Goal: Communication & Community: Answer question/provide support

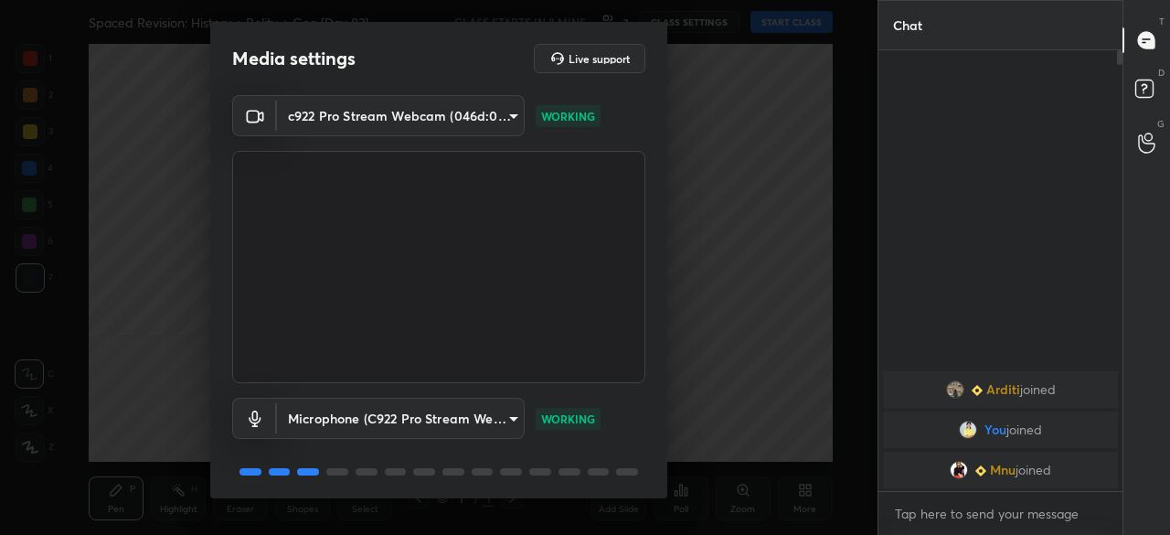
scroll to position [64, 0]
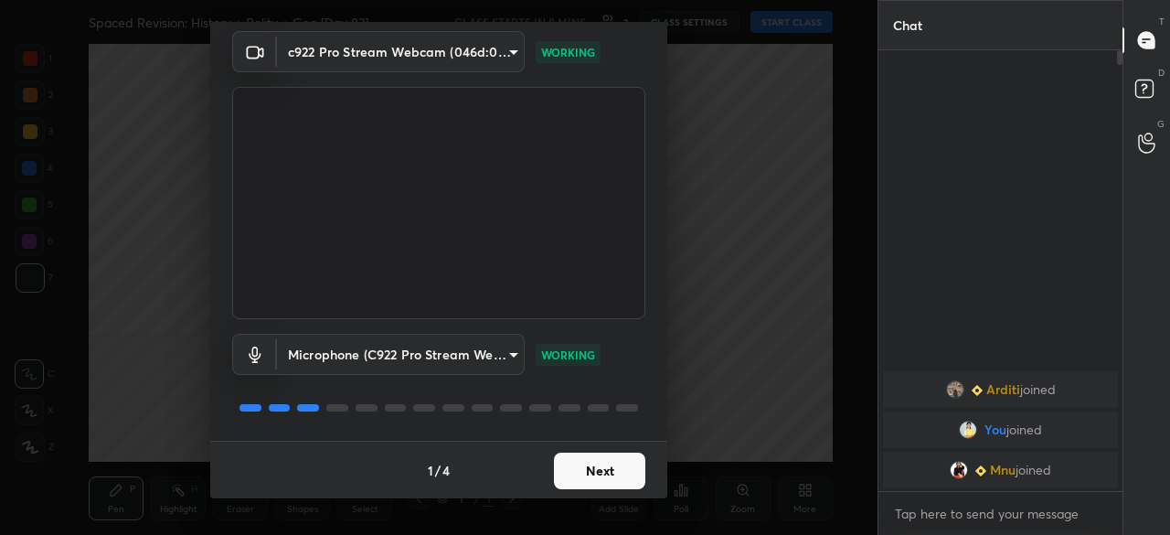
click at [594, 479] on button "Next" at bounding box center [599, 470] width 91 height 37
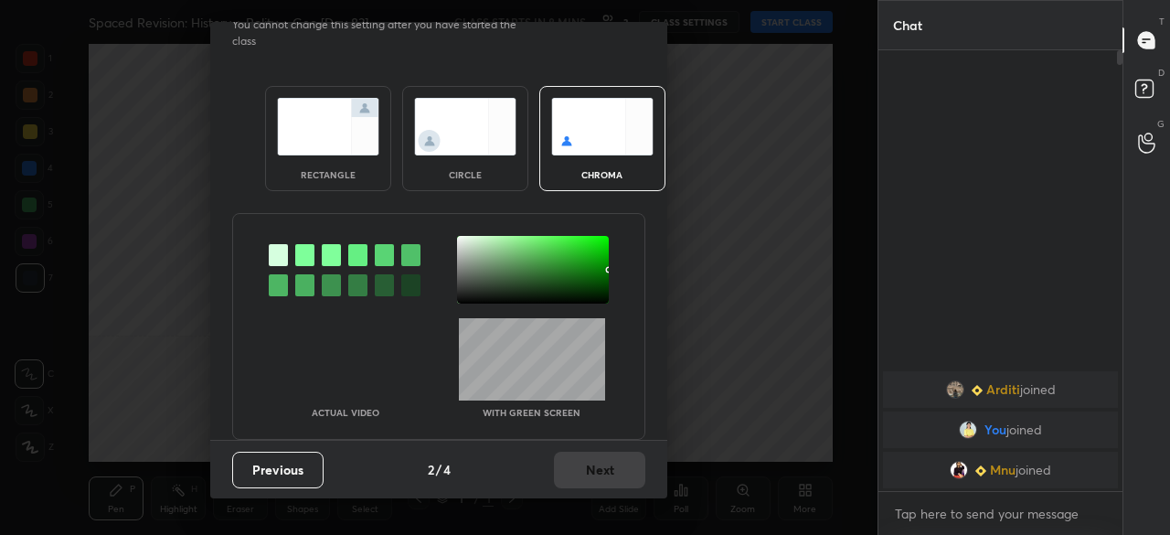
scroll to position [0, 0]
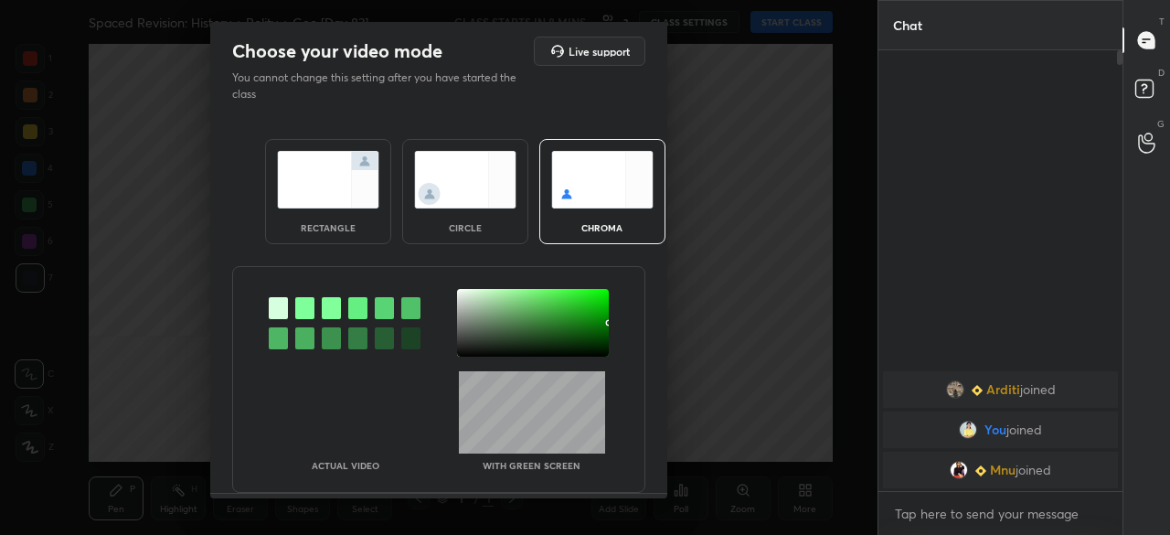
click at [337, 223] on div "rectangle" at bounding box center [328, 227] width 73 height 9
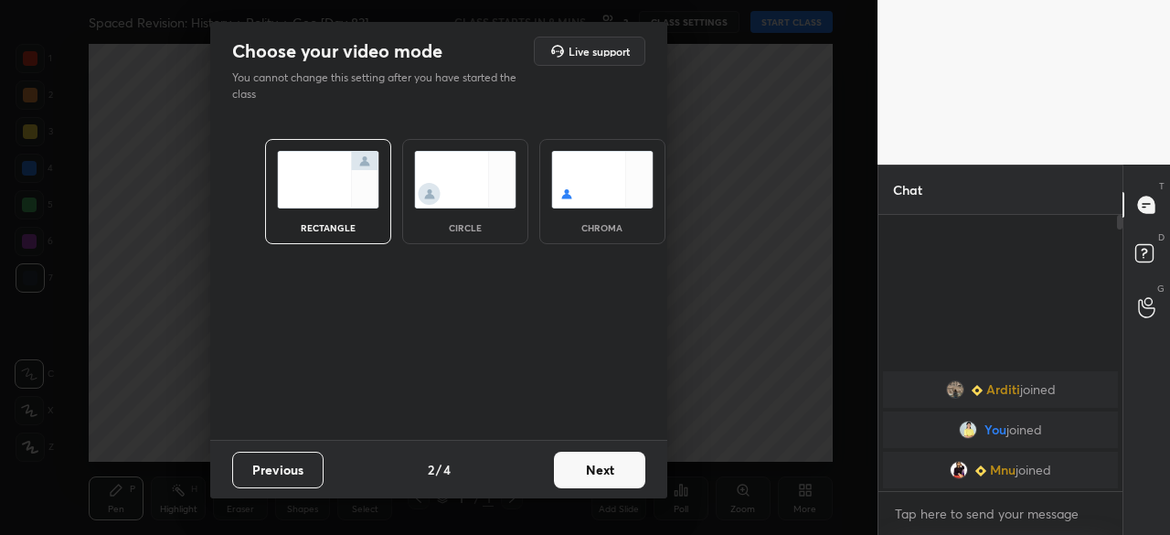
click at [610, 462] on button "Next" at bounding box center [599, 469] width 91 height 37
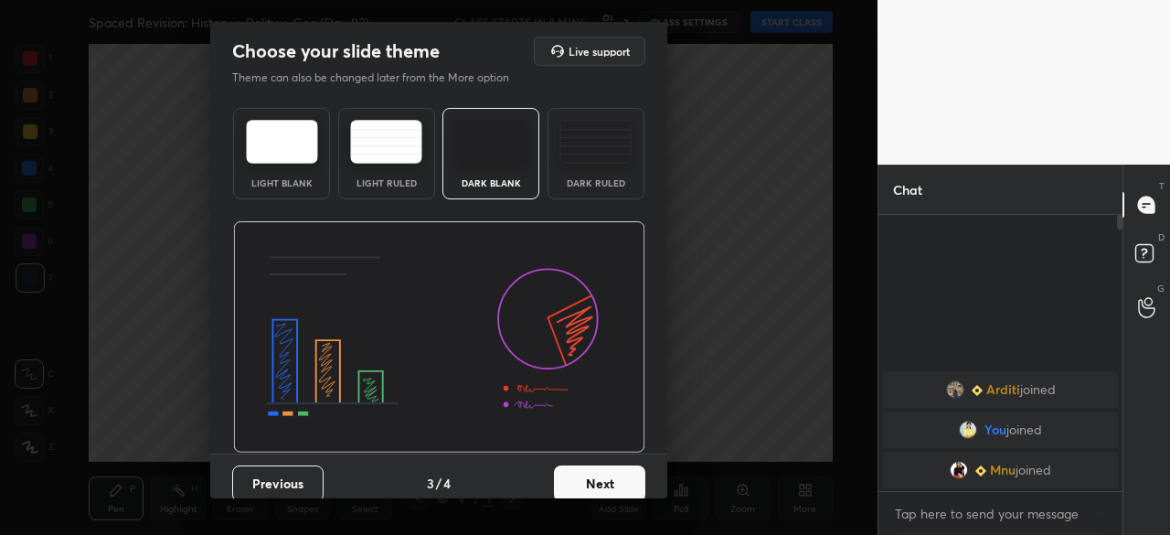
click at [618, 485] on button "Next" at bounding box center [599, 483] width 91 height 37
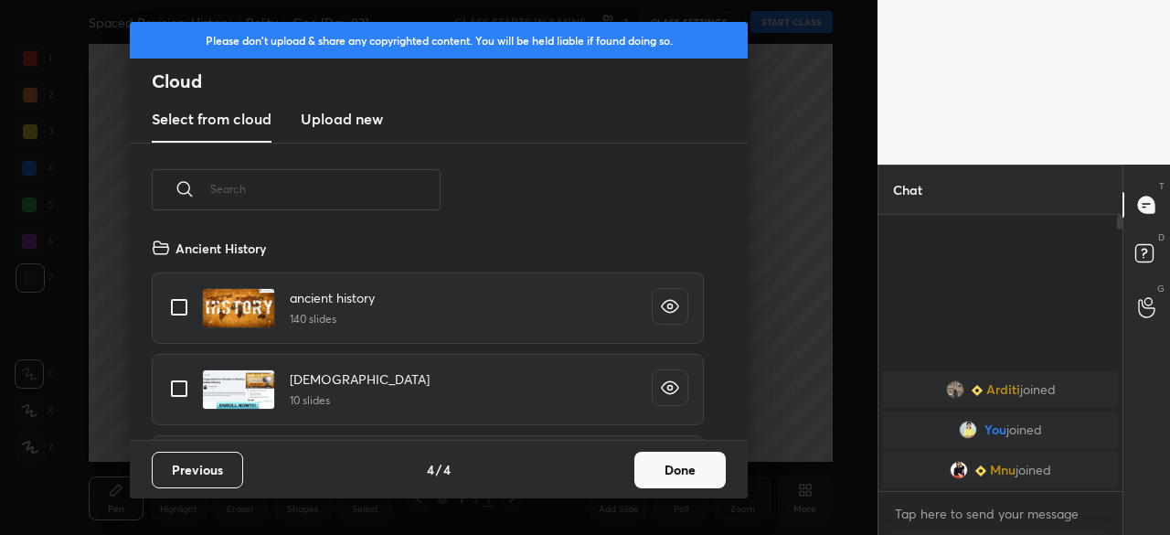
click at [684, 472] on button "Done" at bounding box center [679, 469] width 91 height 37
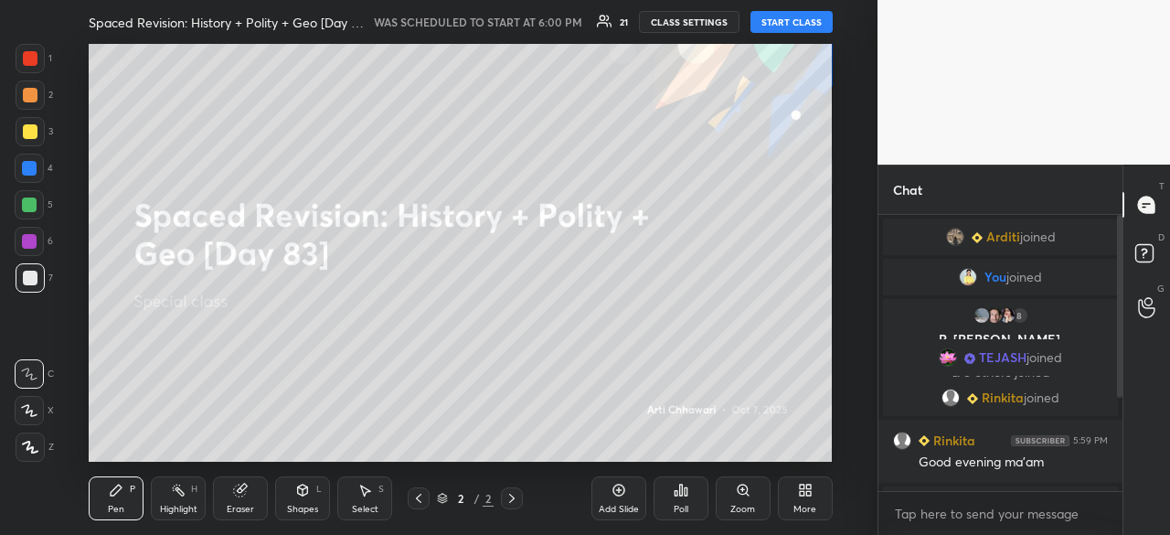
click at [788, 25] on button "START CLASS" at bounding box center [791, 22] width 82 height 22
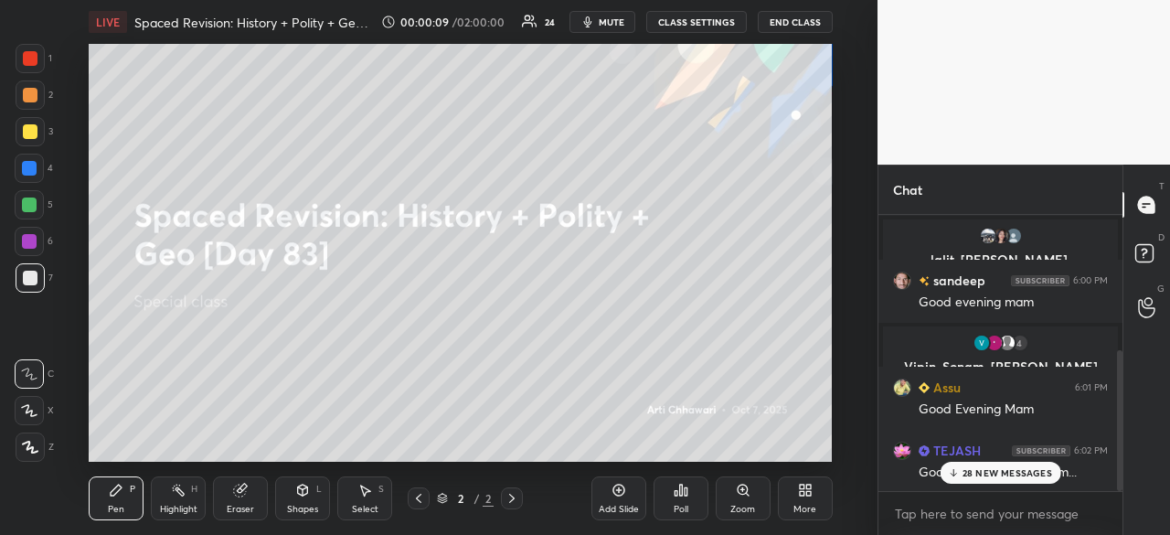
drag, startPoint x: 1121, startPoint y: 249, endPoint x: 1121, endPoint y: 354, distance: 105.1
click at [1121, 351] on div at bounding box center [1119, 420] width 5 height 141
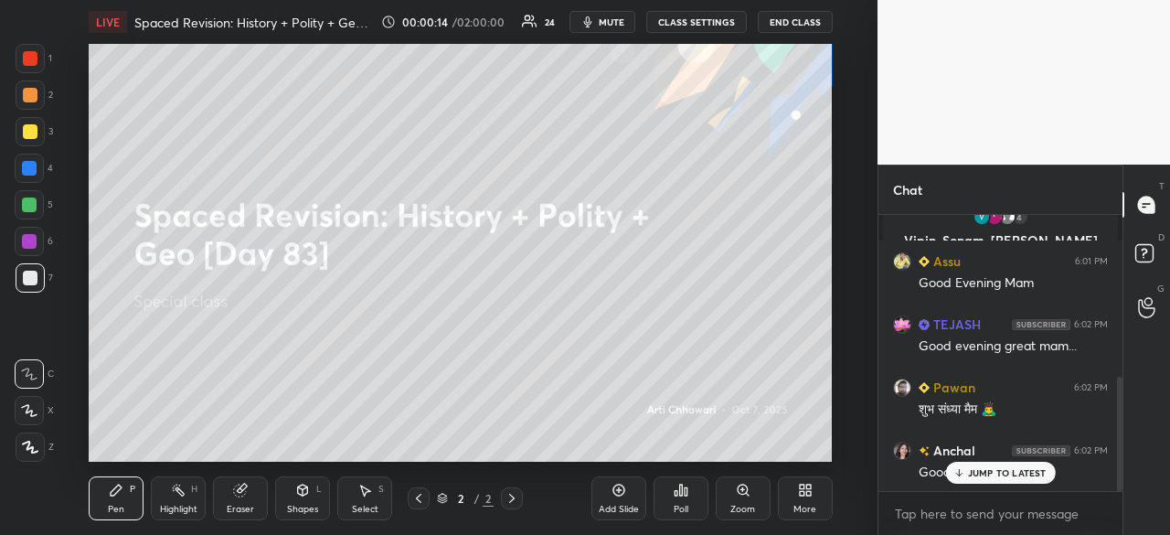
drag, startPoint x: 1118, startPoint y: 425, endPoint x: 1126, endPoint y: 439, distance: 16.0
click at [1120, 441] on div at bounding box center [1119, 434] width 5 height 114
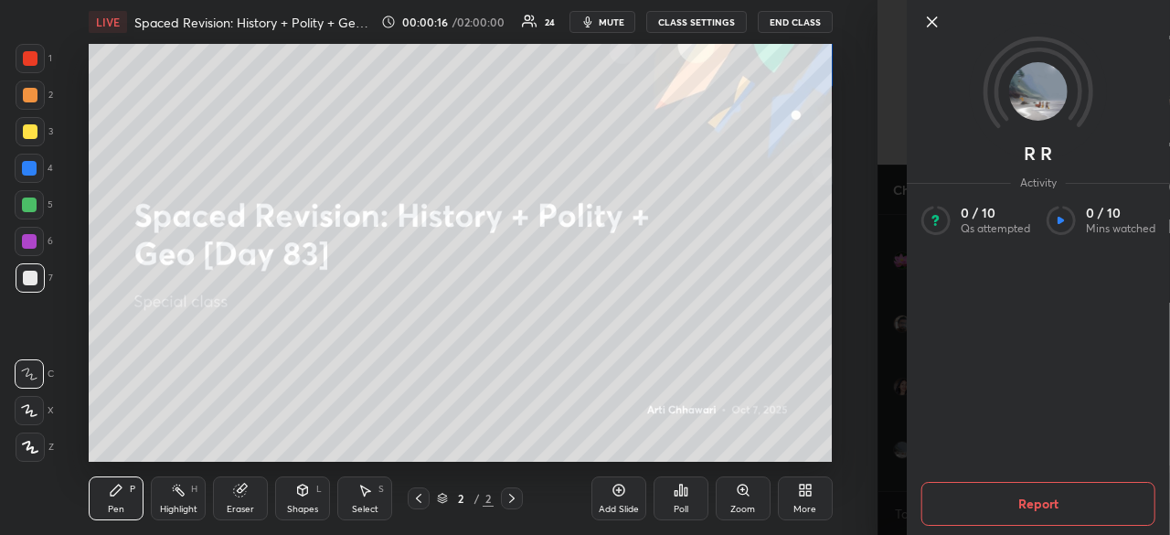
scroll to position [519, 0]
click at [933, 17] on icon at bounding box center [932, 22] width 22 height 22
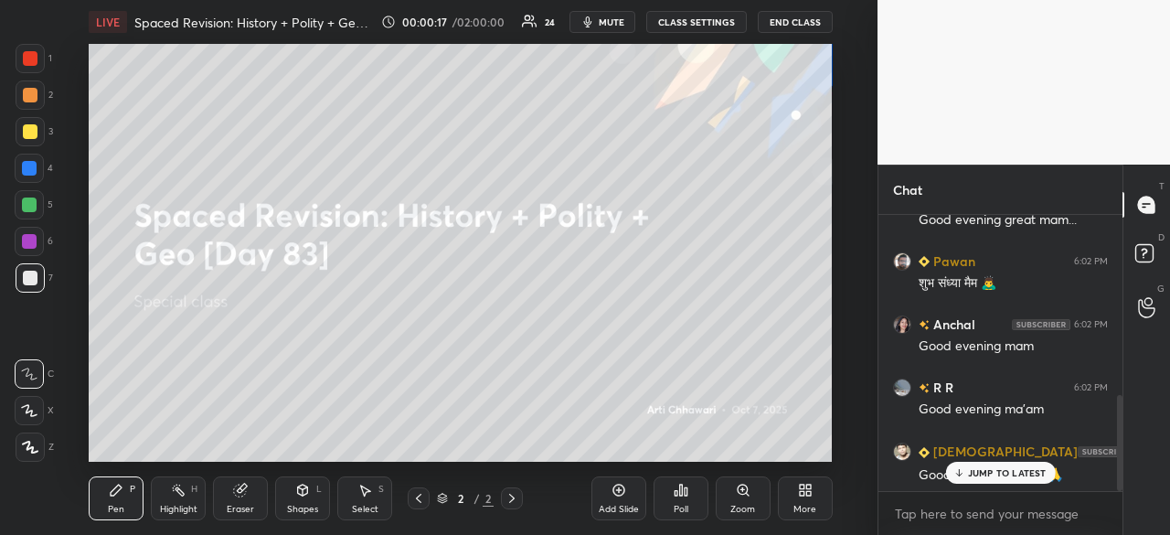
click at [1016, 471] on p "JUMP TO LATEST" at bounding box center [1007, 472] width 79 height 11
click at [1152, 251] on rect at bounding box center [1143, 253] width 17 height 17
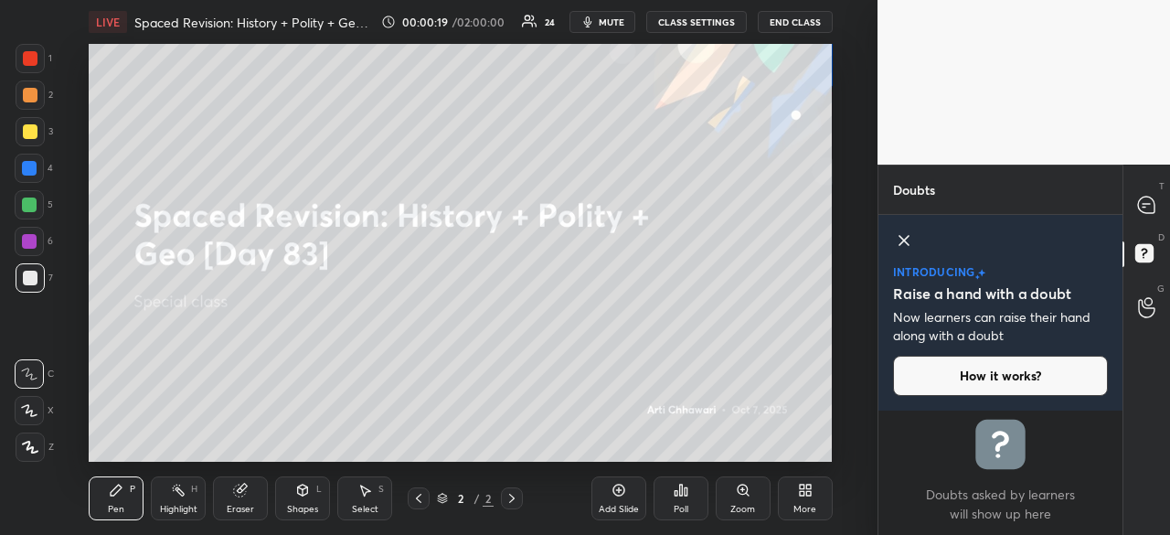
click at [899, 237] on icon at bounding box center [903, 240] width 9 height 9
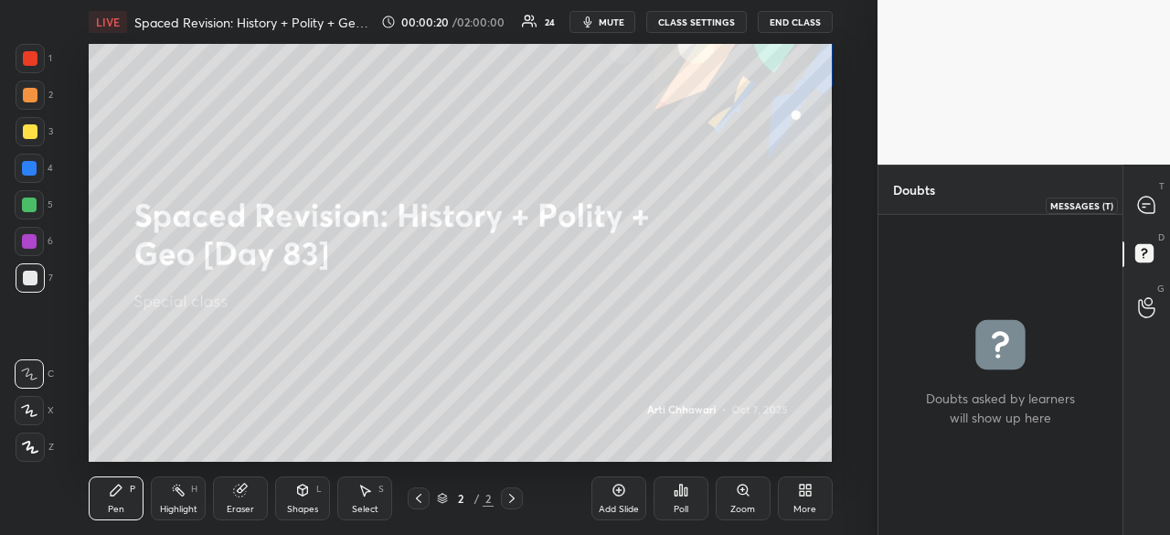
click at [1146, 197] on icon at bounding box center [1146, 204] width 16 height 16
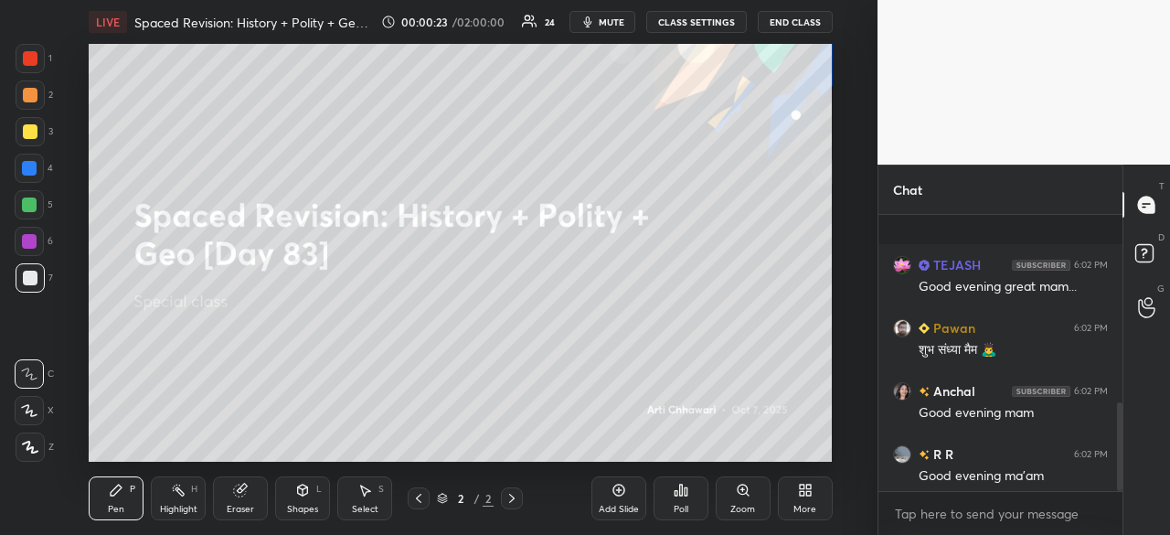
scroll to position [583, 0]
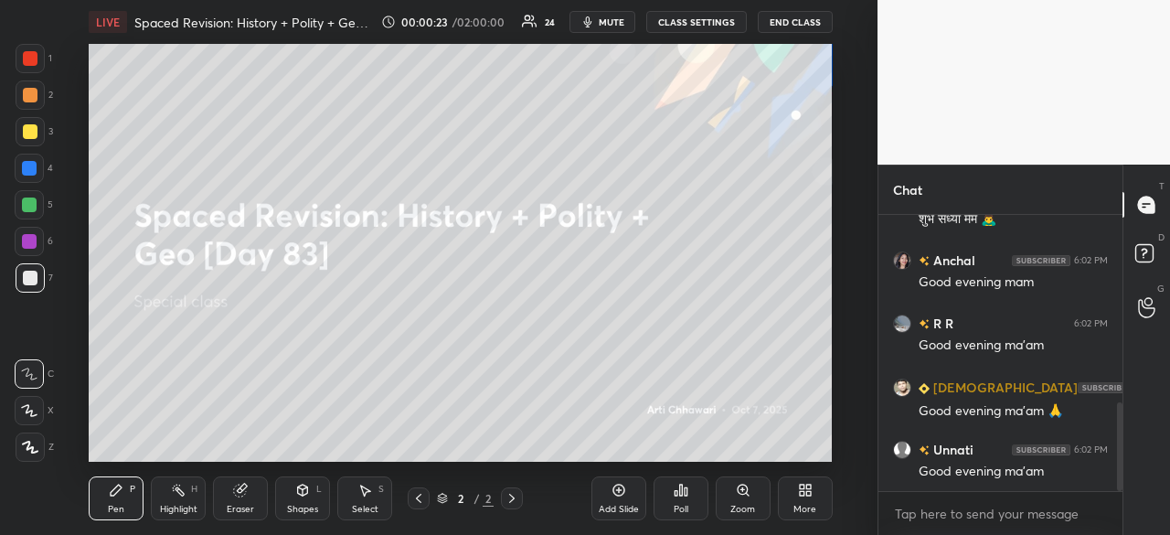
drag, startPoint x: 1121, startPoint y: 449, endPoint x: 1121, endPoint y: 490, distance: 41.1
click at [1121, 490] on div at bounding box center [1119, 446] width 5 height 89
click at [1144, 477] on div "T Messages (T) D Doubts (D) G Raise Hand (G)" at bounding box center [1146, 350] width 48 height 370
click at [806, 504] on div "More" at bounding box center [804, 508] width 23 height 9
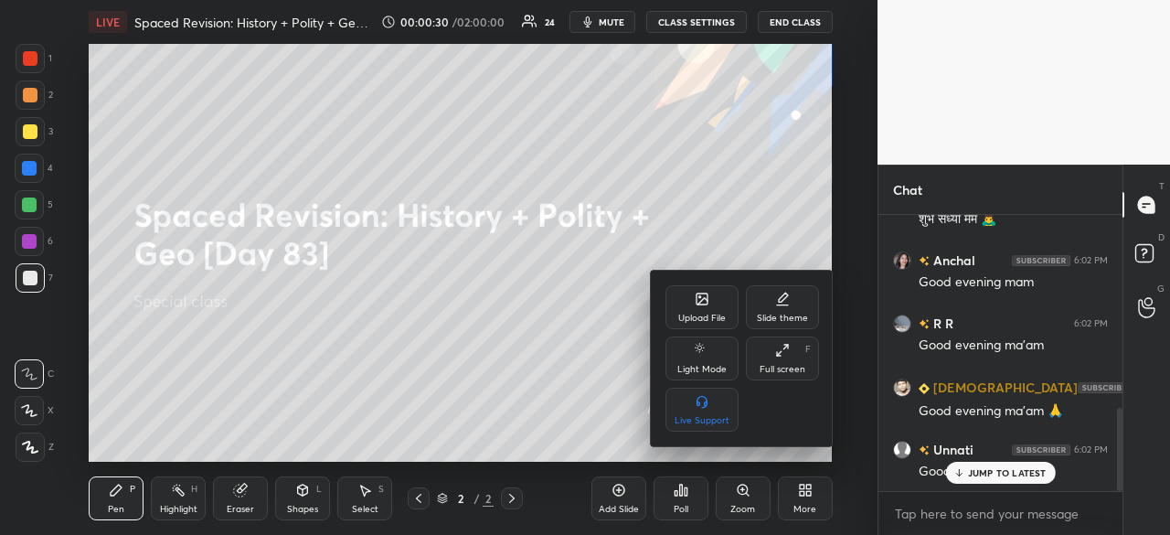
scroll to position [645, 0]
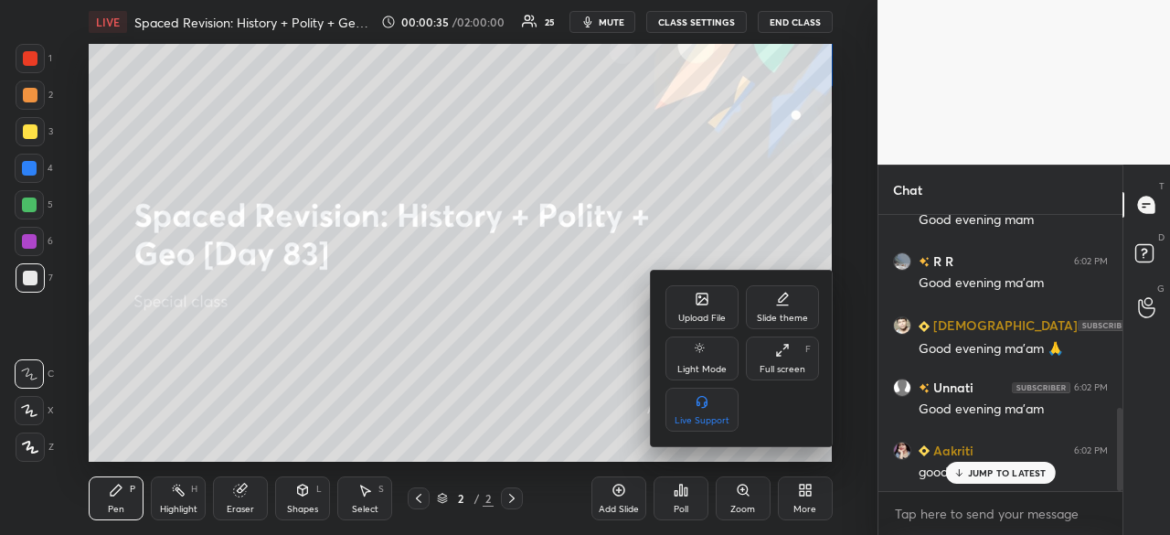
click at [1009, 478] on div at bounding box center [585, 267] width 1170 height 535
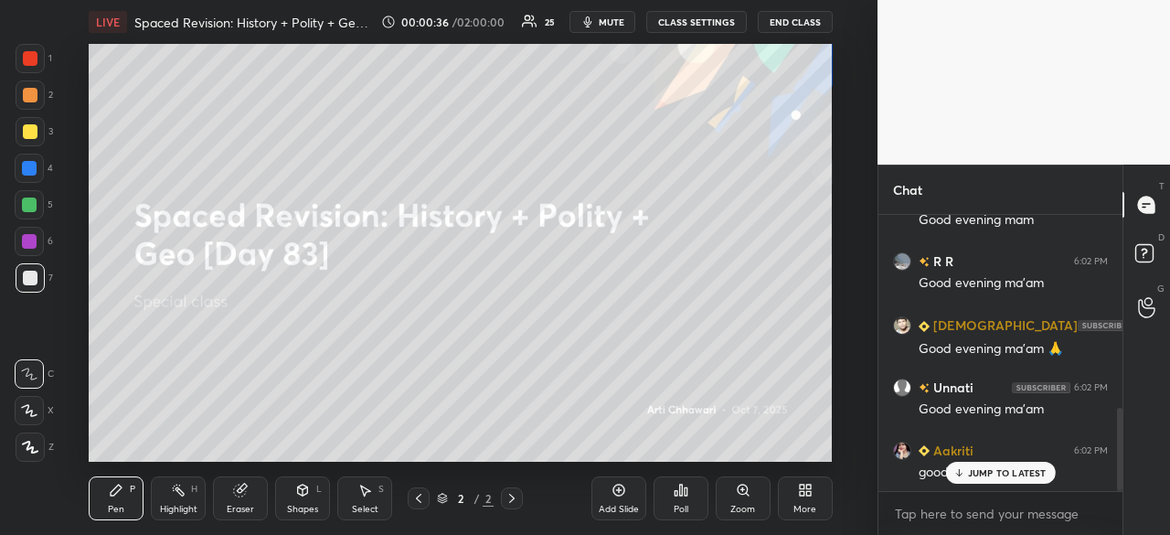
click at [1013, 470] on p "JUMP TO LATEST" at bounding box center [1007, 472] width 79 height 11
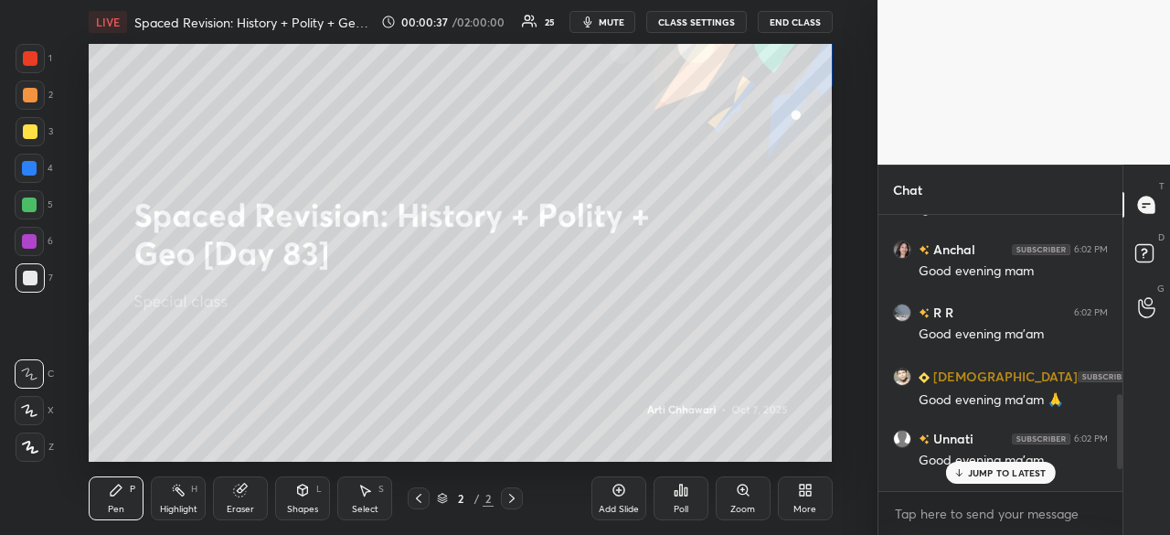
click at [978, 475] on p "JUMP TO LATEST" at bounding box center [1007, 472] width 79 height 11
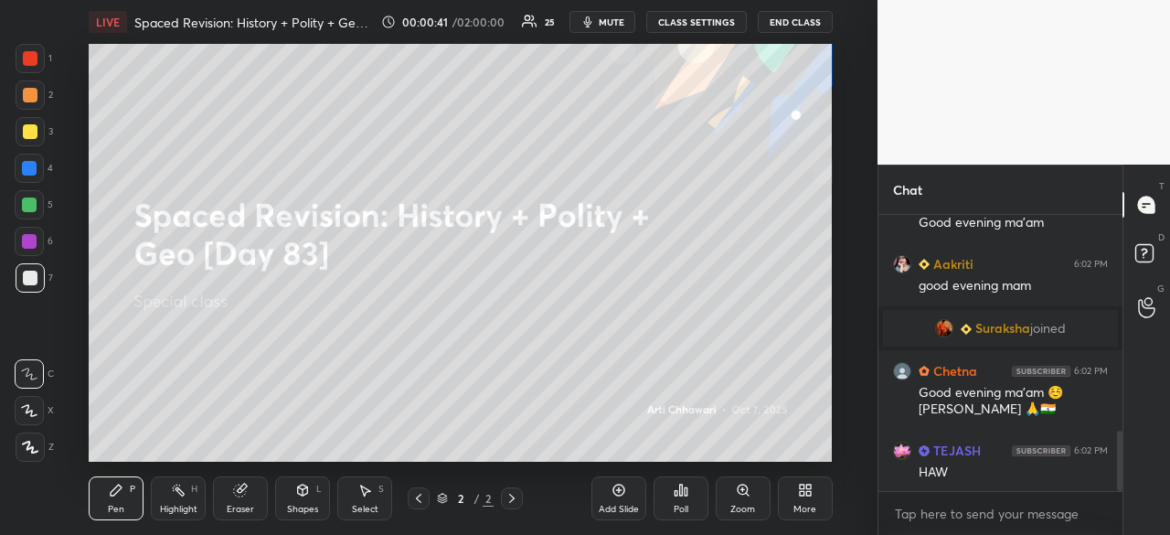
scroll to position [993, 0]
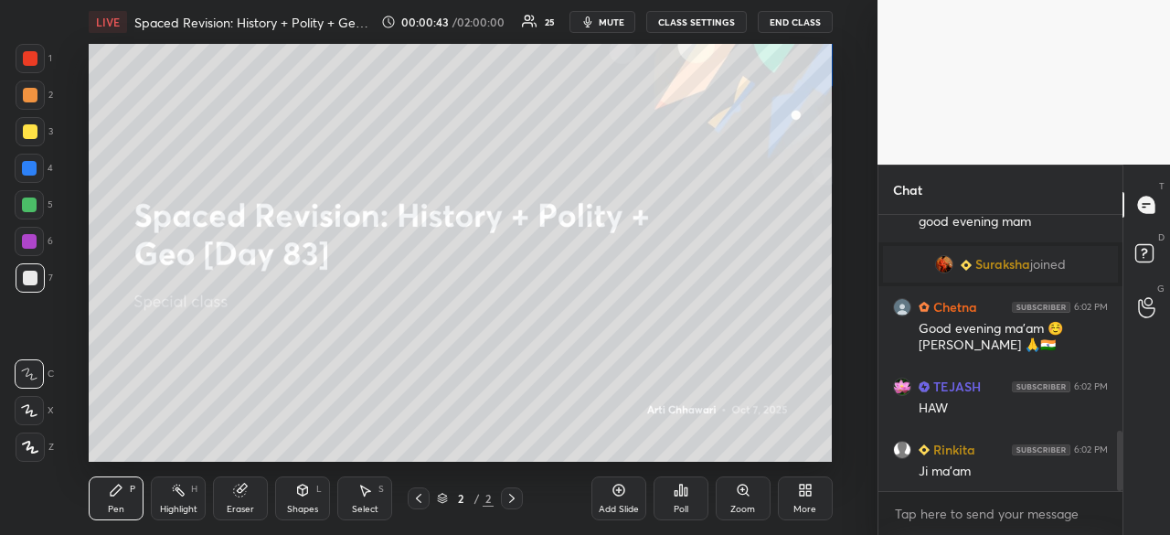
click at [27, 279] on div at bounding box center [30, 278] width 15 height 15
click at [803, 488] on icon at bounding box center [802, 486] width 5 height 5
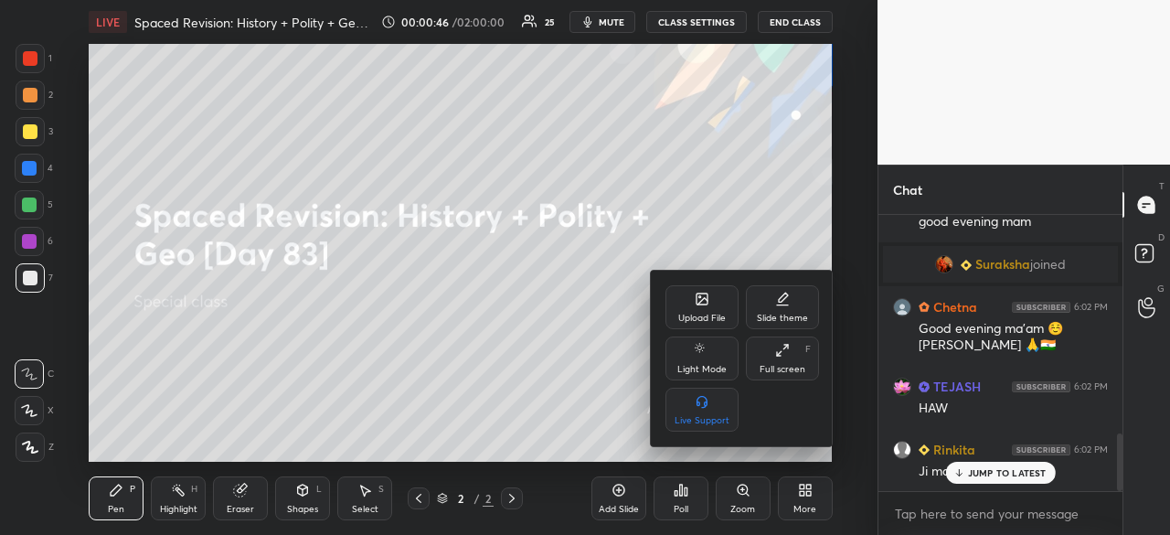
scroll to position [1055, 0]
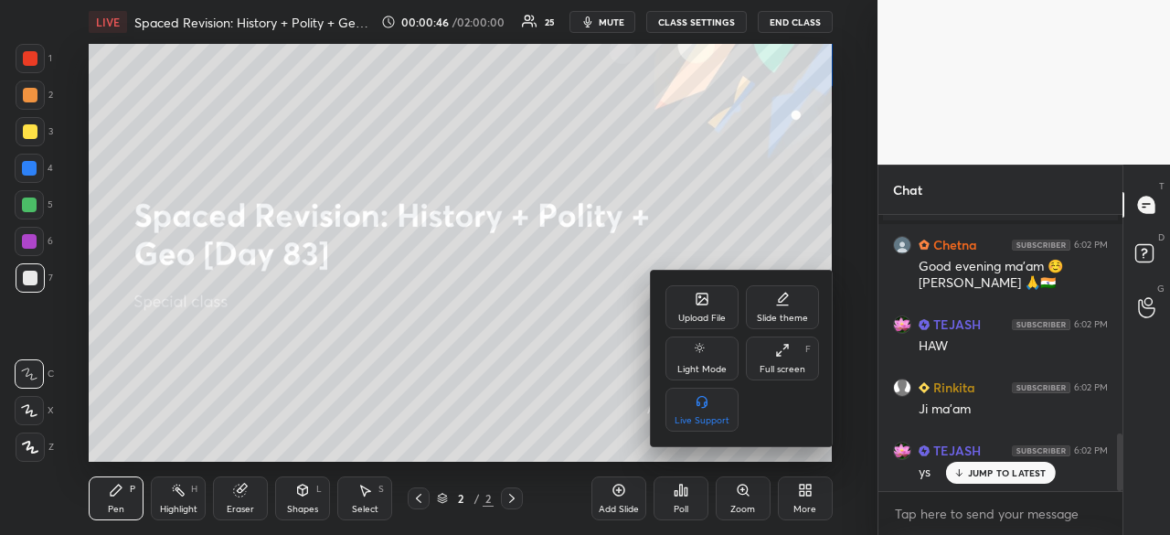
click at [707, 307] on div "Upload File" at bounding box center [701, 307] width 73 height 44
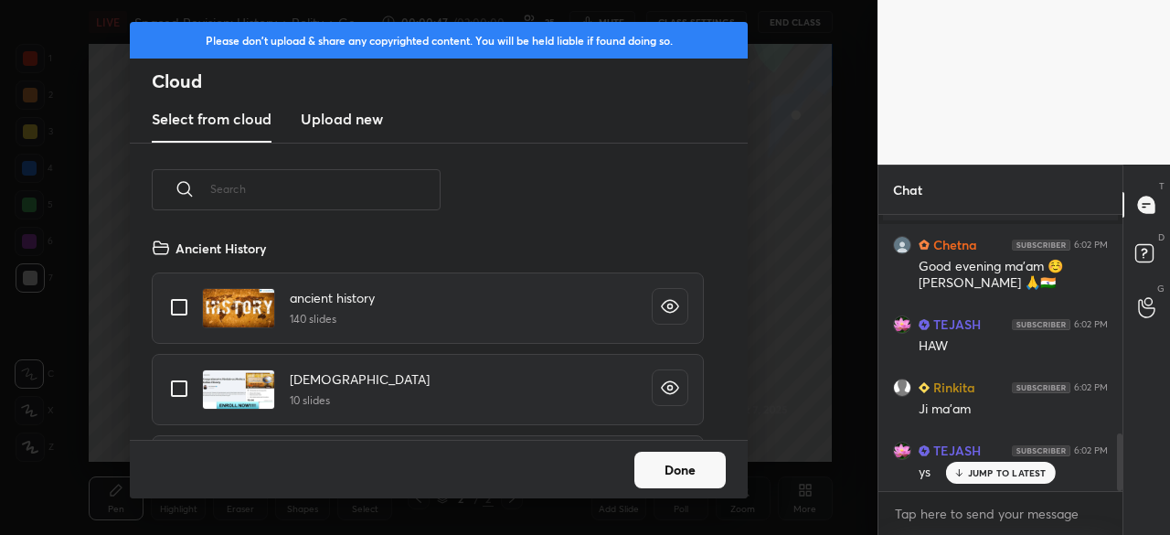
scroll to position [203, 587]
click at [340, 124] on h3 "Upload new" at bounding box center [342, 119] width 82 height 22
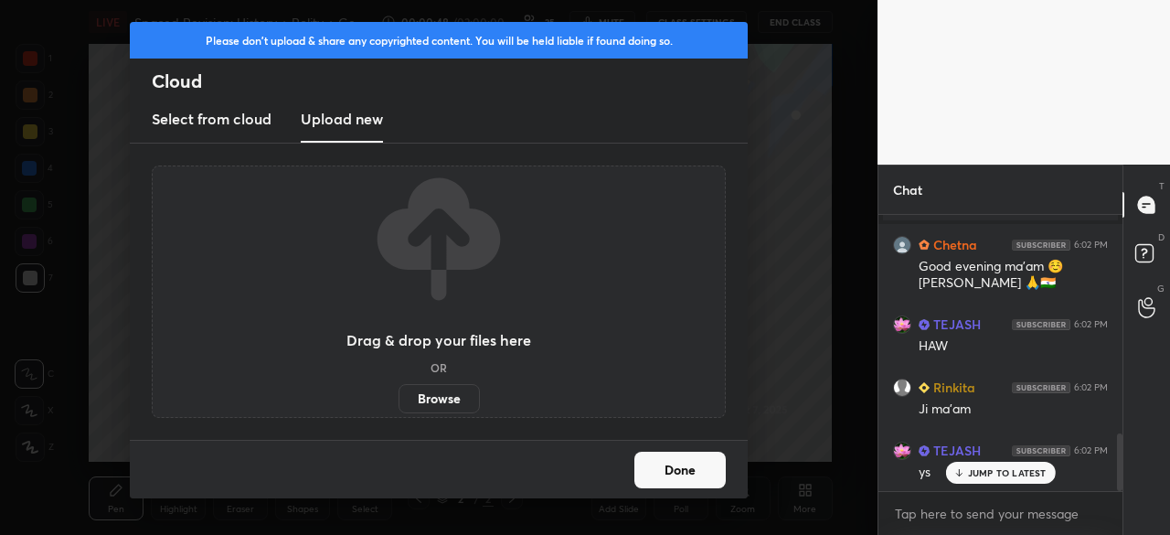
click at [455, 401] on label "Browse" at bounding box center [438, 398] width 81 height 29
click at [398, 401] on input "Browse" at bounding box center [398, 398] width 0 height 29
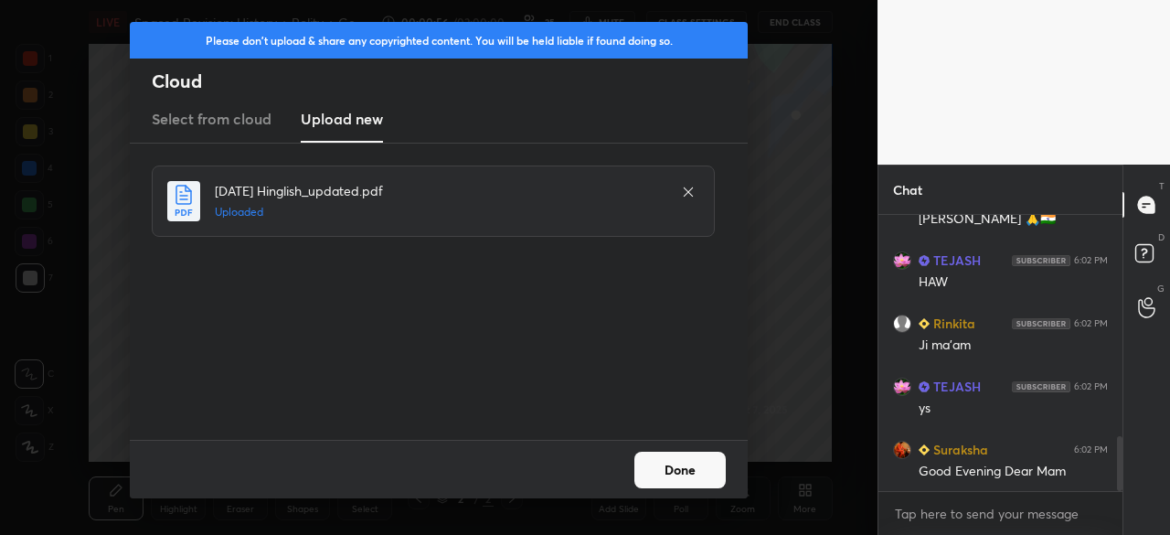
click at [686, 464] on button "Done" at bounding box center [679, 469] width 91 height 37
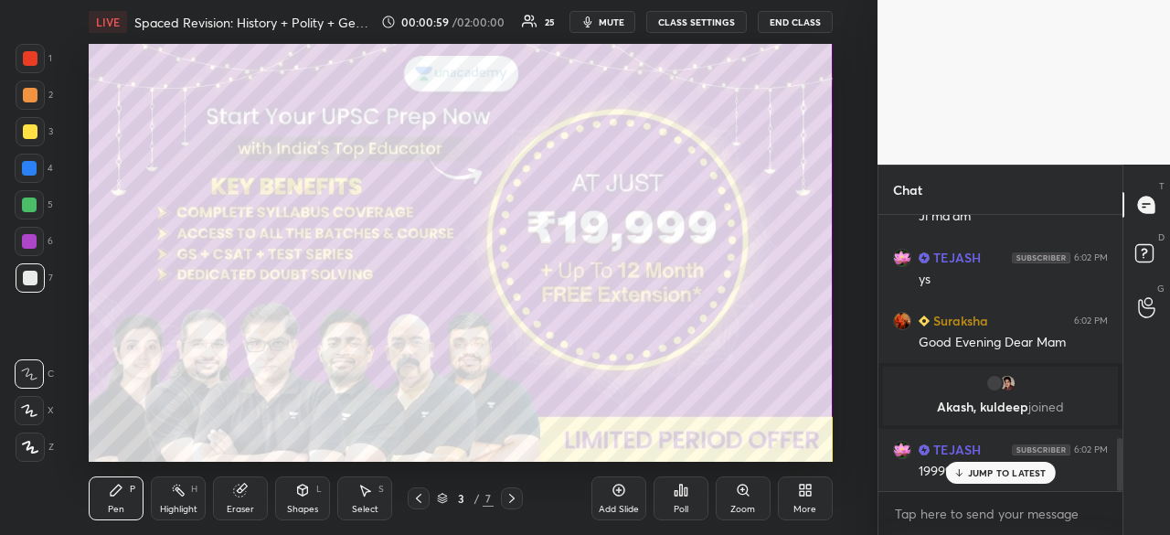
scroll to position [1177, 0]
click at [27, 407] on div at bounding box center [29, 410] width 29 height 29
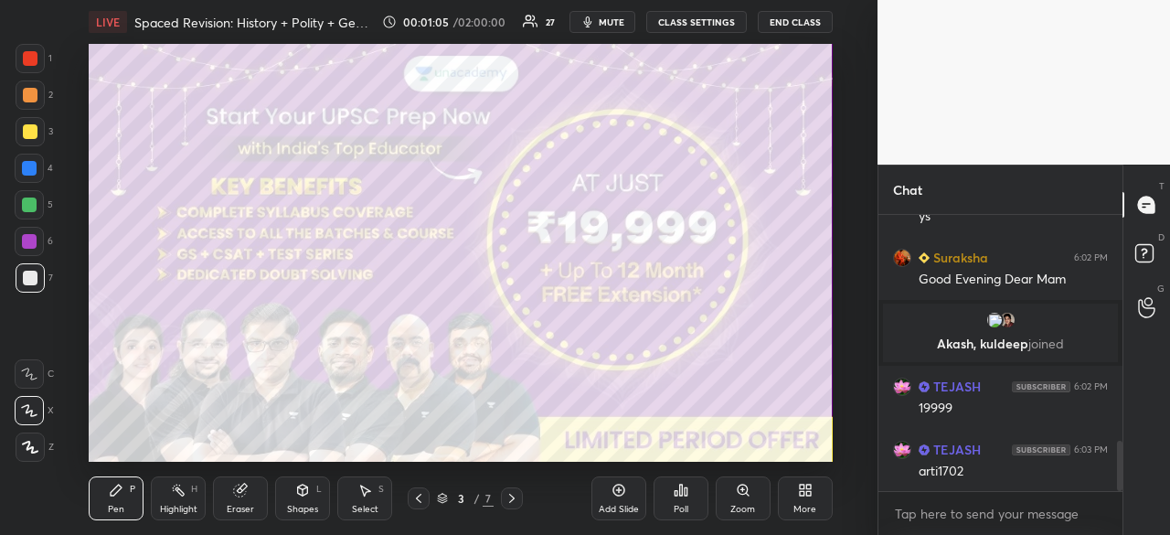
drag, startPoint x: 29, startPoint y: 450, endPoint x: 19, endPoint y: 438, distance: 15.6
click at [27, 450] on icon at bounding box center [30, 447] width 16 height 13
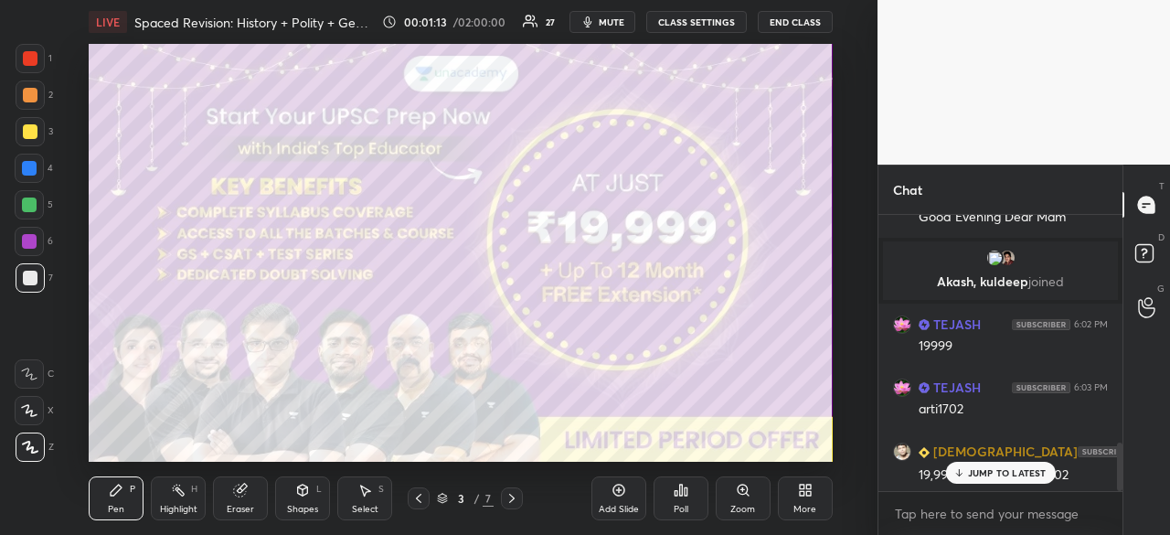
click at [516, 501] on icon at bounding box center [511, 498] width 15 height 15
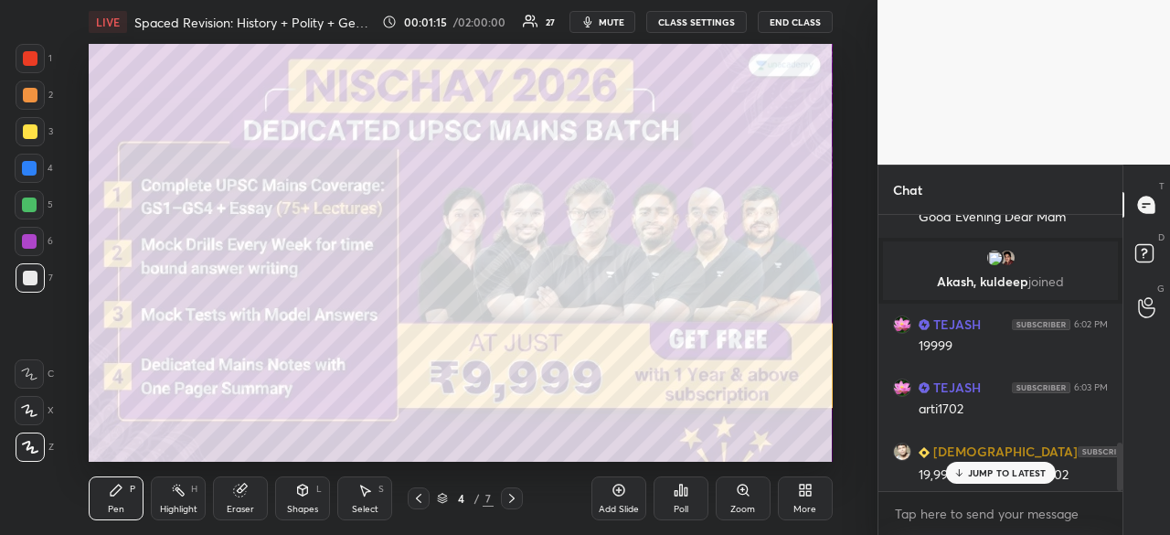
click at [515, 501] on icon at bounding box center [511, 498] width 15 height 15
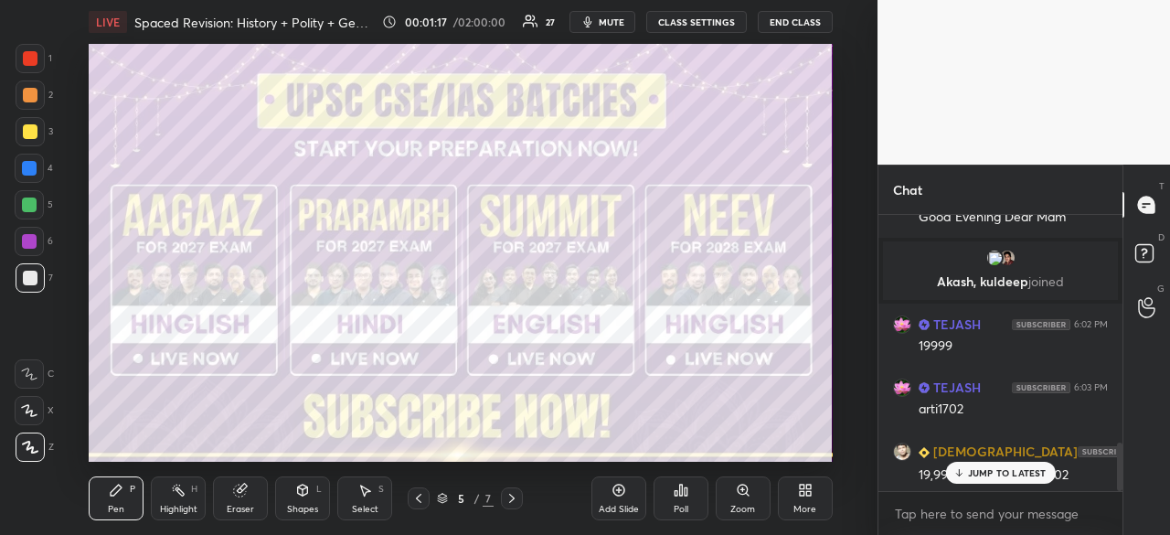
click at [35, 281] on div at bounding box center [30, 278] width 15 height 15
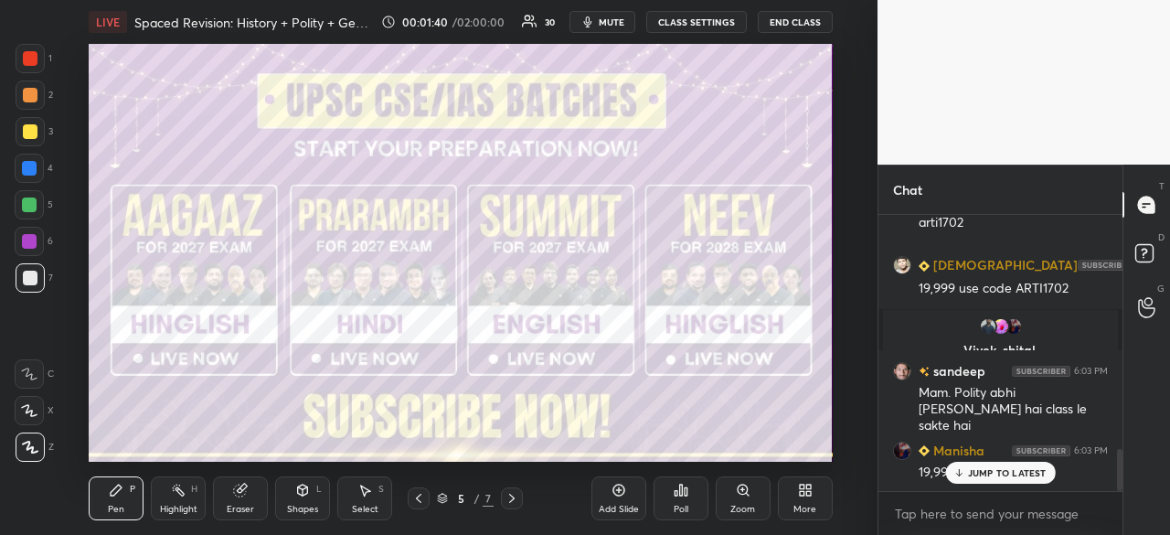
scroll to position [1534, 0]
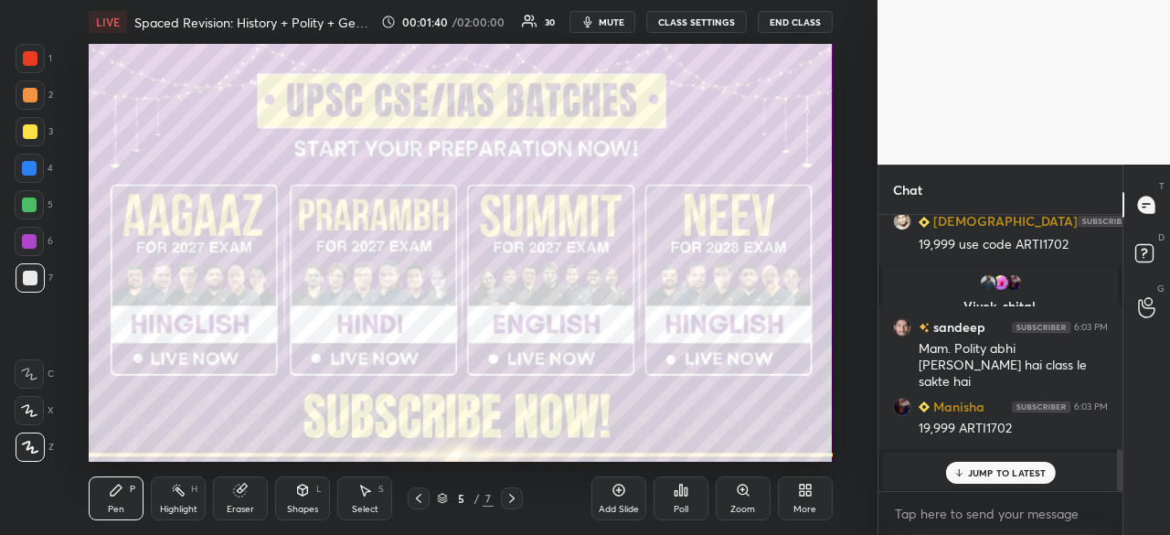
click at [515, 496] on icon at bounding box center [511, 498] width 15 height 15
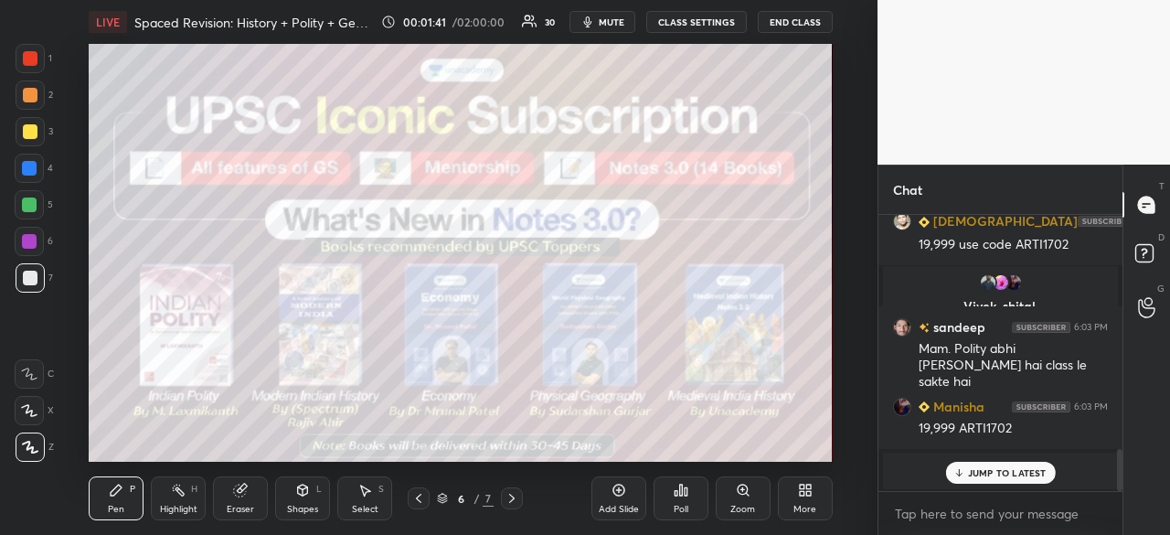
click at [417, 498] on icon at bounding box center [418, 498] width 5 height 9
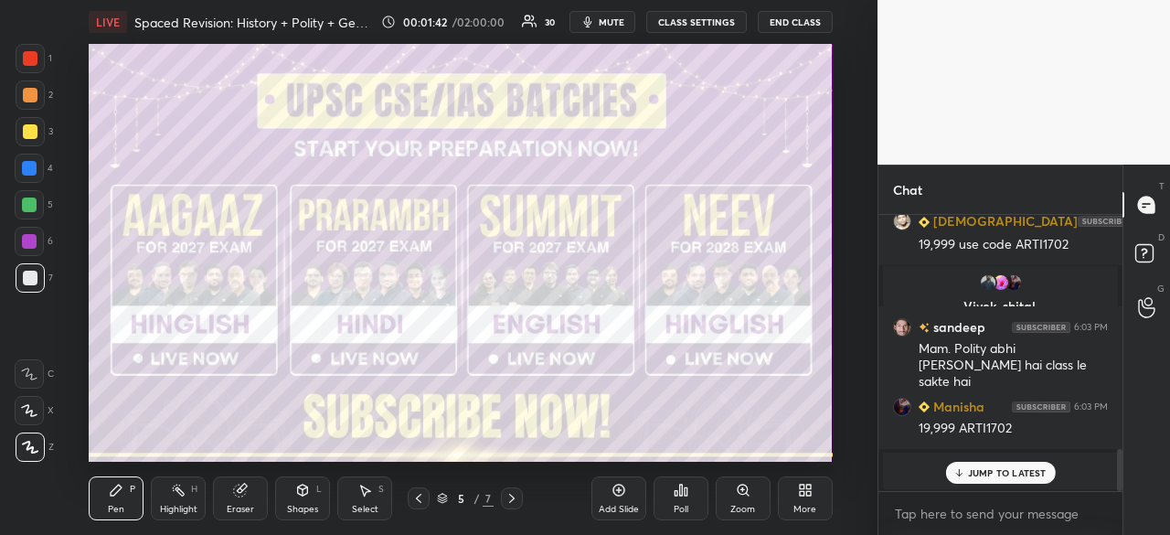
click at [415, 500] on icon at bounding box center [418, 498] width 15 height 15
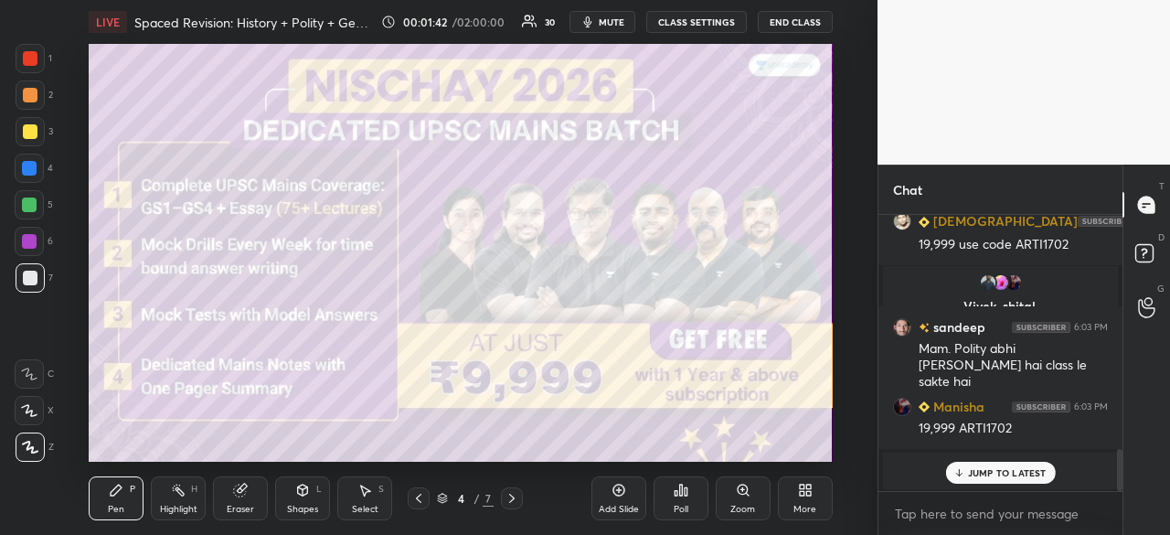
click at [414, 498] on icon at bounding box center [418, 498] width 15 height 15
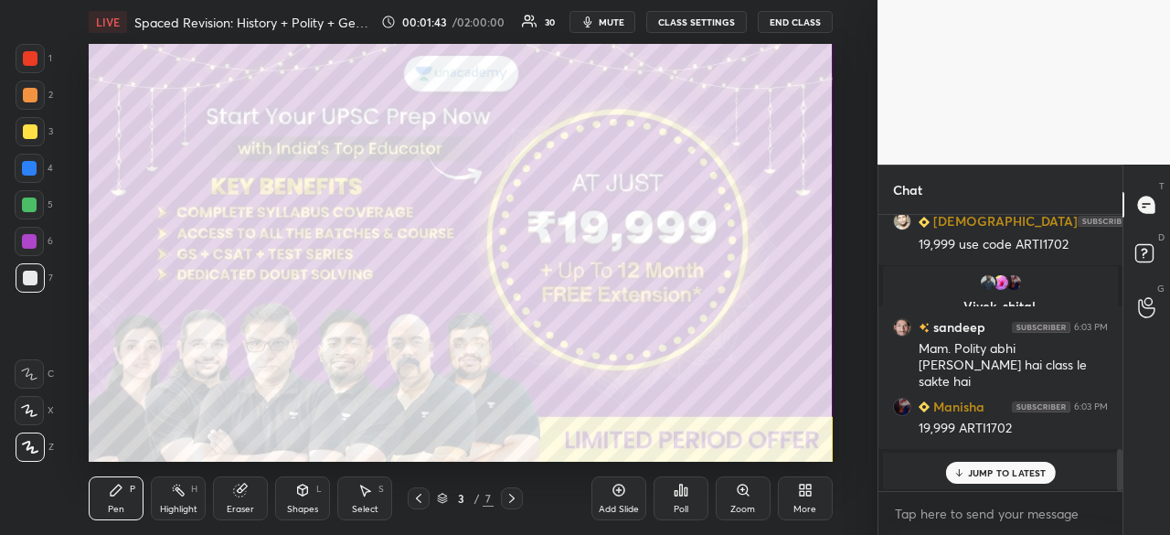
click at [417, 496] on icon at bounding box center [418, 498] width 15 height 15
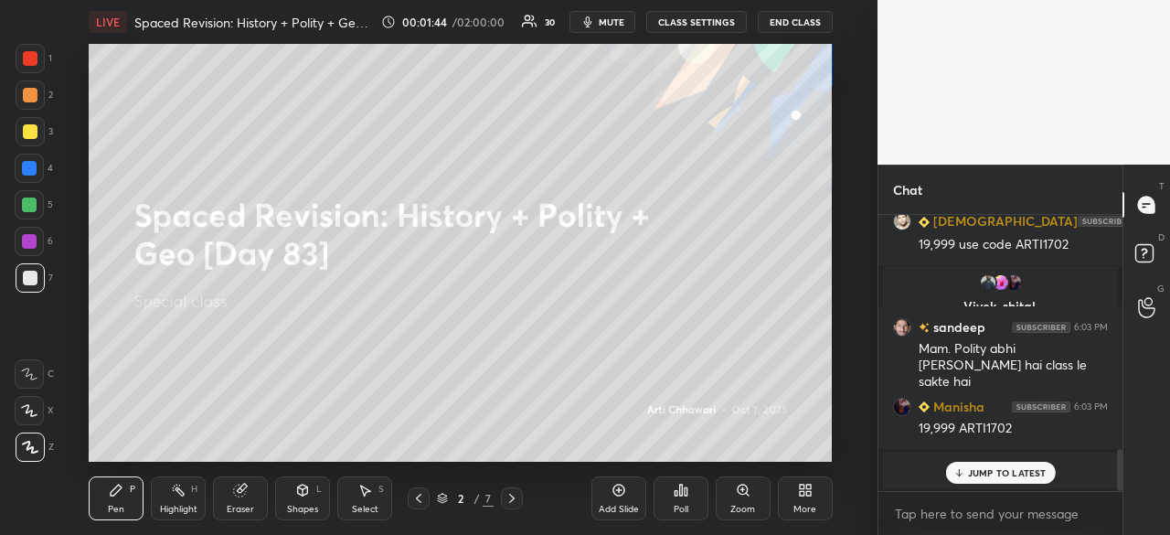
click at [23, 133] on div at bounding box center [30, 131] width 15 height 15
click at [1014, 472] on p "JUMP TO LATEST" at bounding box center [1007, 472] width 79 height 11
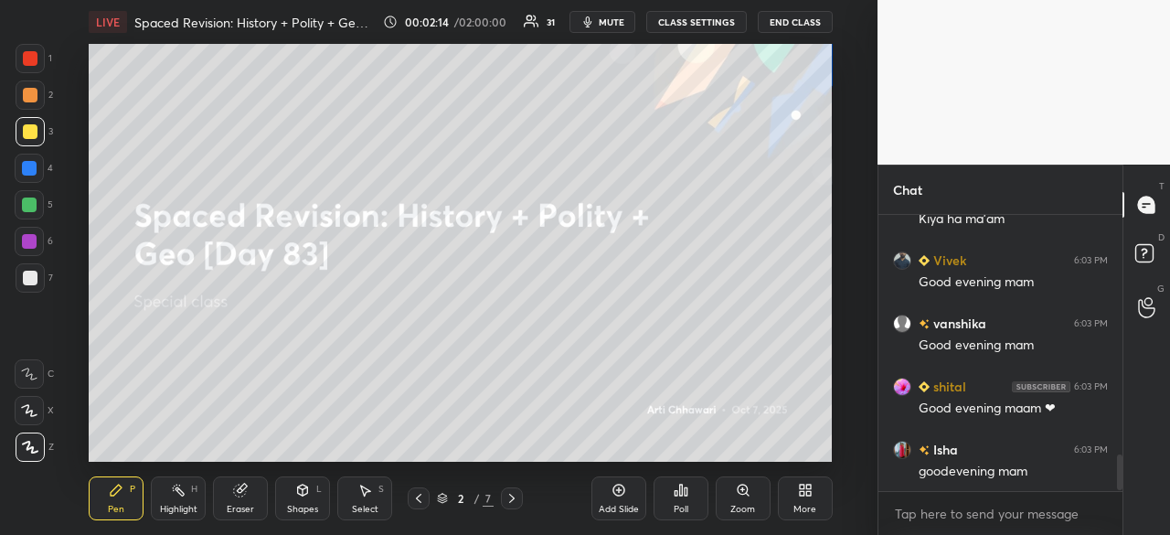
scroll to position [1901, 0]
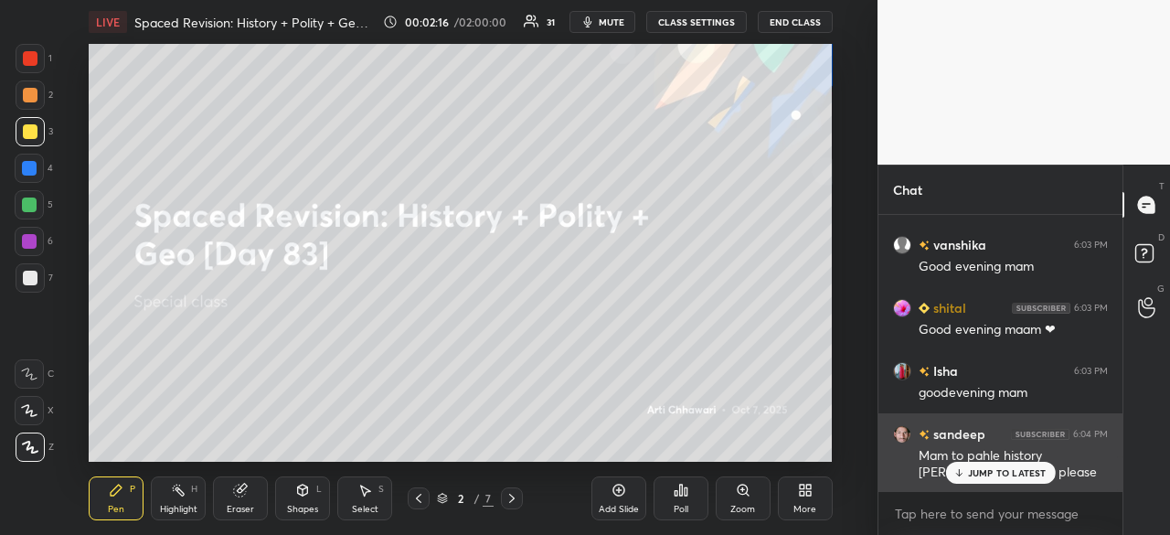
click at [1022, 468] on p "JUMP TO LATEST" at bounding box center [1007, 472] width 79 height 11
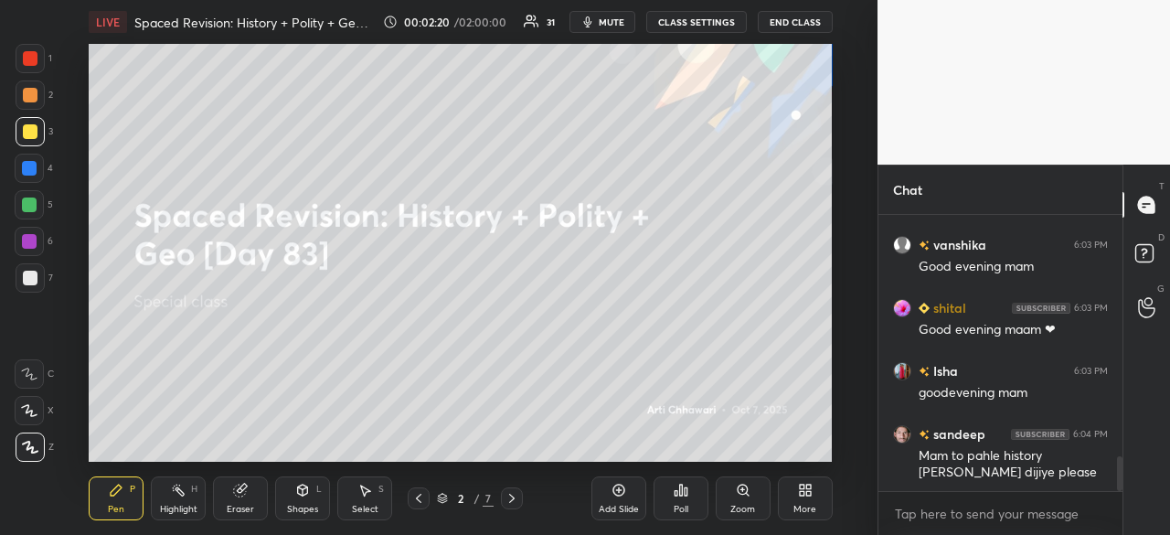
click at [620, 494] on icon at bounding box center [618, 490] width 15 height 15
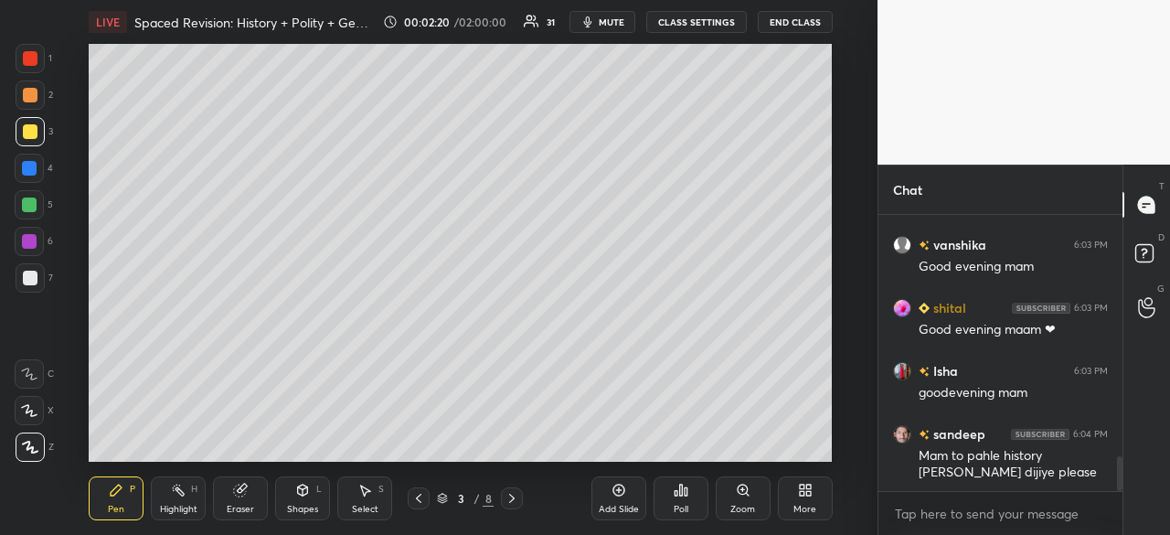
scroll to position [1945, 0]
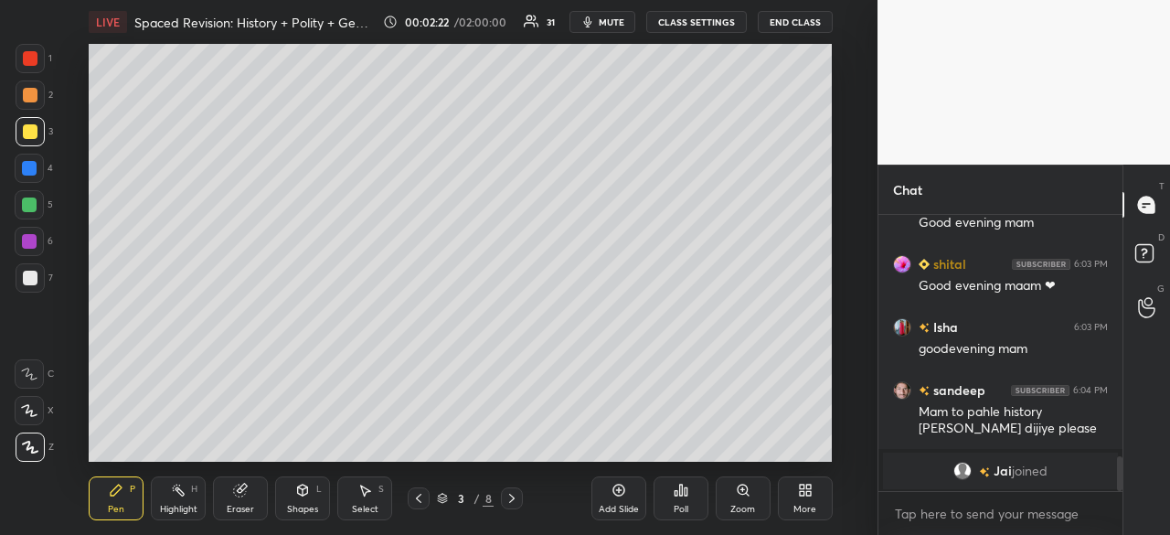
click at [31, 273] on div at bounding box center [30, 278] width 15 height 15
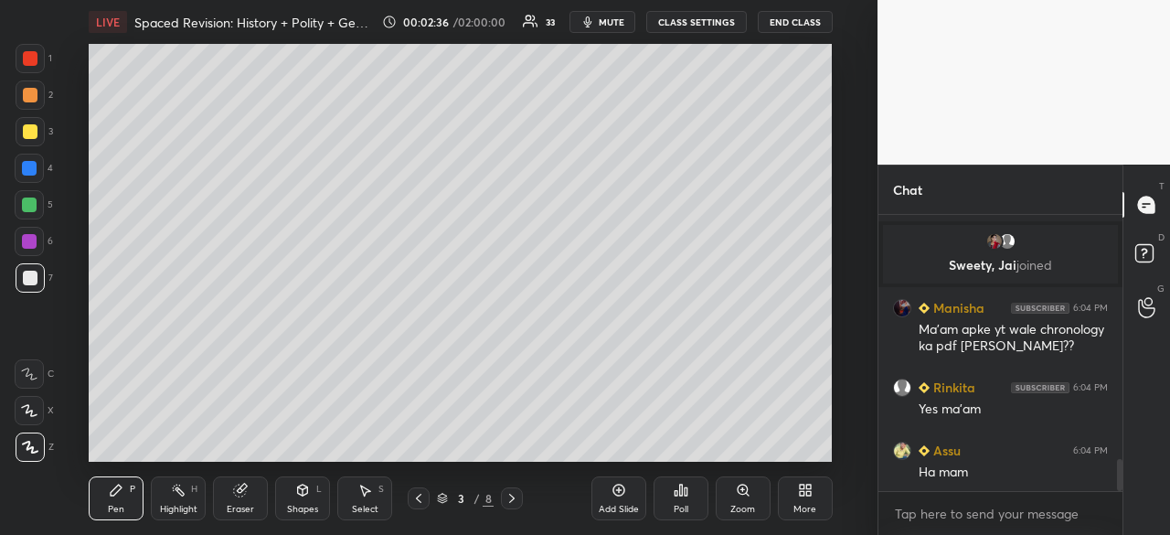
scroll to position [2080, 0]
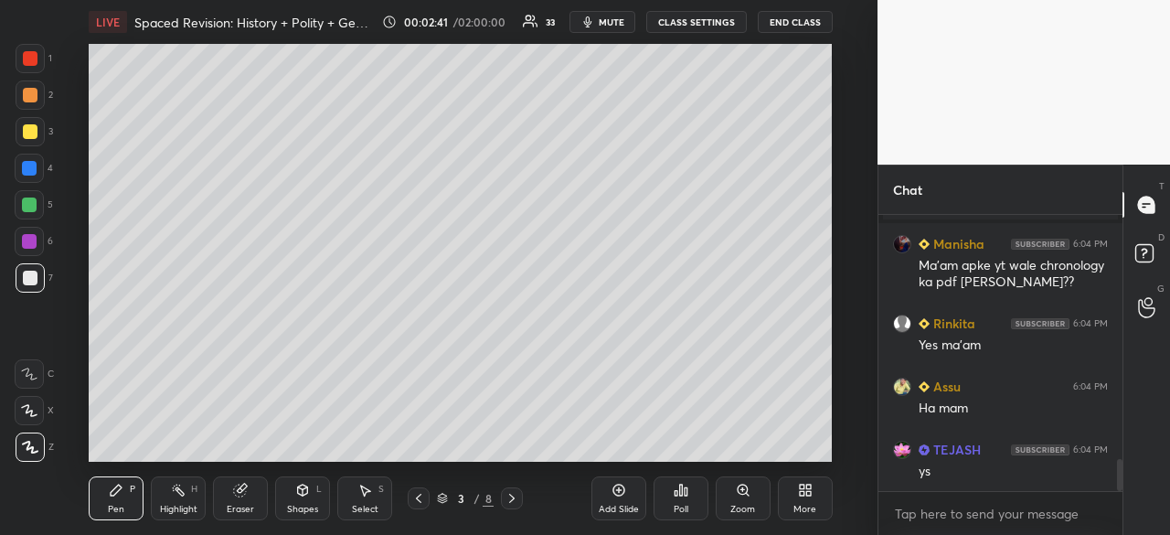
click at [27, 283] on div at bounding box center [30, 278] width 15 height 15
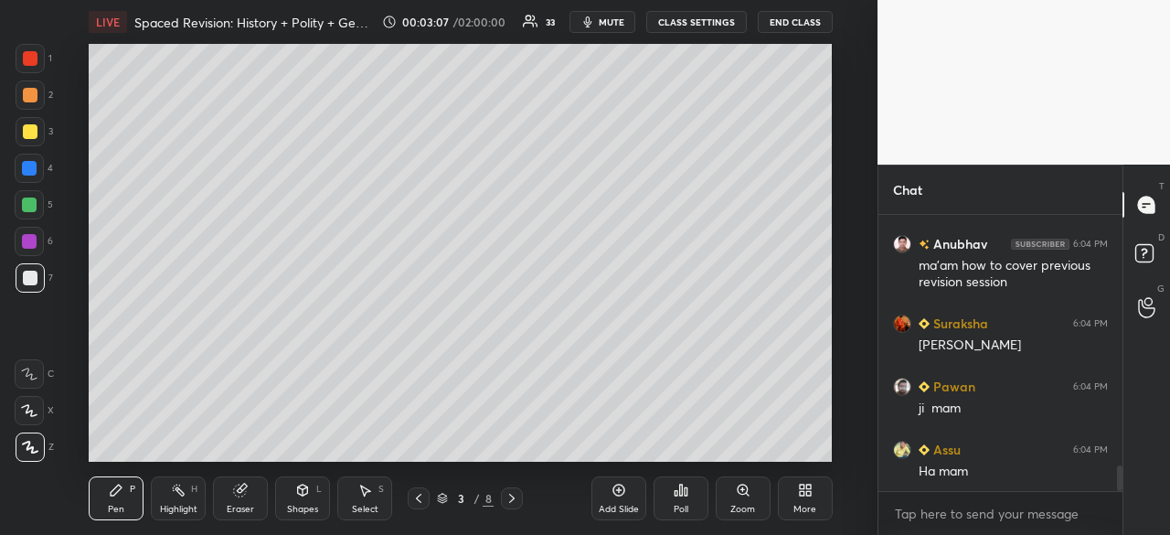
scroll to position [2789, 0]
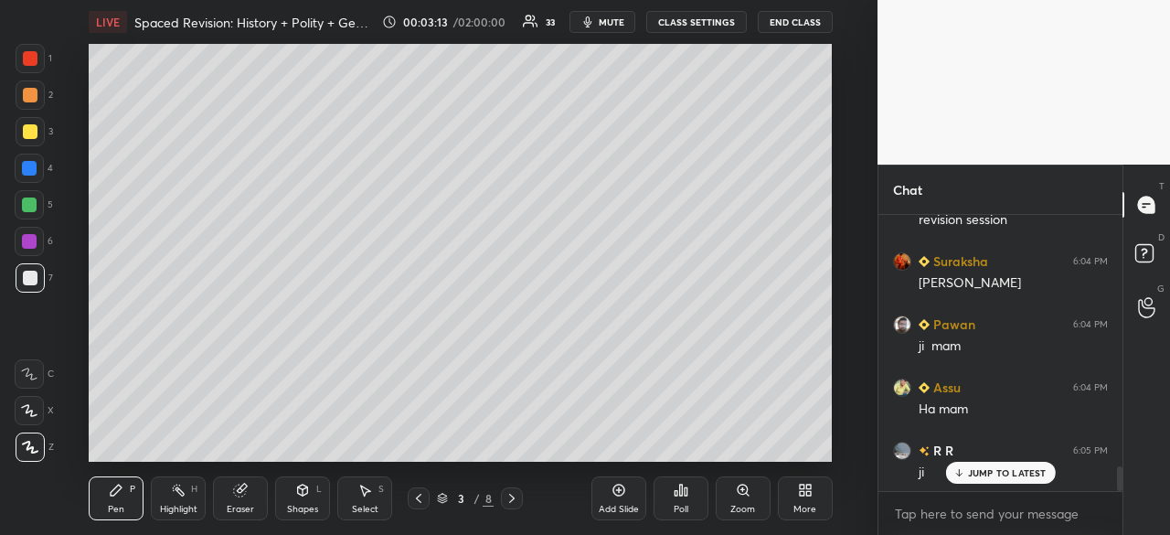
click at [28, 275] on div at bounding box center [30, 278] width 15 height 15
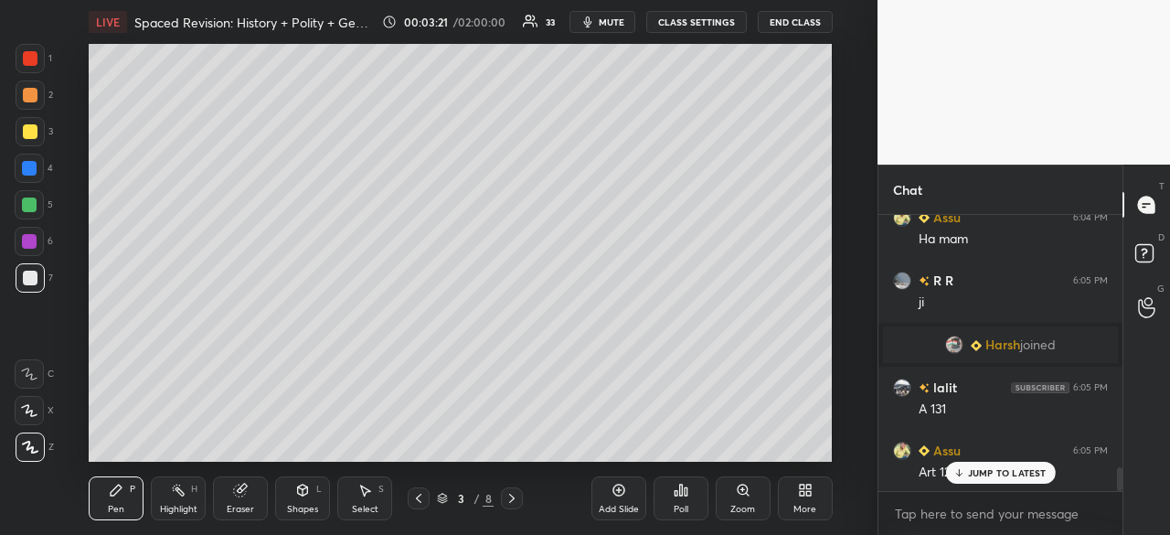
scroll to position [3003, 0]
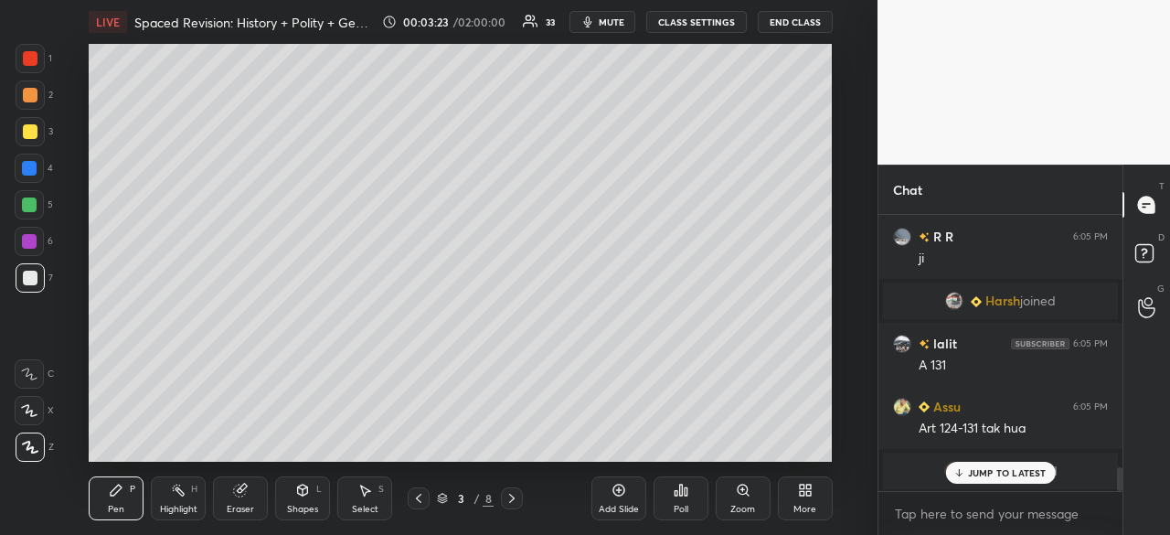
click at [1019, 473] on p "JUMP TO LATEST" at bounding box center [1007, 472] width 79 height 11
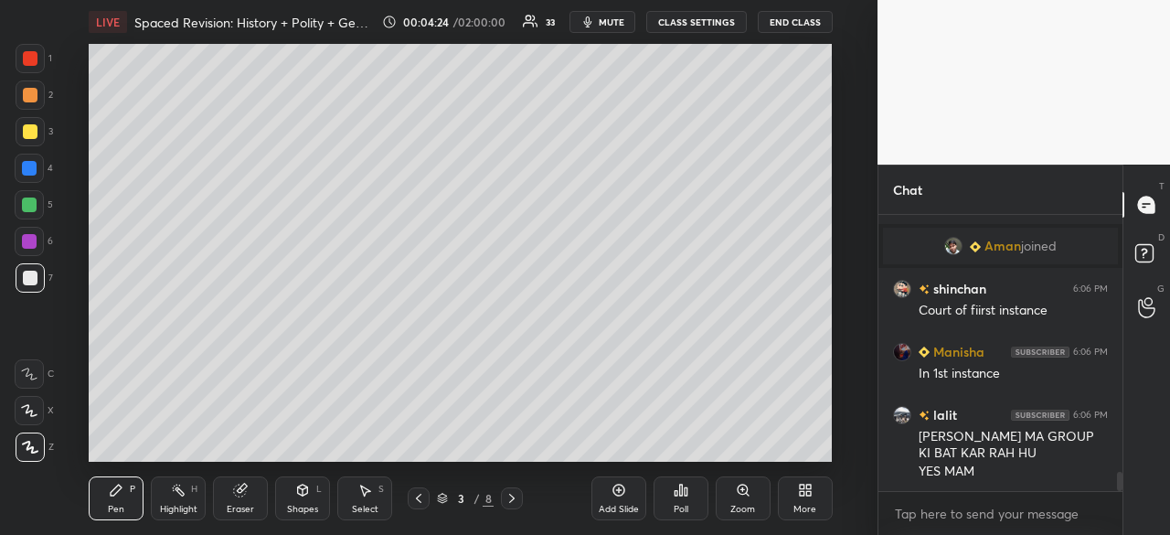
scroll to position [3745, 0]
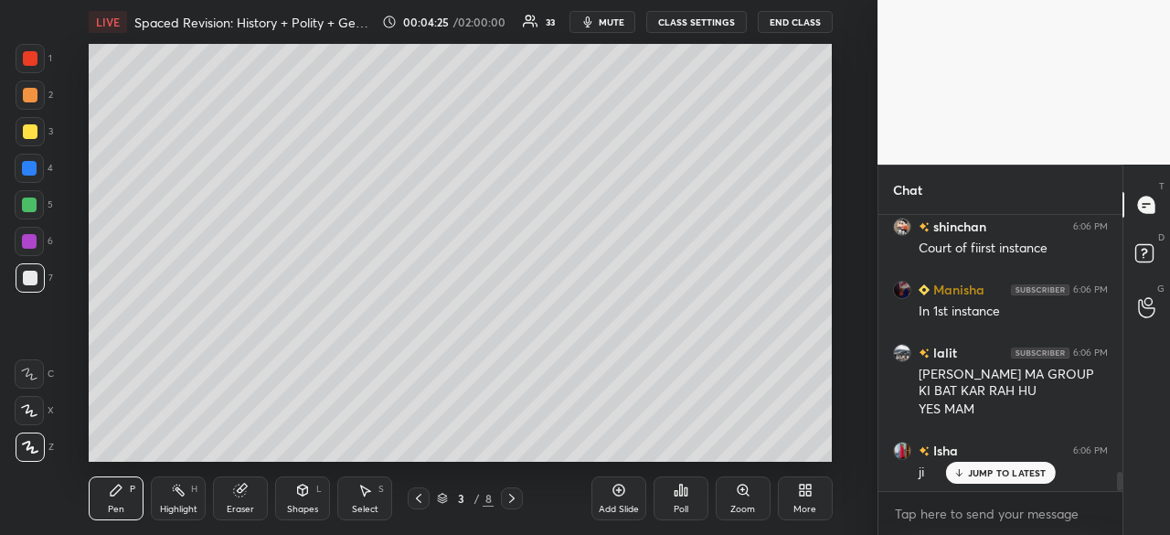
click at [27, 277] on div at bounding box center [30, 278] width 15 height 15
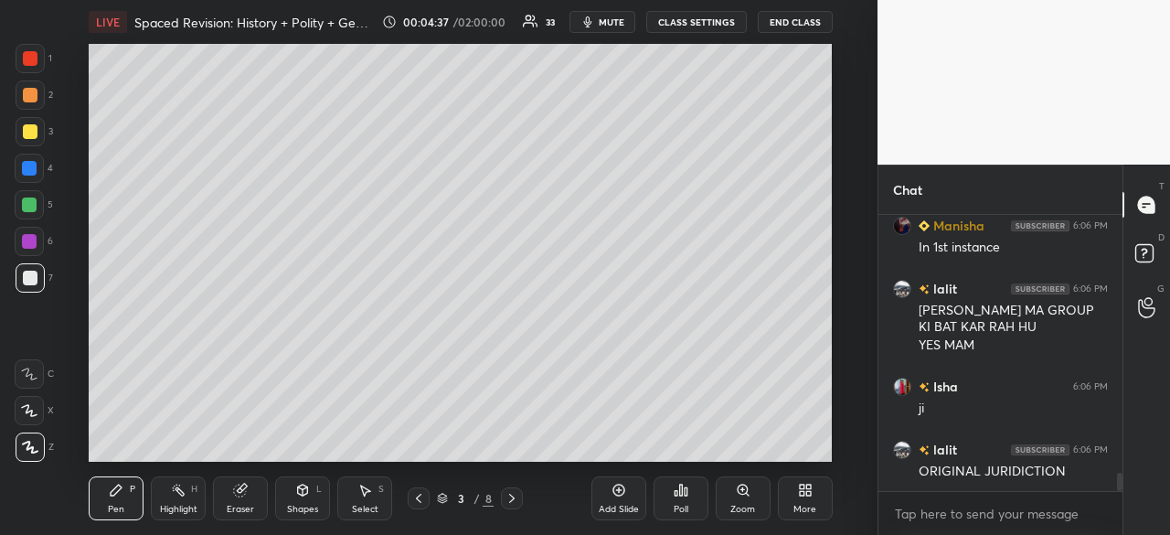
drag, startPoint x: 27, startPoint y: 129, endPoint x: 69, endPoint y: 124, distance: 42.3
click at [27, 131] on div at bounding box center [30, 131] width 15 height 15
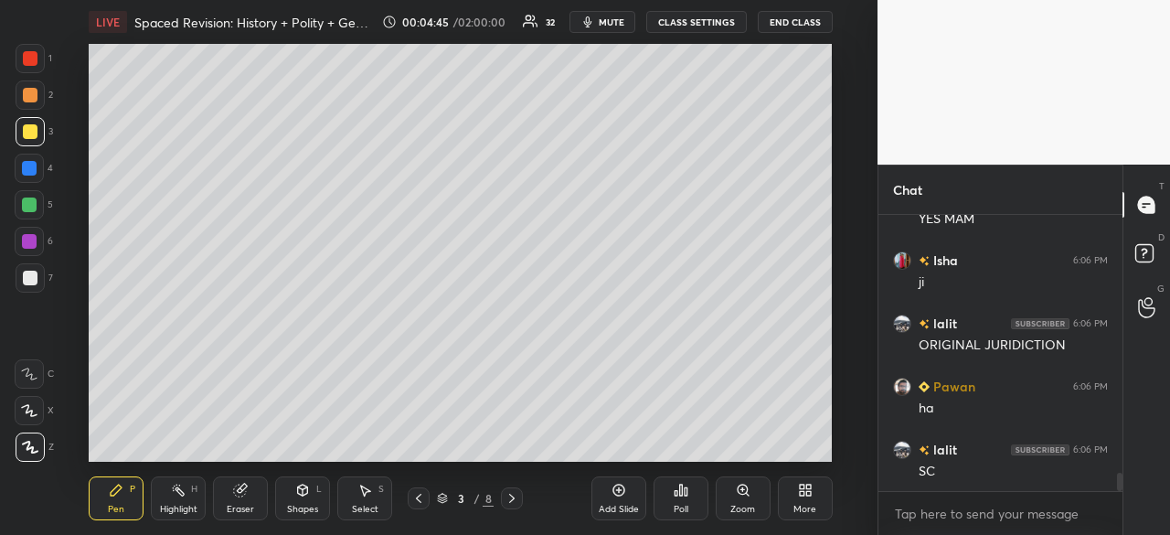
scroll to position [4014, 0]
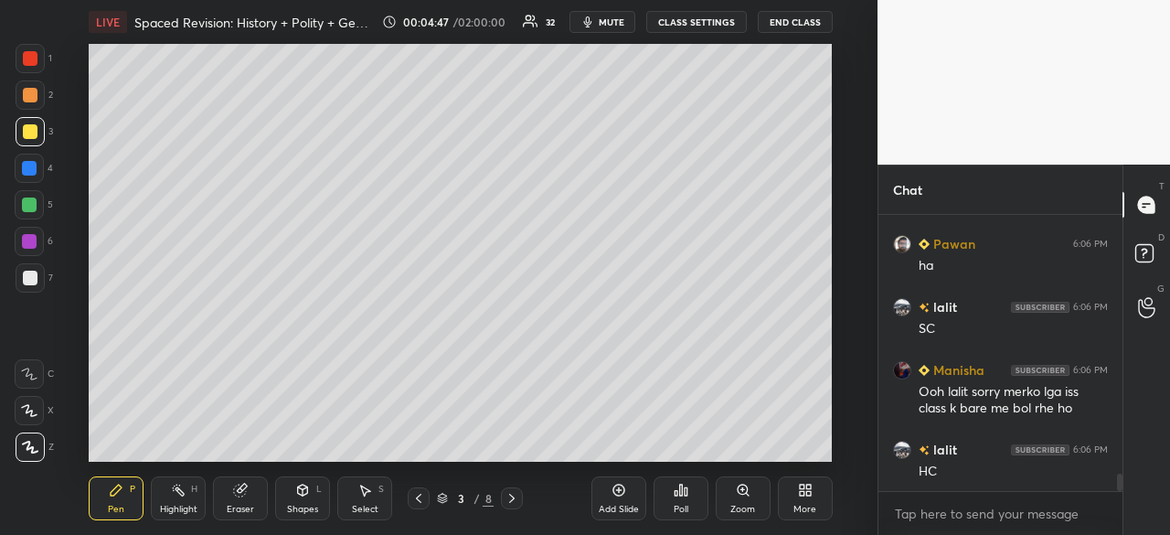
click at [24, 175] on div at bounding box center [29, 168] width 29 height 29
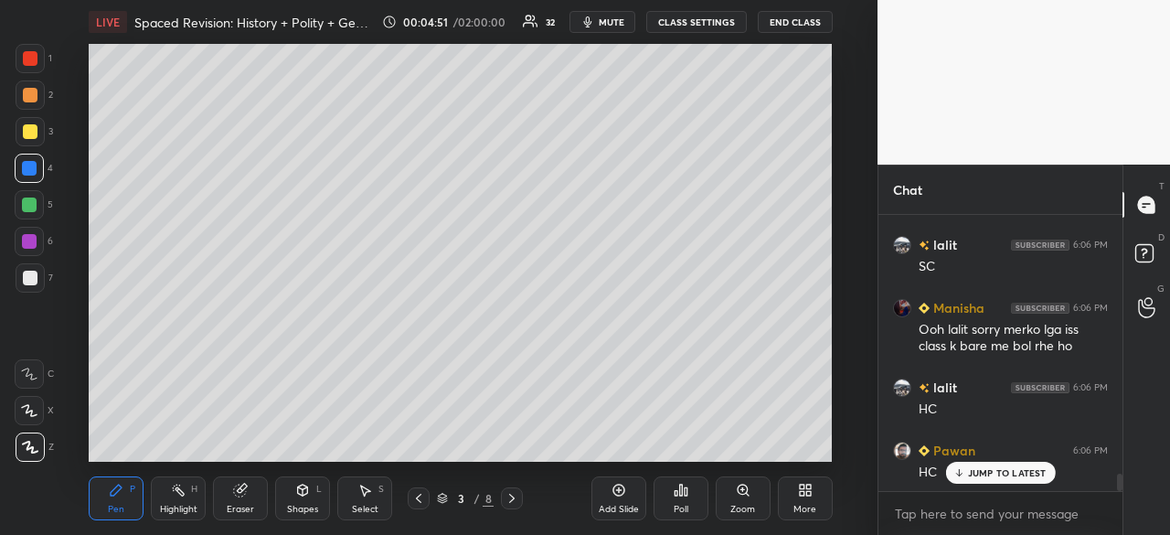
scroll to position [4184, 0]
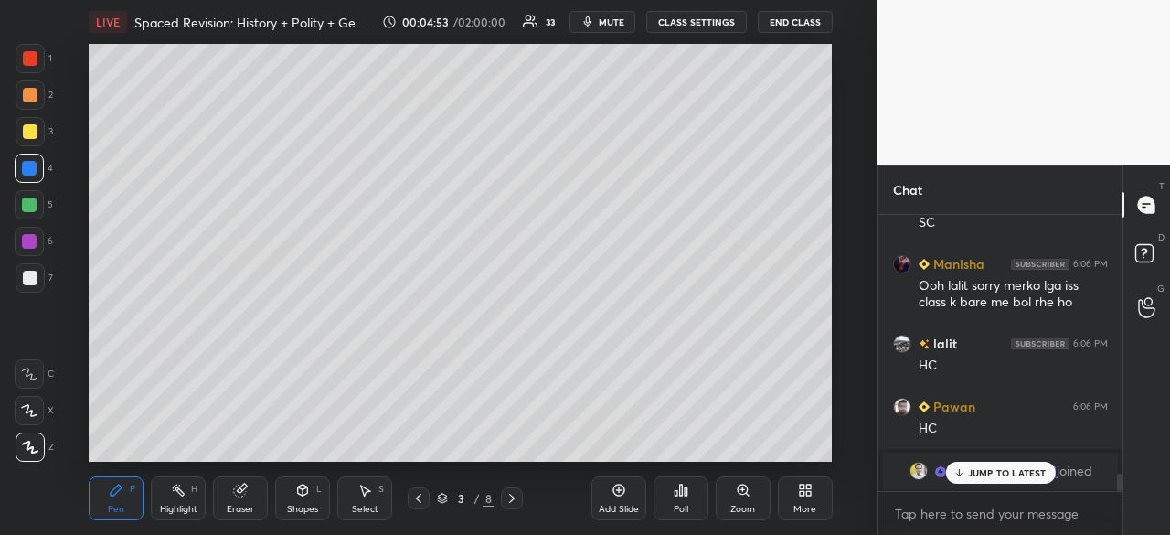
drag, startPoint x: 22, startPoint y: 159, endPoint x: 33, endPoint y: 157, distance: 11.1
click at [19, 157] on div at bounding box center [29, 168] width 29 height 29
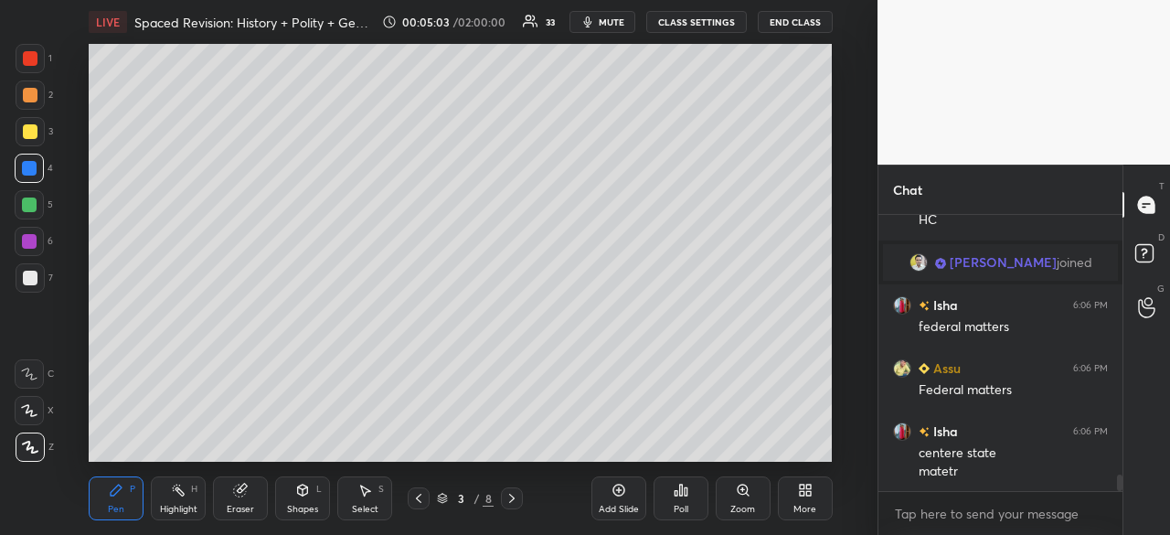
scroll to position [4455, 0]
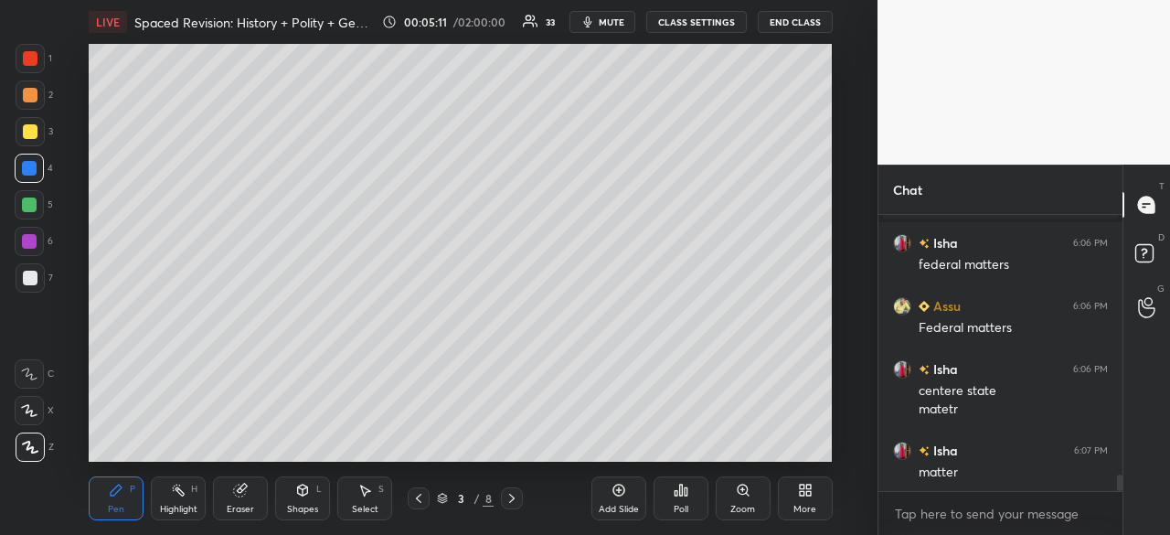
click at [42, 279] on div at bounding box center [30, 277] width 29 height 29
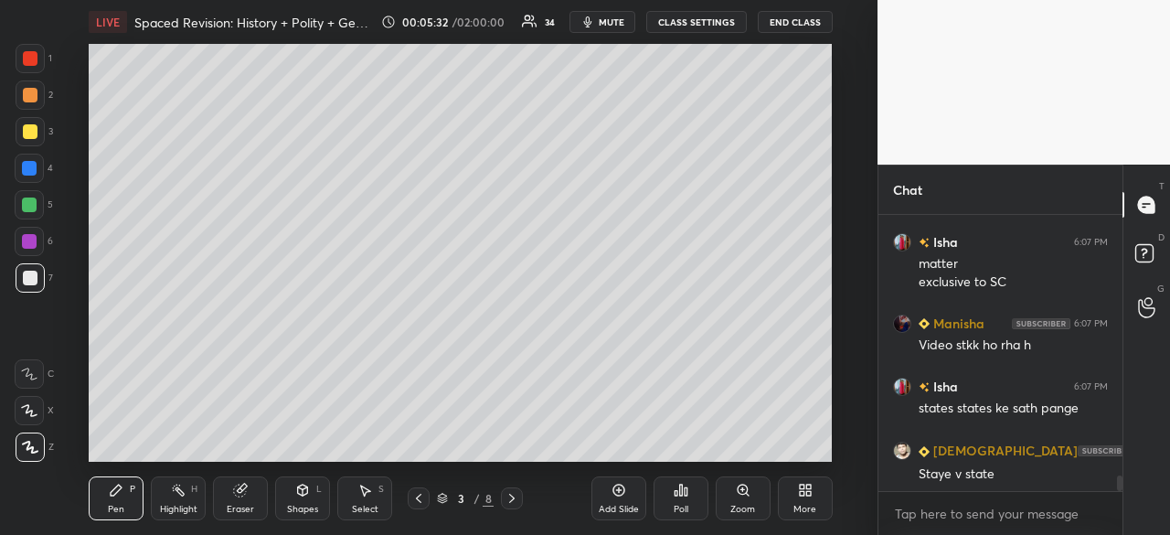
scroll to position [4707, 0]
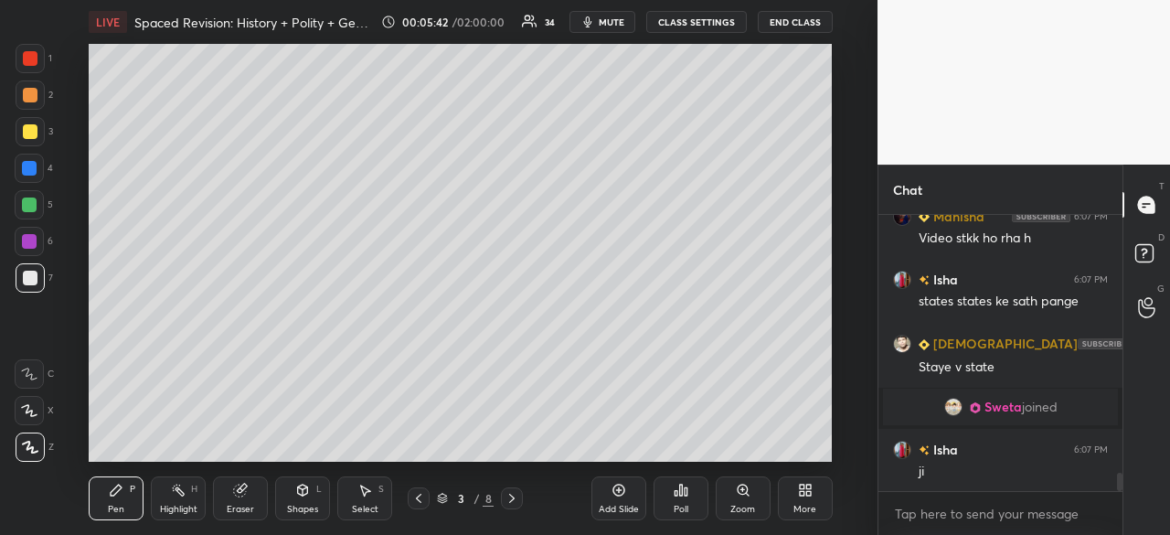
click at [27, 271] on div at bounding box center [30, 278] width 15 height 15
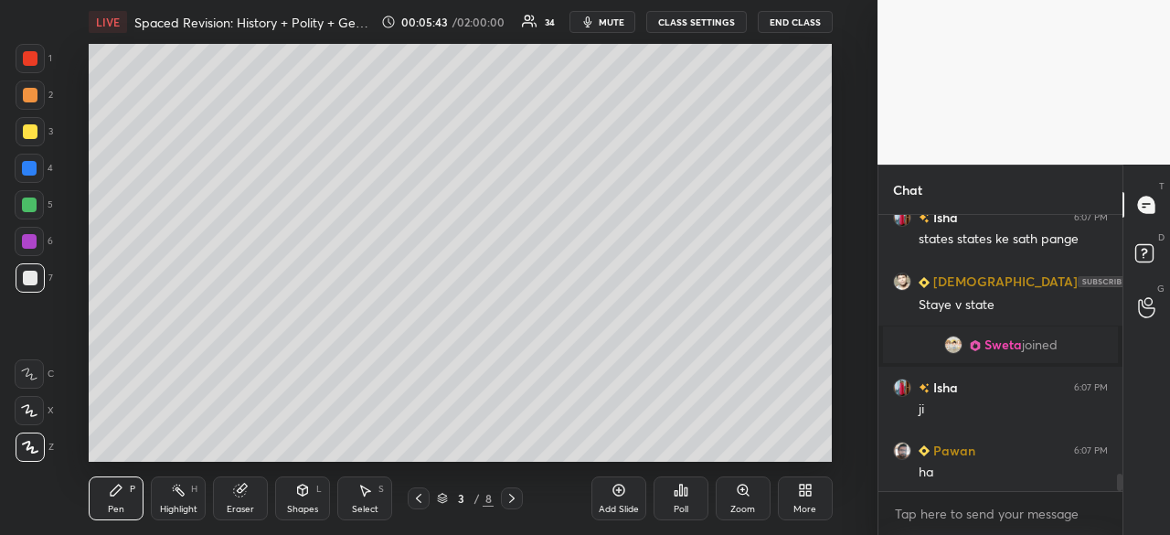
click at [33, 174] on div at bounding box center [29, 168] width 15 height 15
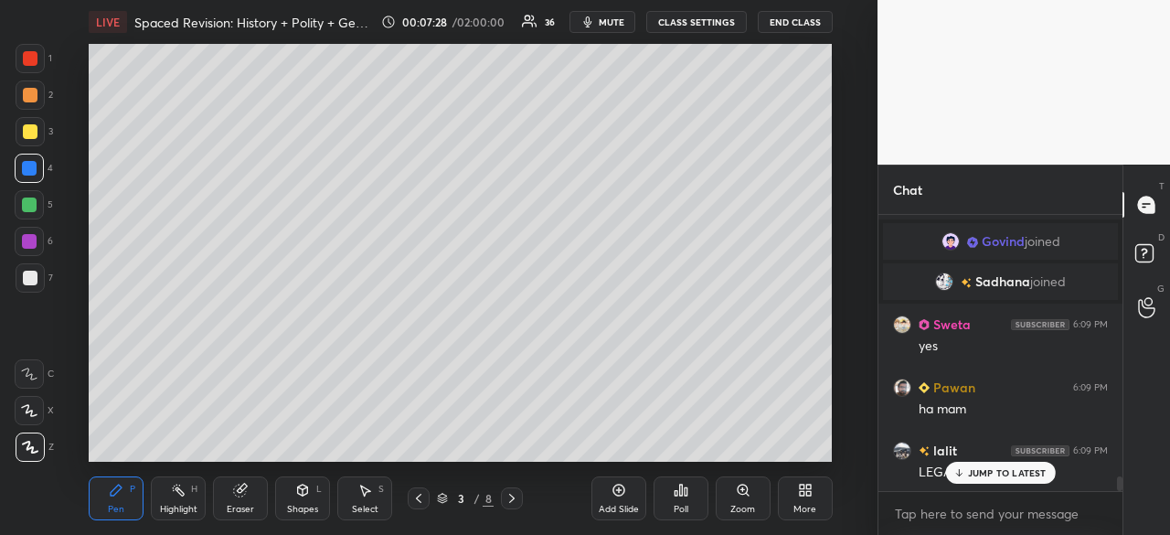
scroll to position [5082, 0]
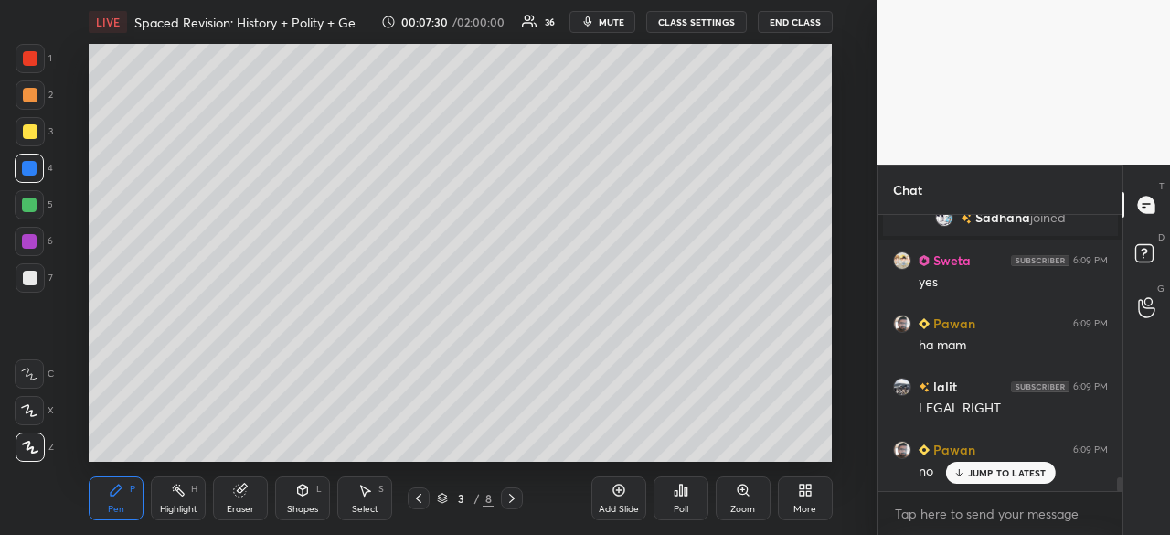
click at [24, 281] on div at bounding box center [30, 278] width 15 height 15
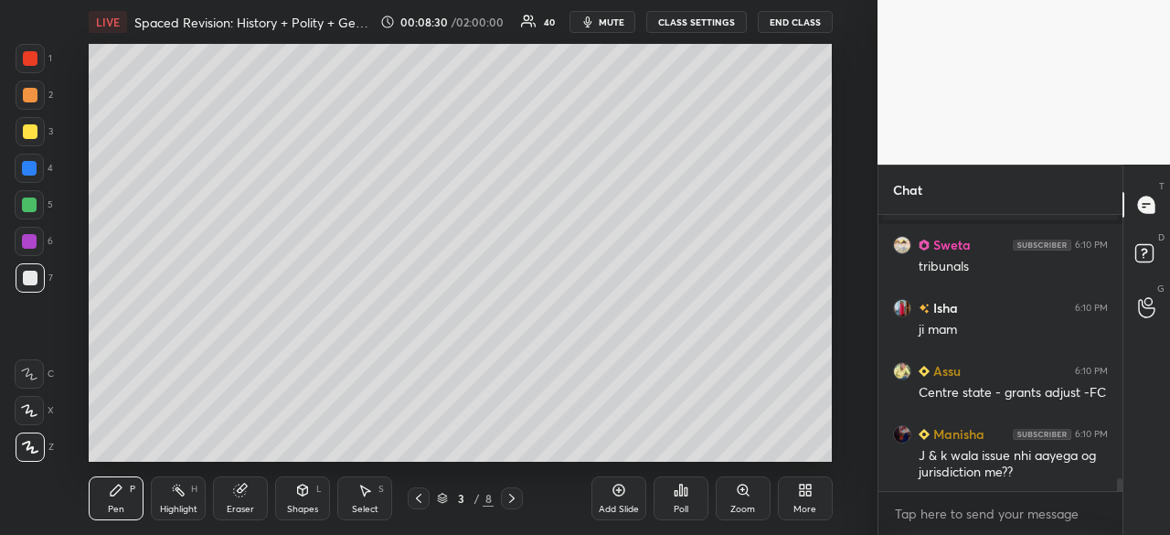
scroll to position [5762, 0]
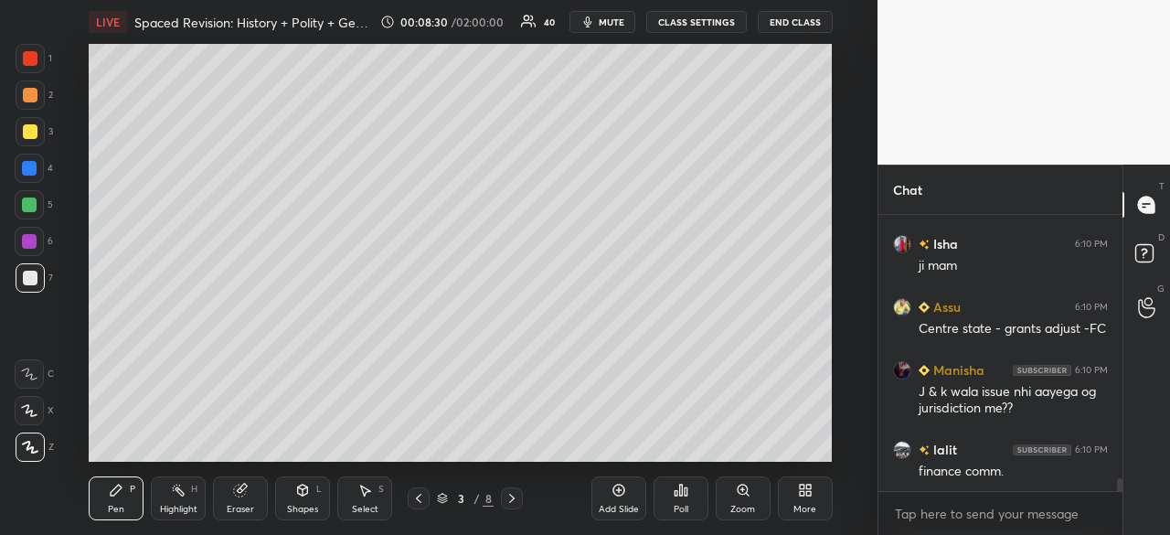
click at [37, 284] on div at bounding box center [30, 277] width 29 height 29
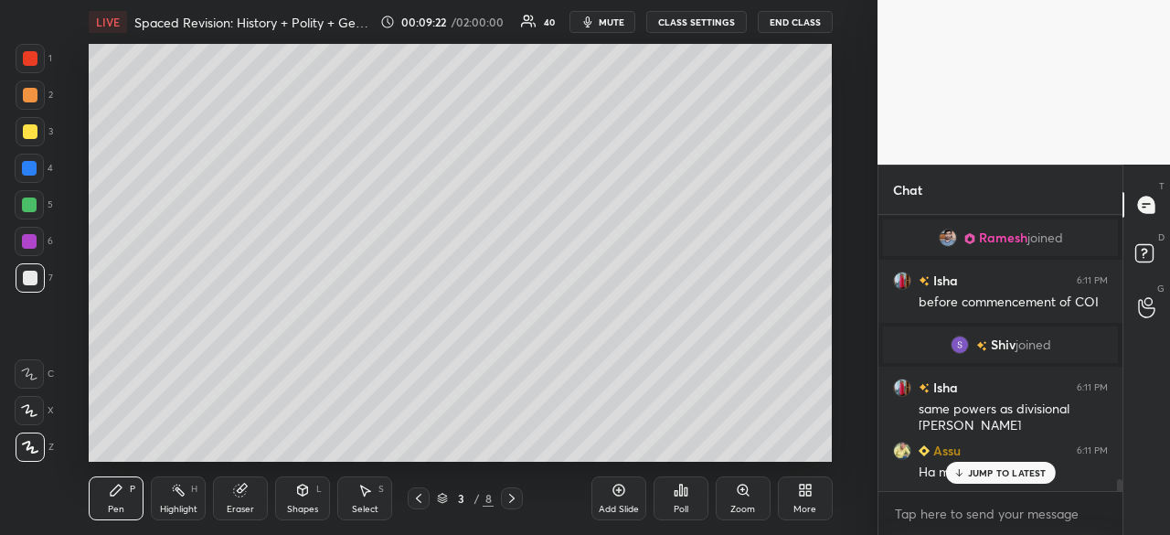
scroll to position [6215, 0]
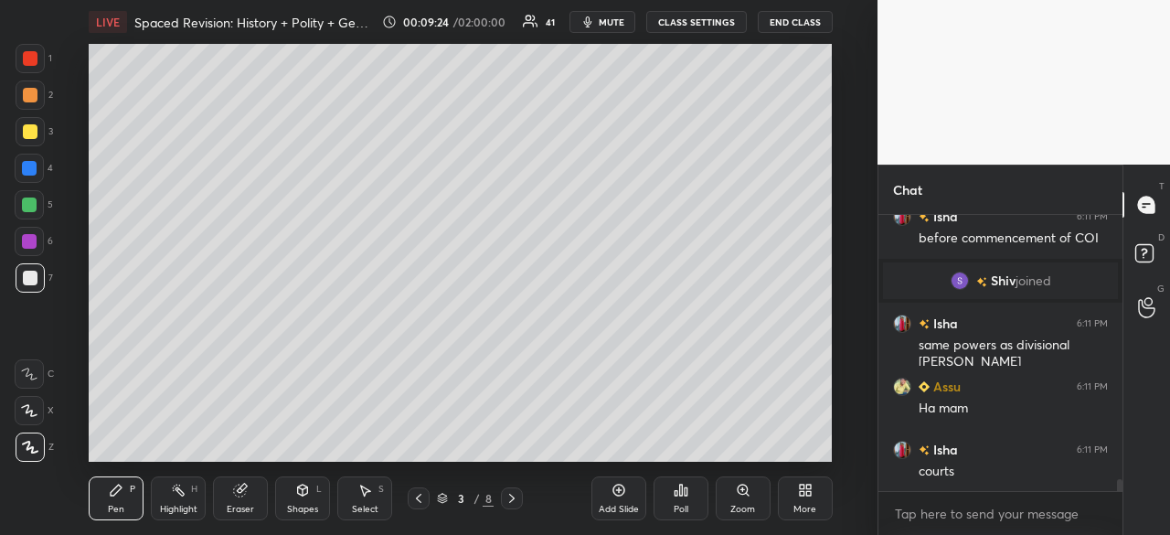
click at [27, 288] on div at bounding box center [30, 277] width 29 height 29
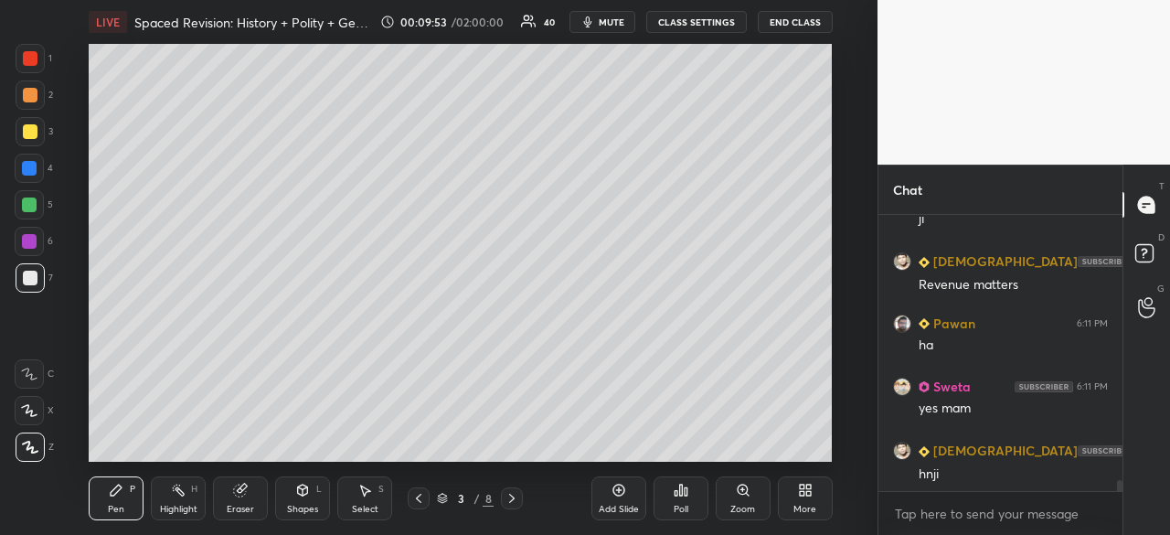
scroll to position [6529, 0]
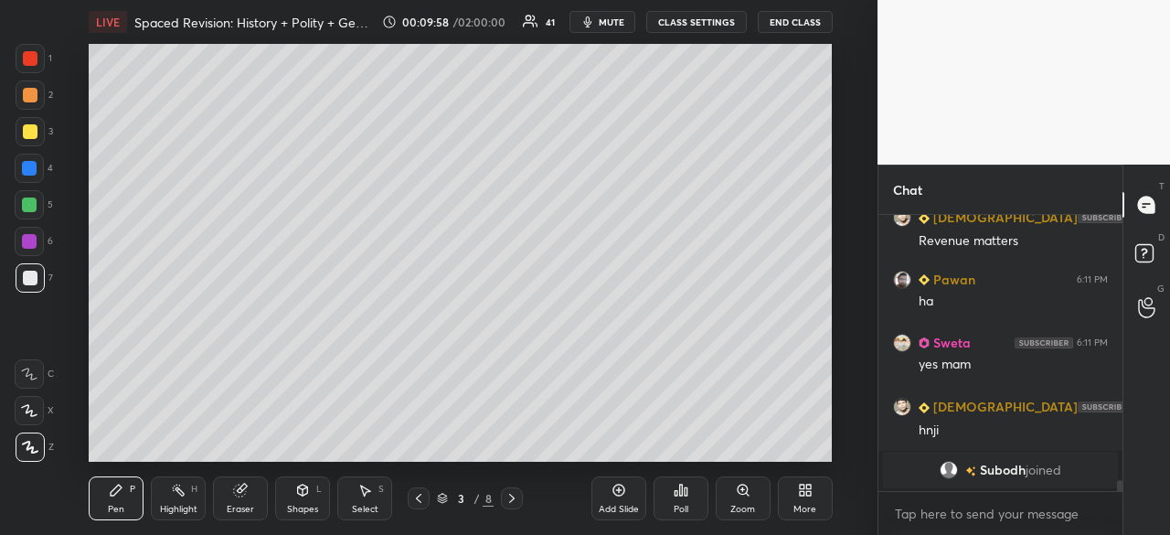
click at [31, 279] on div at bounding box center [30, 278] width 15 height 15
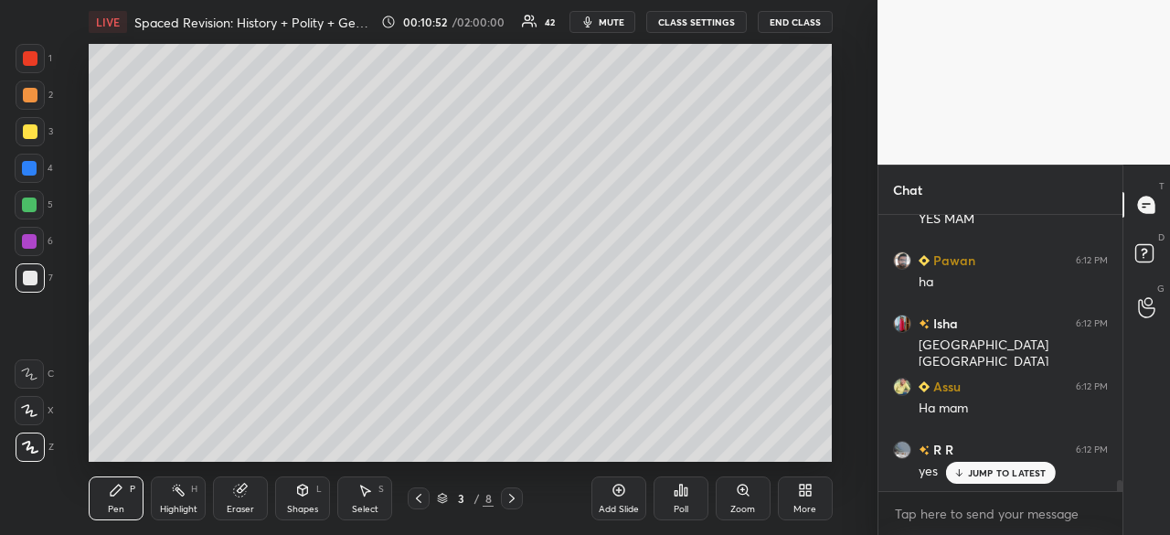
scroll to position [6800, 0]
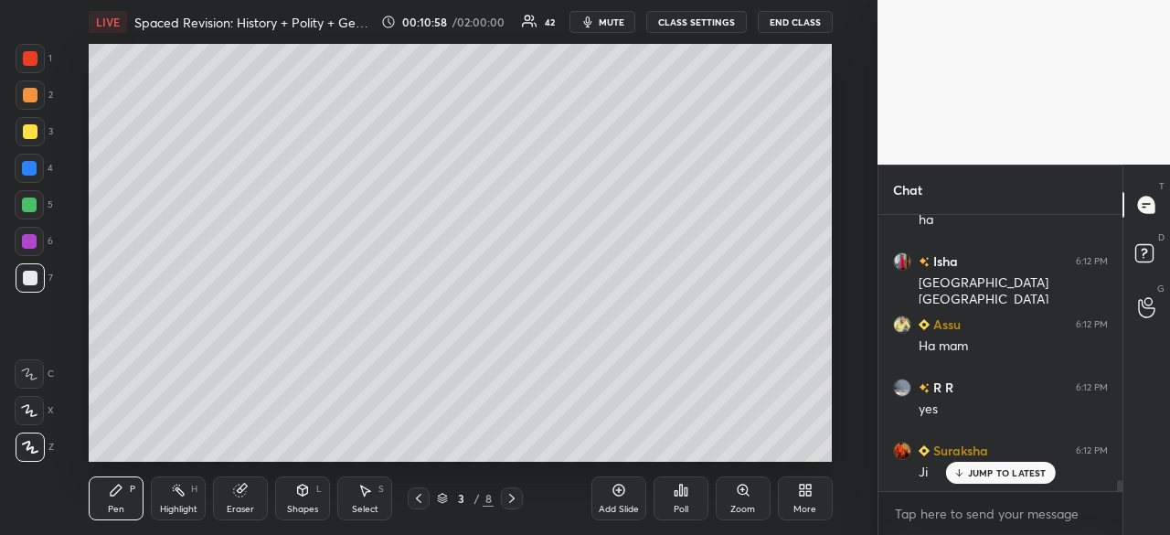
click at [29, 272] on div at bounding box center [30, 278] width 15 height 15
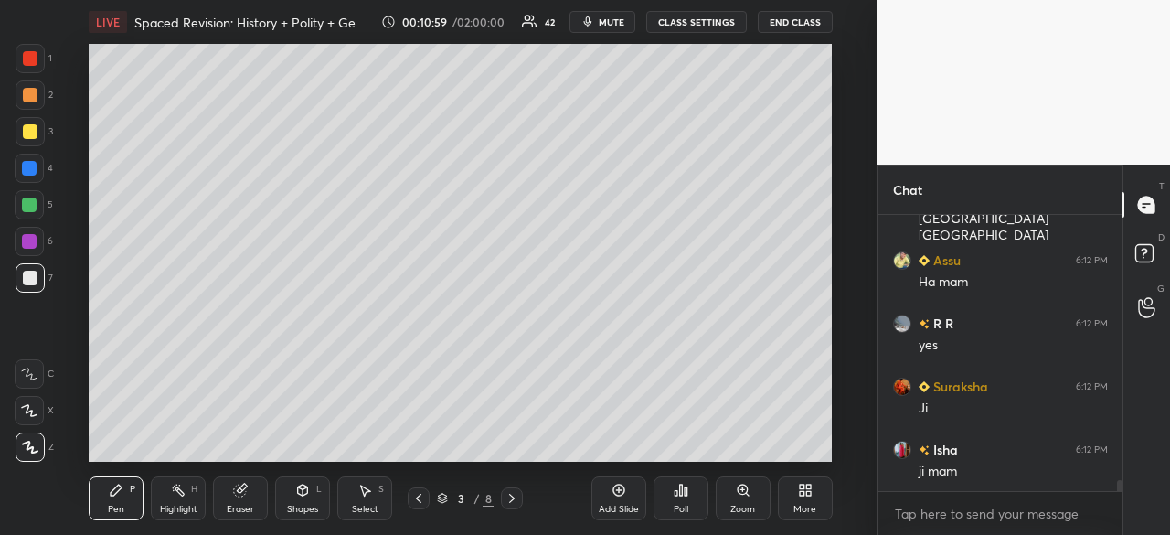
click at [613, 494] on icon at bounding box center [618, 490] width 12 height 12
drag, startPoint x: 31, startPoint y: 275, endPoint x: 38, endPoint y: 264, distance: 13.2
click at [30, 275] on div at bounding box center [30, 278] width 15 height 15
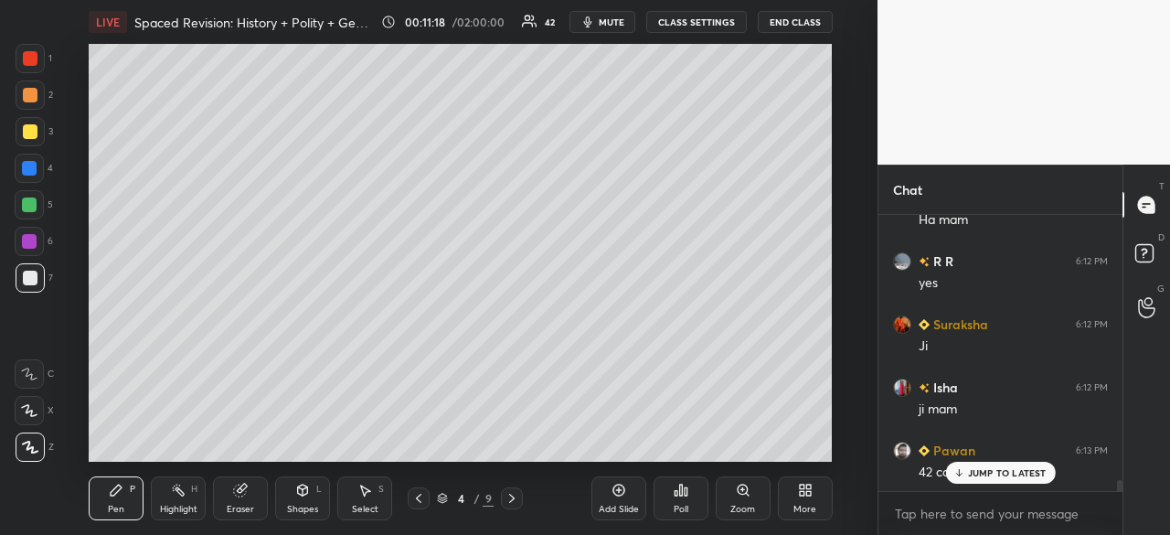
click at [29, 127] on div at bounding box center [30, 131] width 15 height 15
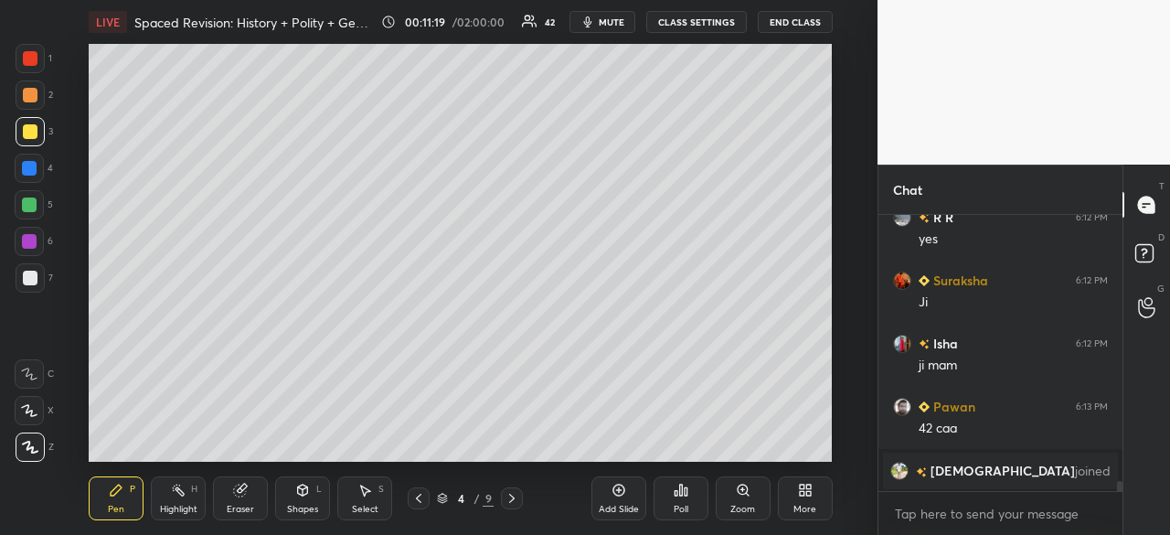
scroll to position [7034, 0]
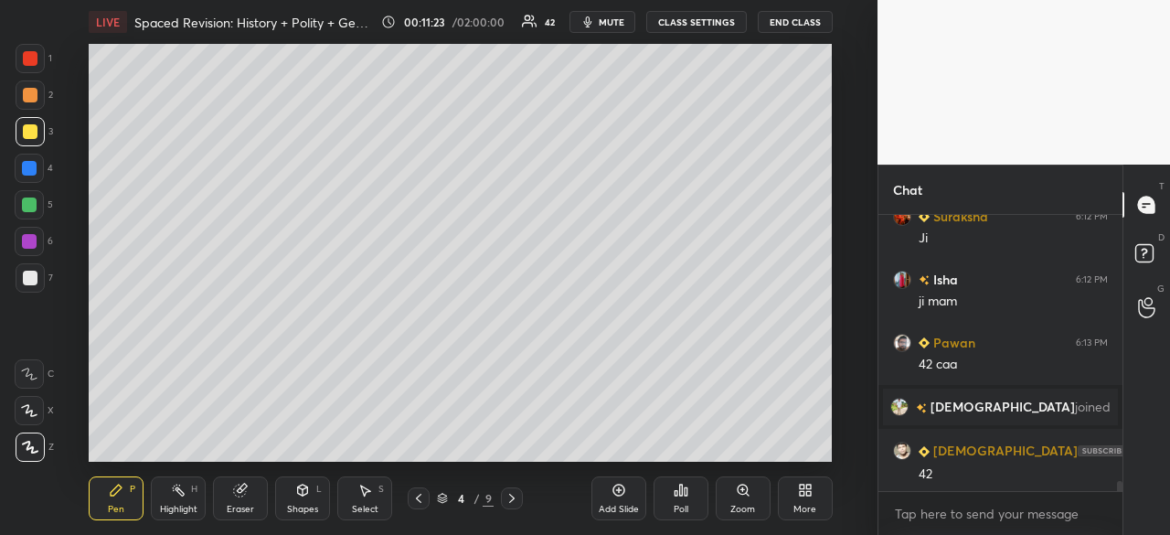
click at [424, 498] on icon at bounding box center [418, 498] width 15 height 15
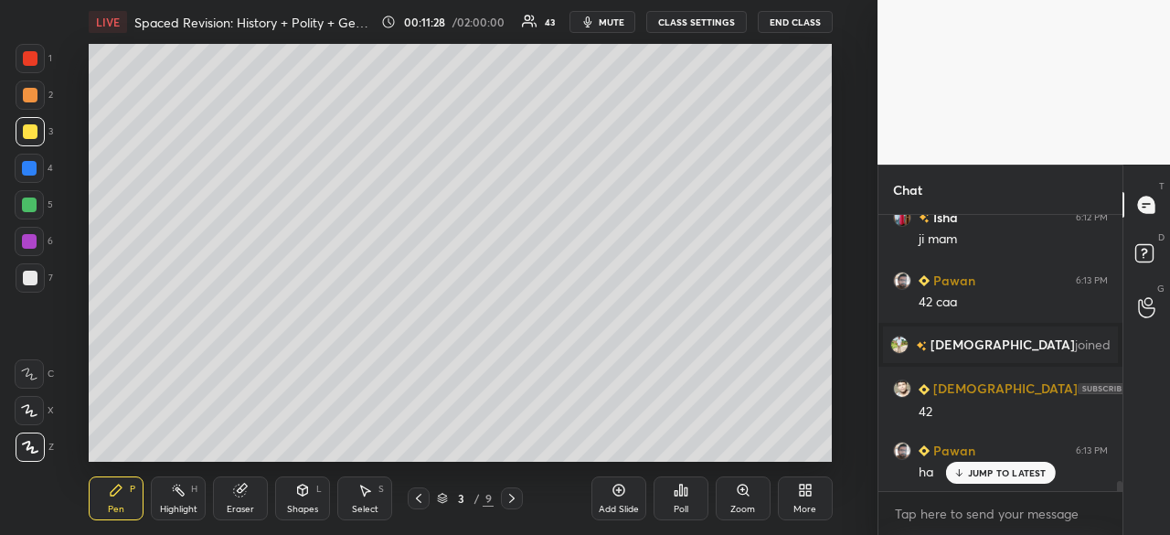
click at [515, 491] on icon at bounding box center [511, 498] width 15 height 15
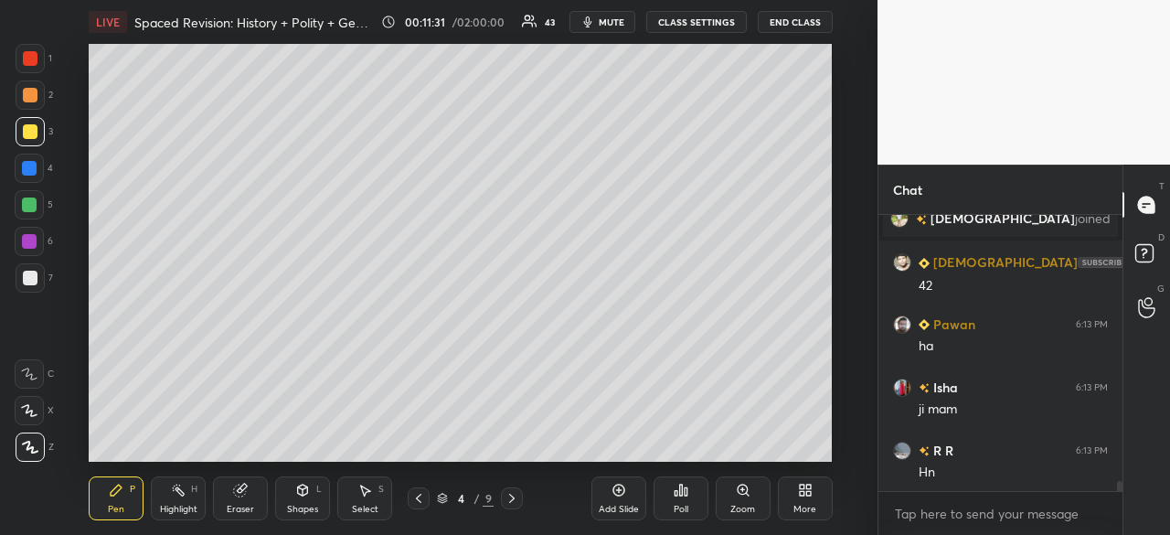
scroll to position [7286, 0]
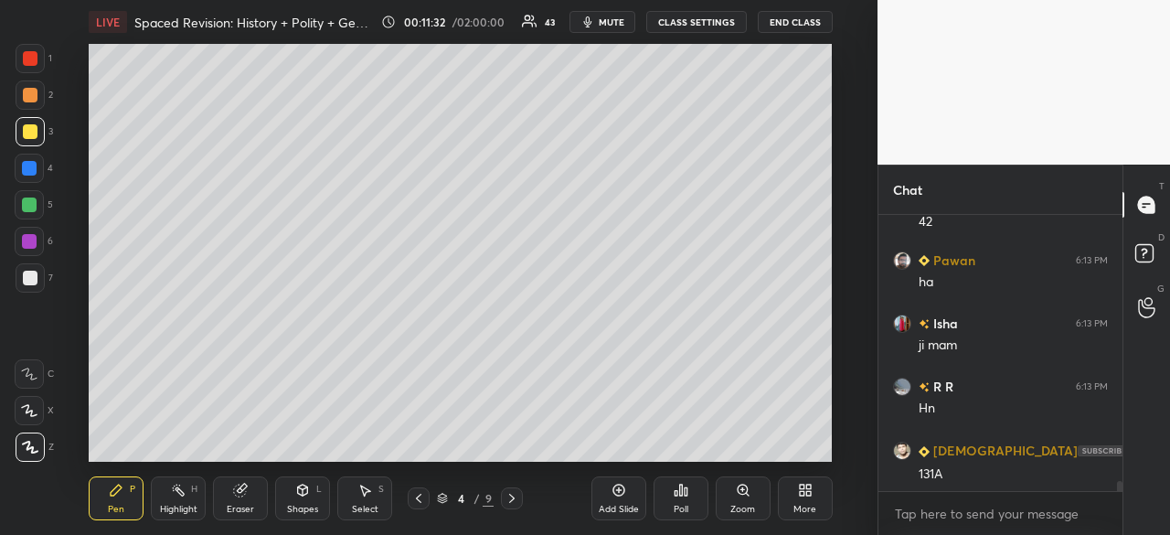
drag, startPoint x: 24, startPoint y: 92, endPoint x: 68, endPoint y: 80, distance: 45.7
click at [26, 90] on div at bounding box center [30, 95] width 15 height 15
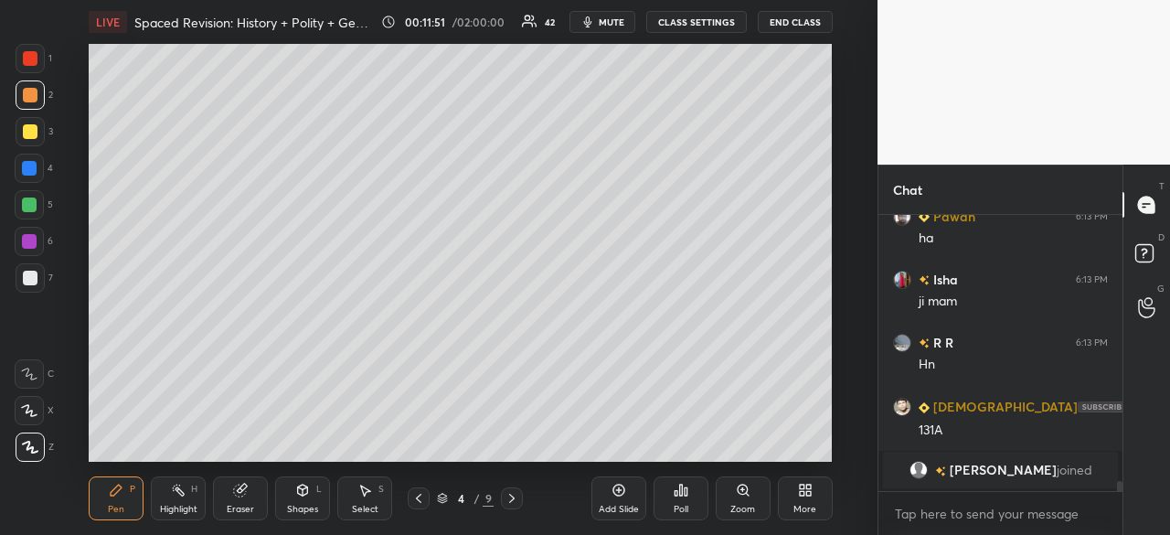
click at [22, 286] on div at bounding box center [30, 277] width 29 height 29
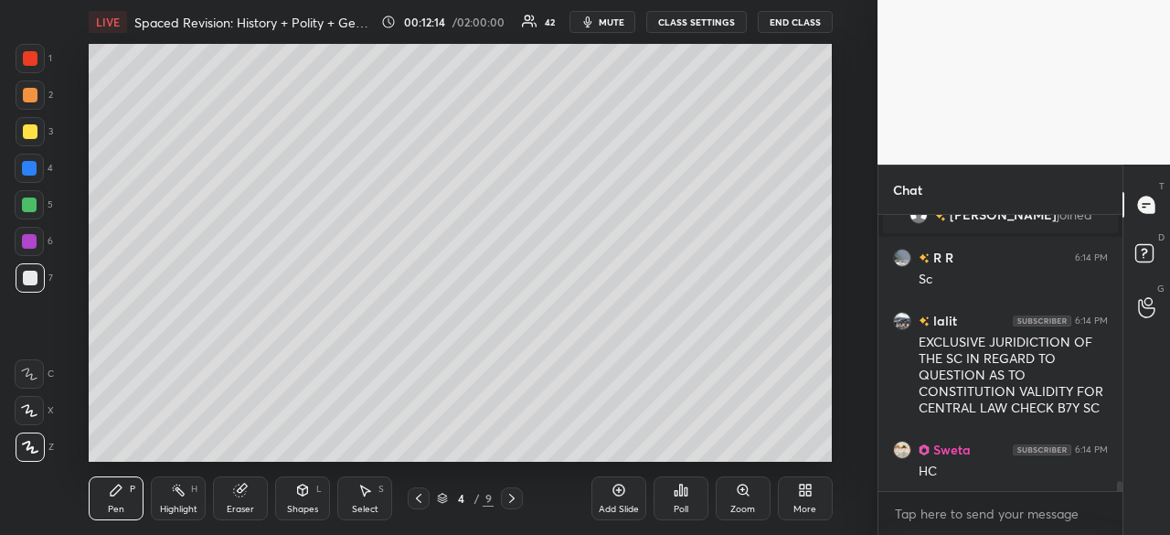
scroll to position [7407, 0]
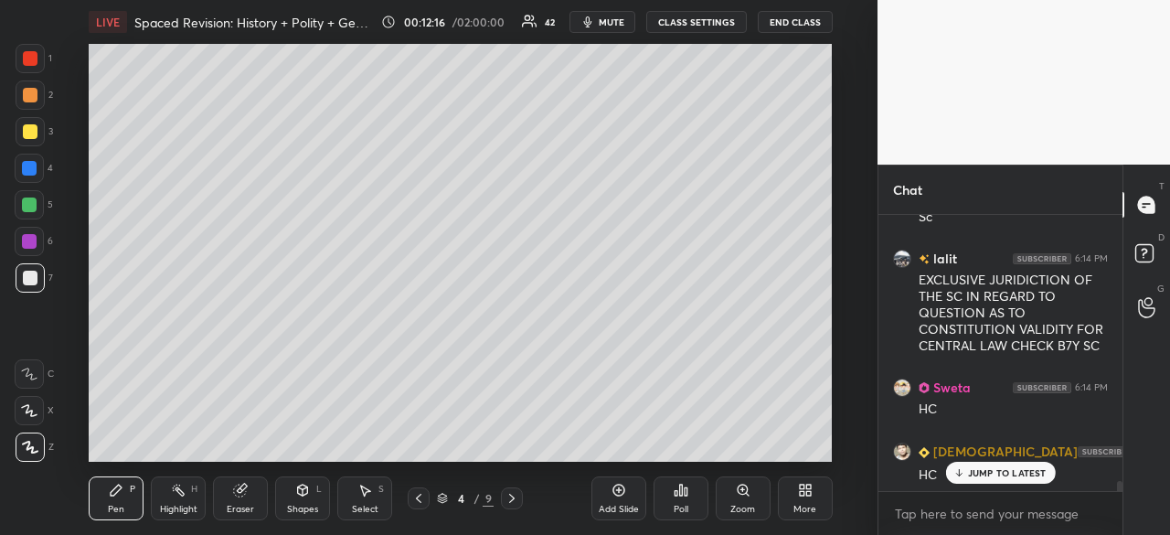
drag, startPoint x: 25, startPoint y: 129, endPoint x: 55, endPoint y: 119, distance: 31.8
click at [25, 131] on div at bounding box center [30, 131] width 15 height 15
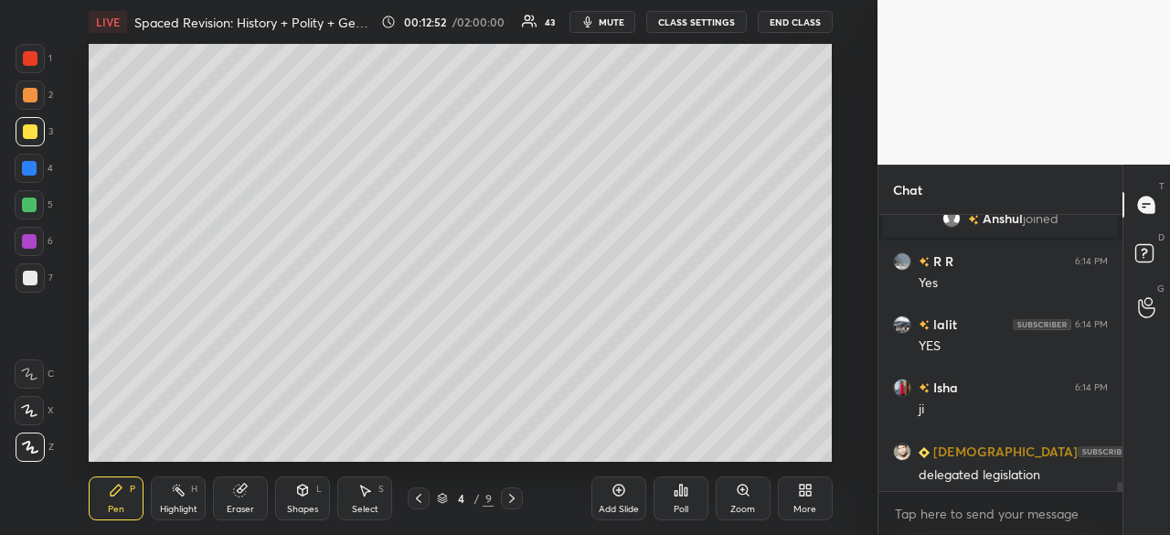
scroll to position [7710, 0]
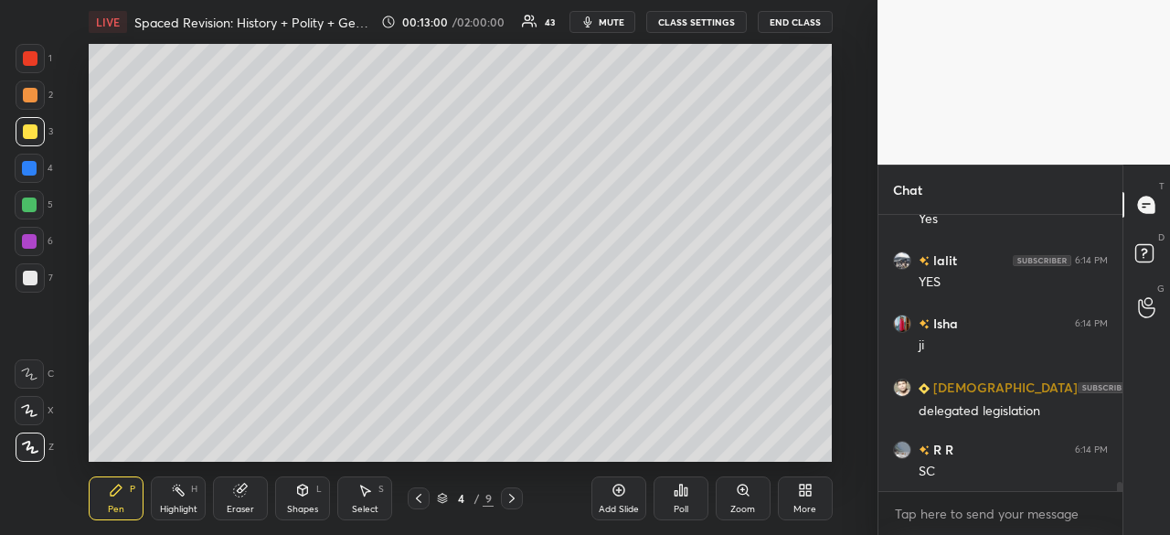
click at [34, 277] on div at bounding box center [30, 278] width 15 height 15
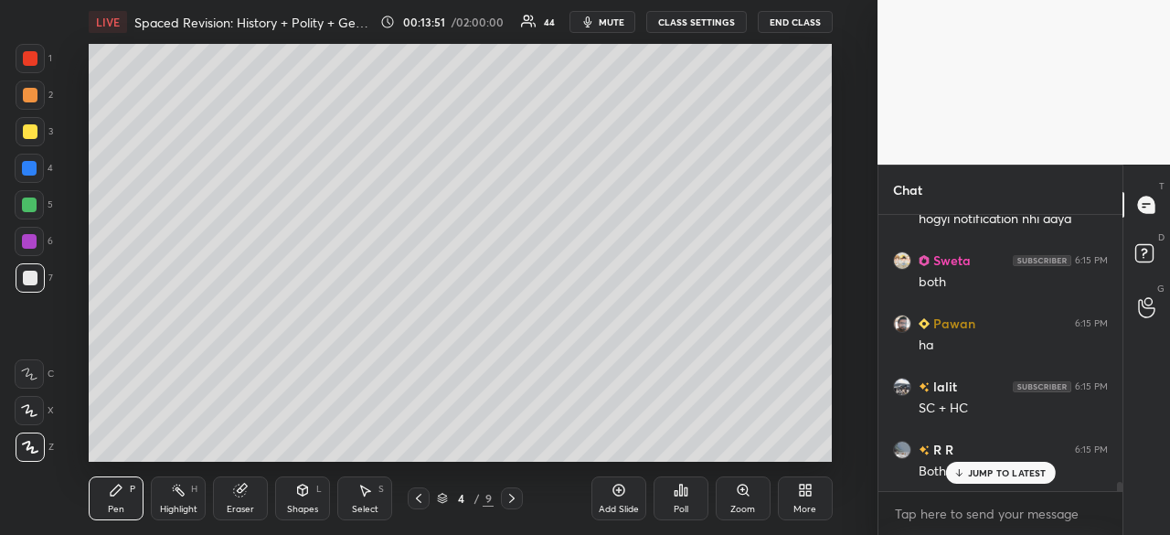
scroll to position [8430, 0]
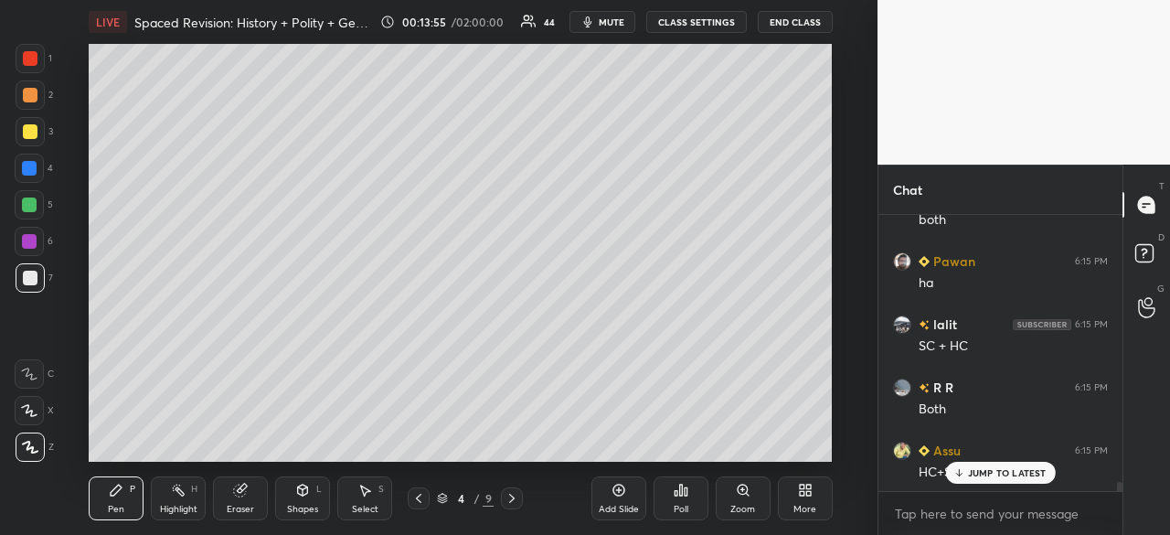
click at [26, 90] on div at bounding box center [30, 95] width 15 height 15
click at [420, 502] on icon at bounding box center [418, 498] width 15 height 15
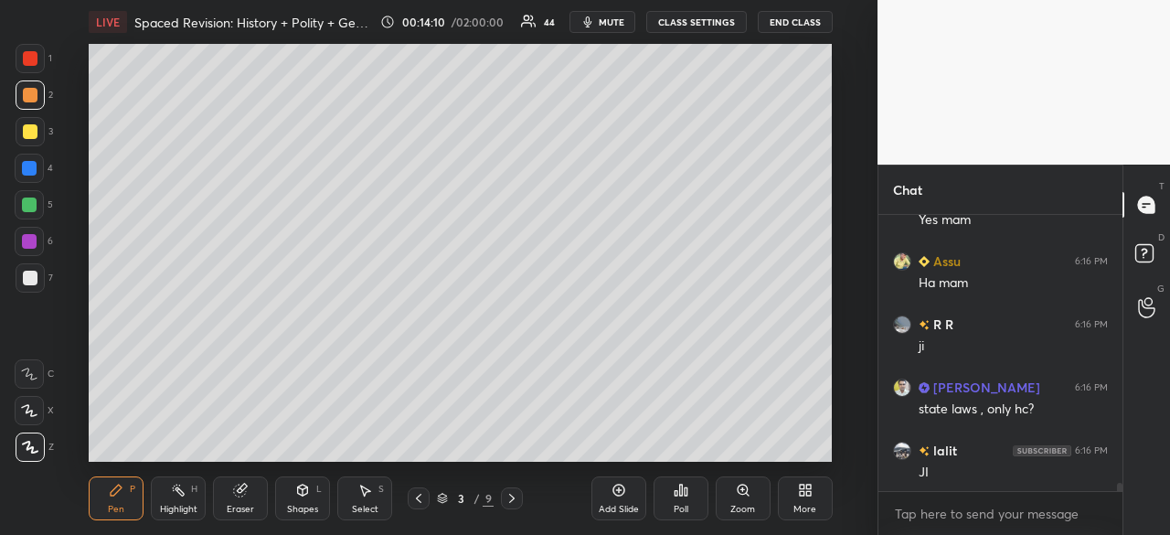
scroll to position [8873, 0]
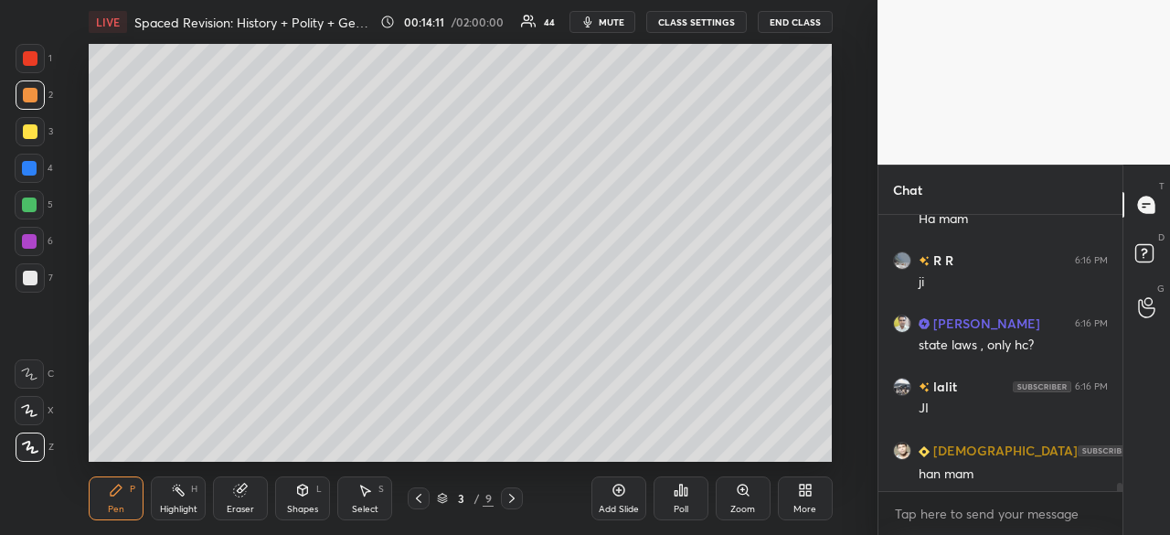
click at [514, 502] on icon at bounding box center [511, 498] width 15 height 15
click at [620, 487] on icon at bounding box center [618, 490] width 15 height 15
click at [27, 277] on div at bounding box center [30, 278] width 15 height 15
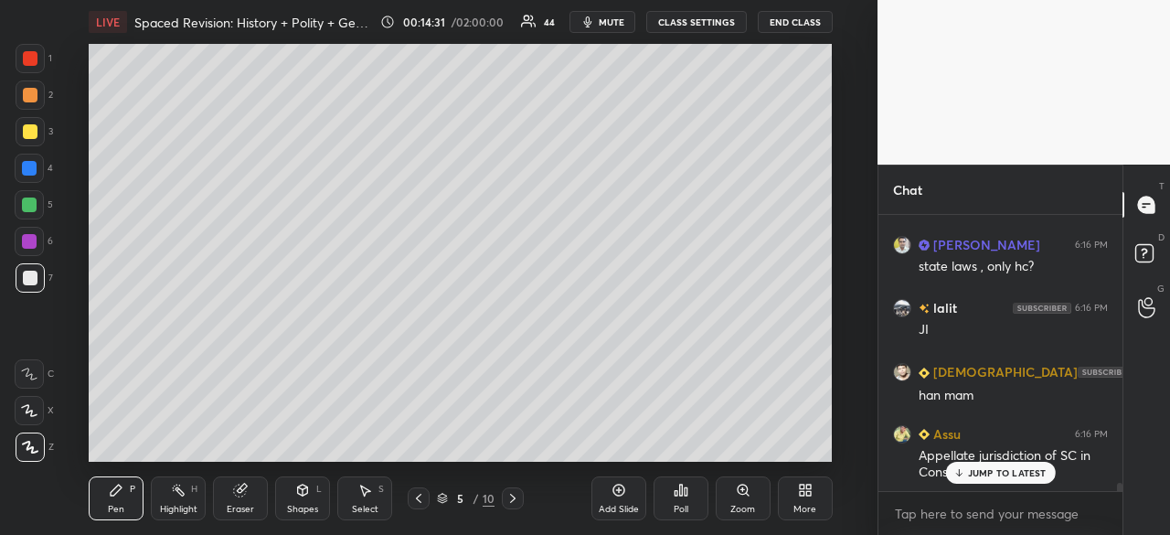
click at [26, 279] on div at bounding box center [30, 278] width 15 height 15
click at [26, 133] on div at bounding box center [30, 131] width 15 height 15
click at [22, 138] on div at bounding box center [30, 131] width 29 height 29
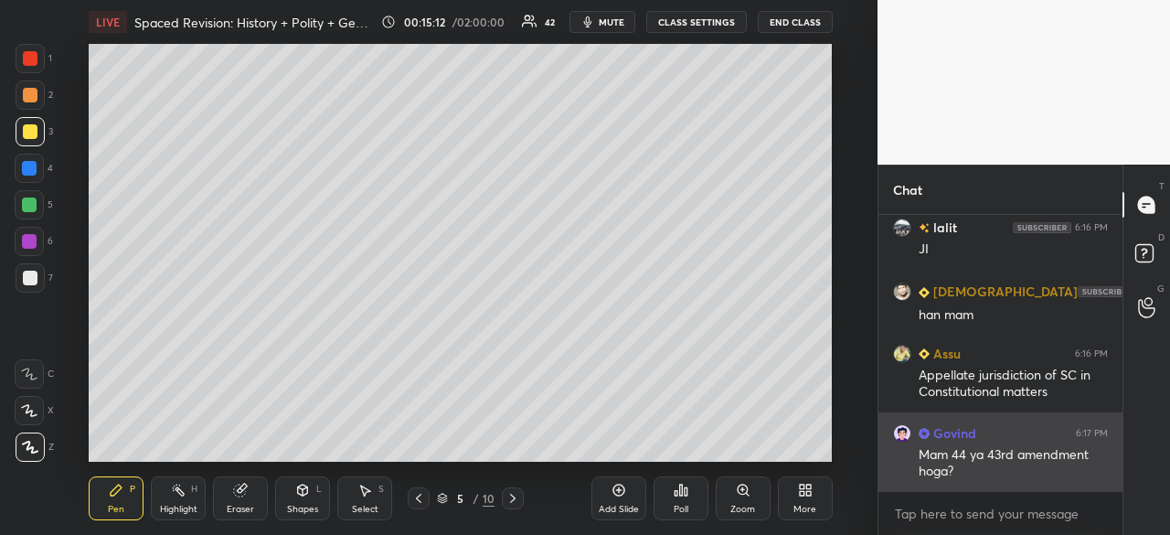
click at [990, 472] on div "Mam 44 ya 43rd amendment hoga?" at bounding box center [1013, 463] width 189 height 35
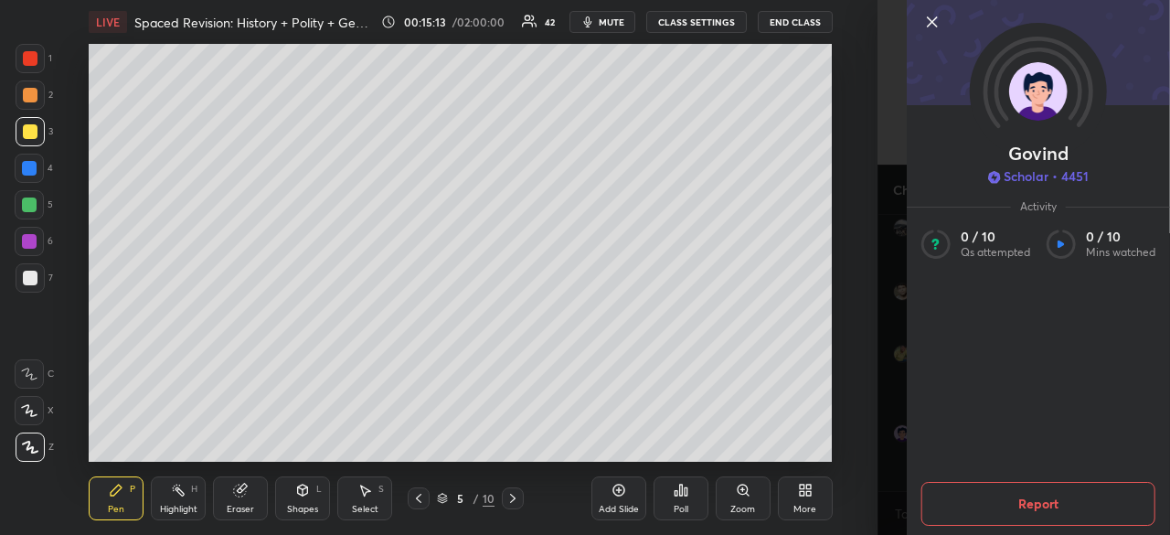
scroll to position [9094, 0]
click at [933, 17] on icon at bounding box center [932, 22] width 22 height 22
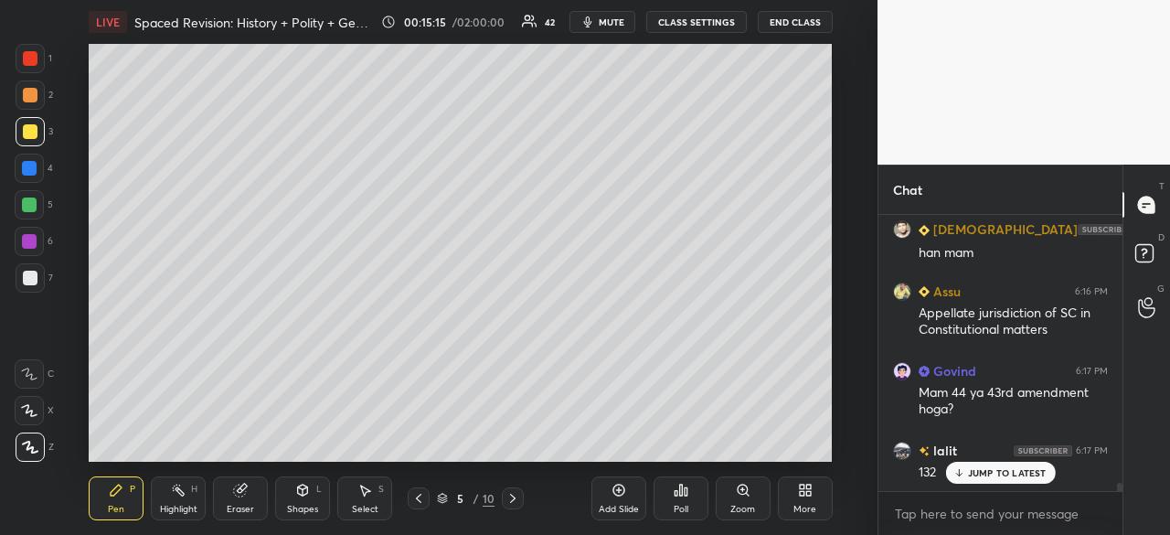
click at [1027, 469] on p "JUMP TO LATEST" at bounding box center [1007, 472] width 79 height 11
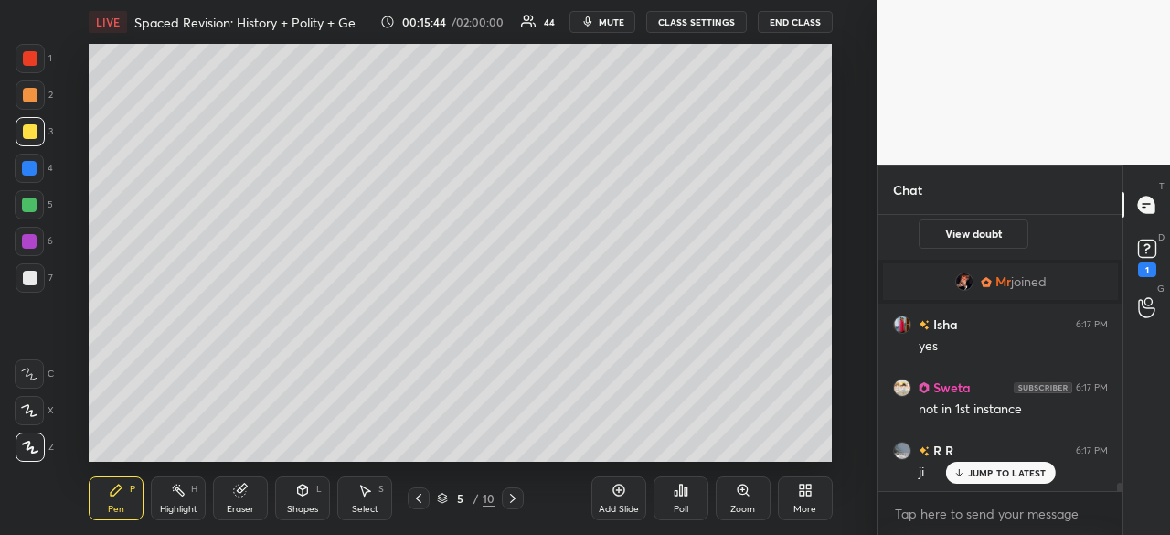
scroll to position [9085, 0]
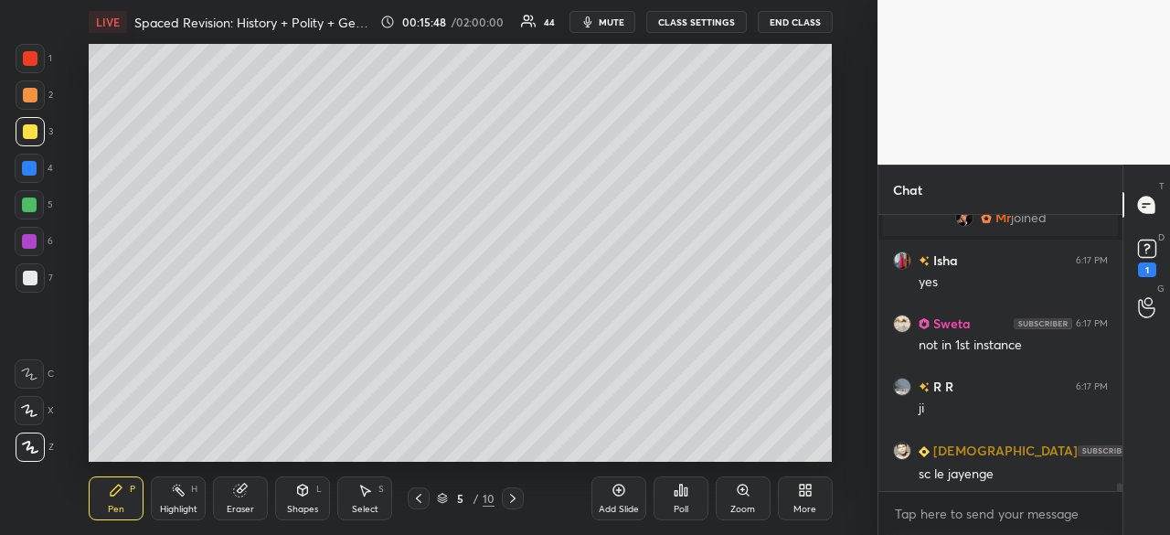
click at [20, 162] on div at bounding box center [29, 168] width 29 height 29
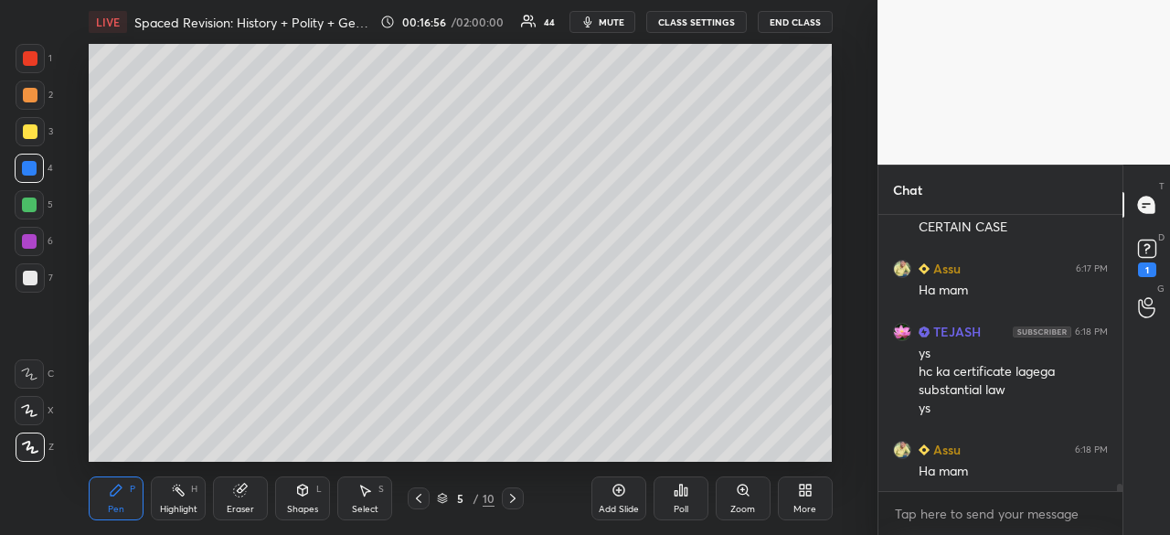
scroll to position [9772, 0]
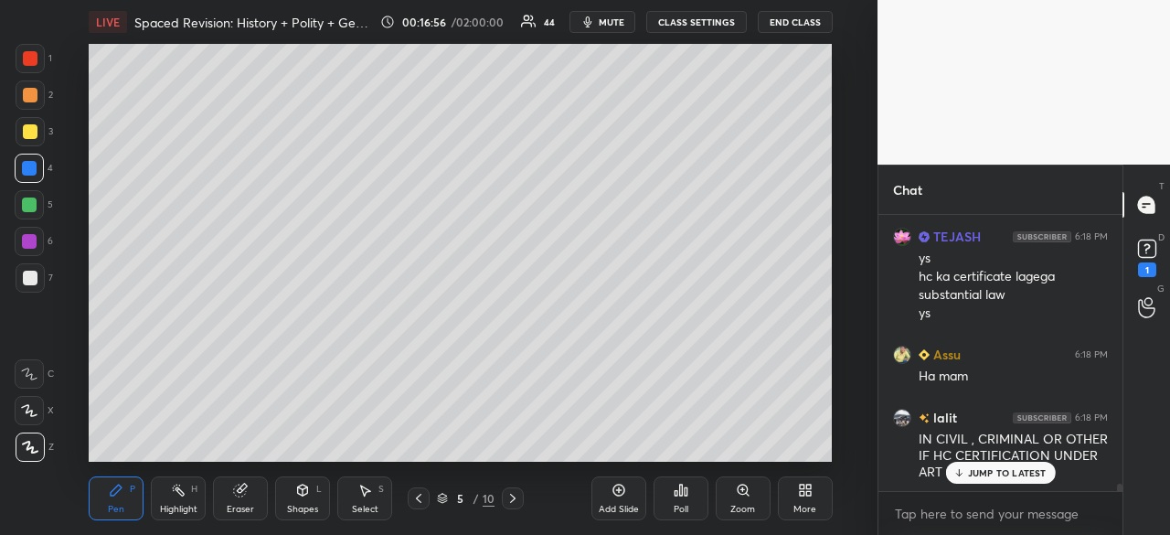
click at [23, 97] on div at bounding box center [30, 95] width 15 height 15
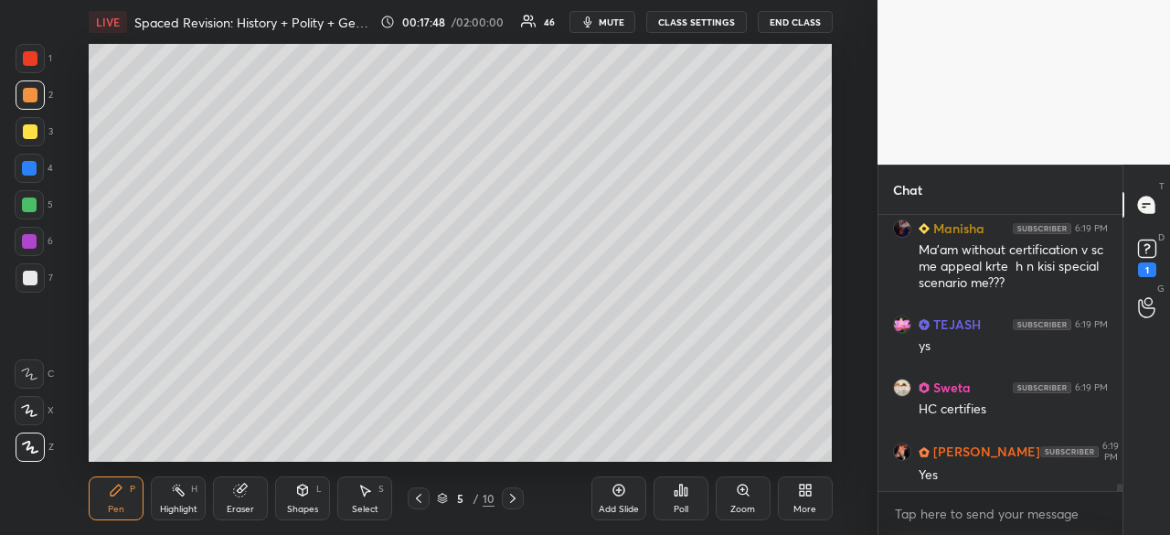
scroll to position [10068, 0]
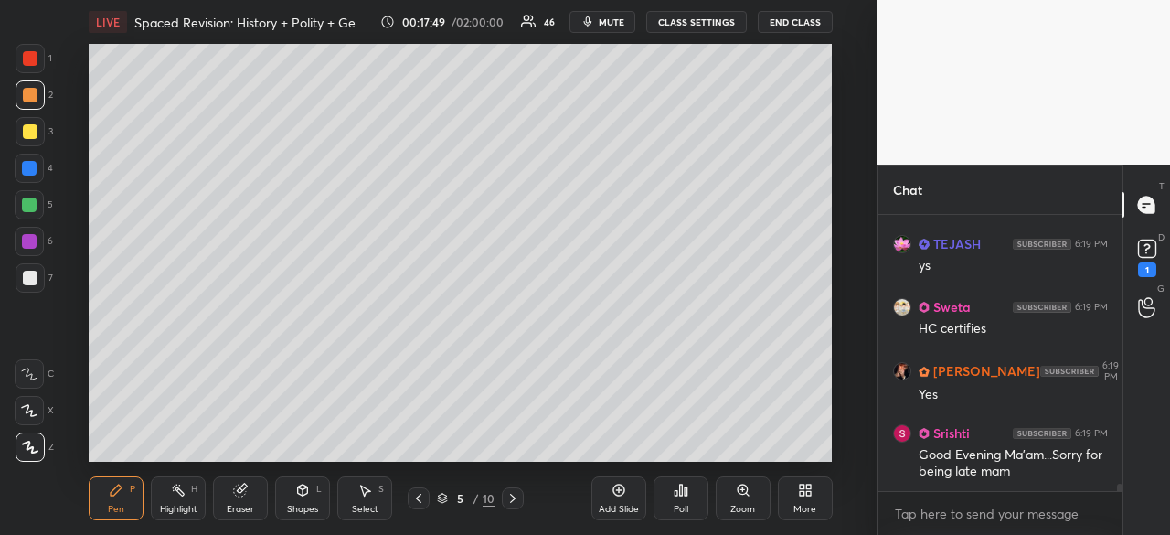
click at [26, 281] on div at bounding box center [30, 278] width 15 height 15
click at [627, 496] on div "Add Slide" at bounding box center [618, 498] width 55 height 44
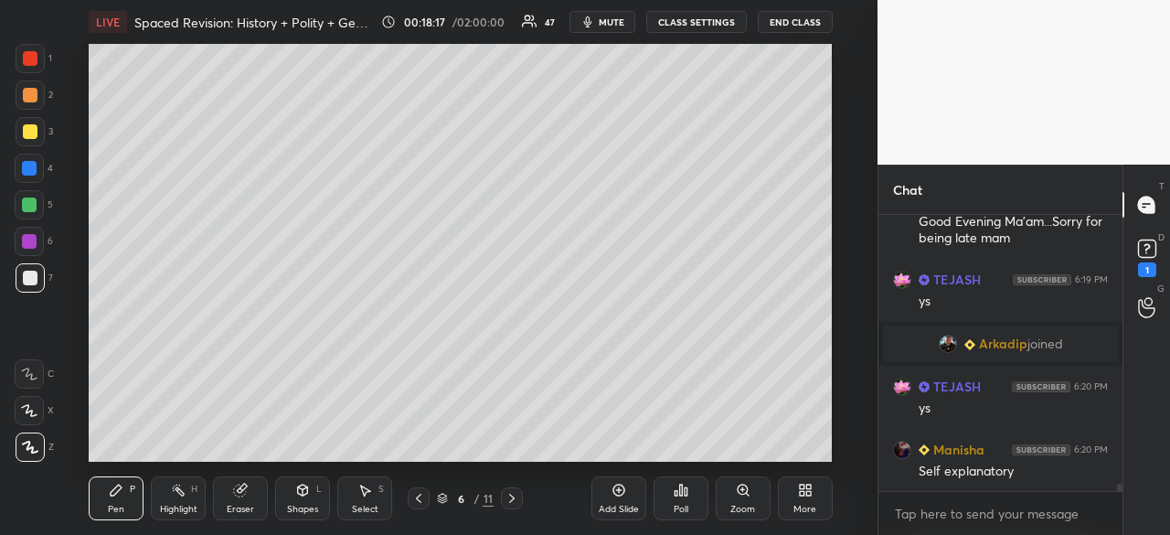
scroll to position [10209, 0]
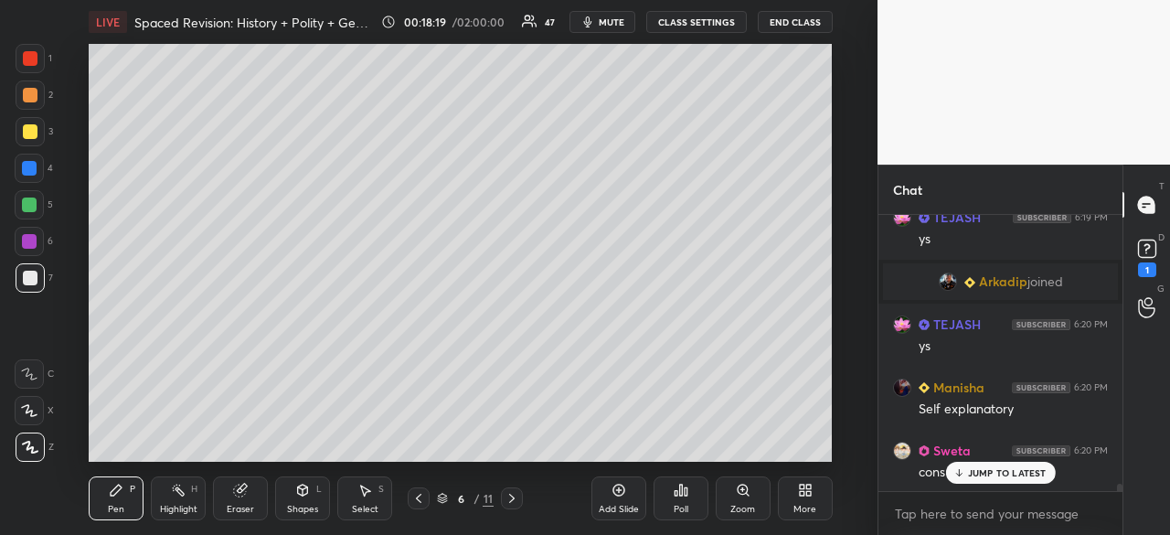
click at [25, 271] on div at bounding box center [30, 278] width 15 height 15
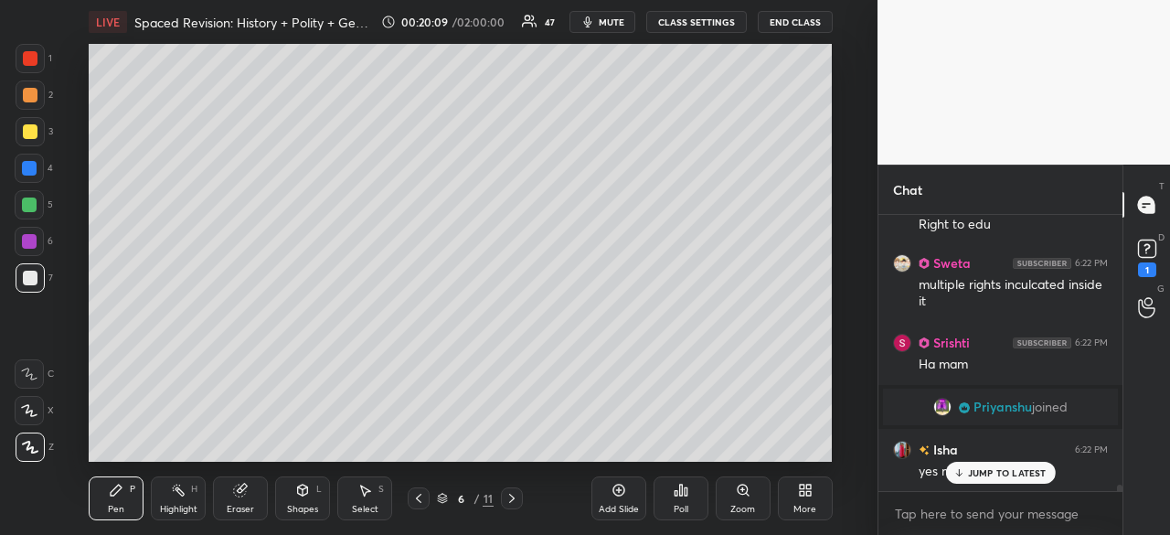
scroll to position [12156, 0]
drag, startPoint x: 20, startPoint y: 133, endPoint x: 13, endPoint y: 126, distance: 9.7
click at [18, 133] on div at bounding box center [30, 131] width 29 height 29
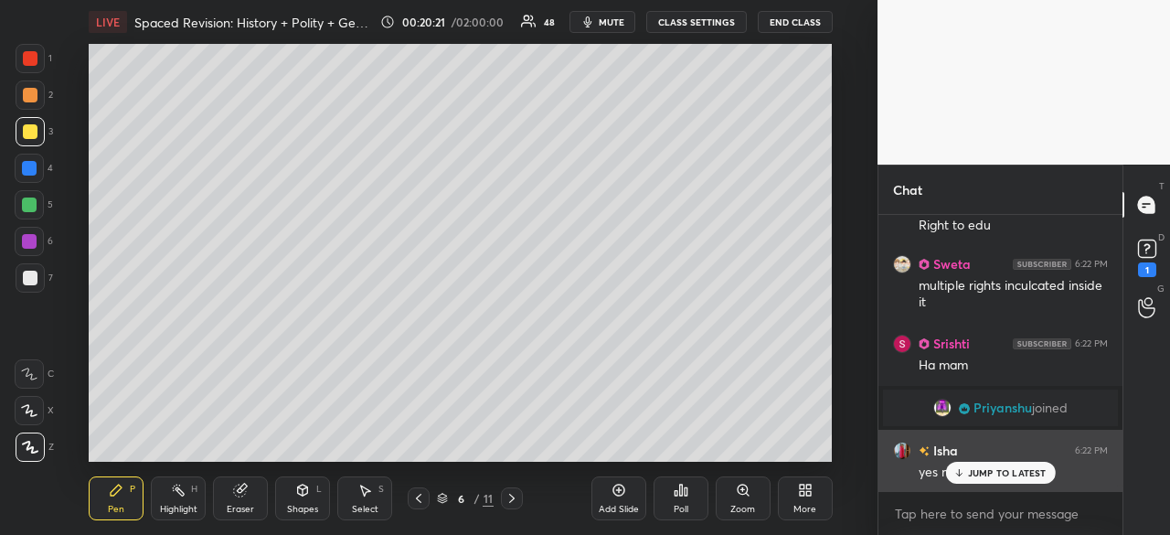
click at [1007, 473] on p "JUMP TO LATEST" at bounding box center [1007, 472] width 79 height 11
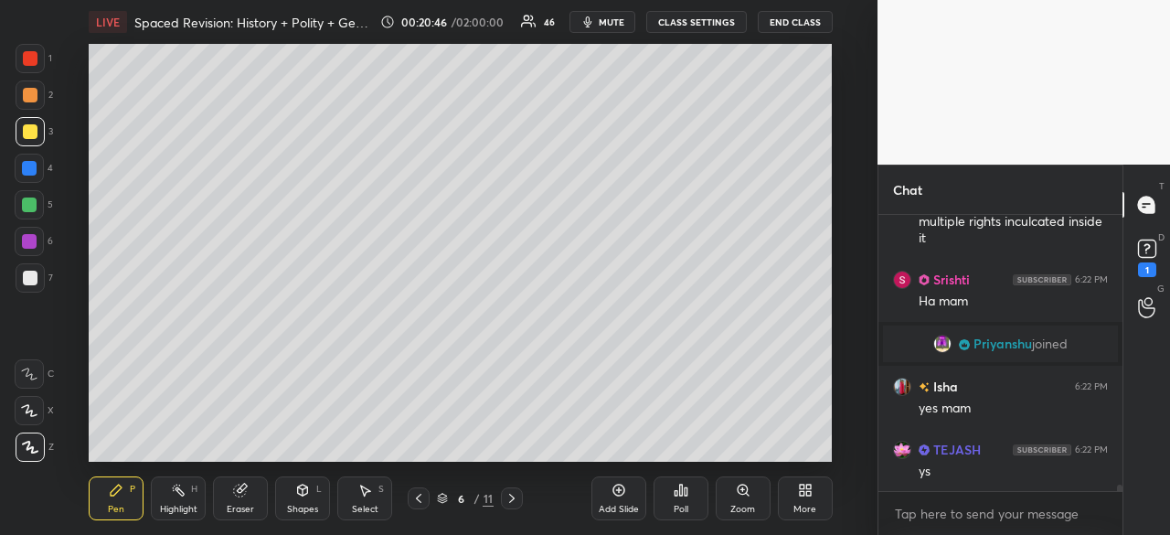
click at [25, 156] on div at bounding box center [29, 168] width 29 height 29
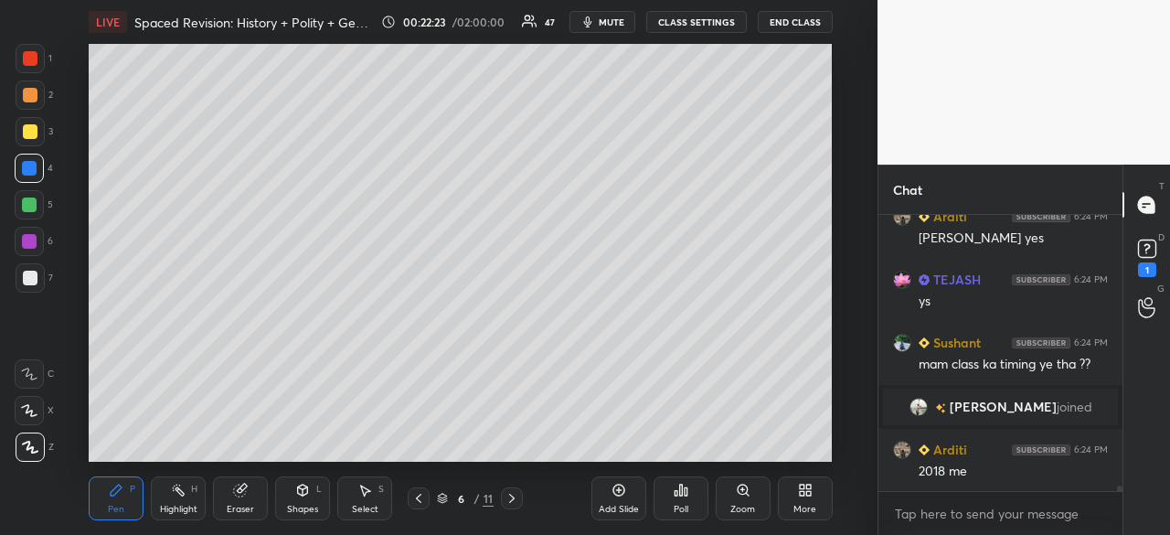
scroll to position [14005, 0]
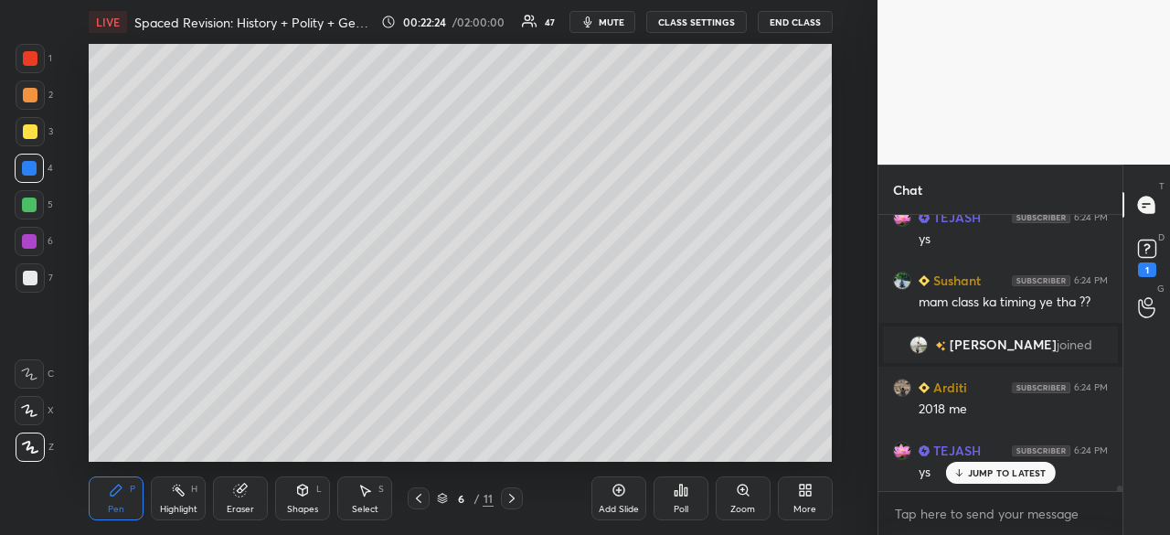
click at [26, 284] on div at bounding box center [30, 278] width 15 height 15
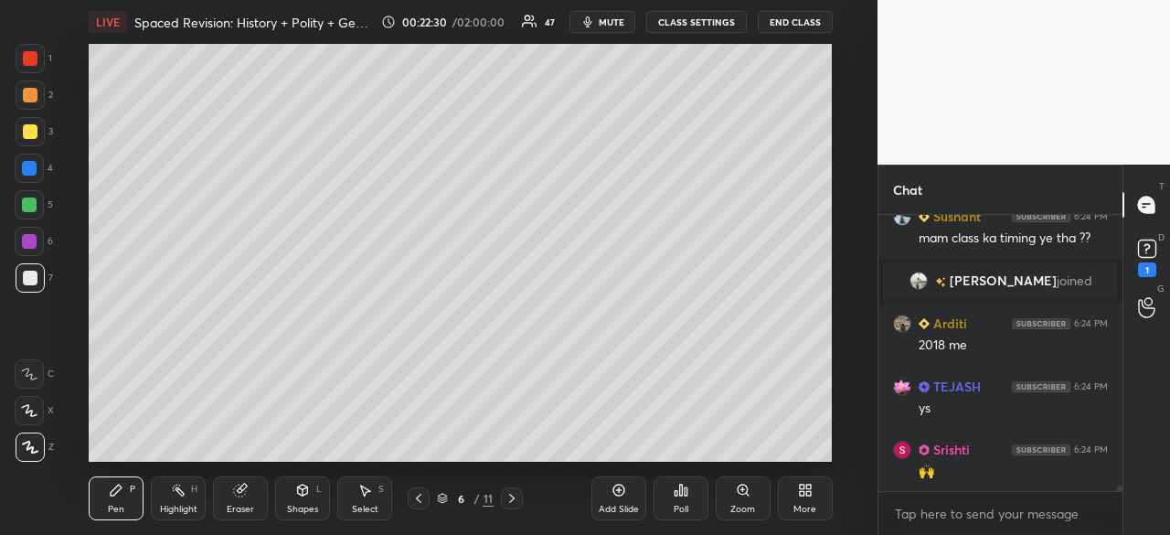
scroll to position [14131, 0]
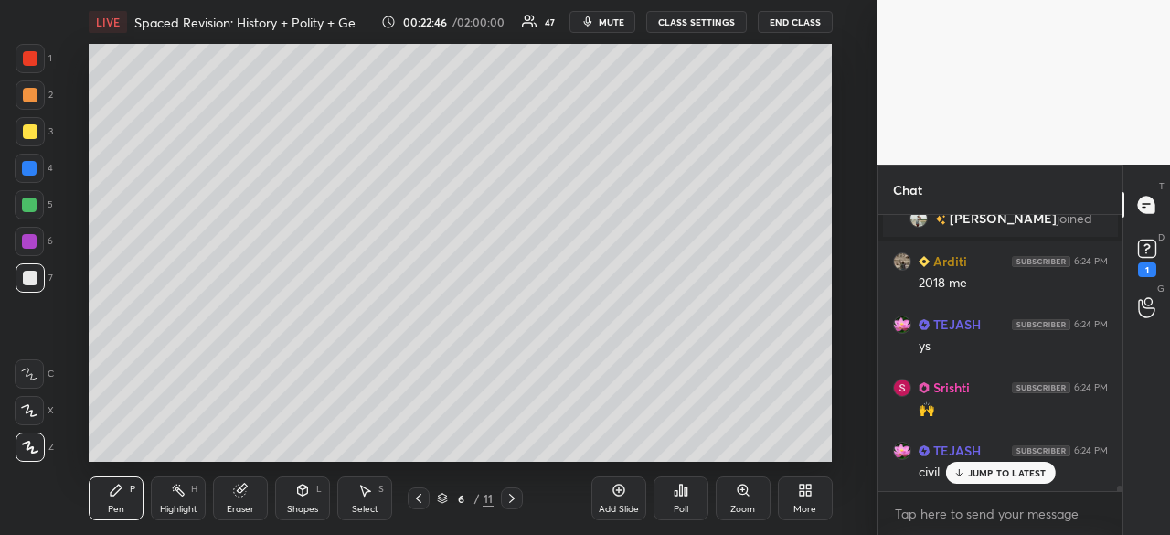
click at [33, 282] on div at bounding box center [30, 278] width 15 height 15
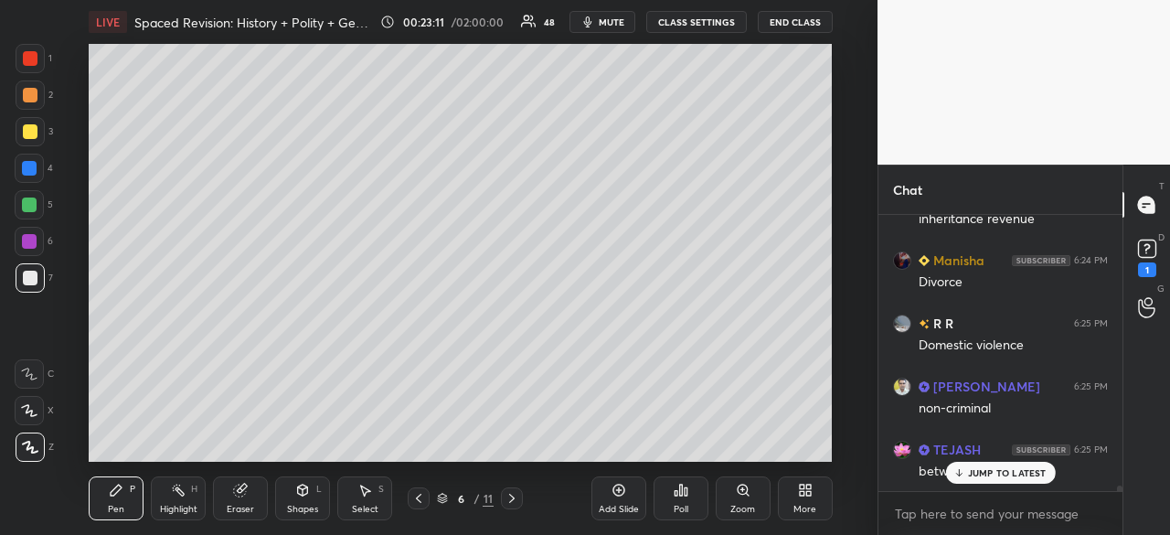
scroll to position [14621, 0]
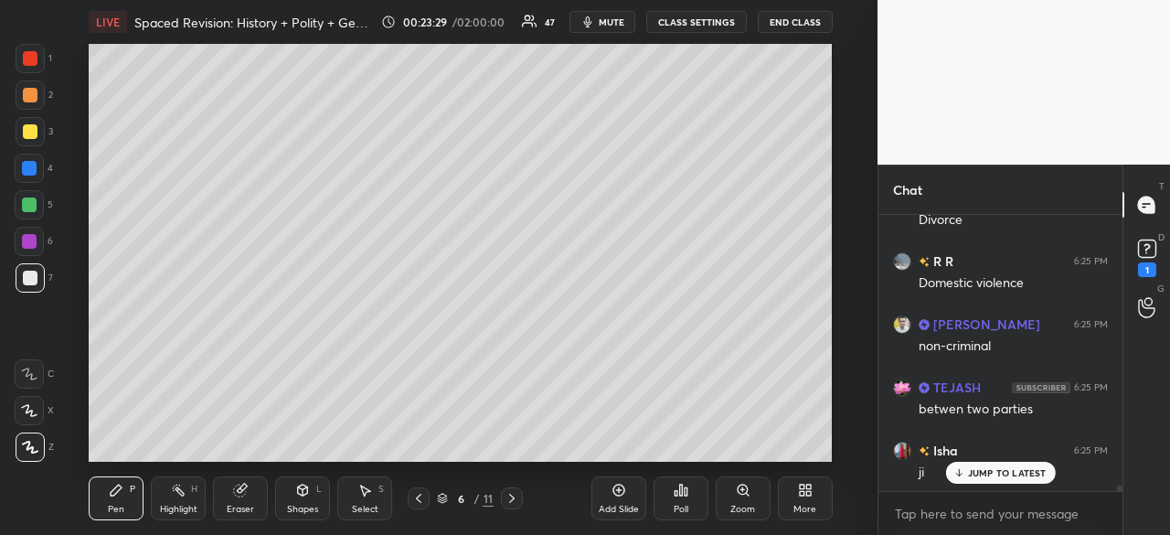
click at [26, 124] on div at bounding box center [30, 131] width 15 height 15
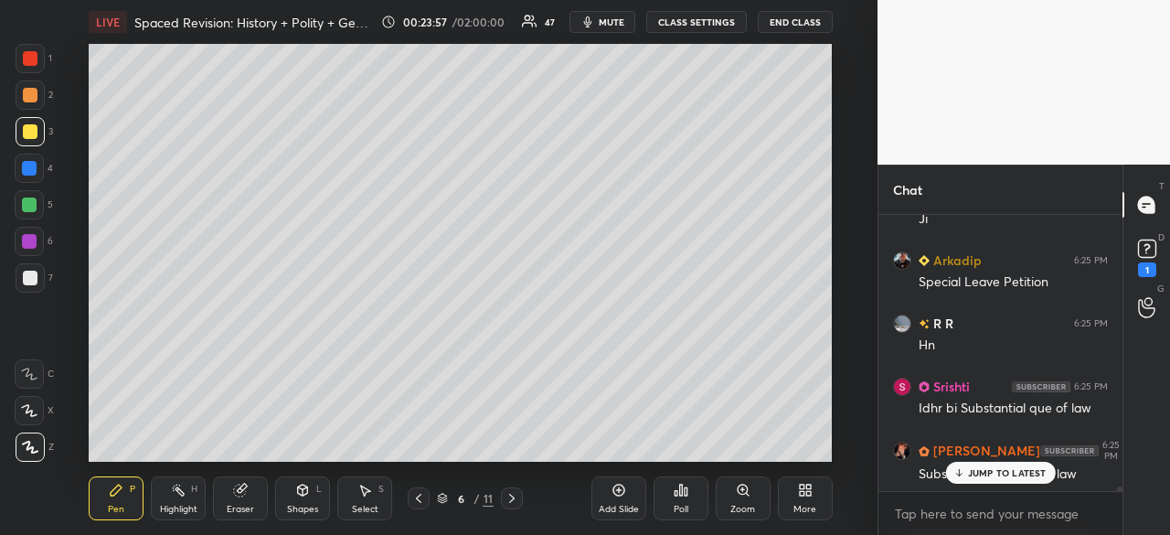
scroll to position [15268, 0]
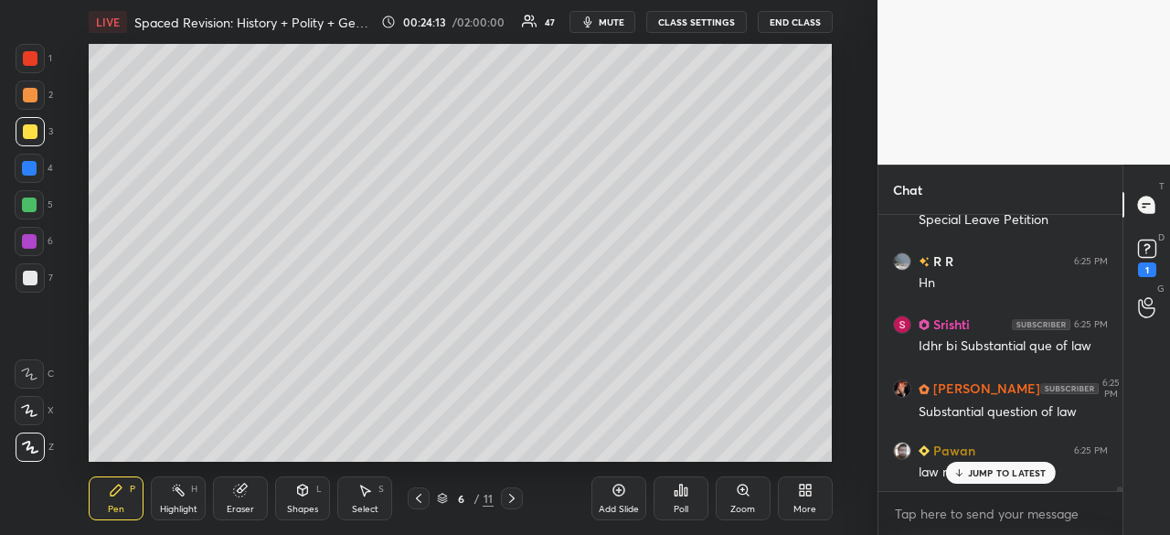
click at [34, 277] on div at bounding box center [30, 278] width 15 height 15
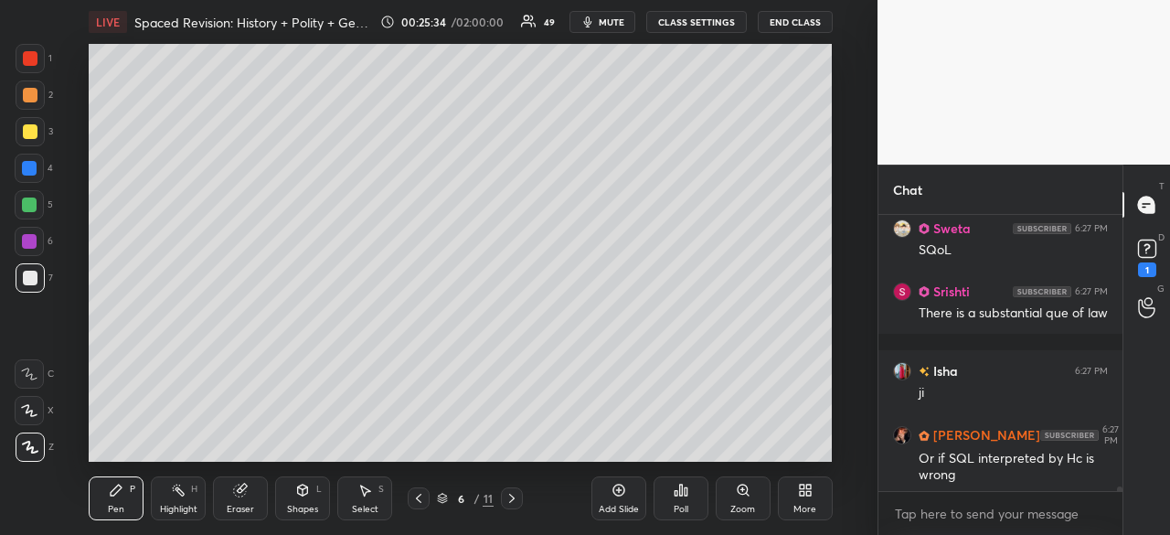
scroll to position [16930, 0]
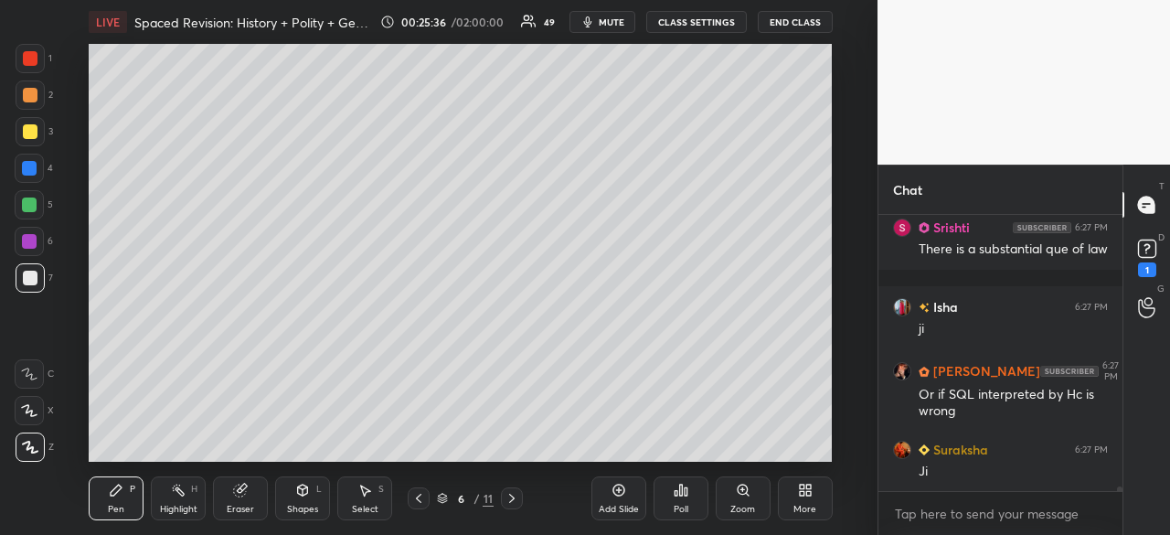
drag, startPoint x: 26, startPoint y: 125, endPoint x: 42, endPoint y: 134, distance: 18.8
click at [26, 125] on div at bounding box center [30, 131] width 15 height 15
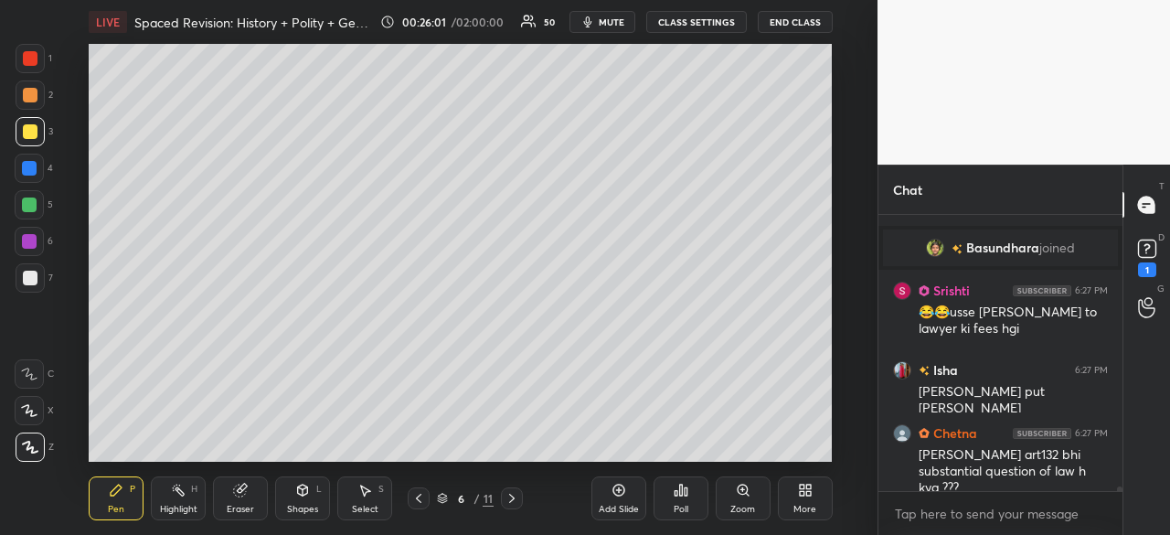
scroll to position [16749, 0]
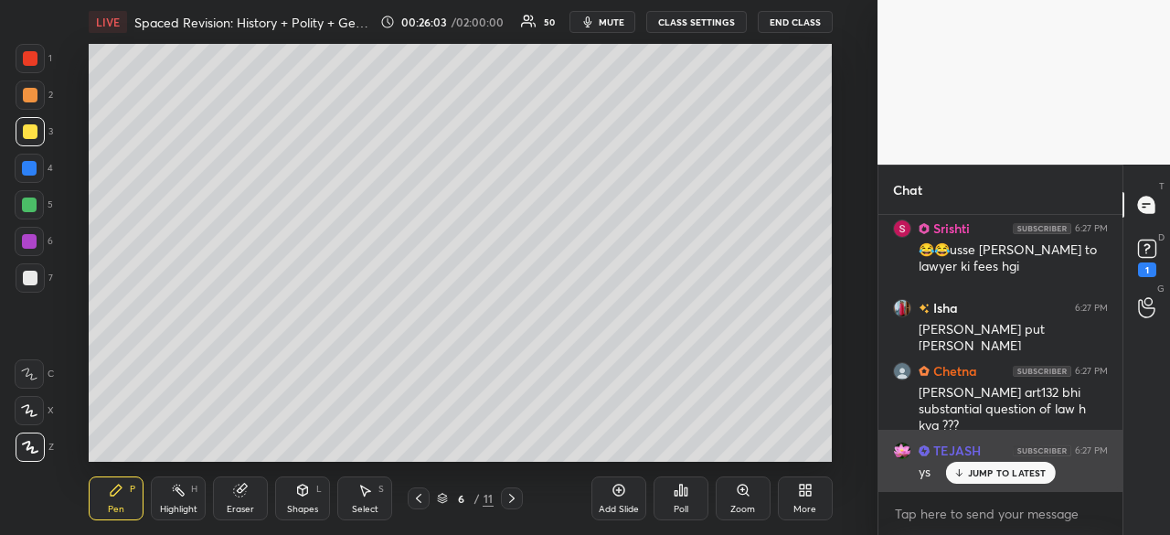
click at [1013, 475] on p "JUMP TO LATEST" at bounding box center [1007, 472] width 79 height 11
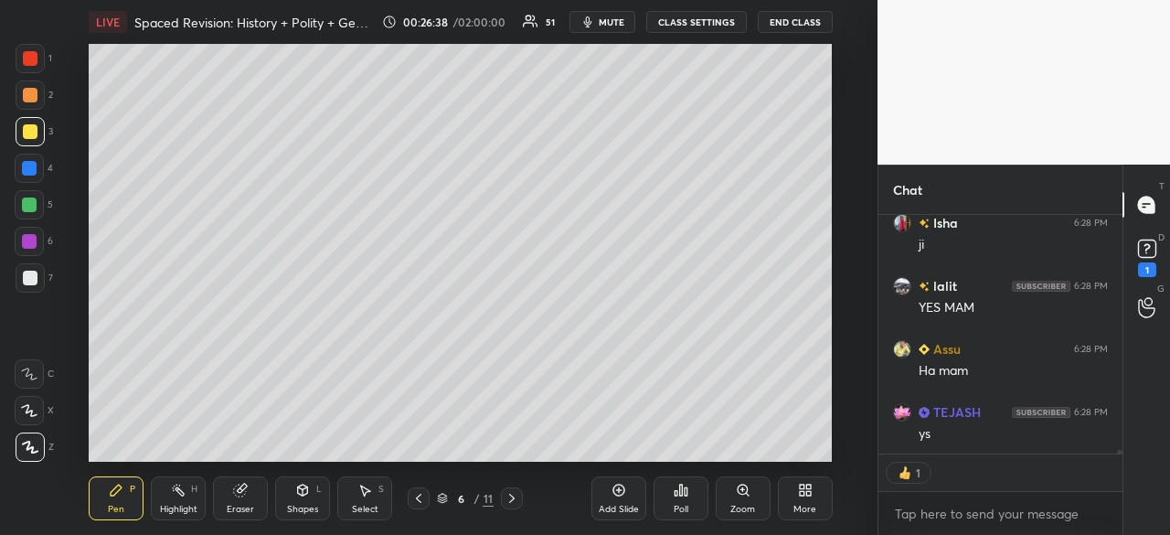
scroll to position [17530, 0]
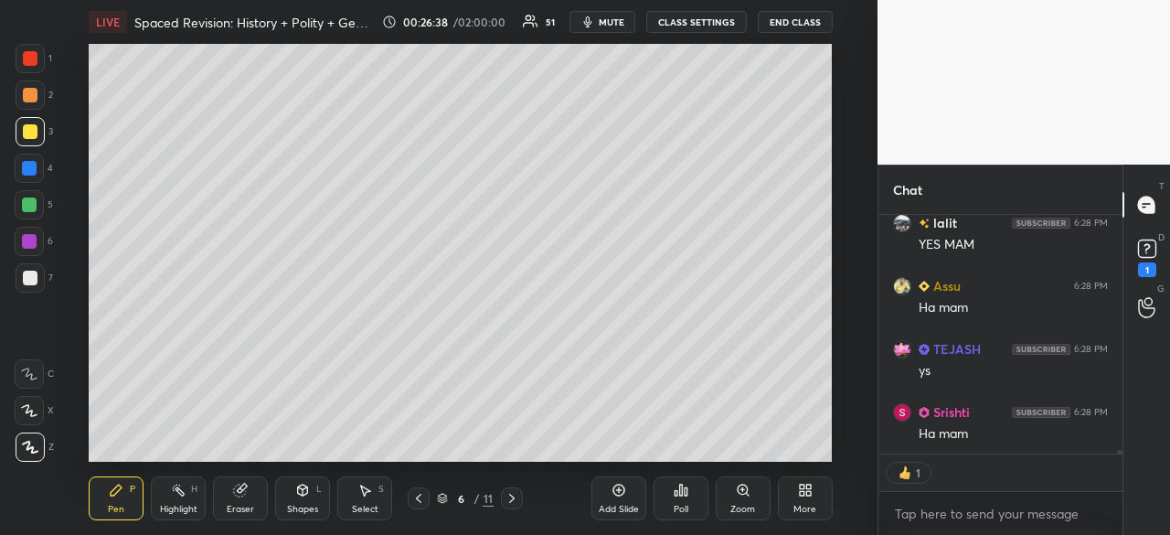
click at [33, 121] on div at bounding box center [30, 131] width 29 height 29
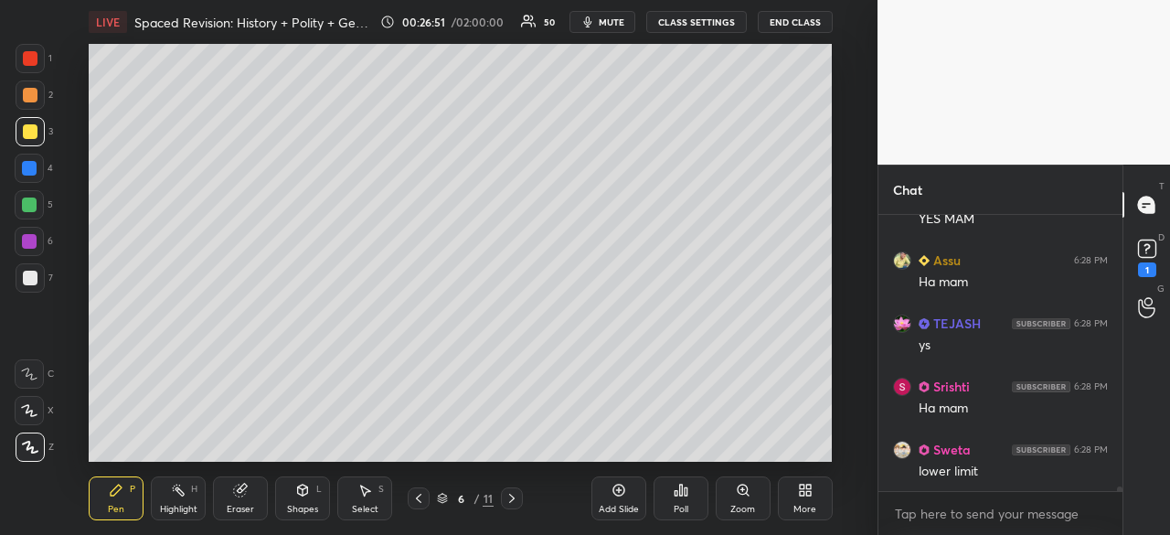
scroll to position [17263, 0]
drag, startPoint x: 35, startPoint y: 171, endPoint x: 64, endPoint y: 172, distance: 29.3
click at [33, 171] on div at bounding box center [29, 168] width 15 height 15
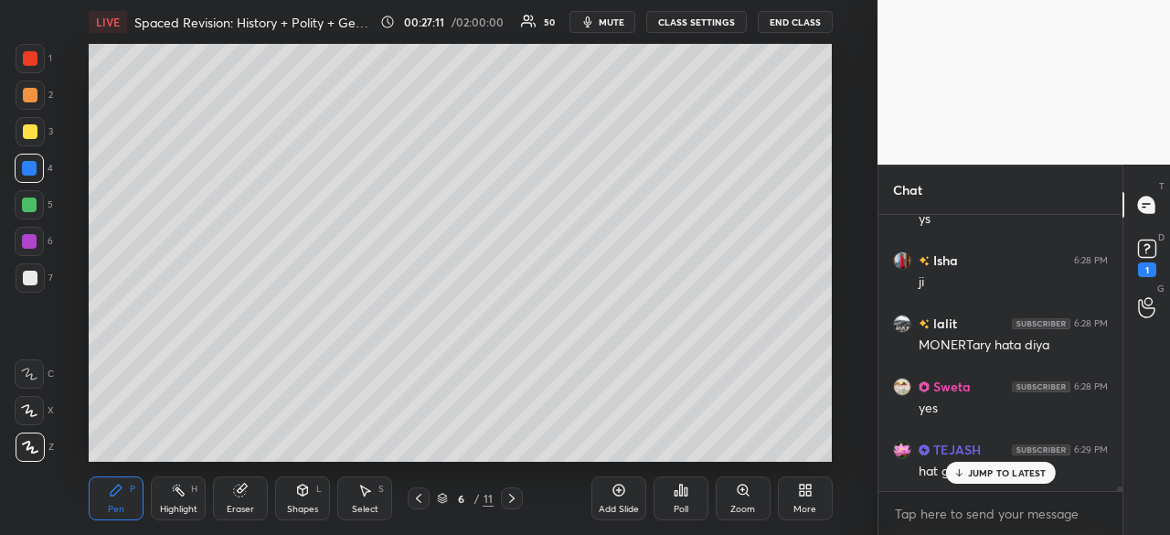
scroll to position [17641, 0]
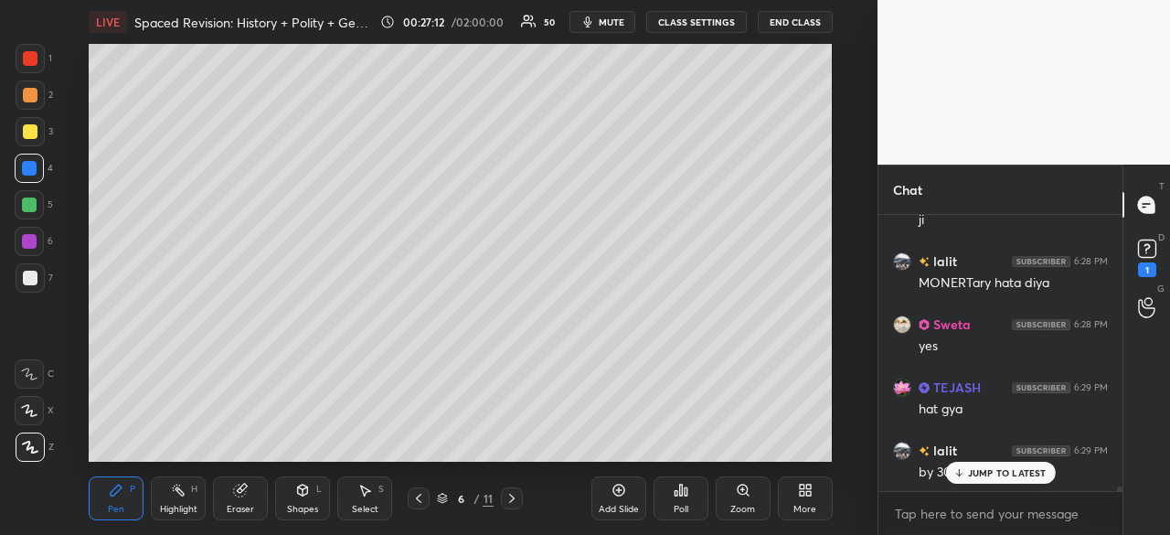
click at [989, 473] on p "JUMP TO LATEST" at bounding box center [1007, 472] width 79 height 11
click at [611, 500] on div "Add Slide" at bounding box center [618, 498] width 55 height 44
click at [27, 280] on div at bounding box center [30, 278] width 15 height 15
click at [420, 498] on icon at bounding box center [418, 498] width 15 height 15
click at [515, 507] on div at bounding box center [512, 498] width 22 height 22
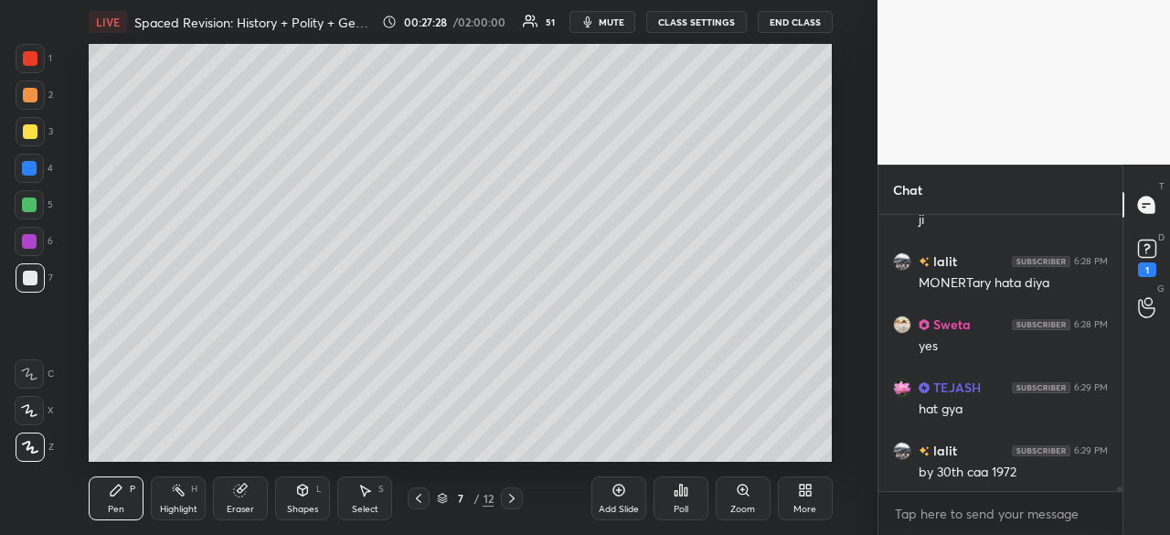
click at [421, 498] on icon at bounding box center [418, 498] width 15 height 15
click at [421, 500] on icon at bounding box center [418, 498] width 15 height 15
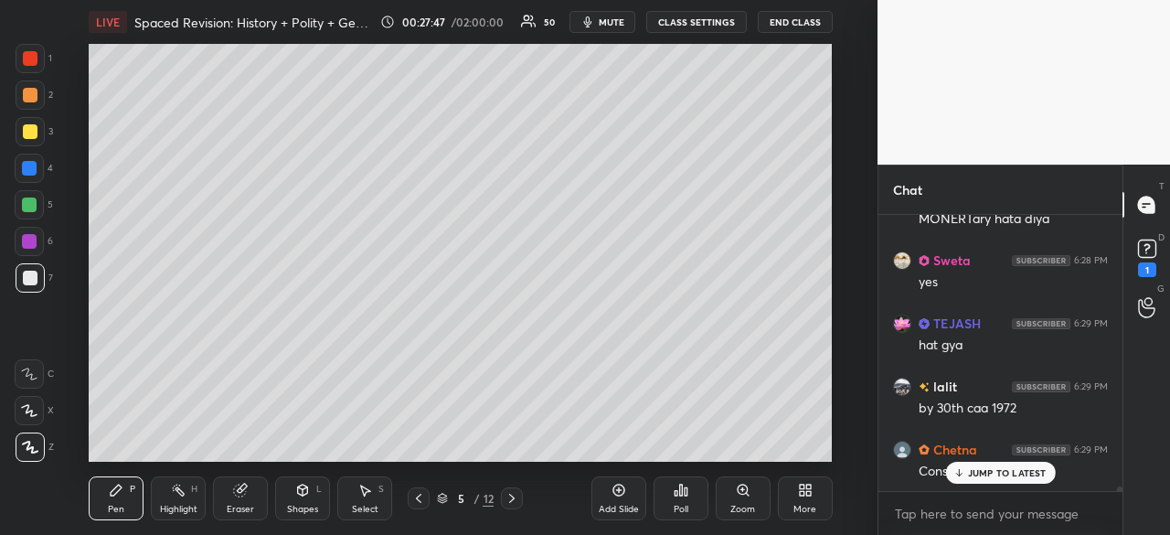
scroll to position [17767, 0]
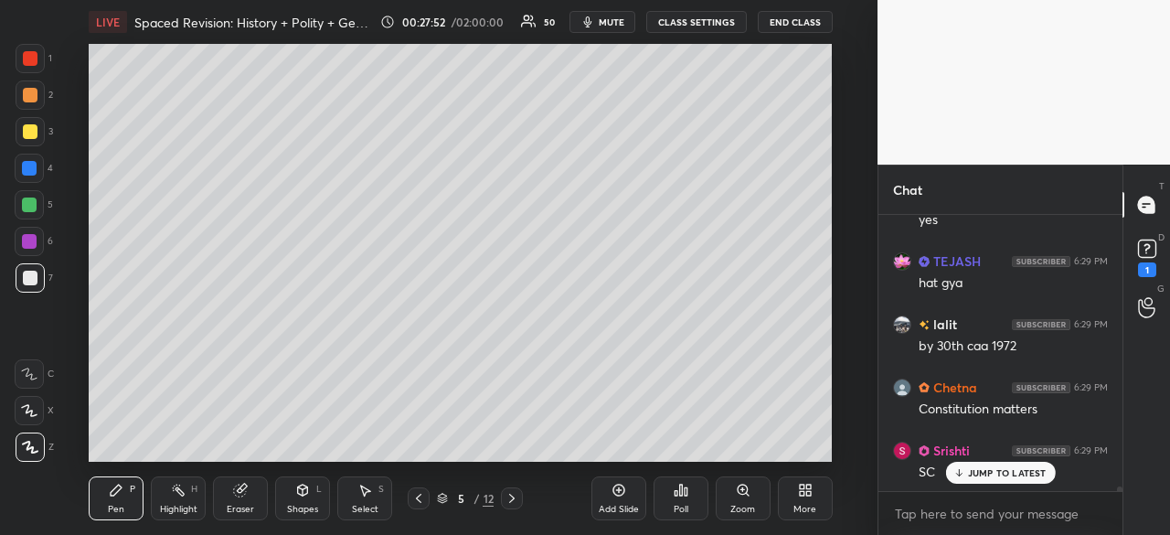
click at [523, 502] on div "5 / 12" at bounding box center [465, 498] width 251 height 22
click at [513, 504] on icon at bounding box center [511, 498] width 15 height 15
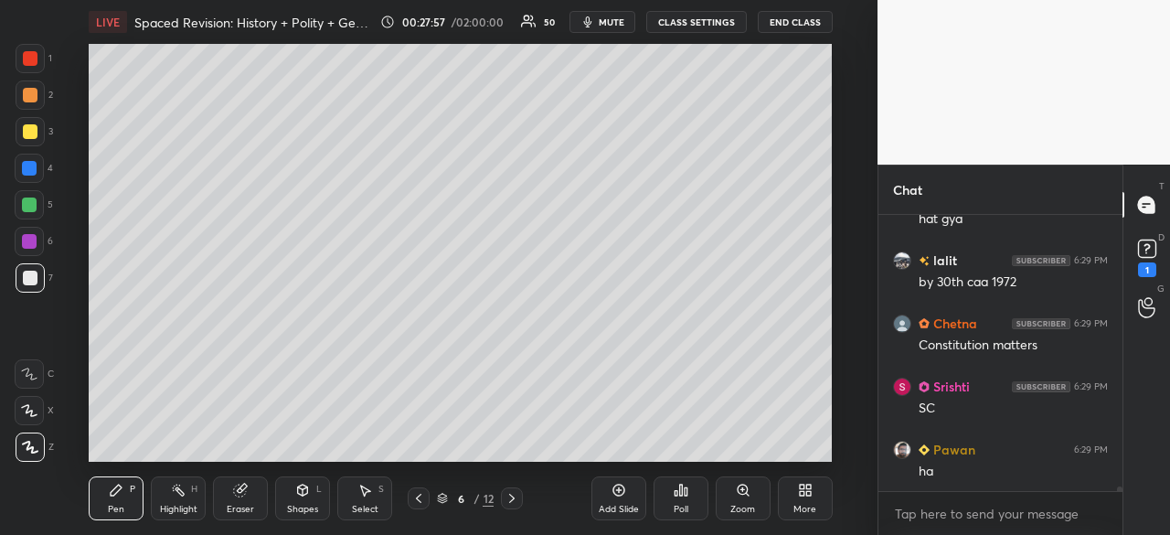
click at [512, 494] on icon at bounding box center [511, 498] width 15 height 15
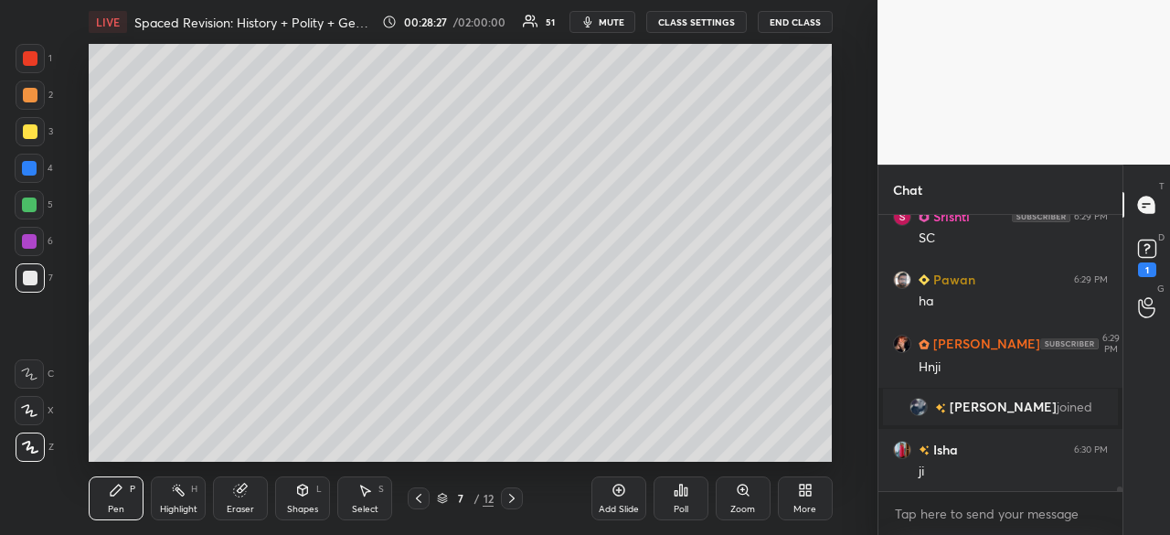
scroll to position [17711, 0]
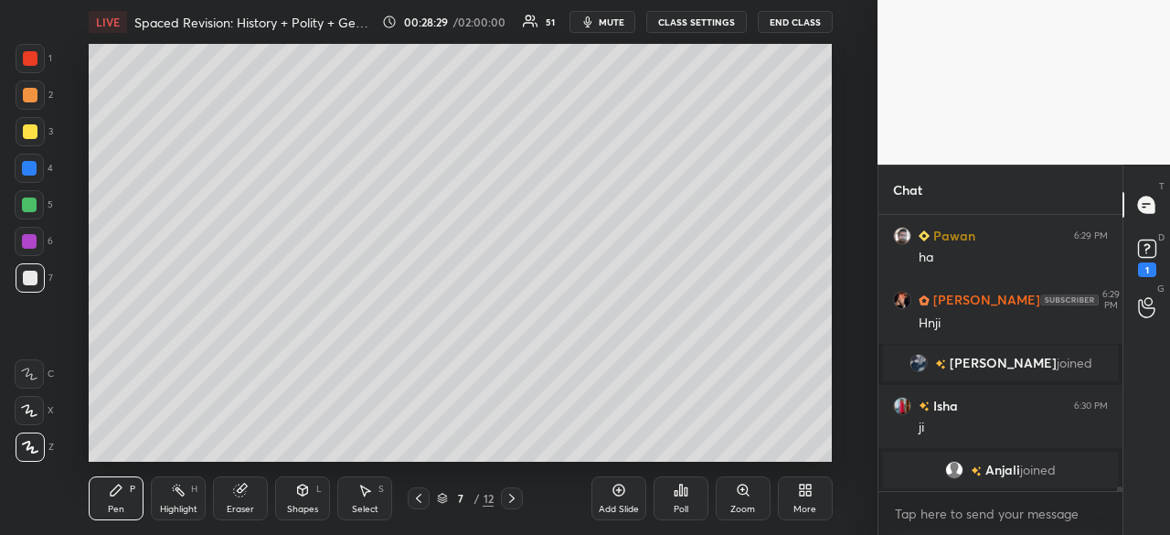
click at [29, 275] on div at bounding box center [30, 278] width 15 height 15
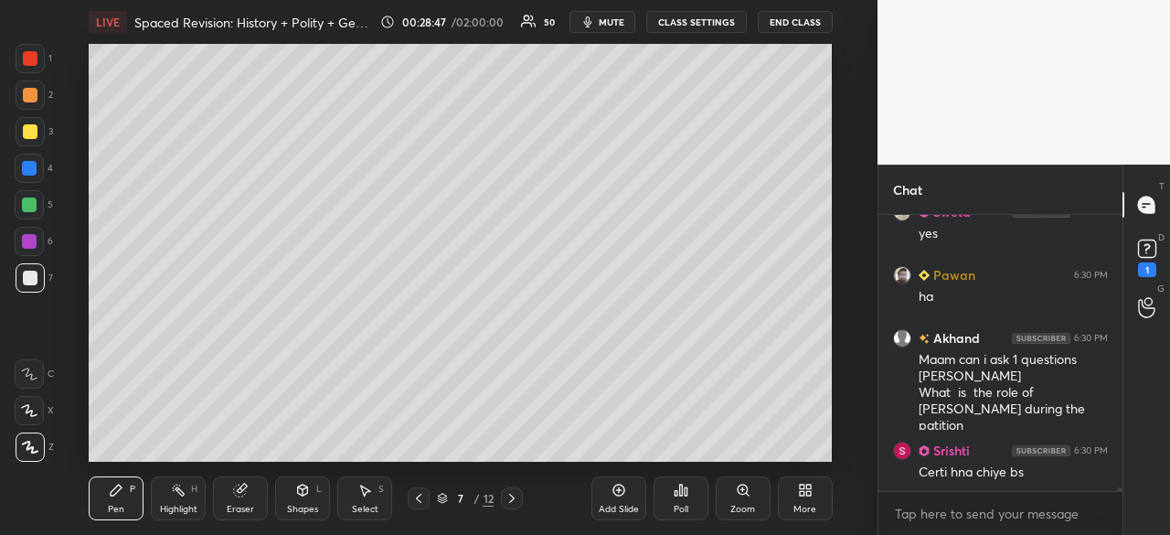
scroll to position [18328, 0]
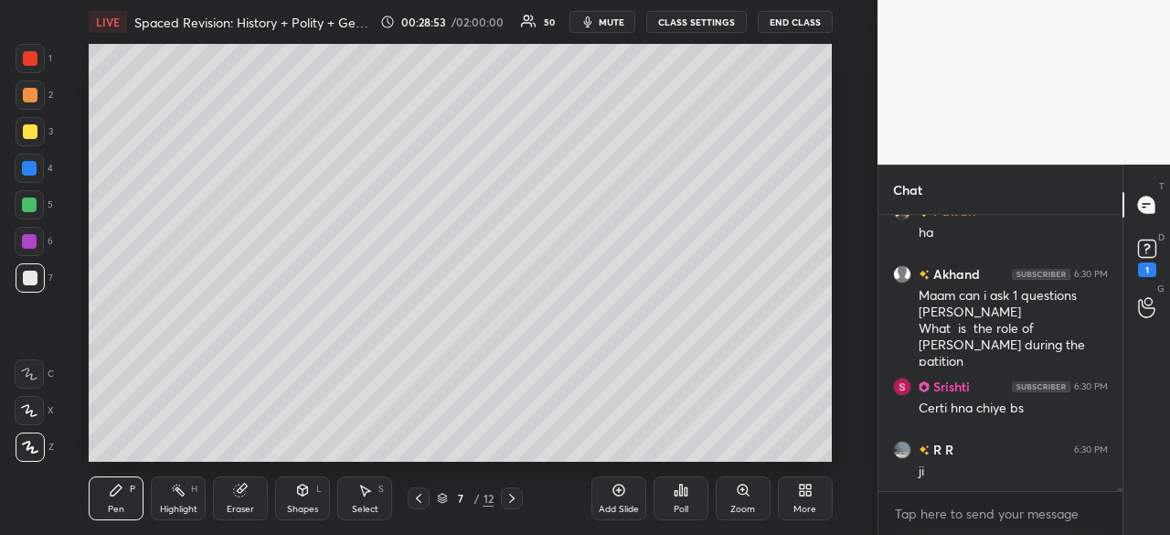
click at [235, 502] on div "Eraser" at bounding box center [240, 498] width 55 height 44
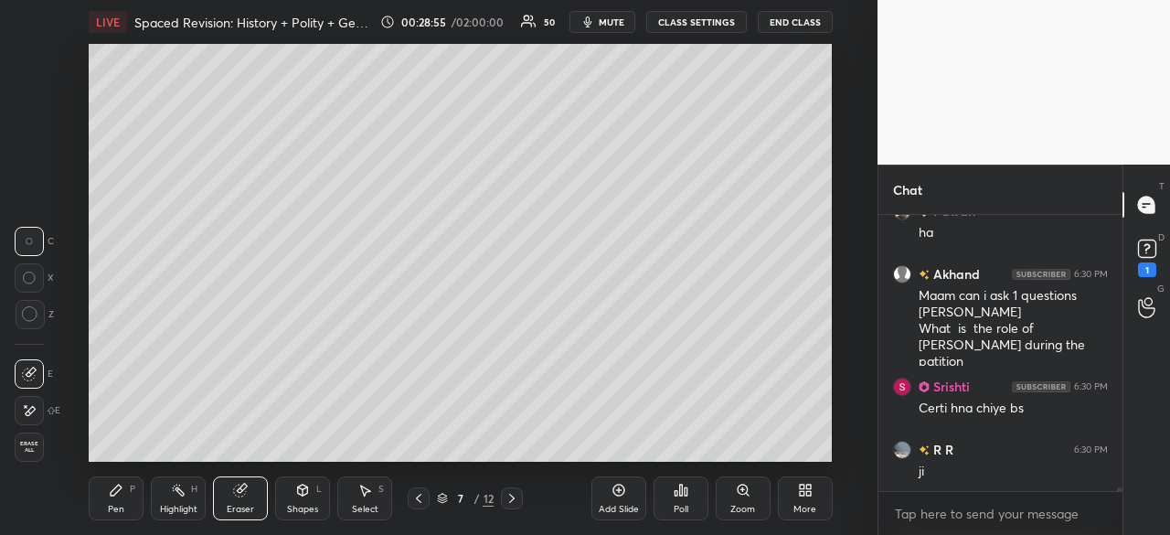
scroll to position [18407, 0]
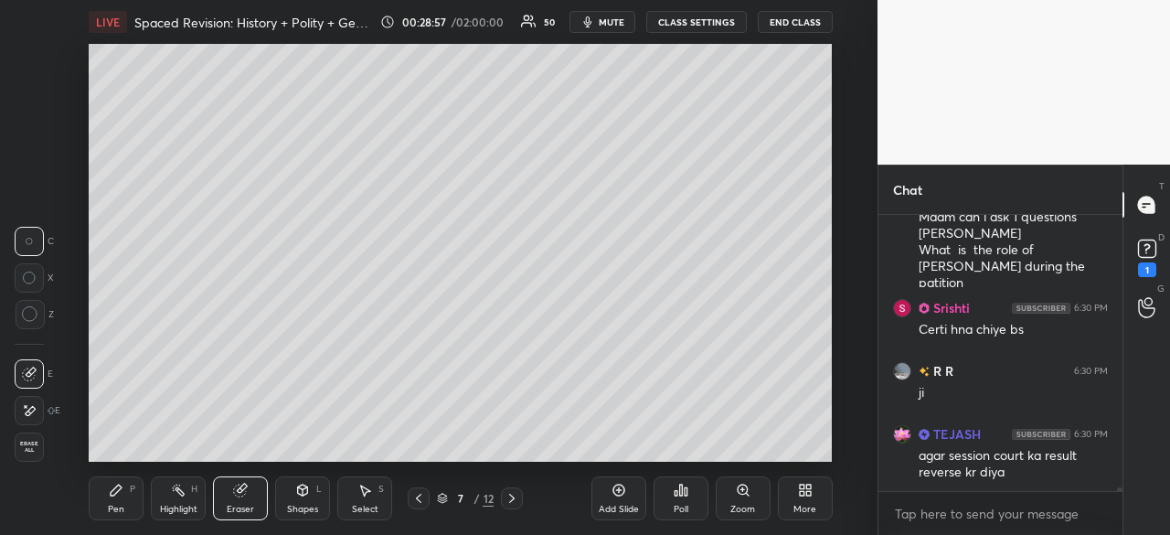
drag, startPoint x: 115, startPoint y: 493, endPoint x: 122, endPoint y: 462, distance: 30.8
click at [115, 494] on icon at bounding box center [116, 489] width 11 height 11
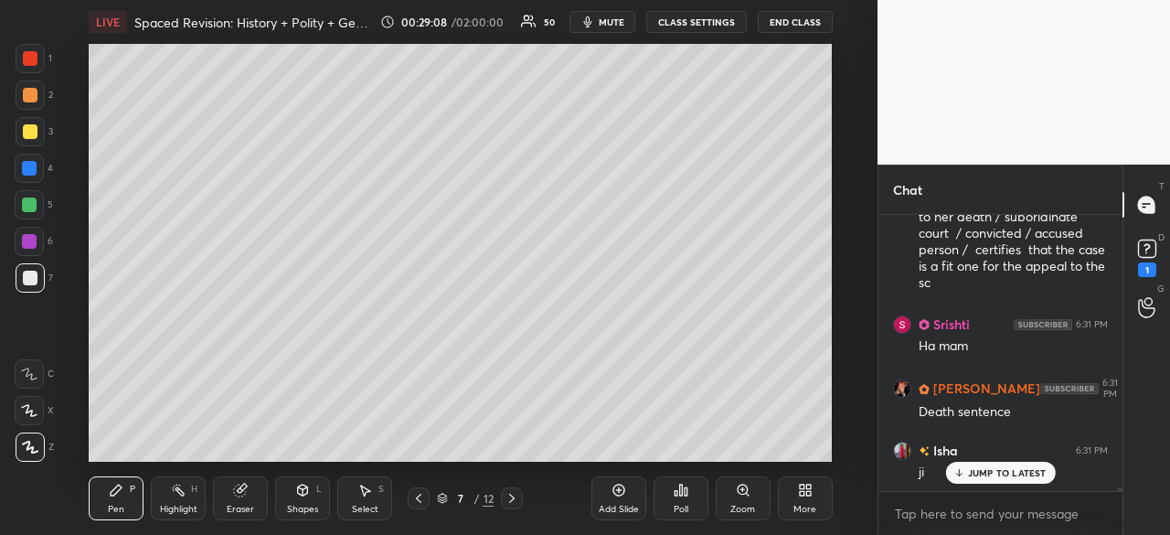
scroll to position [18805, 0]
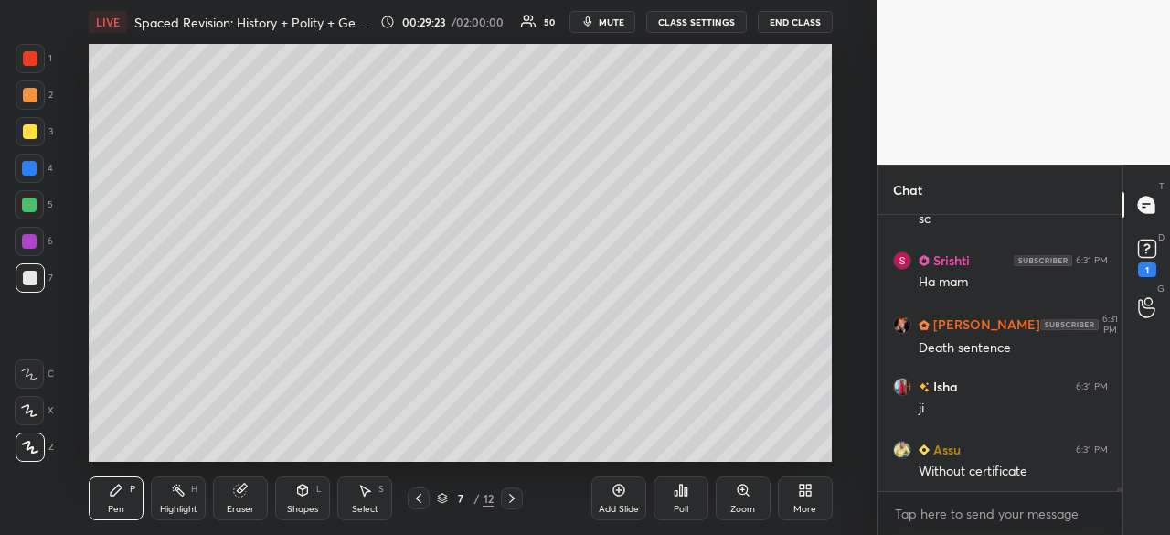
click at [34, 273] on div at bounding box center [30, 278] width 15 height 15
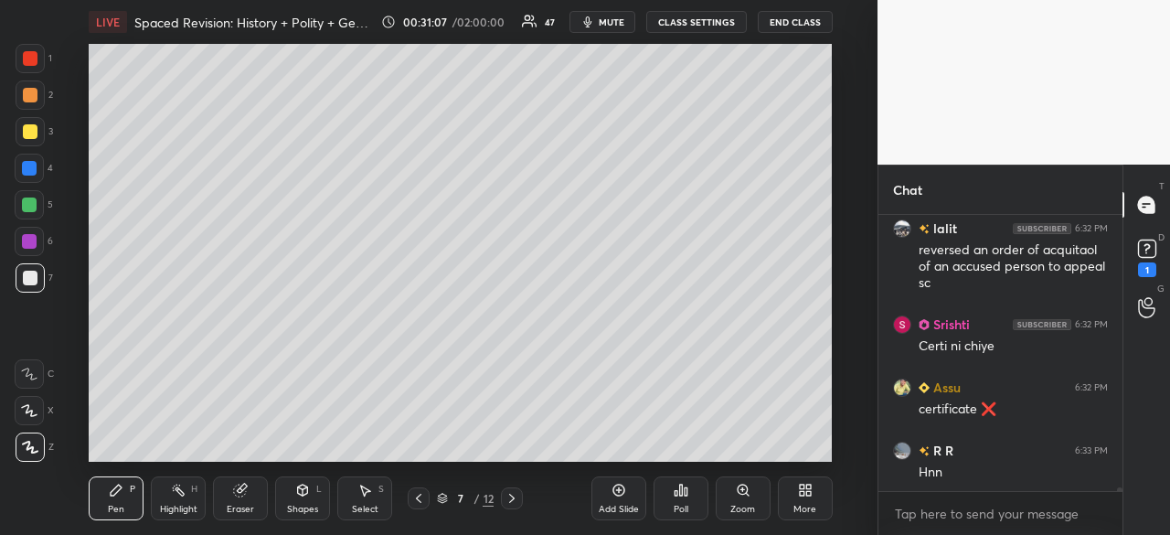
scroll to position [20494, 0]
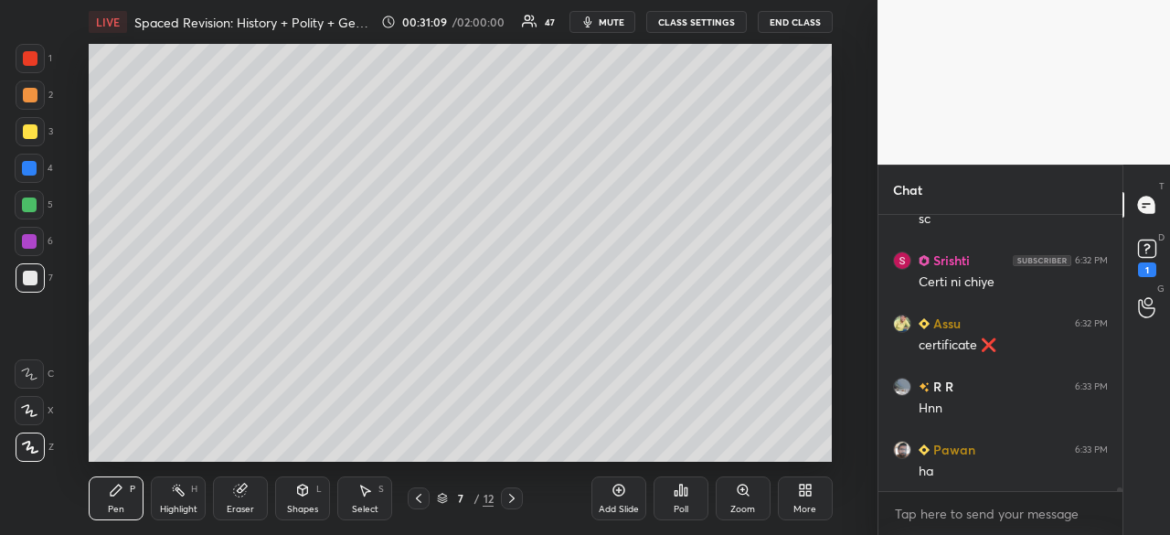
drag, startPoint x: 33, startPoint y: 278, endPoint x: 84, endPoint y: 265, distance: 52.8
click at [33, 278] on div at bounding box center [30, 278] width 15 height 15
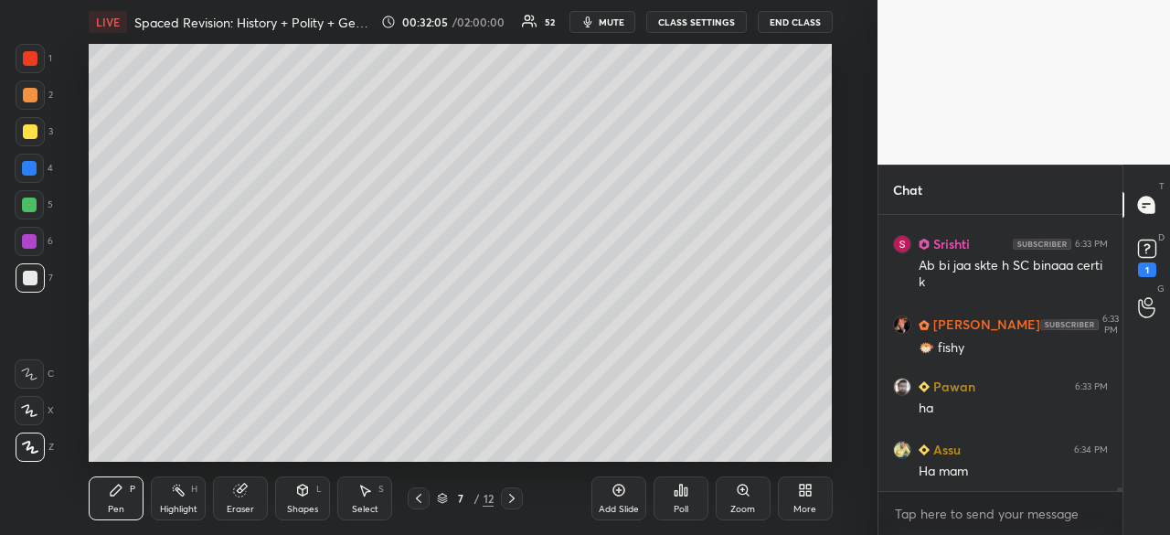
scroll to position [20282, 0]
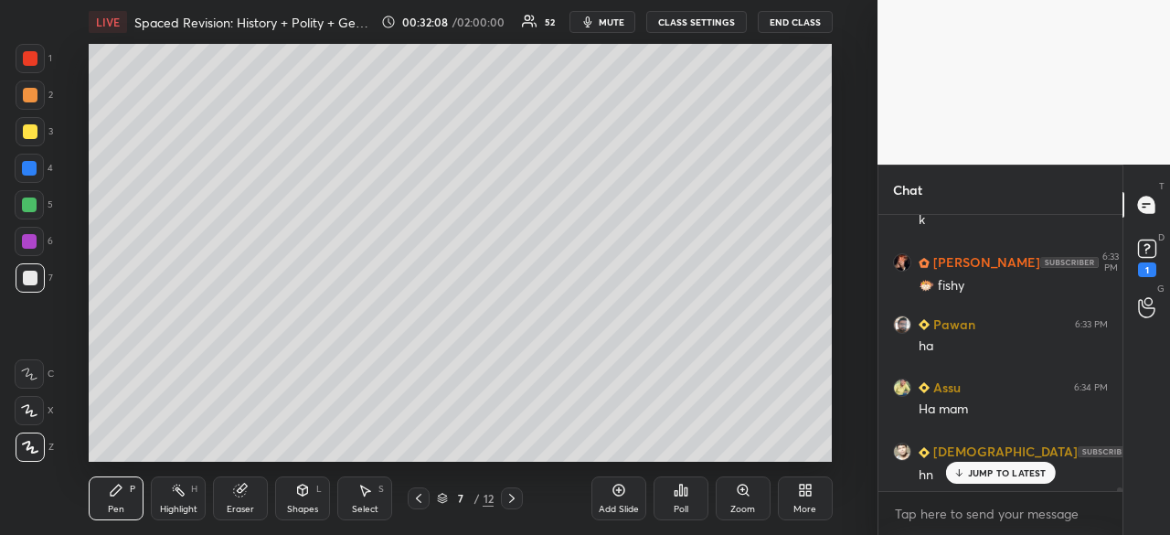
click at [27, 126] on div at bounding box center [30, 131] width 15 height 15
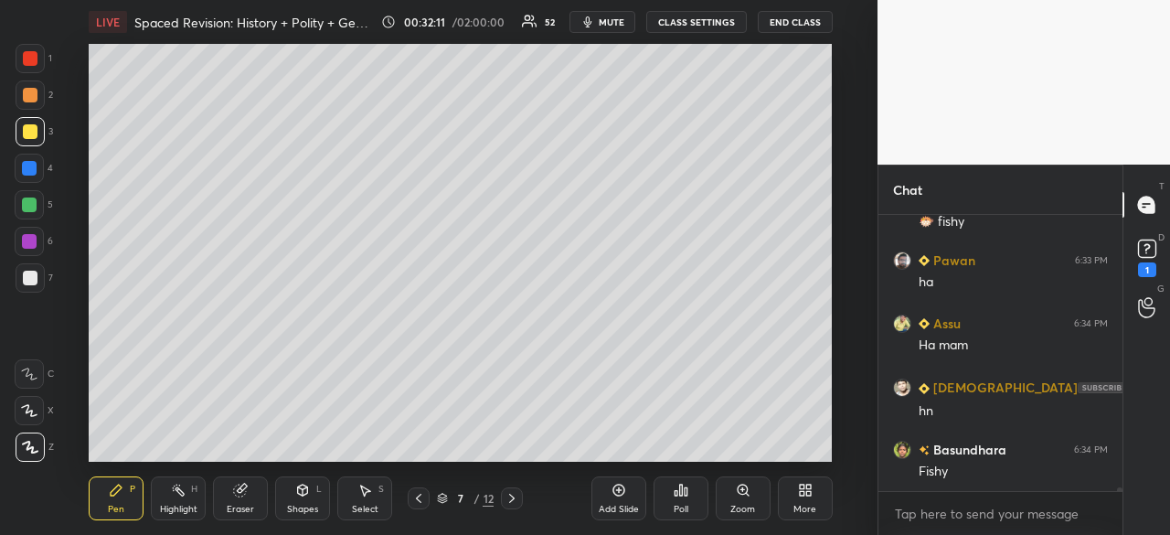
drag, startPoint x: 704, startPoint y: 449, endPoint x: 760, endPoint y: 447, distance: 56.7
click at [755, 449] on div "Add Slide Poll Zoom More" at bounding box center [711, 498] width 241 height 102
click at [742, 447] on div "LIVE Spaced Revision: History + Polity + Geo [Day 83] 00:32:12 / 02:00:00 52 mu…" at bounding box center [460, 267] width 804 height 535
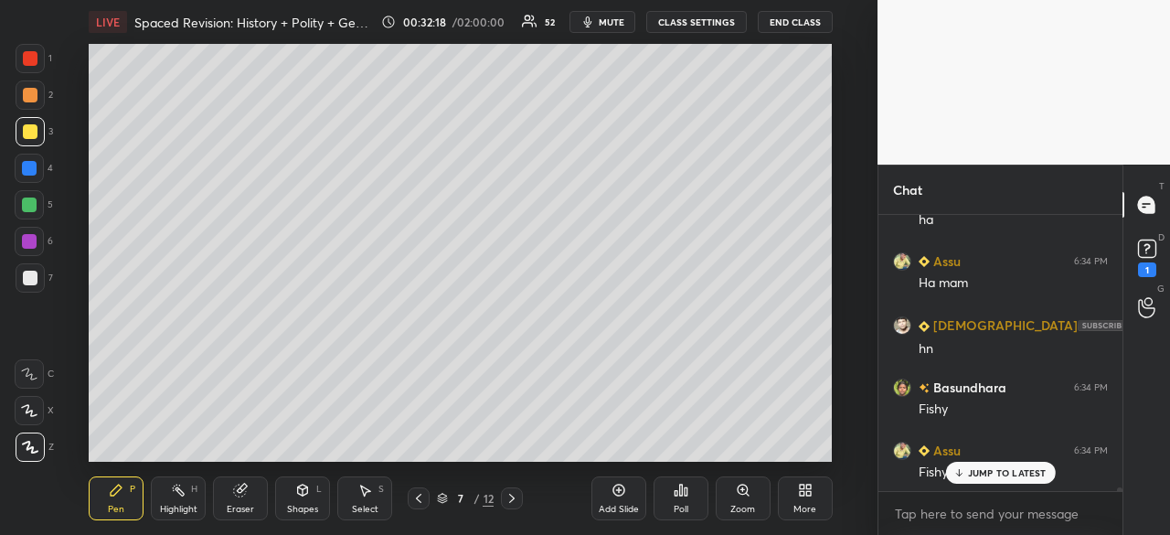
click at [1011, 473] on p "JUMP TO LATEST" at bounding box center [1007, 472] width 79 height 11
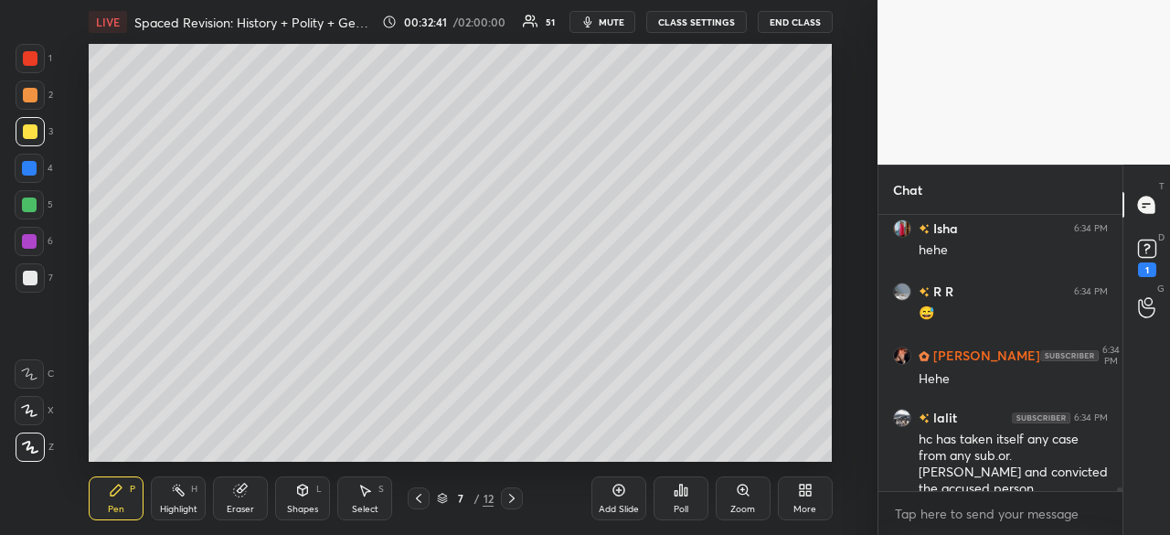
scroll to position [21028, 0]
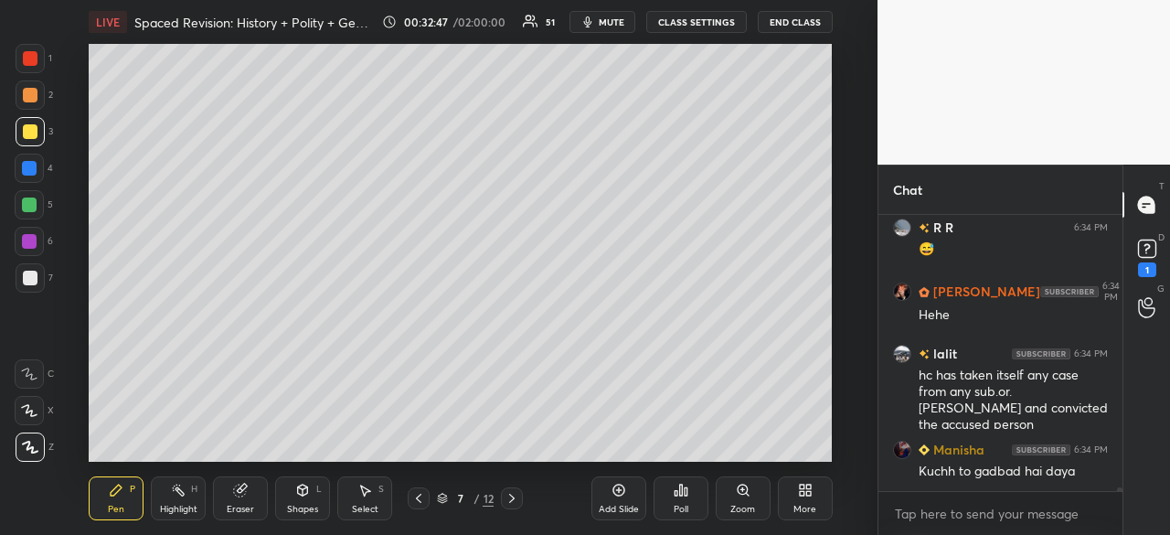
click at [26, 129] on div at bounding box center [30, 131] width 15 height 15
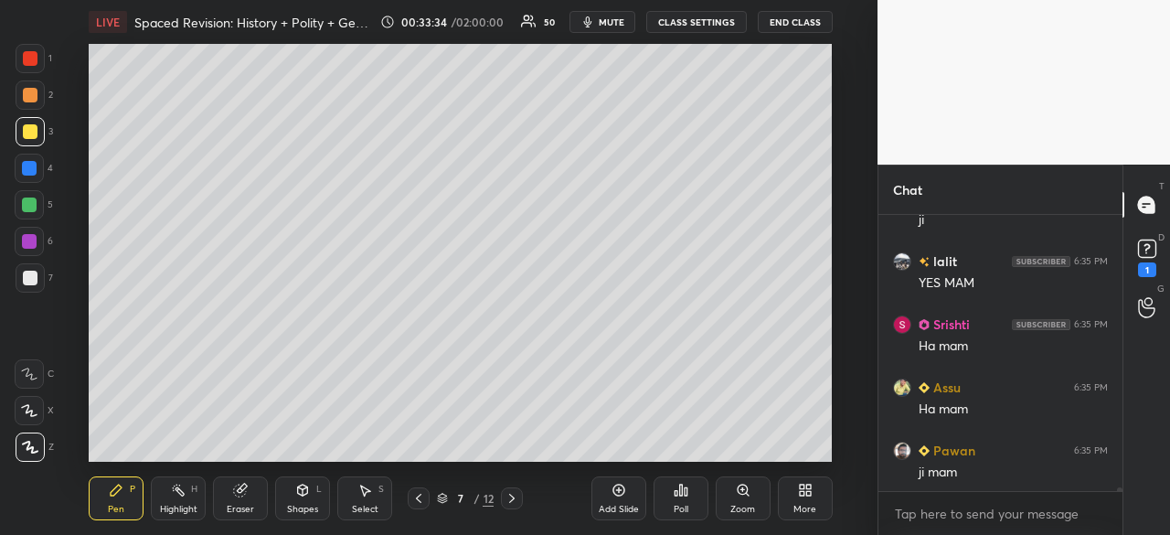
scroll to position [21756, 0]
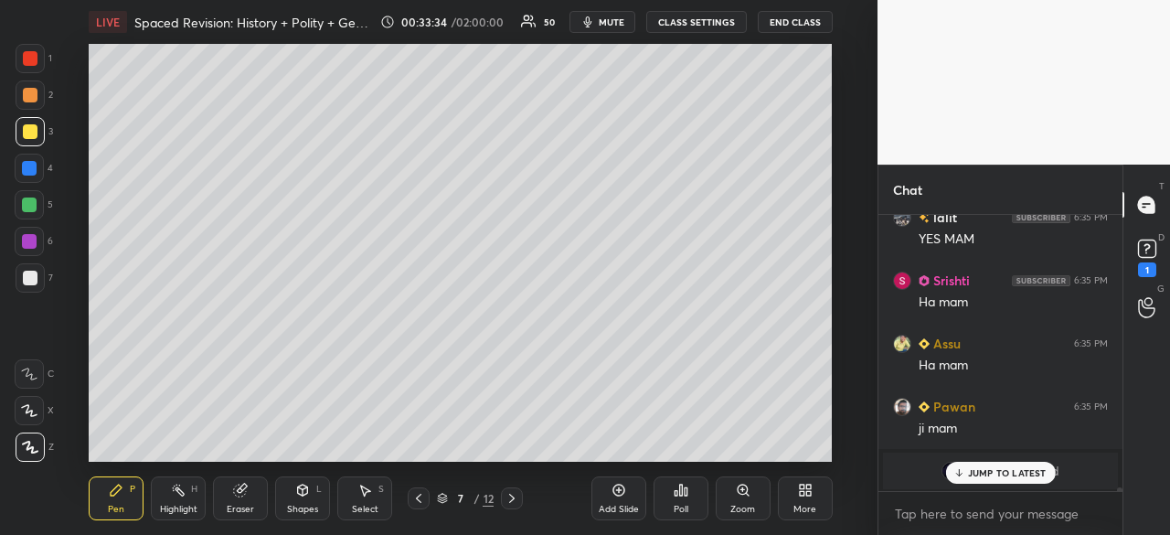
click at [1030, 469] on p "JUMP TO LATEST" at bounding box center [1007, 472] width 79 height 11
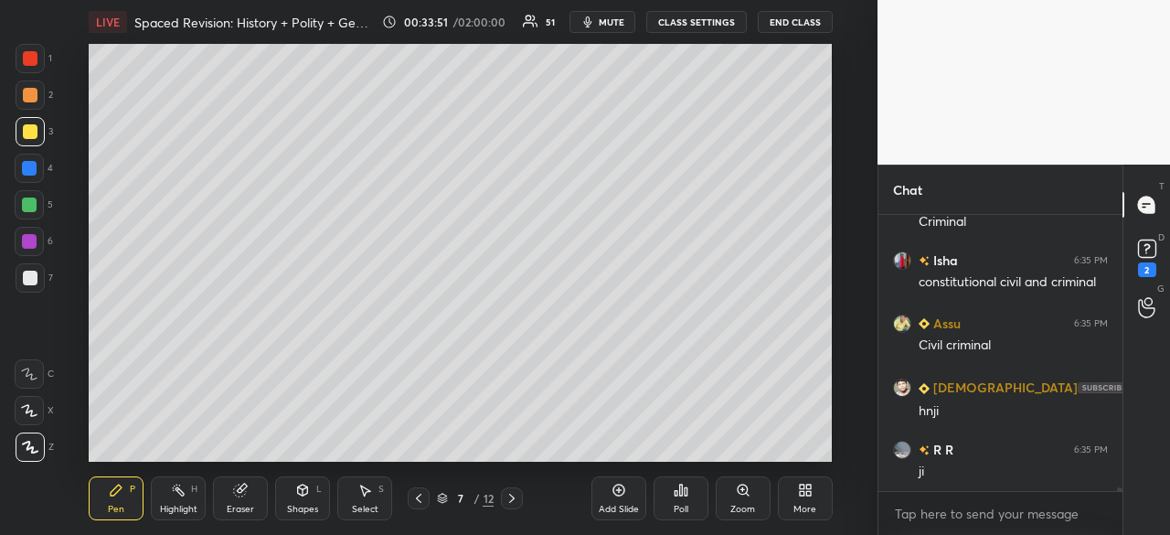
scroll to position [22001, 0]
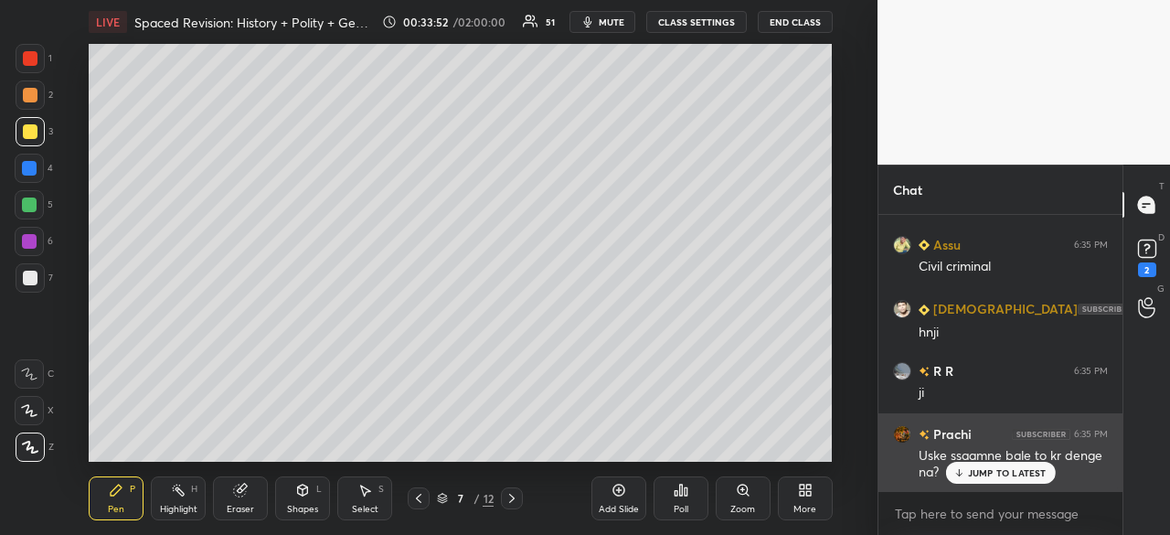
click at [1002, 475] on p "JUMP TO LATEST" at bounding box center [1007, 472] width 79 height 11
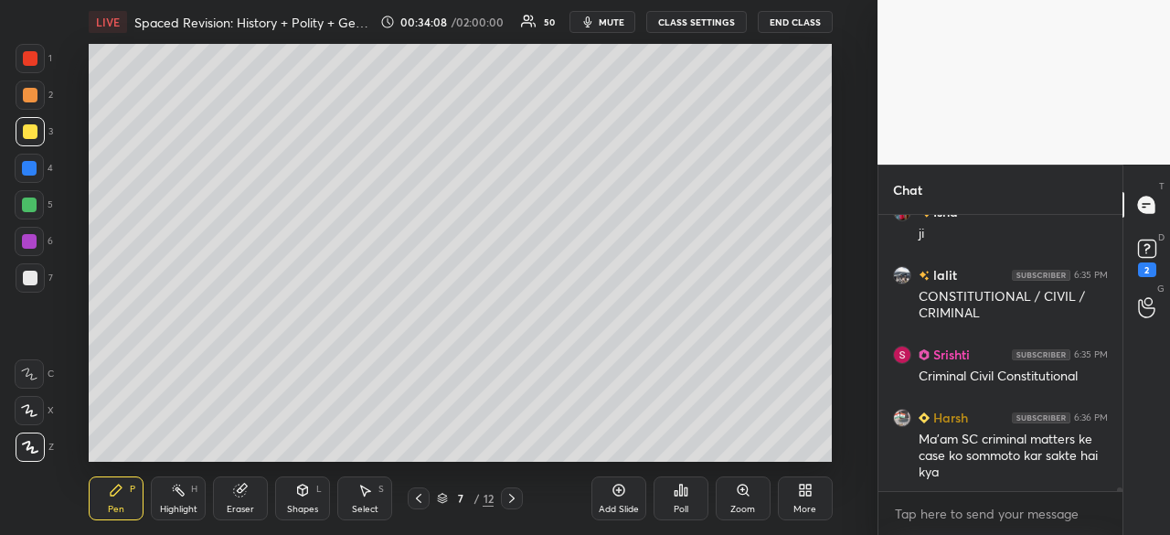
scroll to position [22366, 0]
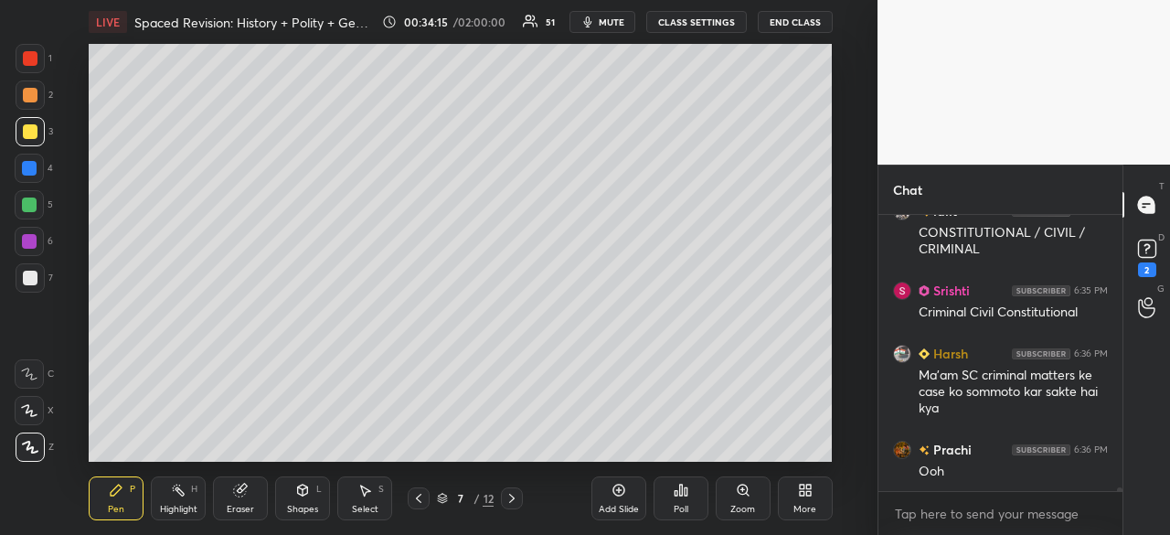
click at [420, 496] on icon at bounding box center [418, 498] width 15 height 15
click at [417, 498] on icon at bounding box center [418, 498] width 5 height 9
click at [25, 93] on div at bounding box center [30, 95] width 15 height 15
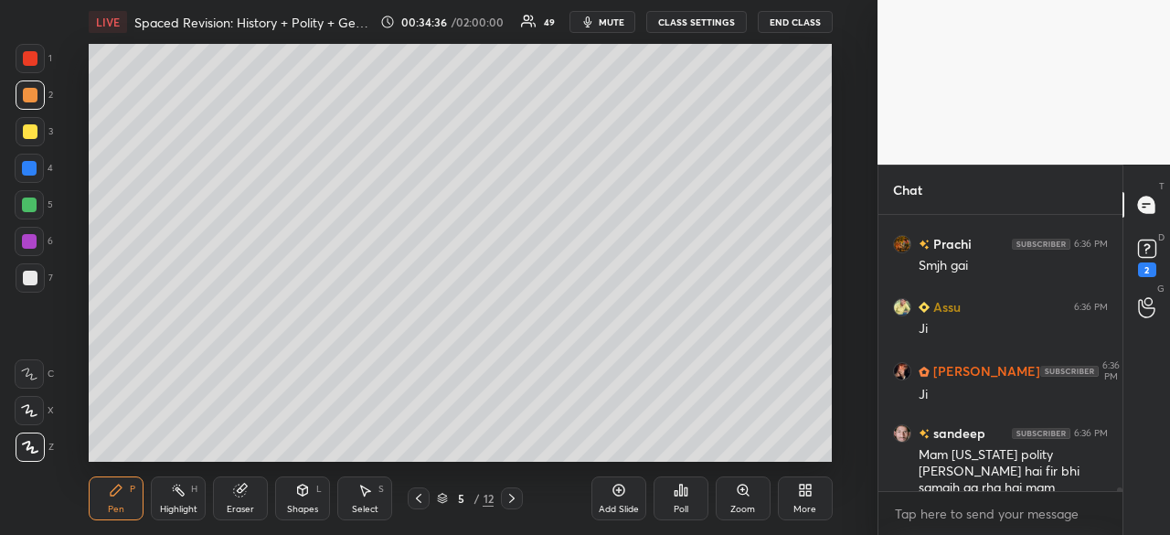
scroll to position [22823, 0]
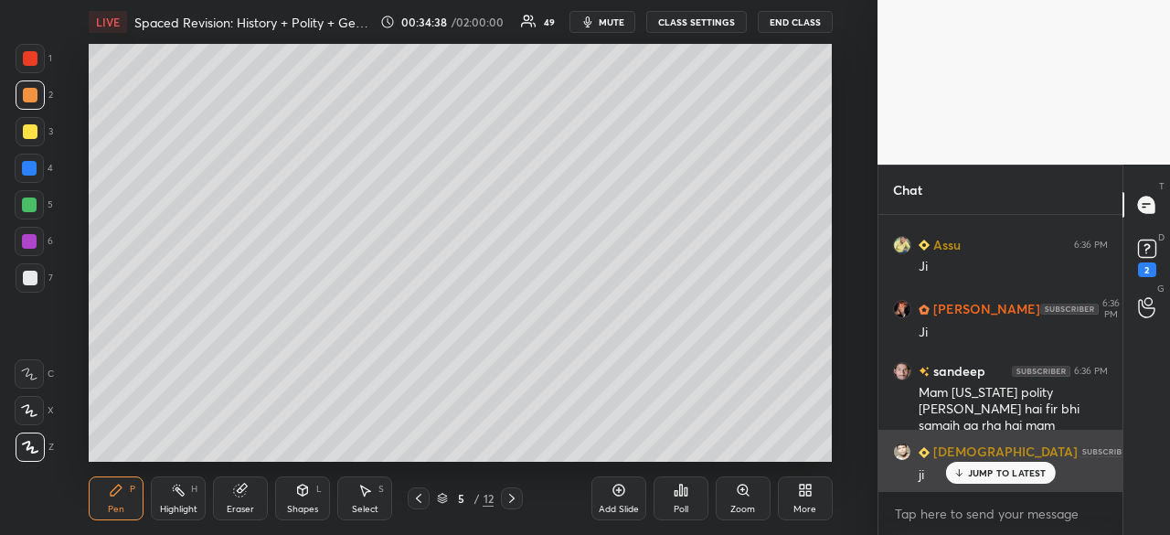
click at [1005, 473] on p "JUMP TO LATEST" at bounding box center [1007, 472] width 79 height 11
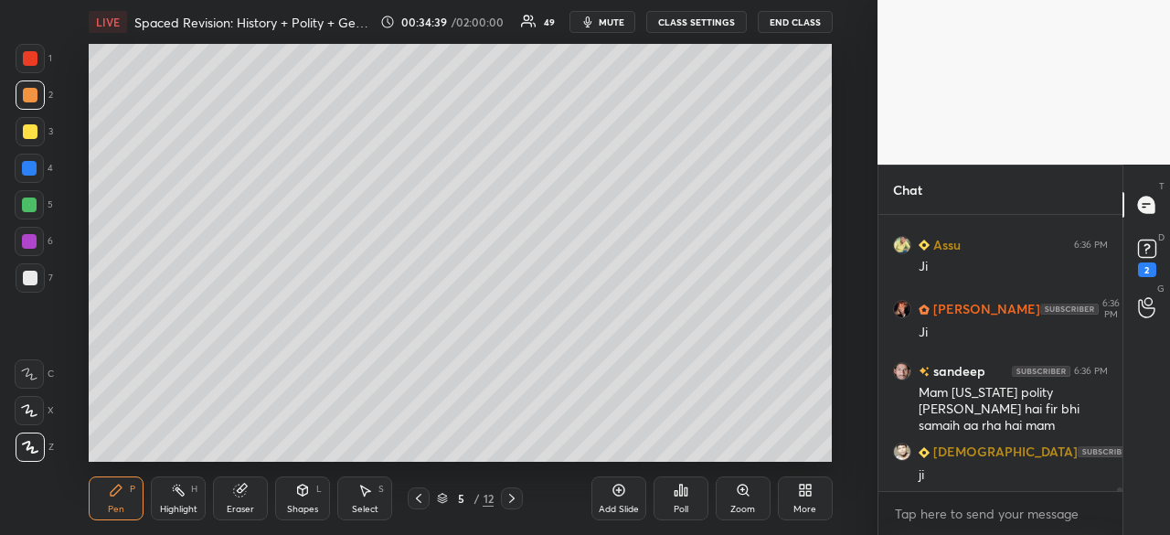
click at [624, 485] on icon at bounding box center [618, 490] width 15 height 15
click at [16, 285] on div "1 2 3 4 5 6 7 C X Z C X Z E E Erase all H H" at bounding box center [29, 253] width 58 height 418
click at [31, 281] on div at bounding box center [30, 278] width 15 height 15
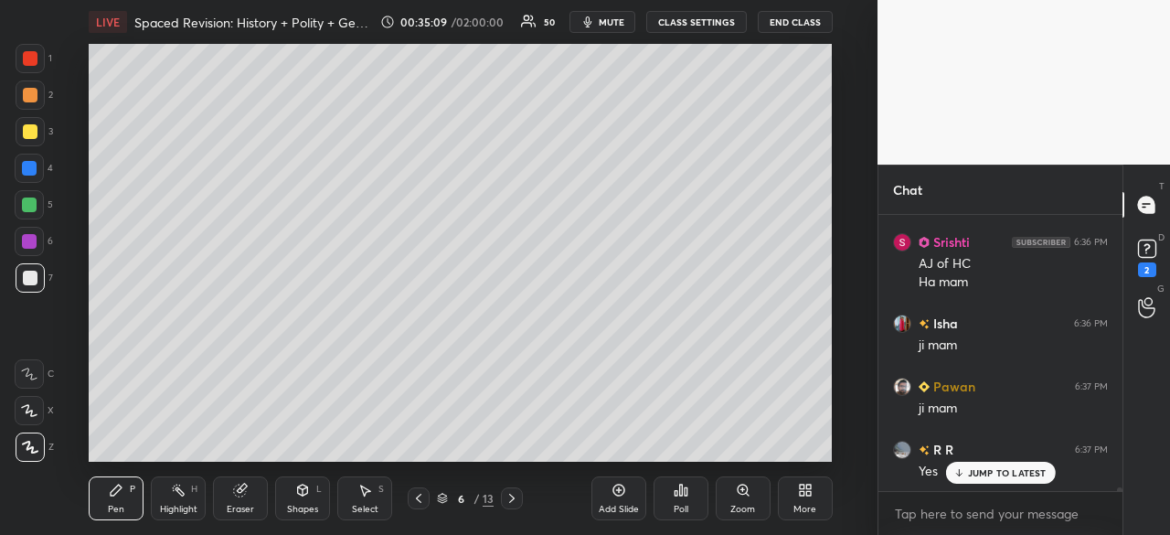
scroll to position [23220, 0]
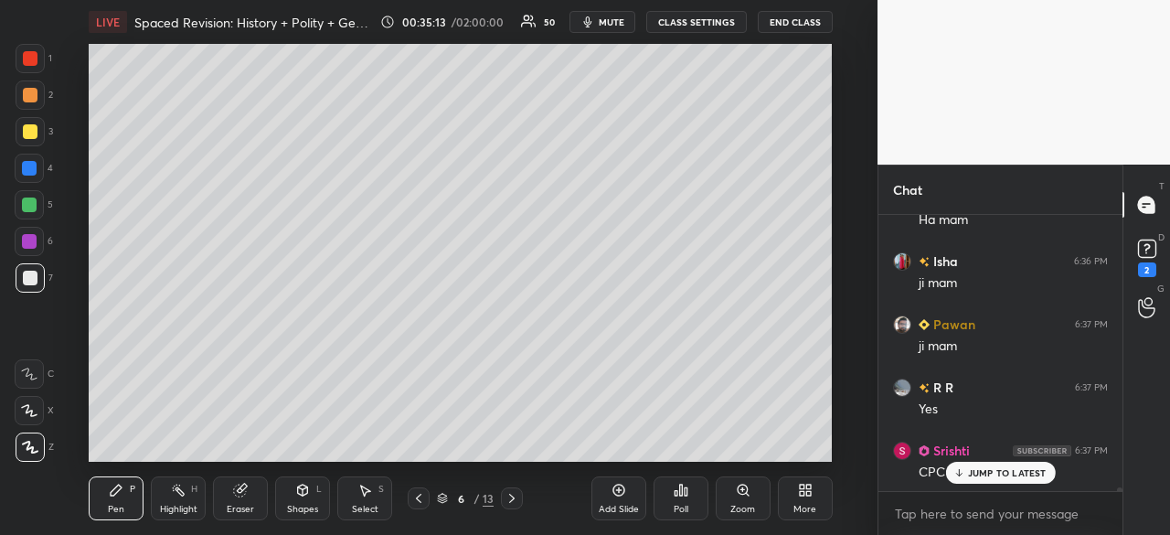
click at [27, 280] on div at bounding box center [30, 278] width 15 height 15
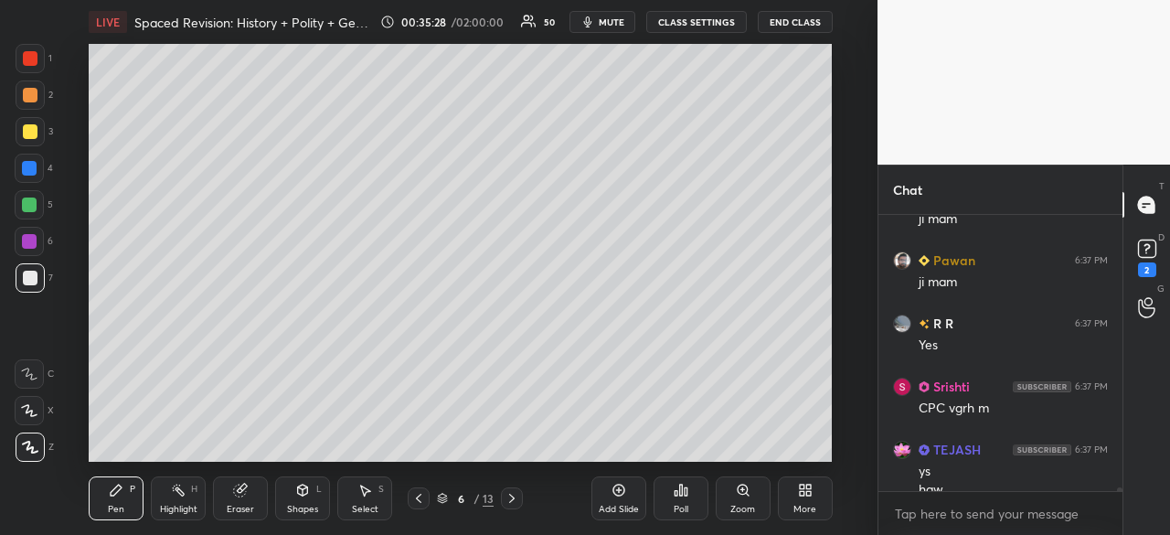
scroll to position [23302, 0]
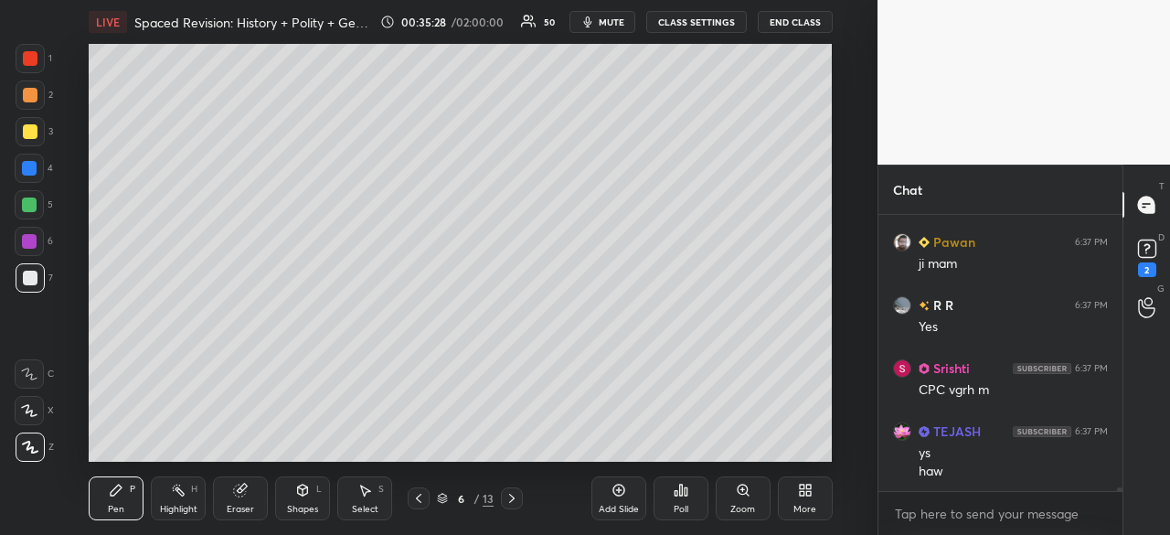
click at [30, 275] on div at bounding box center [30, 278] width 15 height 15
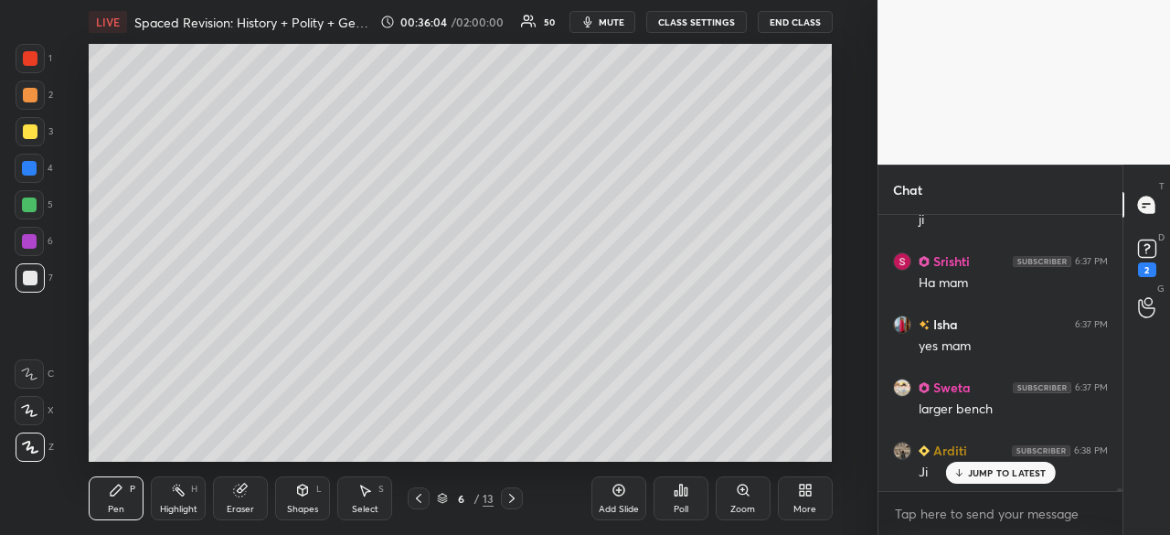
scroll to position [23743, 0]
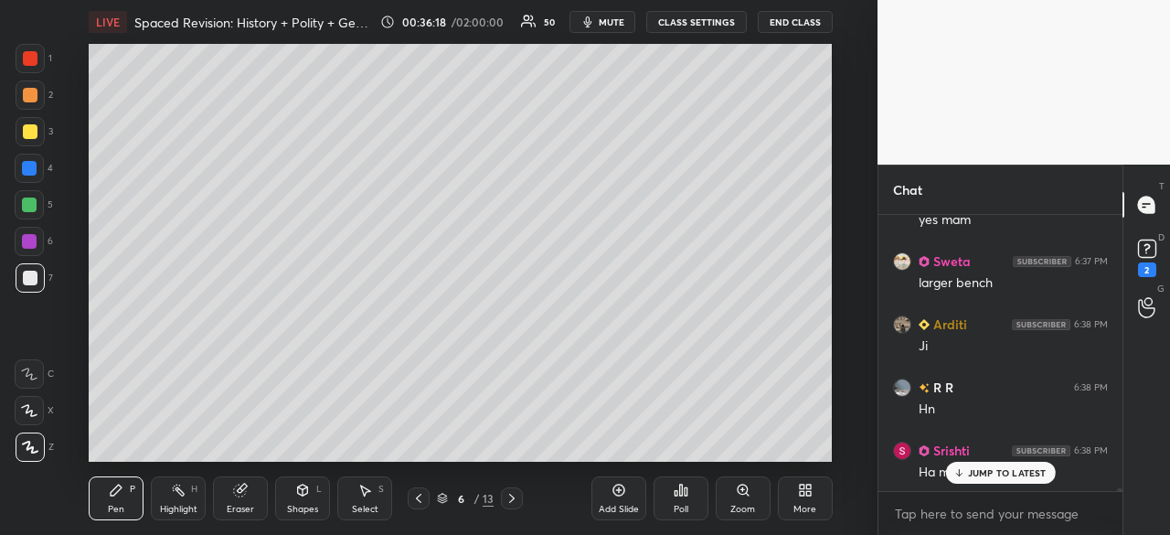
click at [29, 275] on div at bounding box center [30, 278] width 15 height 15
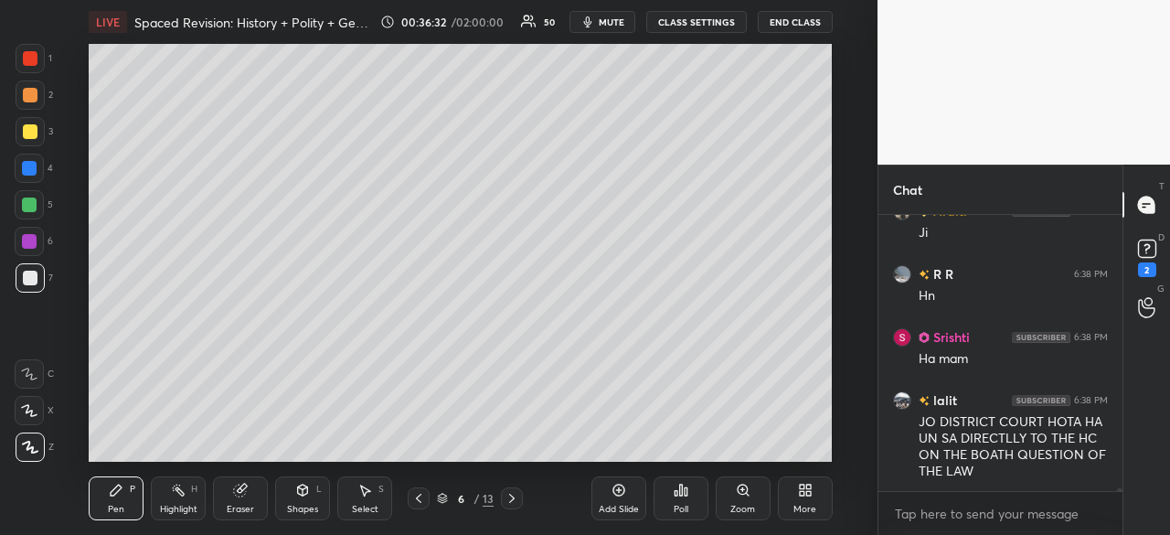
drag, startPoint x: 32, startPoint y: 271, endPoint x: 79, endPoint y: 275, distance: 46.8
click at [29, 271] on div at bounding box center [30, 278] width 15 height 15
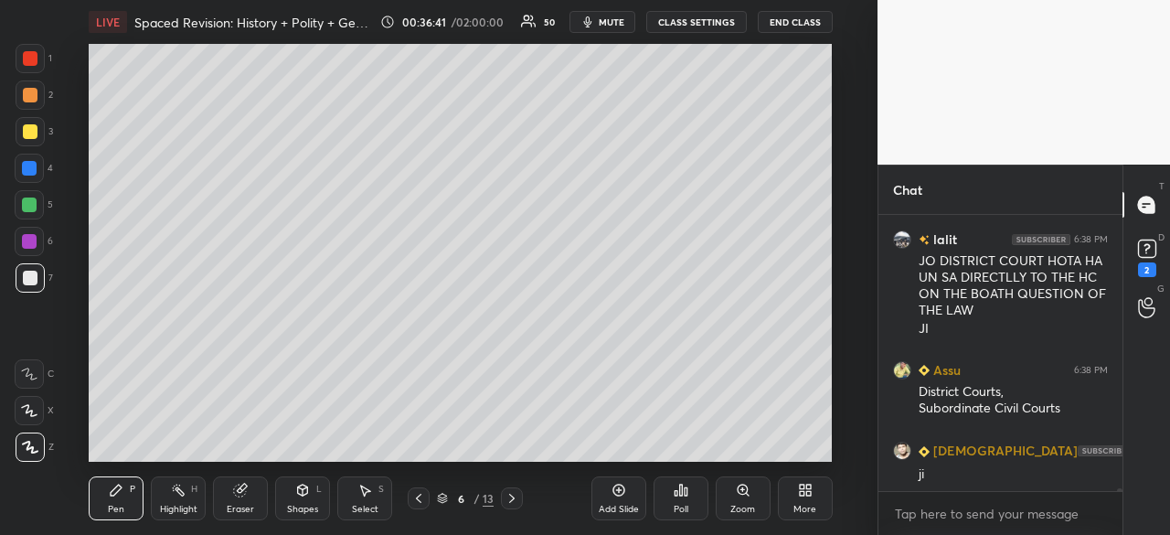
scroll to position [24079, 0]
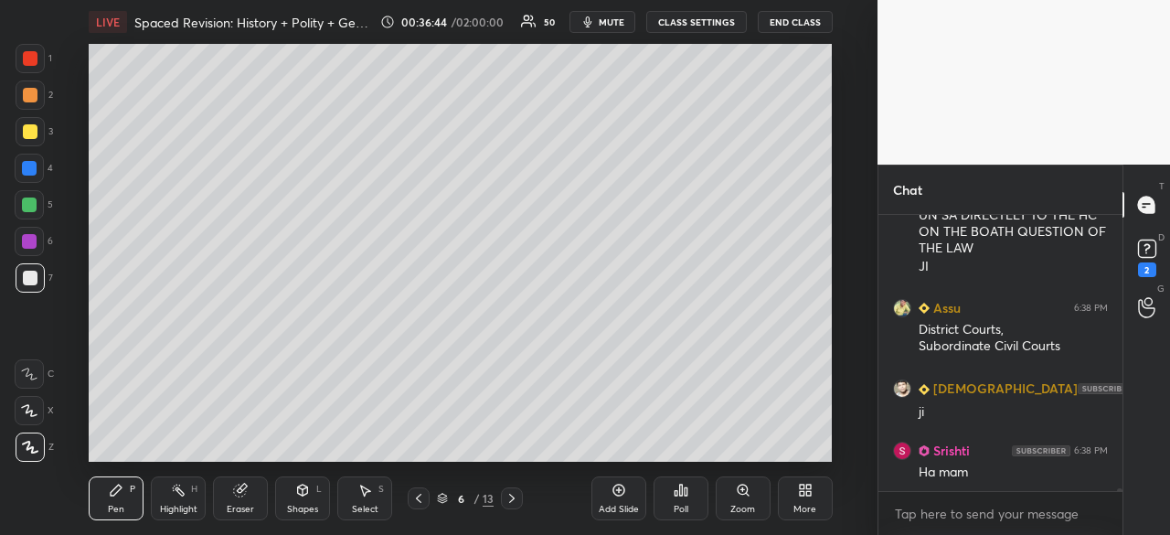
click at [243, 504] on div "Eraser" at bounding box center [240, 508] width 27 height 9
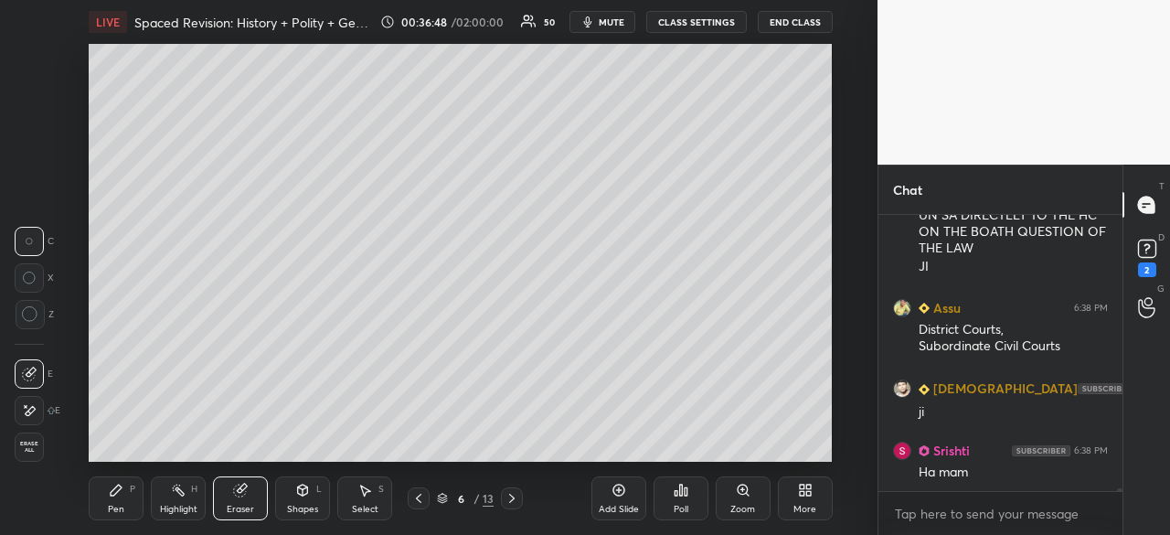
click at [111, 498] on div "Pen P" at bounding box center [116, 498] width 55 height 44
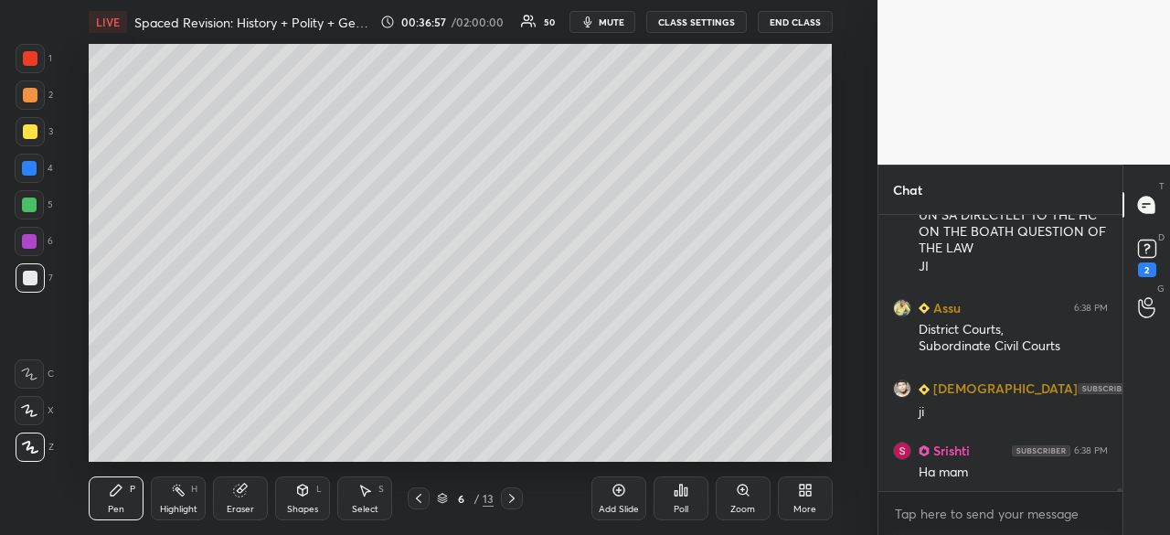
click at [34, 134] on div at bounding box center [30, 131] width 15 height 15
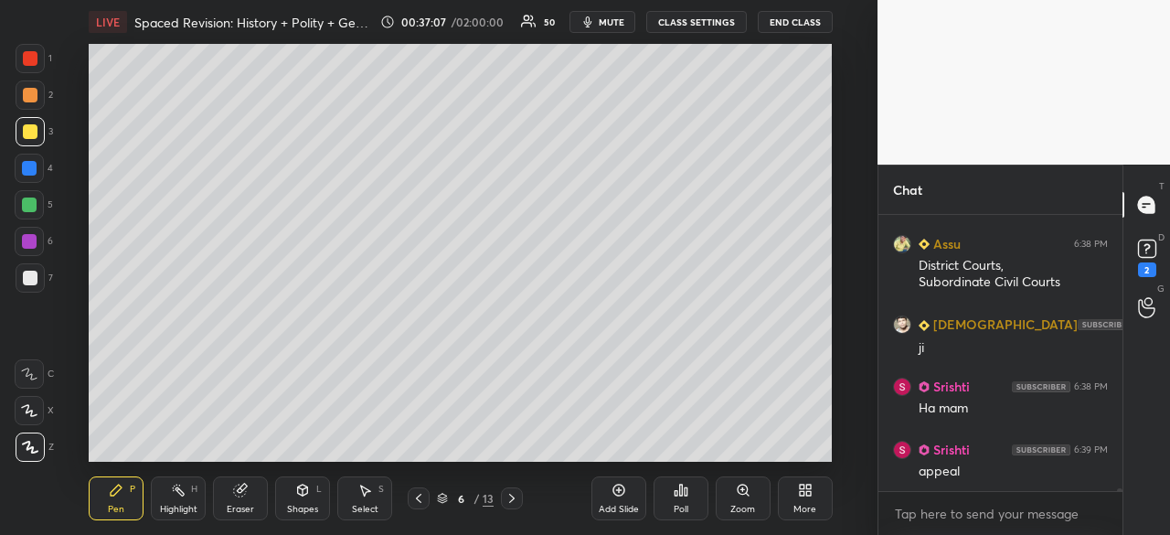
scroll to position [24205, 0]
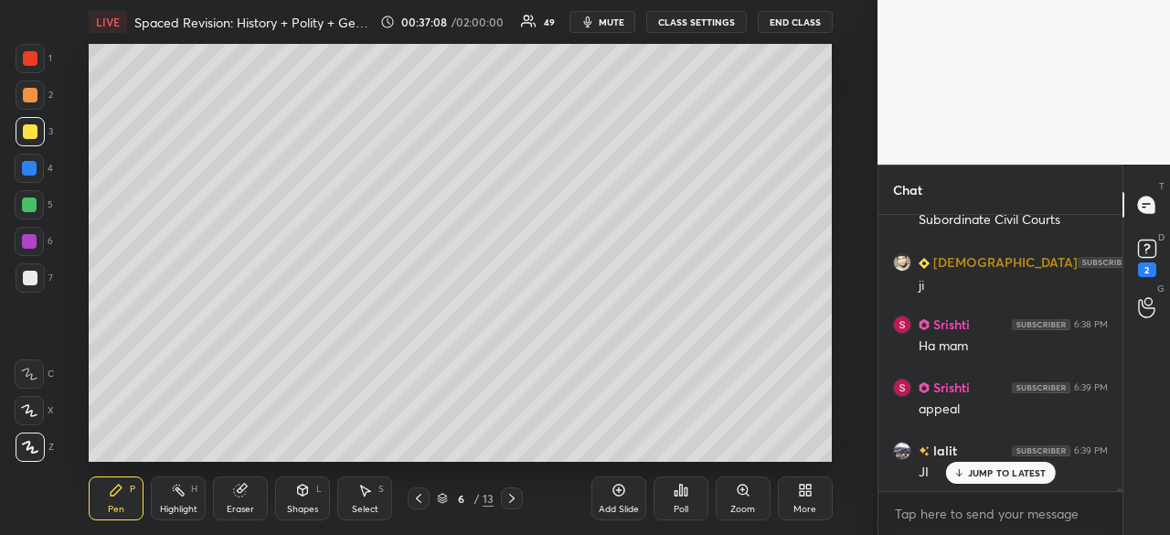
click at [996, 473] on p "JUMP TO LATEST" at bounding box center [1007, 472] width 79 height 11
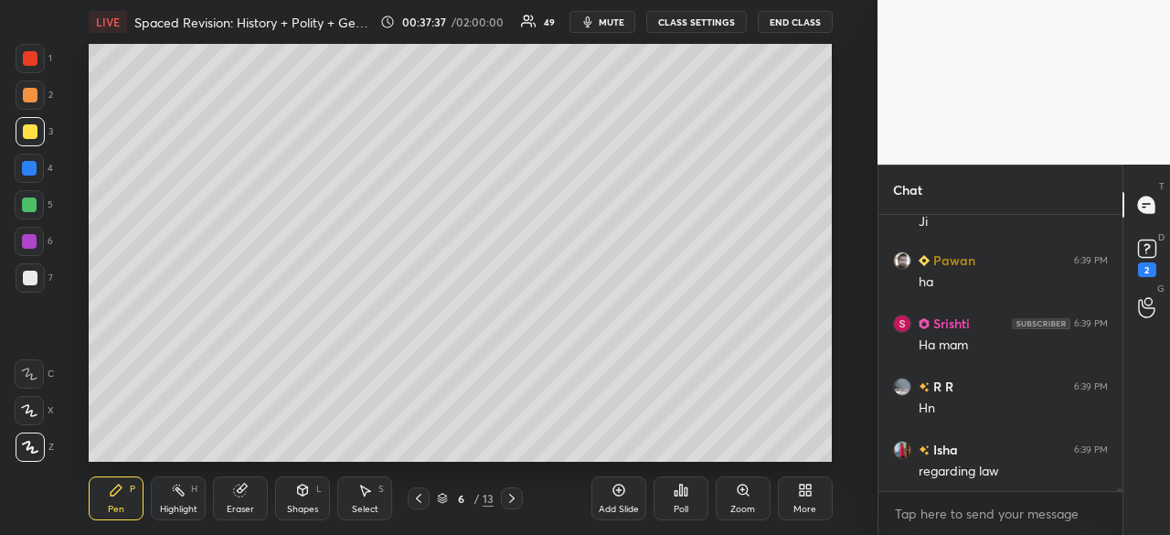
scroll to position [24710, 0]
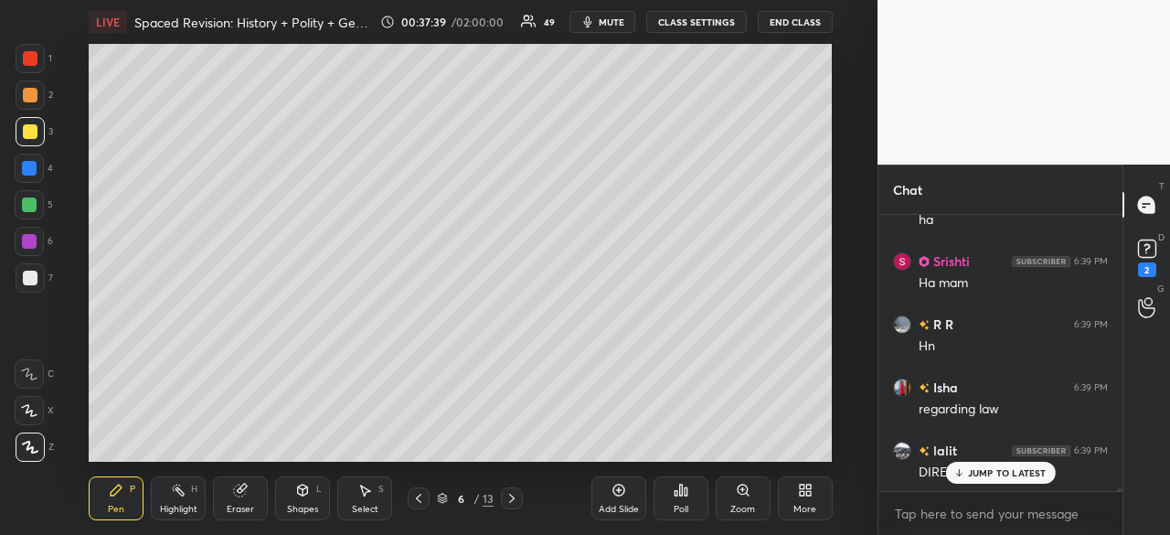
click at [23, 168] on div at bounding box center [29, 168] width 15 height 15
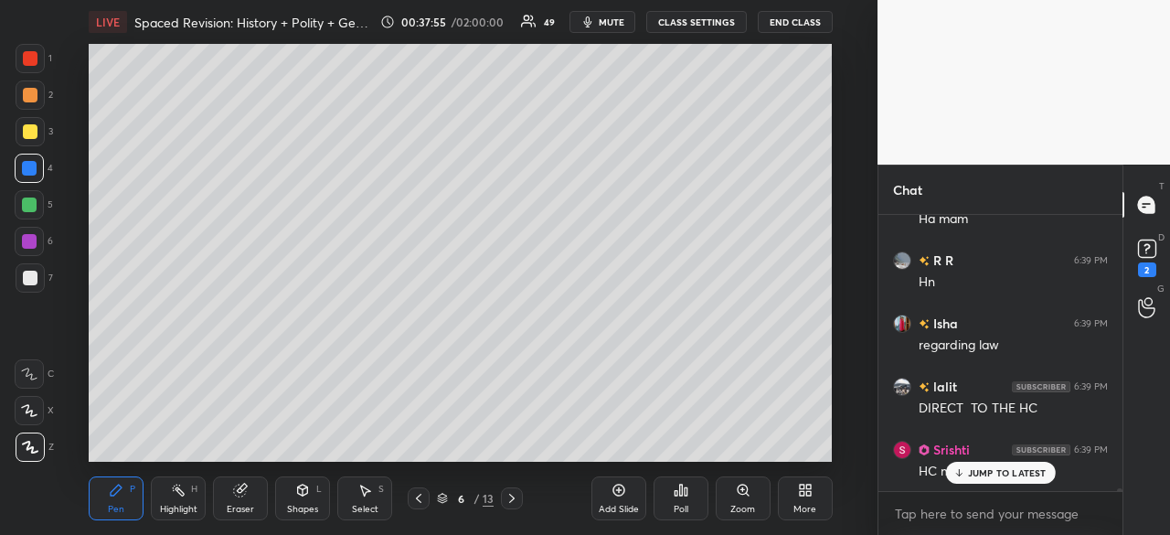
scroll to position [24836, 0]
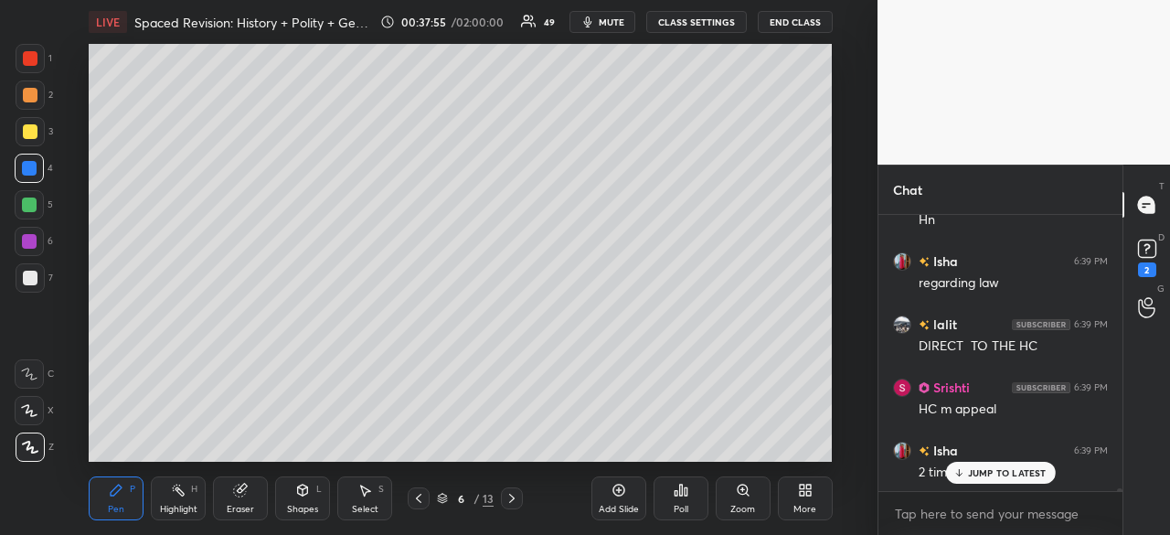
click at [29, 167] on div at bounding box center [29, 168] width 15 height 15
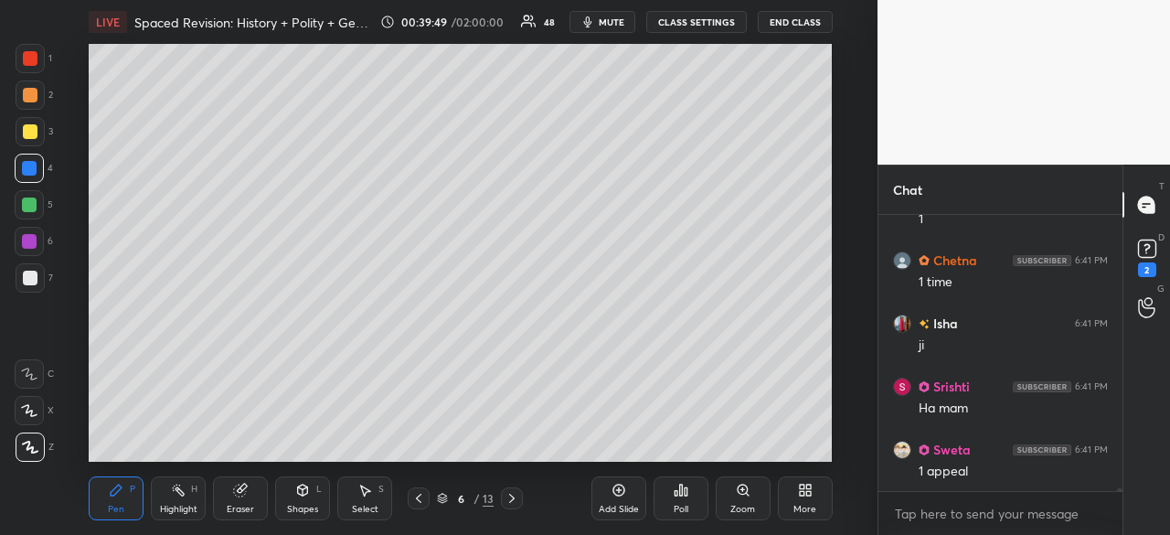
scroll to position [26258, 0]
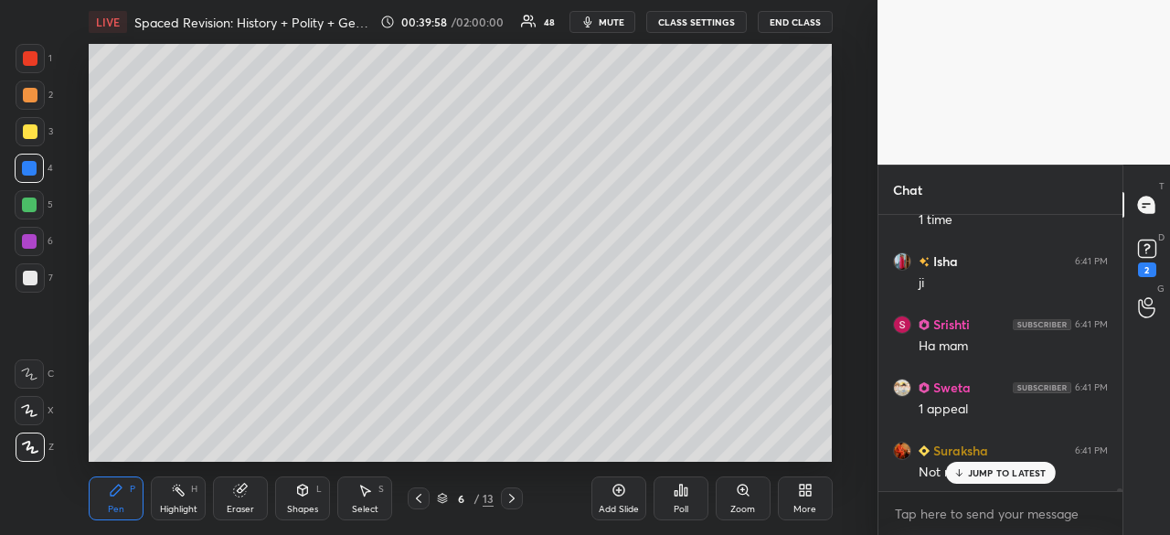
click at [27, 52] on div at bounding box center [30, 58] width 15 height 15
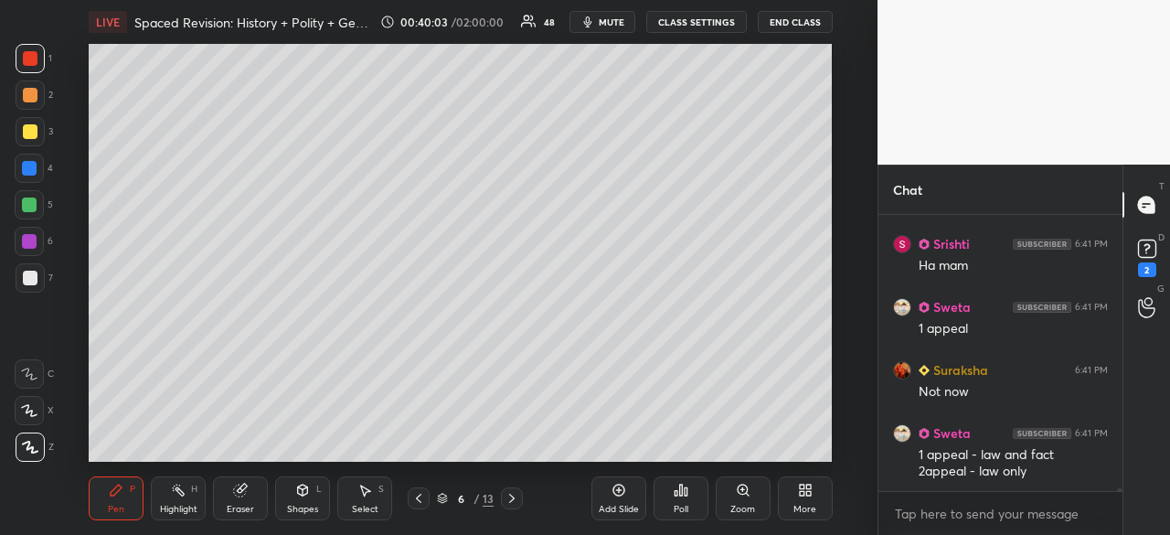
click at [22, 246] on div at bounding box center [29, 241] width 15 height 15
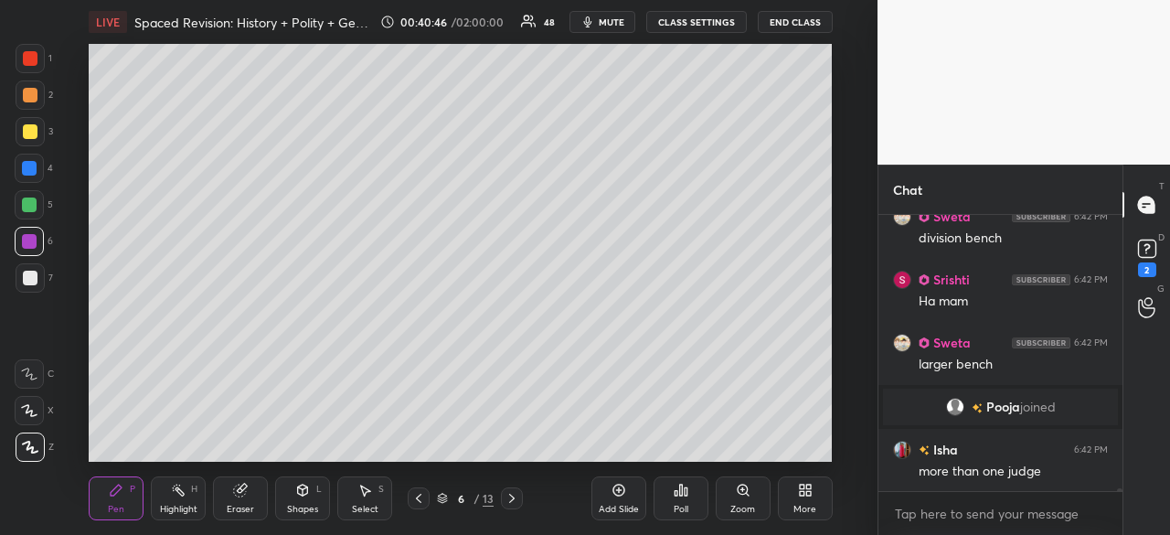
scroll to position [25033, 0]
drag, startPoint x: 27, startPoint y: 133, endPoint x: 40, endPoint y: 131, distance: 13.8
click at [25, 135] on div at bounding box center [30, 131] width 15 height 15
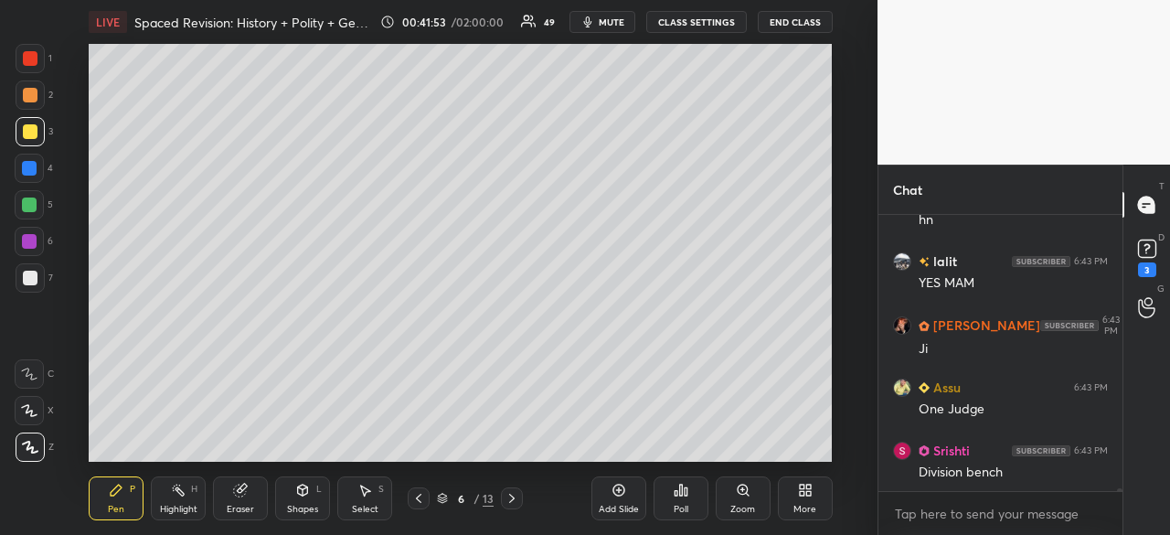
scroll to position [26327, 0]
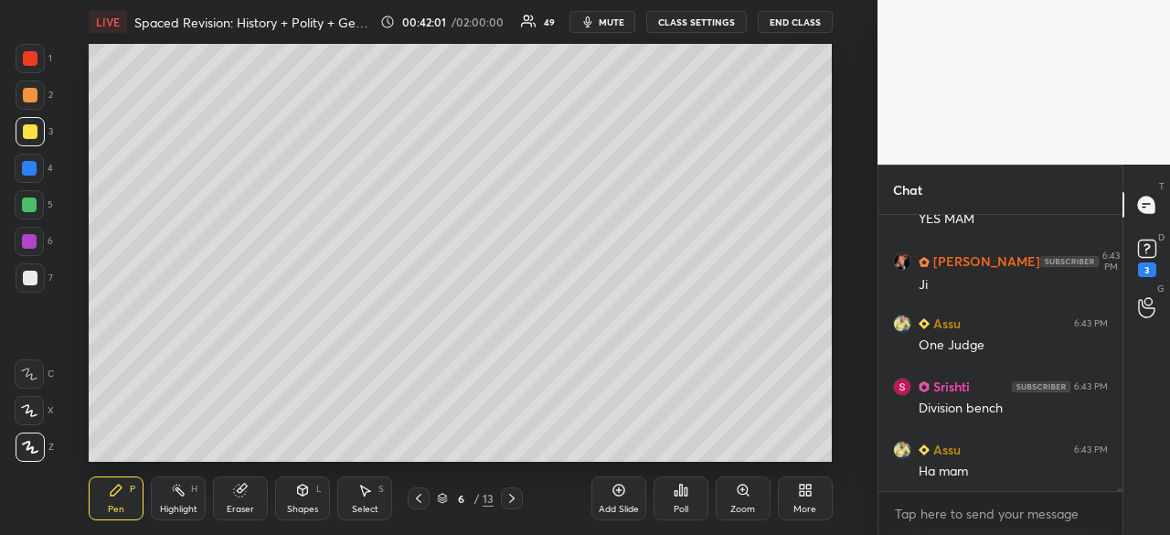
click at [830, 0] on html "1 2 3 4 5 6 7 C X Z C X Z E E Erase all H H LIVE Spaced Revision: History + Pol…" at bounding box center [585, 0] width 1170 height 0
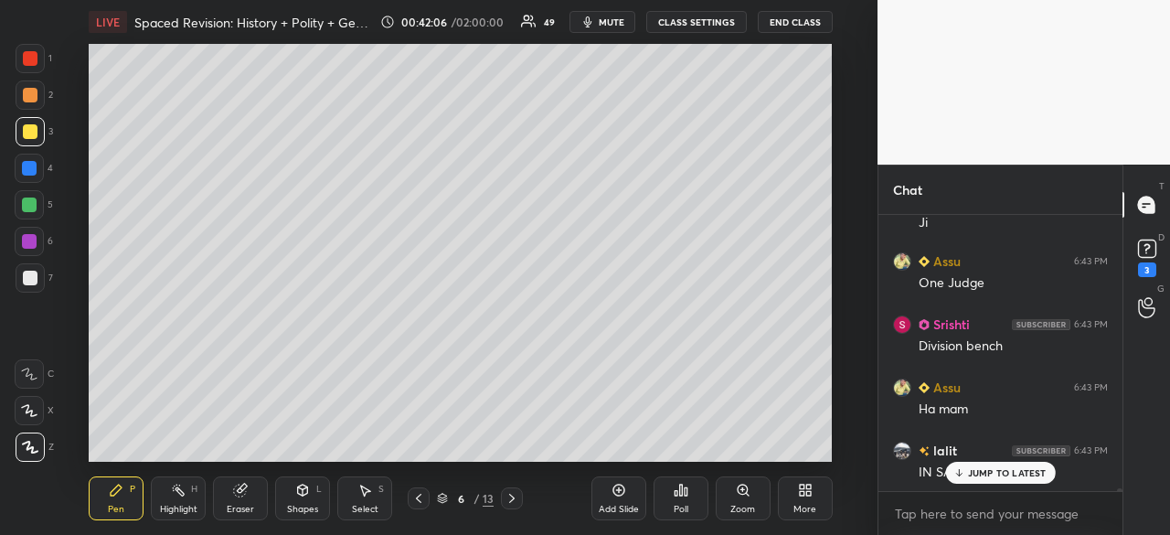
click at [19, 280] on div at bounding box center [30, 277] width 29 height 29
click at [241, 500] on div "Eraser" at bounding box center [240, 498] width 55 height 44
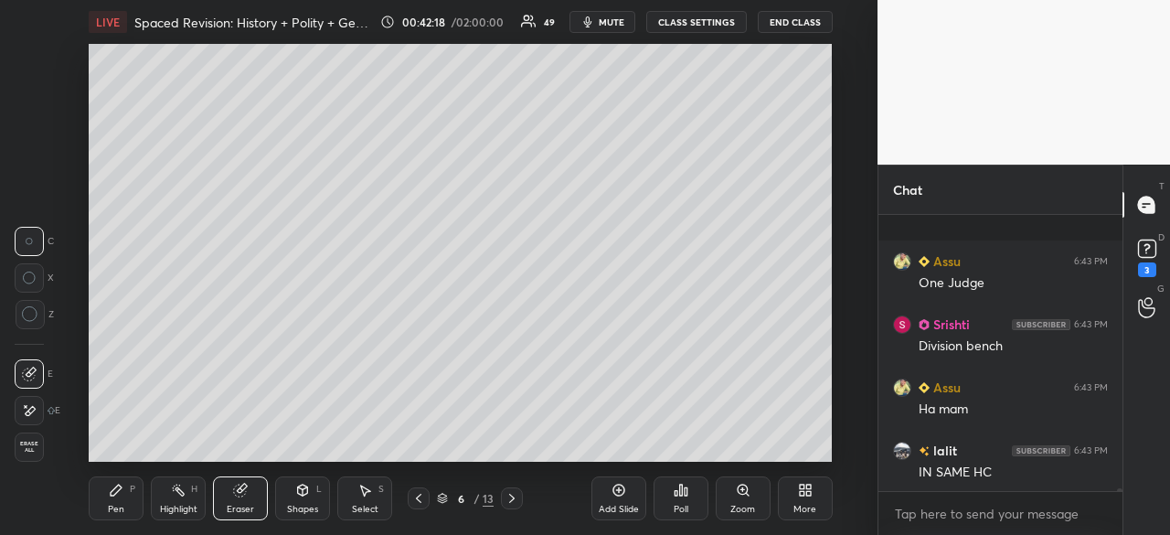
scroll to position [26453, 0]
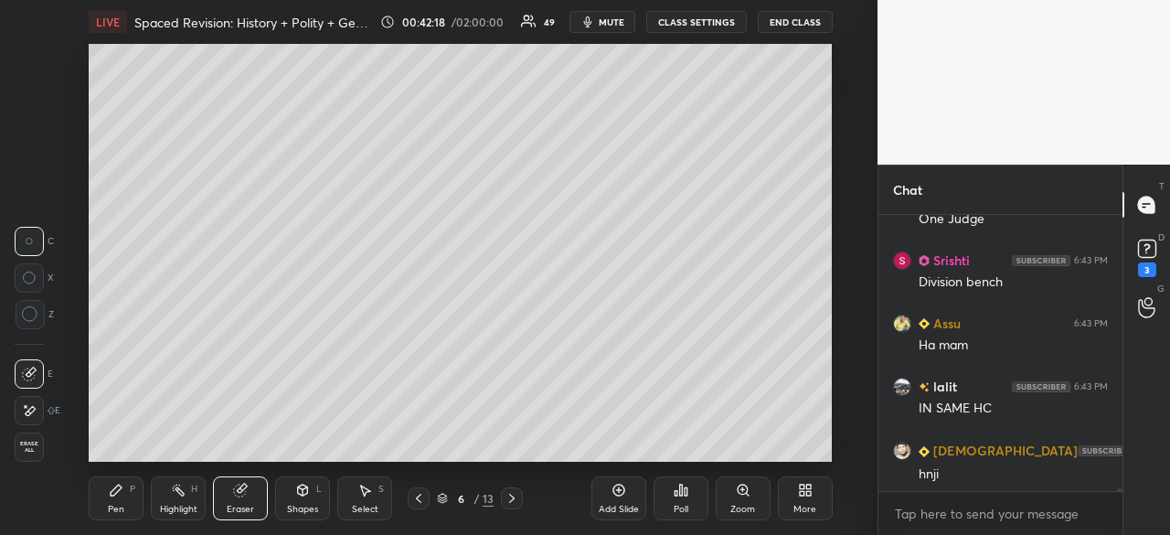
click at [112, 498] on div "Pen P" at bounding box center [116, 498] width 55 height 44
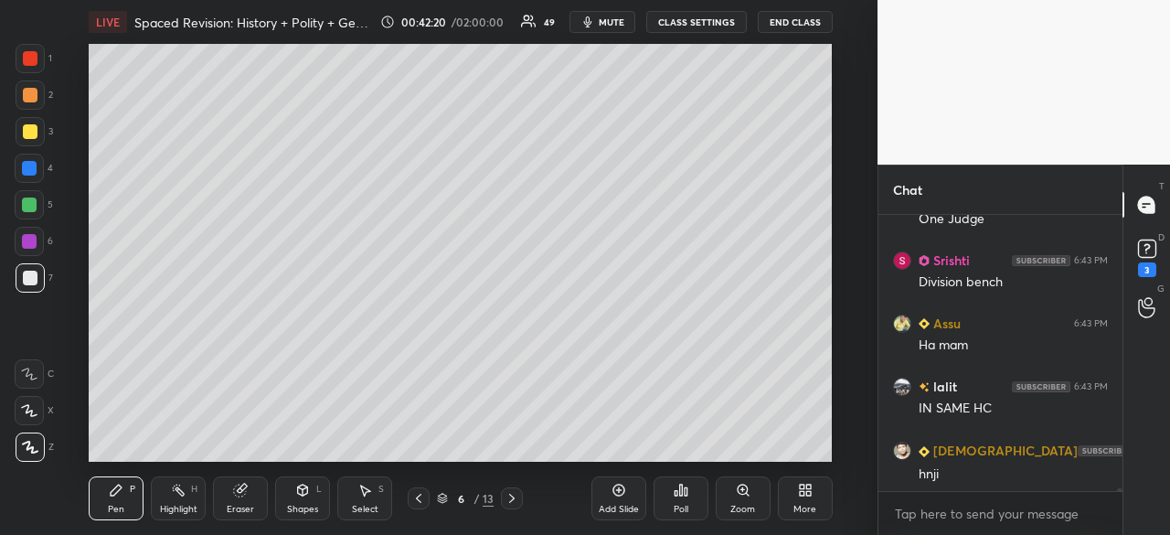
click at [33, 156] on div at bounding box center [29, 168] width 29 height 29
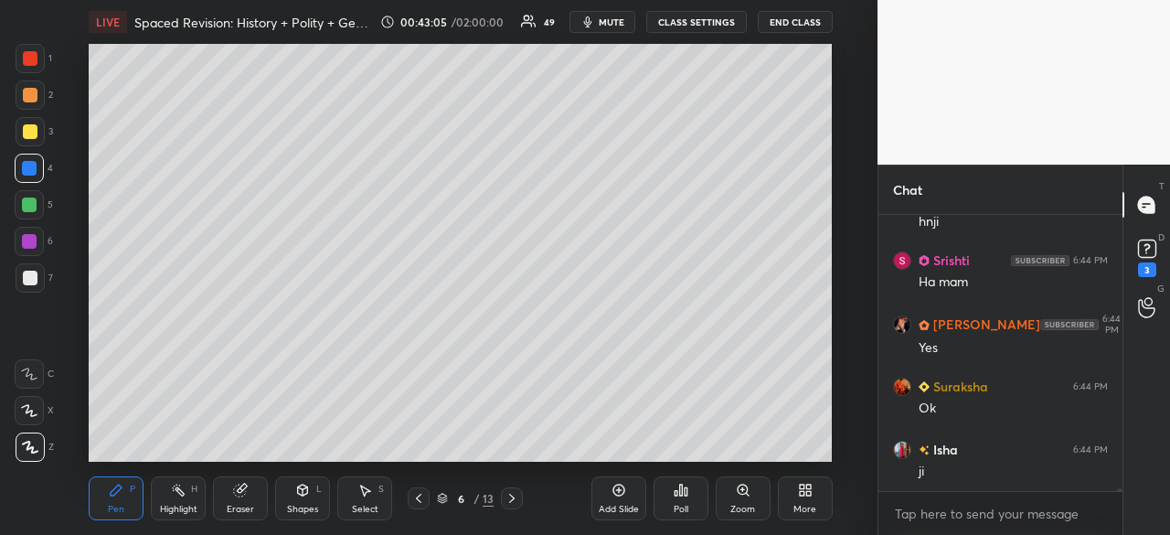
scroll to position [26749, 0]
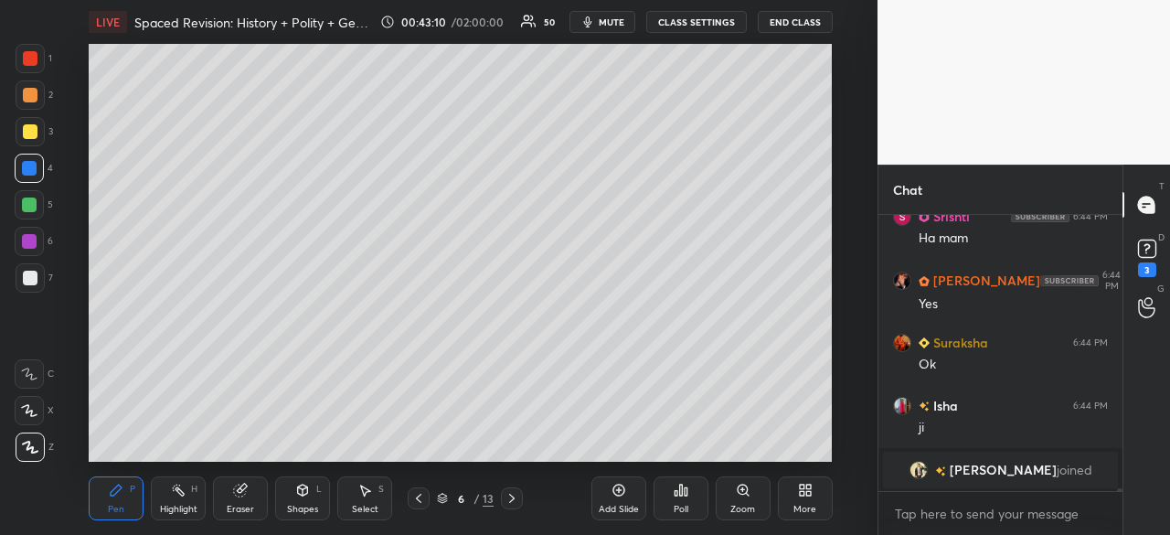
click at [609, 496] on div "Add Slide" at bounding box center [618, 498] width 55 height 44
click at [27, 277] on div at bounding box center [30, 278] width 15 height 15
click at [23, 275] on div at bounding box center [30, 278] width 15 height 15
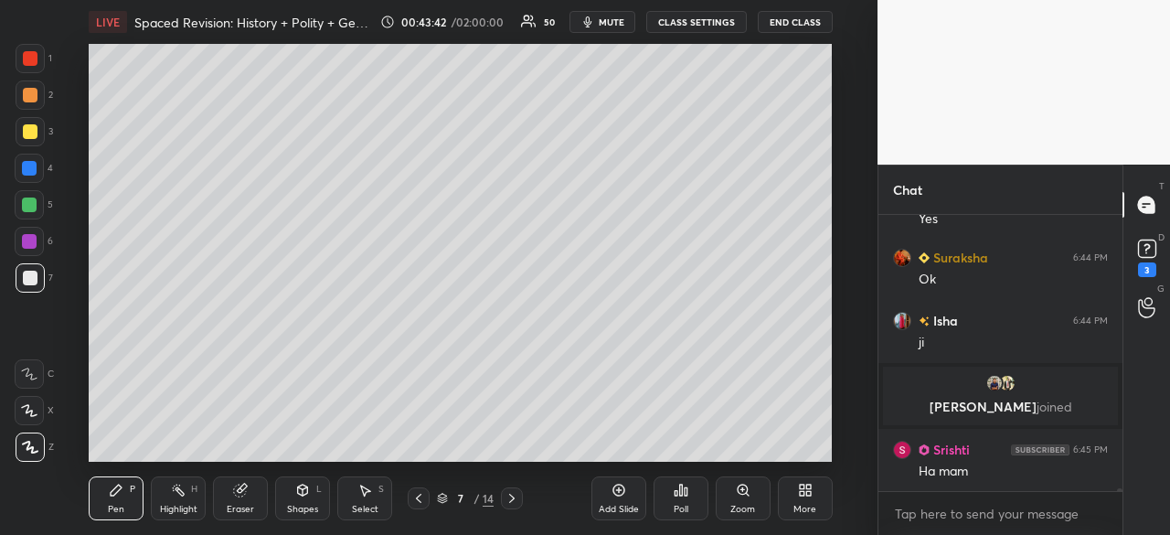
scroll to position [26329, 0]
click at [234, 498] on div "Eraser" at bounding box center [240, 498] width 55 height 44
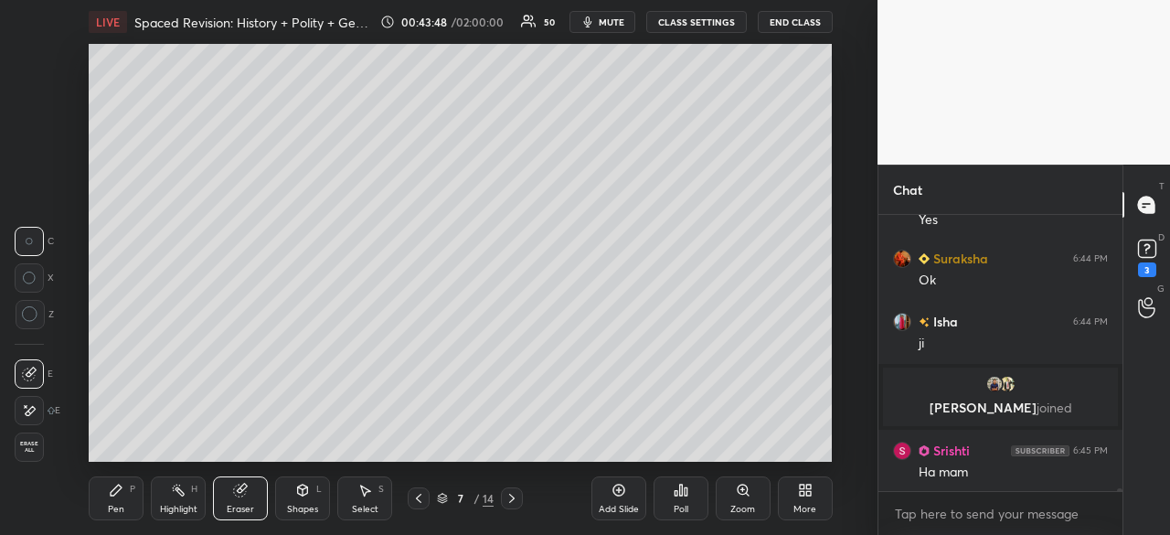
click at [109, 500] on div "Pen P" at bounding box center [116, 498] width 55 height 44
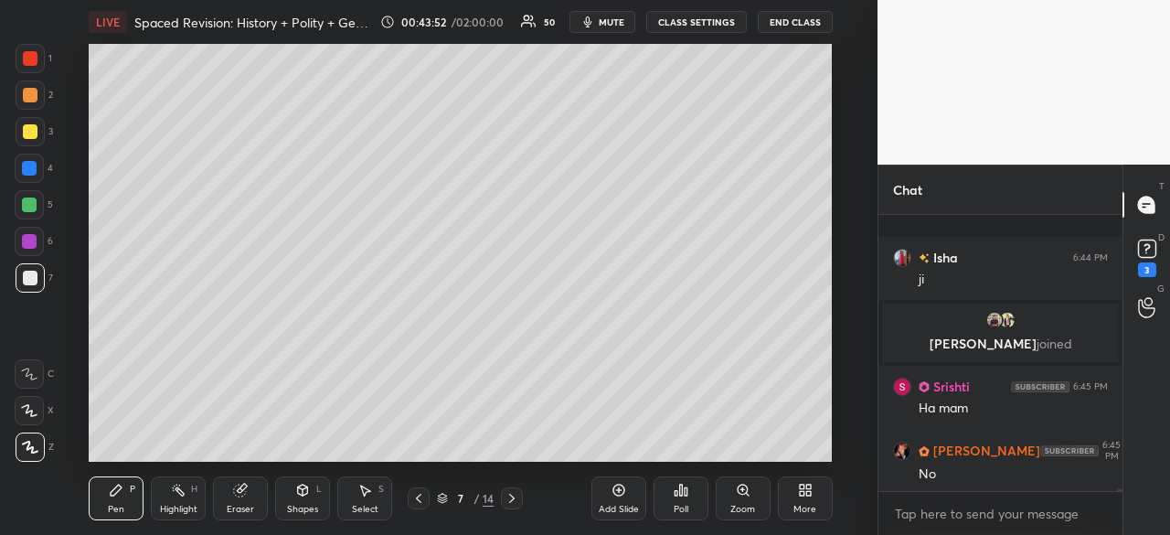
scroll to position [26519, 0]
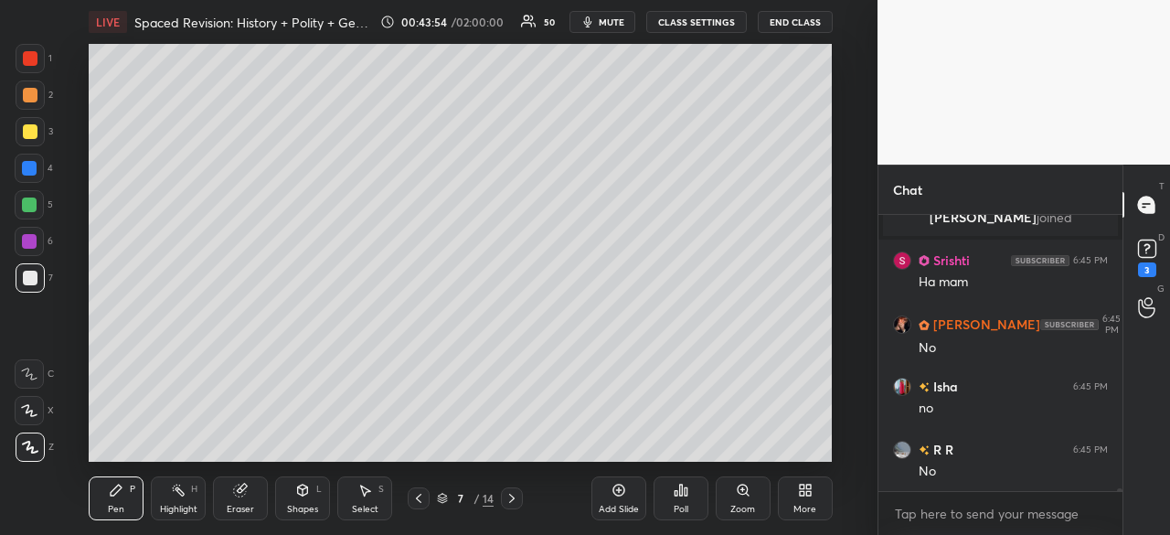
click at [20, 281] on div at bounding box center [30, 277] width 29 height 29
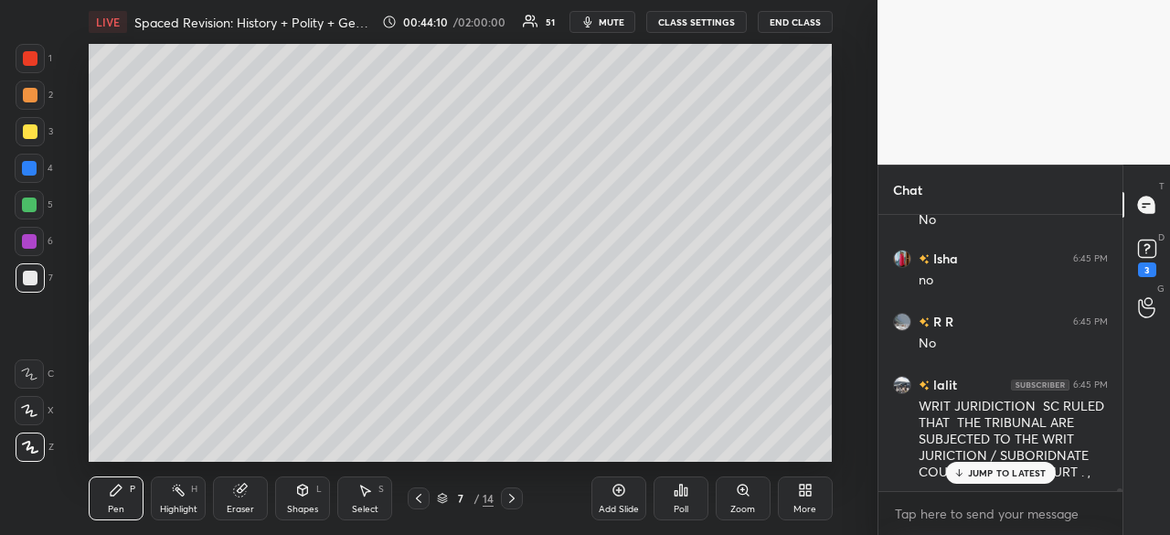
click at [996, 469] on p "JUMP TO LATEST" at bounding box center [1007, 472] width 79 height 11
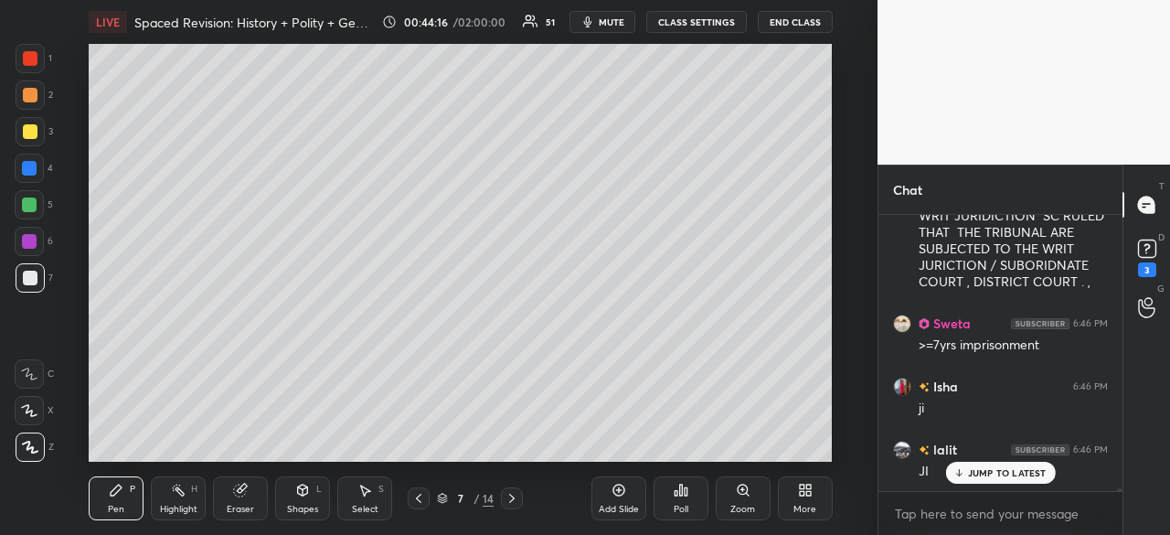
scroll to position [26899, 0]
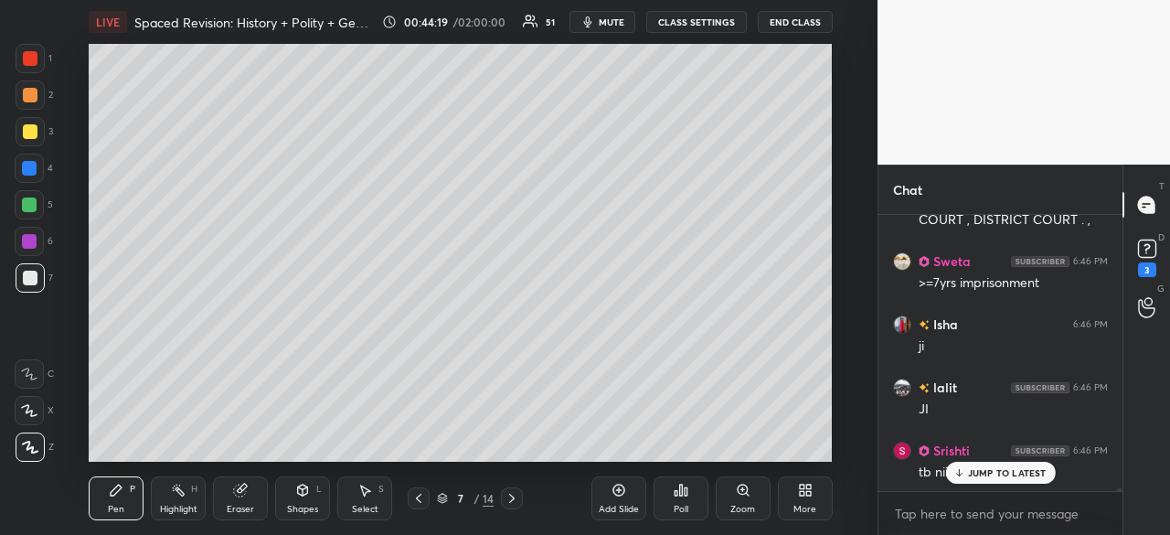
click at [989, 478] on p "JUMP TO LATEST" at bounding box center [1007, 472] width 79 height 11
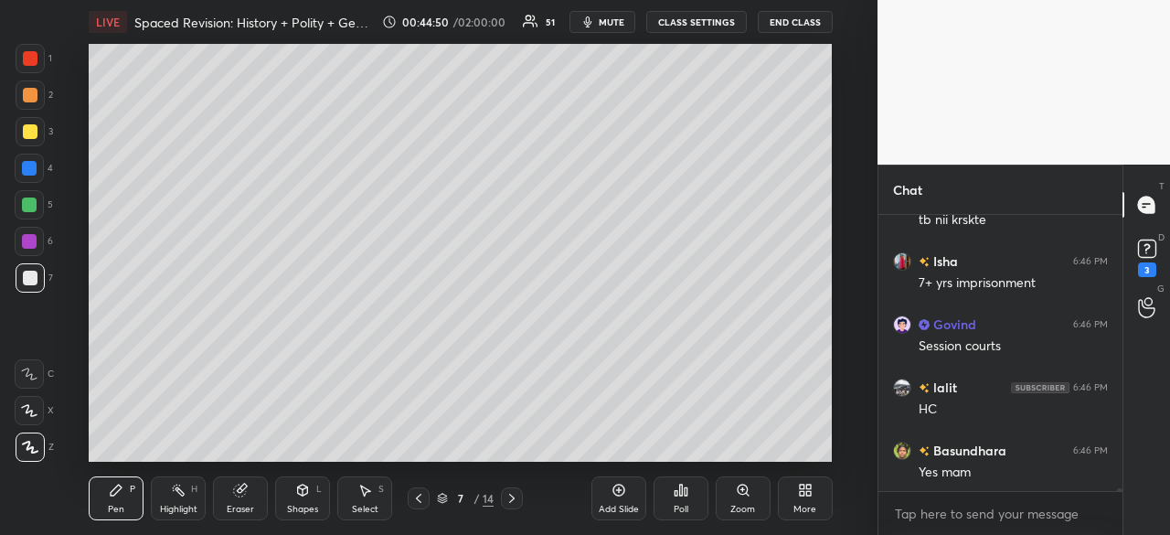
scroll to position [27216, 0]
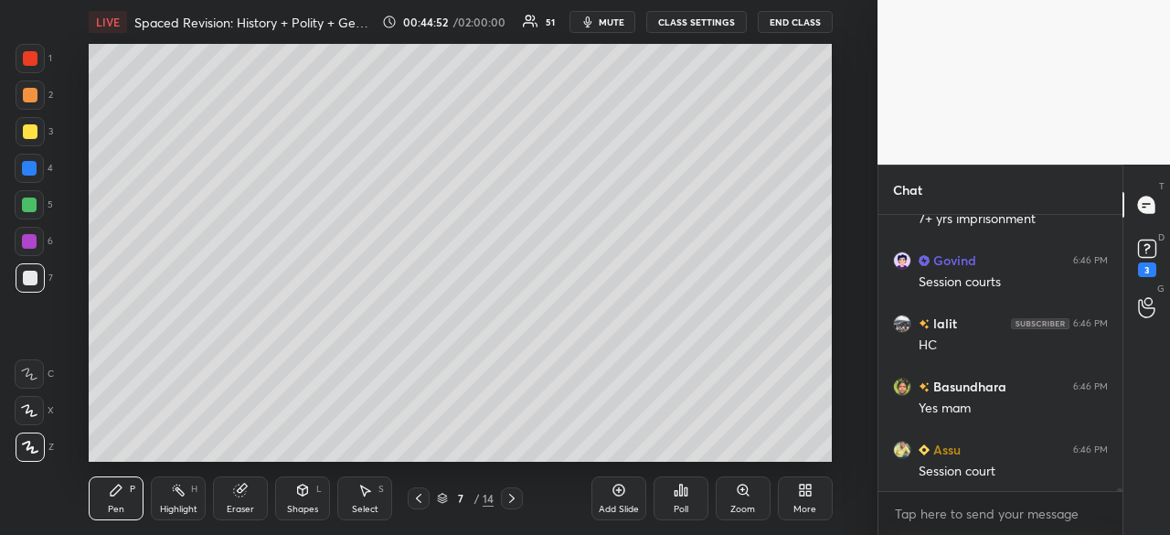
drag, startPoint x: 31, startPoint y: 282, endPoint x: 33, endPoint y: 271, distance: 11.1
click at [31, 280] on div at bounding box center [30, 278] width 15 height 15
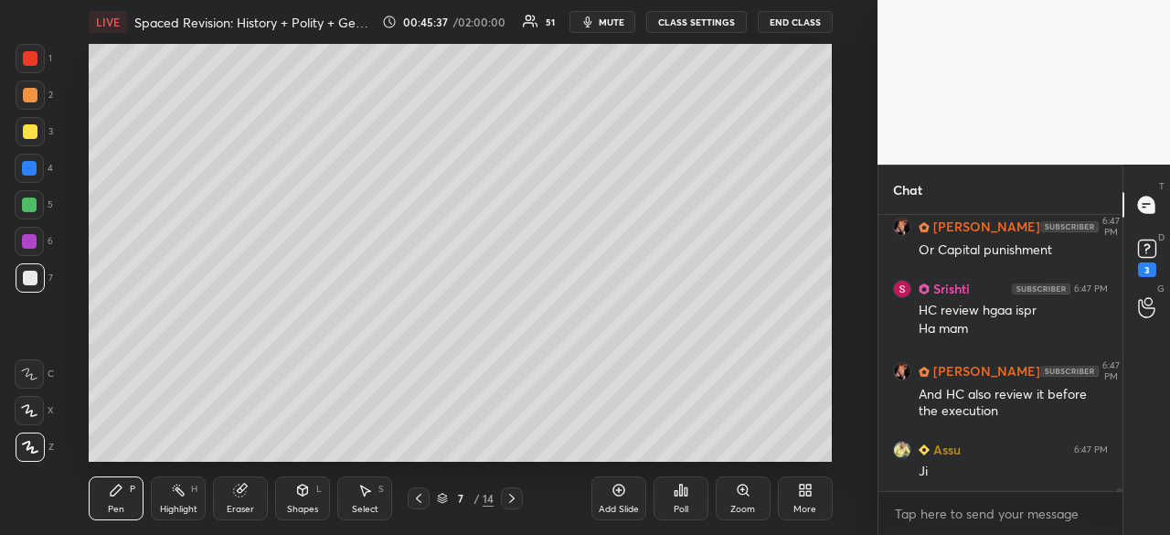
scroll to position [27691, 0]
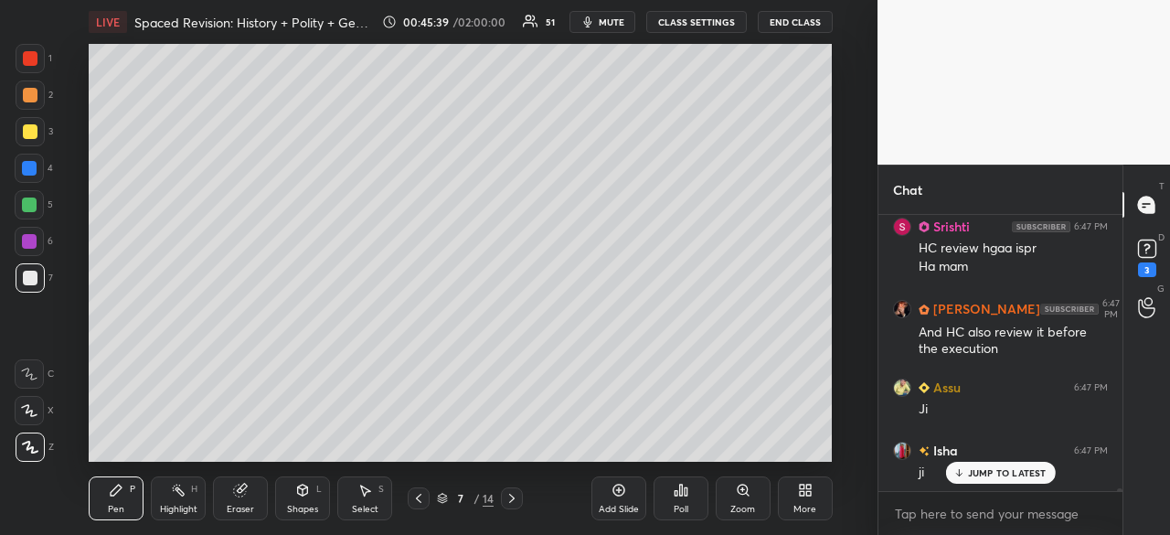
click at [35, 126] on div at bounding box center [30, 131] width 29 height 29
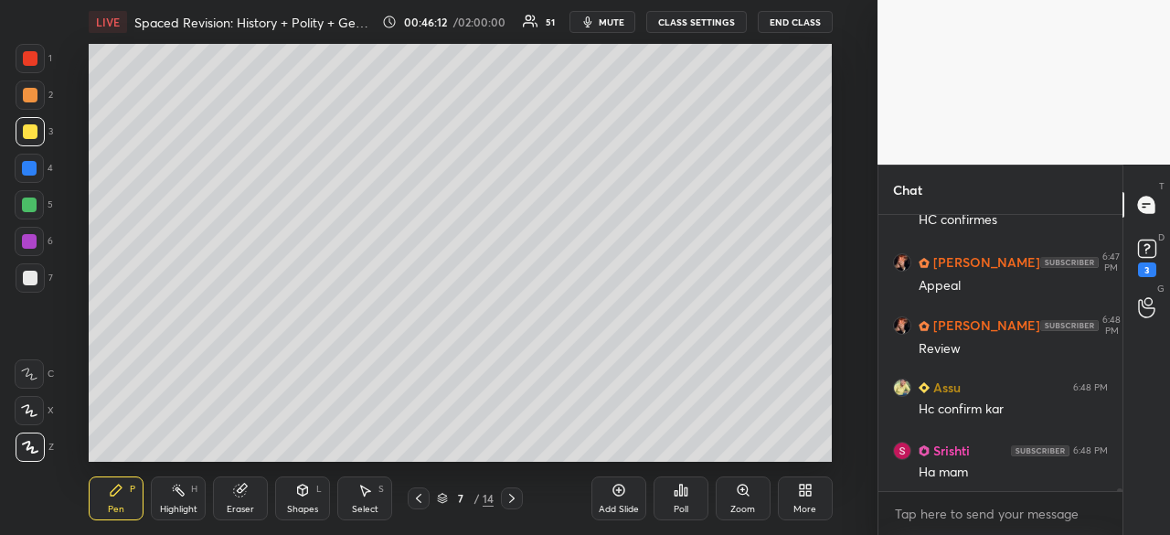
scroll to position [28259, 0]
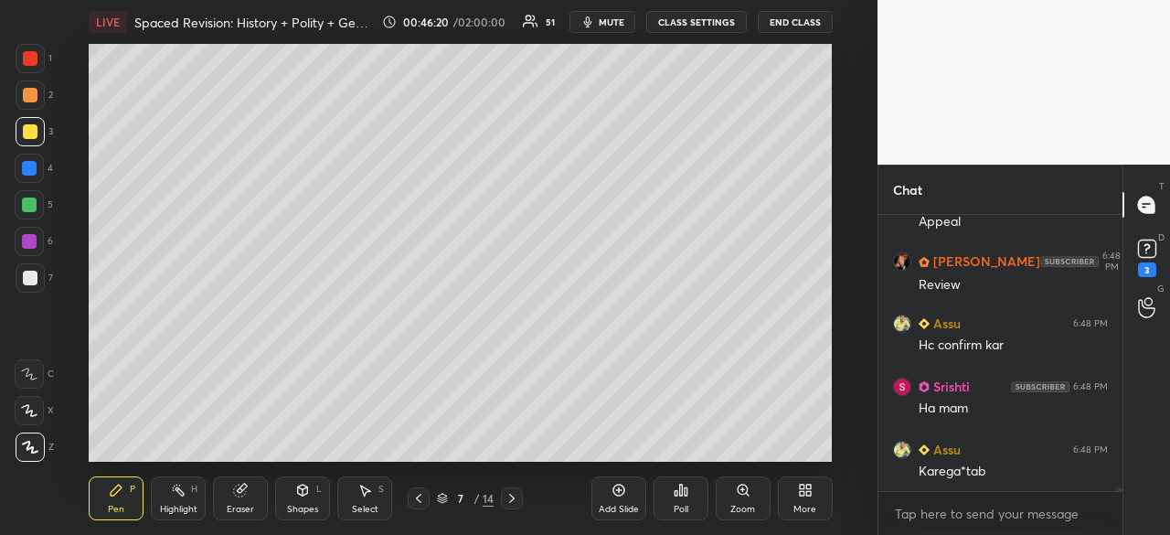
drag, startPoint x: 27, startPoint y: 281, endPoint x: 27, endPoint y: 268, distance: 12.8
click at [24, 281] on div at bounding box center [30, 278] width 15 height 15
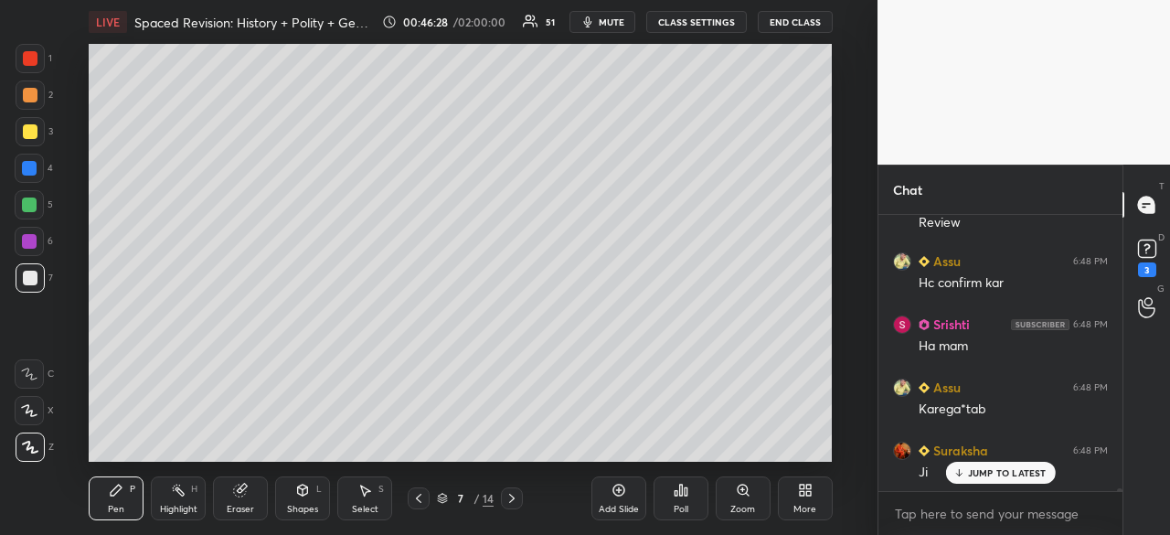
click at [833, 328] on div "Setting up your live class Poll for secs No correct answer Start poll" at bounding box center [460, 253] width 804 height 418
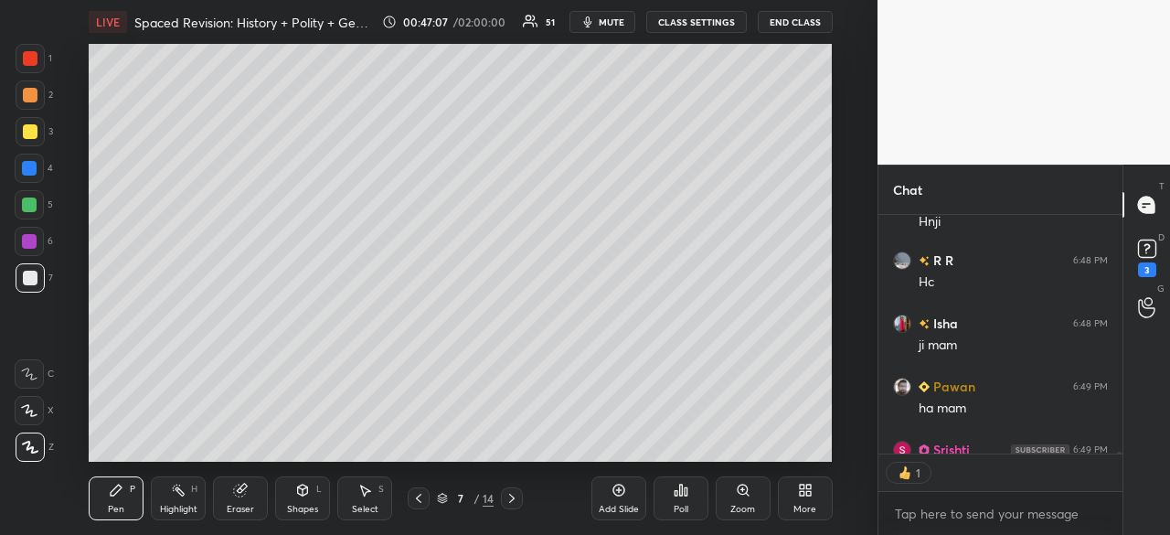
scroll to position [233, 239]
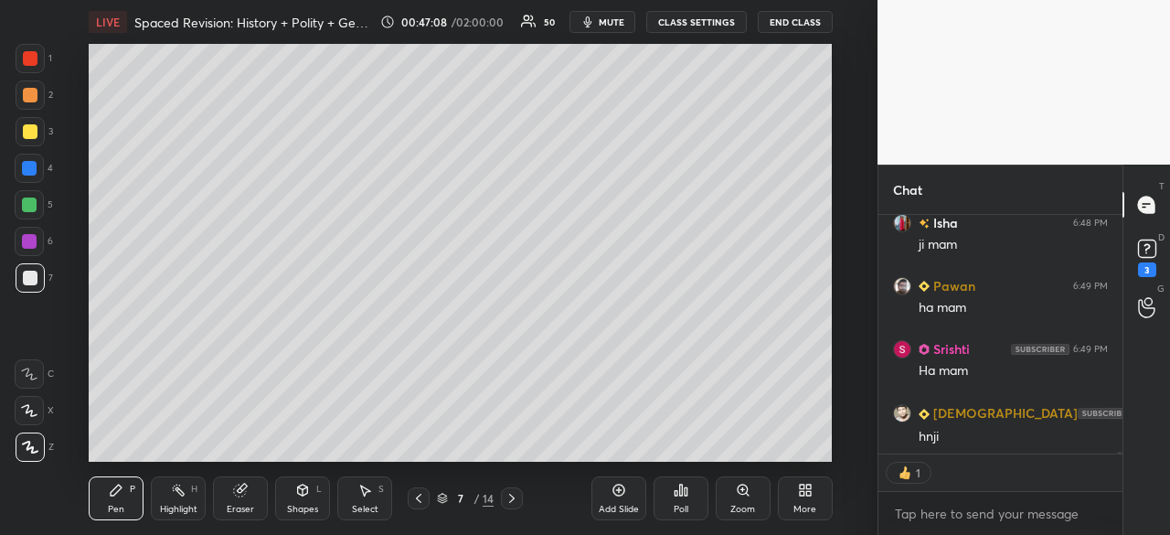
click at [420, 498] on icon at bounding box center [418, 498] width 15 height 15
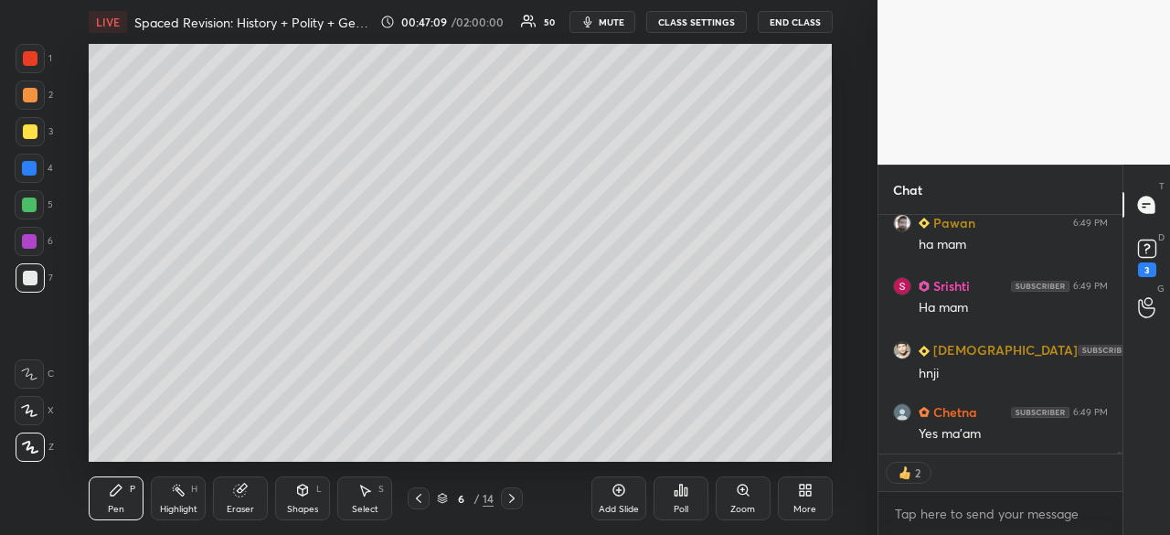
click at [421, 502] on icon at bounding box center [418, 498] width 15 height 15
click at [515, 502] on icon at bounding box center [511, 498] width 15 height 15
click at [616, 494] on icon at bounding box center [618, 490] width 15 height 15
click at [33, 277] on div at bounding box center [30, 278] width 15 height 15
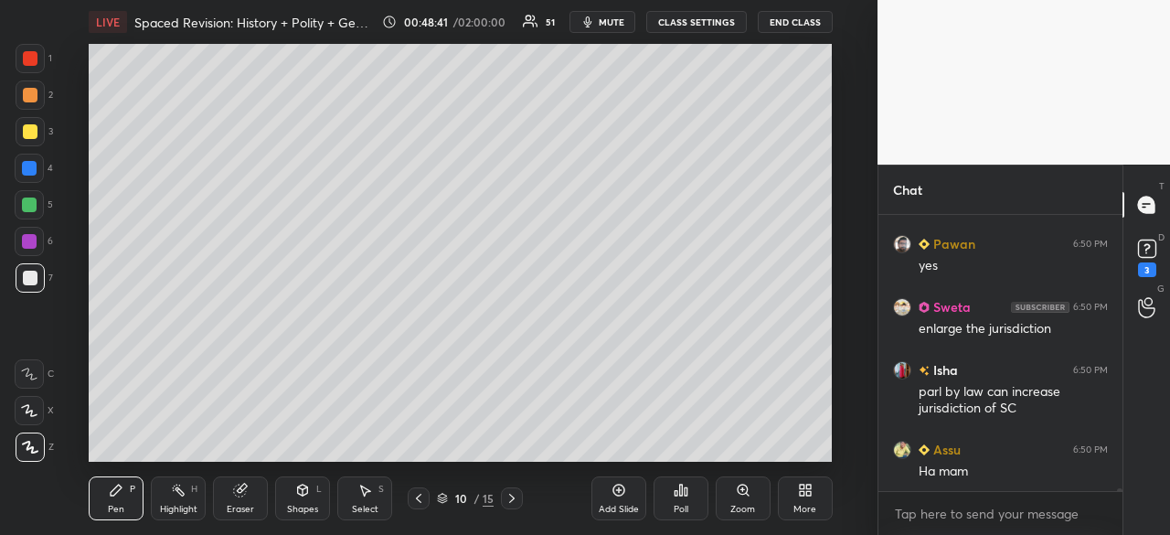
scroll to position [28778, 0]
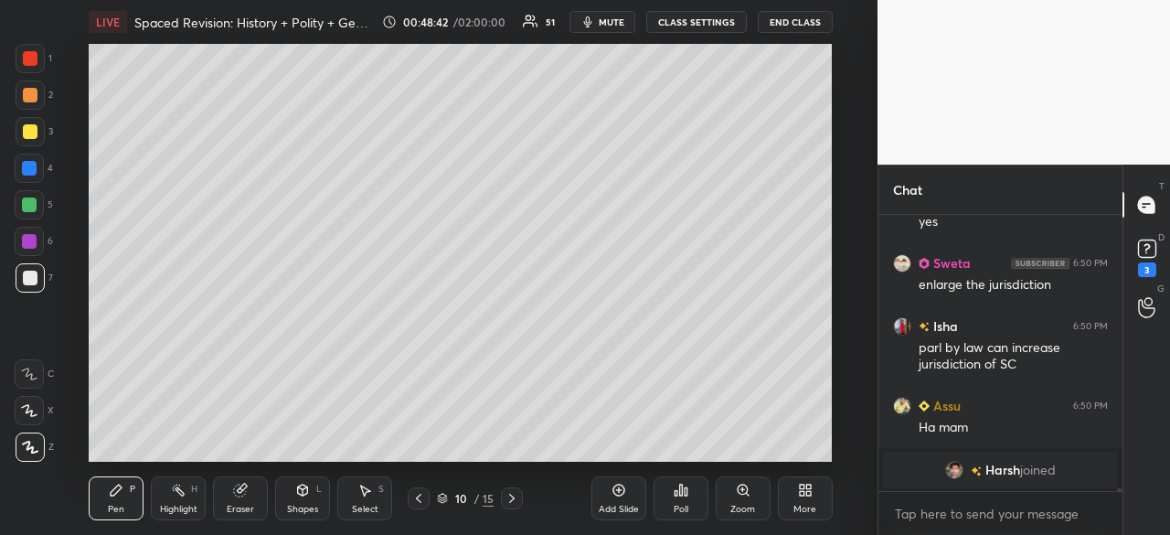
click at [34, 131] on div at bounding box center [30, 131] width 15 height 15
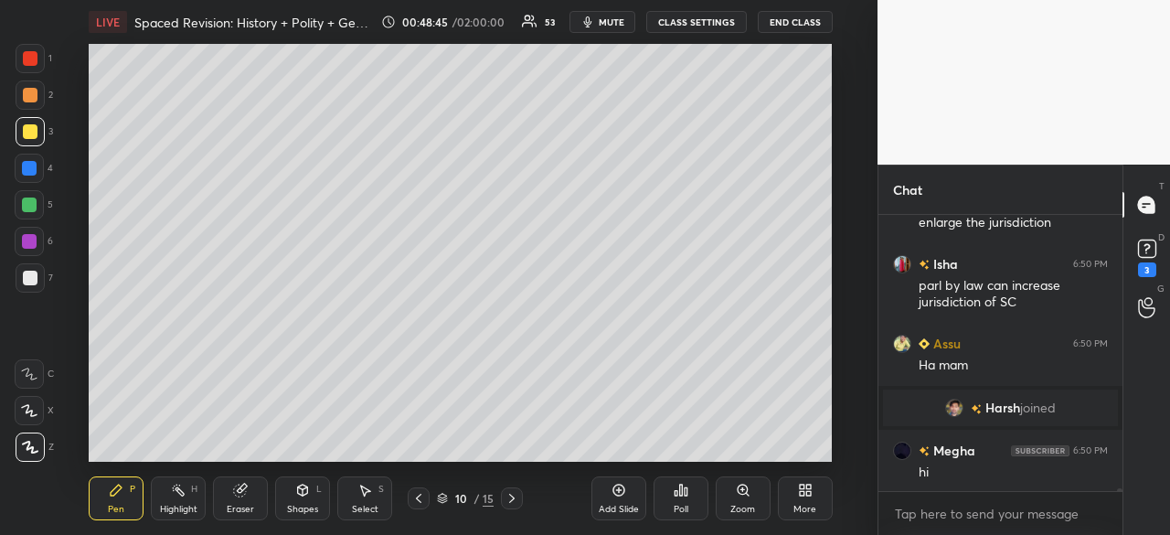
click at [749, 451] on div "Add Slide Poll Zoom More" at bounding box center [711, 498] width 241 height 102
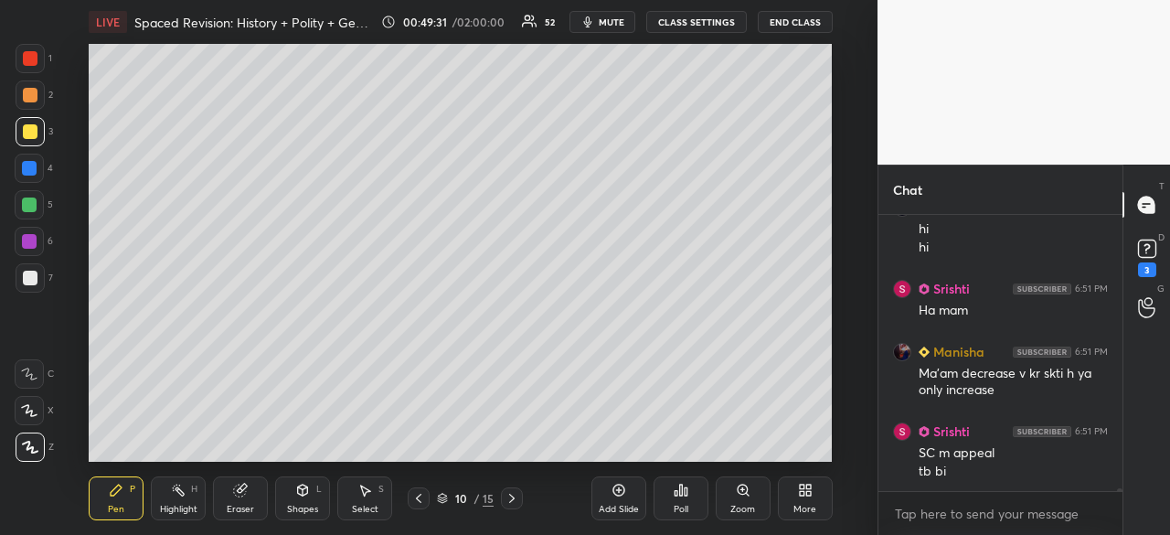
scroll to position [29007, 0]
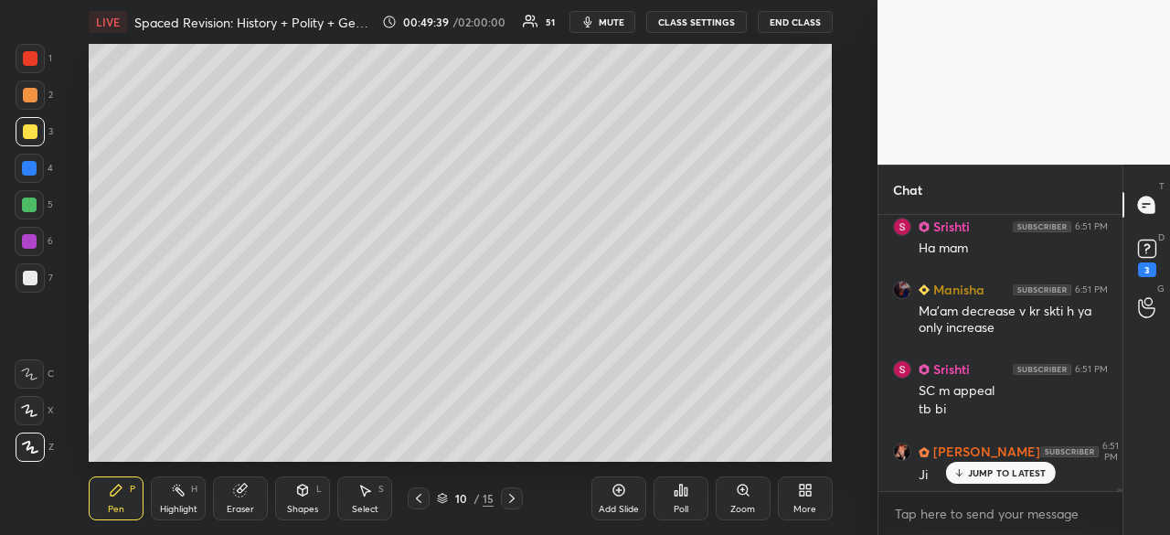
drag, startPoint x: 29, startPoint y: 282, endPoint x: 18, endPoint y: 282, distance: 11.0
click at [25, 284] on div at bounding box center [30, 278] width 15 height 15
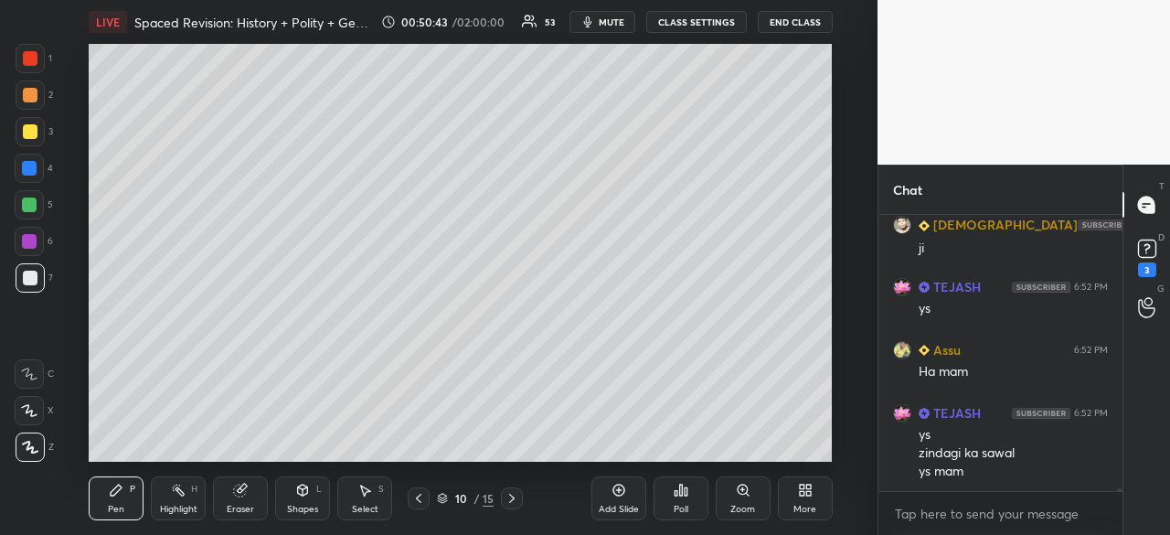
scroll to position [29544, 0]
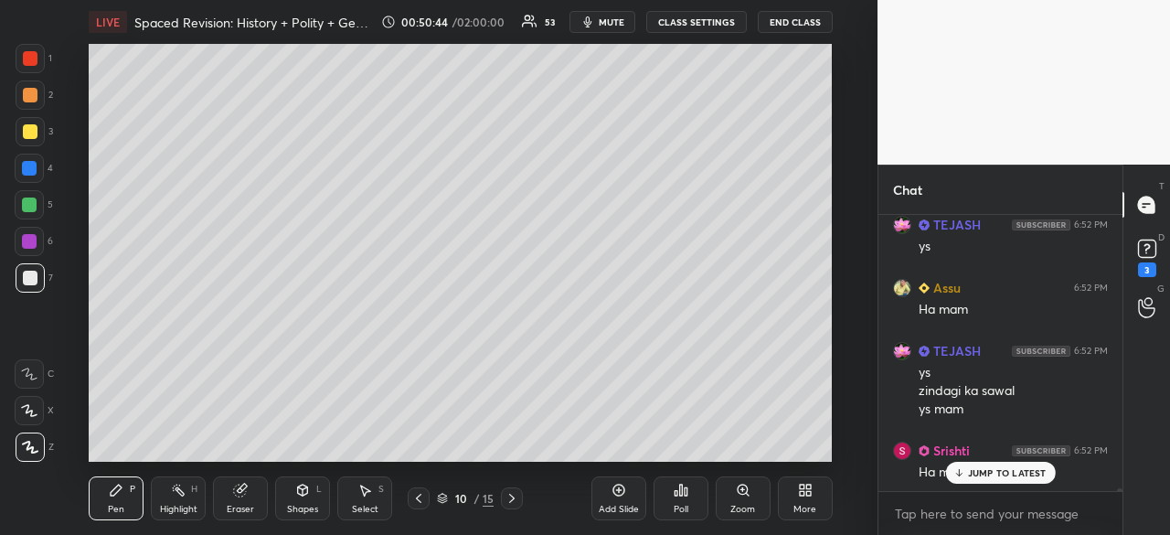
click at [442, 494] on icon at bounding box center [442, 498] width 11 height 11
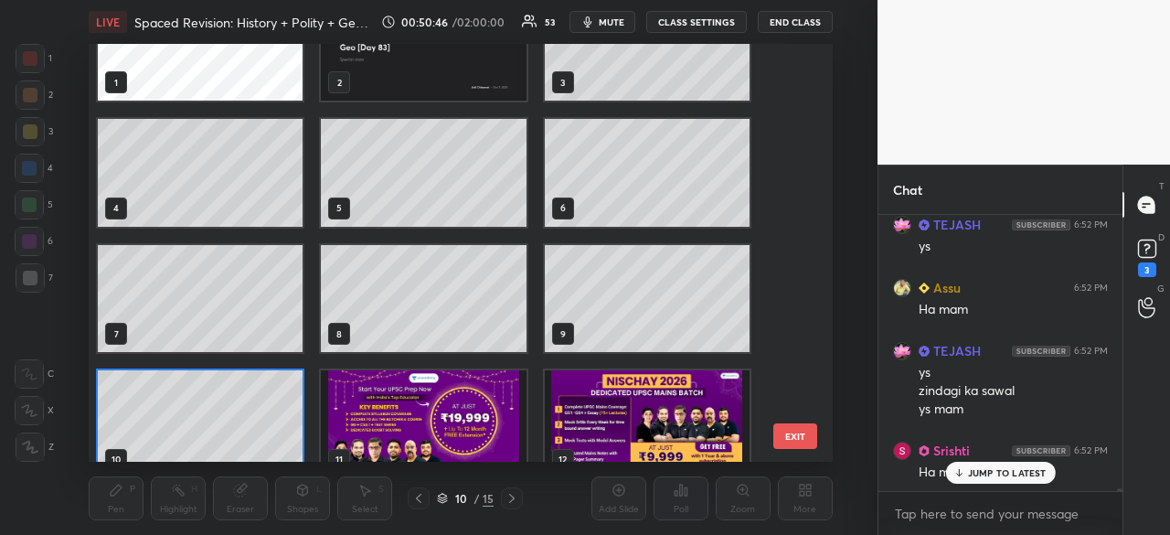
scroll to position [0, 0]
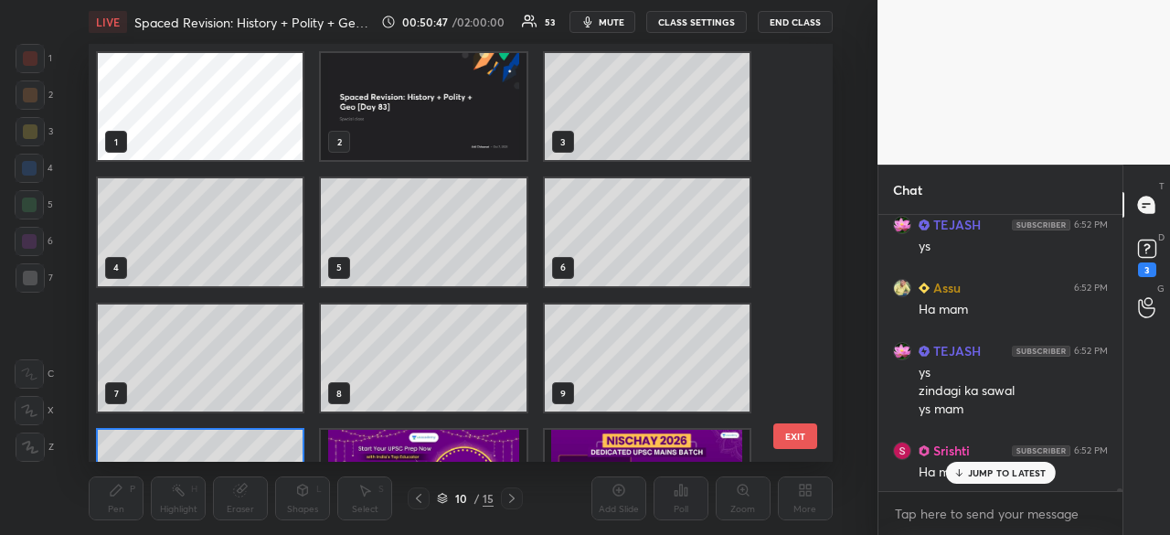
click at [482, 122] on img "grid" at bounding box center [424, 106] width 205 height 107
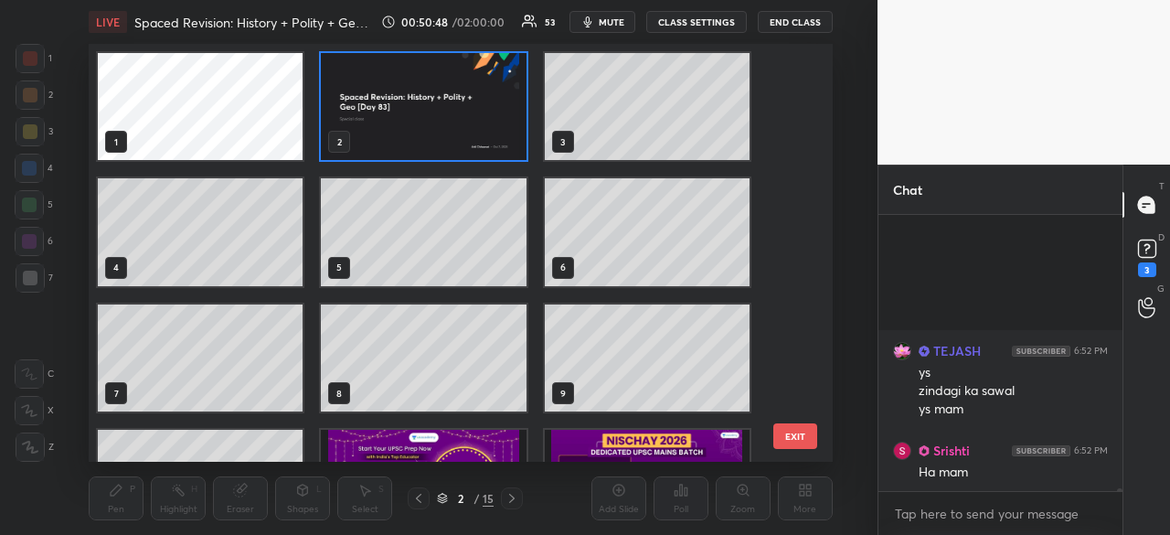
scroll to position [29773, 0]
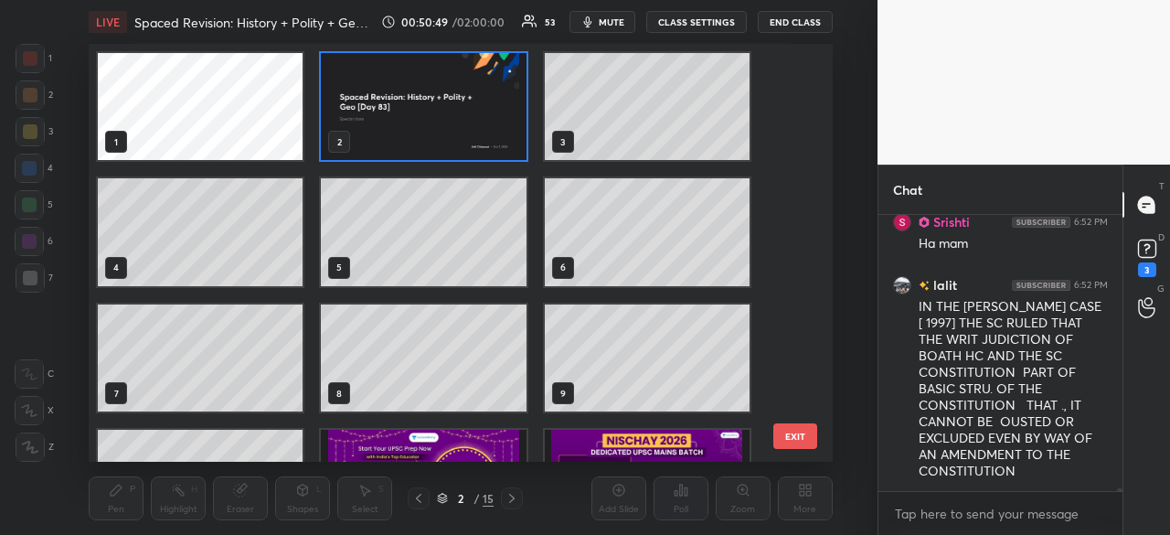
click at [441, 496] on icon at bounding box center [442, 498] width 11 height 11
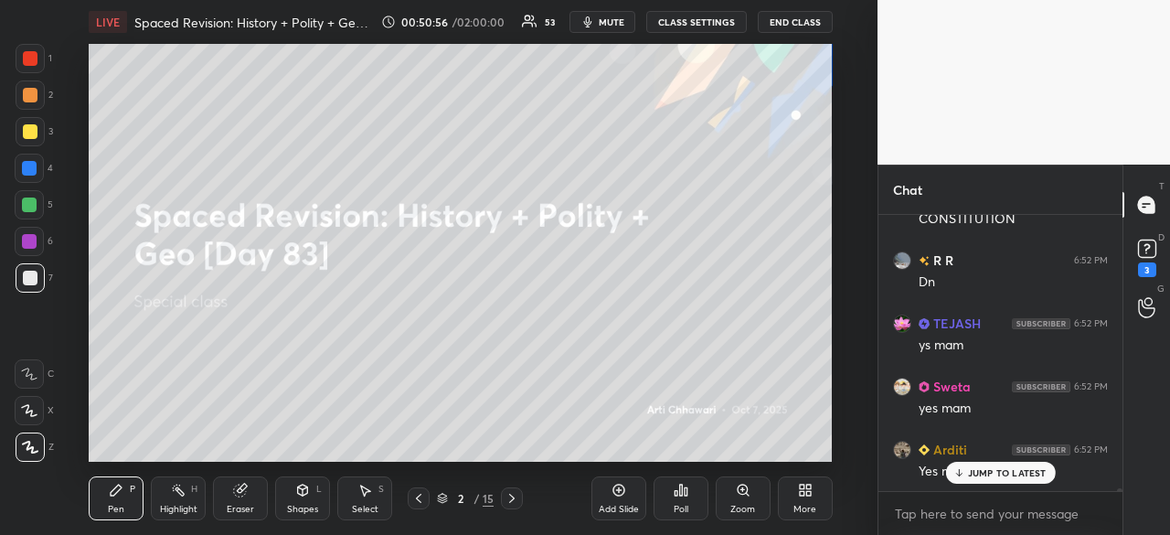
scroll to position [30087, 0]
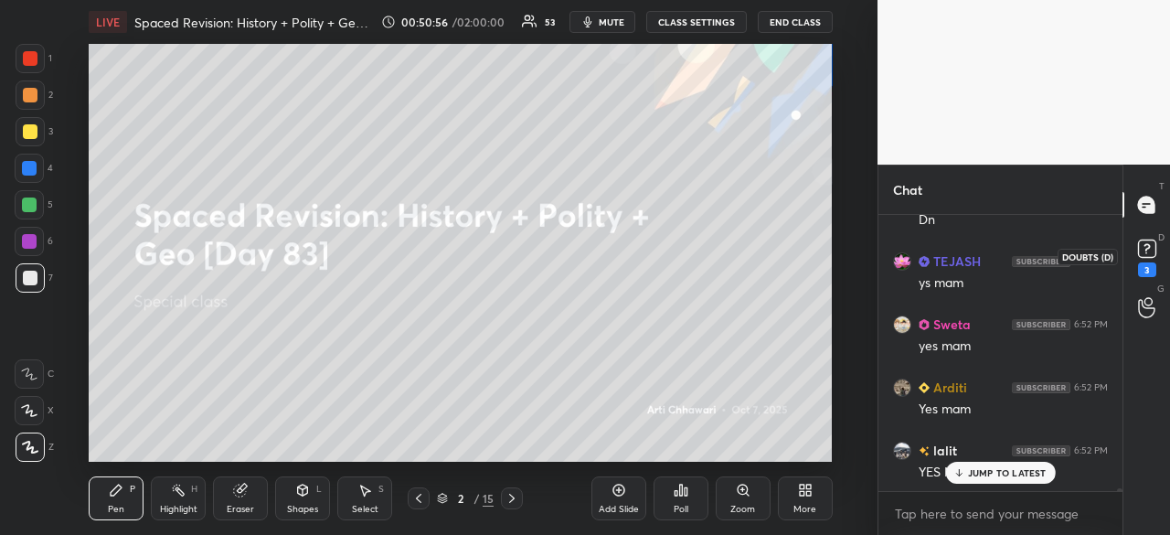
click at [1151, 249] on rect at bounding box center [1146, 248] width 17 height 17
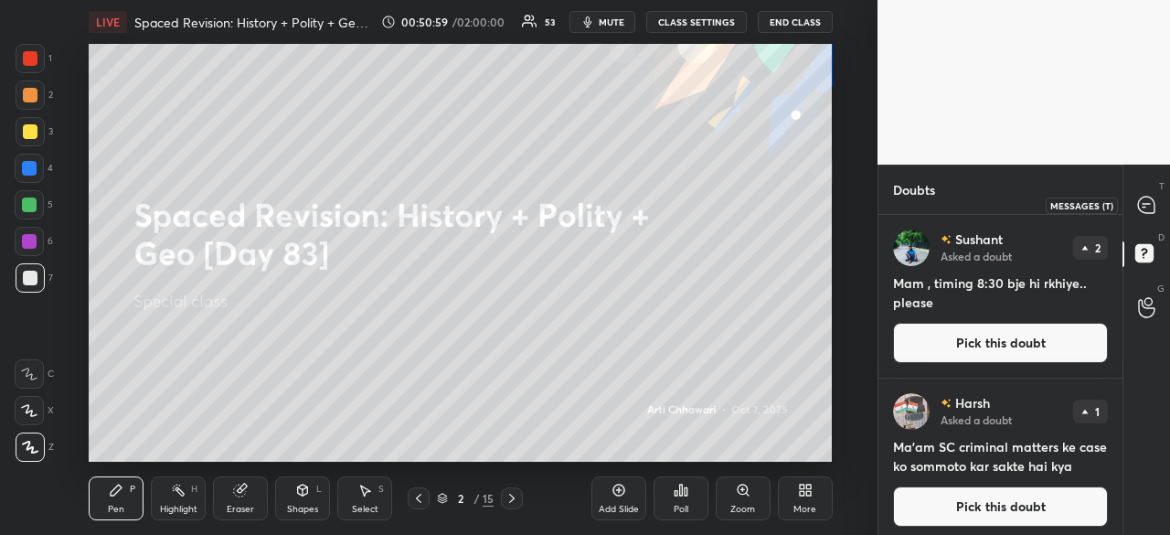
click at [1138, 204] on icon at bounding box center [1146, 204] width 16 height 16
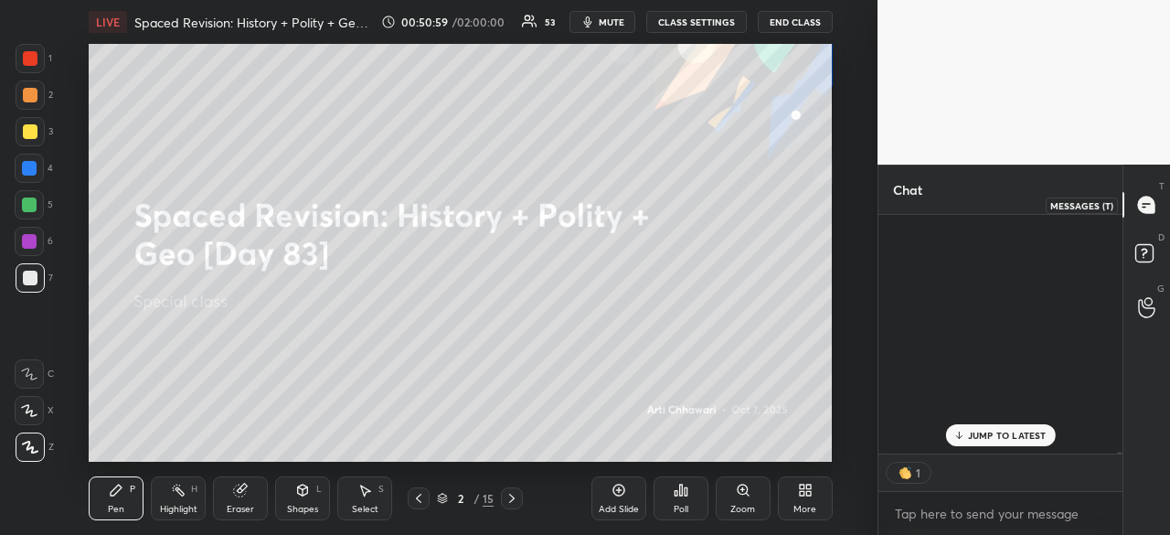
scroll to position [6, 5]
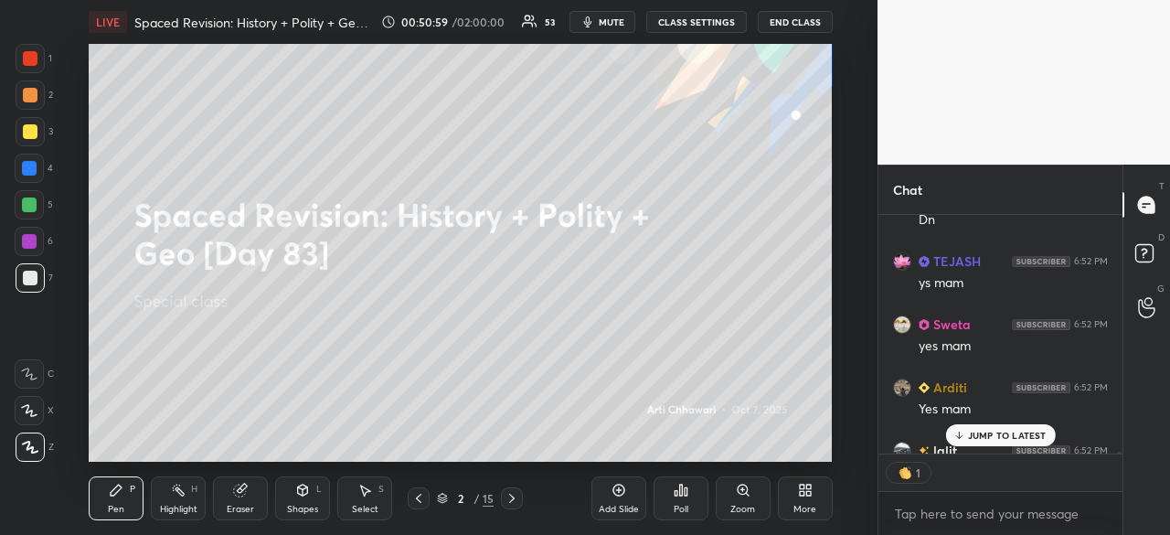
click at [1013, 438] on p "JUMP TO LATEST" at bounding box center [1007, 435] width 79 height 11
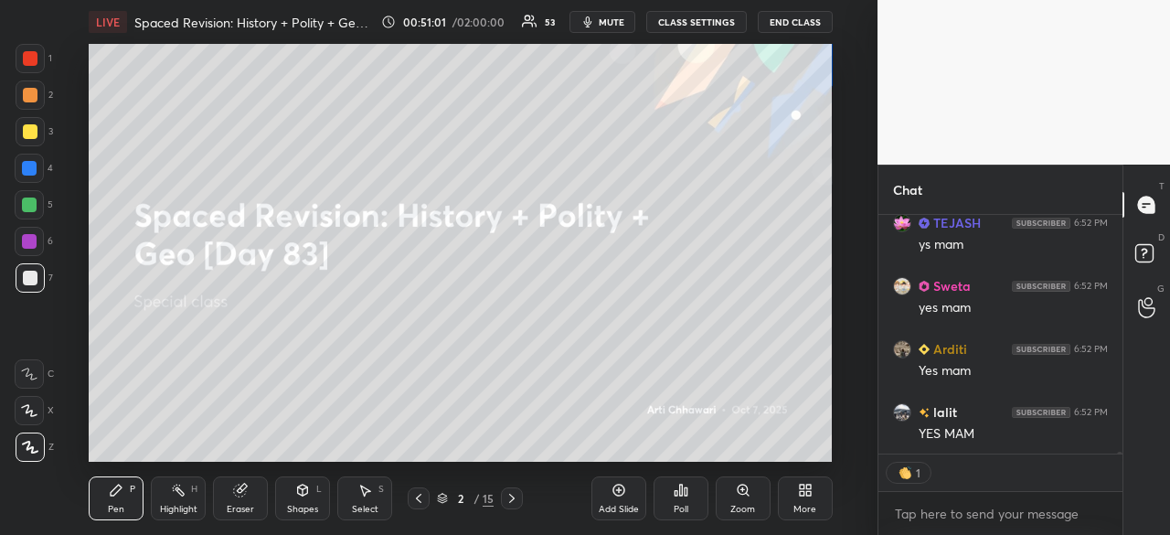
scroll to position [30411, 0]
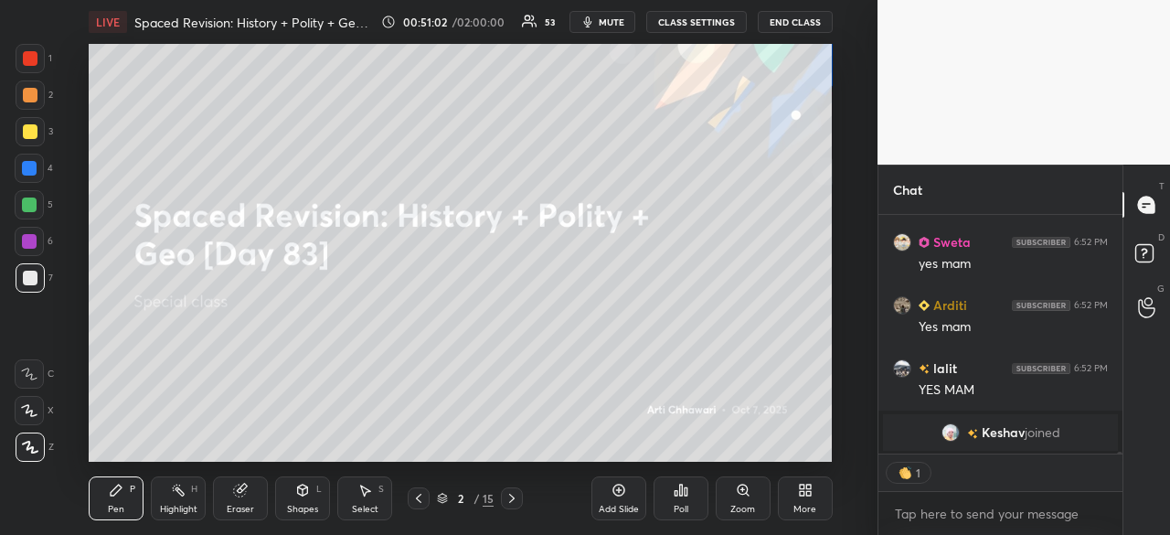
click at [30, 51] on div at bounding box center [30, 58] width 15 height 15
click at [25, 165] on div at bounding box center [29, 168] width 15 height 15
click at [26, 200] on div at bounding box center [29, 204] width 15 height 15
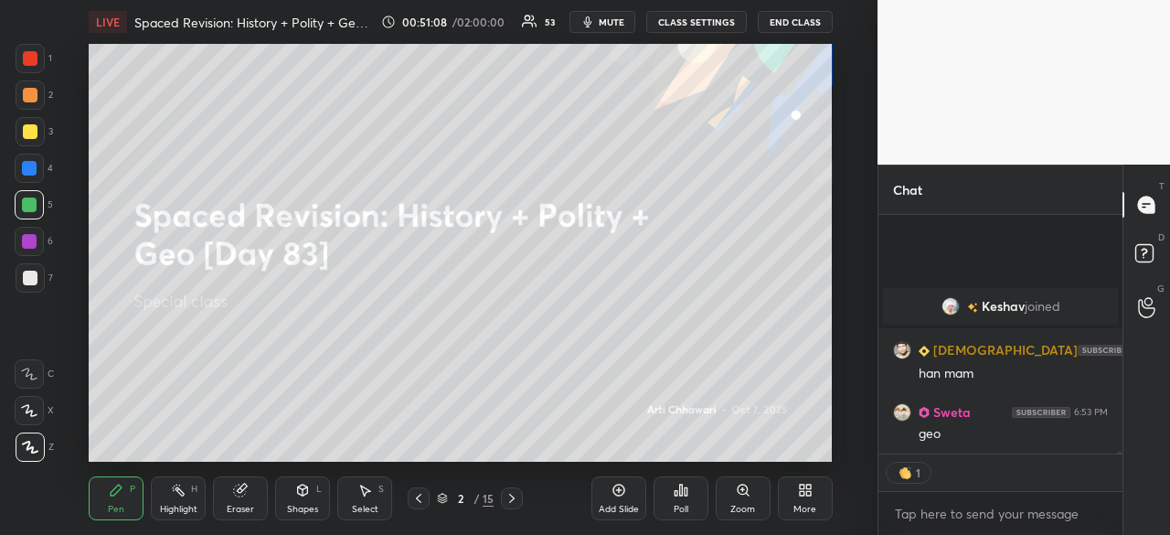
scroll to position [30145, 0]
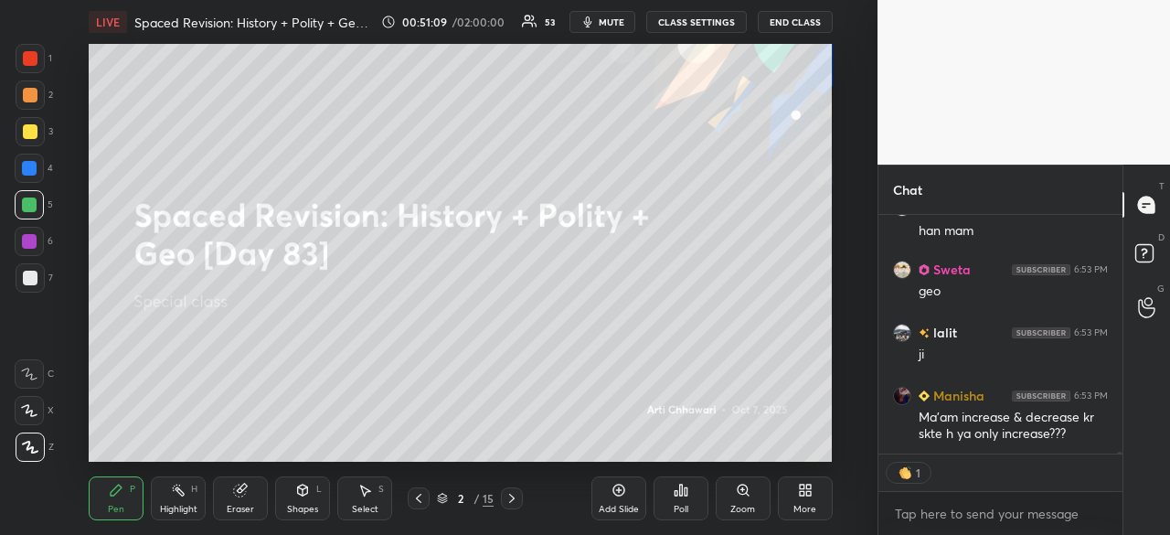
click at [238, 498] on div "Eraser" at bounding box center [240, 498] width 55 height 44
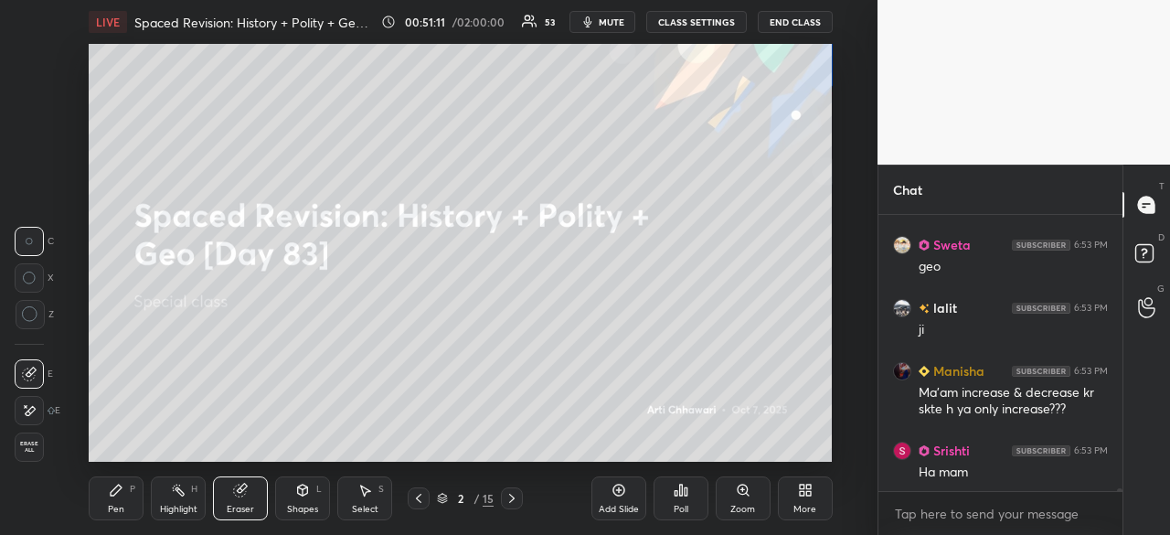
scroll to position [30296, 0]
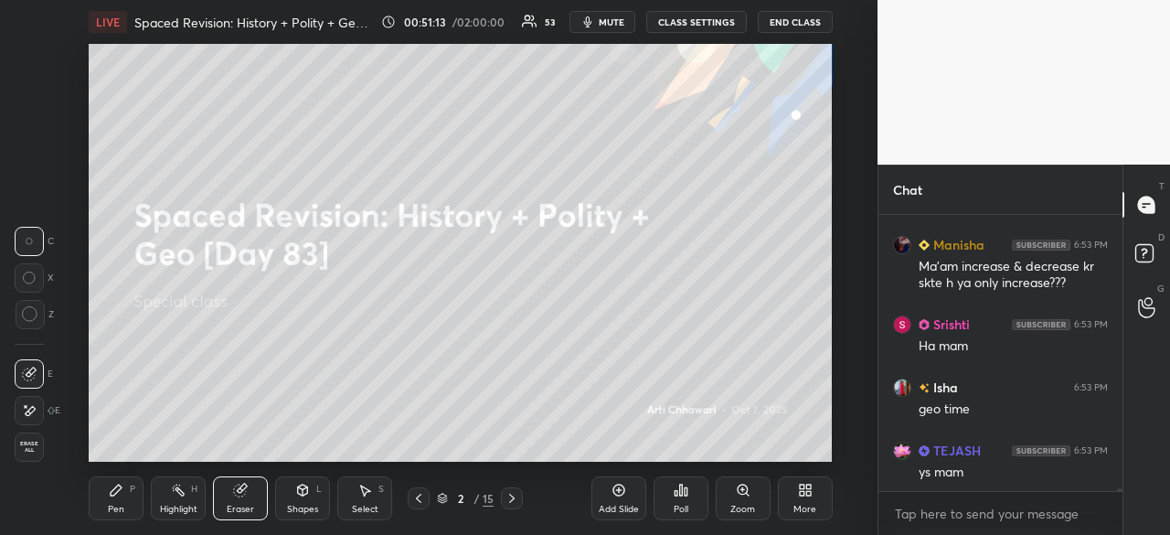
click at [616, 489] on icon at bounding box center [617, 489] width 5 height 5
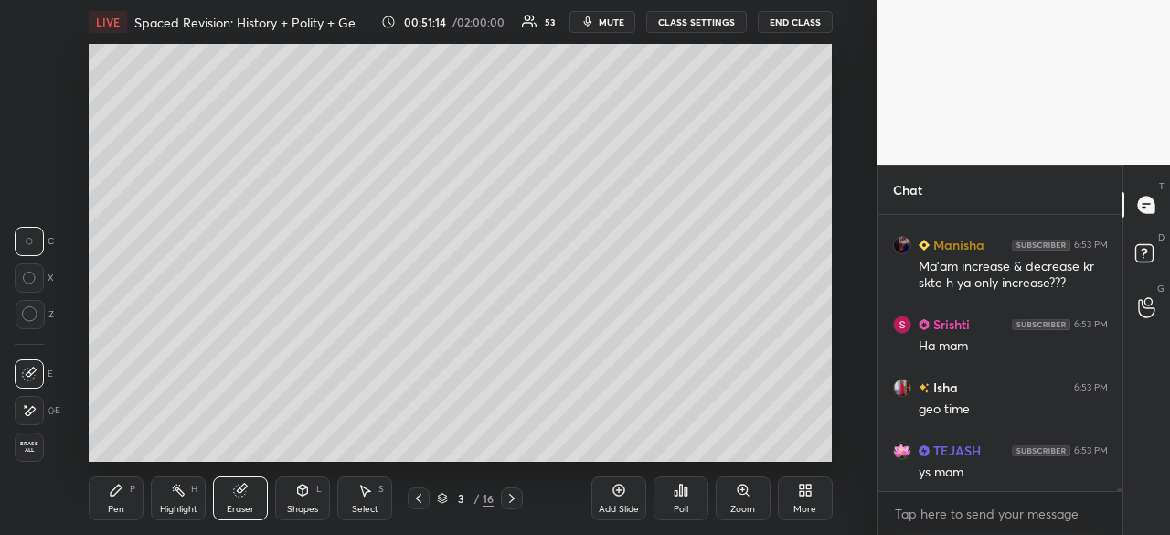
click at [110, 494] on icon at bounding box center [116, 490] width 15 height 15
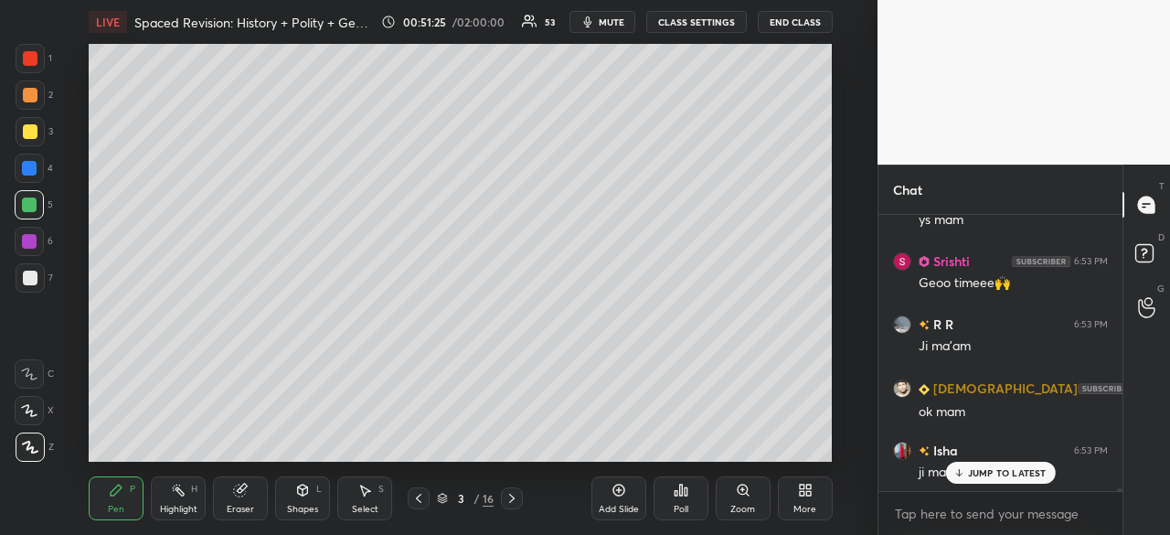
click at [27, 48] on div at bounding box center [30, 58] width 29 height 29
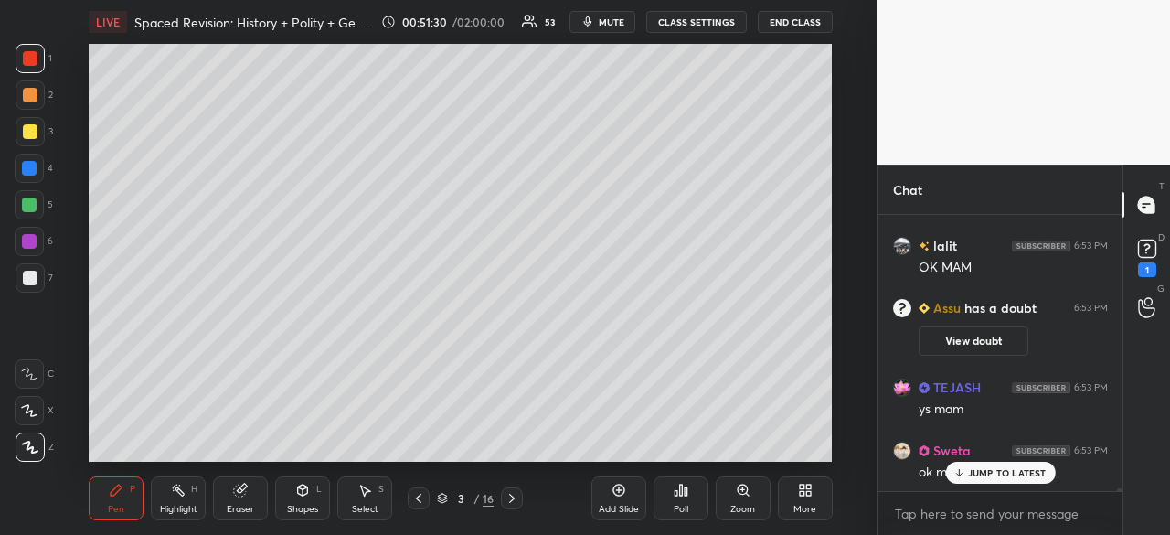
click at [25, 215] on div at bounding box center [29, 204] width 29 height 29
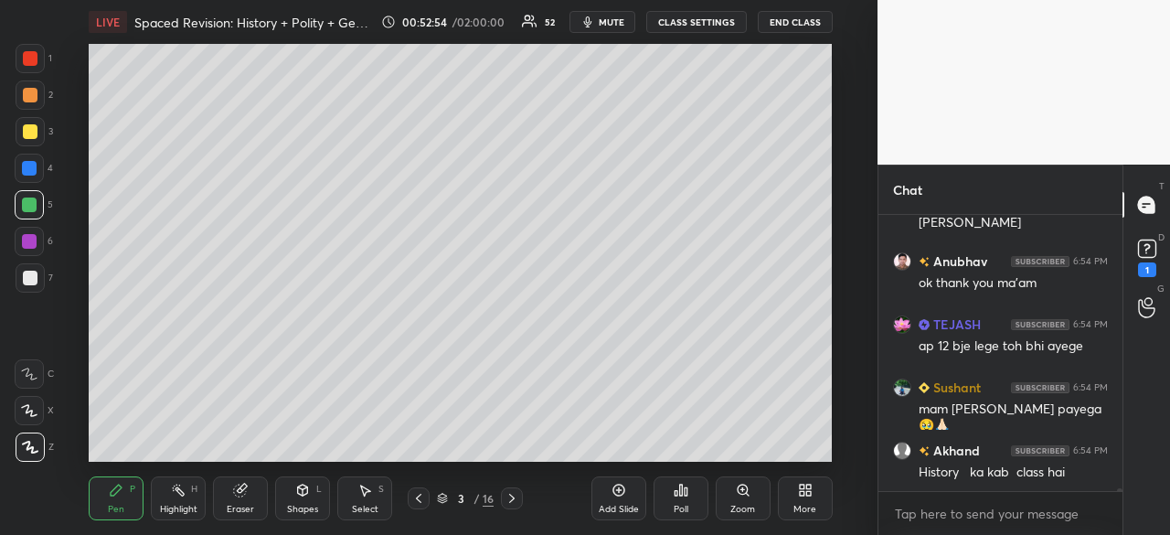
scroll to position [32944, 0]
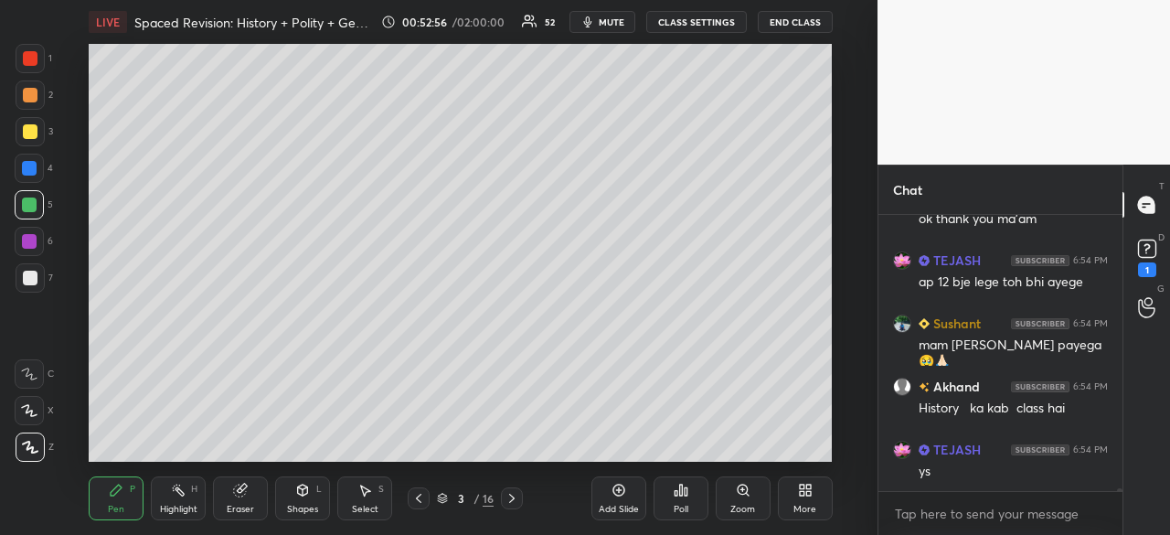
click at [35, 202] on div at bounding box center [29, 204] width 15 height 15
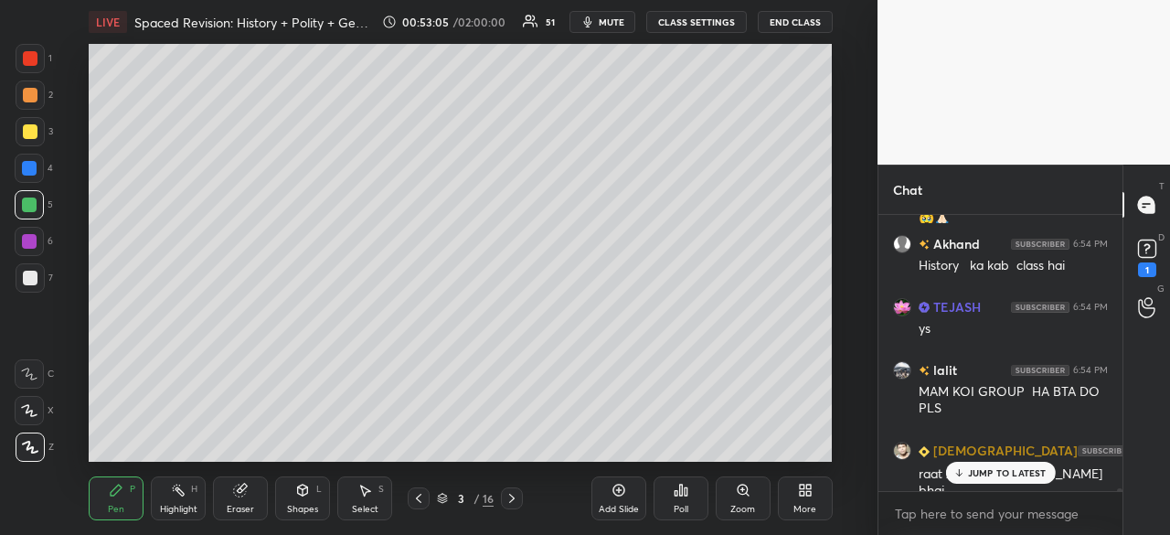
scroll to position [33149, 0]
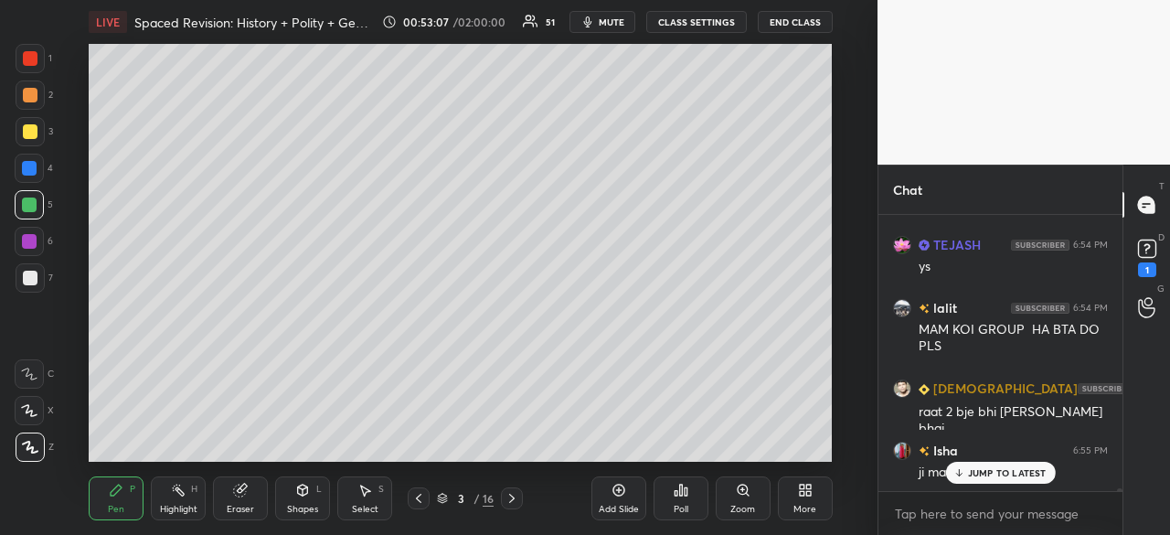
click at [1009, 477] on p "JUMP TO LATEST" at bounding box center [1007, 472] width 79 height 11
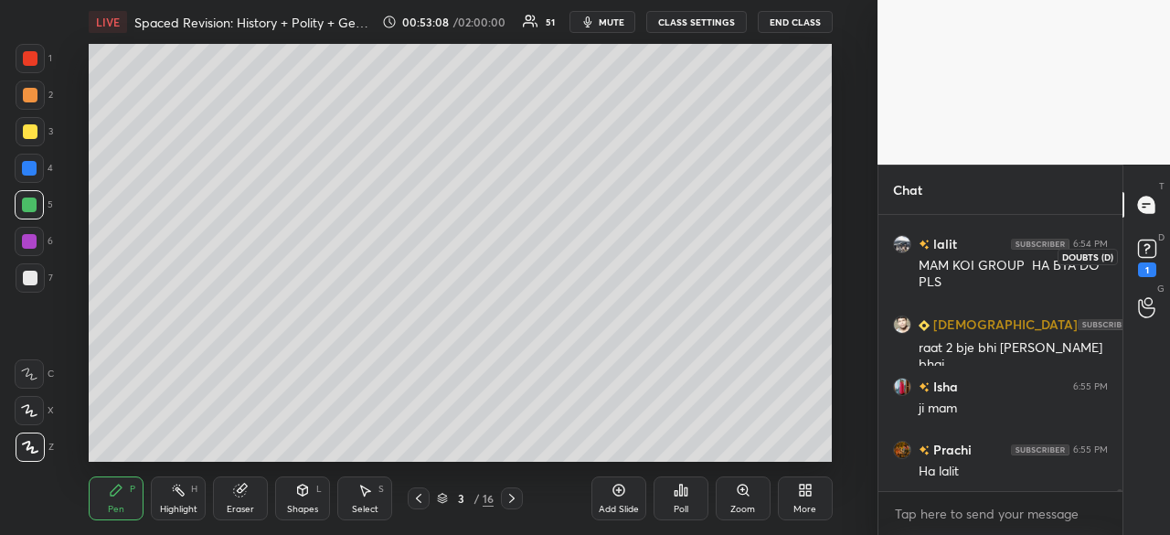
click at [1152, 257] on rect at bounding box center [1146, 248] width 17 height 17
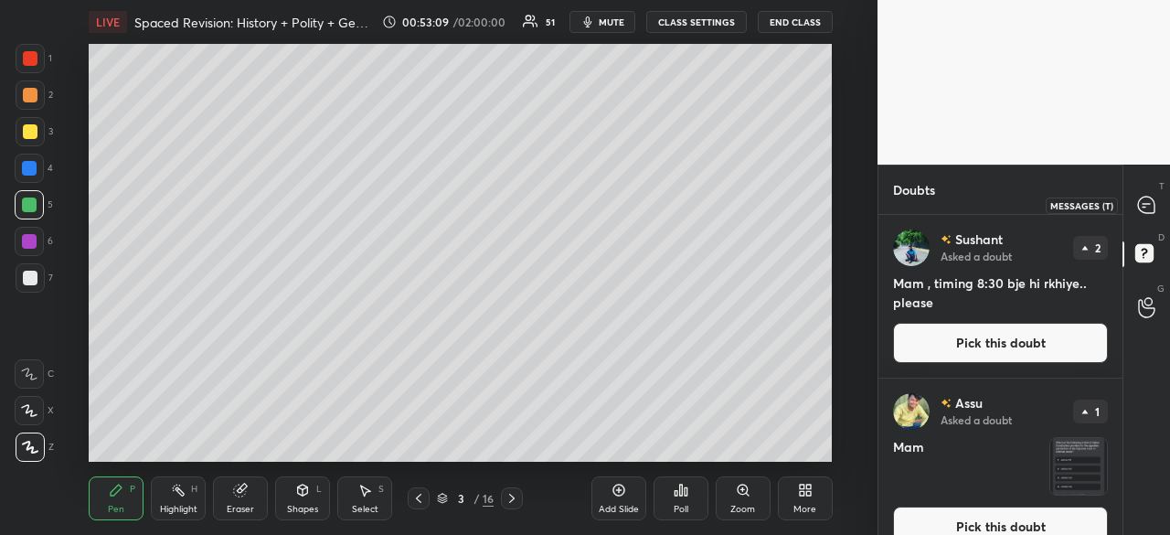
click at [1152, 204] on icon at bounding box center [1146, 204] width 16 height 16
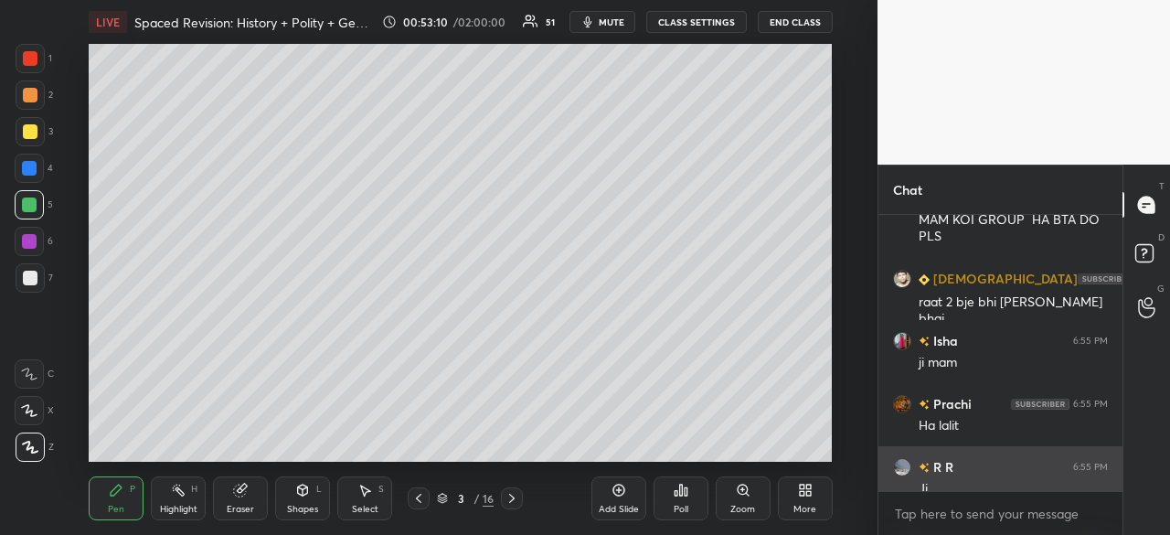
scroll to position [33739, 0]
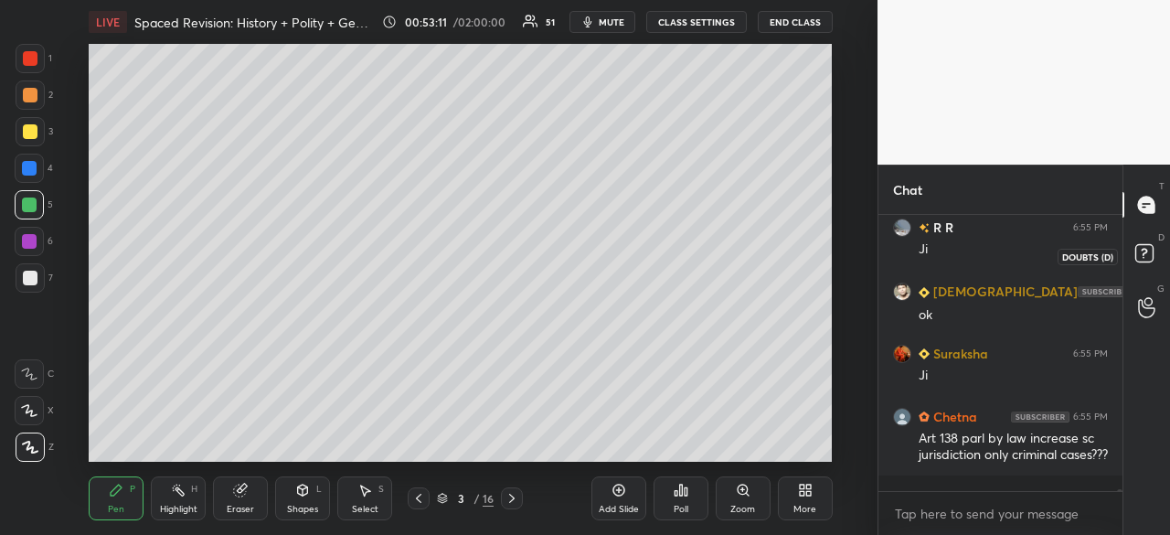
click at [1140, 250] on rect at bounding box center [1143, 253] width 17 height 17
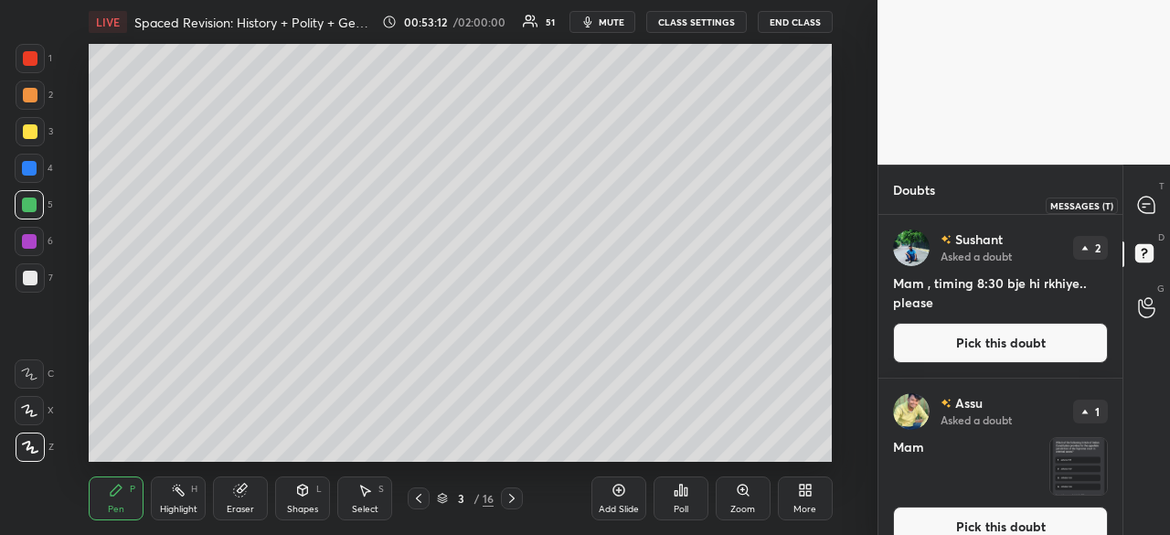
click at [1145, 201] on icon at bounding box center [1146, 204] width 16 height 16
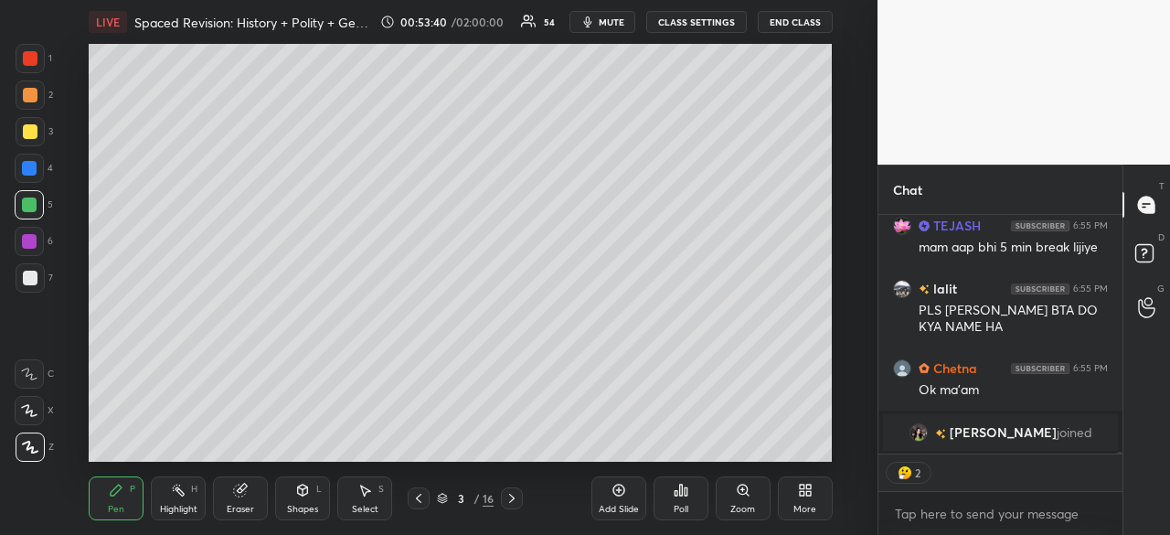
scroll to position [33293, 0]
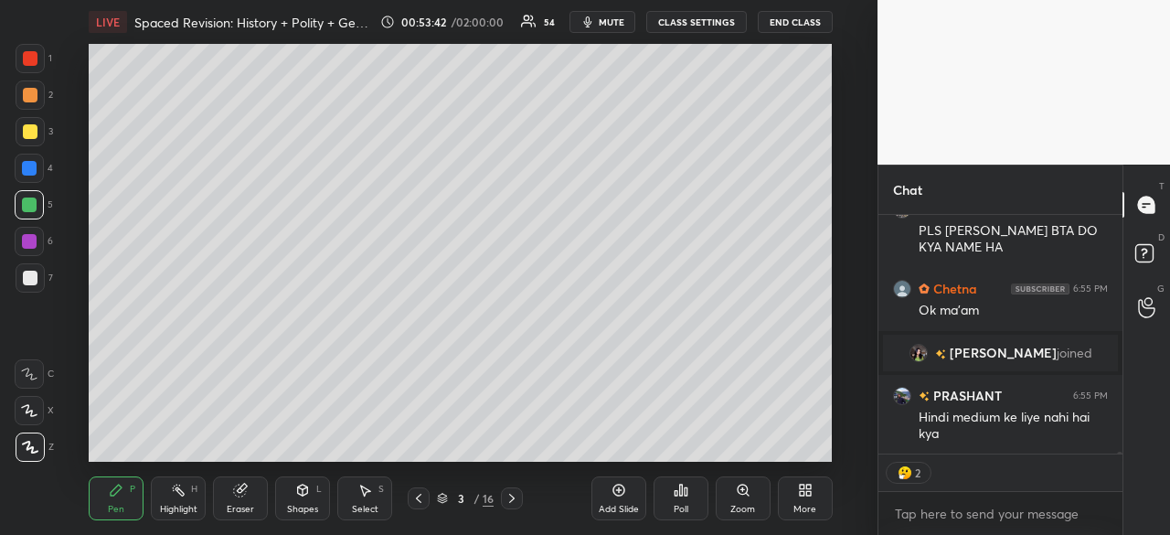
type textarea "x"
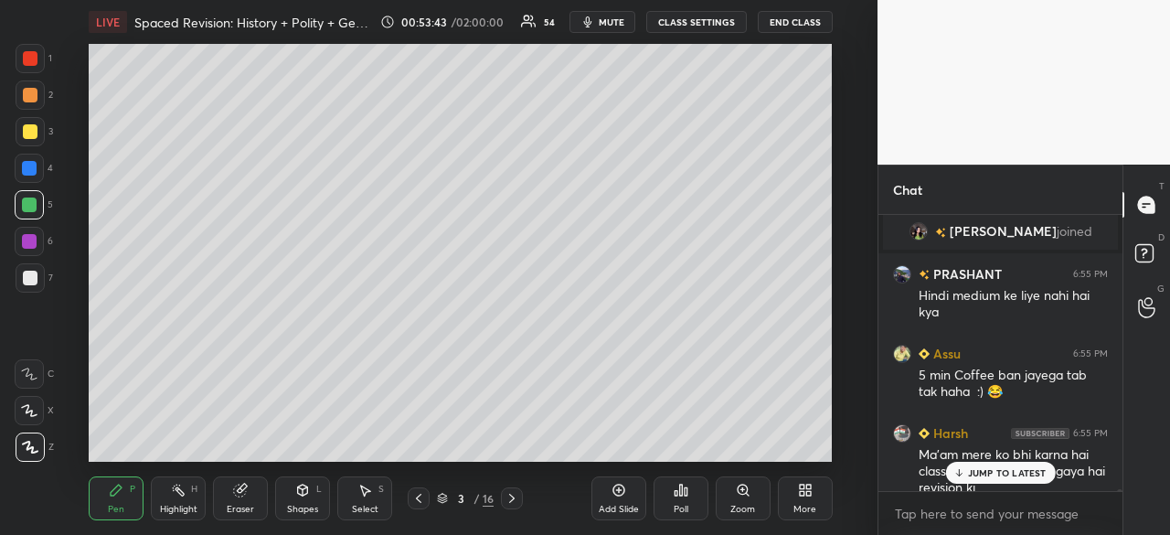
scroll to position [6, 5]
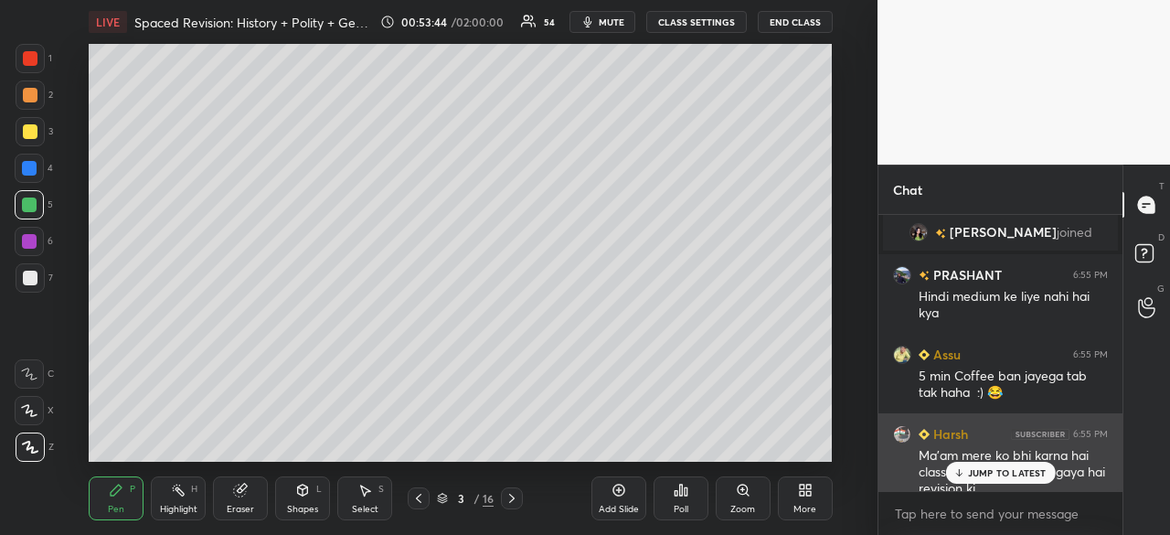
click at [1018, 474] on p "JUMP TO LATEST" at bounding box center [1007, 472] width 79 height 11
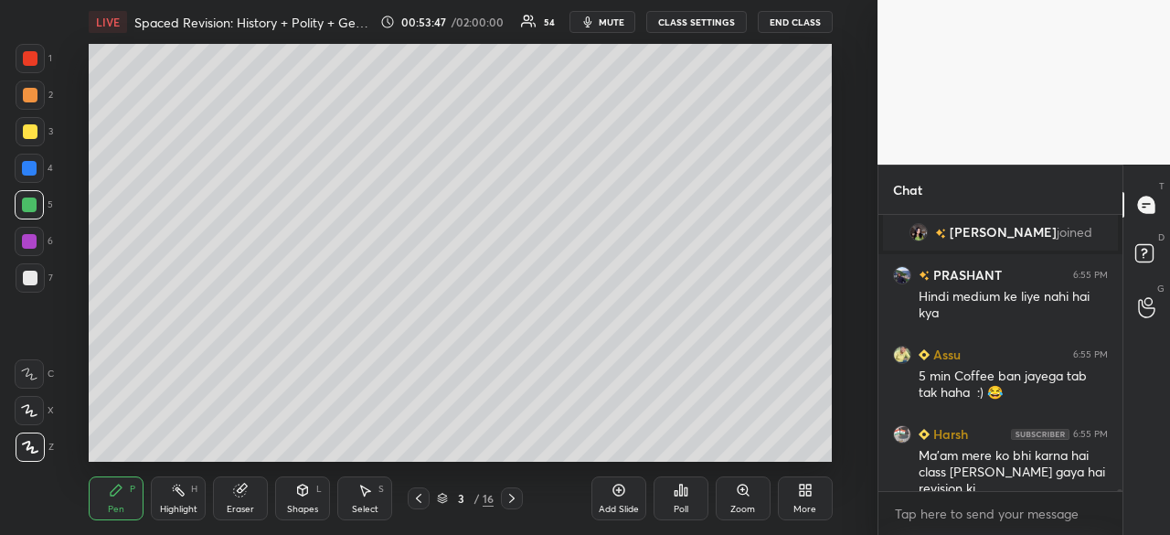
click at [28, 131] on div at bounding box center [30, 131] width 15 height 15
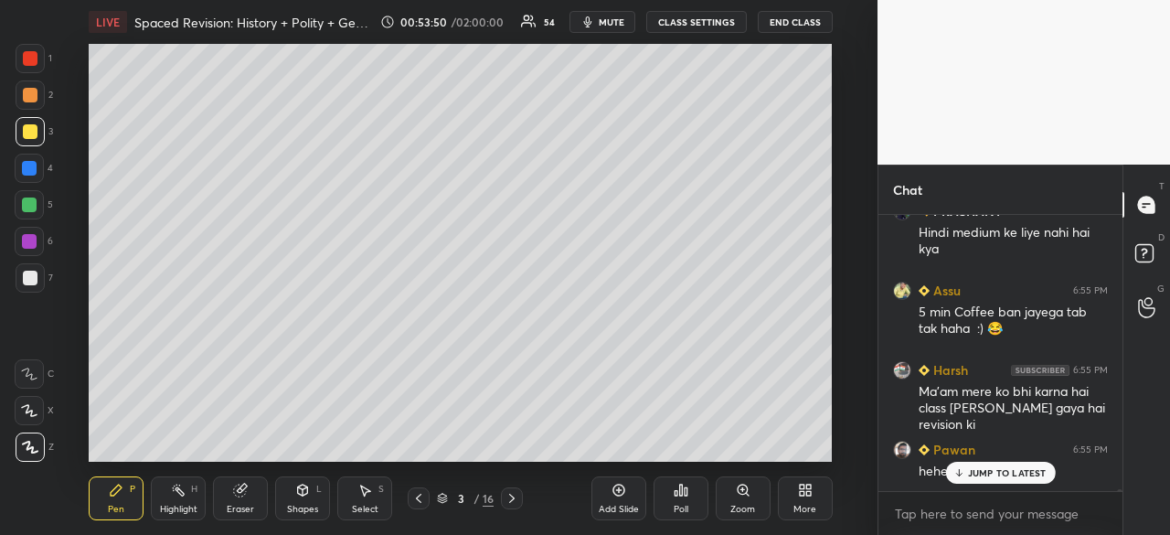
scroll to position [33540, 0]
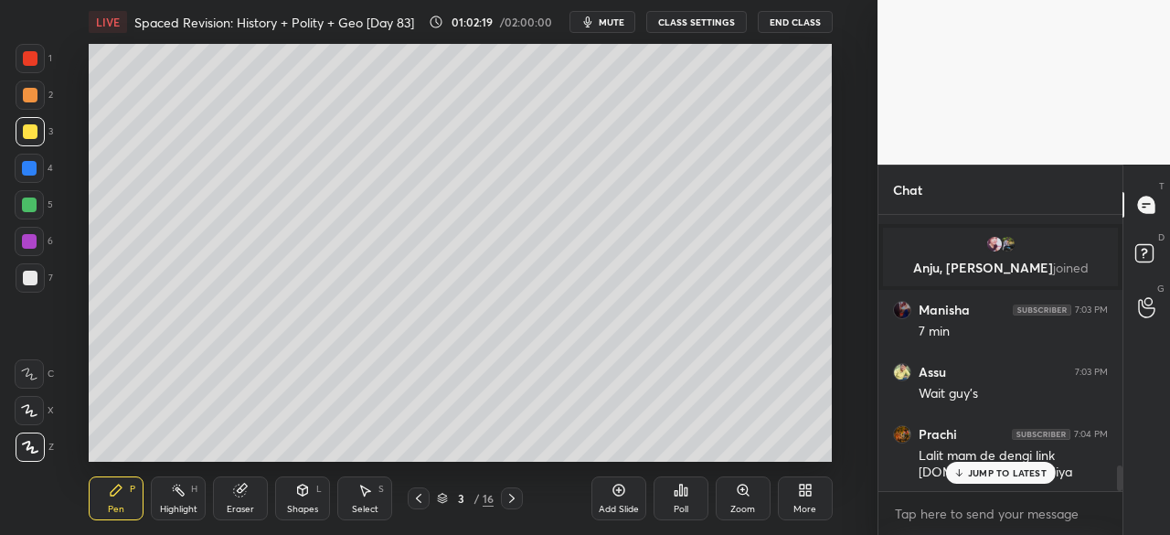
scroll to position [90976, 90591]
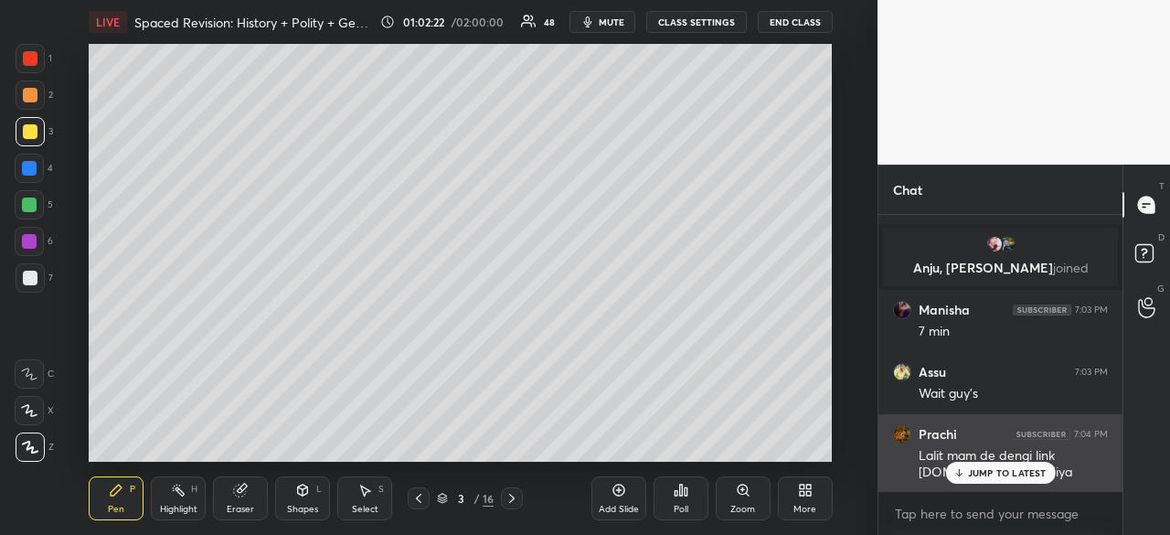
click at [1007, 473] on p "JUMP TO LATEST" at bounding box center [1007, 472] width 79 height 11
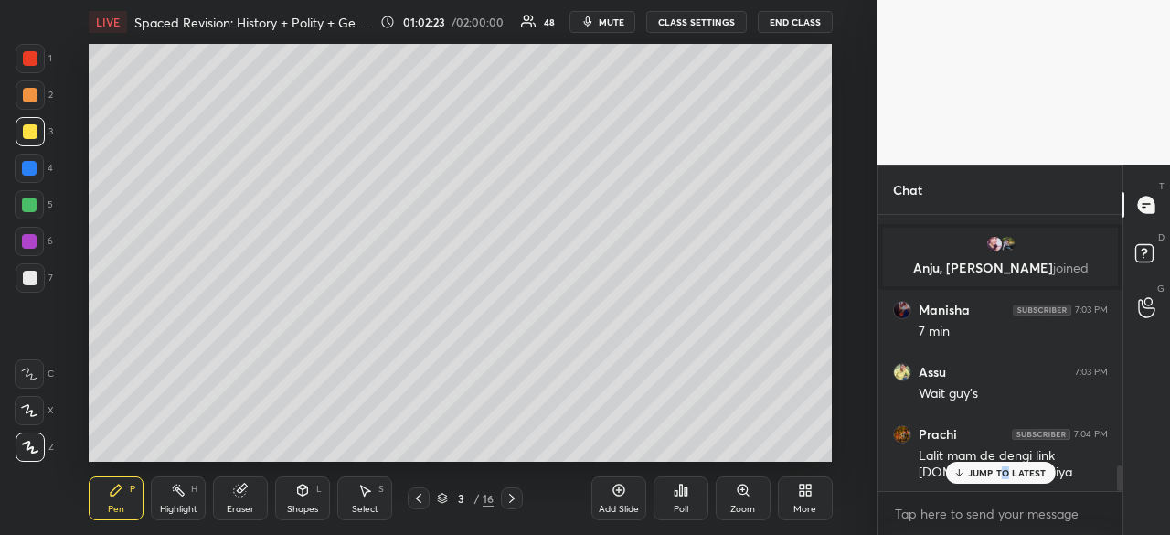
scroll to position [2736, 0]
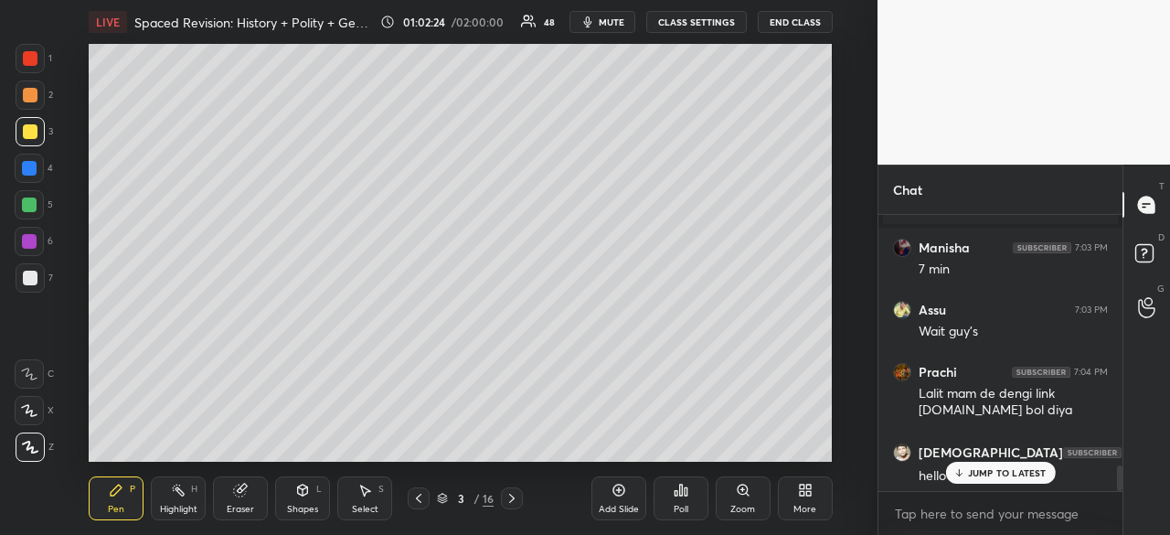
drag, startPoint x: 1122, startPoint y: 480, endPoint x: 1122, endPoint y: 465, distance: 14.6
click at [1122, 465] on div "T Messages (T) D Doubts (D) G Raise Hand (G)" at bounding box center [1146, 350] width 48 height 370
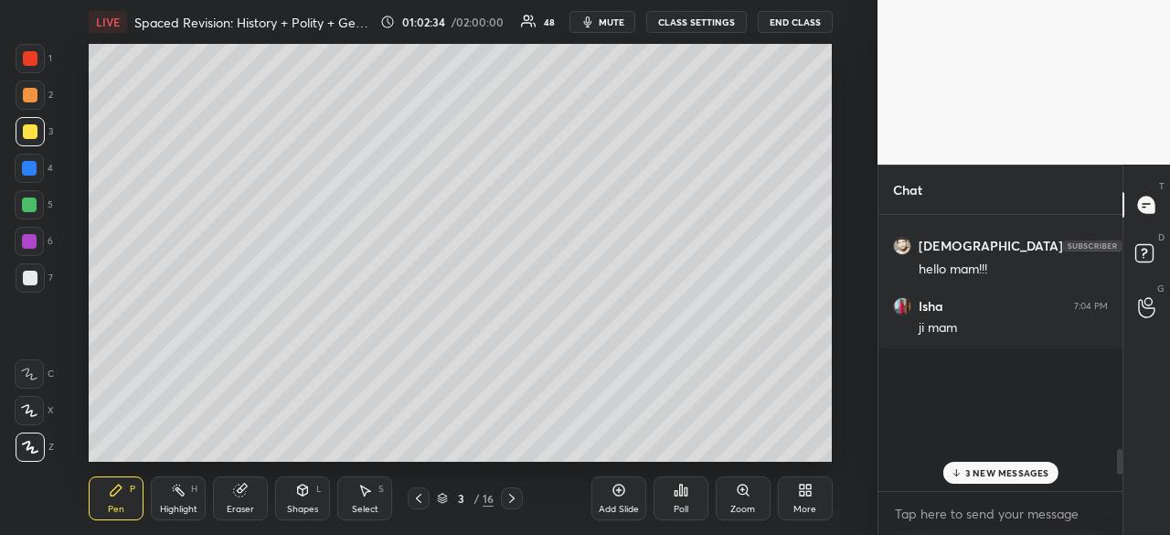
scroll to position [2857, 0]
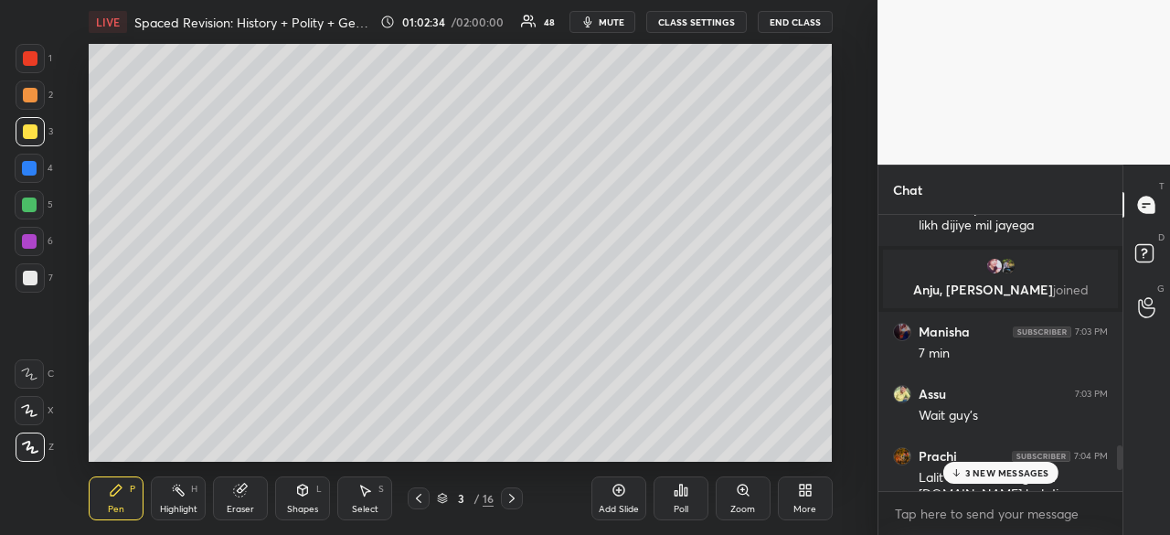
drag, startPoint x: 1121, startPoint y: 478, endPoint x: 1100, endPoint y: 491, distance: 23.8
click at [1100, 491] on div "TEJASH 6:55 PM mam ke 5 min yahi chale jate hia Prachi 6:56 PM Spaced revision …" at bounding box center [1000, 375] width 244 height 320
click at [1013, 474] on p "3 NEW MESSAGES" at bounding box center [1007, 472] width 84 height 11
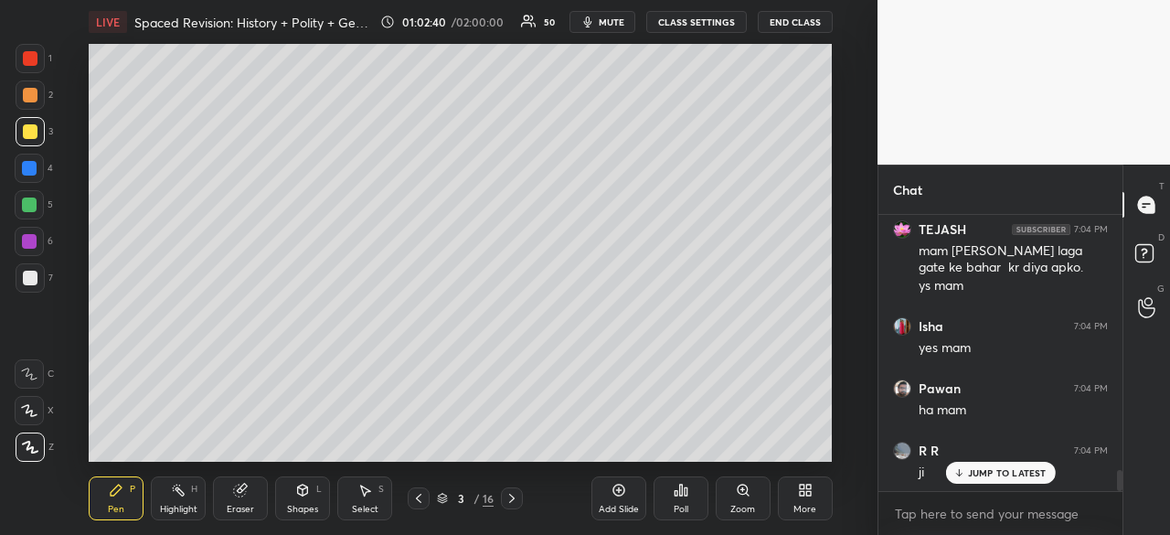
scroll to position [3415, 0]
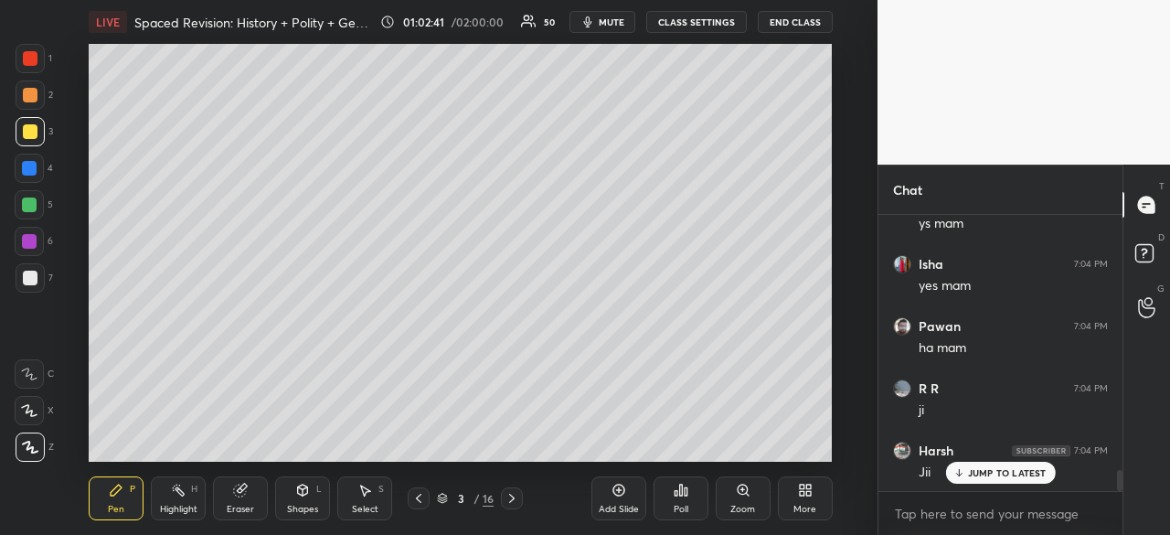
click at [613, 494] on icon at bounding box center [618, 490] width 15 height 15
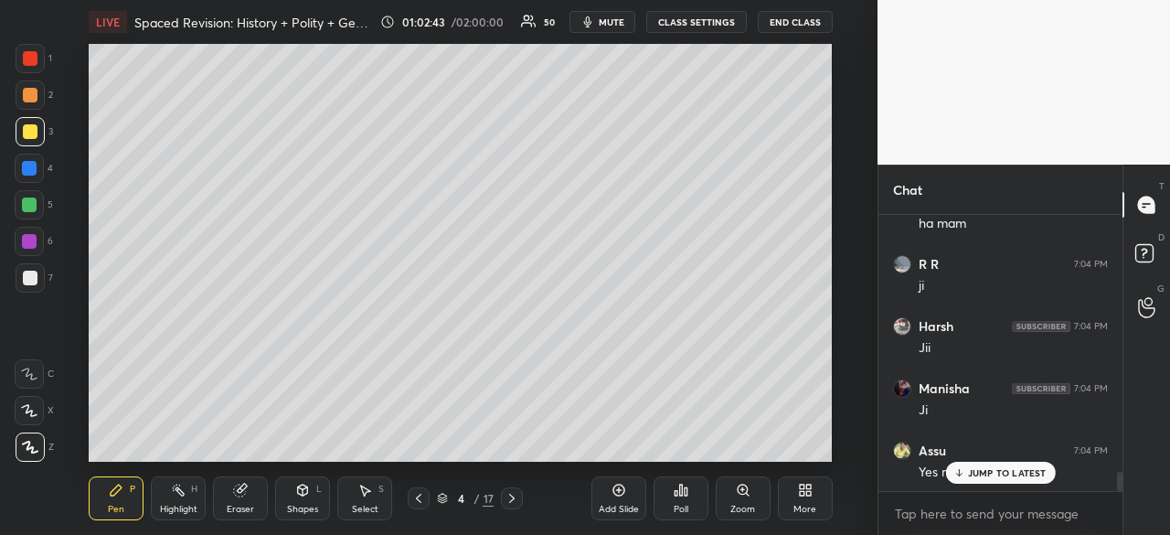
scroll to position [3663, 0]
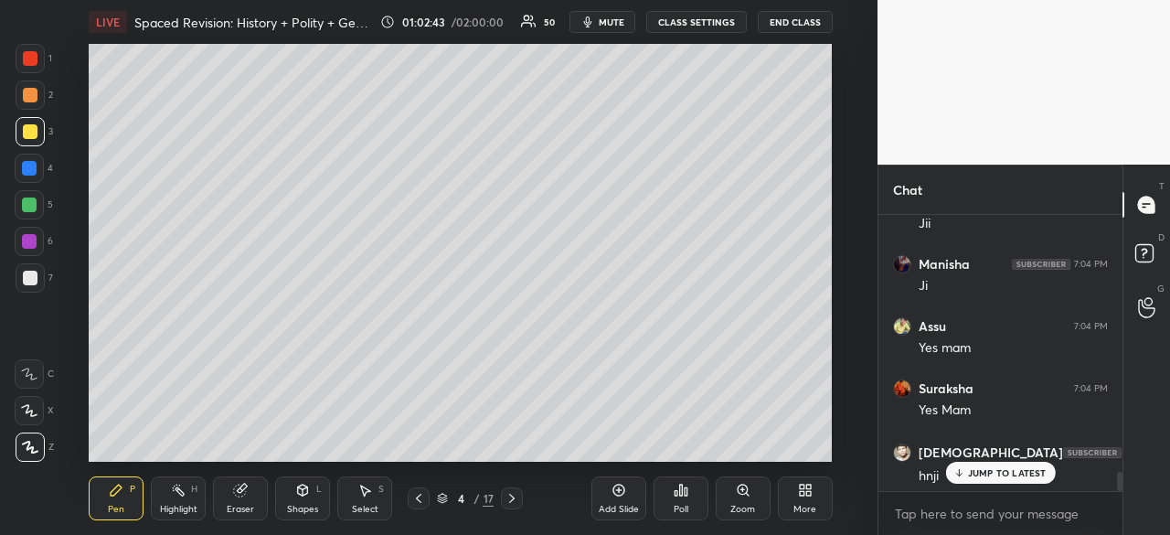
click at [24, 276] on div at bounding box center [30, 278] width 15 height 15
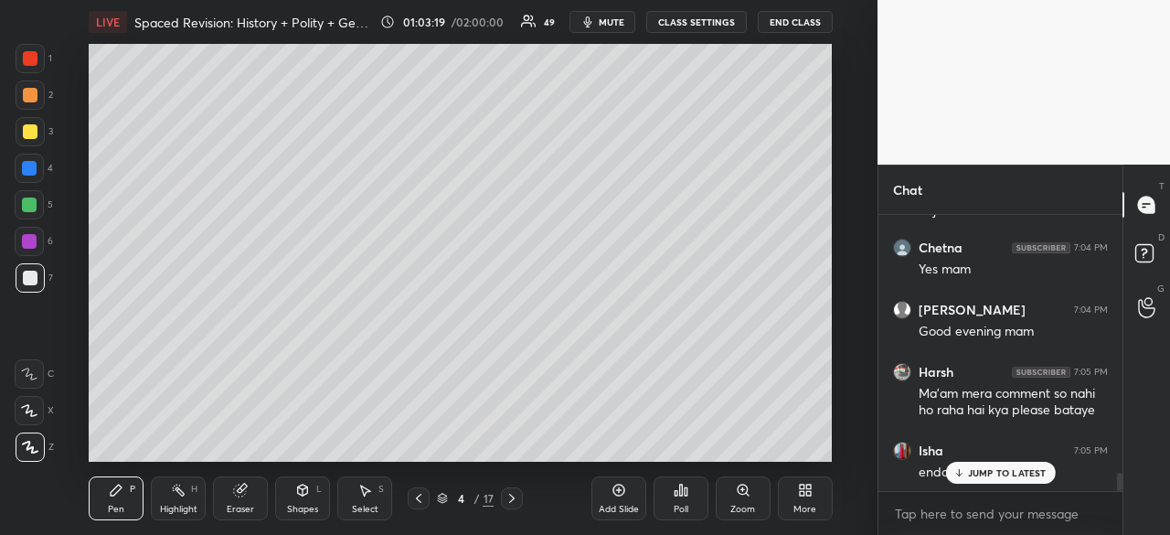
scroll to position [4007, 0]
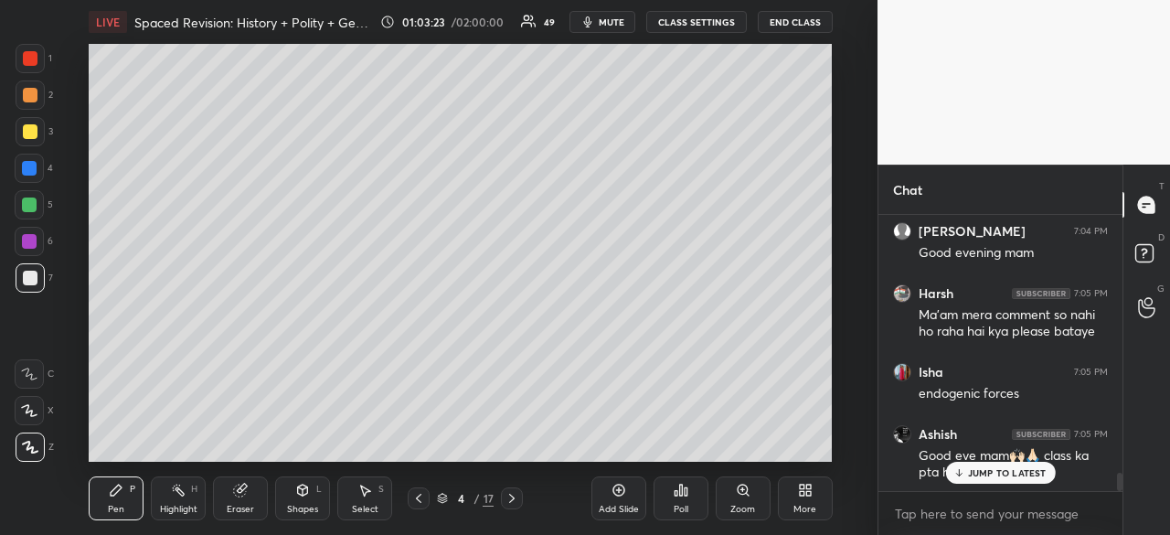
drag, startPoint x: 21, startPoint y: 129, endPoint x: 24, endPoint y: 117, distance: 12.2
click at [24, 129] on div at bounding box center [30, 131] width 29 height 29
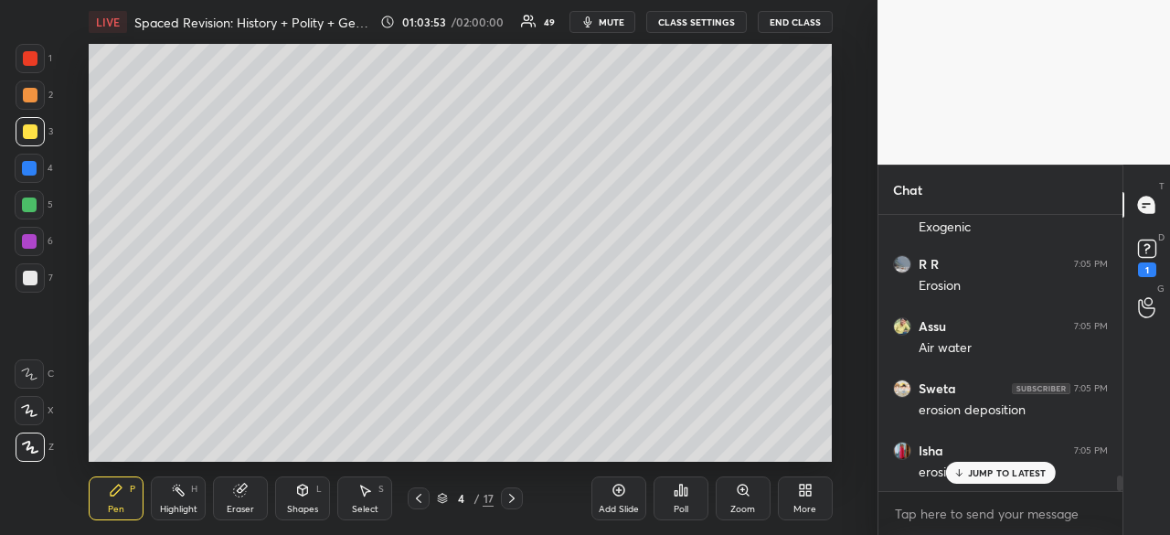
scroll to position [4785, 0]
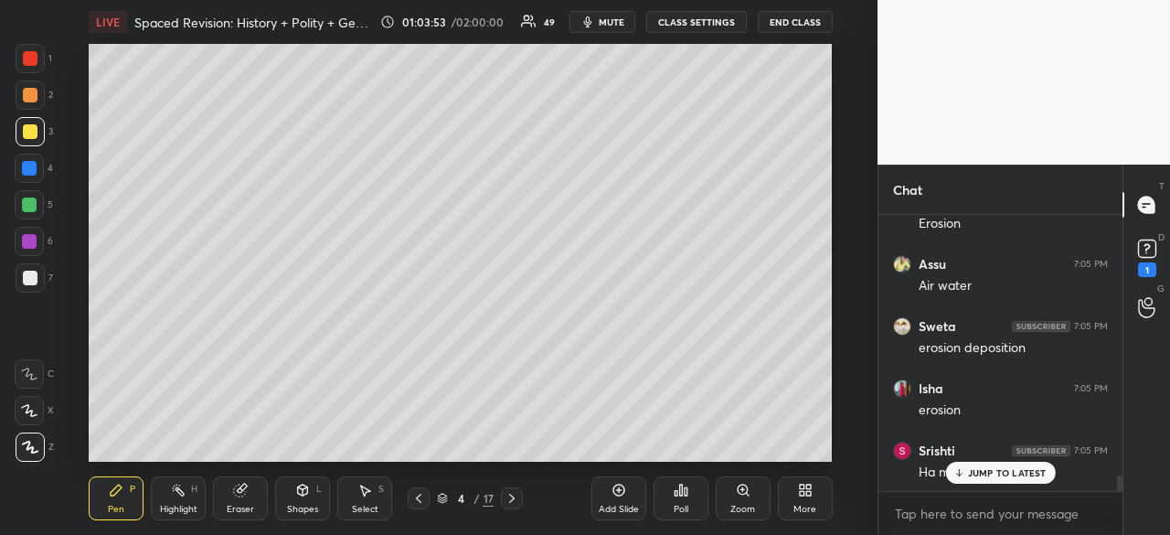
click at [41, 277] on div at bounding box center [30, 277] width 29 height 29
drag, startPoint x: 33, startPoint y: 274, endPoint x: 57, endPoint y: 262, distance: 26.6
click at [29, 276] on div at bounding box center [30, 278] width 15 height 15
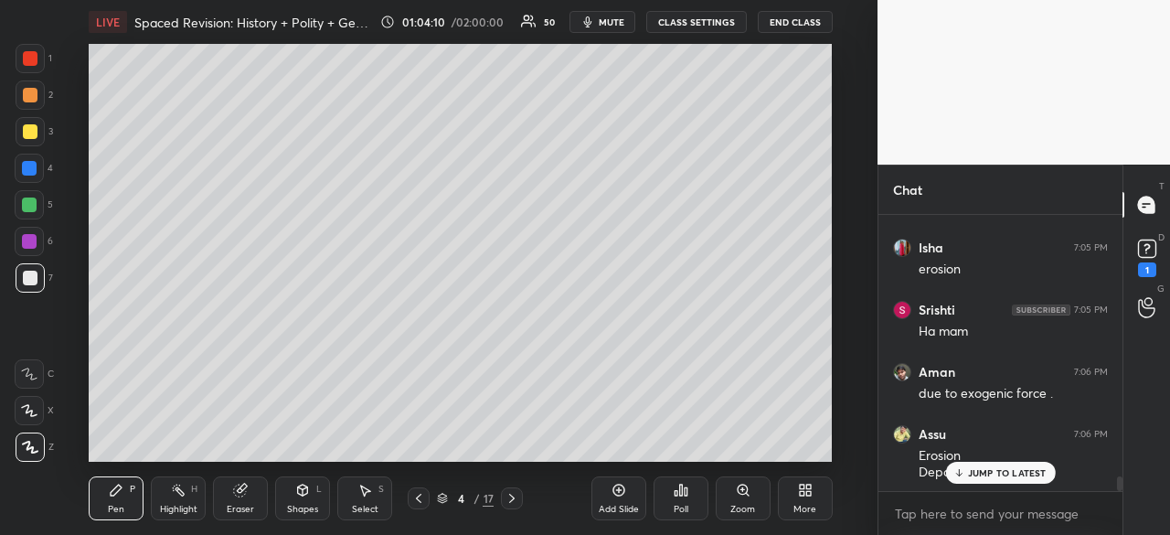
scroll to position [4988, 0]
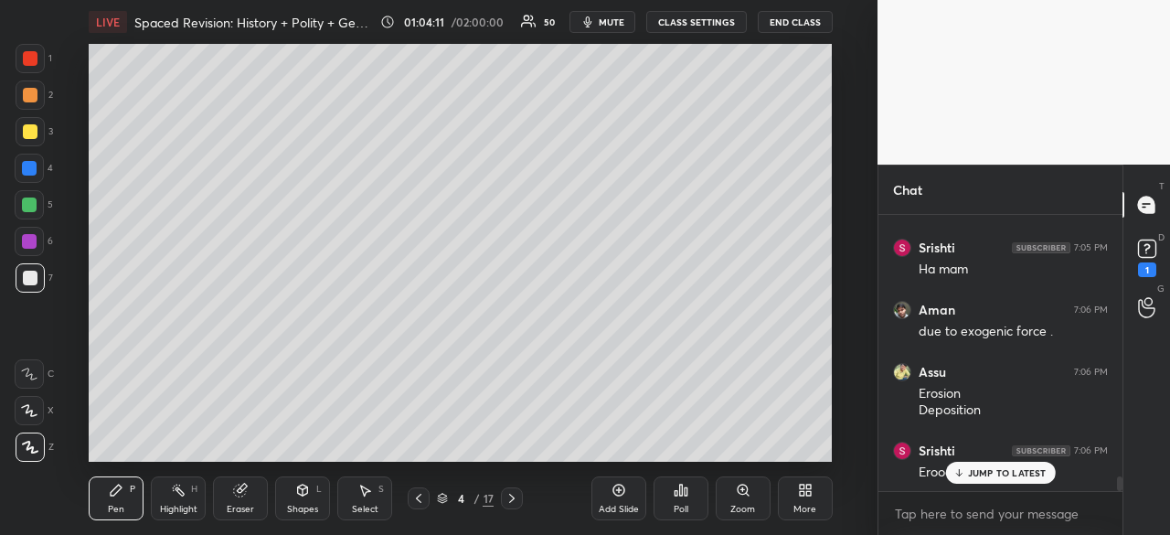
click at [249, 499] on div "Eraser" at bounding box center [240, 498] width 55 height 44
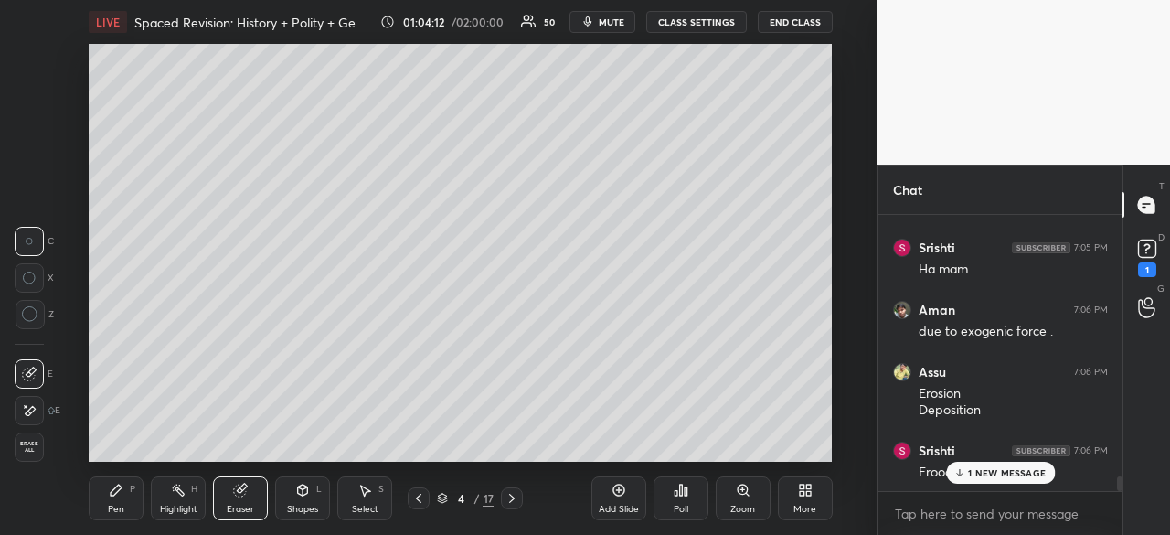
scroll to position [5050, 0]
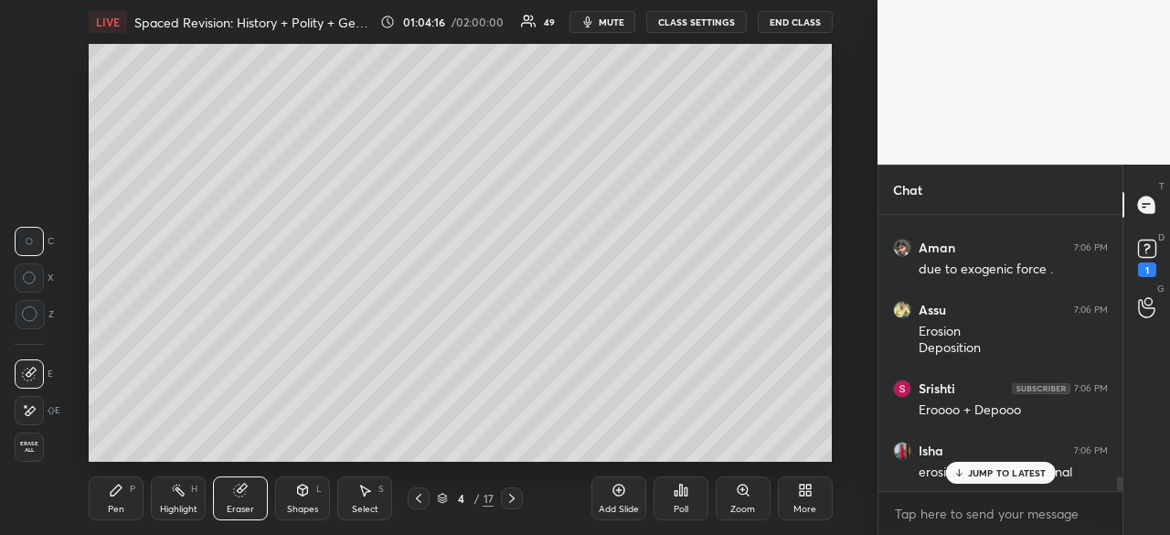
click at [97, 494] on div "Pen P" at bounding box center [116, 498] width 55 height 44
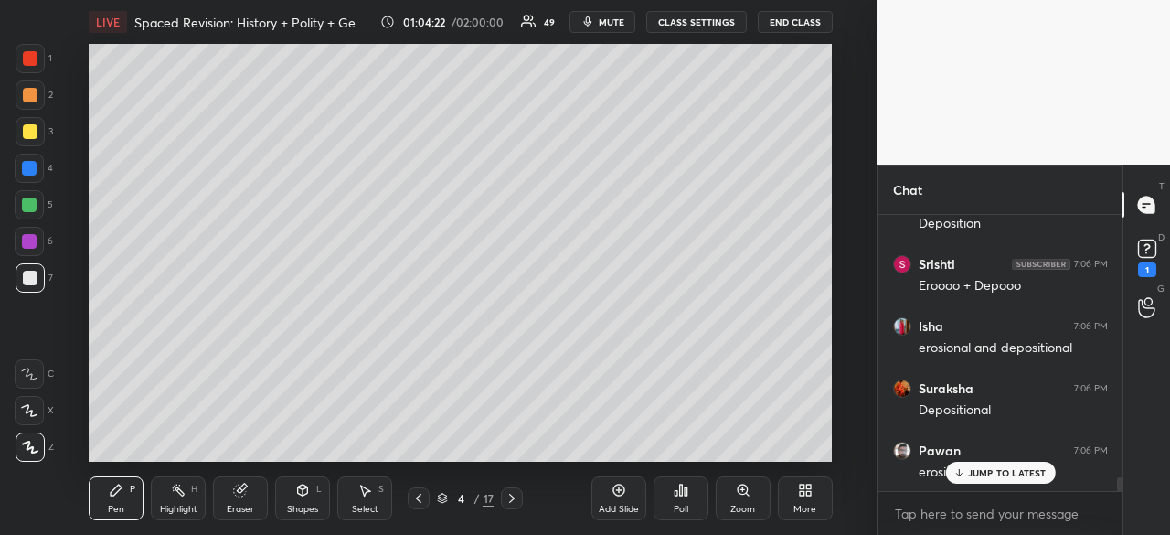
scroll to position [5237, 0]
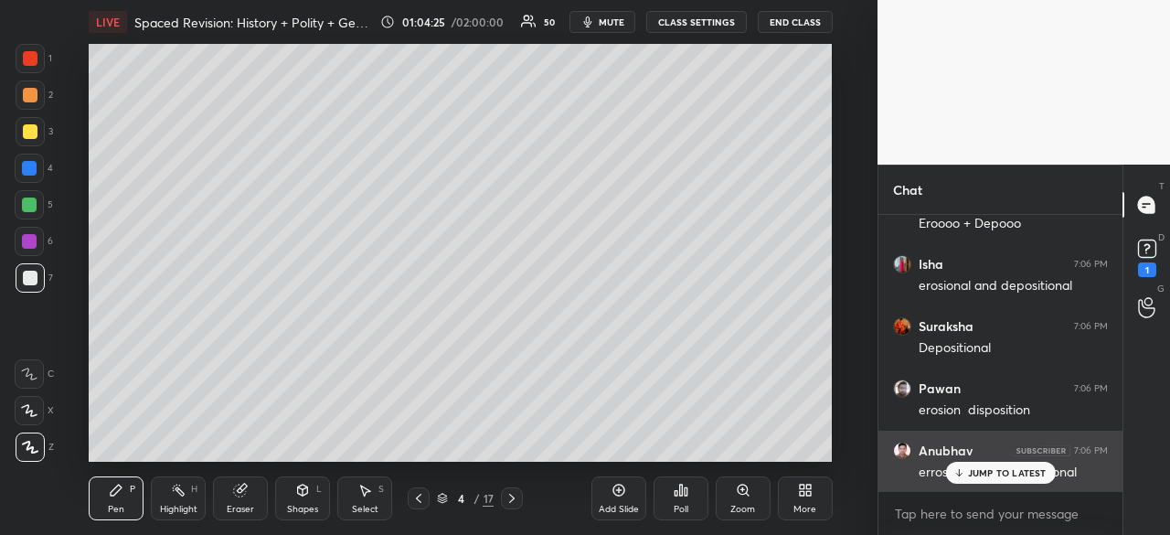
click at [1009, 474] on p "JUMP TO LATEST" at bounding box center [1007, 472] width 79 height 11
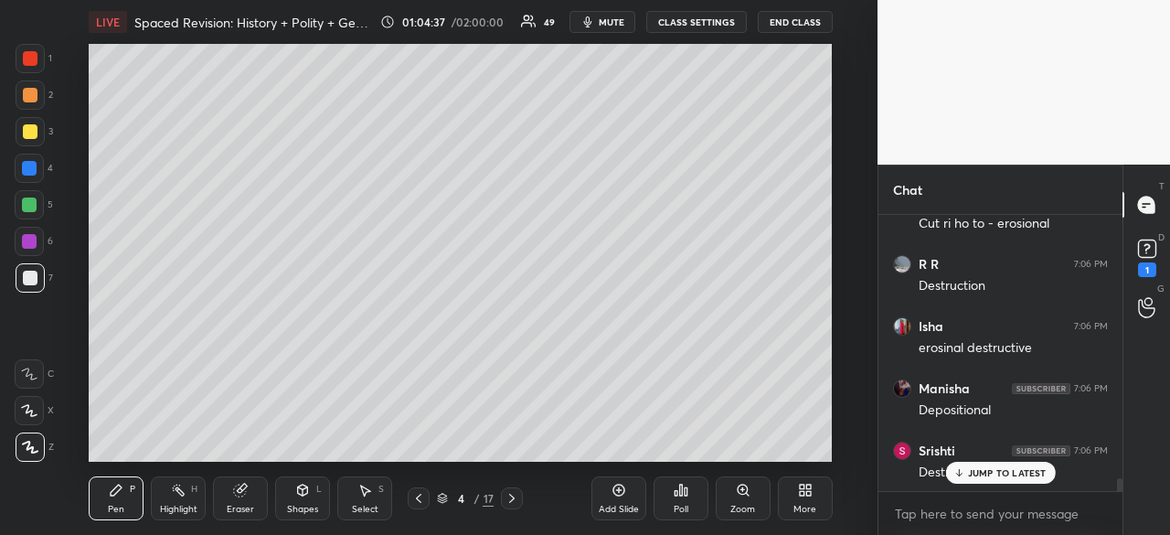
scroll to position [5566, 0]
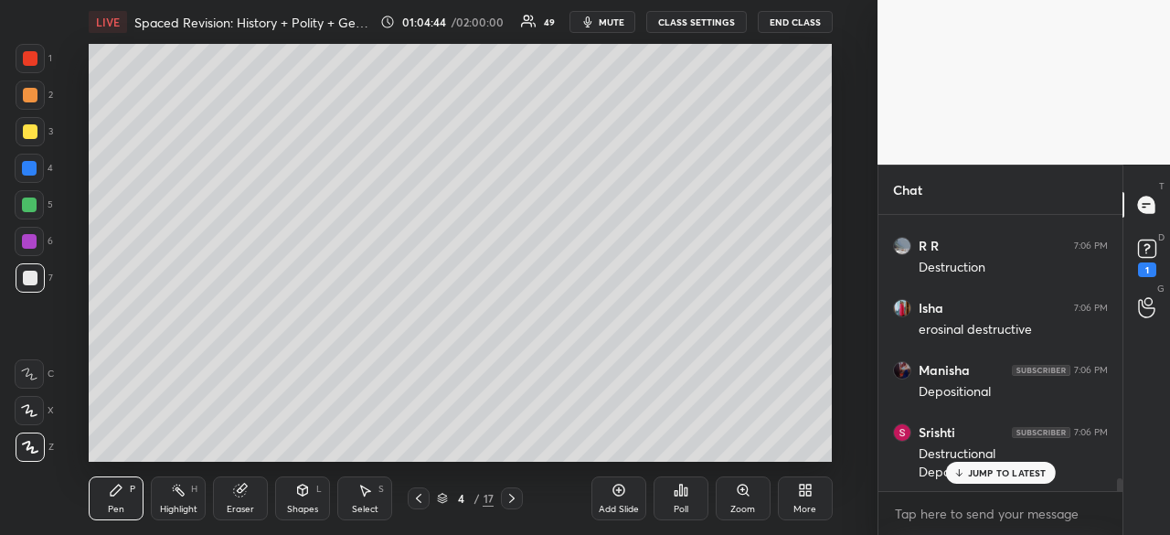
click at [32, 164] on div at bounding box center [29, 168] width 15 height 15
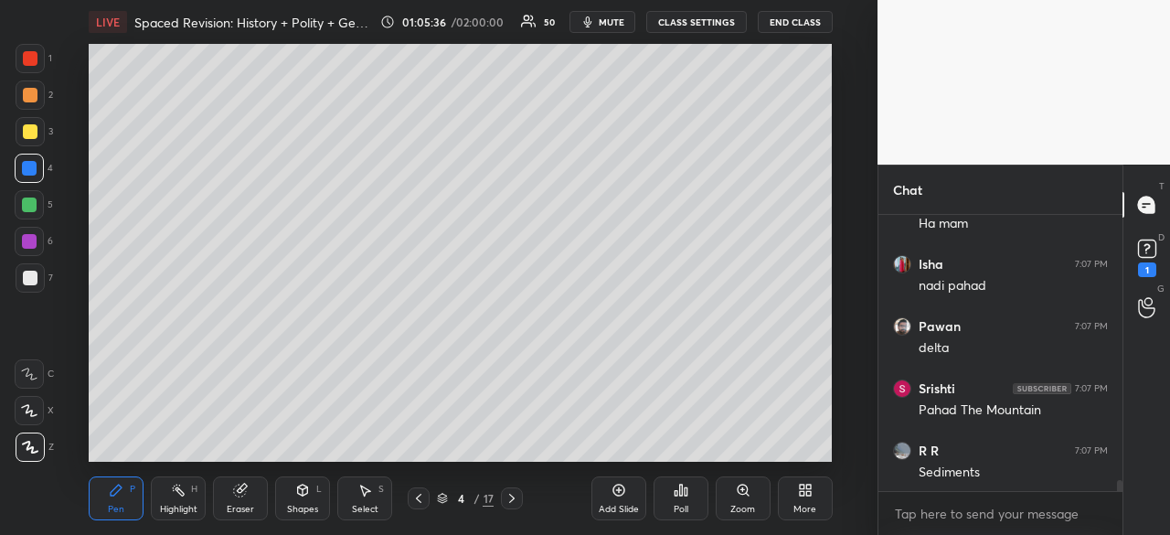
scroll to position [6747, 0]
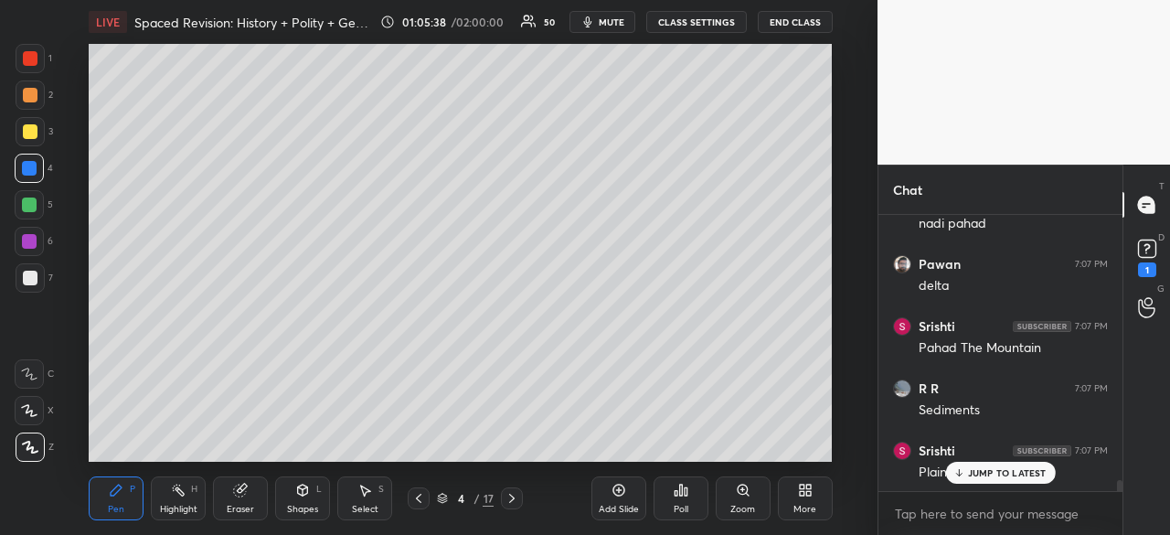
click at [621, 449] on div "LIVE Spaced Revision: History + Polity + Geo [Day 83] 01:05:38 / 02:00:00 50 mu…" at bounding box center [460, 267] width 804 height 535
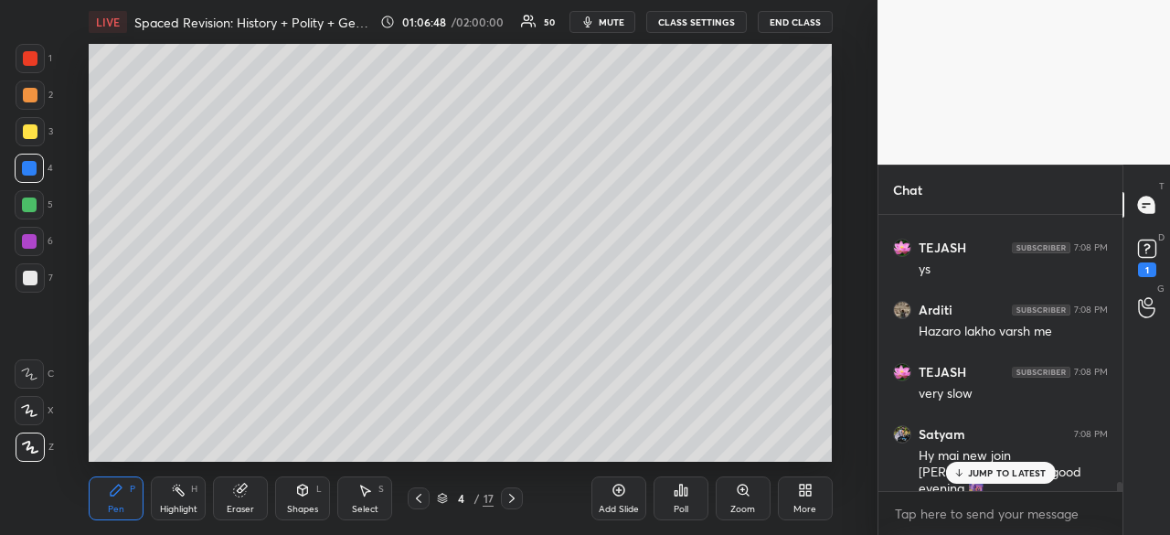
scroll to position [8149, 0]
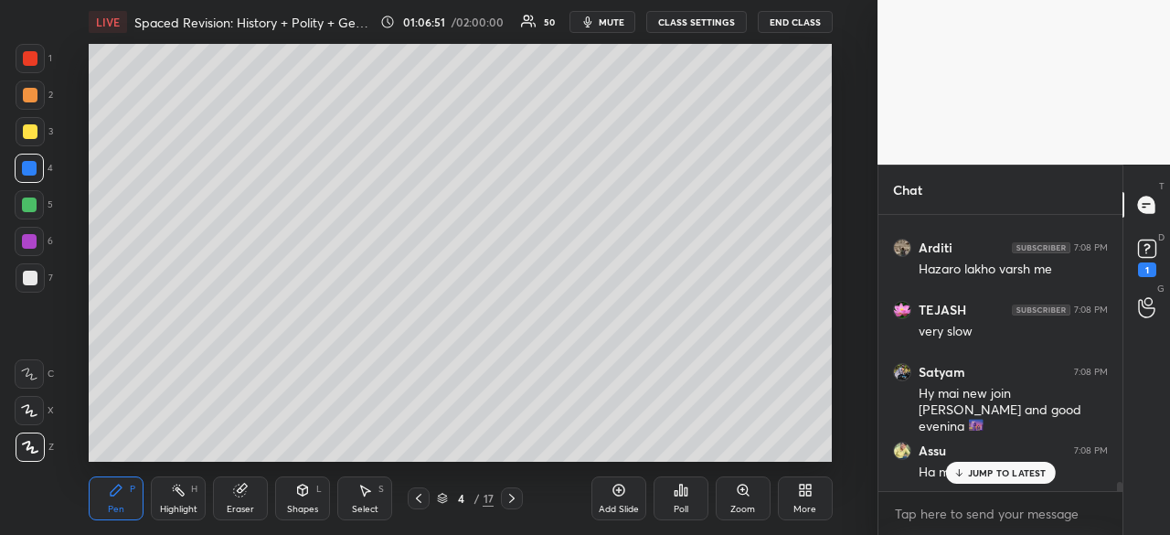
click at [30, 171] on div at bounding box center [29, 168] width 15 height 15
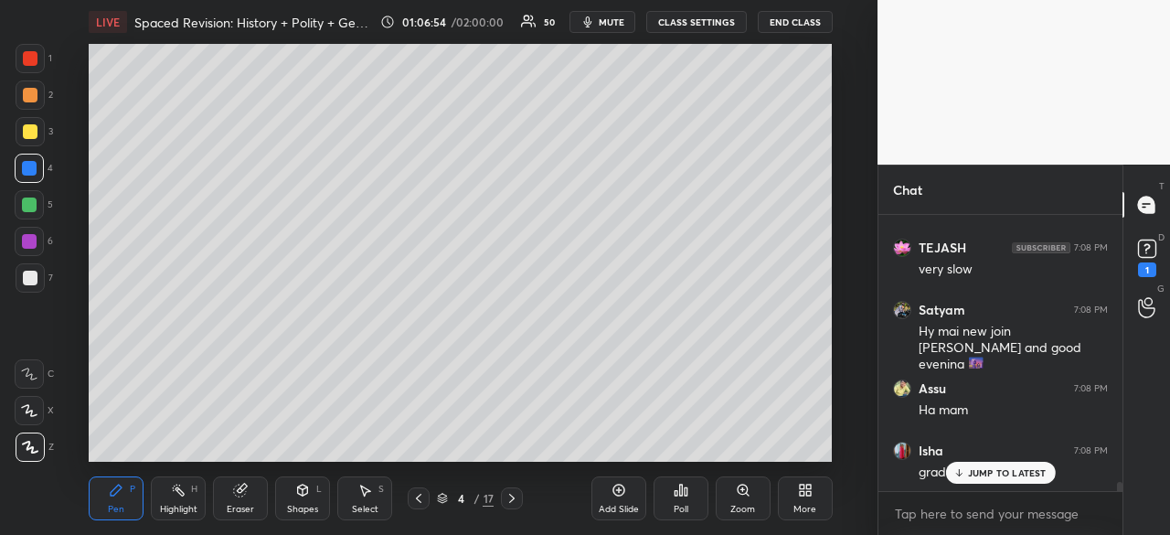
click at [998, 473] on p "JUMP TO LATEST" at bounding box center [1007, 472] width 79 height 11
click at [624, 498] on div "Add Slide" at bounding box center [618, 498] width 55 height 44
click at [40, 274] on div at bounding box center [30, 277] width 29 height 29
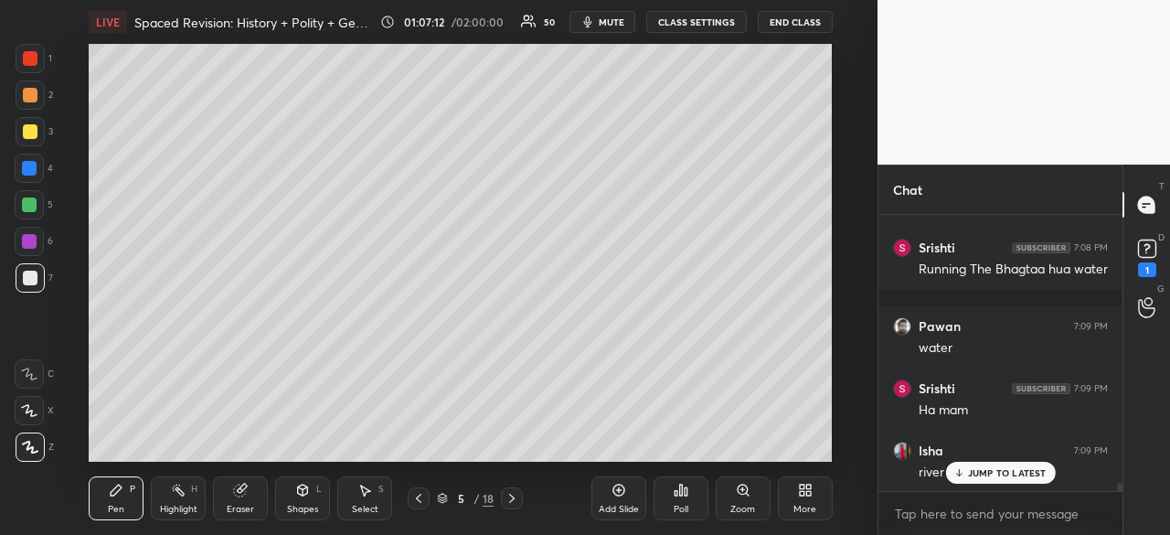
scroll to position [8538, 0]
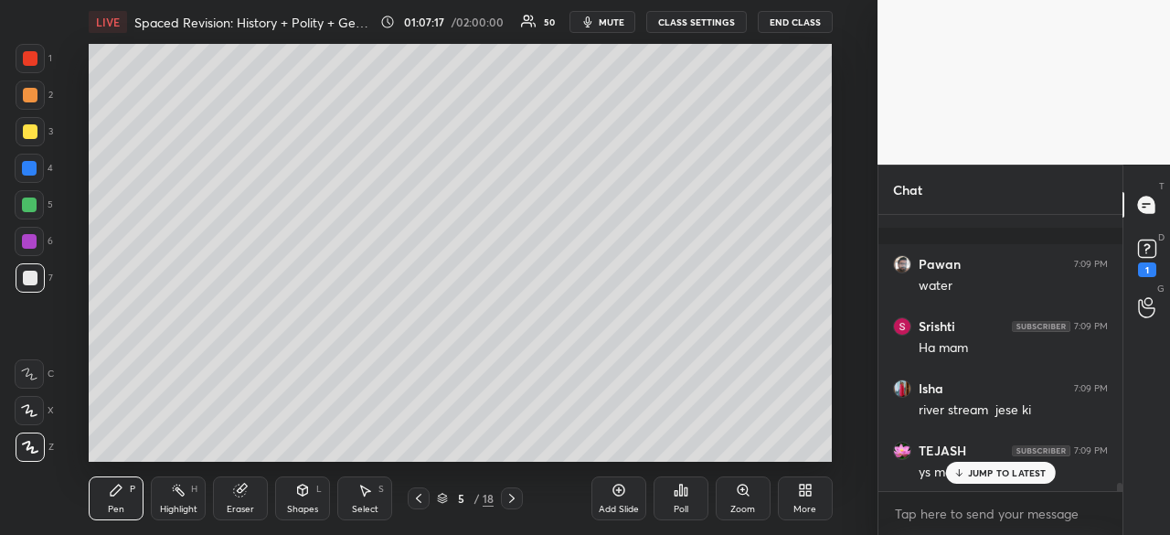
click at [24, 277] on div at bounding box center [30, 278] width 15 height 15
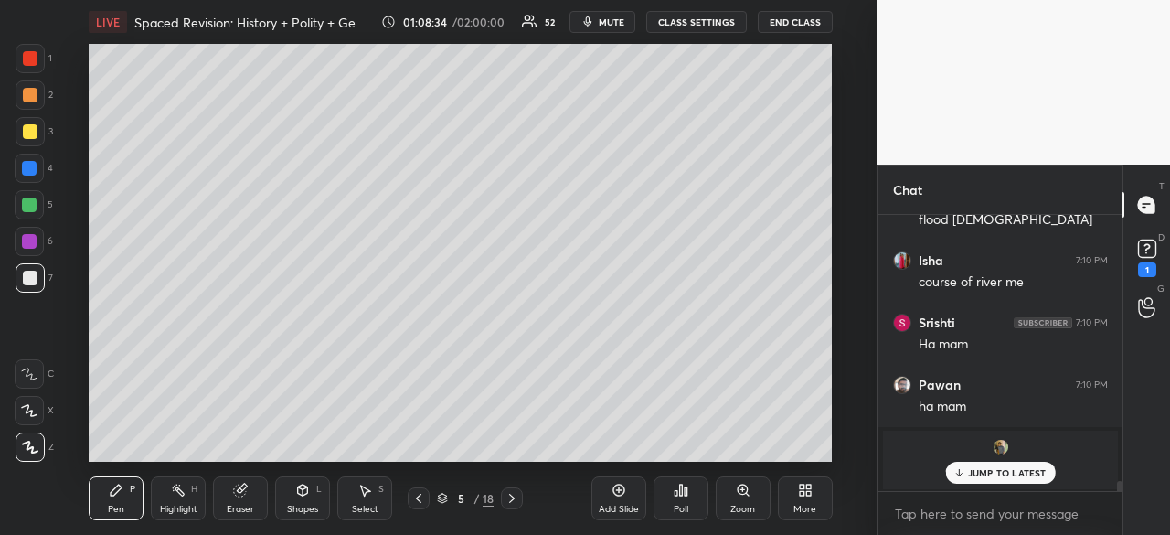
scroll to position [7248, 0]
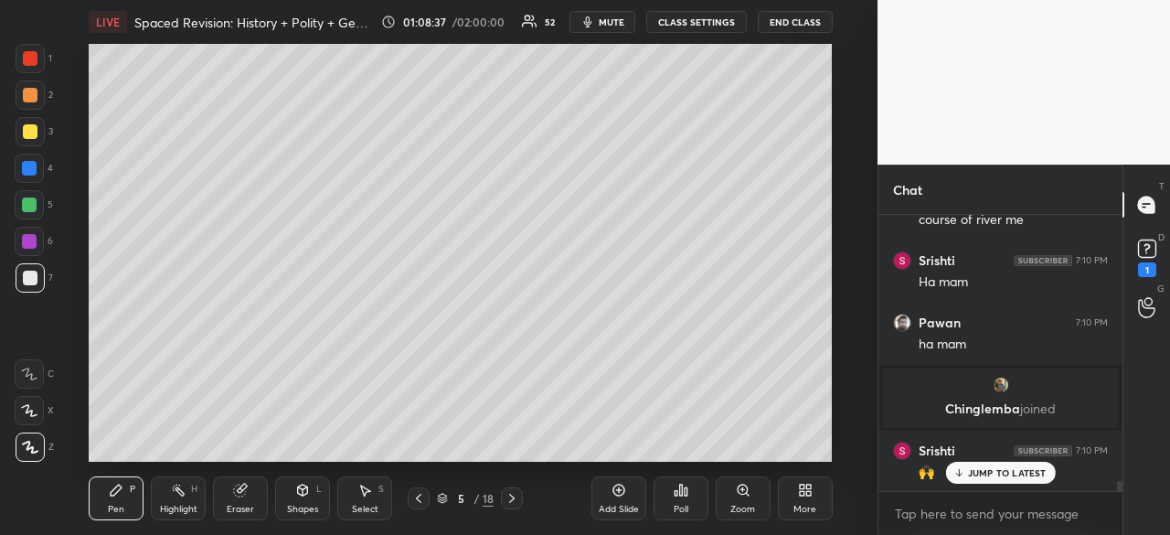
click at [27, 273] on div at bounding box center [30, 278] width 15 height 15
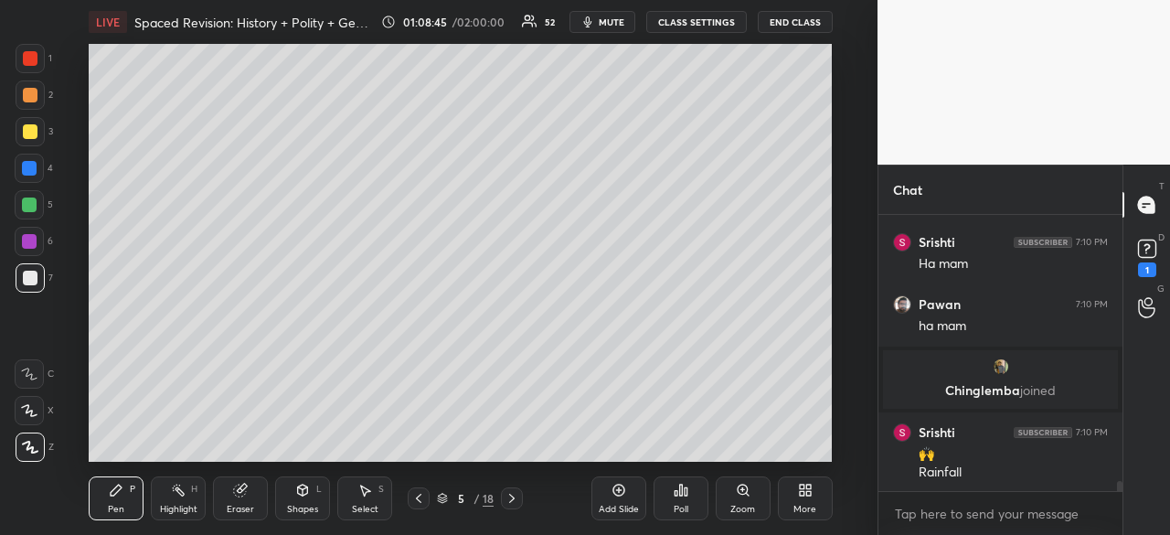
click at [26, 167] on div at bounding box center [29, 168] width 15 height 15
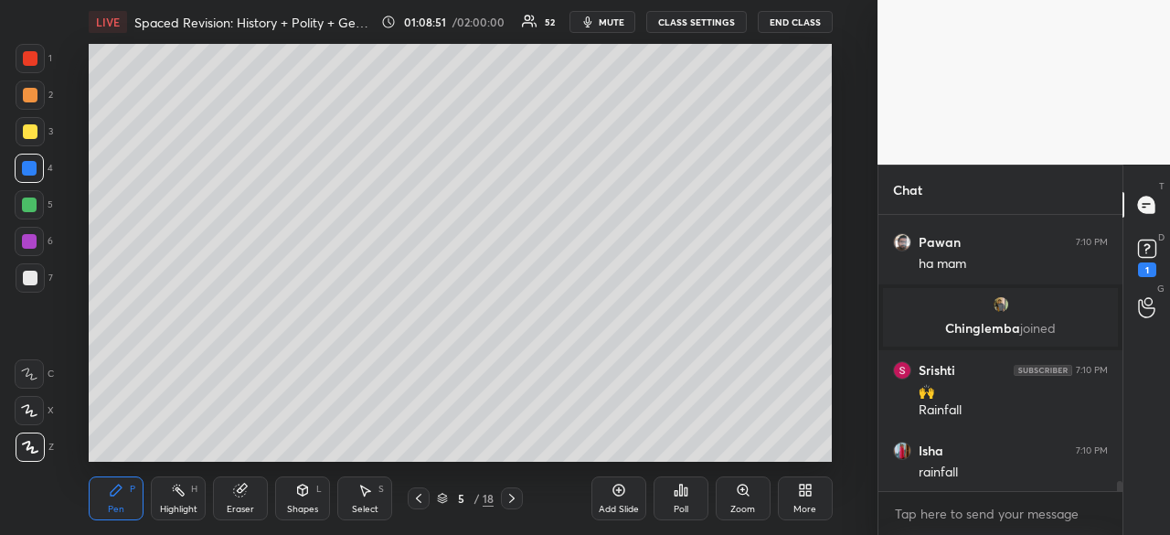
scroll to position [7390, 0]
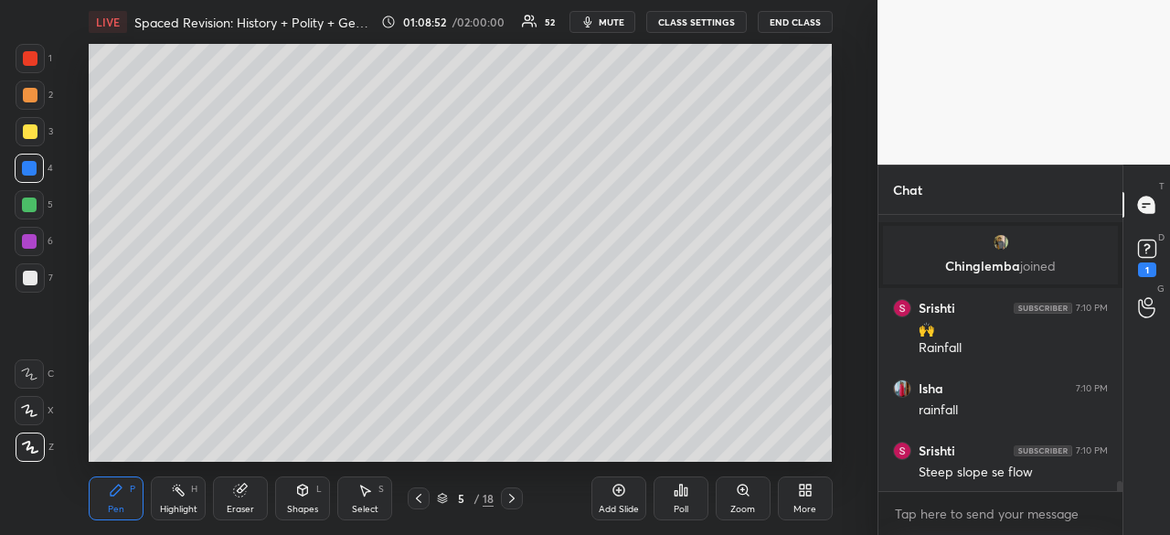
drag, startPoint x: 20, startPoint y: 50, endPoint x: 57, endPoint y: 63, distance: 38.7
click at [22, 48] on div at bounding box center [30, 58] width 29 height 29
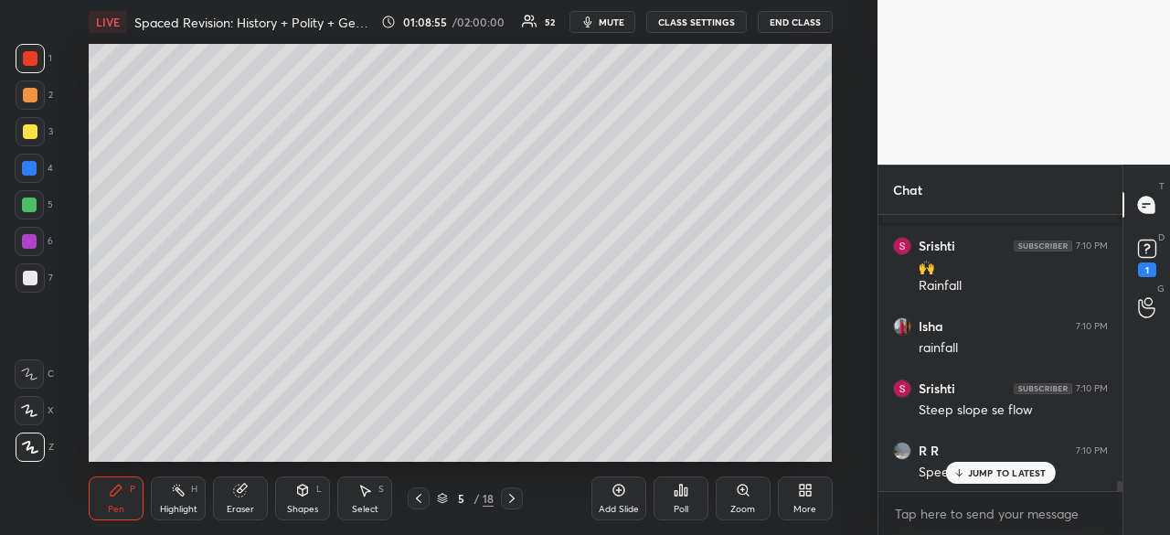
click at [38, 167] on div at bounding box center [29, 168] width 29 height 29
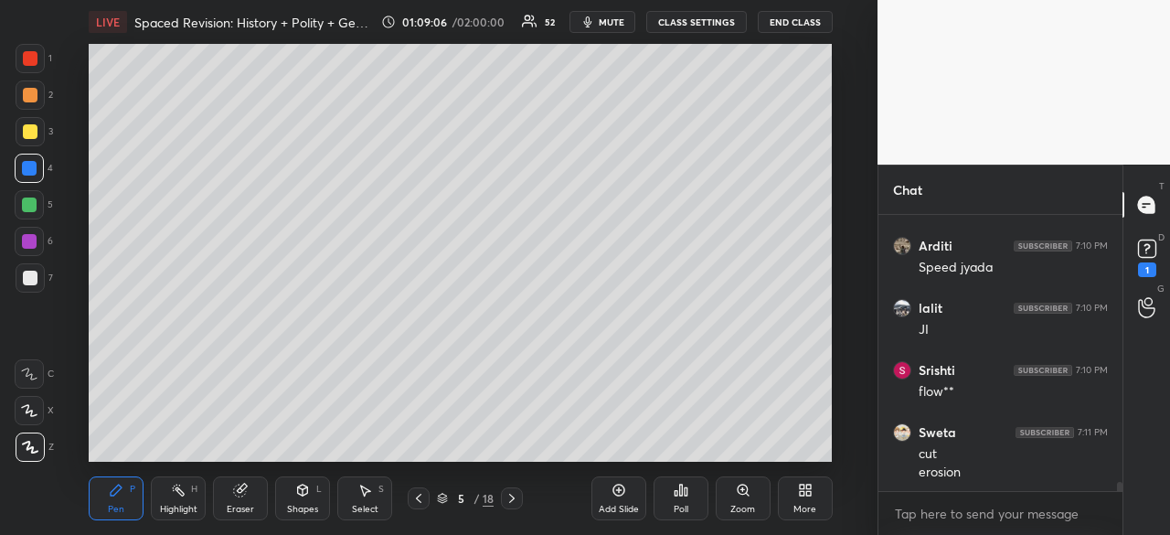
scroll to position [8030, 0]
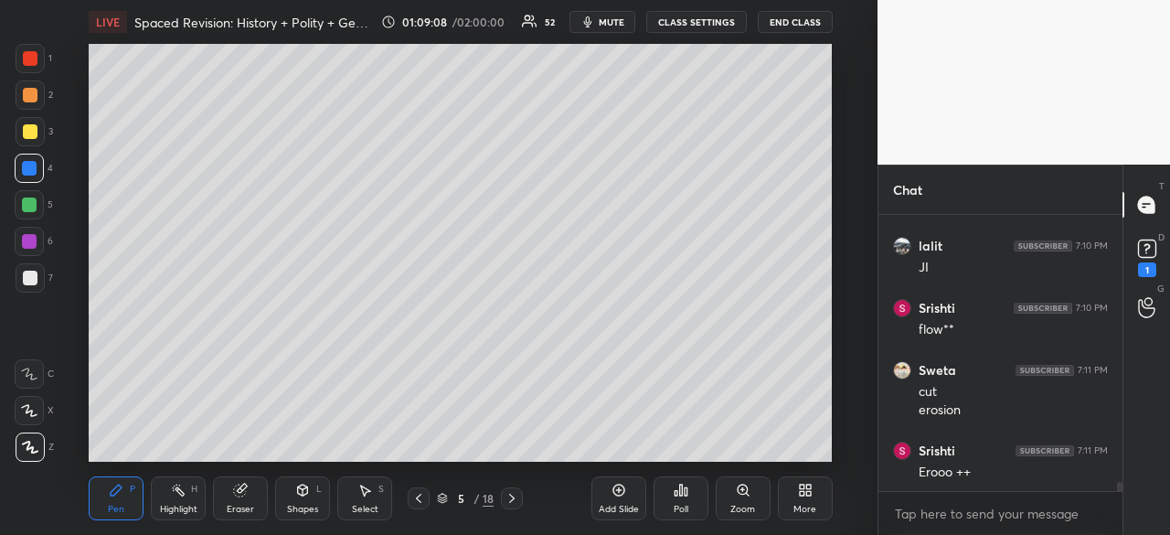
click at [25, 196] on div at bounding box center [29, 204] width 29 height 29
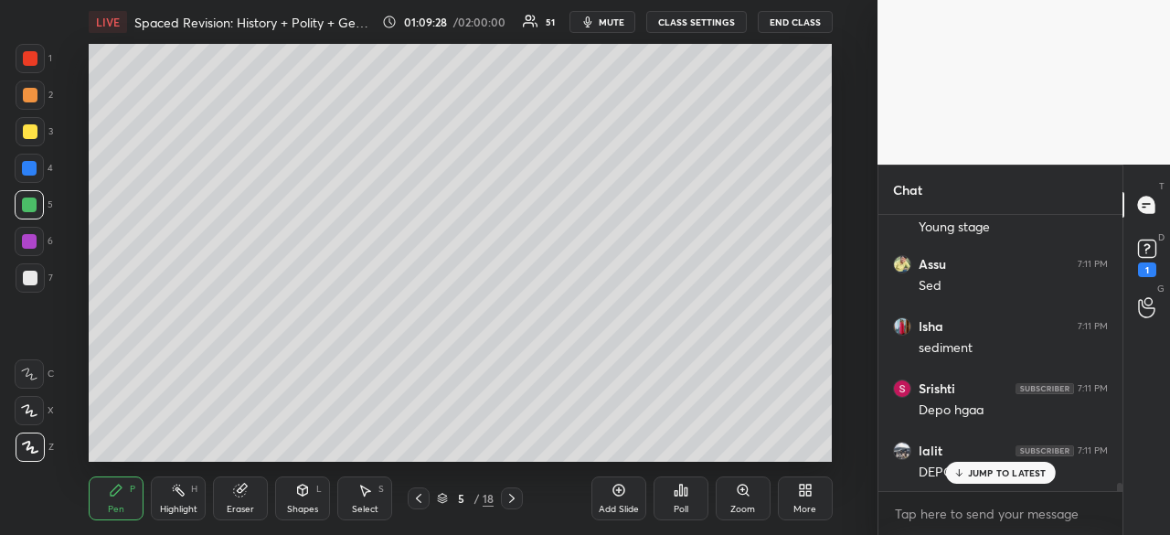
scroll to position [8717, 0]
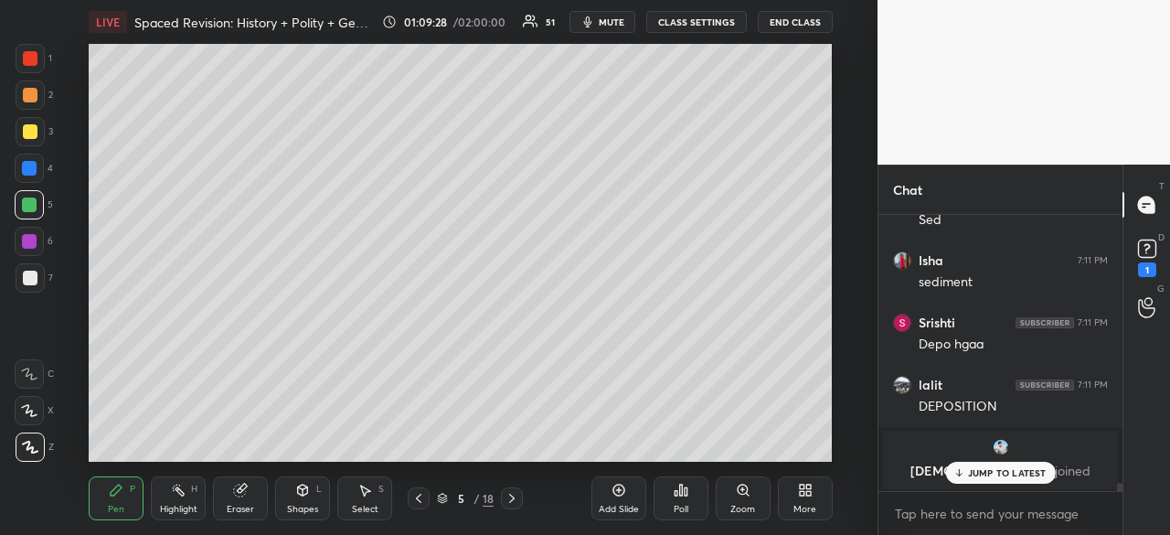
click at [33, 271] on div at bounding box center [30, 278] width 15 height 15
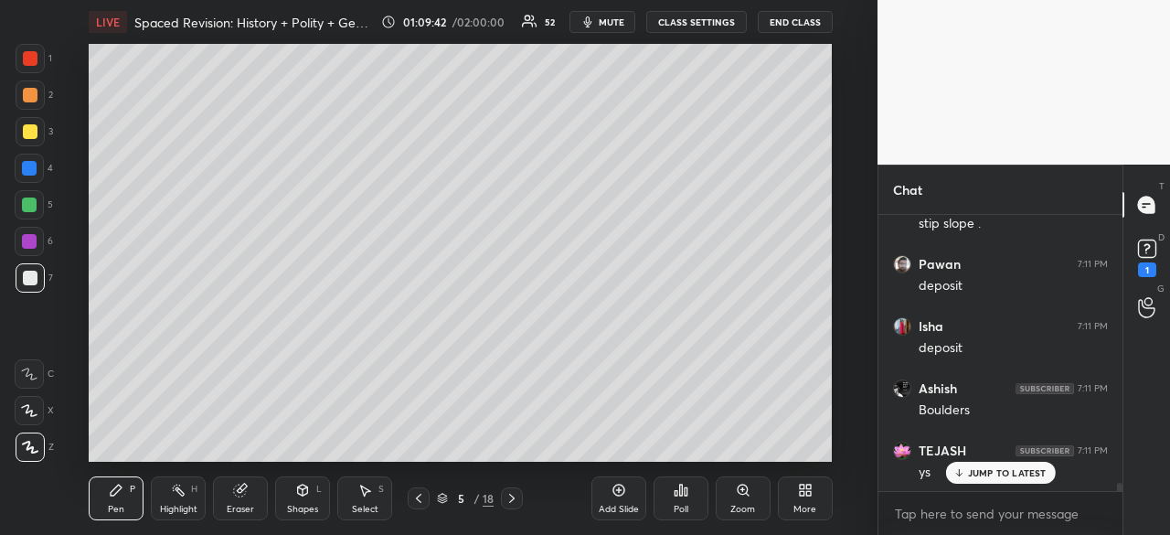
scroll to position [9107, 0]
click at [27, 280] on div at bounding box center [30, 278] width 15 height 15
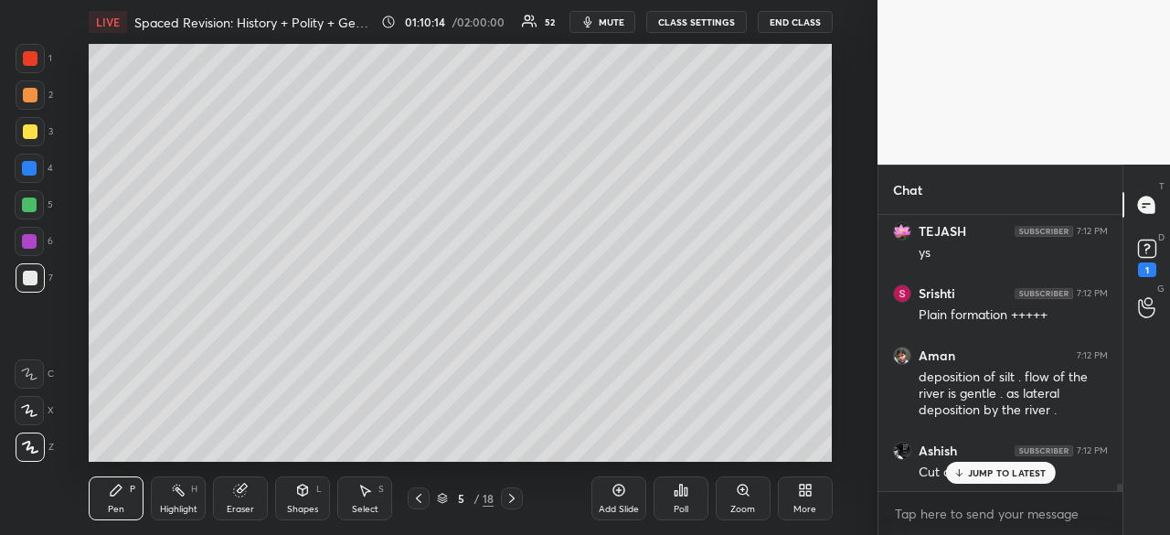
scroll to position [10134, 0]
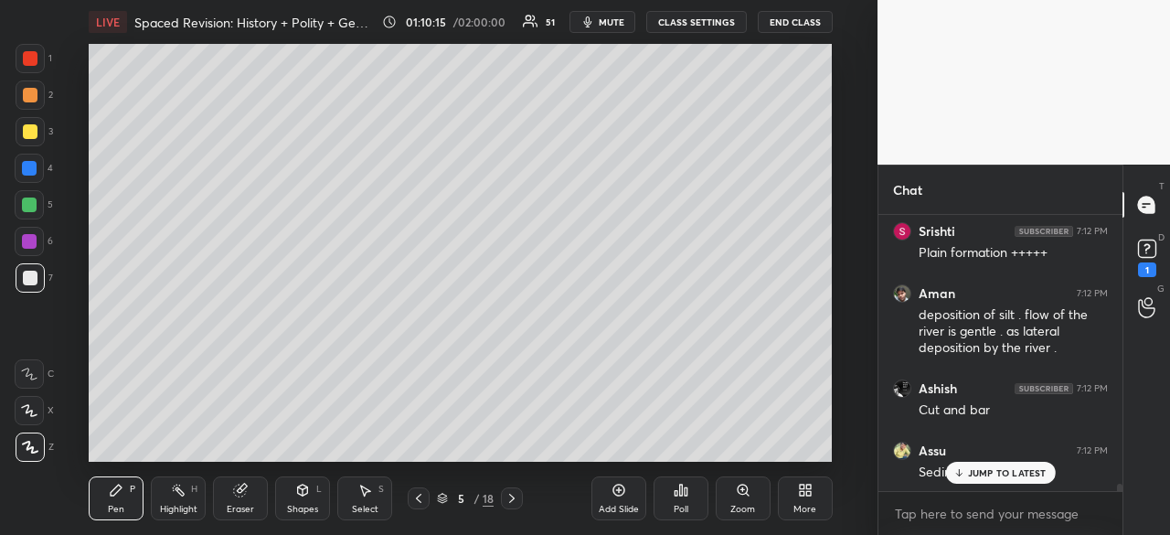
click at [29, 274] on div at bounding box center [30, 278] width 15 height 15
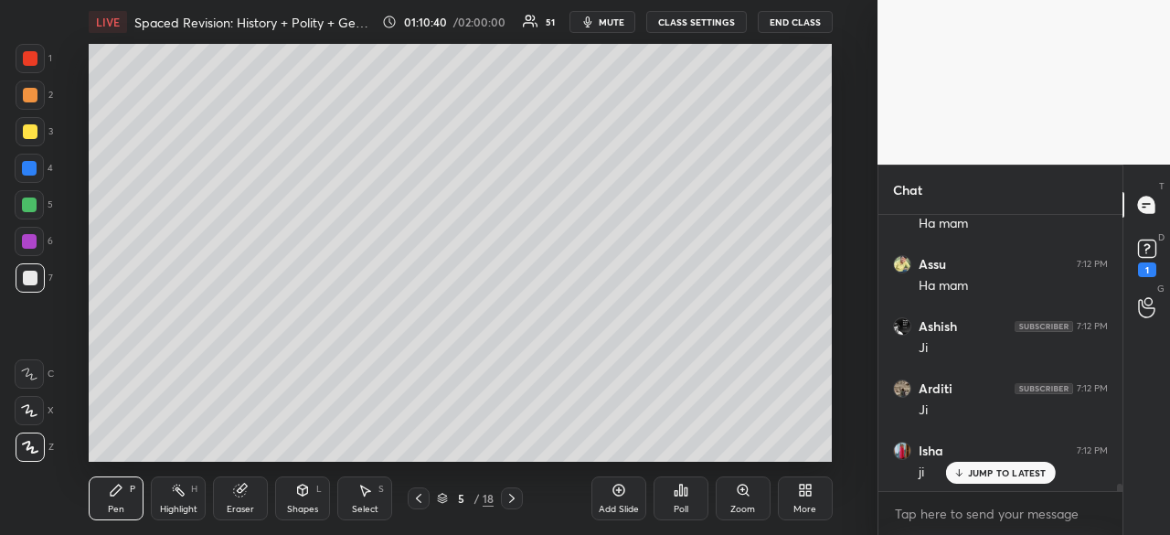
scroll to position [10569, 0]
drag, startPoint x: 29, startPoint y: 275, endPoint x: 66, endPoint y: 270, distance: 37.0
click at [31, 272] on div at bounding box center [30, 278] width 15 height 15
click at [987, 474] on p "JUMP TO LATEST" at bounding box center [1007, 472] width 79 height 11
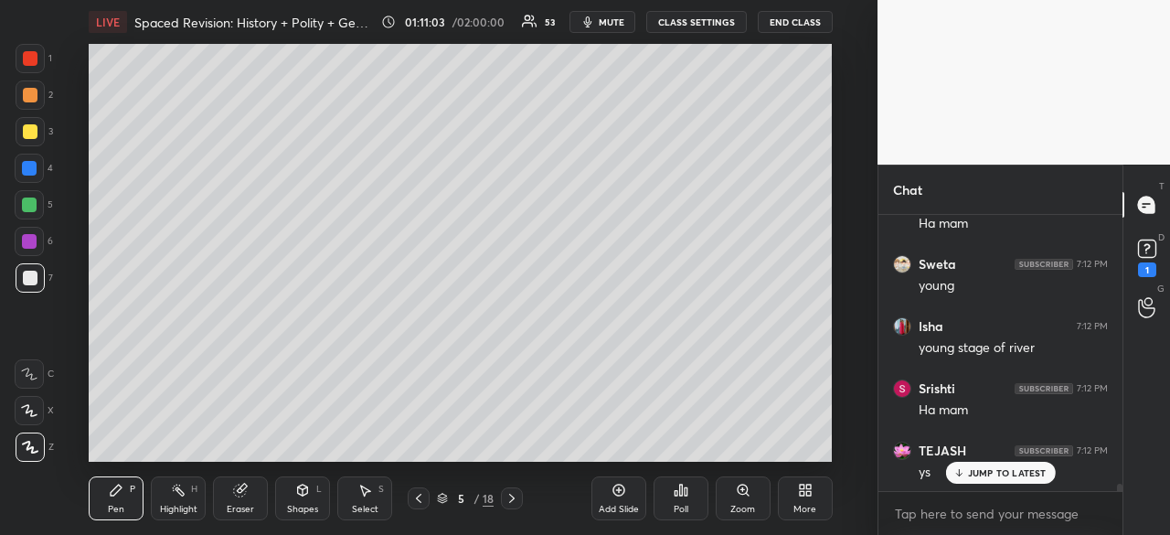
scroll to position [10880, 0]
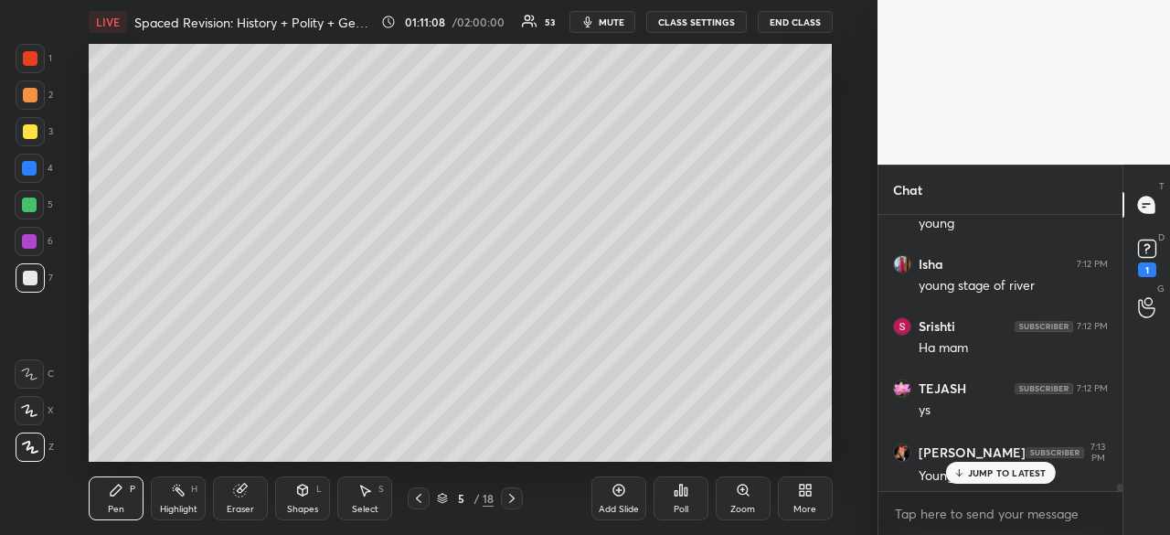
drag, startPoint x: 33, startPoint y: 271, endPoint x: 79, endPoint y: 275, distance: 45.8
click at [33, 273] on div at bounding box center [30, 278] width 15 height 15
click at [617, 493] on icon at bounding box center [618, 490] width 15 height 15
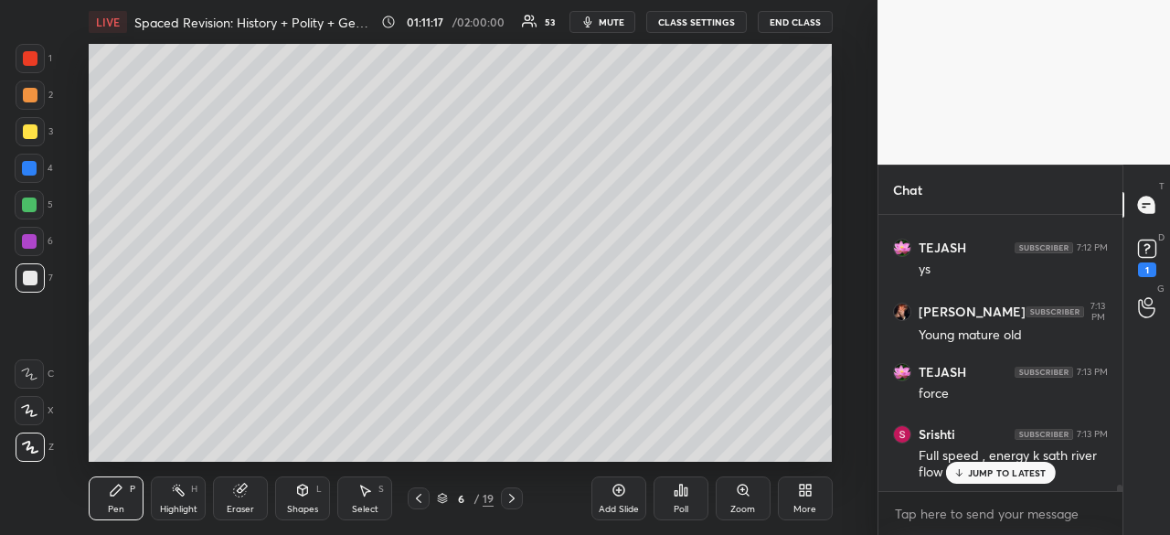
scroll to position [11083, 0]
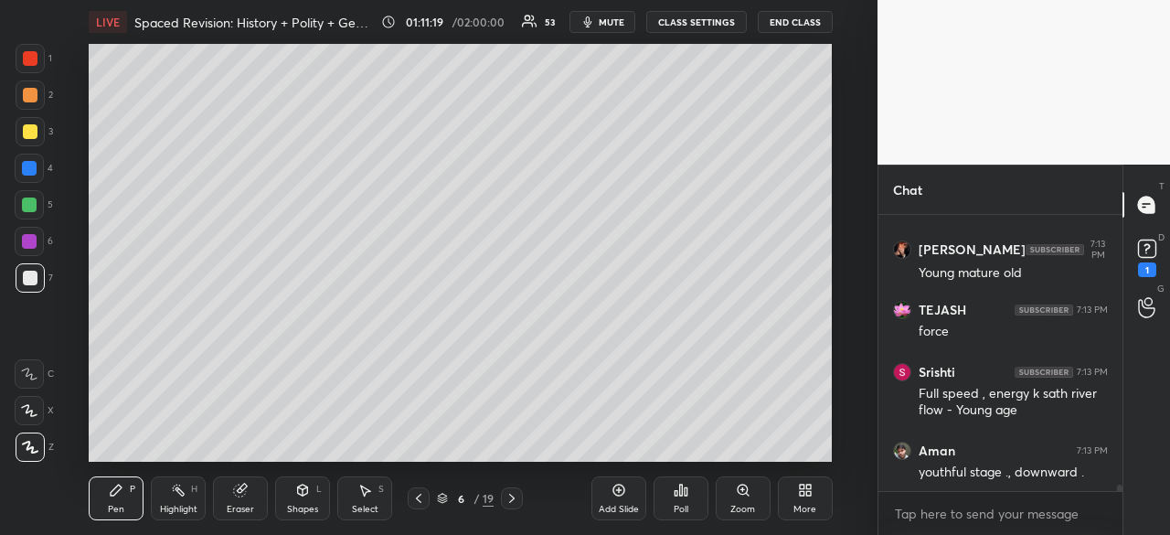
click at [34, 167] on div "1 2 3 4 5 6 7 C X Z C X Z E E Erase all H H LIVE Spaced Revision: History + Pol…" at bounding box center [431, 267] width 863 height 535
click at [36, 167] on div at bounding box center [29, 168] width 15 height 15
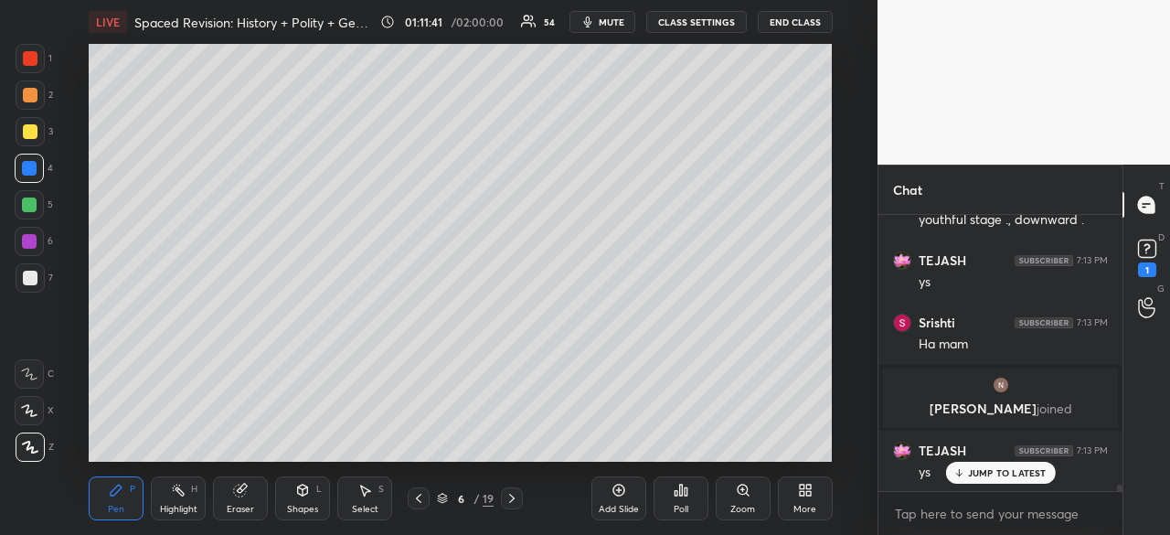
scroll to position [11397, 0]
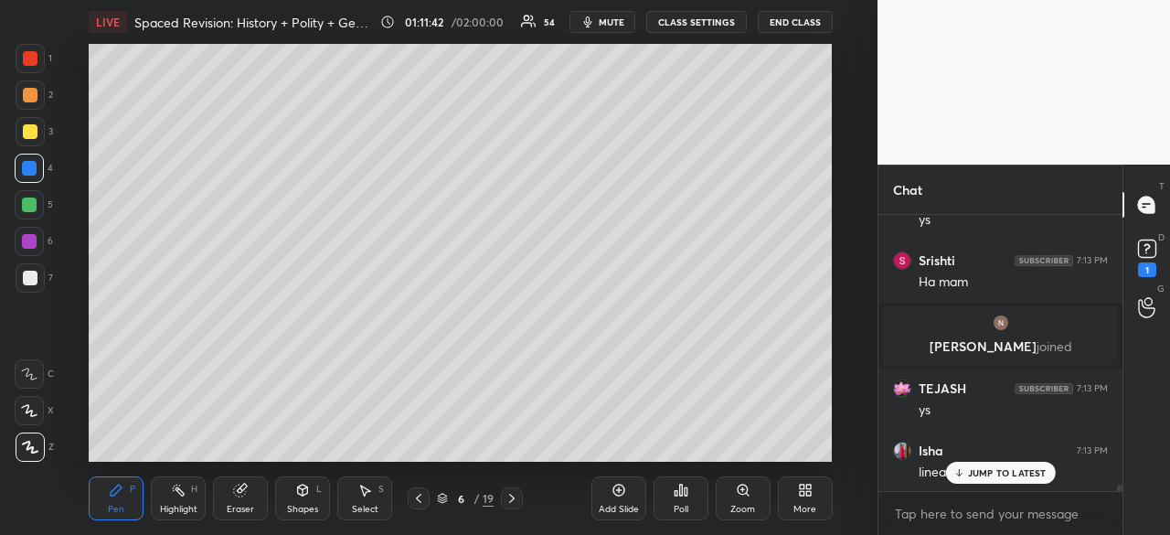
click at [30, 56] on div at bounding box center [30, 58] width 15 height 15
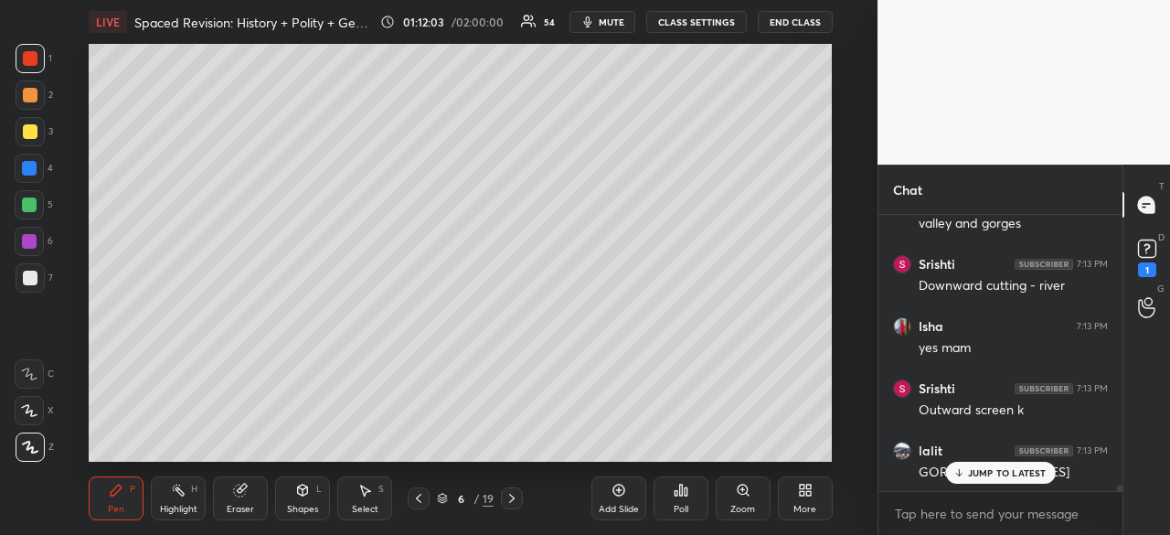
scroll to position [12159, 0]
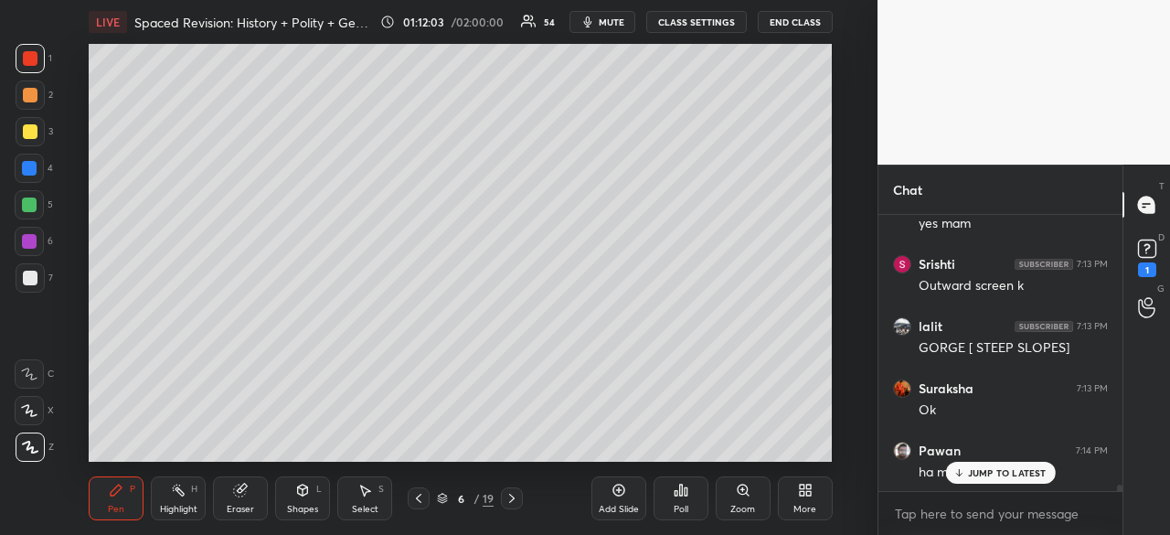
click at [31, 129] on div at bounding box center [30, 131] width 15 height 15
click at [35, 273] on div at bounding box center [30, 278] width 15 height 15
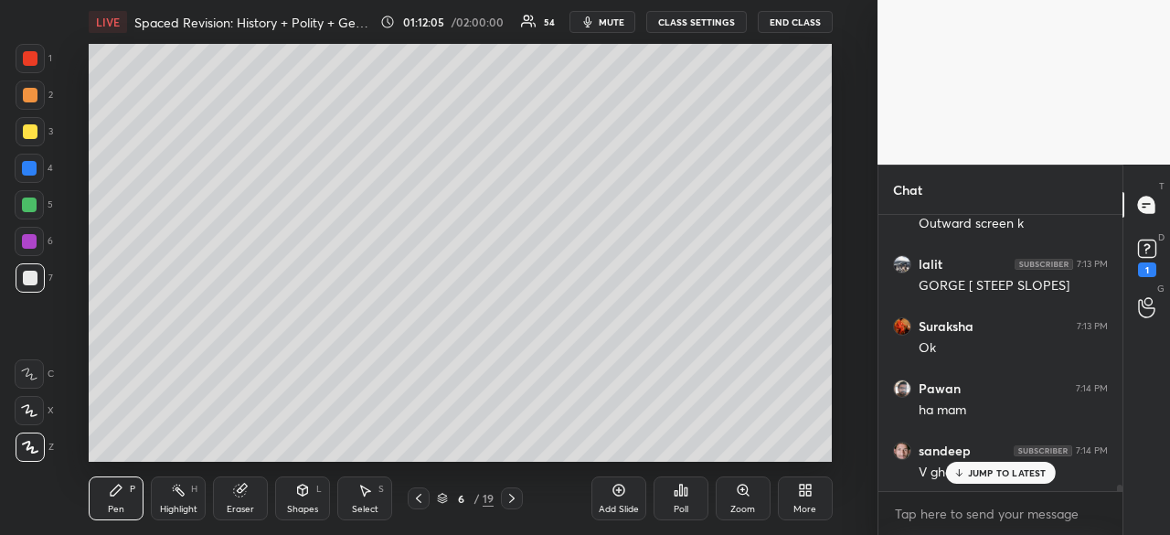
scroll to position [12283, 0]
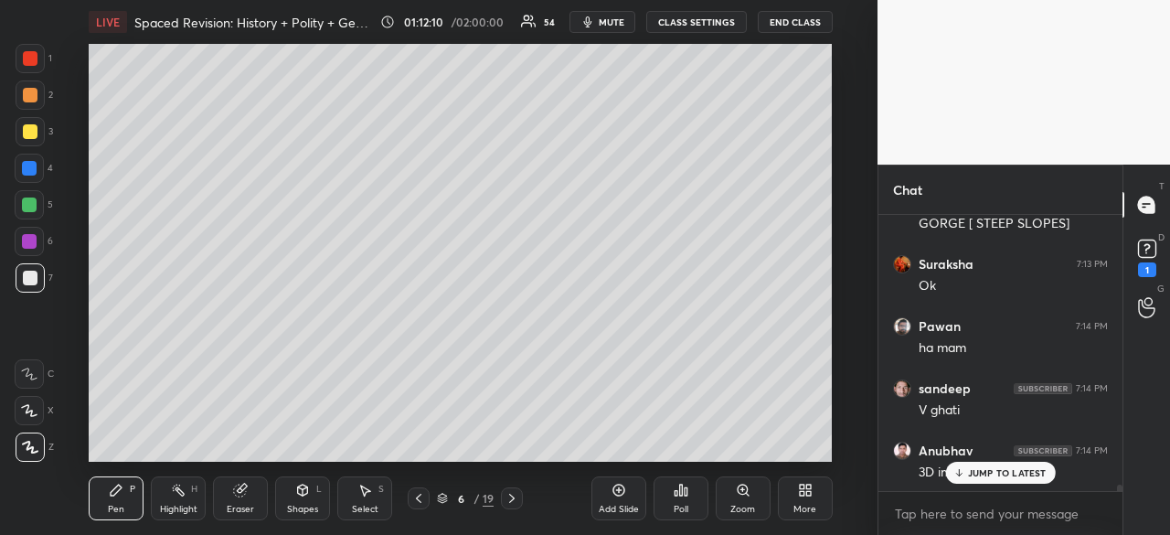
click at [29, 85] on div at bounding box center [30, 94] width 29 height 29
click at [32, 162] on div at bounding box center [29, 168] width 15 height 15
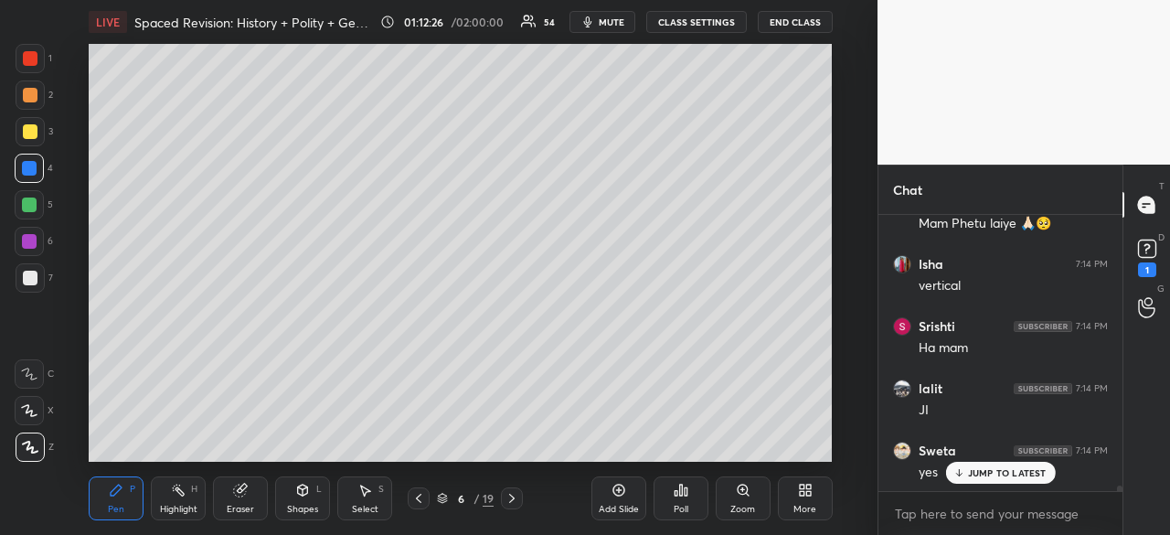
scroll to position [12656, 0]
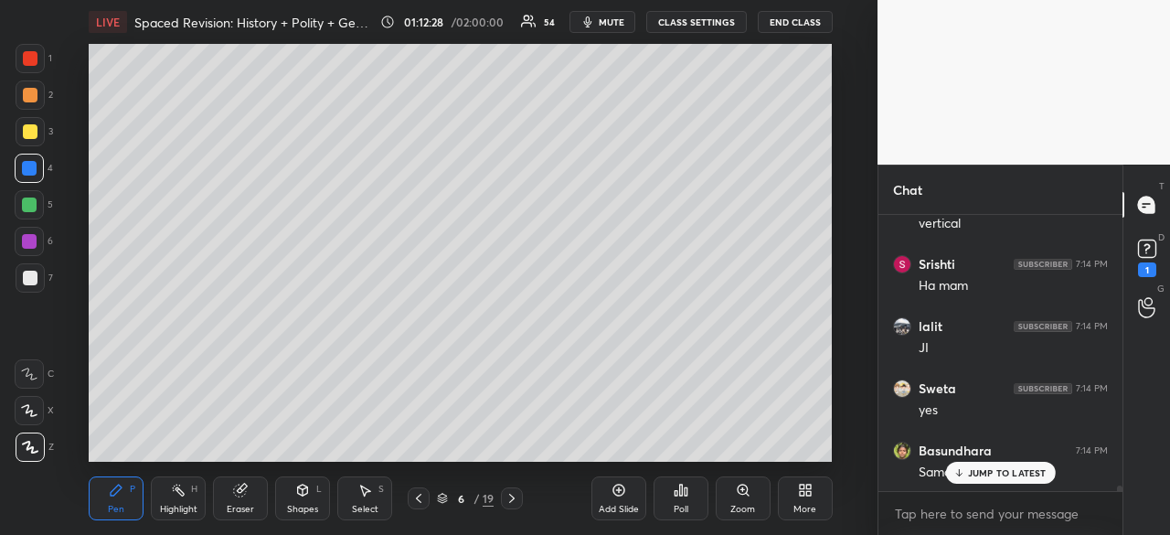
click at [1022, 470] on p "JUMP TO LATEST" at bounding box center [1007, 472] width 79 height 11
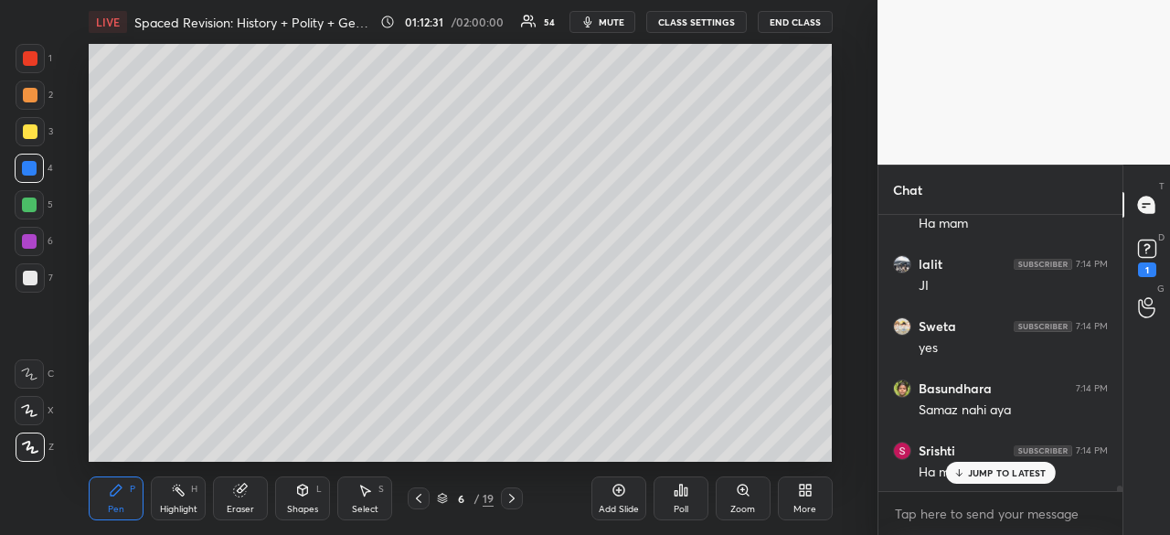
click at [29, 87] on div at bounding box center [30, 94] width 29 height 29
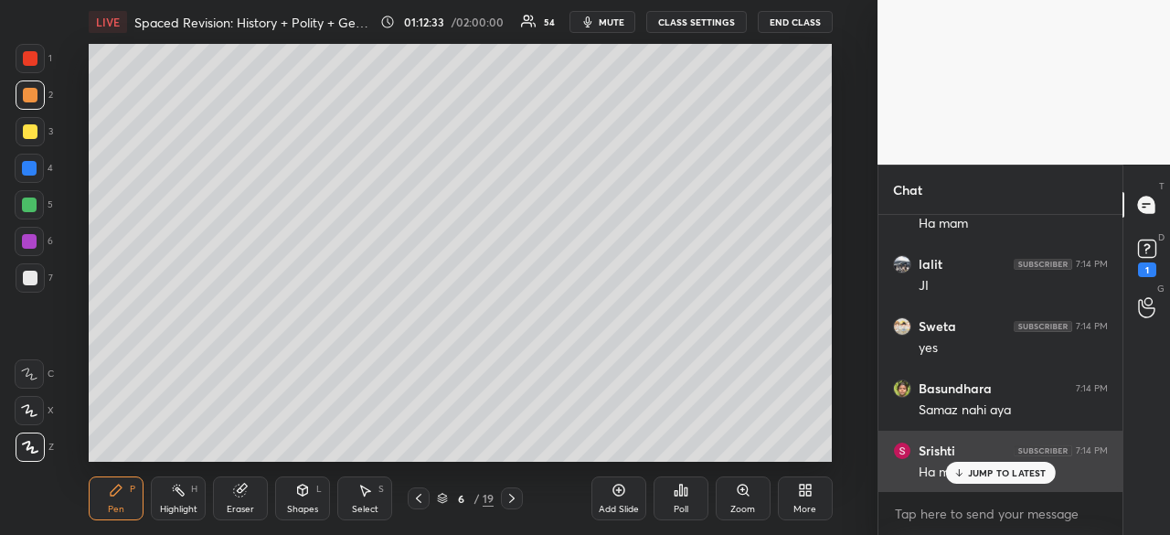
click at [1036, 473] on p "JUMP TO LATEST" at bounding box center [1007, 472] width 79 height 11
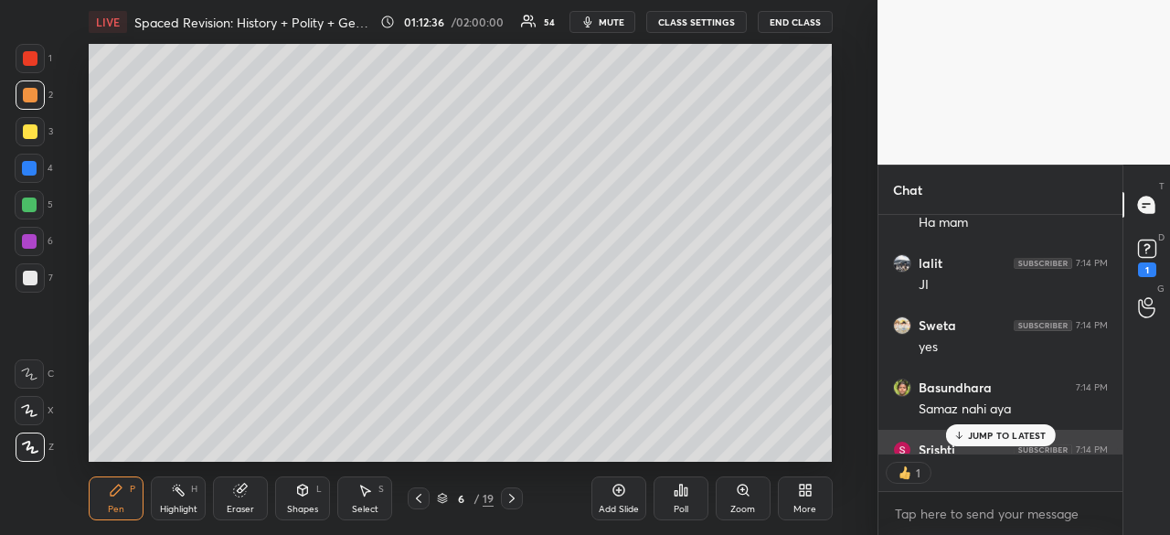
scroll to position [233, 239]
drag, startPoint x: 998, startPoint y: 432, endPoint x: 968, endPoint y: 427, distance: 30.7
click at [1001, 432] on p "JUMP TO LATEST" at bounding box center [1007, 435] width 79 height 11
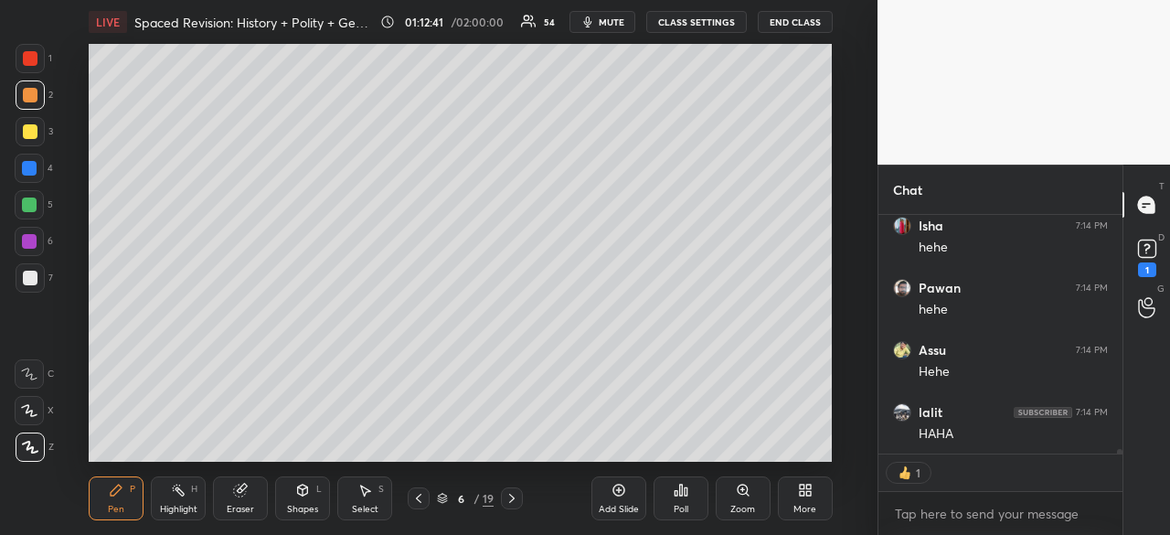
scroll to position [13130, 0]
click at [27, 130] on div at bounding box center [30, 131] width 15 height 15
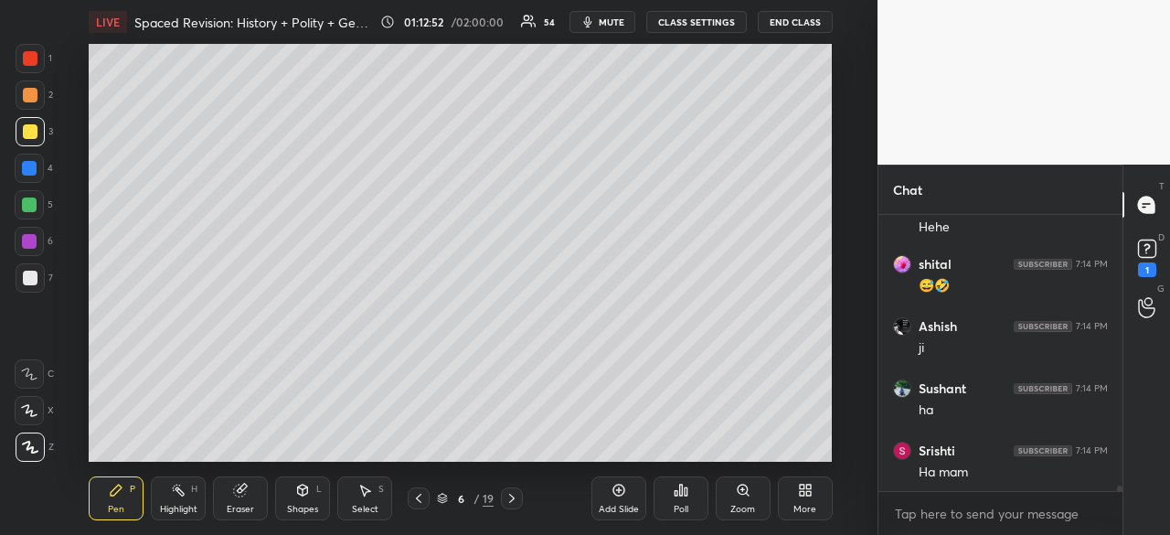
scroll to position [13464, 0]
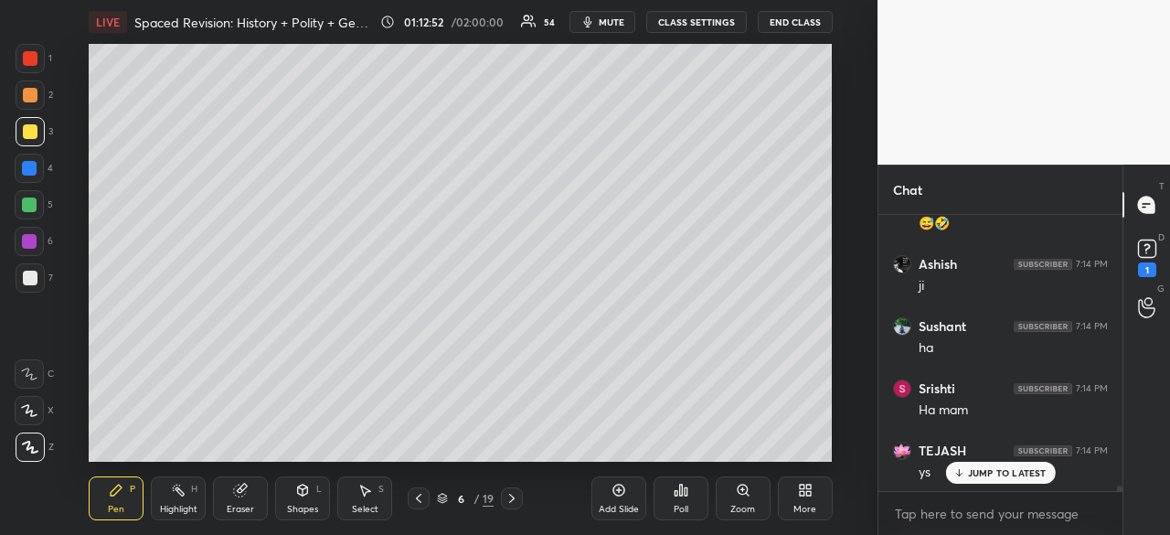
click at [30, 279] on div at bounding box center [30, 278] width 15 height 15
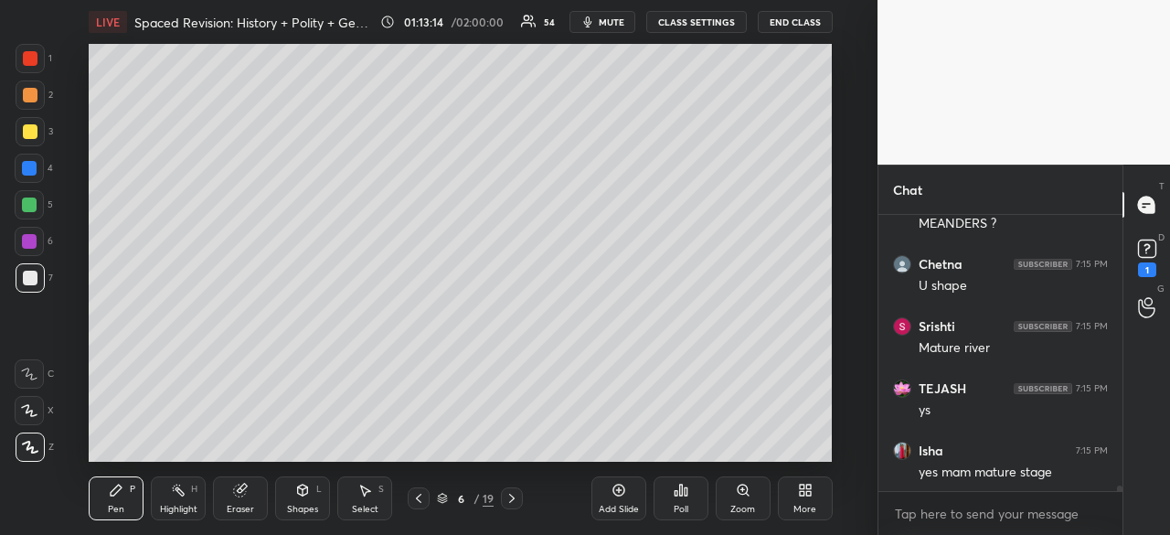
scroll to position [14521, 0]
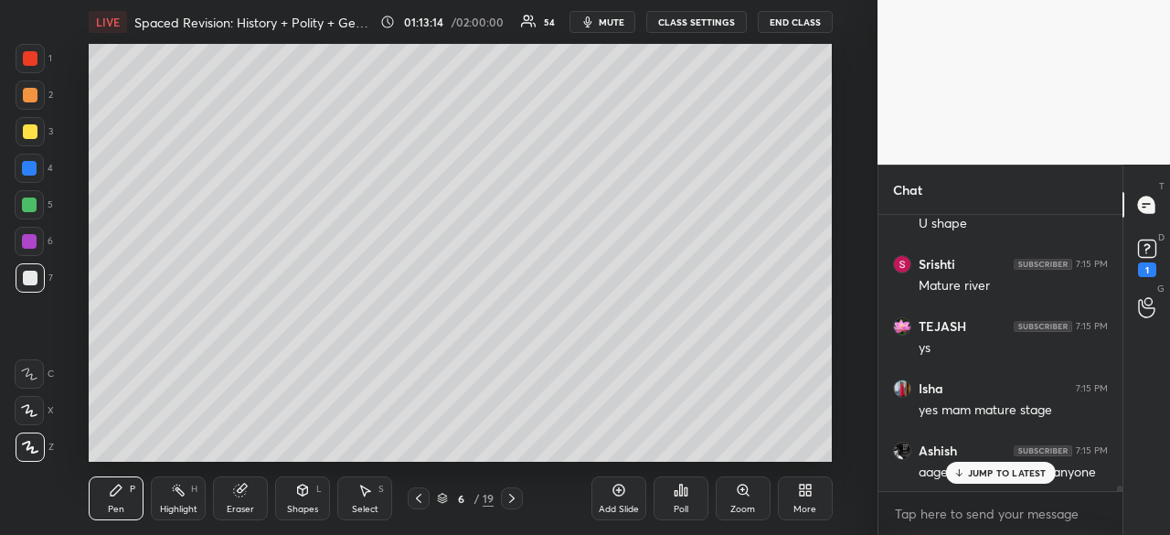
click at [31, 54] on div at bounding box center [30, 58] width 15 height 15
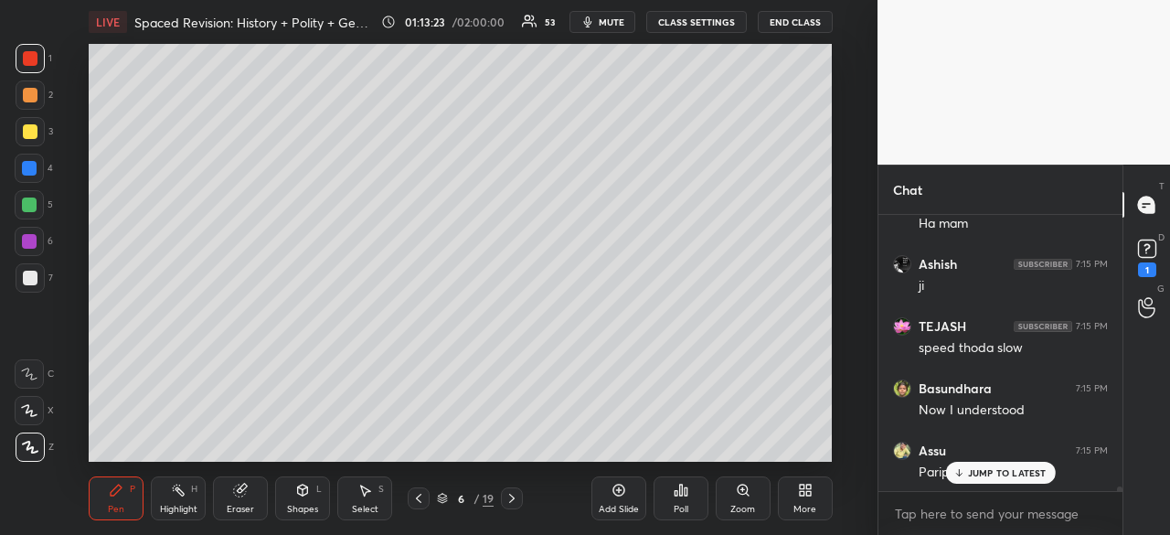
scroll to position [0, 0]
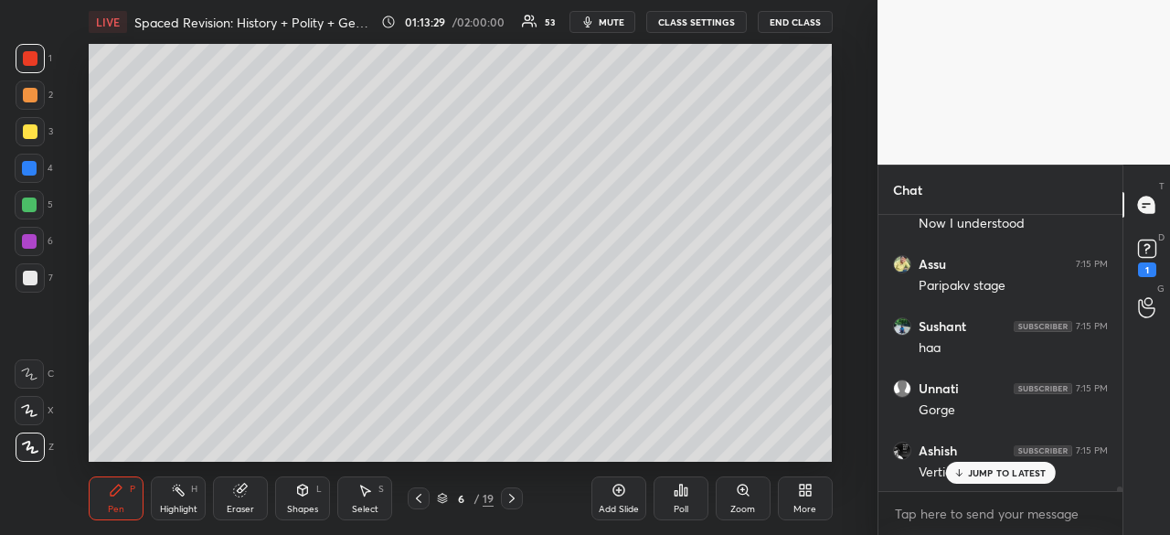
click at [1013, 469] on p "JUMP TO LATEST" at bounding box center [1007, 472] width 79 height 11
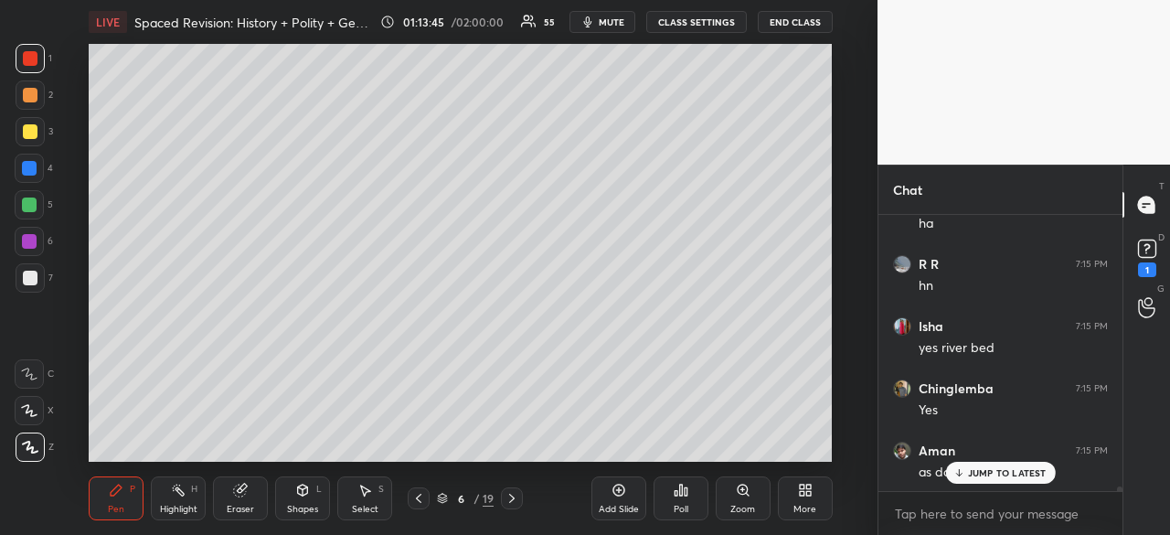
scroll to position [15764, 0]
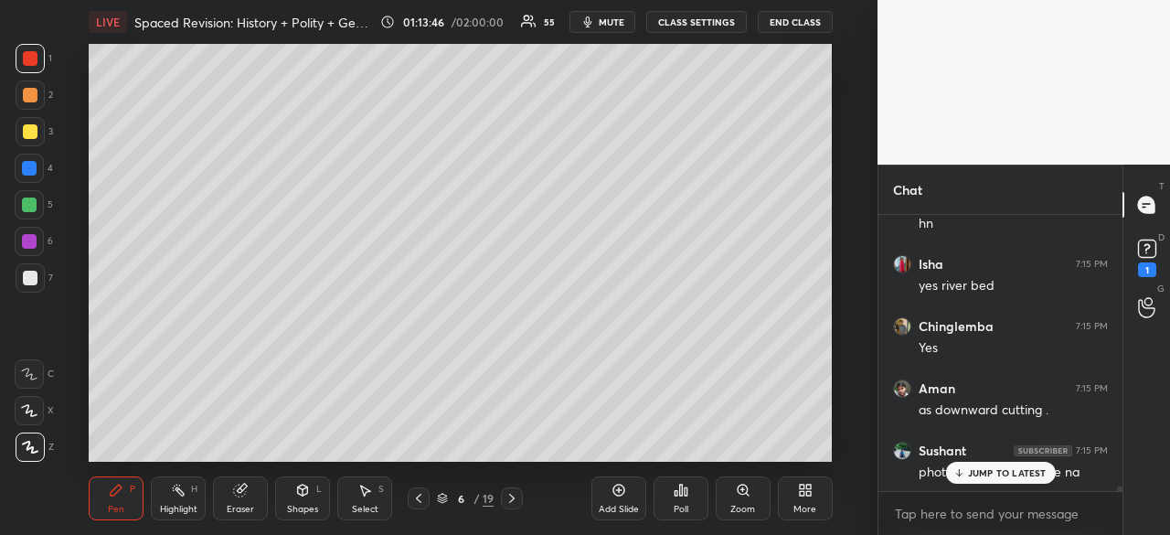
click at [33, 164] on div at bounding box center [29, 168] width 15 height 15
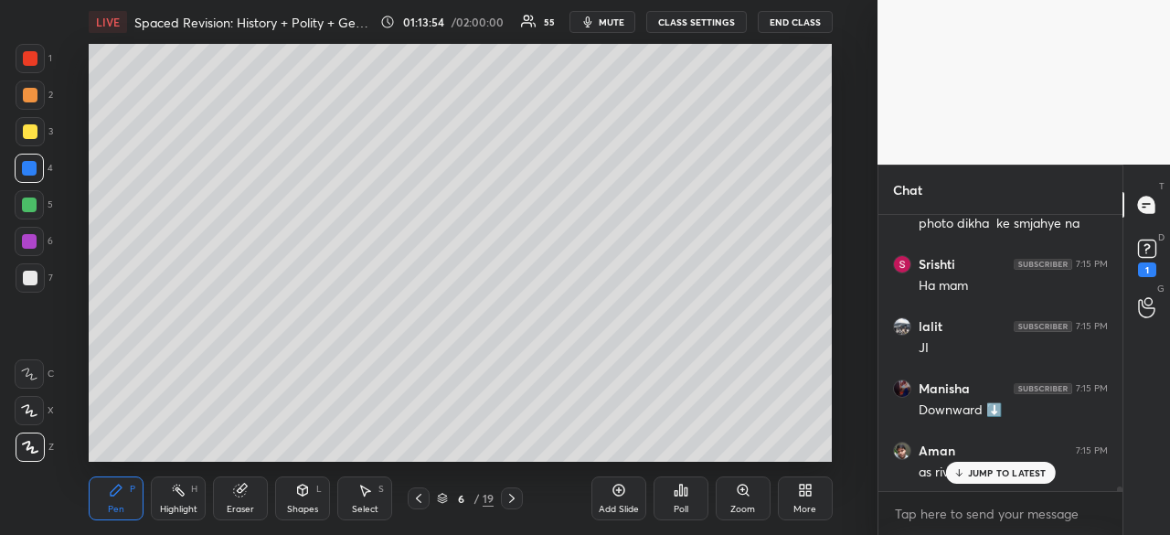
scroll to position [16075, 0]
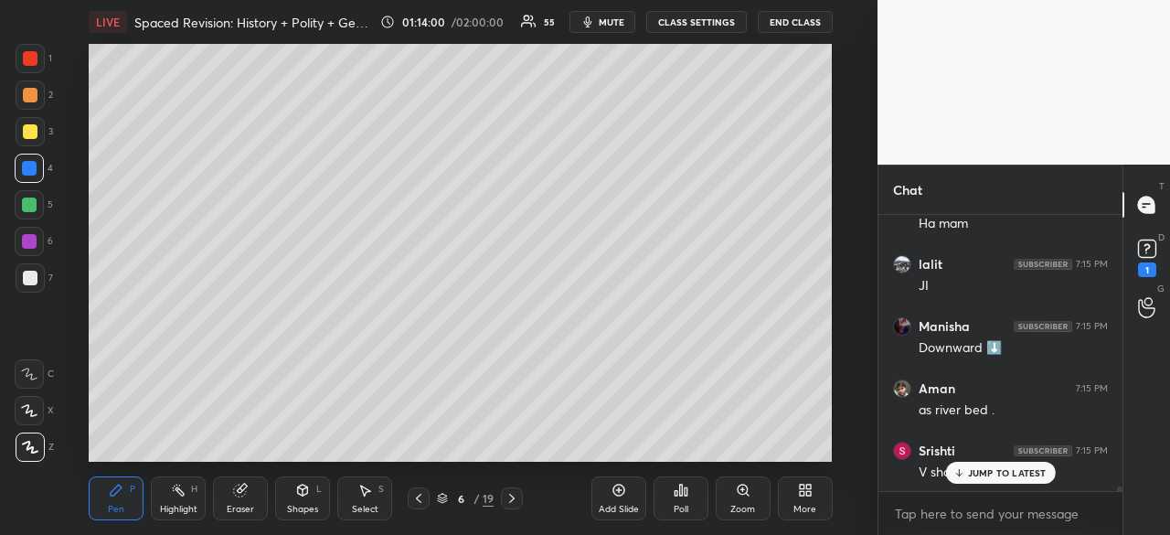
click at [993, 481] on div "JUMP TO LATEST" at bounding box center [1000, 473] width 110 height 22
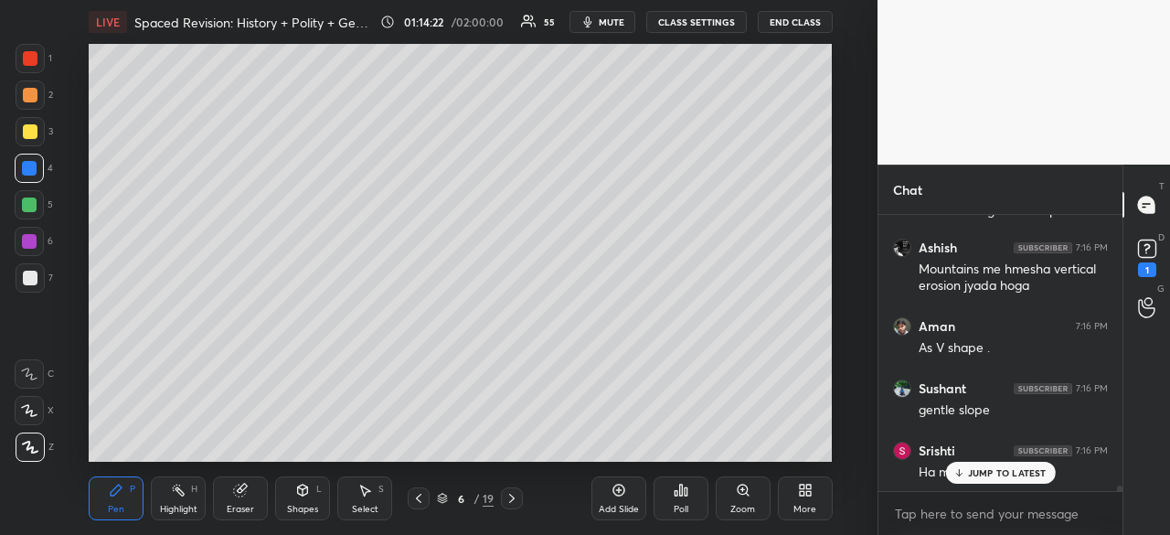
scroll to position [13766, 0]
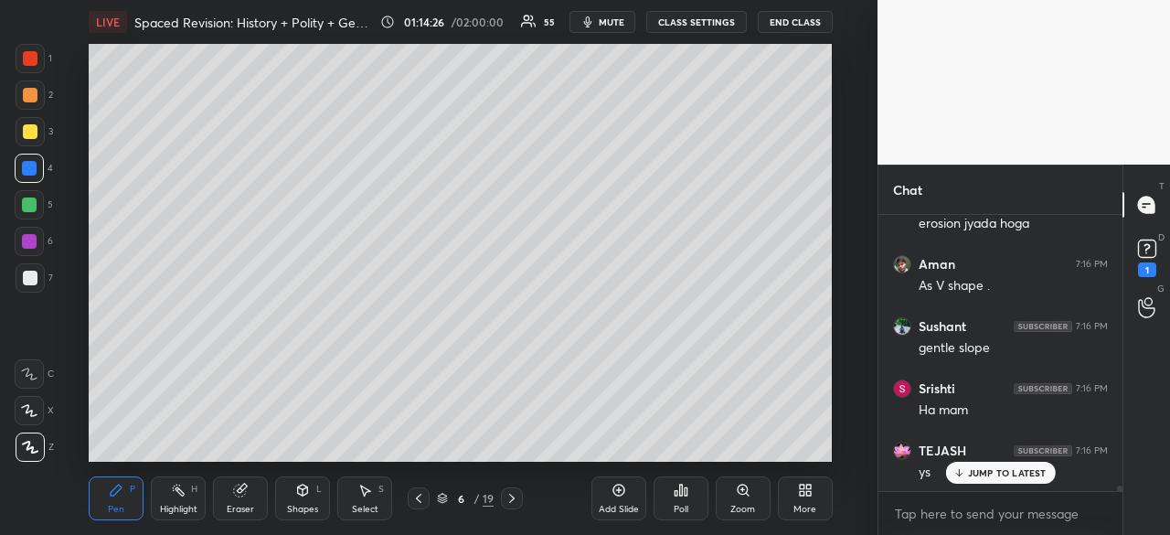
click at [620, 504] on div "Add Slide" at bounding box center [619, 508] width 40 height 9
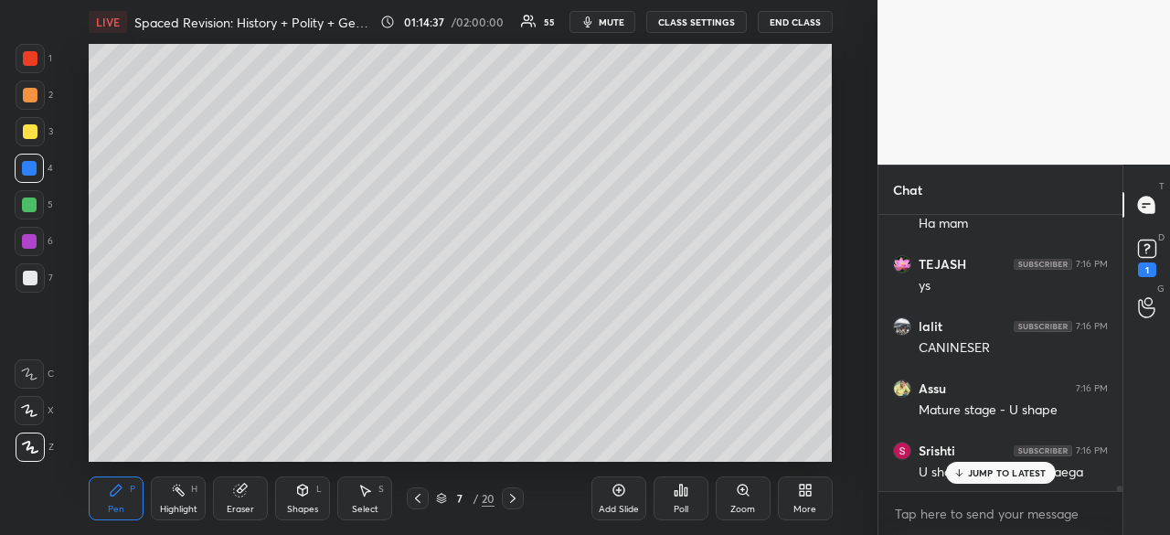
scroll to position [14031, 0]
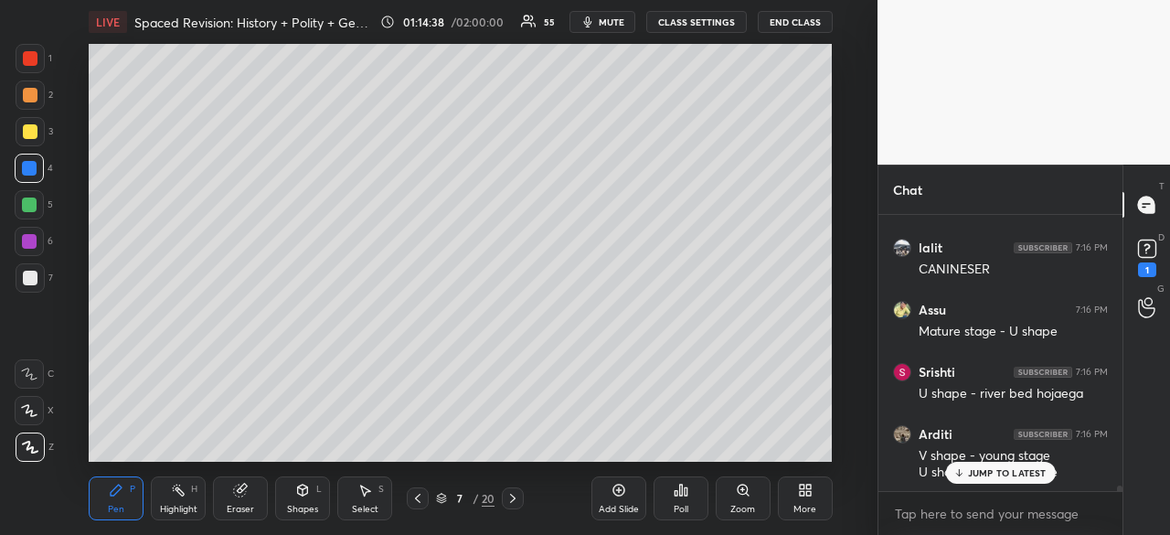
click at [21, 55] on div at bounding box center [30, 58] width 29 height 29
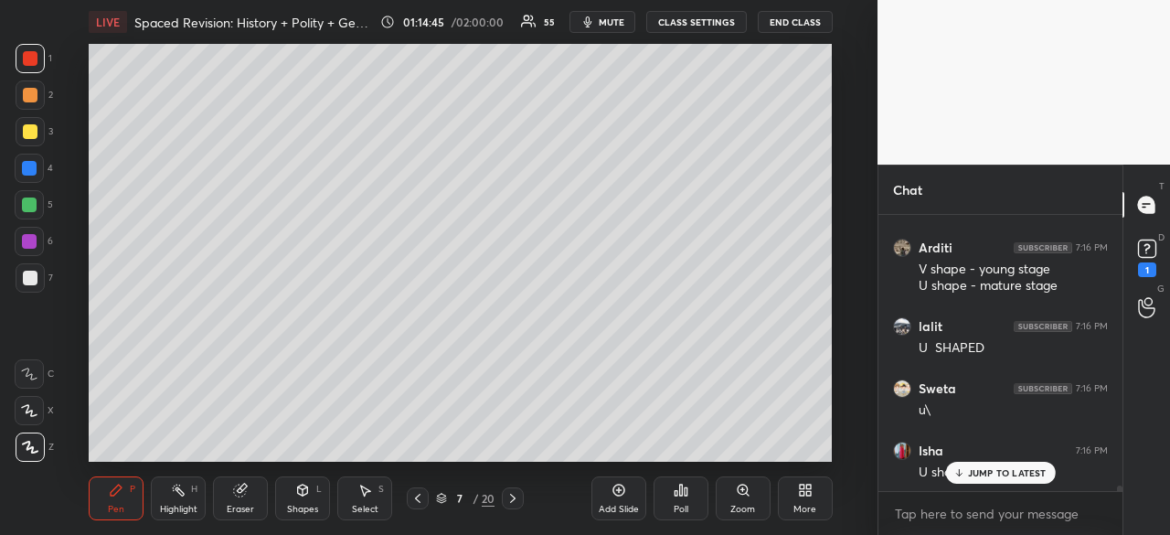
scroll to position [14280, 0]
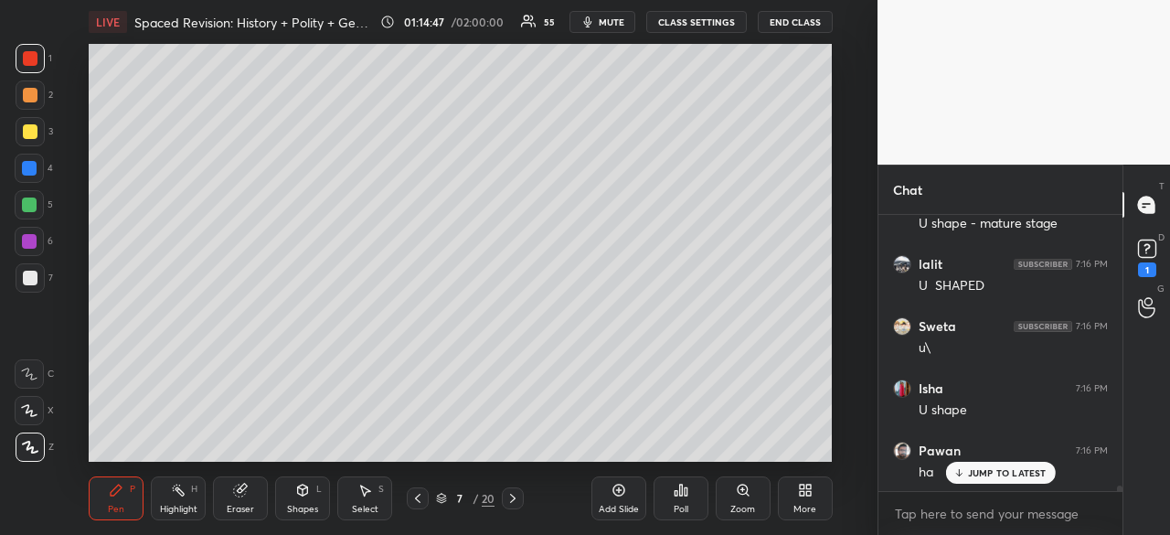
drag, startPoint x: 28, startPoint y: 180, endPoint x: 88, endPoint y: 176, distance: 59.5
click at [29, 178] on div at bounding box center [29, 168] width 29 height 29
click at [418, 494] on icon at bounding box center [417, 498] width 15 height 15
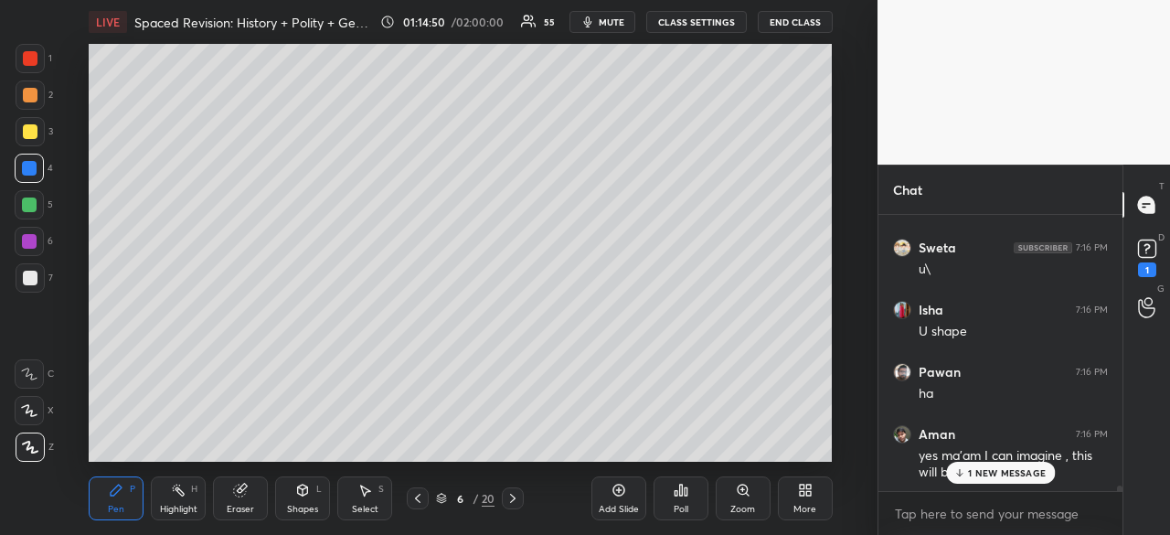
click at [424, 495] on icon at bounding box center [417, 498] width 15 height 15
click at [515, 504] on icon at bounding box center [512, 498] width 15 height 15
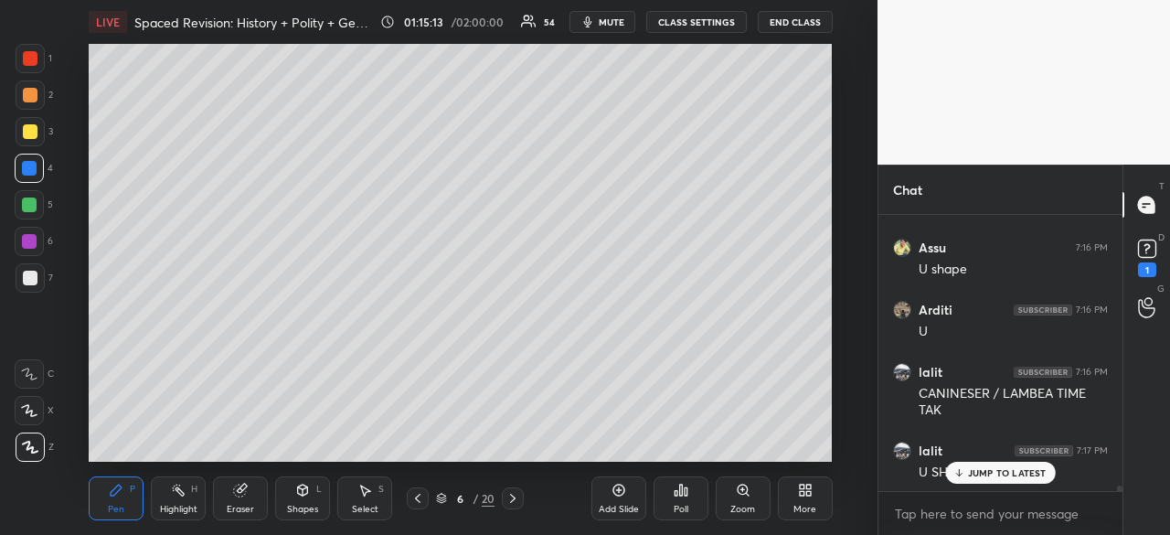
scroll to position [14888, 0]
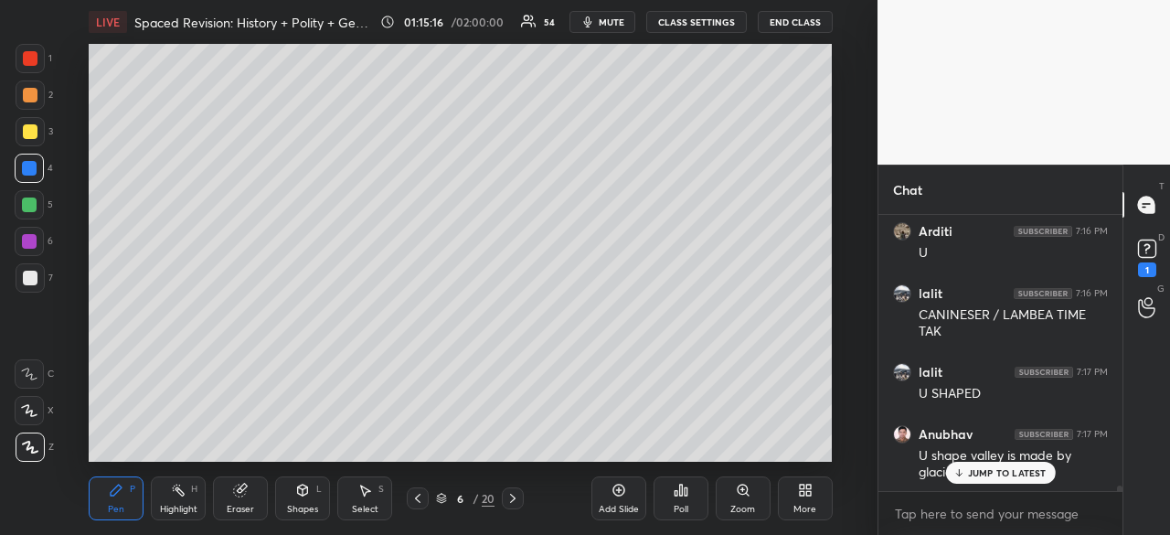
drag, startPoint x: 29, startPoint y: 281, endPoint x: 73, endPoint y: 274, distance: 44.3
click at [29, 281] on div at bounding box center [30, 278] width 15 height 15
click at [1011, 473] on p "JUMP TO LATEST" at bounding box center [1007, 472] width 79 height 11
click at [23, 53] on div at bounding box center [30, 58] width 15 height 15
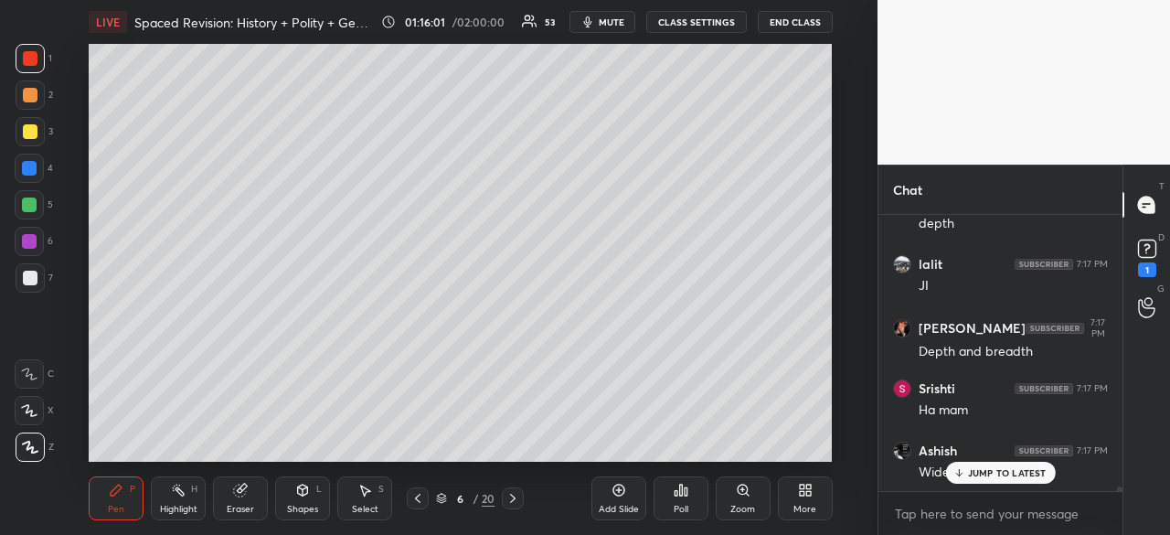
scroll to position [16351, 0]
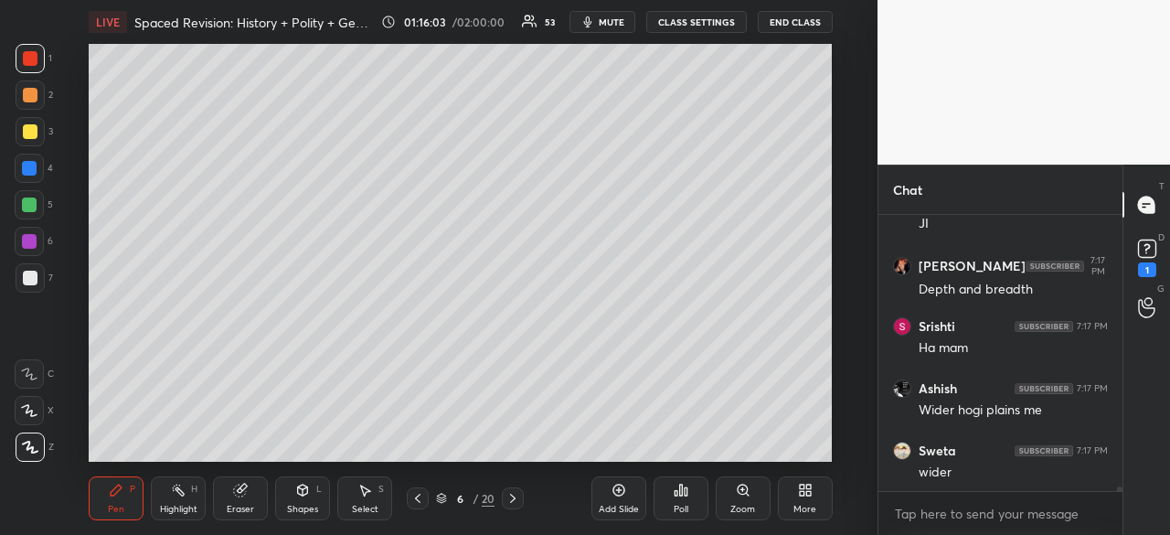
click at [33, 127] on div at bounding box center [30, 131] width 15 height 15
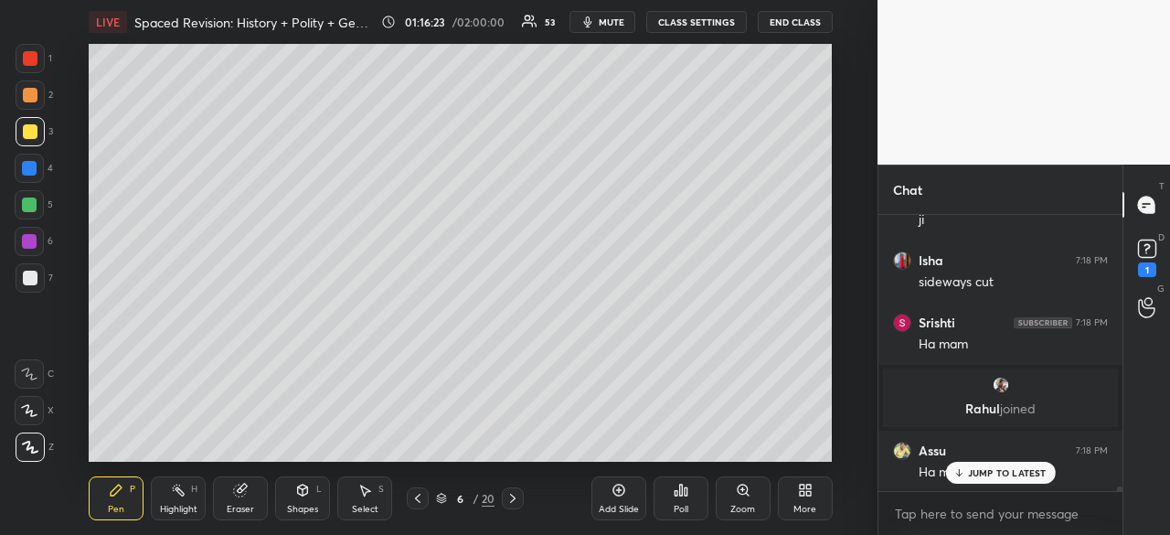
scroll to position [16727, 0]
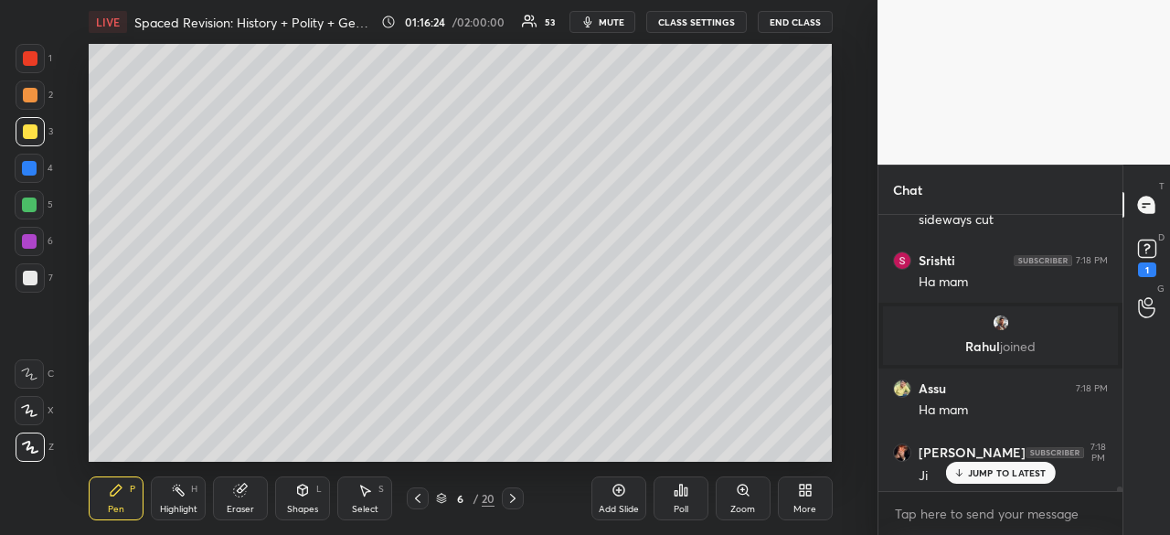
click at [32, 165] on div at bounding box center [29, 168] width 15 height 15
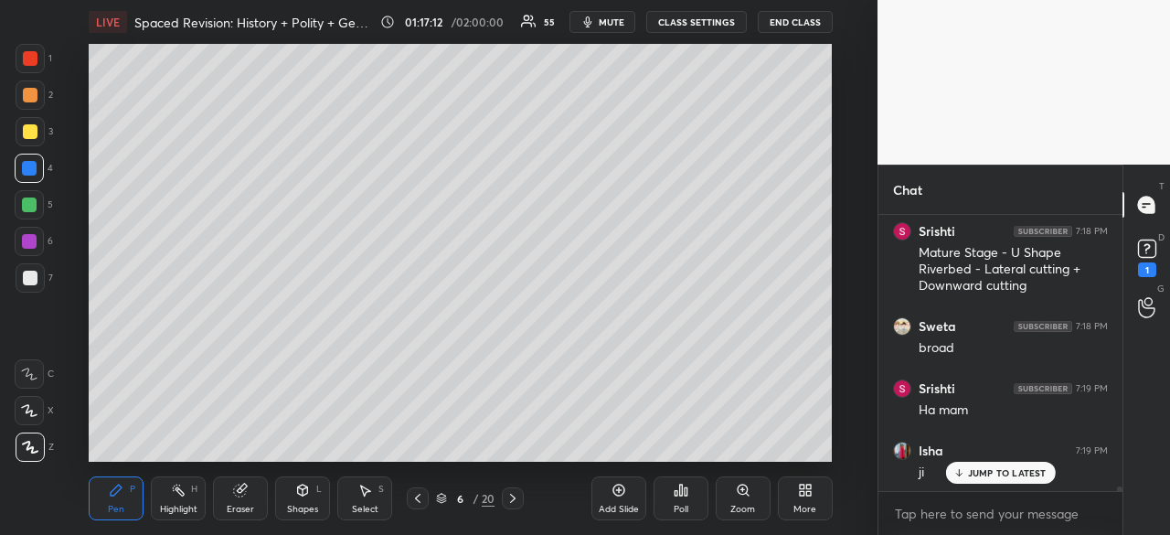
scroll to position [18157, 0]
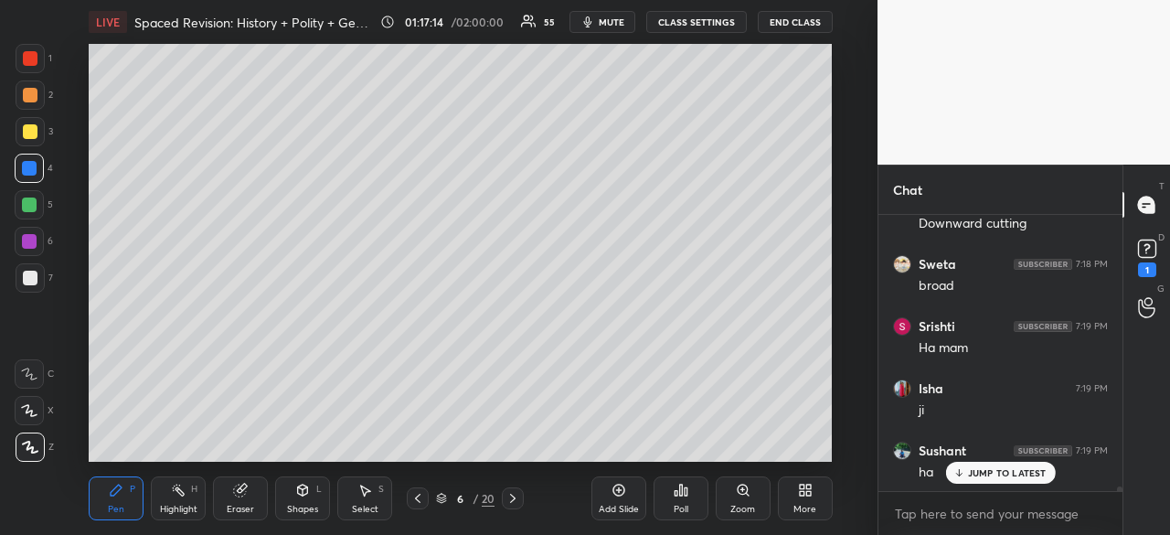
click at [36, 274] on div at bounding box center [30, 278] width 15 height 15
click at [623, 496] on icon at bounding box center [618, 490] width 15 height 15
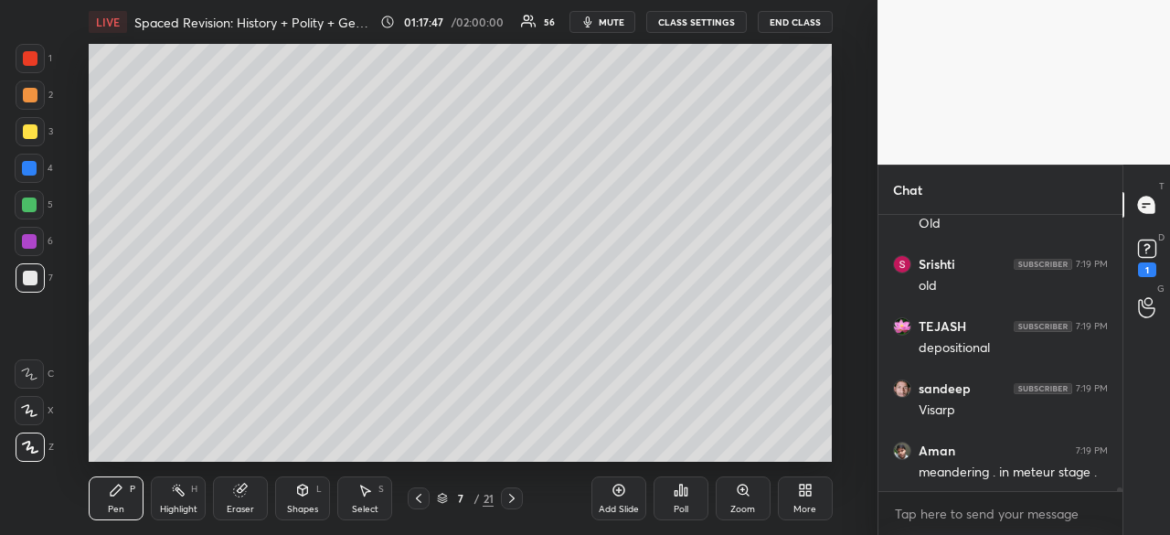
scroll to position [19275, 0]
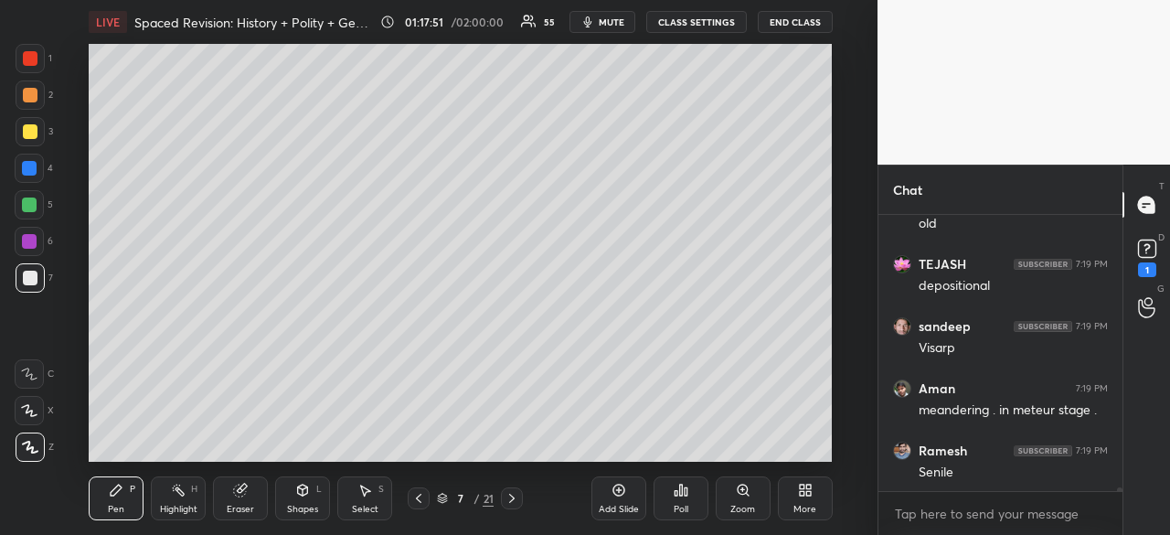
click at [20, 44] on div at bounding box center [30, 58] width 29 height 29
click at [604, 499] on div "Add Slide" at bounding box center [618, 498] width 55 height 44
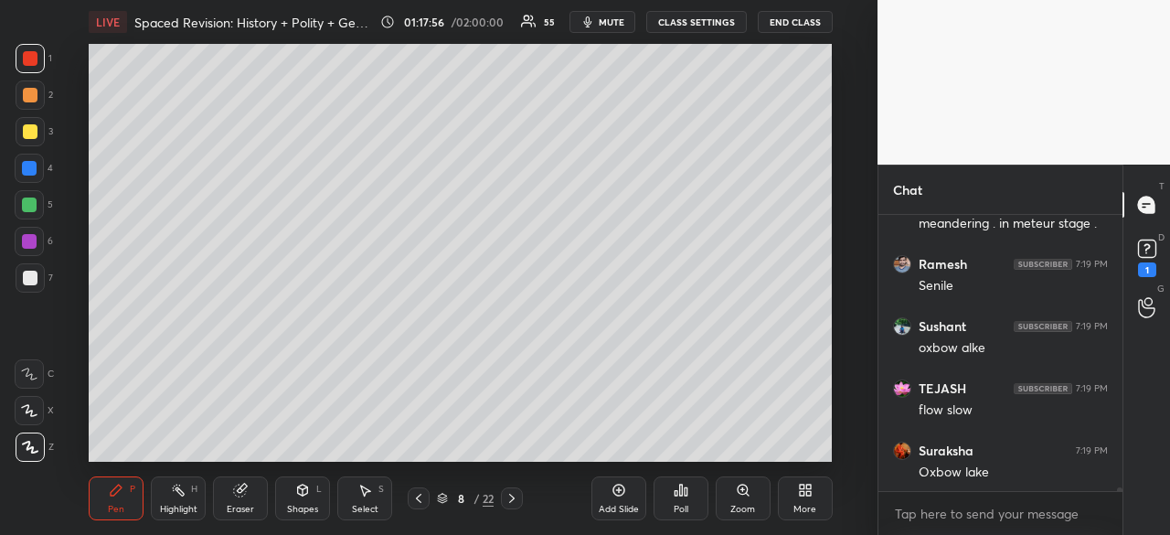
scroll to position [19524, 0]
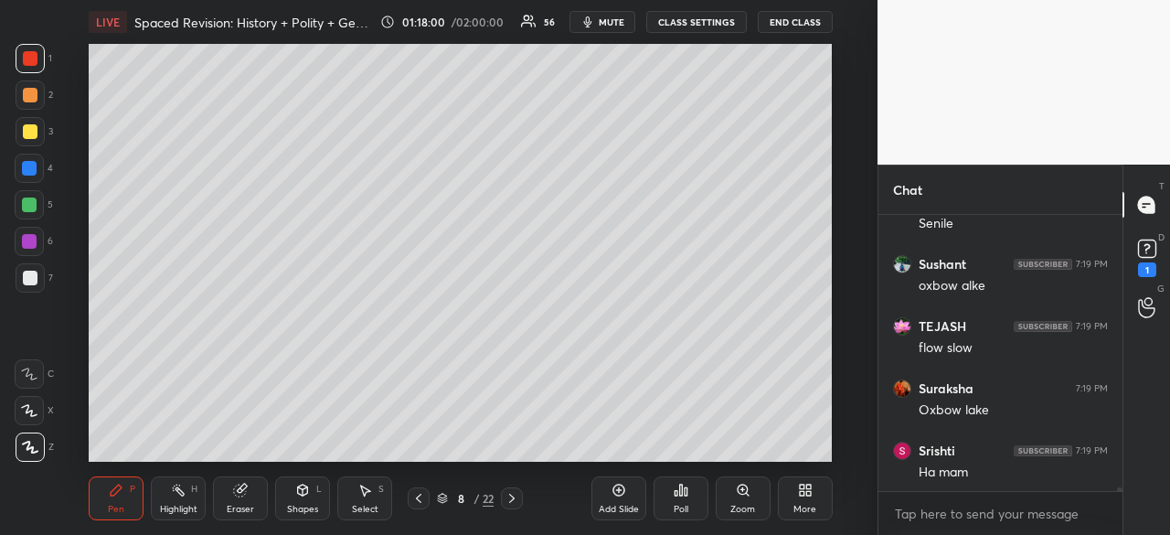
click at [24, 168] on div at bounding box center [29, 168] width 15 height 15
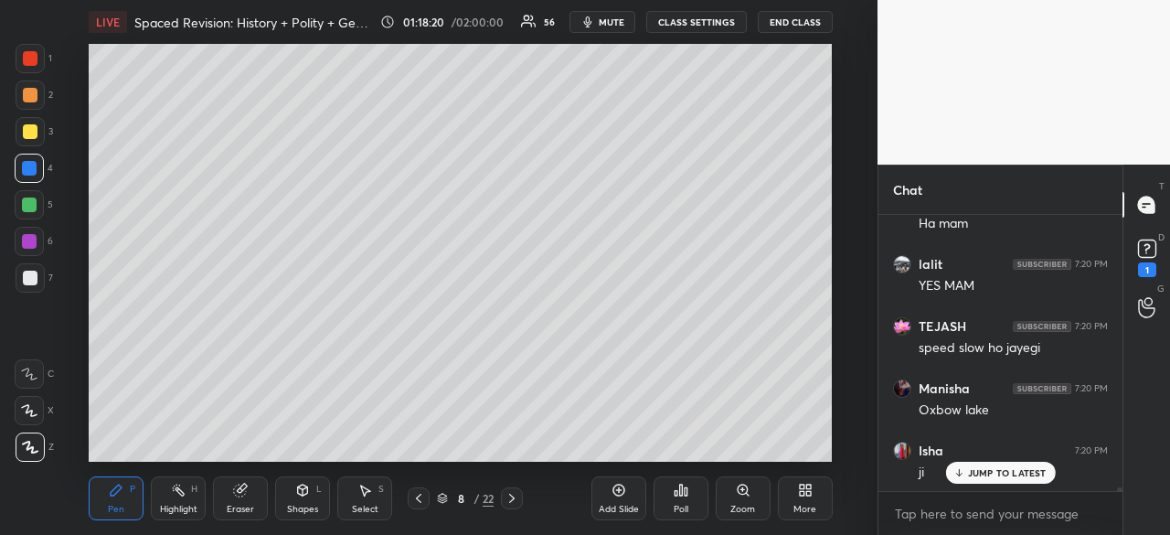
scroll to position [19835, 0]
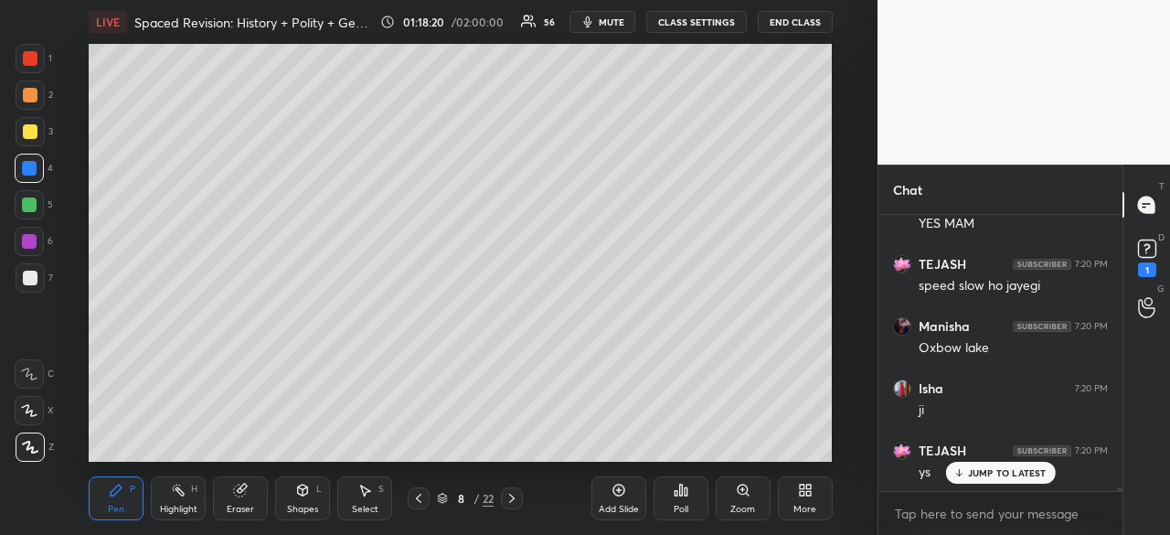
click at [28, 283] on div at bounding box center [30, 278] width 15 height 15
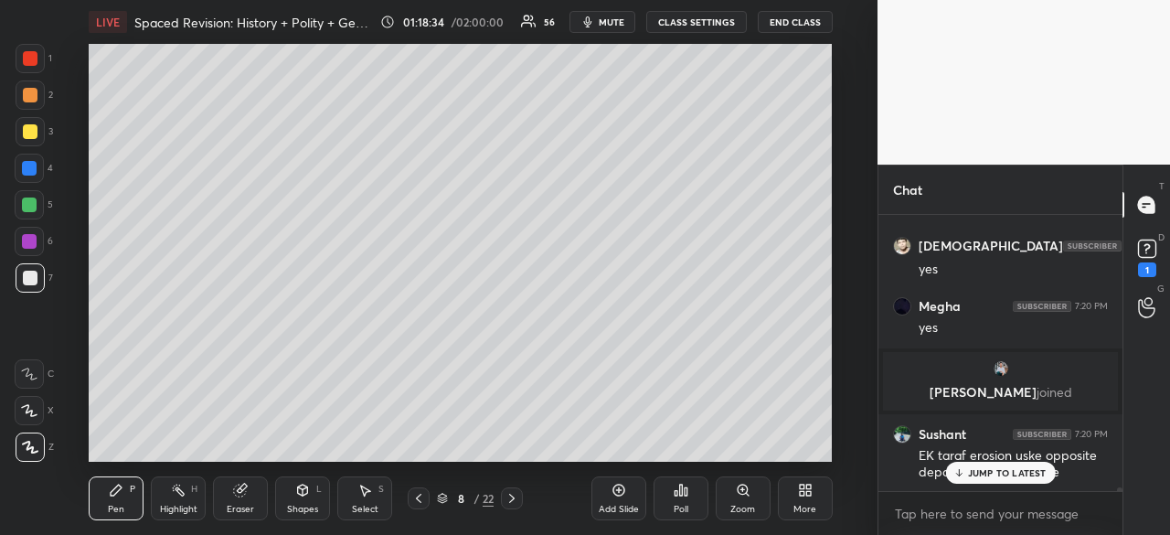
scroll to position [20290, 0]
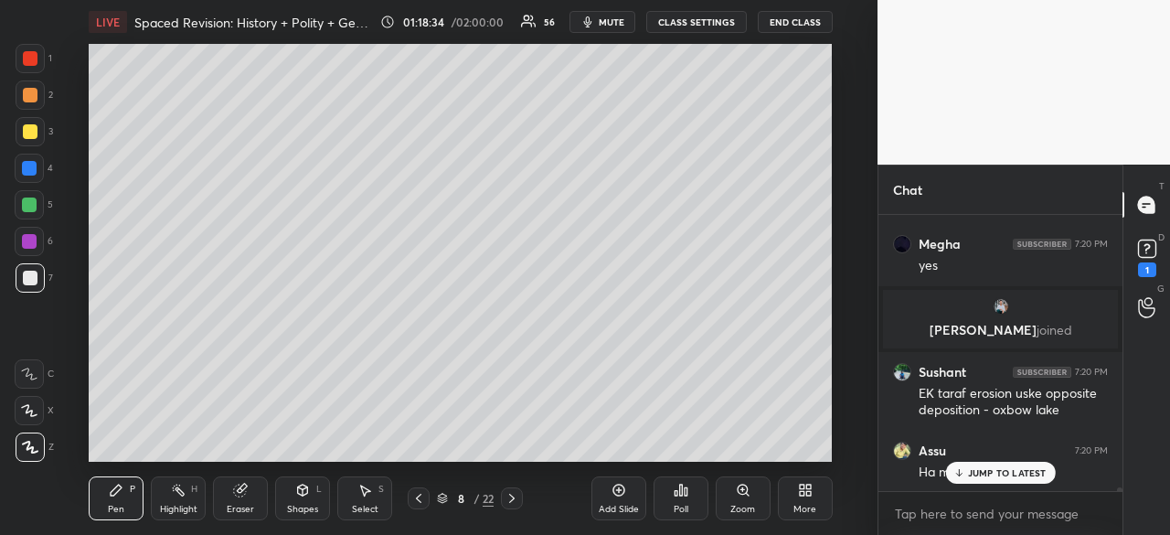
click at [621, 499] on div "Add Slide" at bounding box center [618, 498] width 55 height 44
click at [1024, 469] on p "JUMP TO LATEST" at bounding box center [1007, 472] width 79 height 11
click at [27, 278] on div at bounding box center [30, 278] width 15 height 15
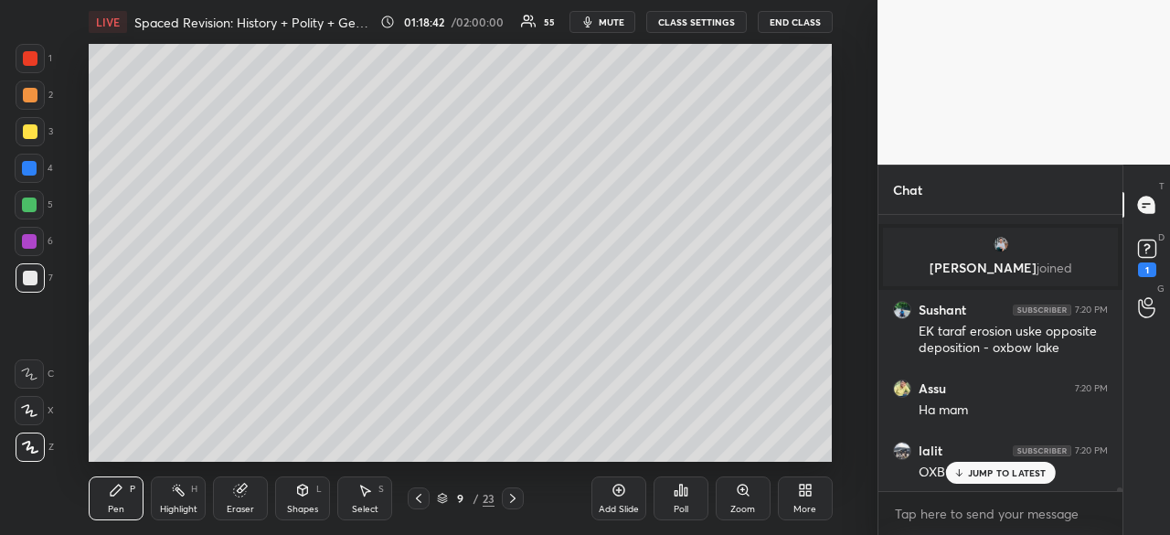
scroll to position [20414, 0]
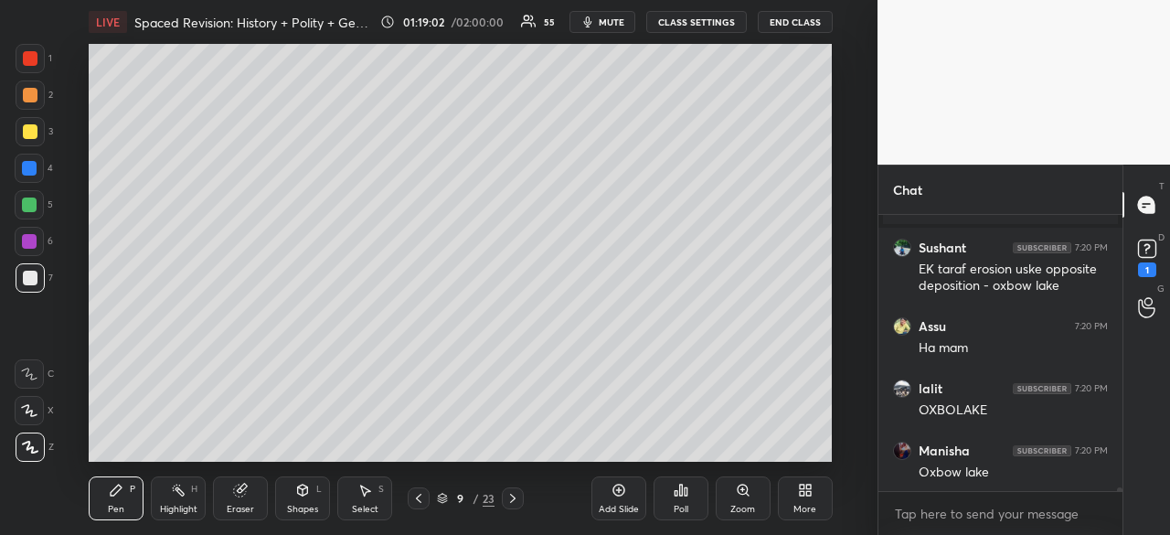
drag, startPoint x: 28, startPoint y: 165, endPoint x: 72, endPoint y: 158, distance: 44.5
click at [28, 164] on div at bounding box center [29, 168] width 15 height 15
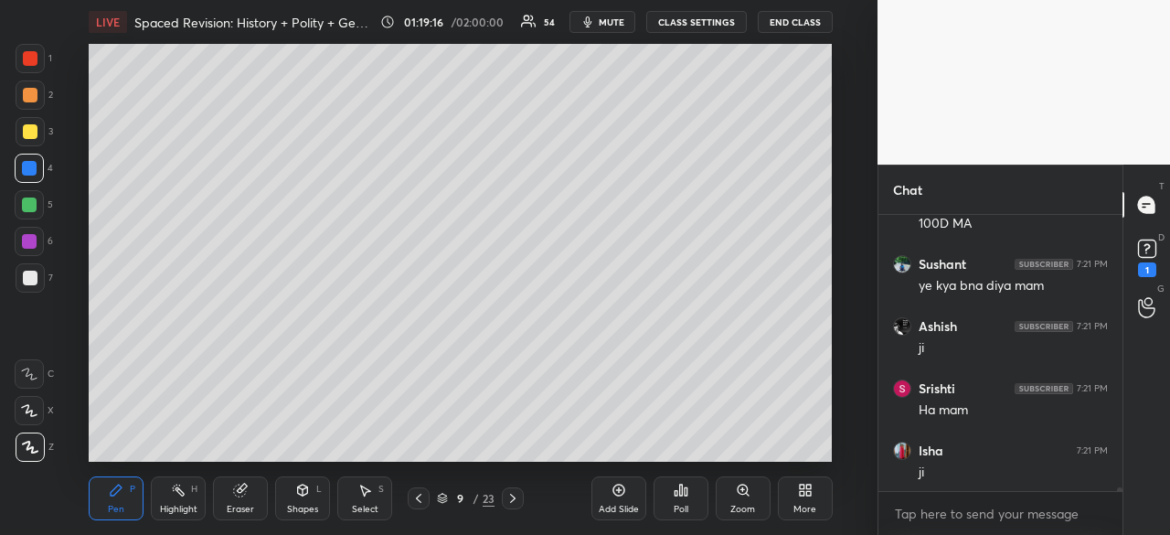
scroll to position [20787, 0]
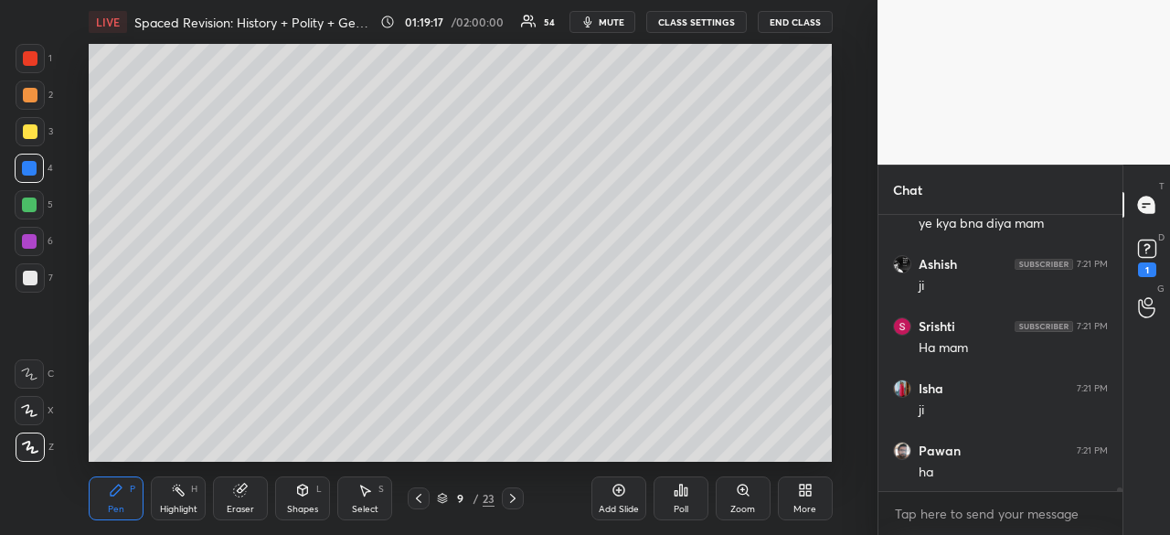
click at [179, 494] on icon at bounding box center [178, 490] width 15 height 15
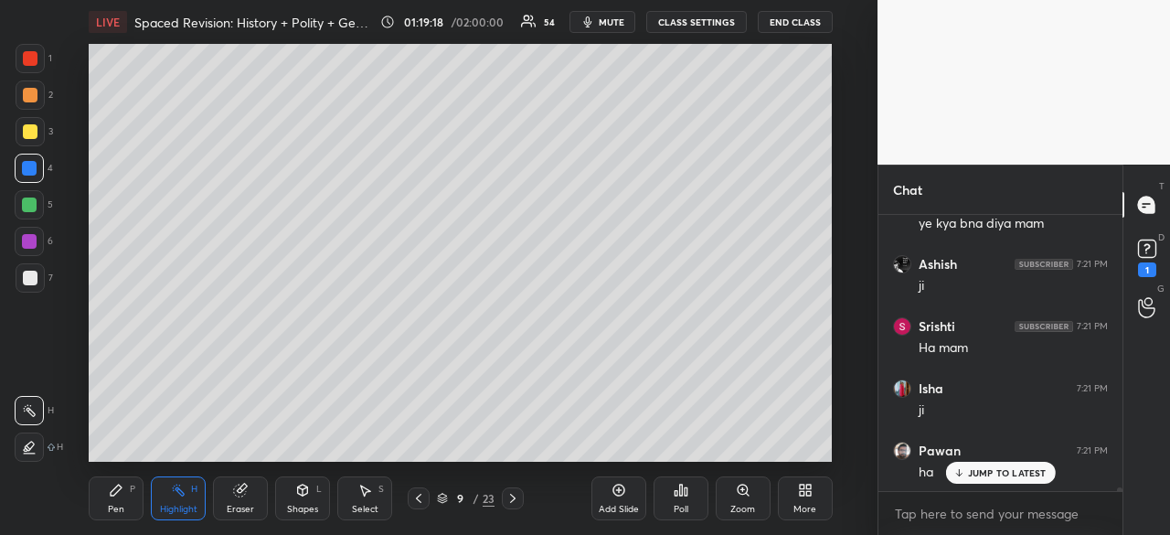
scroll to position [20849, 0]
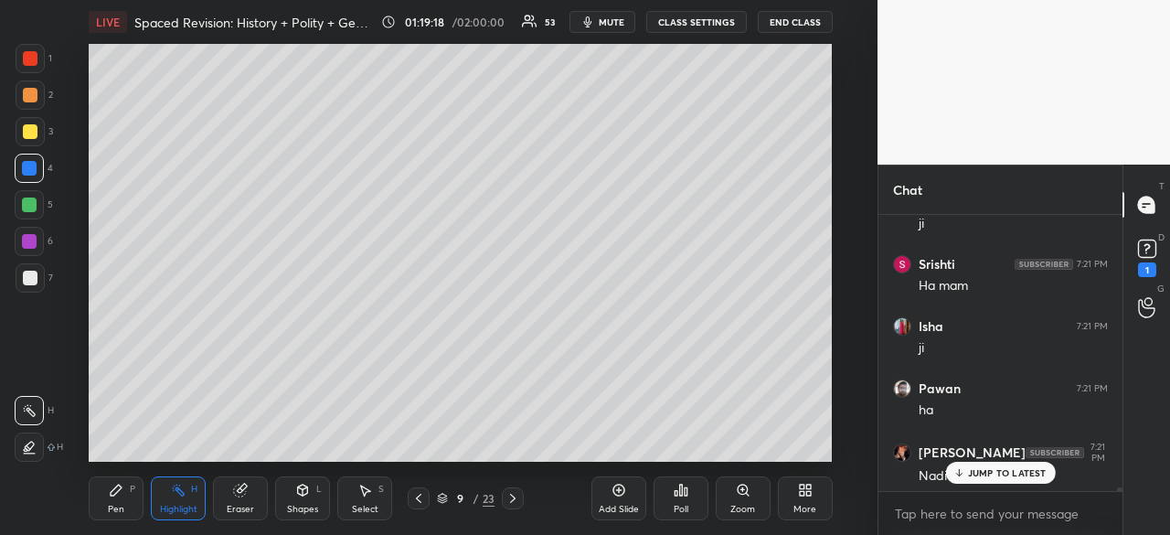
click at [29, 148] on div "3" at bounding box center [34, 135] width 37 height 37
click at [29, 166] on div at bounding box center [29, 168] width 15 height 15
click at [27, 442] on icon at bounding box center [29, 447] width 15 height 15
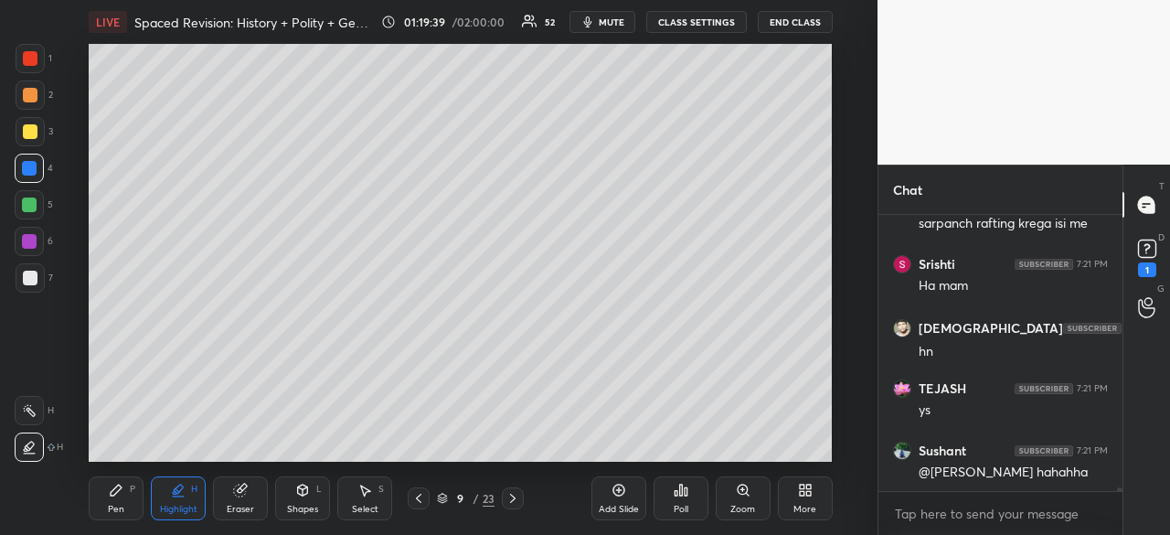
scroll to position [21425, 0]
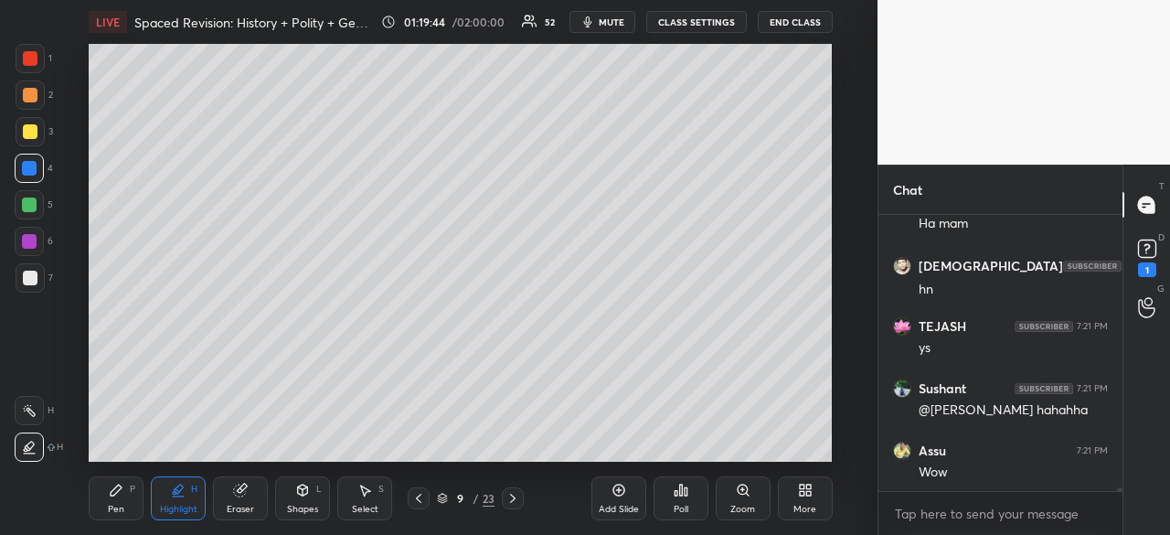
drag, startPoint x: 22, startPoint y: 264, endPoint x: 35, endPoint y: 263, distance: 12.8
click at [22, 267] on div at bounding box center [30, 277] width 29 height 29
click at [117, 498] on div "Pen P" at bounding box center [116, 498] width 55 height 44
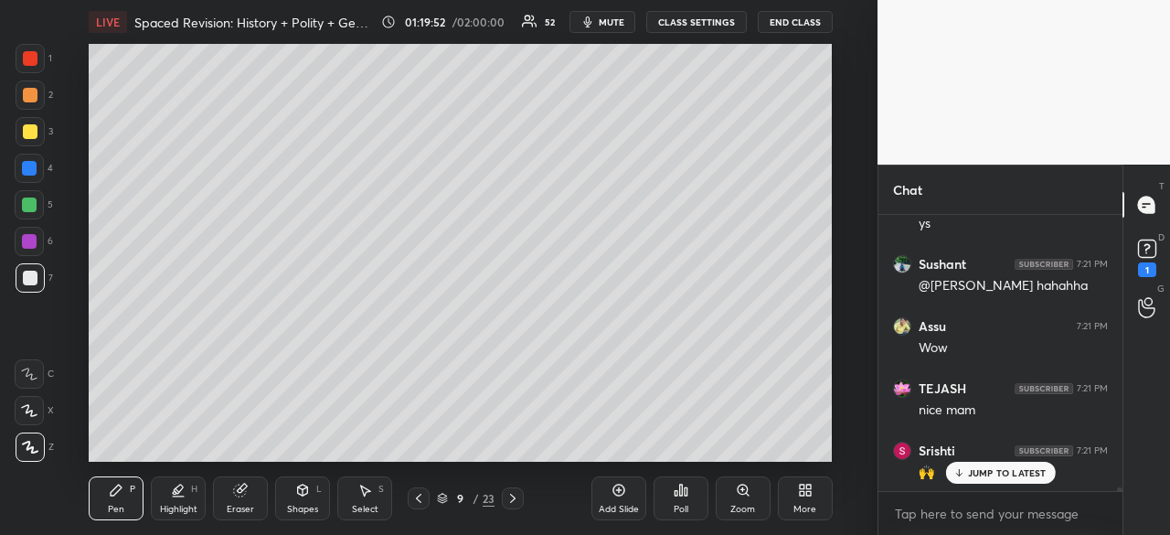
scroll to position [21611, 0]
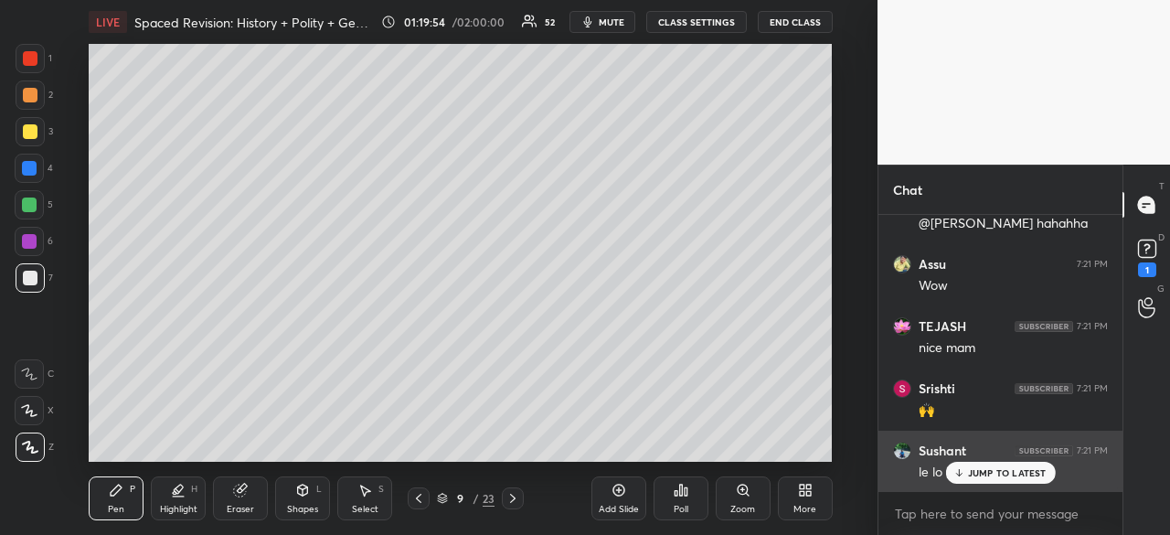
click at [987, 482] on div "JUMP TO LATEST" at bounding box center [1000, 473] width 110 height 22
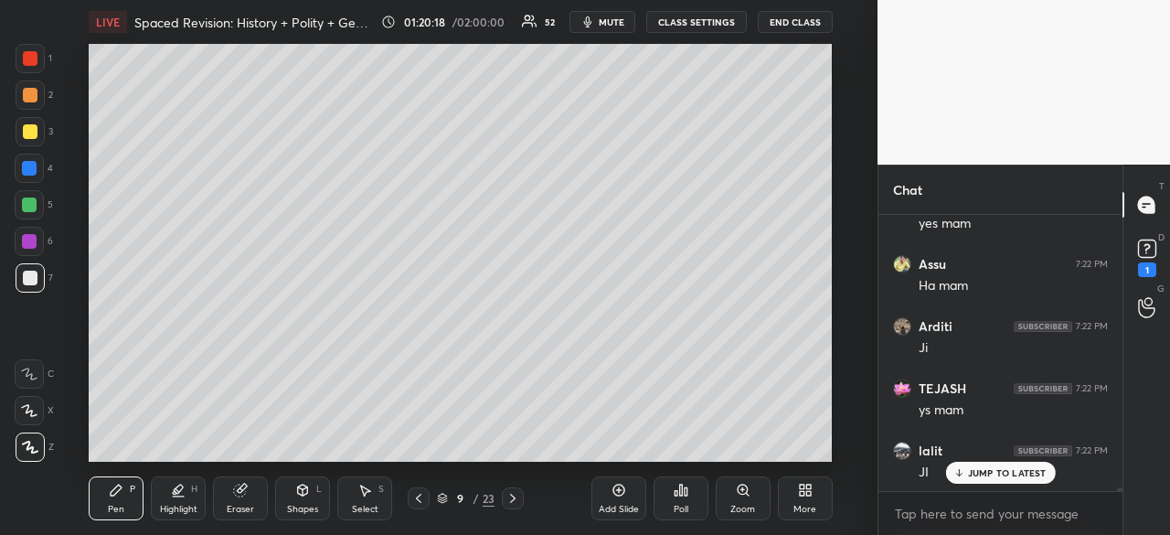
scroll to position [22668, 0]
click at [17, 281] on div at bounding box center [30, 277] width 29 height 29
click at [18, 134] on div at bounding box center [30, 131] width 29 height 29
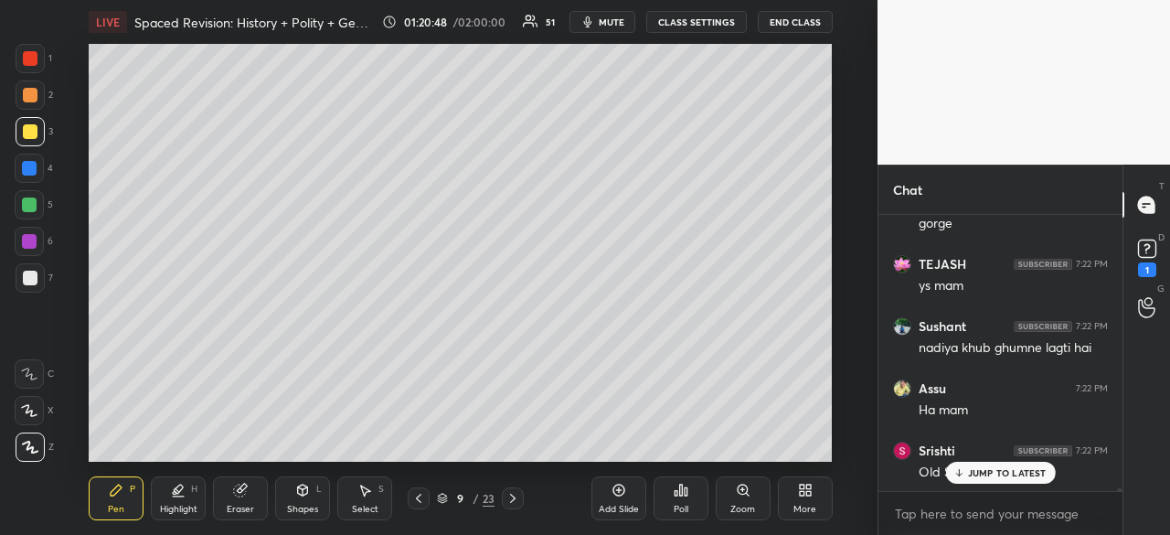
scroll to position [23911, 0]
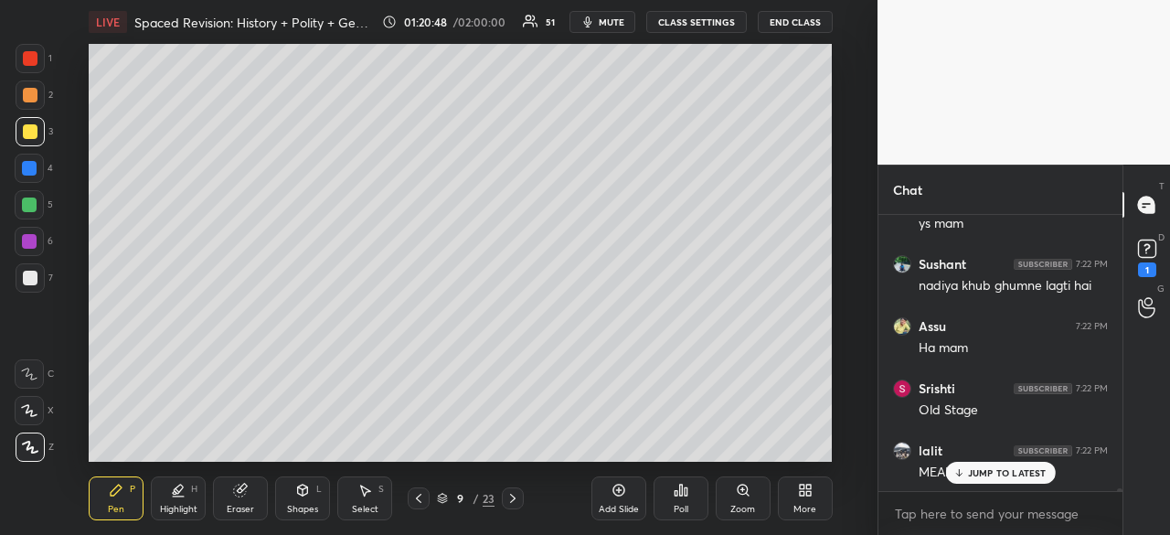
click at [991, 475] on div "sandeep 7:22 PM Fizord jaisa TEJASH 7:22 PM narmada lalit 7:22 PM BAHUBALI KI S…" at bounding box center [1000, 353] width 244 height 276
click at [969, 471] on p "JUMP TO LATEST" at bounding box center [1007, 472] width 79 height 11
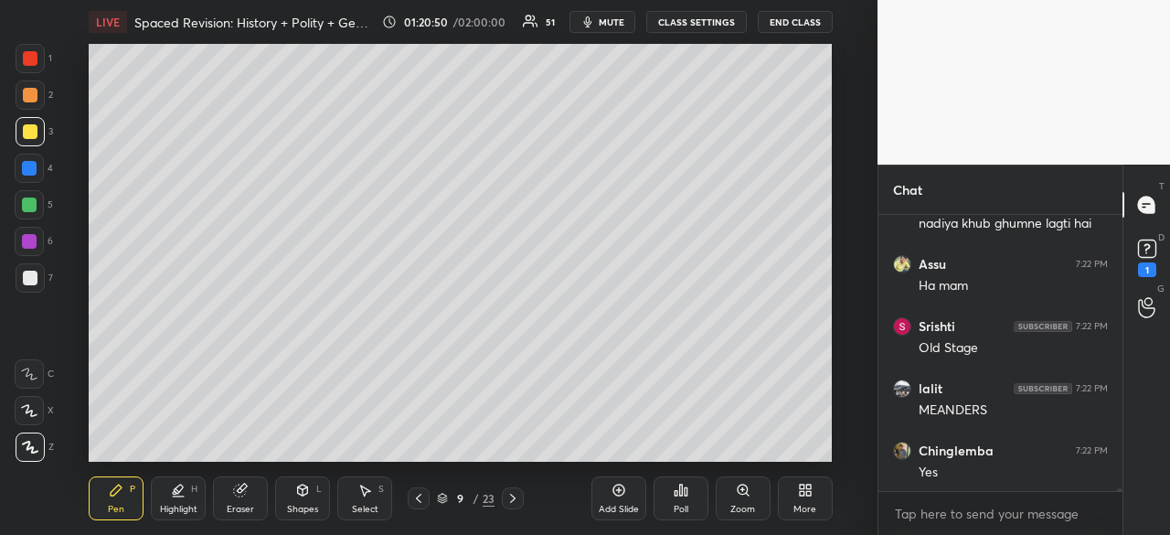
click at [607, 511] on div "Add Slide" at bounding box center [619, 508] width 40 height 9
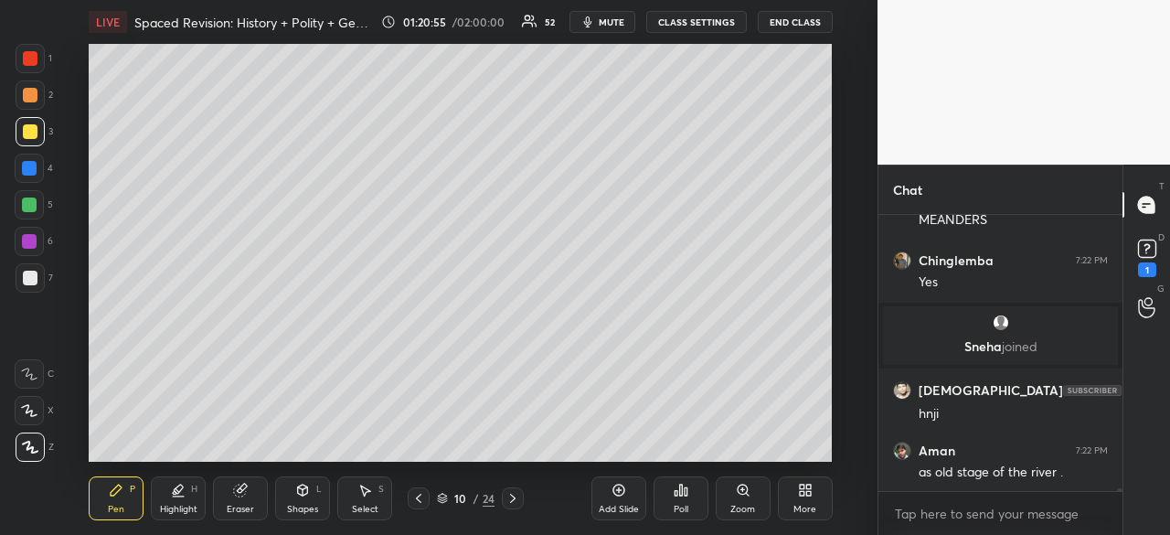
scroll to position [24225, 0]
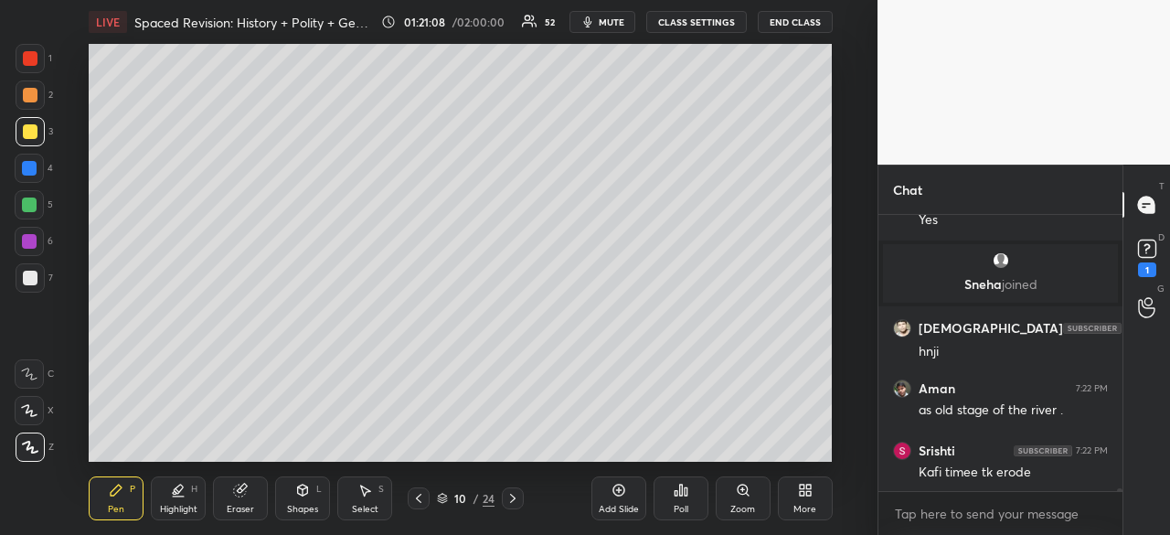
drag, startPoint x: 37, startPoint y: 165, endPoint x: 49, endPoint y: 165, distance: 12.8
click at [38, 164] on div at bounding box center [29, 168] width 29 height 29
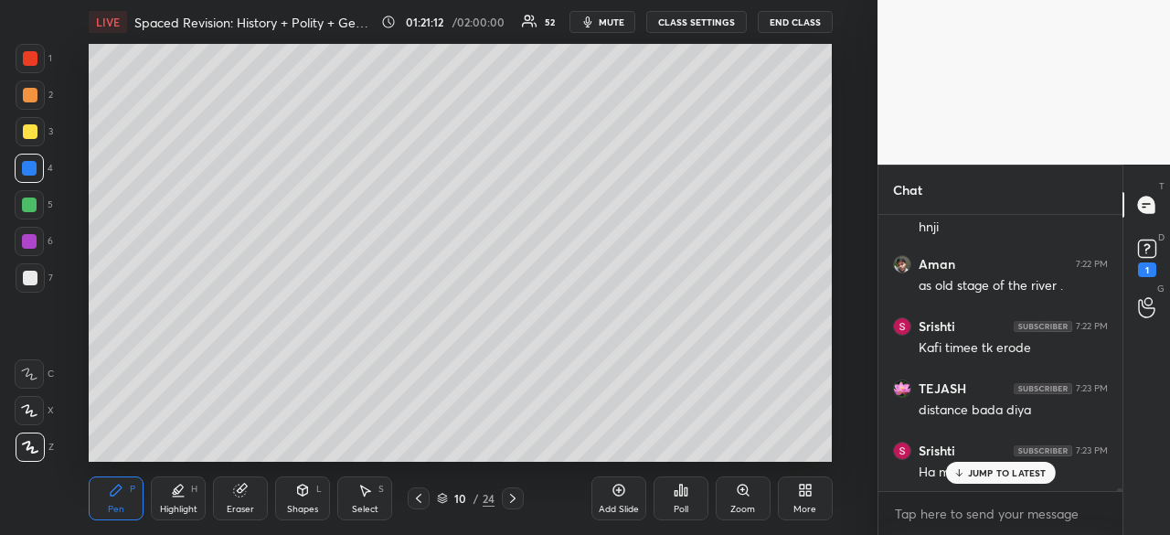
click at [982, 478] on p "JUMP TO LATEST" at bounding box center [1007, 472] width 79 height 11
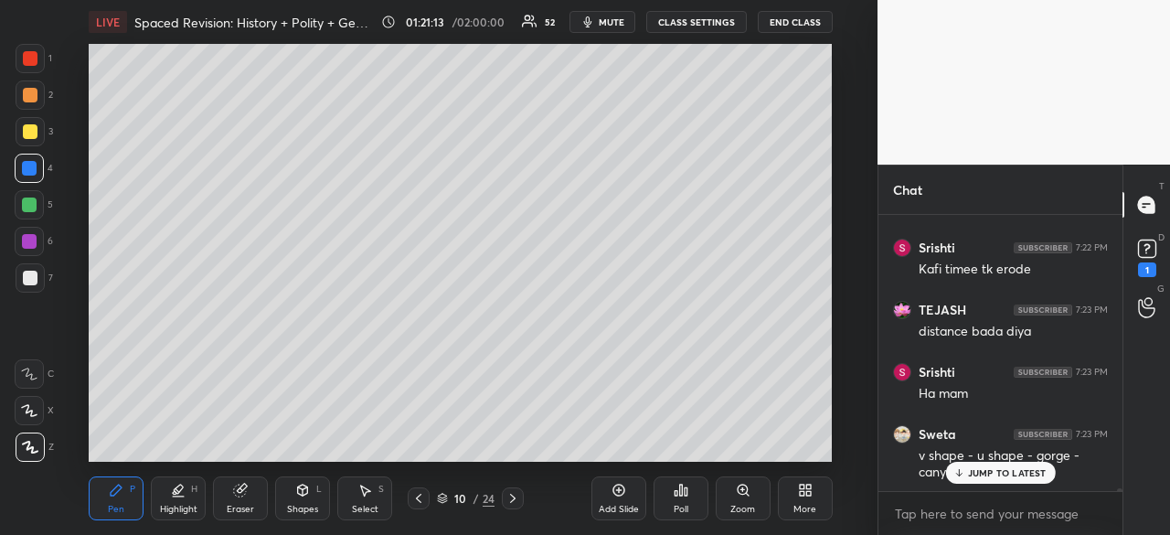
drag, startPoint x: 31, startPoint y: 58, endPoint x: 20, endPoint y: 52, distance: 12.7
click at [26, 58] on div at bounding box center [30, 58] width 15 height 15
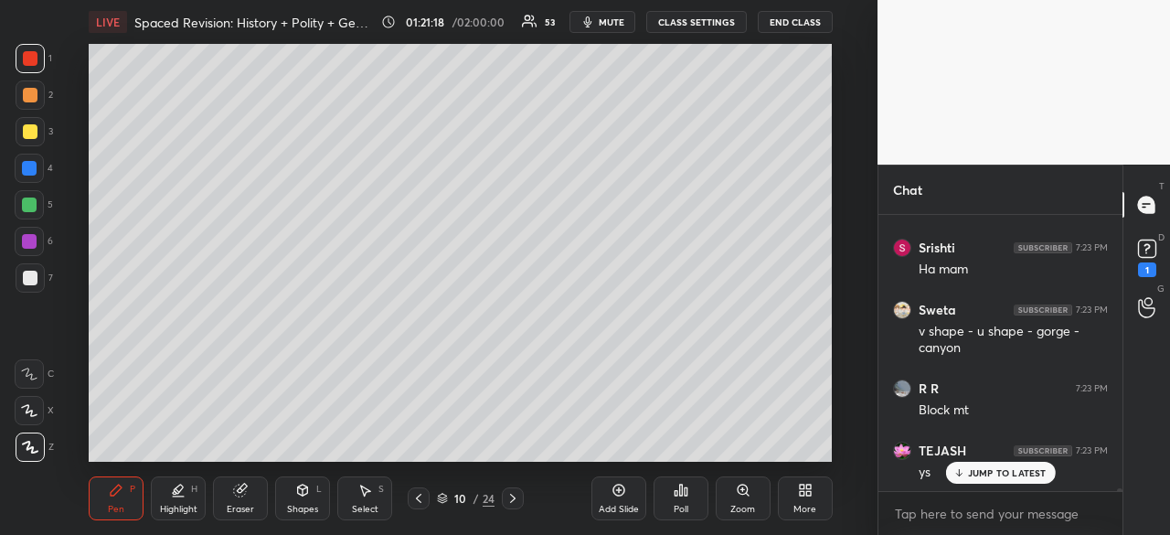
click at [20, 136] on div at bounding box center [30, 131] width 29 height 29
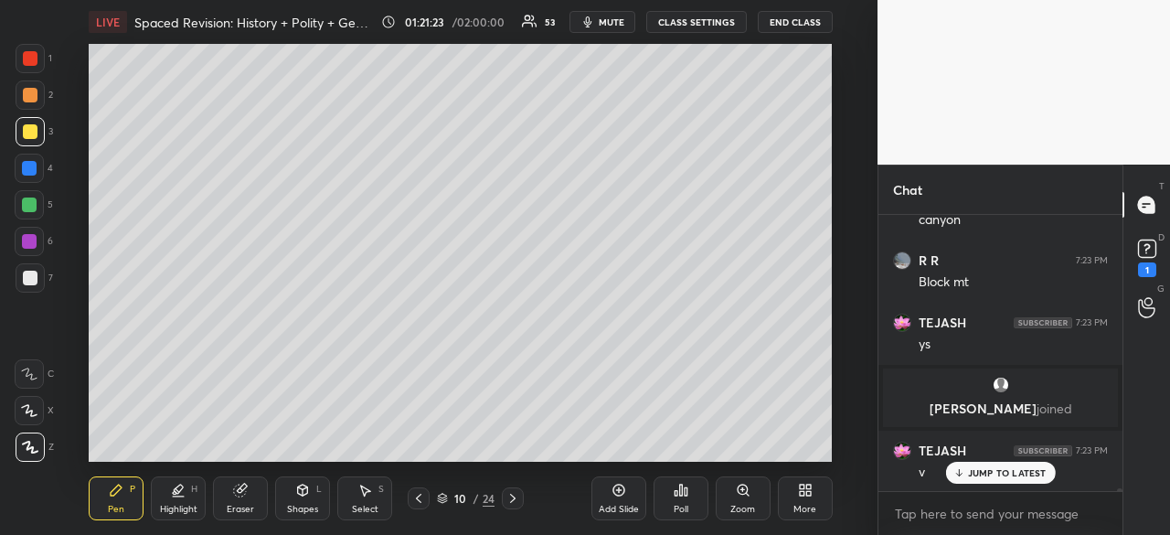
scroll to position [24742, 0]
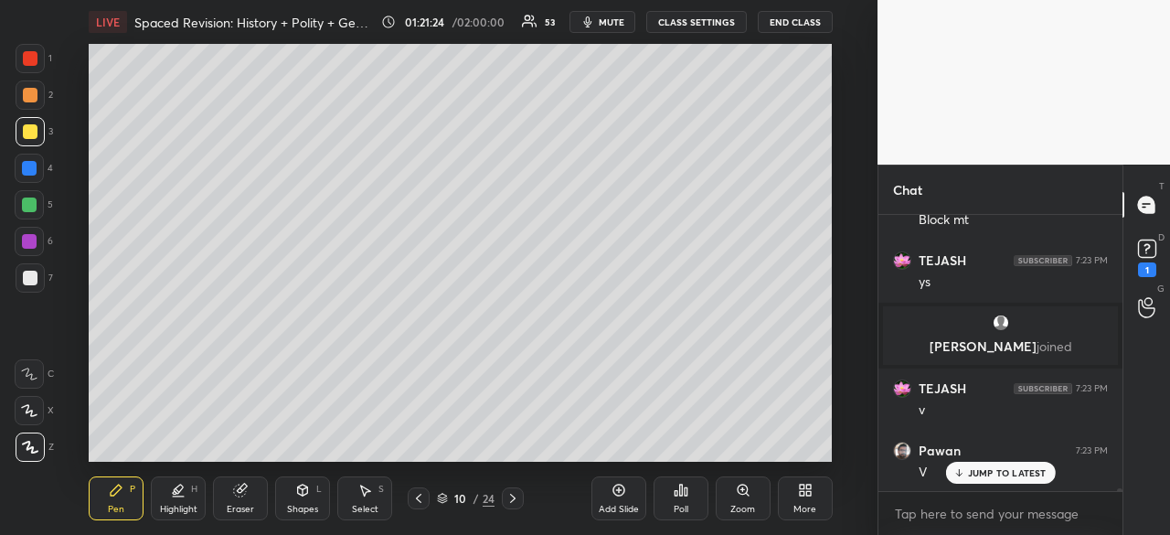
click at [28, 131] on div at bounding box center [30, 131] width 15 height 15
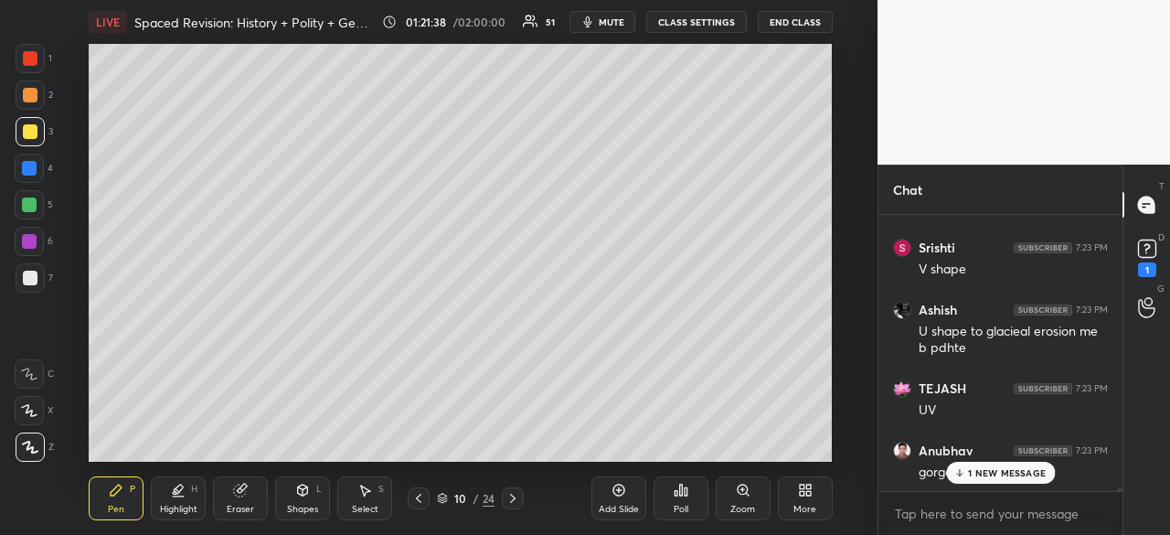
scroll to position [25070, 0]
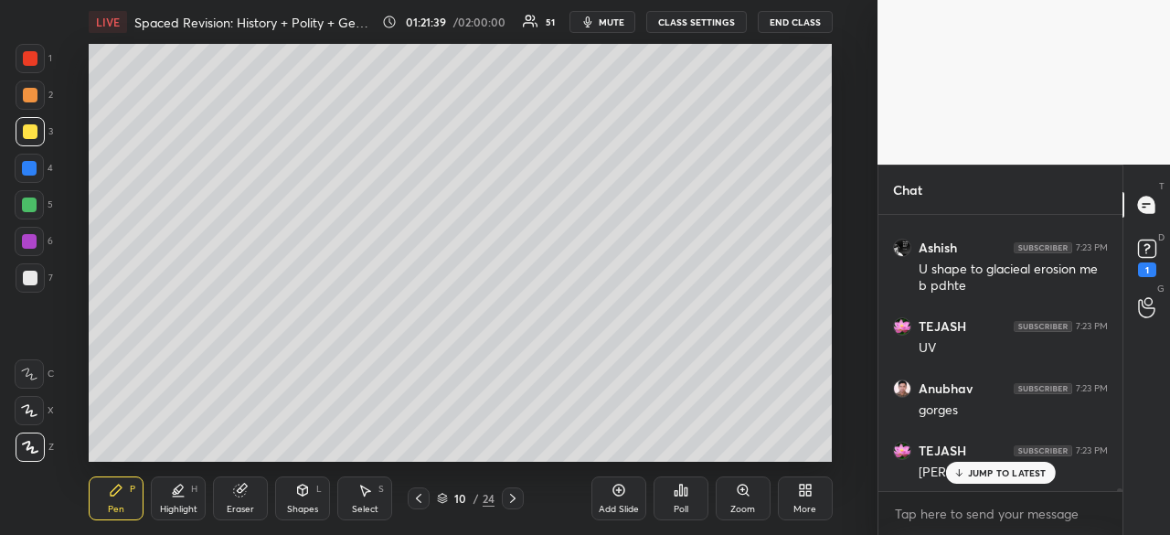
click at [27, 136] on div at bounding box center [30, 131] width 15 height 15
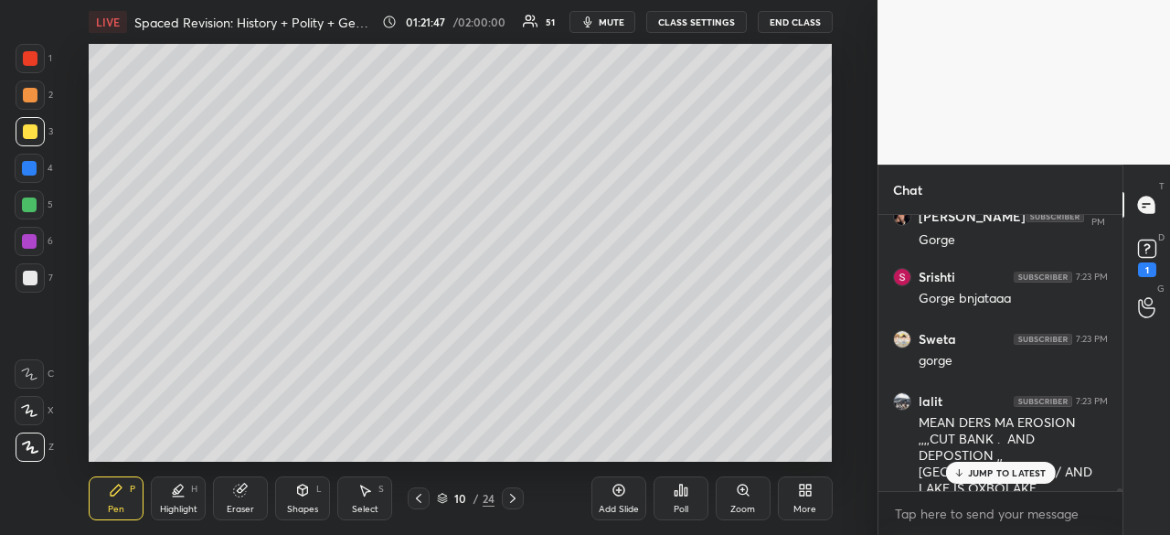
scroll to position [25448, 0]
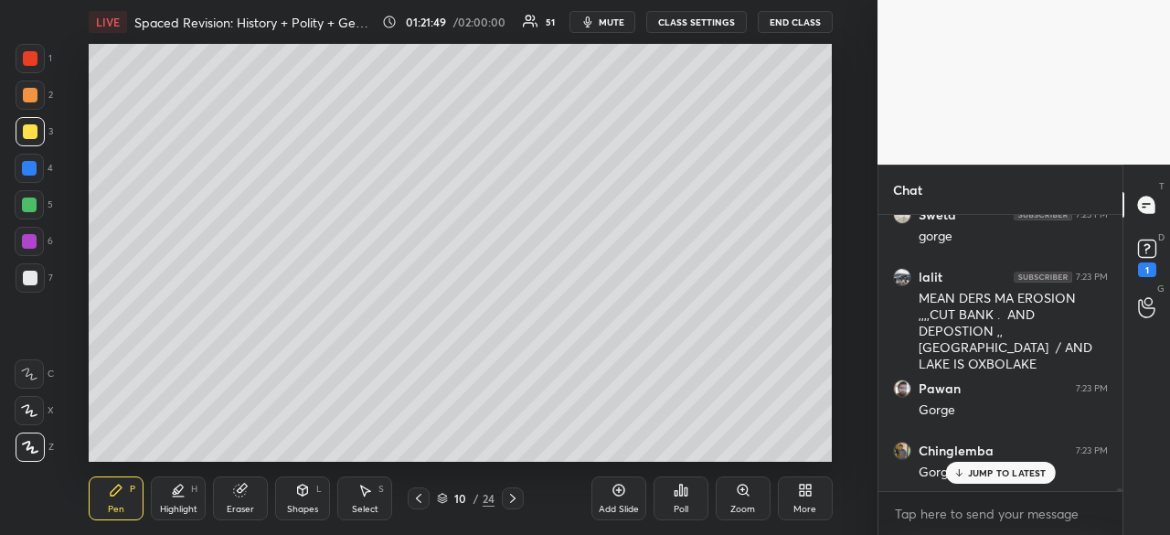
click at [982, 474] on p "JUMP TO LATEST" at bounding box center [1007, 472] width 79 height 11
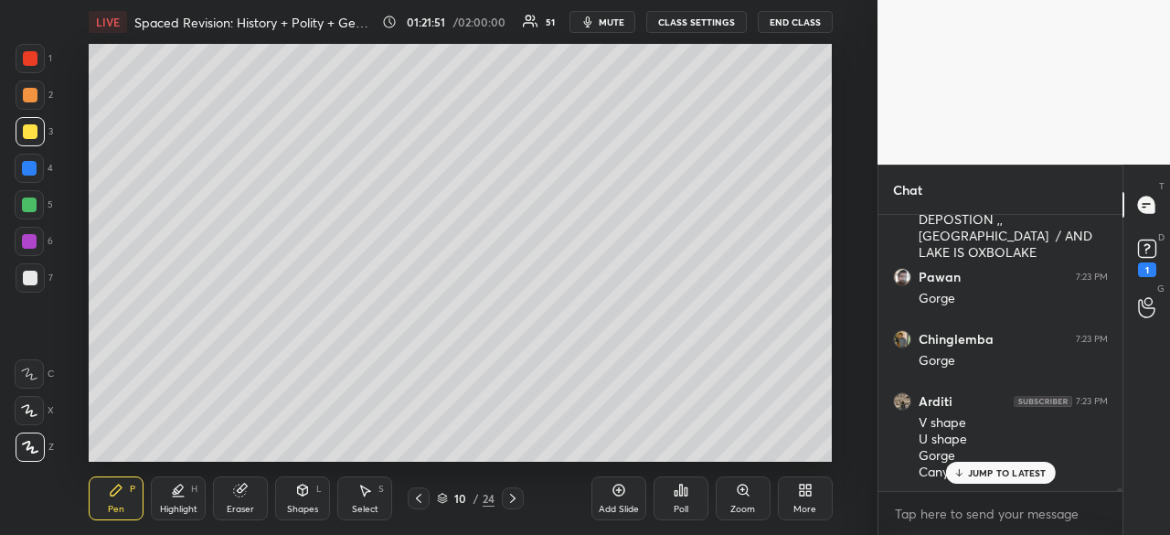
click at [608, 497] on div "Add Slide" at bounding box center [618, 498] width 55 height 44
click at [23, 273] on div at bounding box center [30, 278] width 15 height 15
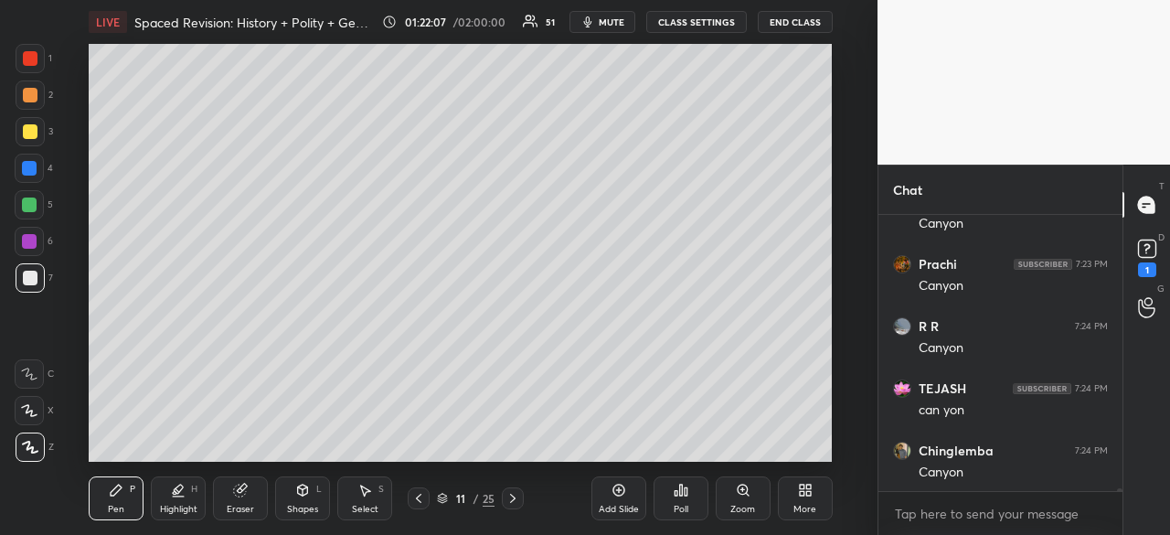
scroll to position [26181, 0]
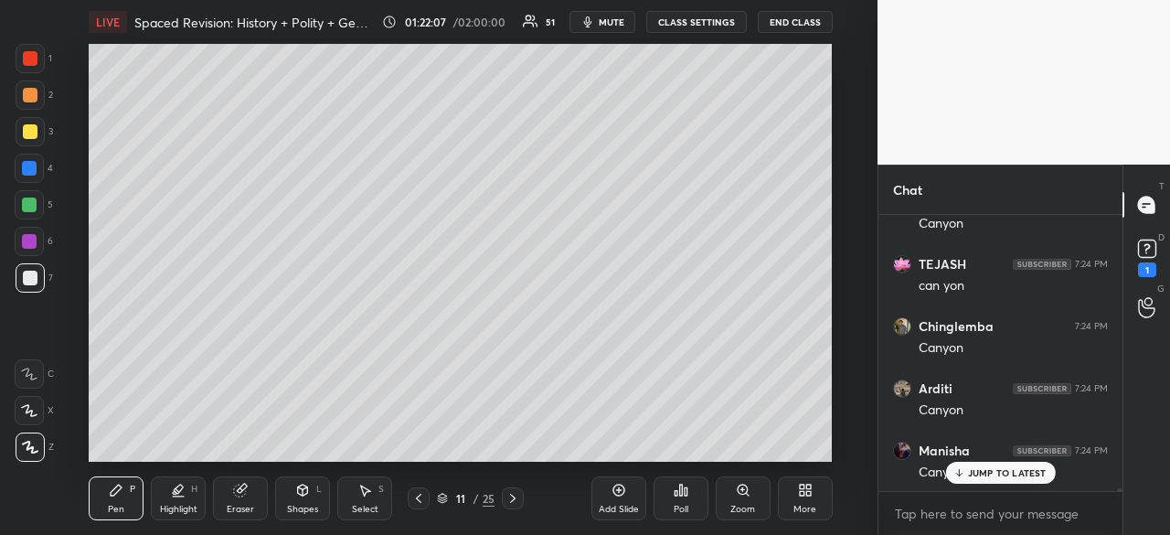
drag, startPoint x: 19, startPoint y: 160, endPoint x: 76, endPoint y: 163, distance: 56.7
click at [22, 160] on div at bounding box center [29, 168] width 29 height 29
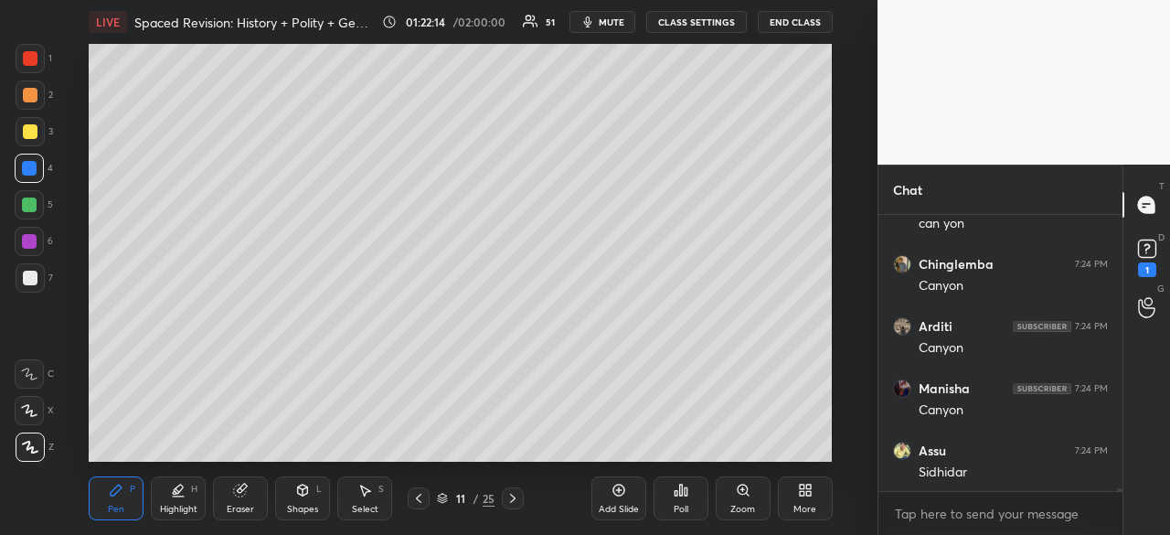
scroll to position [26322, 0]
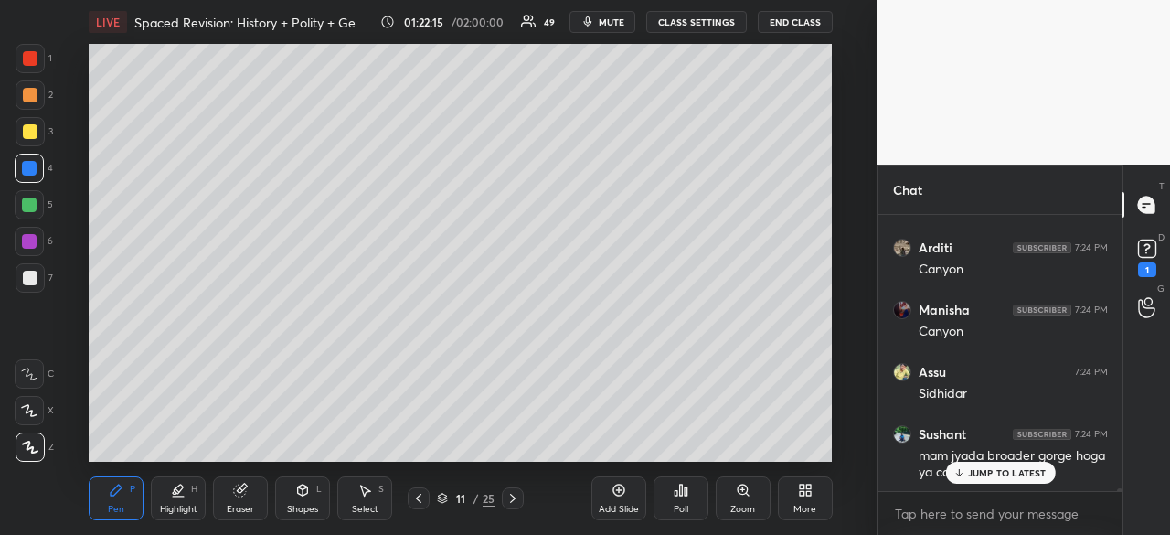
click at [17, 94] on div at bounding box center [30, 94] width 29 height 29
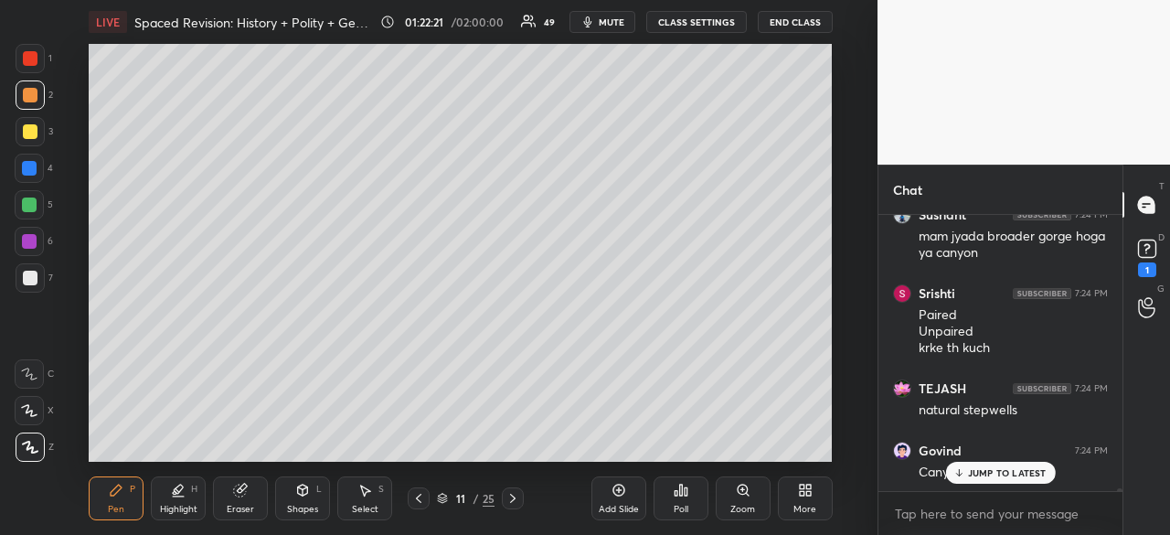
scroll to position [26603, 0]
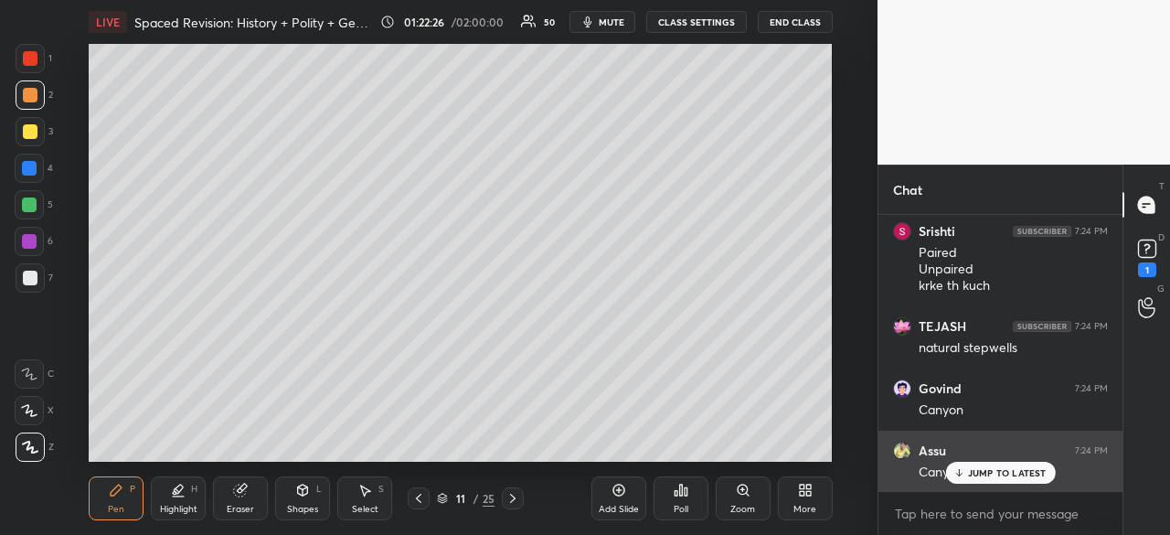
click at [996, 473] on p "JUMP TO LATEST" at bounding box center [1007, 472] width 79 height 11
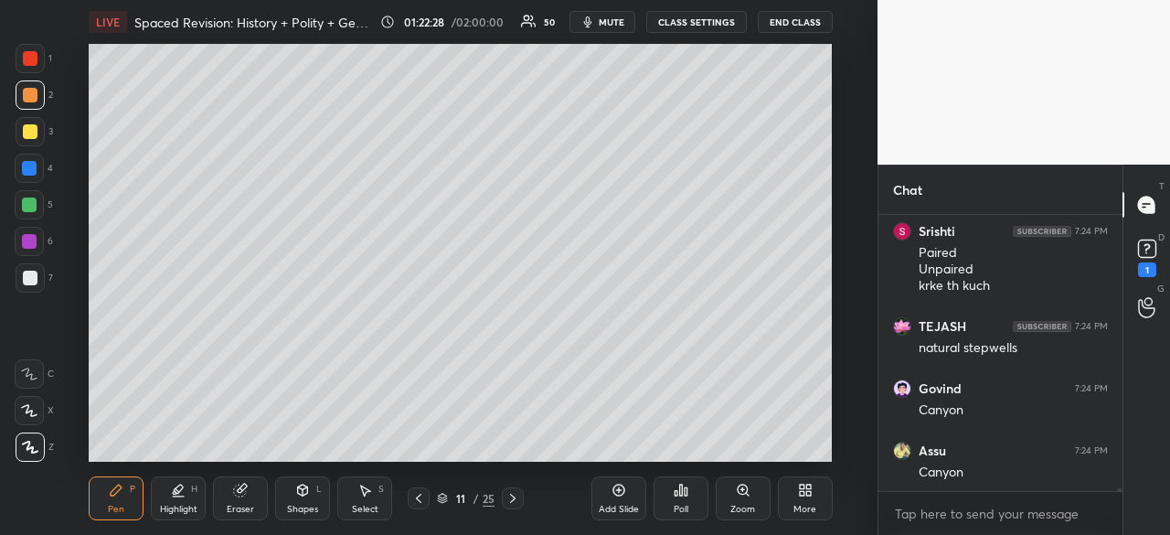
click at [418, 502] on icon at bounding box center [418, 498] width 15 height 15
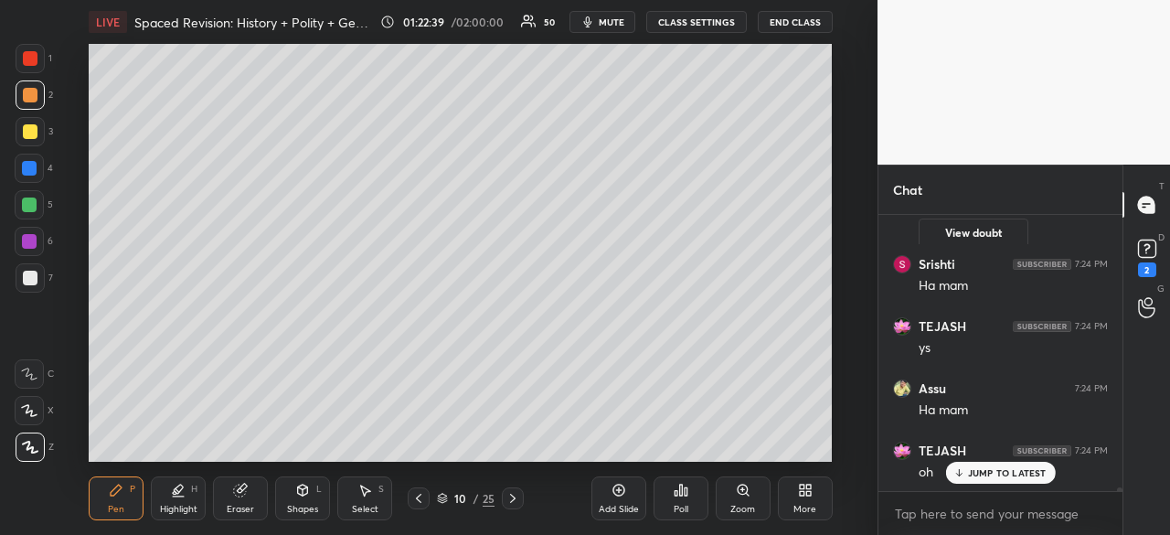
scroll to position [23165, 0]
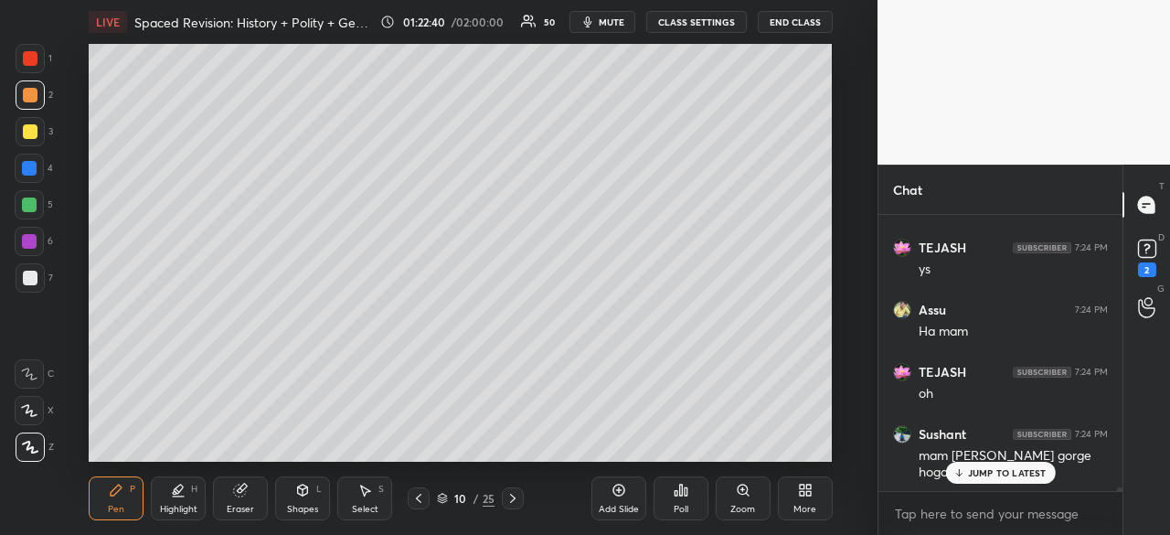
click at [1021, 473] on p "JUMP TO LATEST" at bounding box center [1007, 472] width 79 height 11
click at [1033, 469] on p "JUMP TO LATEST" at bounding box center [1007, 472] width 79 height 11
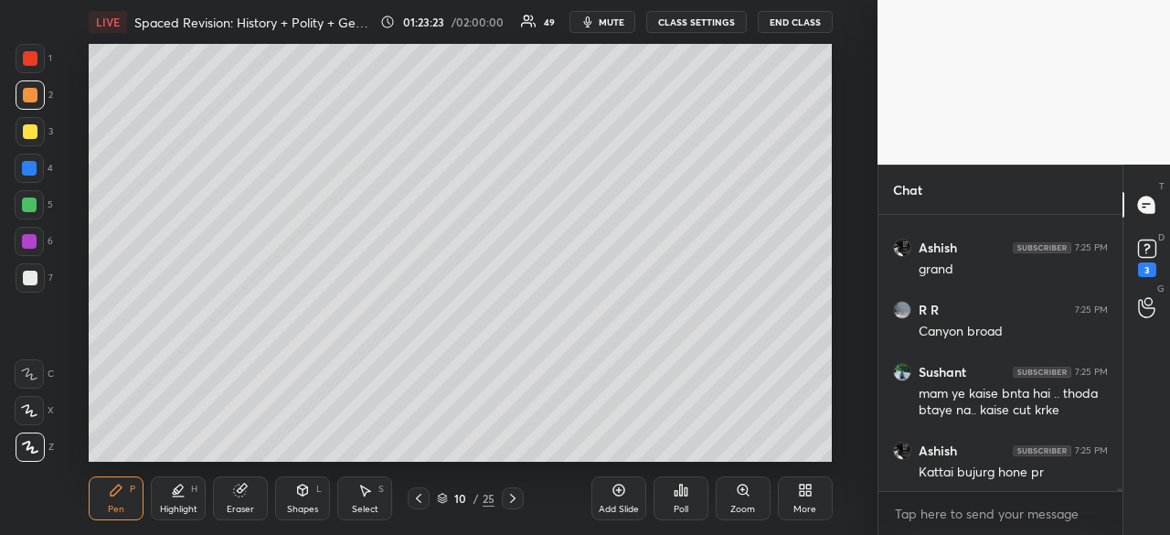
scroll to position [24084, 0]
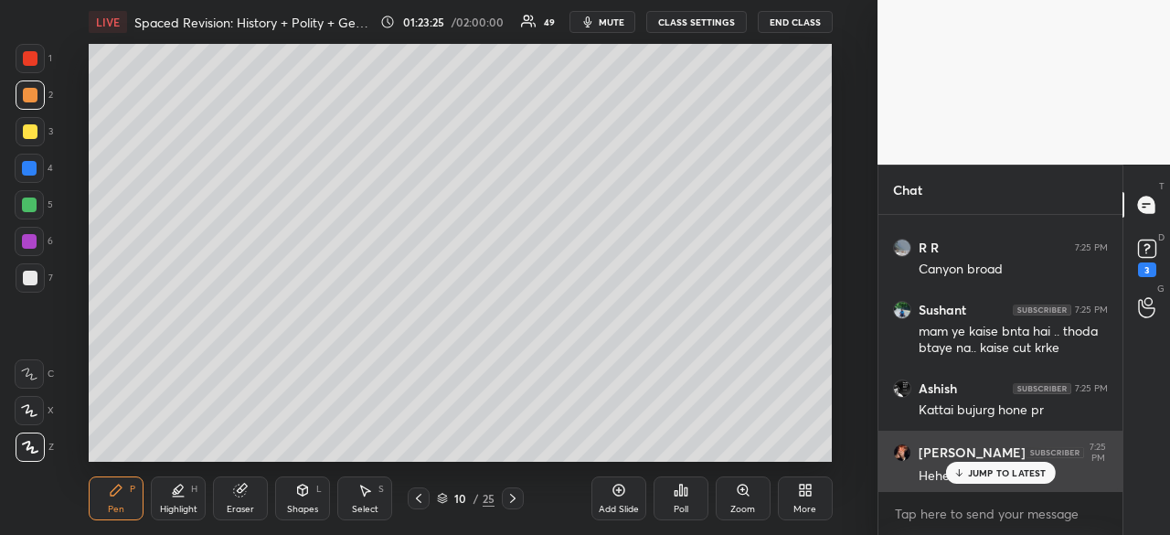
click at [996, 471] on p "JUMP TO LATEST" at bounding box center [1007, 472] width 79 height 11
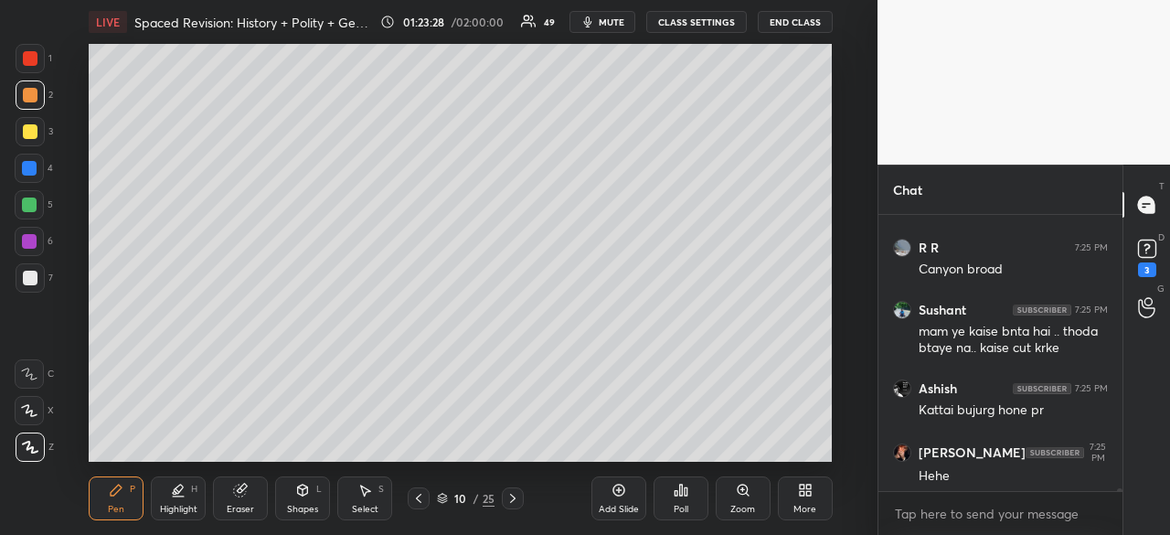
click at [422, 502] on icon at bounding box center [418, 498] width 15 height 15
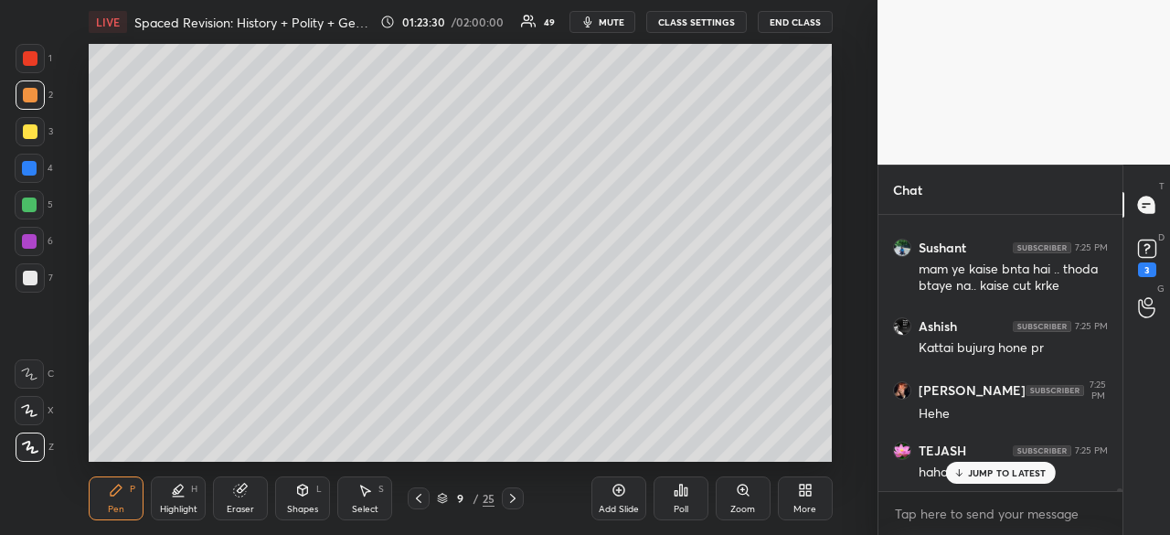
click at [421, 499] on icon at bounding box center [418, 498] width 15 height 15
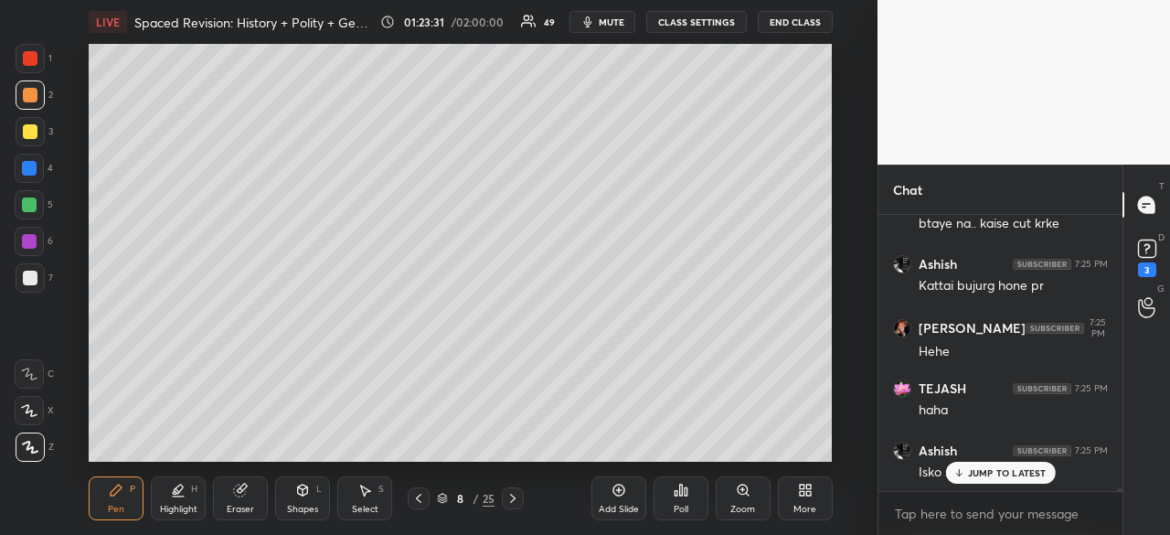
click at [423, 499] on icon at bounding box center [418, 498] width 15 height 15
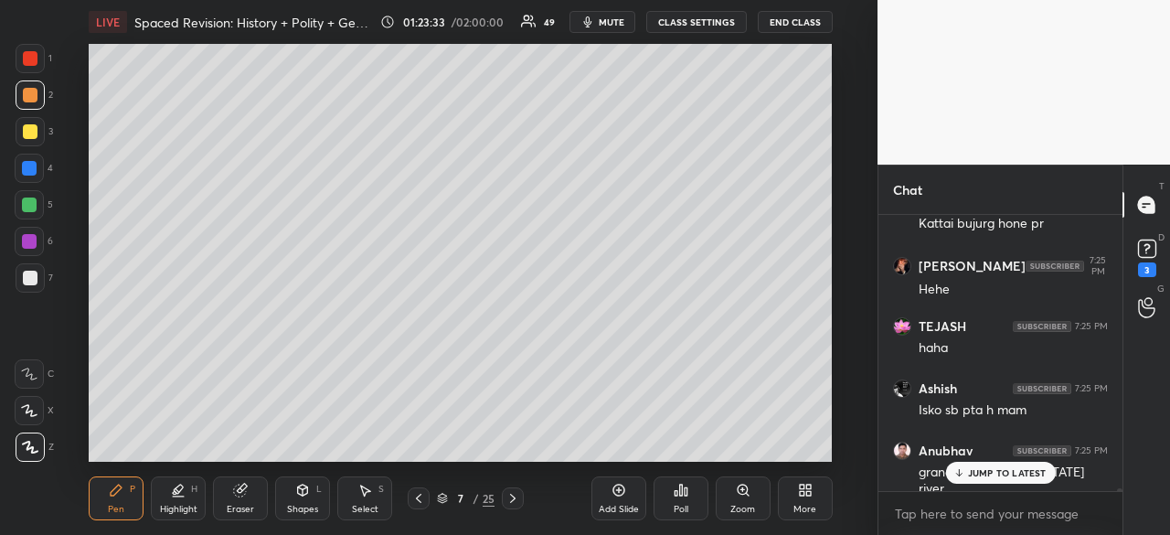
scroll to position [24395, 0]
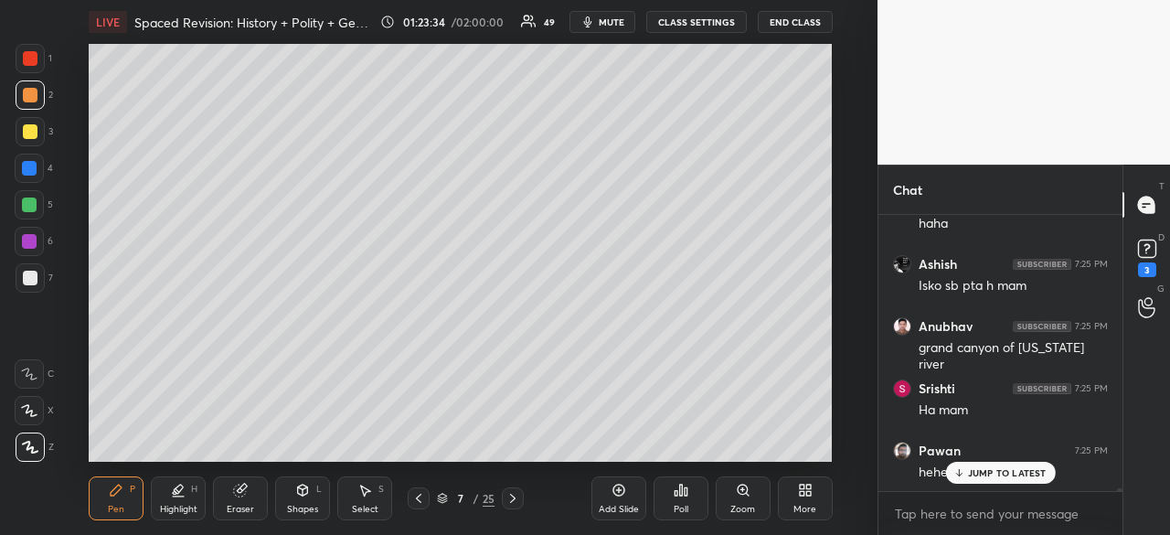
click at [1024, 473] on p "JUMP TO LATEST" at bounding box center [1007, 472] width 79 height 11
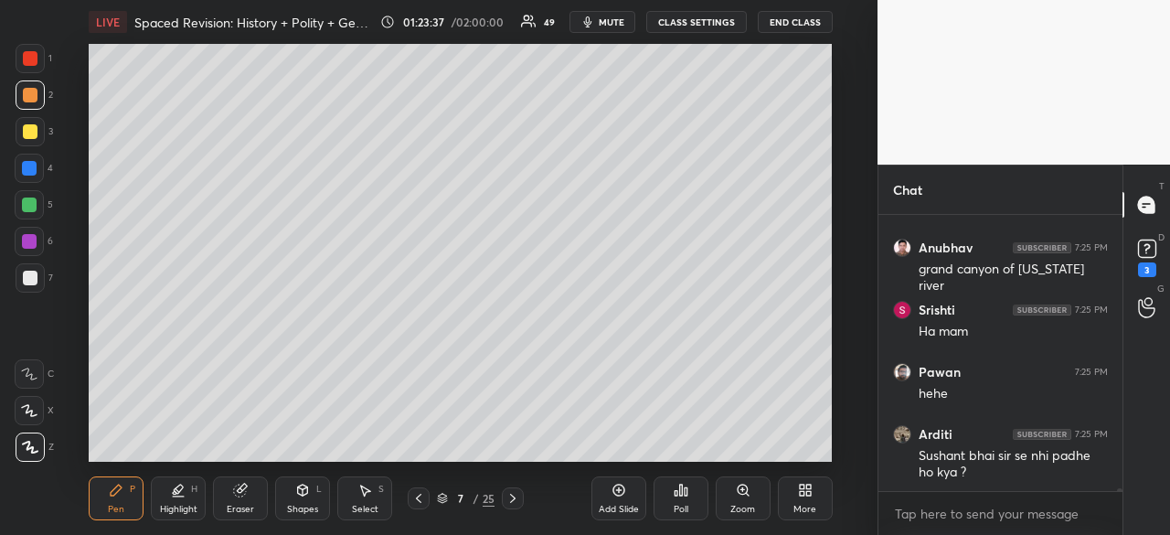
click at [422, 499] on icon at bounding box center [418, 498] width 15 height 15
click at [423, 499] on icon at bounding box center [418, 498] width 15 height 15
click at [514, 502] on icon at bounding box center [512, 498] width 15 height 15
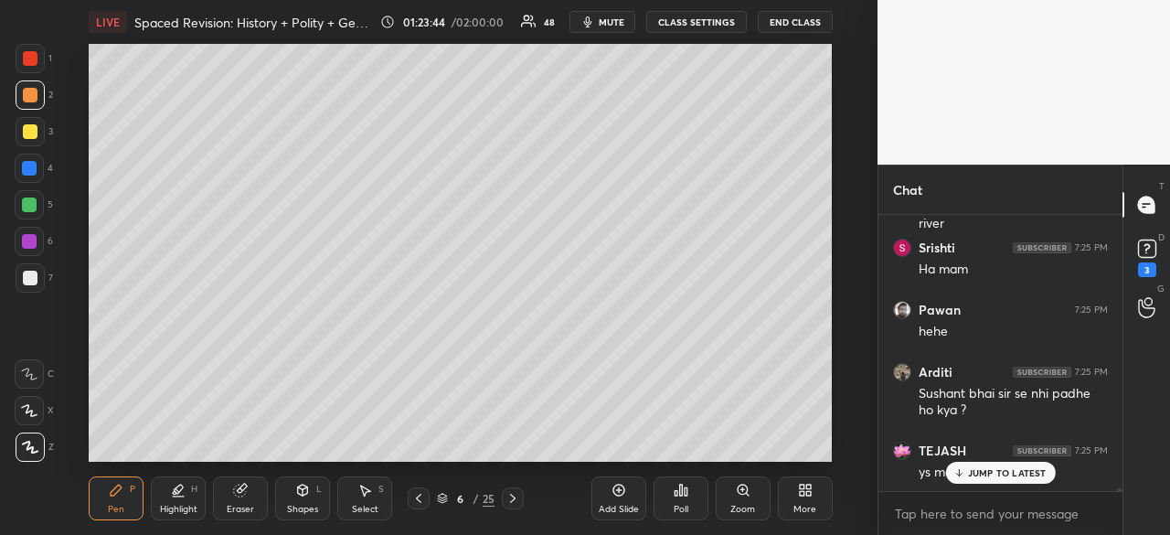
scroll to position [24598, 0]
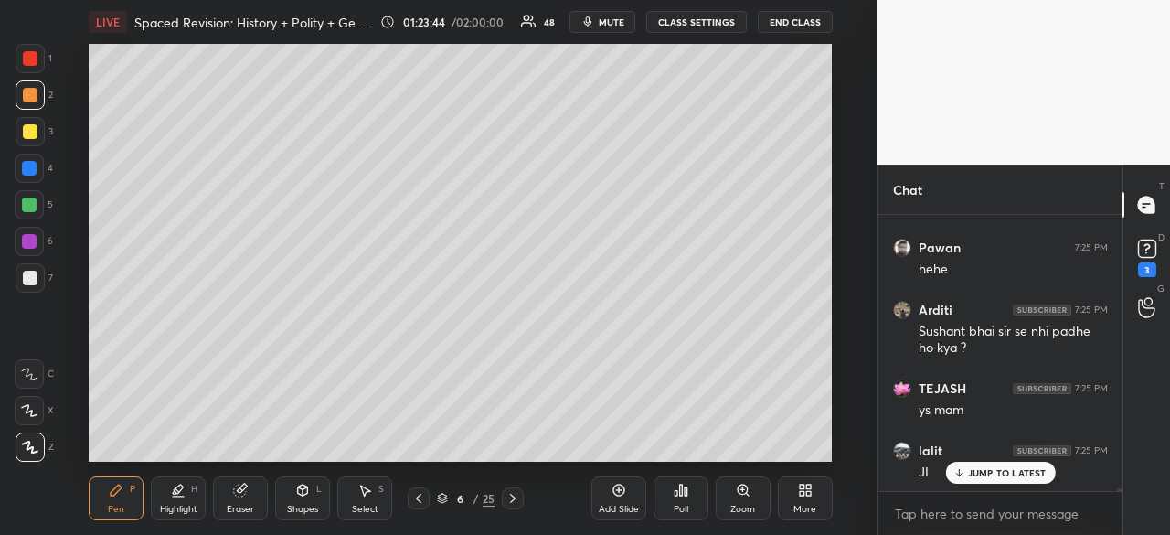
click at [420, 497] on icon at bounding box center [418, 498] width 15 height 15
click at [991, 474] on p "JUMP TO LATEST" at bounding box center [1007, 472] width 79 height 11
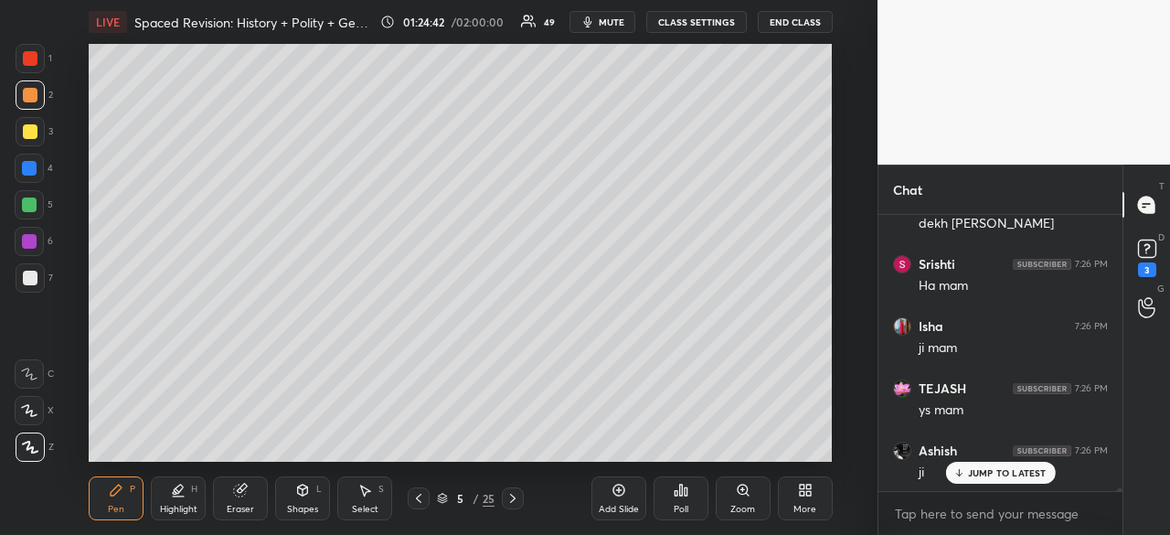
scroll to position [25783, 0]
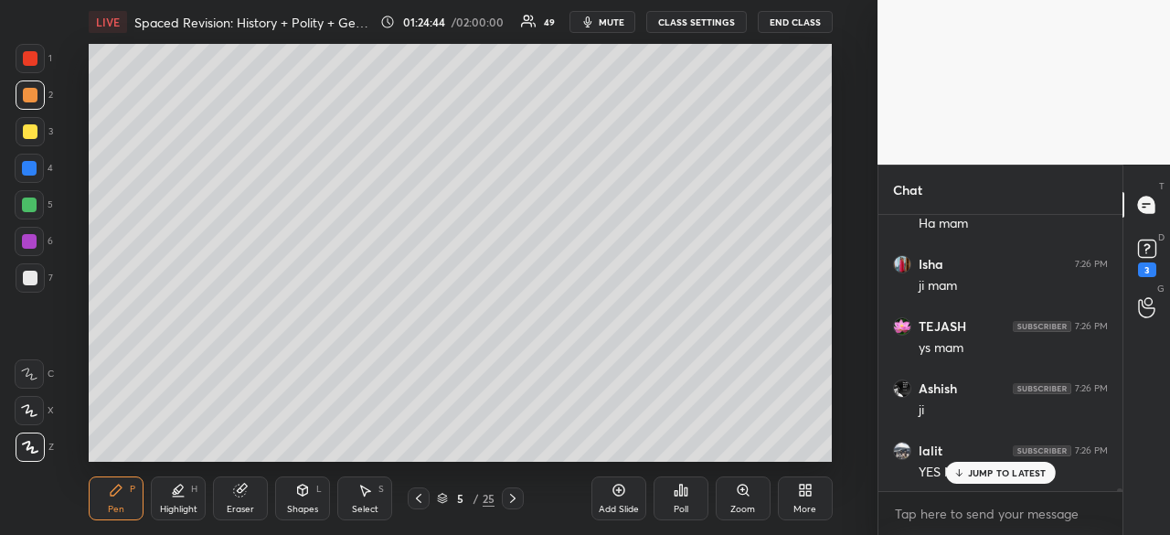
click at [1007, 473] on p "JUMP TO LATEST" at bounding box center [1007, 472] width 79 height 11
click at [618, 498] on div "Add Slide" at bounding box center [618, 498] width 55 height 44
click at [24, 280] on div at bounding box center [30, 278] width 15 height 15
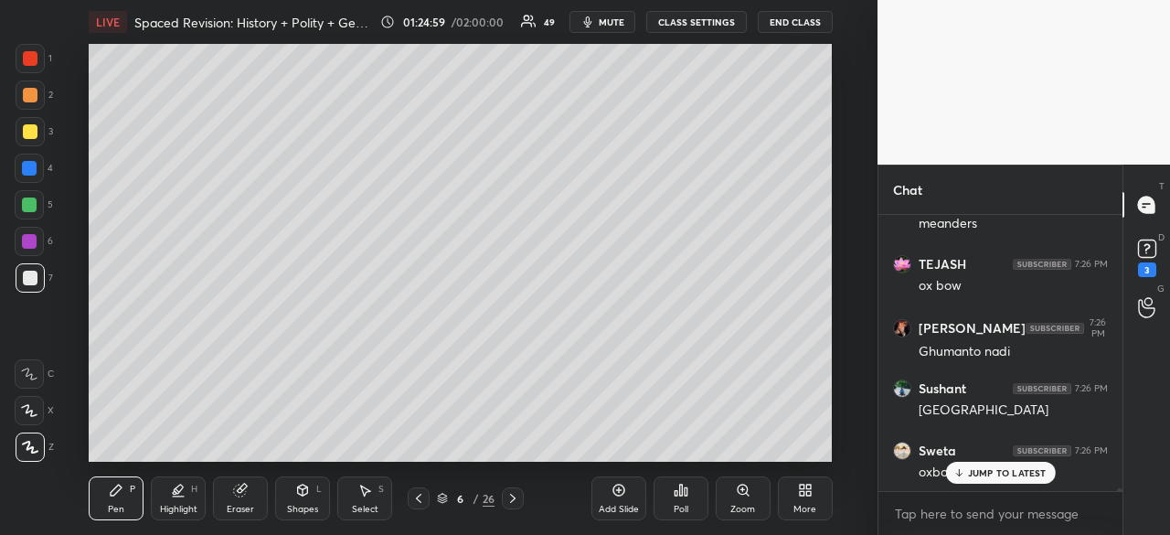
scroll to position [26234, 0]
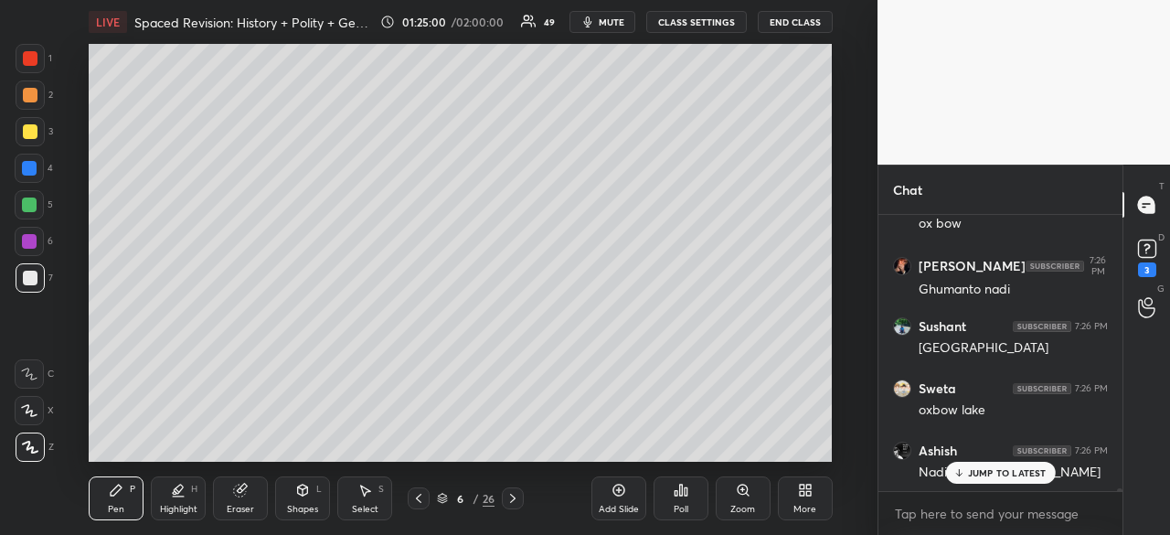
click at [29, 131] on div at bounding box center [30, 131] width 15 height 15
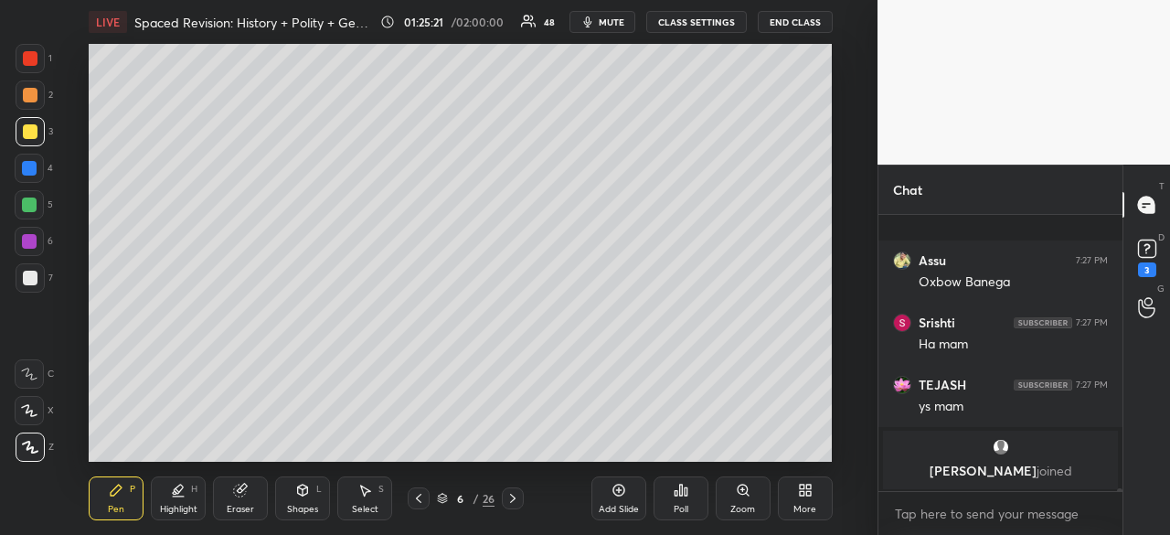
scroll to position [27203, 0]
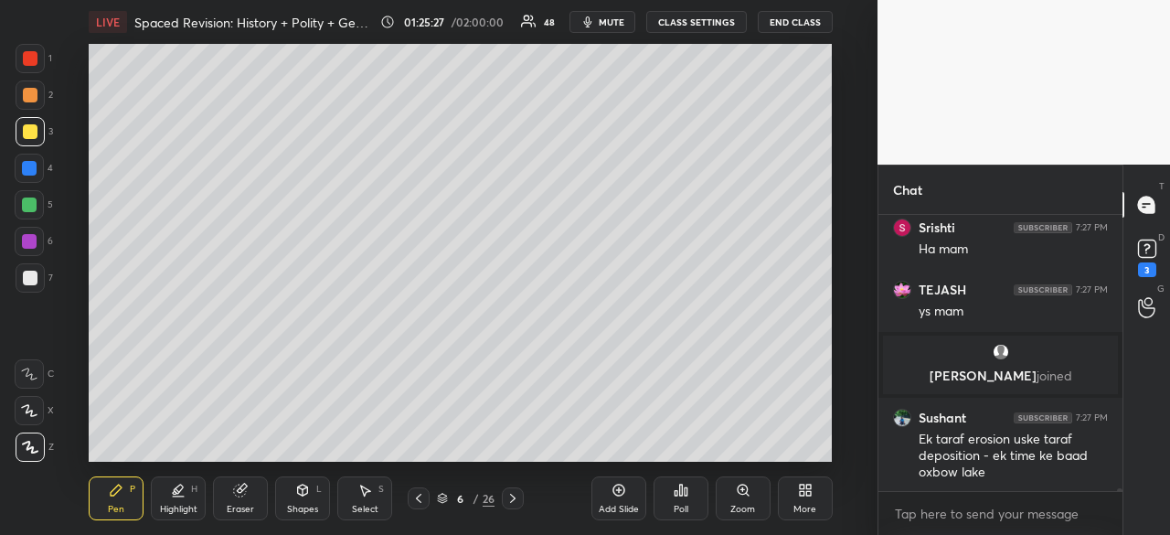
click at [514, 498] on icon at bounding box center [512, 498] width 15 height 15
click at [514, 500] on icon at bounding box center [512, 498] width 15 height 15
click at [514, 503] on icon at bounding box center [512, 498] width 15 height 15
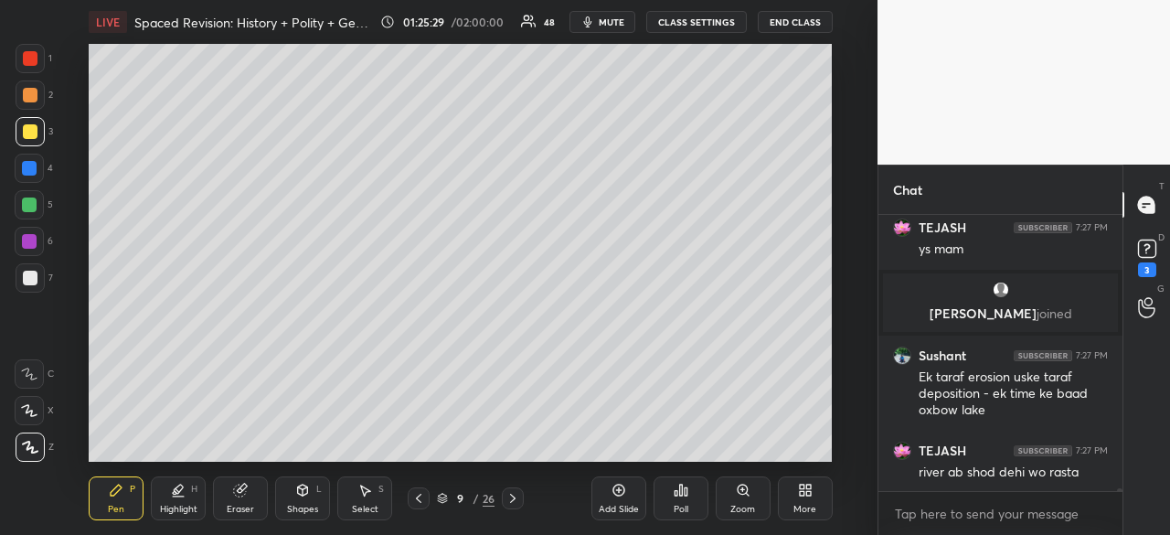
click at [514, 503] on icon at bounding box center [512, 498] width 15 height 15
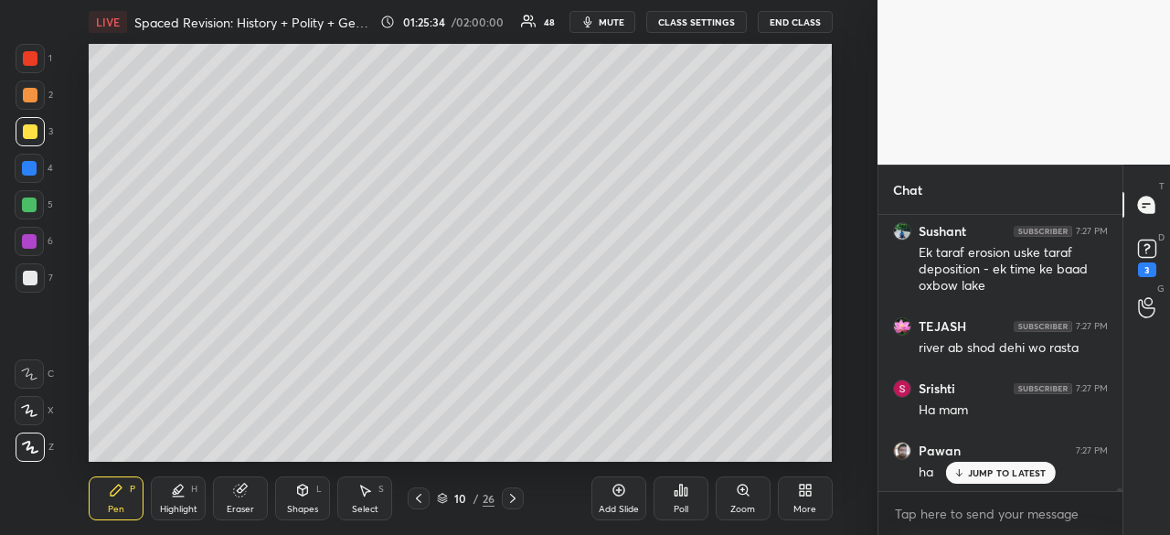
scroll to position [27451, 0]
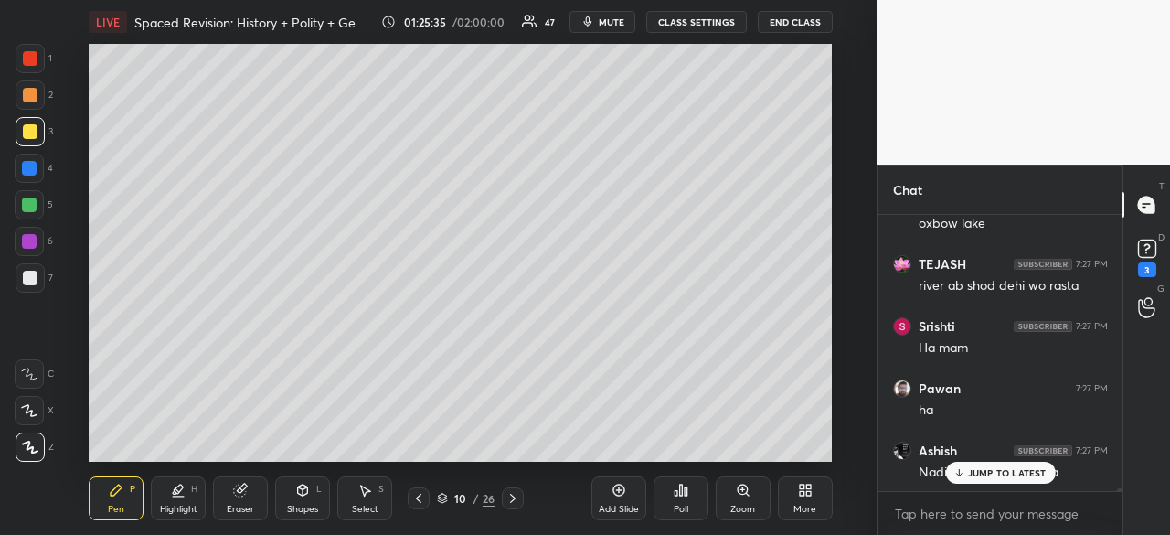
click at [417, 499] on icon at bounding box center [418, 498] width 5 height 9
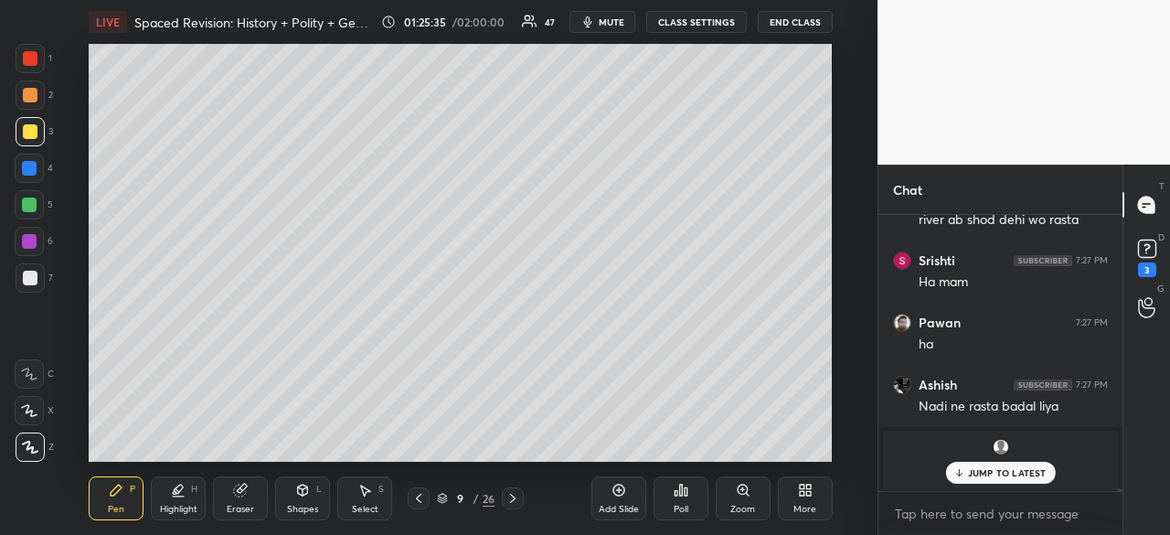
click at [416, 501] on icon at bounding box center [418, 498] width 15 height 15
click at [417, 499] on icon at bounding box center [418, 498] width 5 height 9
click at [413, 501] on icon at bounding box center [418, 498] width 15 height 15
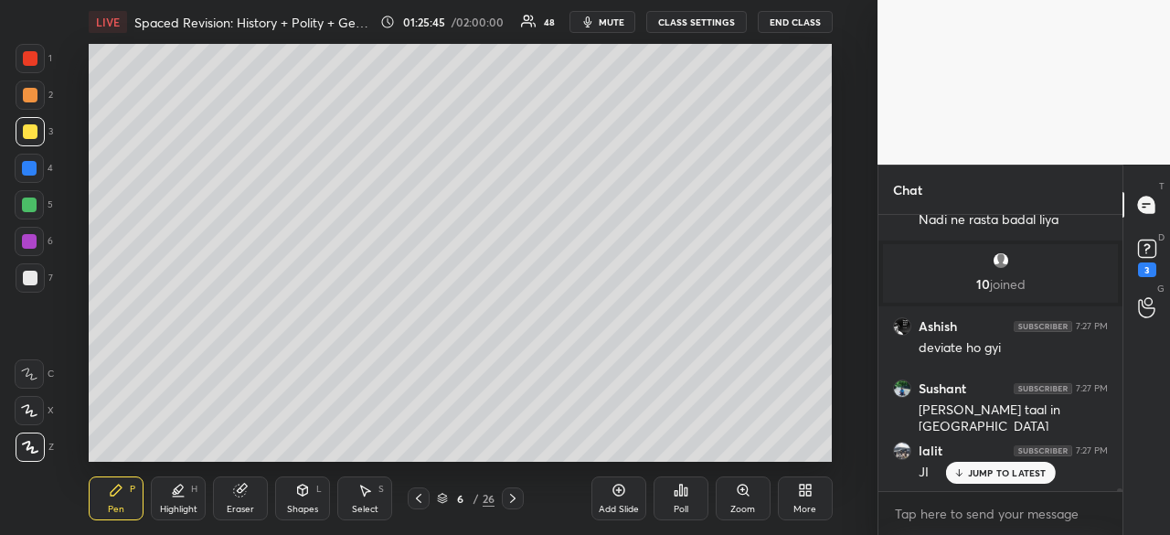
scroll to position [27766, 0]
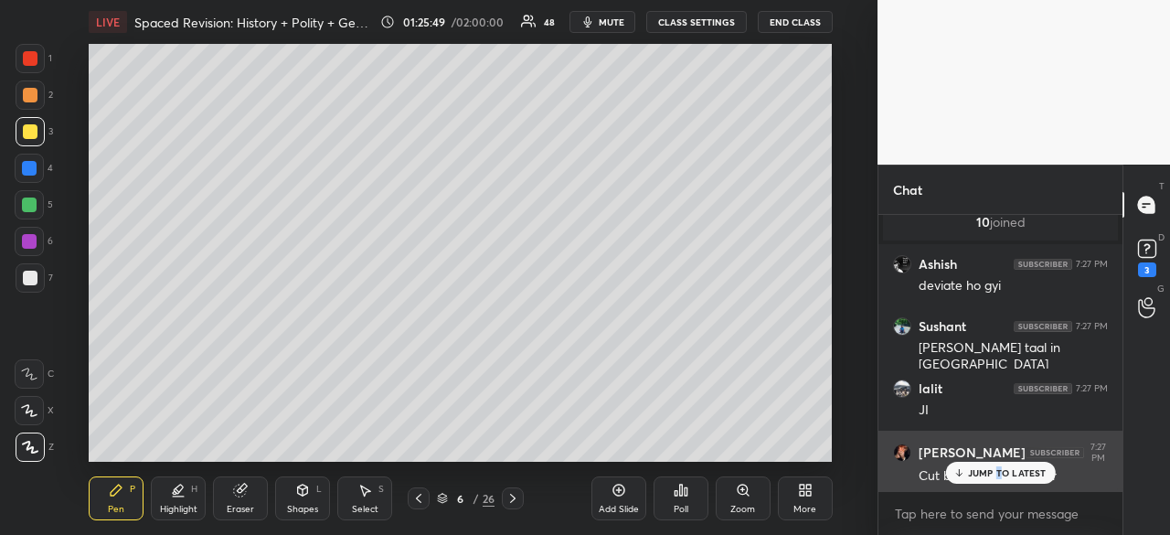
click at [998, 473] on p "JUMP TO LATEST" at bounding box center [1007, 472] width 79 height 11
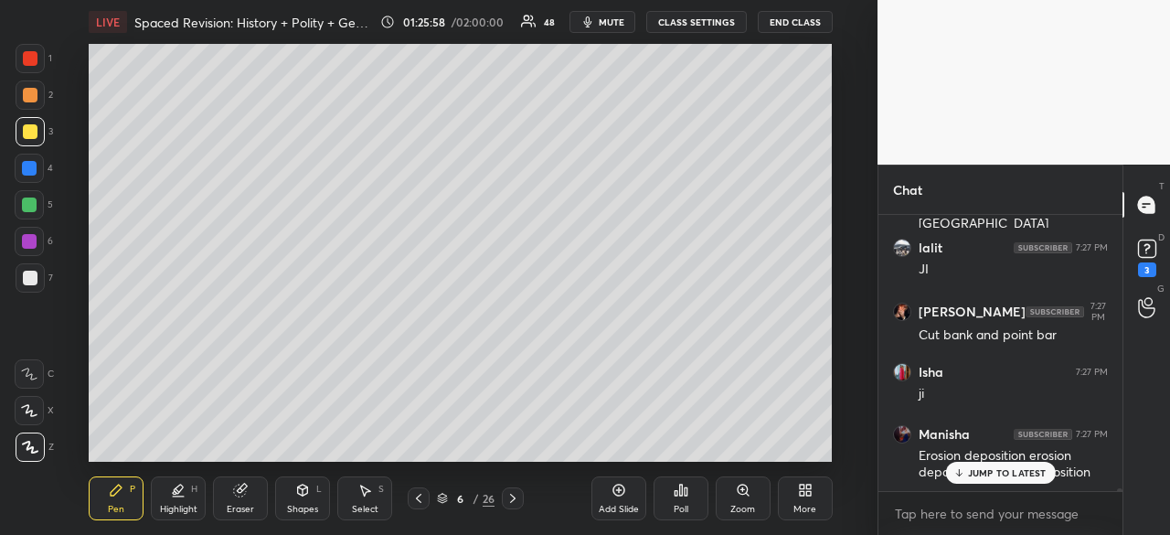
scroll to position [27969, 0]
click at [1002, 478] on p "JUMP TO LATEST" at bounding box center [1007, 472] width 79 height 11
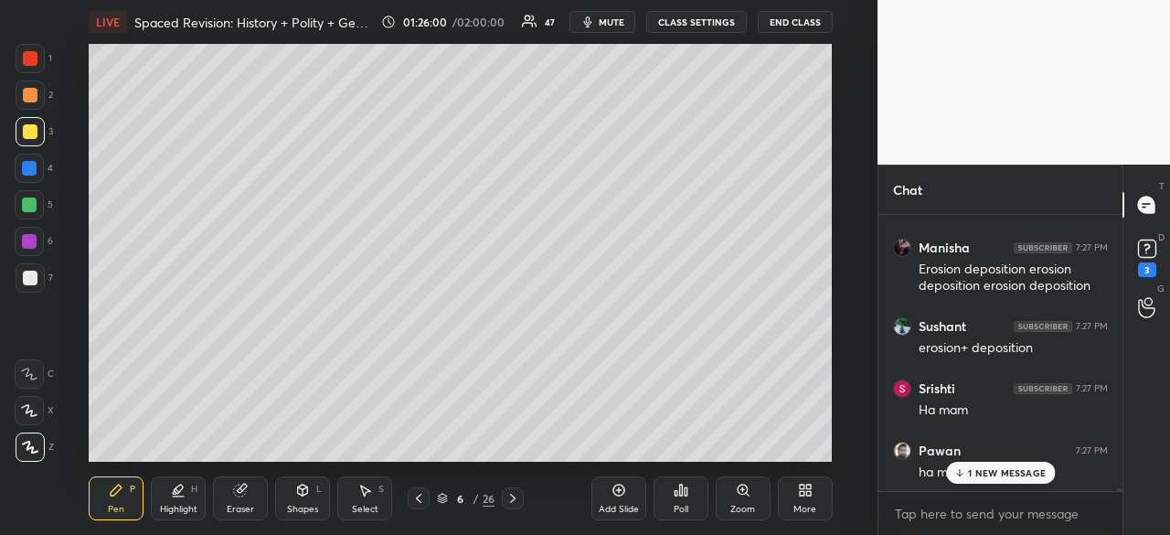
scroll to position [28172, 0]
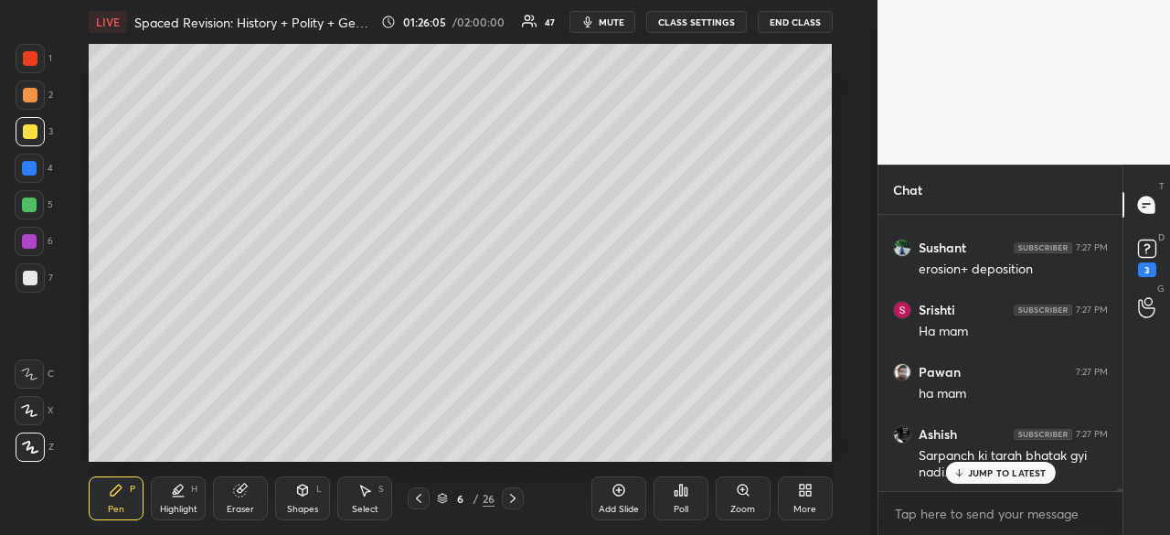
click at [621, 493] on icon at bounding box center [618, 490] width 15 height 15
drag, startPoint x: 27, startPoint y: 287, endPoint x: 69, endPoint y: 257, distance: 51.7
click at [29, 287] on div at bounding box center [30, 277] width 29 height 29
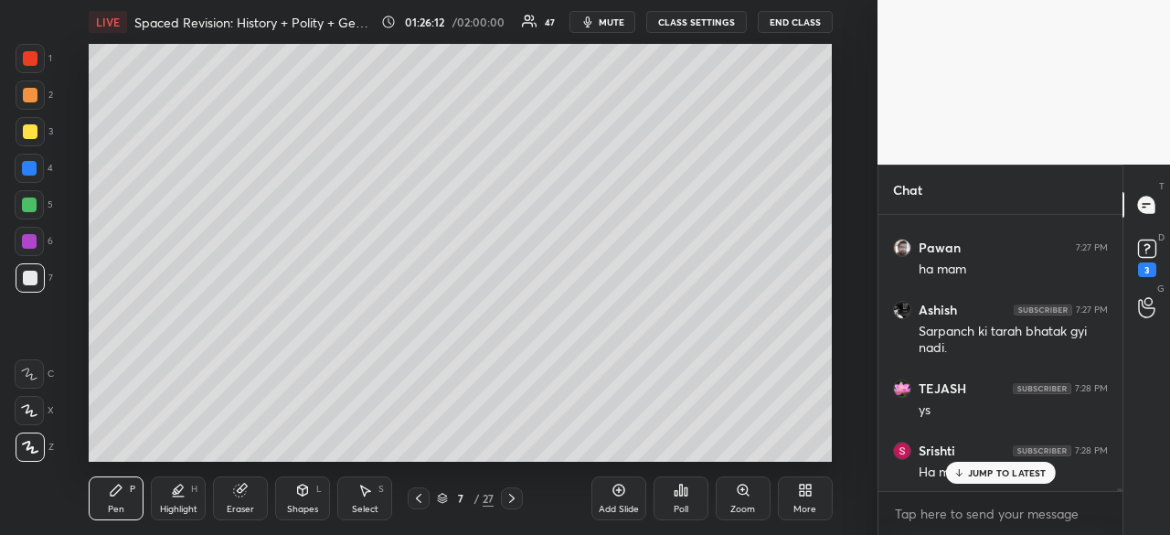
scroll to position [28362, 0]
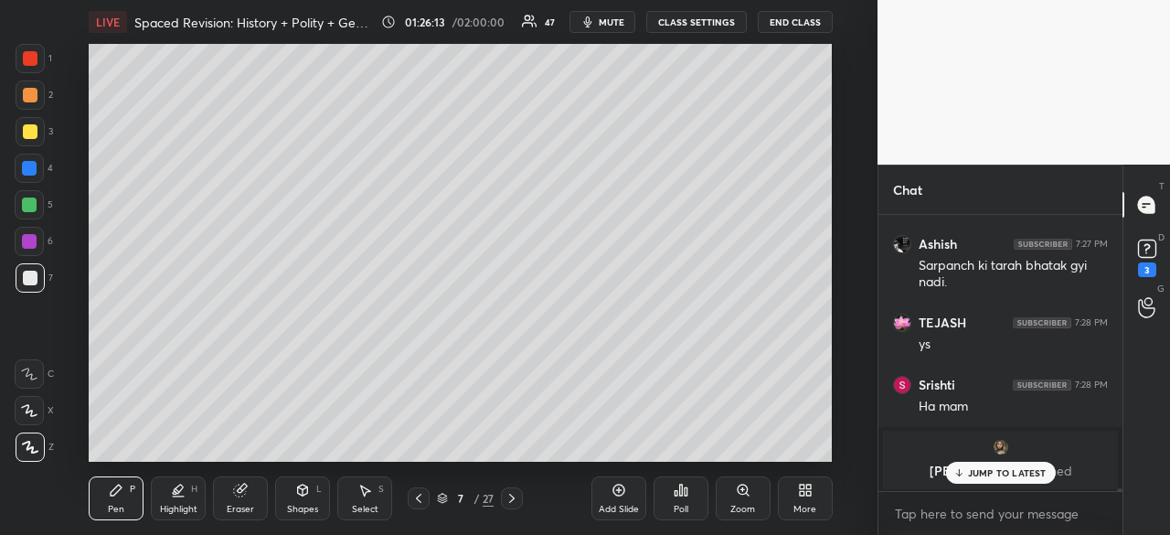
click at [27, 127] on div at bounding box center [30, 131] width 15 height 15
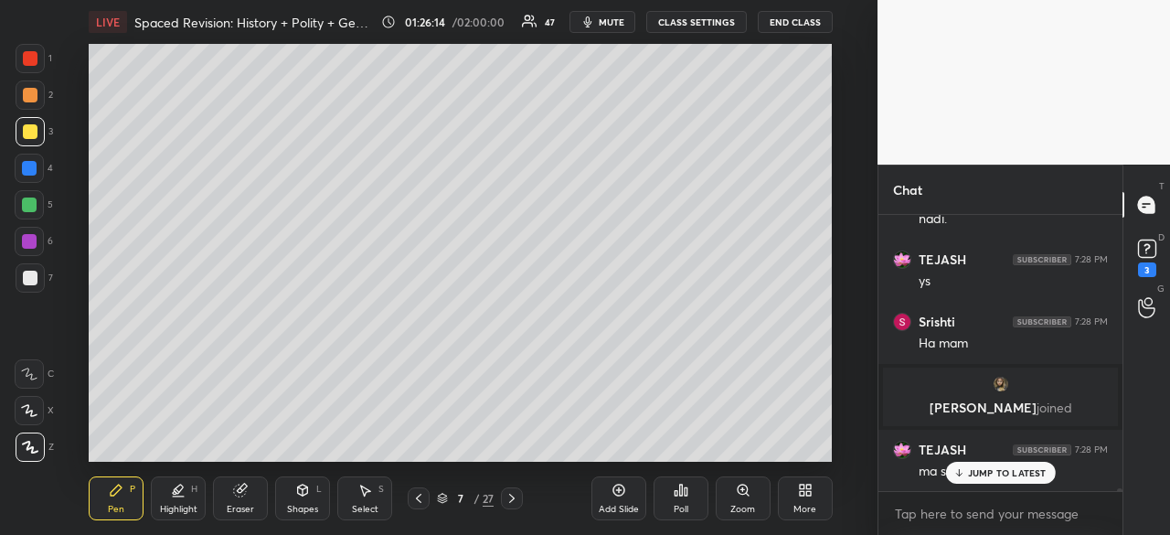
scroll to position [26804, 0]
click at [28, 58] on div at bounding box center [30, 58] width 15 height 15
click at [1016, 471] on p "JUMP TO LATEST" at bounding box center [1007, 472] width 79 height 11
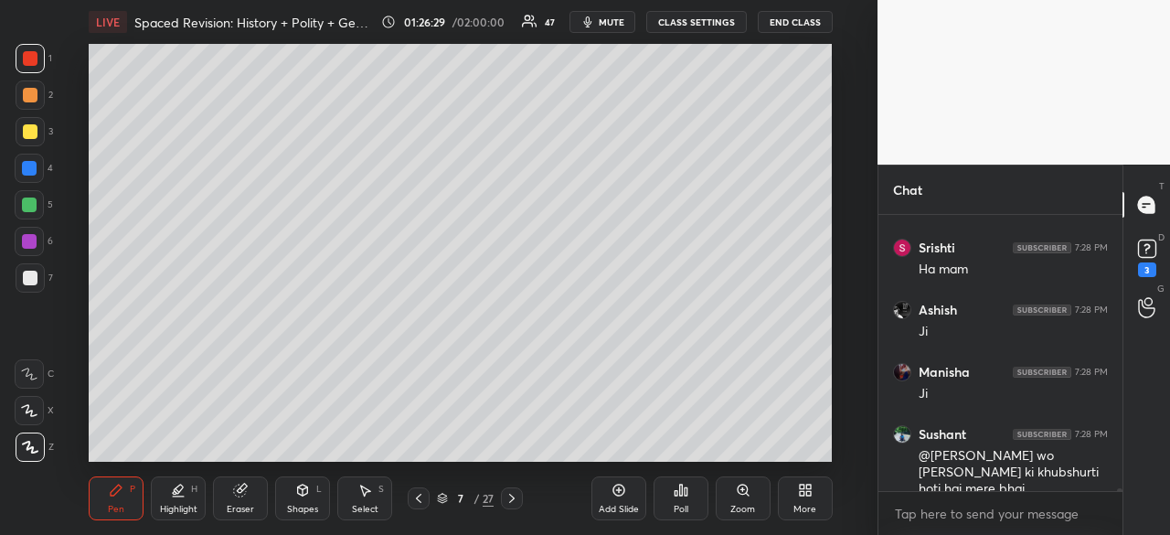
scroll to position [27384, 0]
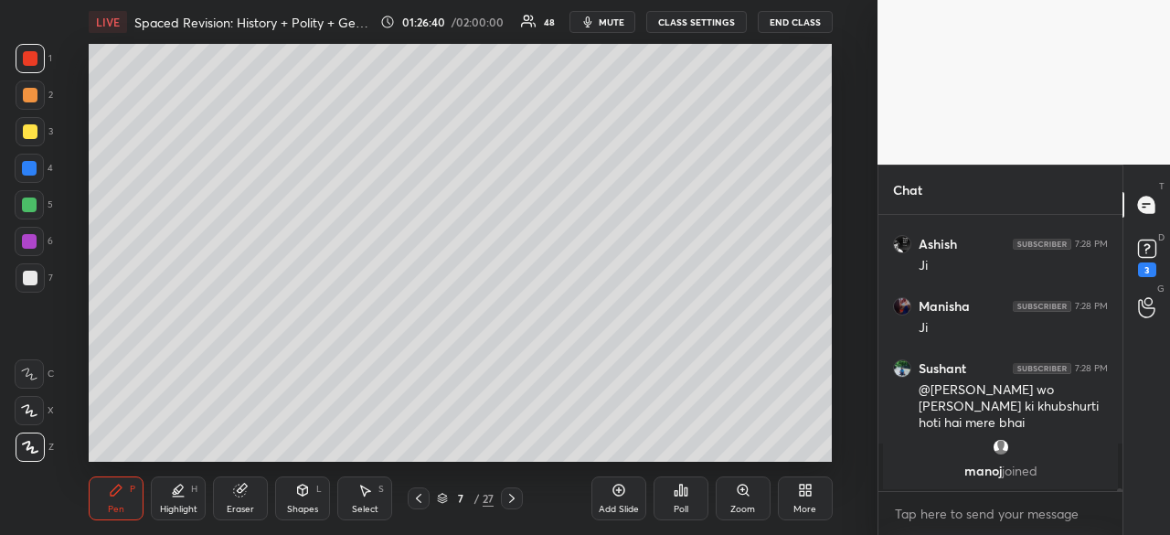
click at [24, 281] on div at bounding box center [30, 278] width 15 height 15
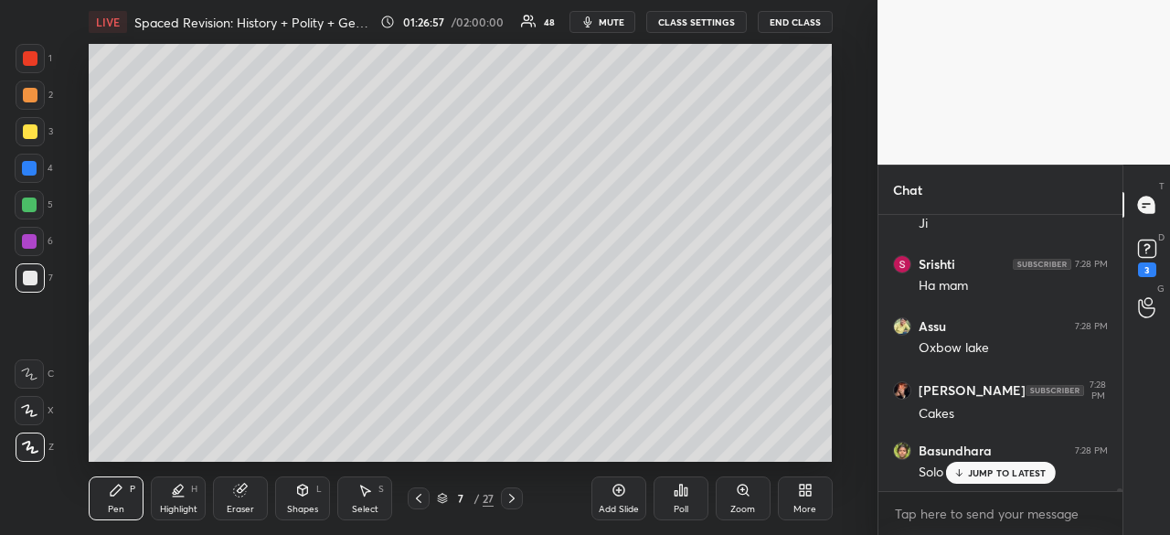
scroll to position [27960, 0]
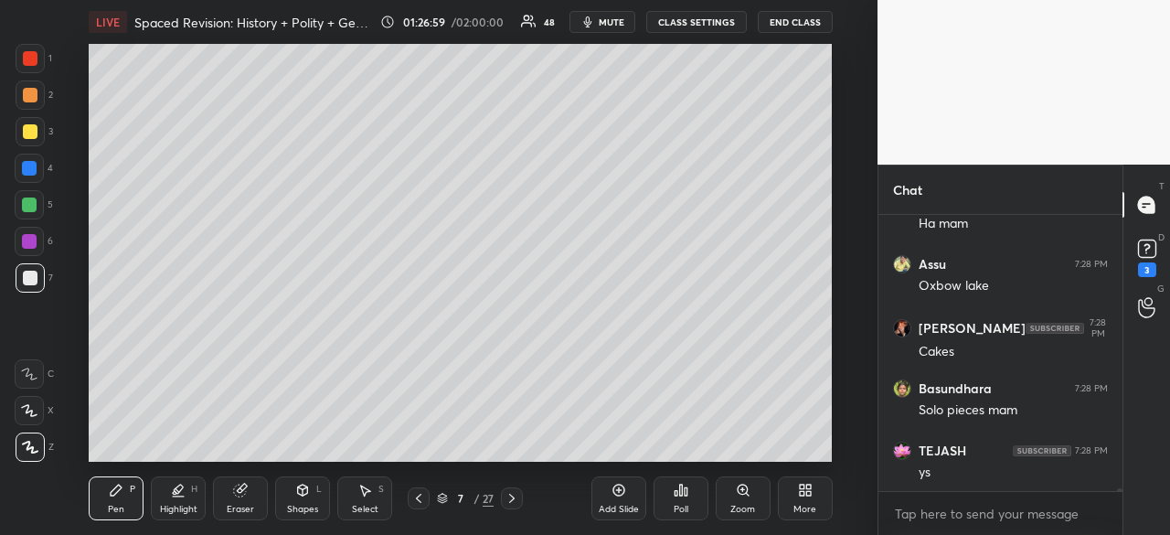
drag, startPoint x: 18, startPoint y: 164, endPoint x: 38, endPoint y: 154, distance: 22.1
click at [16, 162] on div at bounding box center [29, 168] width 29 height 29
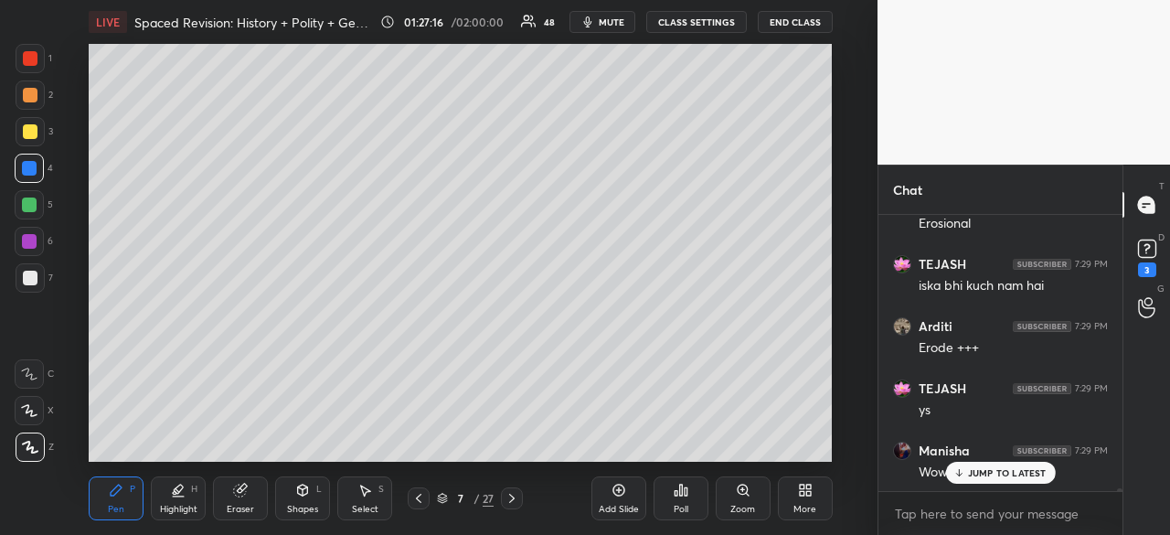
scroll to position [28332, 0]
click at [968, 469] on p "JUMP TO LATEST" at bounding box center [1007, 472] width 79 height 11
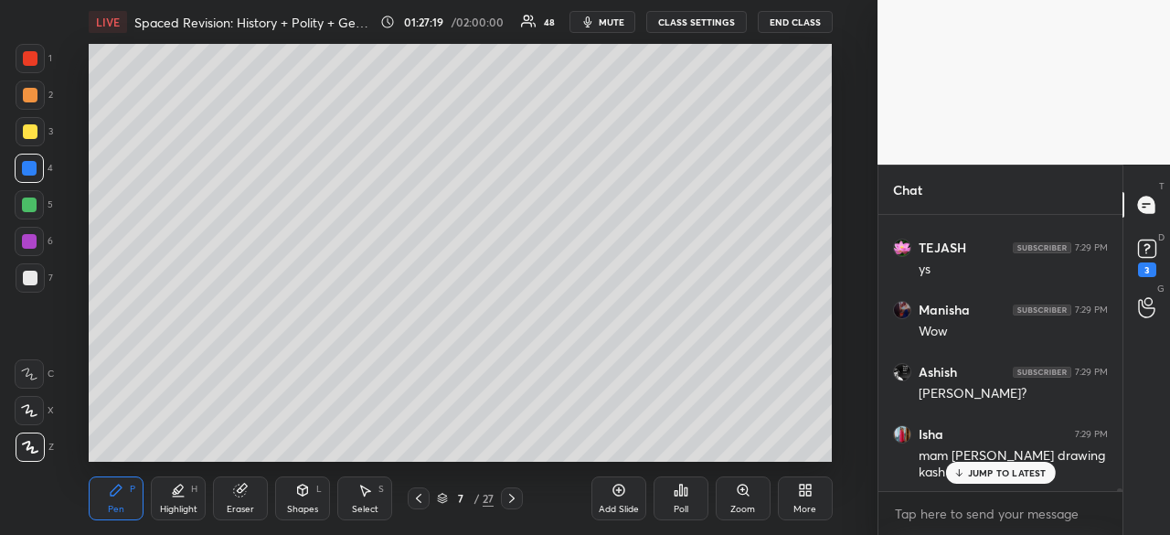
click at [969, 473] on p "JUMP TO LATEST" at bounding box center [1007, 472] width 79 height 11
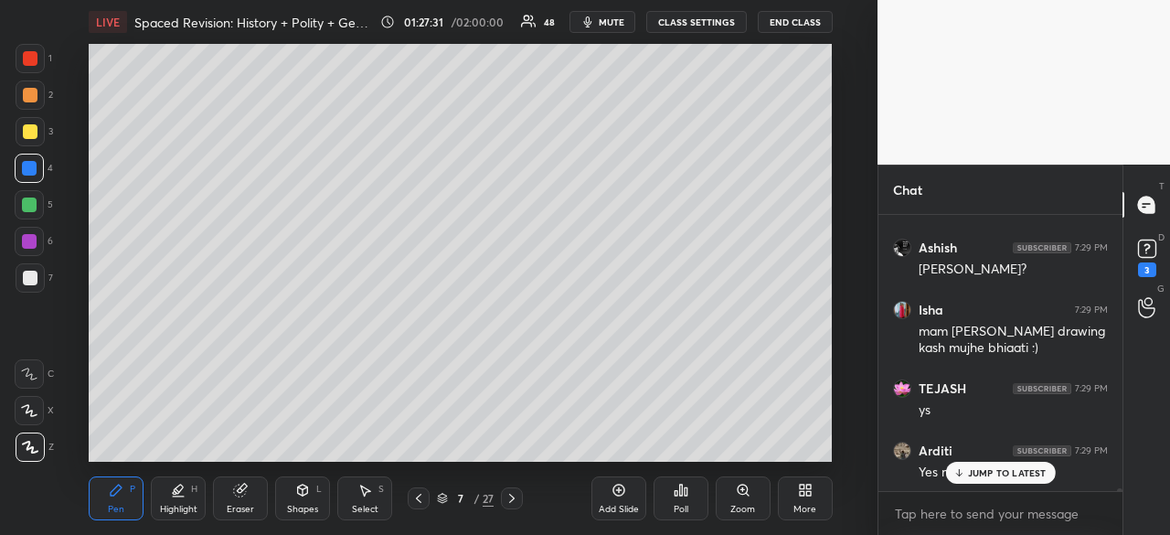
click at [43, 281] on div "7" at bounding box center [34, 277] width 37 height 29
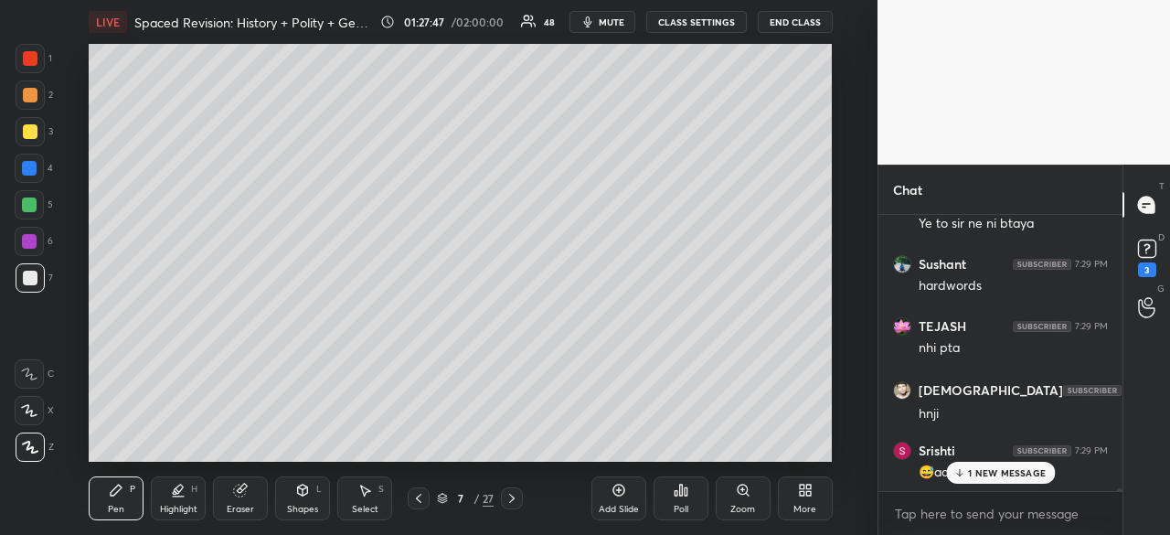
scroll to position [29422, 0]
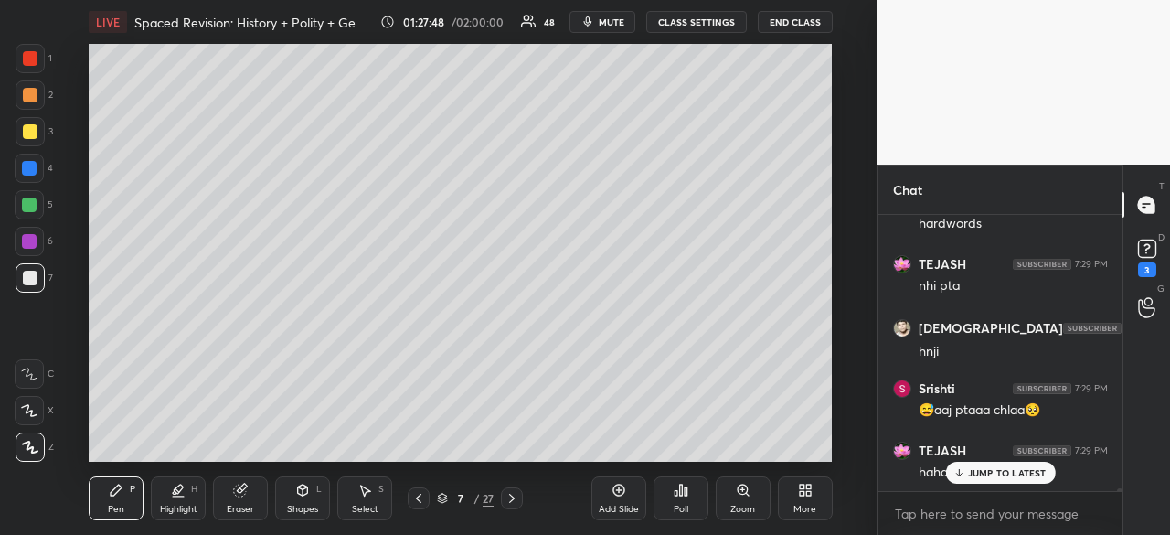
click at [984, 475] on p "JUMP TO LATEST" at bounding box center [1007, 472] width 79 height 11
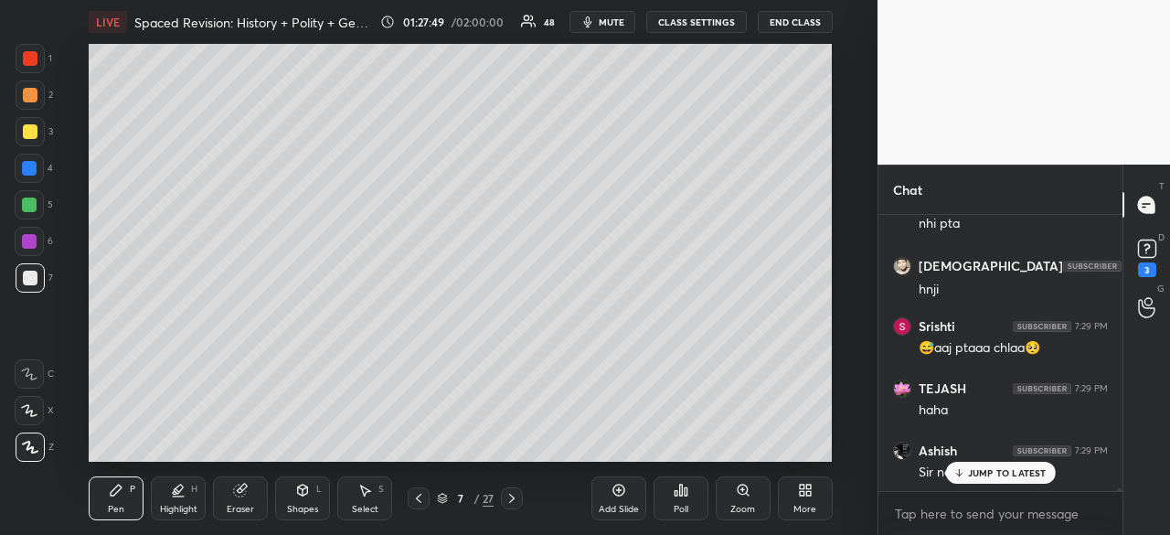
click at [964, 475] on icon at bounding box center [958, 472] width 12 height 11
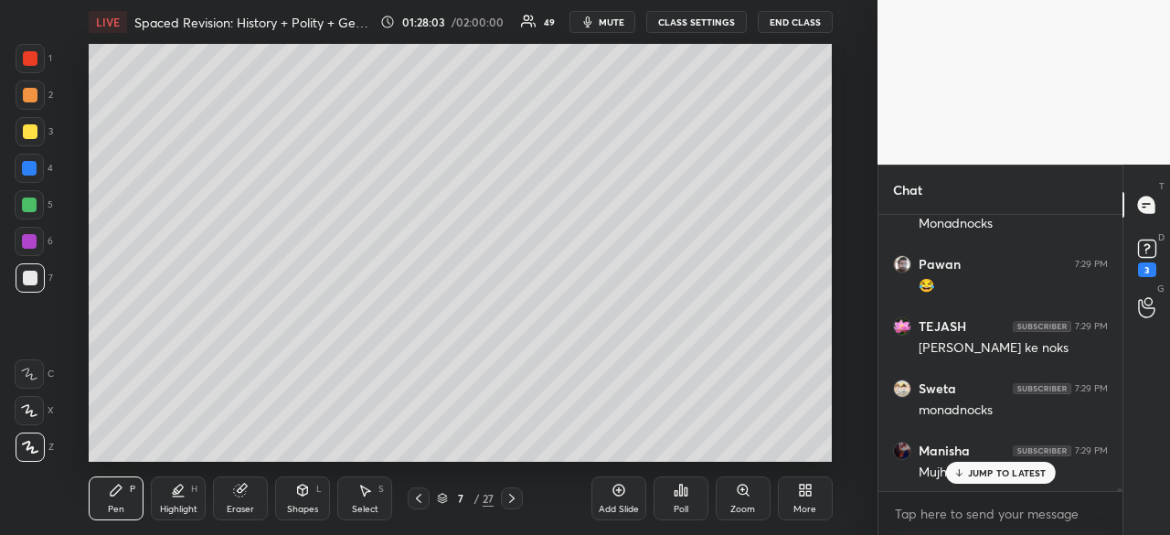
scroll to position [30308, 0]
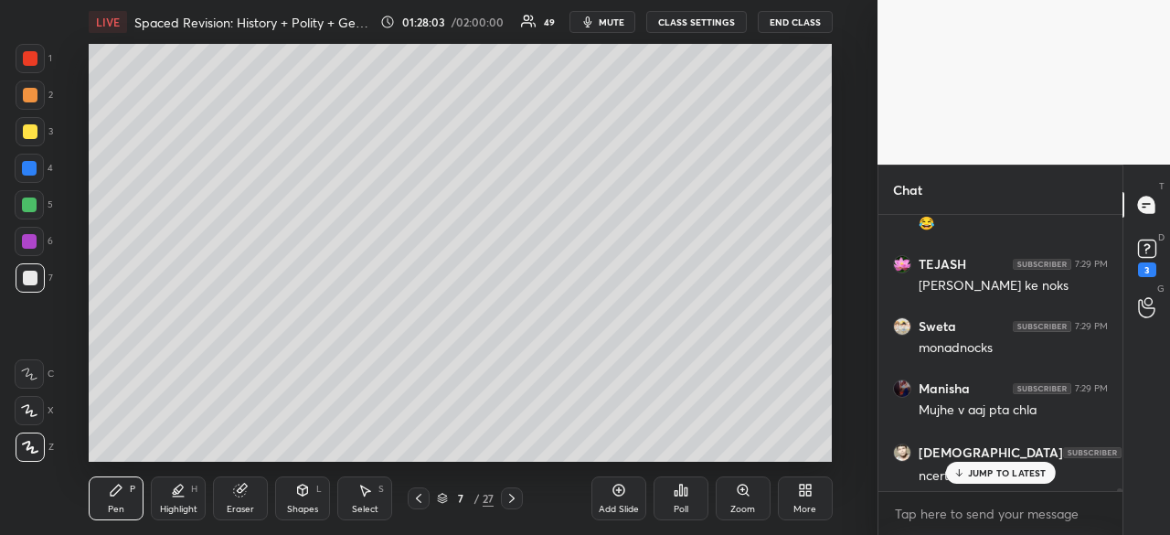
click at [629, 499] on div "Add Slide" at bounding box center [618, 498] width 55 height 44
drag, startPoint x: 24, startPoint y: 278, endPoint x: 77, endPoint y: 247, distance: 61.4
click at [27, 275] on div at bounding box center [30, 278] width 15 height 15
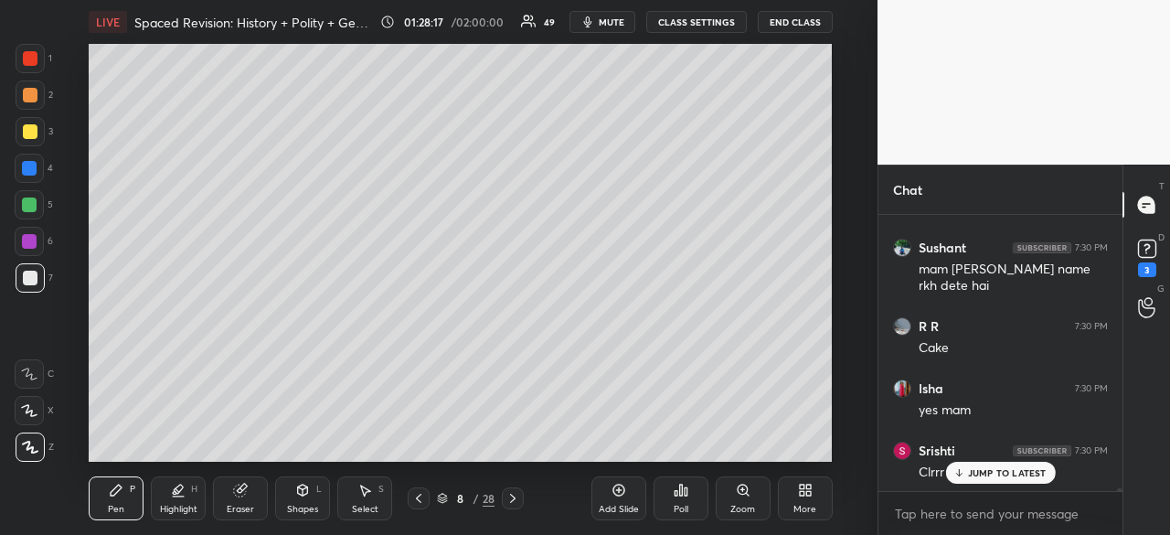
scroll to position [30698, 0]
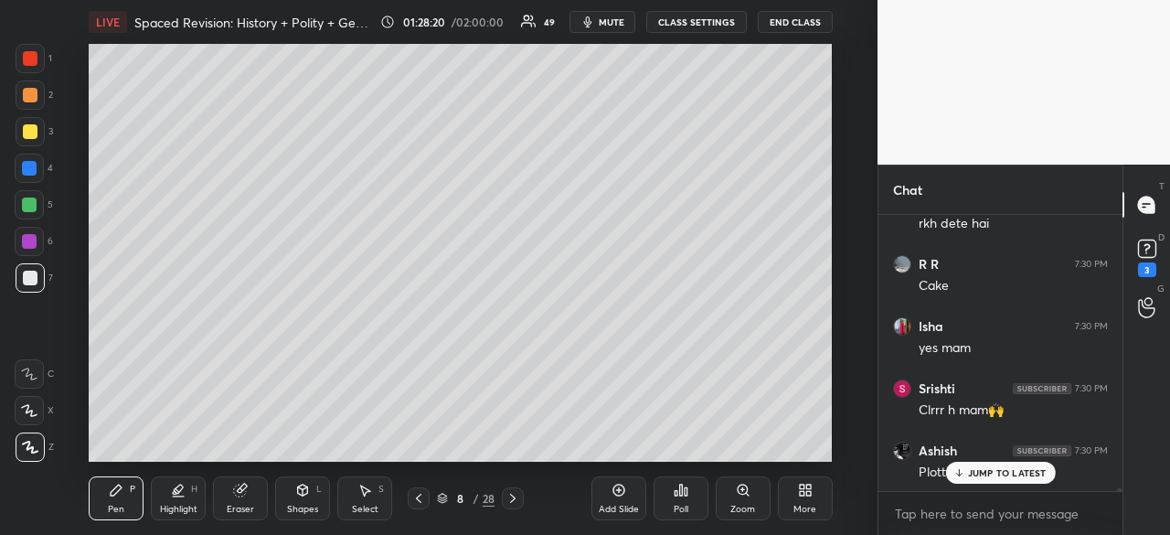
drag, startPoint x: 33, startPoint y: 58, endPoint x: 20, endPoint y: 52, distance: 13.9
click at [26, 56] on div at bounding box center [30, 58] width 15 height 15
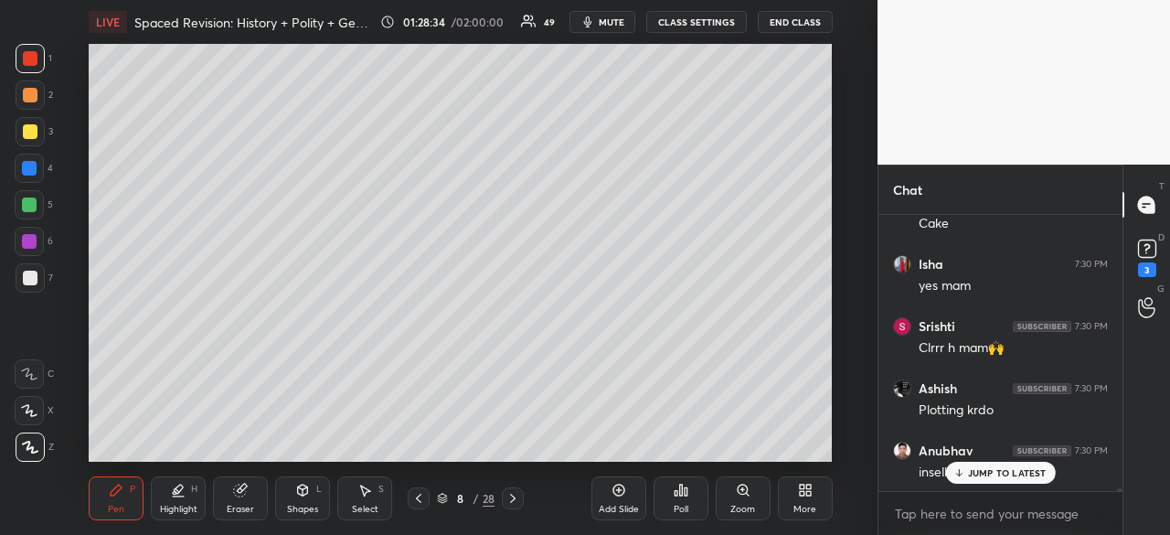
drag, startPoint x: 420, startPoint y: 496, endPoint x: 425, endPoint y: 476, distance: 20.6
click at [420, 494] on icon at bounding box center [418, 498] width 15 height 15
click at [1025, 467] on p "JUMP TO LATEST" at bounding box center [1007, 472] width 79 height 11
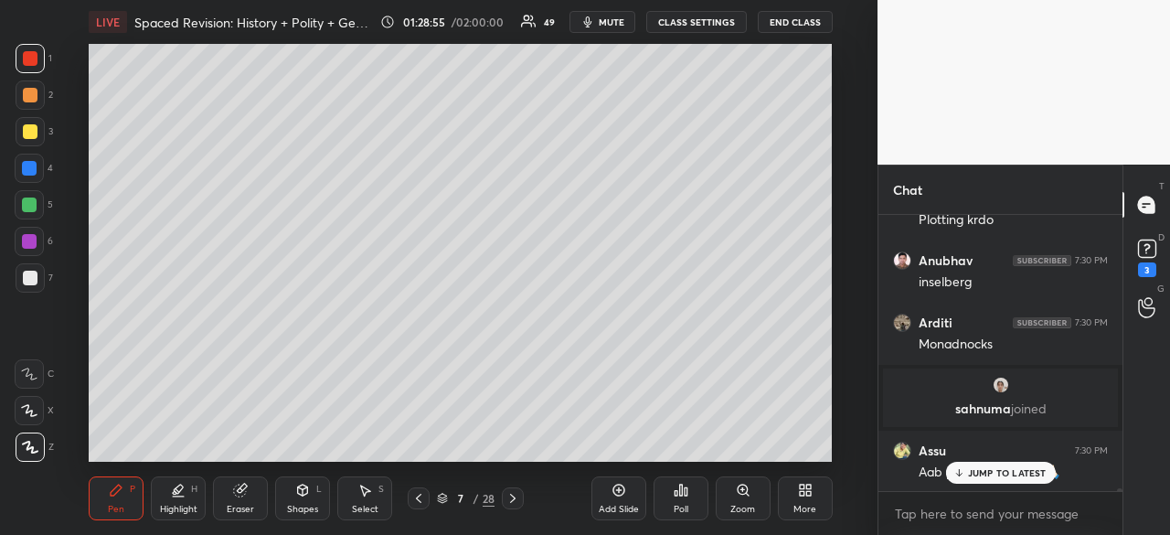
scroll to position [30206, 0]
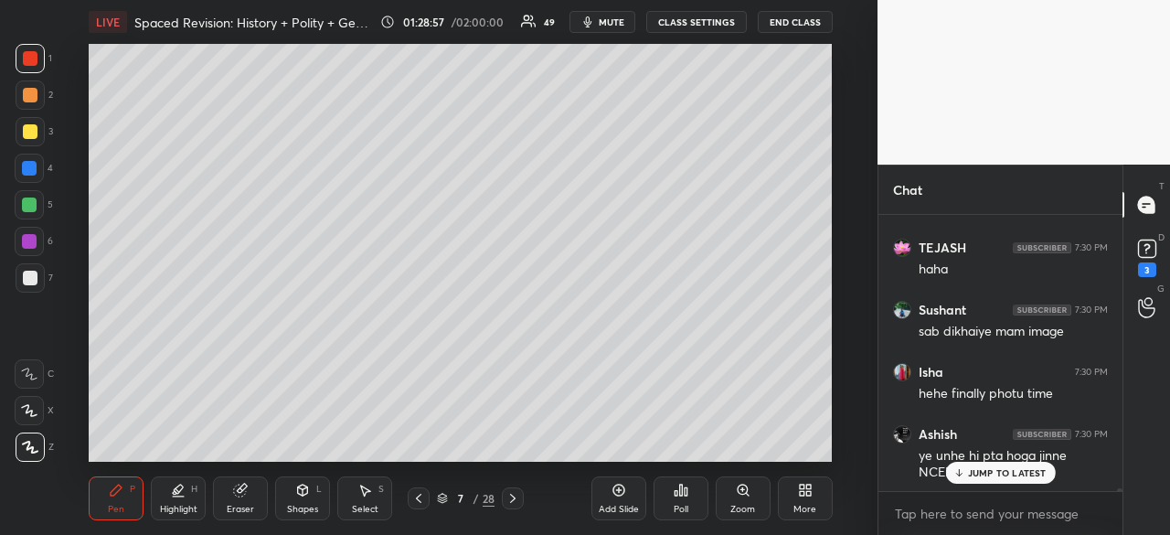
click at [1018, 471] on p "JUMP TO LATEST" at bounding box center [1007, 472] width 79 height 11
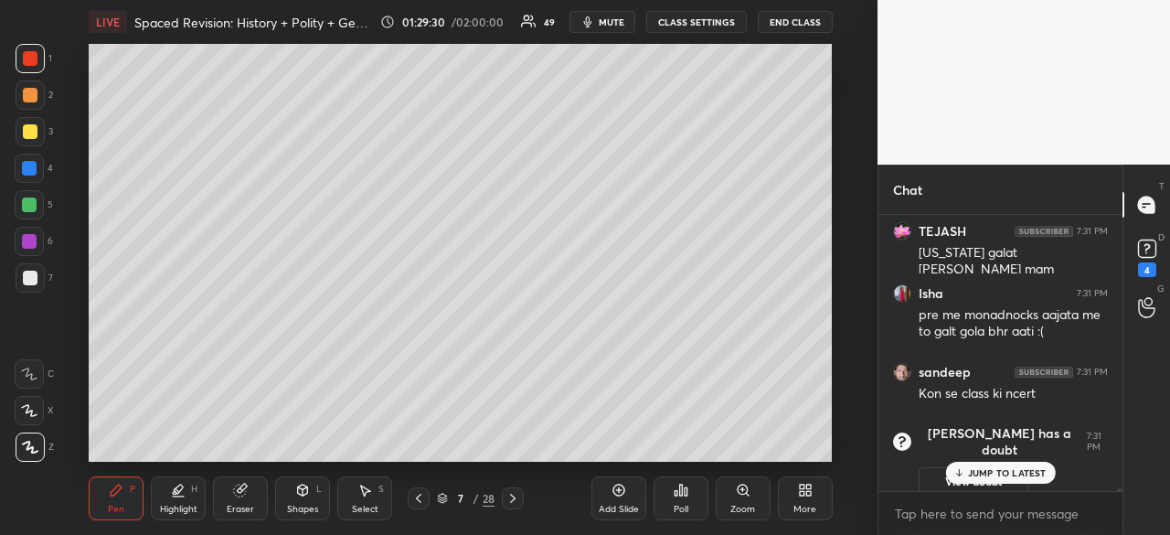
click at [817, 493] on div "More" at bounding box center [805, 498] width 55 height 44
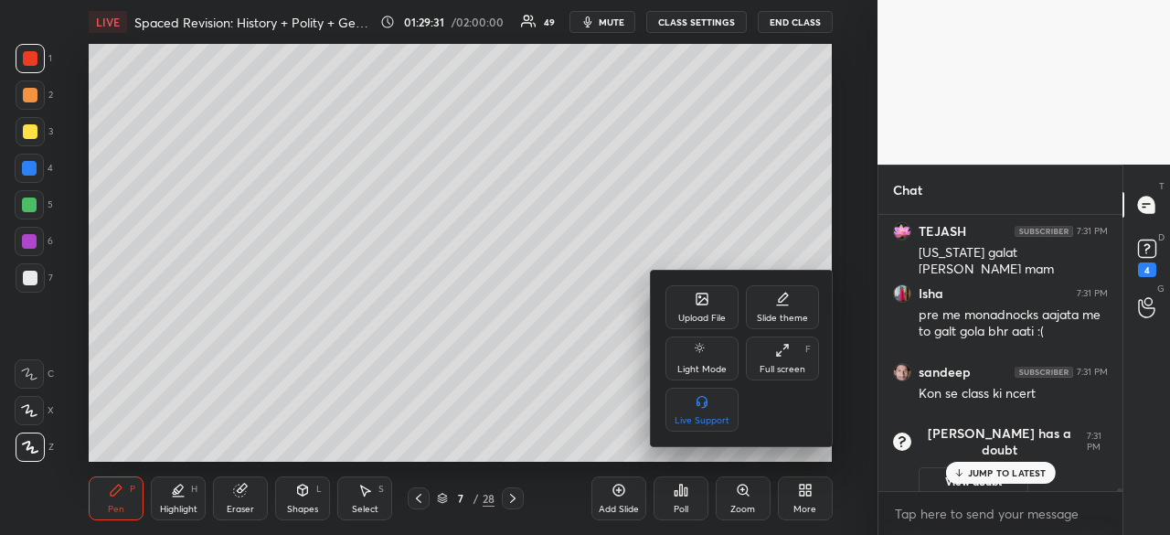
click at [711, 303] on div "Upload File" at bounding box center [701, 307] width 73 height 44
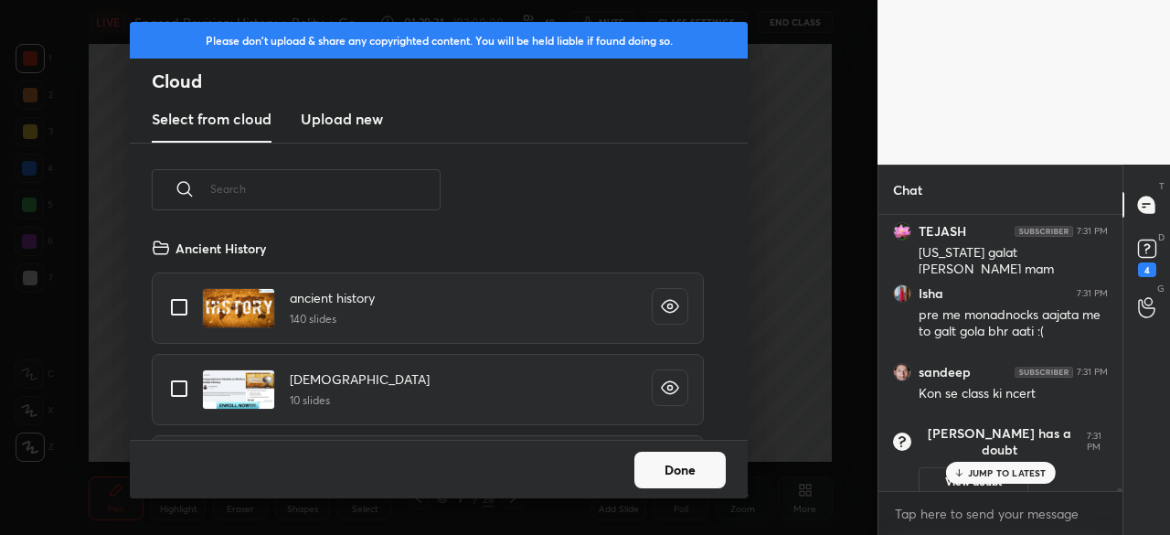
scroll to position [203, 587]
click at [324, 121] on h3 "Upload new" at bounding box center [342, 119] width 82 height 22
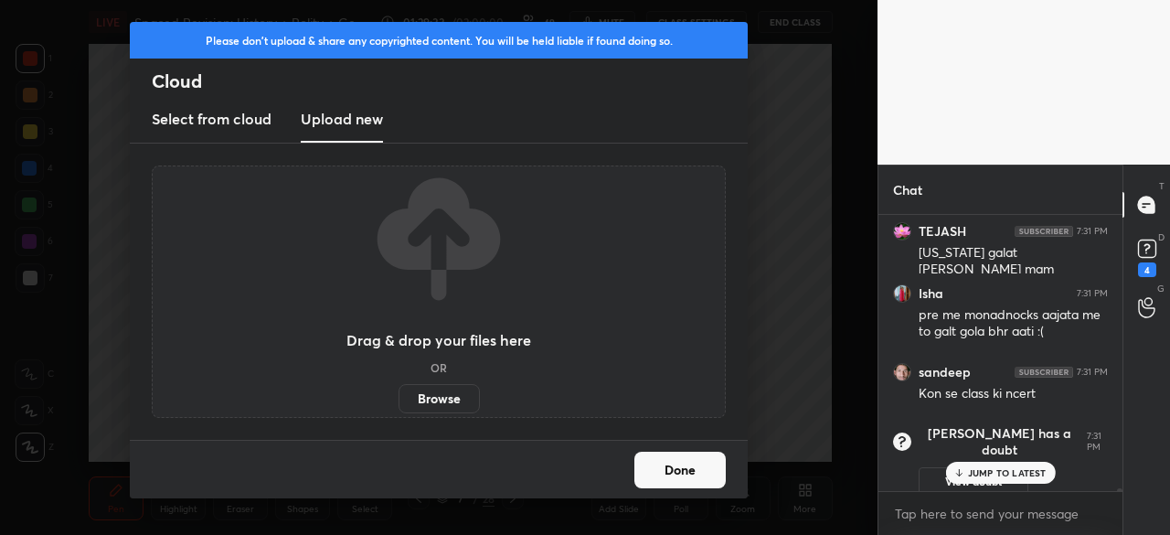
click at [450, 404] on label "Browse" at bounding box center [438, 398] width 81 height 29
click at [398, 404] on input "Browse" at bounding box center [398, 398] width 0 height 29
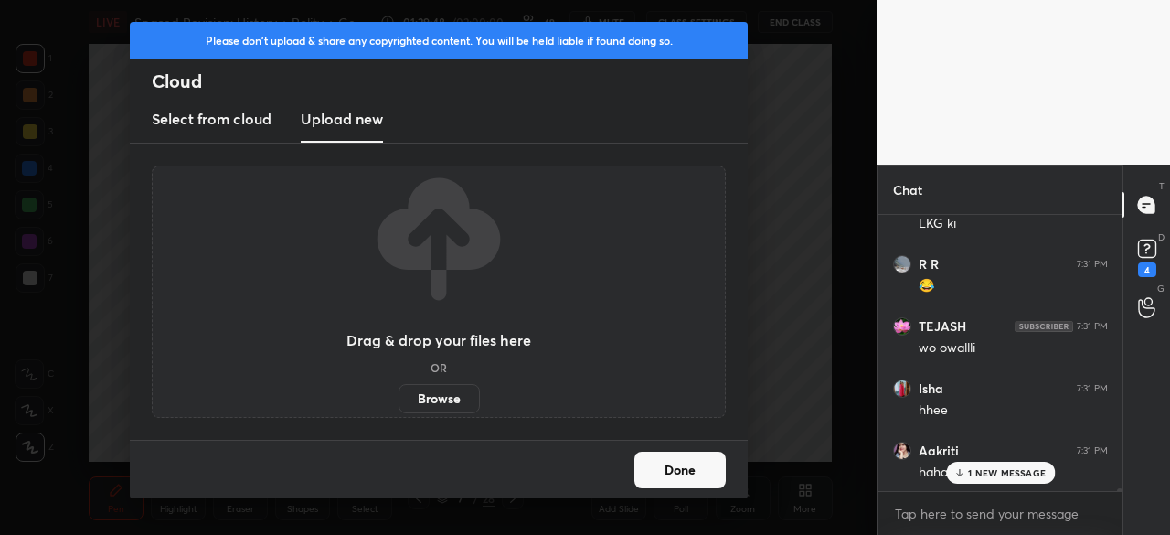
scroll to position [31136, 0]
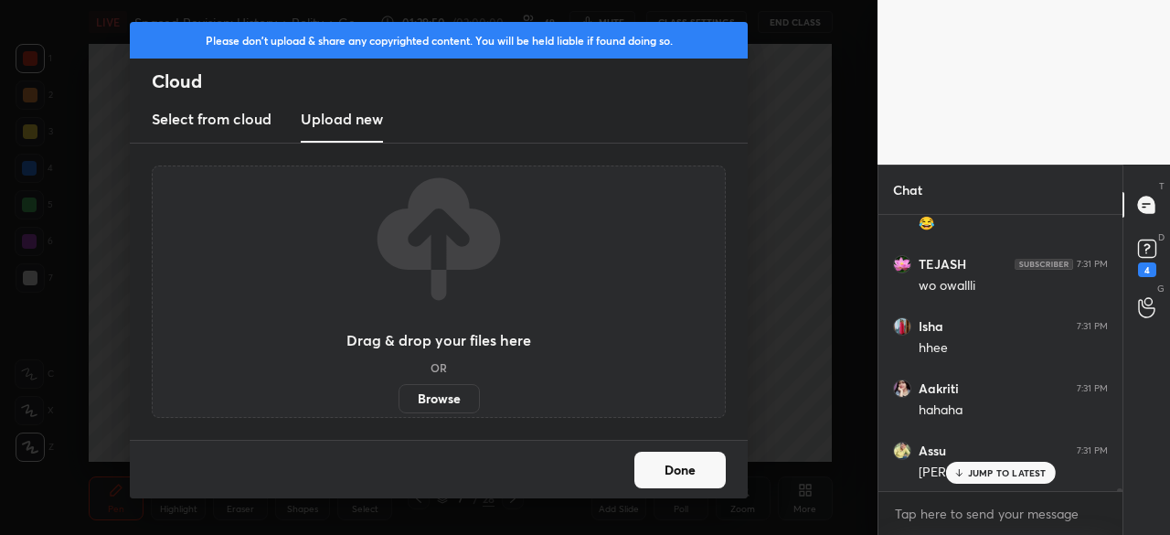
click at [691, 468] on button "Done" at bounding box center [679, 469] width 91 height 37
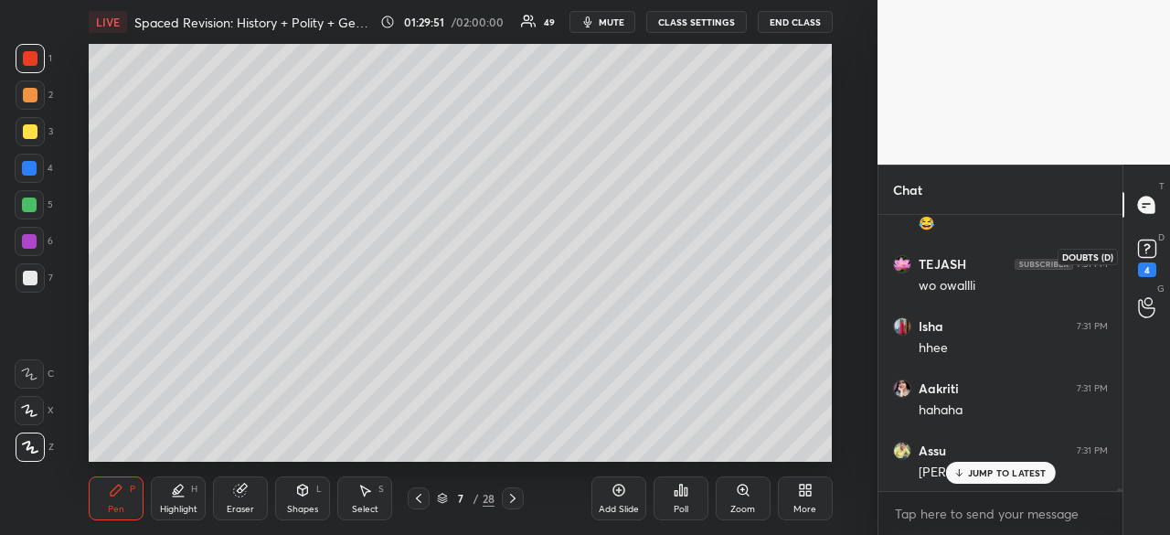
click at [1159, 253] on icon at bounding box center [1146, 248] width 27 height 27
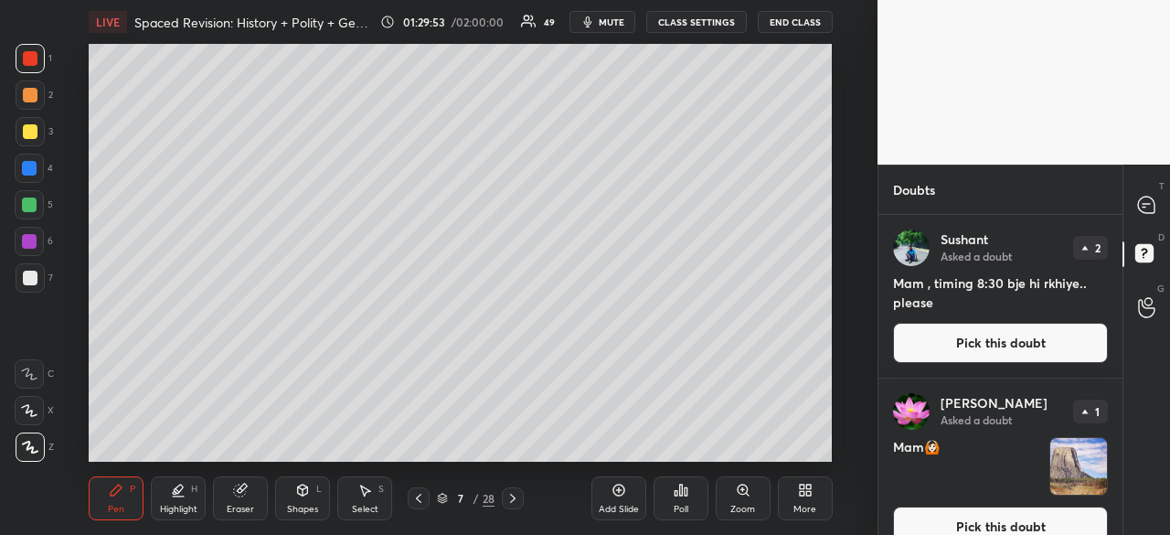
click at [1005, 518] on button "Pick this doubt" at bounding box center [1000, 526] width 215 height 40
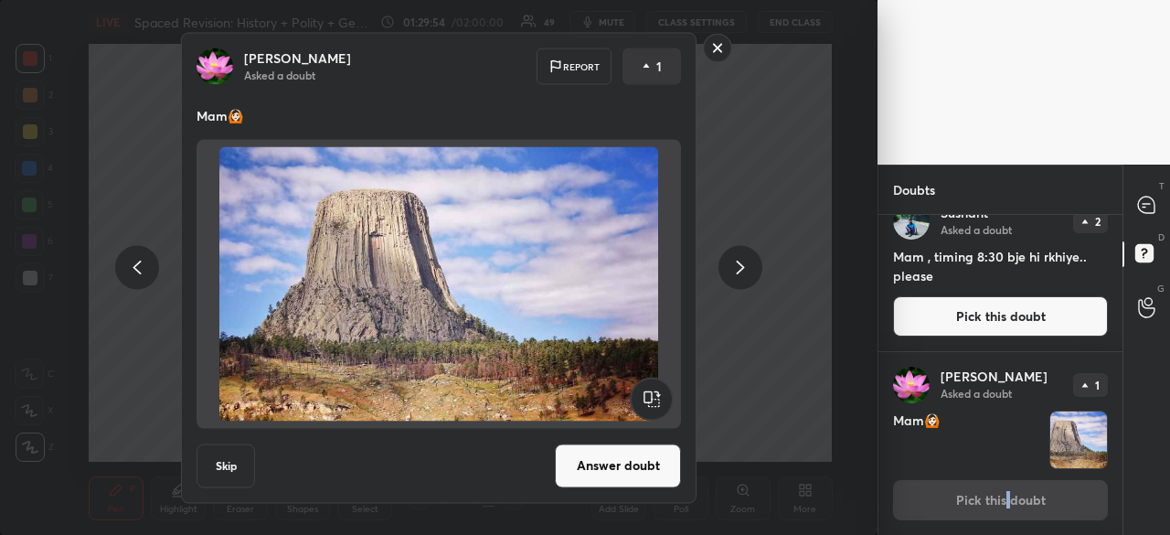
drag, startPoint x: 621, startPoint y: 467, endPoint x: 630, endPoint y: 462, distance: 10.2
click at [621, 470] on button "Answer doubt" at bounding box center [618, 465] width 126 height 44
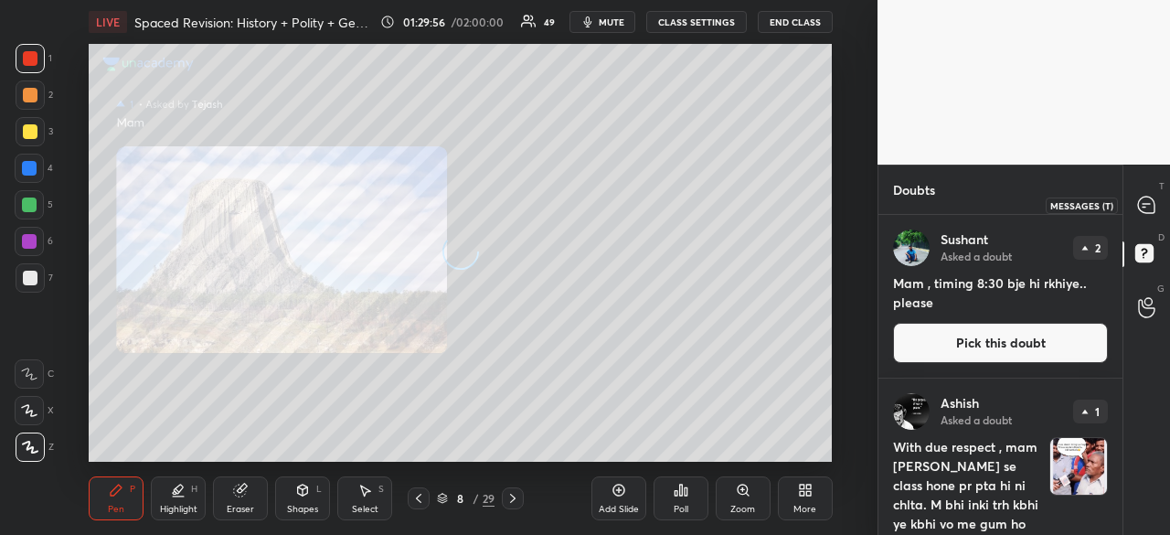
click at [1147, 204] on icon at bounding box center [1145, 204] width 7 height 0
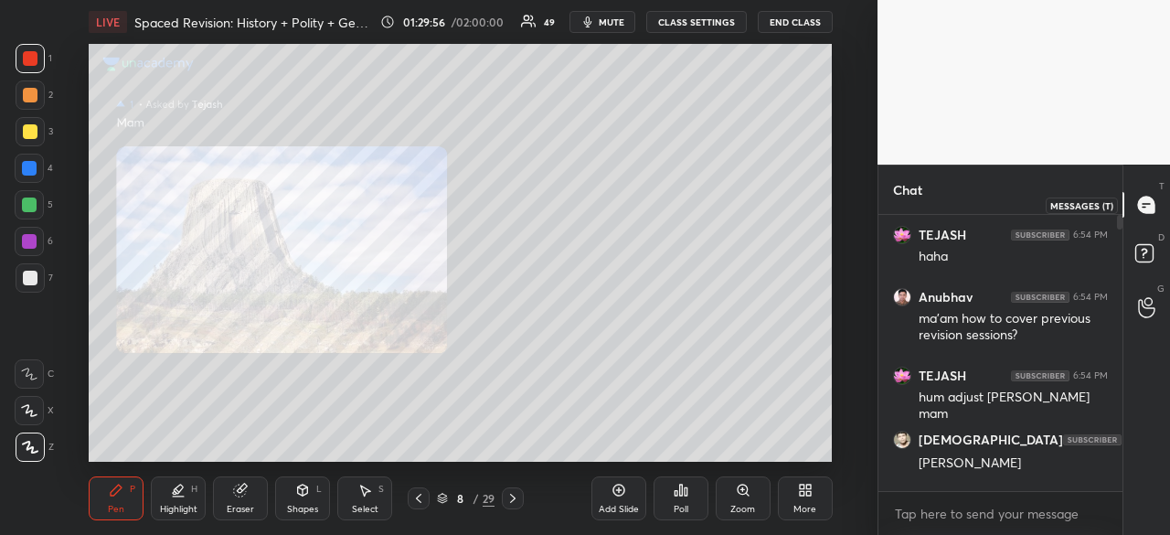
scroll to position [271, 239]
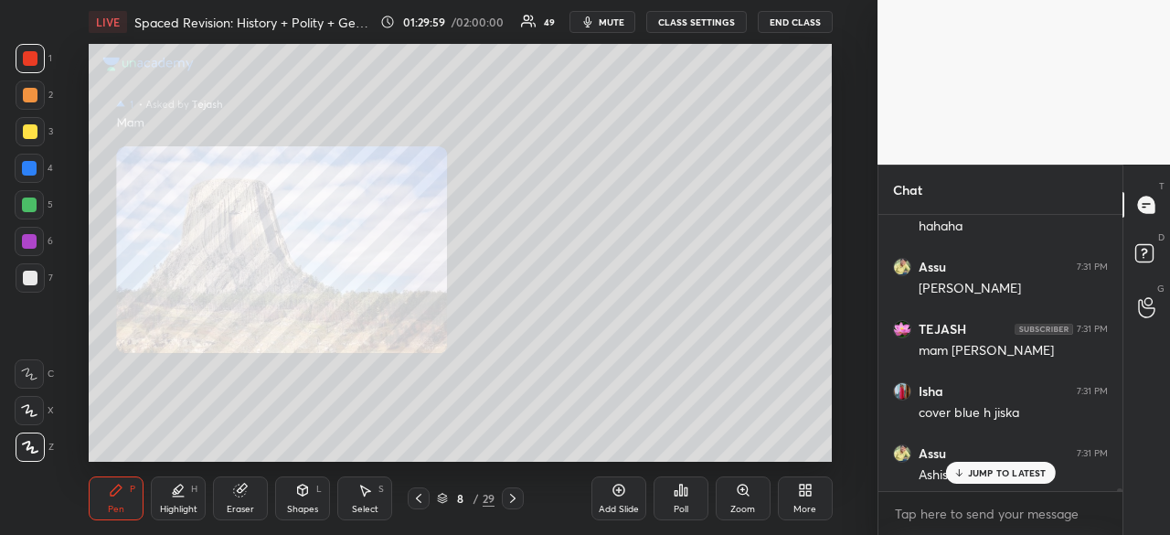
click at [980, 473] on p "JUMP TO LATEST" at bounding box center [1007, 472] width 79 height 11
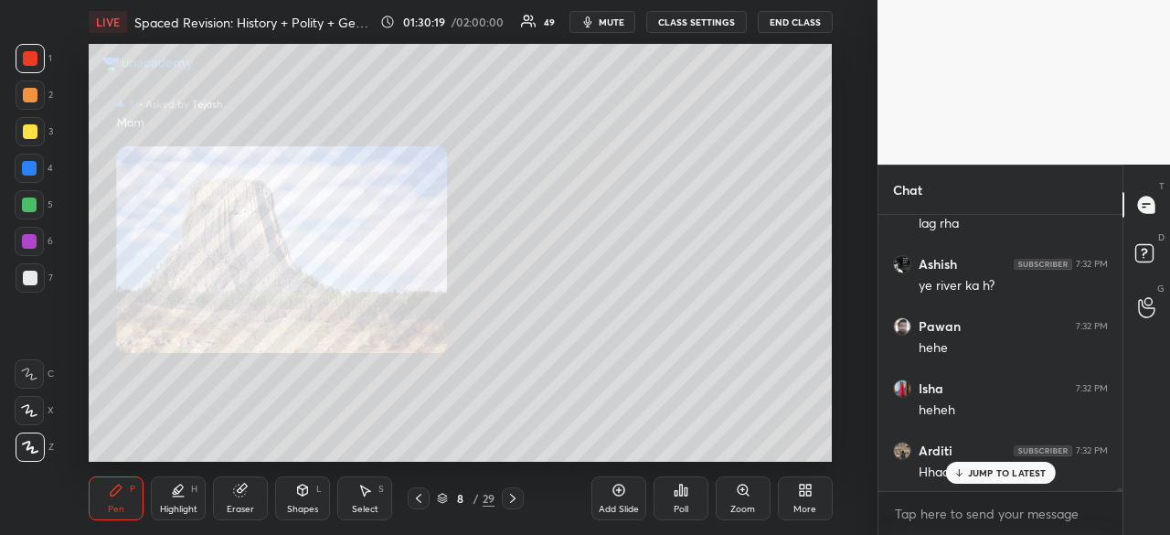
scroll to position [32248, 0]
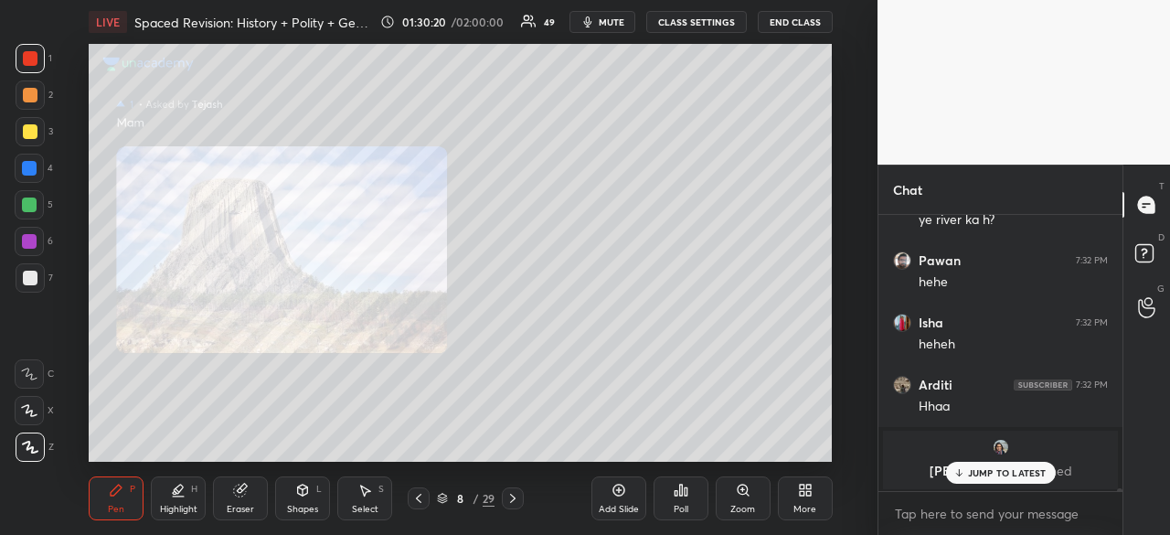
click at [27, 168] on div at bounding box center [29, 168] width 15 height 15
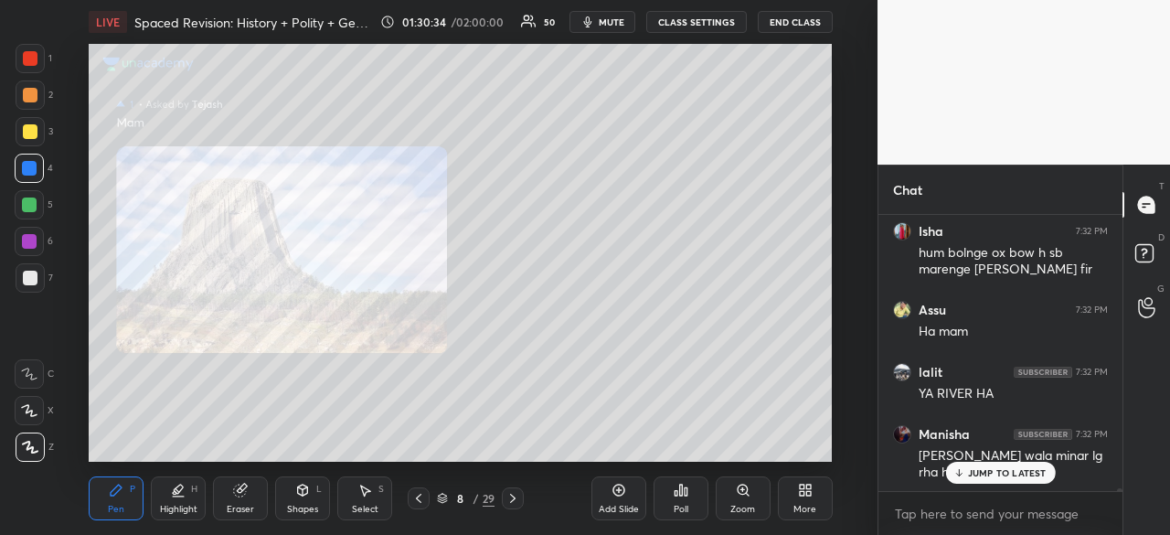
scroll to position [32778, 0]
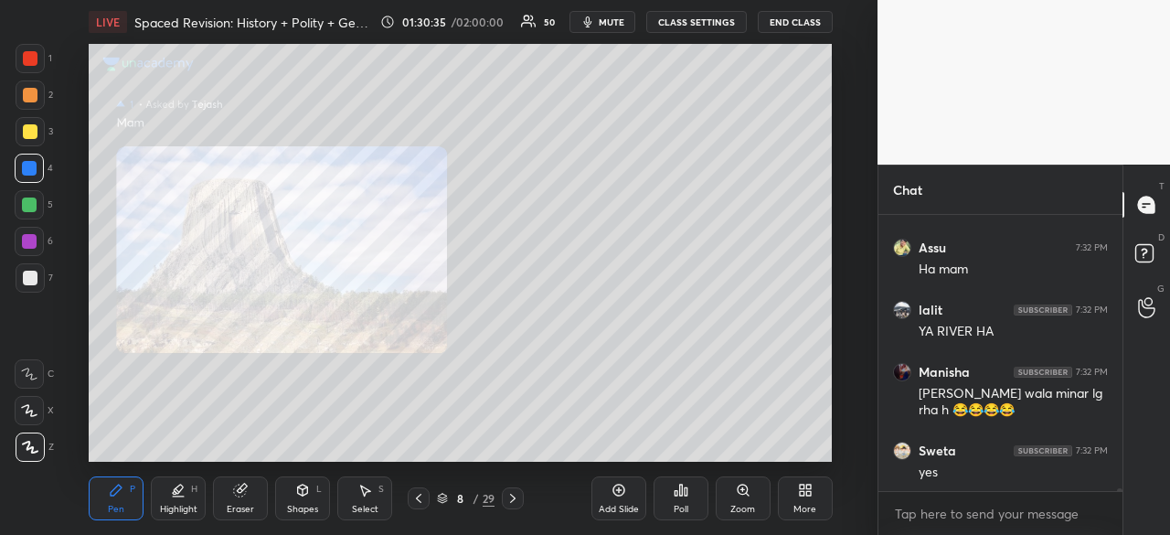
click at [33, 171] on div at bounding box center [29, 168] width 15 height 15
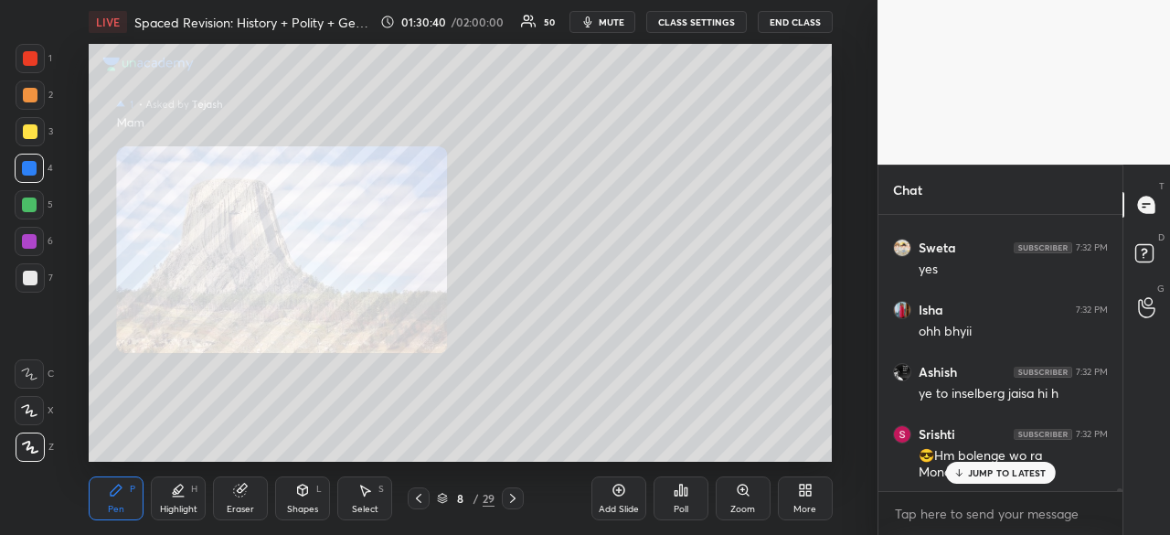
scroll to position [33043, 0]
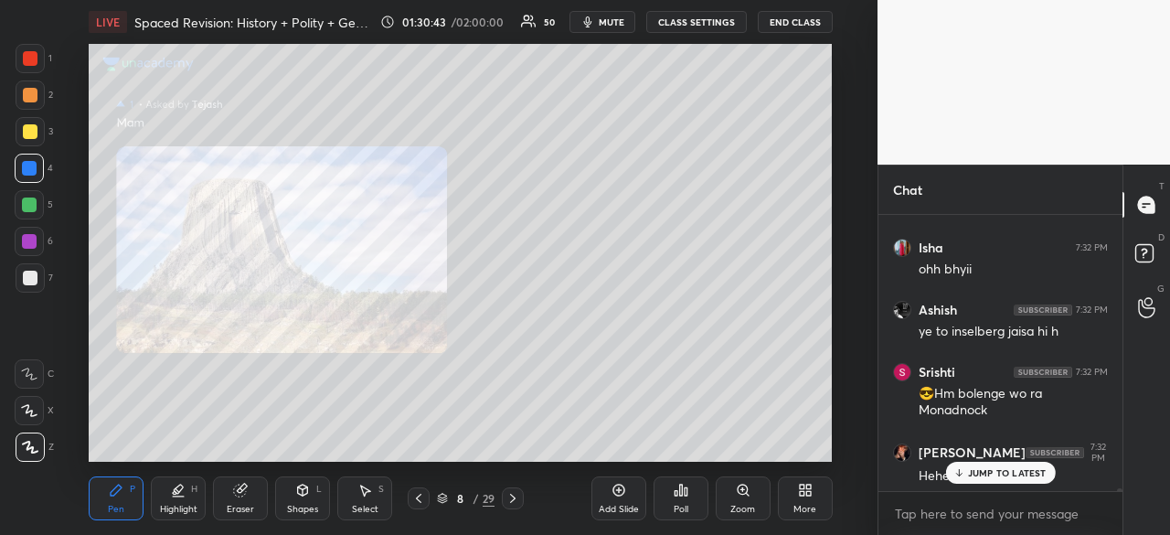
click at [36, 58] on div at bounding box center [30, 58] width 15 height 15
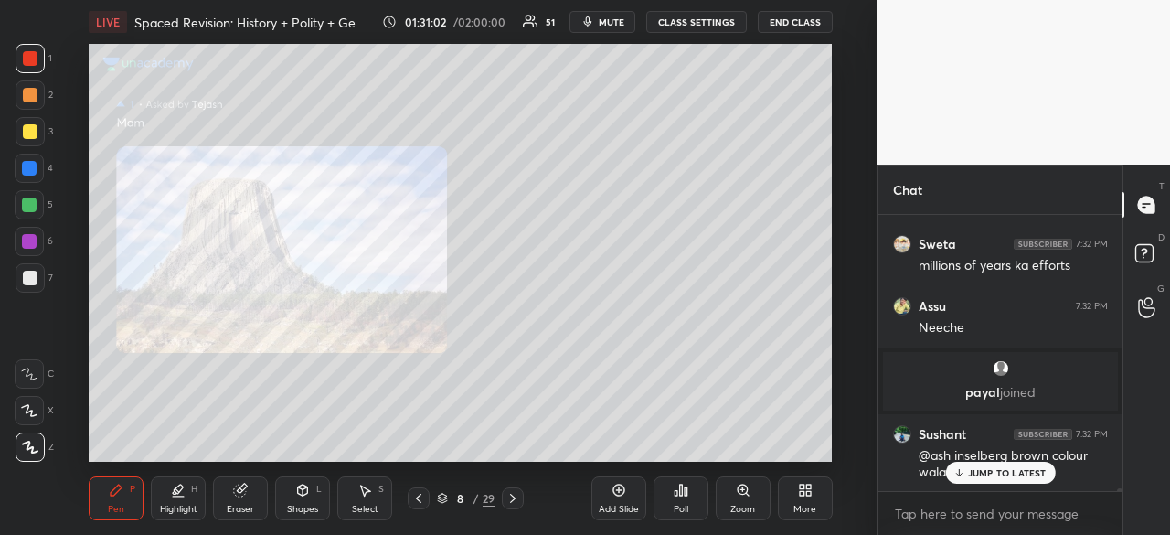
scroll to position [32379, 0]
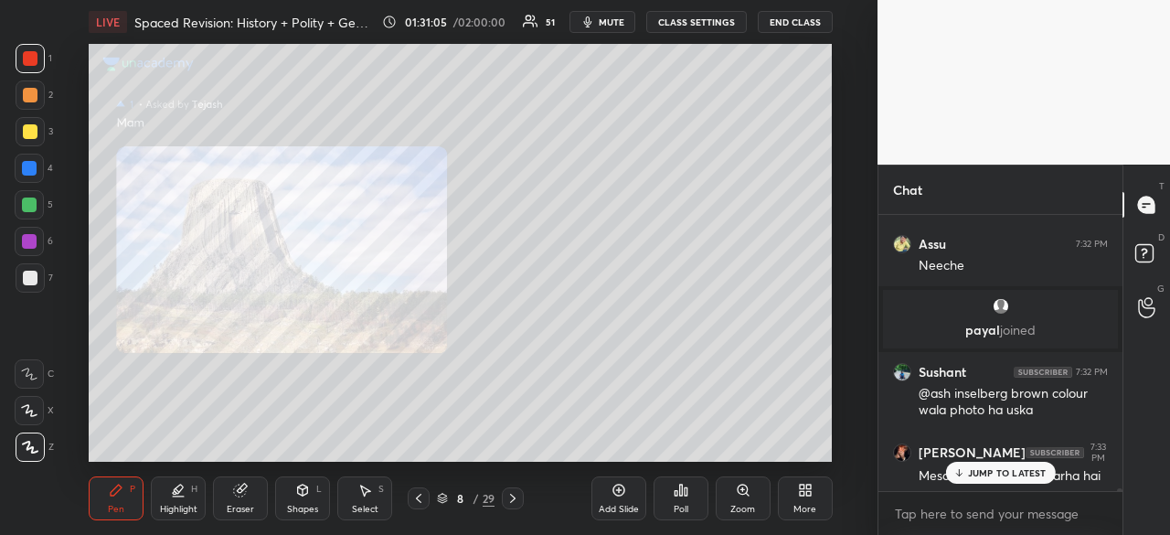
click at [420, 502] on icon at bounding box center [418, 498] width 15 height 15
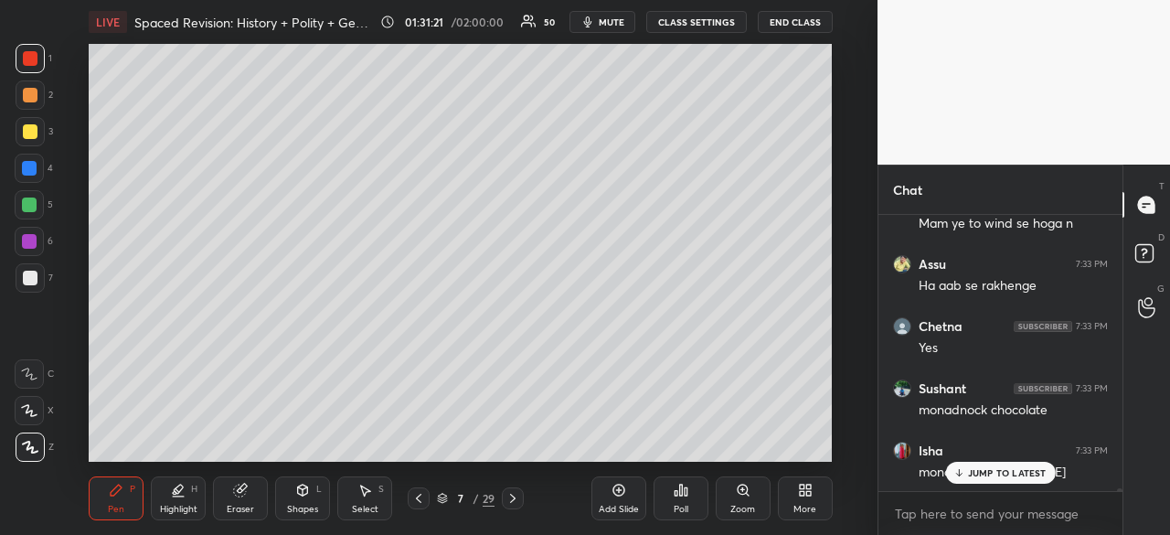
scroll to position [32895, 0]
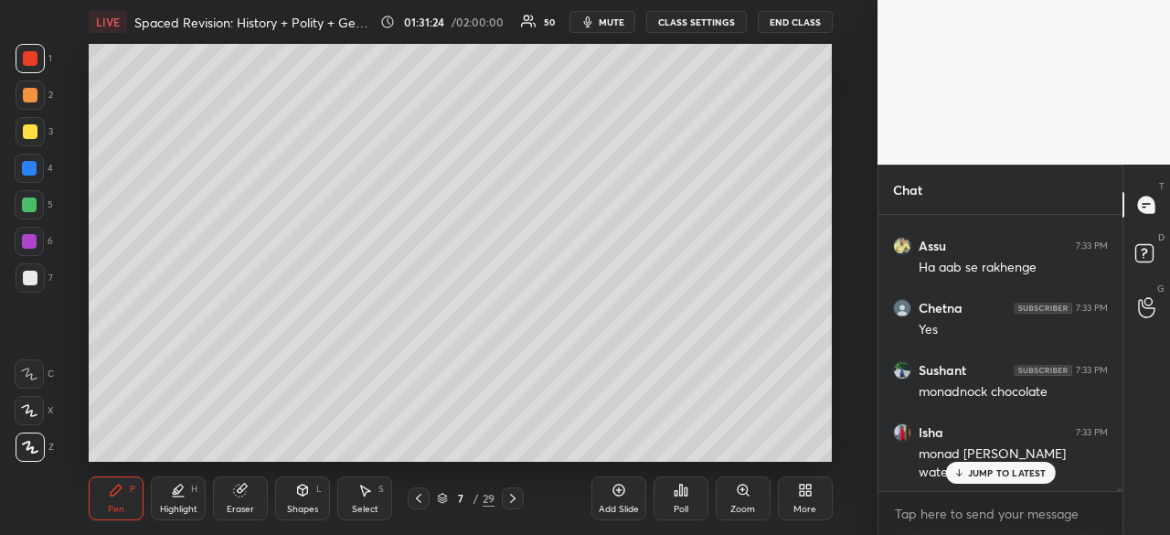
click at [515, 501] on icon at bounding box center [512, 498] width 15 height 15
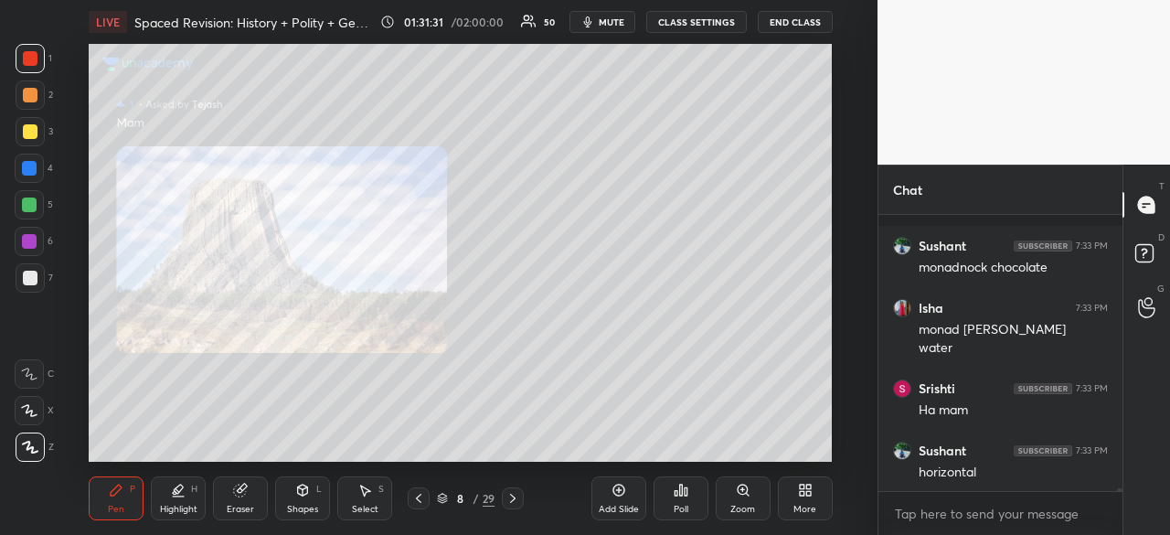
scroll to position [33143, 0]
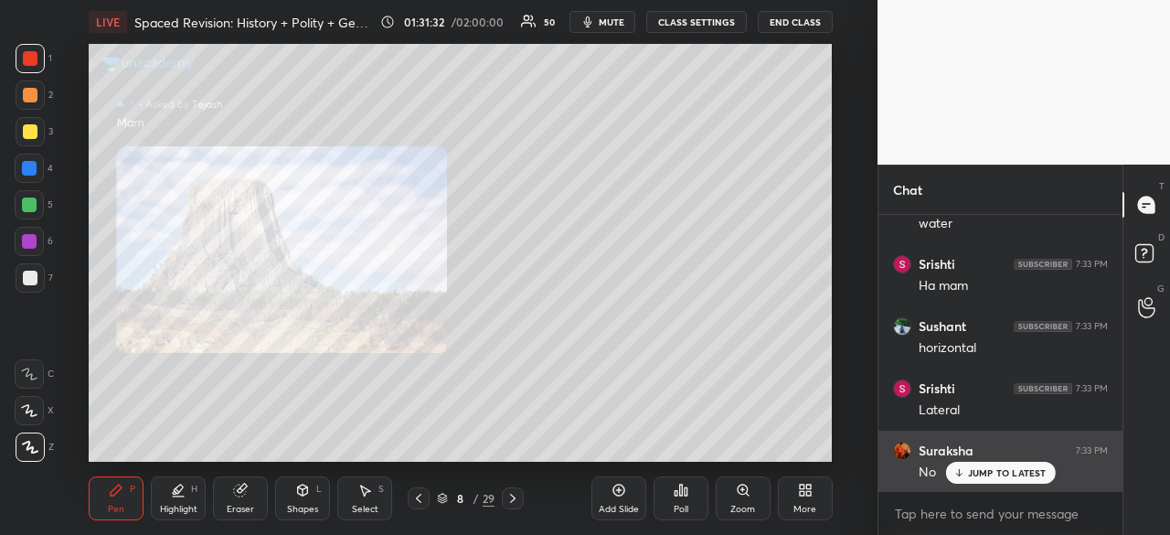
click at [998, 476] on p "JUMP TO LATEST" at bounding box center [1007, 472] width 79 height 11
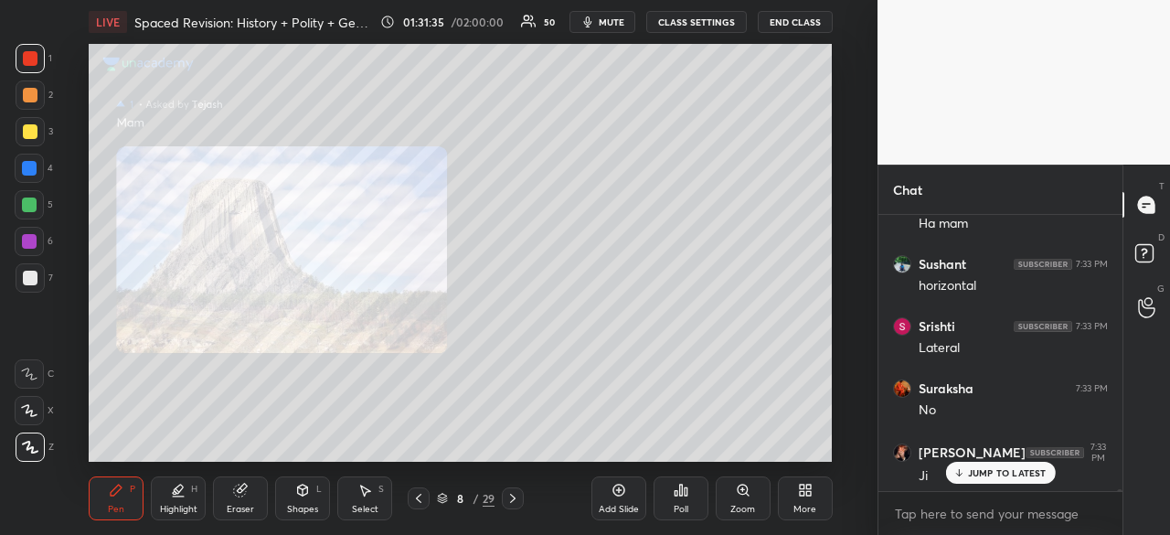
scroll to position [33268, 0]
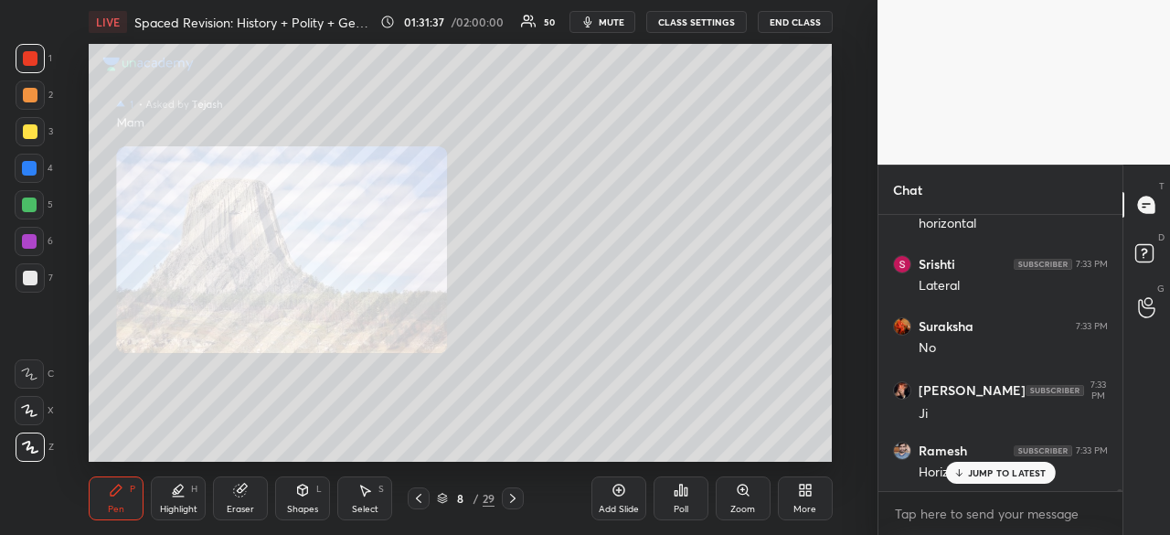
click at [1006, 474] on p "JUMP TO LATEST" at bounding box center [1007, 472] width 79 height 11
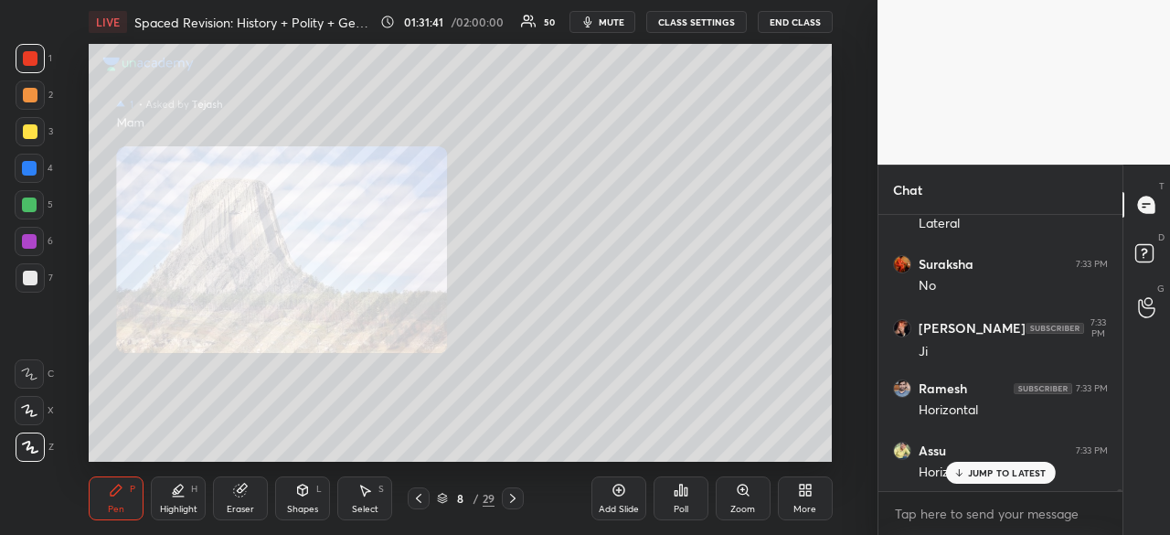
click at [29, 61] on div at bounding box center [30, 58] width 15 height 15
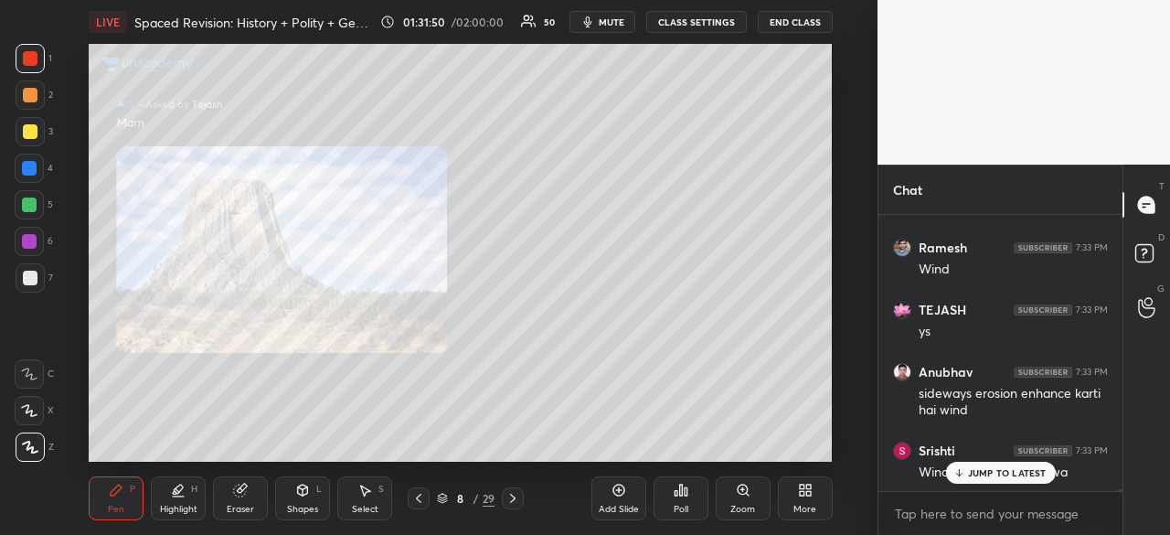
scroll to position [33674, 0]
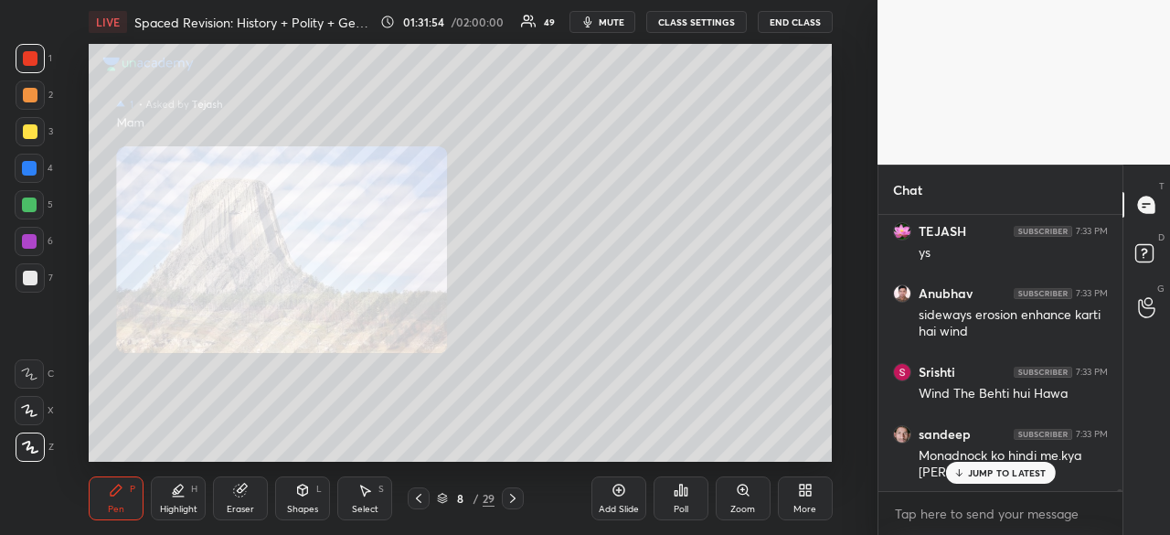
click at [1004, 481] on div "Sushant 7:33 PM monadnock chocolate Isha 7:33 PM monad nock water Srishti 7:33 …" at bounding box center [1000, 353] width 244 height 276
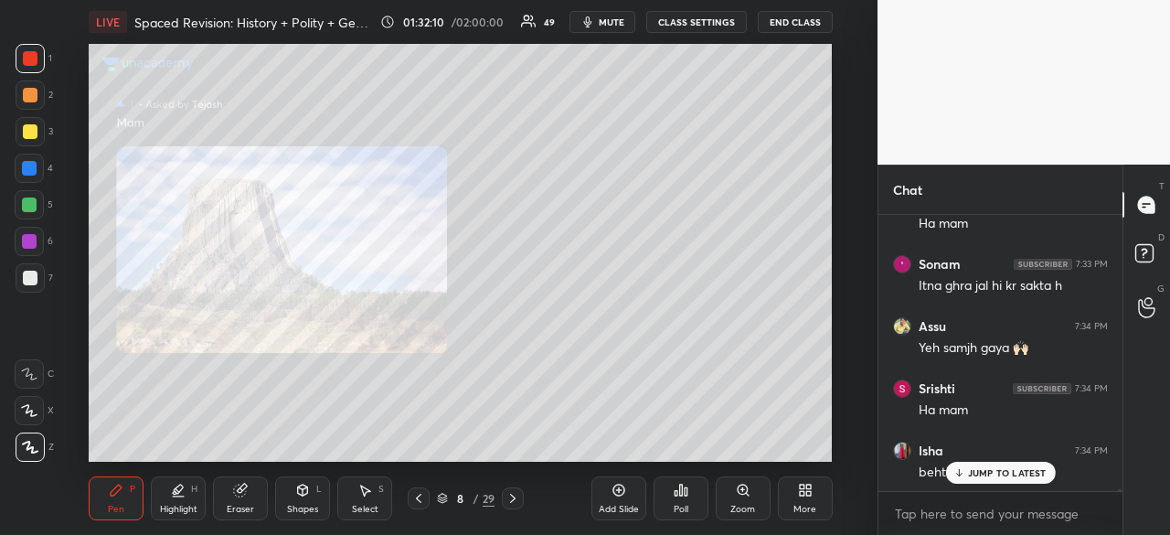
scroll to position [34063, 0]
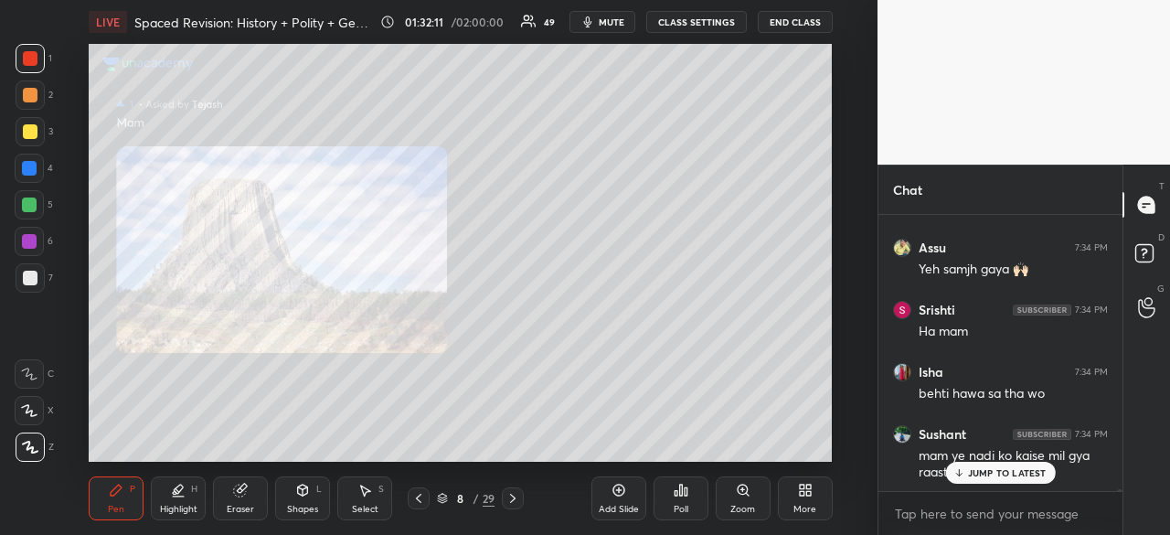
click at [1010, 469] on p "JUMP TO LATEST" at bounding box center [1007, 472] width 79 height 11
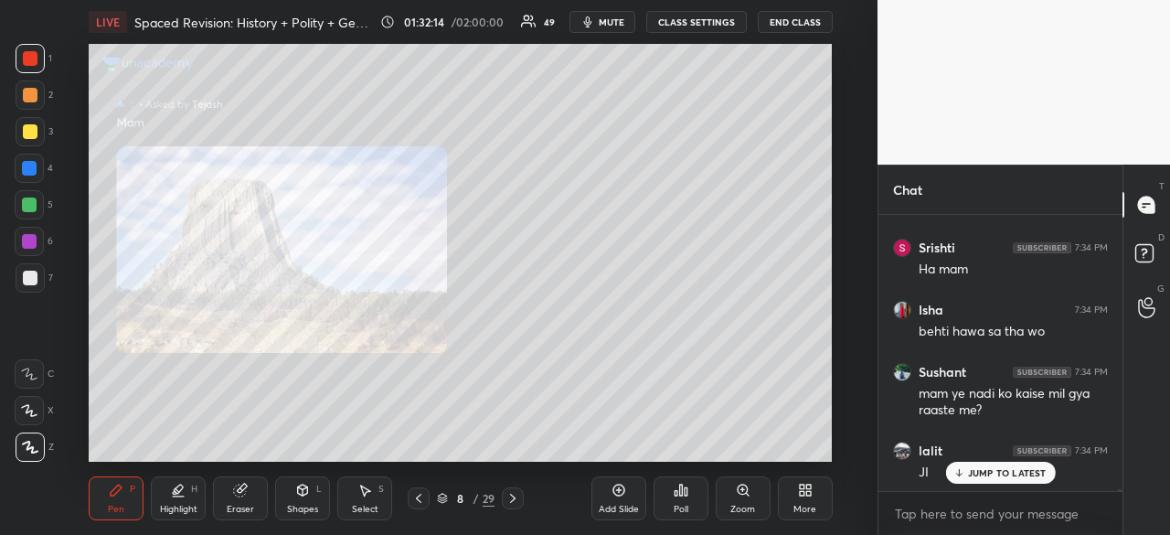
click at [244, 504] on div "Eraser" at bounding box center [240, 498] width 55 height 44
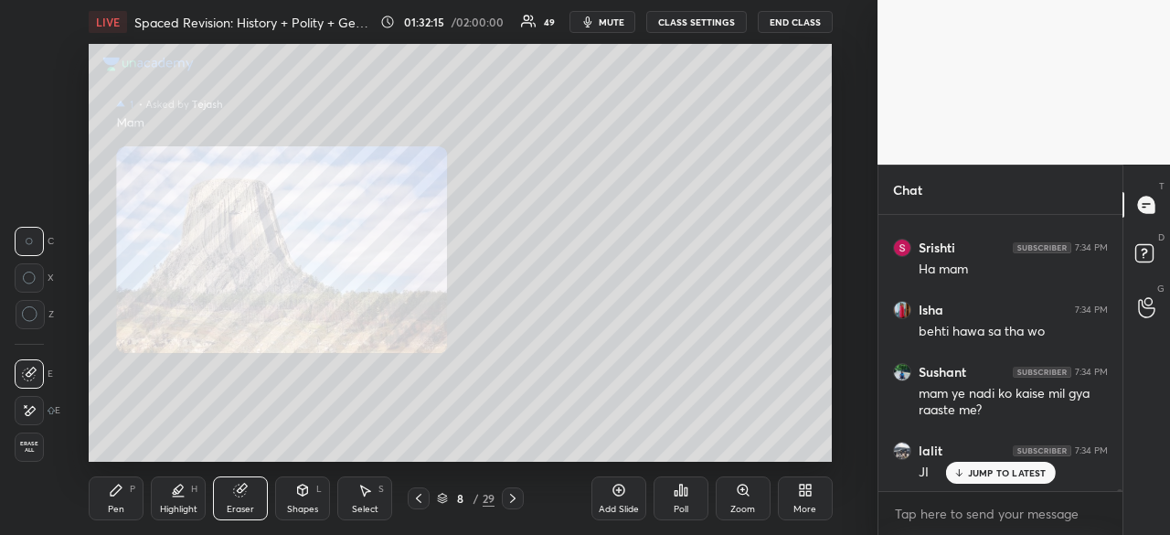
click at [15, 448] on div "Erase all" at bounding box center [29, 446] width 29 height 29
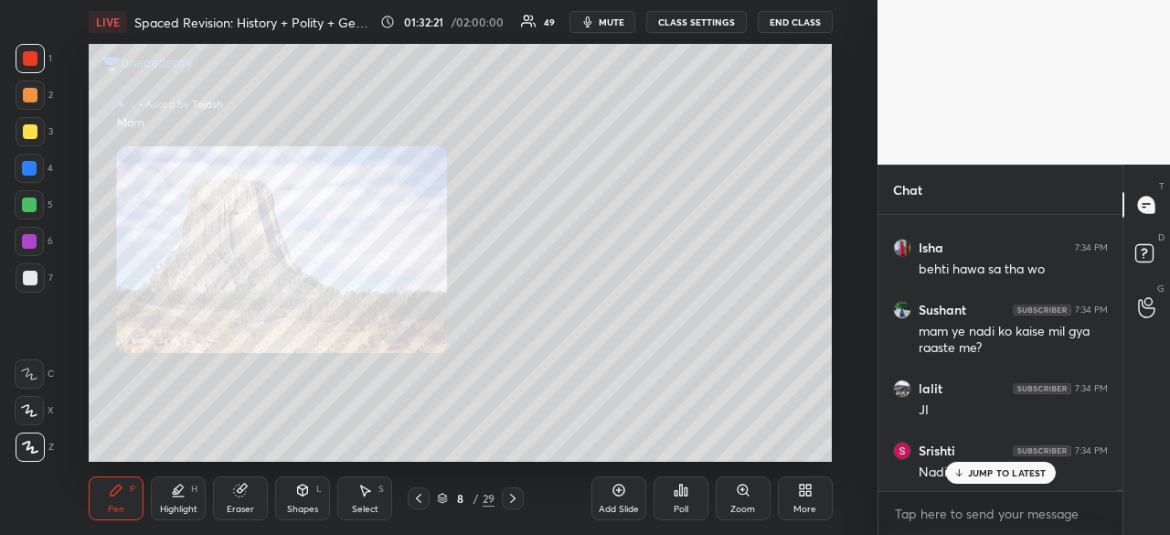
scroll to position [34249, 0]
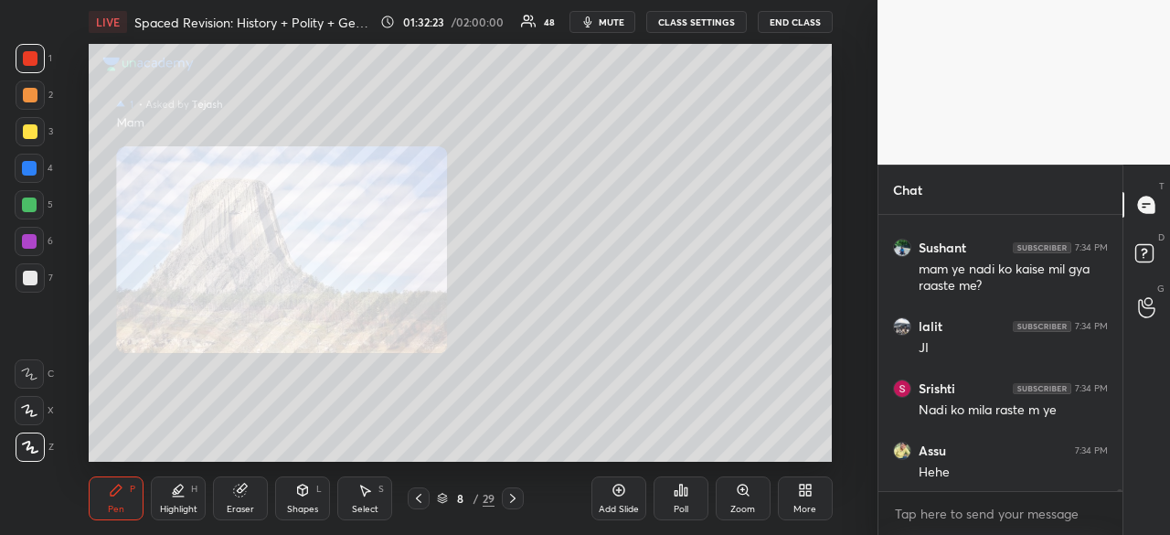
click at [22, 164] on div at bounding box center [29, 168] width 15 height 15
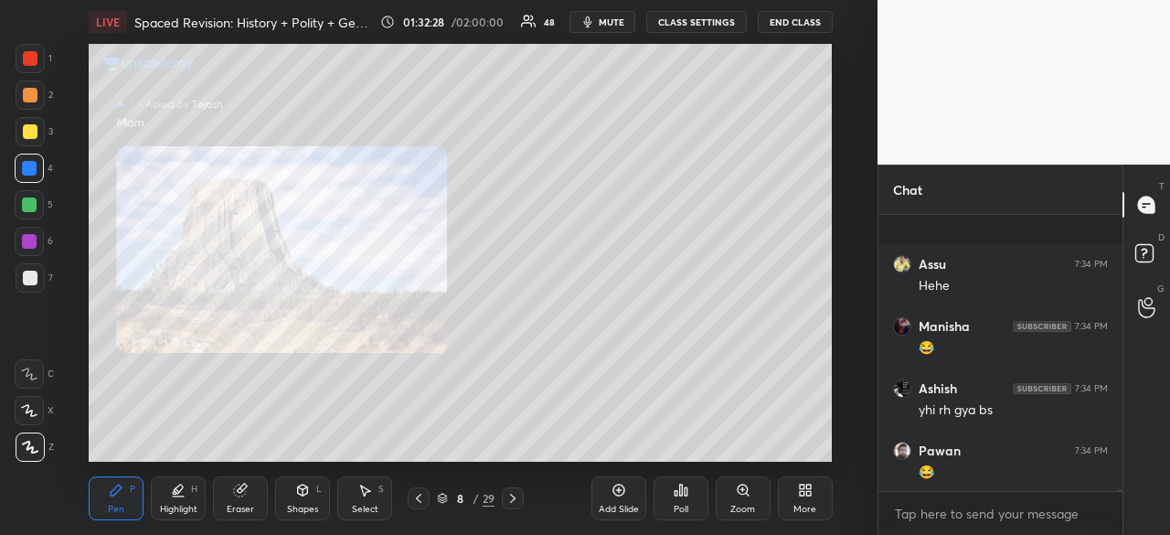
scroll to position [34560, 0]
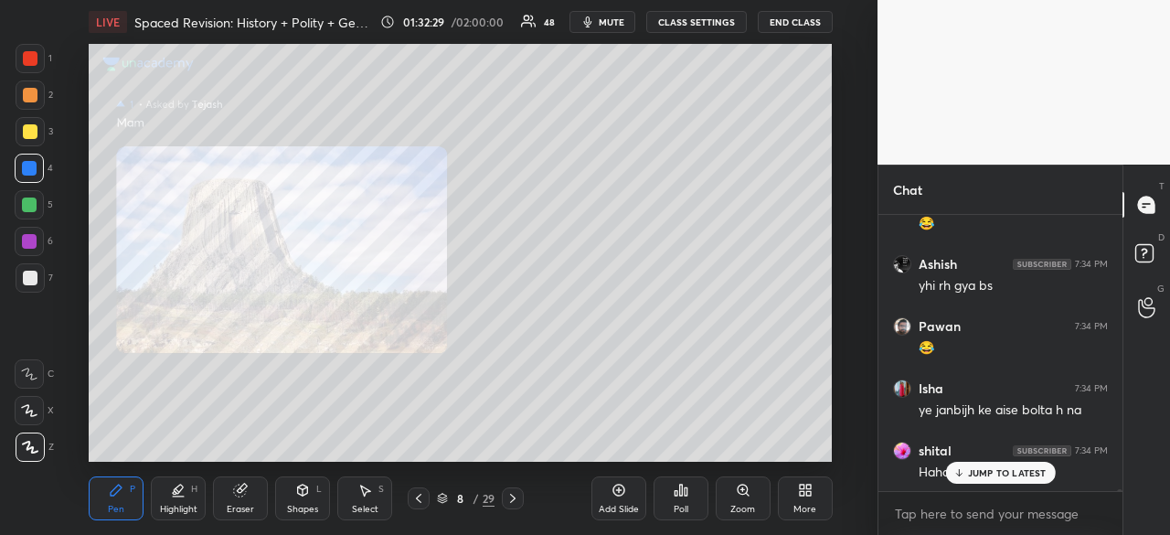
click at [996, 472] on p "JUMP TO LATEST" at bounding box center [1007, 472] width 79 height 11
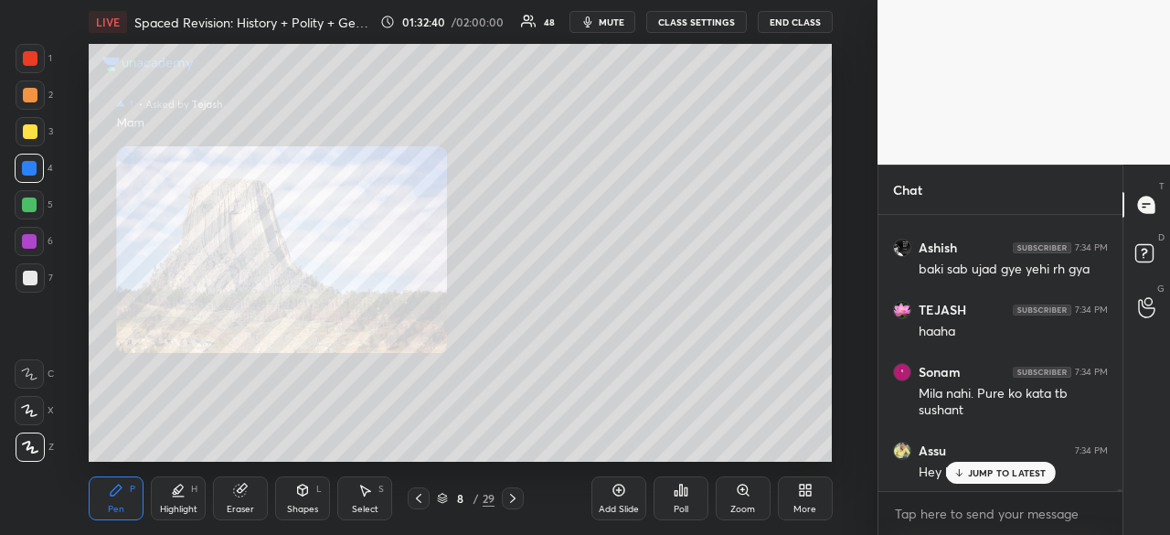
scroll to position [35074, 0]
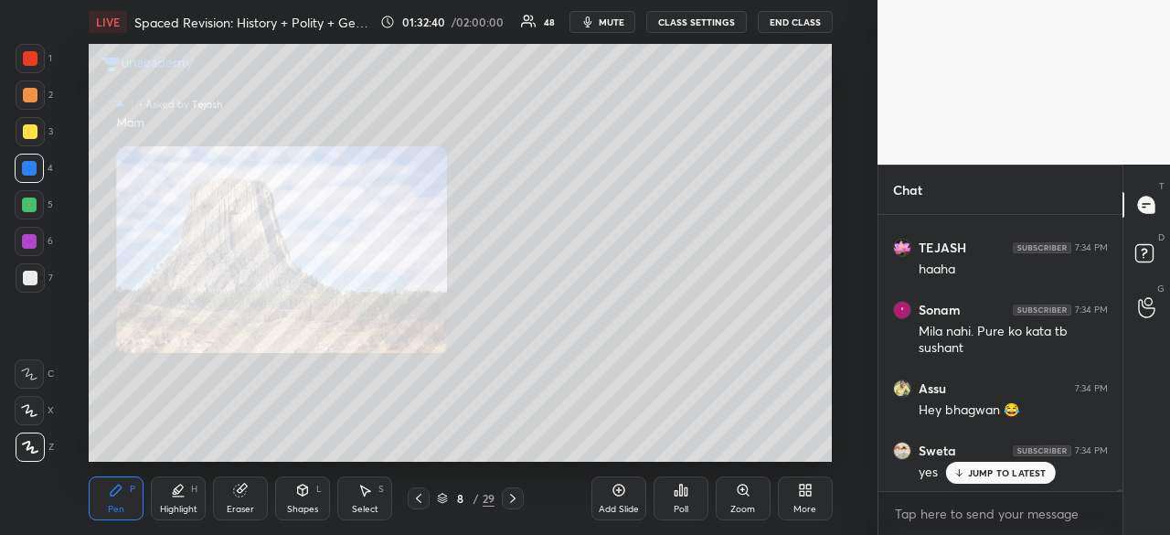
click at [982, 473] on p "JUMP TO LATEST" at bounding box center [1007, 472] width 79 height 11
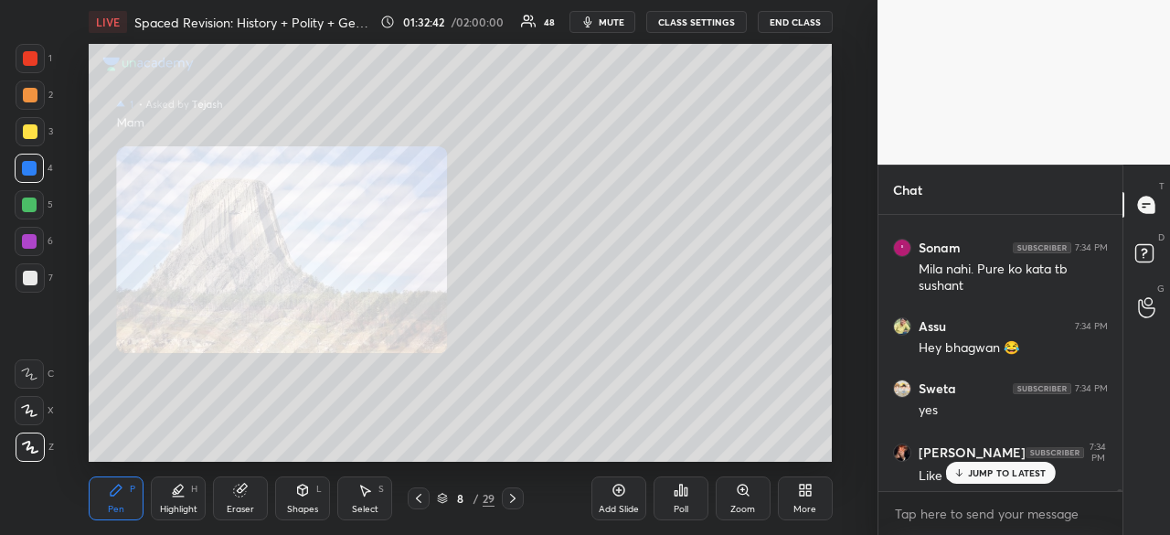
scroll to position [35214, 0]
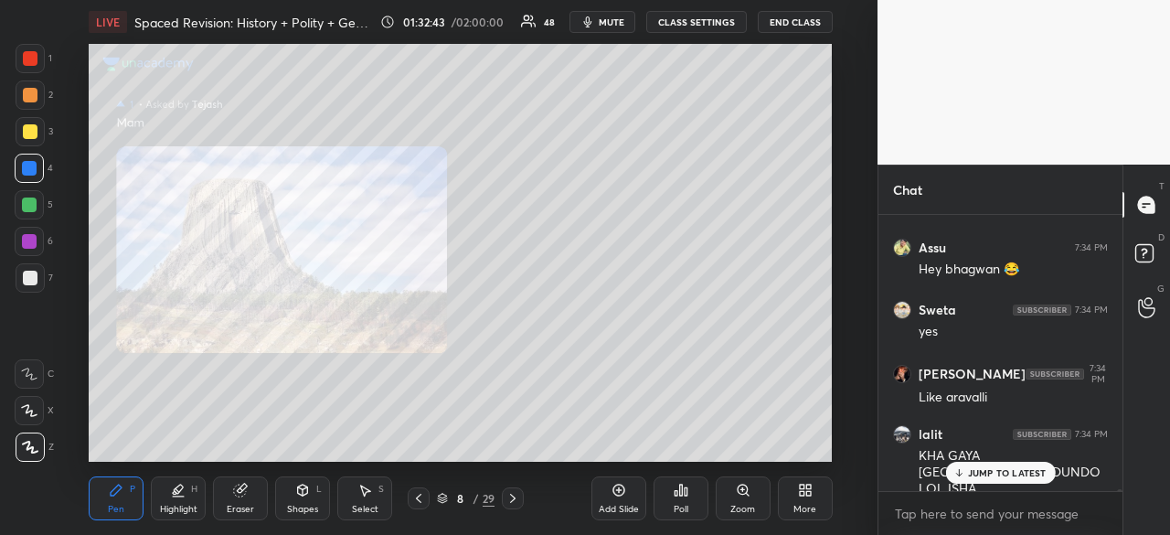
click at [995, 474] on p "JUMP TO LATEST" at bounding box center [1007, 472] width 79 height 11
click at [420, 500] on icon at bounding box center [418, 498] width 15 height 15
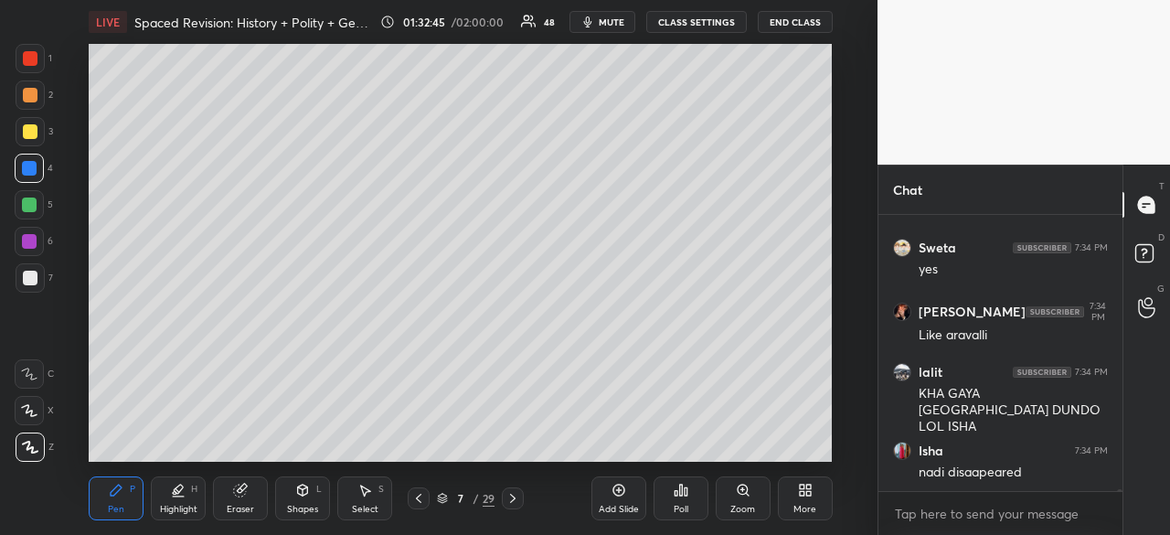
scroll to position [35339, 0]
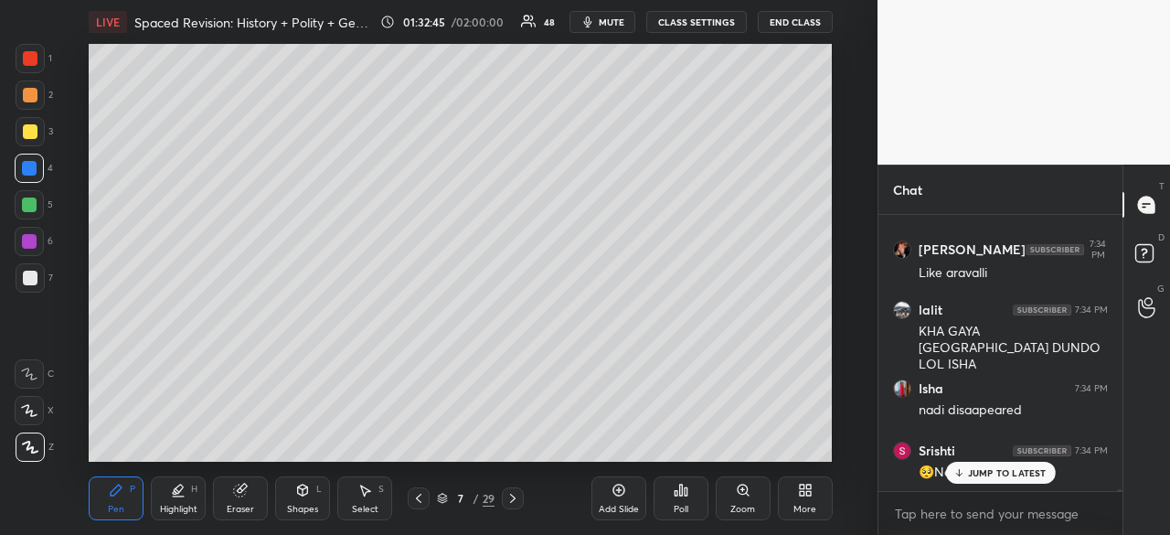
click at [420, 500] on icon at bounding box center [418, 498] width 15 height 15
click at [416, 499] on icon at bounding box center [418, 498] width 5 height 9
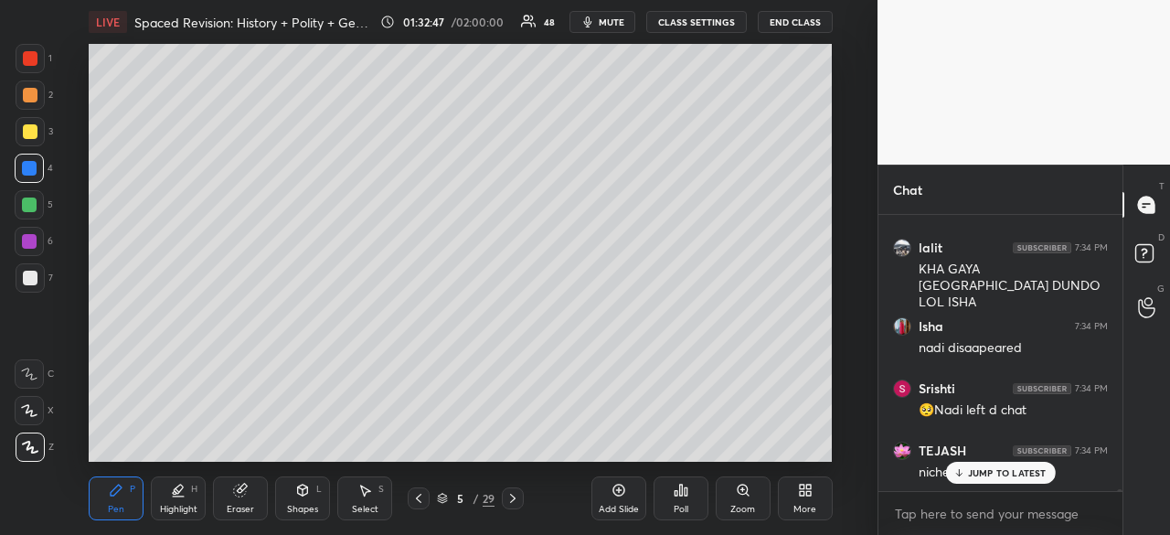
click at [514, 500] on icon at bounding box center [512, 498] width 5 height 9
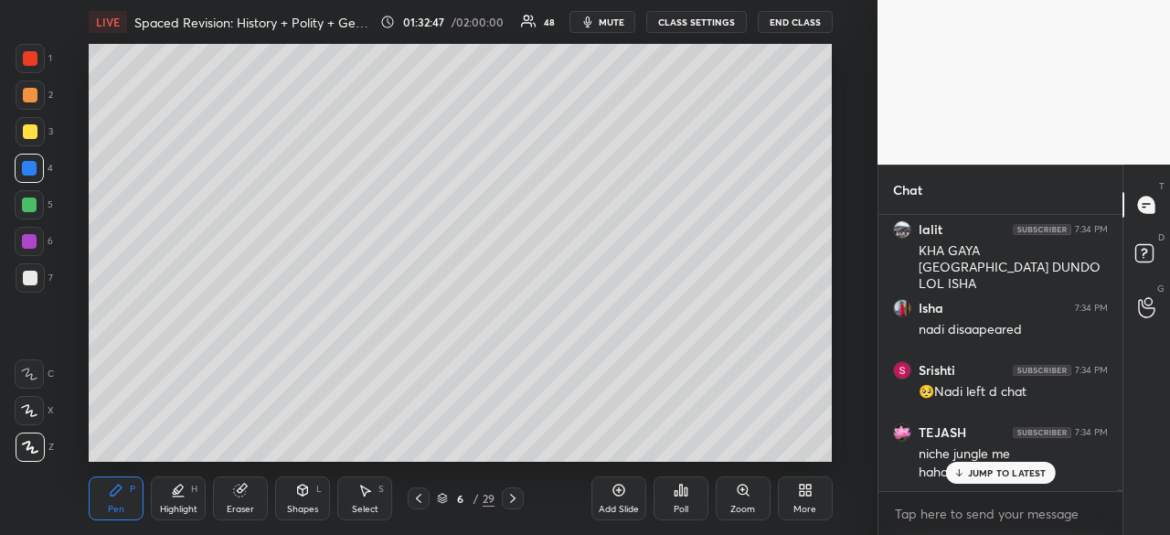
click at [514, 500] on icon at bounding box center [512, 498] width 5 height 9
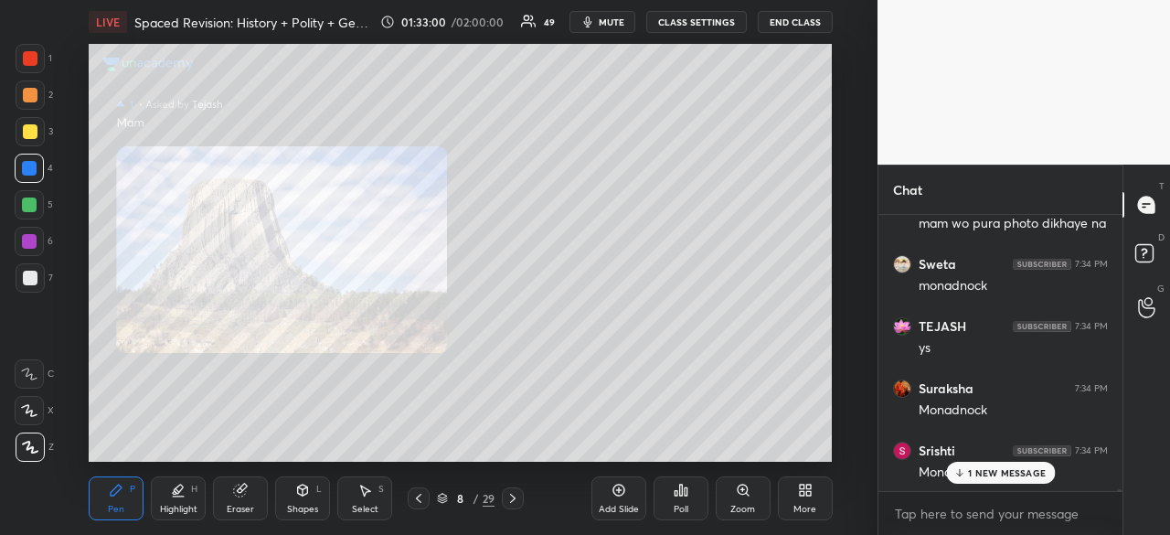
scroll to position [35854, 0]
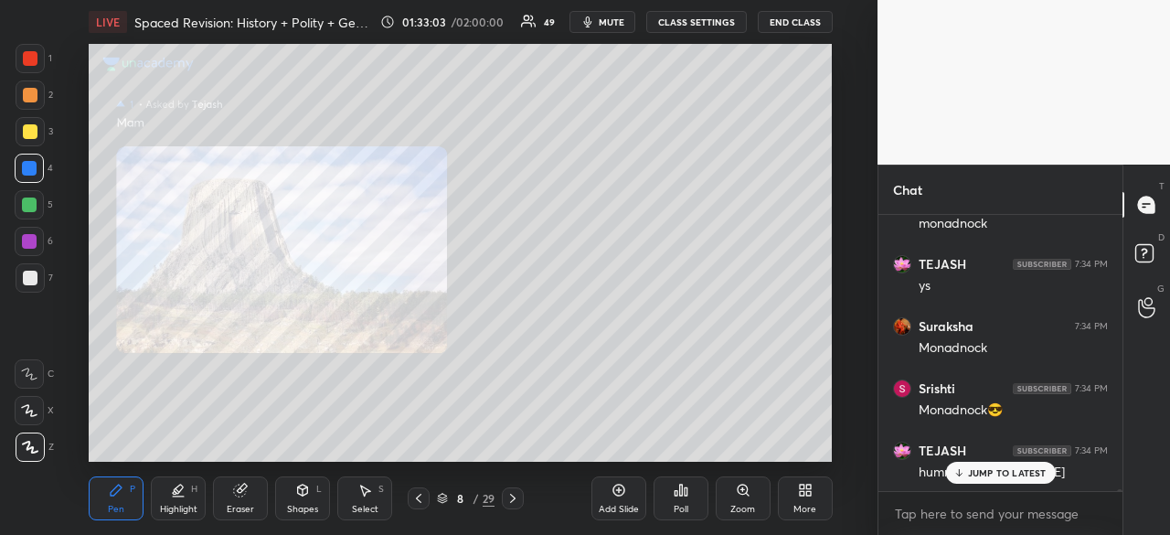
click at [1032, 478] on div "Sonam 7:34 PM Mila nahi. Pure ko kata tb sushant Assu 7:34 PM Hey bhagwan 😂 Swe…" at bounding box center [1000, 353] width 244 height 276
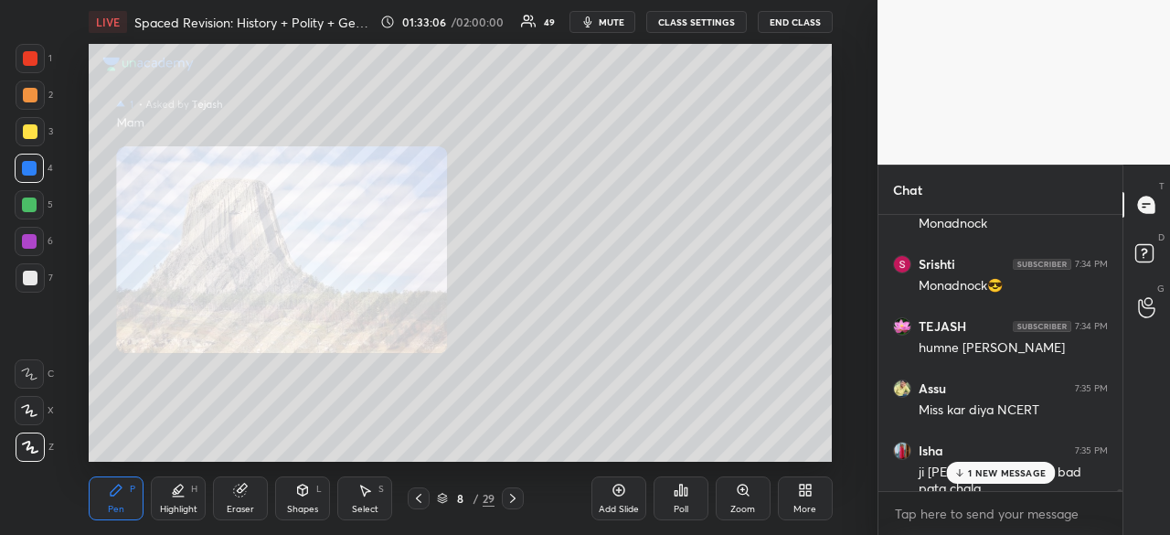
scroll to position [36041, 0]
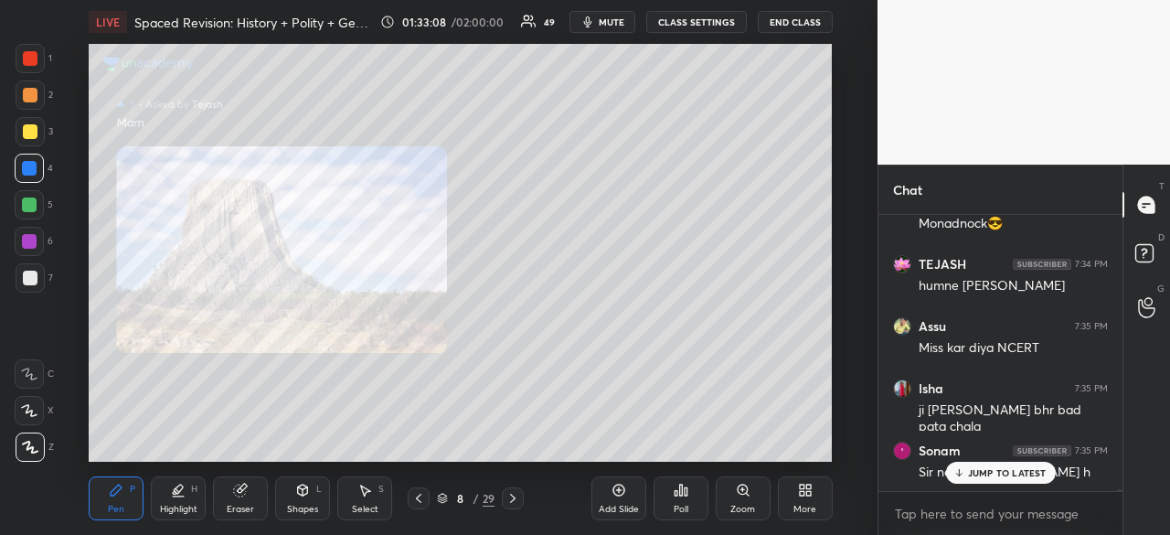
click at [618, 498] on div "Add Slide" at bounding box center [618, 498] width 55 height 44
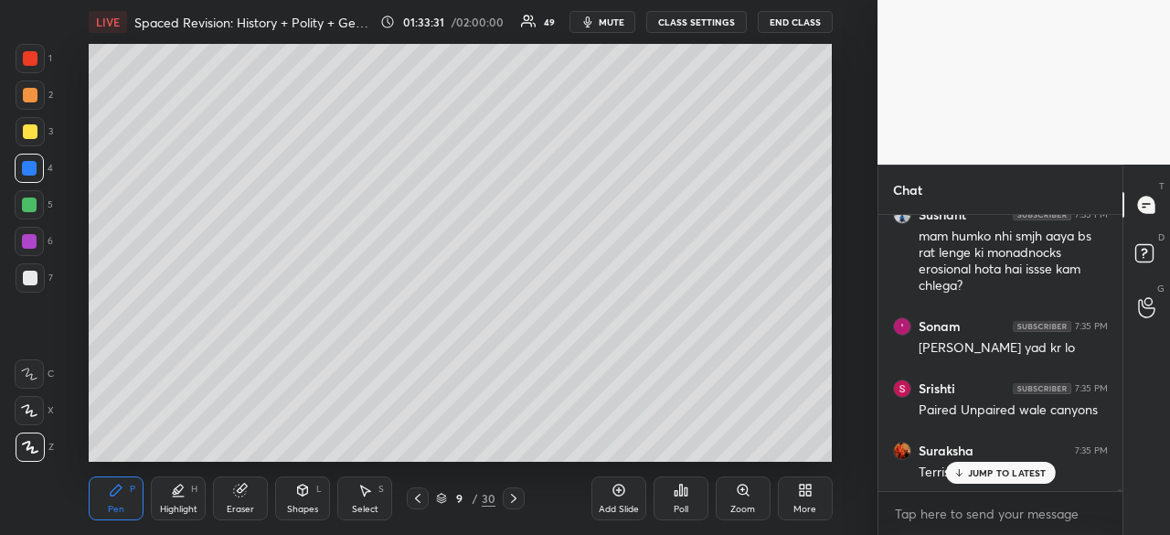
scroll to position [36885, 0]
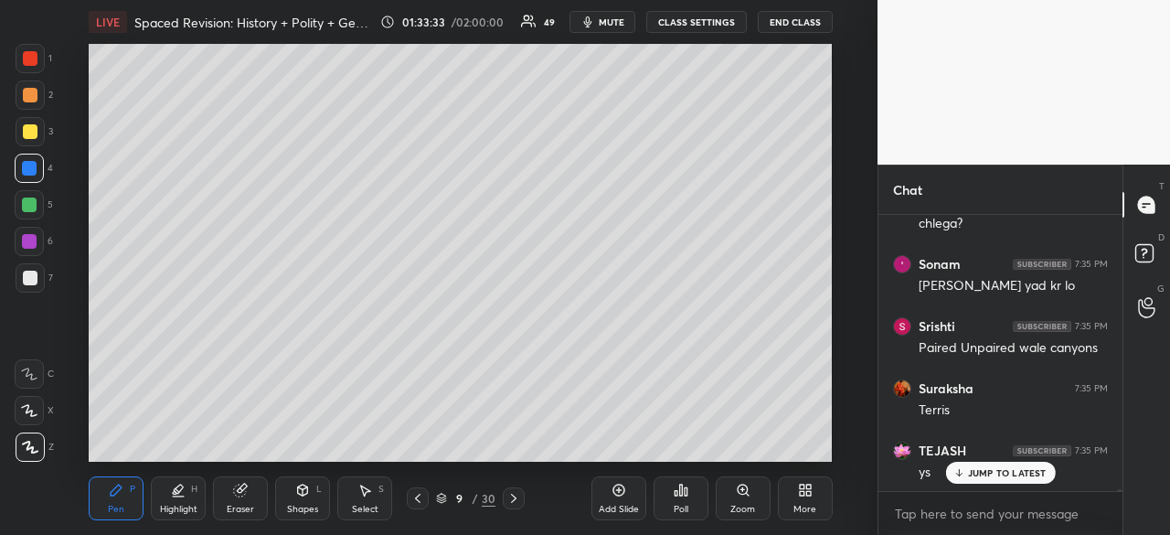
click at [29, 280] on div at bounding box center [30, 278] width 15 height 15
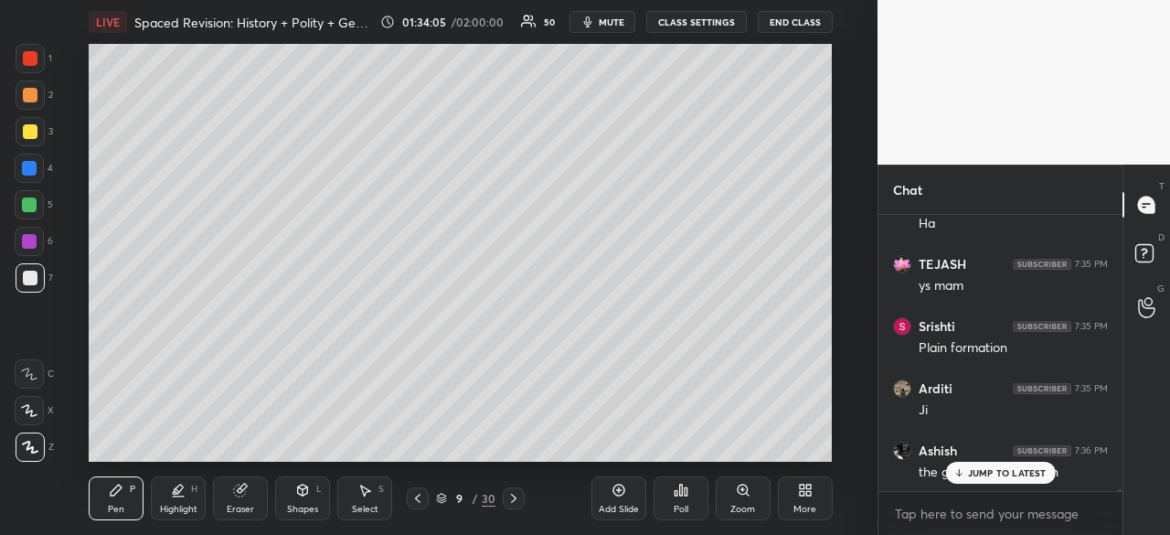
scroll to position [37556, 0]
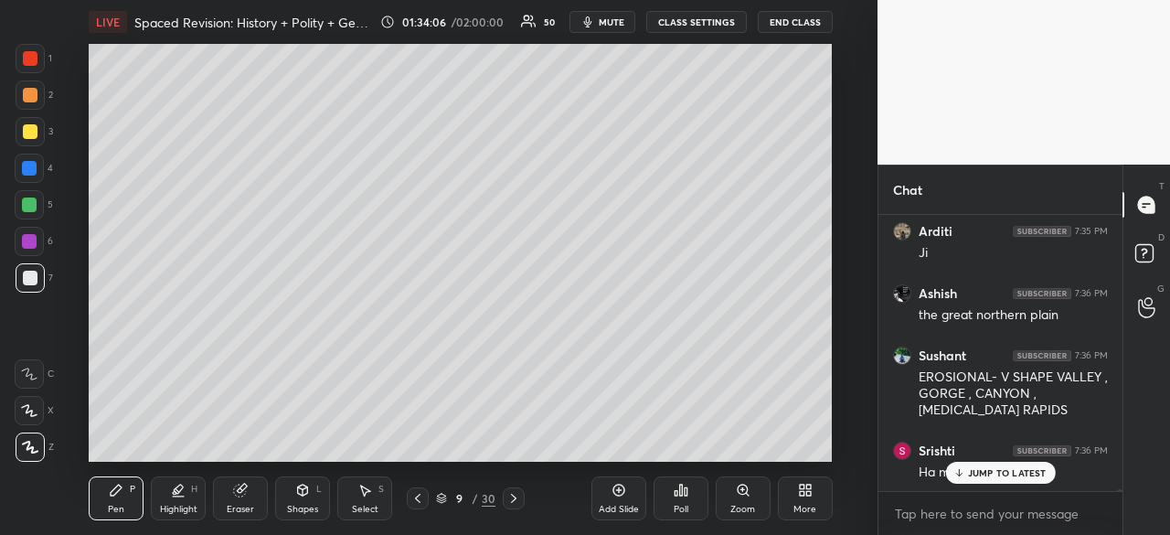
click at [20, 277] on div at bounding box center [30, 277] width 29 height 29
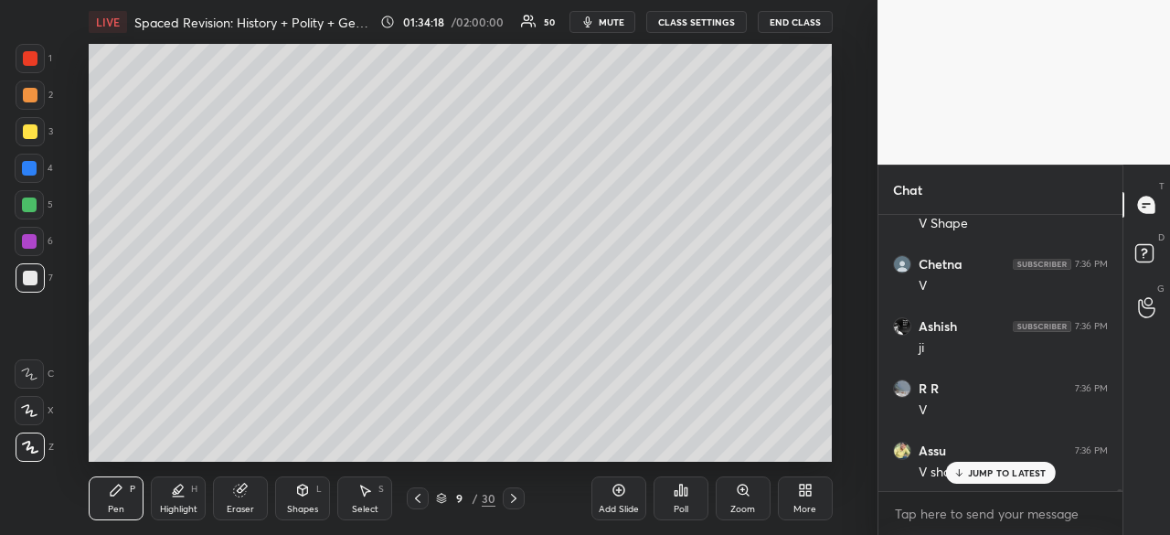
scroll to position [37947, 0]
click at [1003, 473] on p "JUMP TO LATEST" at bounding box center [1007, 472] width 79 height 11
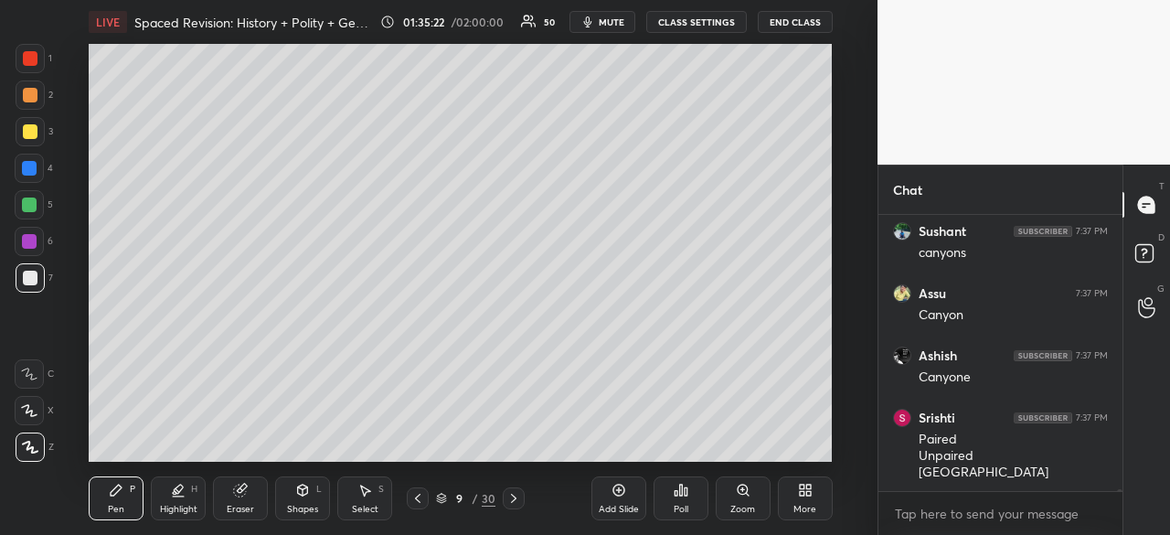
scroll to position [39746, 0]
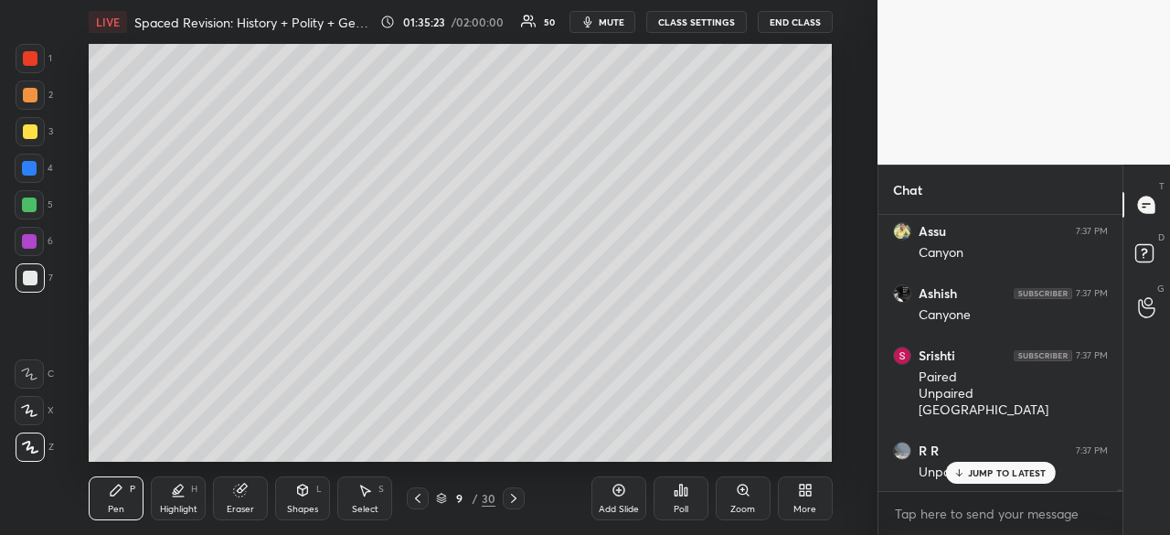
click at [797, 449] on div "LIVE Spaced Revision: History + Polity + Geo [Day 83] 01:35:23 / 02:00:00 50 mu…" at bounding box center [460, 267] width 804 height 535
click at [799, 447] on div "Add Slide Poll Zoom More" at bounding box center [711, 498] width 241 height 102
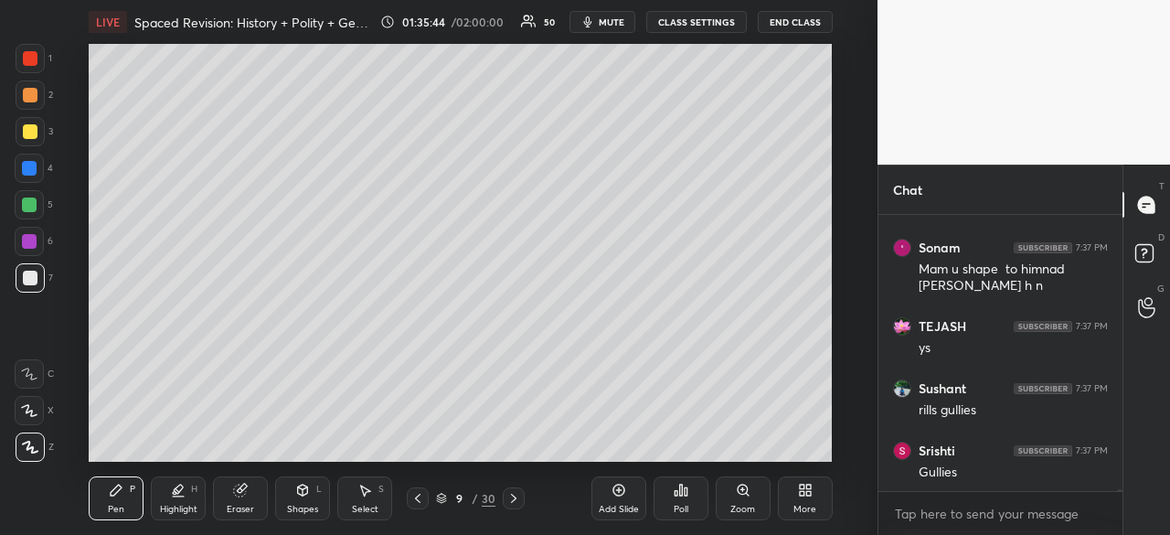
scroll to position [40135, 0]
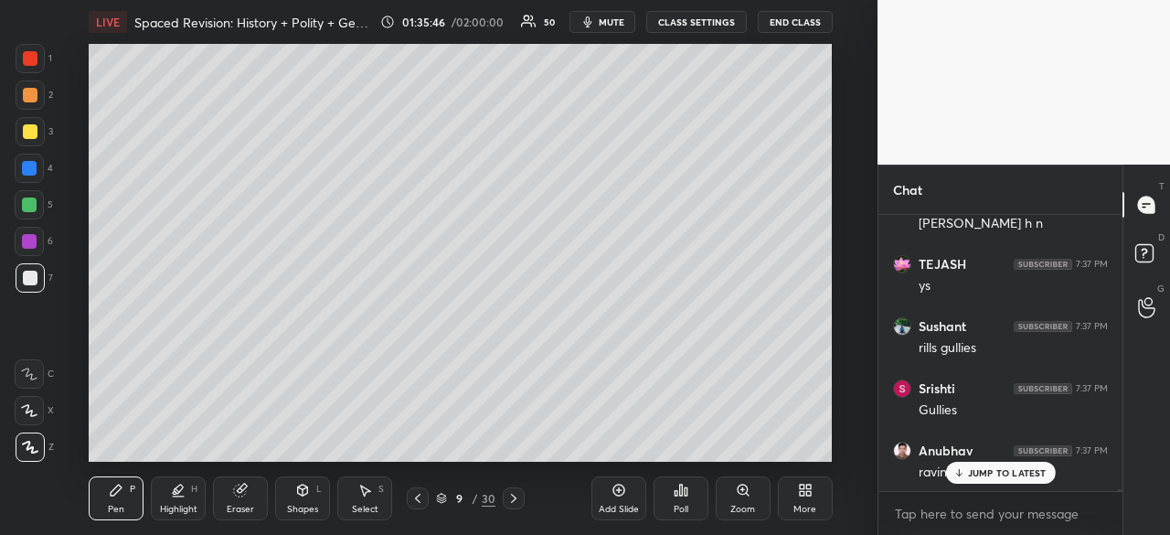
click at [1013, 470] on p "JUMP TO LATEST" at bounding box center [1007, 472] width 79 height 11
click at [24, 281] on div at bounding box center [30, 278] width 15 height 15
drag, startPoint x: 23, startPoint y: 124, endPoint x: 41, endPoint y: 129, distance: 18.8
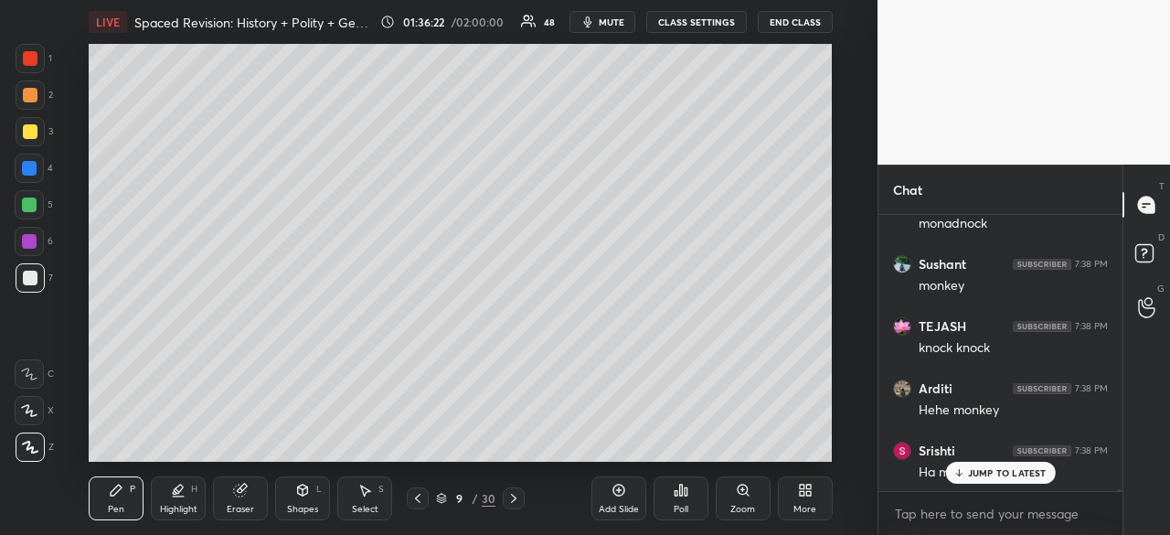
click at [21, 126] on div at bounding box center [30, 131] width 29 height 29
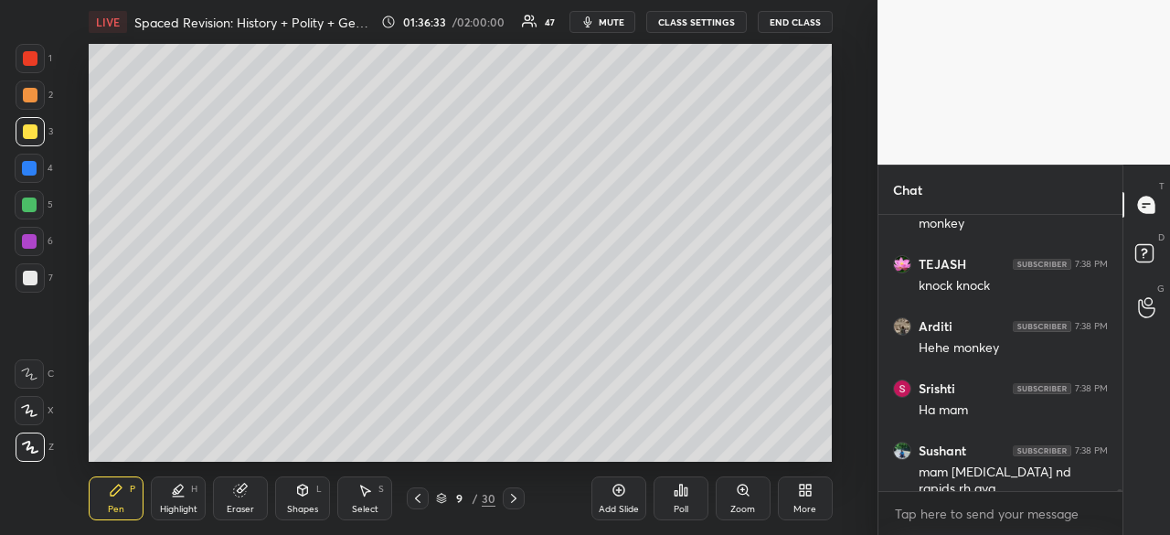
scroll to position [41395, 0]
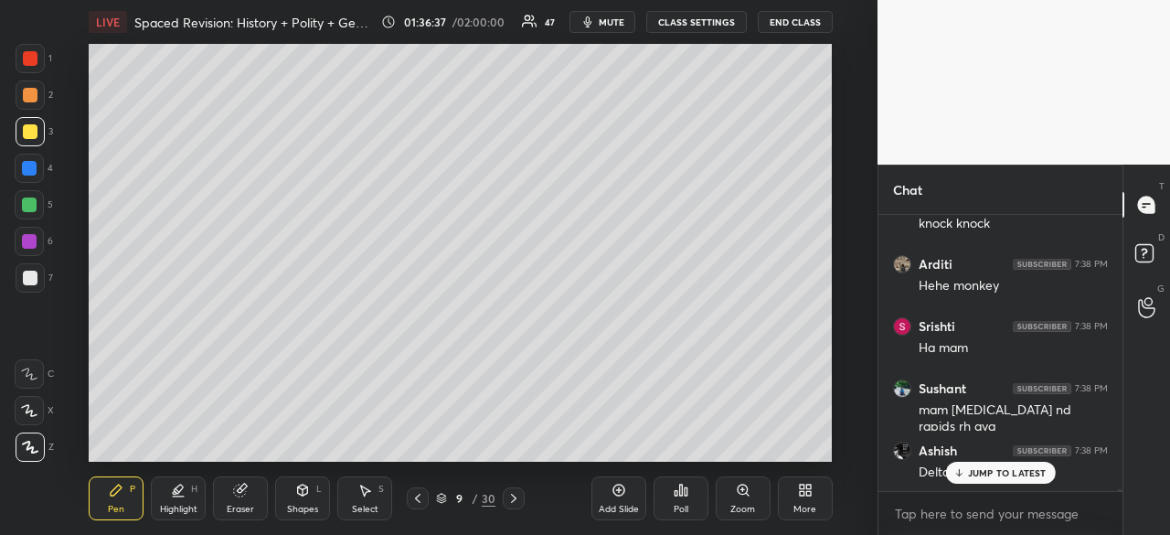
click at [629, 500] on div "Add Slide" at bounding box center [618, 498] width 55 height 44
click at [38, 274] on div at bounding box center [30, 277] width 29 height 29
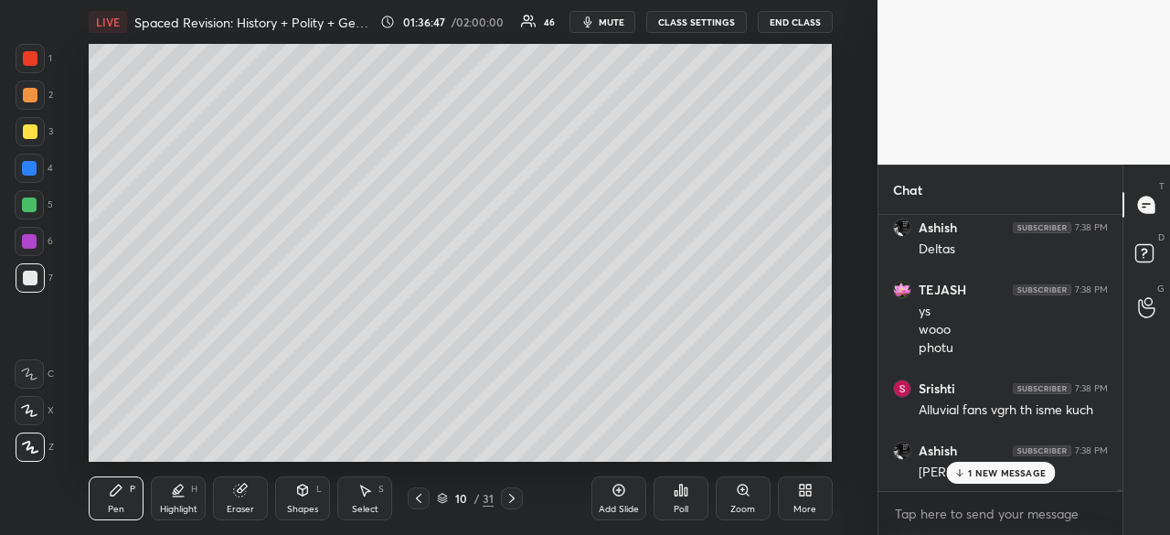
scroll to position [41680, 0]
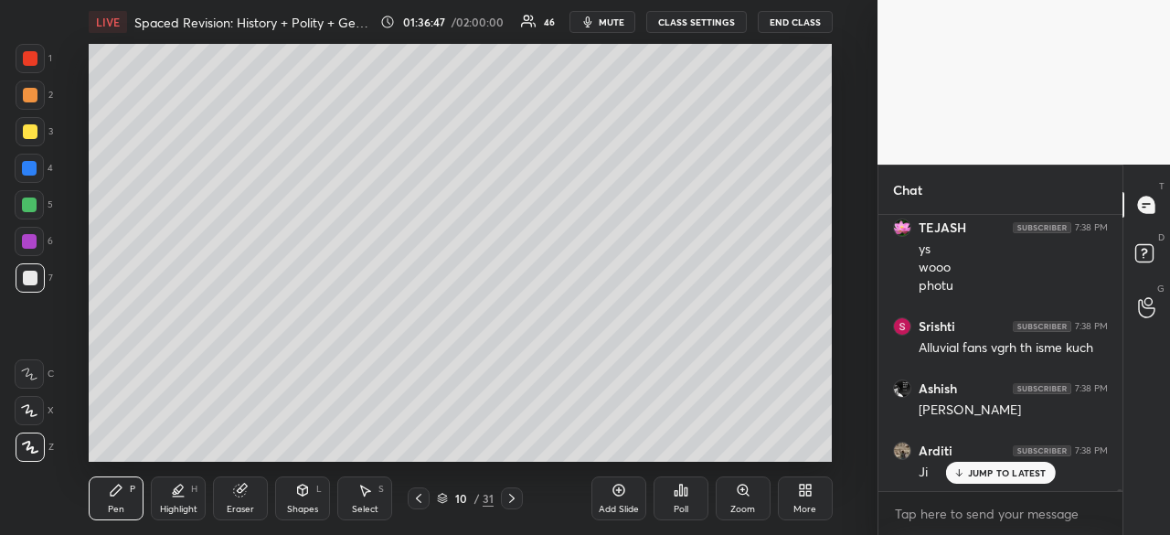
click at [26, 167] on div at bounding box center [29, 168] width 15 height 15
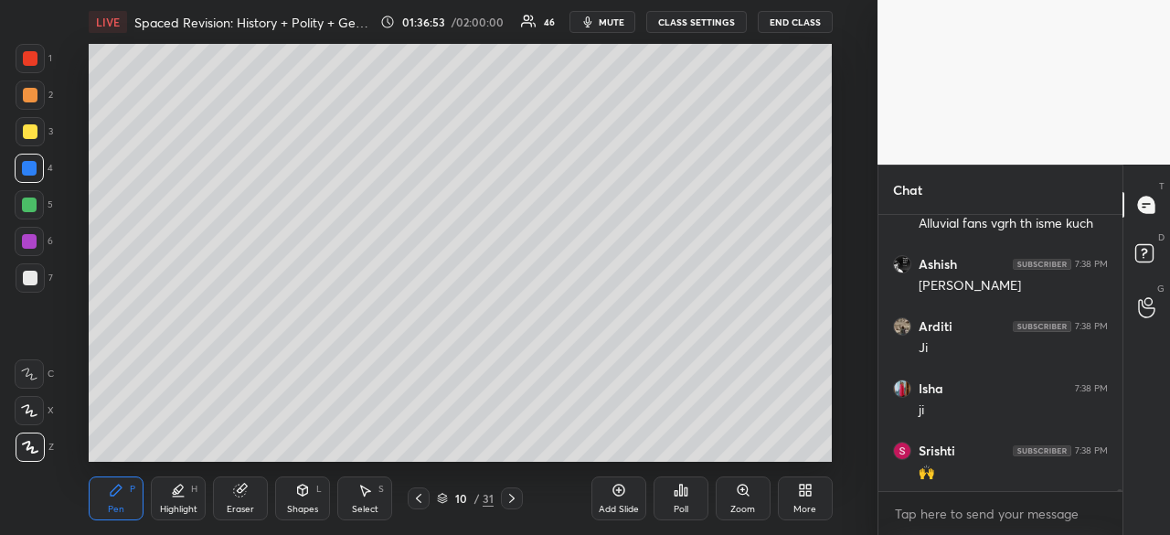
scroll to position [41866, 0]
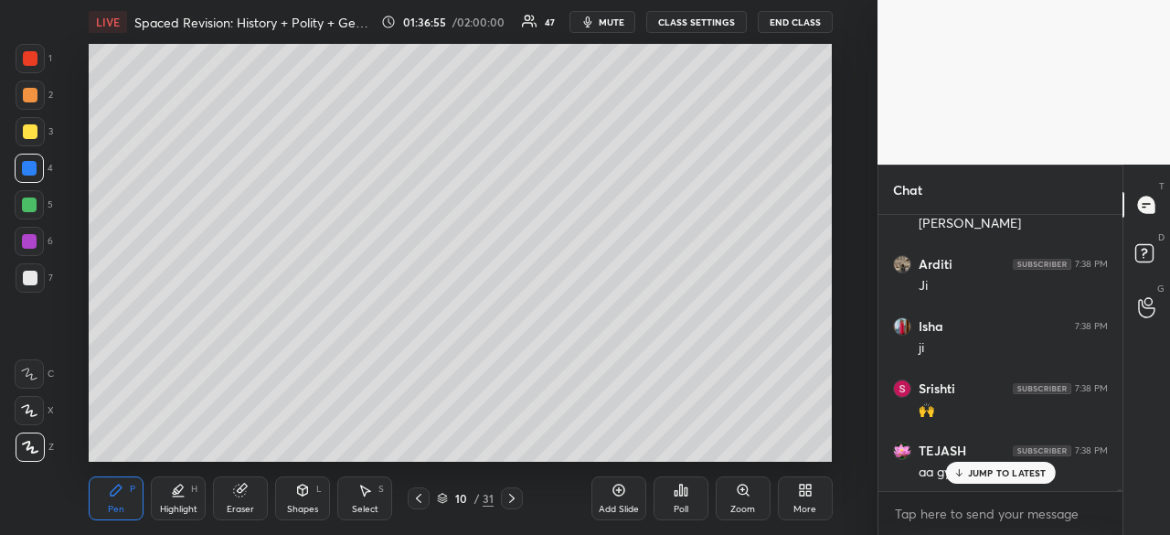
click at [996, 476] on p "JUMP TO LATEST" at bounding box center [1007, 472] width 79 height 11
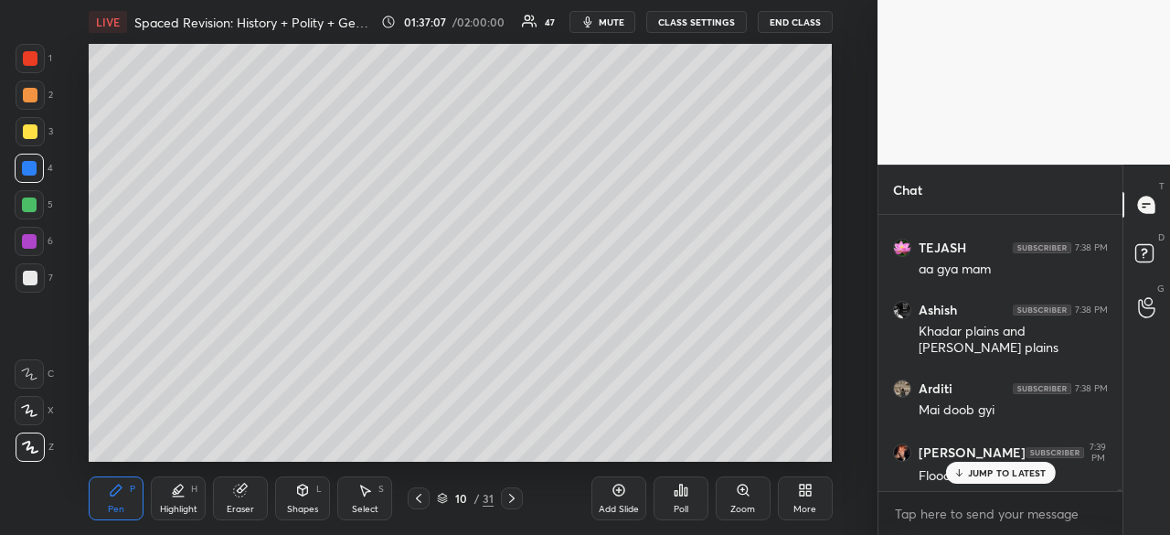
scroll to position [42131, 0]
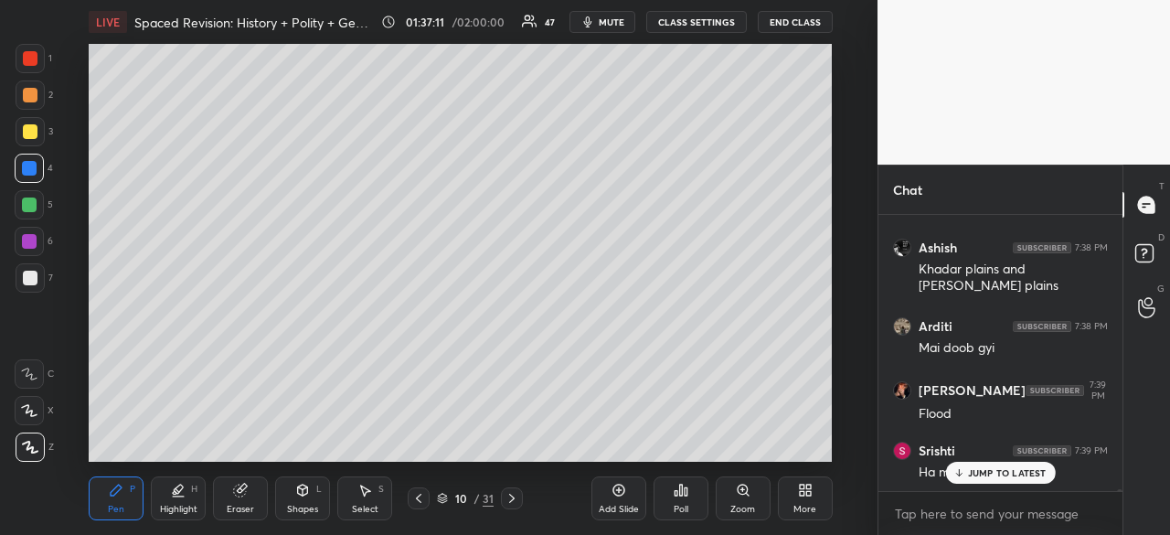
click at [26, 101] on div at bounding box center [30, 95] width 15 height 15
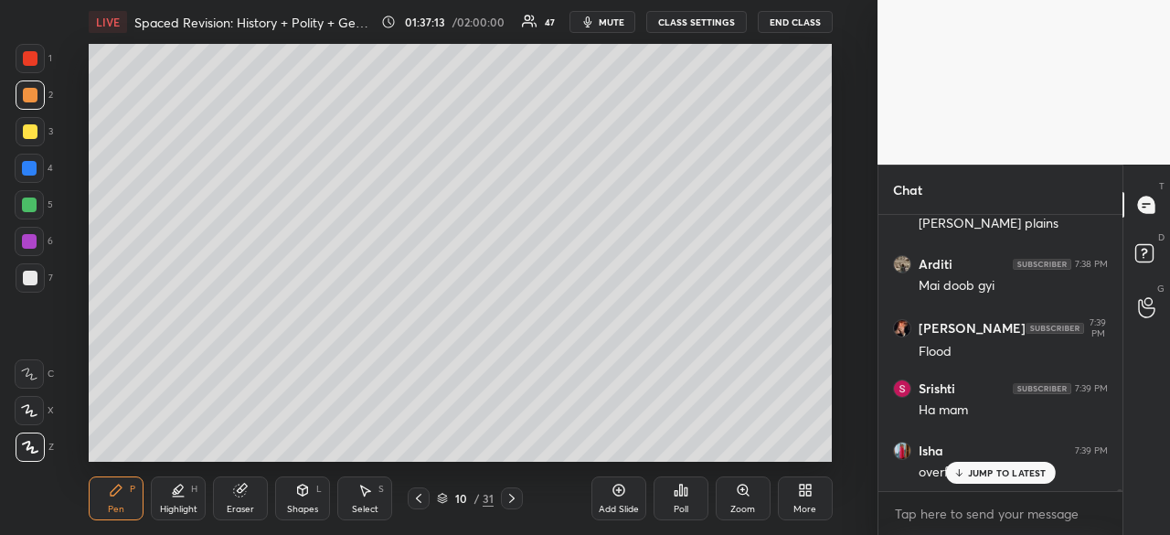
scroll to position [42256, 0]
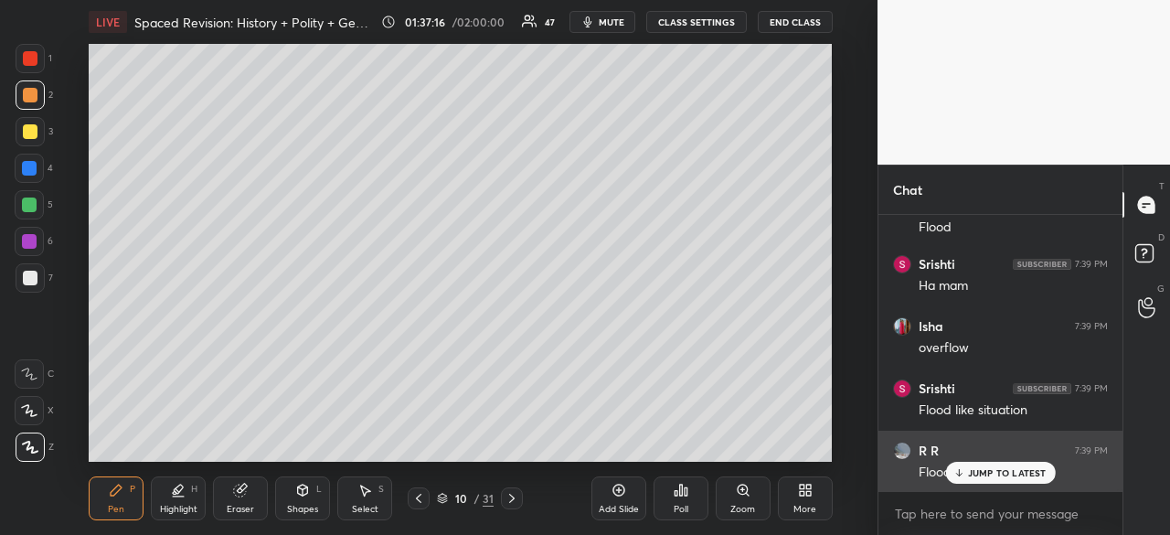
drag, startPoint x: 1024, startPoint y: 480, endPoint x: 1033, endPoint y: 472, distance: 12.3
click at [1025, 480] on div "JUMP TO LATEST" at bounding box center [1000, 473] width 110 height 22
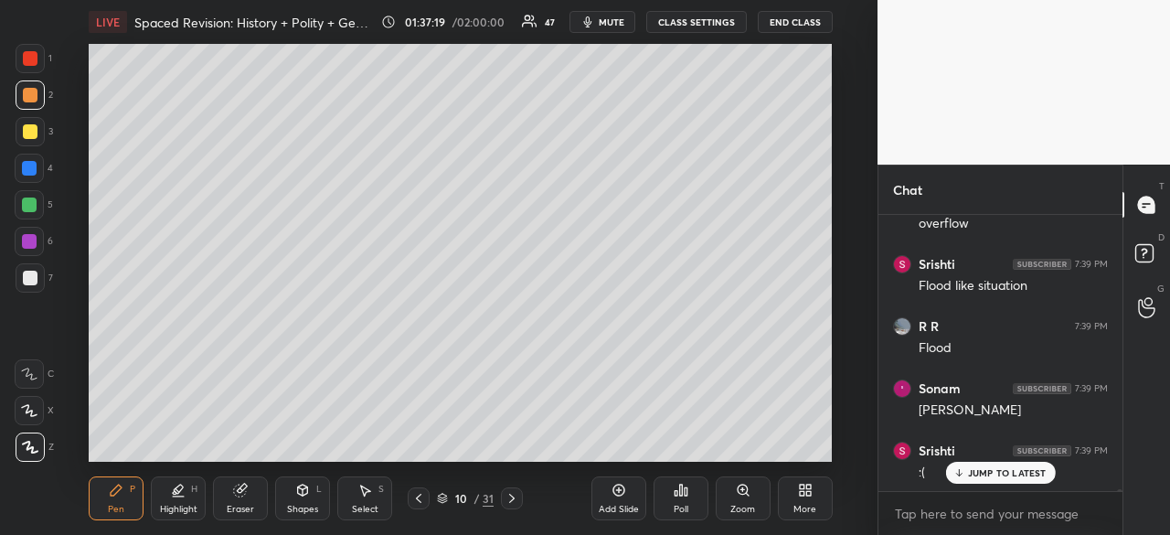
scroll to position [42504, 0]
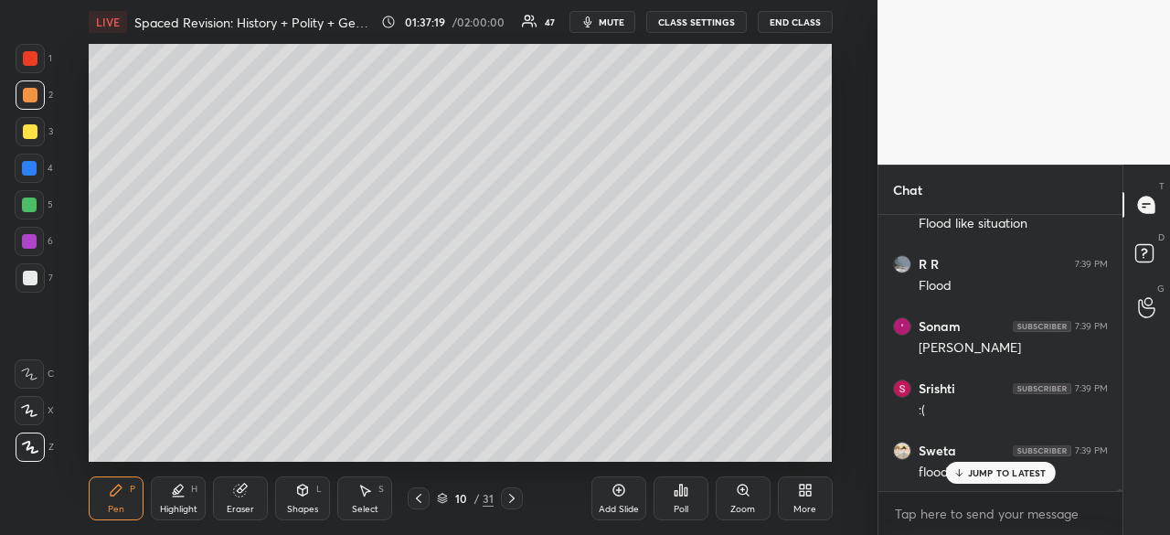
click at [1026, 474] on p "JUMP TO LATEST" at bounding box center [1007, 472] width 79 height 11
click at [29, 131] on div at bounding box center [30, 131] width 15 height 15
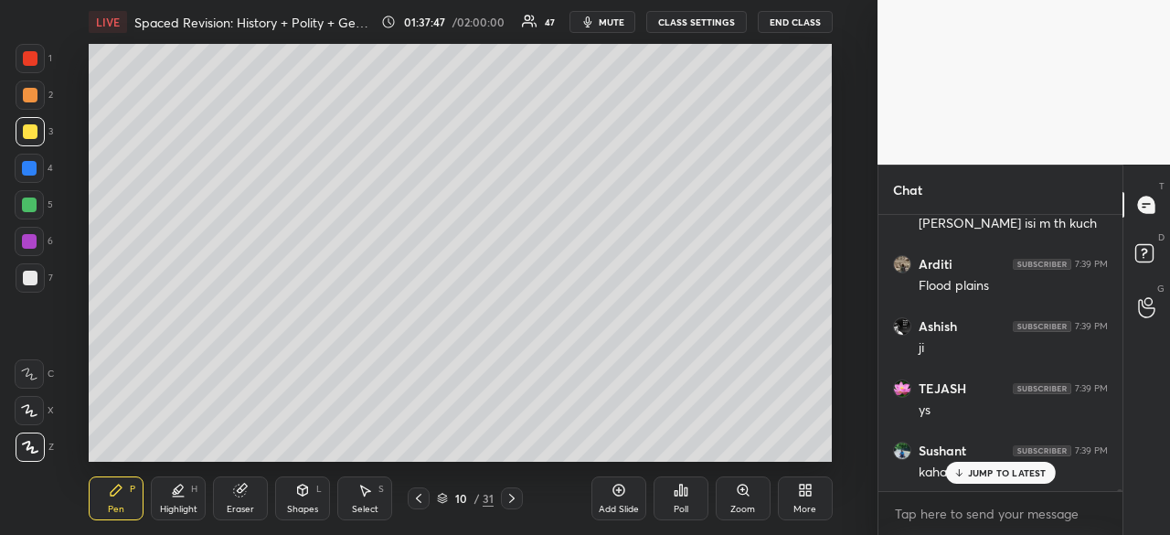
scroll to position [43747, 0]
click at [31, 56] on div at bounding box center [30, 58] width 15 height 15
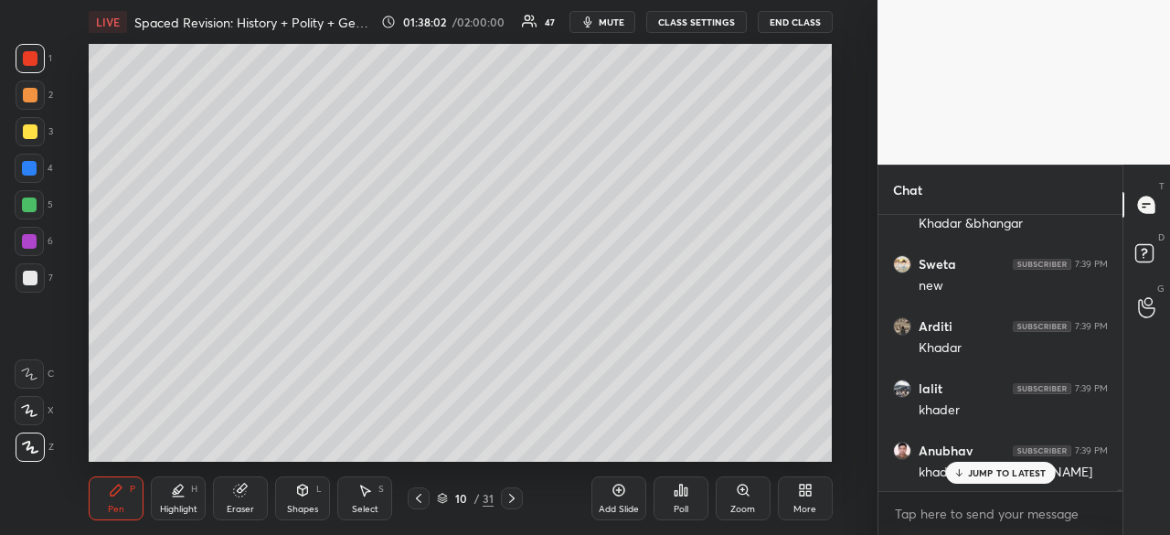
scroll to position [44369, 0]
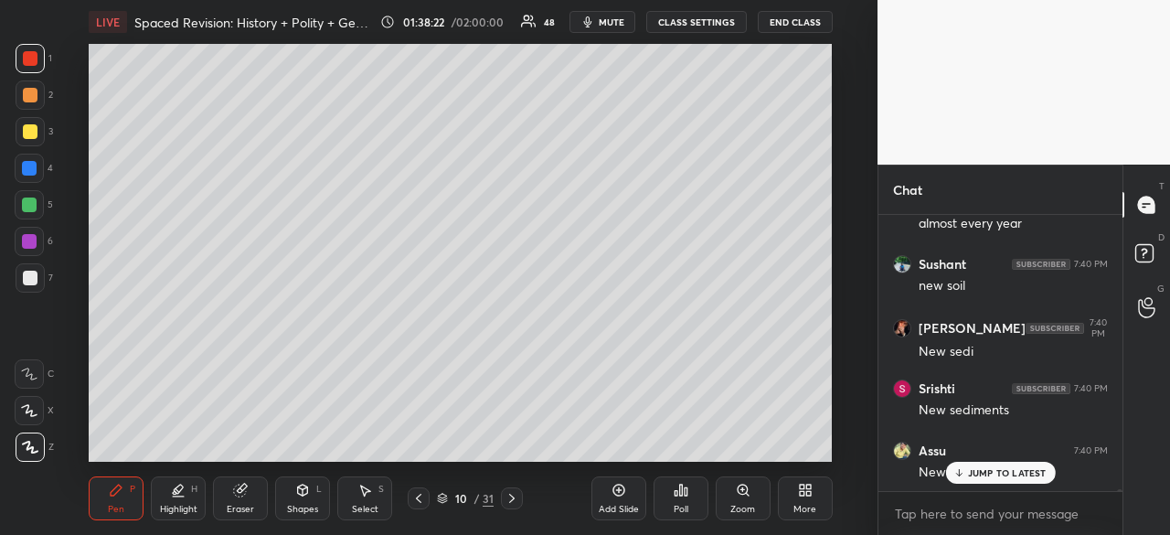
click at [24, 56] on div at bounding box center [30, 58] width 15 height 15
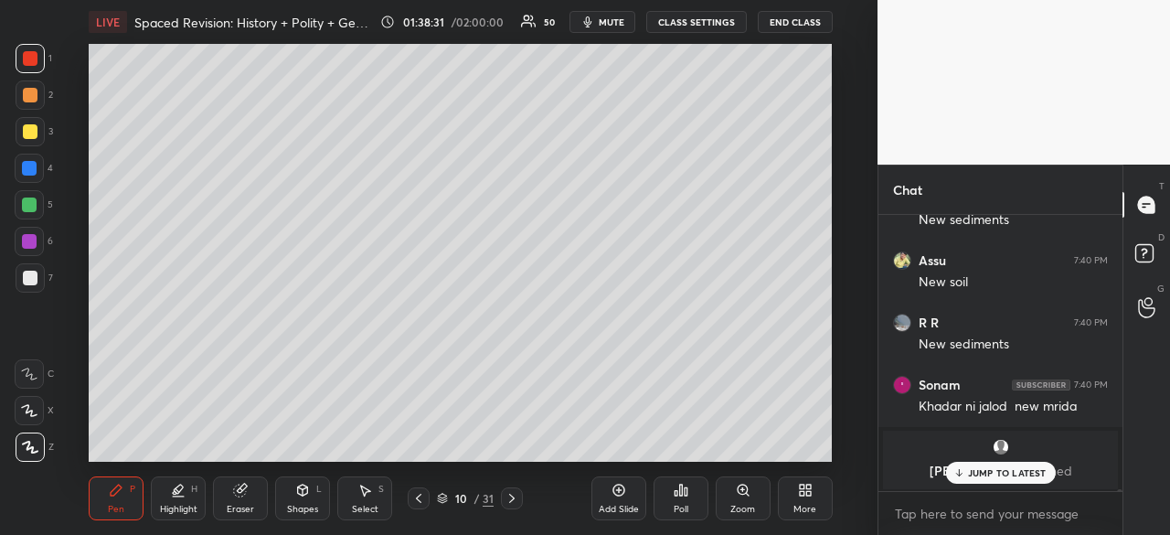
click at [1003, 478] on p "JUMP TO LATEST" at bounding box center [1007, 472] width 79 height 11
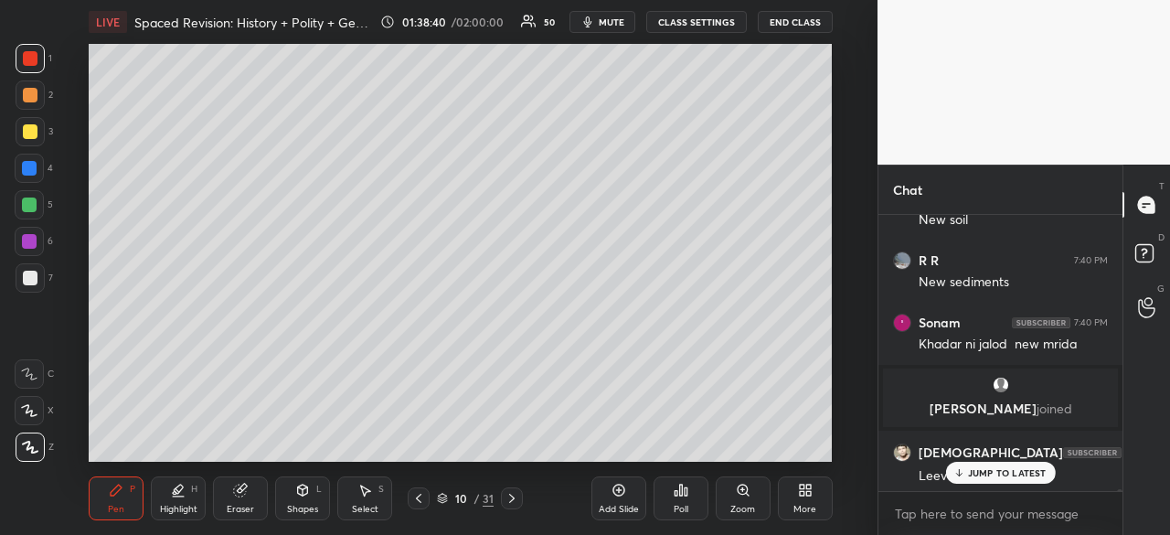
scroll to position [45553, 0]
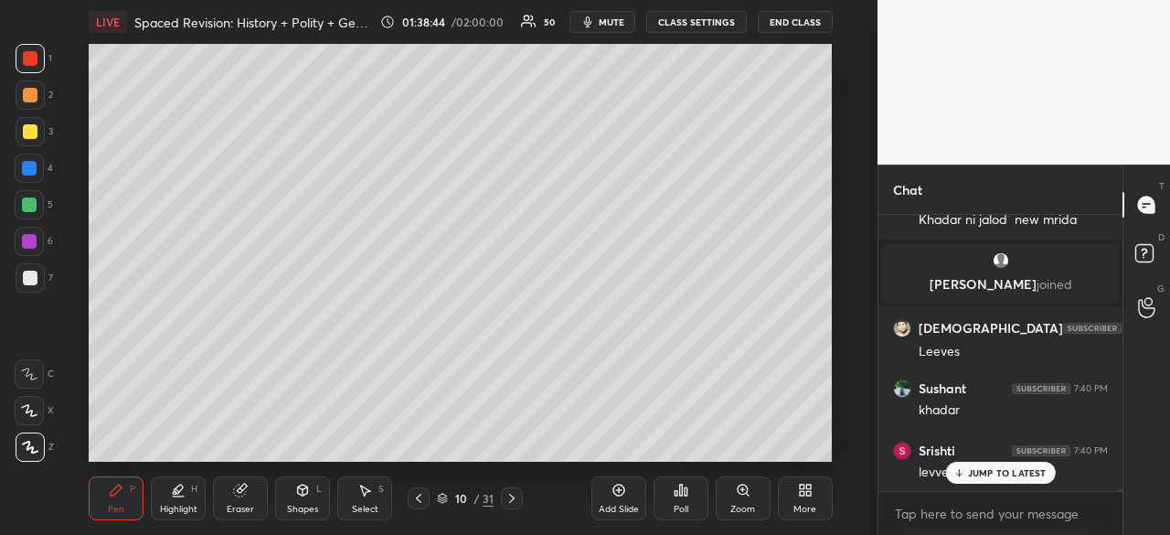
click at [1029, 476] on p "JUMP TO LATEST" at bounding box center [1007, 472] width 79 height 11
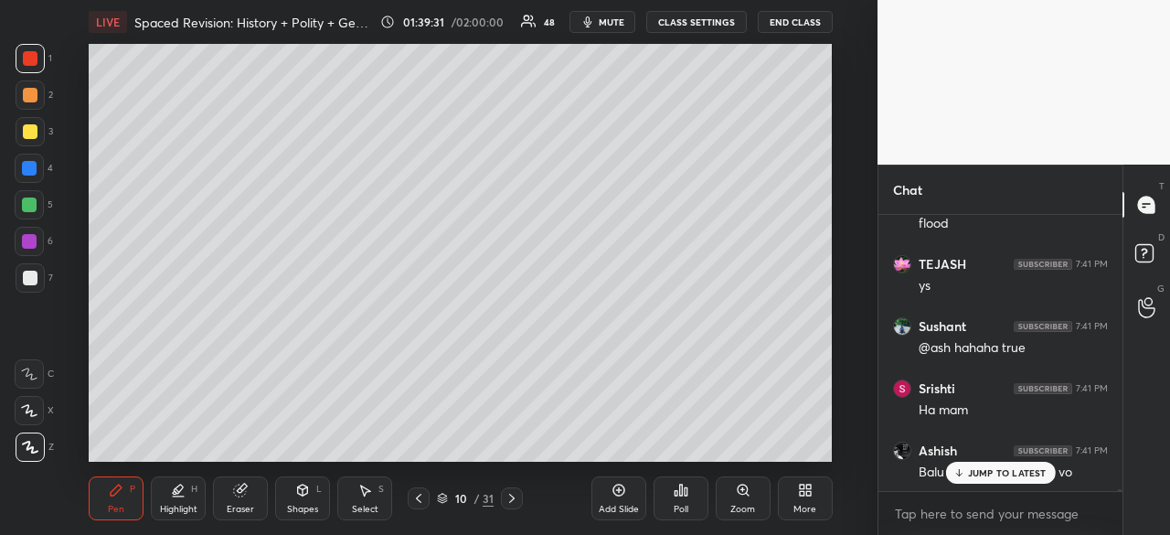
scroll to position [47344, 0]
click at [31, 58] on div at bounding box center [30, 58] width 15 height 15
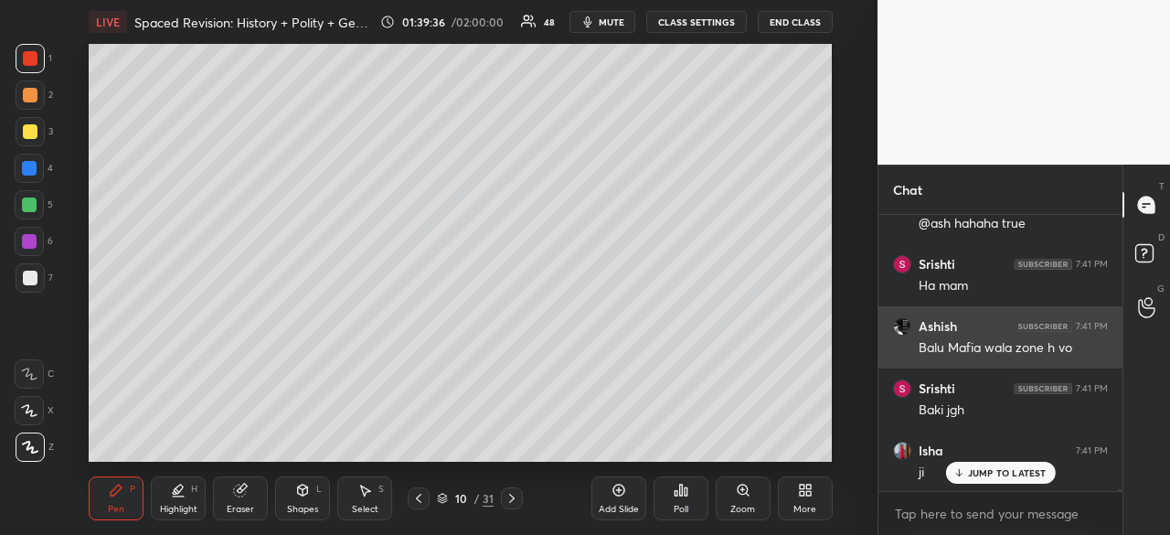
scroll to position [47469, 0]
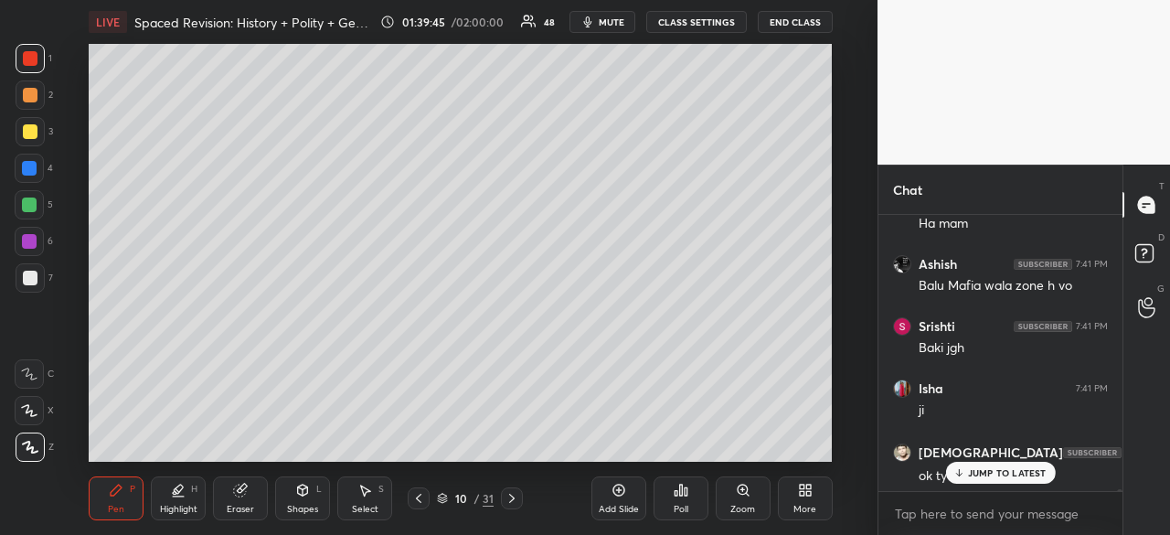
click at [994, 480] on div "JUMP TO LATEST" at bounding box center [1000, 473] width 110 height 22
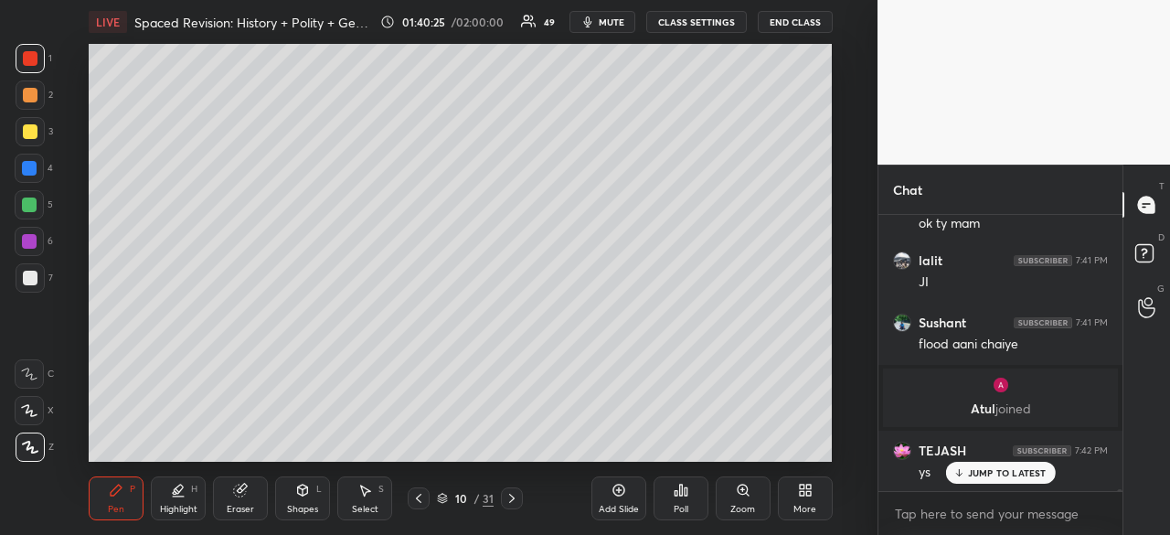
scroll to position [47783, 0]
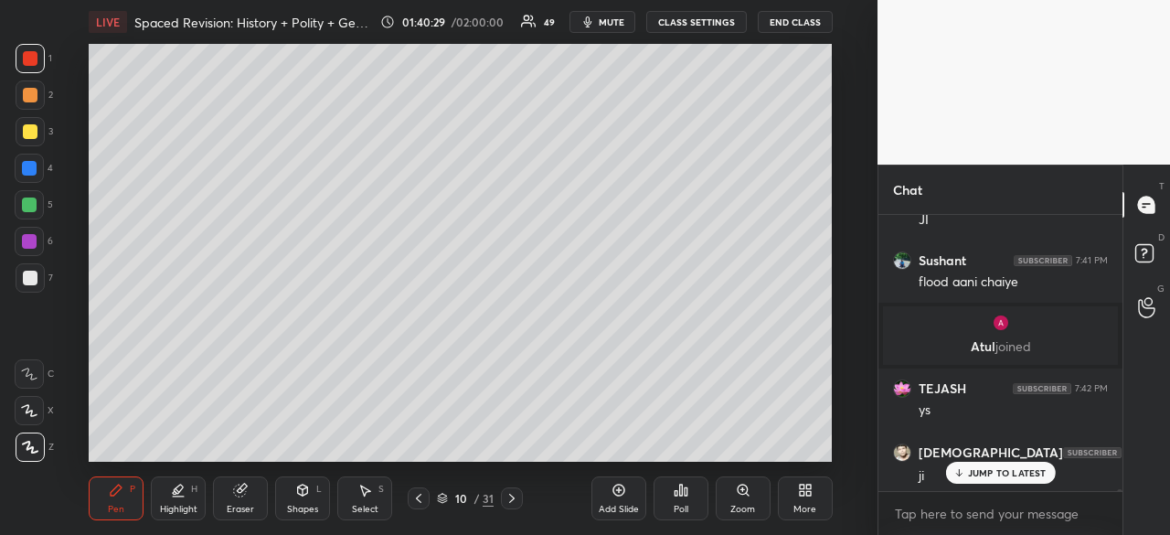
click at [35, 161] on div at bounding box center [29, 168] width 29 height 29
click at [21, 203] on div at bounding box center [29, 204] width 29 height 29
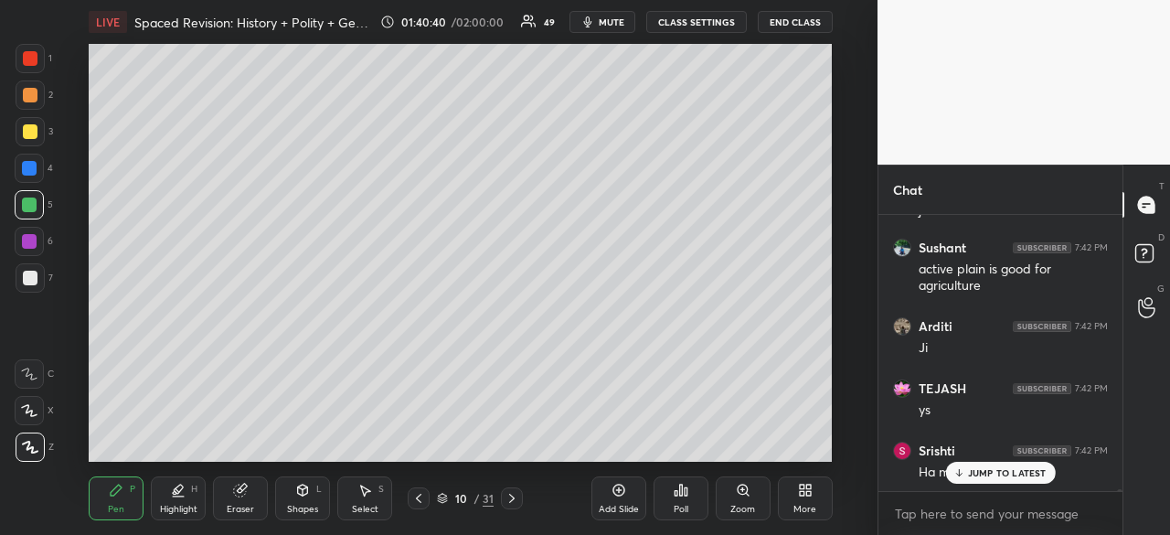
scroll to position [48110, 0]
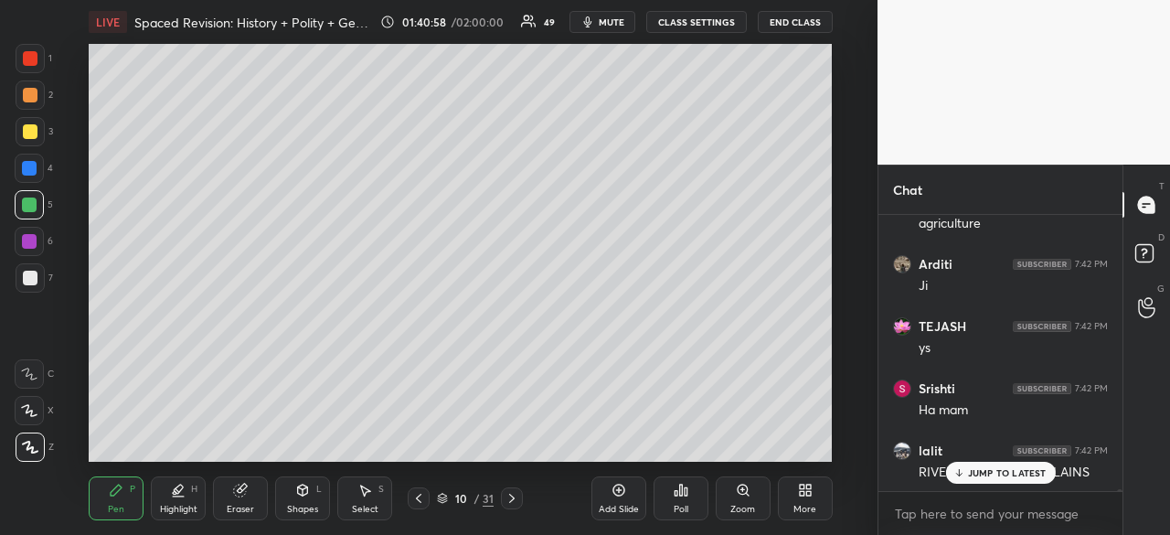
click at [32, 277] on div at bounding box center [30, 278] width 15 height 15
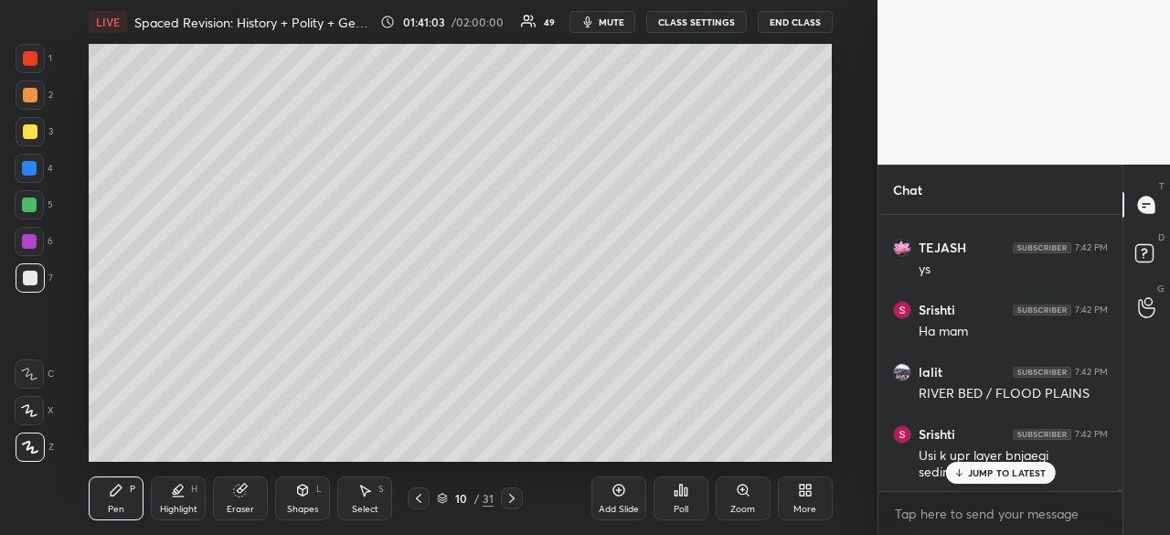
click at [24, 177] on div at bounding box center [29, 168] width 29 height 29
click at [35, 237] on div at bounding box center [29, 241] width 15 height 15
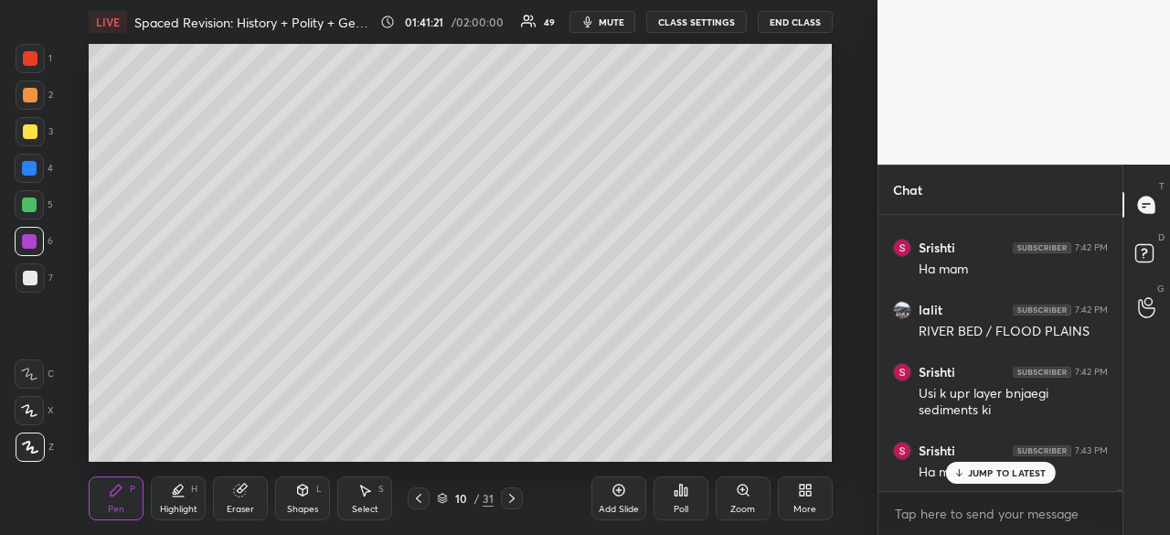
click at [29, 161] on div at bounding box center [29, 168] width 15 height 15
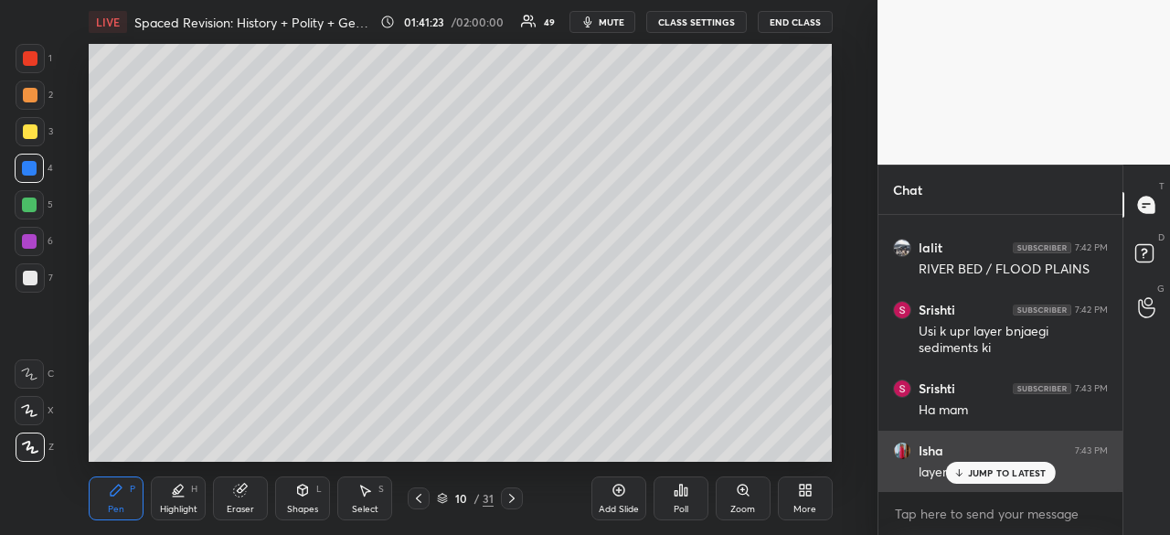
drag, startPoint x: 988, startPoint y: 470, endPoint x: 971, endPoint y: 473, distance: 17.6
click at [991, 470] on p "JUMP TO LATEST" at bounding box center [1007, 472] width 79 height 11
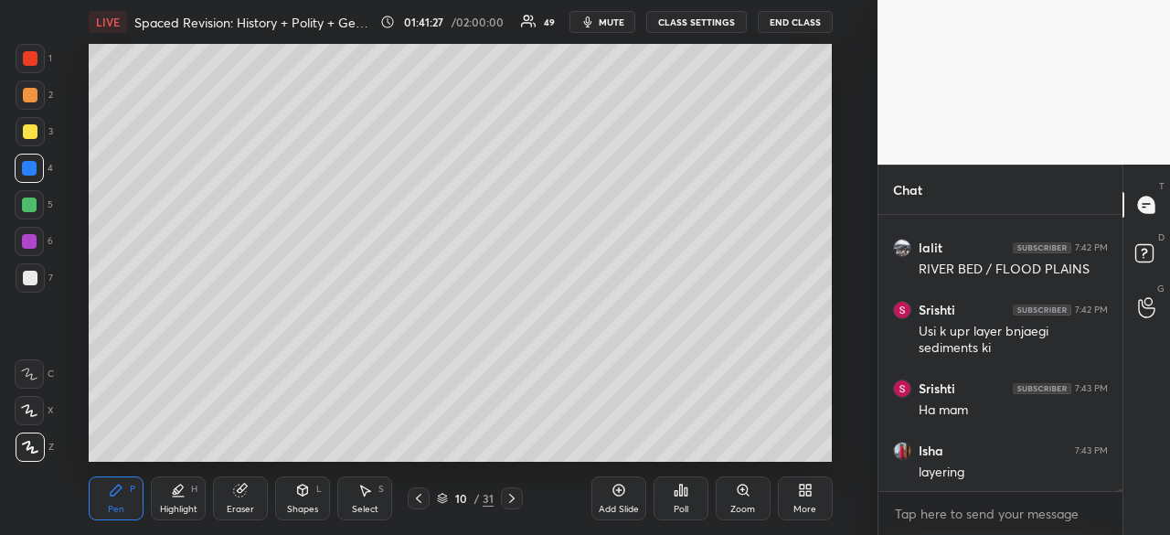
scroll to position [48375, 0]
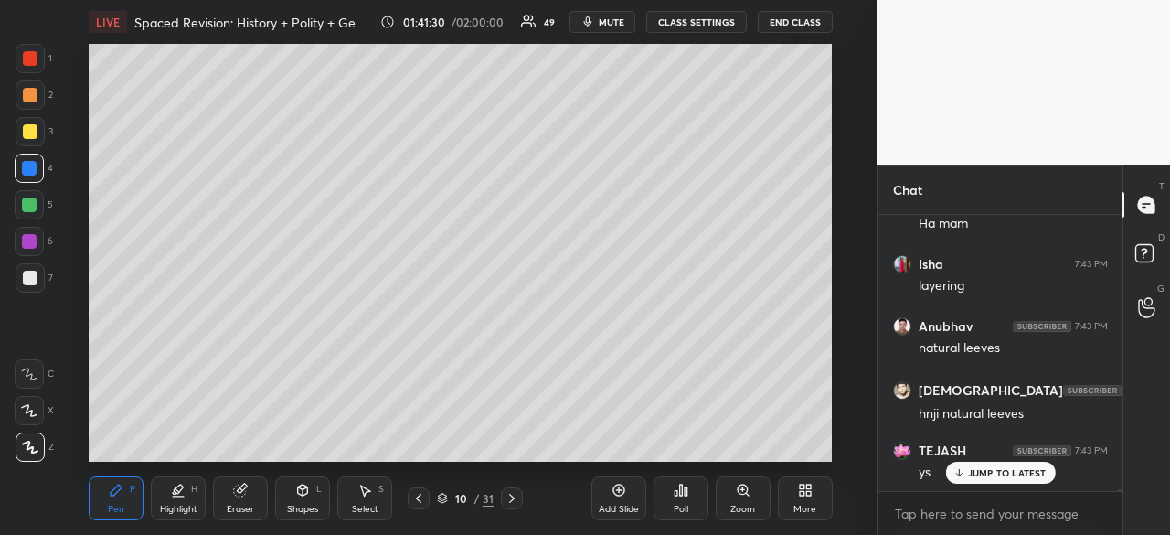
click at [28, 271] on div at bounding box center [30, 278] width 15 height 15
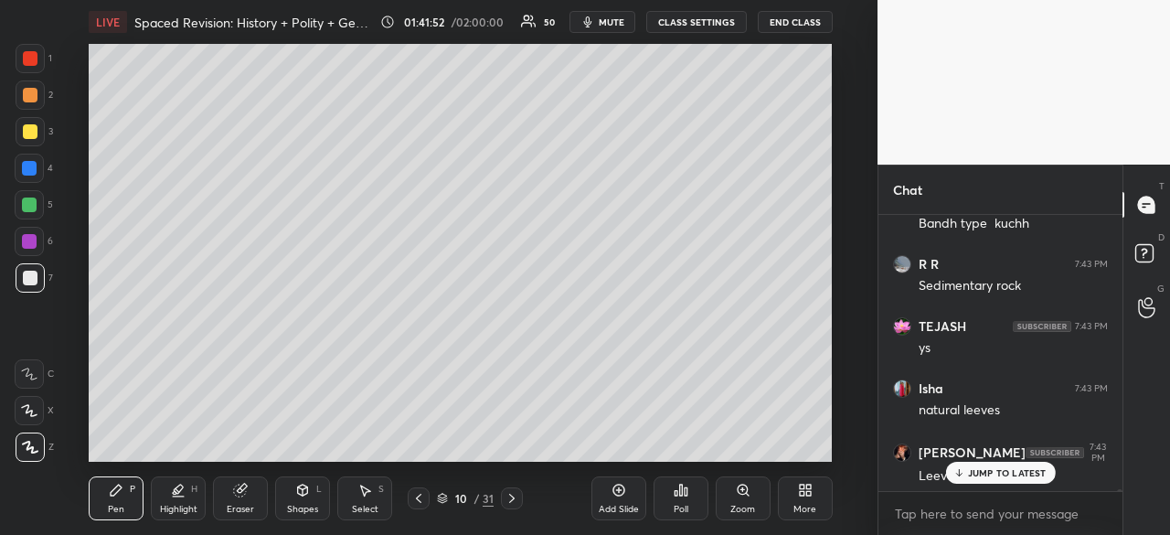
scroll to position [48873, 0]
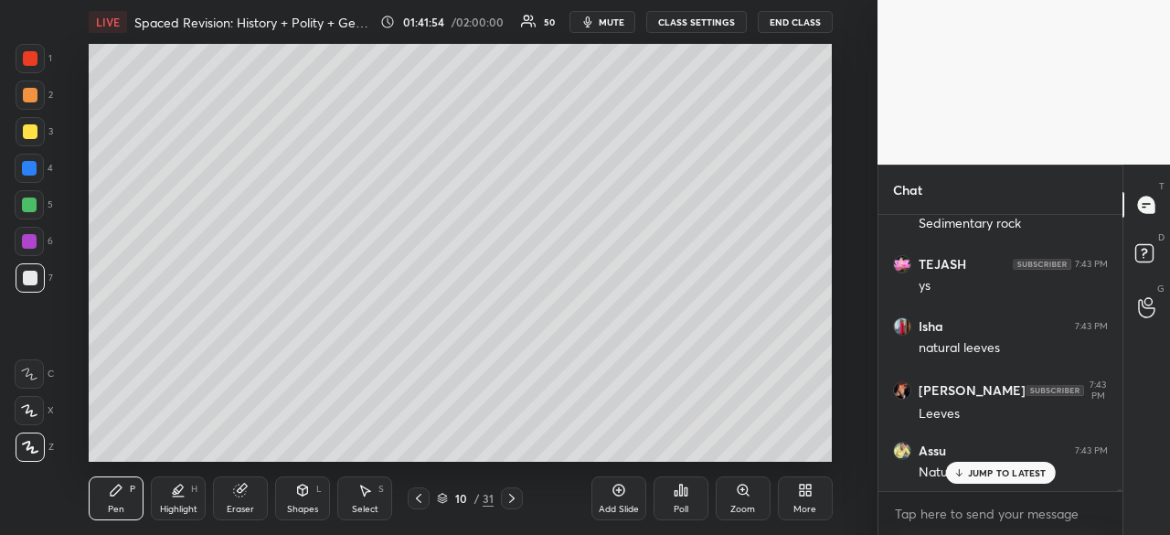
drag, startPoint x: 34, startPoint y: 278, endPoint x: 77, endPoint y: 229, distance: 64.7
click at [31, 278] on div at bounding box center [30, 278] width 15 height 15
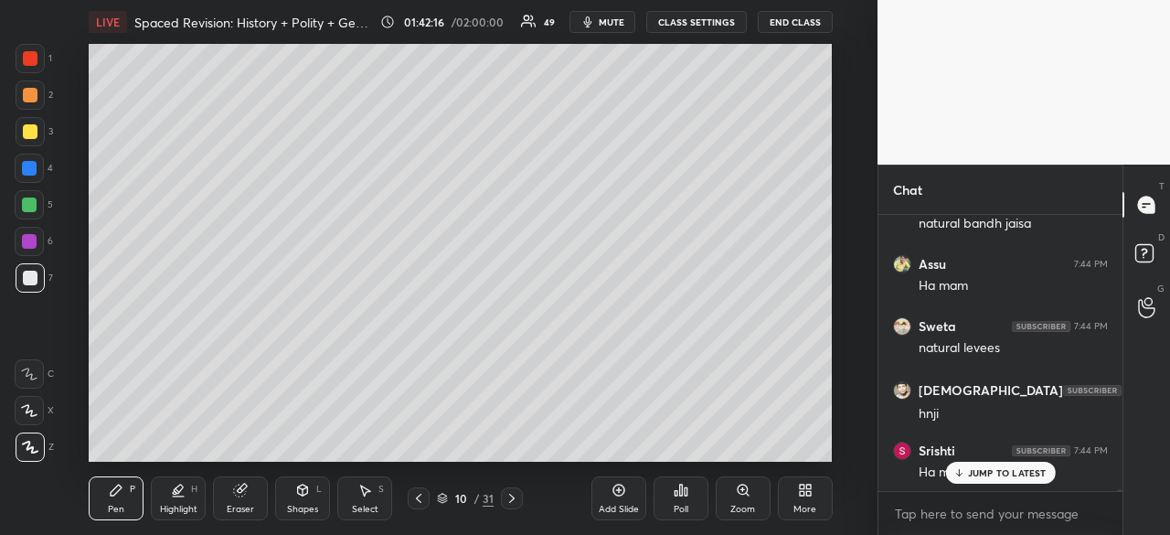
scroll to position [49761, 0]
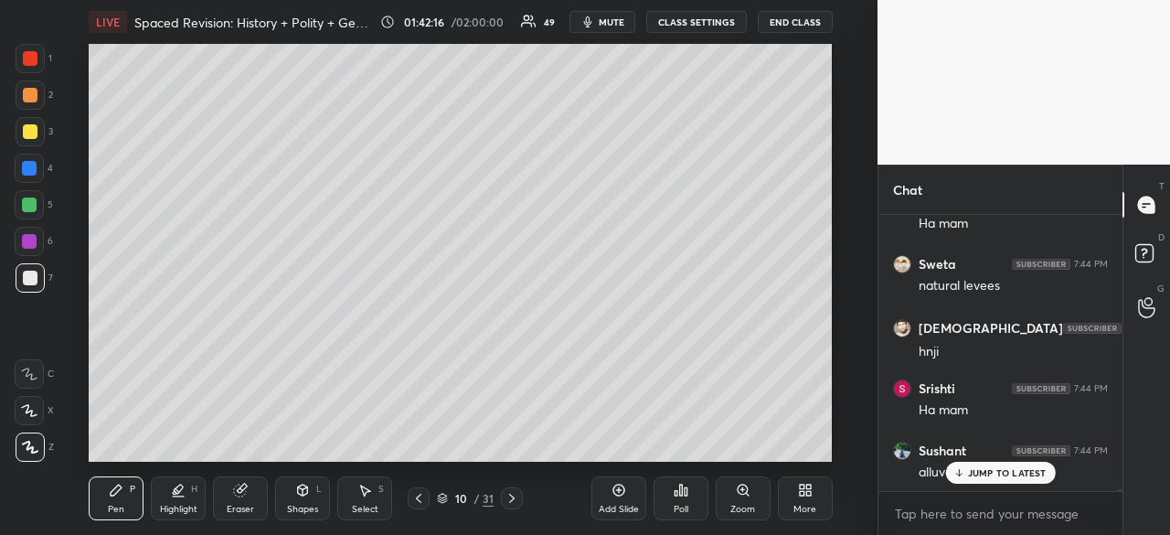
click at [37, 264] on div at bounding box center [30, 277] width 29 height 29
click at [1020, 467] on p "JUMP TO LATEST" at bounding box center [1007, 472] width 79 height 11
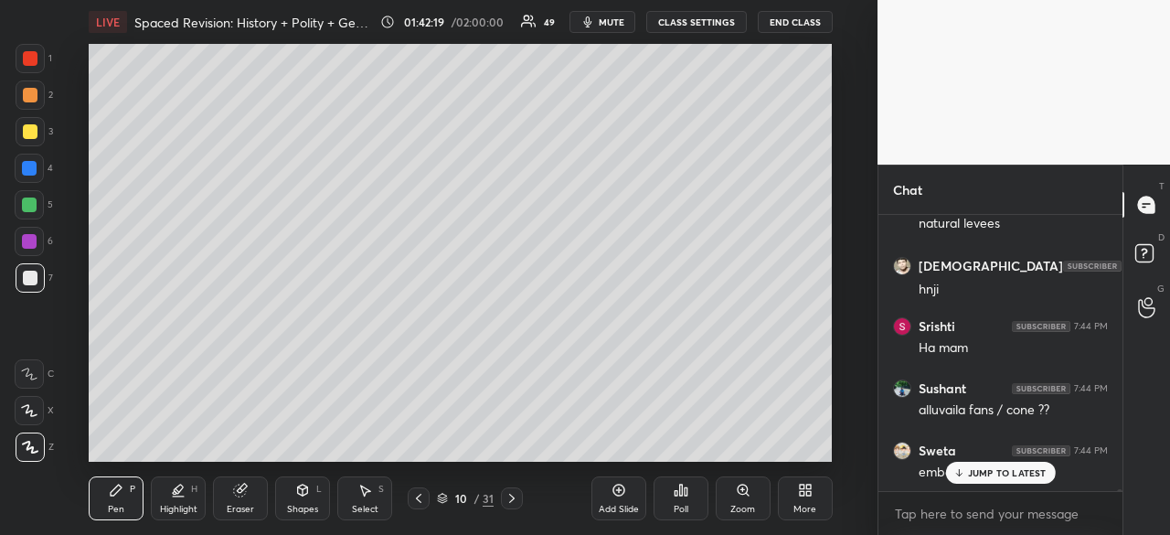
click at [620, 493] on icon at bounding box center [618, 490] width 15 height 15
drag, startPoint x: 35, startPoint y: 273, endPoint x: 66, endPoint y: 252, distance: 37.5
click at [35, 275] on div at bounding box center [30, 278] width 15 height 15
click at [17, 136] on div at bounding box center [30, 131] width 29 height 29
click at [31, 61] on div at bounding box center [30, 58] width 15 height 15
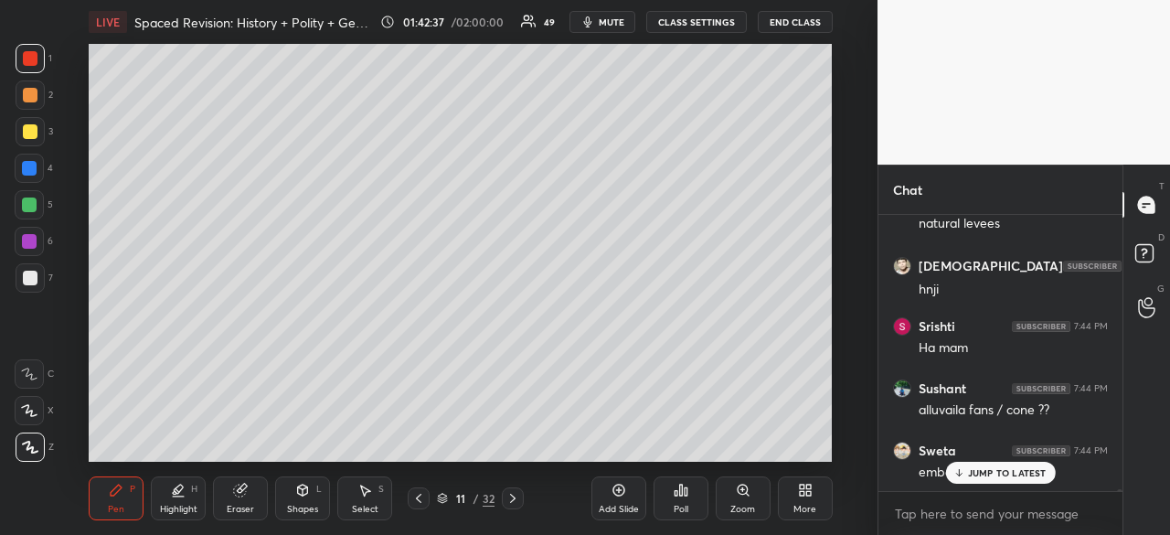
click at [21, 128] on div at bounding box center [30, 131] width 29 height 29
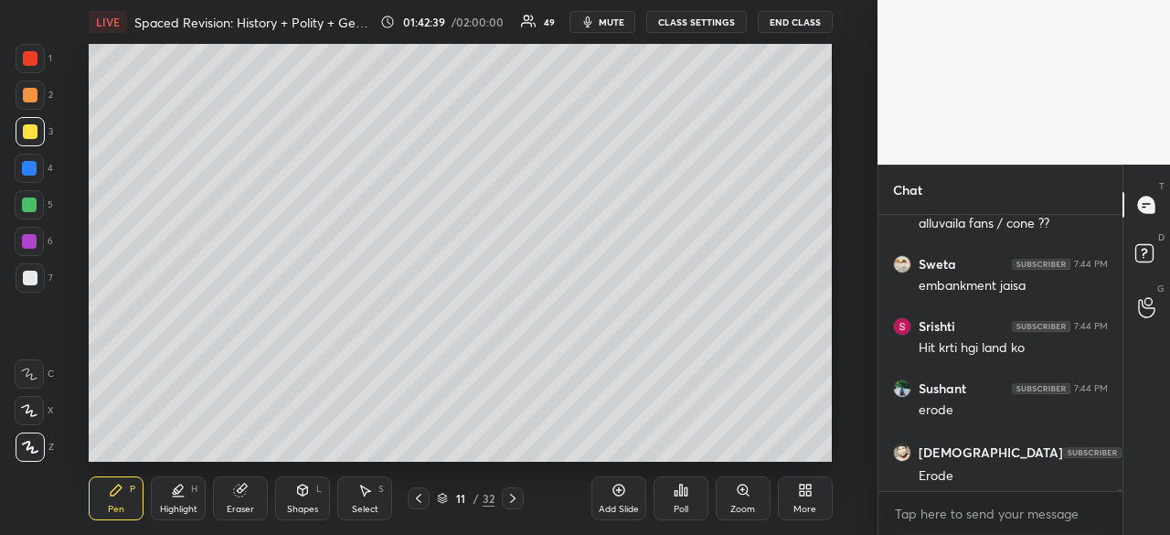
scroll to position [50134, 0]
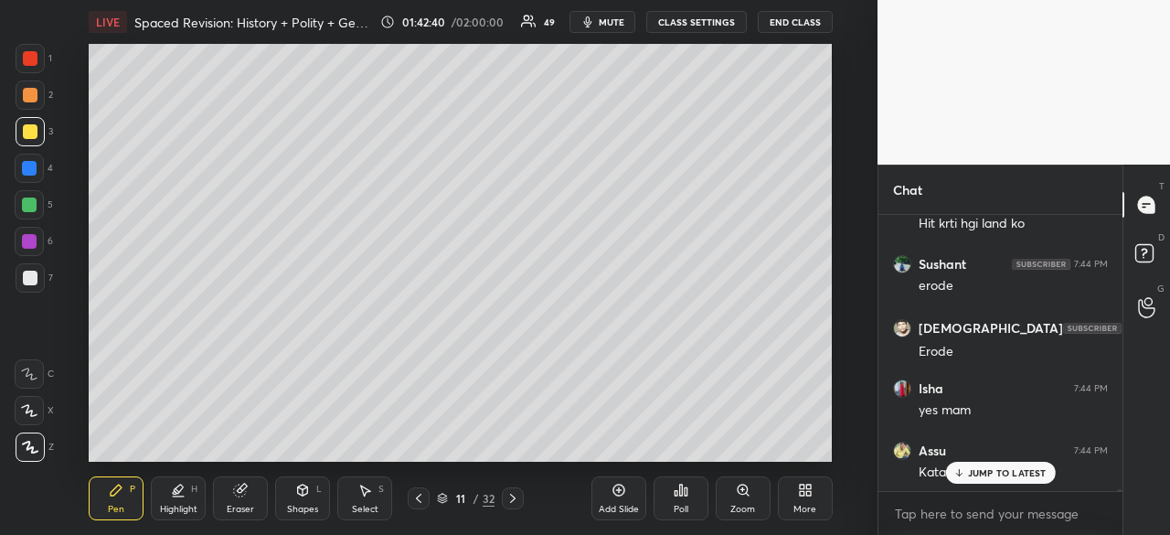
click at [27, 96] on div at bounding box center [30, 95] width 15 height 15
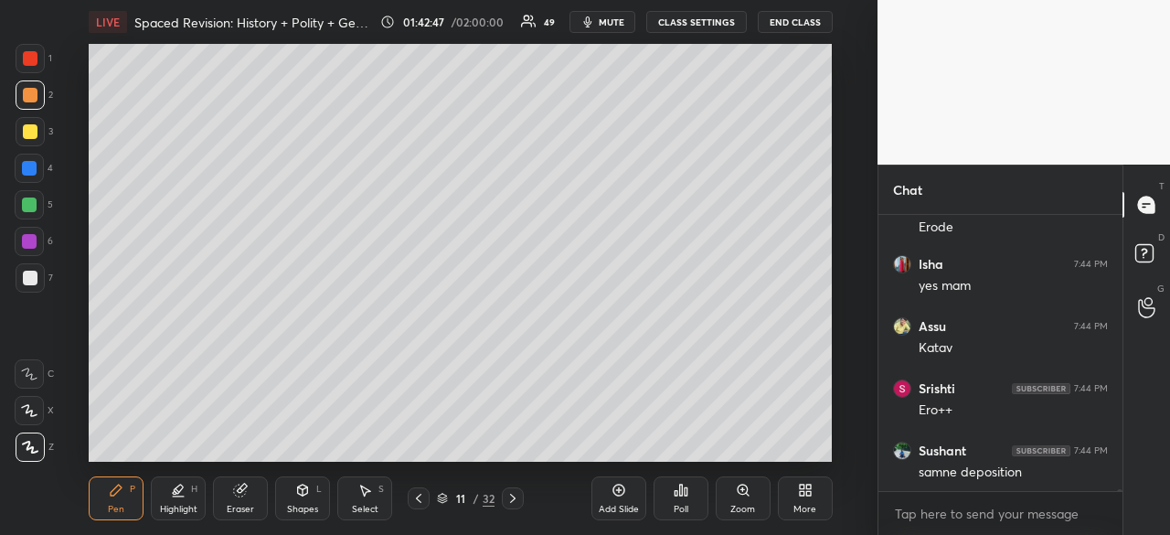
scroll to position [50320, 0]
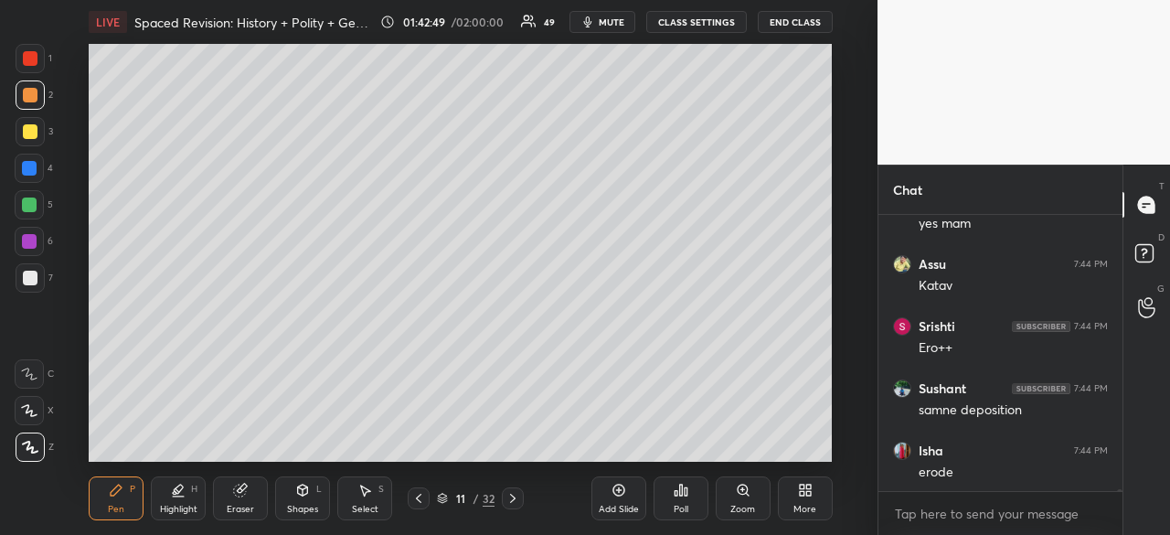
click at [22, 170] on div at bounding box center [29, 168] width 15 height 15
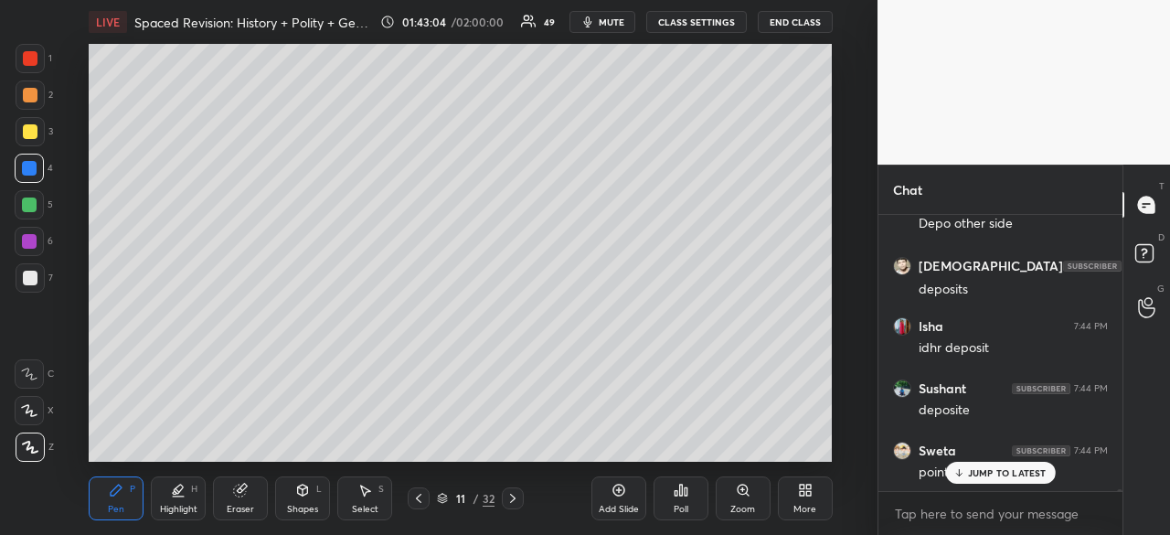
scroll to position [50755, 0]
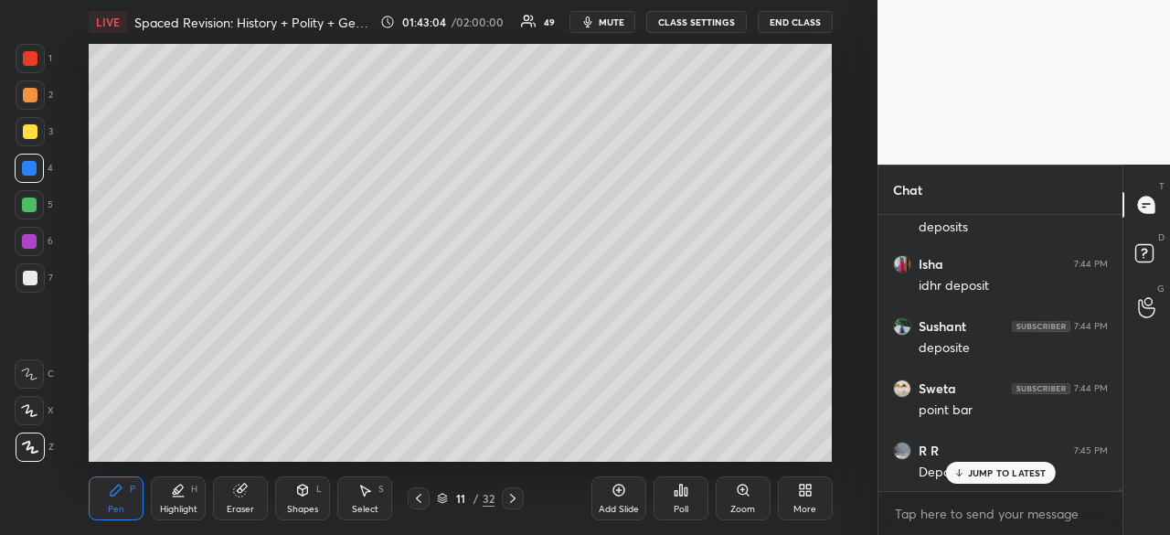
click at [30, 67] on div at bounding box center [30, 58] width 29 height 29
click at [35, 162] on div at bounding box center [29, 168] width 29 height 29
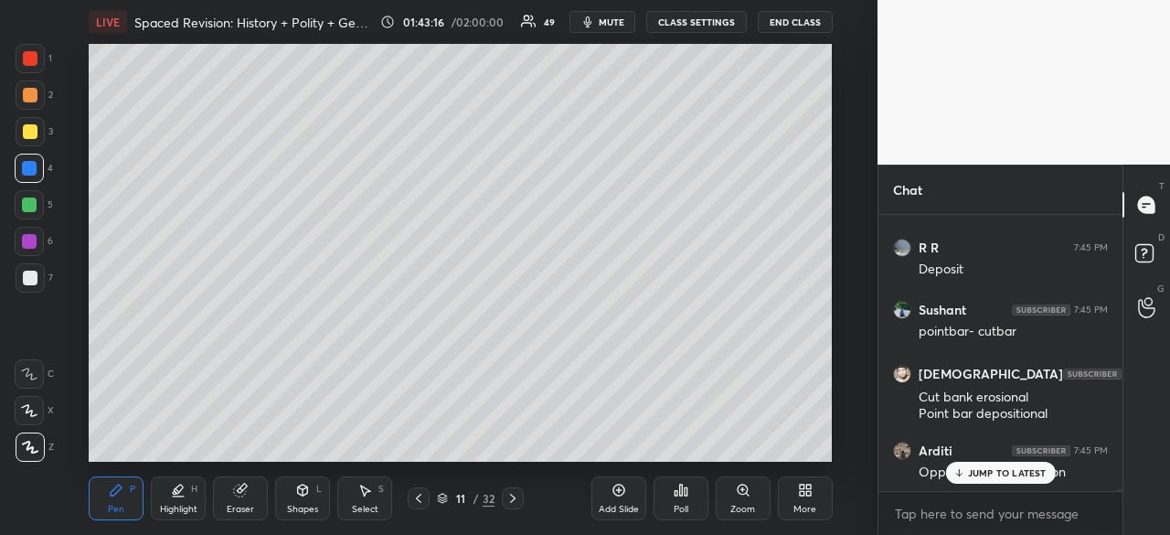
scroll to position [51020, 0]
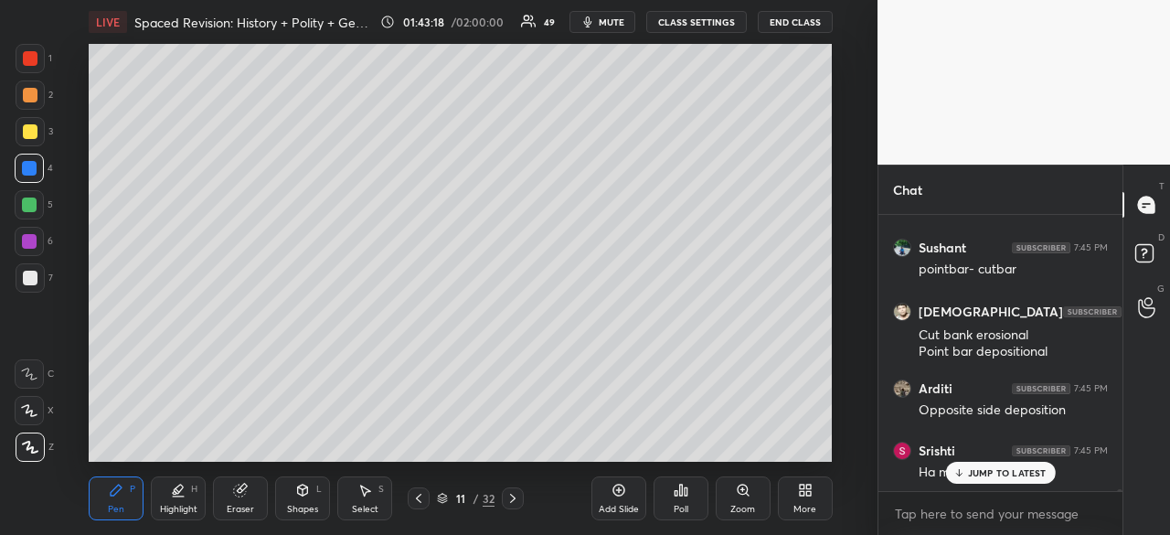
click at [21, 99] on div at bounding box center [30, 94] width 29 height 29
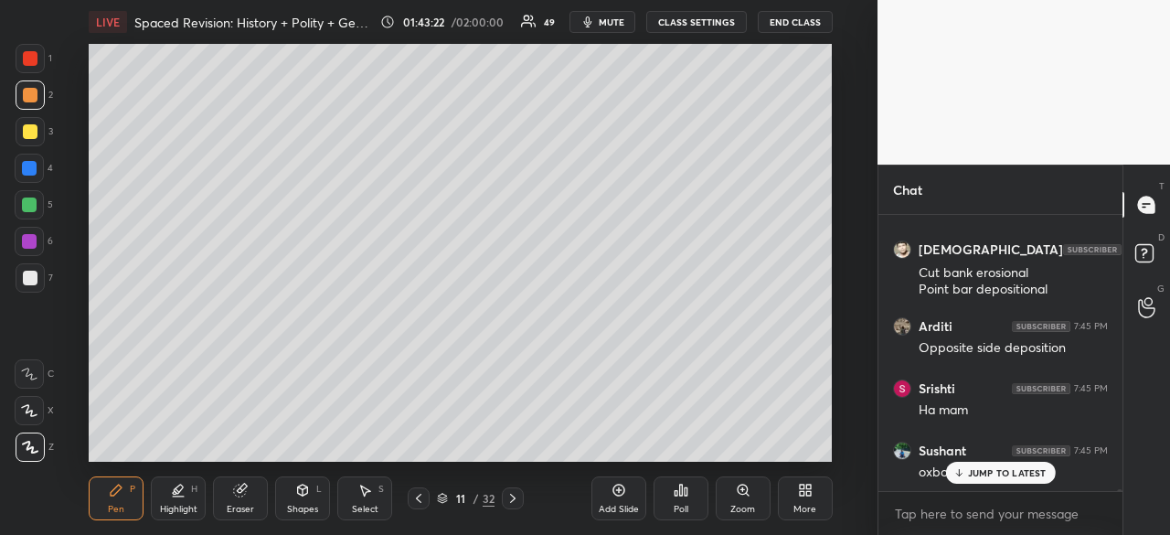
scroll to position [51145, 0]
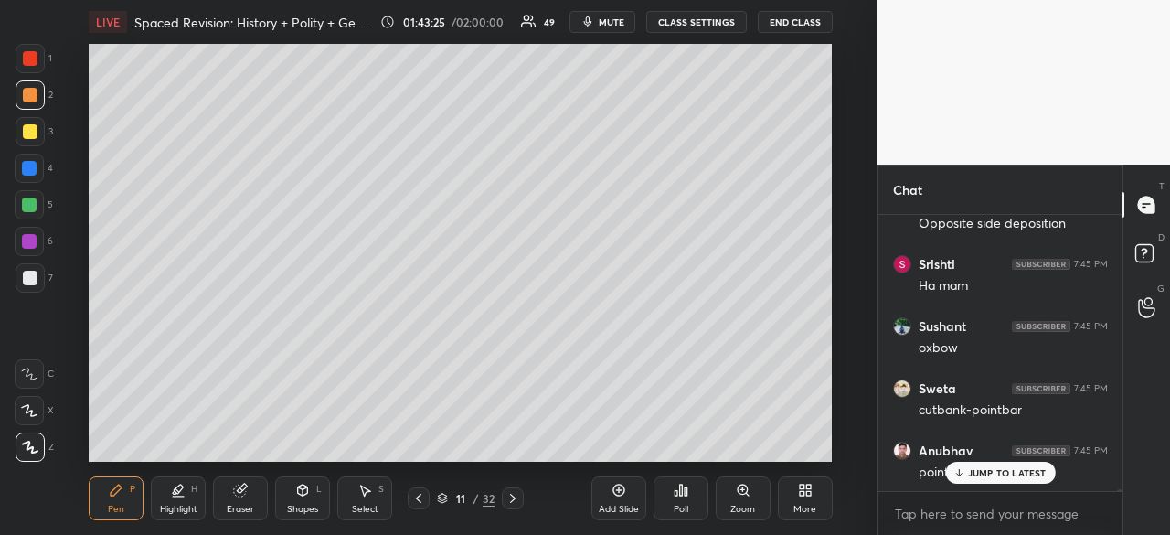
click at [18, 85] on div at bounding box center [30, 94] width 29 height 29
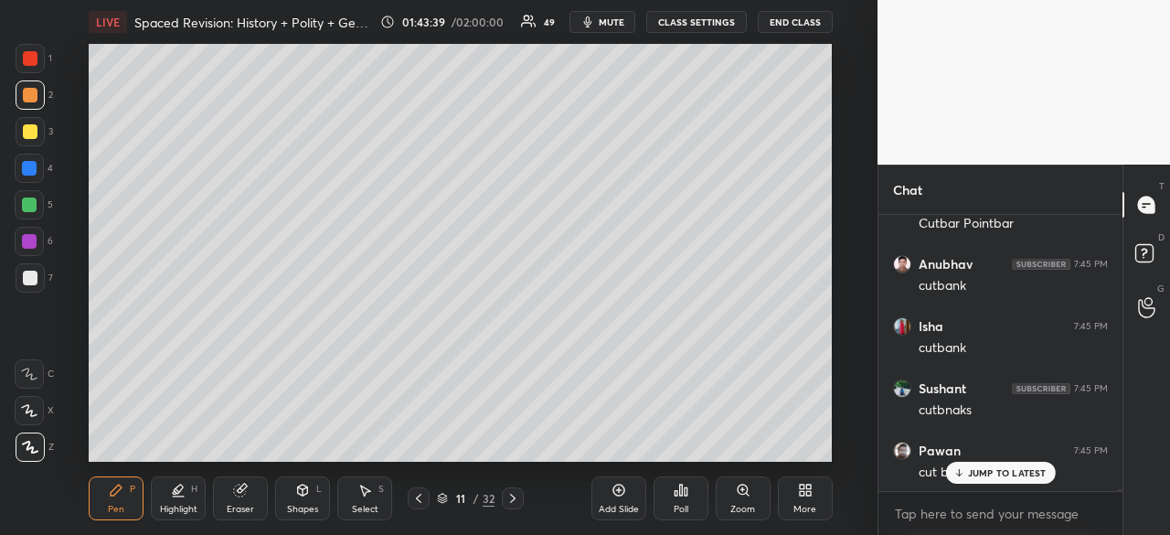
scroll to position [51642, 0]
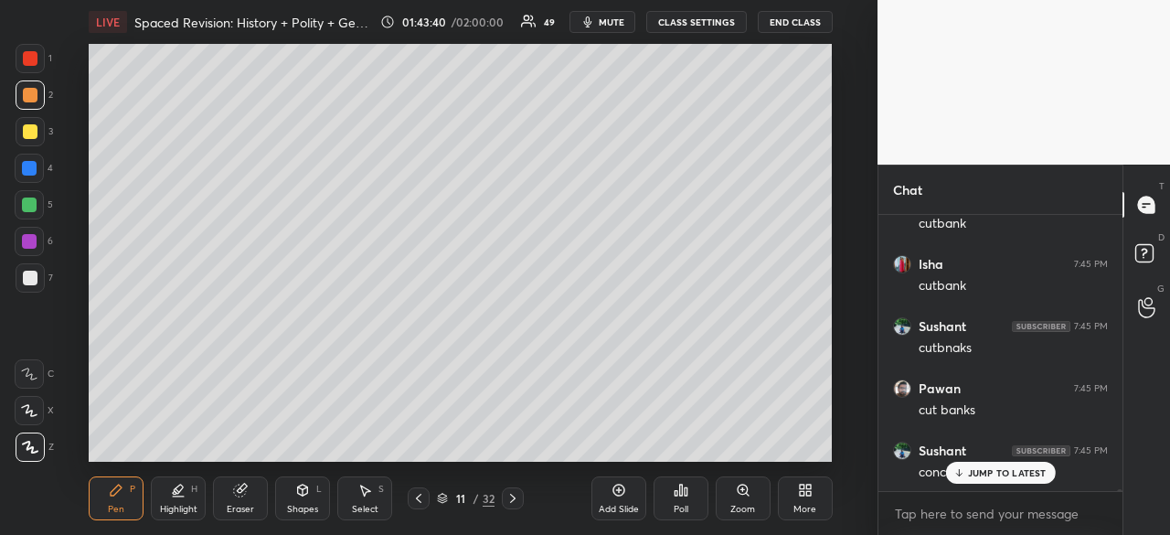
click at [26, 162] on div at bounding box center [29, 168] width 15 height 15
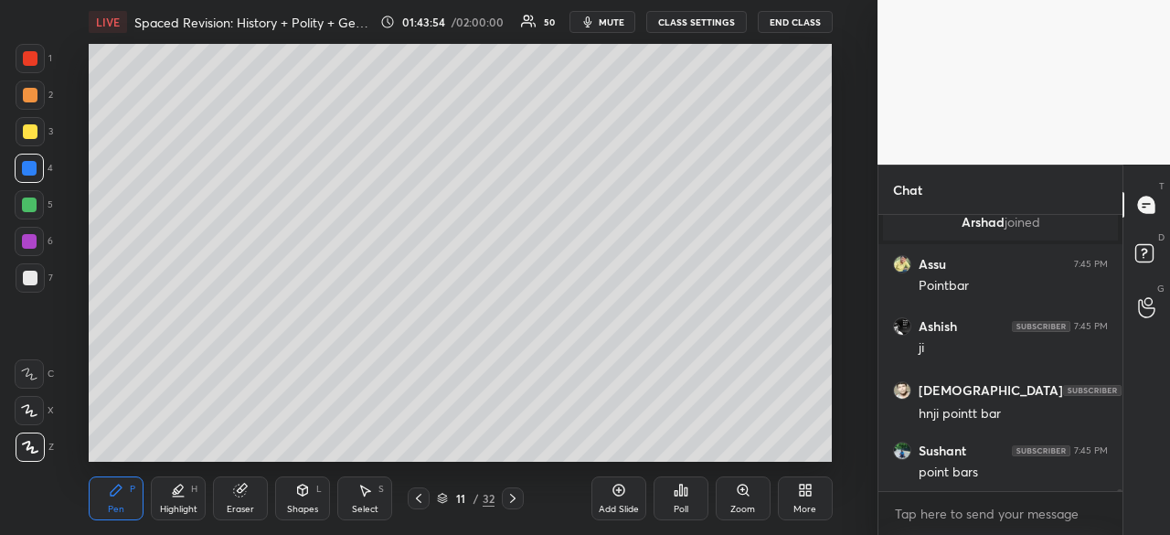
scroll to position [46577, 0]
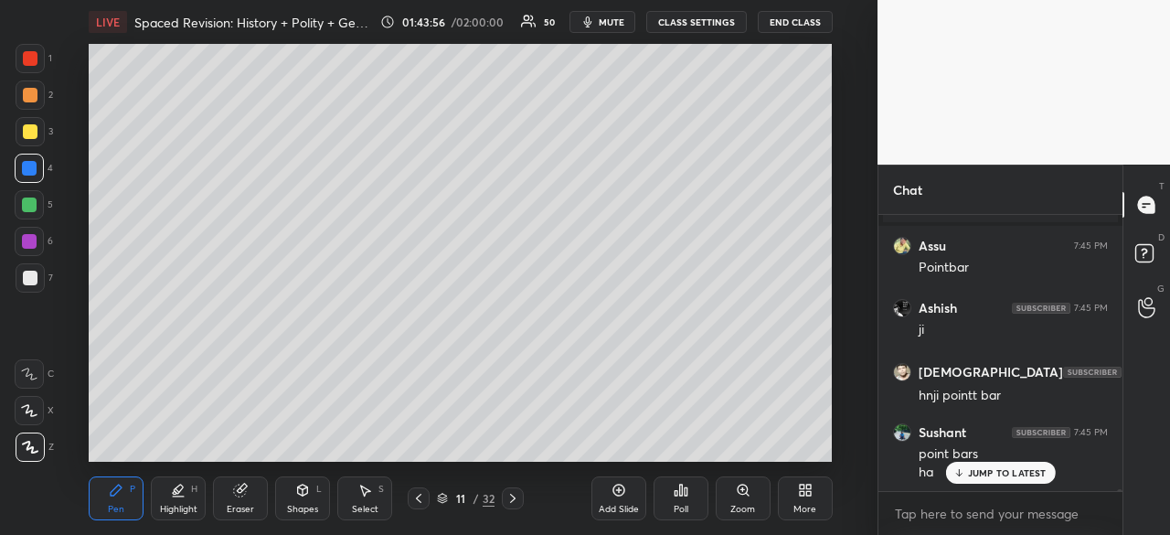
click at [1019, 463] on div "JUMP TO LATEST" at bounding box center [1000, 473] width 110 height 22
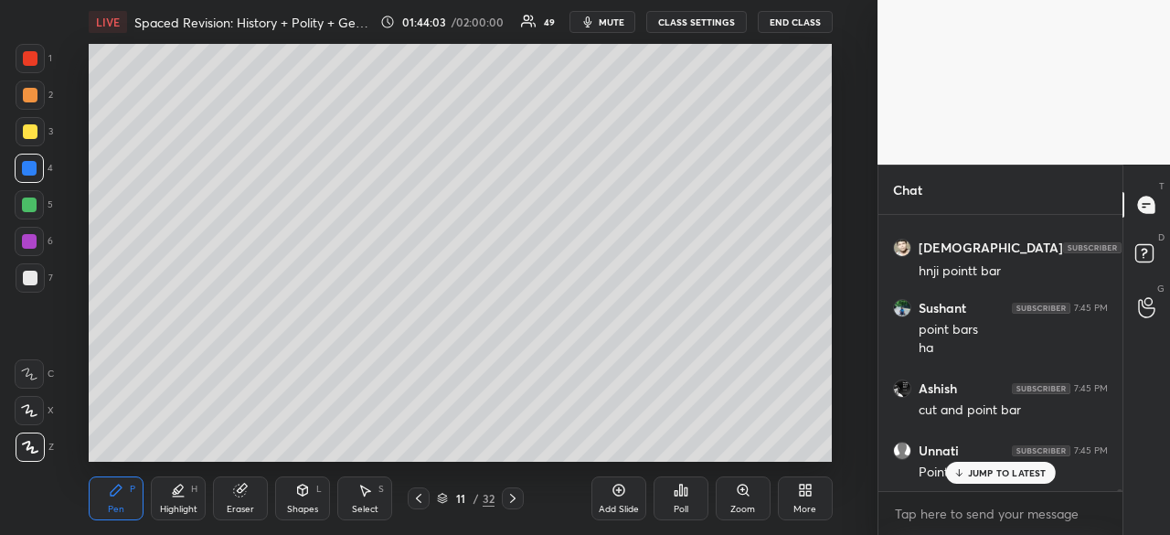
scroll to position [46763, 0]
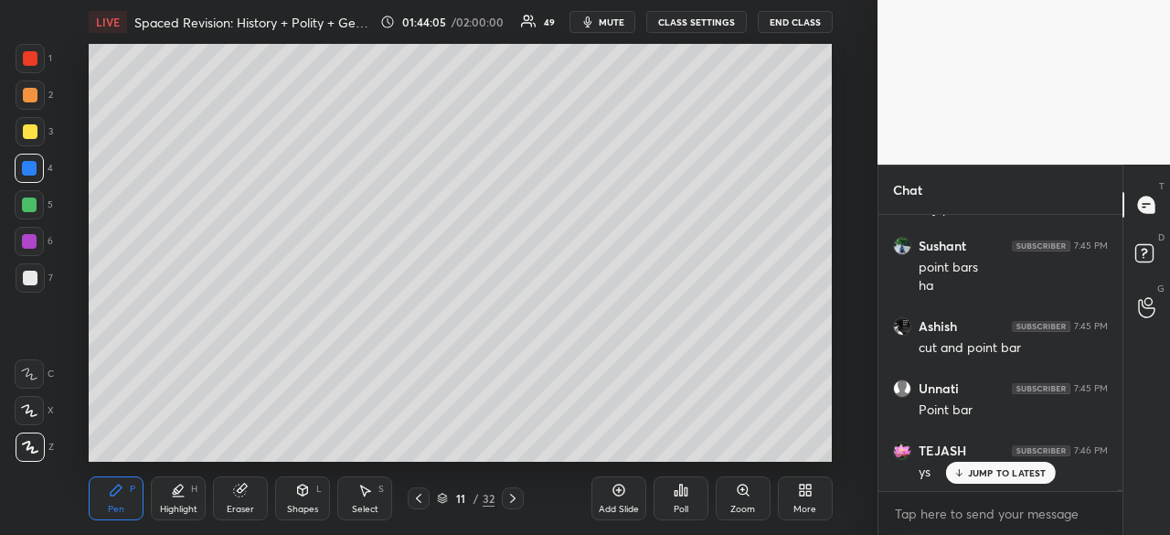
drag, startPoint x: 31, startPoint y: 67, endPoint x: 62, endPoint y: 67, distance: 31.1
click at [28, 65] on div at bounding box center [30, 58] width 29 height 29
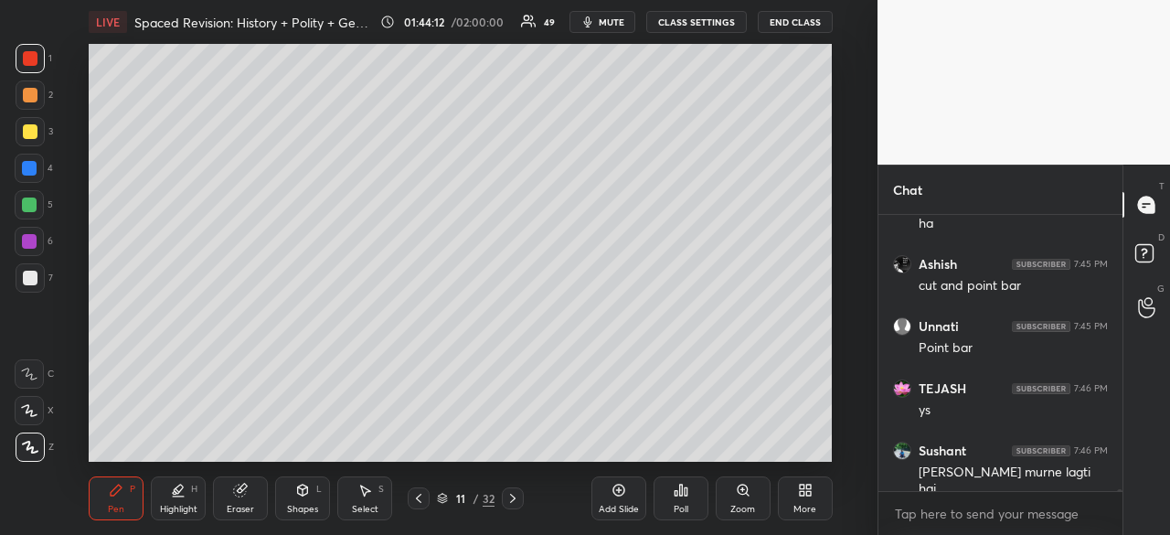
click at [22, 201] on div at bounding box center [29, 204] width 15 height 15
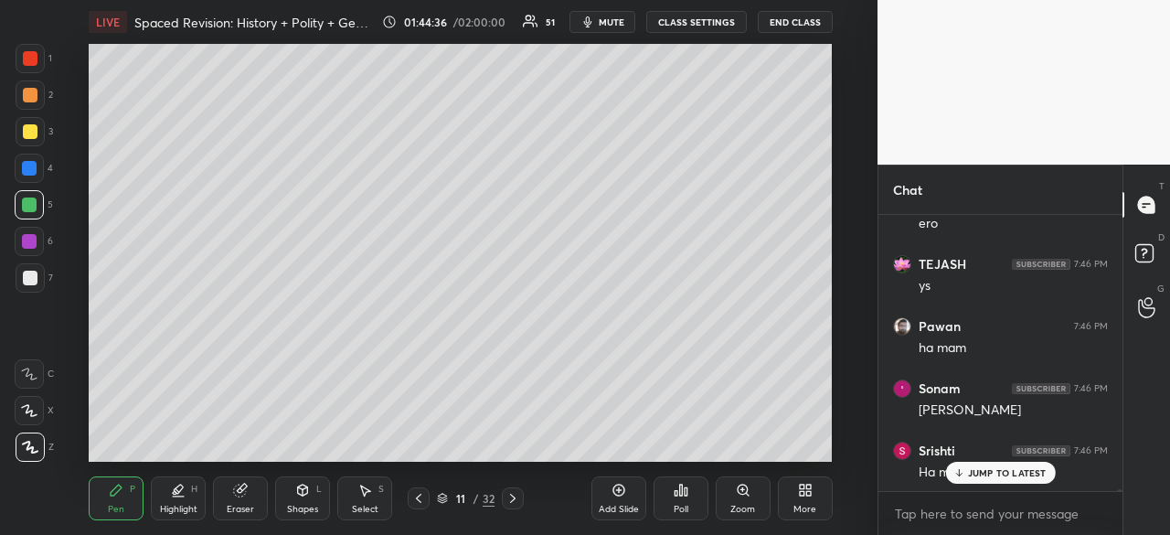
scroll to position [47463, 0]
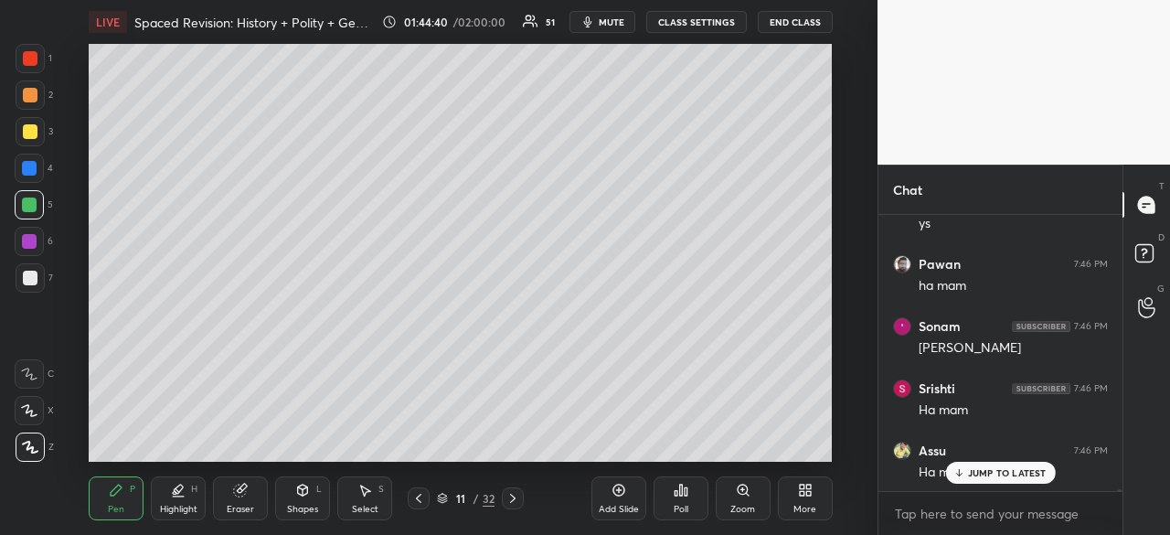
click at [26, 271] on div at bounding box center [30, 278] width 15 height 15
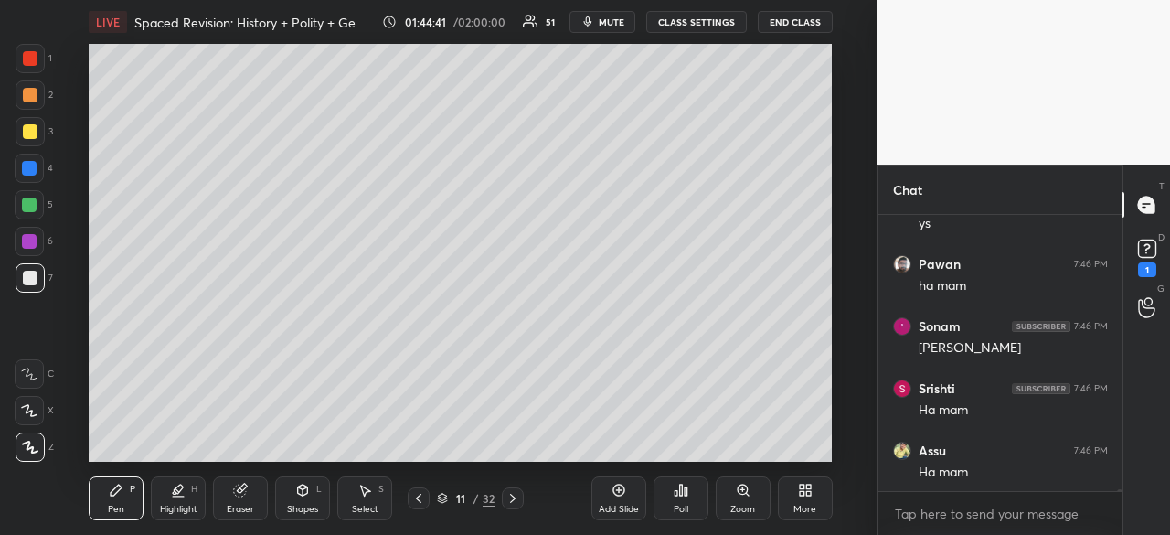
drag, startPoint x: 612, startPoint y: 493, endPoint x: 616, endPoint y: 483, distance: 10.7
click at [610, 491] on div "Add Slide" at bounding box center [618, 498] width 55 height 44
click at [16, 277] on div at bounding box center [30, 277] width 29 height 29
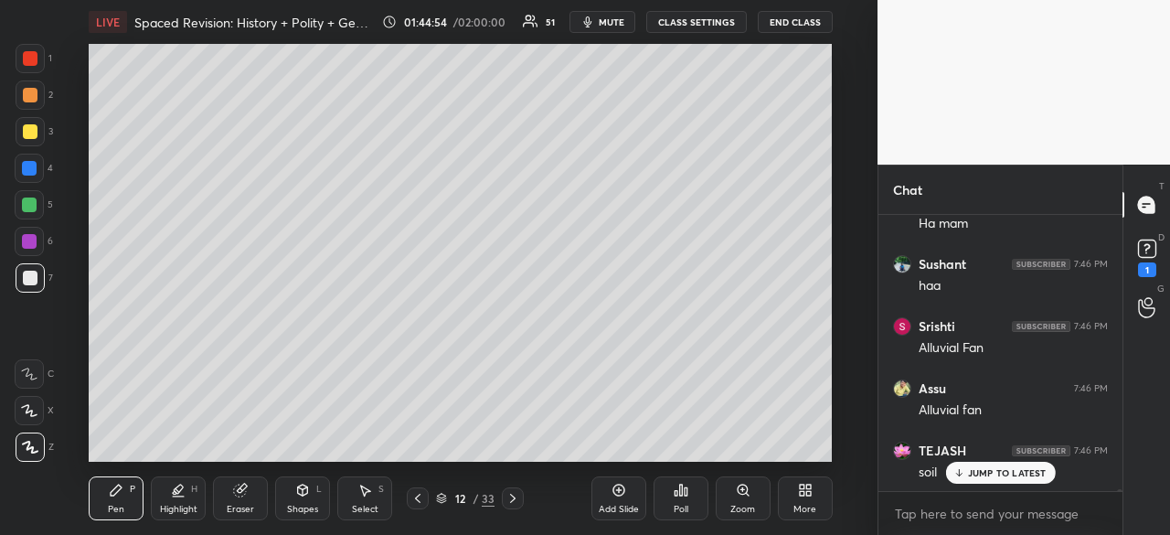
scroll to position [47778, 0]
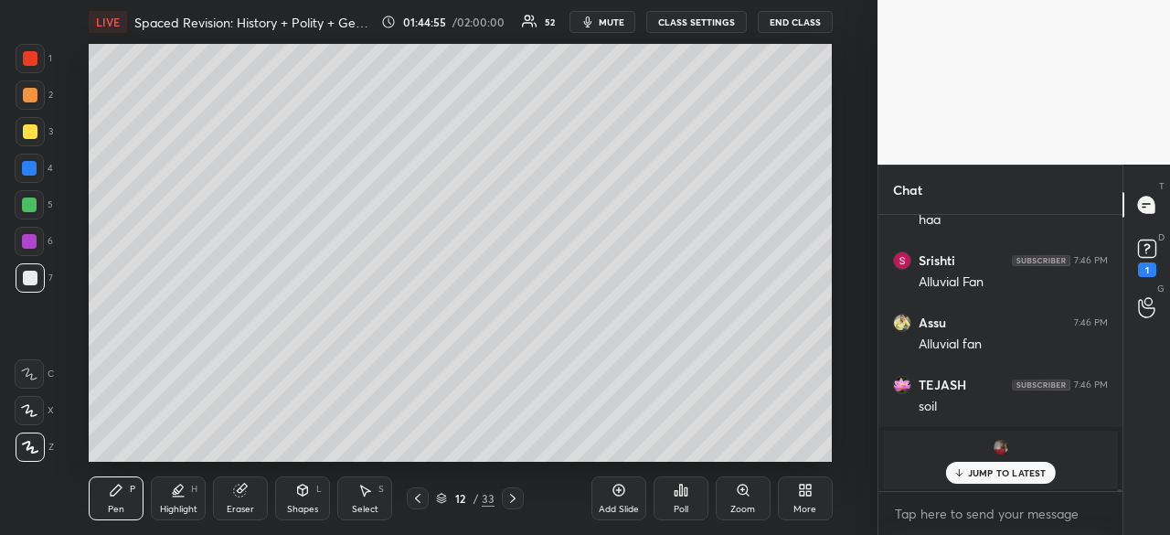
drag, startPoint x: 28, startPoint y: 278, endPoint x: 36, endPoint y: 265, distance: 14.7
click at [28, 278] on div at bounding box center [30, 278] width 15 height 15
click at [985, 473] on p "JUMP TO LATEST" at bounding box center [1007, 472] width 79 height 11
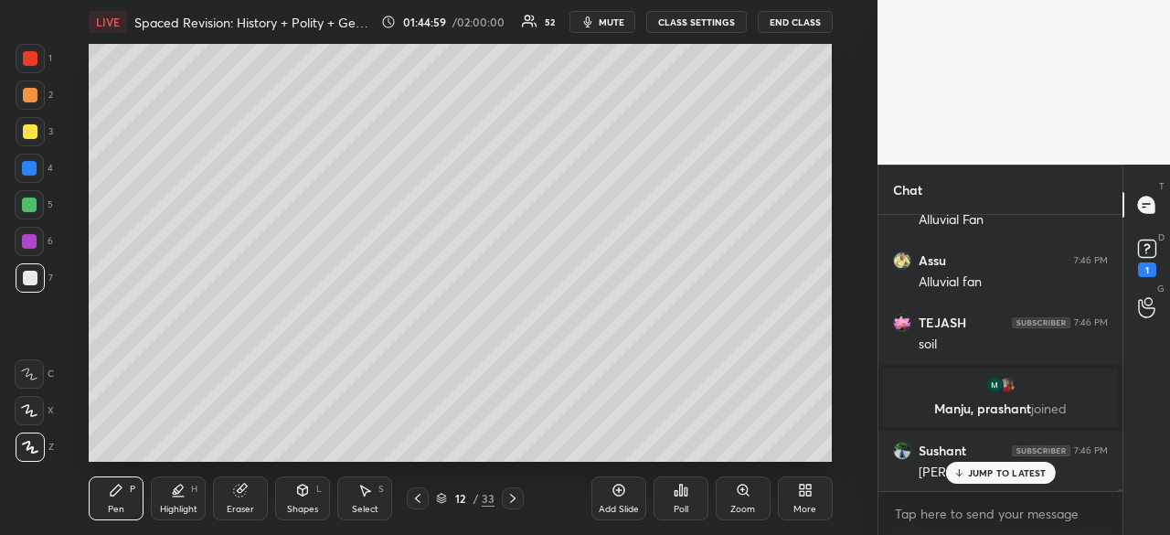
click at [1000, 469] on div "Srishti 7:46 PM Speed slow hojati h idhr depo ki side Sushant 7:46 PM old stage…" at bounding box center [1000, 353] width 244 height 277
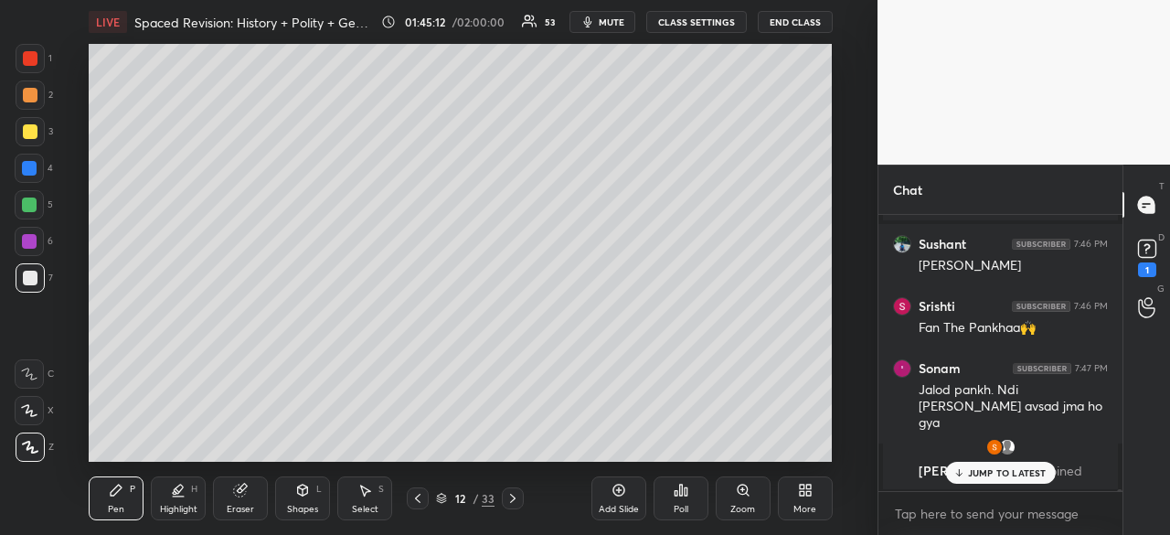
scroll to position [48108, 0]
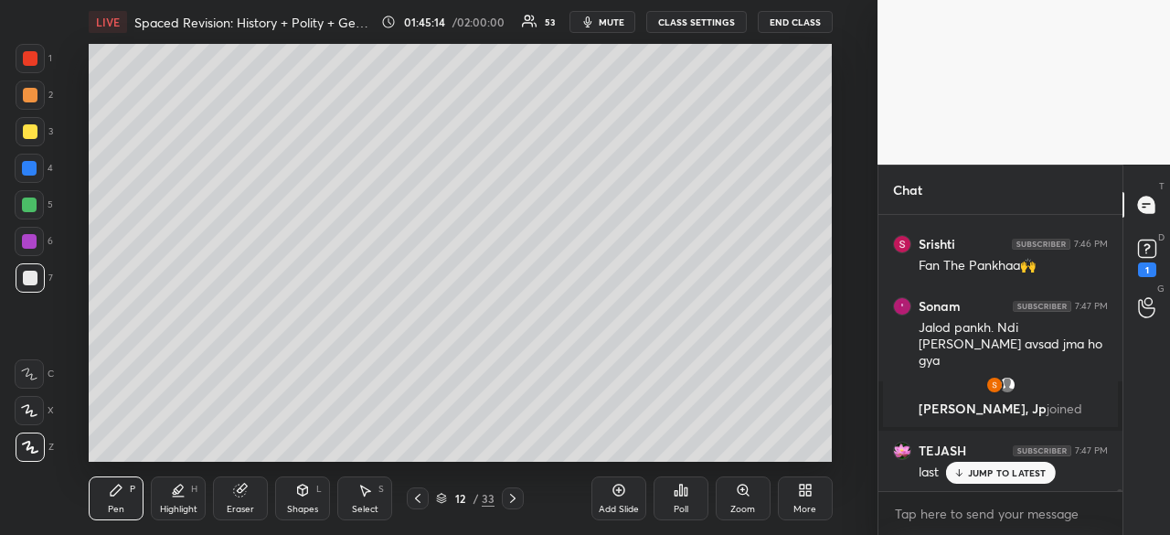
drag, startPoint x: 27, startPoint y: 274, endPoint x: 33, endPoint y: 266, distance: 10.4
click at [27, 273] on div at bounding box center [30, 278] width 15 height 15
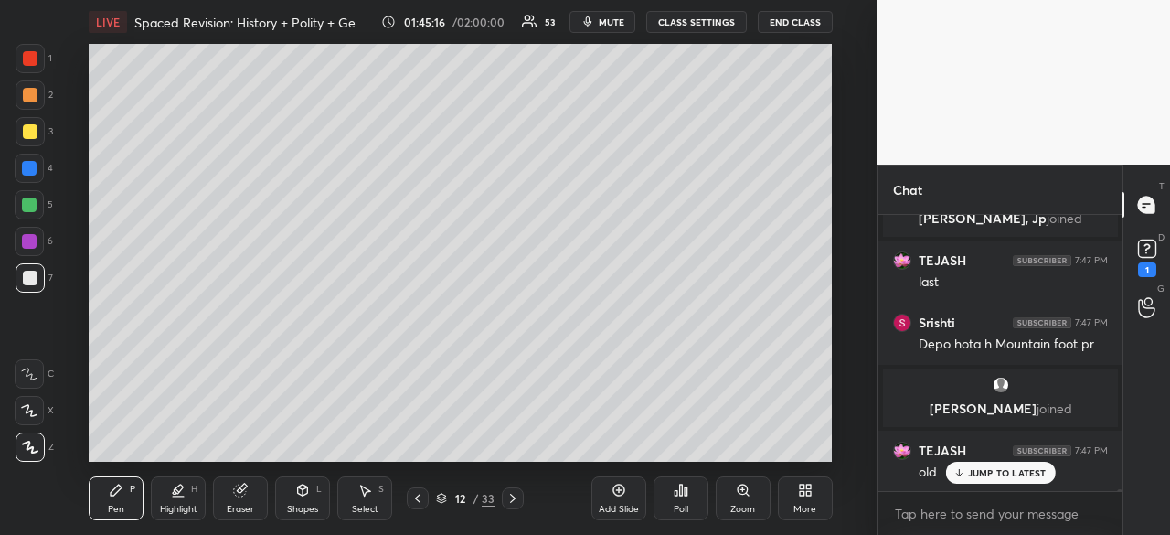
scroll to position [48361, 0]
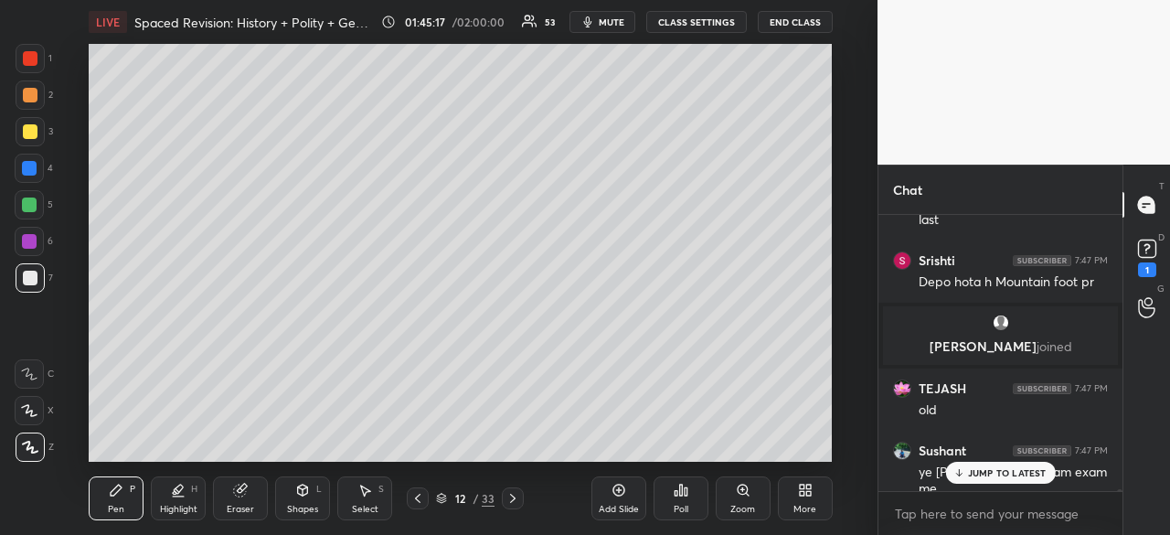
click at [989, 472] on p "JUMP TO LATEST" at bounding box center [1007, 472] width 79 height 11
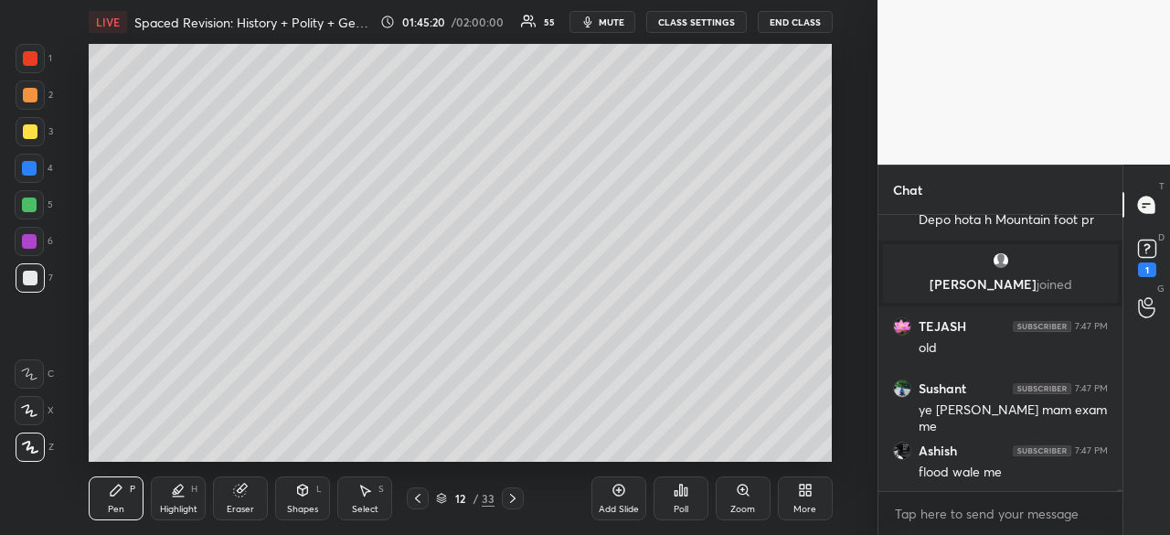
scroll to position [48485, 0]
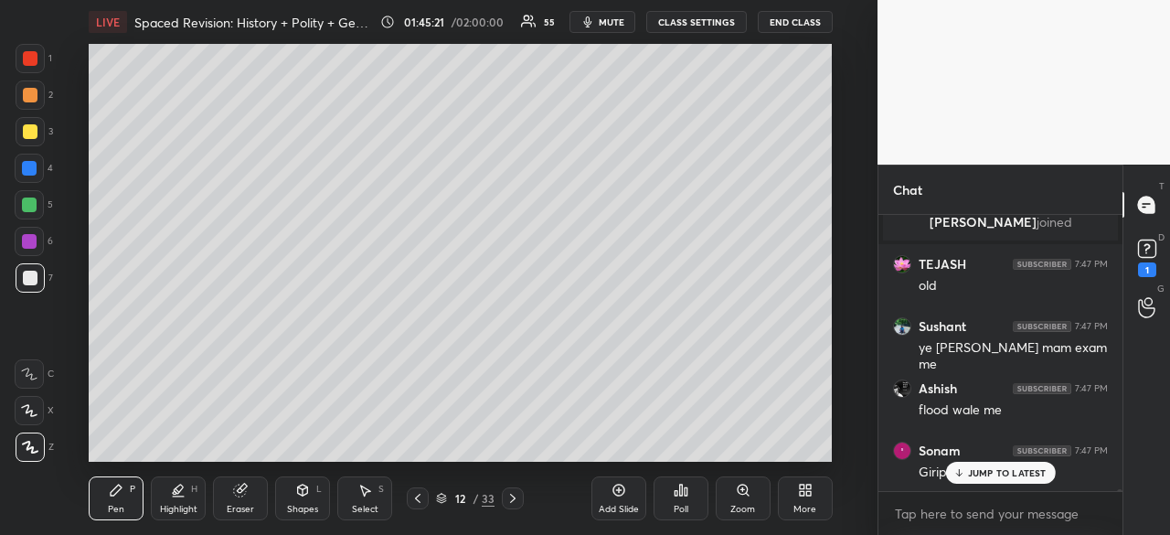
click at [988, 469] on p "JUMP TO LATEST" at bounding box center [1007, 472] width 79 height 11
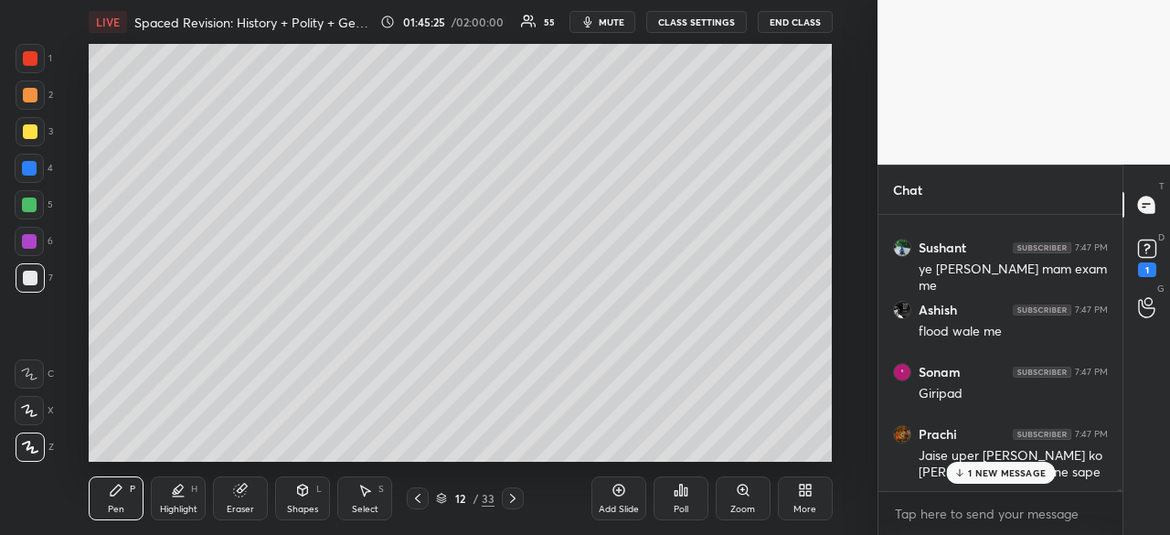
scroll to position [48626, 0]
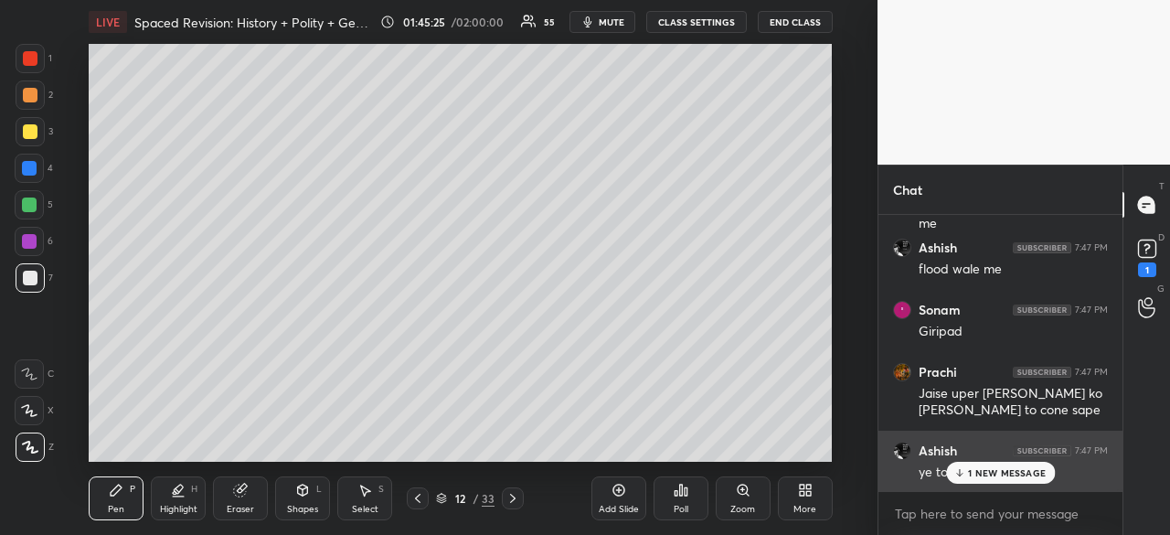
click at [1027, 470] on p "1 NEW MESSAGE" at bounding box center [1007, 472] width 78 height 11
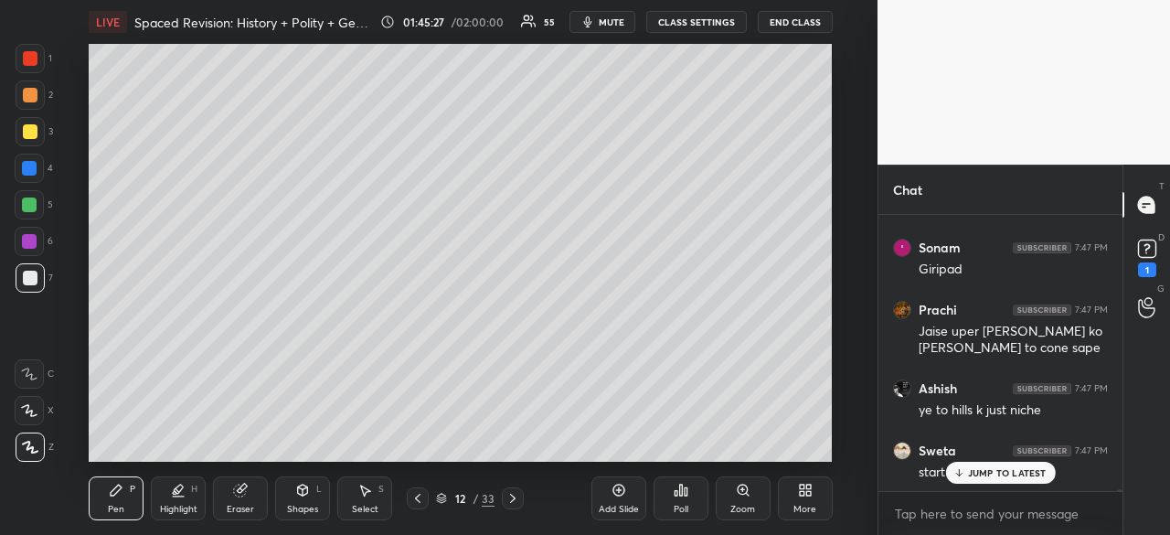
scroll to position [48754, 0]
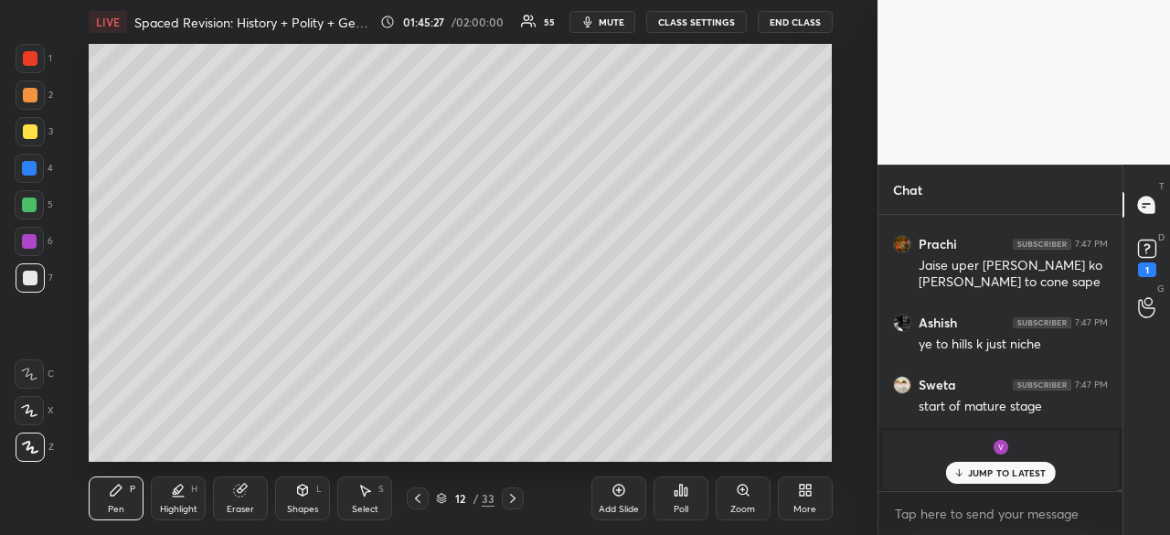
click at [1020, 473] on p "JUMP TO LATEST" at bounding box center [1007, 472] width 79 height 11
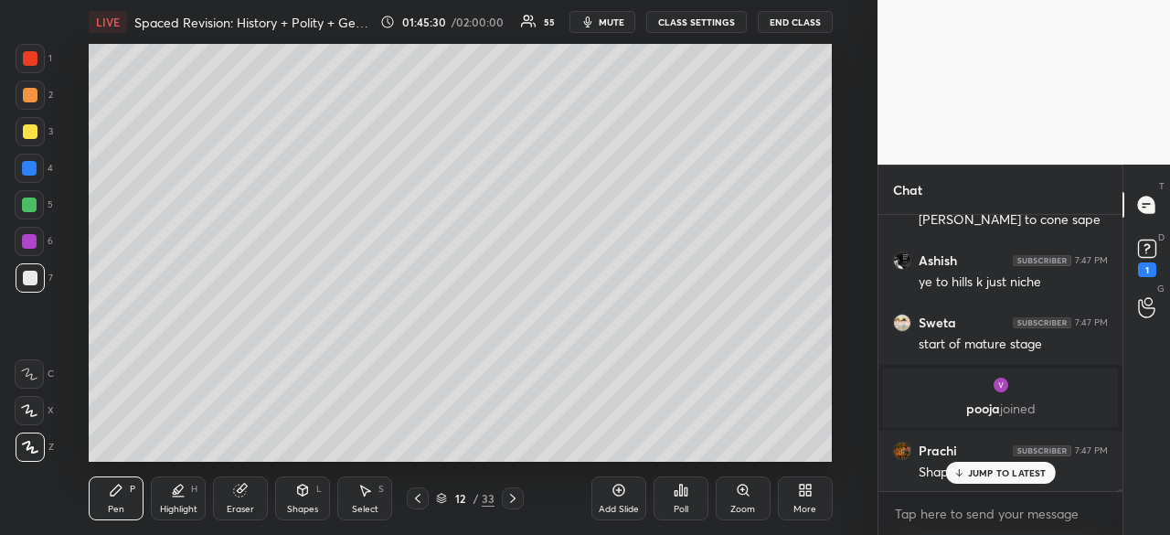
click at [1026, 469] on p "JUMP TO LATEST" at bounding box center [1007, 472] width 79 height 11
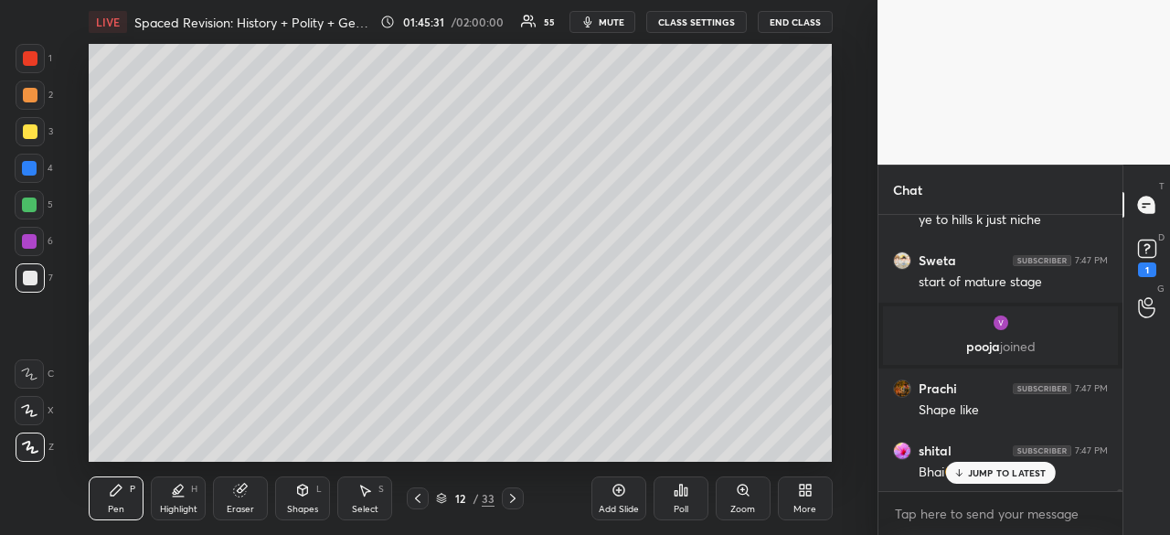
scroll to position [48940, 0]
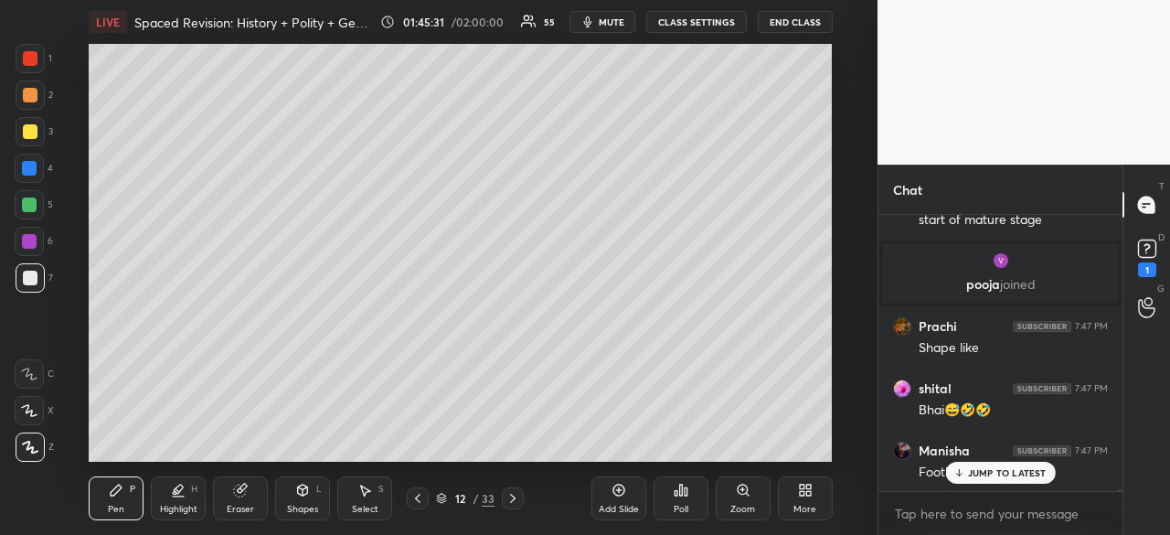
click at [987, 473] on p "JUMP TO LATEST" at bounding box center [1007, 472] width 79 height 11
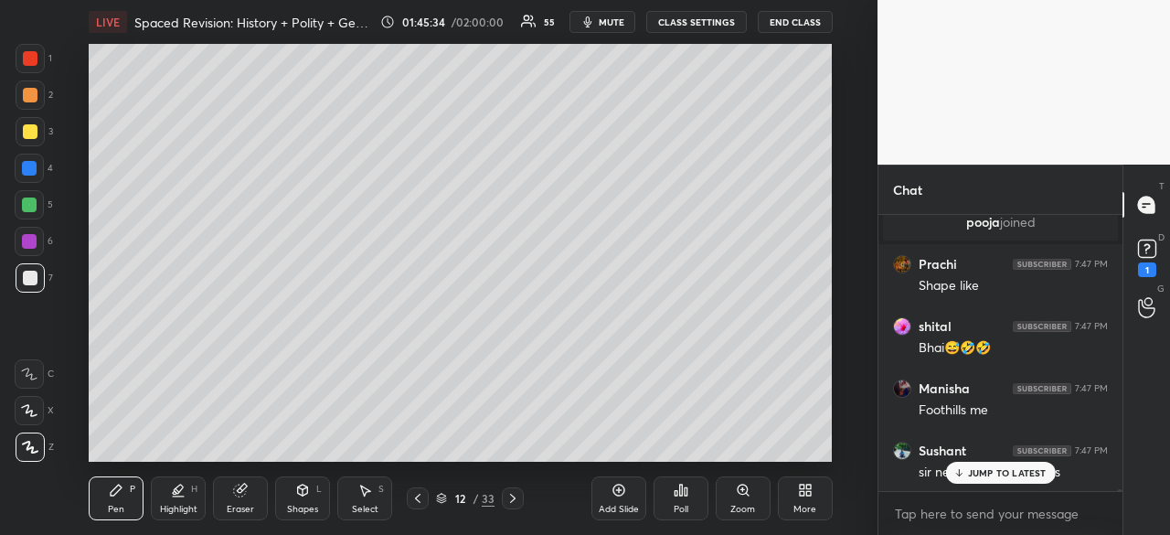
scroll to position [49064, 0]
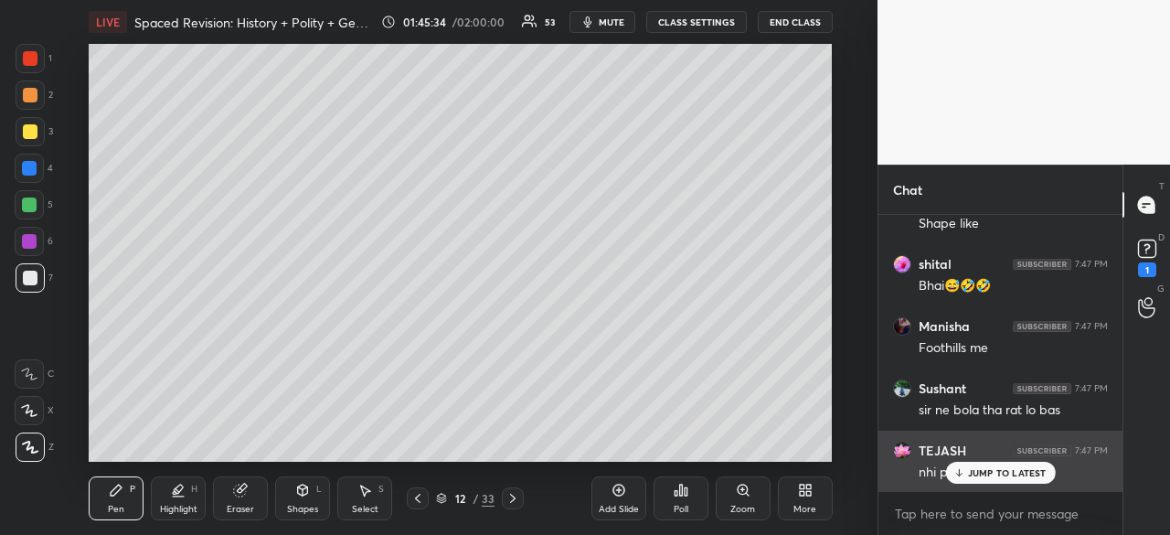
click at [985, 472] on p "JUMP TO LATEST" at bounding box center [1007, 472] width 79 height 11
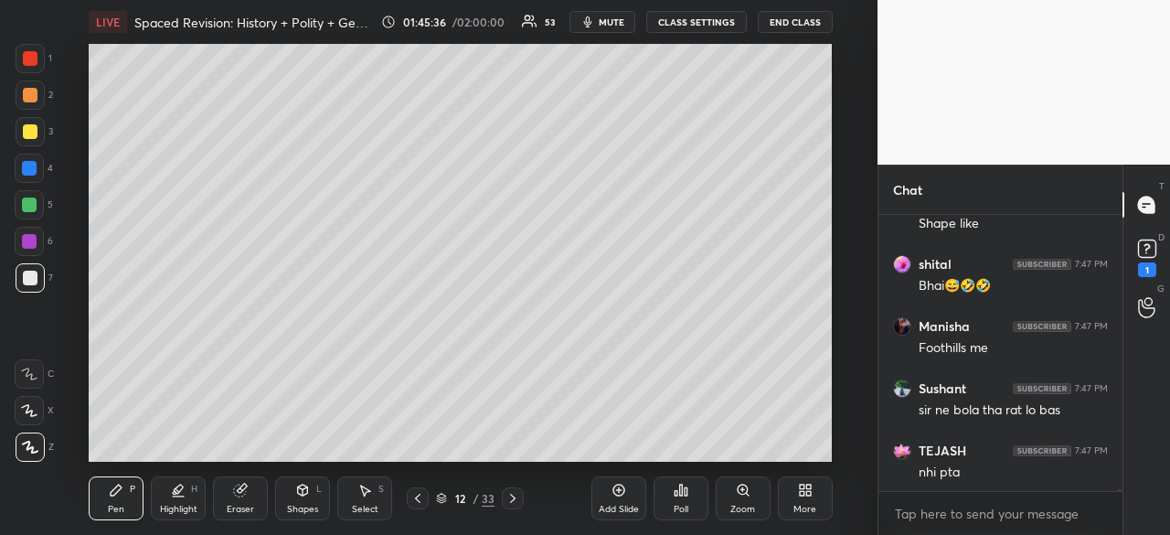
scroll to position [49127, 0]
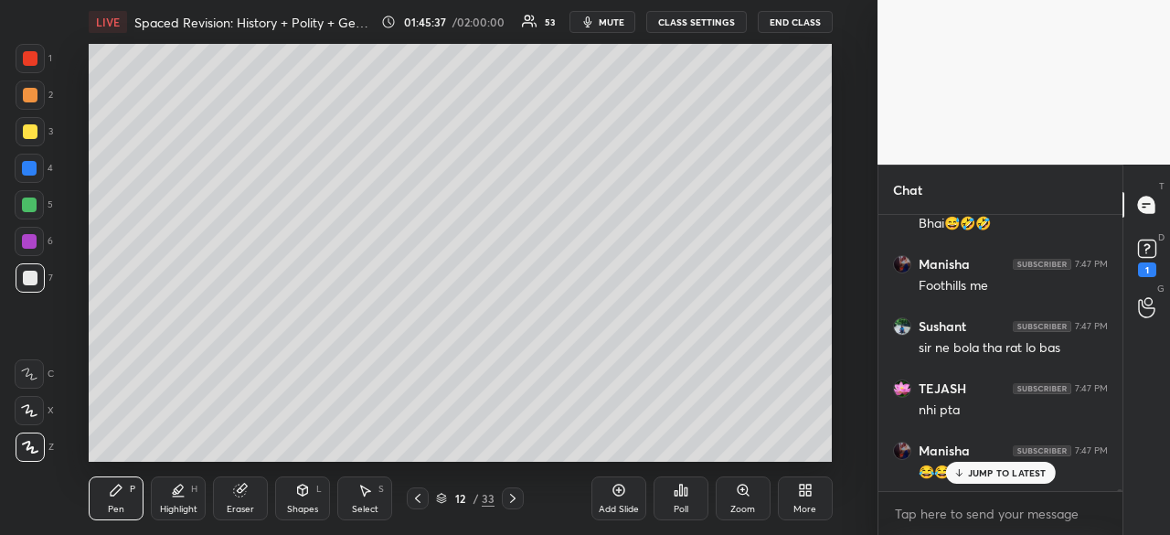
click at [17, 278] on div at bounding box center [30, 277] width 29 height 29
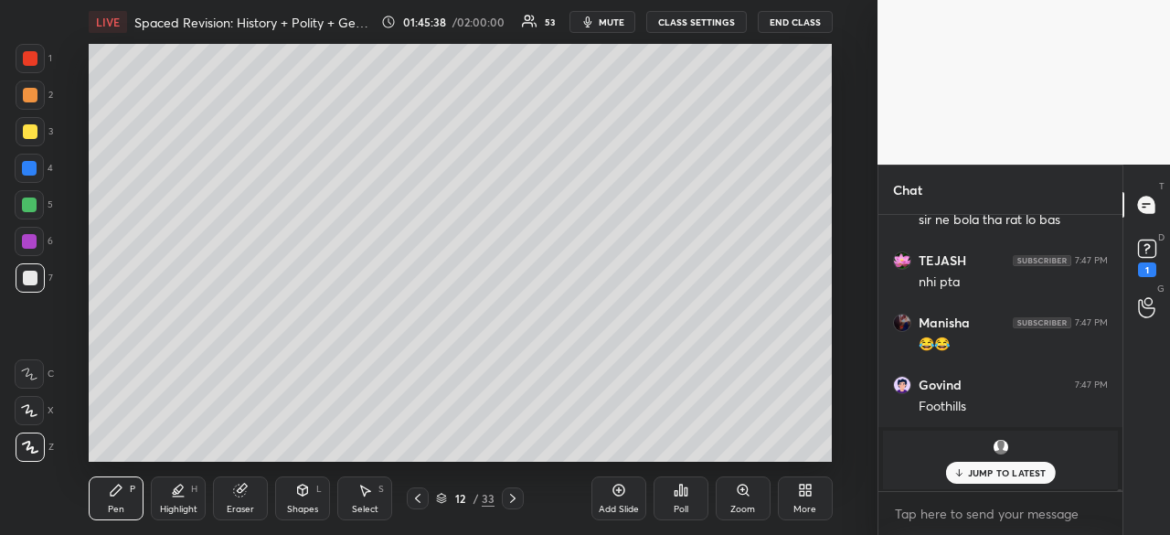
scroll to position [49333, 0]
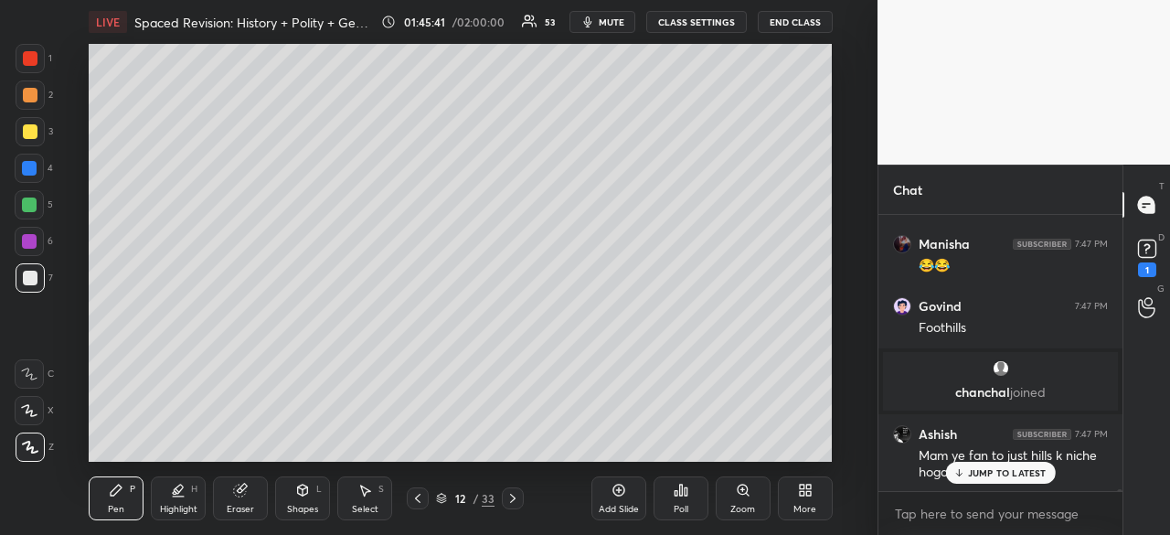
click at [1018, 471] on p "JUMP TO LATEST" at bounding box center [1007, 472] width 79 height 11
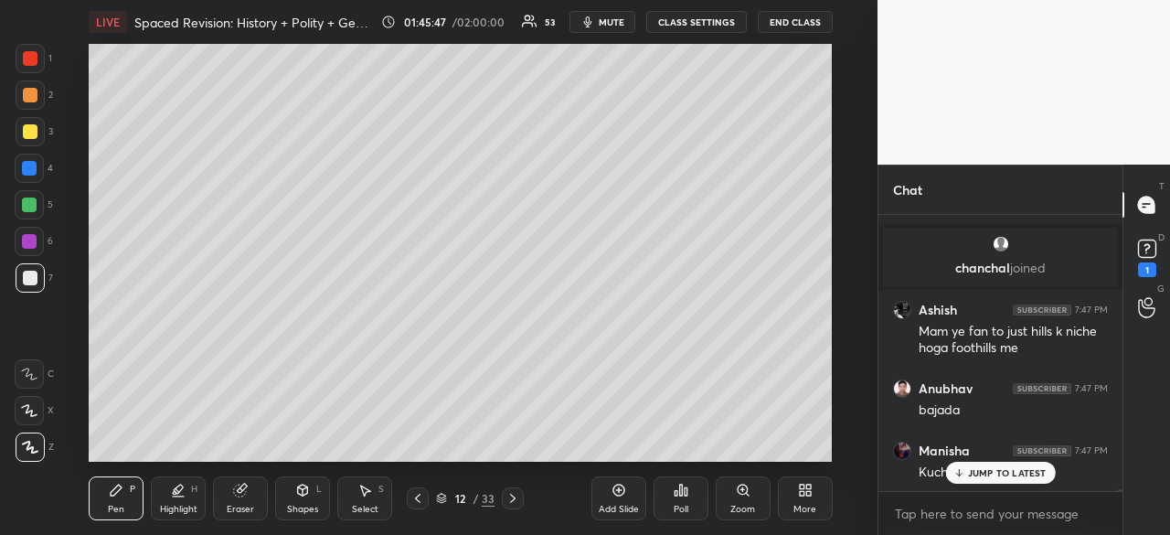
scroll to position [49520, 0]
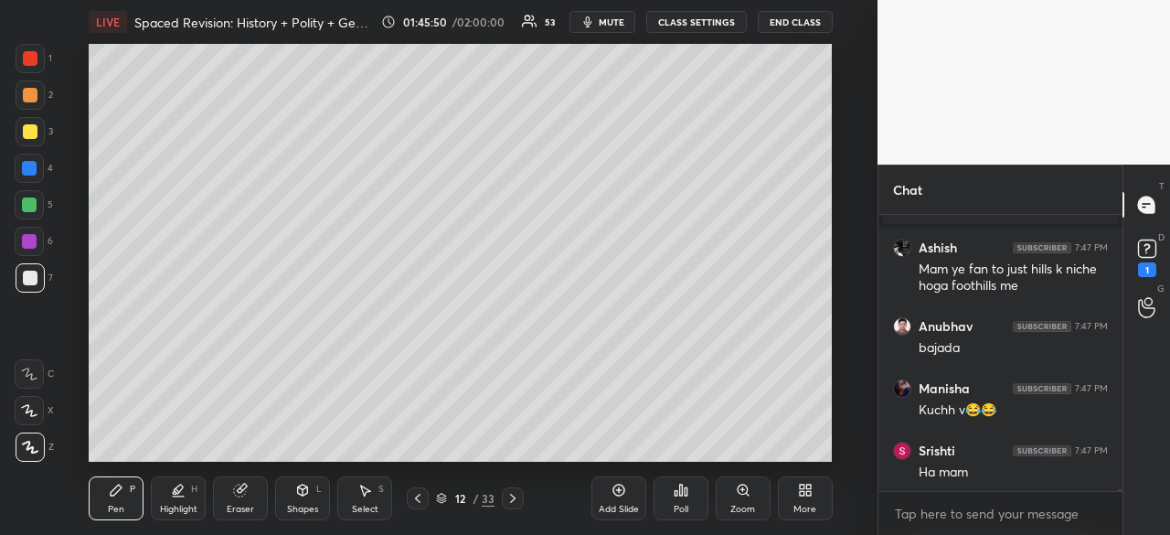
click at [24, 127] on div at bounding box center [30, 131] width 15 height 15
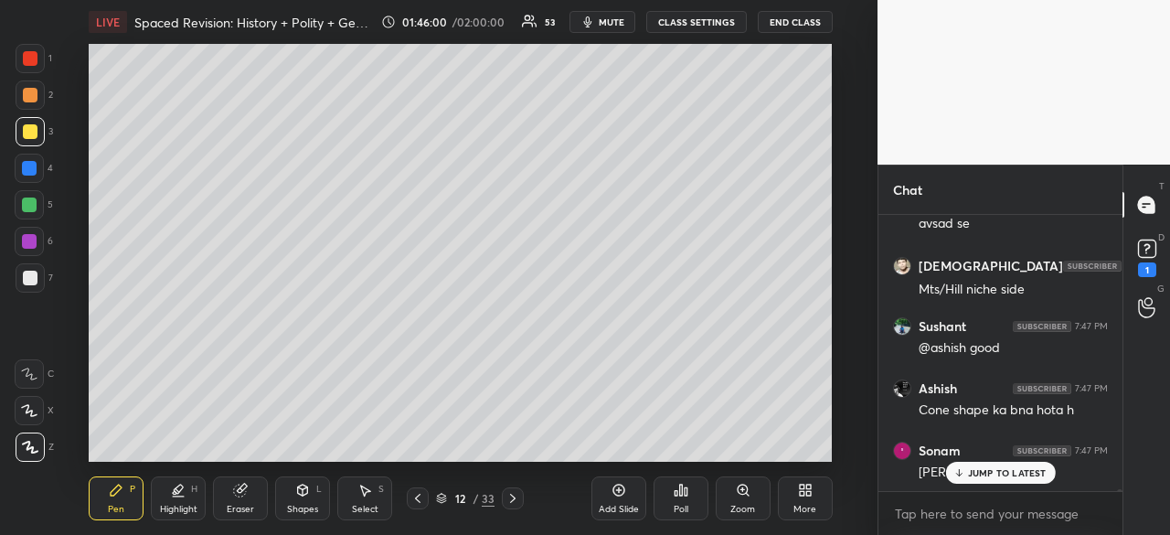
scroll to position [49909, 0]
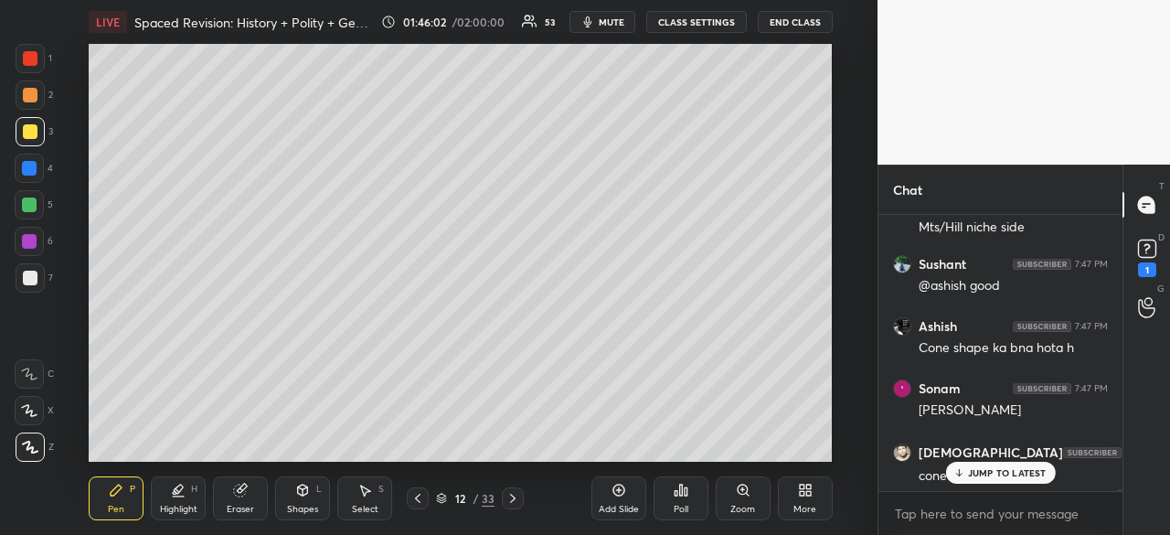
click at [1009, 472] on p "JUMP TO LATEST" at bounding box center [1007, 472] width 79 height 11
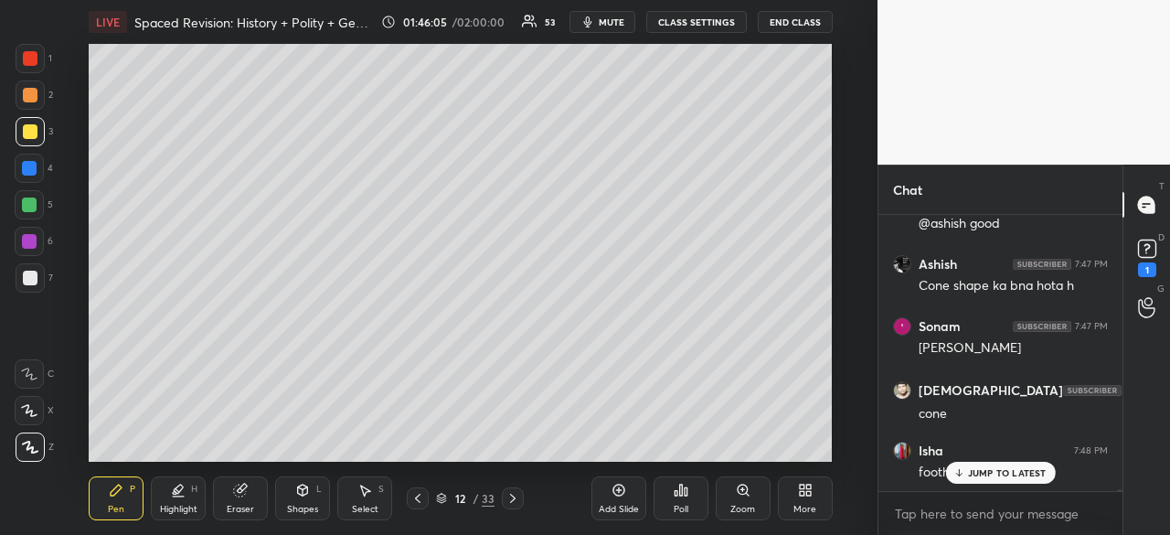
click at [1016, 473] on p "JUMP TO LATEST" at bounding box center [1007, 472] width 79 height 11
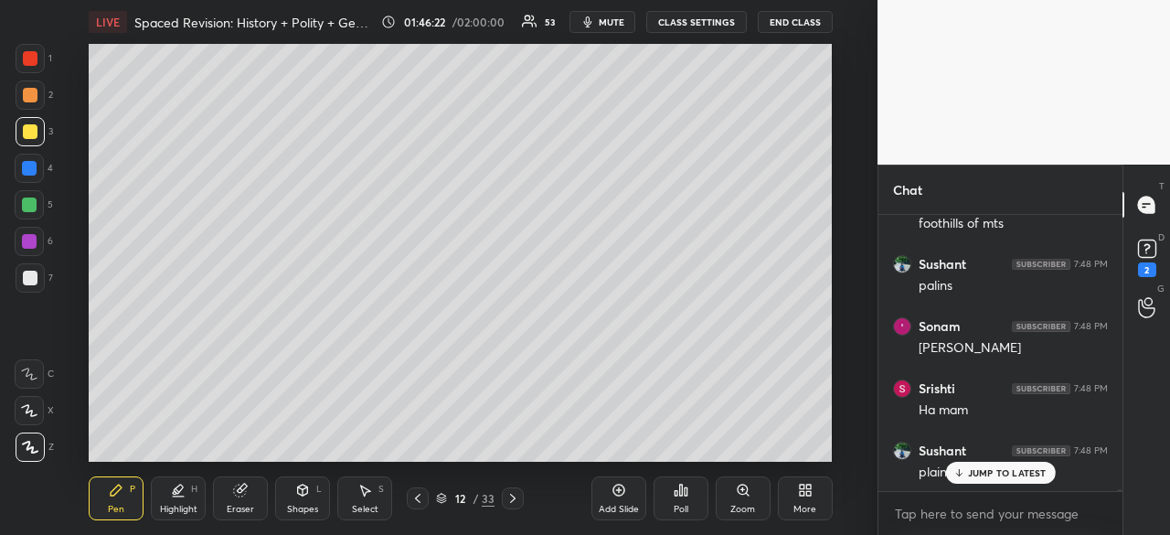
scroll to position [50298, 0]
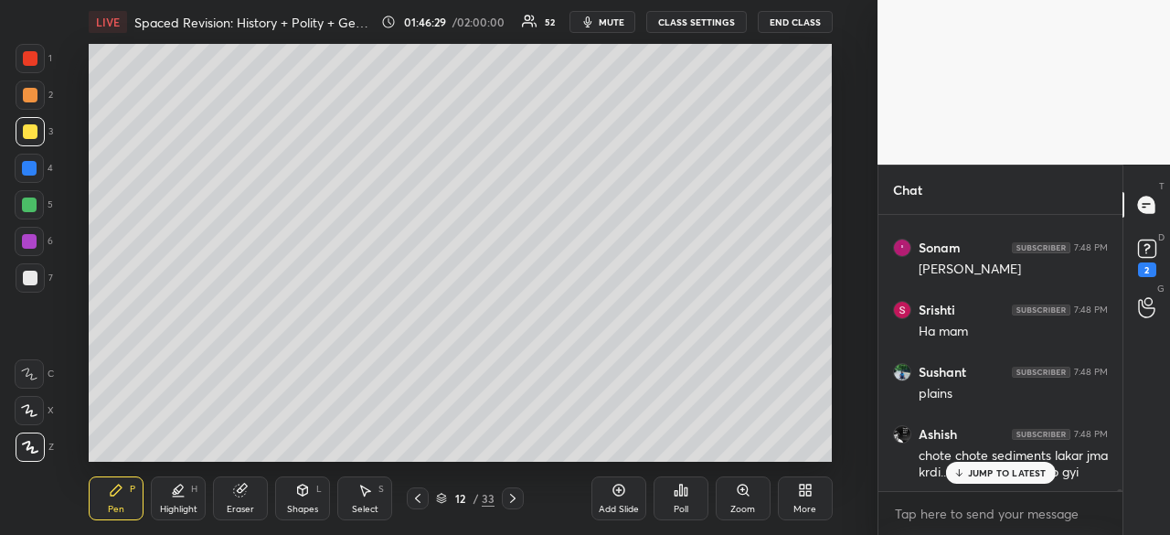
click at [29, 278] on div at bounding box center [30, 278] width 15 height 15
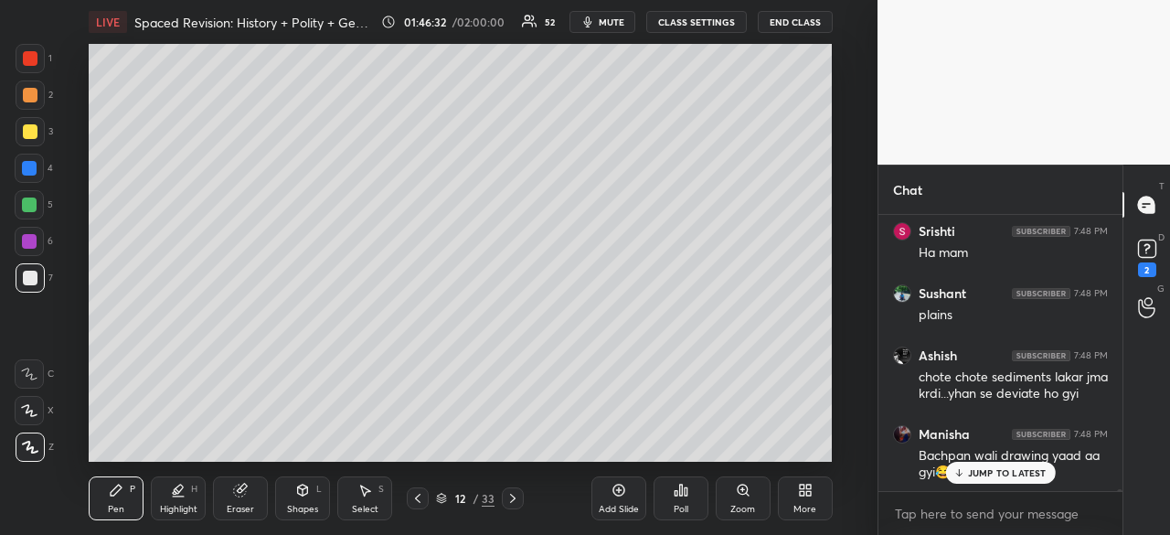
scroll to position [50439, 0]
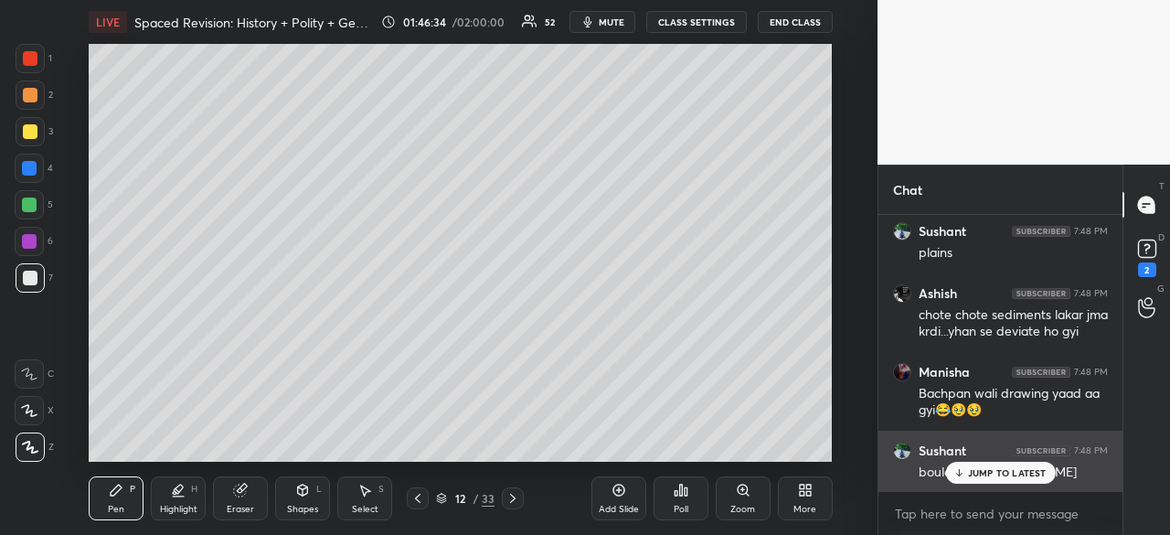
click at [985, 469] on p "JUMP TO LATEST" at bounding box center [1007, 472] width 79 height 11
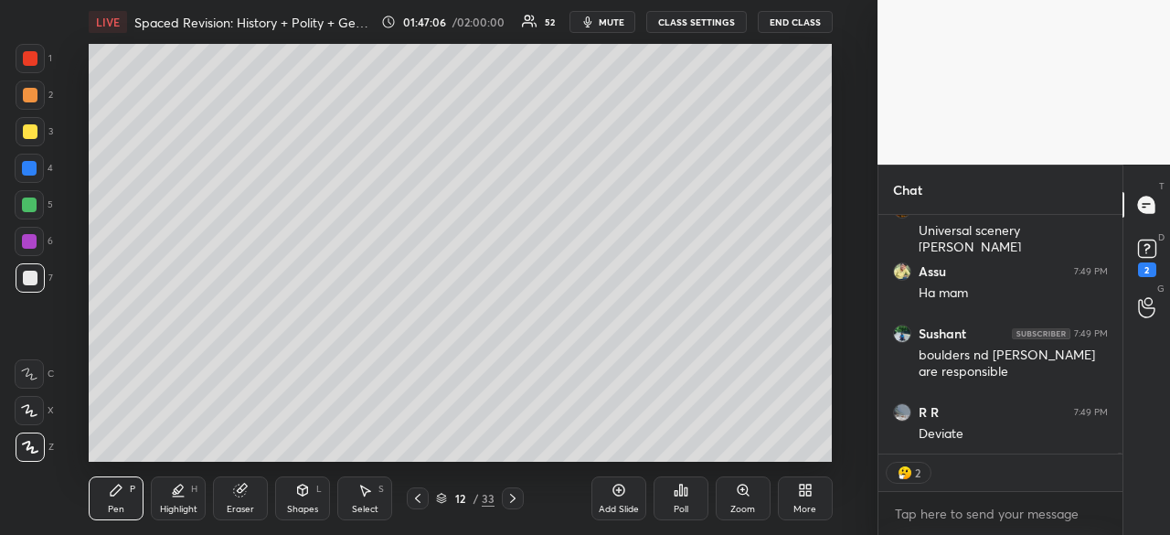
scroll to position [51274, 0]
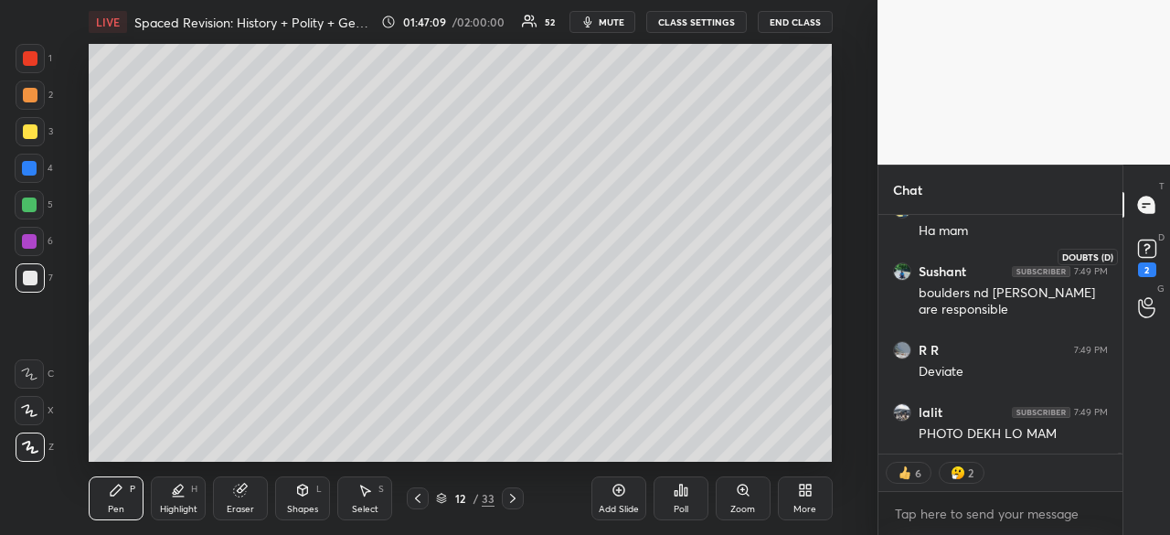
click at [1156, 252] on icon at bounding box center [1146, 248] width 27 height 27
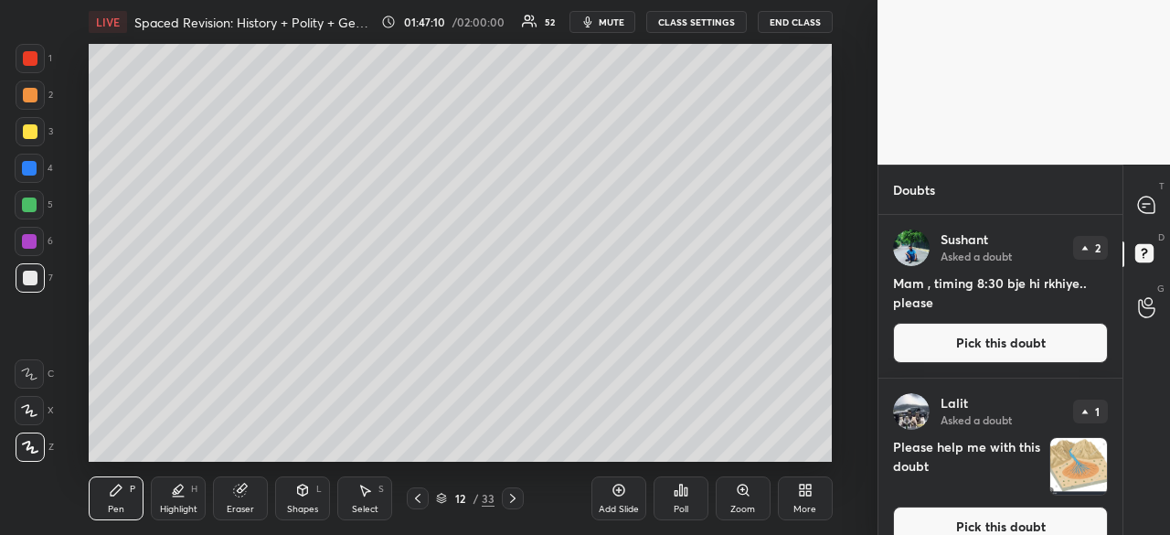
click at [1014, 527] on button "Pick this doubt" at bounding box center [1000, 526] width 215 height 40
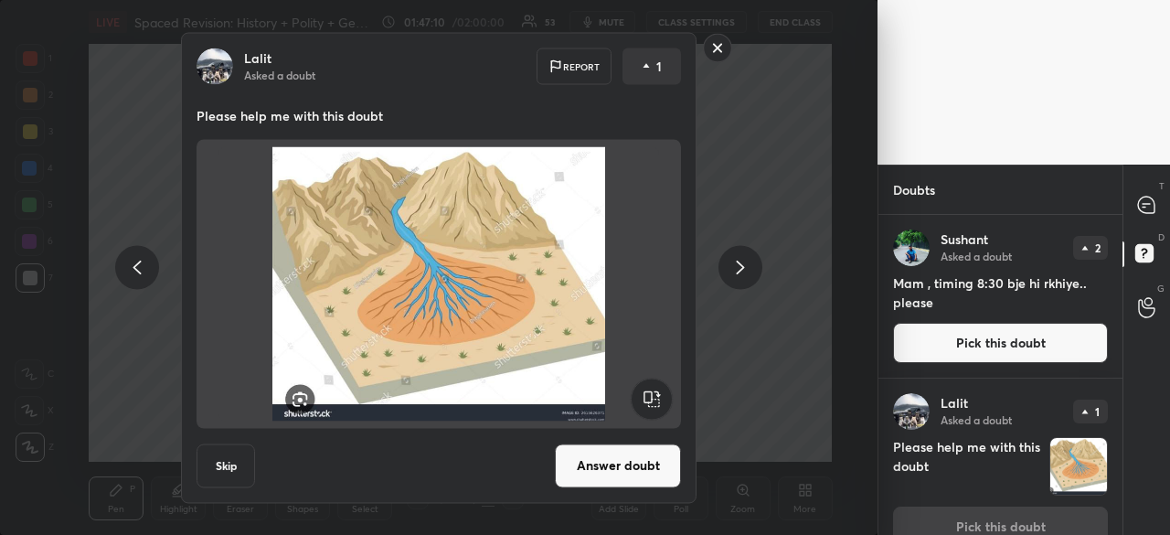
scroll to position [27, 0]
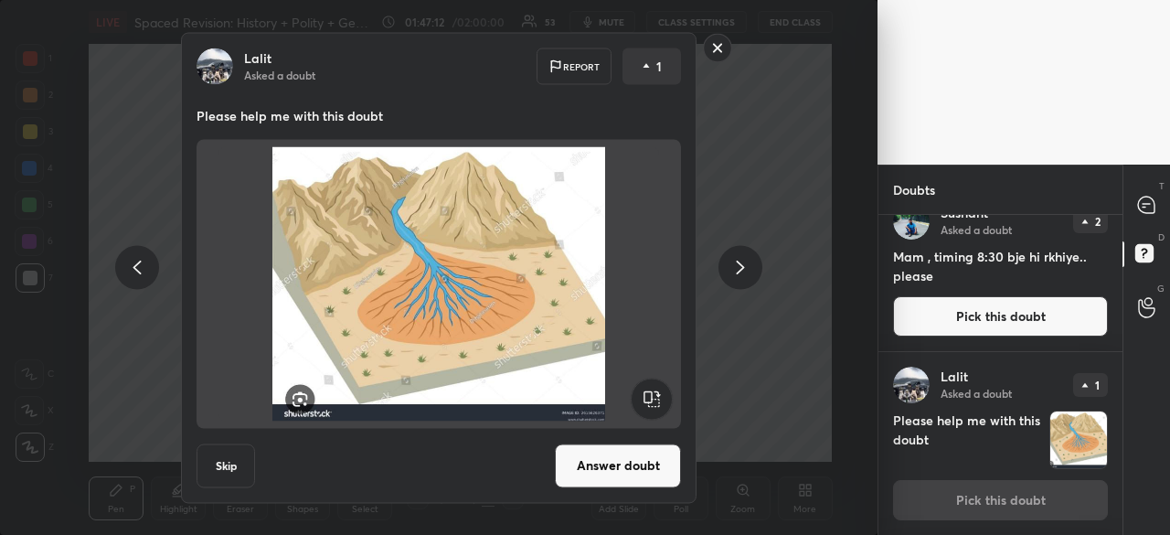
click at [620, 468] on button "Answer doubt" at bounding box center [618, 465] width 126 height 44
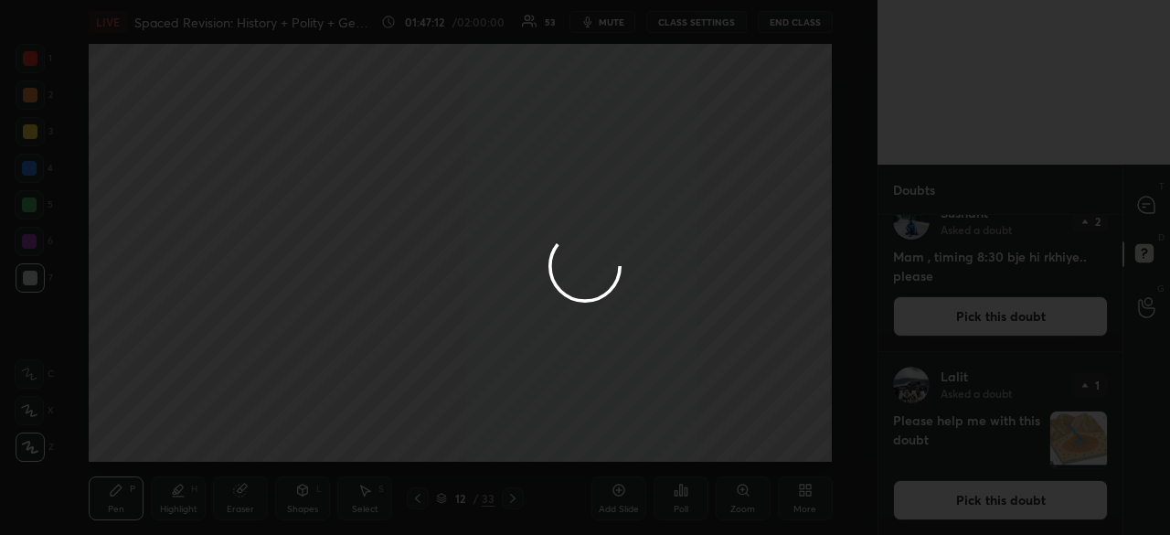
scroll to position [0, 0]
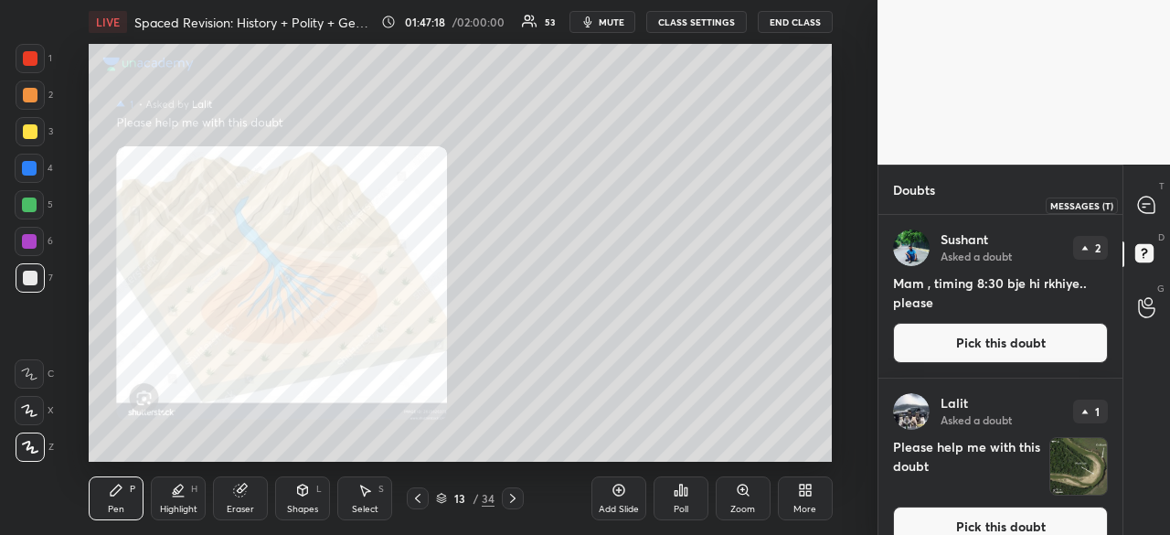
click at [1148, 206] on icon at bounding box center [1146, 204] width 16 height 16
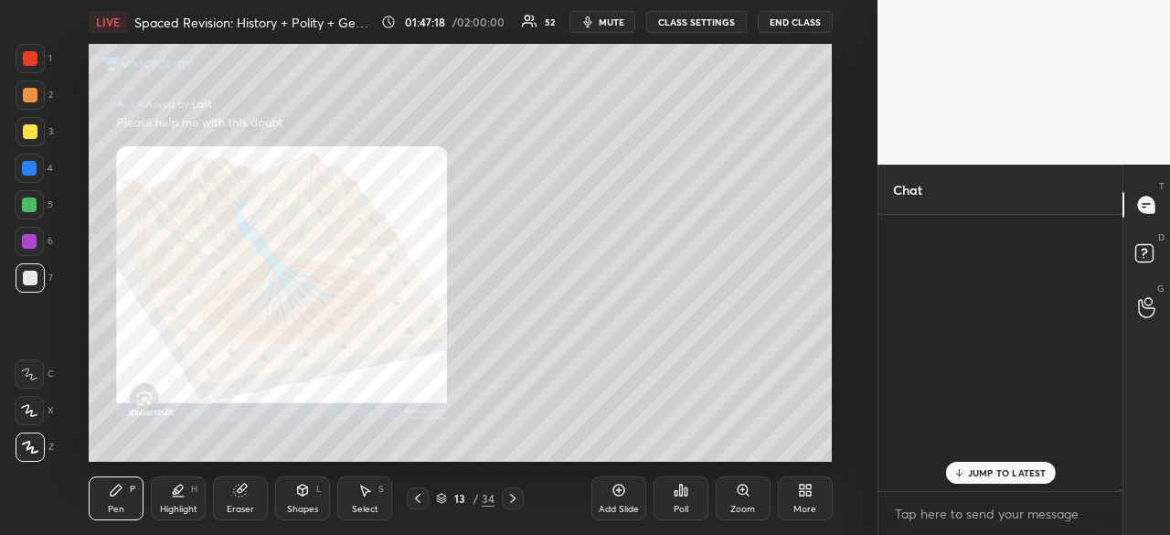
scroll to position [271, 239]
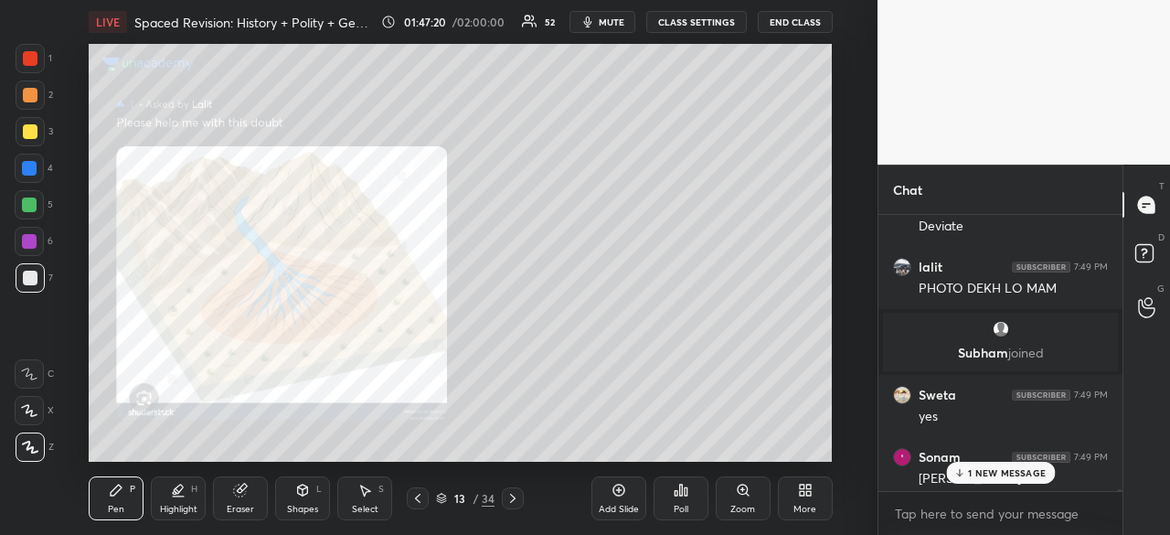
click at [1024, 471] on p "1 NEW MESSAGE" at bounding box center [1007, 472] width 78 height 11
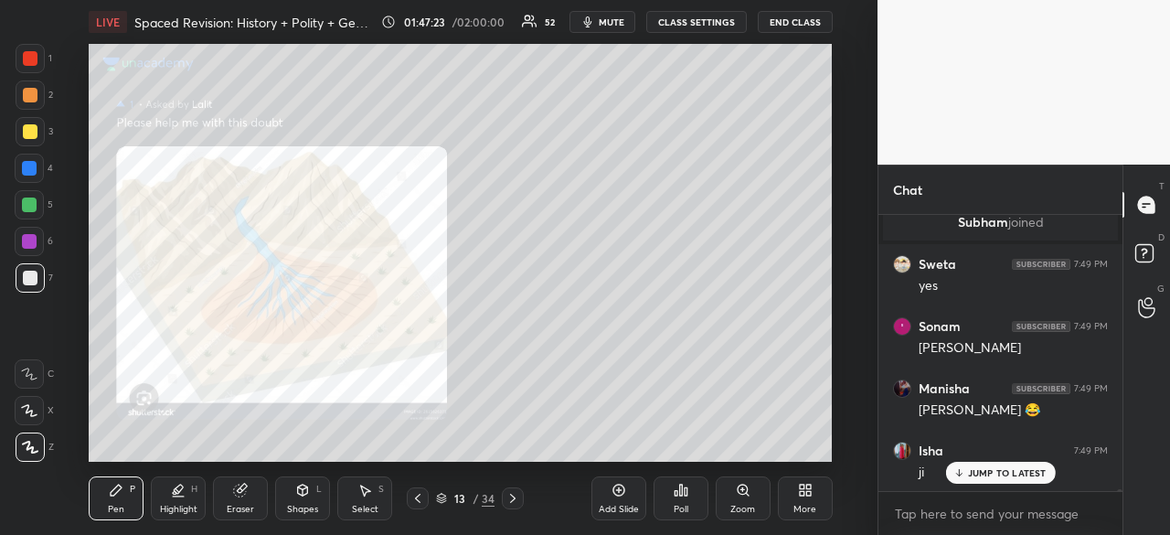
scroll to position [51958, 0]
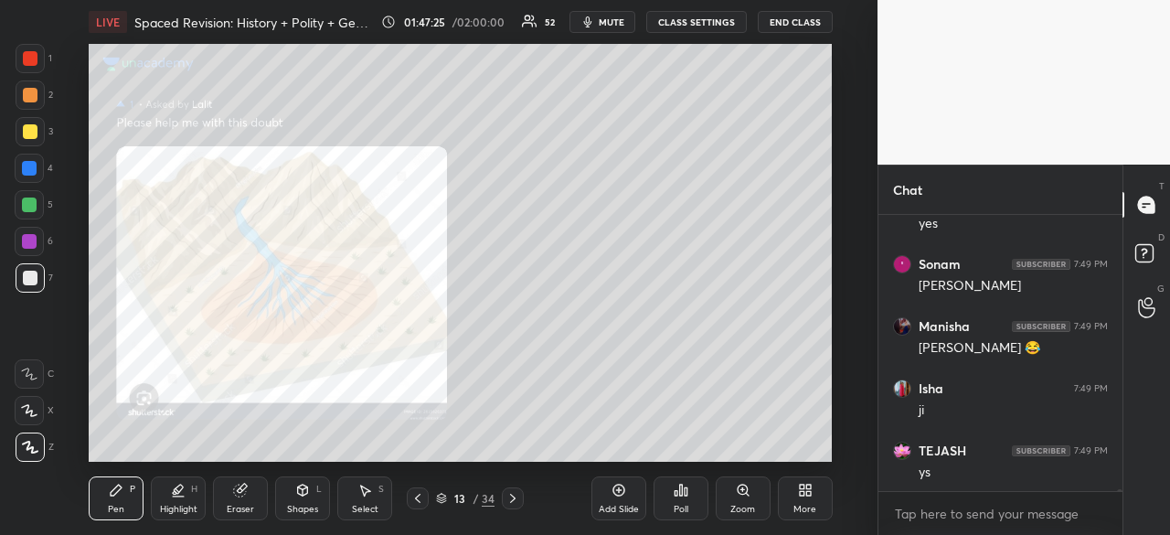
click at [25, 59] on div at bounding box center [30, 58] width 15 height 15
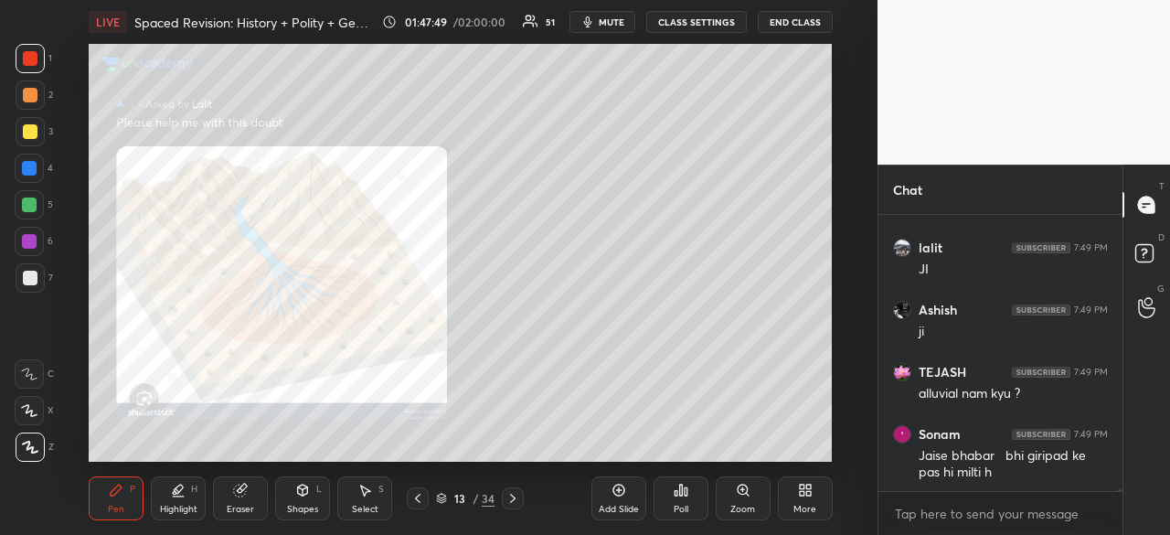
scroll to position [52347, 0]
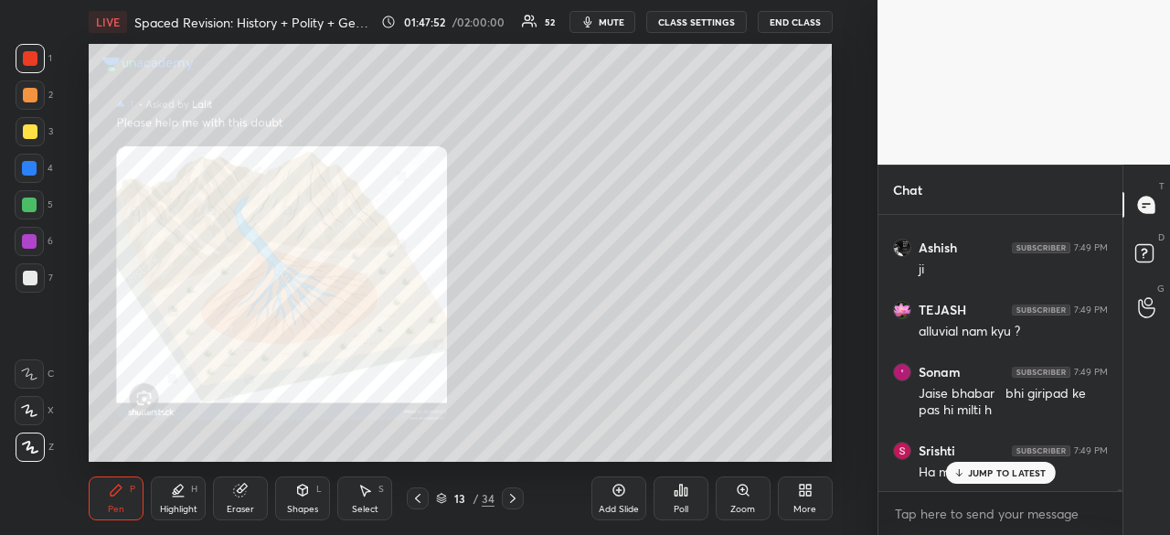
click at [32, 242] on div at bounding box center [29, 241] width 15 height 15
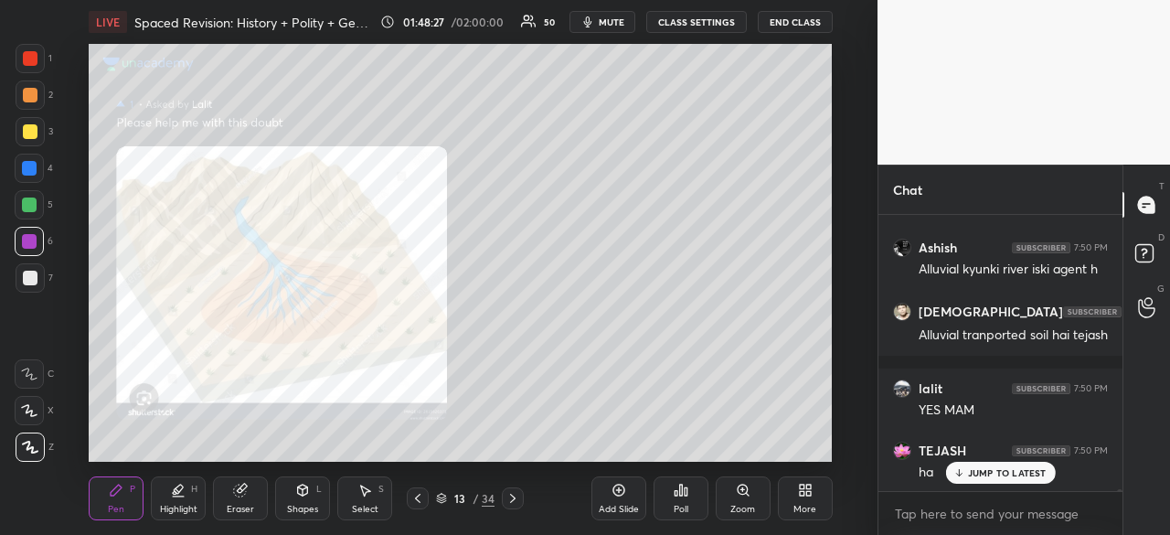
scroll to position [52852, 0]
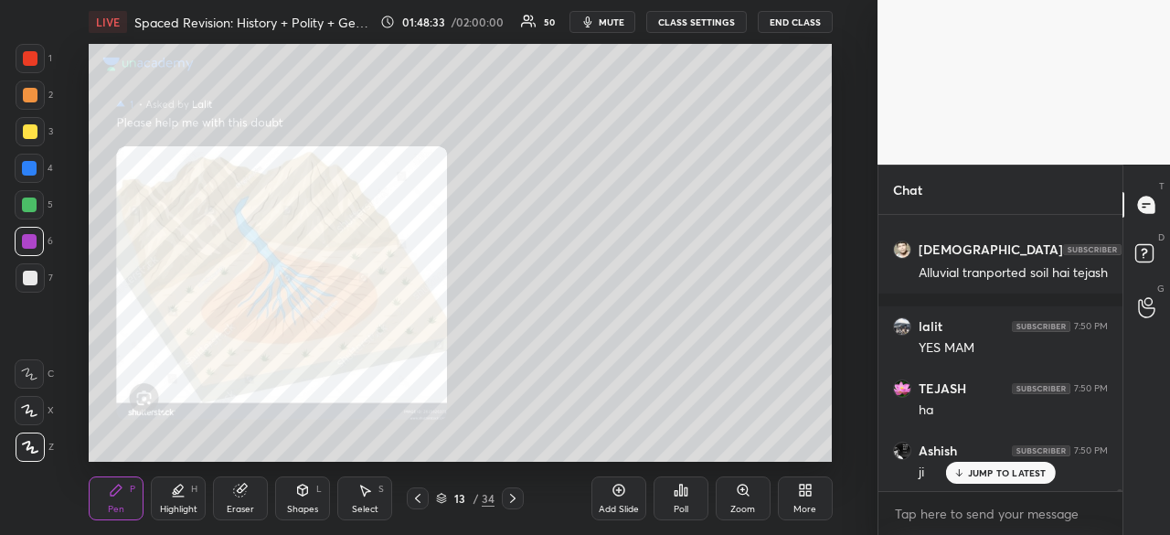
click at [420, 500] on icon at bounding box center [417, 498] width 15 height 15
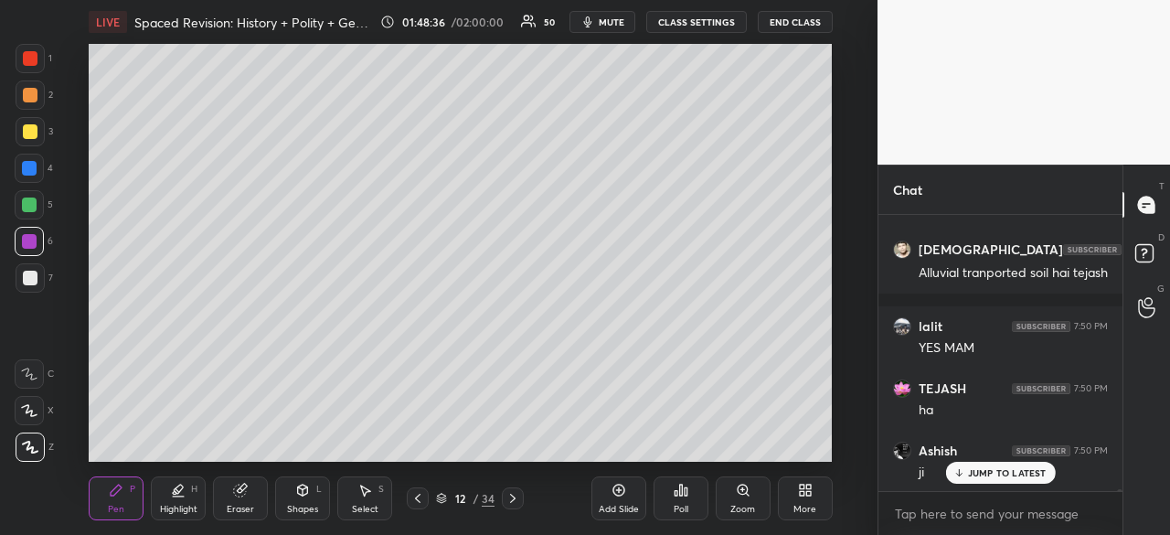
click at [985, 474] on p "JUMP TO LATEST" at bounding box center [1007, 472] width 79 height 11
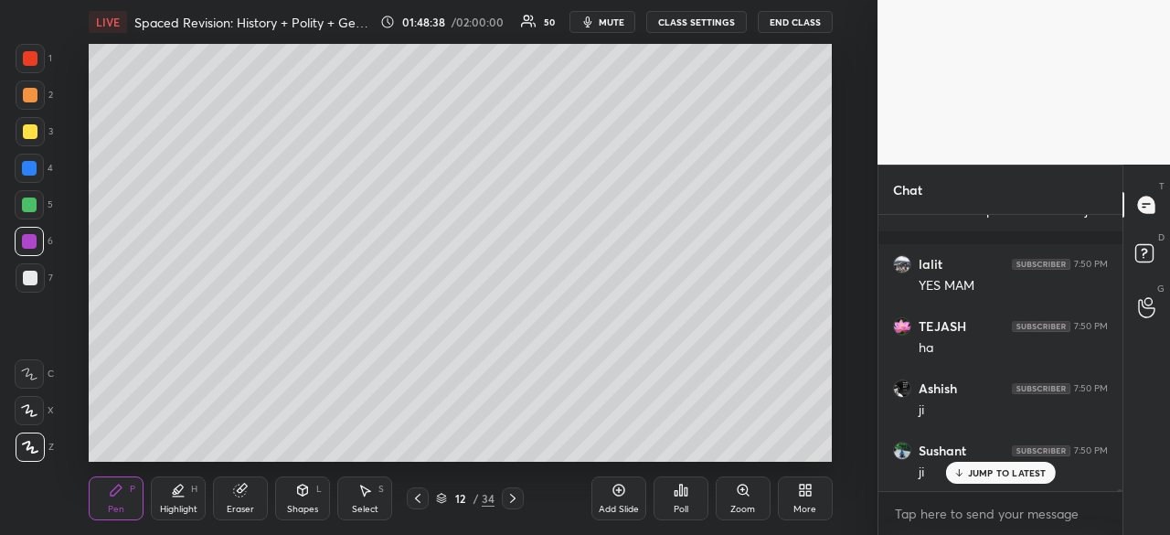
click at [524, 496] on div "12 / 34" at bounding box center [465, 498] width 251 height 22
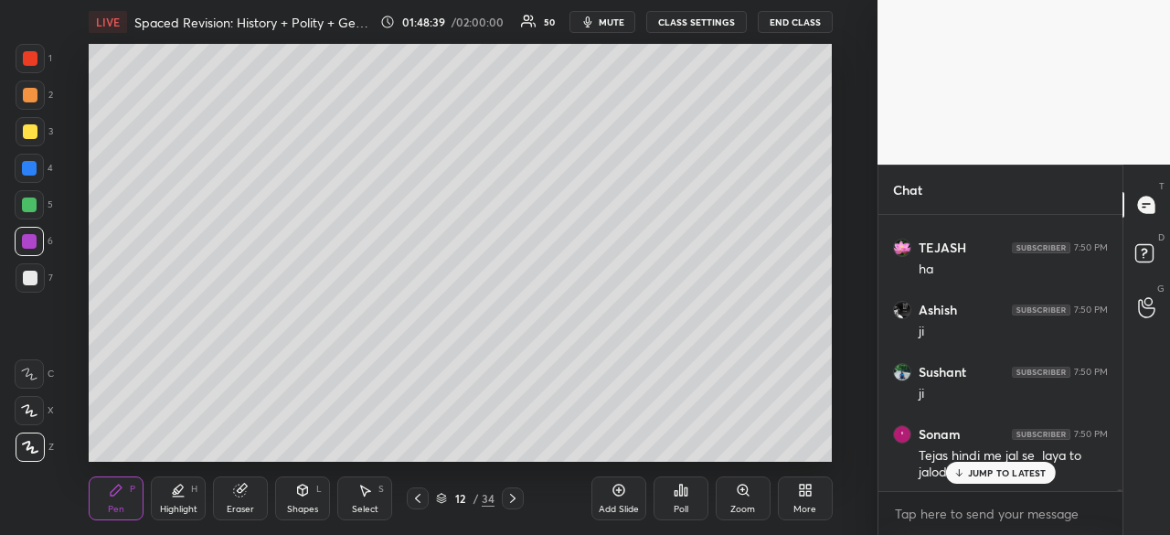
drag, startPoint x: 512, startPoint y: 501, endPoint x: 522, endPoint y: 488, distance: 16.3
click at [514, 501] on icon at bounding box center [512, 498] width 15 height 15
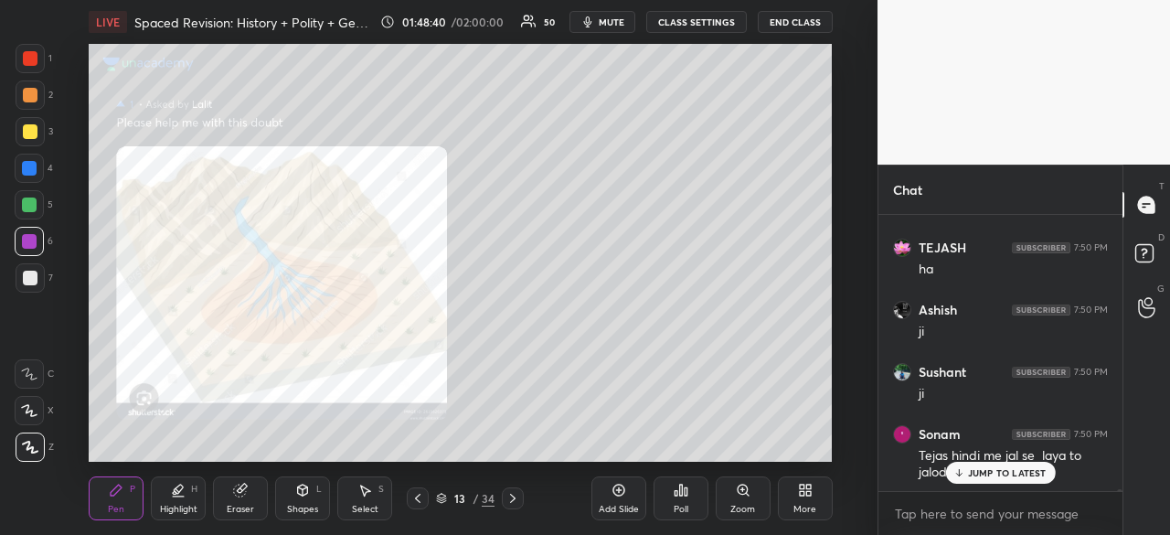
scroll to position [53055, 0]
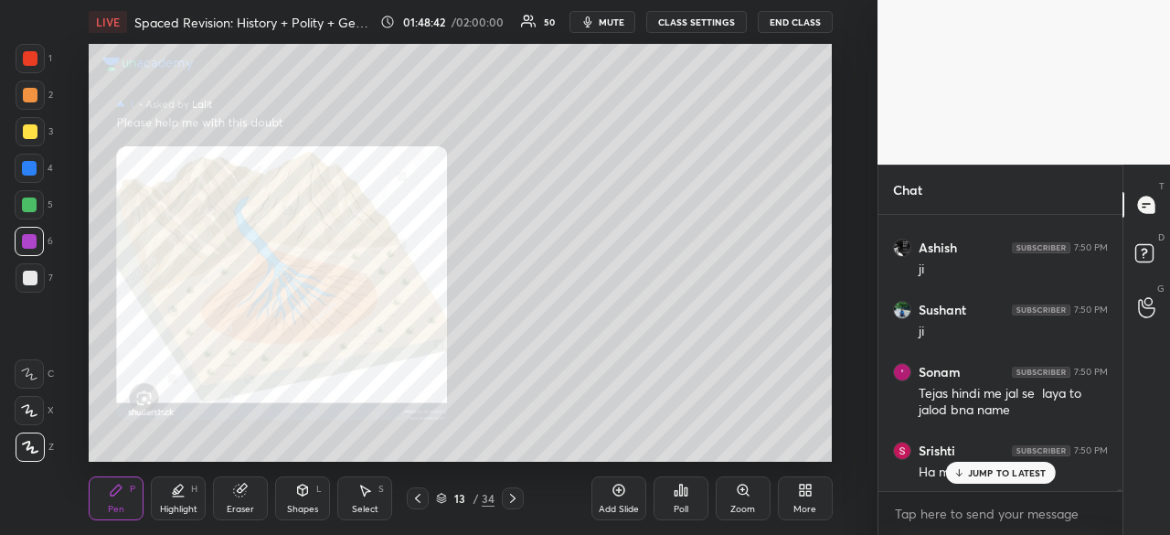
click at [614, 494] on icon at bounding box center [618, 490] width 15 height 15
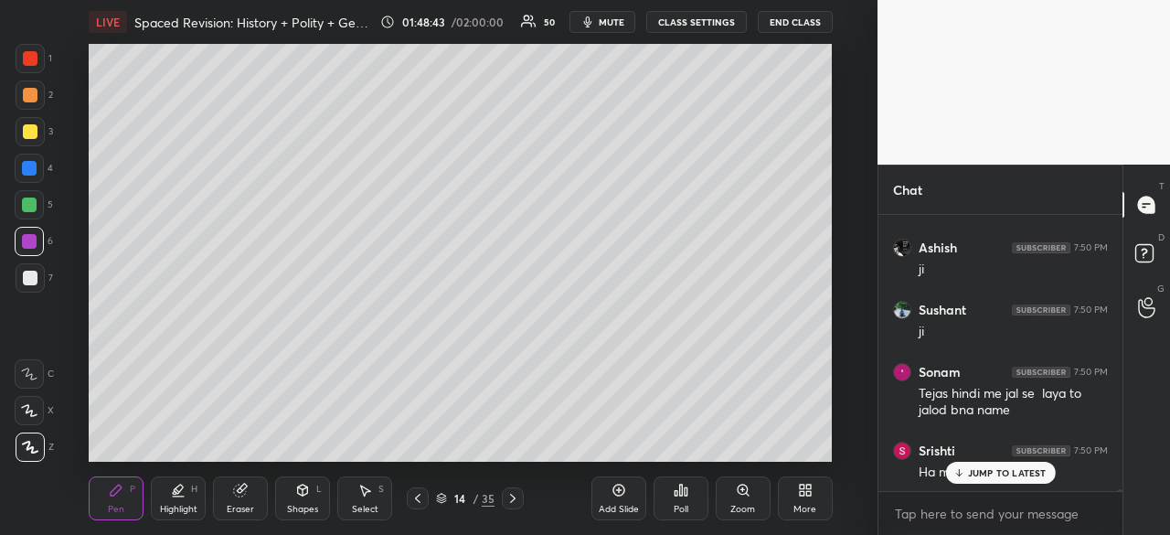
click at [27, 281] on div at bounding box center [30, 278] width 15 height 15
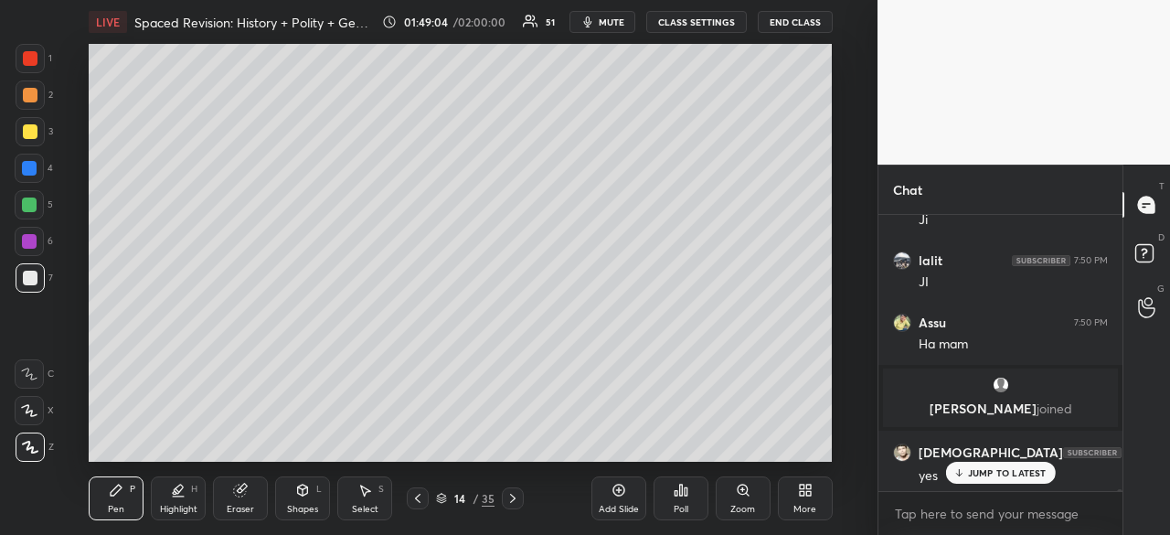
scroll to position [54053, 0]
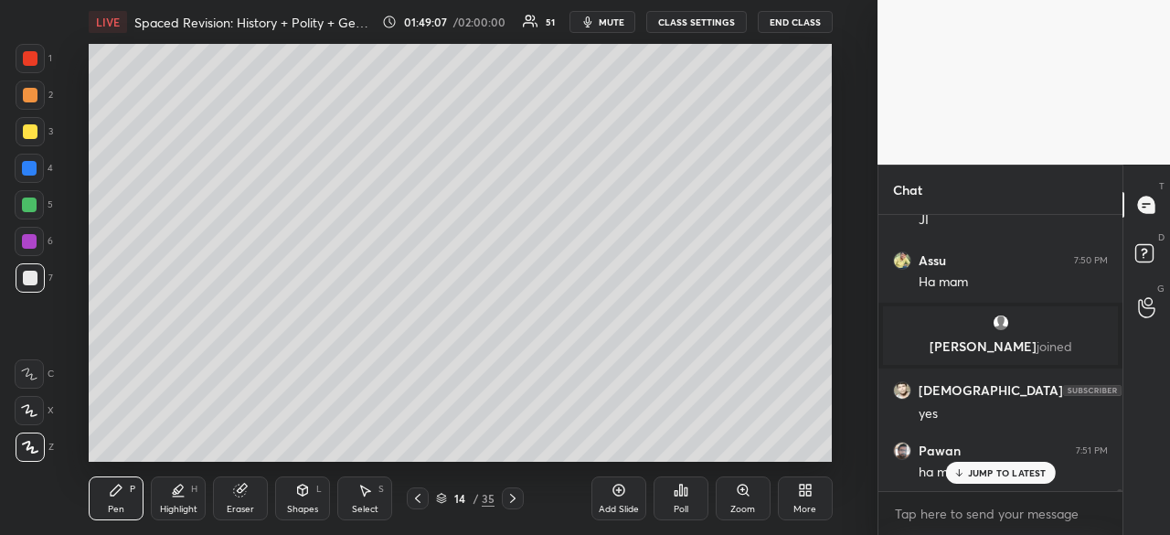
click at [24, 265] on div at bounding box center [30, 277] width 29 height 29
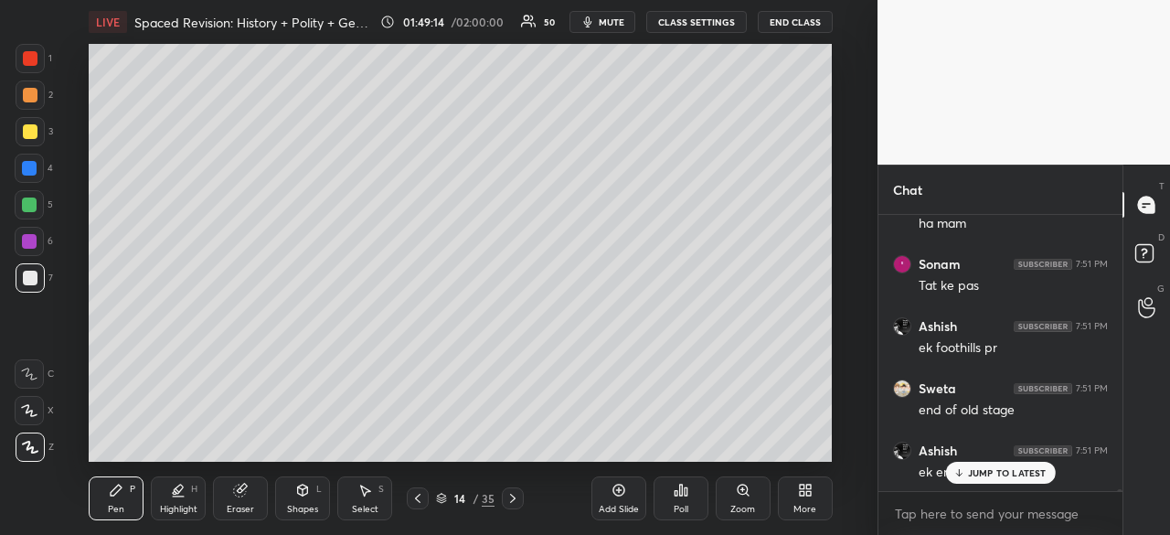
scroll to position [54364, 0]
click at [35, 46] on div at bounding box center [30, 58] width 29 height 29
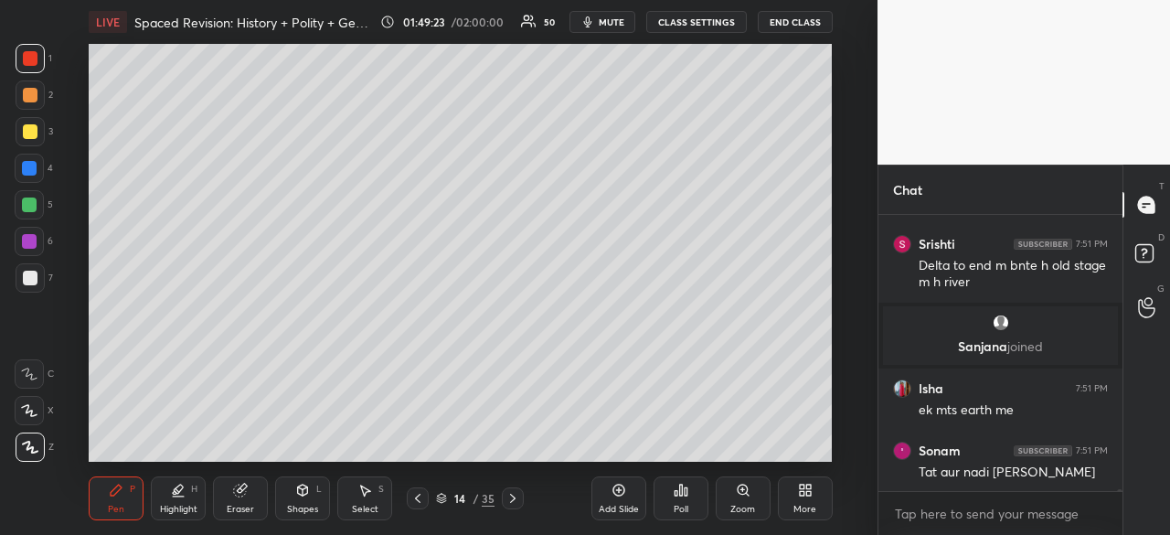
scroll to position [52137, 0]
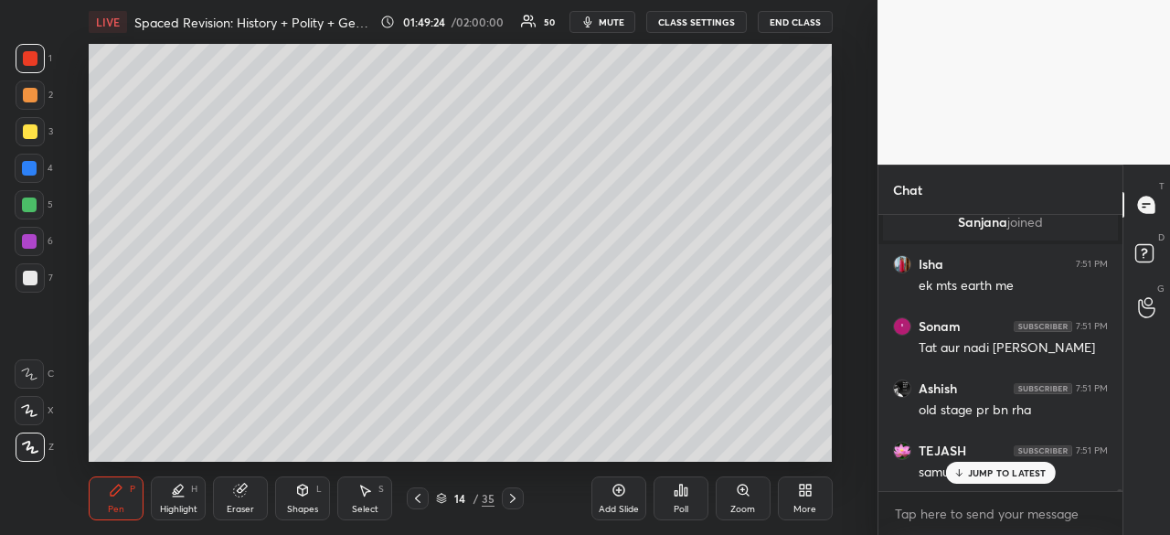
click at [978, 482] on div "JUMP TO LATEST" at bounding box center [1000, 473] width 110 height 22
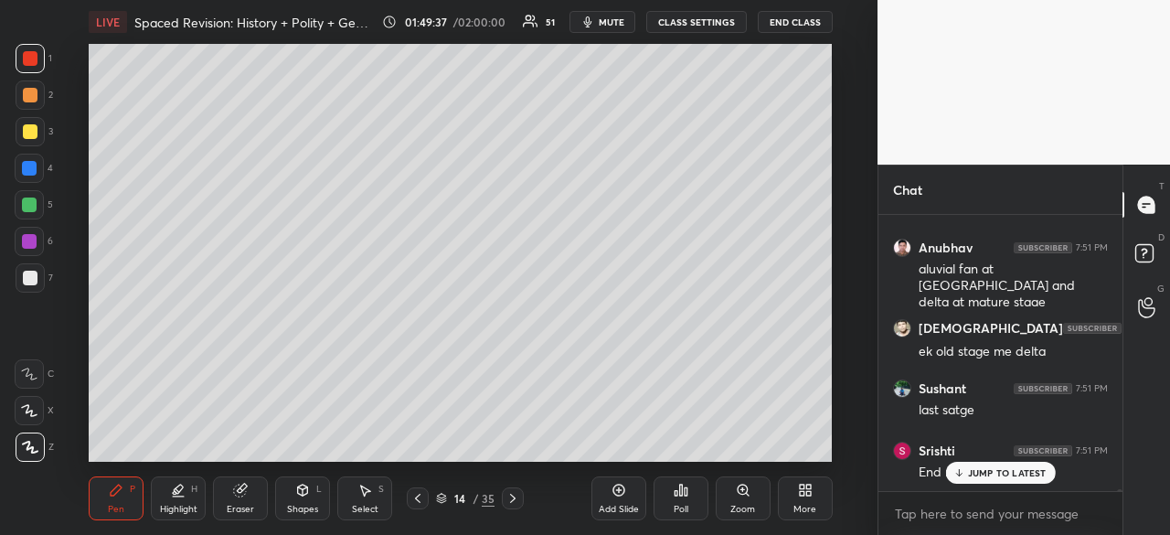
scroll to position [52792, 0]
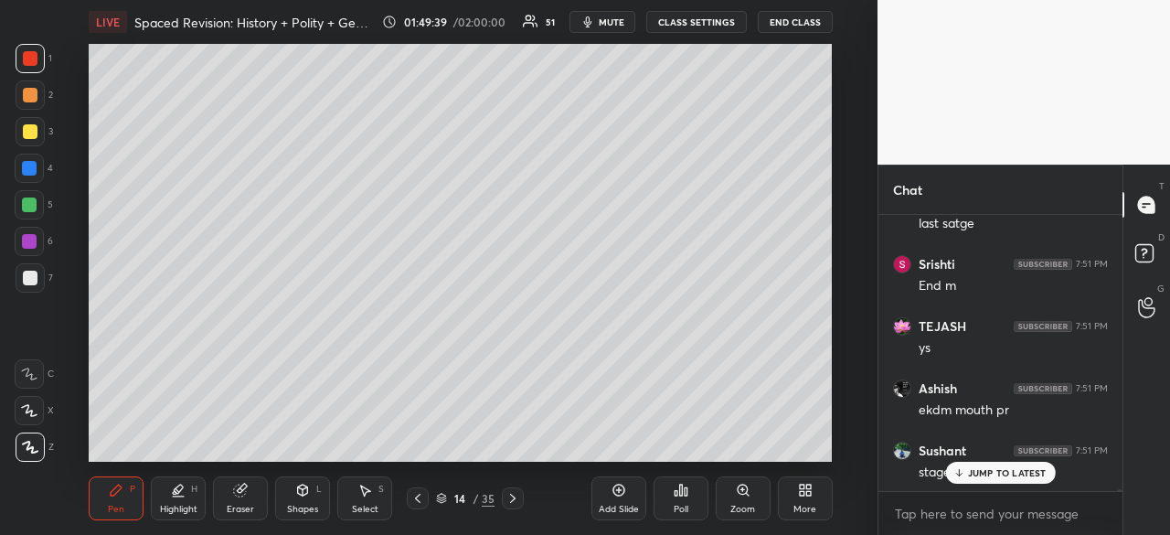
click at [417, 505] on icon at bounding box center [417, 498] width 15 height 15
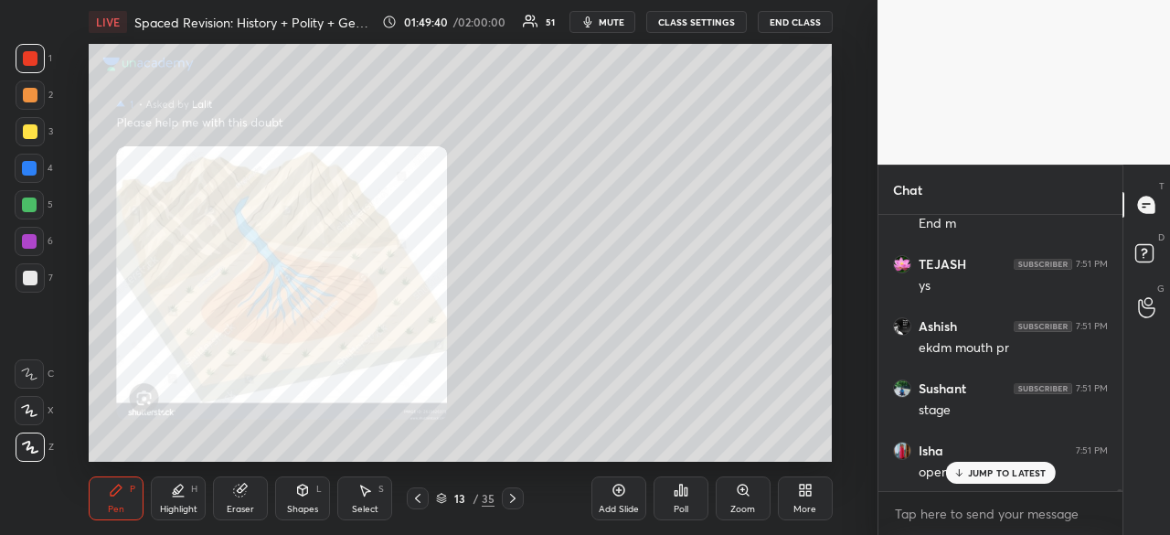
scroll to position [53040, 0]
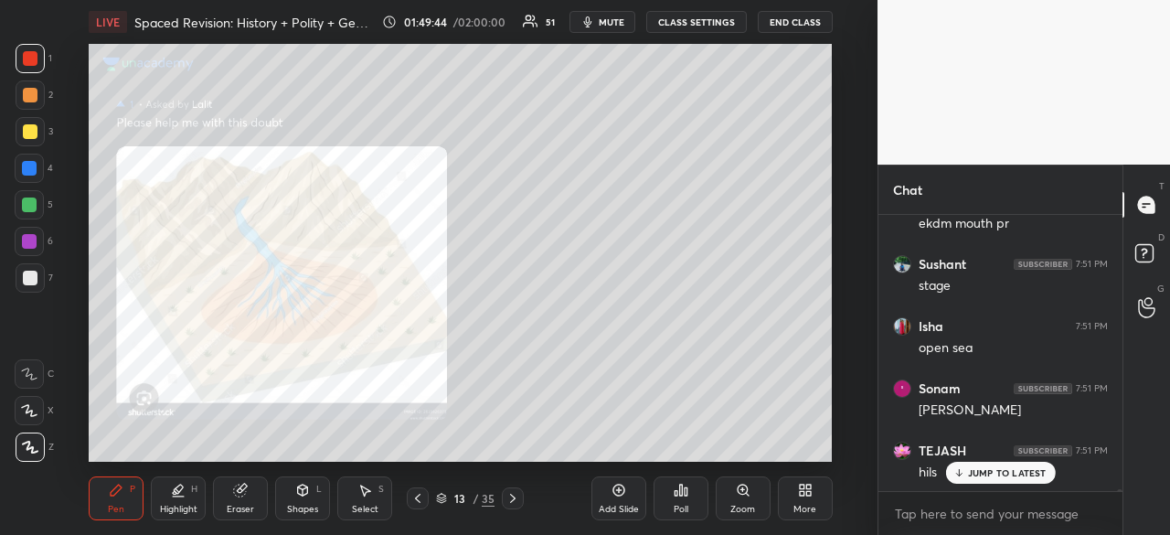
click at [1029, 475] on div "TEJASH 7:51 PM samundar Ramesh 7:51 PM Jaha nadi samudra se milegi hai wo delta…" at bounding box center [1000, 353] width 244 height 276
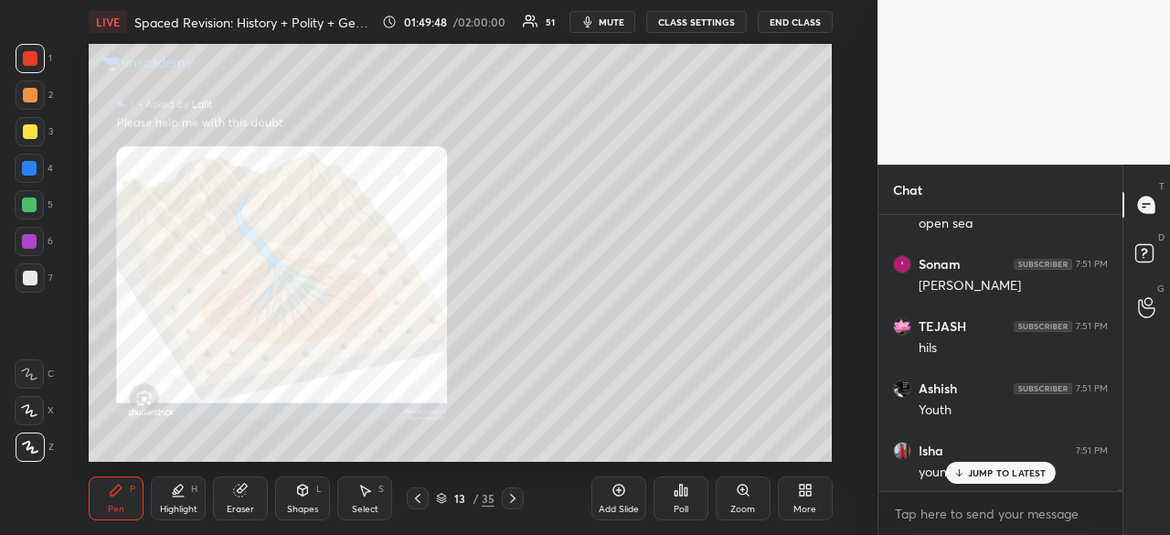
scroll to position [53289, 0]
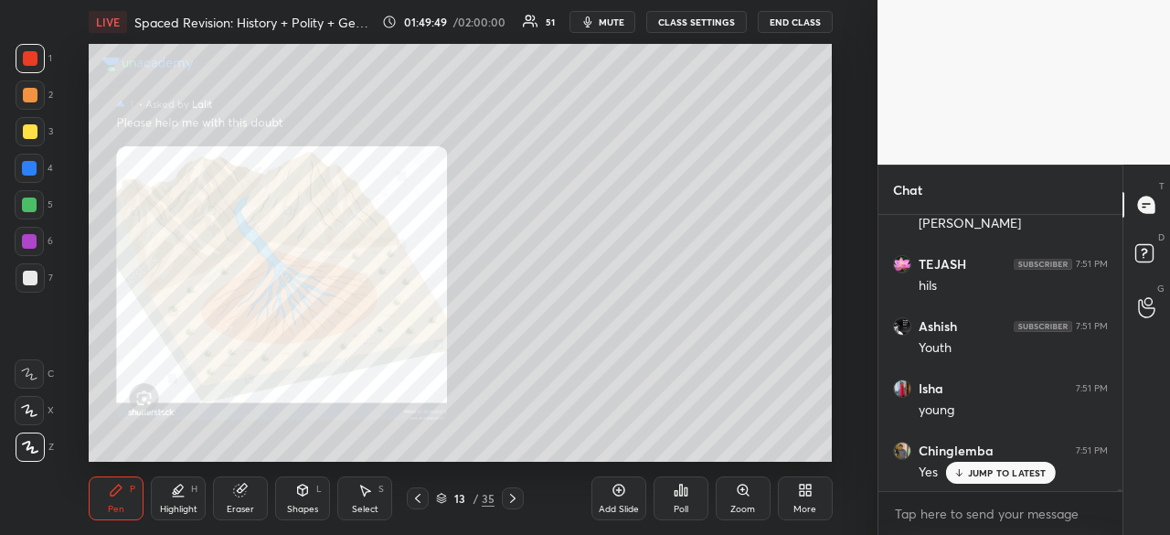
click at [518, 497] on icon at bounding box center [512, 498] width 15 height 15
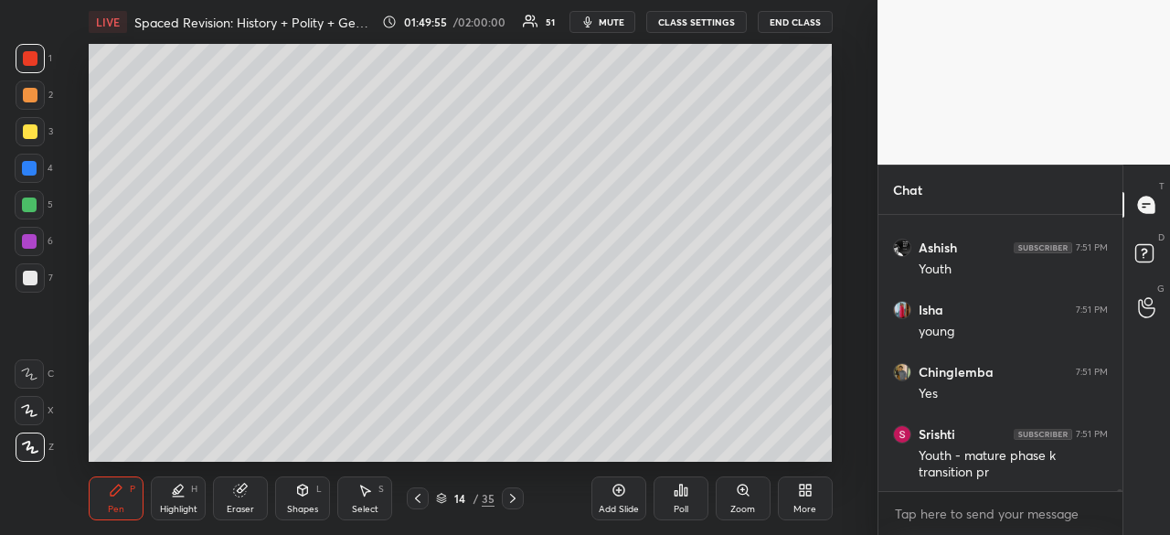
scroll to position [53429, 0]
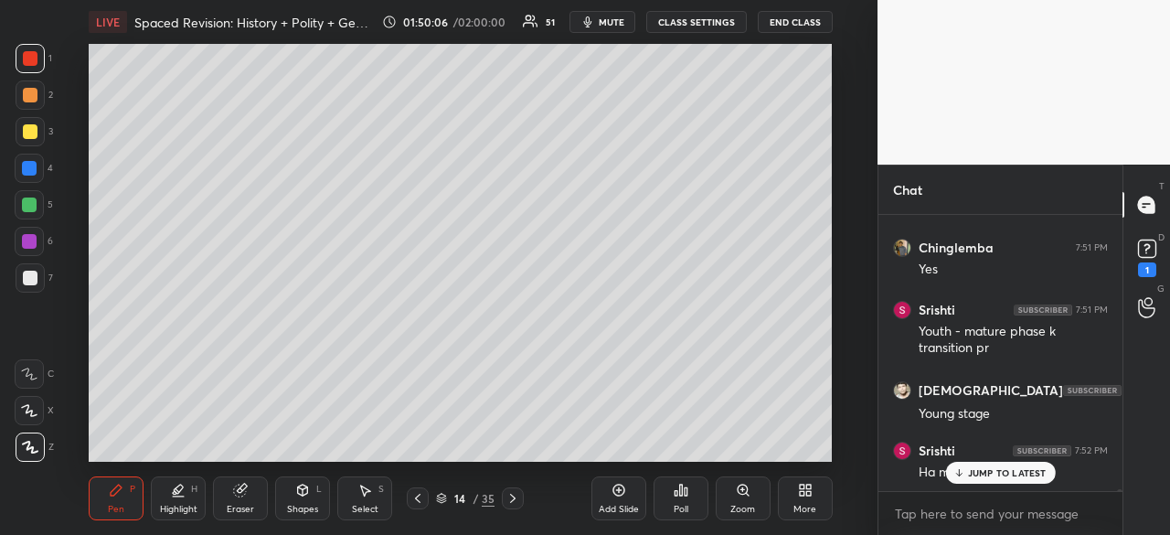
click at [30, 270] on div at bounding box center [30, 277] width 29 height 29
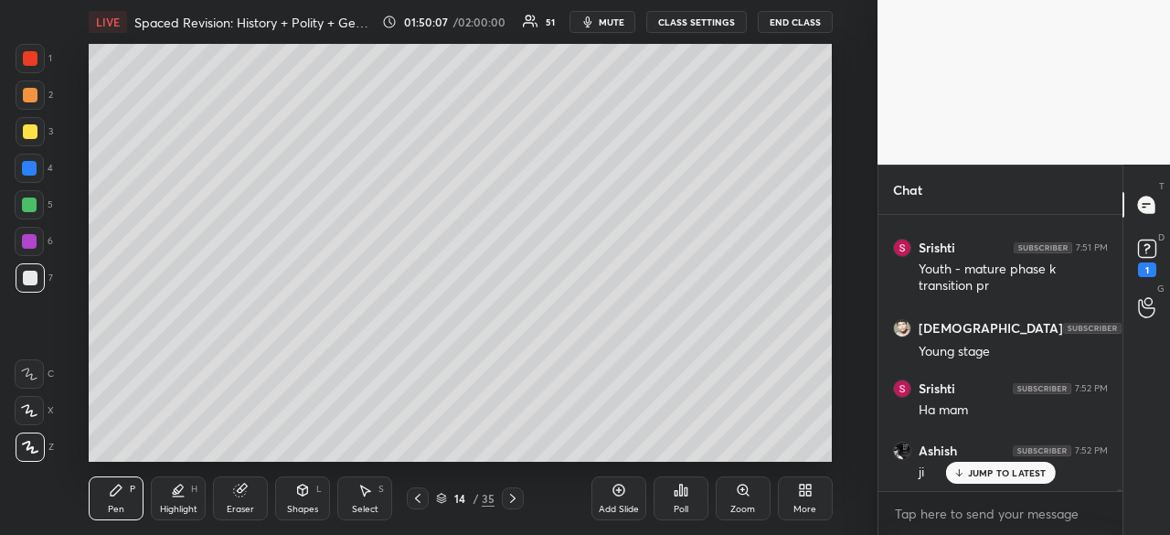
scroll to position [53616, 0]
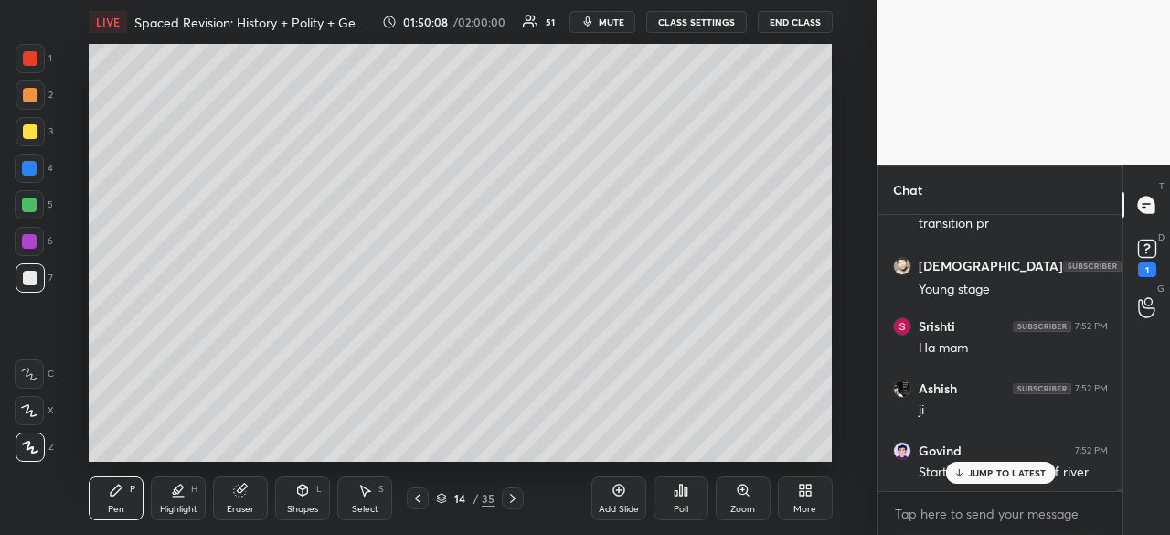
click at [1009, 480] on div "JUMP TO LATEST" at bounding box center [1000, 473] width 110 height 22
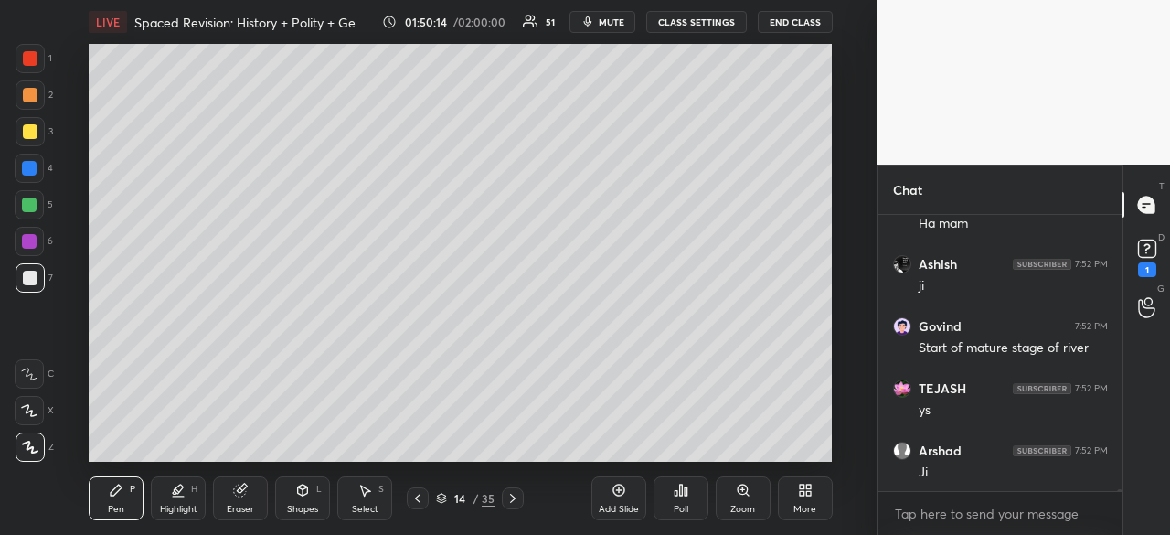
scroll to position [53802, 0]
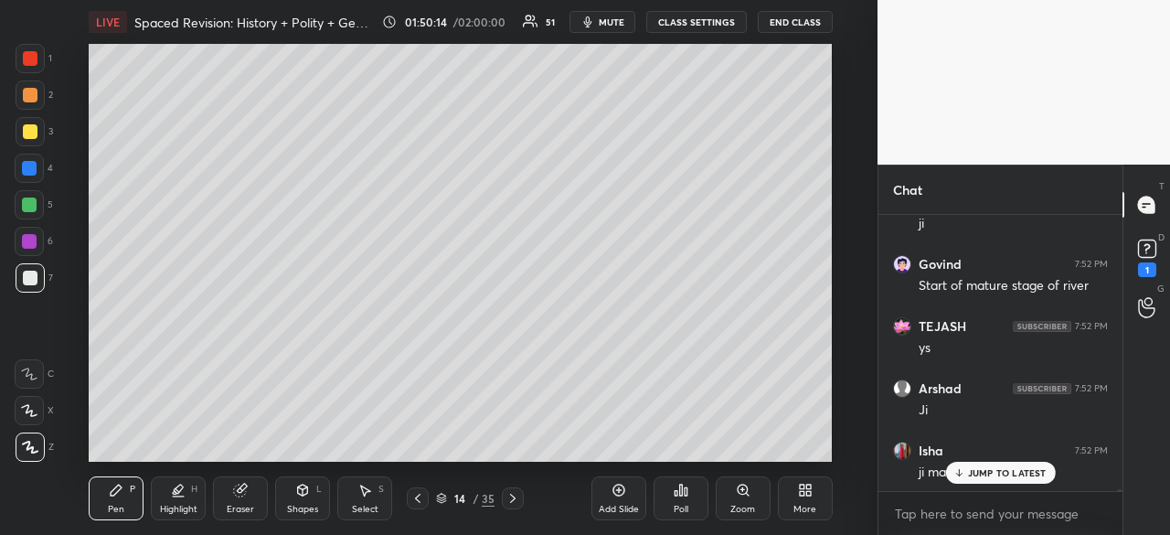
click at [414, 496] on icon at bounding box center [417, 498] width 15 height 15
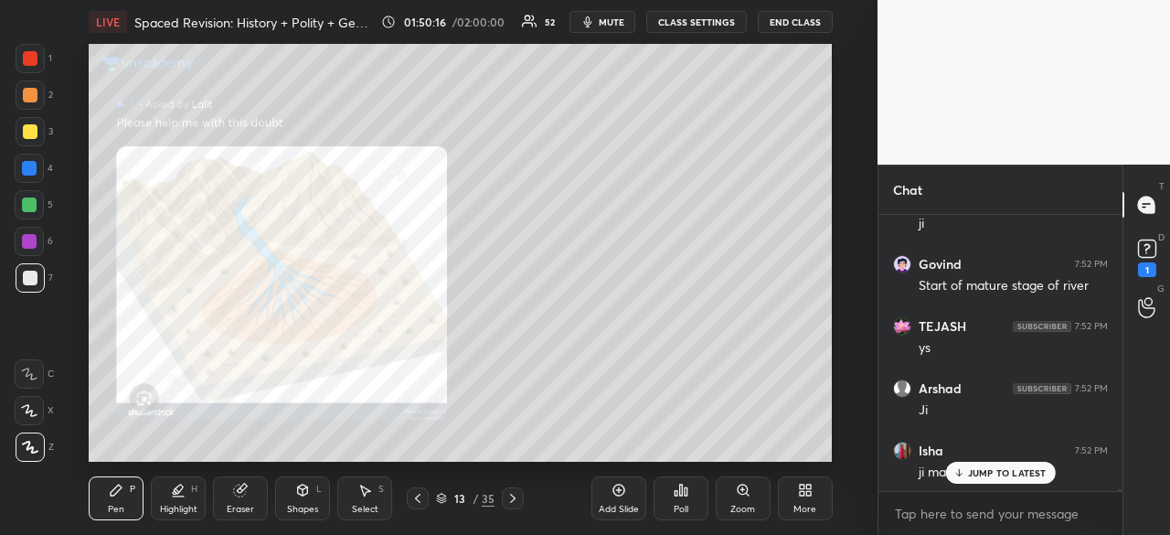
click at [517, 495] on icon at bounding box center [512, 498] width 15 height 15
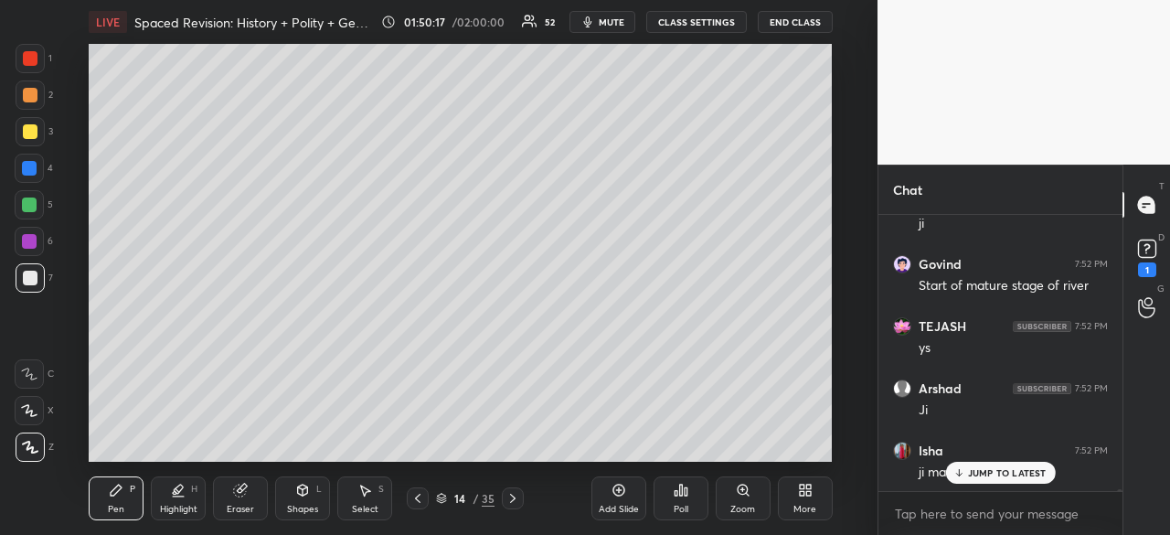
scroll to position [53865, 0]
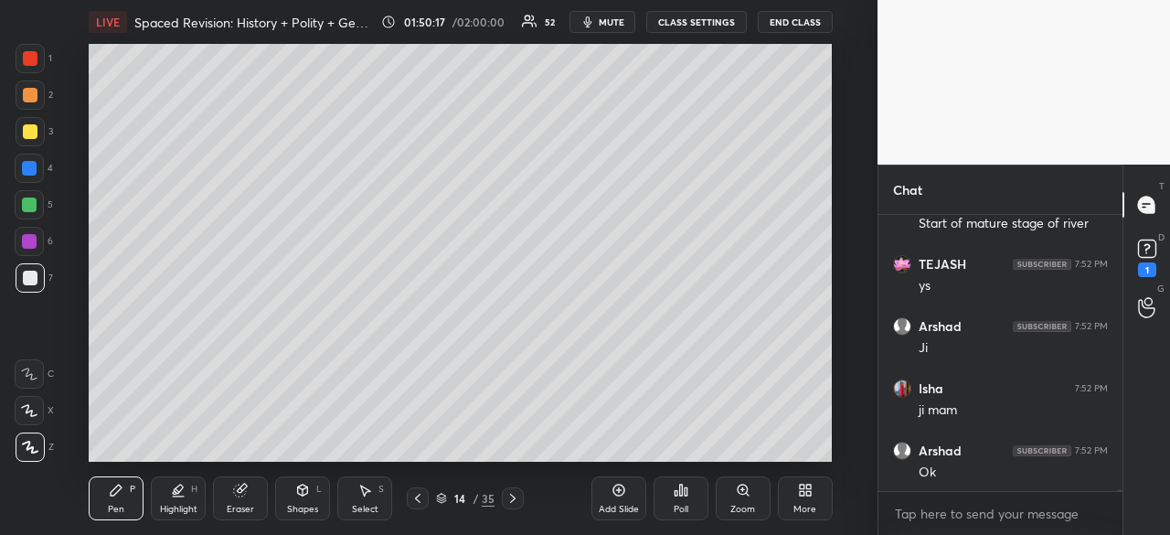
click at [991, 473] on div "Ashish 7:52 PM ji Govind 7:52 PM Start of mature stage of river TEJASH 7:52 PM …" at bounding box center [1000, 353] width 244 height 277
click at [413, 491] on icon at bounding box center [417, 498] width 15 height 15
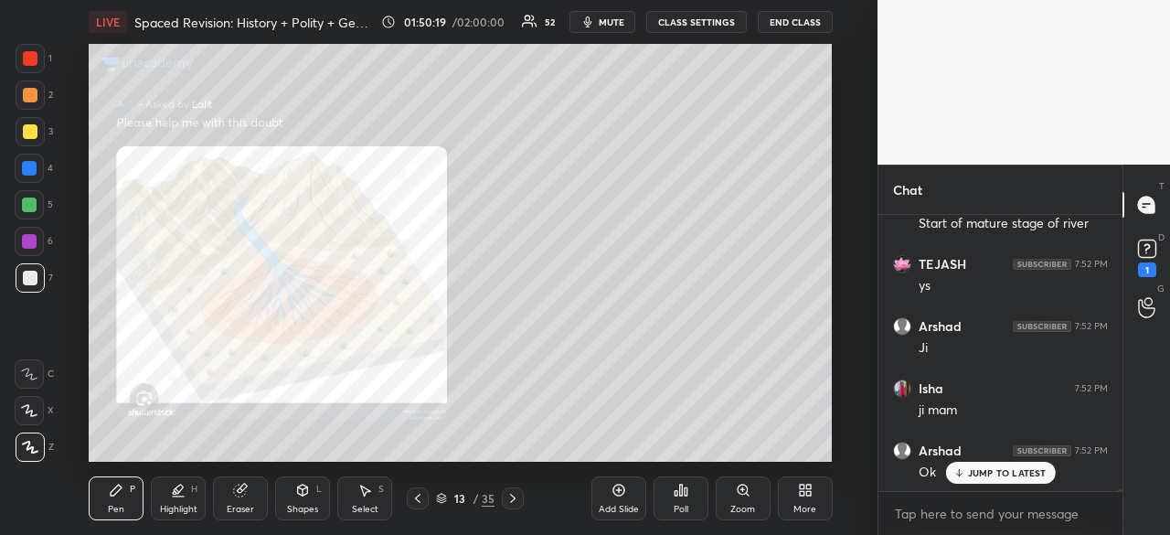
scroll to position [53927, 0]
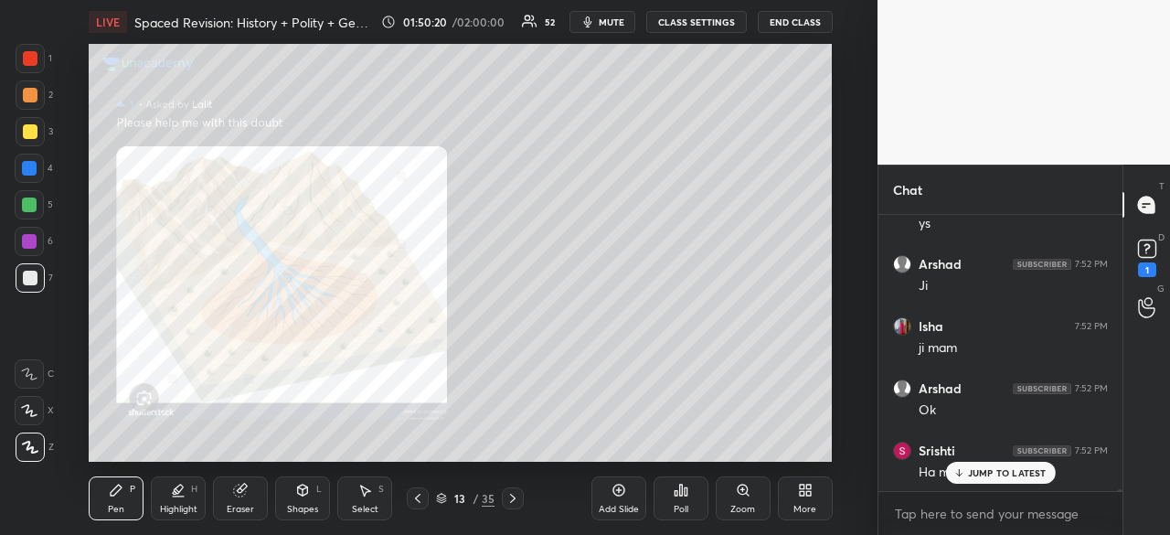
click at [1009, 474] on p "JUMP TO LATEST" at bounding box center [1007, 472] width 79 height 11
click at [511, 499] on icon at bounding box center [512, 498] width 15 height 15
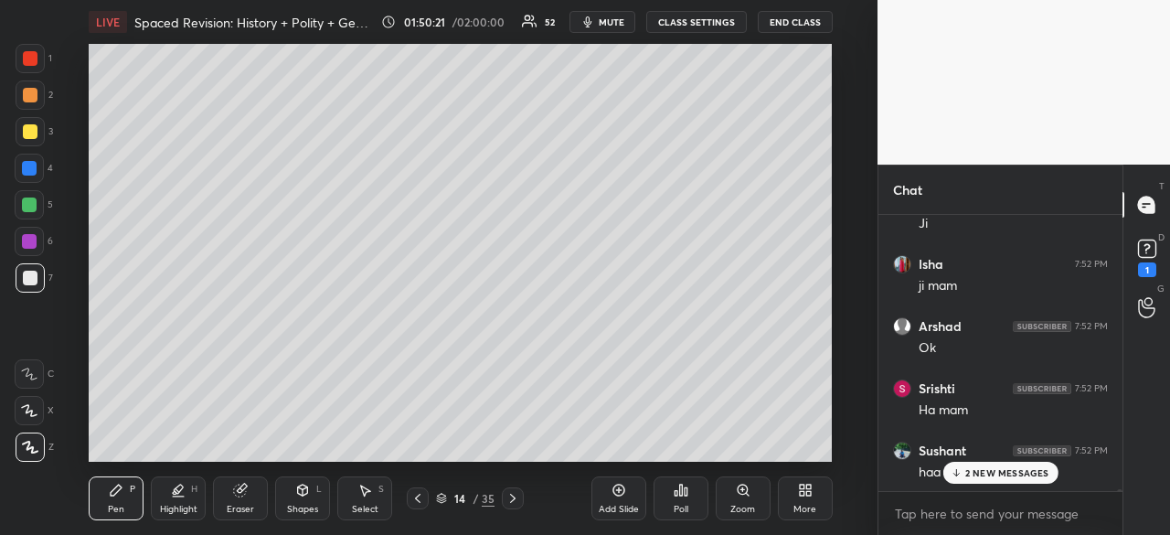
scroll to position [54130, 0]
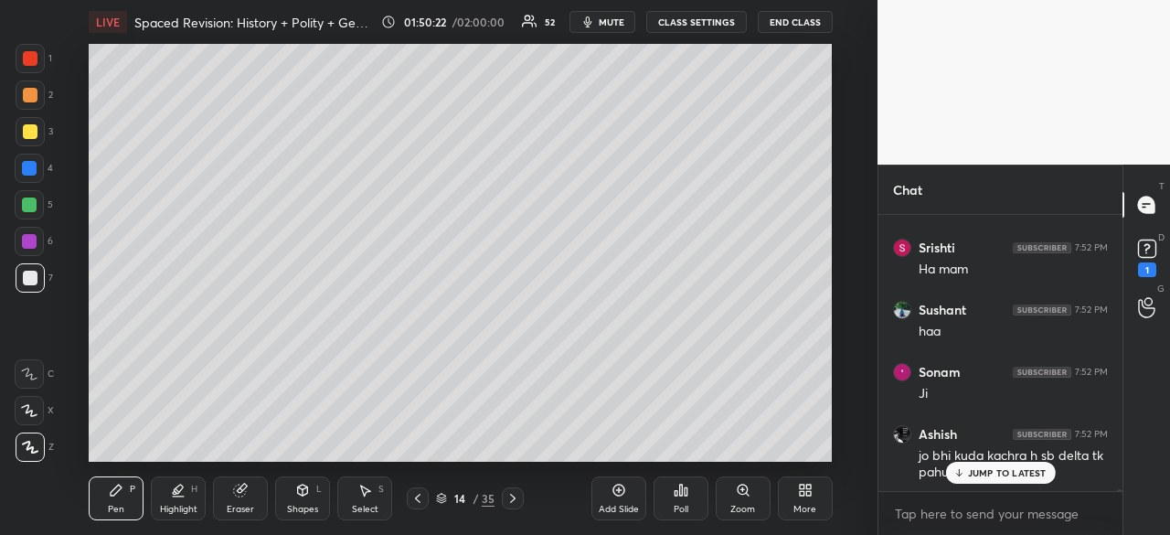
click at [1004, 471] on p "JUMP TO LATEST" at bounding box center [1007, 472] width 79 height 11
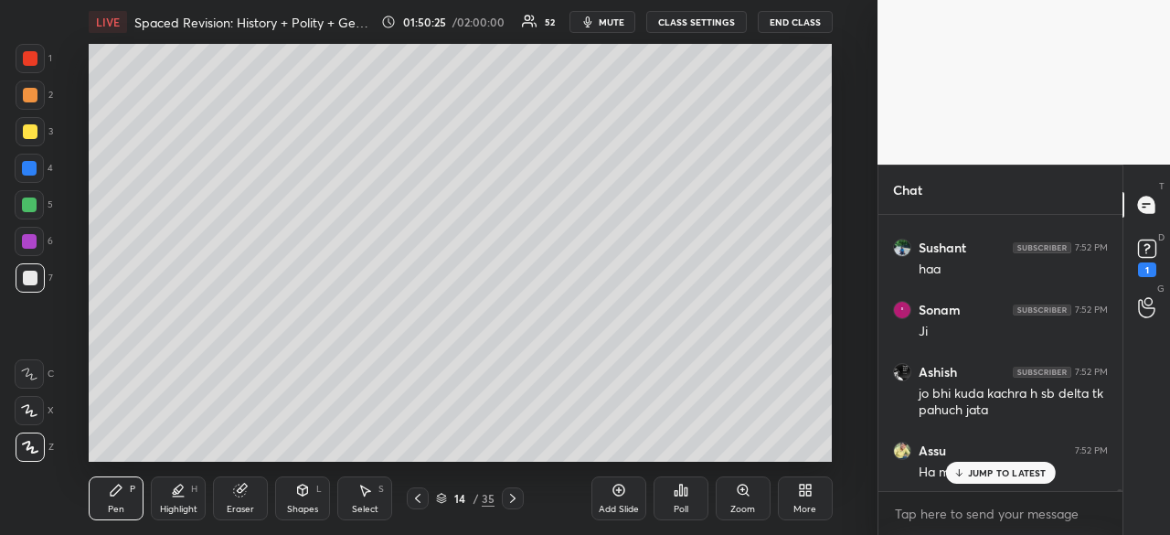
scroll to position [54254, 0]
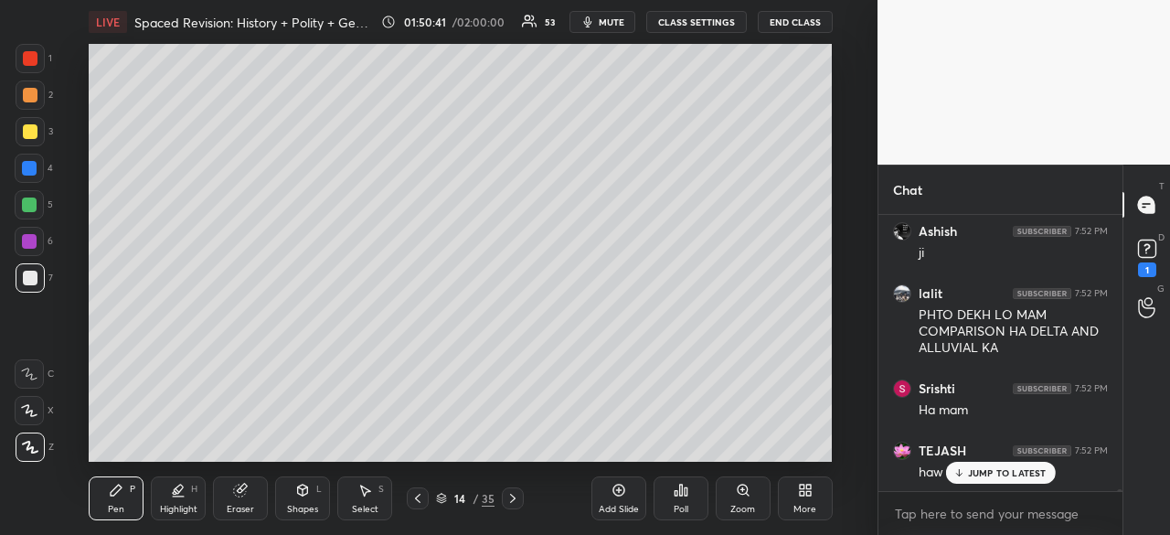
drag, startPoint x: 27, startPoint y: 276, endPoint x: 56, endPoint y: 271, distance: 29.6
click at [27, 274] on div at bounding box center [30, 278] width 15 height 15
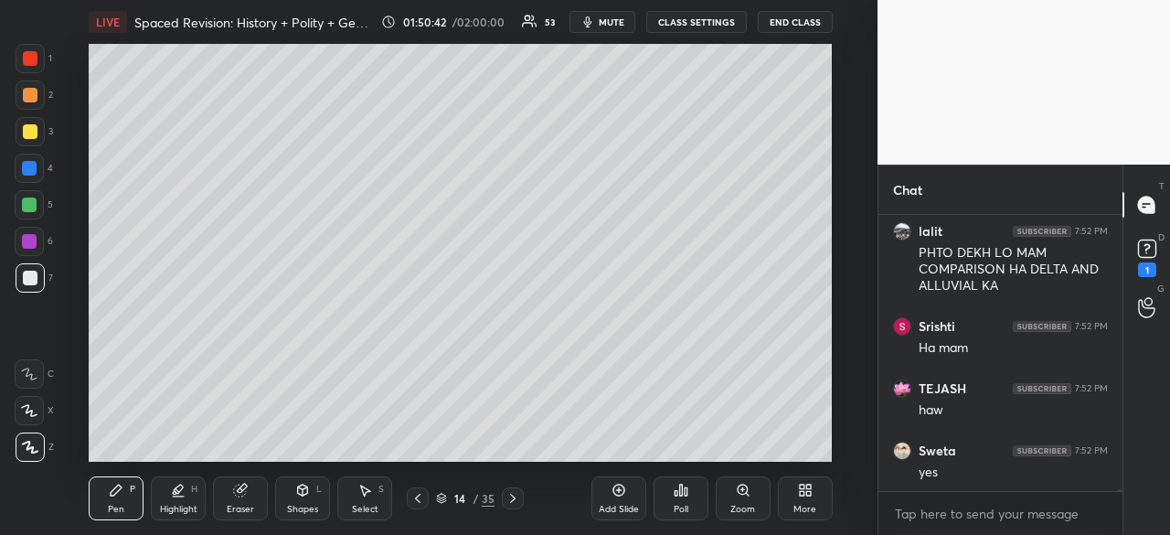
click at [625, 494] on div "Add Slide" at bounding box center [618, 498] width 55 height 44
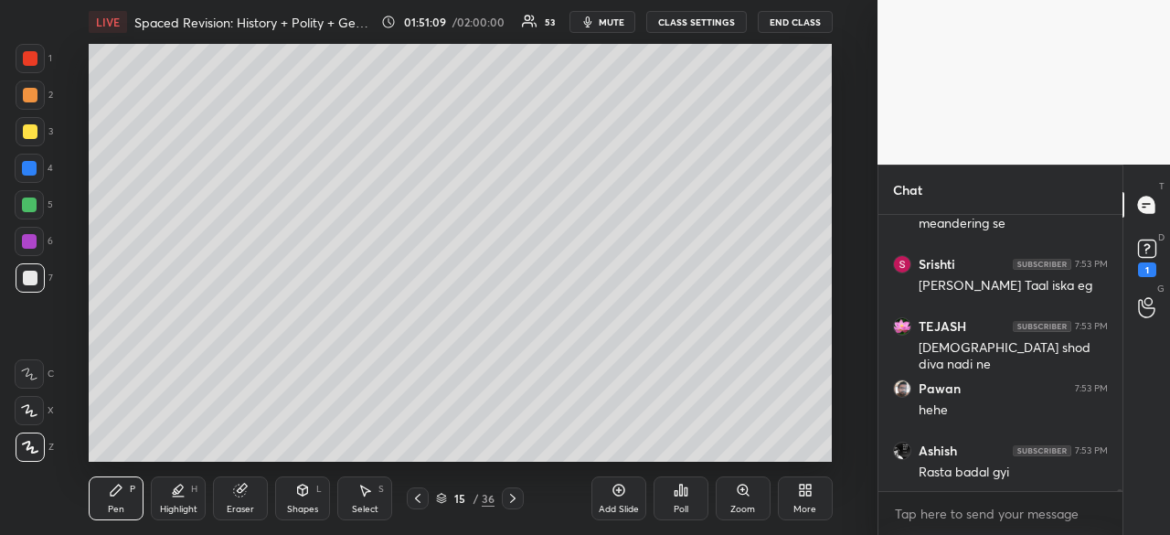
scroll to position [0, 0]
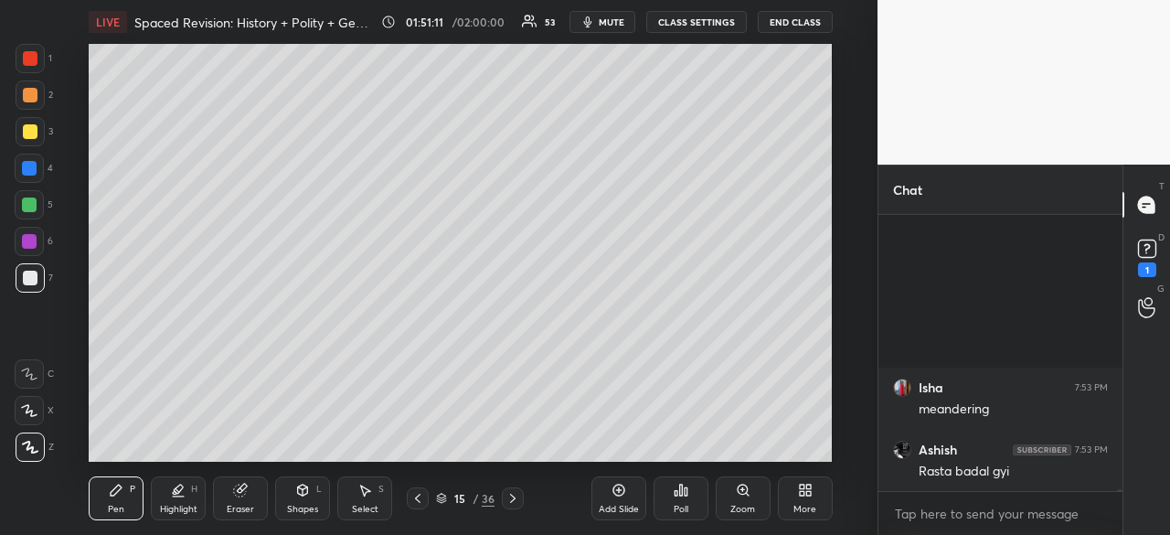
click at [36, 90] on div at bounding box center [30, 95] width 15 height 15
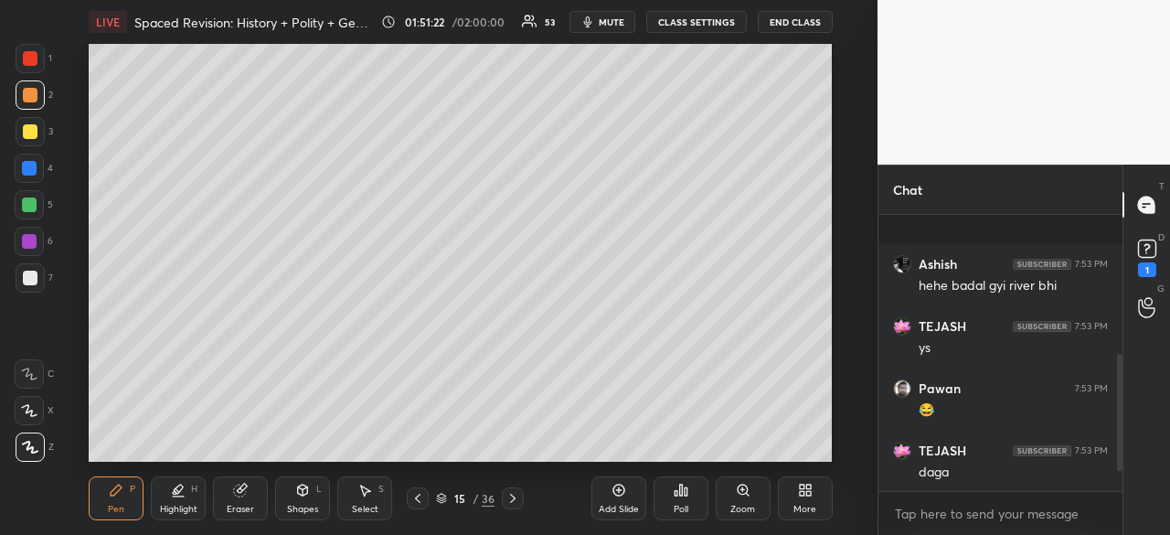
scroll to position [377, 0]
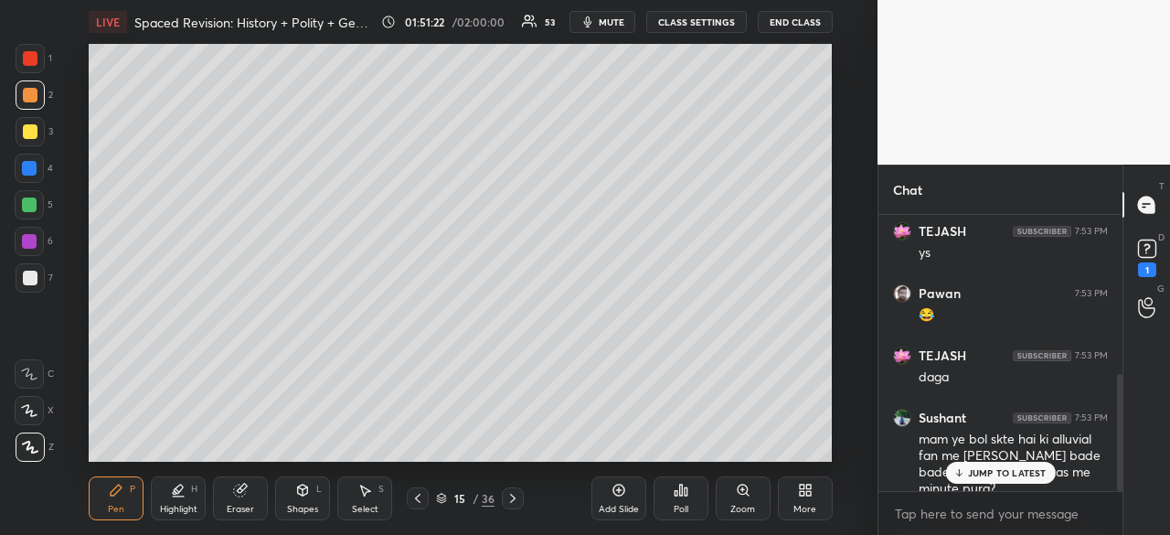
click at [23, 193] on div at bounding box center [29, 204] width 29 height 29
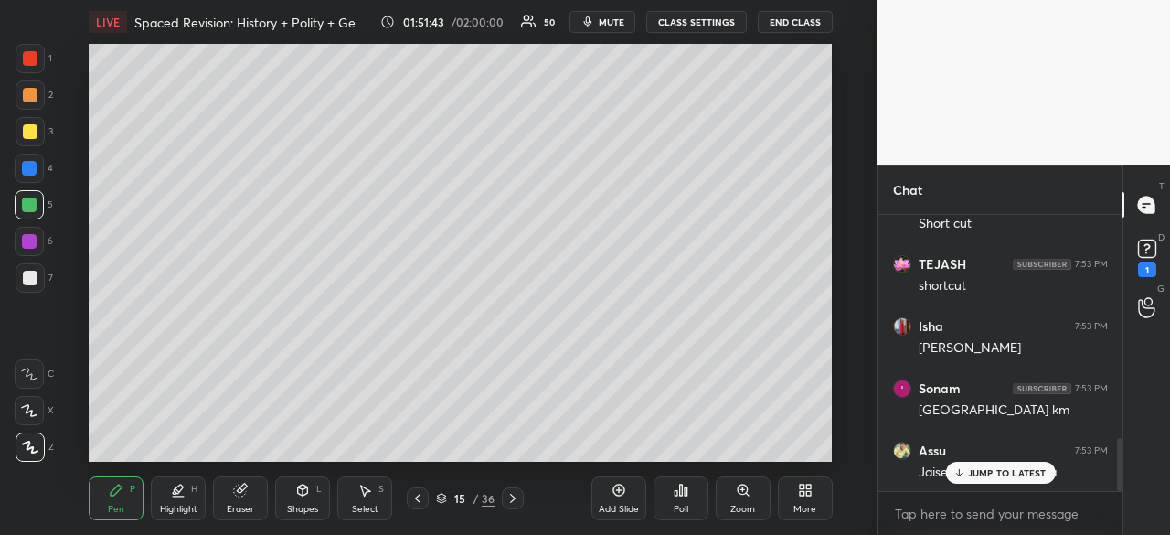
scroll to position [1217, 0]
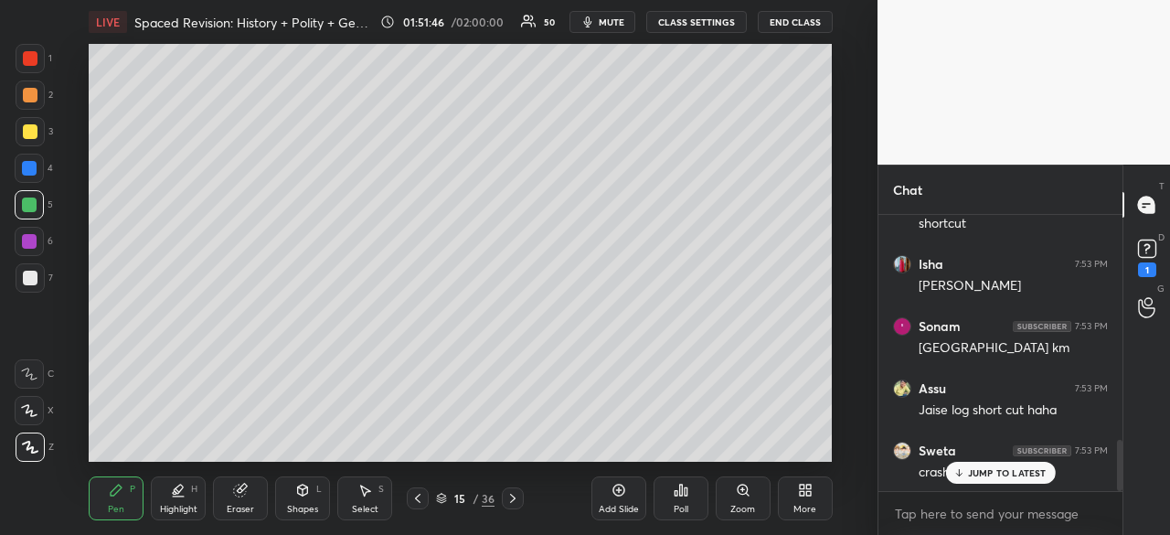
drag, startPoint x: 31, startPoint y: 275, endPoint x: 27, endPoint y: 266, distance: 9.8
click at [31, 275] on div at bounding box center [30, 278] width 15 height 15
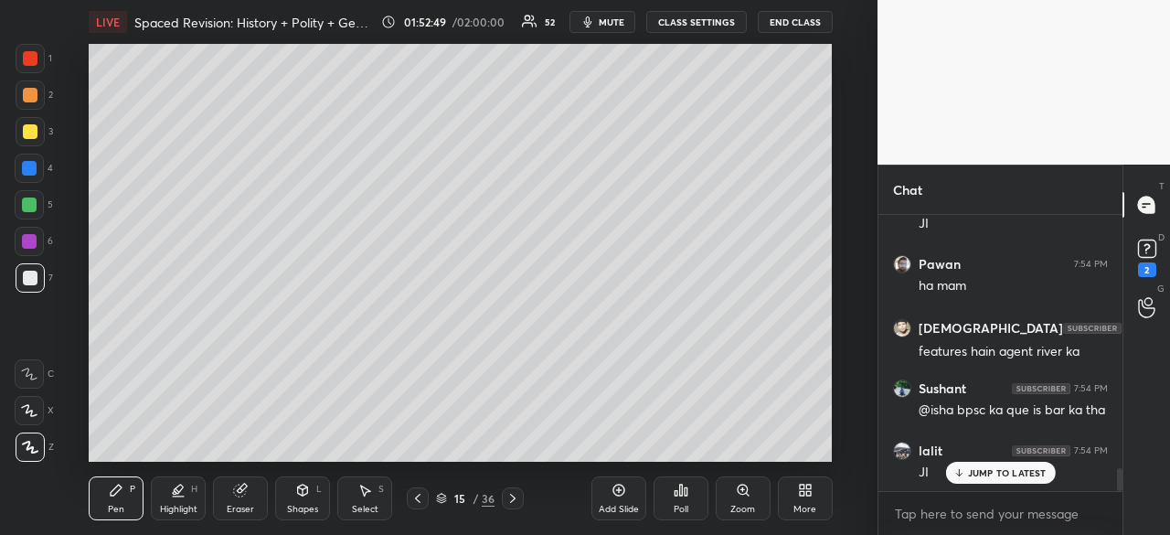
scroll to position [3012, 0]
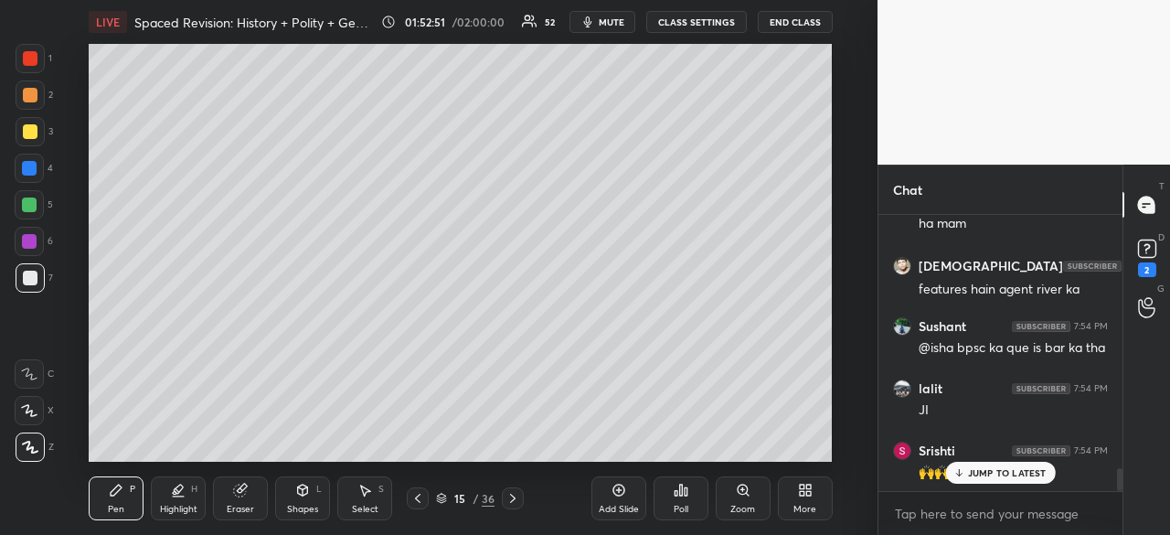
click at [25, 261] on div "6" at bounding box center [34, 245] width 38 height 37
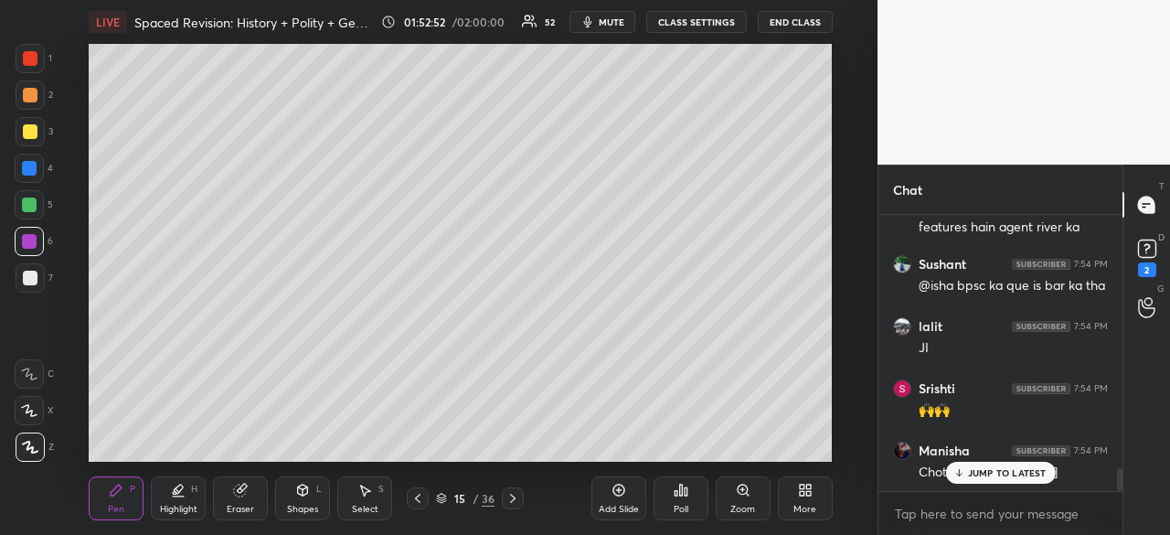
click at [24, 268] on div at bounding box center [30, 277] width 29 height 29
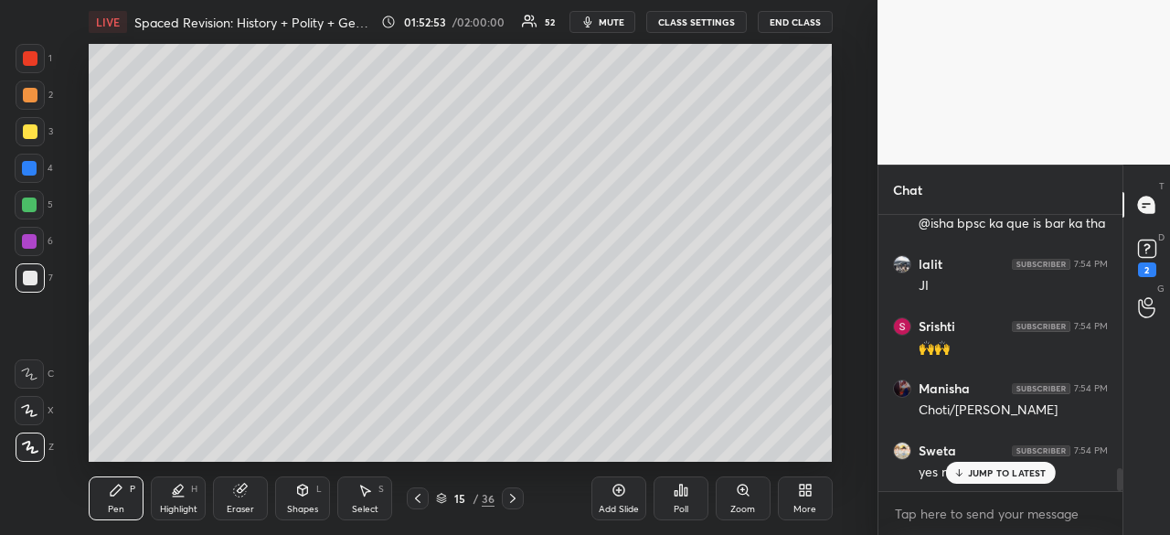
click at [1000, 478] on p "JUMP TO LATEST" at bounding box center [1007, 472] width 79 height 11
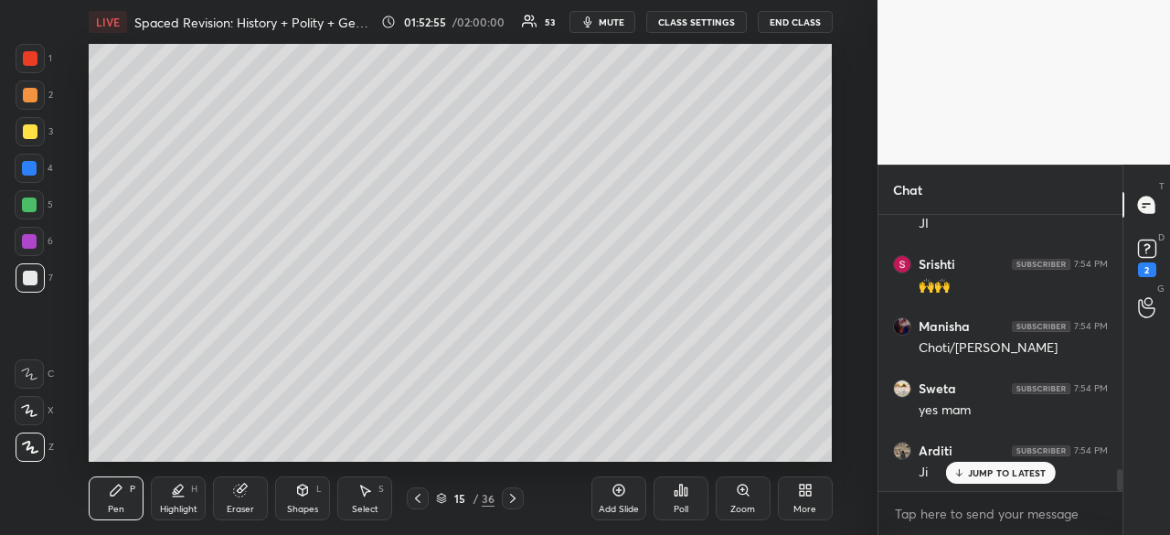
click at [415, 503] on icon at bounding box center [417, 498] width 15 height 15
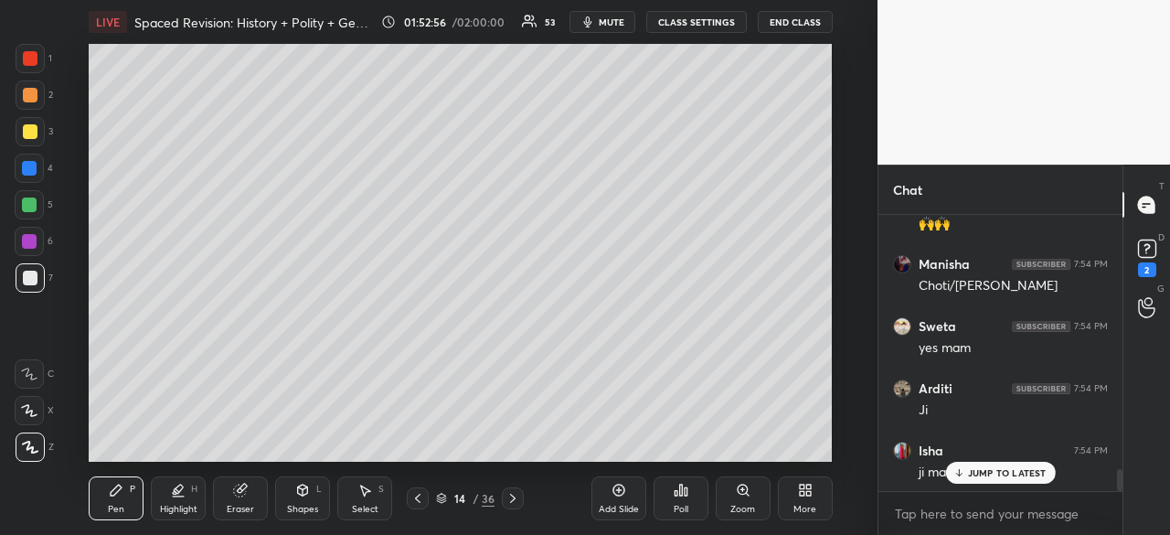
click at [415, 500] on icon at bounding box center [417, 498] width 15 height 15
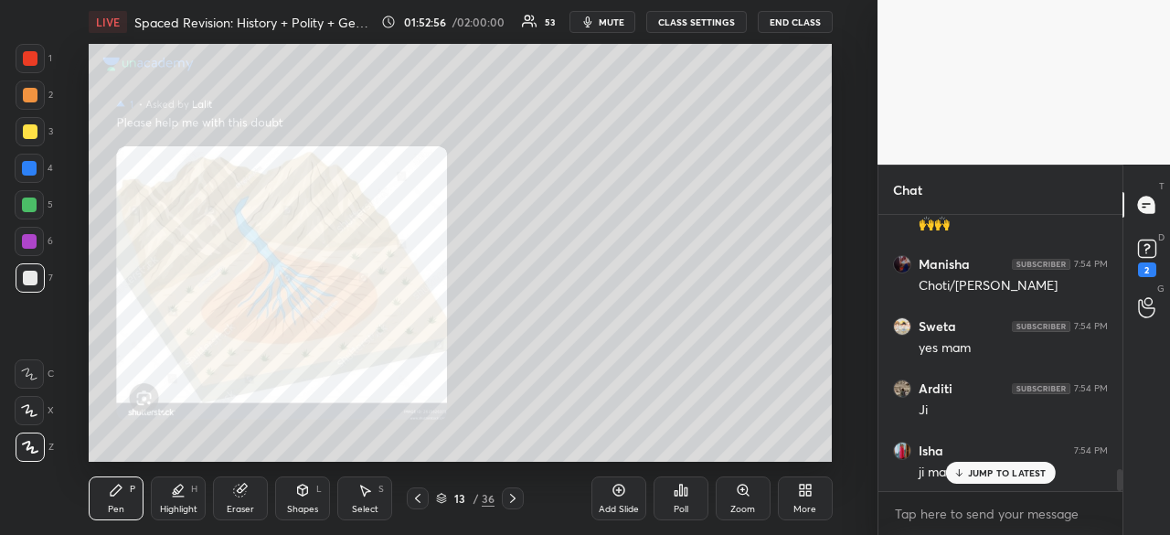
click at [415, 500] on icon at bounding box center [417, 498] width 15 height 15
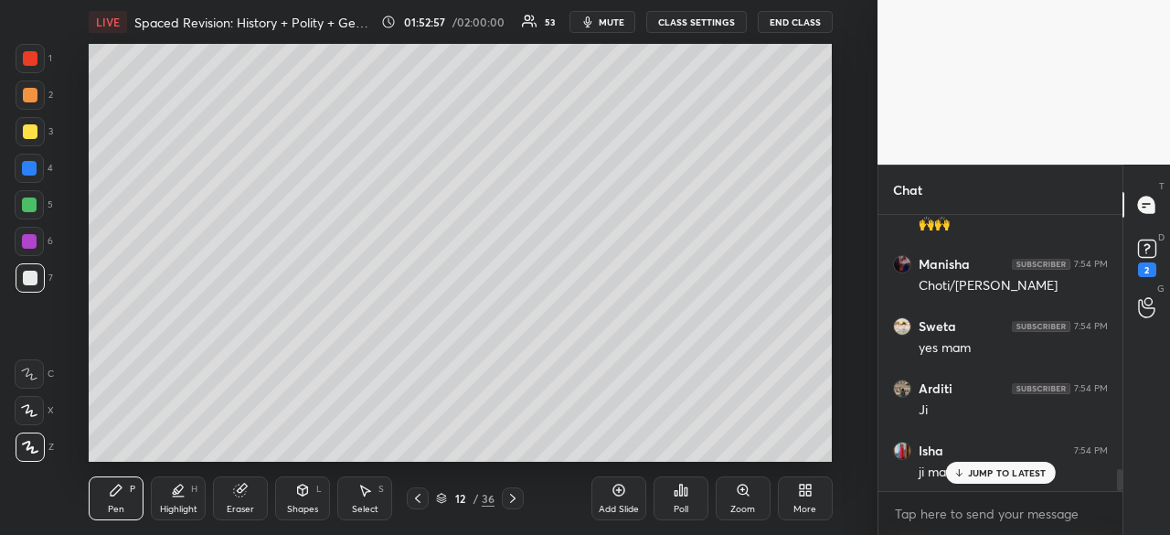
click at [415, 500] on icon at bounding box center [417, 498] width 15 height 15
click at [413, 502] on icon at bounding box center [417, 498] width 15 height 15
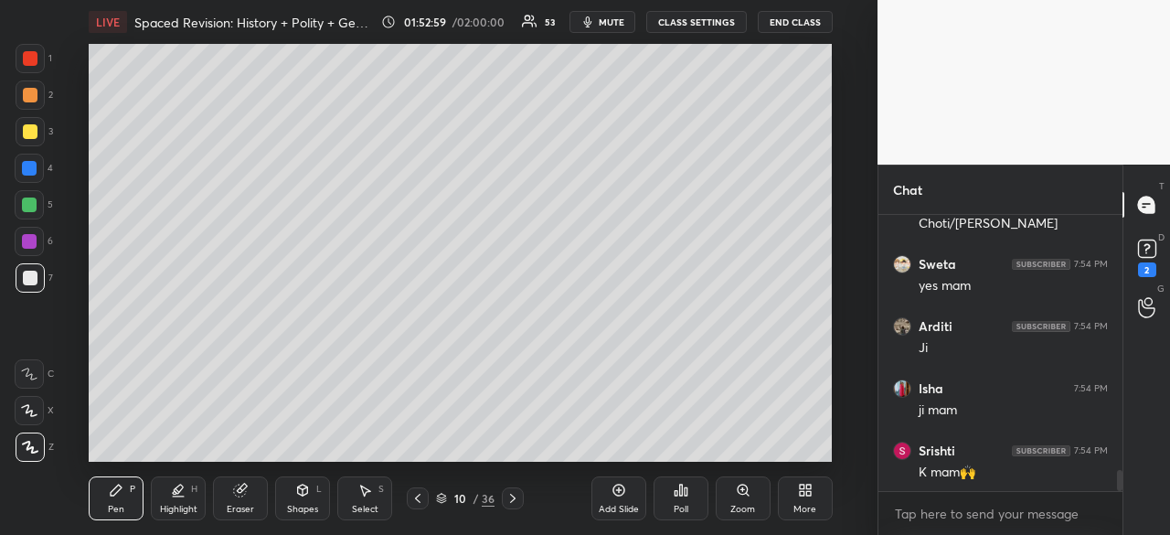
click at [412, 502] on icon at bounding box center [417, 498] width 15 height 15
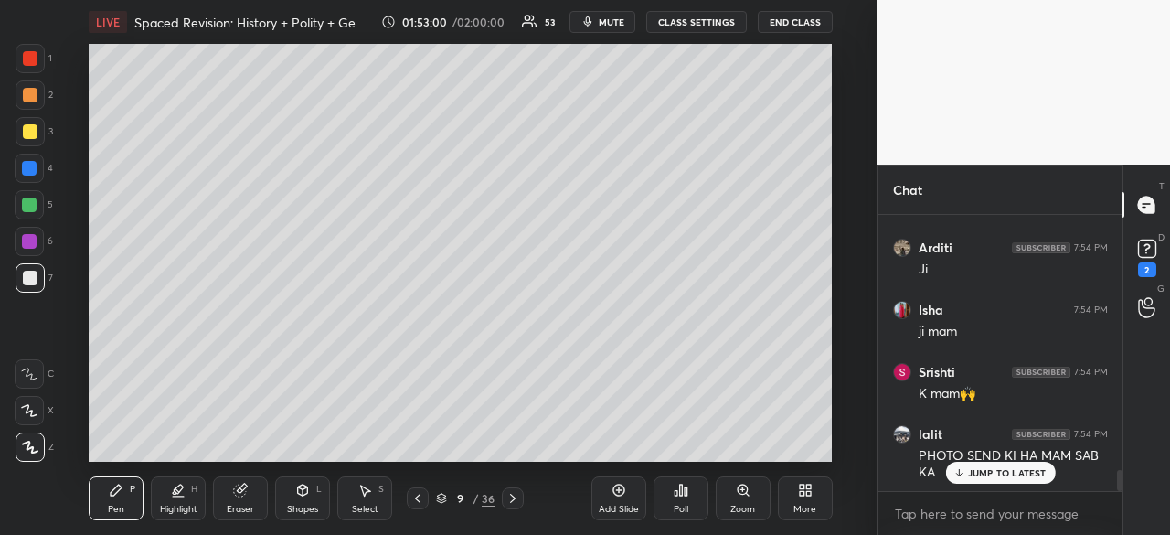
click at [417, 500] on icon at bounding box center [417, 498] width 15 height 15
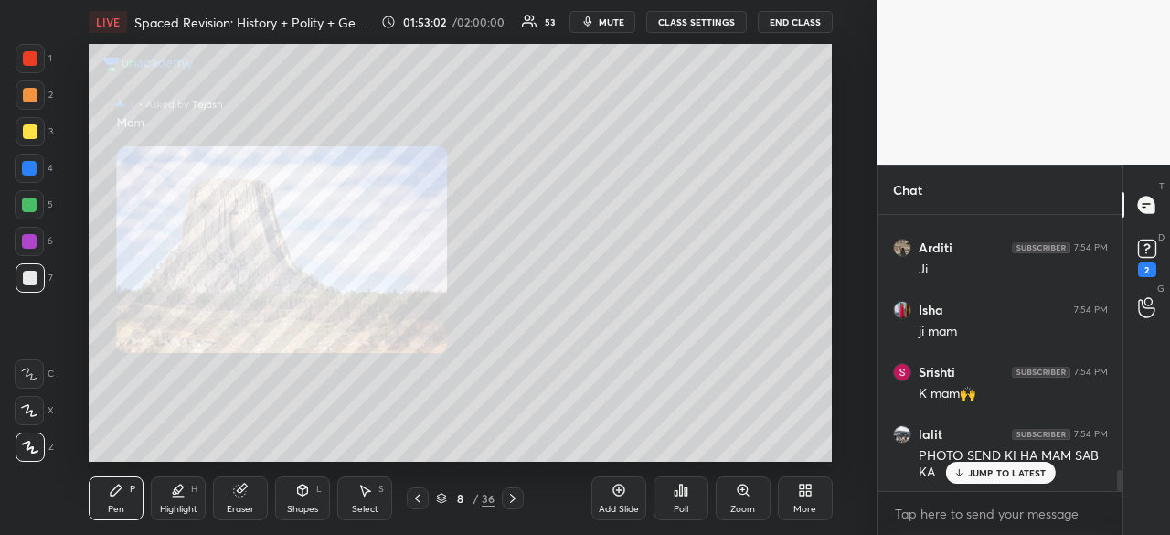
click at [415, 502] on icon at bounding box center [417, 498] width 15 height 15
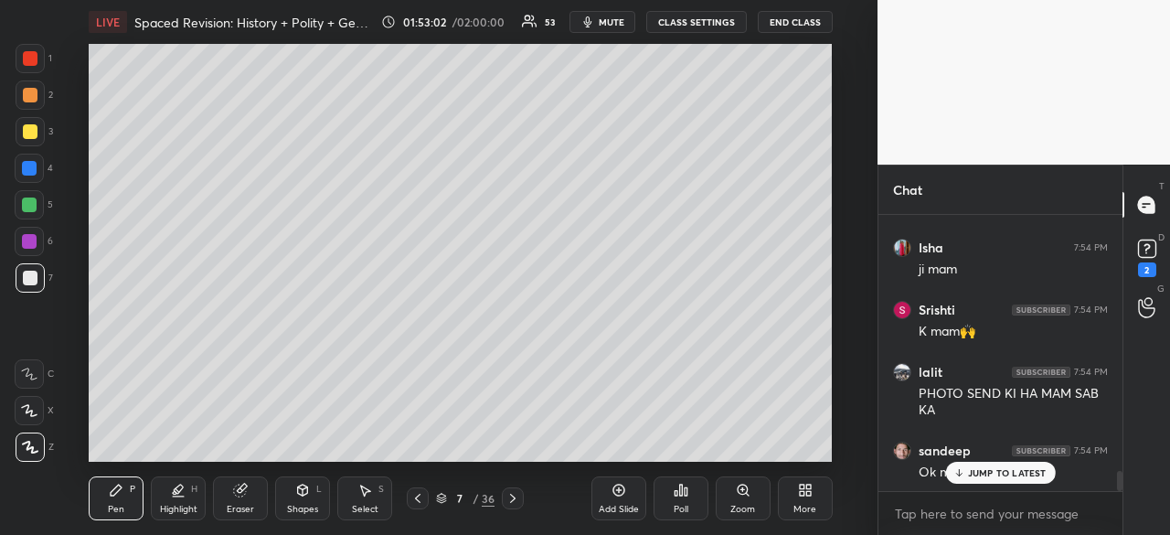
click at [415, 502] on icon at bounding box center [417, 498] width 15 height 15
click at [417, 501] on icon at bounding box center [417, 498] width 15 height 15
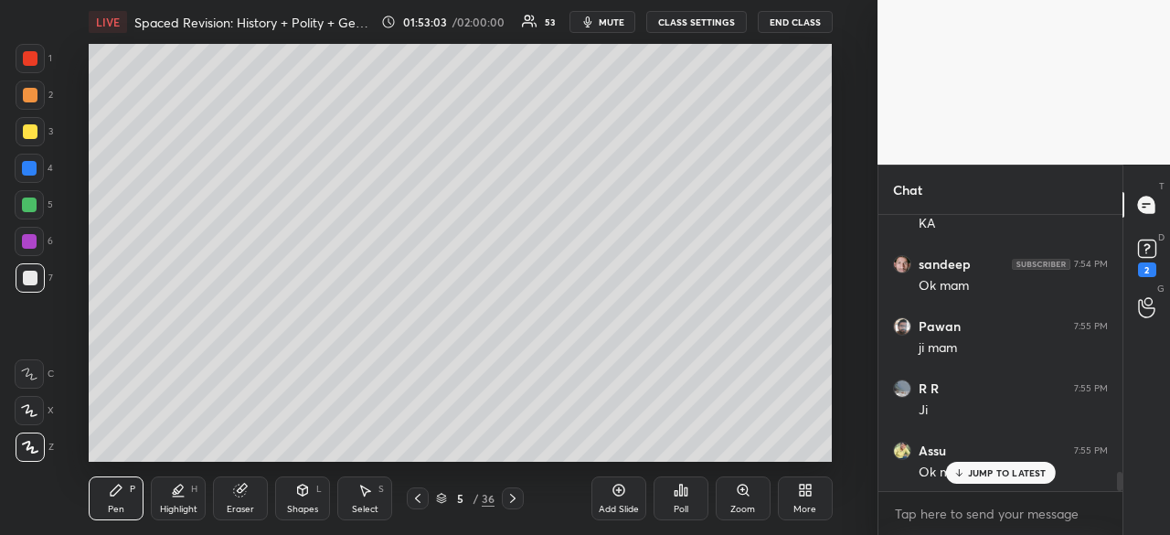
click at [420, 496] on icon at bounding box center [417, 498] width 15 height 15
click at [1153, 252] on rect at bounding box center [1146, 248] width 17 height 17
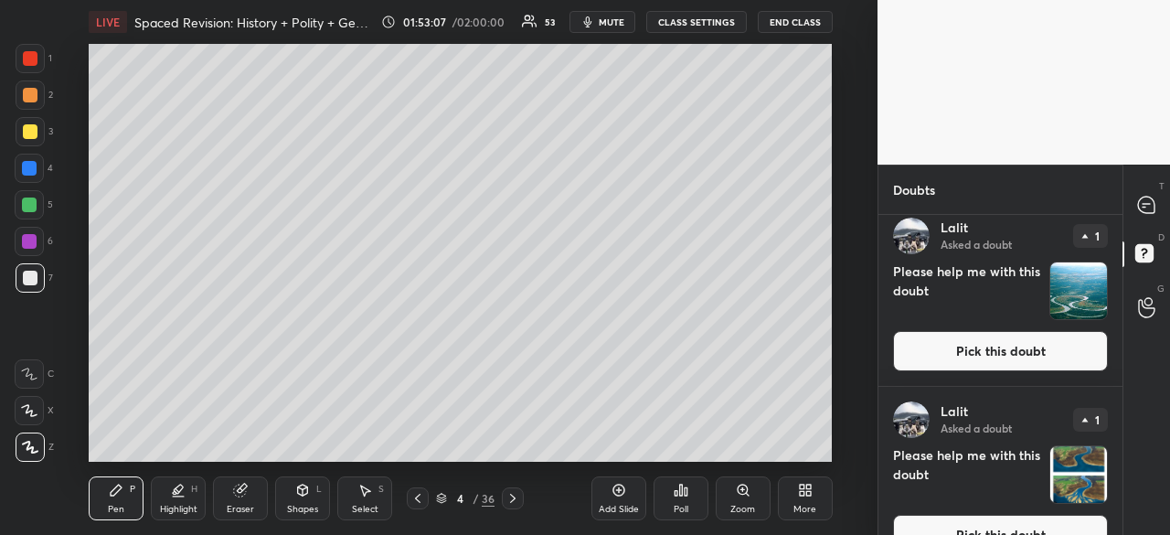
scroll to position [188, 0]
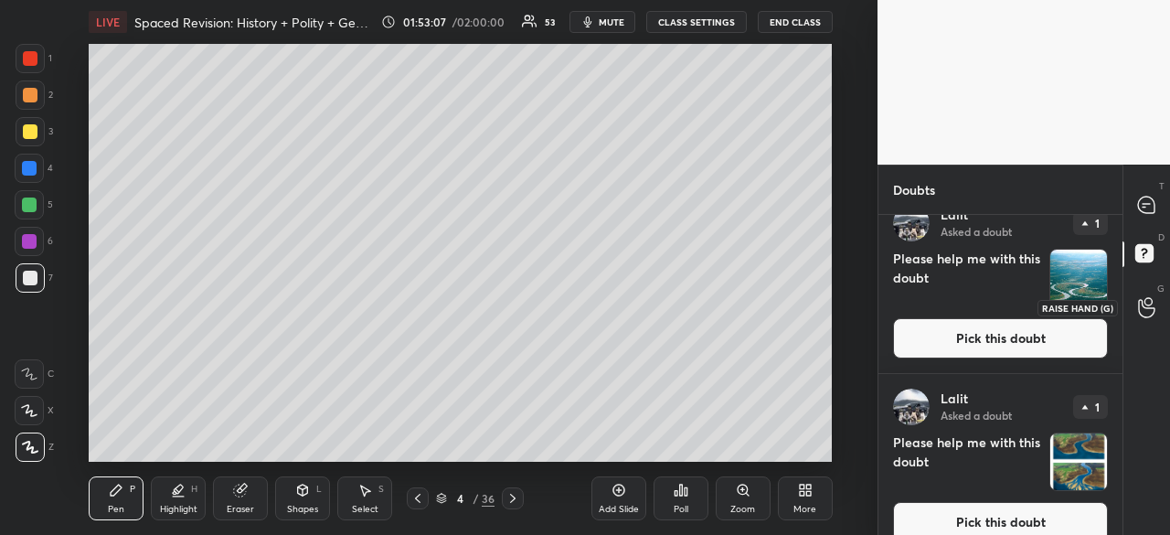
click at [1129, 297] on div at bounding box center [1147, 307] width 37 height 33
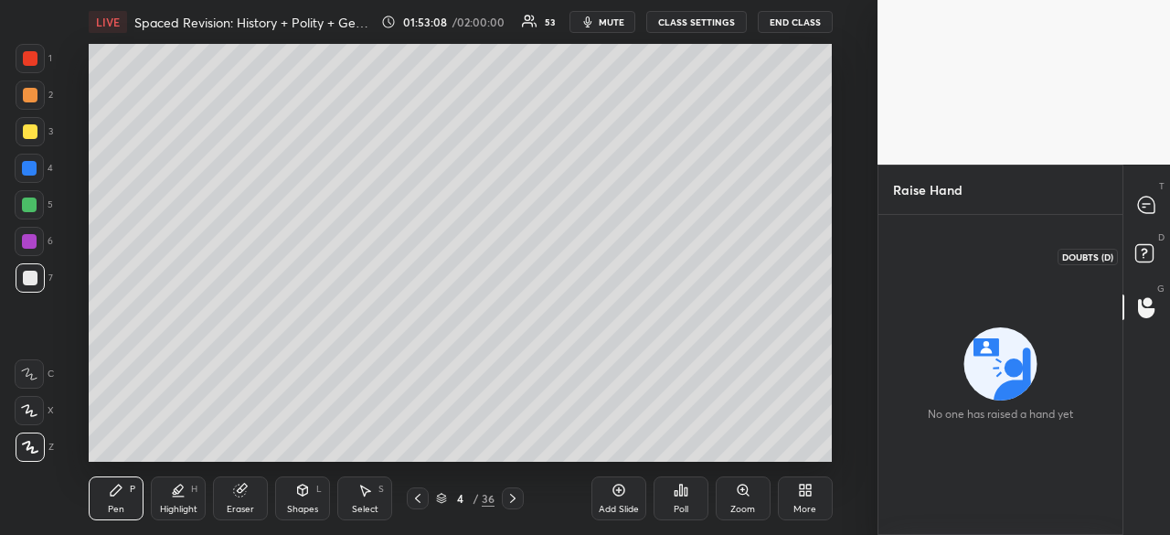
click at [1147, 251] on rect at bounding box center [1143, 253] width 17 height 17
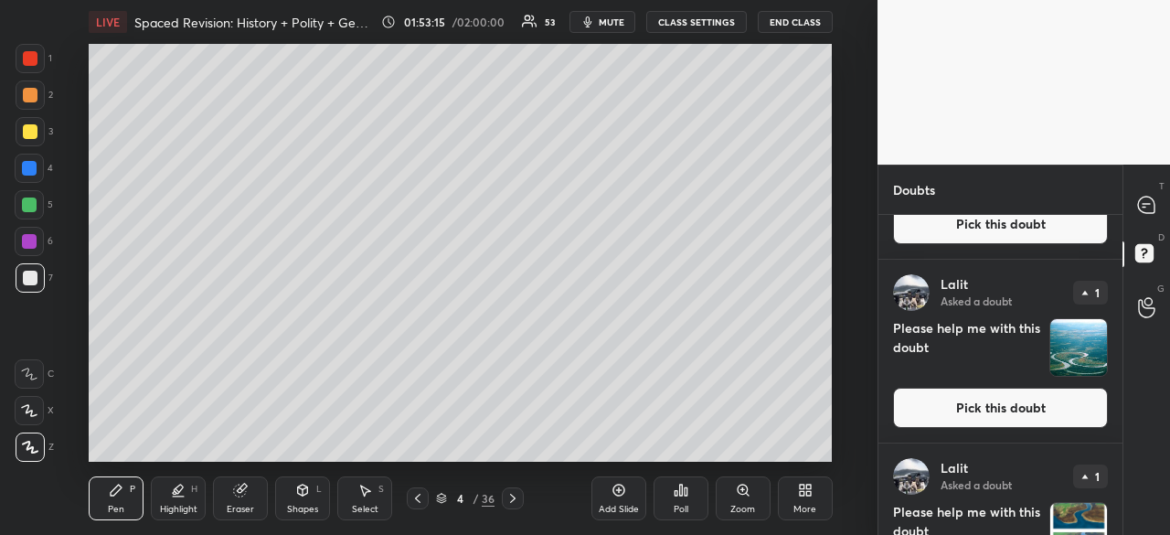
scroll to position [102, 0]
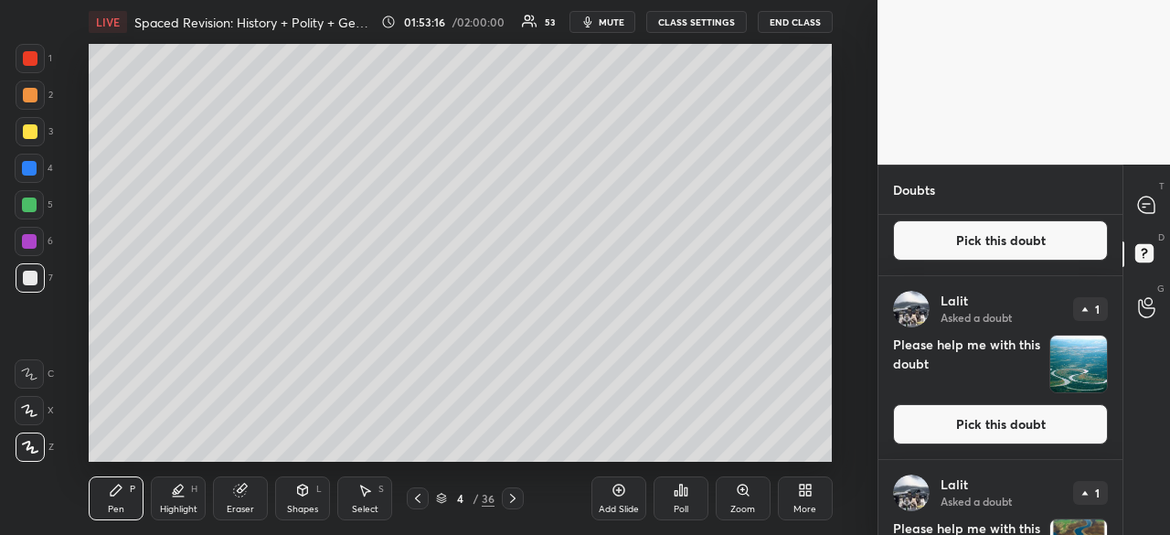
click at [1012, 420] on button "Pick this doubt" at bounding box center [1000, 424] width 215 height 40
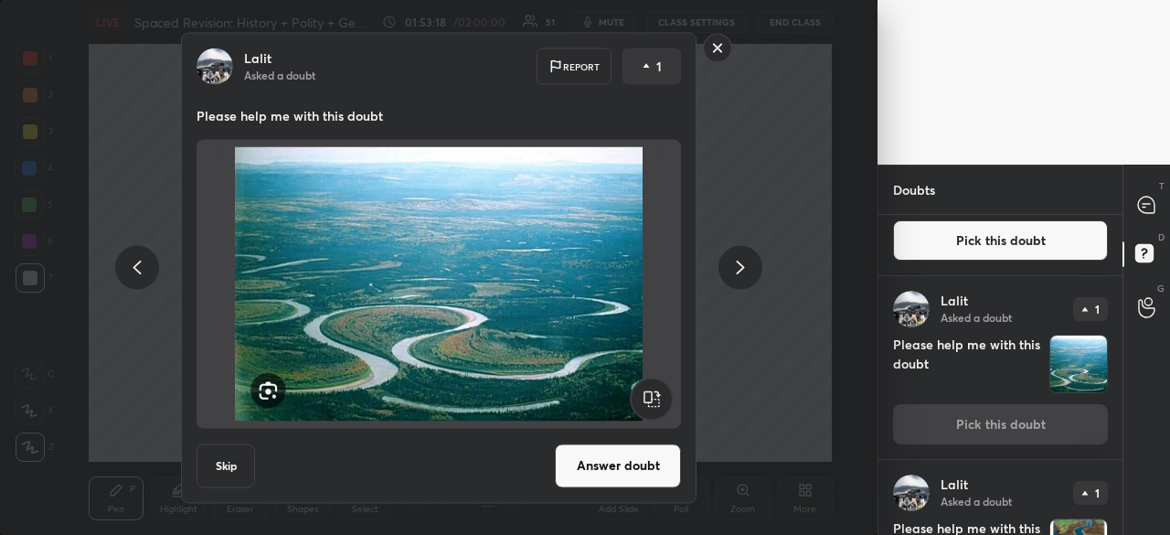
click at [618, 465] on button "Answer doubt" at bounding box center [618, 465] width 126 height 44
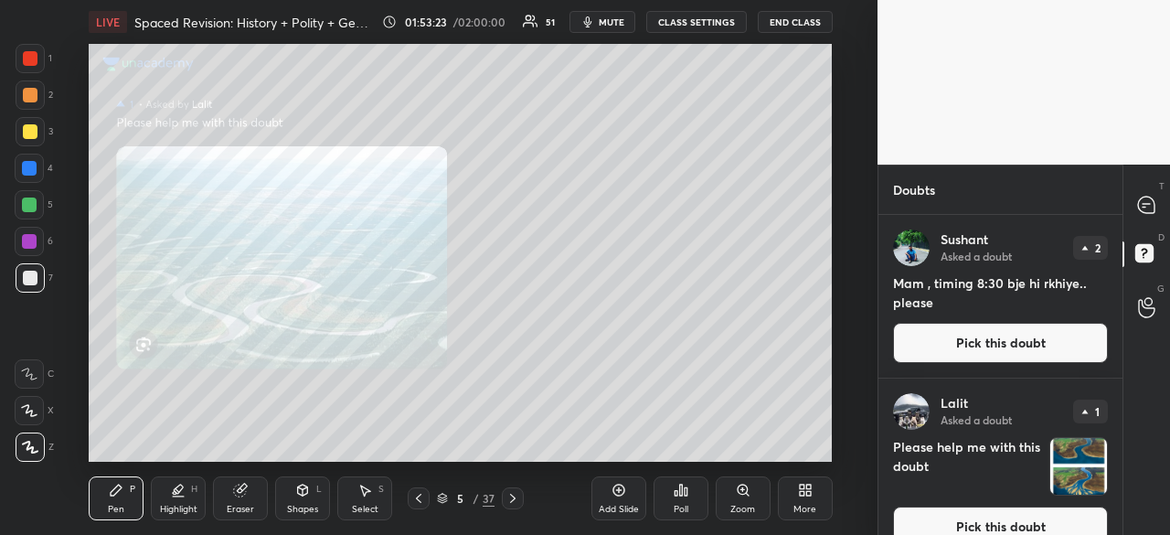
drag, startPoint x: 16, startPoint y: 58, endPoint x: 37, endPoint y: 67, distance: 22.6
click at [16, 60] on div at bounding box center [30, 58] width 29 height 29
click at [1154, 207] on icon at bounding box center [1146, 204] width 16 height 16
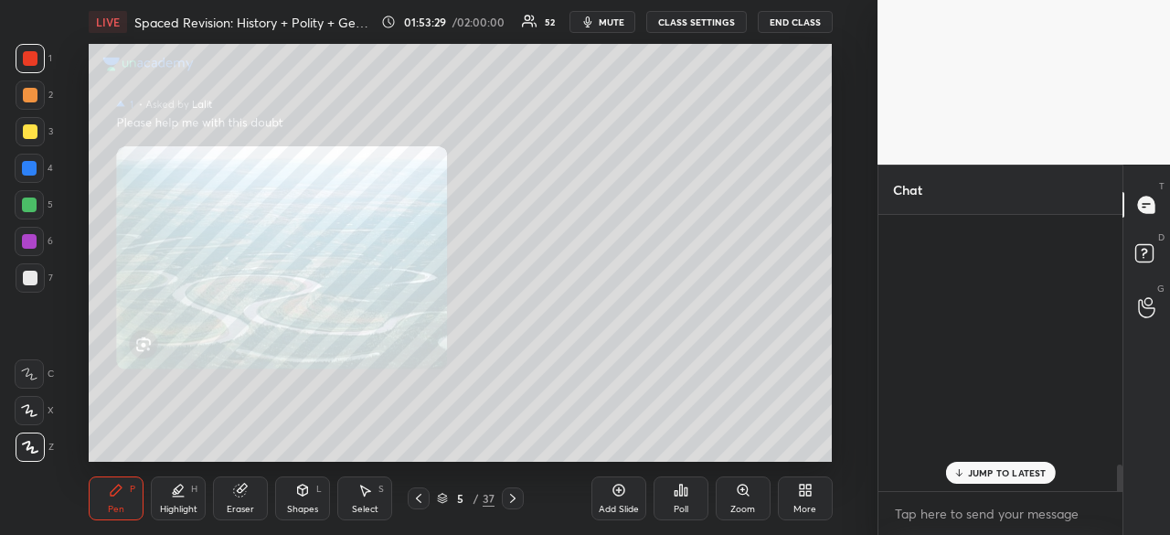
scroll to position [271, 239]
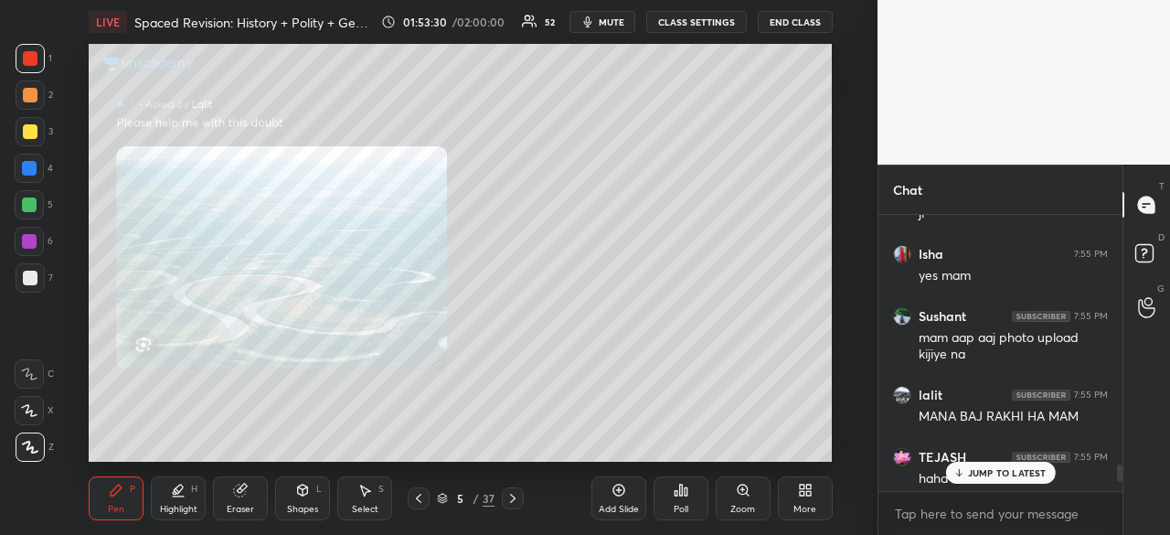
click at [1014, 471] on p "JUMP TO LATEST" at bounding box center [1007, 472] width 79 height 11
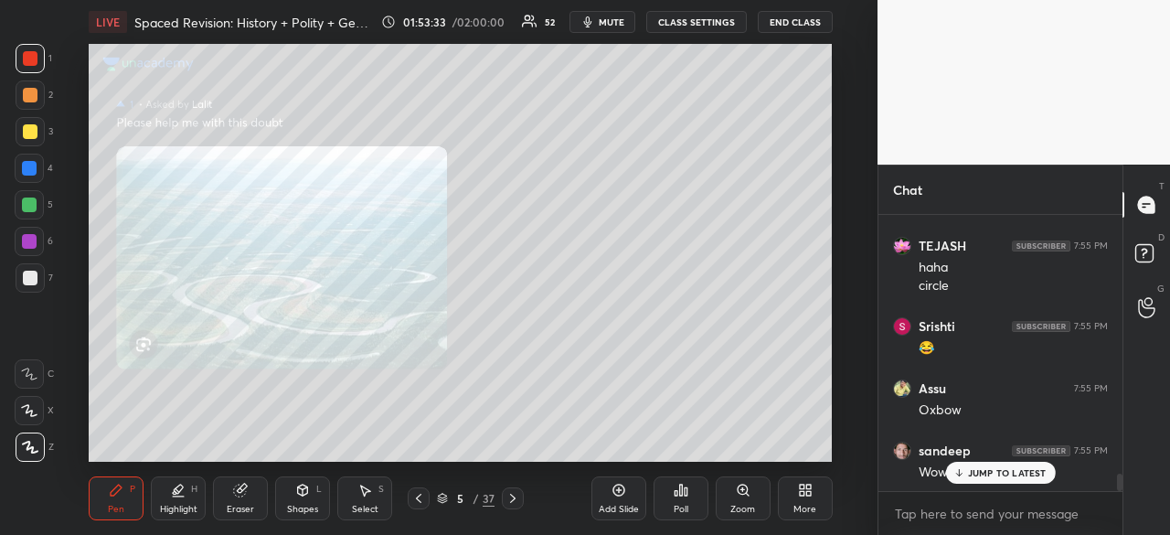
scroll to position [4224, 0]
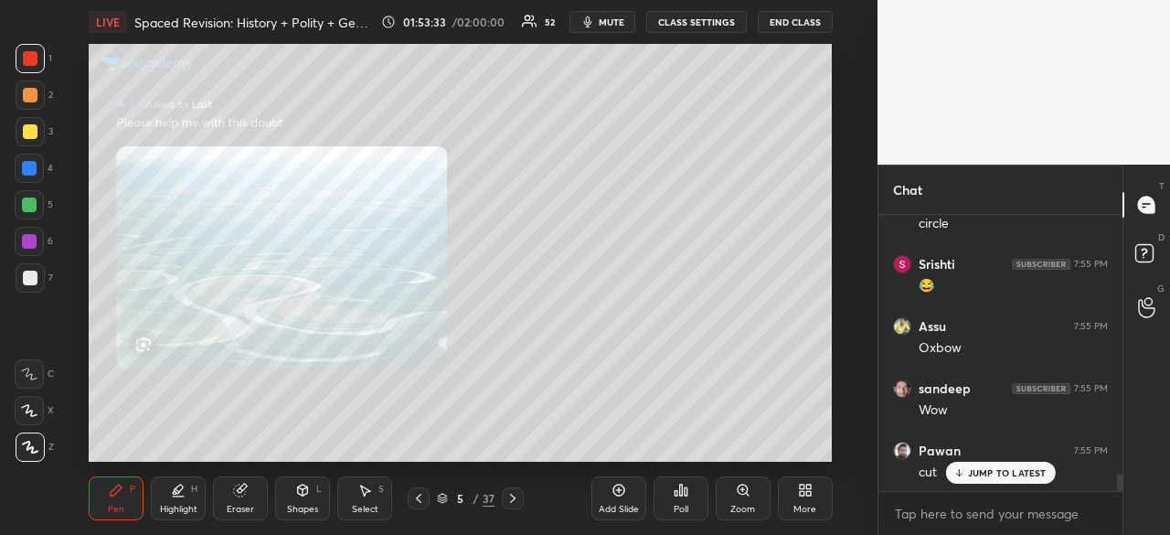
click at [250, 495] on div "Eraser" at bounding box center [240, 498] width 55 height 44
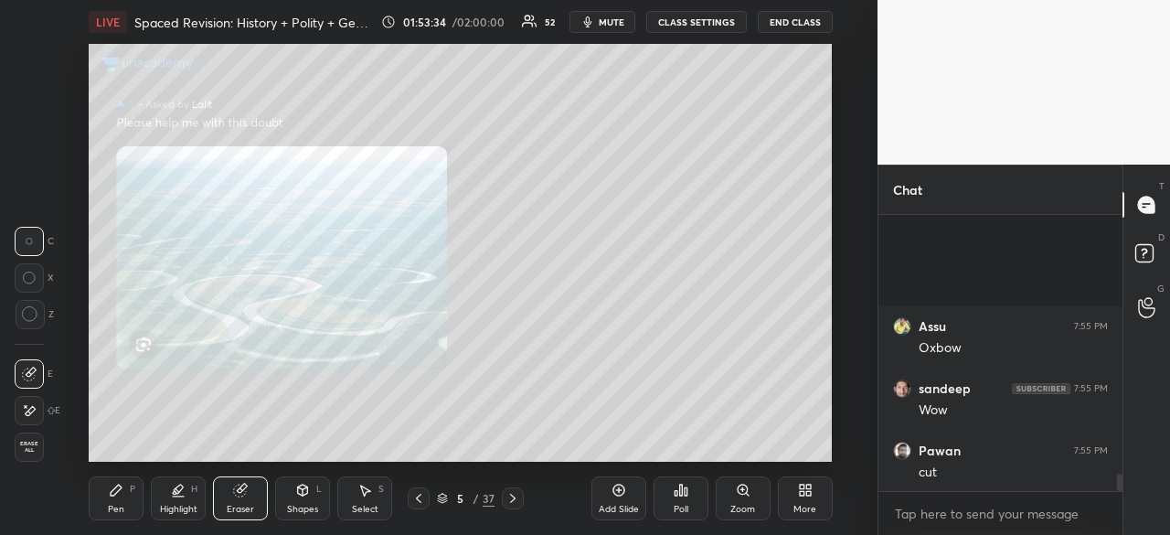
scroll to position [4411, 0]
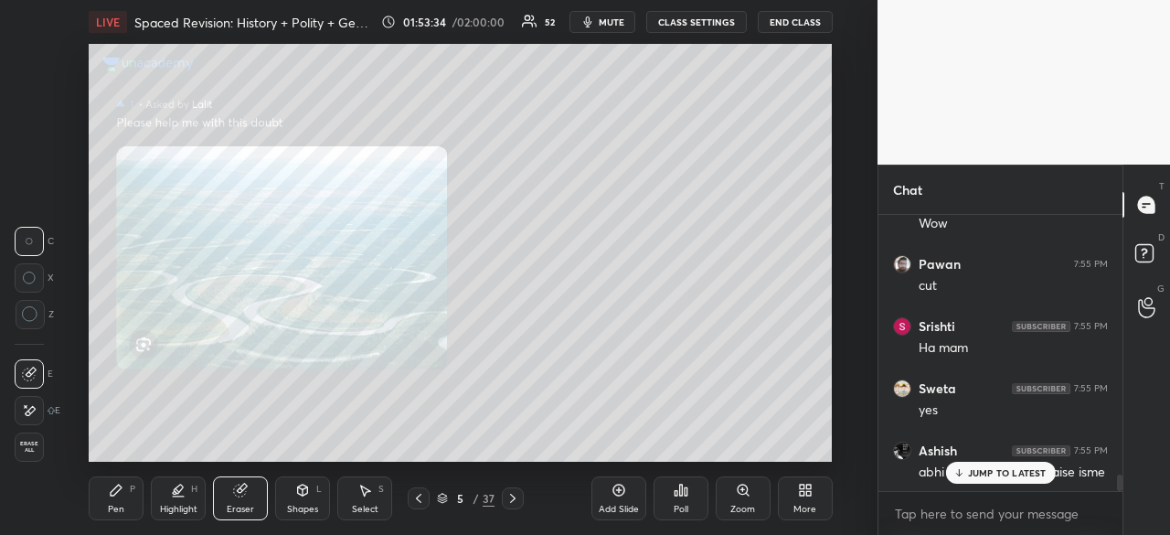
click at [30, 452] on span "Erase all" at bounding box center [29, 447] width 27 height 13
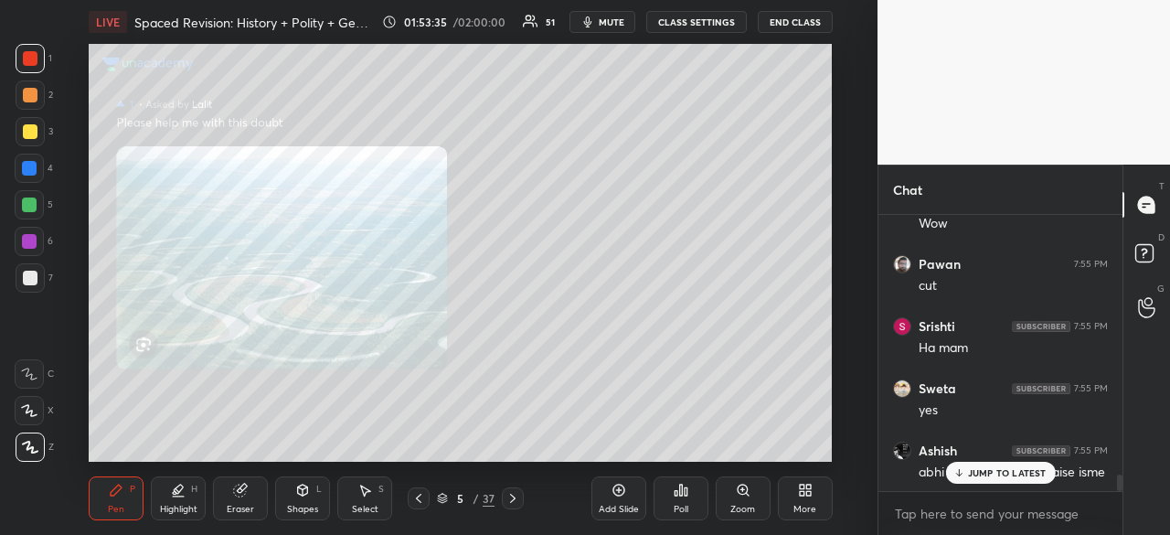
click at [37, 277] on div at bounding box center [30, 277] width 29 height 29
drag, startPoint x: 22, startPoint y: 52, endPoint x: 84, endPoint y: 116, distance: 89.2
click at [20, 56] on div at bounding box center [30, 58] width 29 height 29
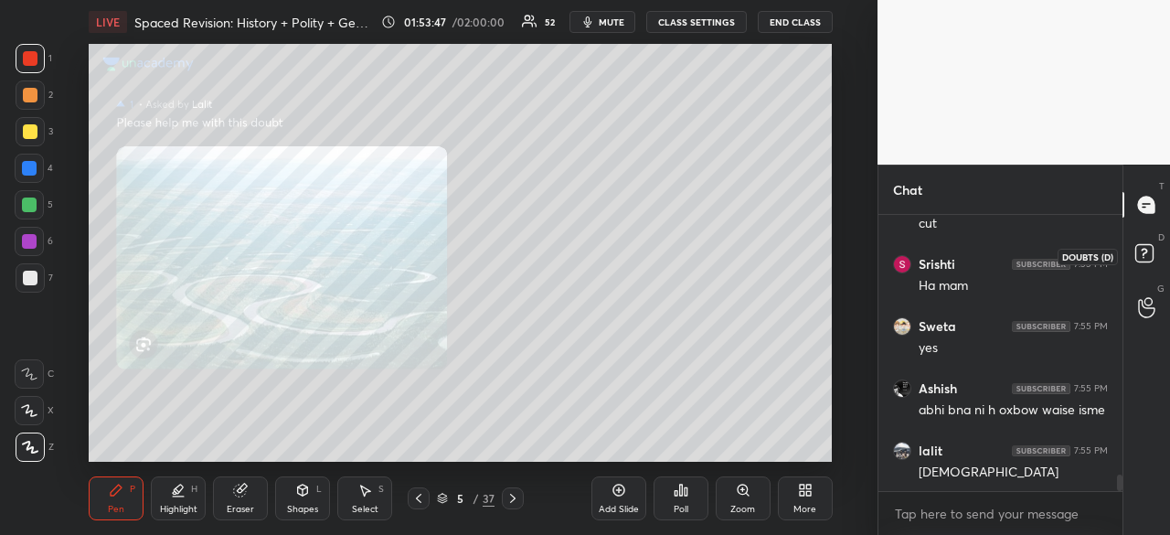
click at [1142, 257] on icon at bounding box center [1147, 255] width 33 height 33
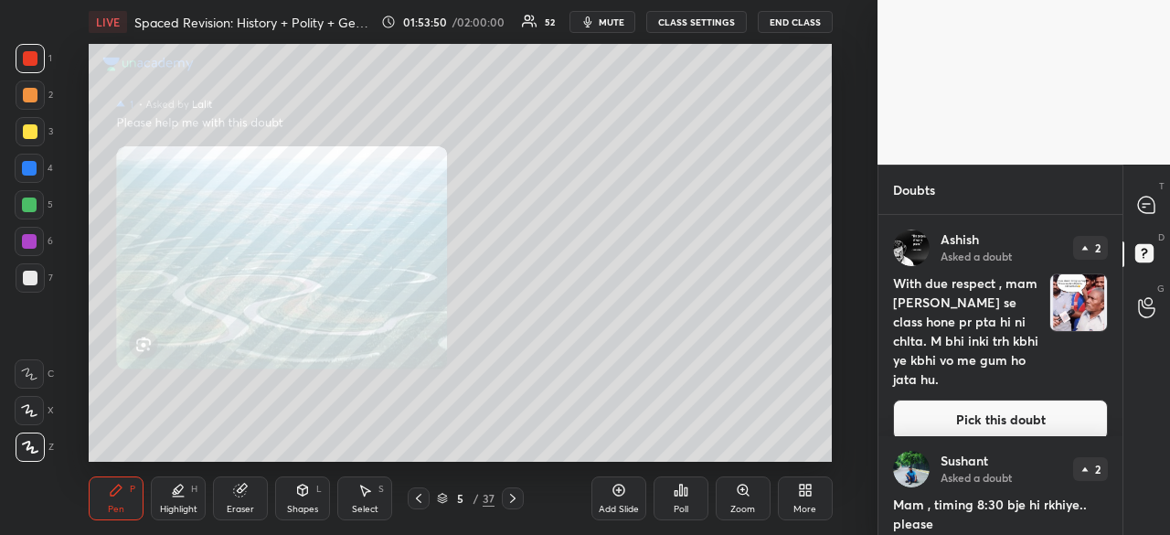
click at [1014, 399] on button "Pick this doubt" at bounding box center [1000, 419] width 215 height 40
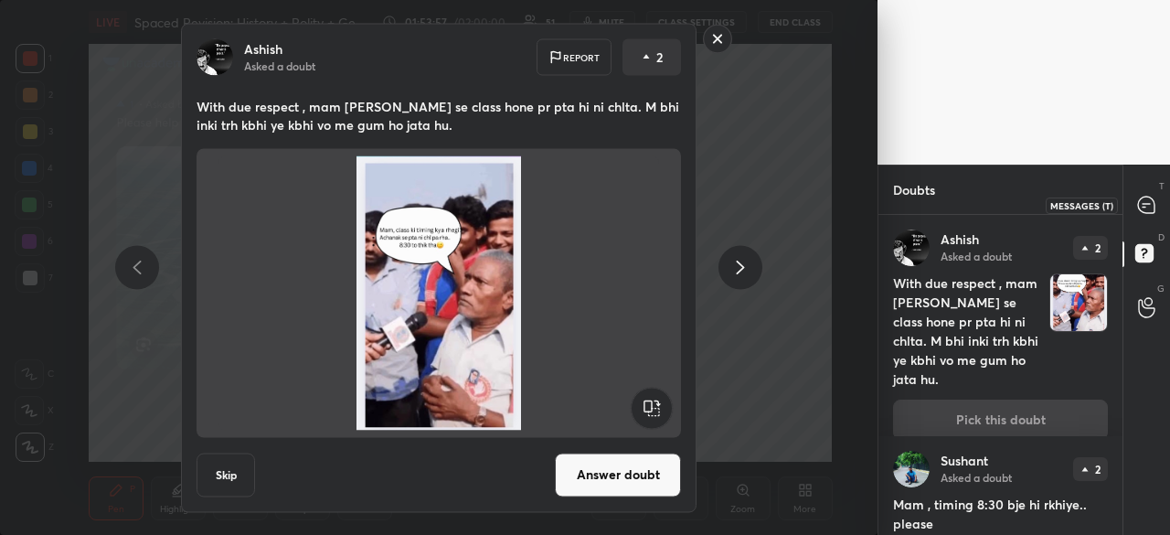
click at [1155, 206] on icon at bounding box center [1146, 205] width 19 height 19
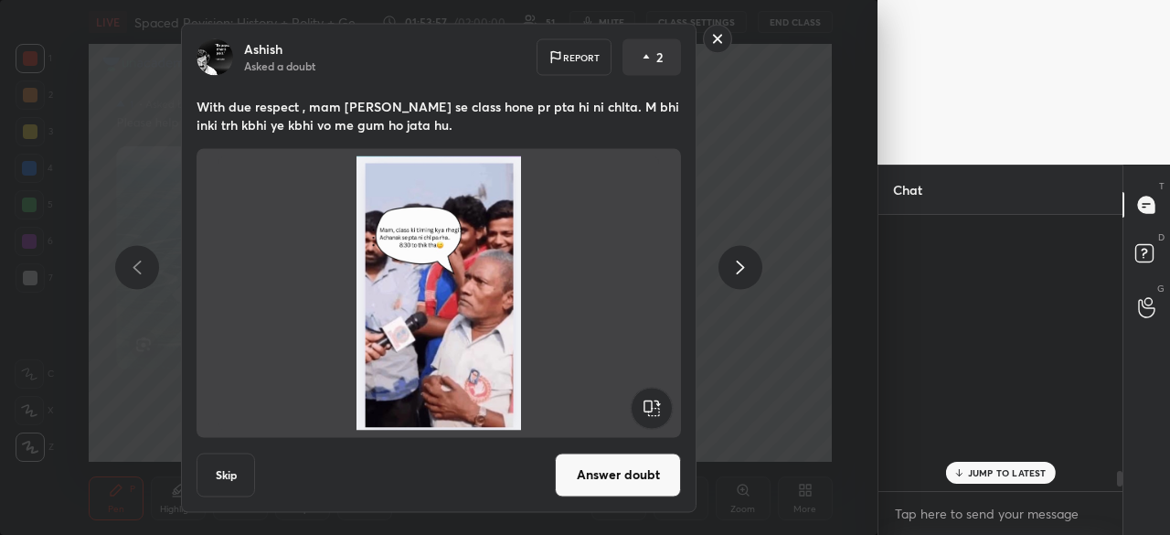
scroll to position [271, 239]
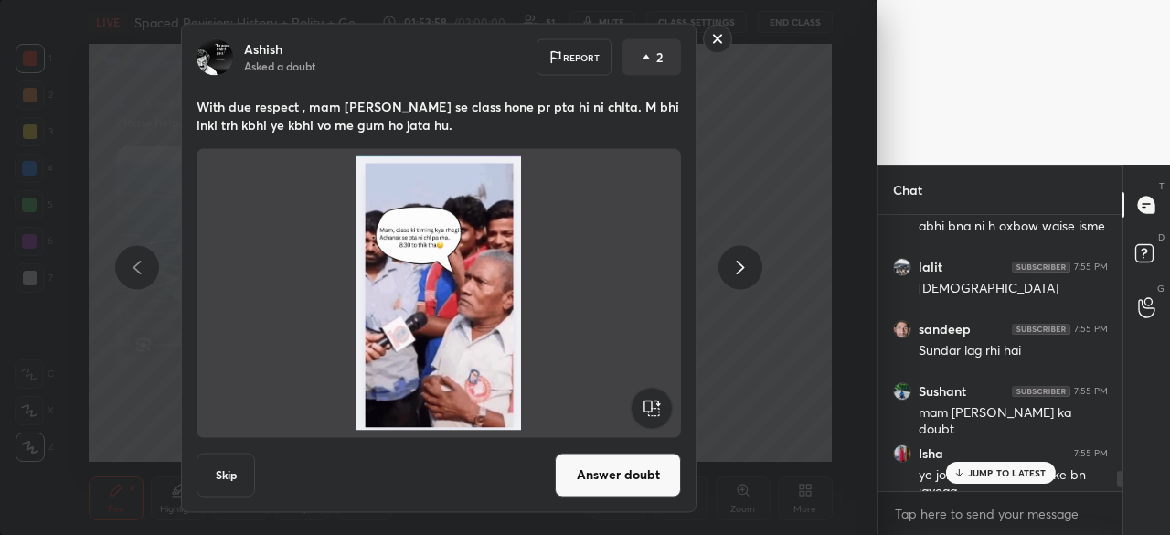
click at [649, 462] on button "Answer doubt" at bounding box center [618, 474] width 126 height 44
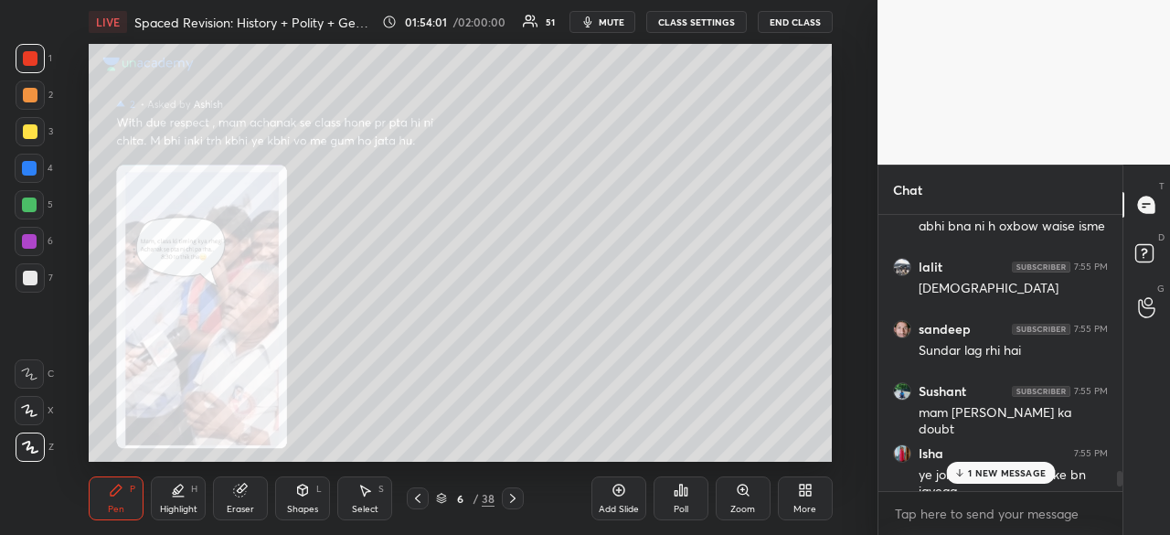
click at [988, 476] on p "1 NEW MESSAGE" at bounding box center [1007, 472] width 78 height 11
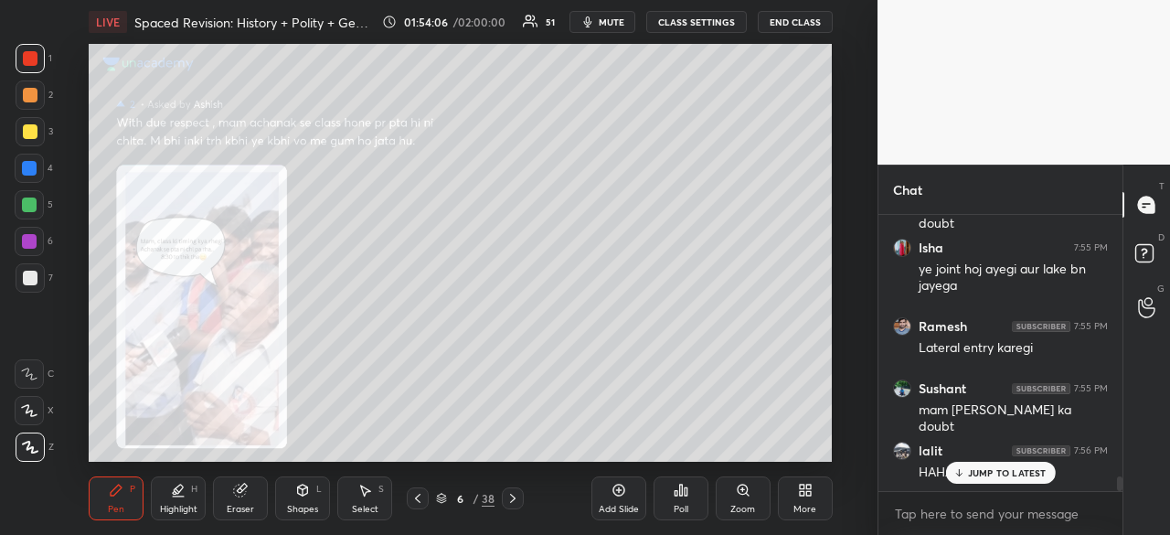
scroll to position [4924, 0]
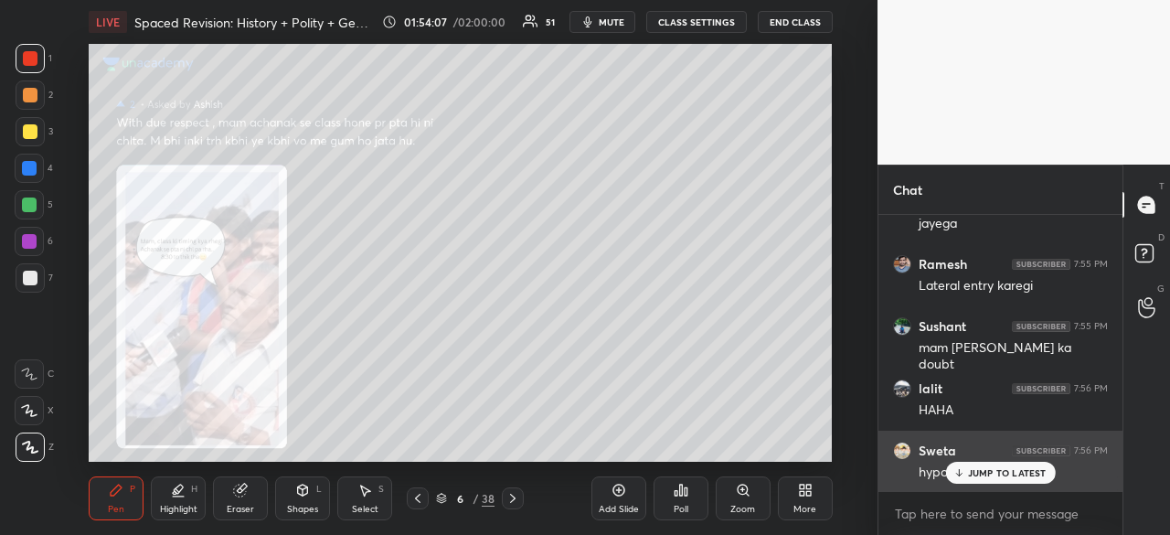
click at [979, 480] on div "JUMP TO LATEST" at bounding box center [1000, 473] width 110 height 22
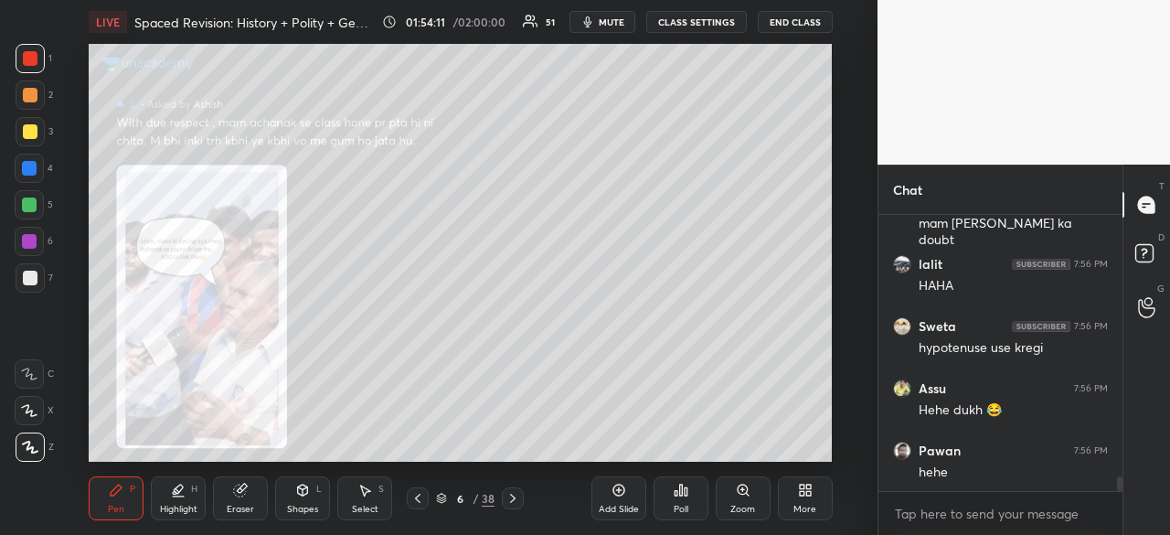
scroll to position [5111, 0]
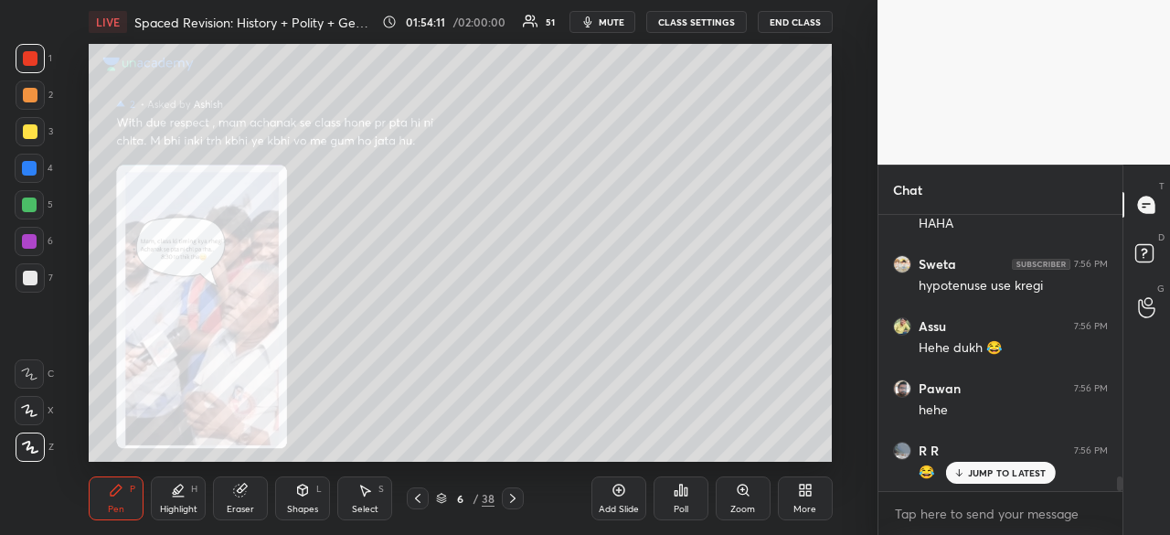
click at [1024, 472] on p "JUMP TO LATEST" at bounding box center [1007, 472] width 79 height 11
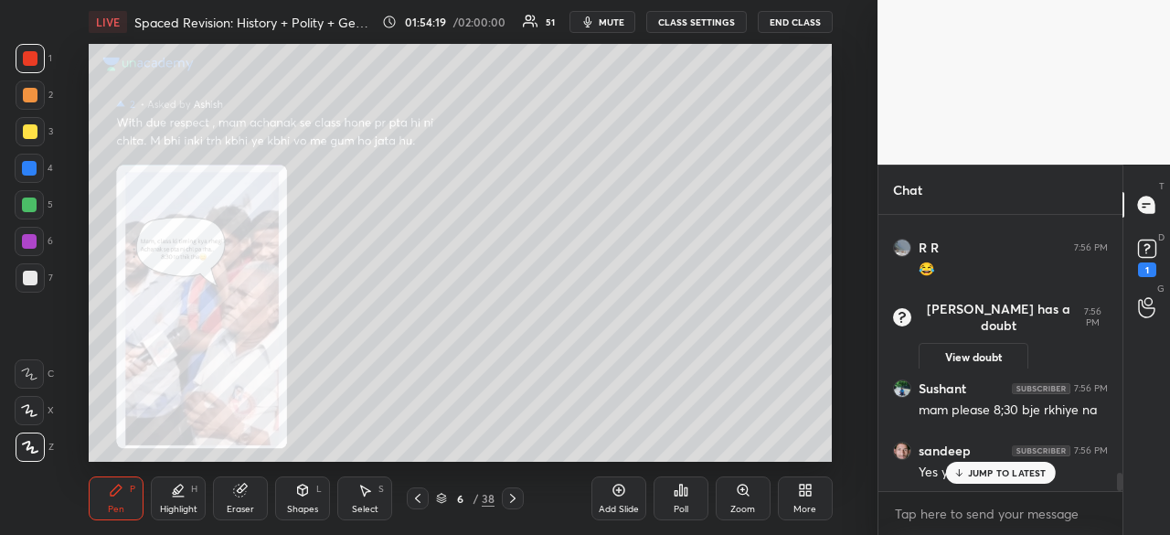
scroll to position [4089, 0]
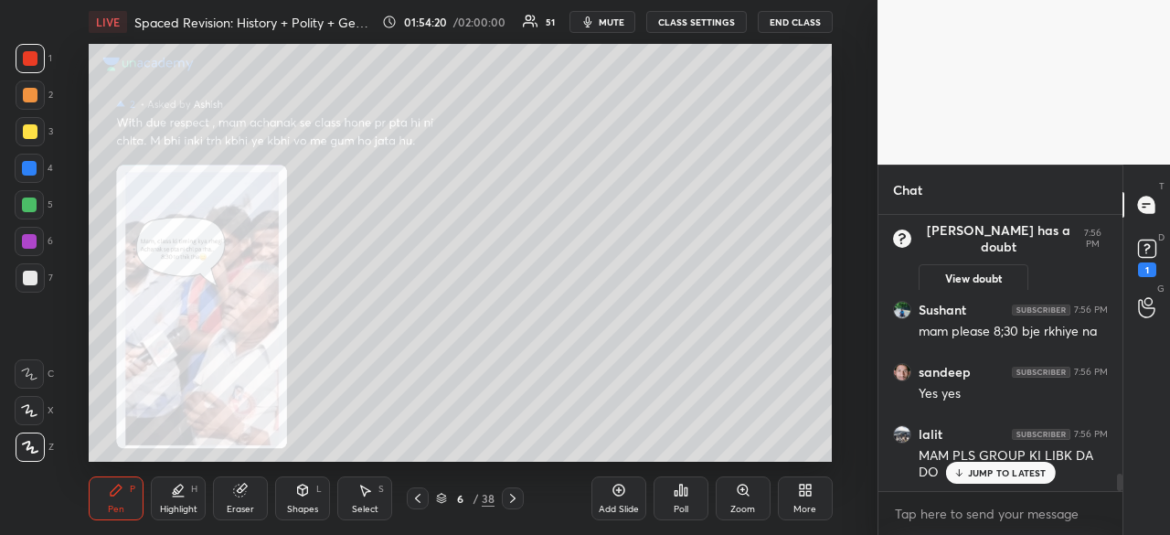
drag, startPoint x: 989, startPoint y: 473, endPoint x: 976, endPoint y: 469, distance: 13.3
click at [989, 475] on p "JUMP TO LATEST" at bounding box center [1007, 472] width 79 height 11
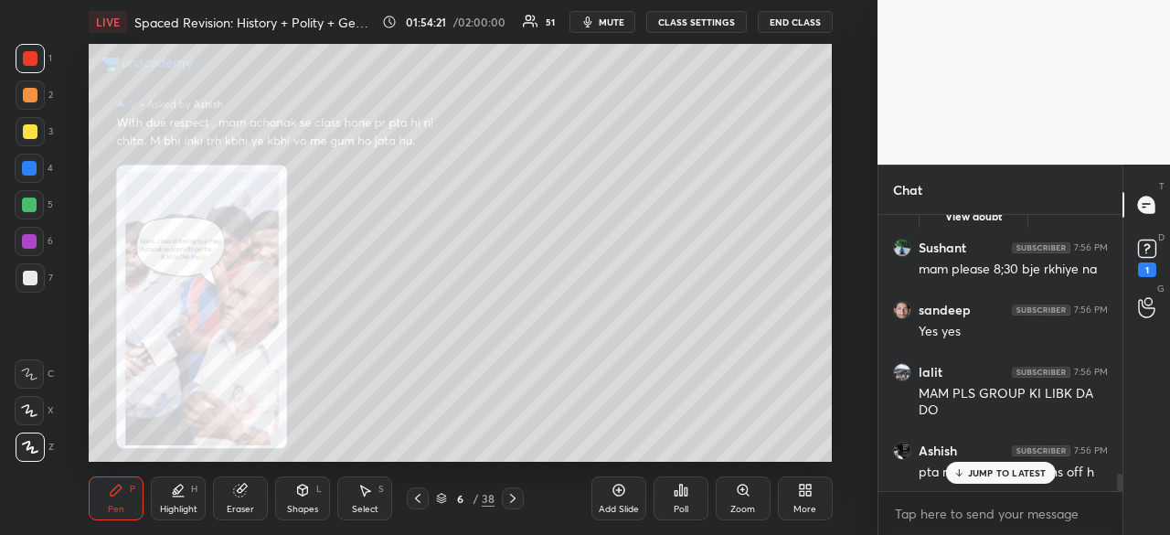
scroll to position [4213, 0]
click at [970, 468] on p "JUMP TO LATEST" at bounding box center [1007, 472] width 79 height 11
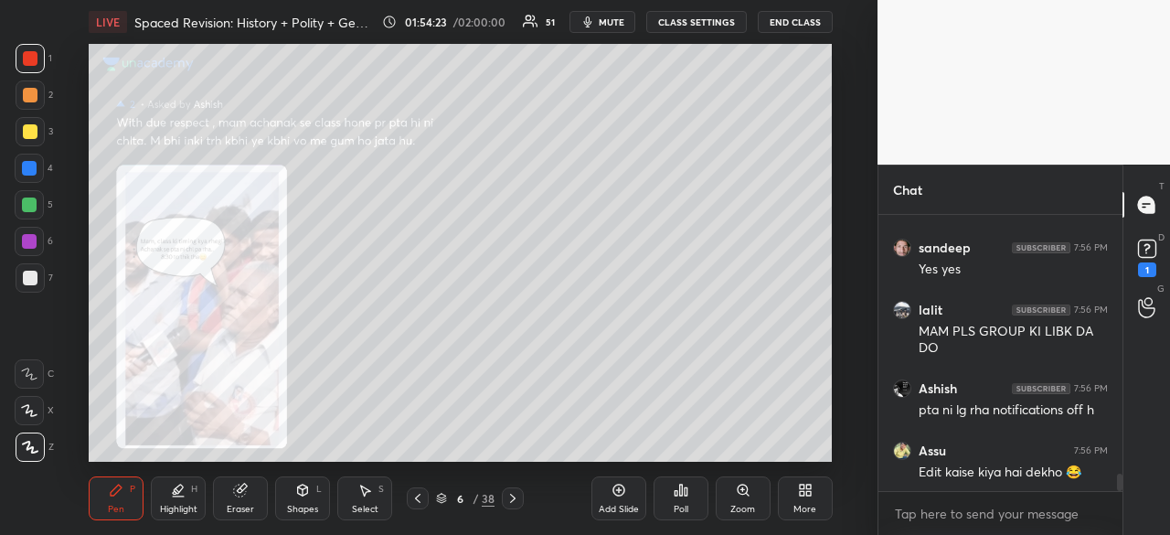
click at [423, 496] on icon at bounding box center [417, 498] width 15 height 15
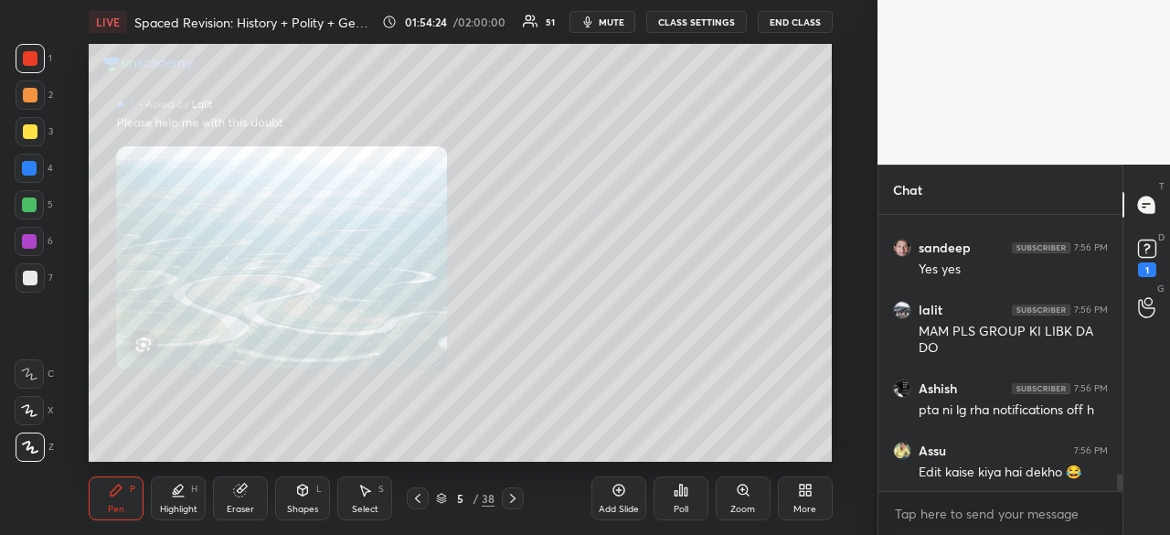
click at [420, 497] on icon at bounding box center [417, 498] width 15 height 15
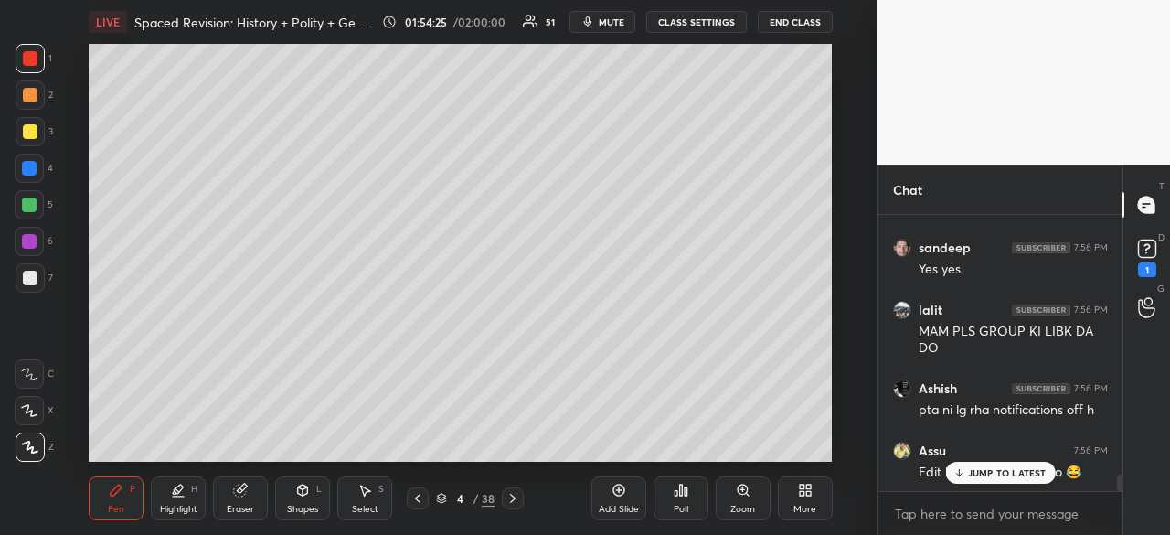
scroll to position [4279, 0]
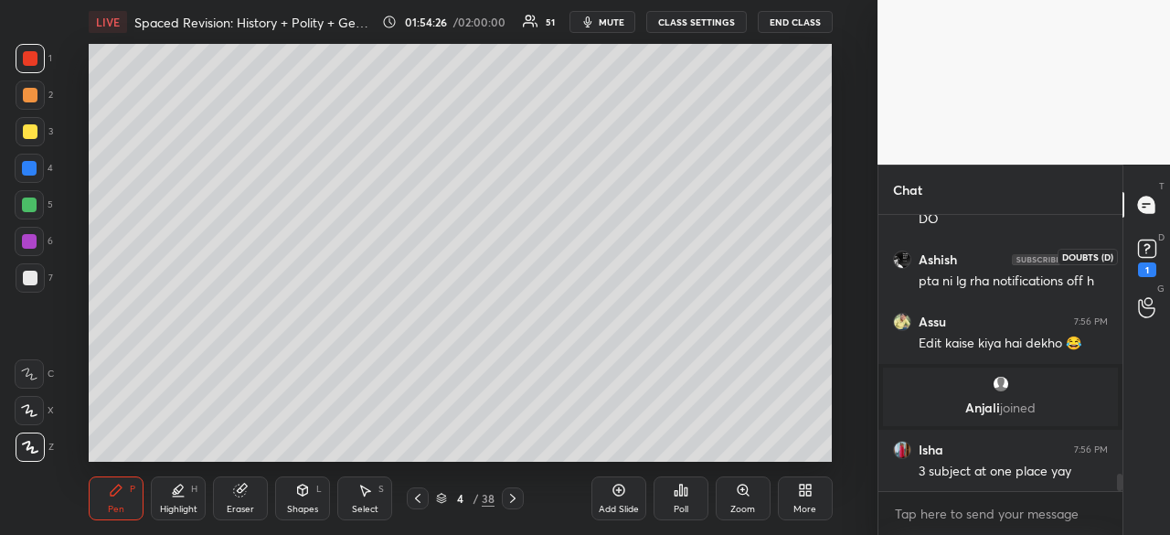
click at [1148, 259] on icon at bounding box center [1146, 248] width 27 height 27
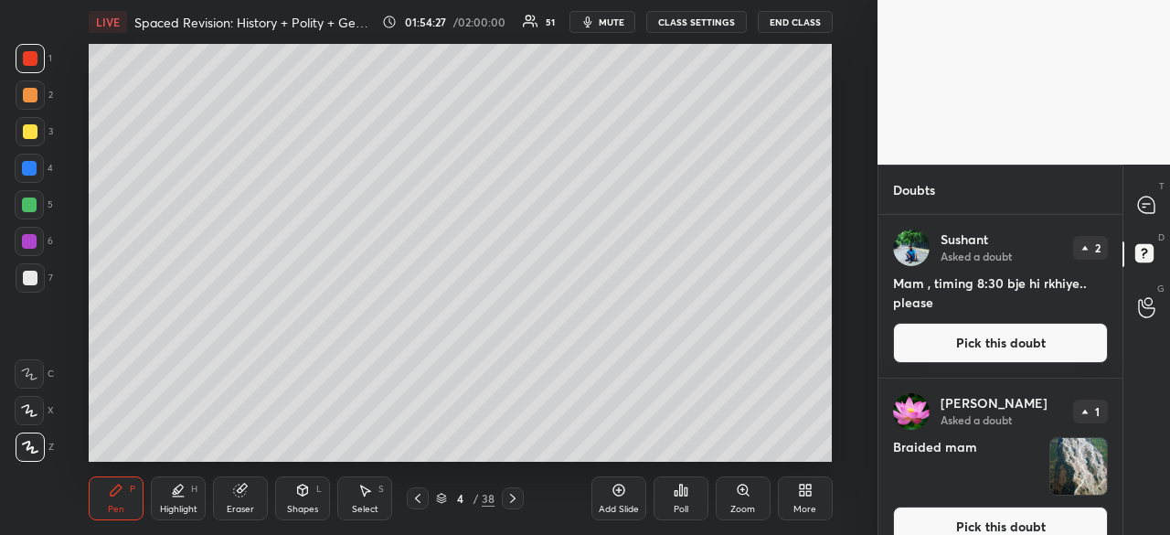
click at [1115, 279] on div "Sushant Asked a doubt 2 Mam , timing 8:30 bje hi rkhiye.. please Pick this doubt" at bounding box center [1000, 296] width 244 height 163
click at [1028, 523] on button "Pick this doubt" at bounding box center [1000, 526] width 215 height 40
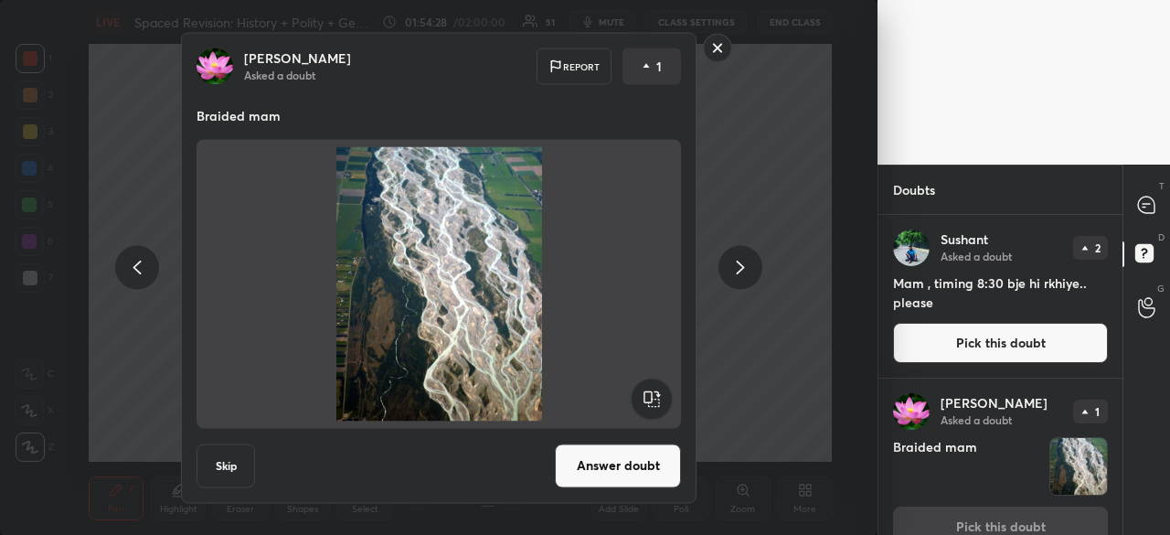
scroll to position [27, 0]
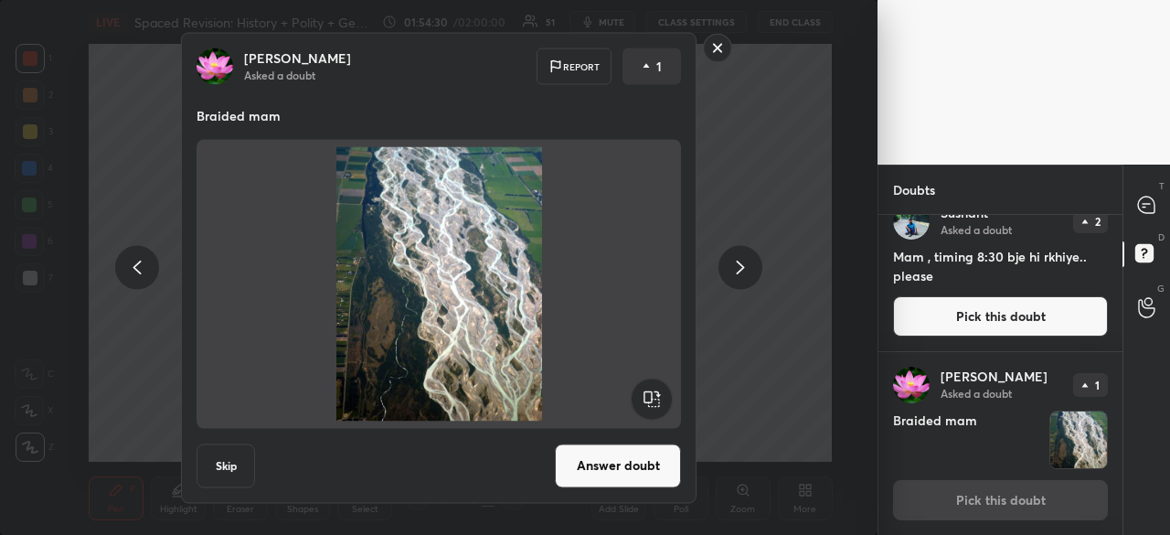
click at [739, 266] on icon at bounding box center [740, 268] width 22 height 22
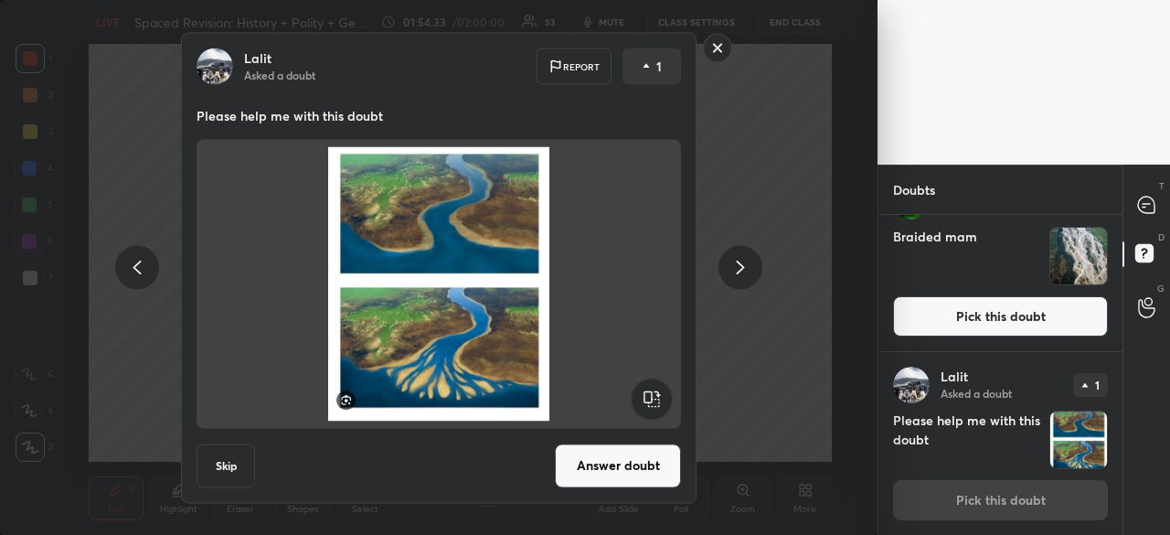
click at [739, 267] on icon at bounding box center [740, 268] width 22 height 22
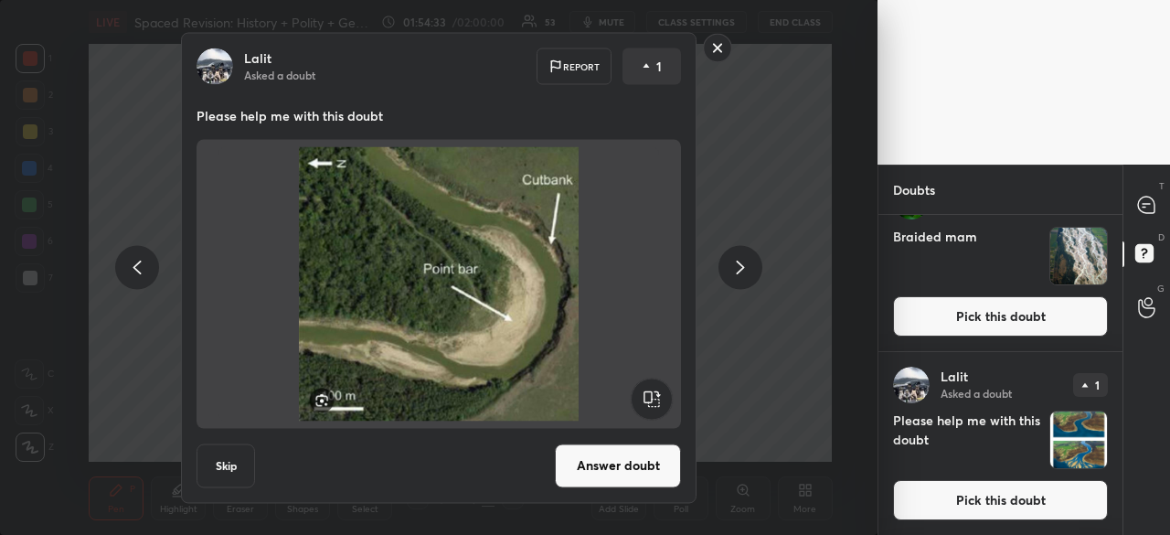
scroll to position [394, 0]
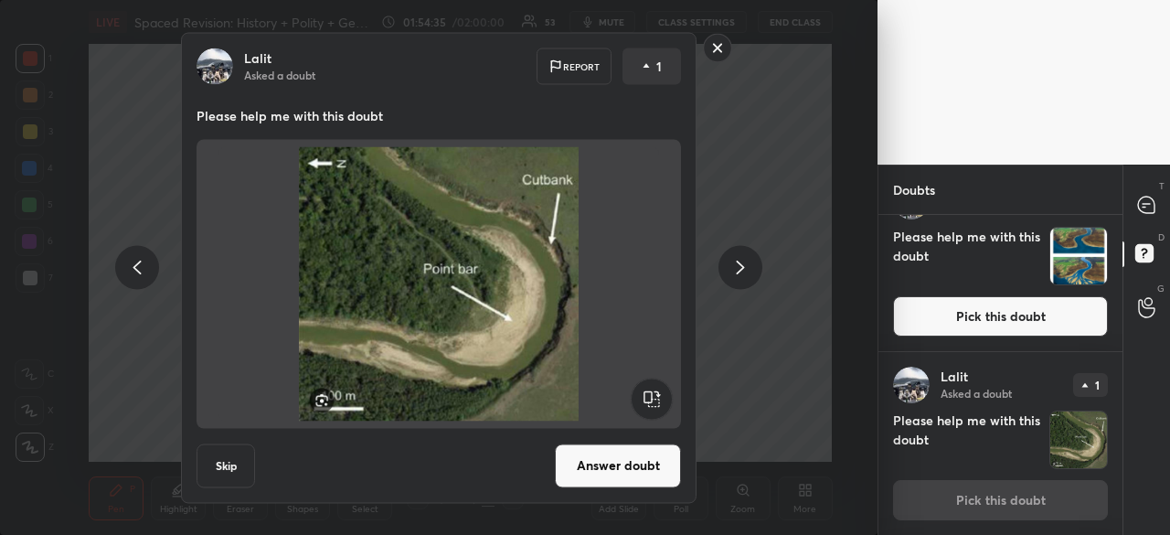
click at [738, 264] on icon at bounding box center [740, 268] width 22 height 22
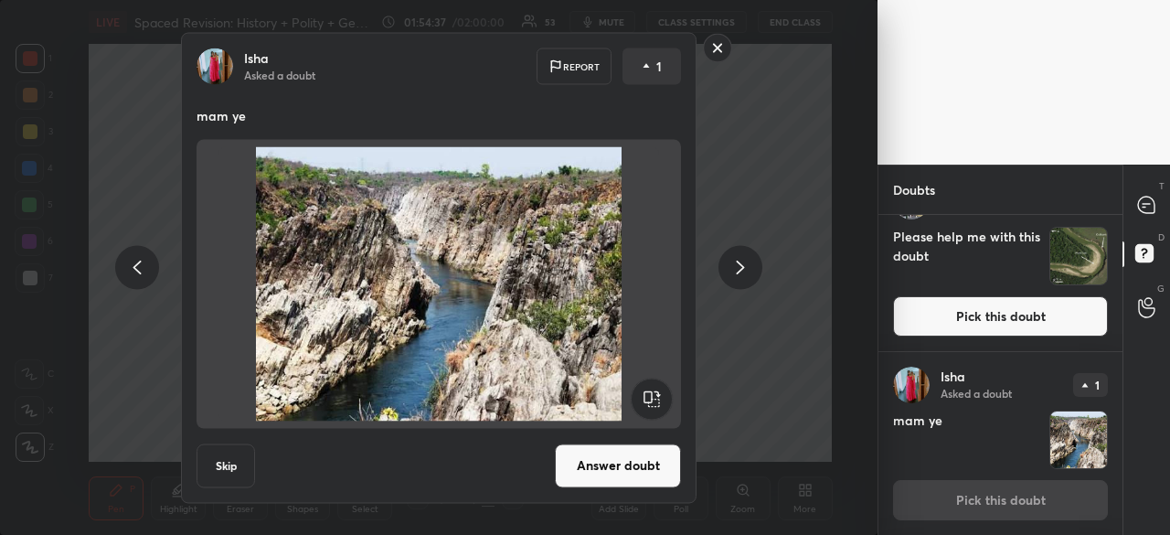
click at [609, 463] on button "Answer doubt" at bounding box center [618, 465] width 126 height 44
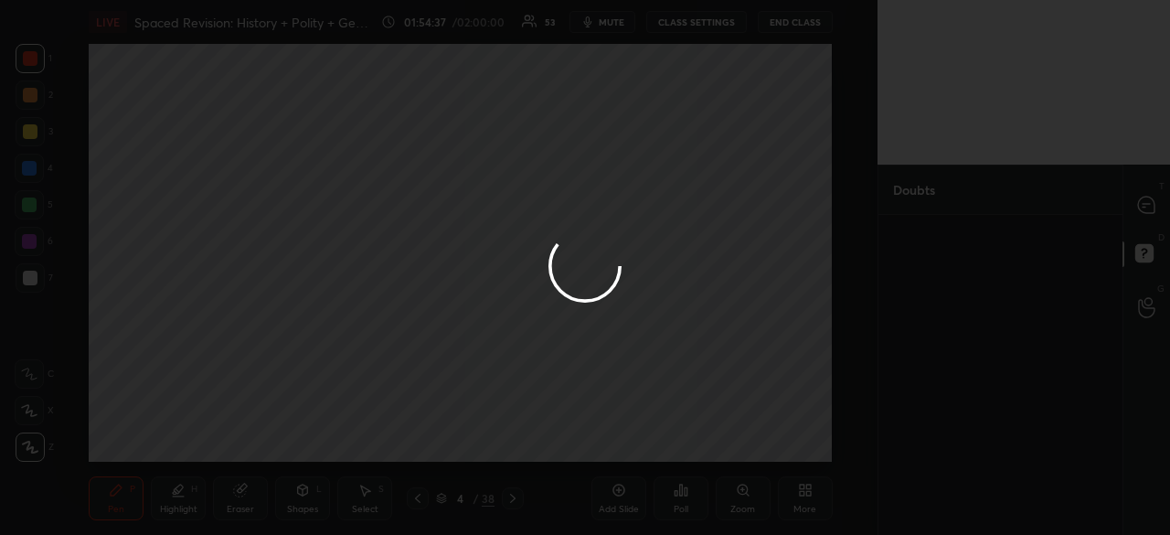
scroll to position [0, 0]
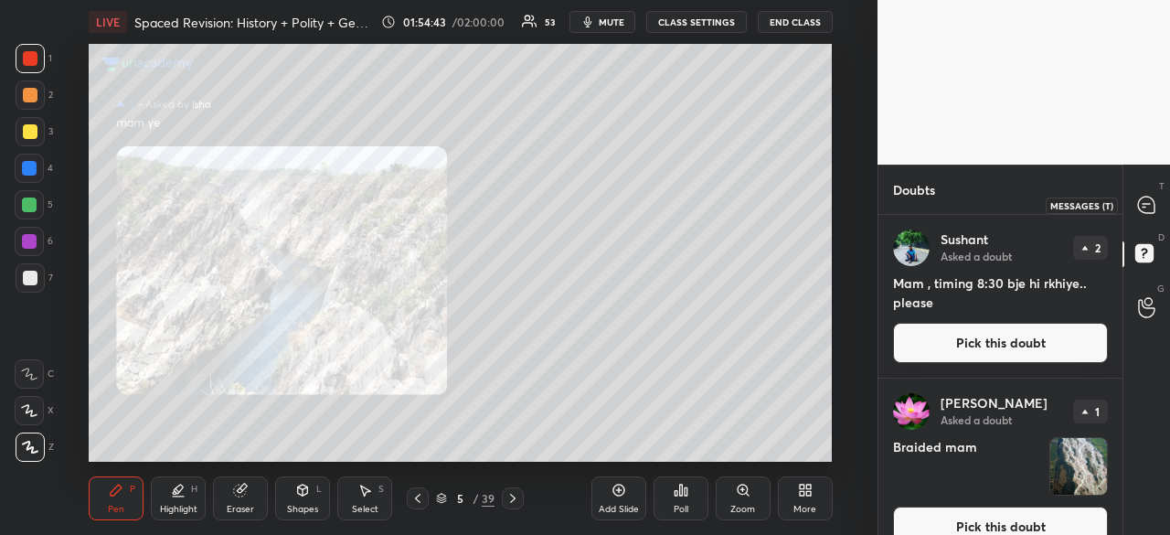
click at [1150, 208] on icon at bounding box center [1146, 204] width 16 height 16
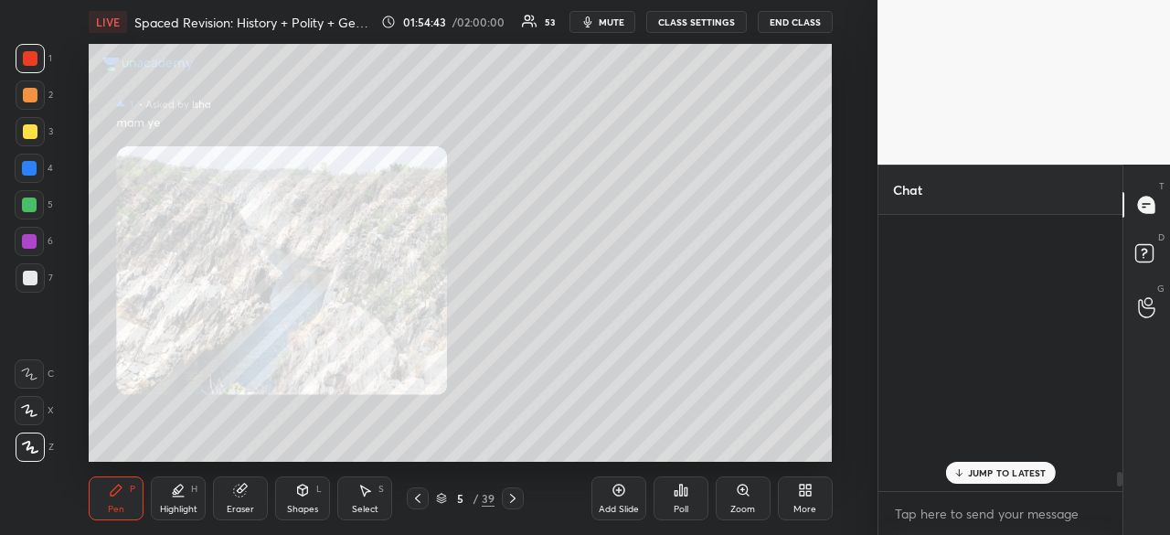
scroll to position [271, 239]
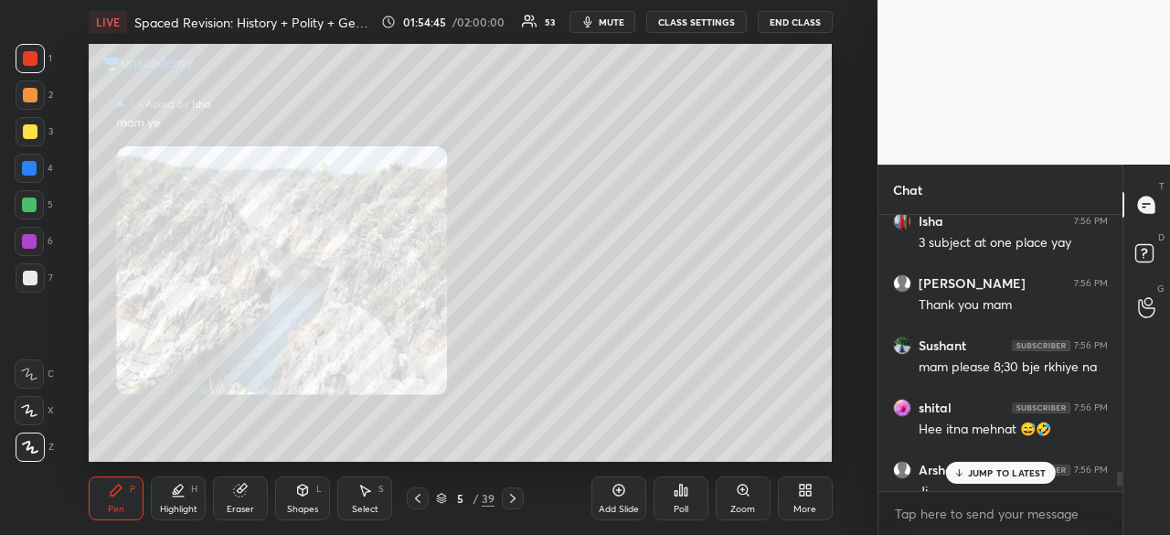
click at [1014, 470] on p "JUMP TO LATEST" at bounding box center [1007, 472] width 79 height 11
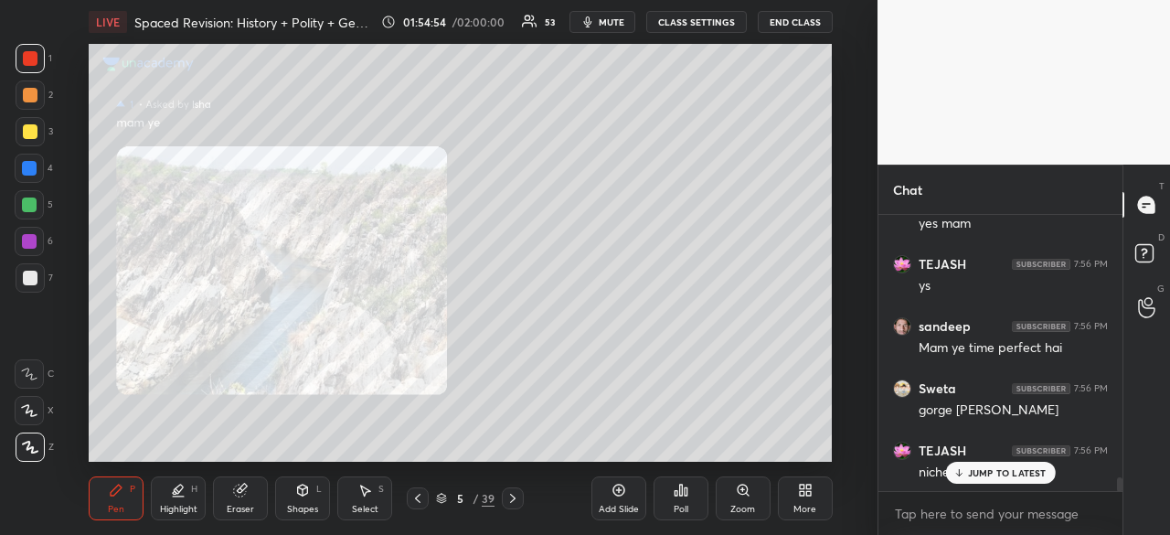
scroll to position [5334, 0]
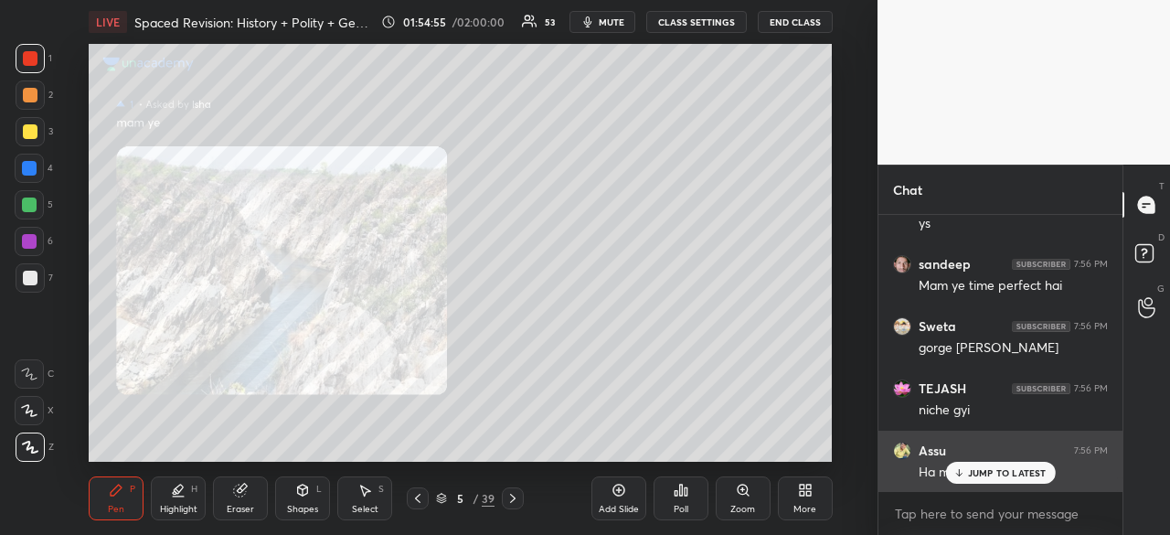
click at [1027, 474] on p "JUMP TO LATEST" at bounding box center [1007, 472] width 79 height 11
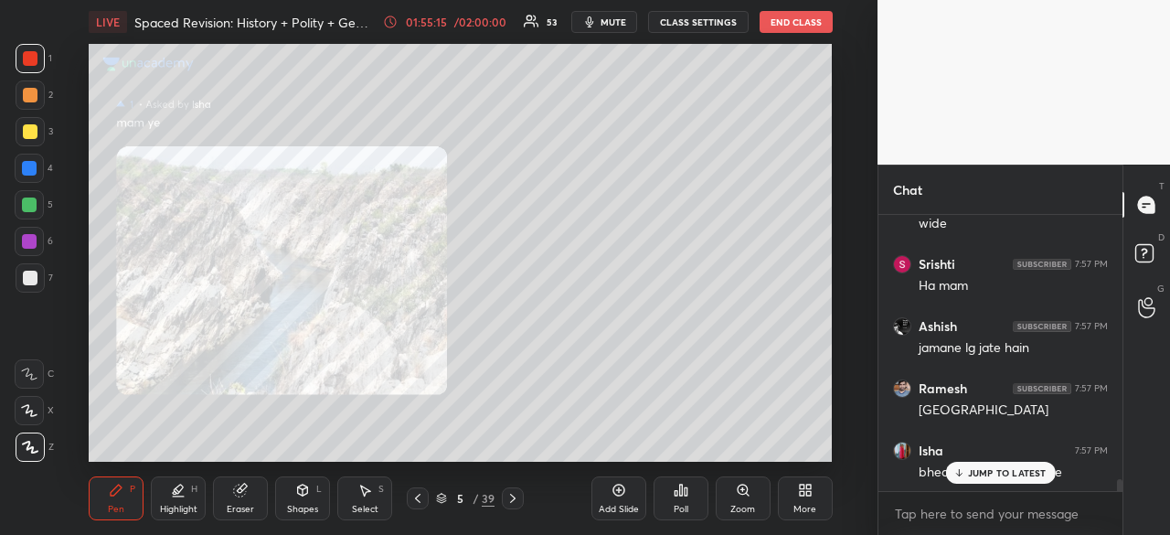
scroll to position [6034, 0]
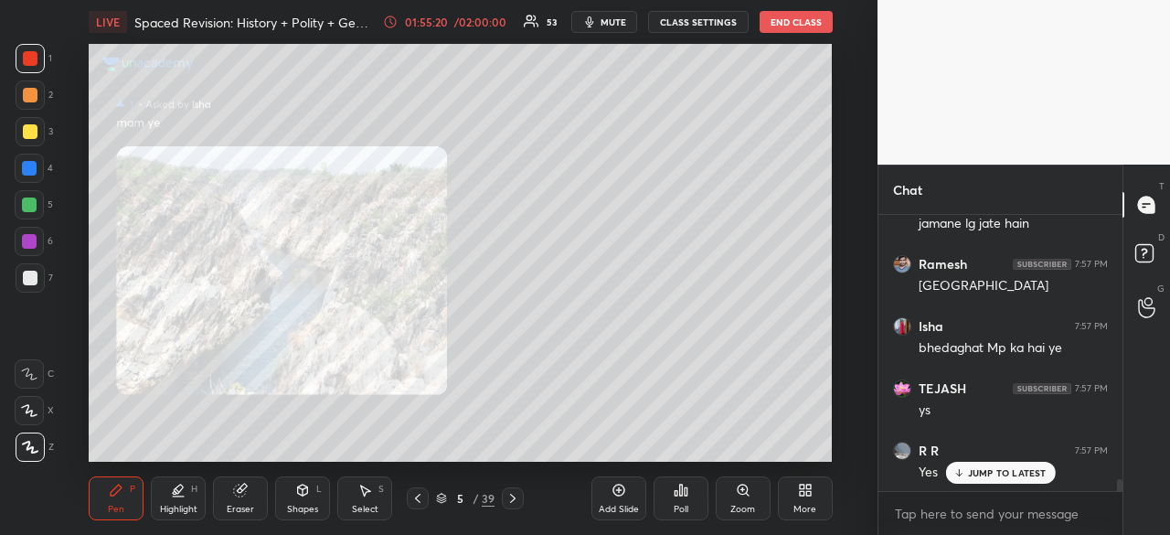
click at [444, 494] on icon at bounding box center [441, 498] width 11 height 11
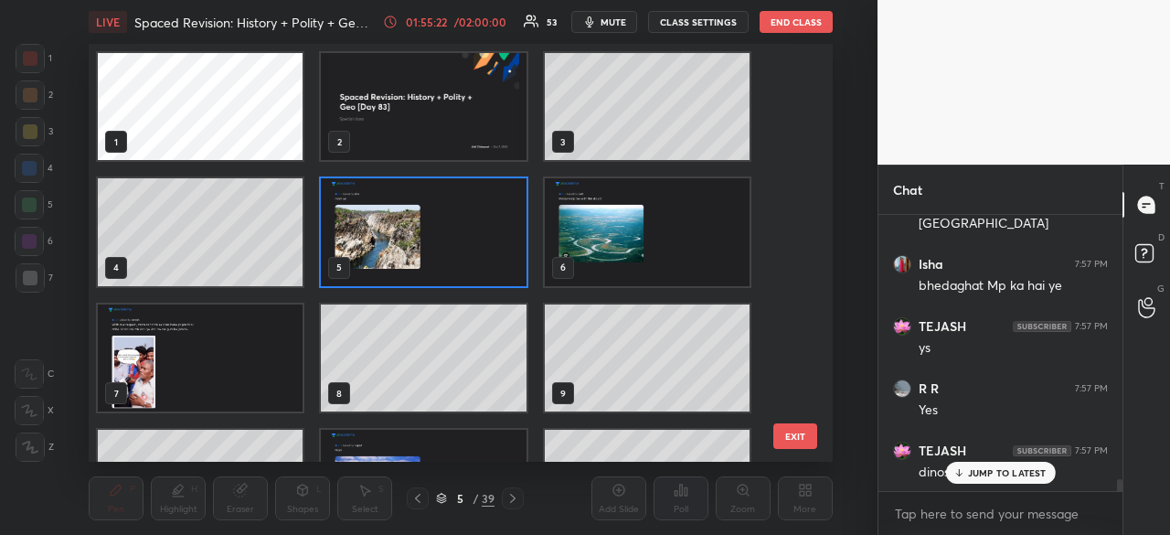
scroll to position [6237, 0]
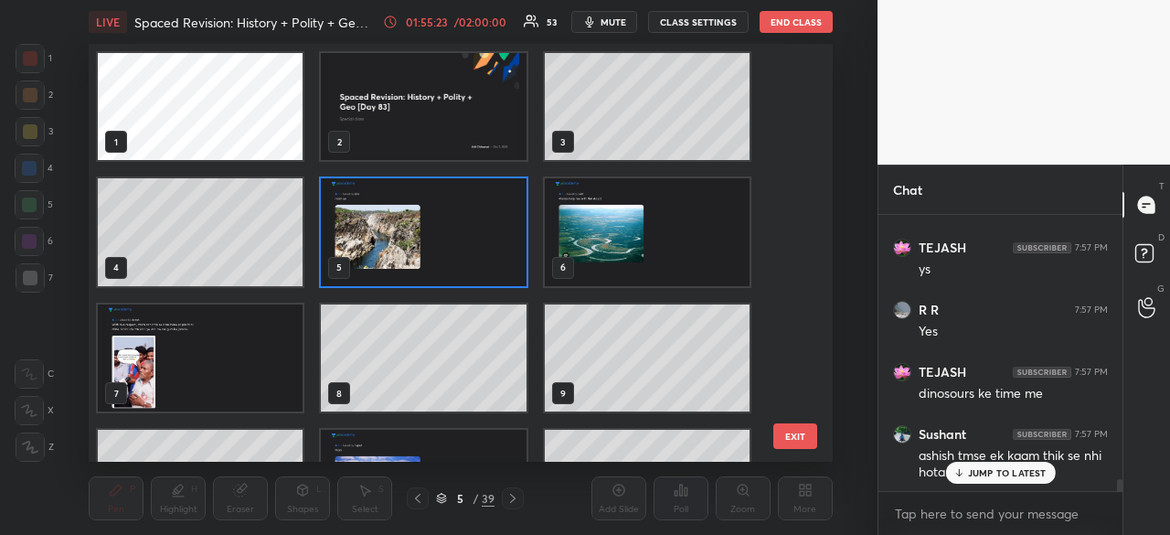
click at [442, 134] on img "grid" at bounding box center [424, 106] width 205 height 107
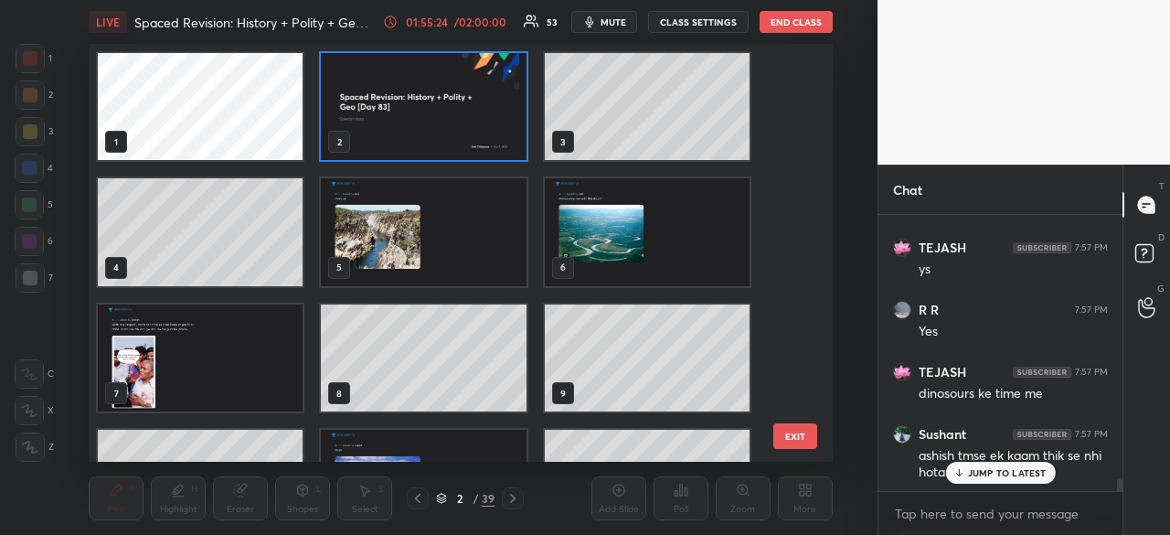
click at [440, 494] on icon at bounding box center [441, 496] width 9 height 5
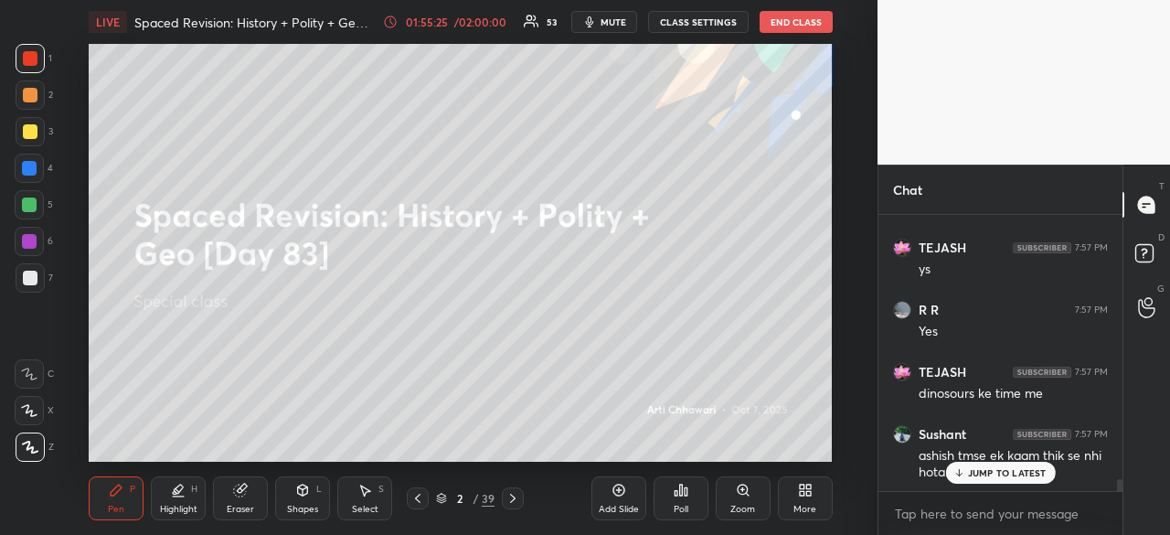
scroll to position [0, 0]
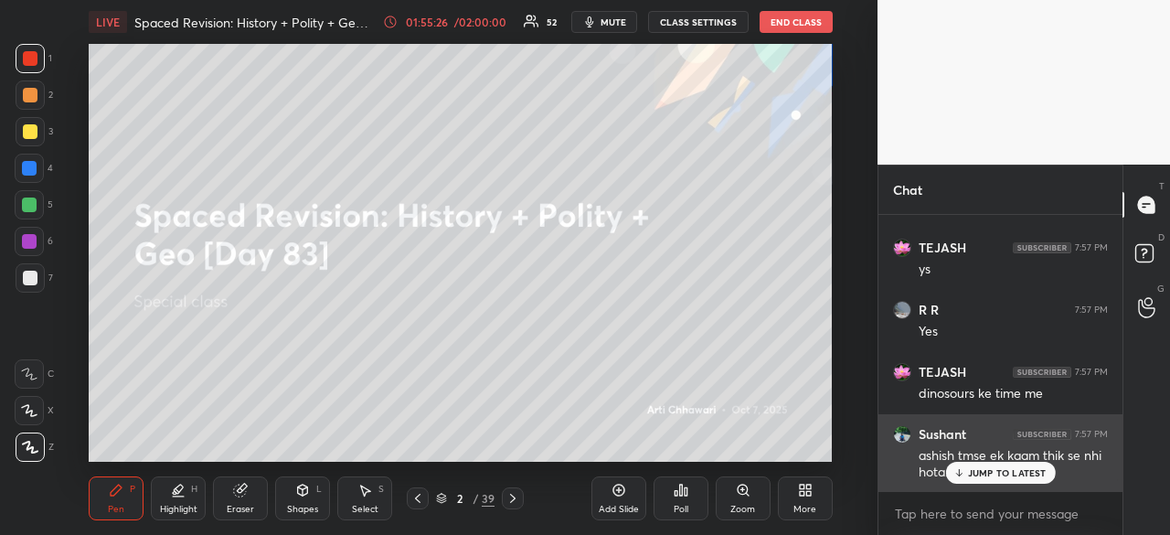
click at [1046, 467] on div "JUMP TO LATEST" at bounding box center [1000, 473] width 110 height 22
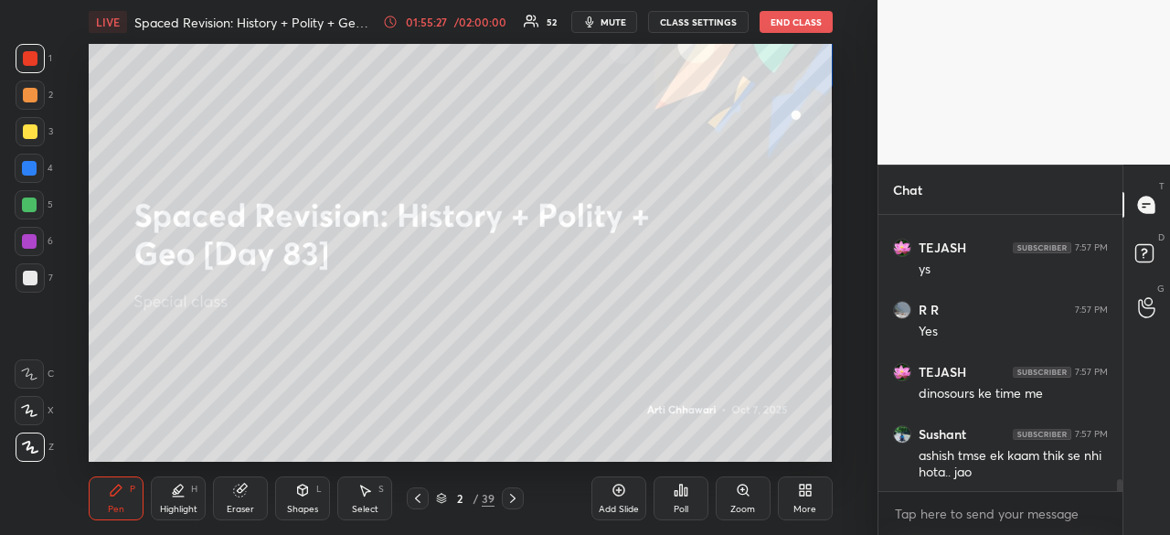
scroll to position [6299, 0]
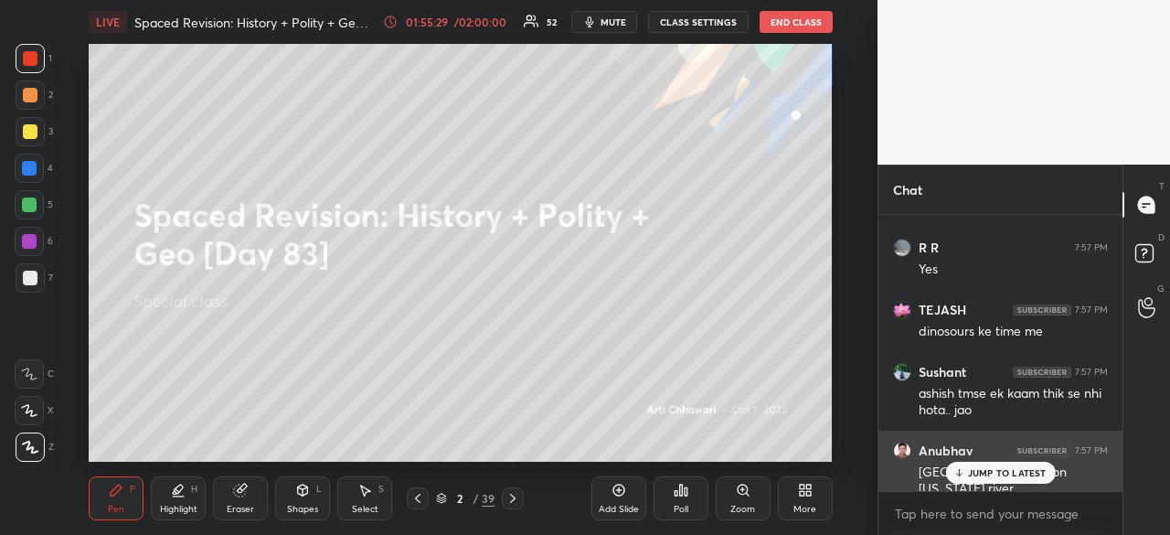
click at [1022, 476] on p "JUMP TO LATEST" at bounding box center [1007, 472] width 79 height 11
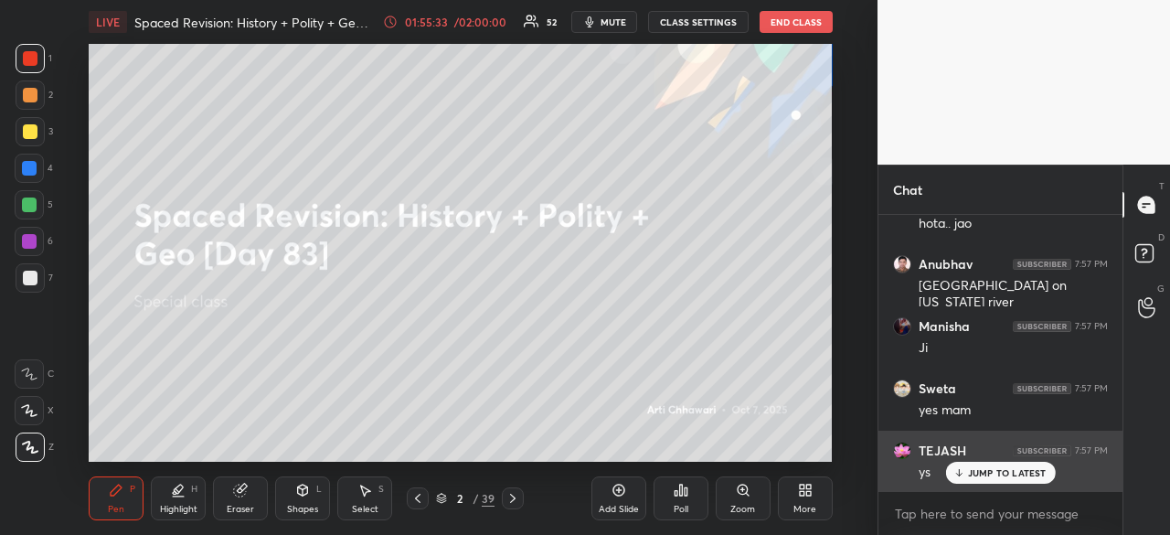
click at [999, 474] on p "JUMP TO LATEST" at bounding box center [1007, 472] width 79 height 11
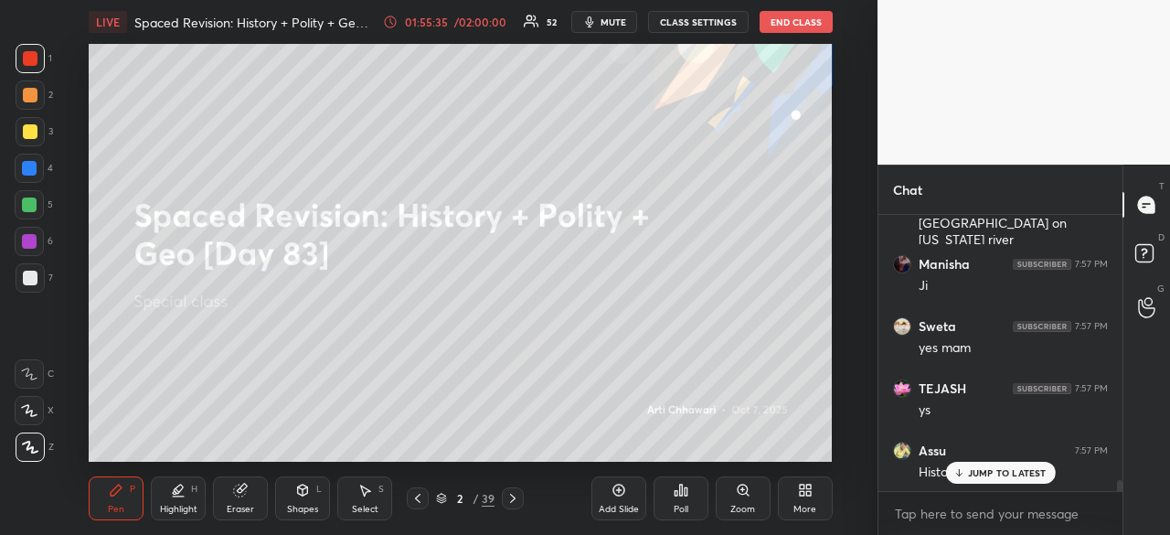
click at [27, 132] on div at bounding box center [30, 131] width 15 height 15
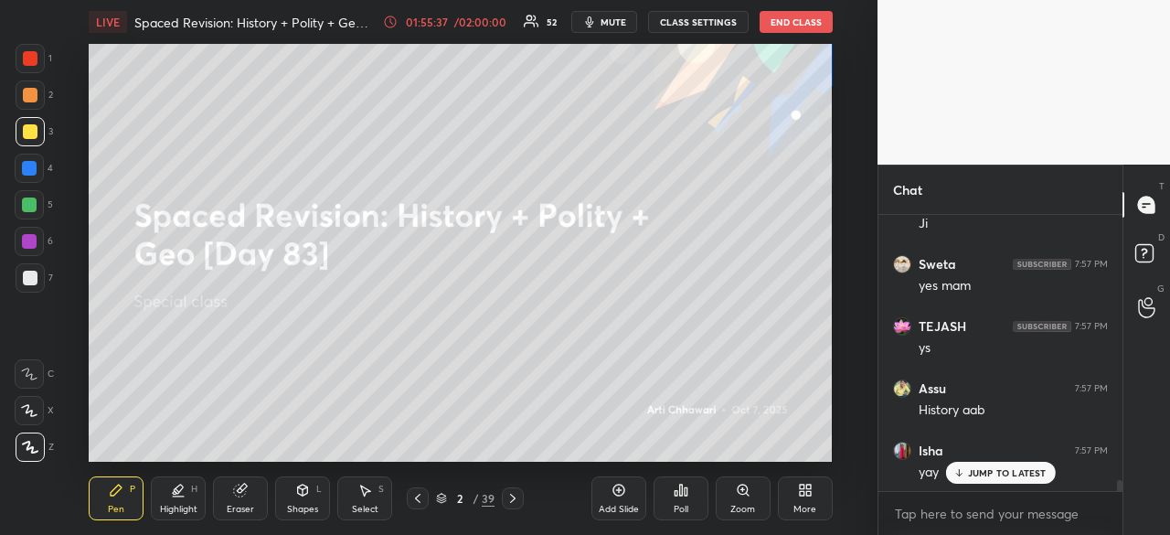
scroll to position [6672, 0]
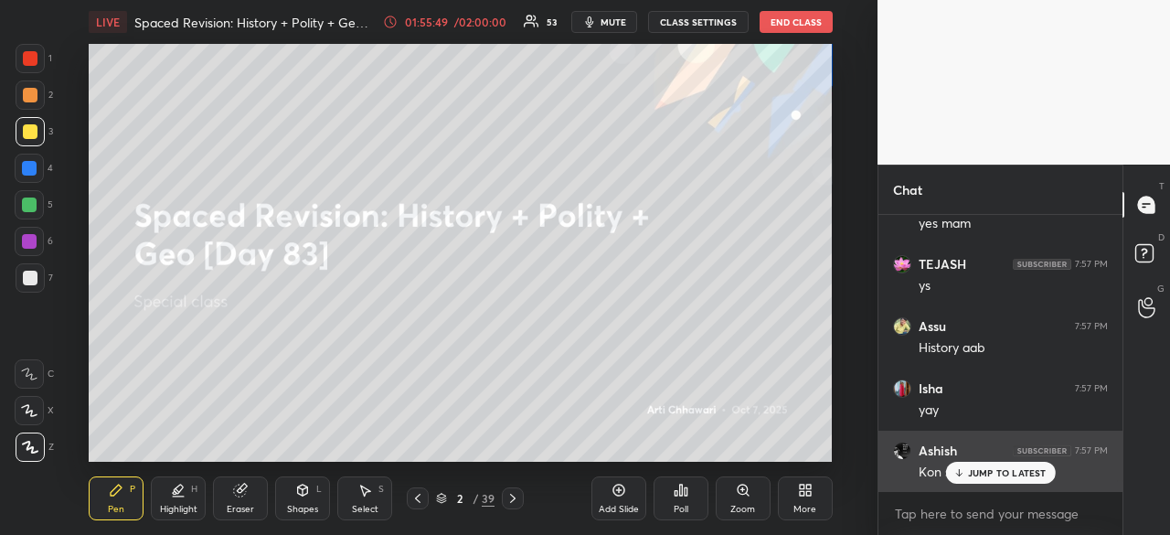
click at [994, 472] on p "JUMP TO LATEST" at bounding box center [1007, 472] width 79 height 11
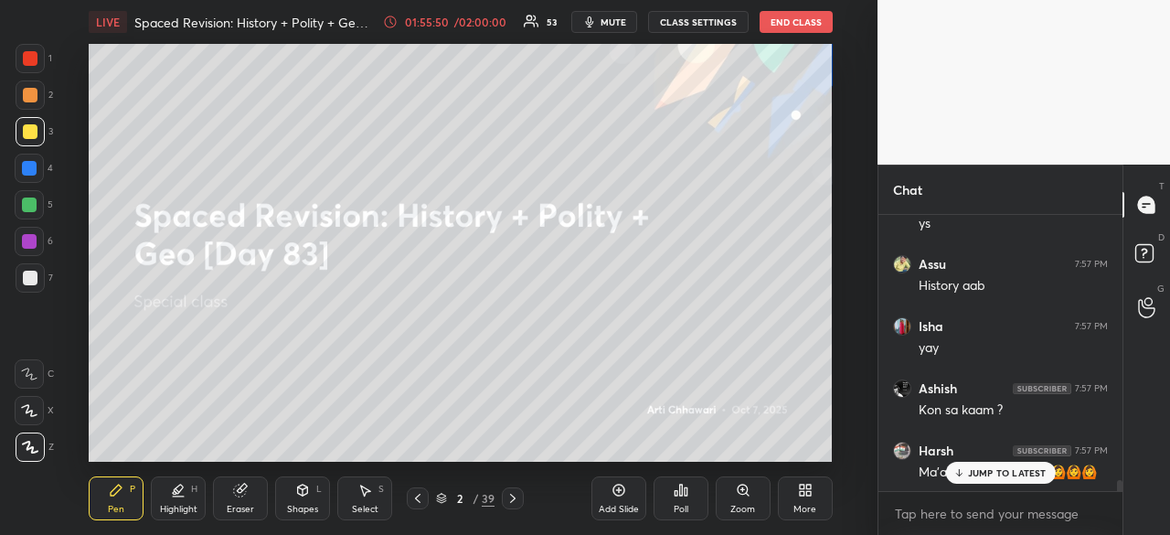
scroll to position [6999, 0]
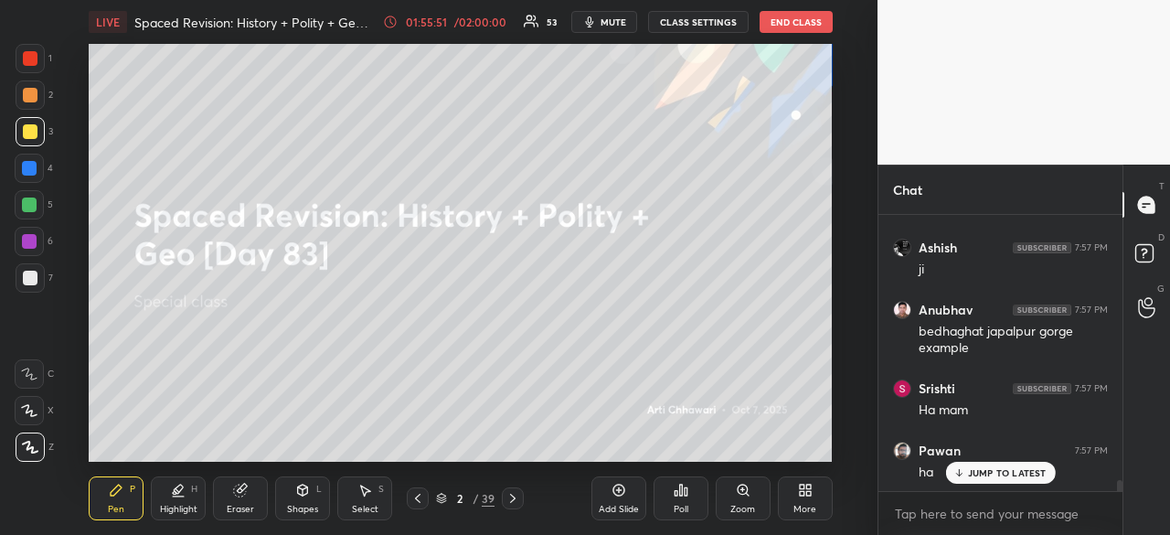
drag, startPoint x: 1028, startPoint y: 476, endPoint x: 863, endPoint y: 443, distance: 168.7
click at [1028, 478] on p "JUMP TO LATEST" at bounding box center [1007, 472] width 79 height 11
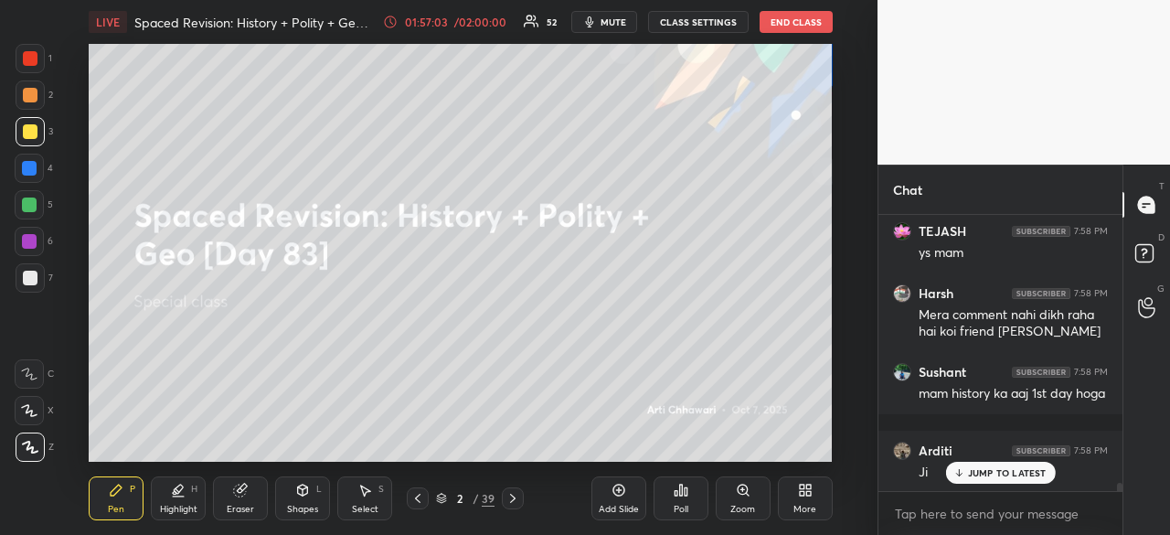
scroll to position [9295, 0]
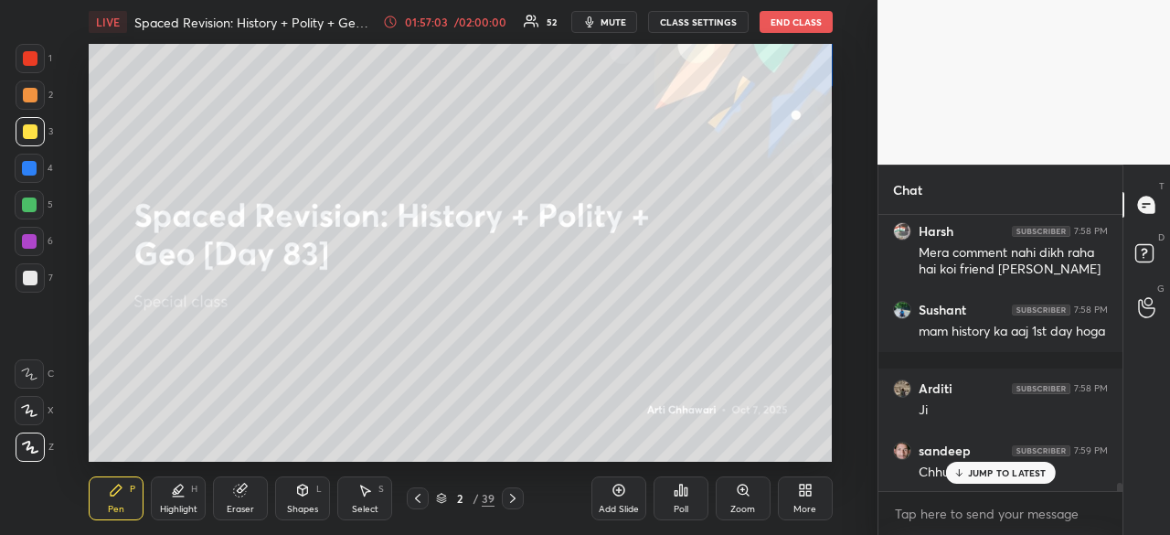
drag, startPoint x: 24, startPoint y: 99, endPoint x: 69, endPoint y: 93, distance: 46.0
click at [23, 101] on div at bounding box center [30, 95] width 15 height 15
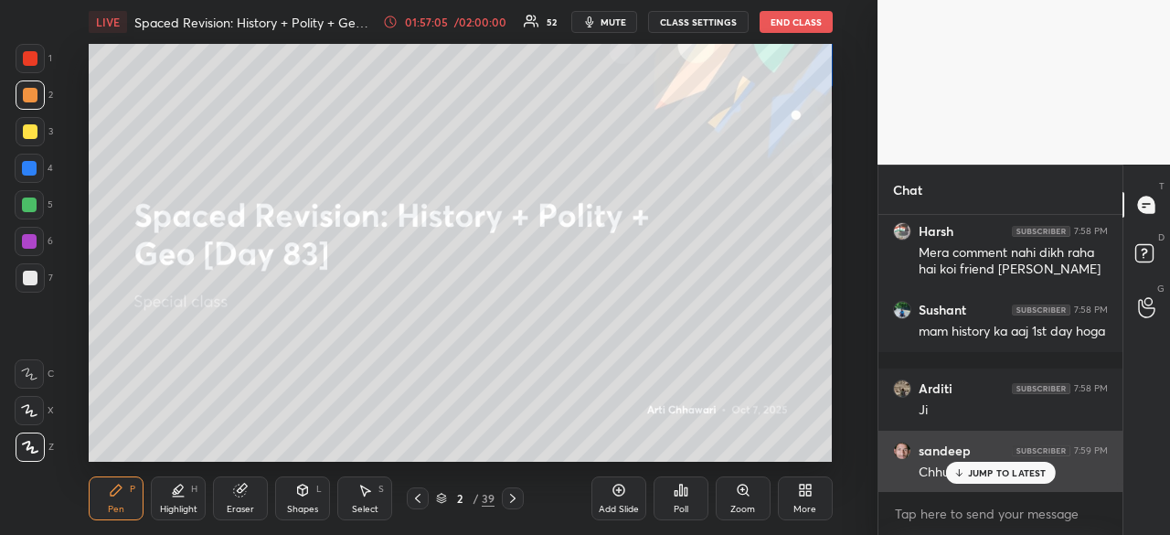
click at [1029, 475] on p "JUMP TO LATEST" at bounding box center [1007, 472] width 79 height 11
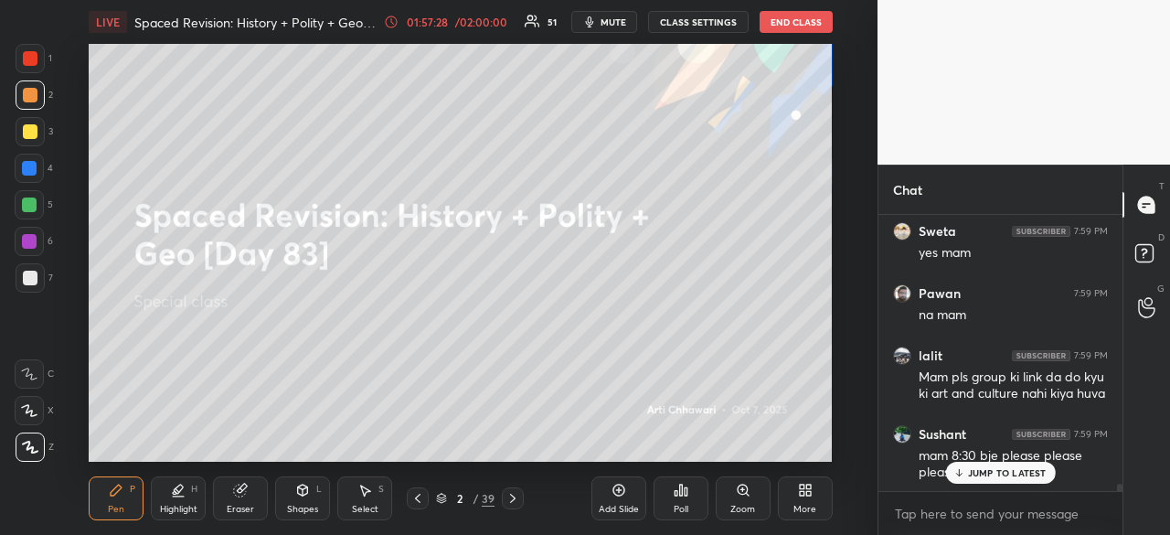
scroll to position [10214, 0]
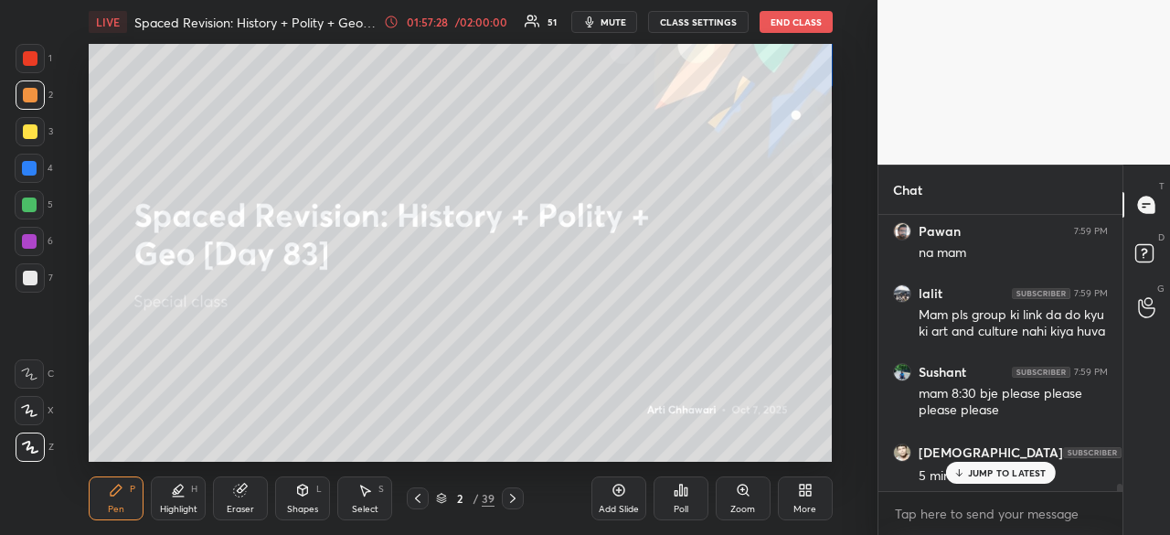
click at [988, 471] on p "JUMP TO LATEST" at bounding box center [1007, 472] width 79 height 11
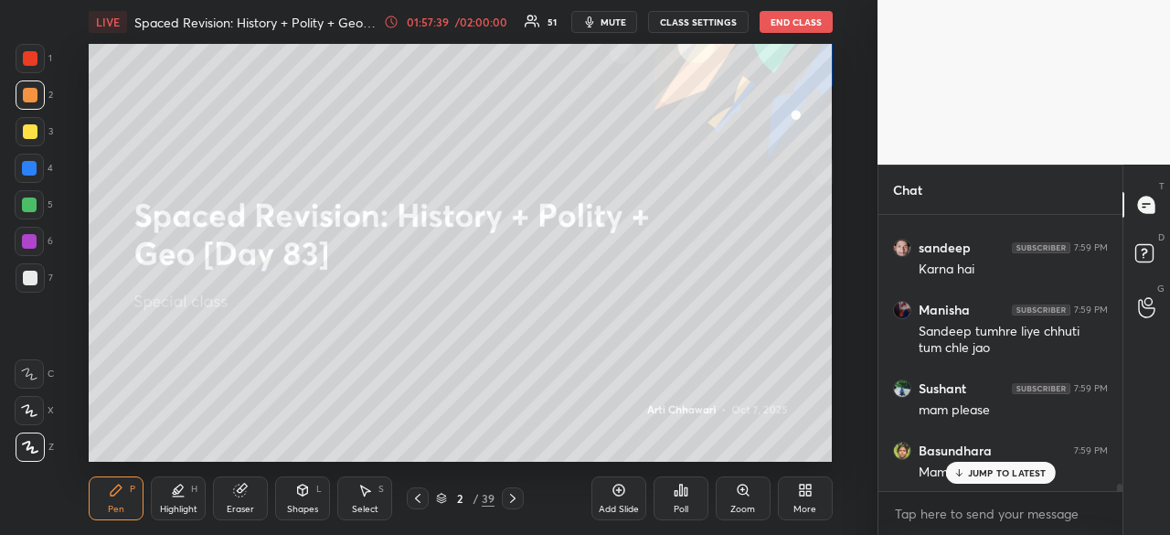
scroll to position [10761, 0]
click at [35, 131] on div at bounding box center [30, 131] width 15 height 15
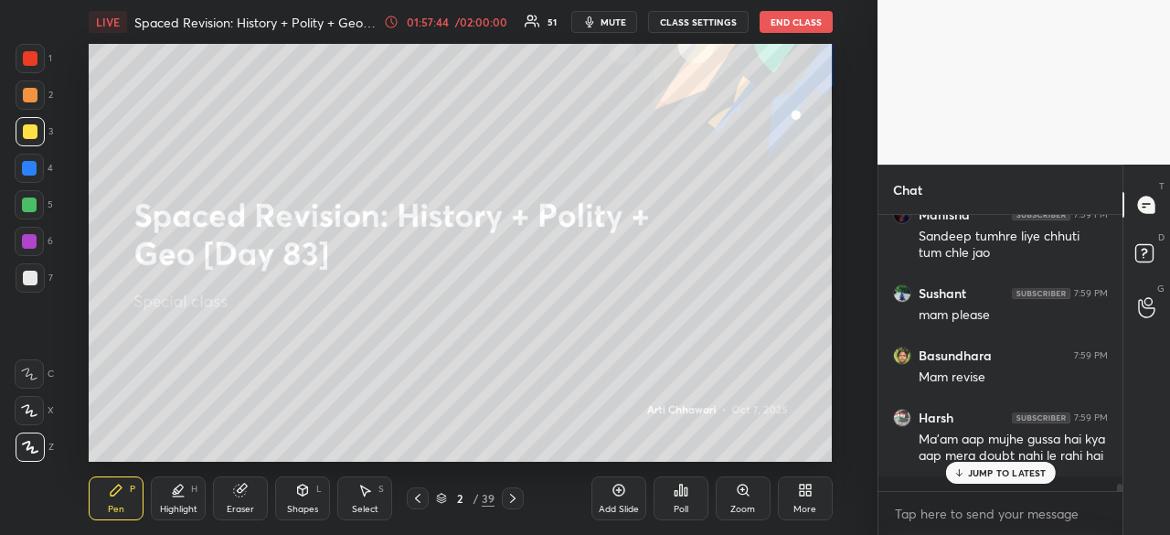
click at [1027, 469] on p "JUMP TO LATEST" at bounding box center [1007, 472] width 79 height 11
click at [29, 166] on div at bounding box center [29, 168] width 15 height 15
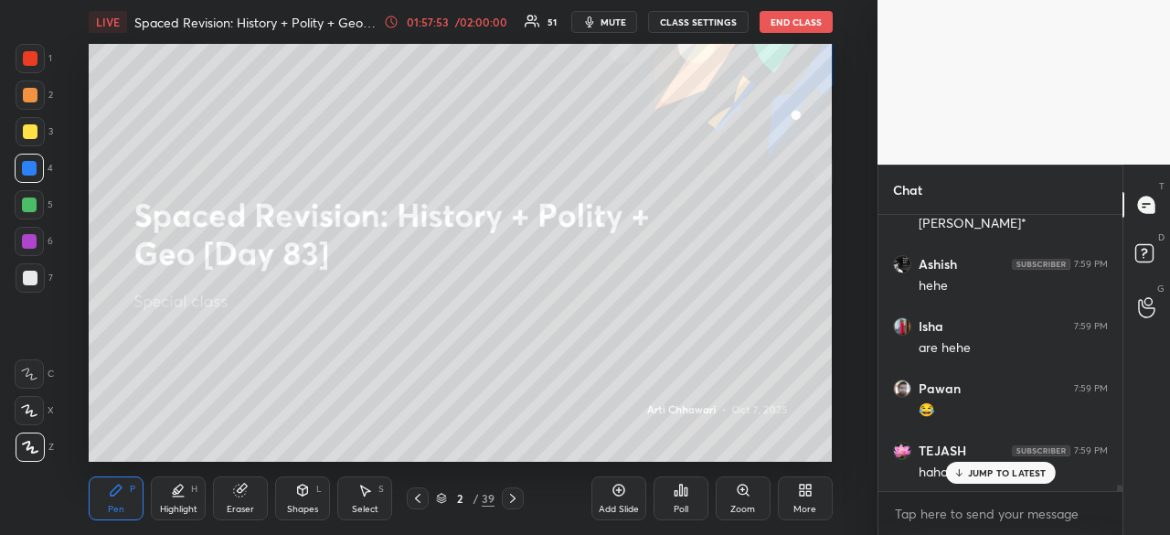
scroll to position [11134, 0]
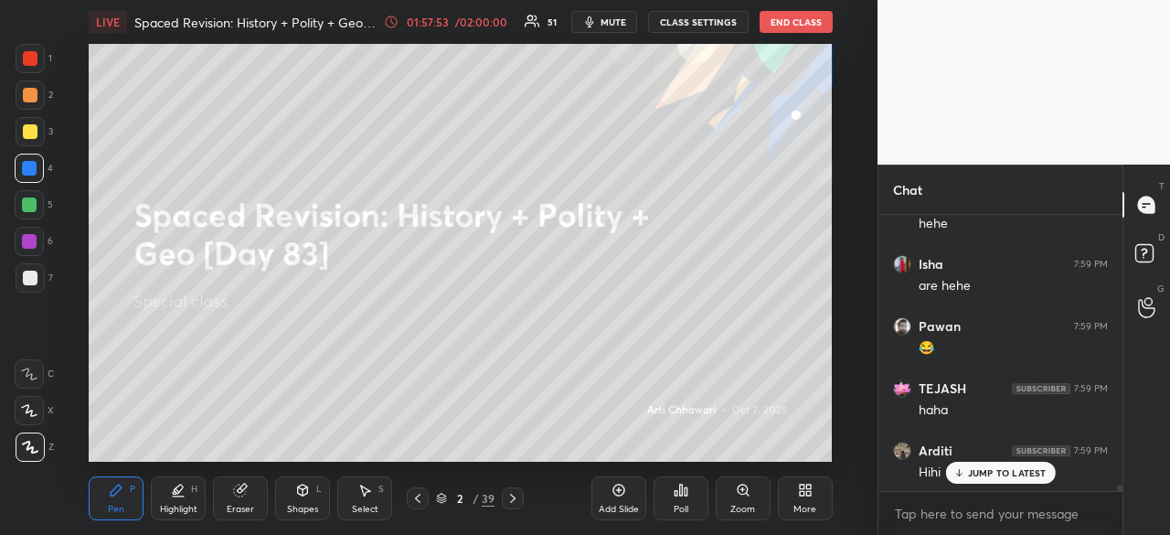
click at [1018, 474] on p "JUMP TO LATEST" at bounding box center [1007, 472] width 79 height 11
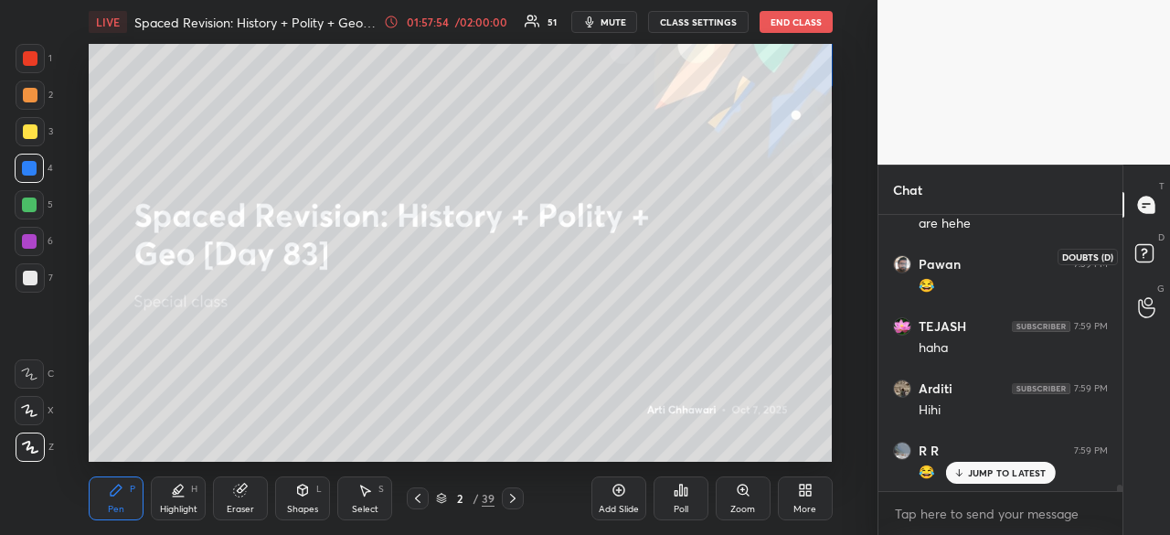
click at [1152, 250] on rect at bounding box center [1143, 253] width 17 height 17
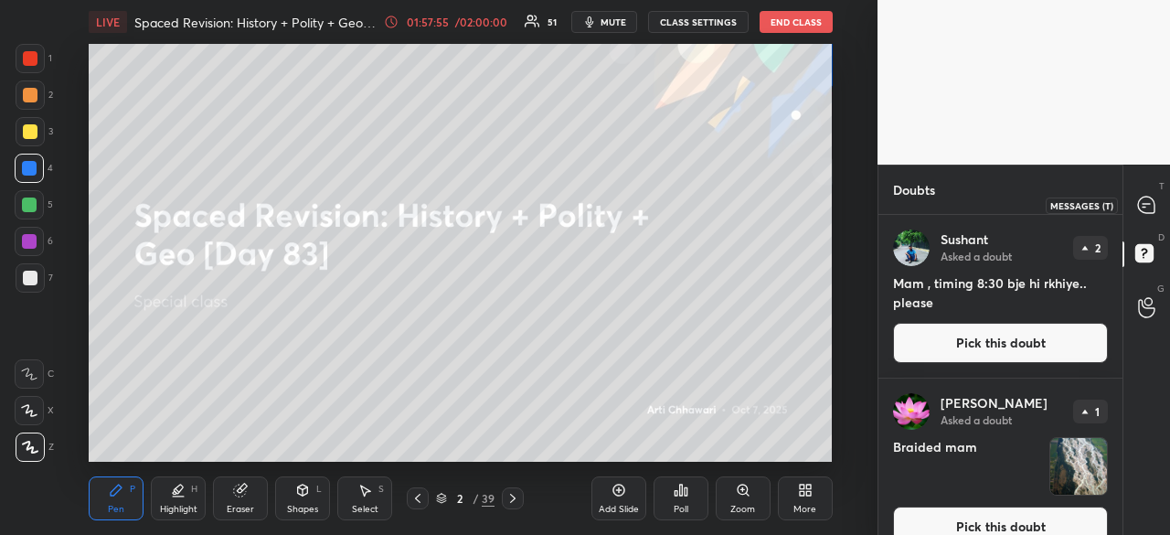
click at [1148, 204] on icon at bounding box center [1145, 204] width 7 height 0
type textarea "x"
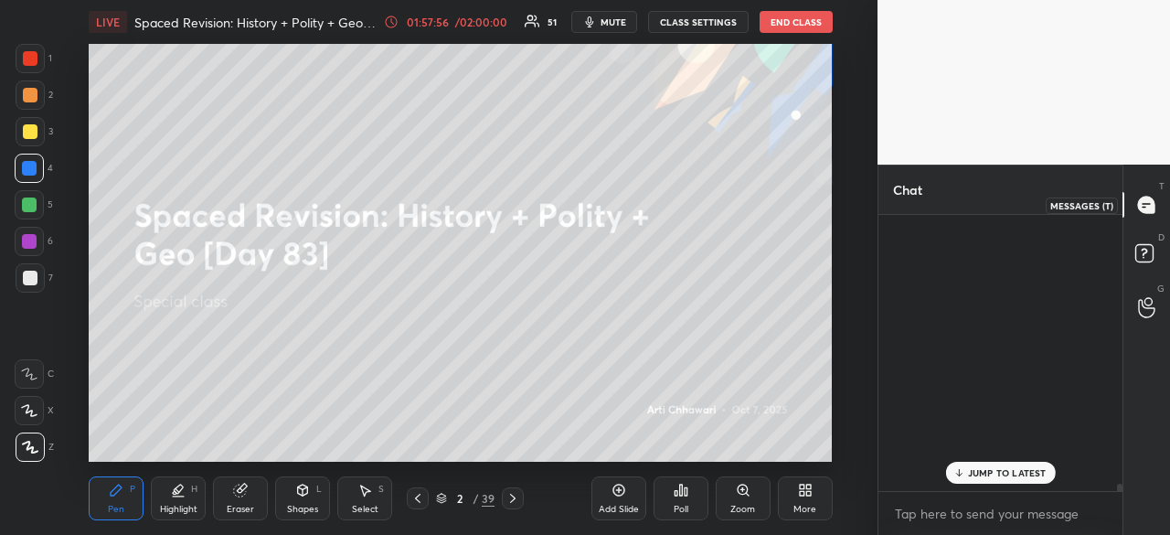
scroll to position [271, 239]
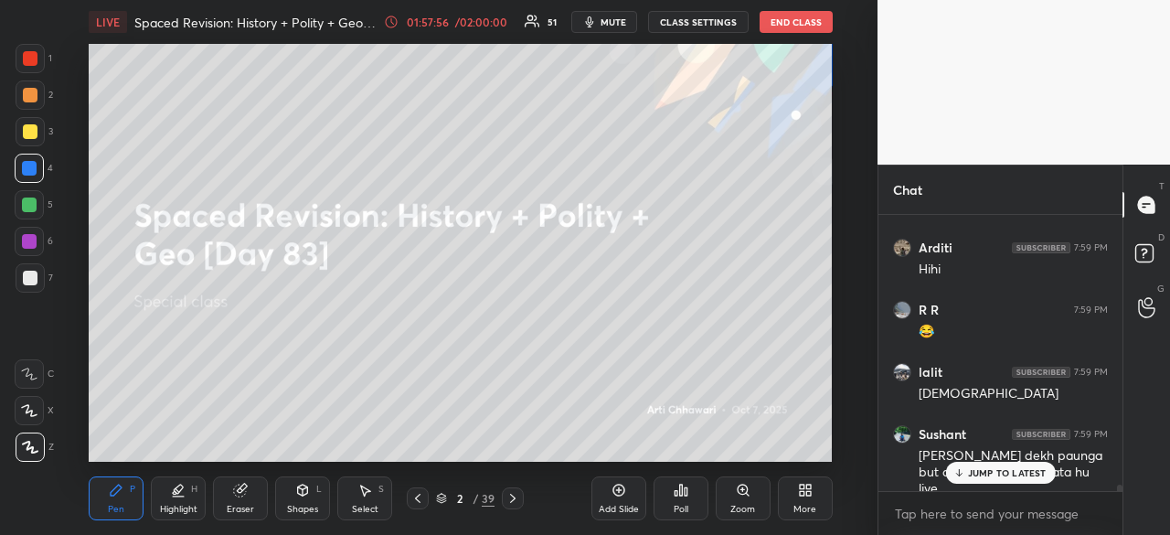
click at [1028, 474] on p "JUMP TO LATEST" at bounding box center [1007, 472] width 79 height 11
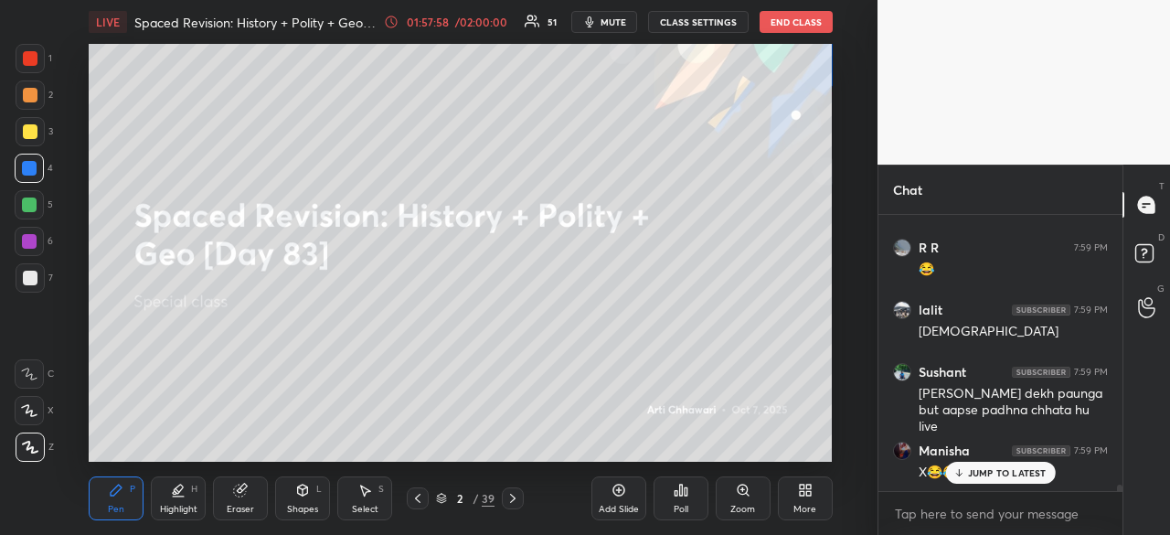
scroll to position [11461, 0]
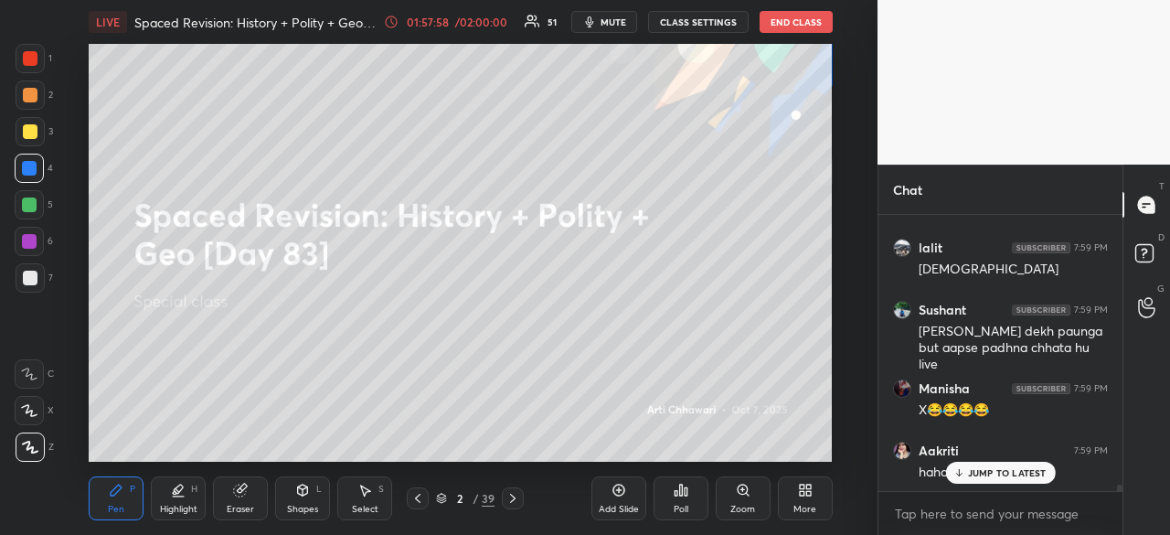
click at [1011, 473] on p "JUMP TO LATEST" at bounding box center [1007, 472] width 79 height 11
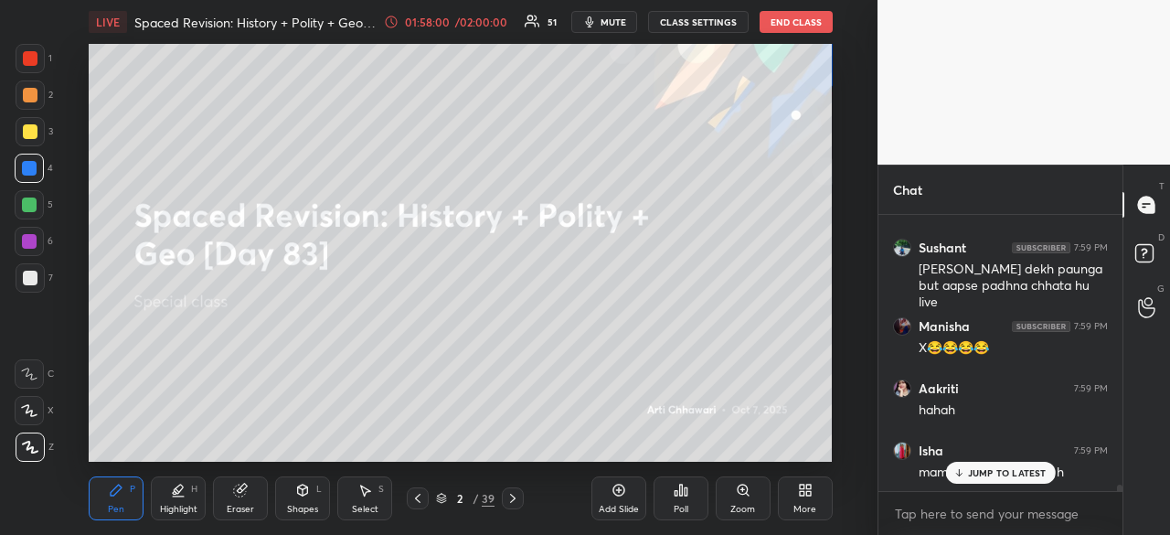
click at [1018, 469] on p "JUMP TO LATEST" at bounding box center [1007, 472] width 79 height 11
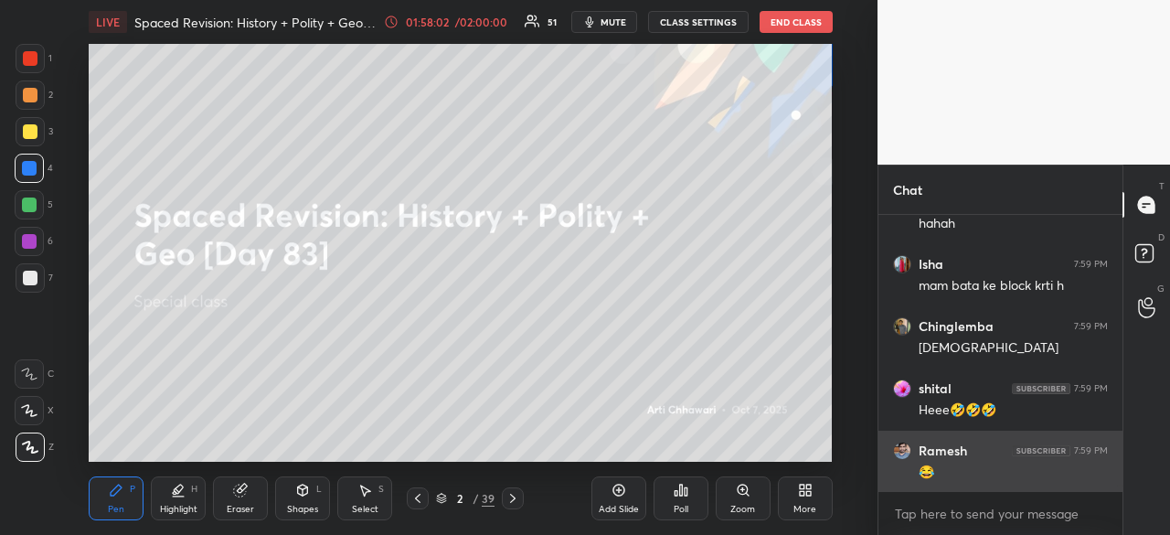
scroll to position [11772, 0]
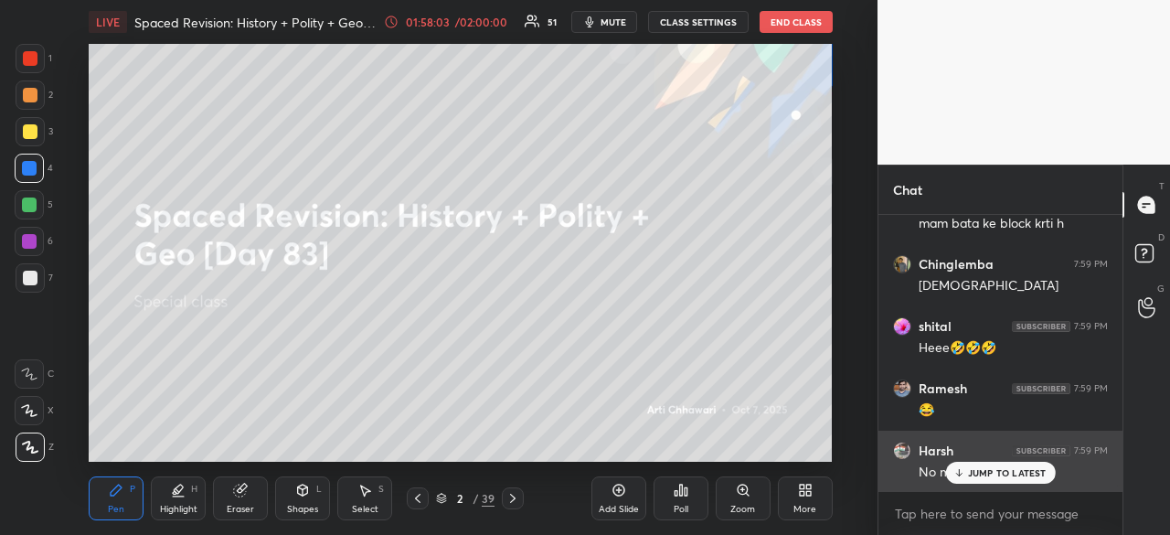
click at [1018, 460] on div "No ma'am 😂" at bounding box center [1013, 471] width 189 height 22
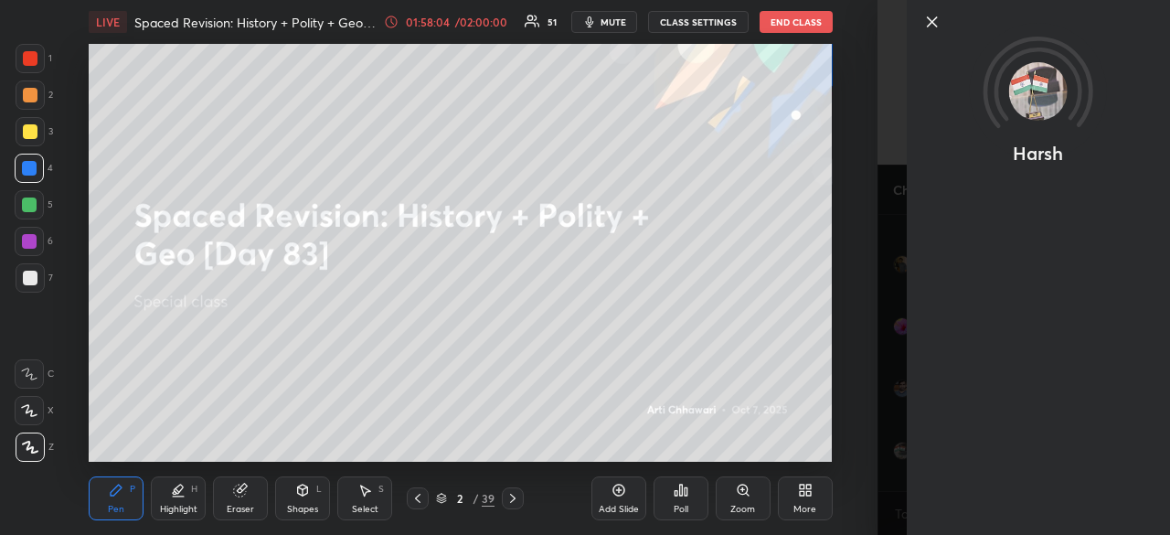
click at [932, 21] on icon at bounding box center [932, 21] width 9 height 9
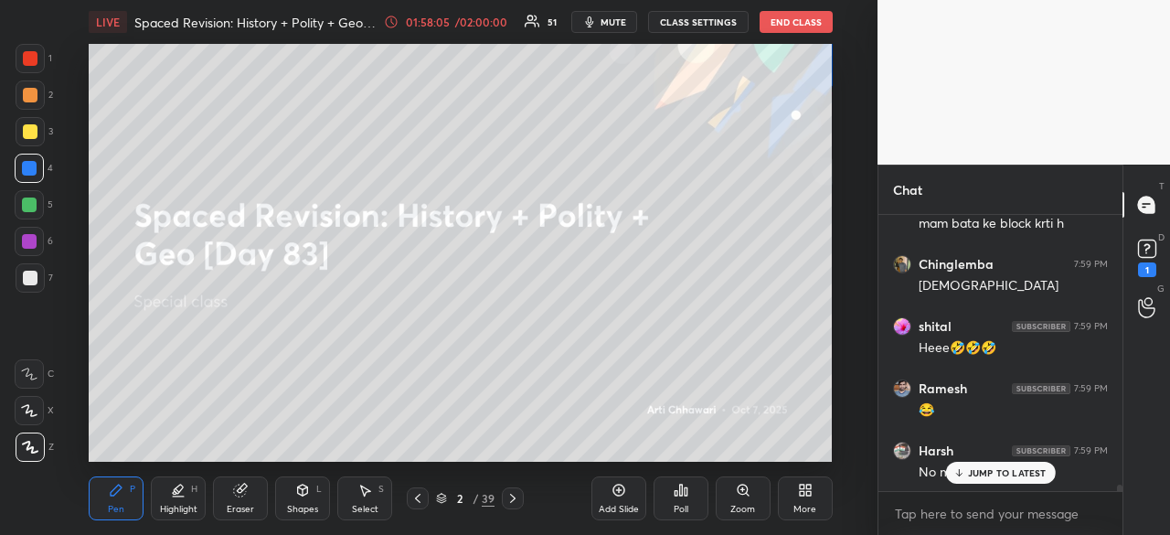
scroll to position [11850, 0]
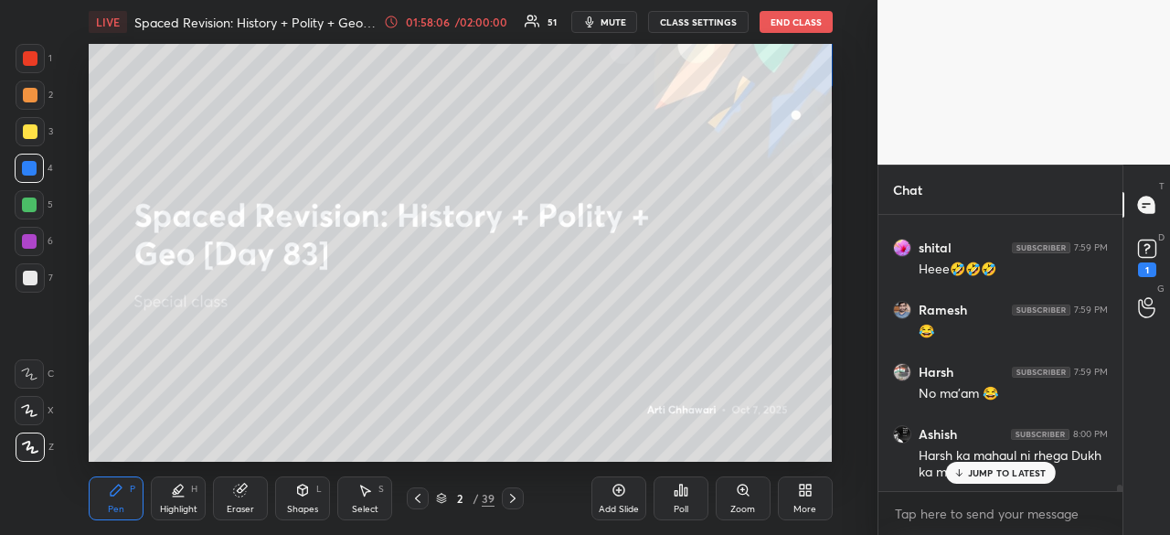
click at [973, 473] on p "JUMP TO LATEST" at bounding box center [1007, 472] width 79 height 11
click at [26, 59] on div at bounding box center [30, 58] width 15 height 15
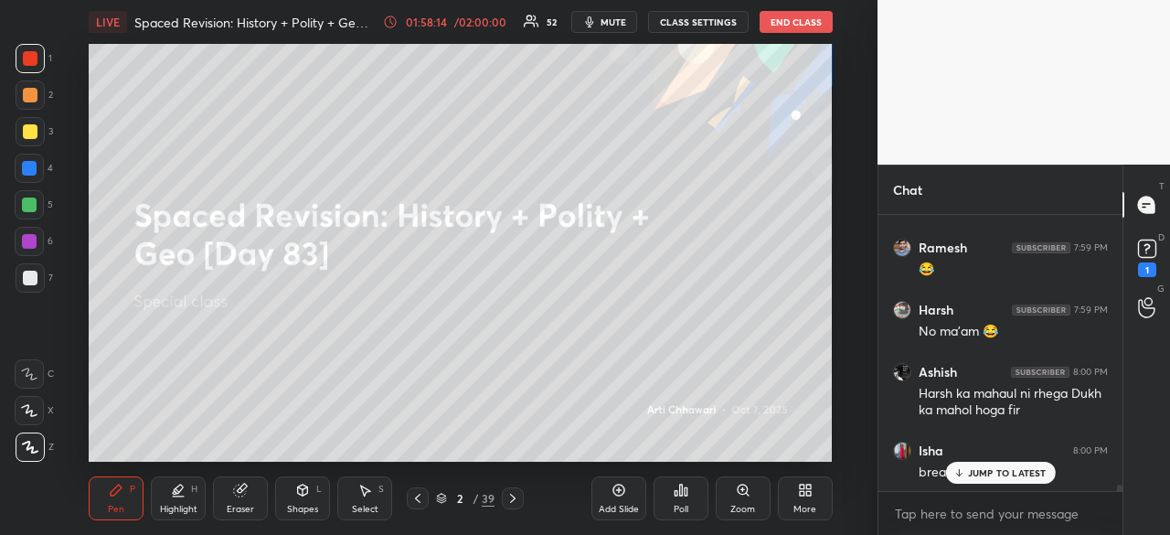
scroll to position [11975, 0]
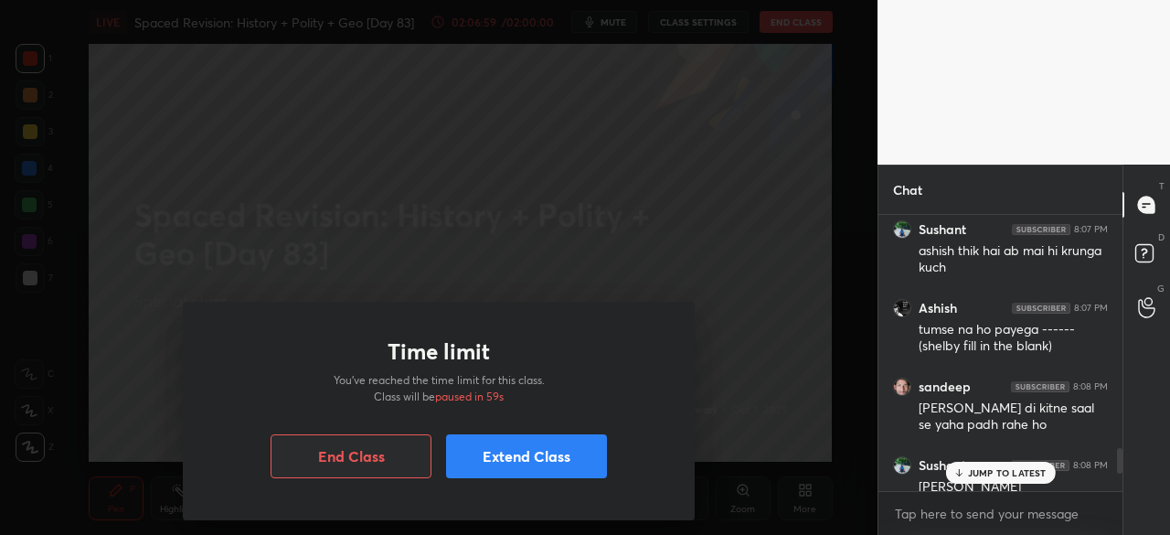
scroll to position [2799, 0]
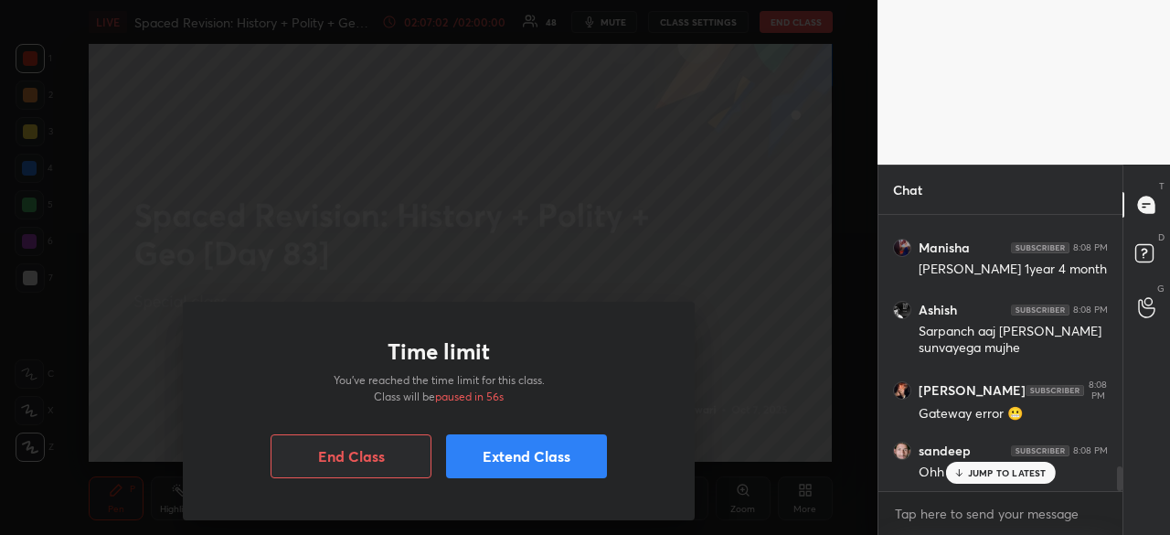
click at [515, 464] on button "Extend Class" at bounding box center [526, 456] width 161 height 44
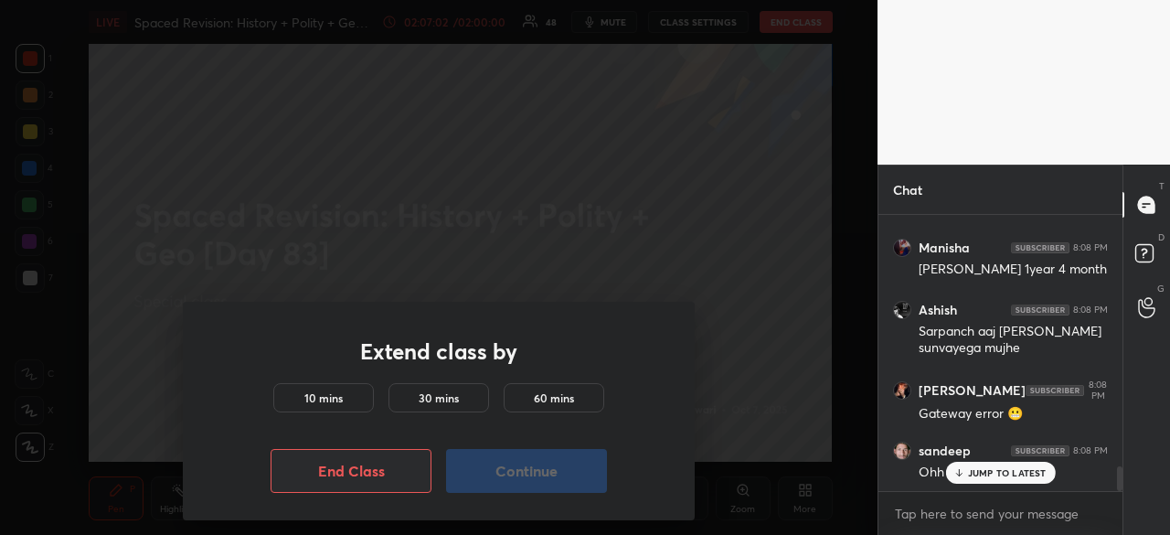
click at [446, 393] on h5 "30 mins" at bounding box center [439, 397] width 40 height 16
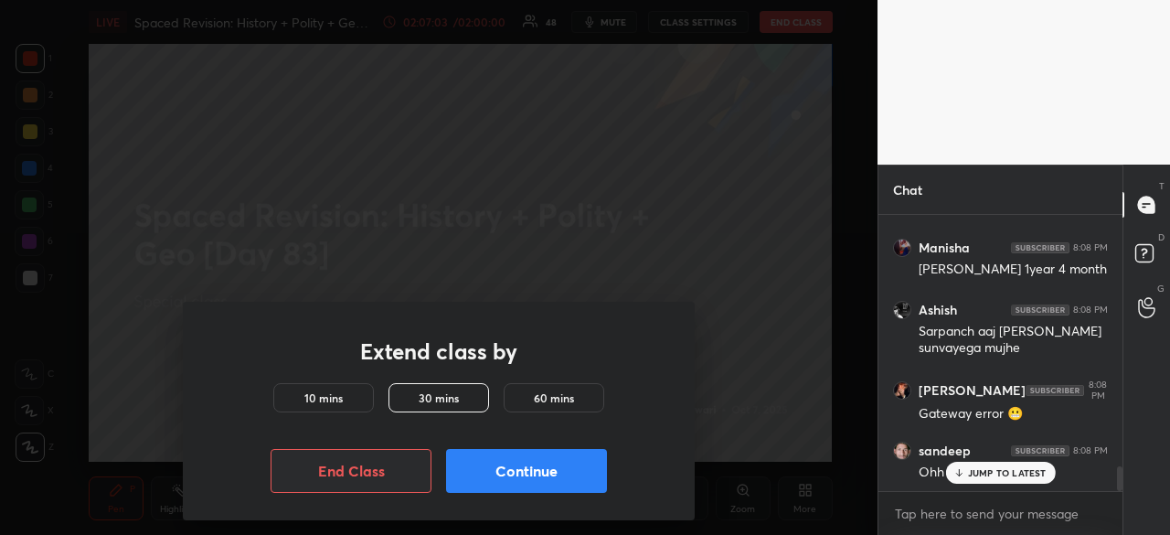
click at [534, 472] on button "Continue" at bounding box center [526, 471] width 161 height 44
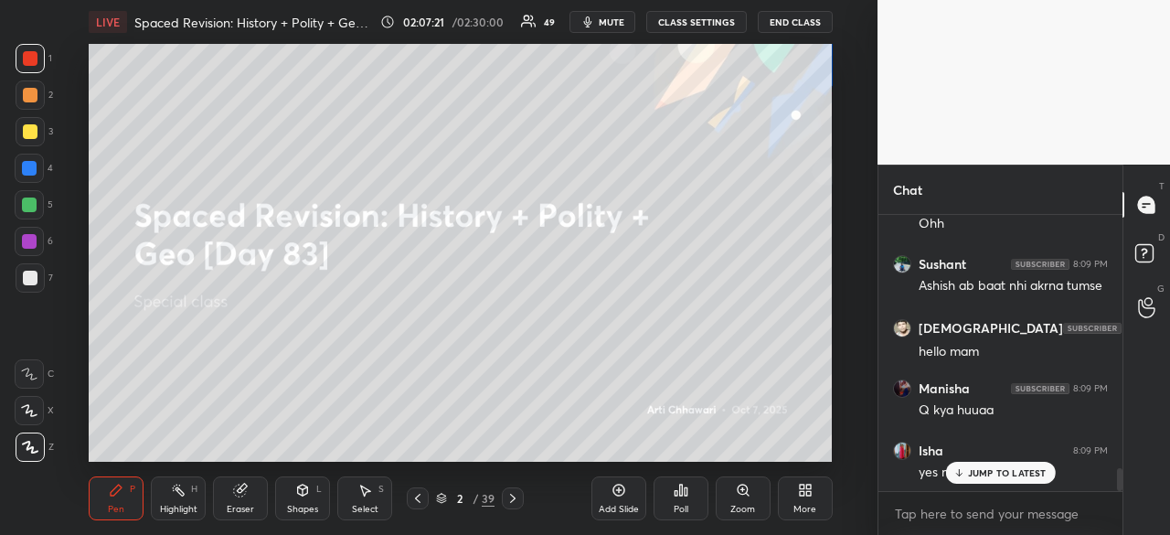
scroll to position [3109, 0]
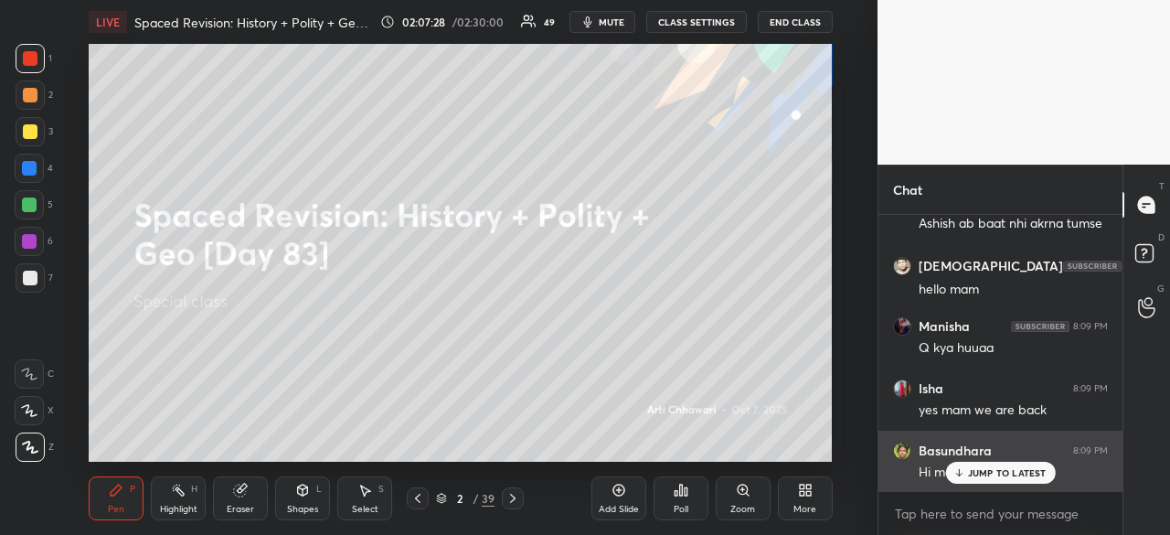
click at [941, 452] on h6 "Basundhara" at bounding box center [955, 450] width 73 height 16
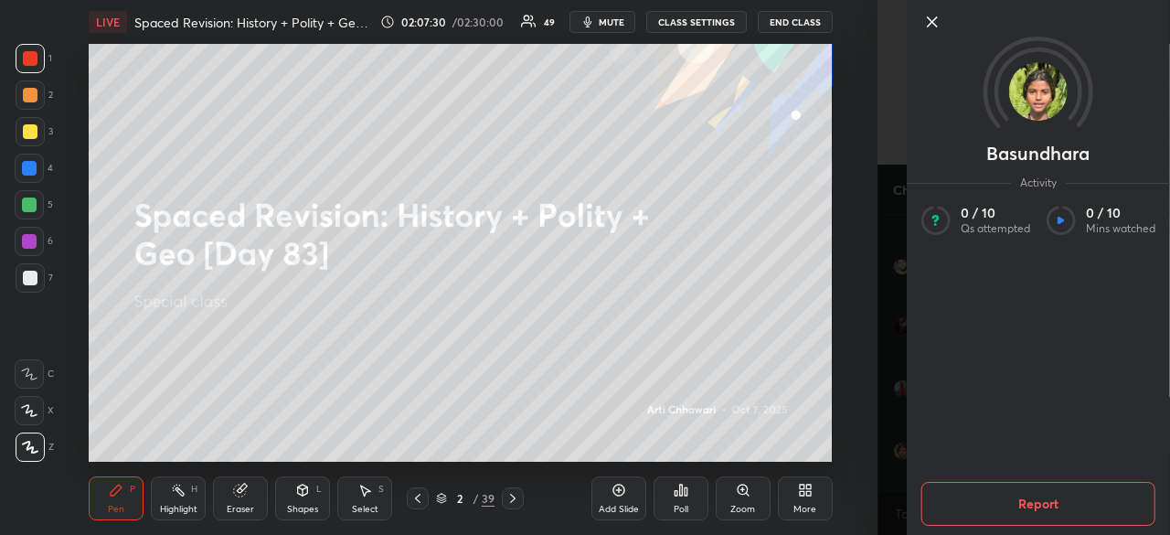
click at [931, 21] on icon at bounding box center [932, 21] width 9 height 9
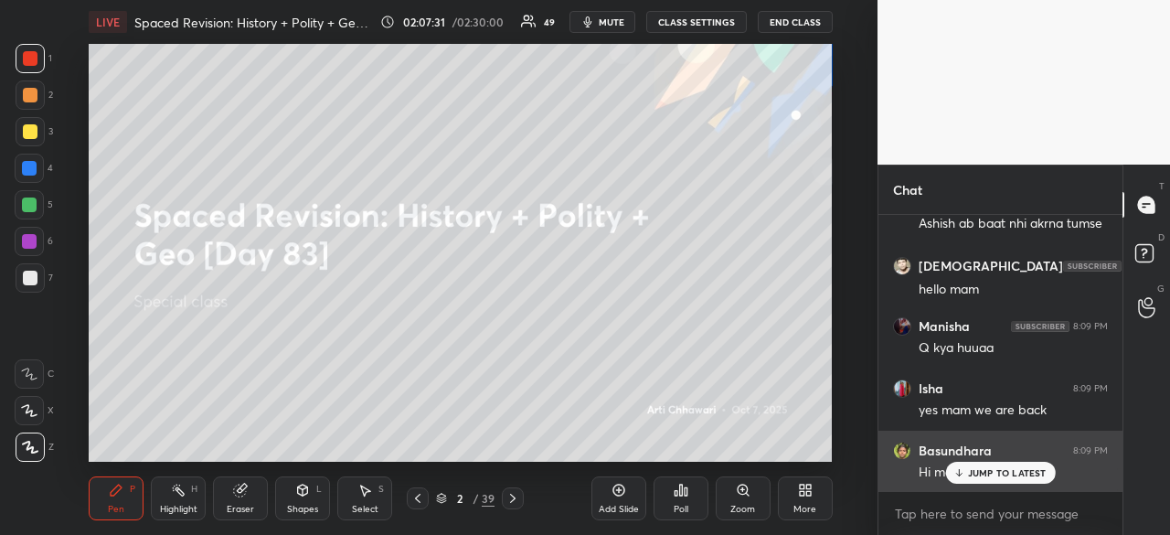
drag, startPoint x: 1002, startPoint y: 476, endPoint x: 1046, endPoint y: 463, distance: 46.6
click at [1002, 475] on p "JUMP TO LATEST" at bounding box center [1007, 472] width 79 height 11
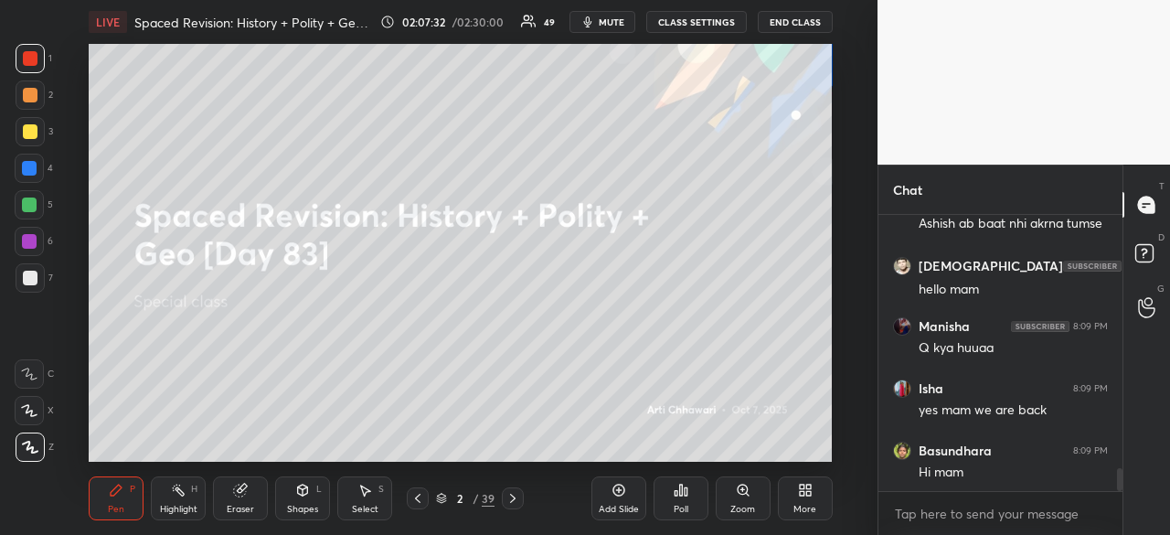
click at [620, 493] on icon at bounding box center [618, 490] width 15 height 15
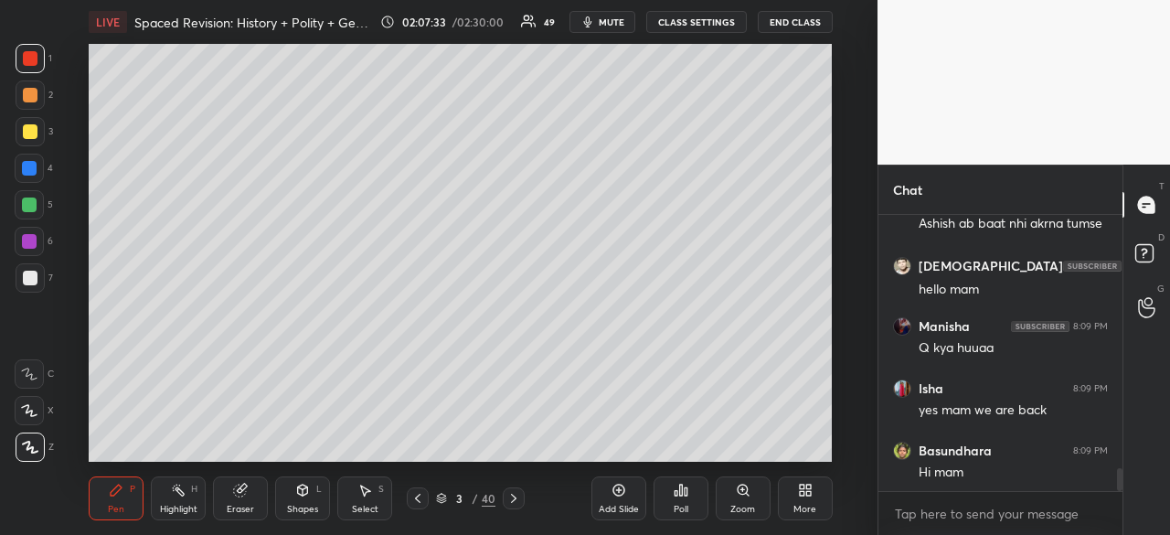
click at [30, 277] on div at bounding box center [30, 278] width 15 height 15
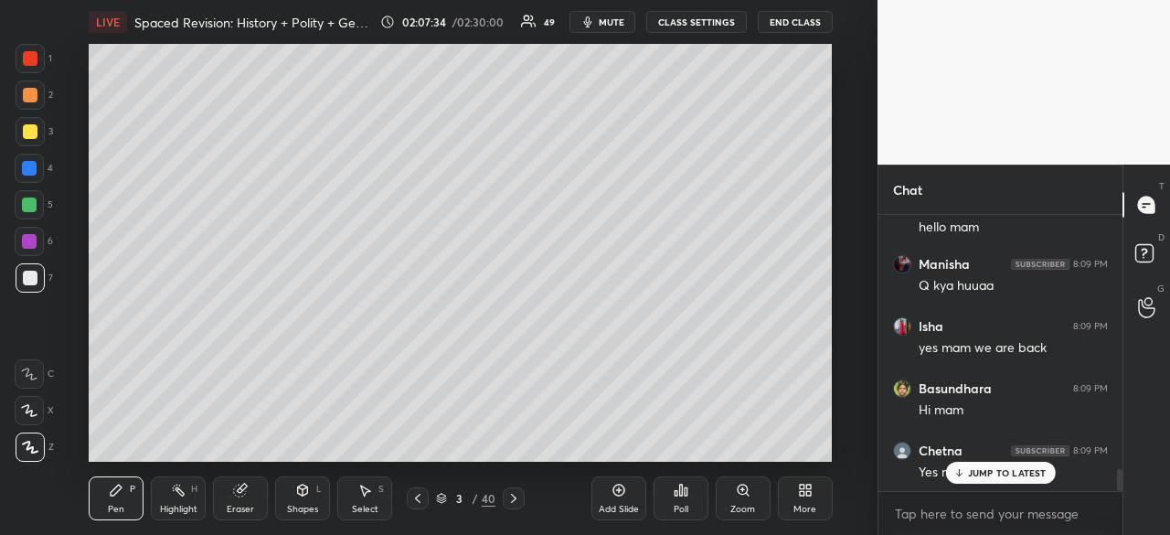
click at [1013, 475] on p "JUMP TO LATEST" at bounding box center [1007, 472] width 79 height 11
click at [681, 498] on div "Poll" at bounding box center [680, 498] width 55 height 44
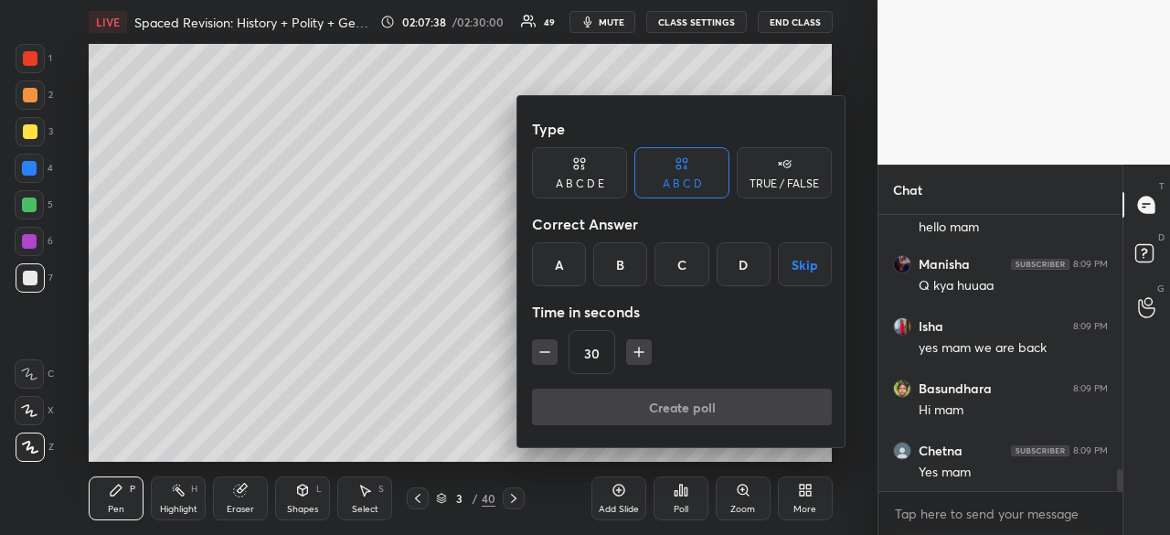
click at [328, 381] on div at bounding box center [585, 267] width 1170 height 535
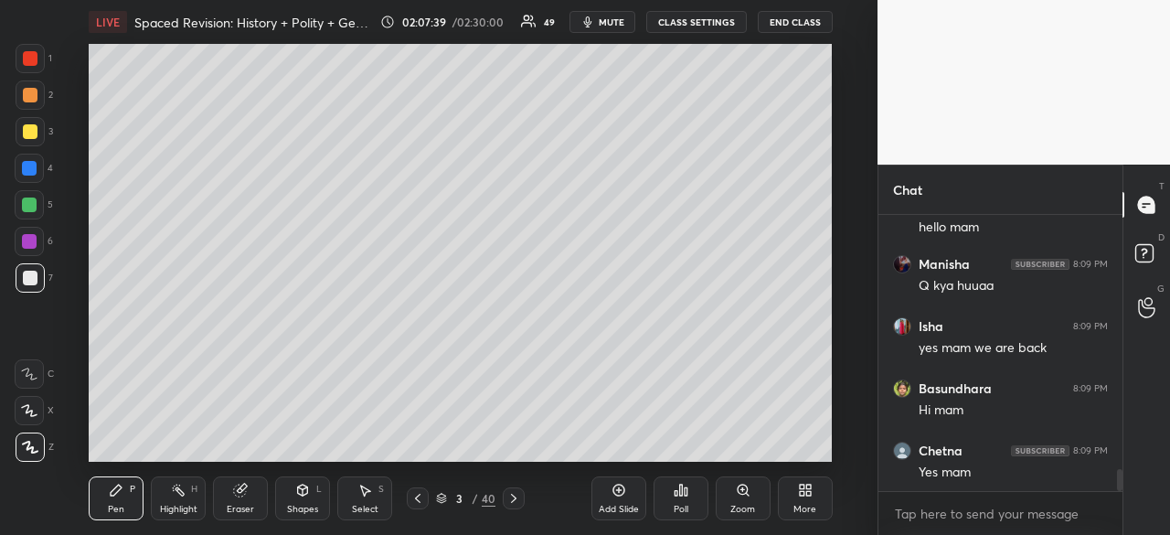
scroll to position [3234, 0]
click at [305, 494] on icon at bounding box center [302, 490] width 15 height 15
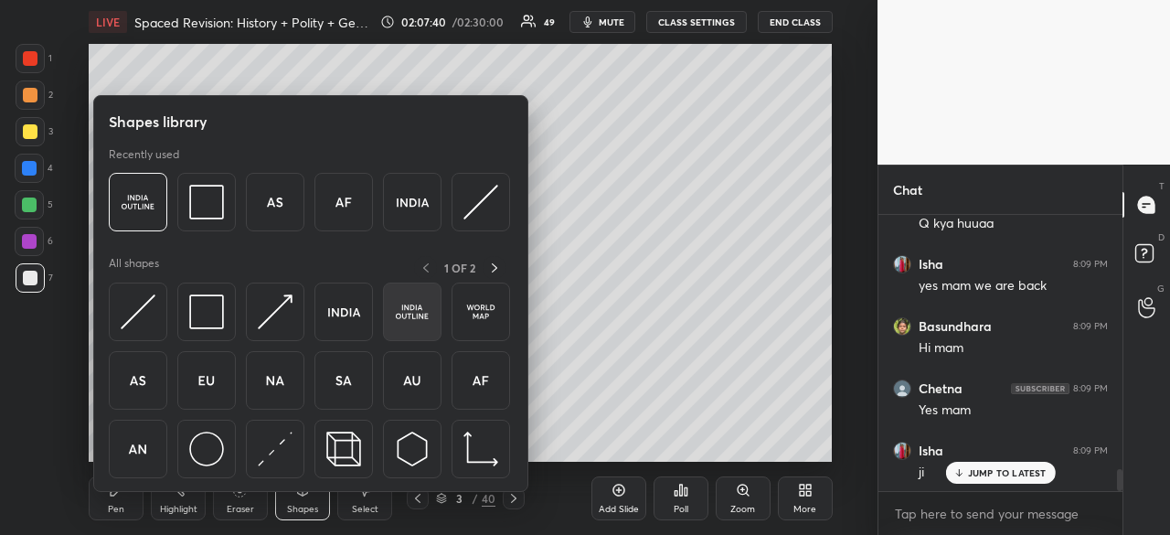
click at [406, 314] on img at bounding box center [412, 311] width 35 height 35
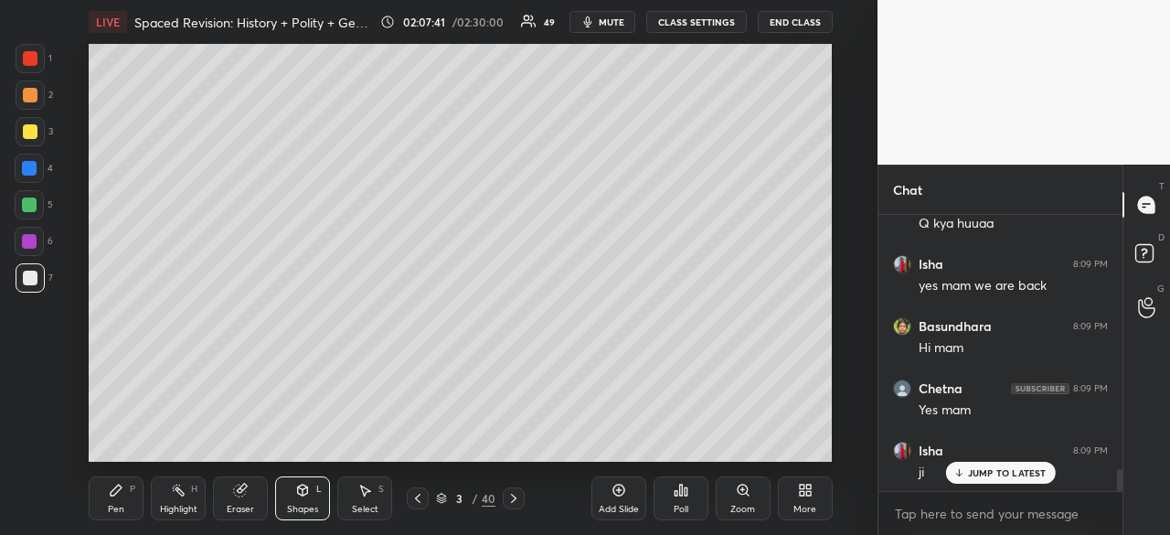
click at [290, 510] on div "Shapes" at bounding box center [302, 508] width 31 height 9
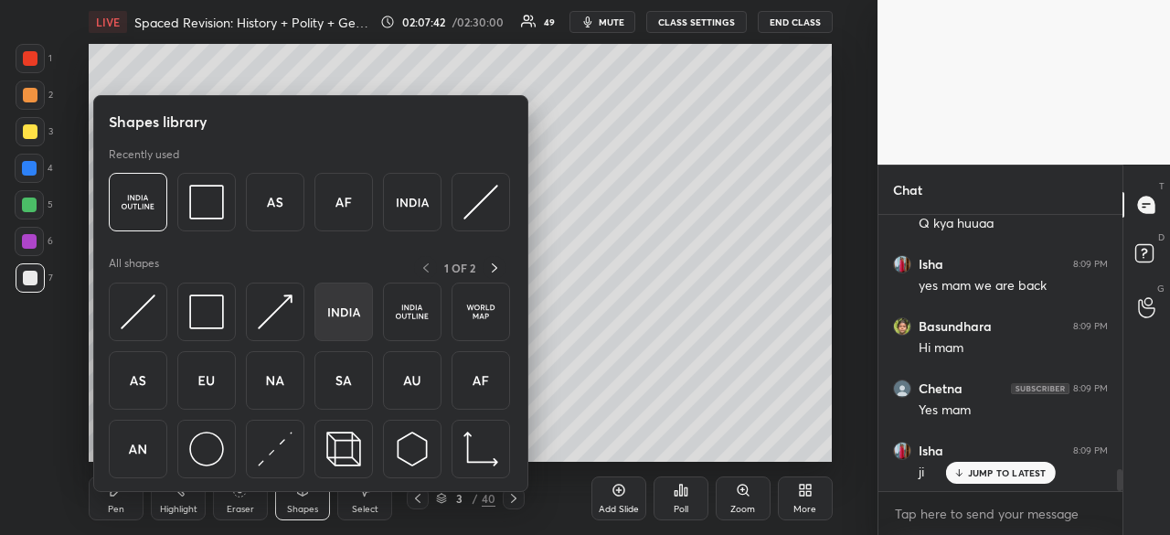
click at [344, 320] on img at bounding box center [343, 311] width 35 height 35
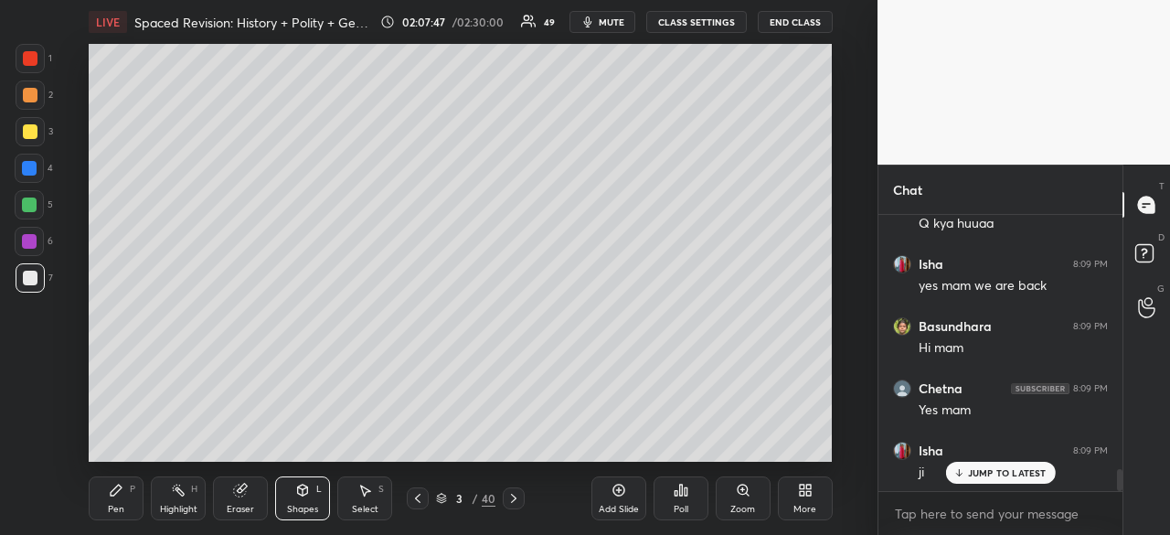
scroll to position [3252, 0]
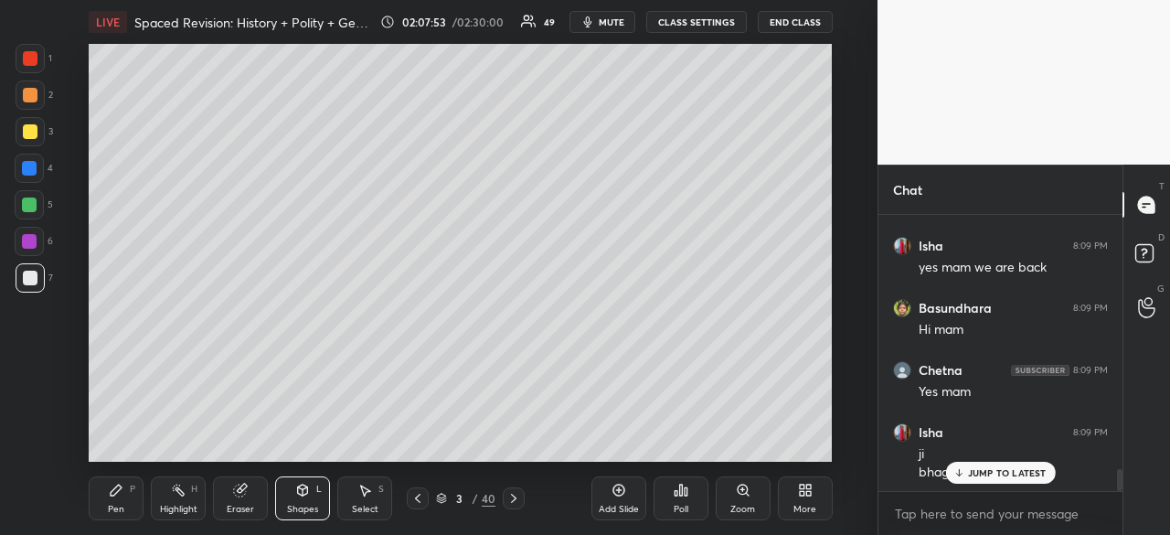
click at [1016, 473] on p "JUMP TO LATEST" at bounding box center [1007, 472] width 79 height 11
click at [26, 133] on div at bounding box center [30, 131] width 15 height 15
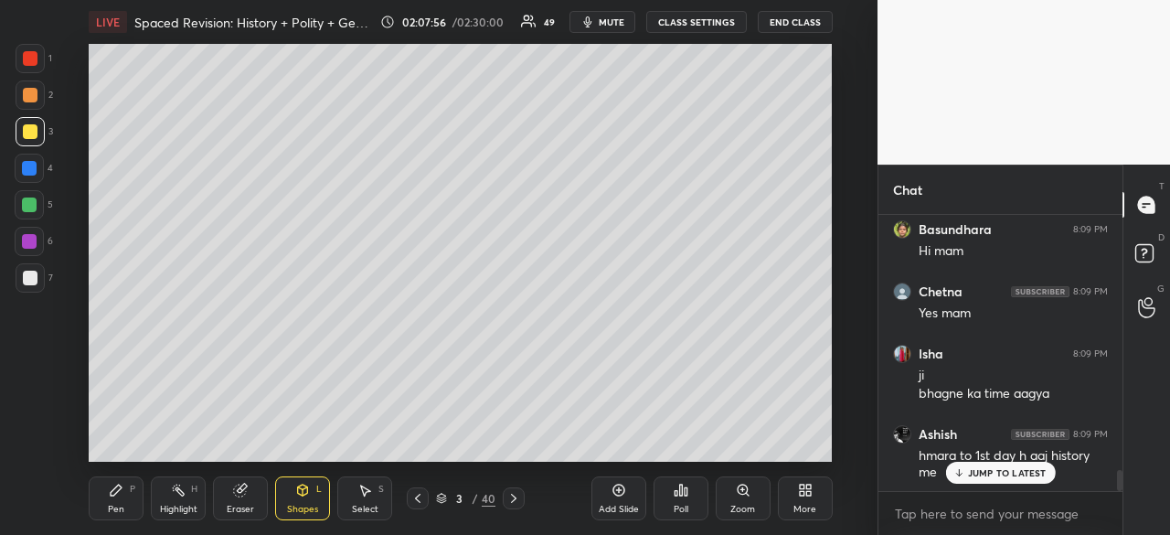
click at [117, 508] on div "Pen" at bounding box center [116, 508] width 16 height 9
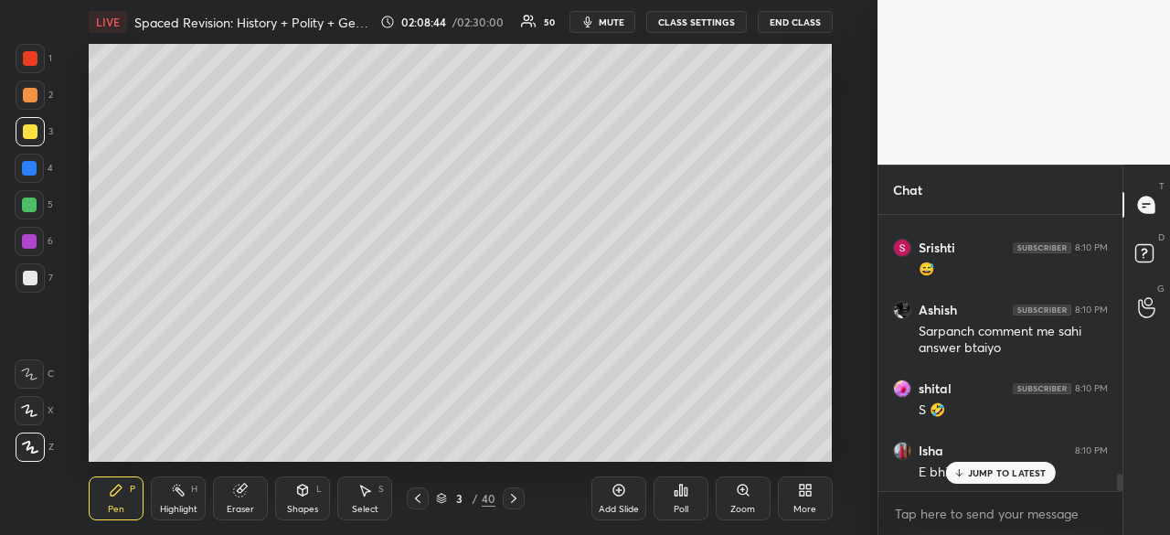
scroll to position [4146, 0]
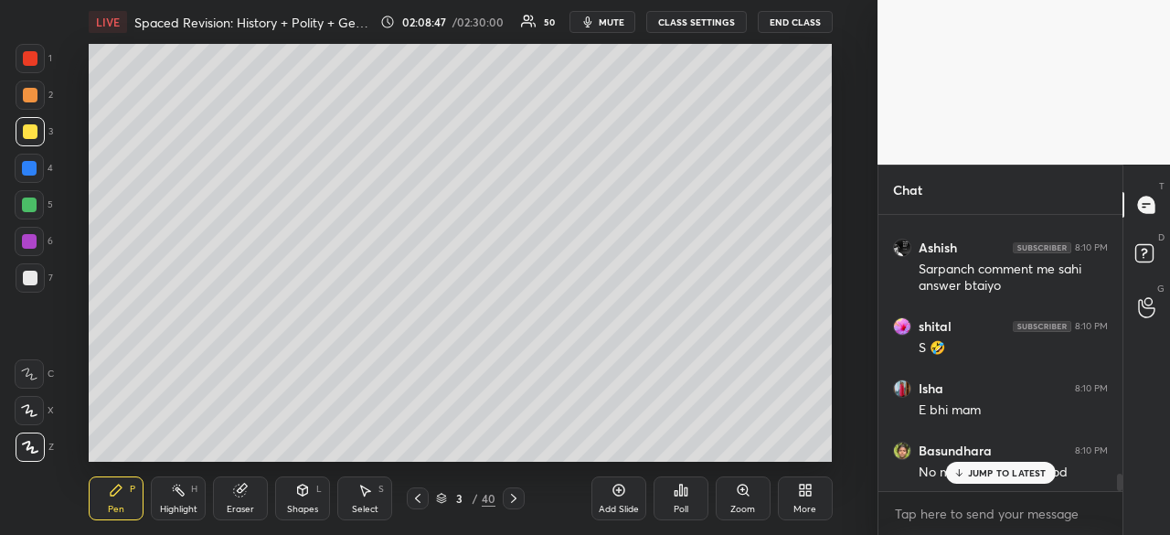
click at [987, 469] on p "JUMP TO LATEST" at bounding box center [1007, 472] width 79 height 11
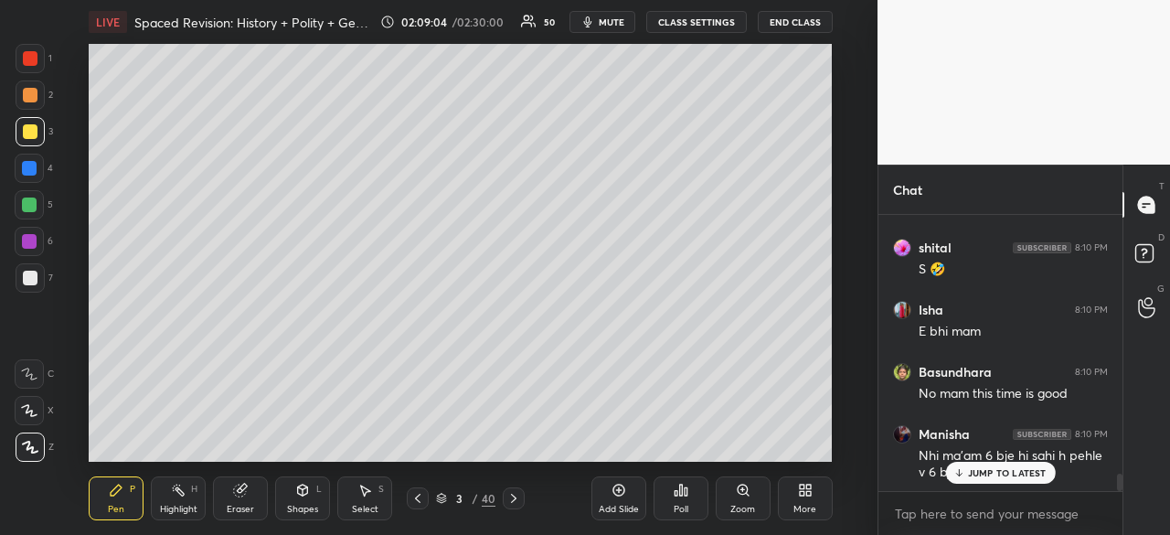
click at [998, 473] on p "JUMP TO LATEST" at bounding box center [1007, 472] width 79 height 11
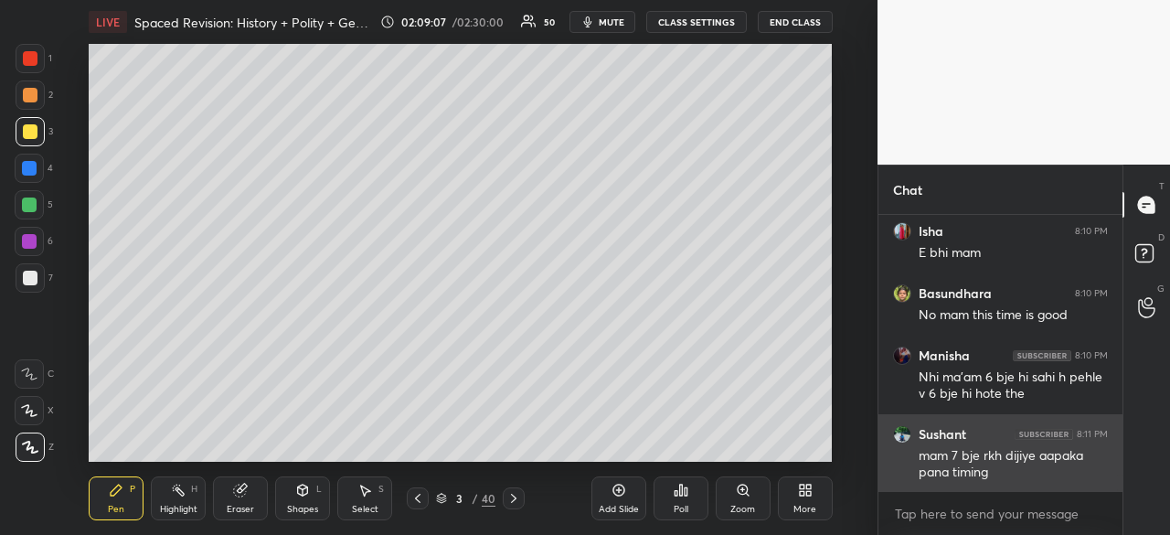
scroll to position [4365, 0]
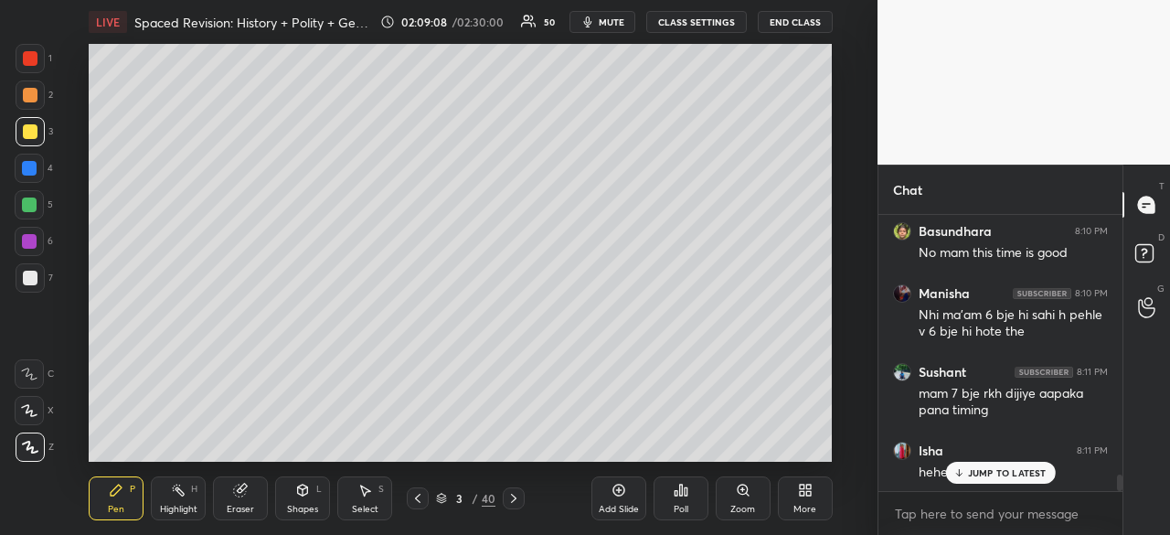
click at [998, 472] on p "JUMP TO LATEST" at bounding box center [1007, 472] width 79 height 11
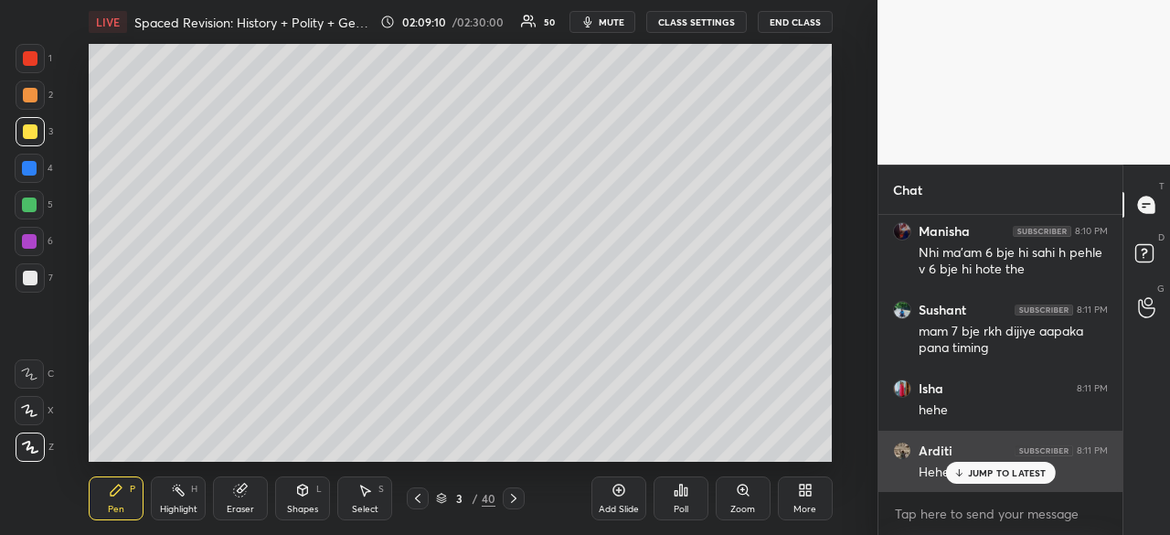
click at [987, 475] on p "JUMP TO LATEST" at bounding box center [1007, 472] width 79 height 11
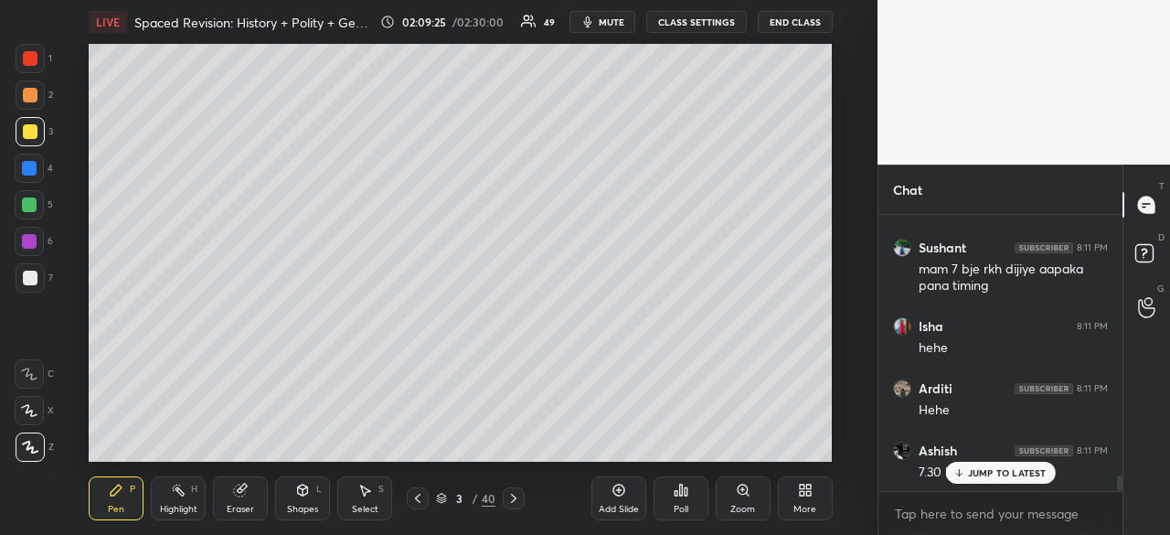
scroll to position [4568, 0]
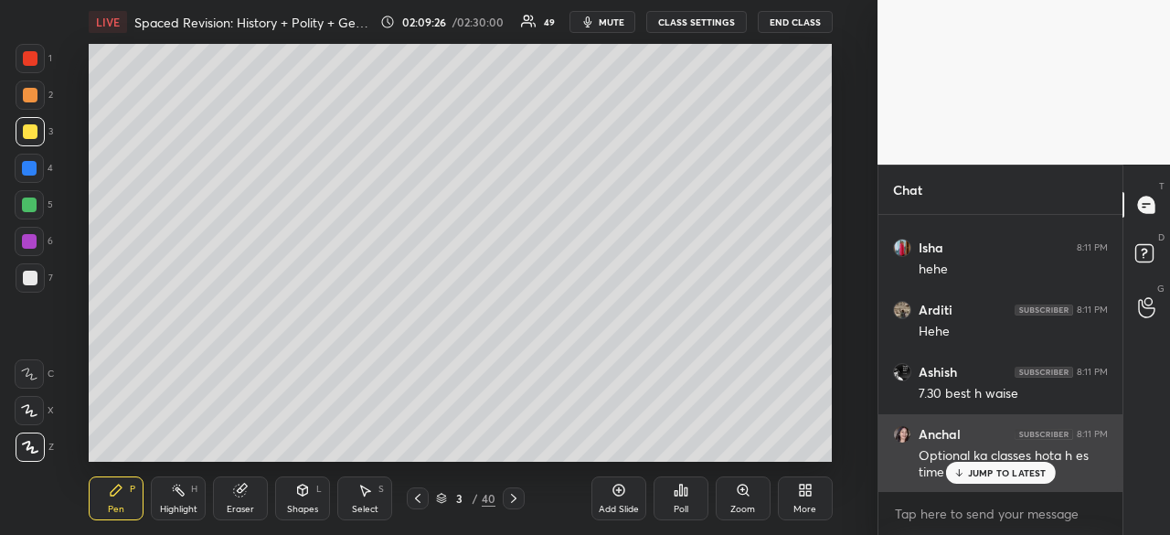
click at [1005, 467] on p "JUMP TO LATEST" at bounding box center [1007, 472] width 79 height 11
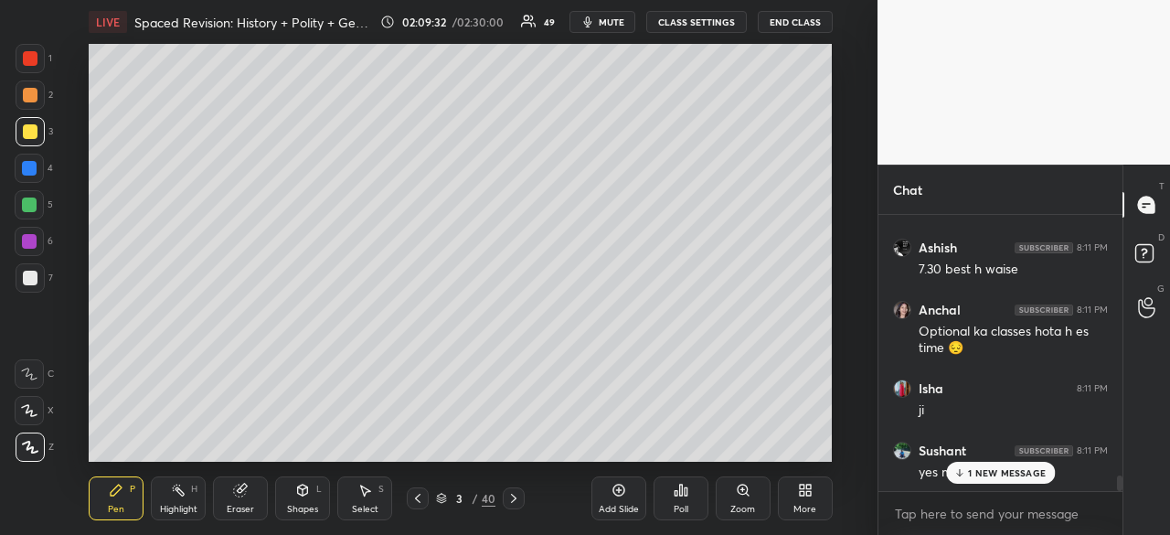
scroll to position [4754, 0]
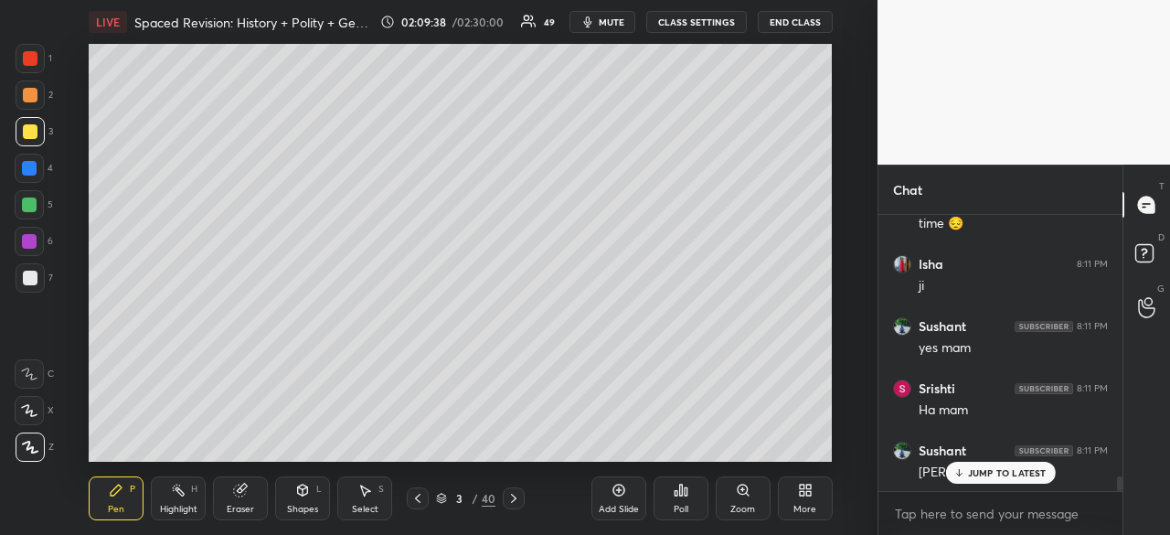
click at [985, 474] on div "[PERSON_NAME] 8:10 PM 😅 Ashish 8:10 PM Sarpanch comment me sahi answer btaiyo […" at bounding box center [1000, 353] width 244 height 276
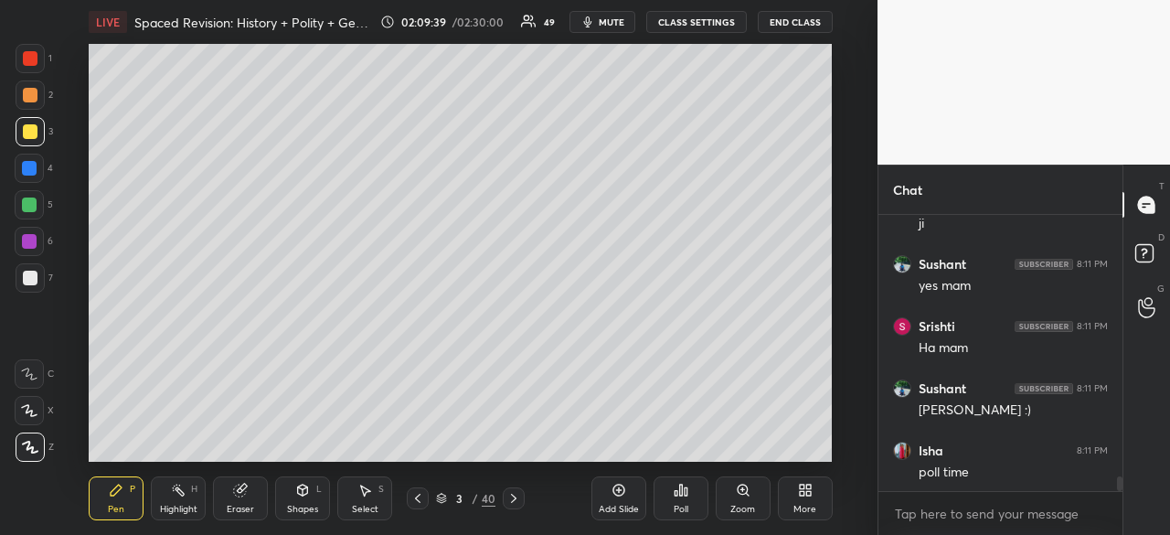
click at [680, 497] on div "Poll" at bounding box center [680, 498] width 55 height 44
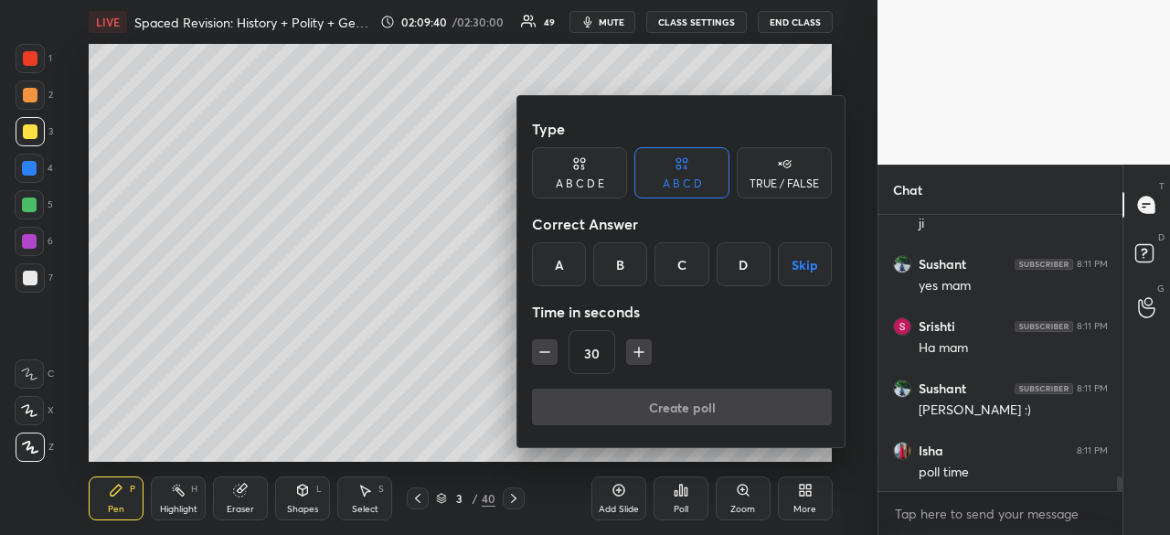
click at [575, 154] on icon at bounding box center [579, 163] width 15 height 18
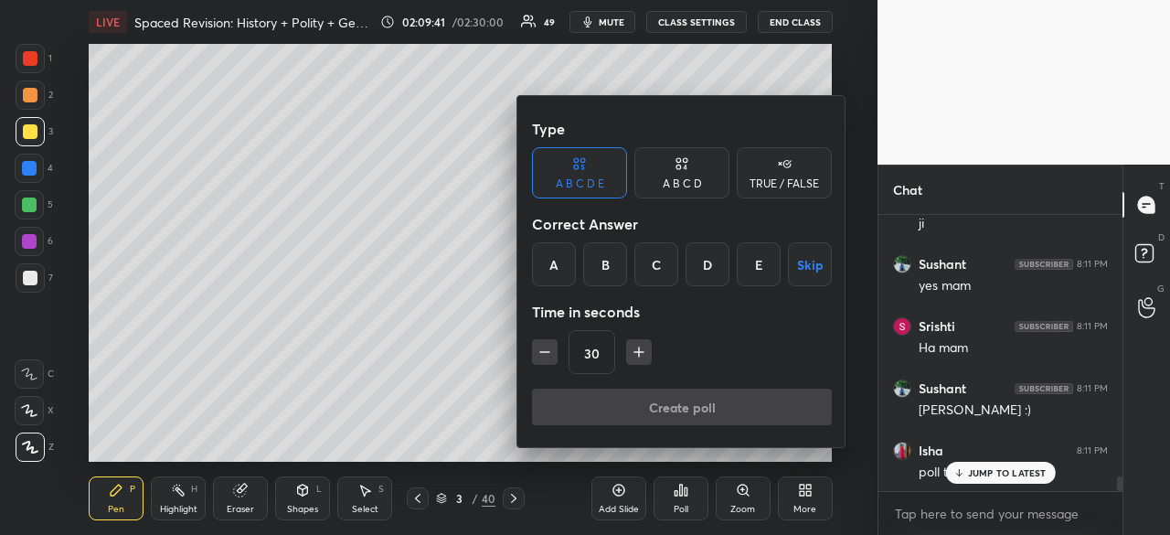
scroll to position [4941, 0]
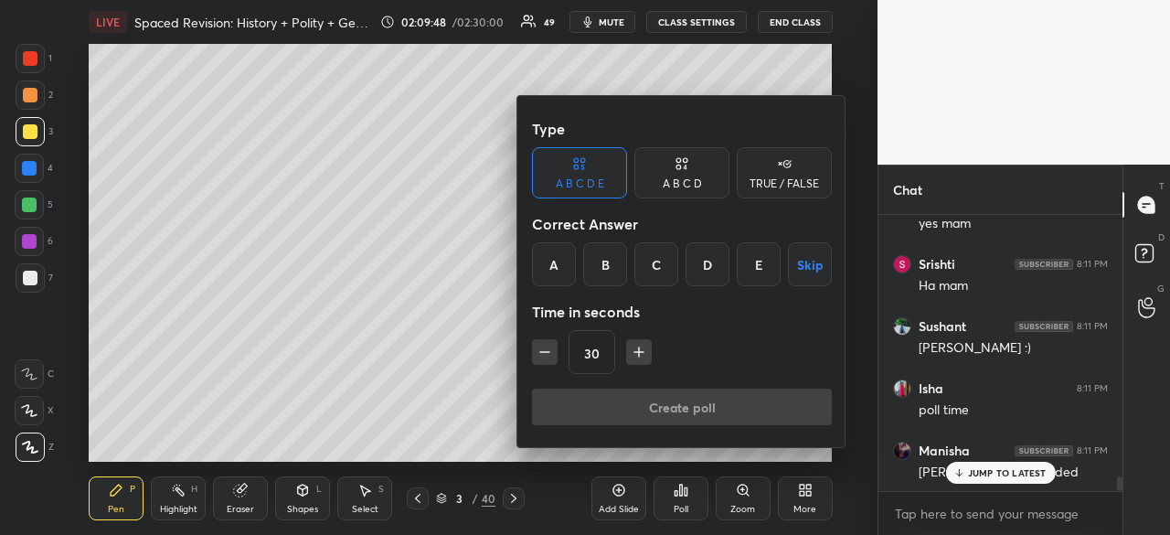
click at [141, 314] on div at bounding box center [585, 267] width 1170 height 535
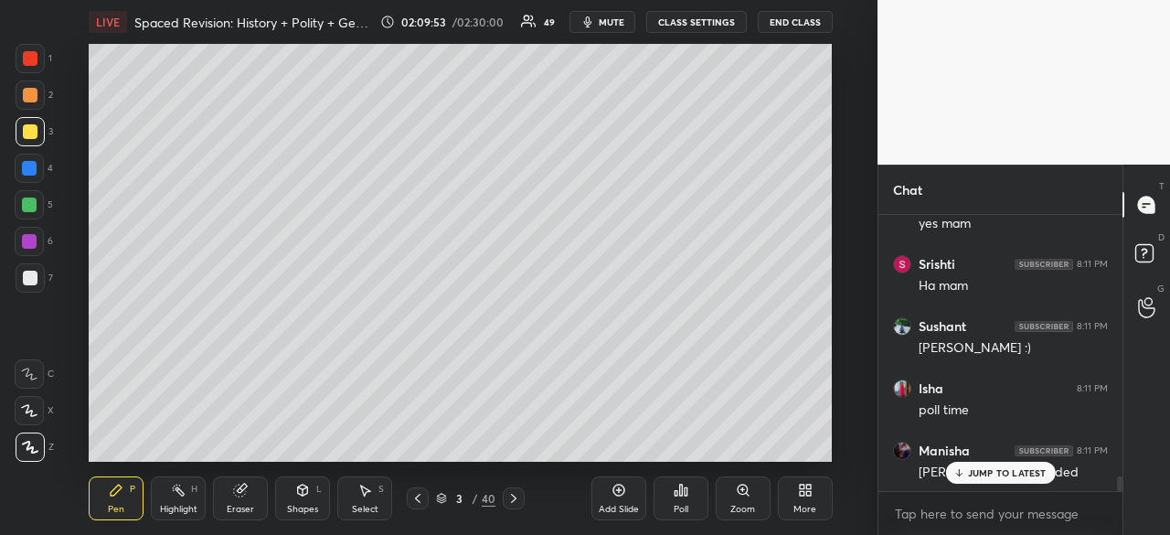
click at [687, 493] on div "Poll" at bounding box center [680, 498] width 55 height 44
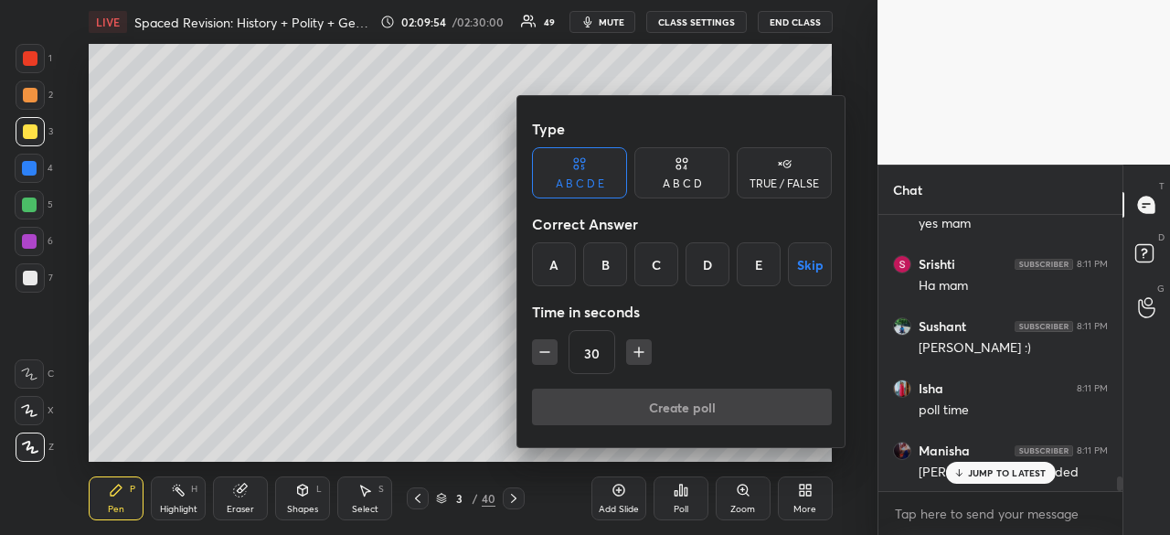
click at [706, 263] on div "D" at bounding box center [707, 264] width 44 height 44
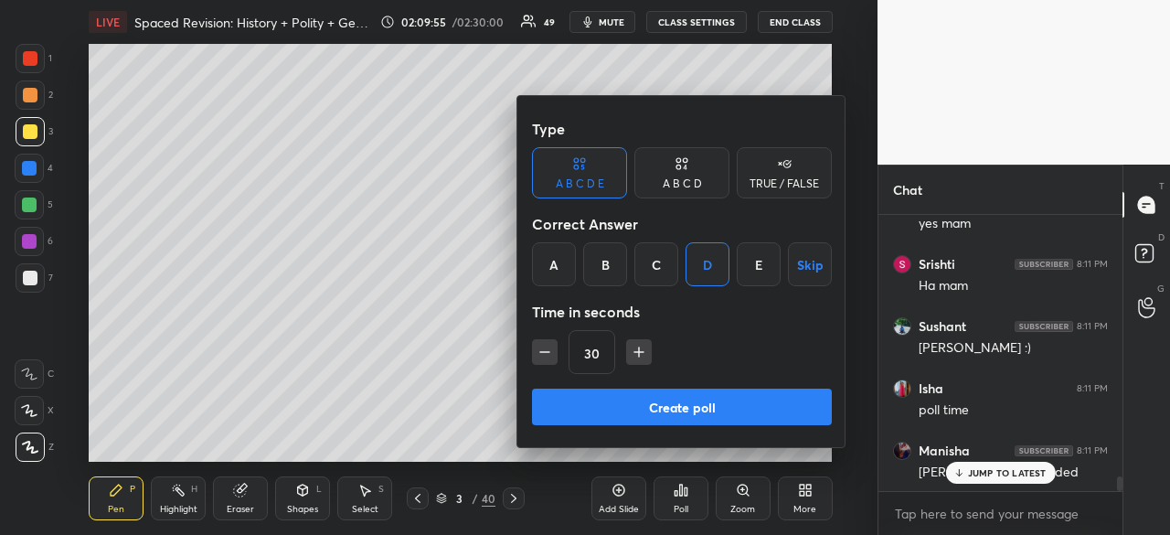
click at [650, 401] on button "Create poll" at bounding box center [682, 406] width 300 height 37
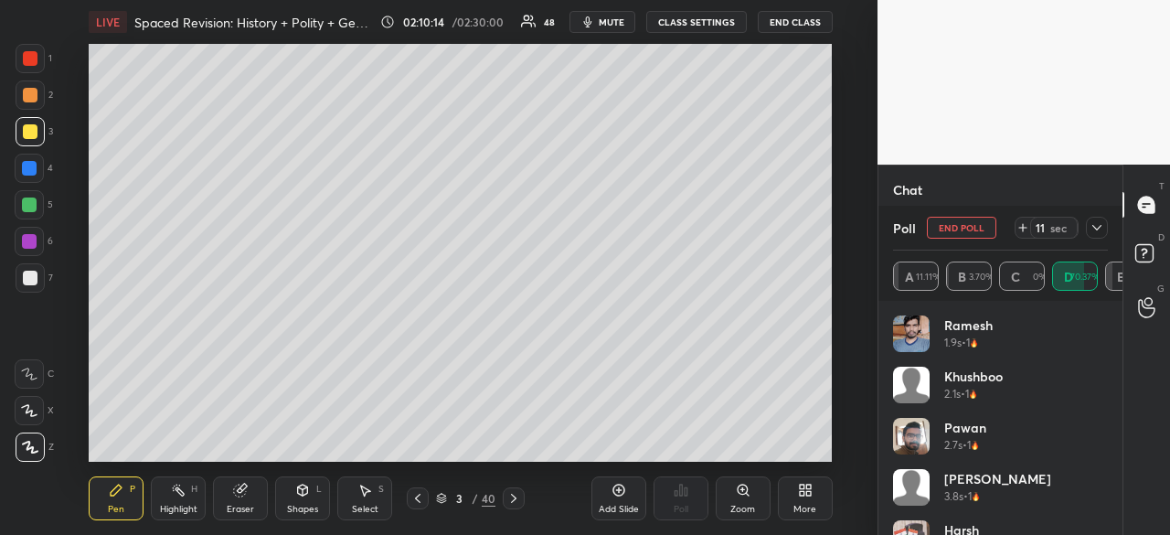
scroll to position [5657, 0]
click at [1103, 226] on icon at bounding box center [1096, 227] width 15 height 15
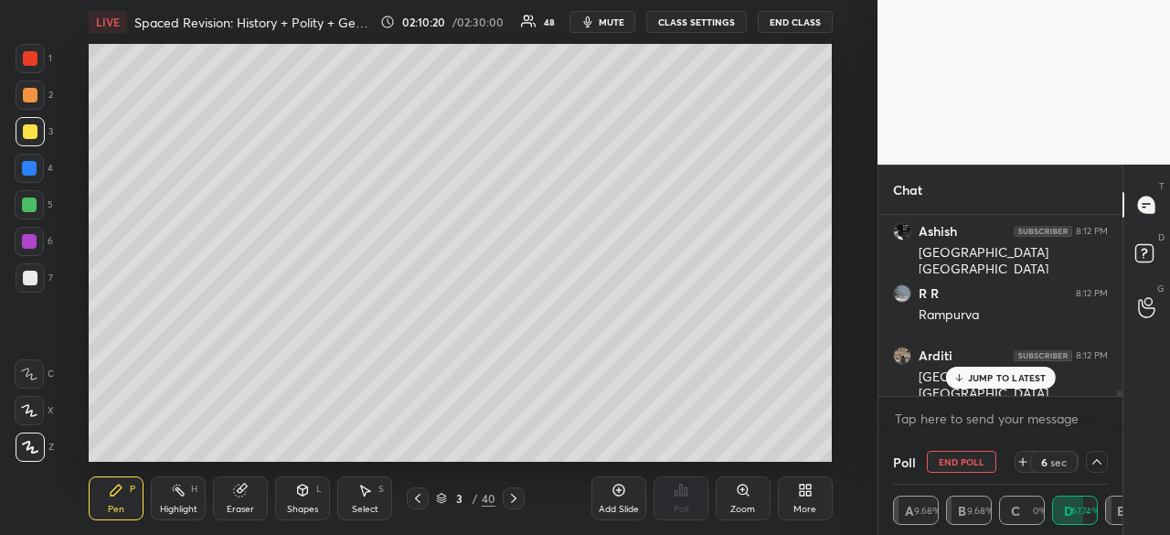
scroll to position [5719, 0]
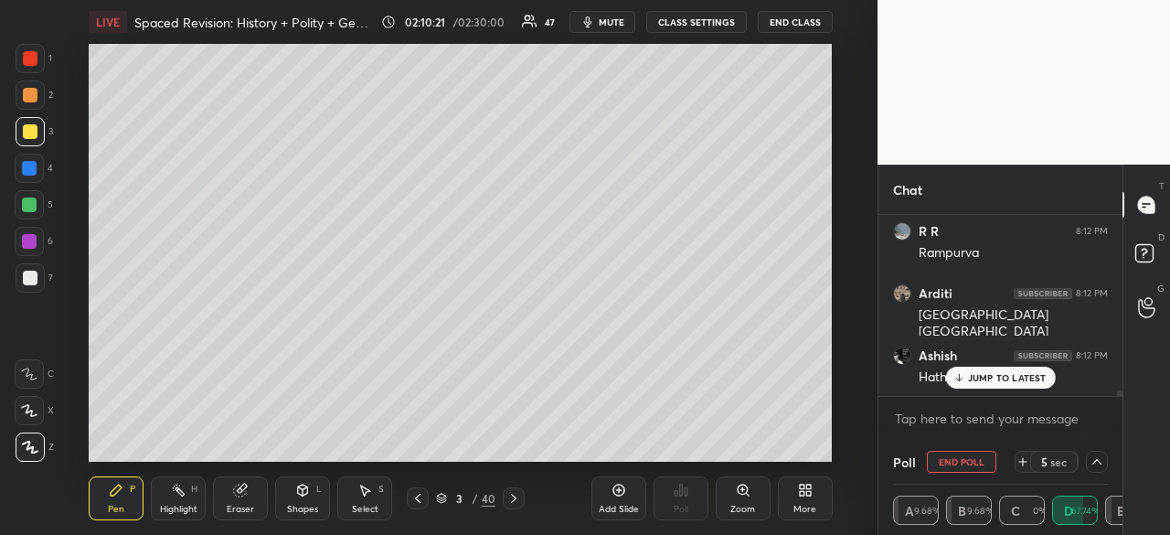
click at [1025, 379] on p "JUMP TO LATEST" at bounding box center [1007, 377] width 79 height 11
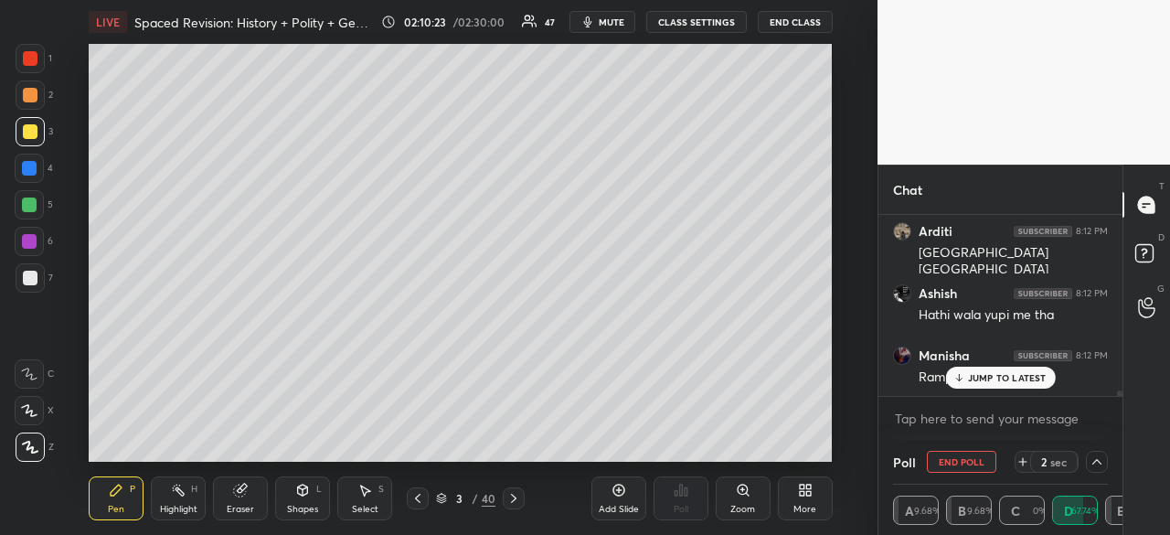
scroll to position [5860, 0]
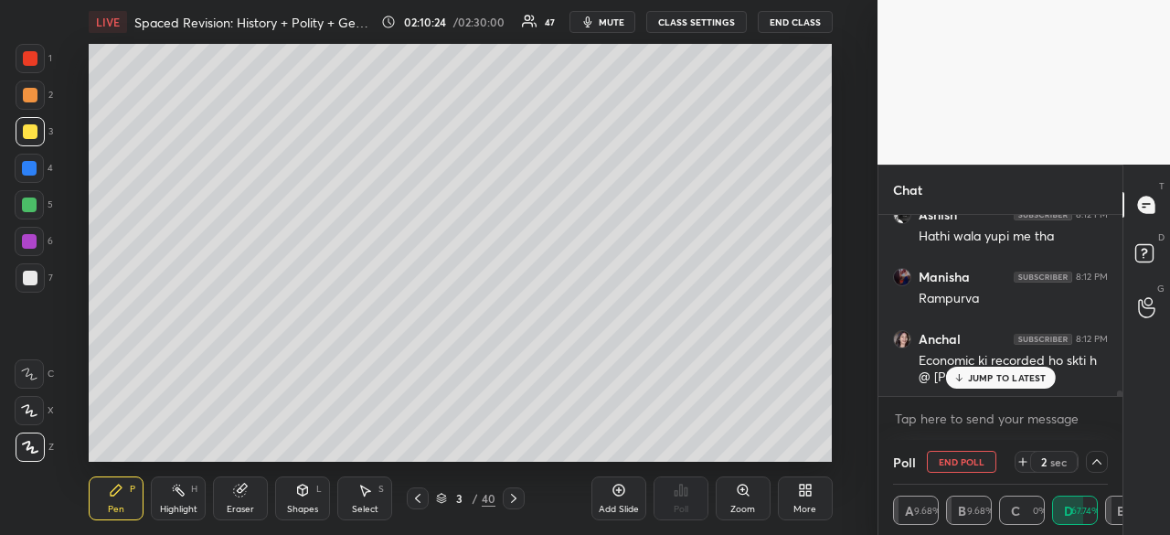
click at [1024, 377] on p "JUMP TO LATEST" at bounding box center [1007, 377] width 79 height 11
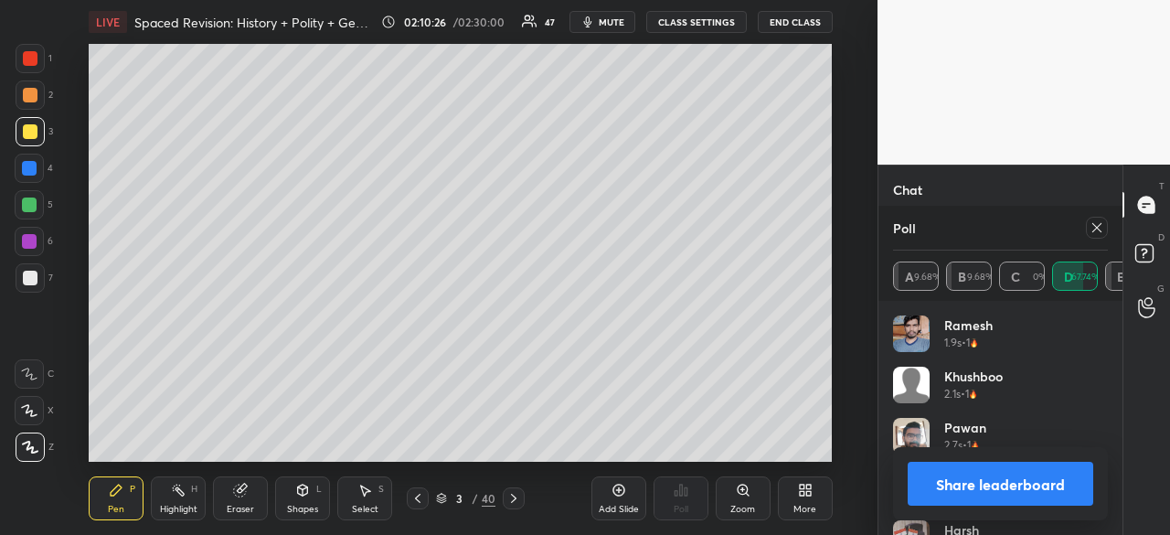
scroll to position [5922, 0]
click at [1015, 482] on button "Share leaderboard" at bounding box center [1001, 484] width 186 height 44
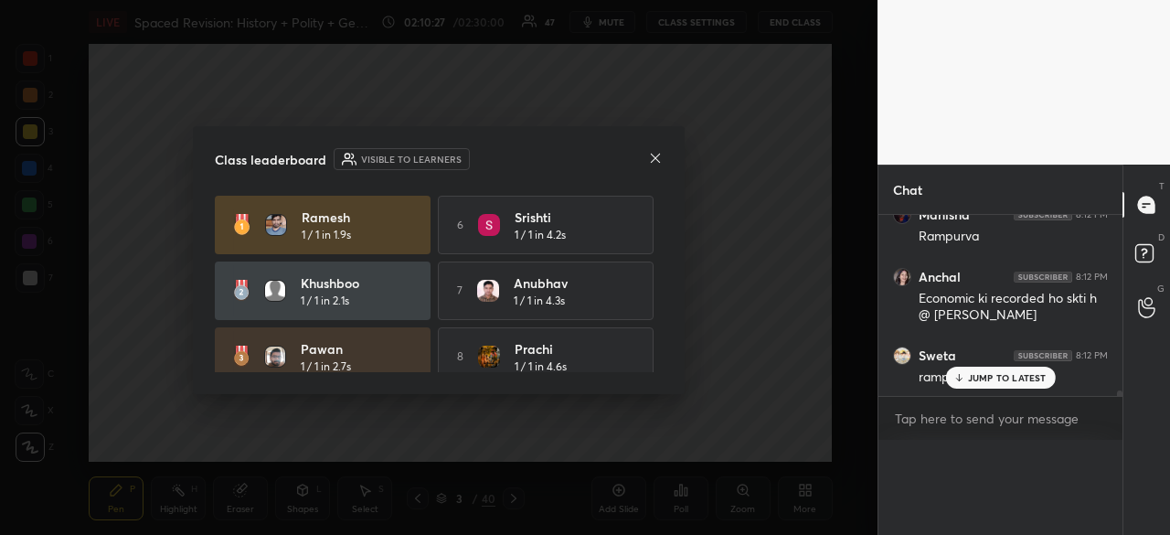
scroll to position [0, 0]
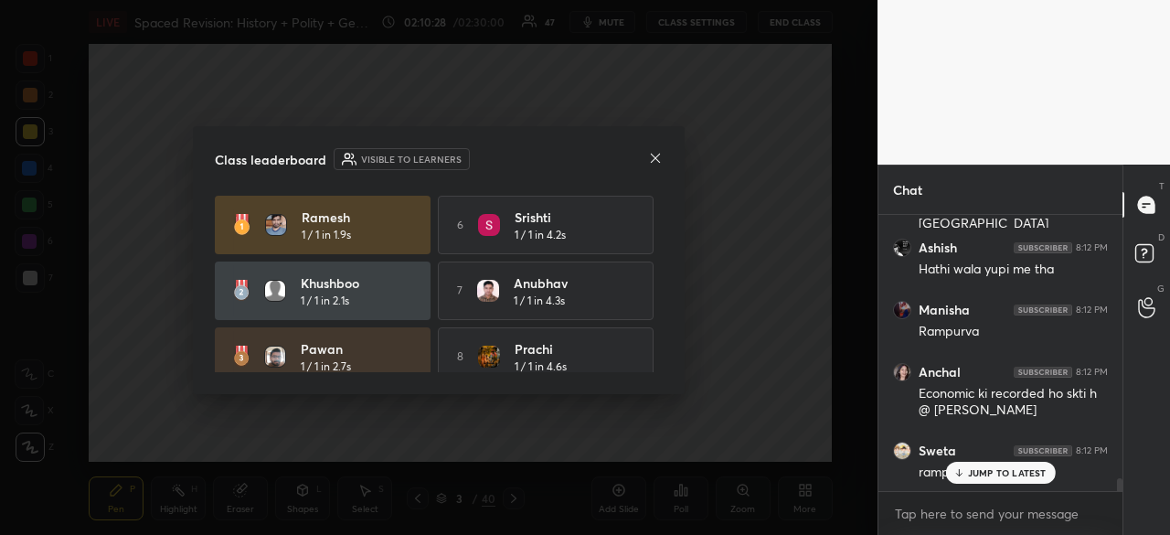
click at [656, 154] on icon at bounding box center [655, 158] width 15 height 15
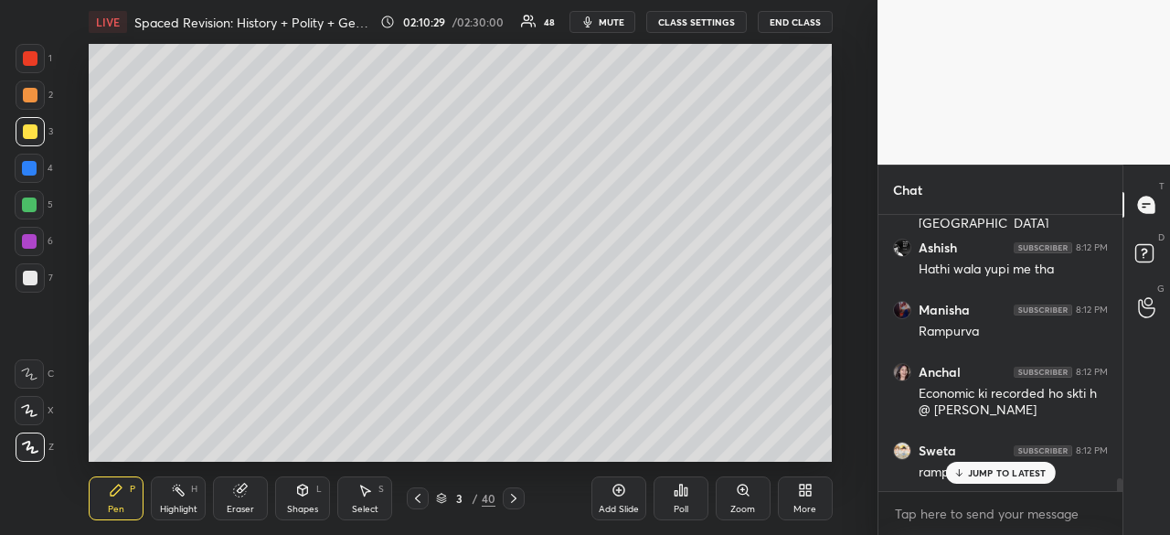
click at [993, 470] on p "JUMP TO LATEST" at bounding box center [1007, 472] width 79 height 11
click at [681, 495] on div "Poll" at bounding box center [680, 498] width 55 height 44
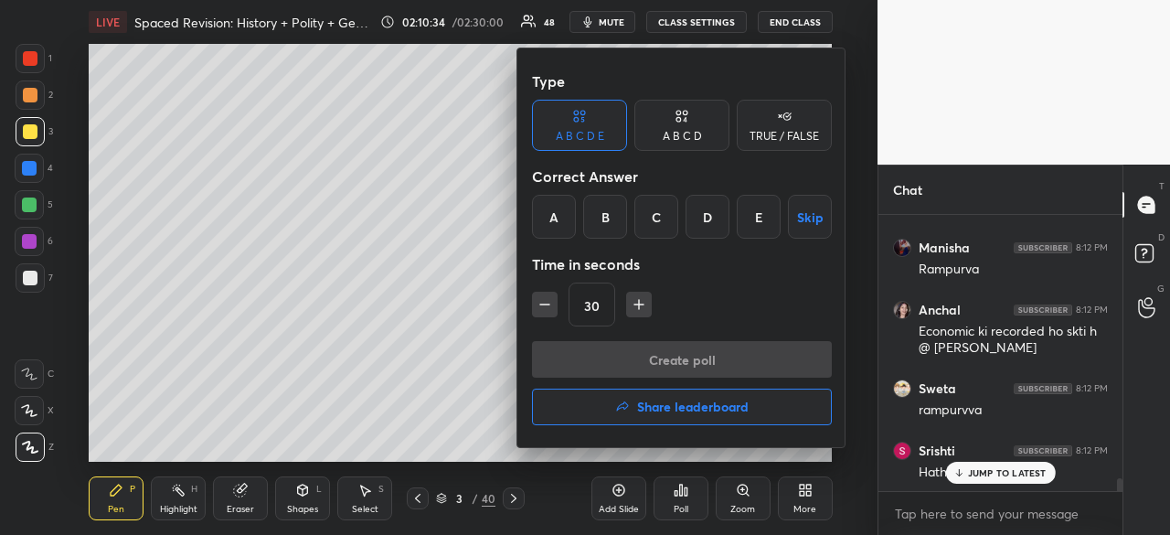
click at [667, 218] on div "C" at bounding box center [656, 217] width 44 height 44
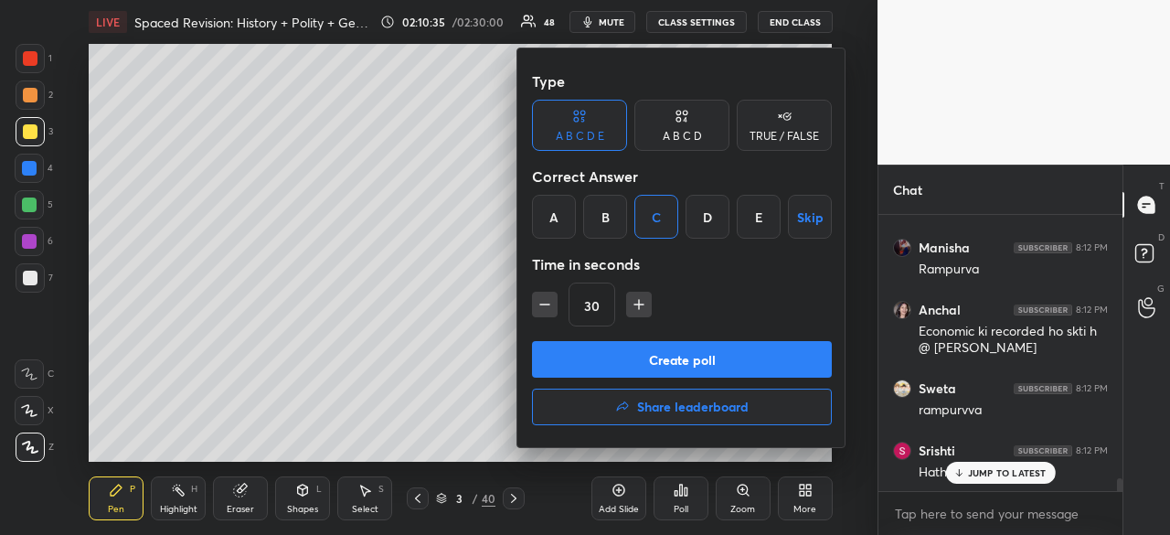
click at [656, 367] on button "Create poll" at bounding box center [682, 359] width 300 height 37
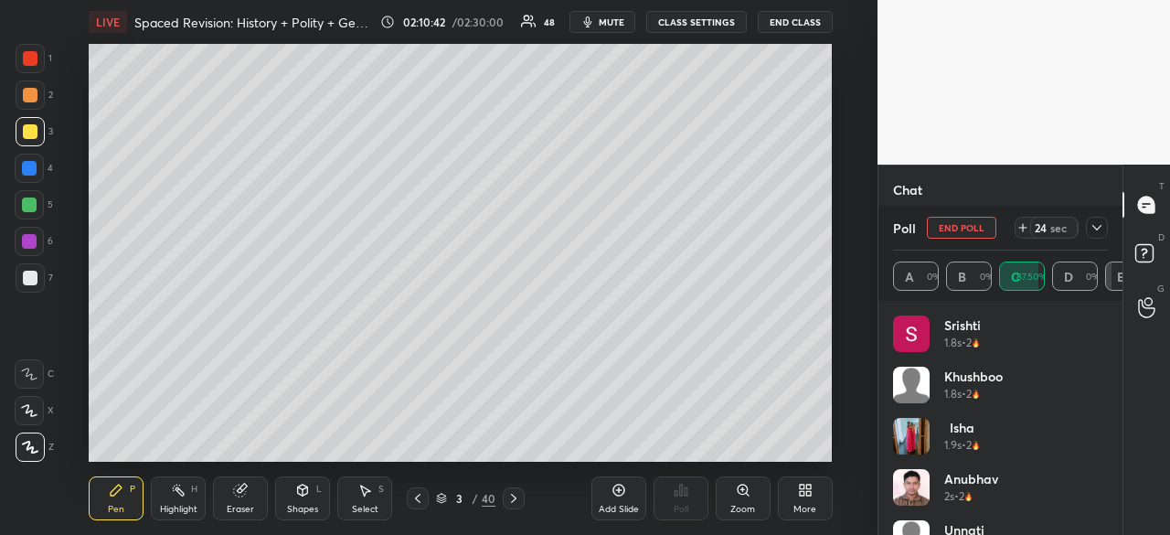
click at [1097, 226] on icon at bounding box center [1096, 227] width 15 height 15
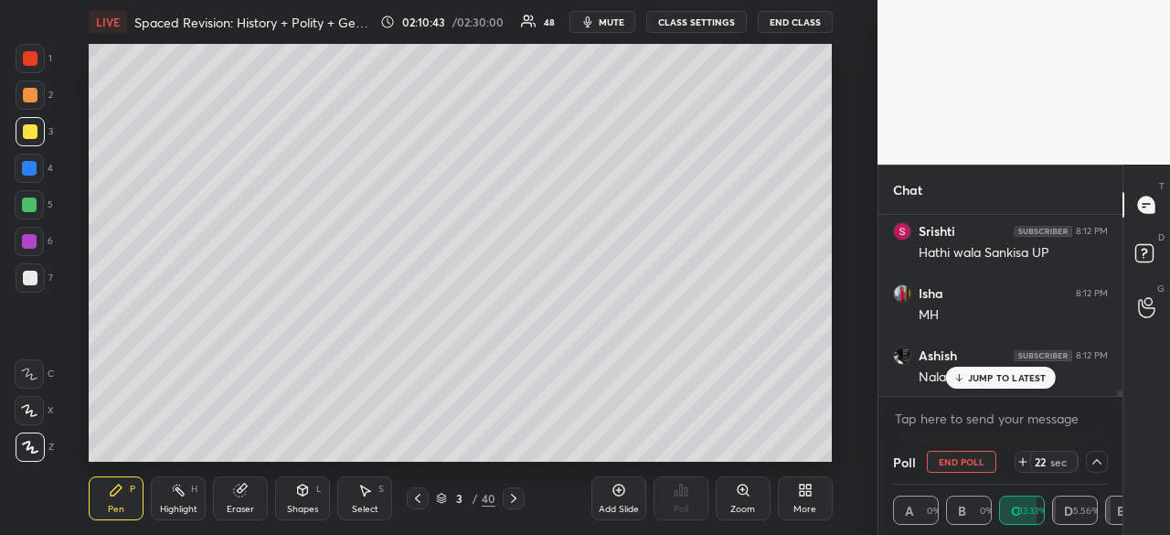
click at [1022, 377] on p "JUMP TO LATEST" at bounding box center [1007, 377] width 79 height 11
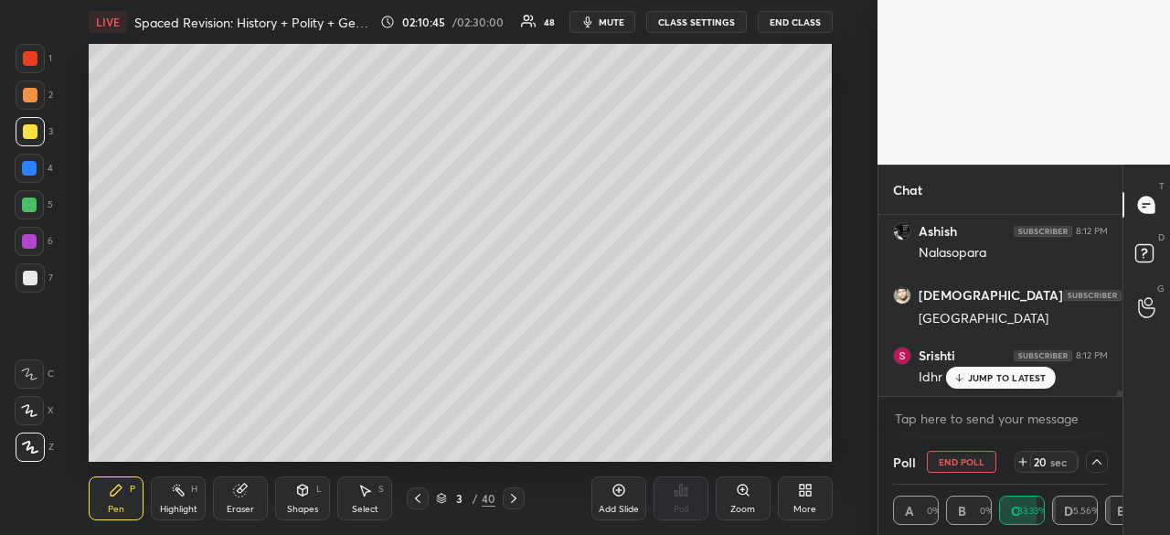
click at [1031, 381] on p "JUMP TO LATEST" at bounding box center [1007, 377] width 79 height 11
click at [972, 460] on button "End Poll" at bounding box center [961, 462] width 69 height 22
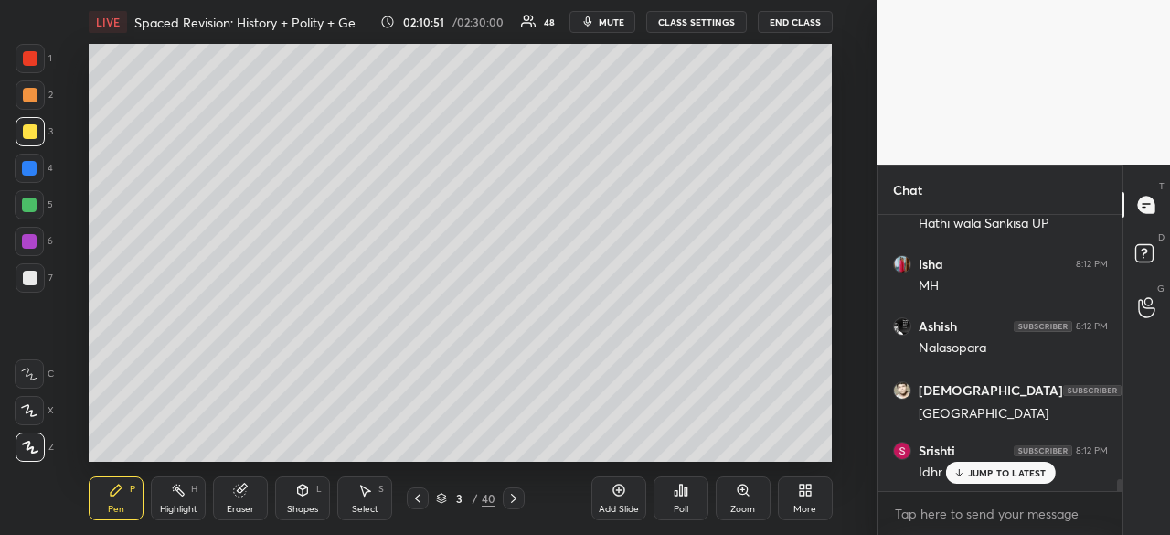
click at [684, 496] on icon at bounding box center [681, 490] width 15 height 15
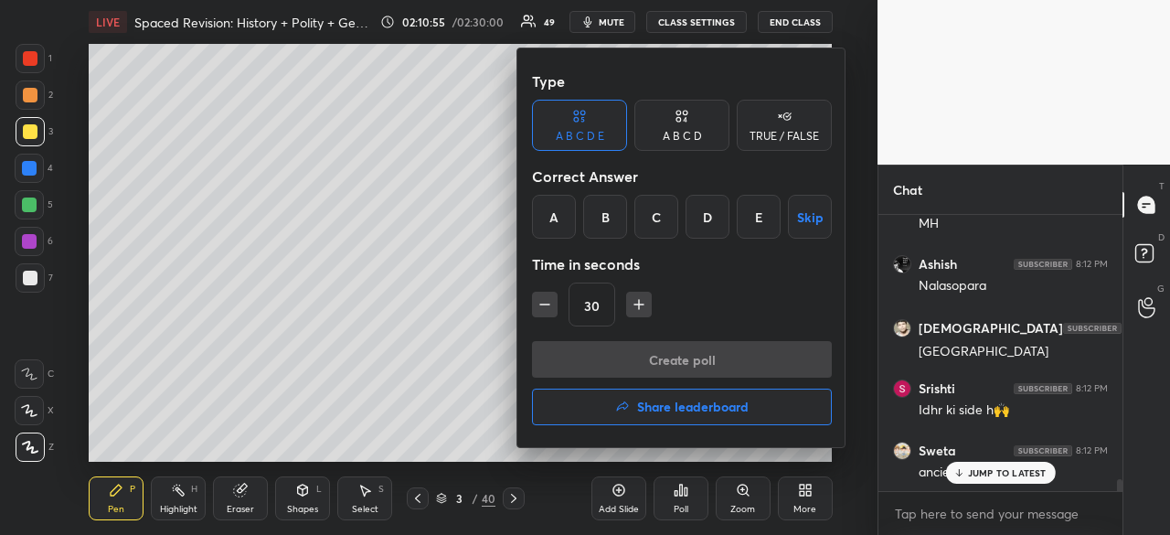
click at [612, 218] on div "B" at bounding box center [605, 217] width 44 height 44
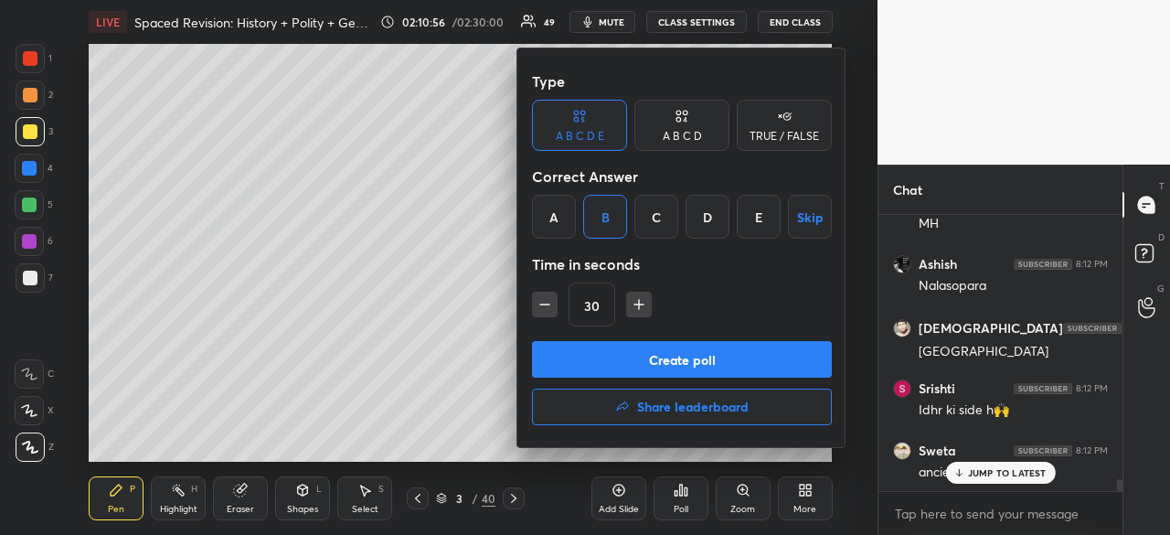
click at [654, 354] on button "Create poll" at bounding box center [682, 359] width 300 height 37
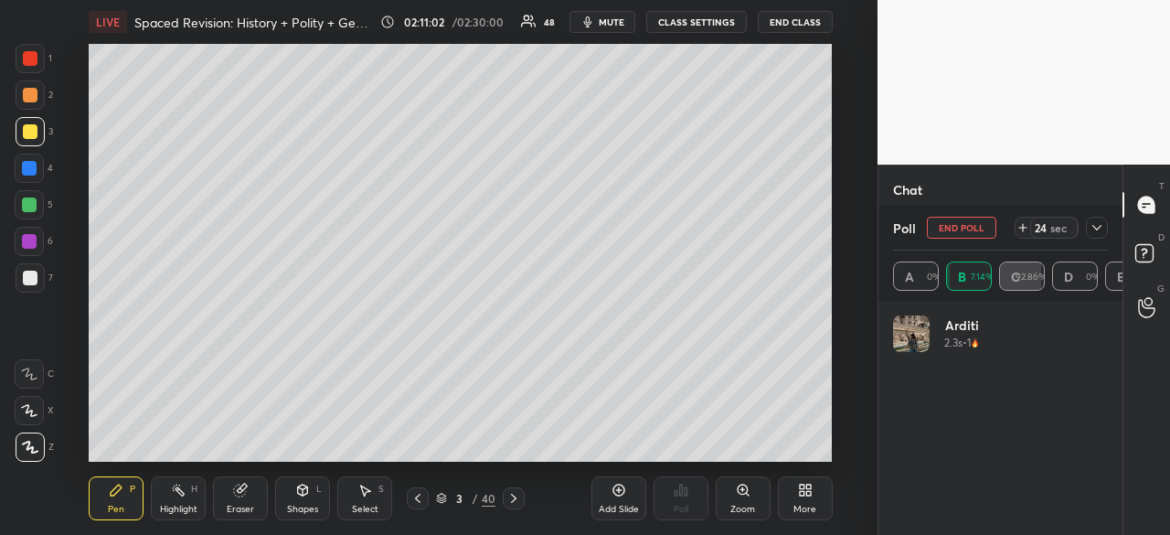
click at [1100, 228] on icon at bounding box center [1096, 227] width 15 height 15
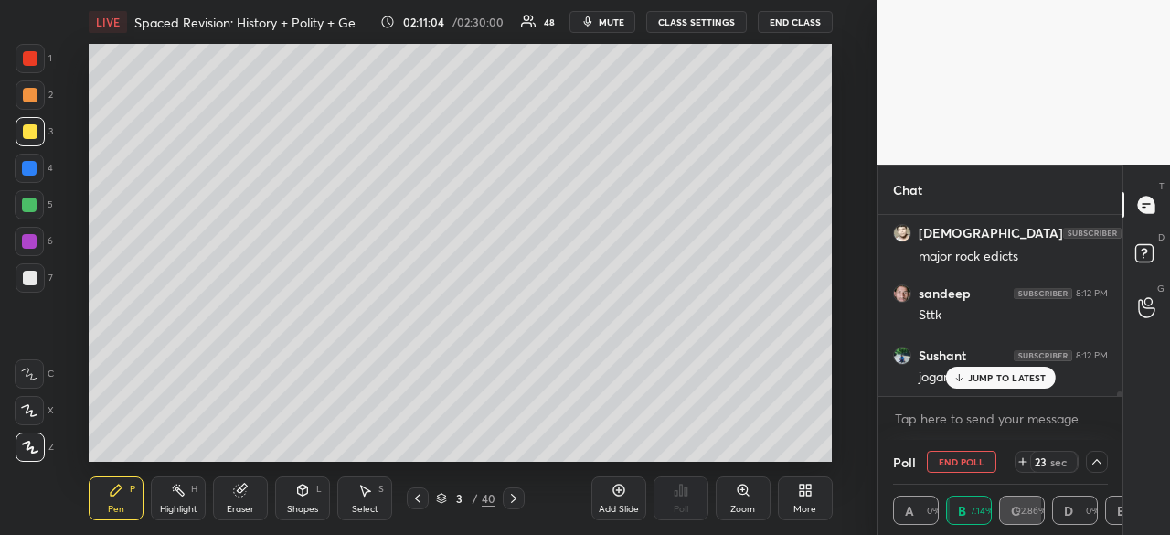
click at [1012, 379] on p "JUMP TO LATEST" at bounding box center [1007, 377] width 79 height 11
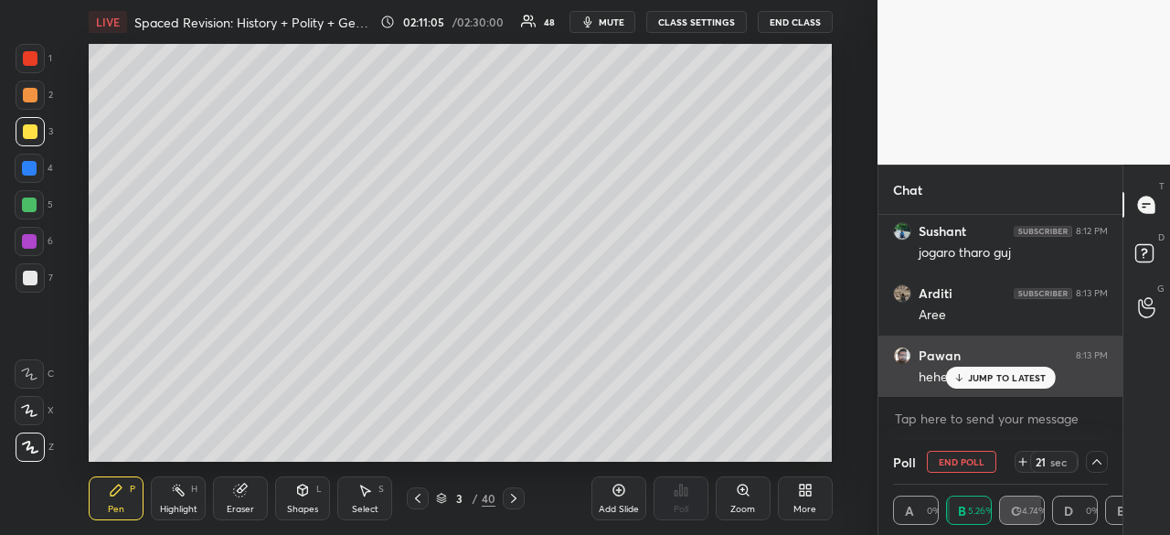
click at [1031, 385] on div "JUMP TO LATEST" at bounding box center [1000, 377] width 110 height 22
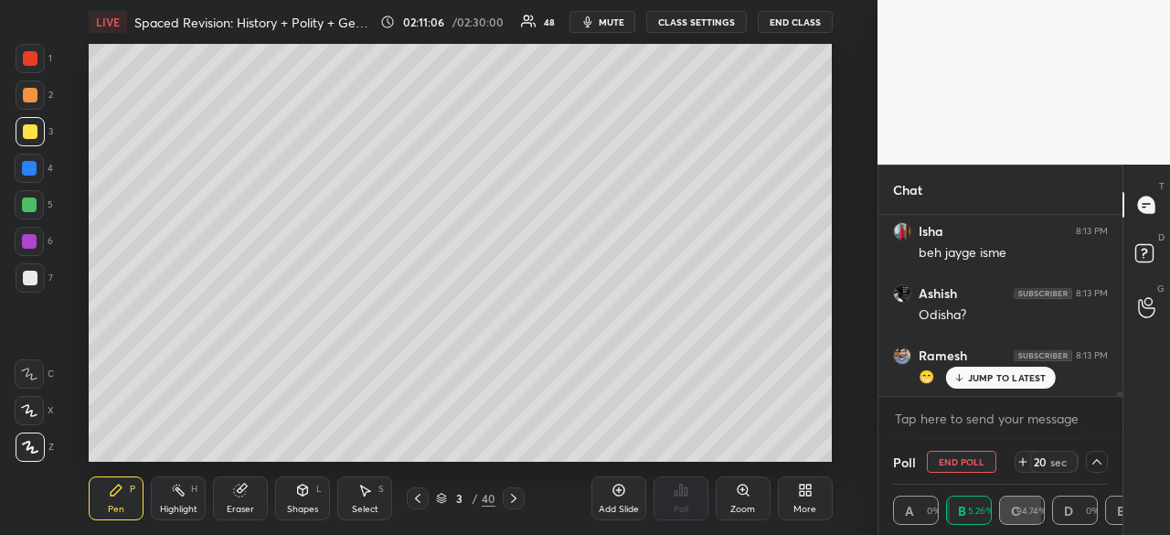
click at [1098, 462] on icon at bounding box center [1096, 461] width 15 height 15
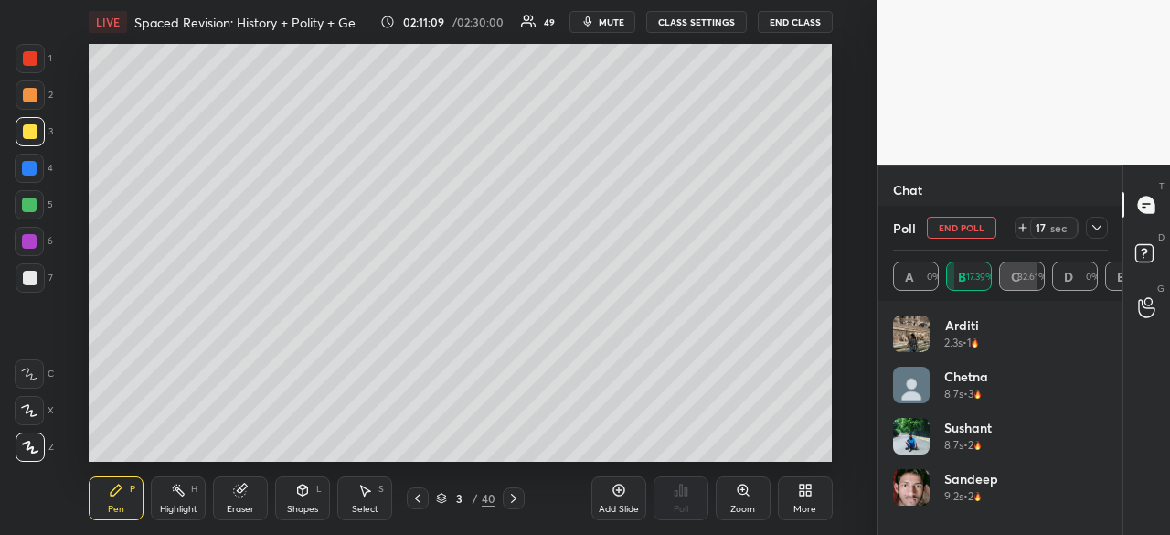
click at [1095, 227] on icon at bounding box center [1096, 227] width 15 height 15
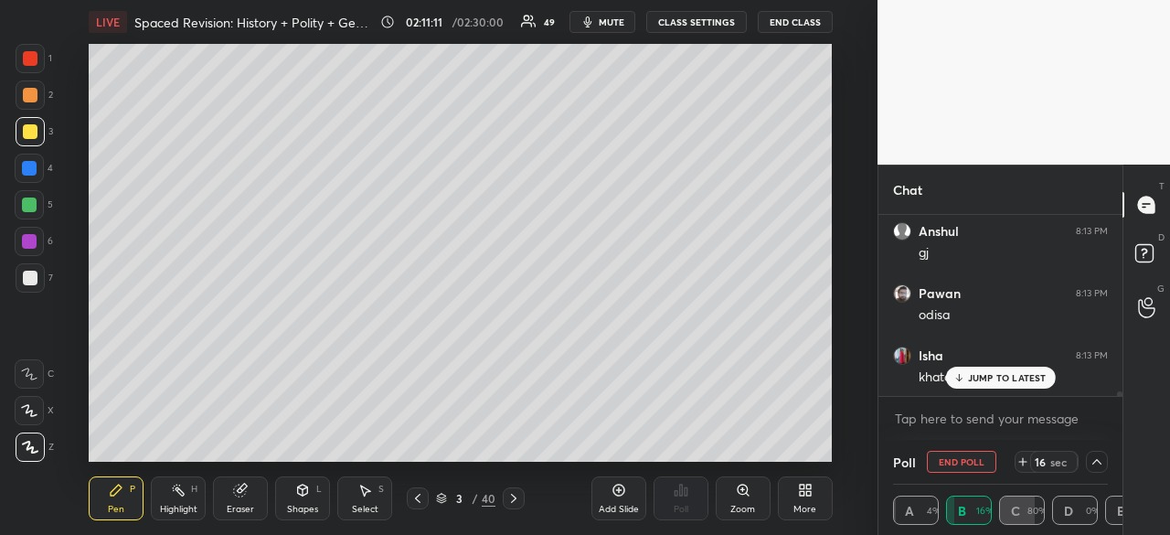
click at [1020, 377] on p "JUMP TO LATEST" at bounding box center [1007, 377] width 79 height 11
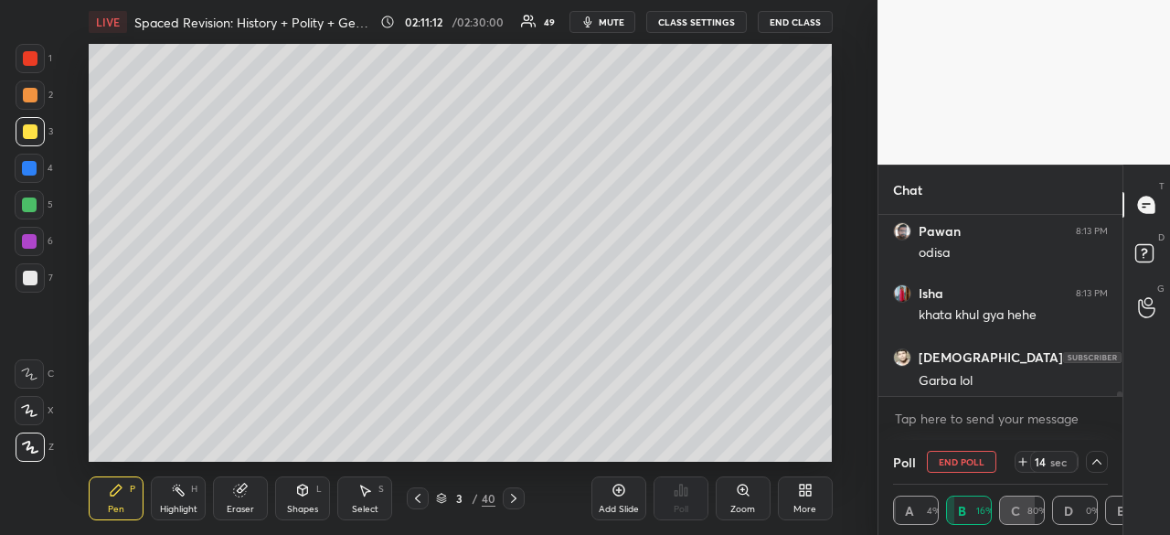
click at [1094, 461] on icon at bounding box center [1096, 461] width 15 height 15
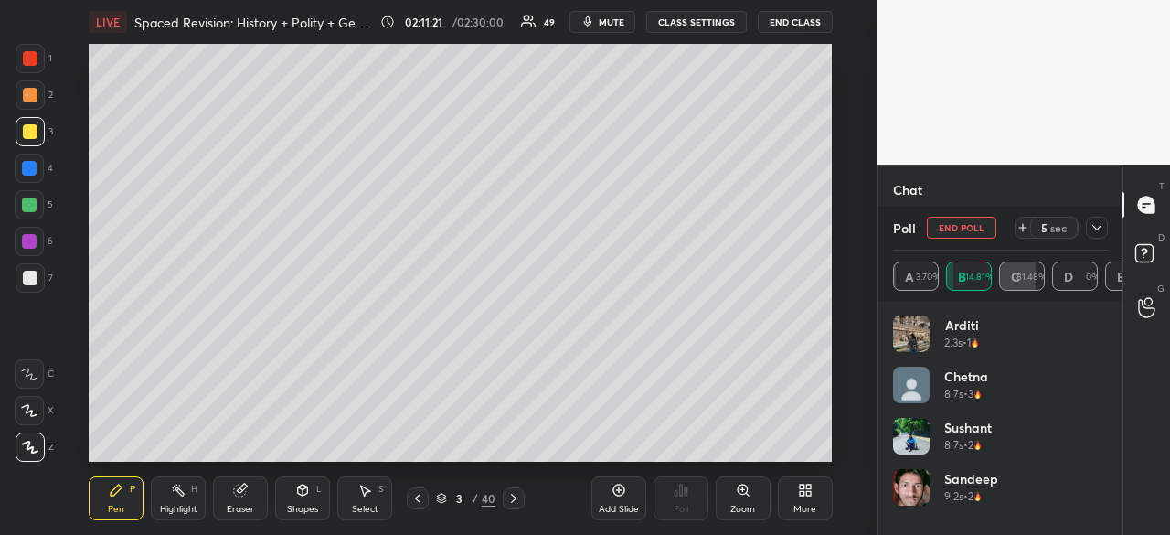
click at [1105, 219] on div at bounding box center [1097, 228] width 22 height 22
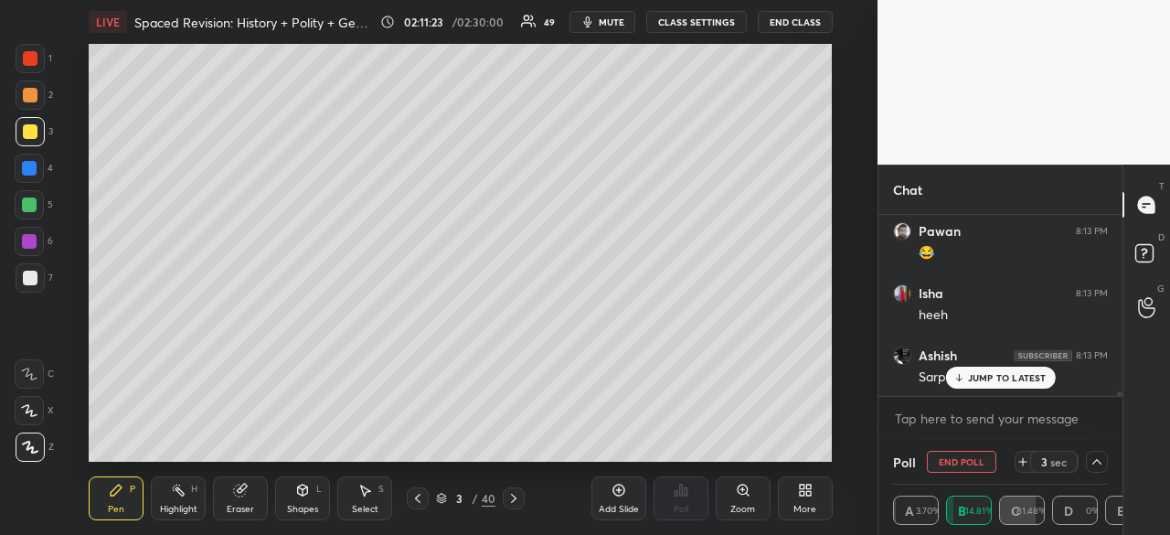
click at [1010, 377] on p "JUMP TO LATEST" at bounding box center [1007, 377] width 79 height 11
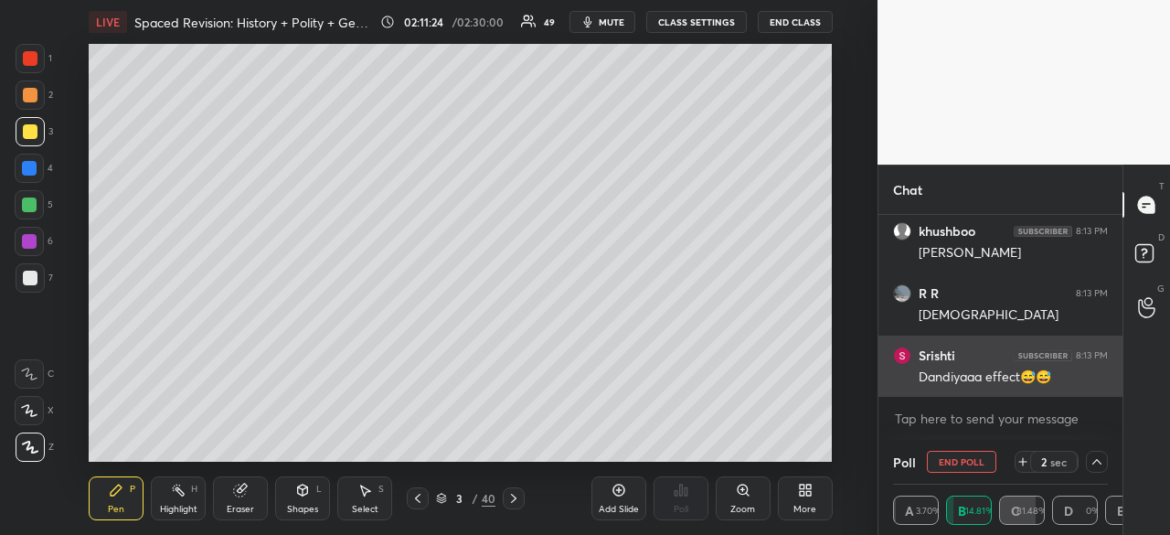
click at [976, 379] on div "Ashish 8:13 PM Sarpanch😂 [PERSON_NAME] 8:13 PM Jogada [PERSON_NAME] R R 8:13 PM…" at bounding box center [1000, 306] width 244 height 182
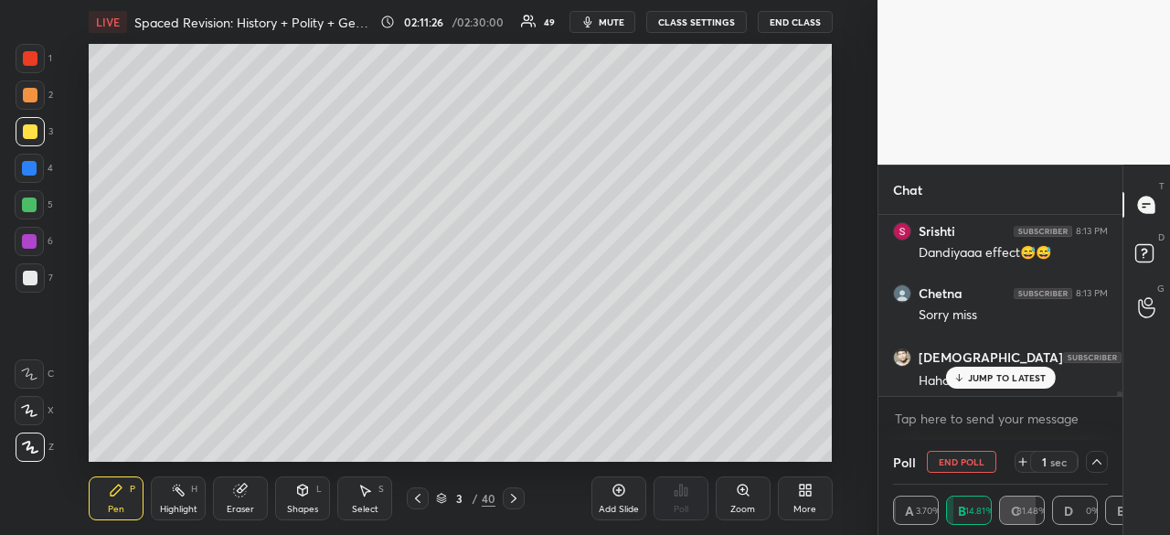
click at [994, 381] on div "Pawan 8:13 PM odisa Isha 8:13 PM khata khul gya hehe [PERSON_NAME] 8:13 PM Garb…" at bounding box center [1000, 305] width 244 height 181
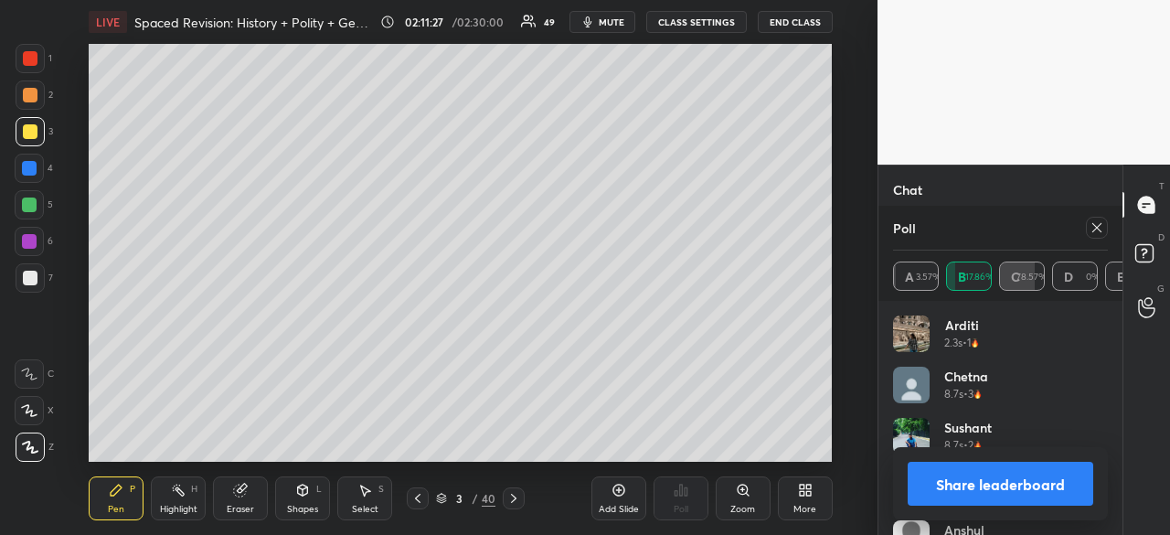
click at [984, 485] on button "Share leaderboard" at bounding box center [1001, 484] width 186 height 44
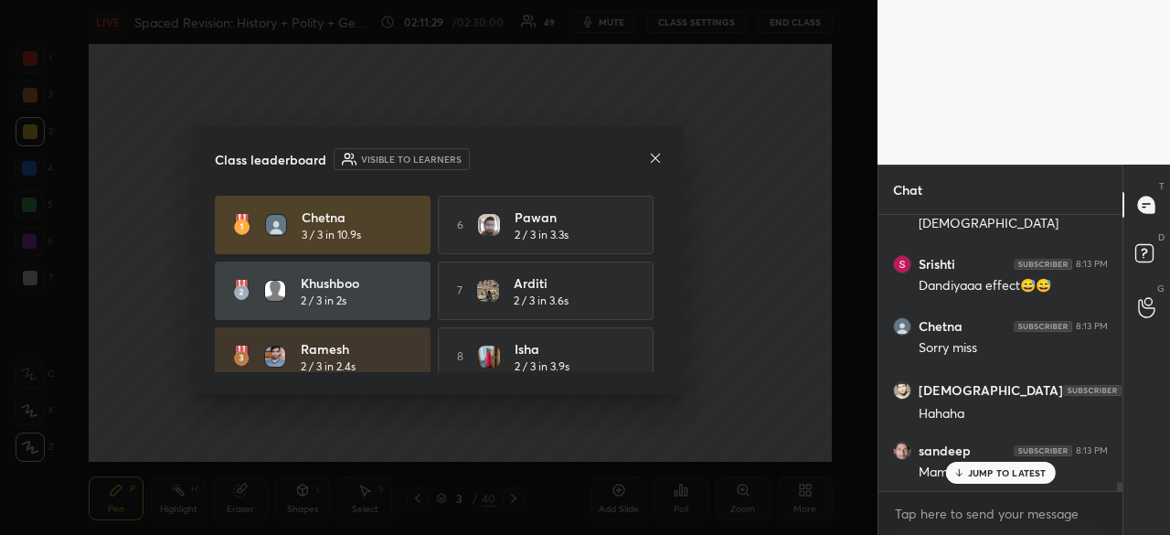
click at [656, 160] on icon at bounding box center [655, 158] width 15 height 15
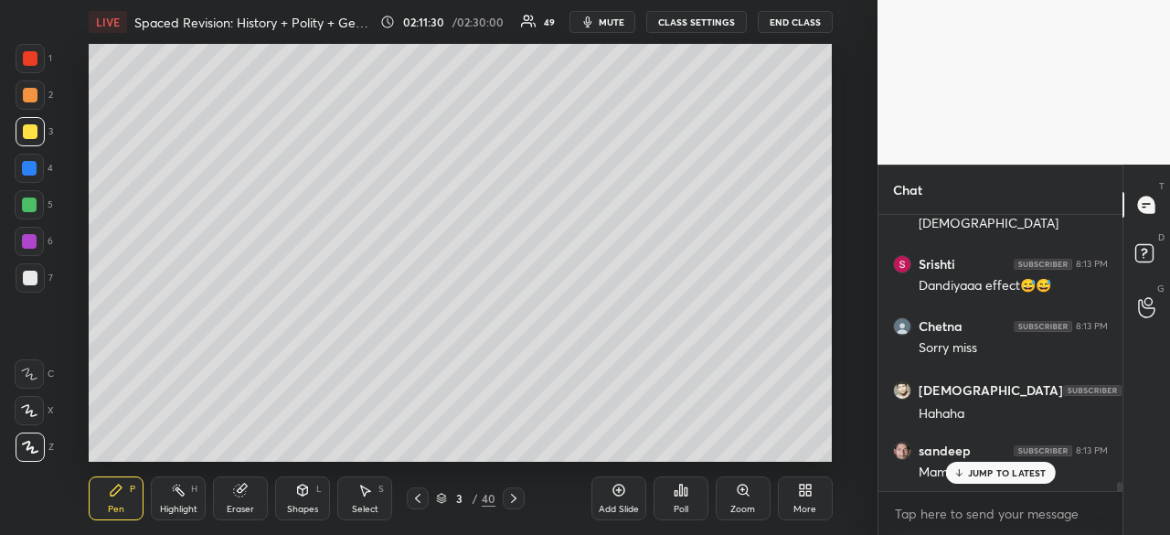
click at [971, 473] on p "JUMP TO LATEST" at bounding box center [1007, 472] width 79 height 11
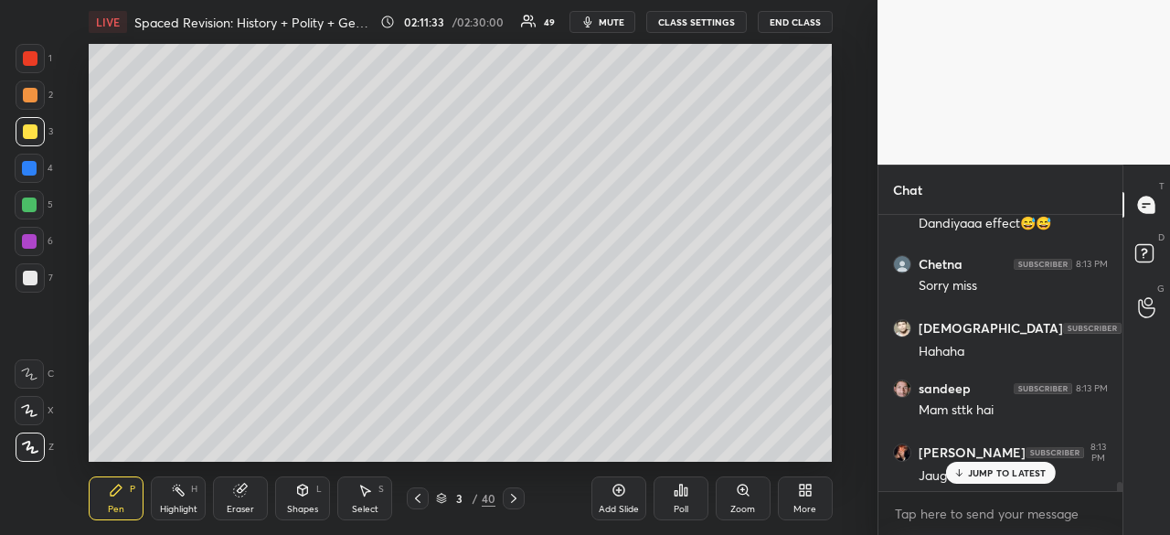
click at [31, 126] on div at bounding box center [30, 131] width 15 height 15
click at [27, 95] on div at bounding box center [30, 95] width 15 height 15
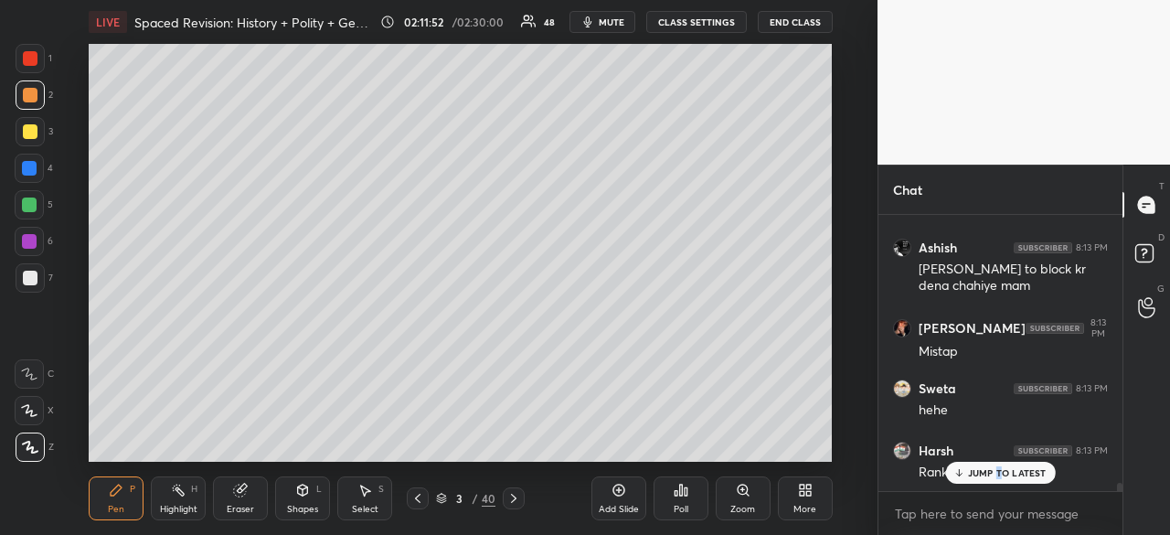
click at [999, 471] on p "JUMP TO LATEST" at bounding box center [1007, 472] width 79 height 11
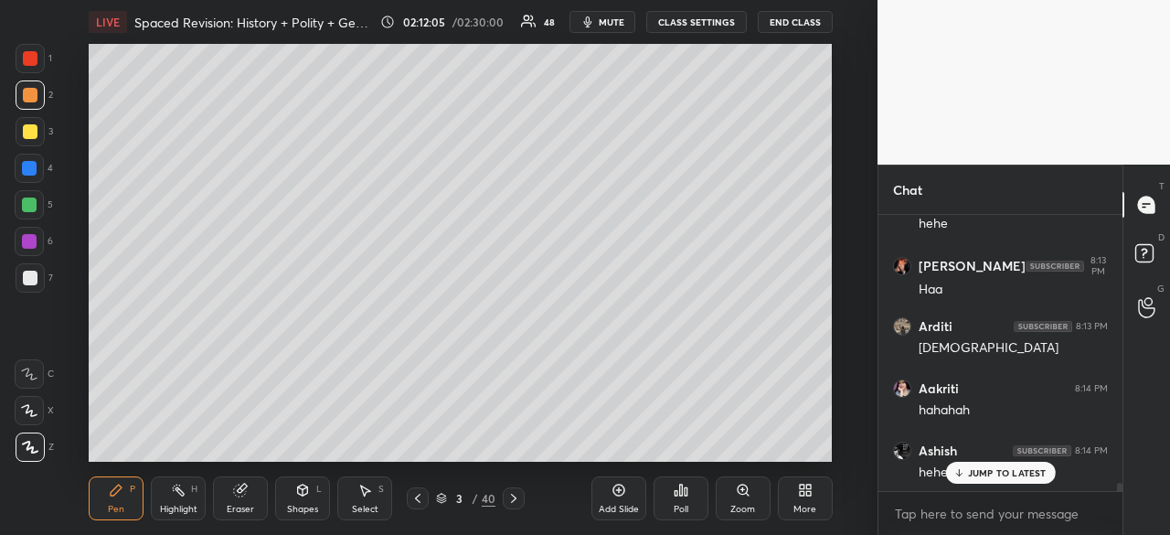
click at [994, 473] on p "JUMP TO LATEST" at bounding box center [1007, 472] width 79 height 11
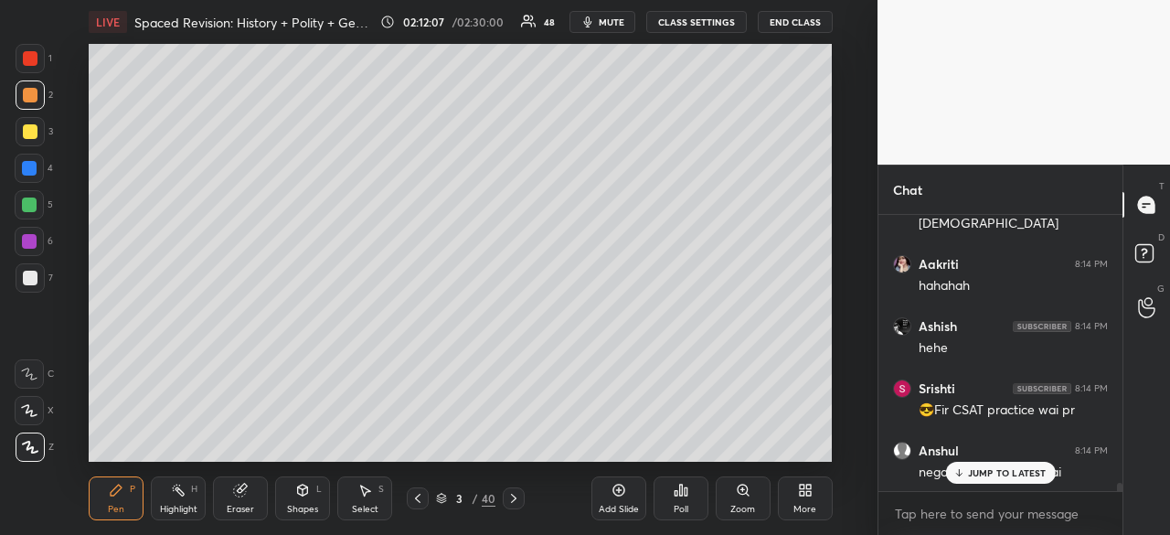
click at [1015, 478] on p "JUMP TO LATEST" at bounding box center [1007, 472] width 79 height 11
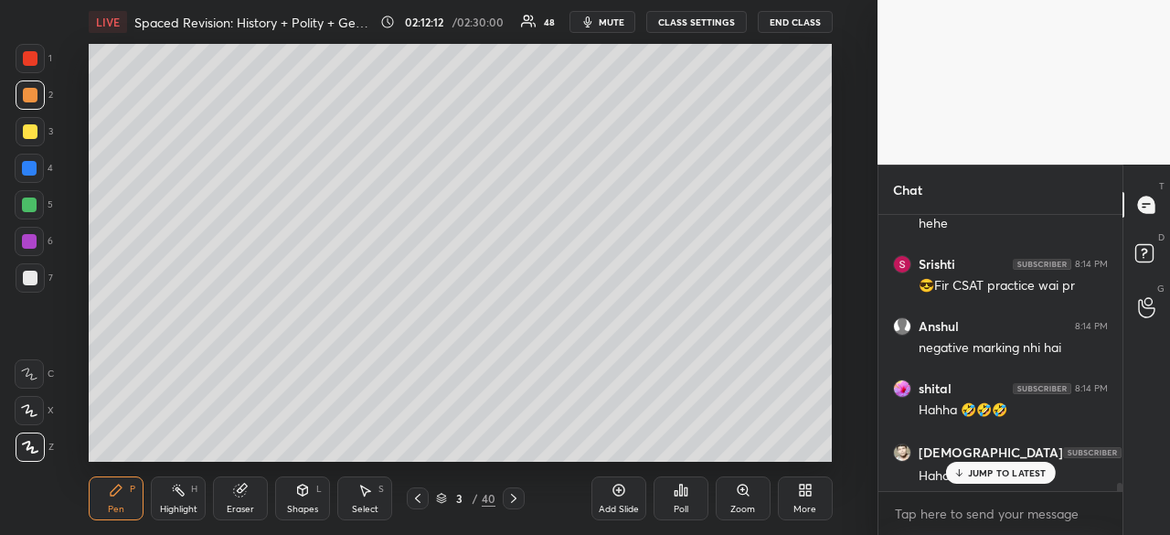
click at [80, 327] on div "Setting up your live class Poll for secs No correct answer Start poll" at bounding box center [460, 253] width 804 height 418
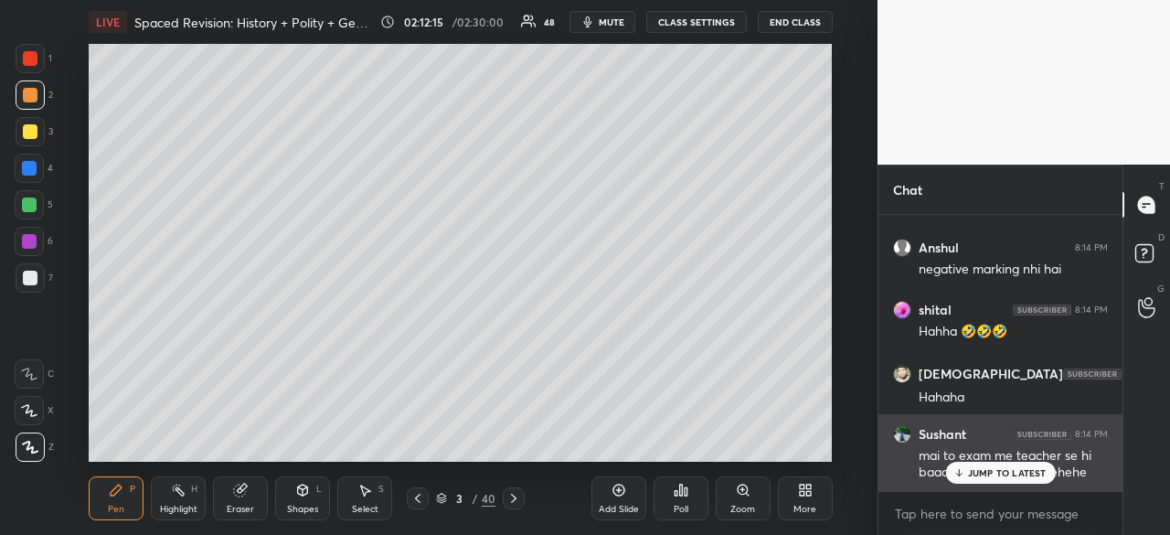
click at [985, 471] on p "JUMP TO LATEST" at bounding box center [1007, 472] width 79 height 11
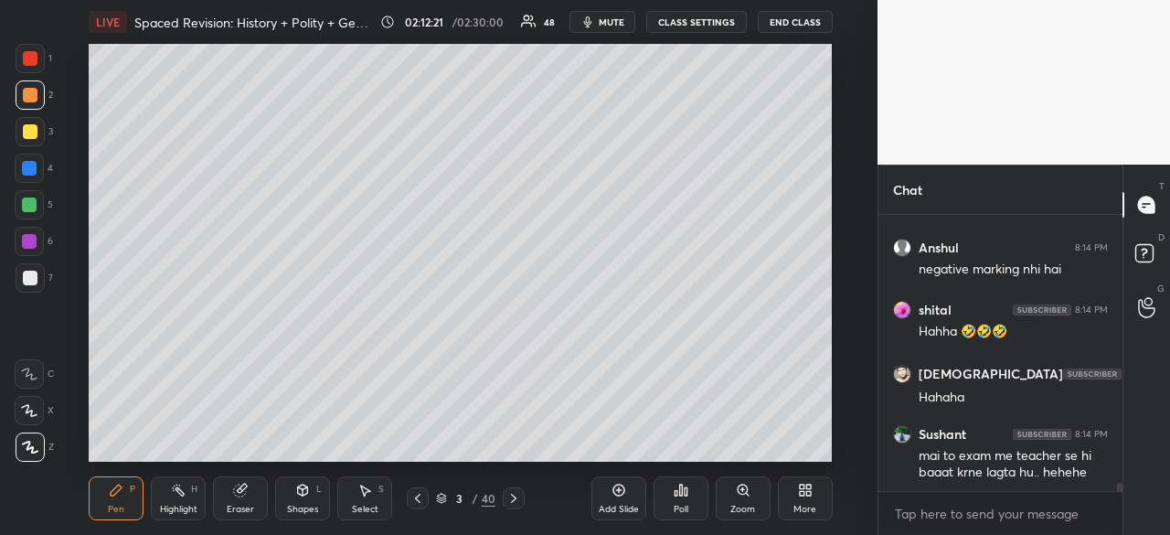
click at [688, 496] on div "Poll" at bounding box center [680, 498] width 55 height 44
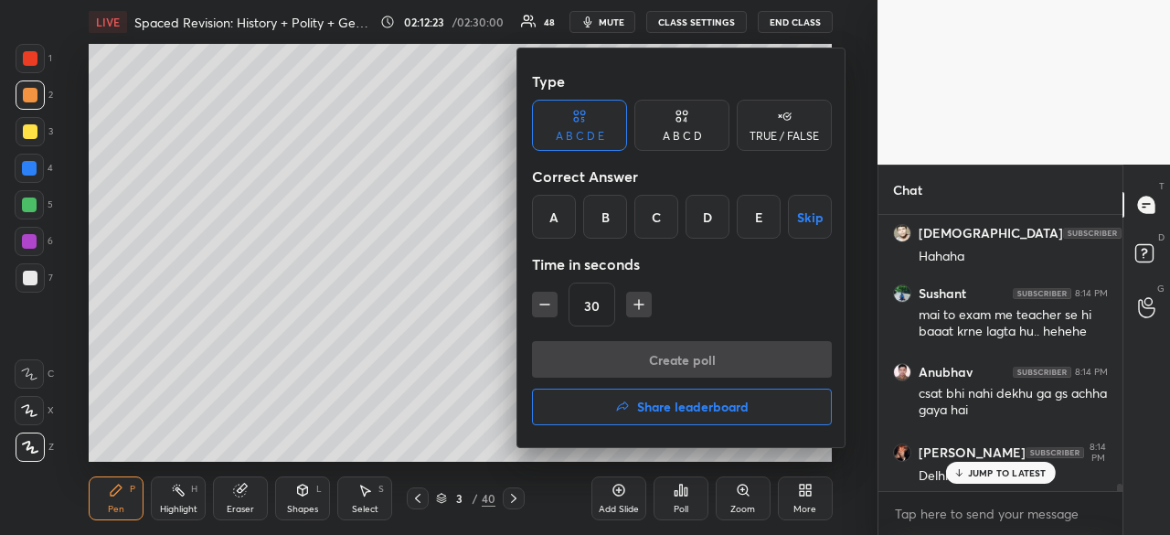
click at [753, 220] on div "E" at bounding box center [759, 217] width 44 height 44
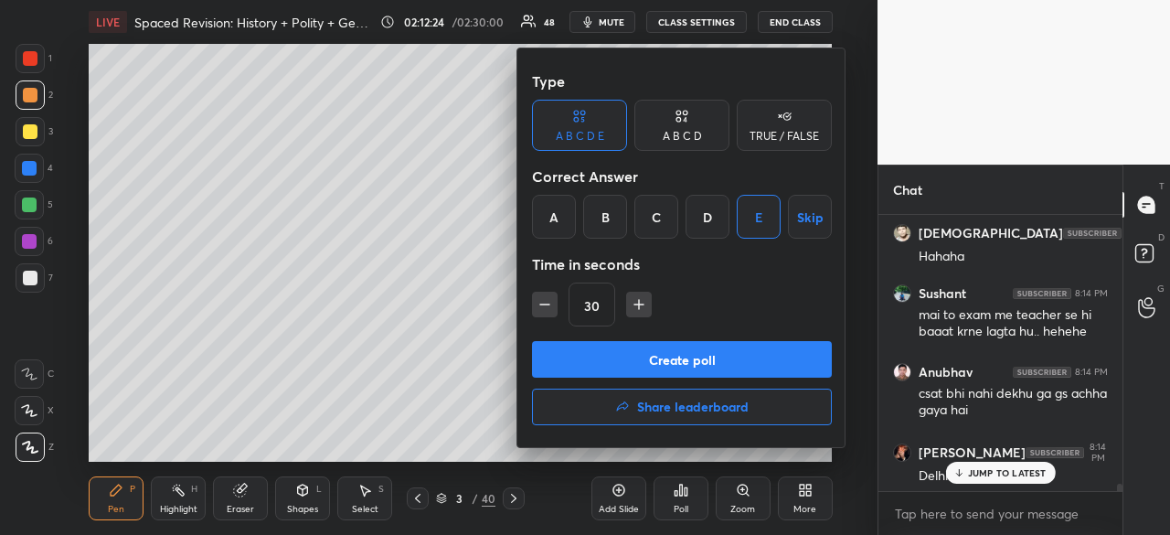
click at [702, 359] on button "Create poll" at bounding box center [682, 359] width 300 height 37
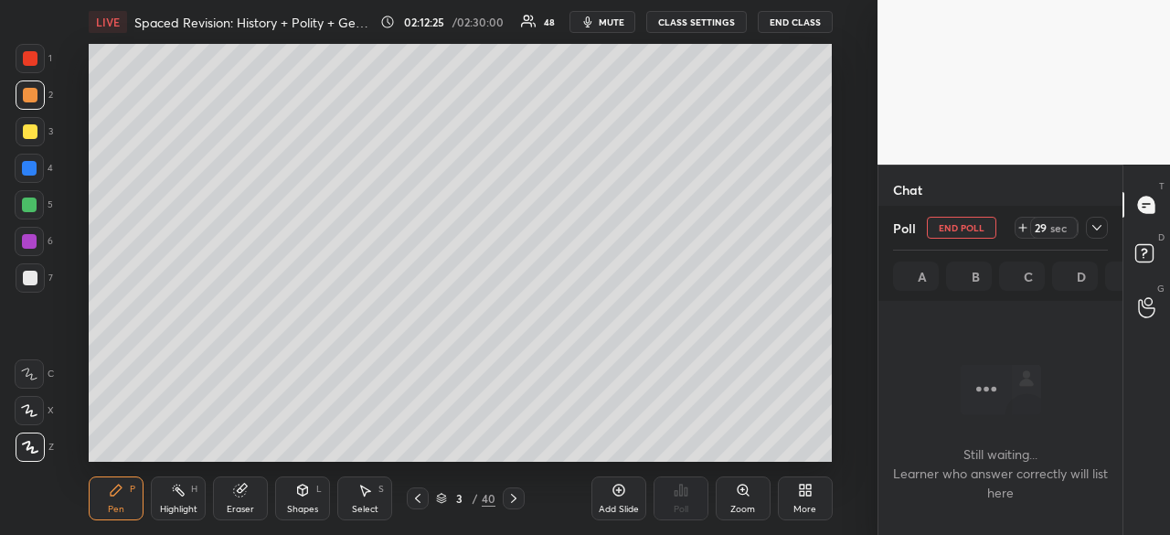
click at [1100, 228] on icon at bounding box center [1096, 227] width 15 height 15
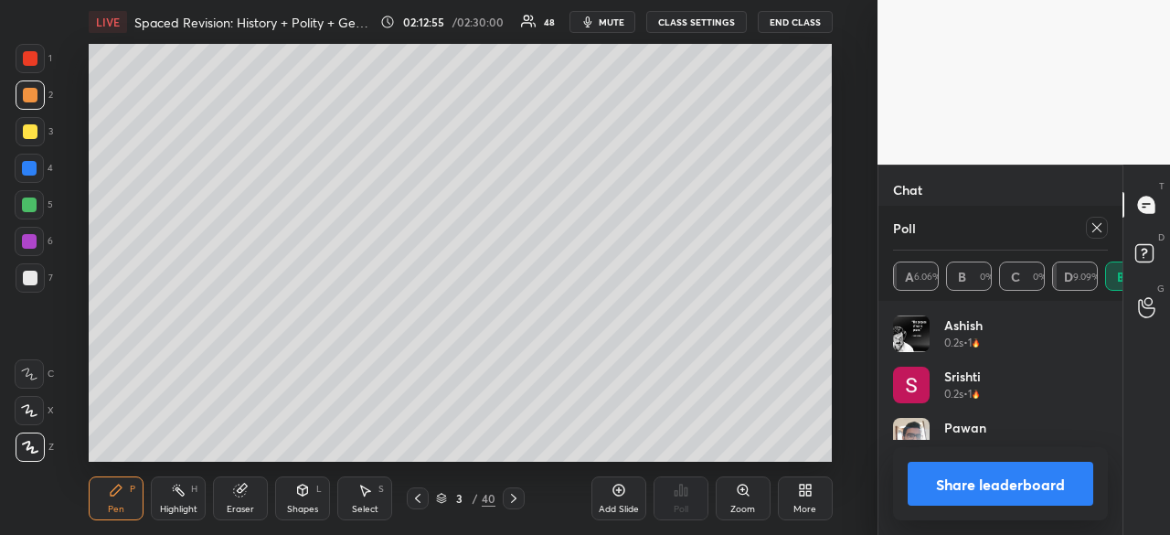
scroll to position [5, 5]
click at [1027, 485] on button "Share leaderboard" at bounding box center [1001, 484] width 186 height 44
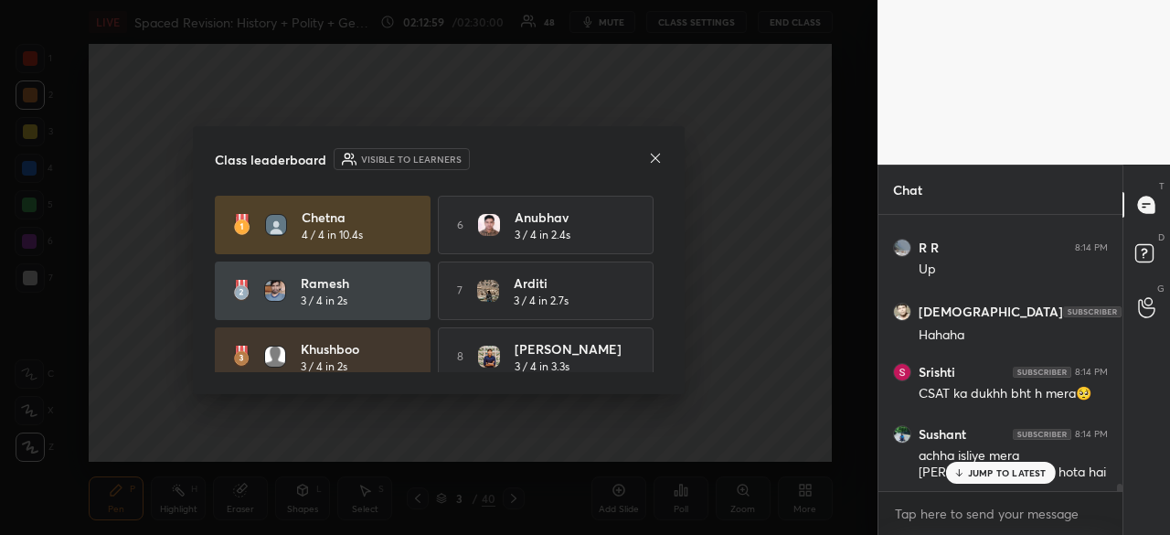
click at [655, 154] on icon at bounding box center [655, 158] width 15 height 15
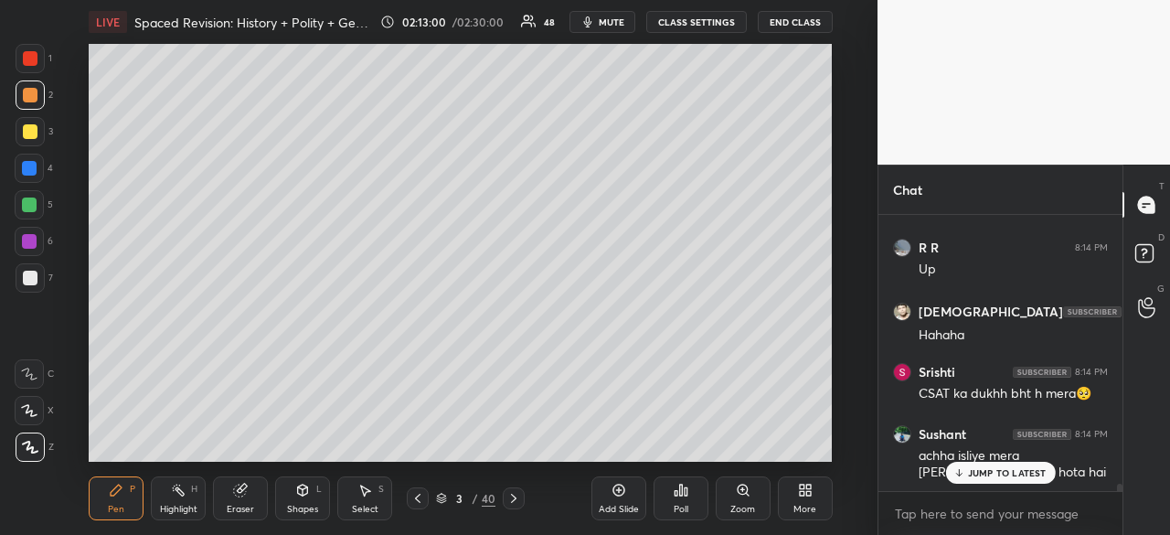
click at [1014, 472] on p "JUMP TO LATEST" at bounding box center [1007, 472] width 79 height 11
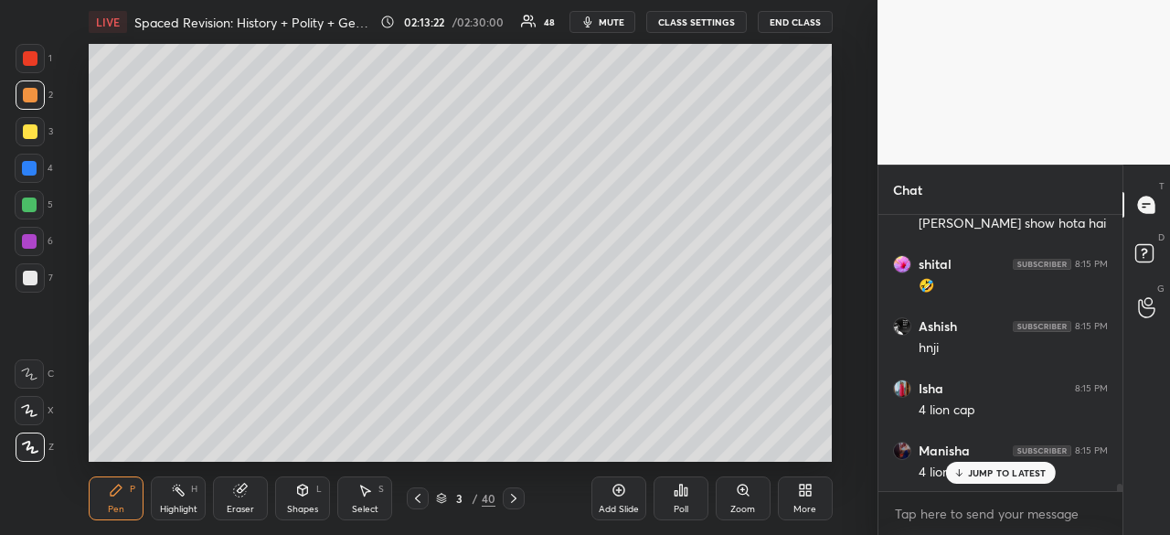
click at [1024, 473] on p "JUMP TO LATEST" at bounding box center [1007, 472] width 79 height 11
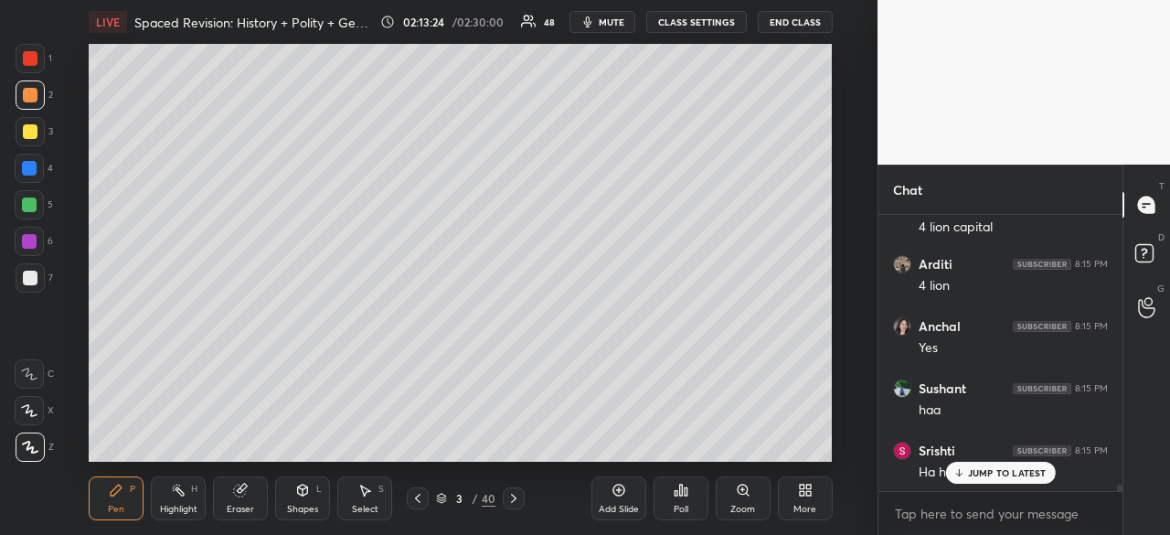
click at [1039, 475] on p "JUMP TO LATEST" at bounding box center [1007, 472] width 79 height 11
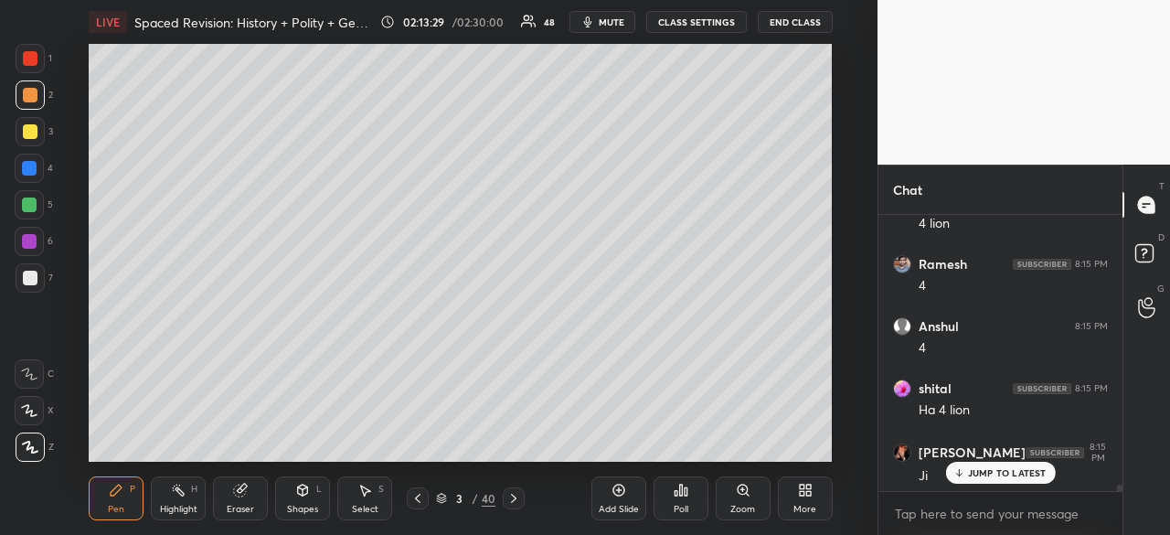
click at [685, 495] on icon at bounding box center [686, 491] width 3 height 8
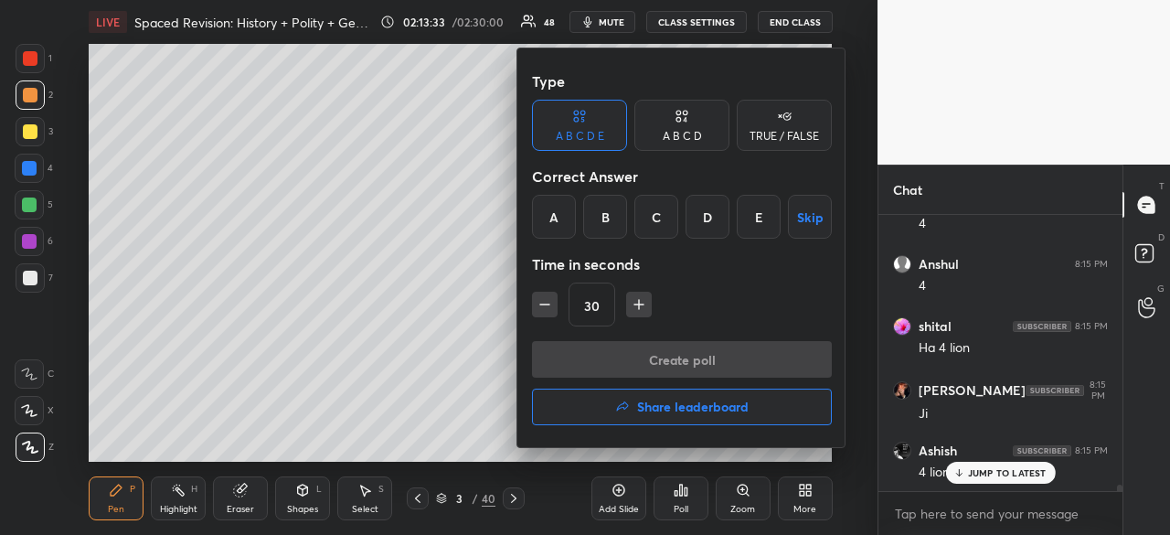
click at [611, 218] on div "B" at bounding box center [605, 217] width 44 height 44
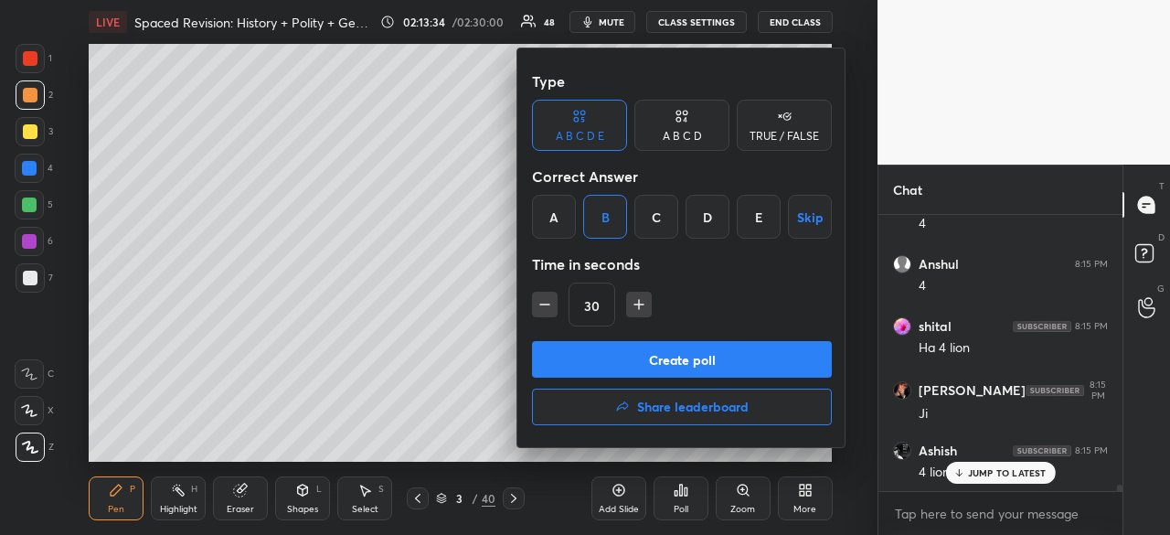
click at [668, 363] on button "Create poll" at bounding box center [682, 359] width 300 height 37
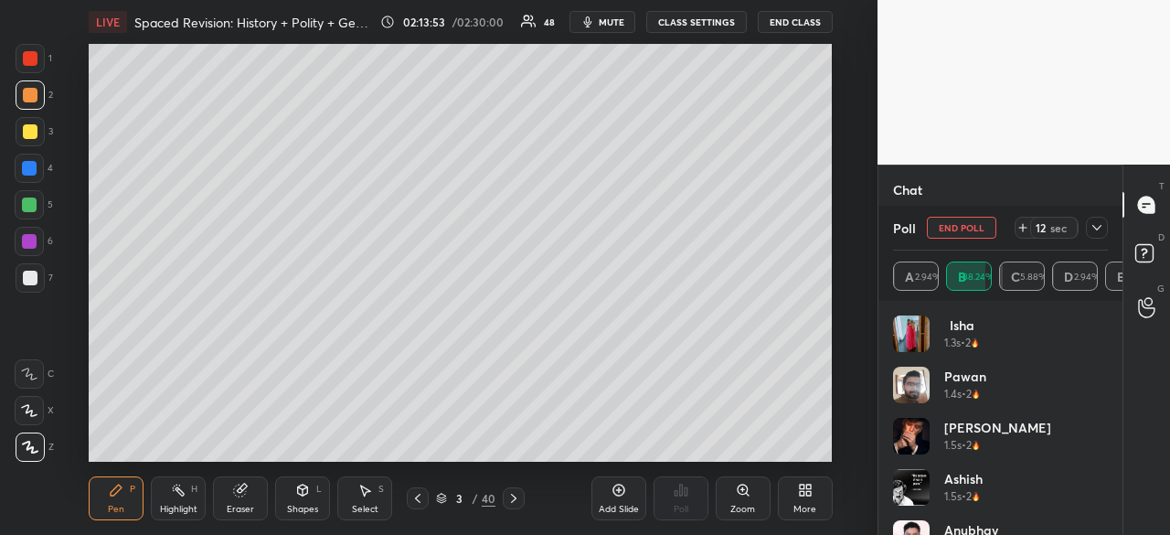
click at [1099, 228] on icon at bounding box center [1096, 227] width 15 height 15
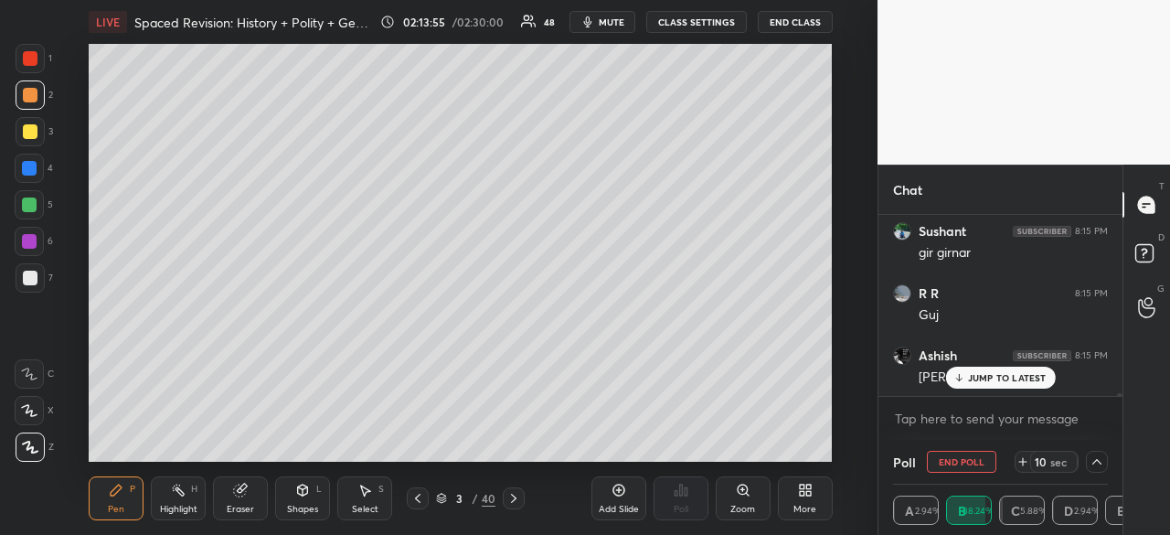
click at [1011, 385] on div "JUMP TO LATEST" at bounding box center [1000, 377] width 110 height 22
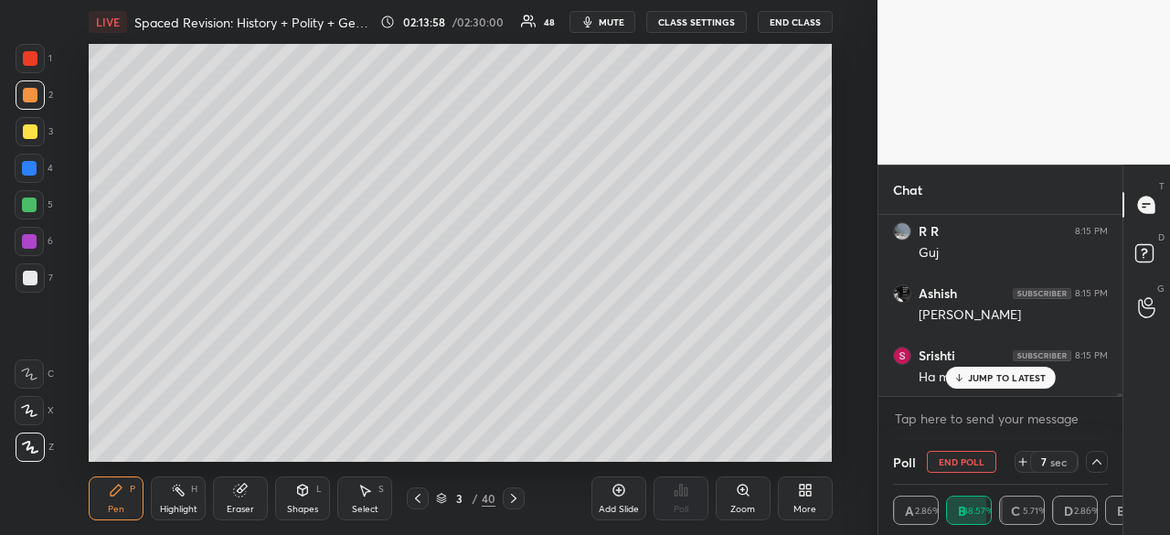
scroll to position [12254, 0]
click at [1004, 372] on p "JUMP TO LATEST" at bounding box center [1007, 377] width 79 height 11
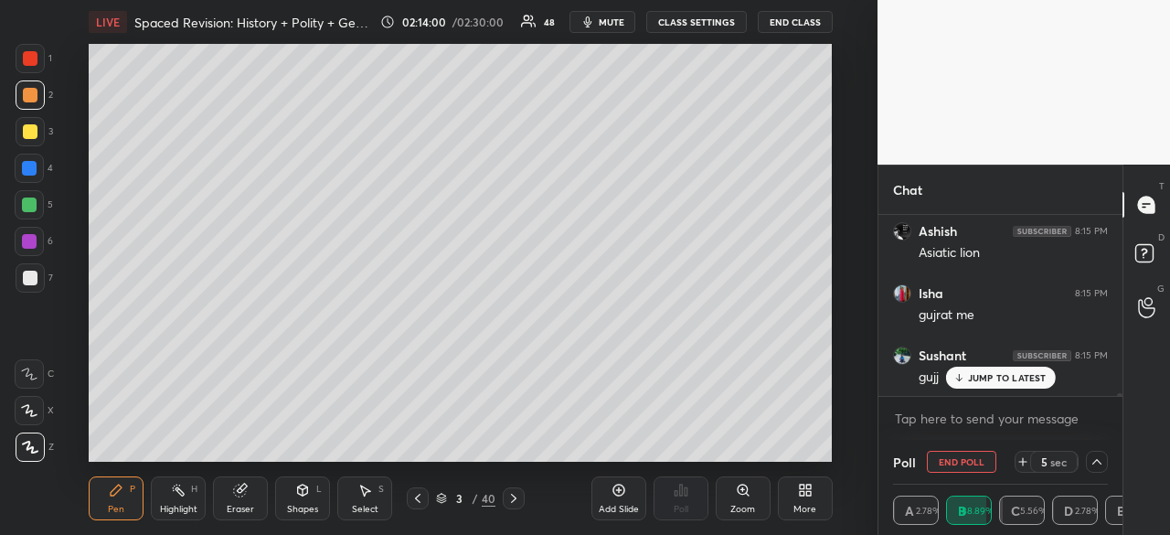
click at [955, 458] on button "End Poll" at bounding box center [961, 462] width 69 height 22
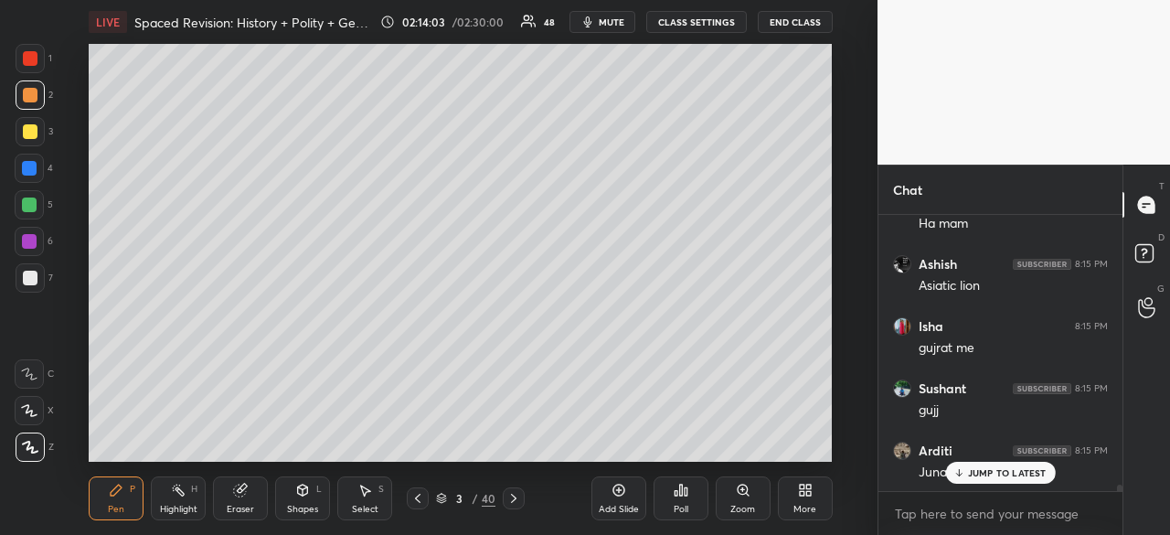
click at [993, 473] on p "JUMP TO LATEST" at bounding box center [1007, 472] width 79 height 11
click at [679, 485] on icon at bounding box center [680, 489] width 3 height 11
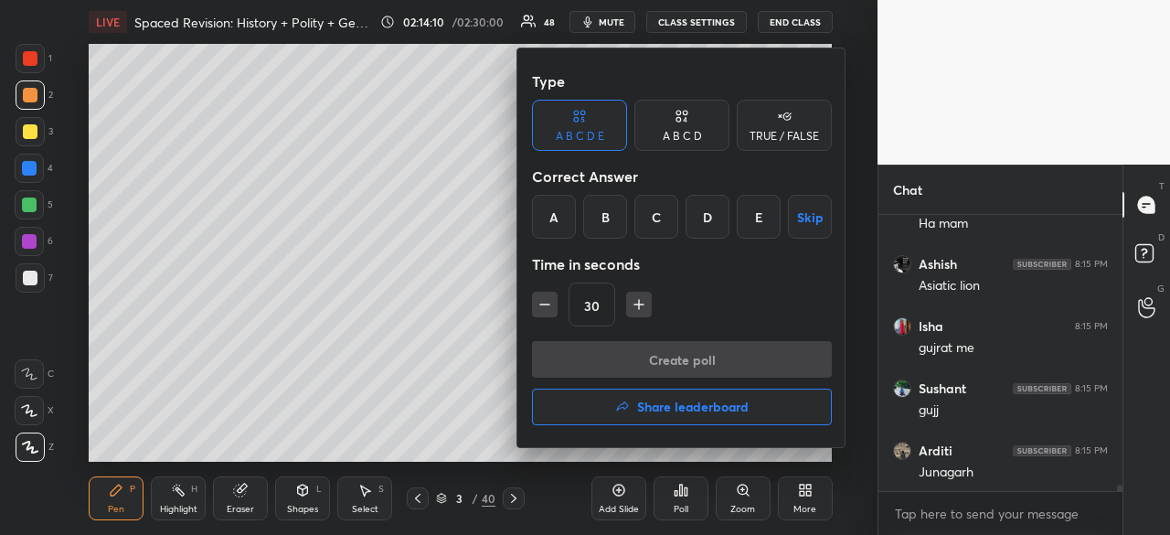
click at [701, 215] on div "D" at bounding box center [707, 217] width 44 height 44
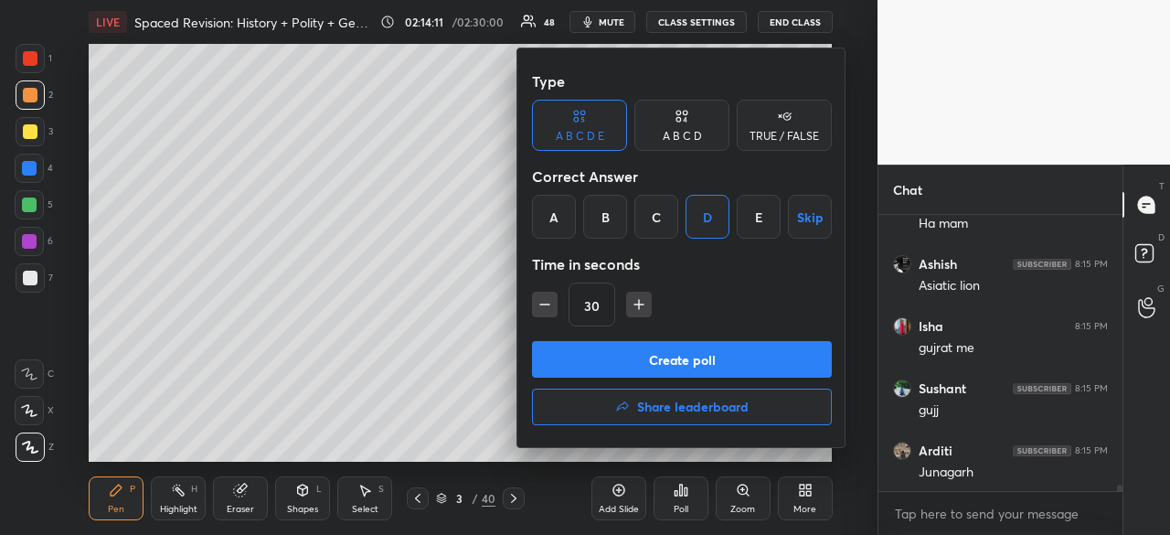
click at [687, 354] on button "Create poll" at bounding box center [682, 359] width 300 height 37
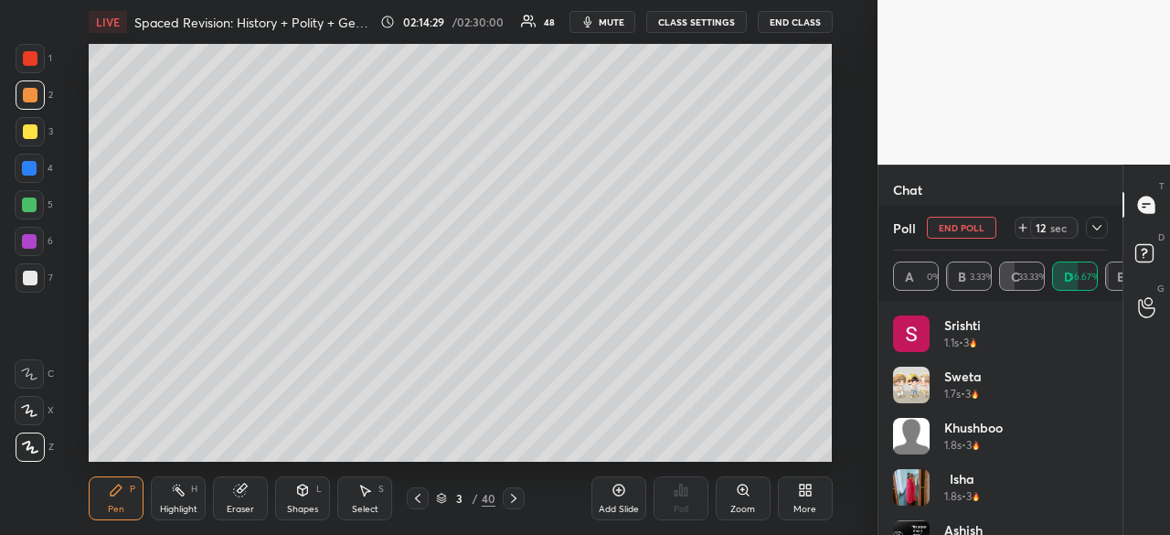
click at [1098, 228] on icon at bounding box center [1096, 227] width 15 height 15
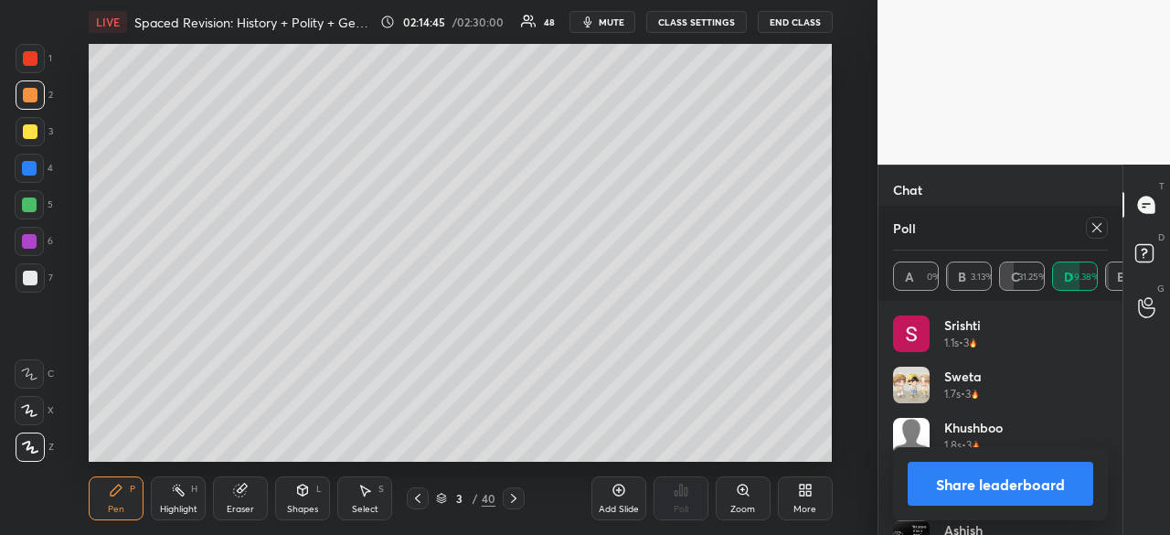
click at [1009, 479] on button "Share leaderboard" at bounding box center [1001, 484] width 186 height 44
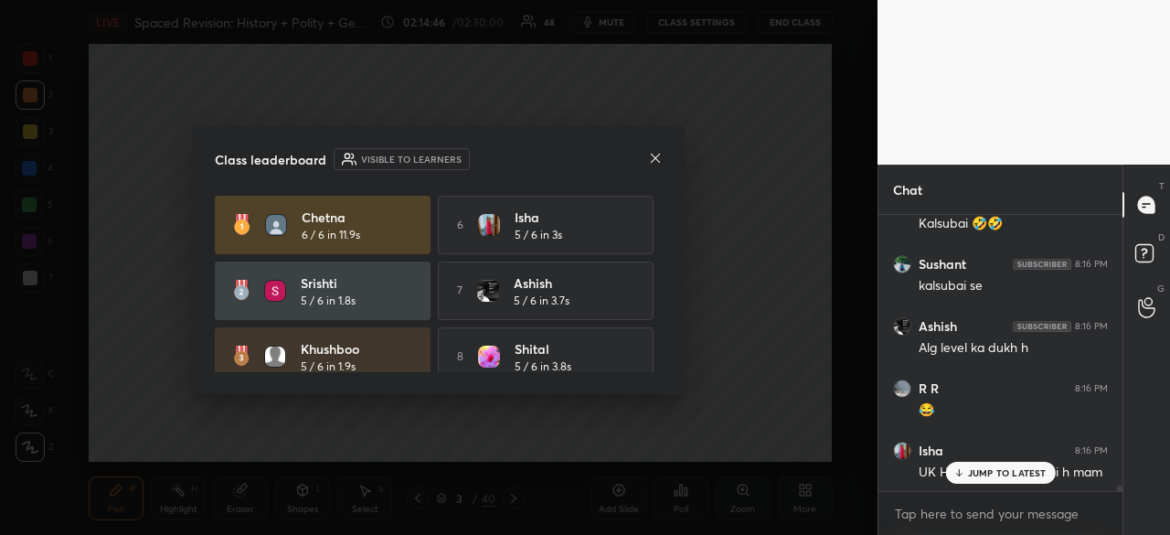
click at [665, 152] on div "Class leaderboard Visible to learners [PERSON_NAME] 6 / 6 in 11.9s 6 Isha 5 / 6…" at bounding box center [439, 260] width 492 height 268
click at [654, 154] on icon at bounding box center [655, 158] width 15 height 15
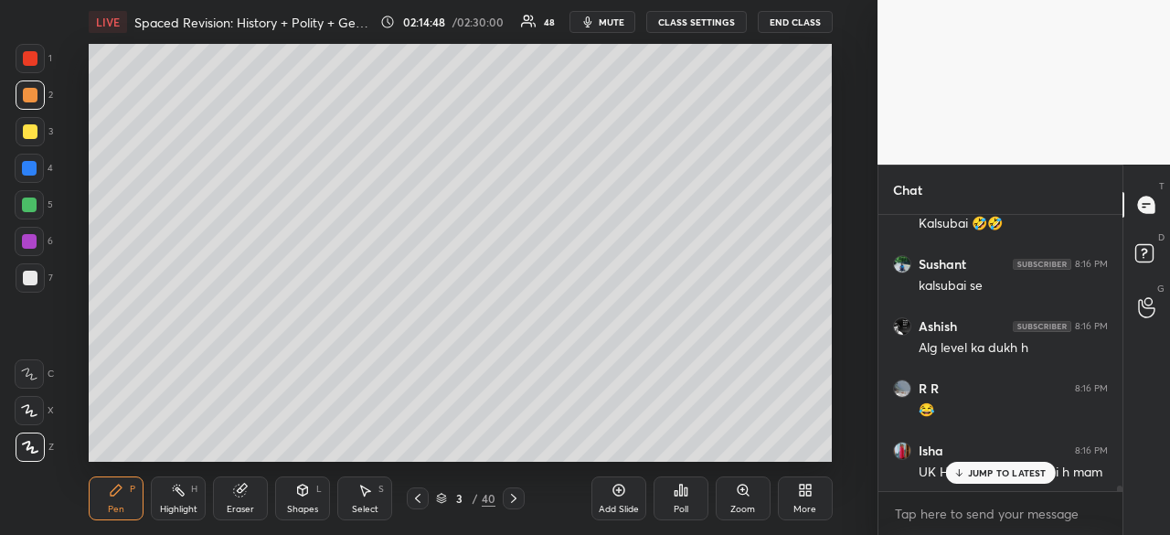
click at [989, 474] on p "JUMP TO LATEST" at bounding box center [1007, 472] width 79 height 11
click at [29, 160] on div at bounding box center [29, 168] width 29 height 29
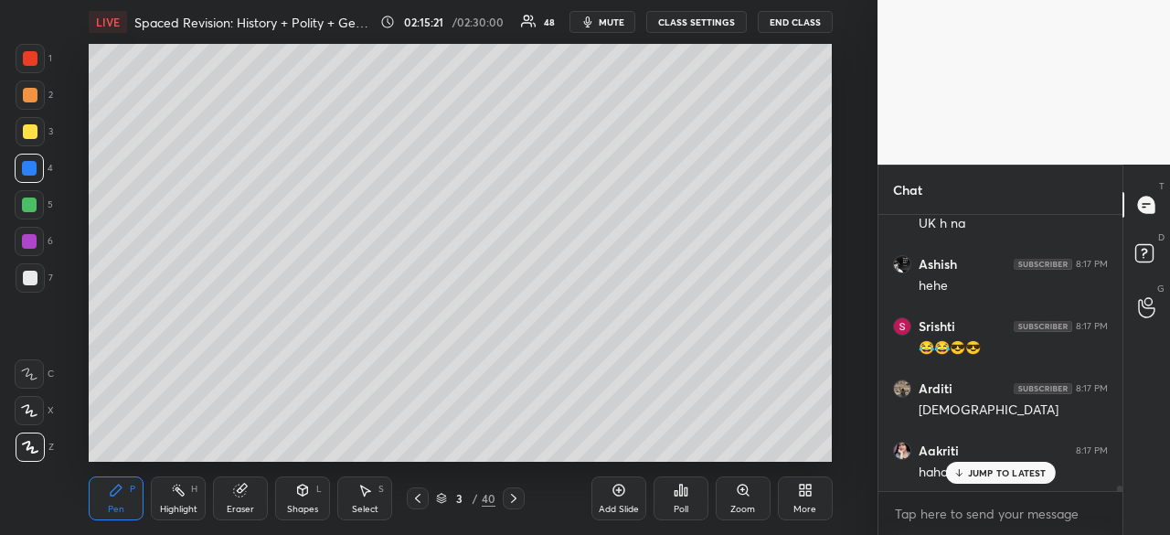
click at [993, 467] on p "JUMP TO LATEST" at bounding box center [1007, 472] width 79 height 11
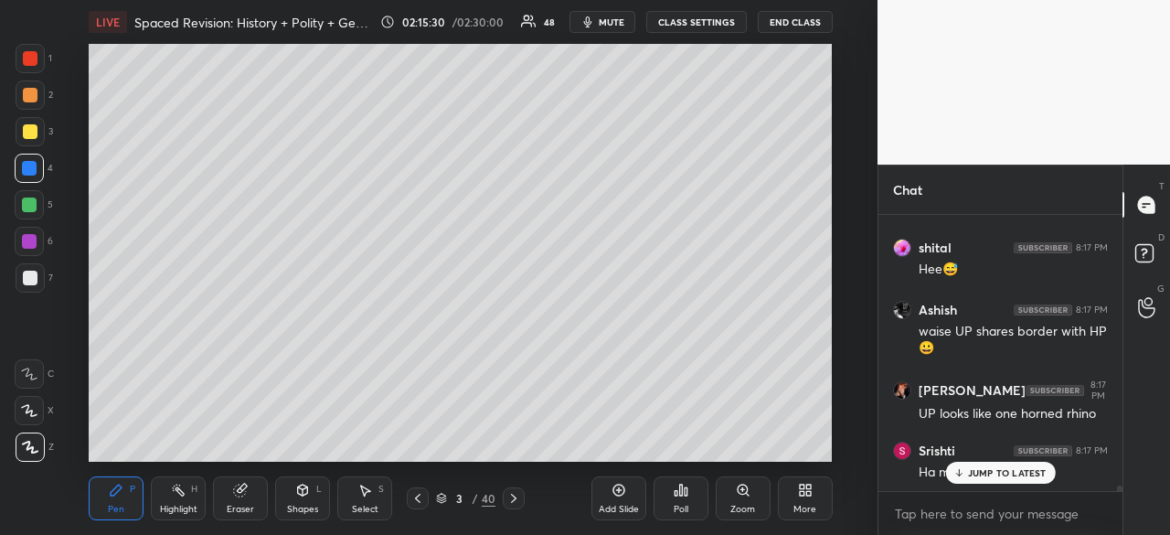
click at [694, 502] on div "Poll" at bounding box center [680, 498] width 55 height 44
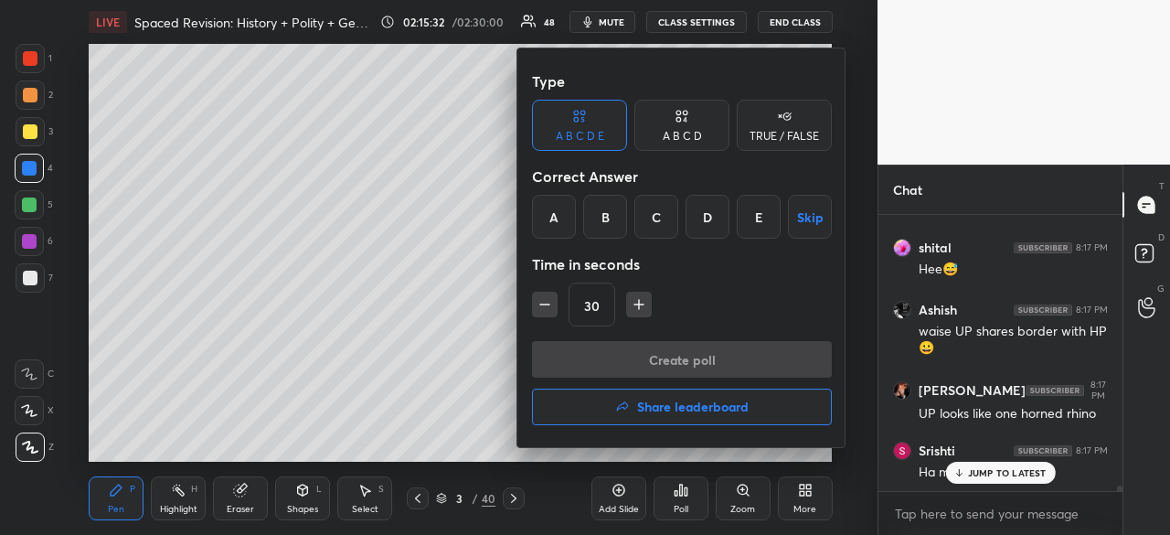
drag, startPoint x: 561, startPoint y: 207, endPoint x: 603, endPoint y: 301, distance: 102.3
click at [559, 207] on div "A" at bounding box center [554, 217] width 44 height 44
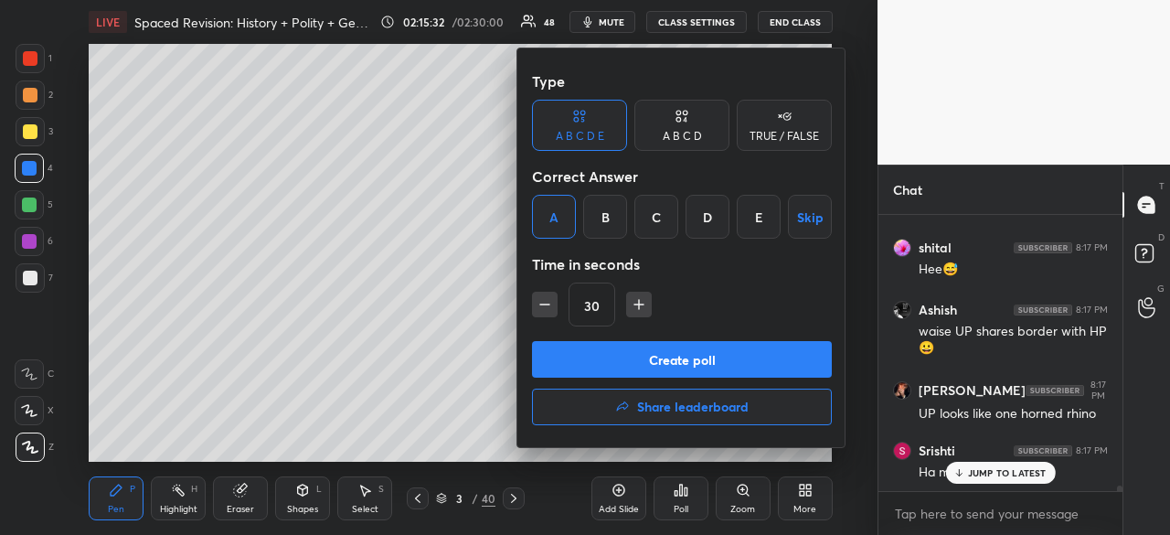
click at [609, 356] on button "Create poll" at bounding box center [682, 359] width 300 height 37
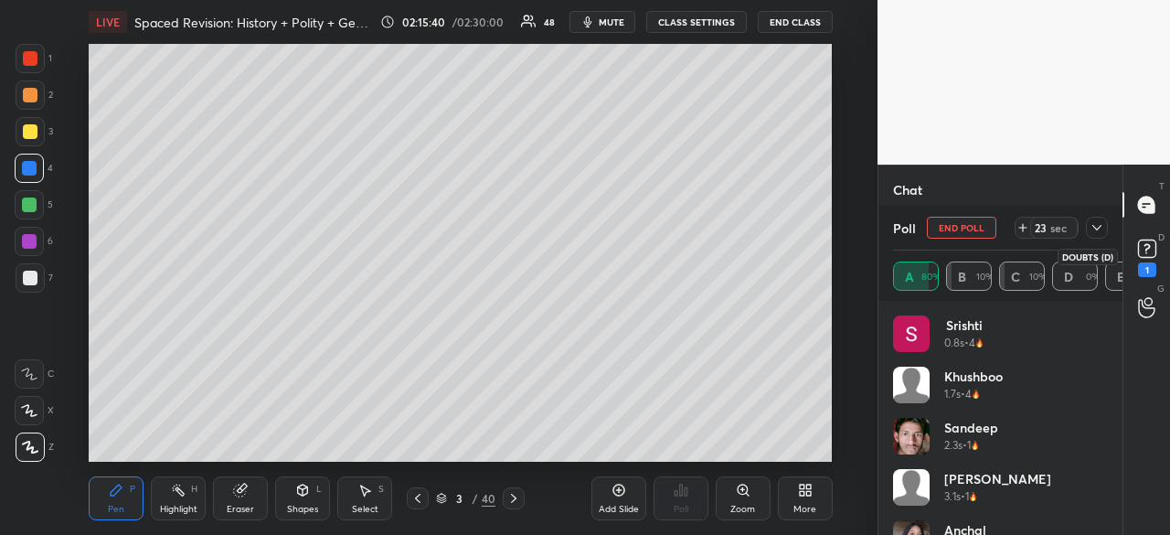
click at [1146, 254] on rect at bounding box center [1146, 248] width 17 height 17
click at [1100, 229] on icon at bounding box center [1096, 227] width 15 height 15
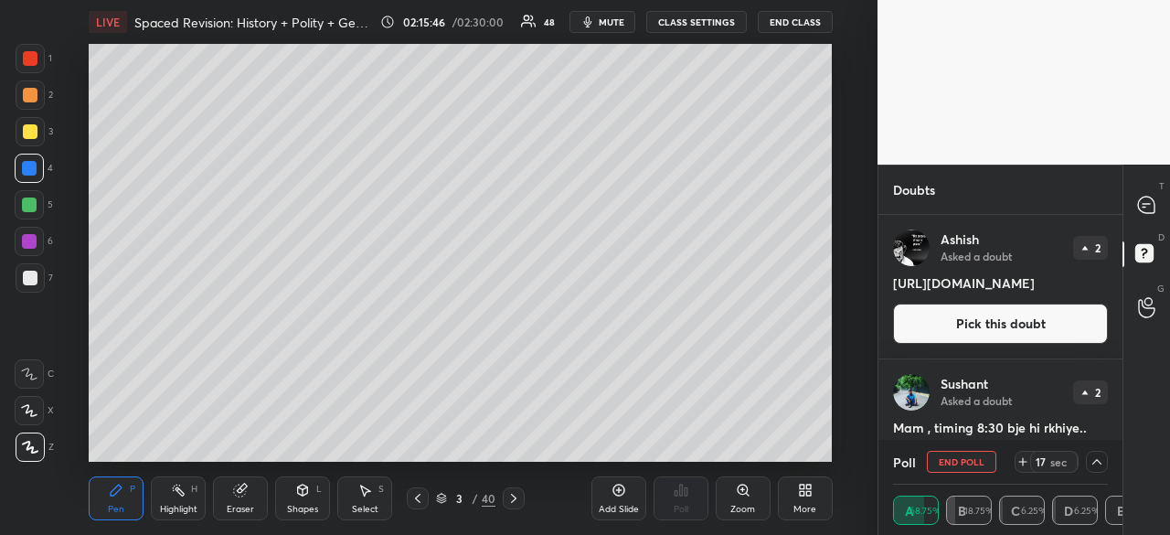
click at [1121, 224] on div "Doubts Enable hand raising Enable raise hand to speak to learners. Once enabled…" at bounding box center [1023, 350] width 292 height 370
click at [1144, 209] on icon at bounding box center [1146, 204] width 16 height 16
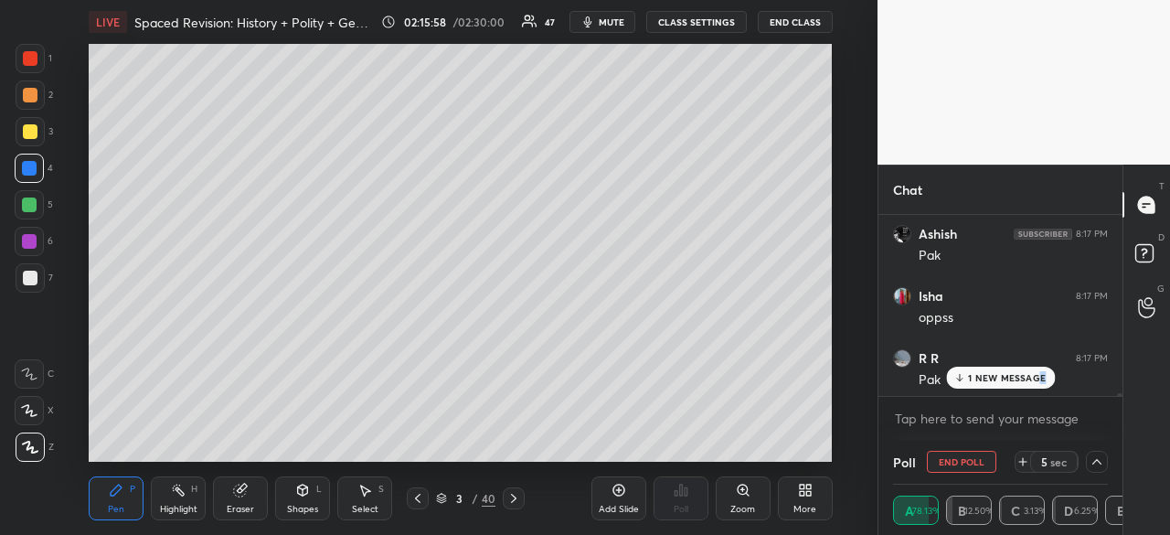
click at [1041, 373] on p "1 NEW MESSAGE" at bounding box center [1007, 377] width 78 height 11
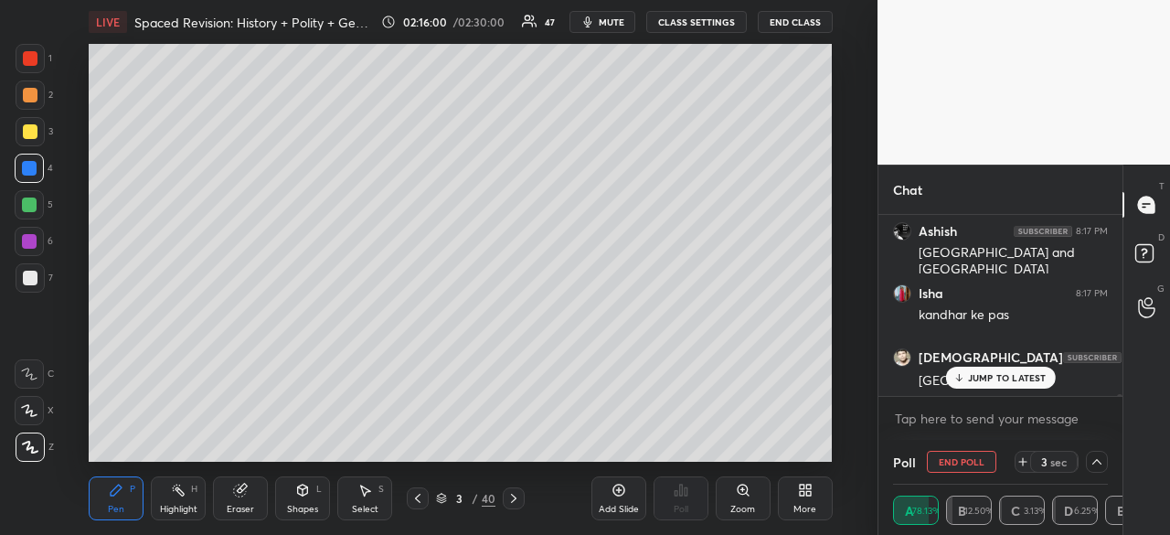
click at [960, 461] on button "End Poll" at bounding box center [961, 462] width 69 height 22
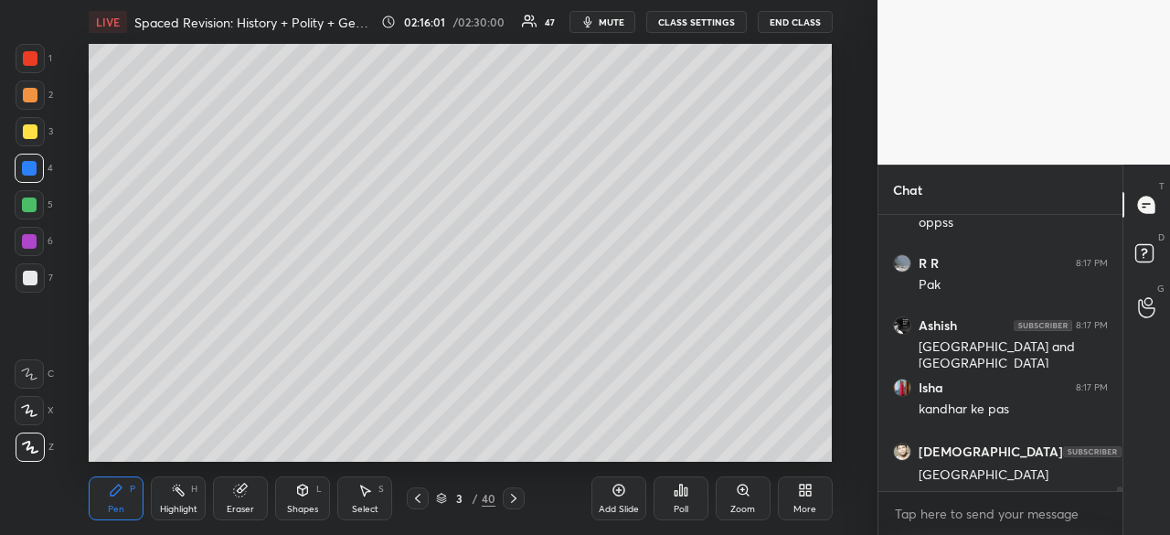
click at [680, 491] on icon at bounding box center [680, 489] width 3 height 11
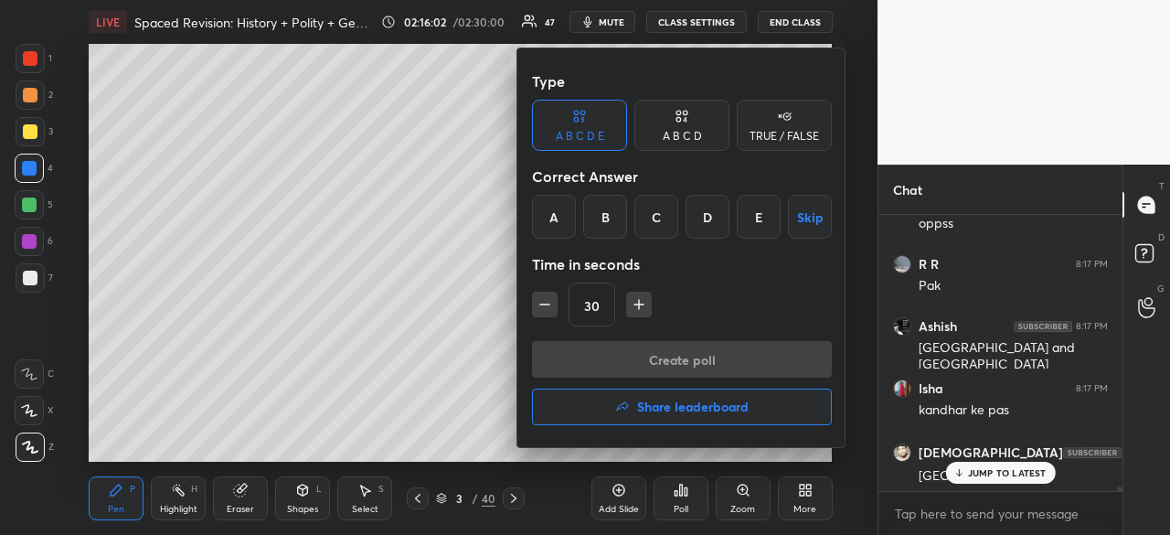
click at [556, 215] on div "A" at bounding box center [554, 217] width 44 height 44
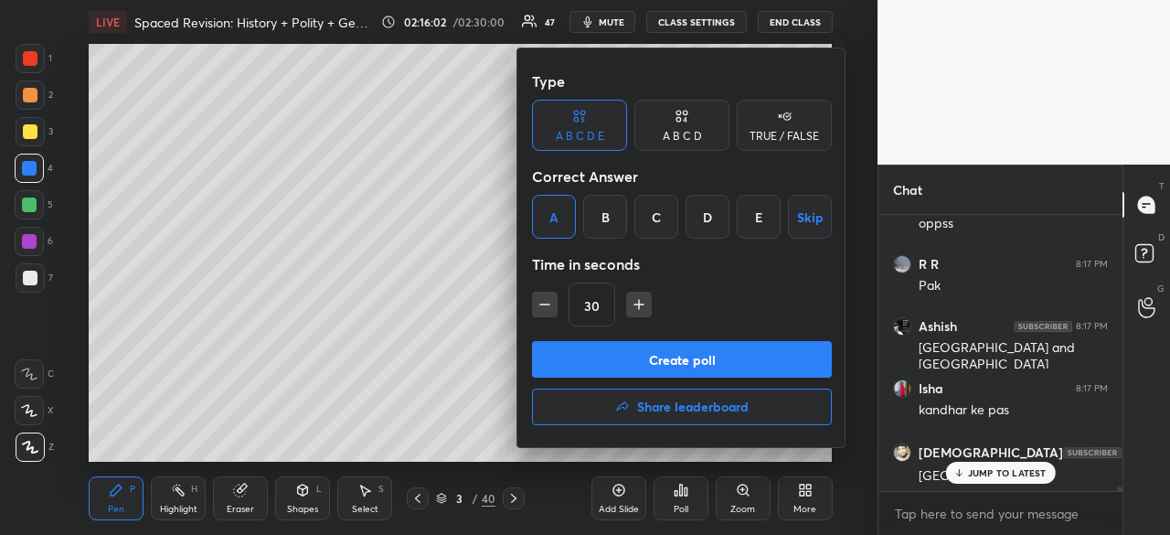
click at [623, 351] on button "Create poll" at bounding box center [682, 359] width 300 height 37
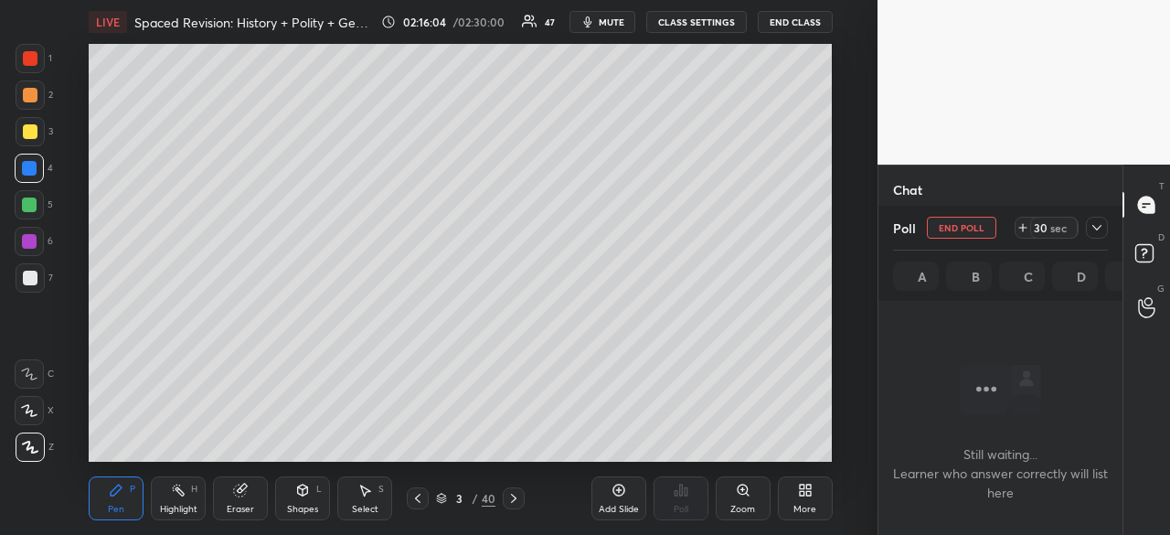
click at [1099, 223] on icon at bounding box center [1096, 227] width 15 height 15
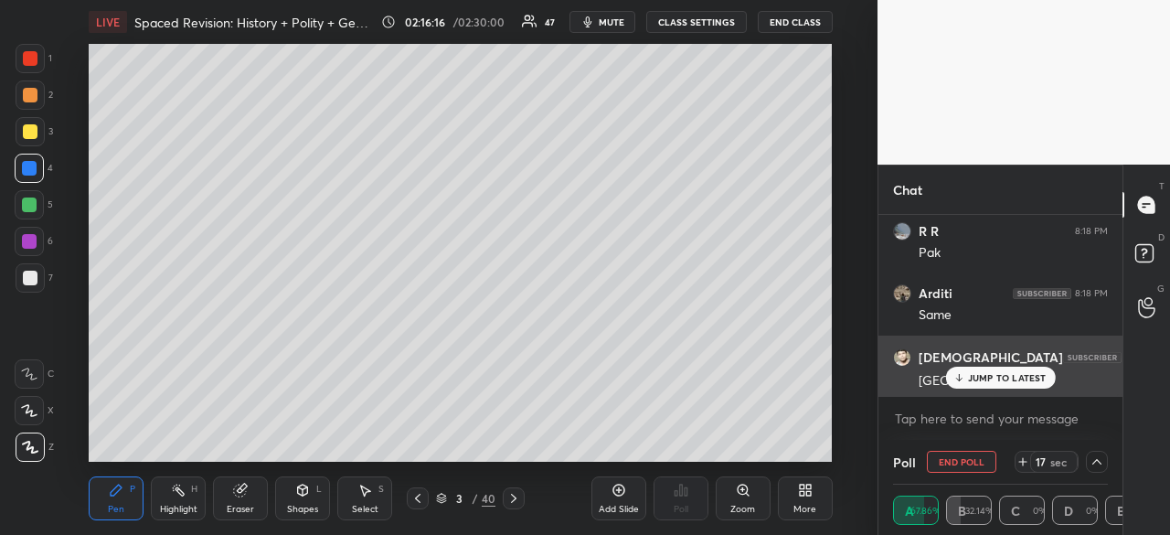
click at [1036, 379] on p "JUMP TO LATEST" at bounding box center [1007, 377] width 79 height 11
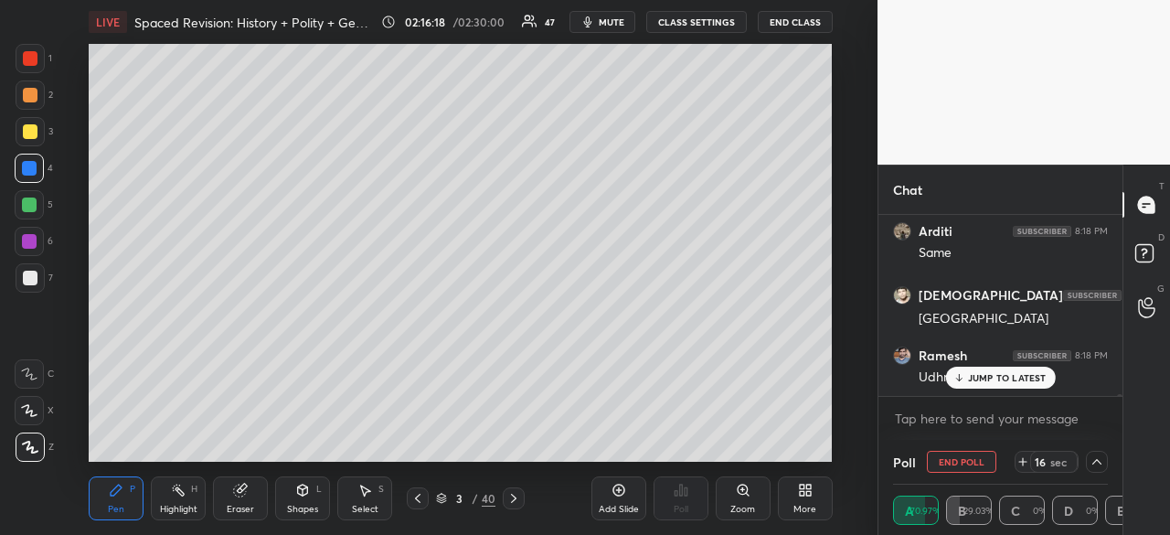
click at [962, 467] on button "End Poll" at bounding box center [961, 462] width 69 height 22
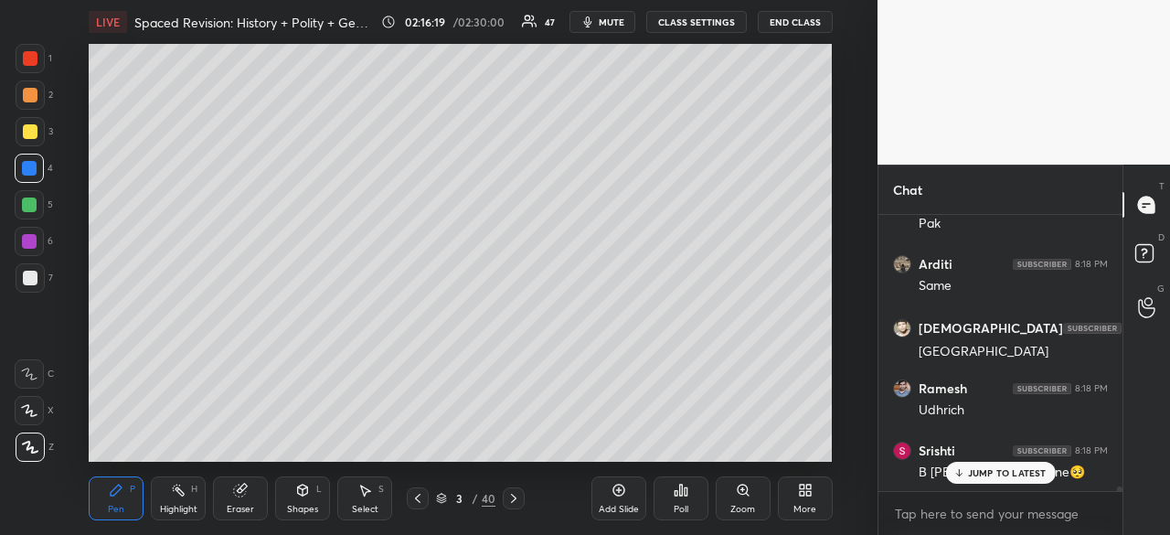
click at [689, 500] on div "Poll" at bounding box center [680, 498] width 55 height 44
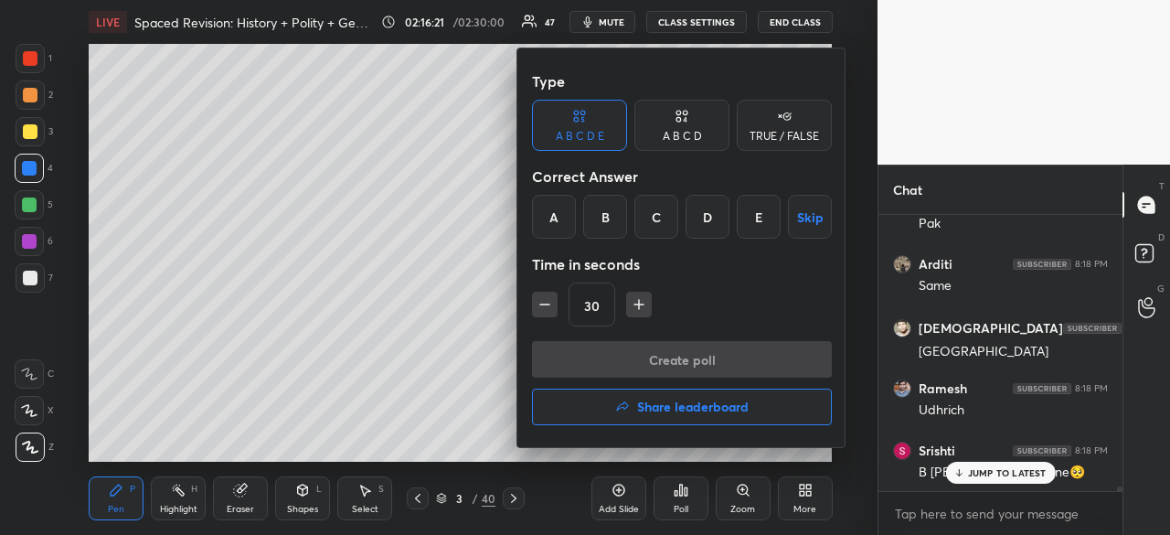
drag, startPoint x: 610, startPoint y: 220, endPoint x: 620, endPoint y: 228, distance: 12.4
click at [612, 220] on div "B" at bounding box center [605, 217] width 44 height 44
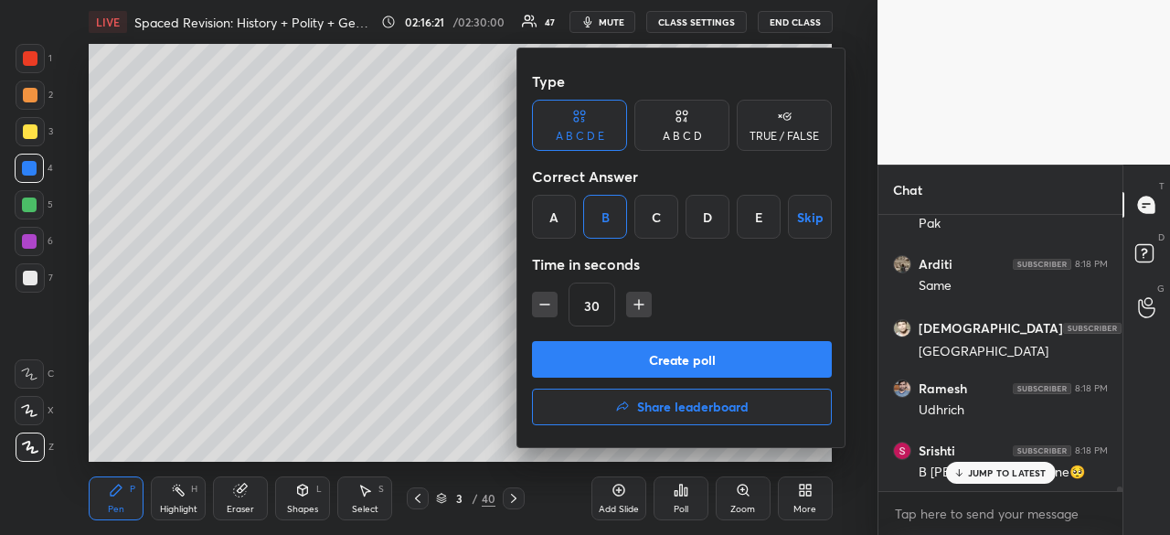
click at [642, 357] on button "Create poll" at bounding box center [682, 359] width 300 height 37
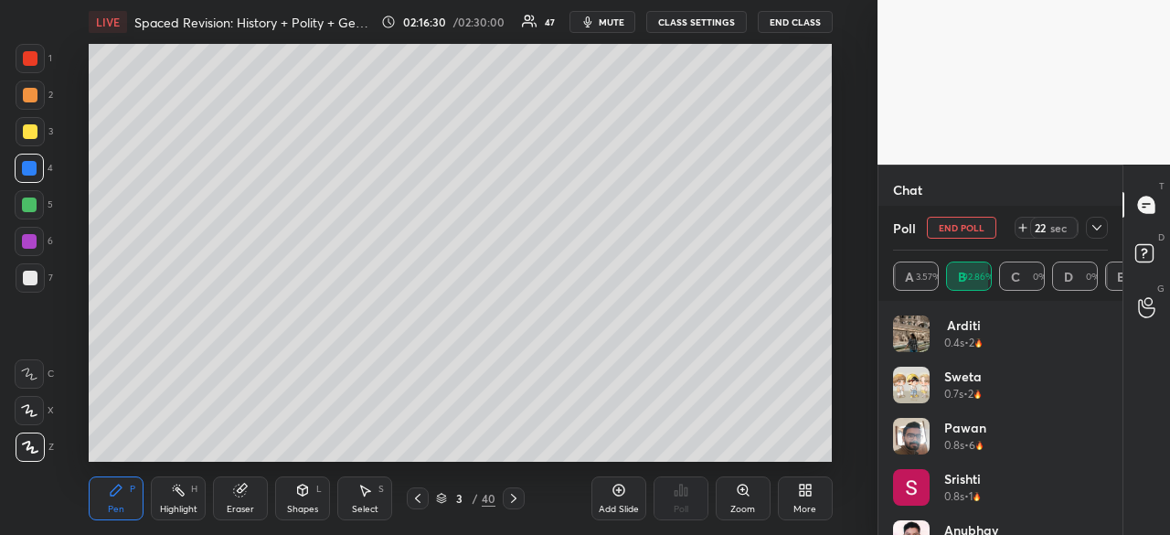
click at [981, 226] on button "End Poll" at bounding box center [961, 228] width 69 height 22
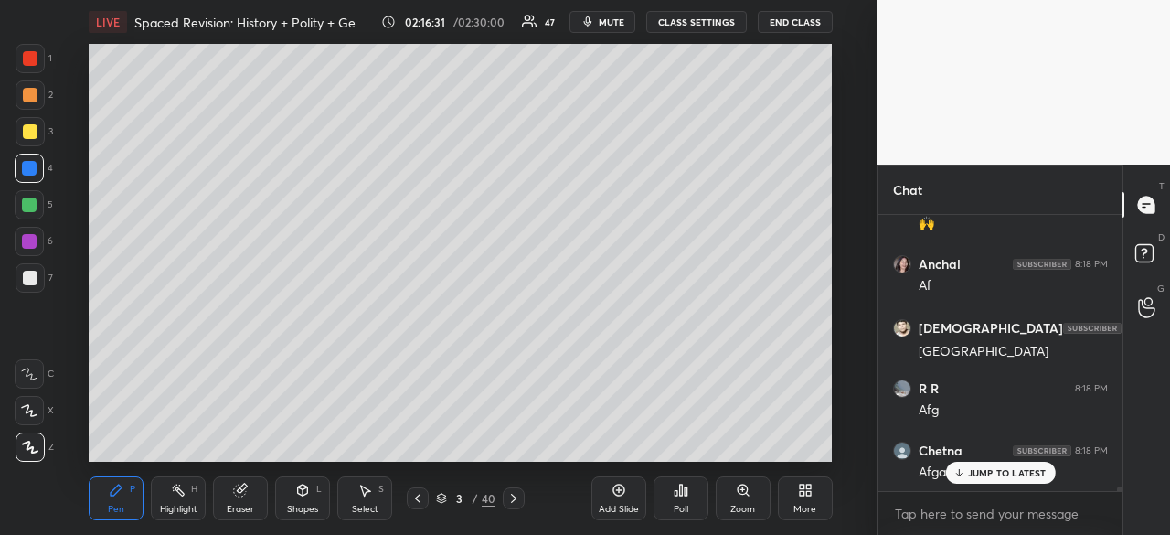
click at [676, 495] on icon at bounding box center [675, 493] width 3 height 5
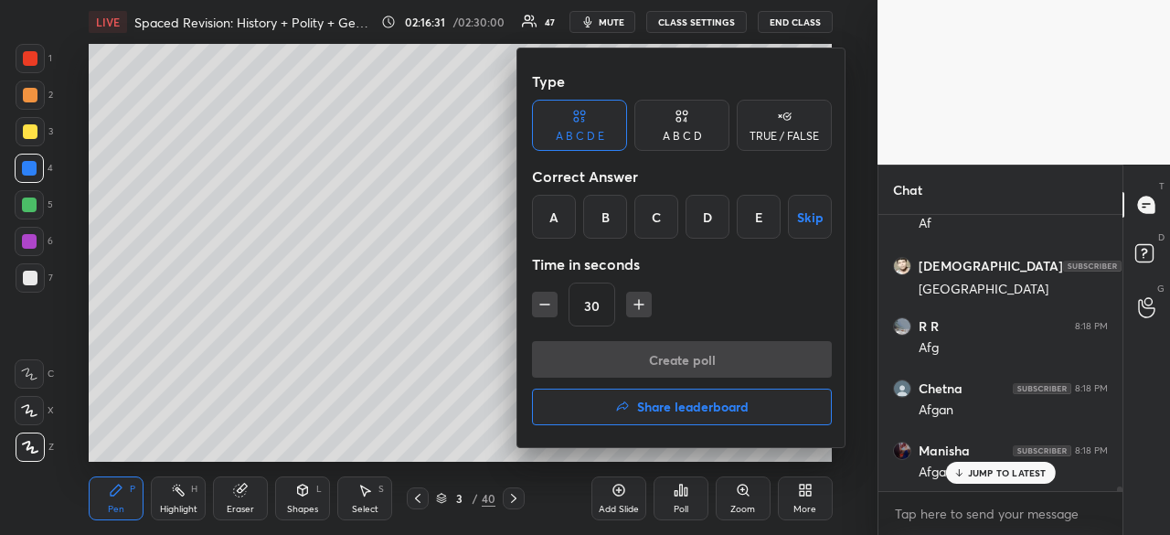
click at [648, 209] on div "C" at bounding box center [656, 217] width 44 height 44
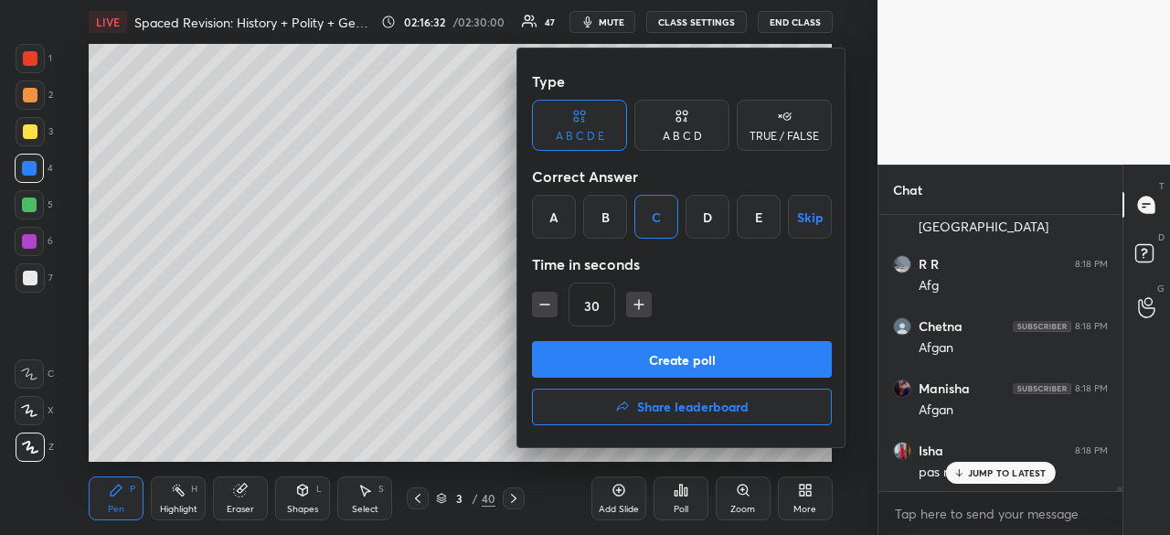
click at [678, 368] on button "Create poll" at bounding box center [682, 359] width 300 height 37
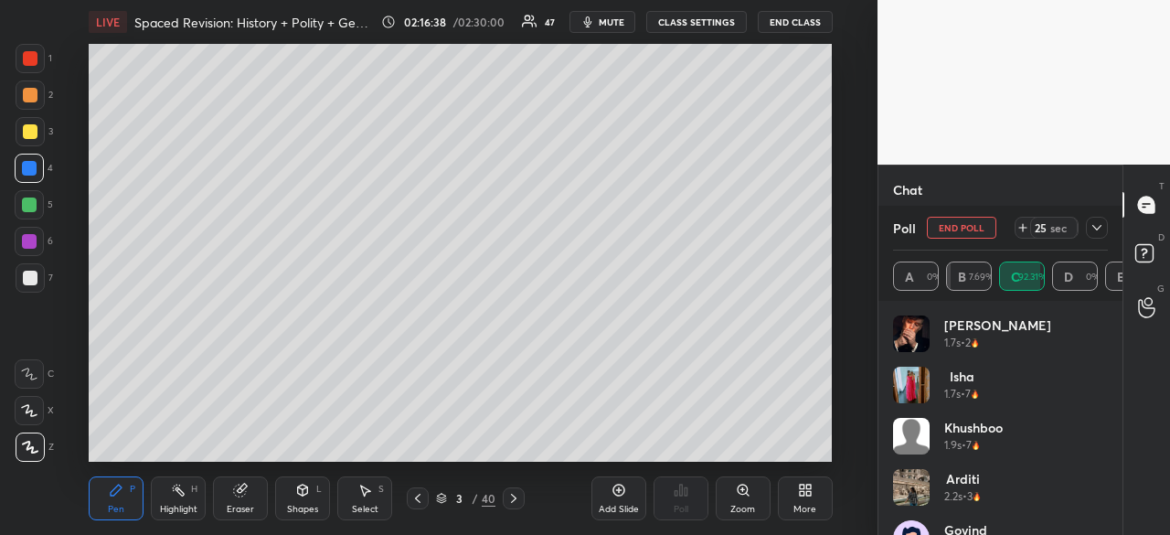
click at [1099, 226] on icon at bounding box center [1096, 227] width 15 height 15
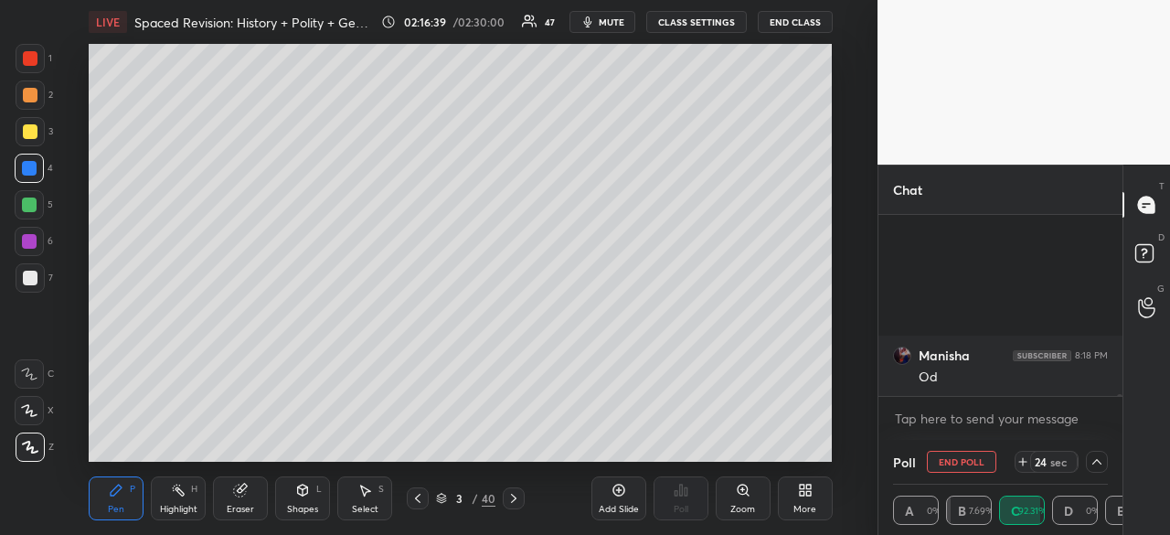
drag, startPoint x: 1016, startPoint y: 374, endPoint x: 1025, endPoint y: 363, distance: 14.3
click at [1018, 430] on p "JUMP TO LATEST" at bounding box center [1007, 435] width 79 height 11
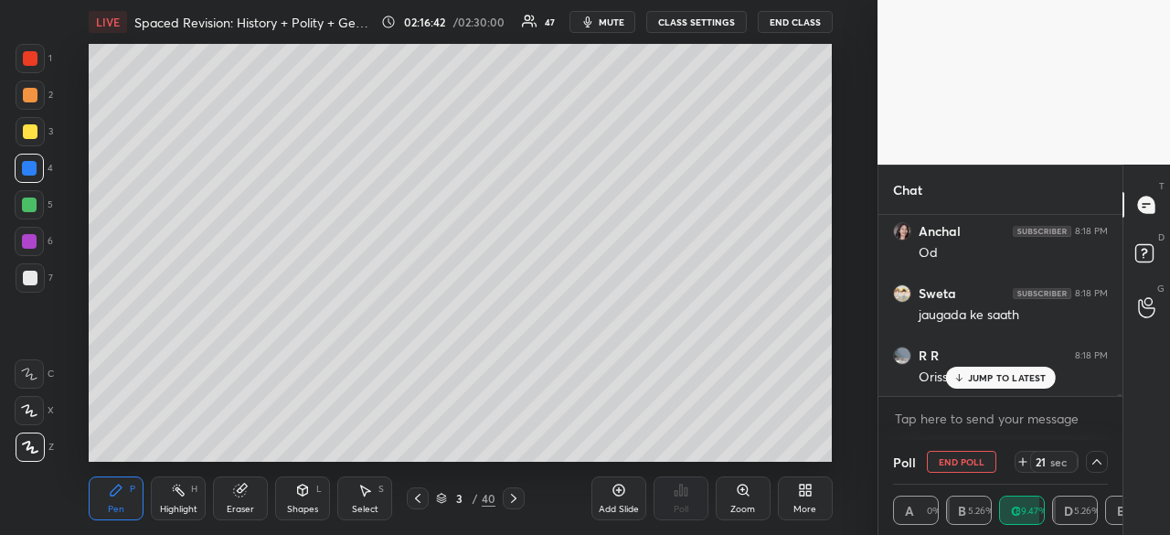
click at [1011, 381] on div "R R 8:18 PM Afg [PERSON_NAME] 8:18 PM Afgan [PERSON_NAME] 8:18 PM Afgan Isha 8:…" at bounding box center [1000, 305] width 244 height 181
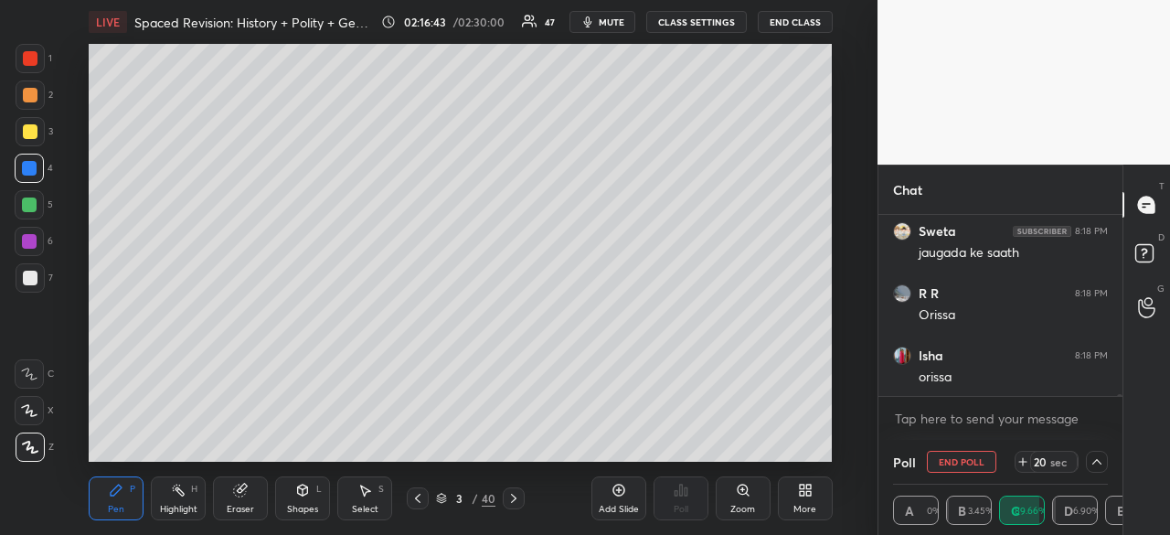
click at [1016, 425] on div "JUMP TO LATEST" at bounding box center [1000, 436] width 110 height 22
click at [958, 458] on button "End Poll" at bounding box center [961, 462] width 69 height 22
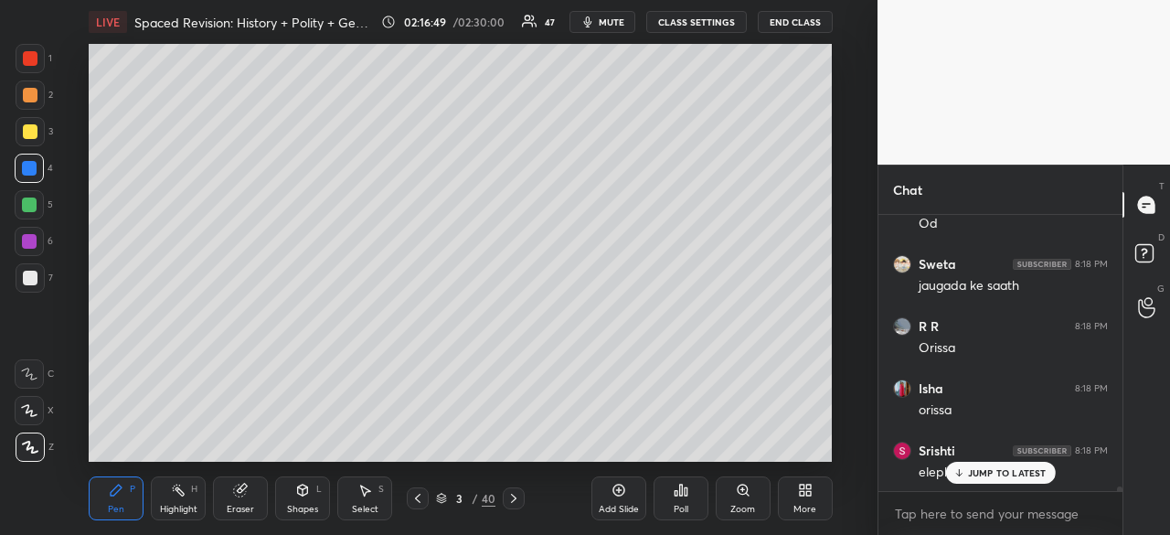
click at [688, 494] on div "Poll" at bounding box center [680, 498] width 55 height 44
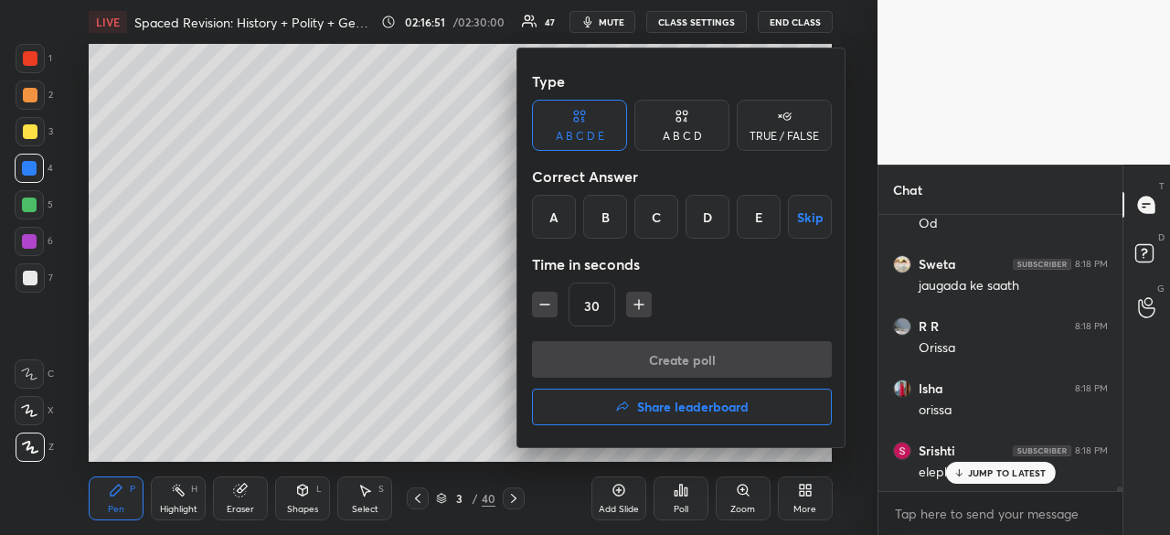
click at [701, 217] on div "D" at bounding box center [707, 217] width 44 height 44
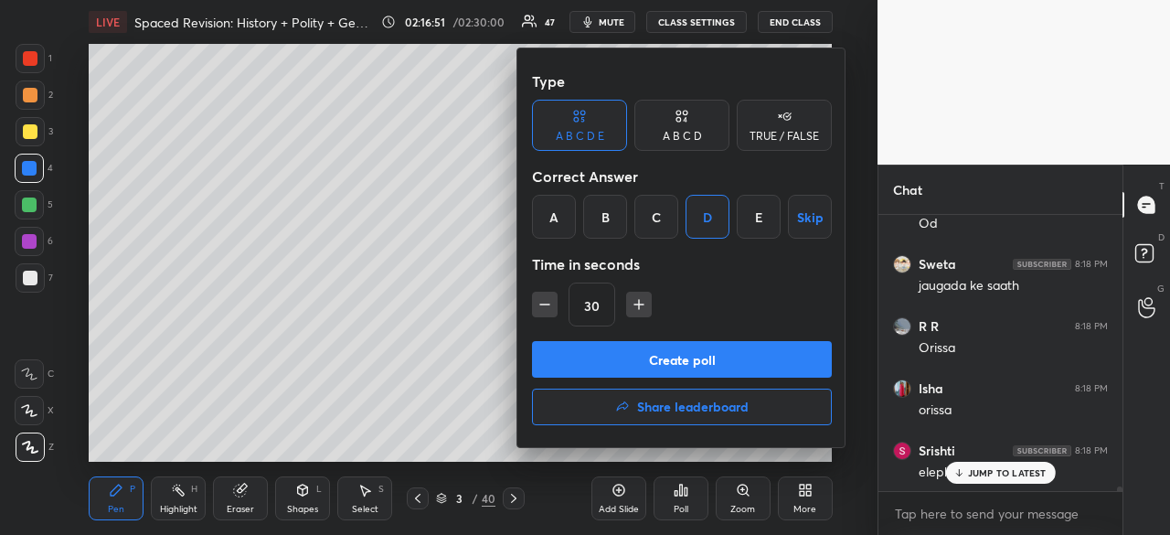
click at [713, 356] on button "Create poll" at bounding box center [682, 359] width 300 height 37
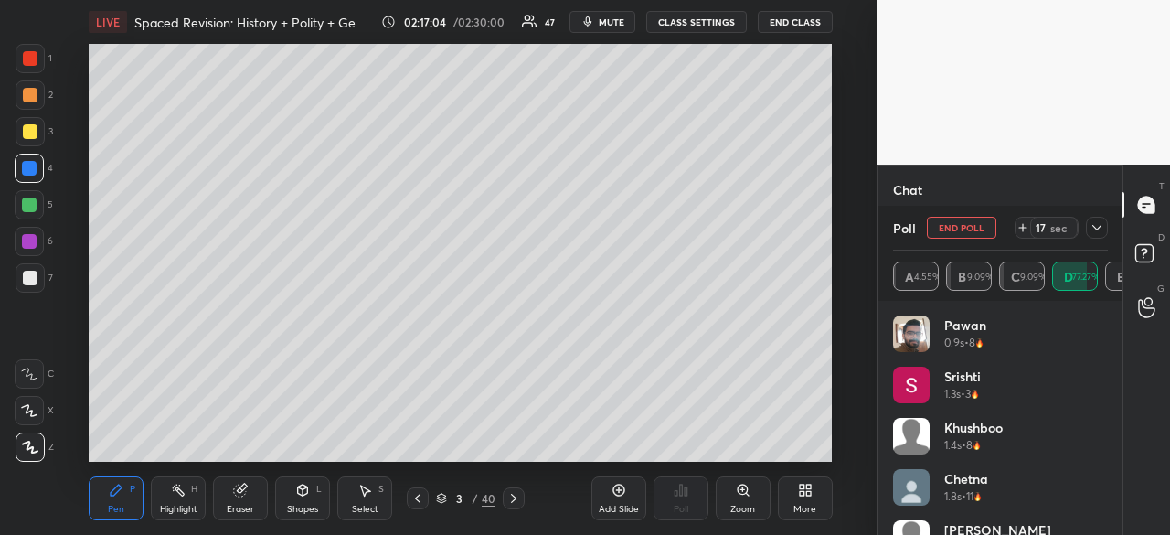
click at [1098, 224] on icon at bounding box center [1096, 227] width 15 height 15
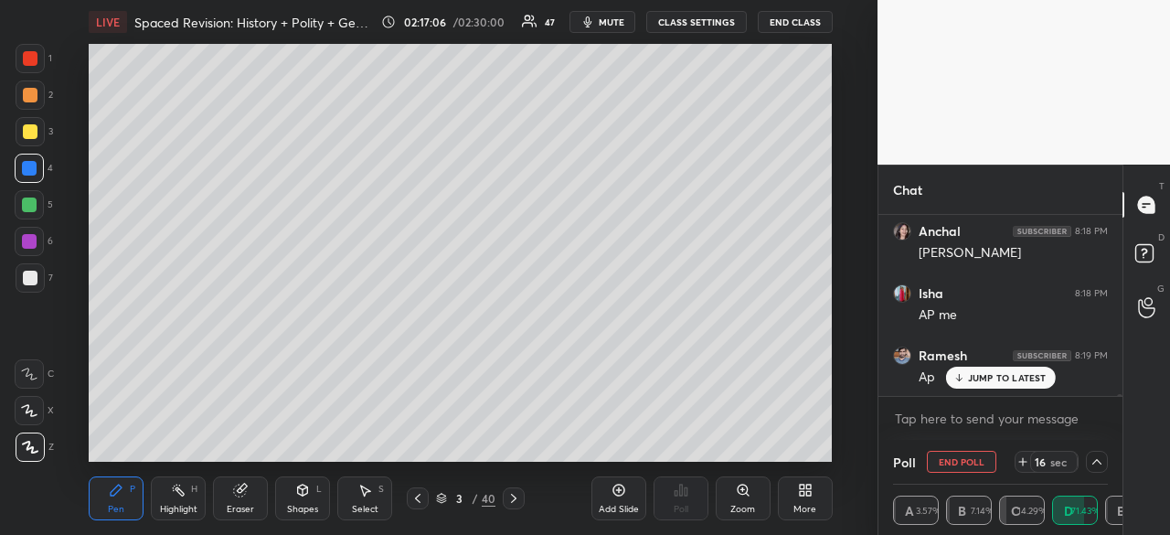
click at [997, 379] on p "JUMP TO LATEST" at bounding box center [1007, 377] width 79 height 11
click at [964, 462] on button "End Poll" at bounding box center [961, 462] width 69 height 22
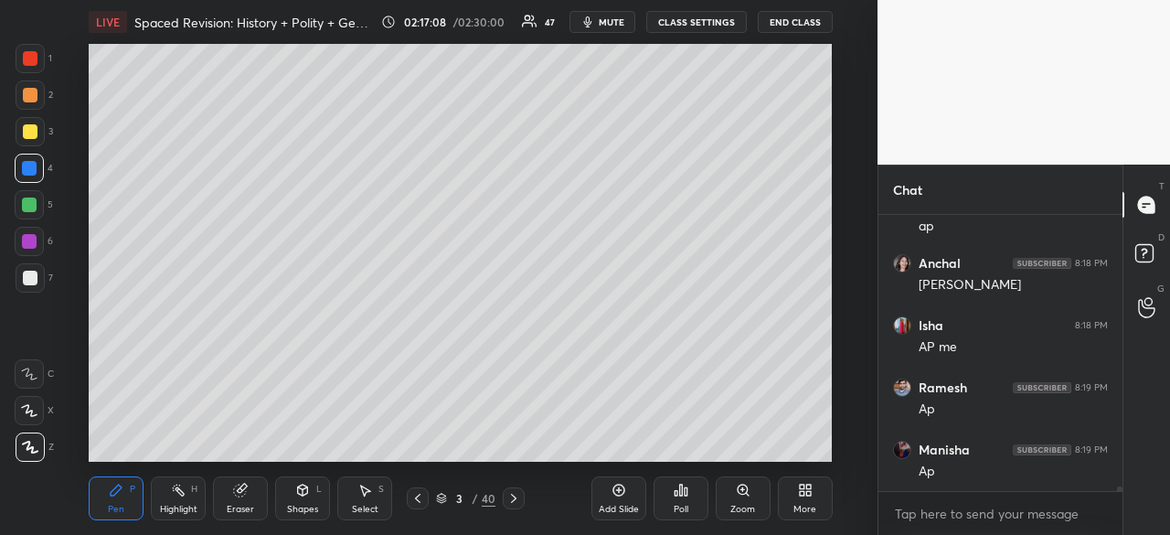
click at [678, 495] on icon at bounding box center [681, 490] width 15 height 15
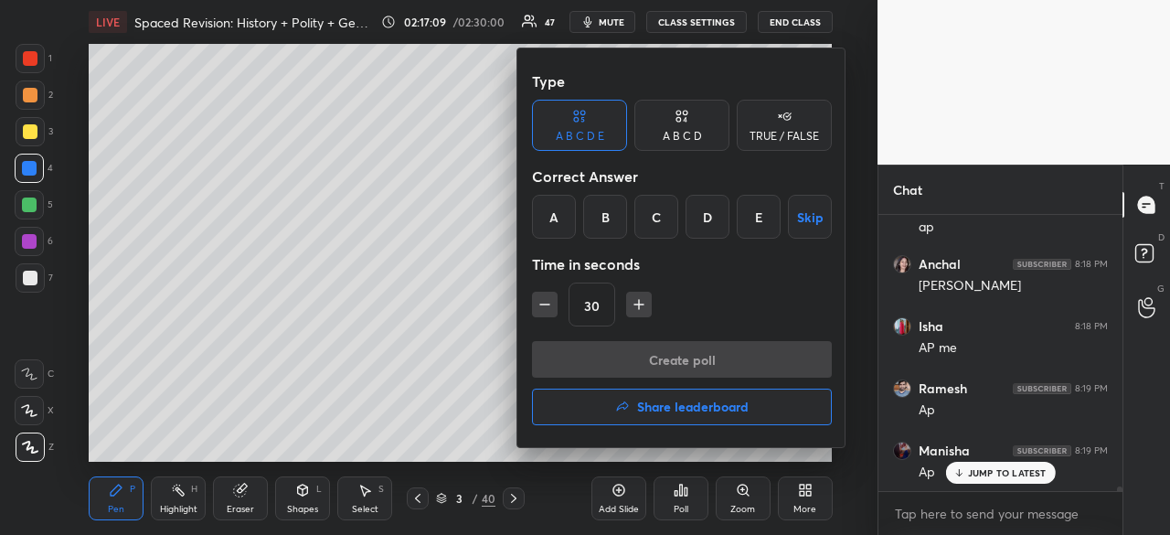
click at [607, 211] on div "B" at bounding box center [605, 217] width 44 height 44
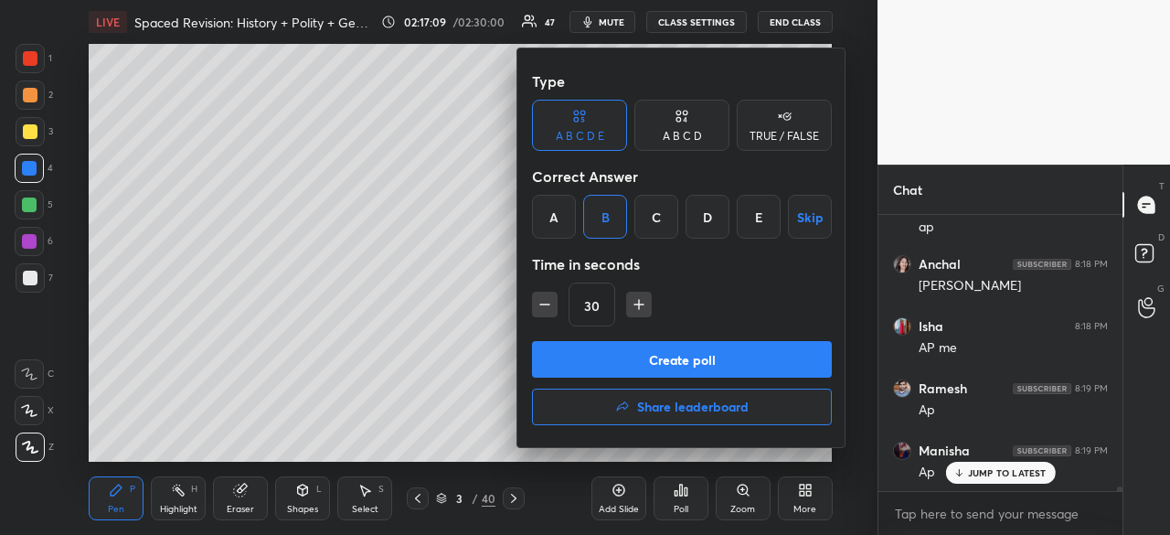
click at [645, 354] on button "Create poll" at bounding box center [682, 359] width 300 height 37
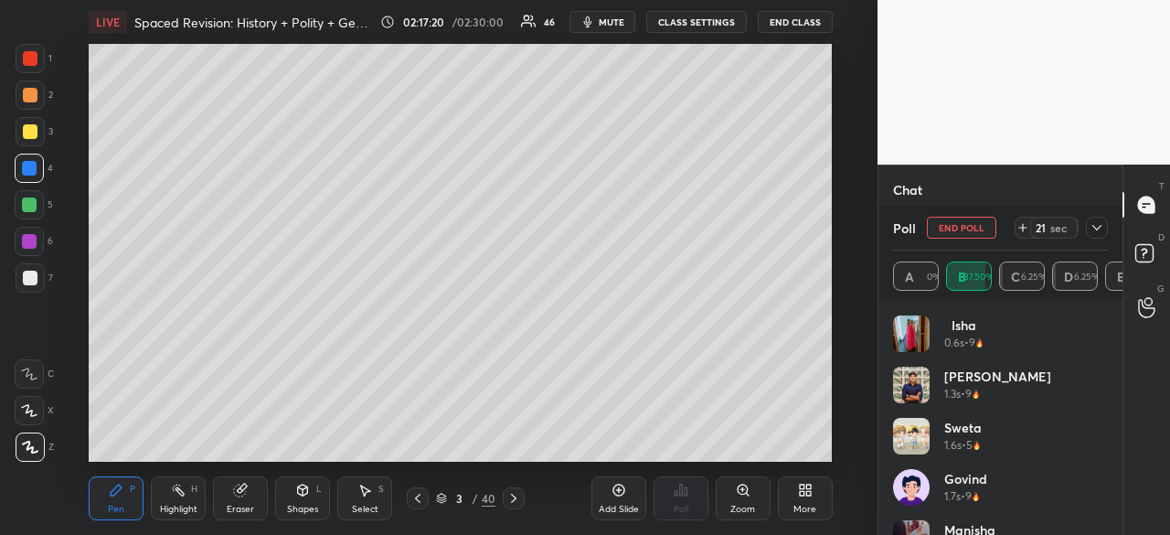
click at [1101, 226] on icon at bounding box center [1096, 227] width 15 height 15
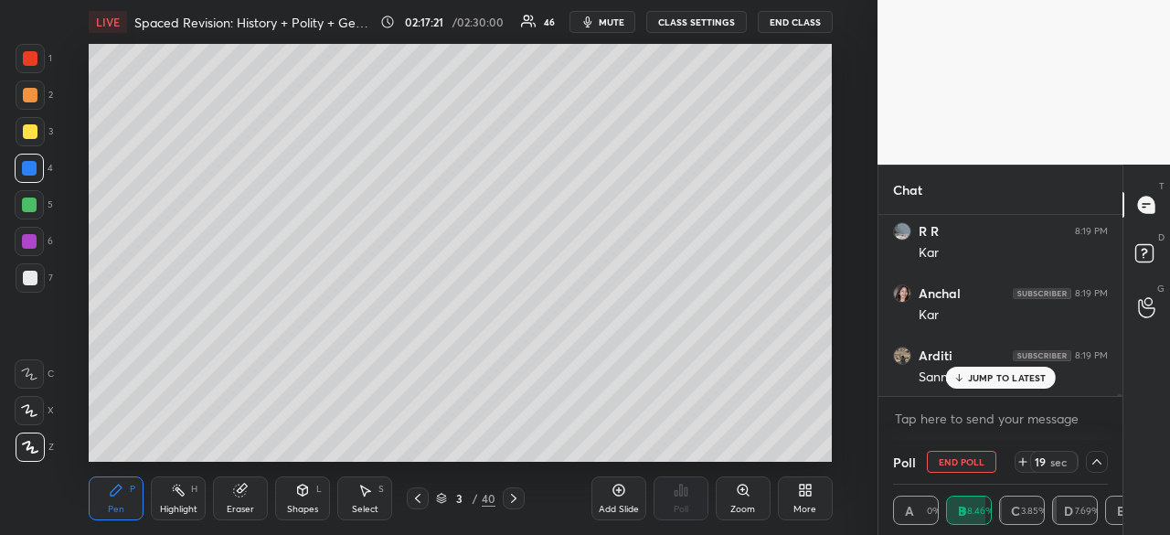
click at [1027, 374] on p "JUMP TO LATEST" at bounding box center [1007, 377] width 79 height 11
click at [1027, 377] on p "JUMP TO LATEST" at bounding box center [1007, 377] width 79 height 11
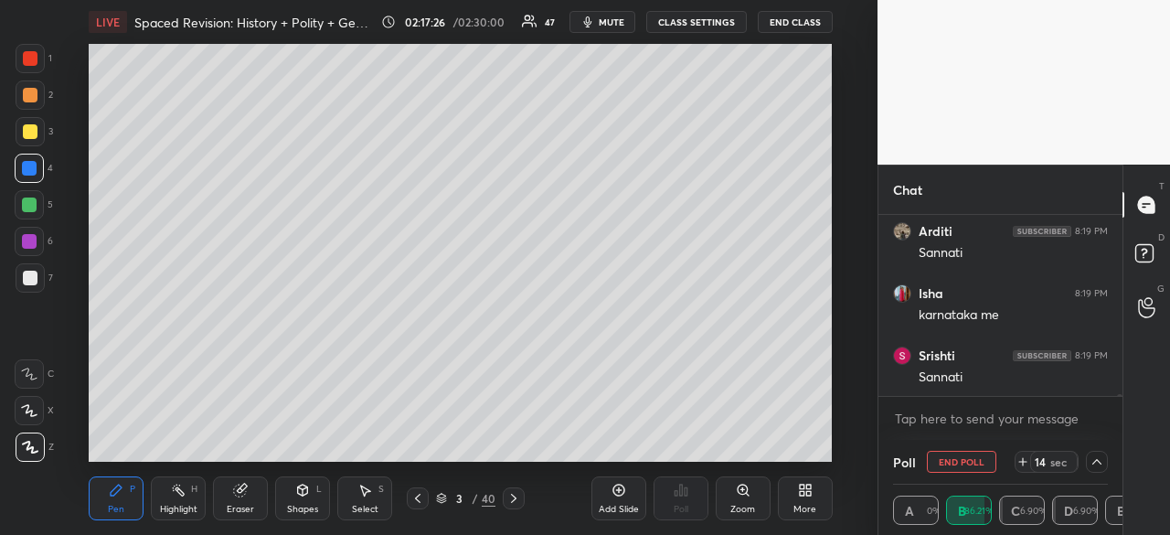
click at [962, 463] on button "End Poll" at bounding box center [961, 462] width 69 height 22
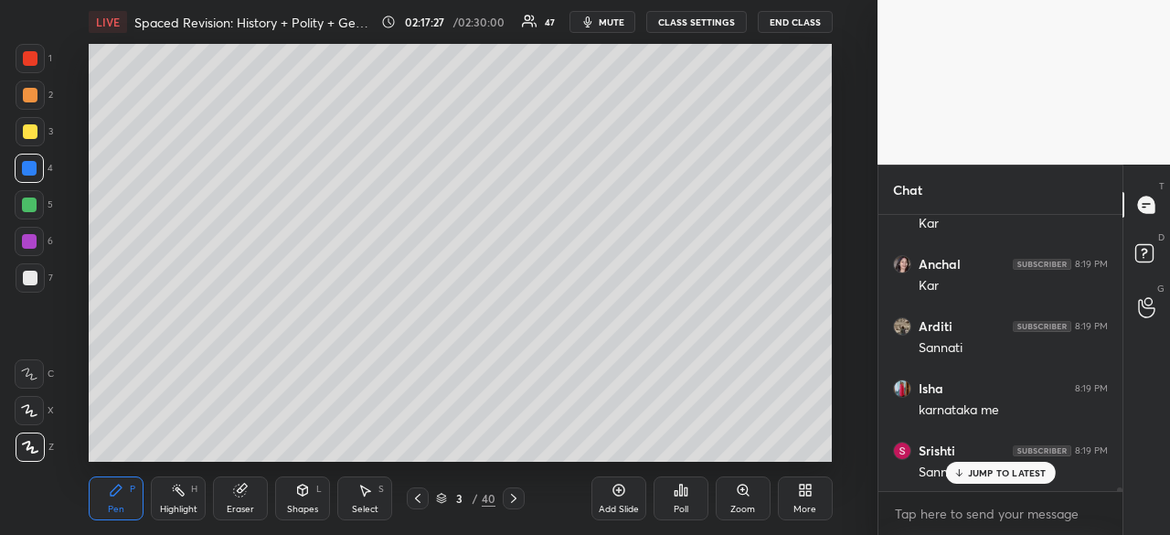
click at [686, 498] on div "Poll" at bounding box center [680, 498] width 55 height 44
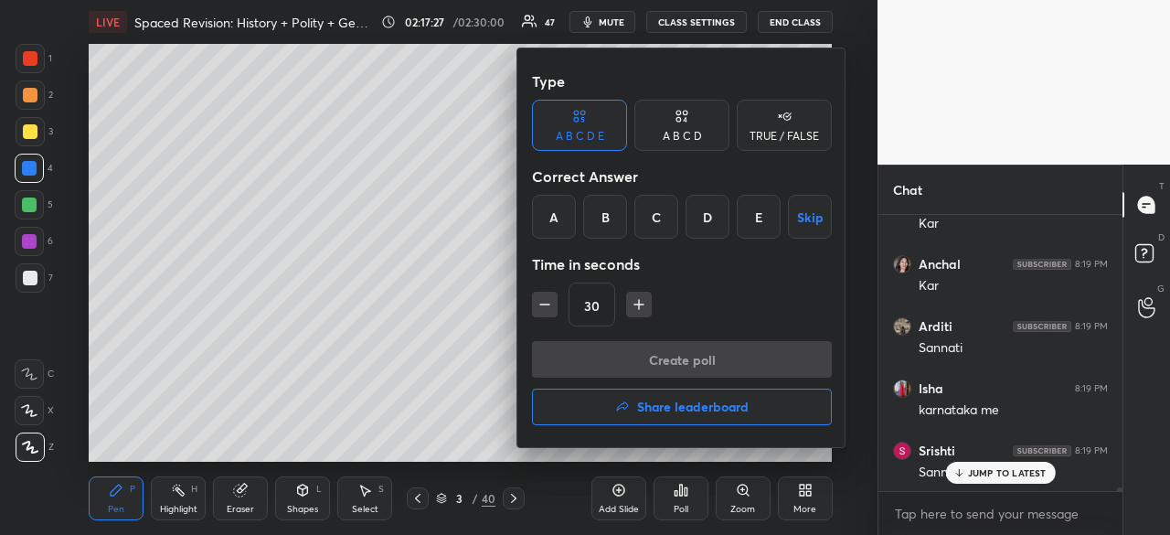
click at [664, 209] on div "C" at bounding box center [656, 217] width 44 height 44
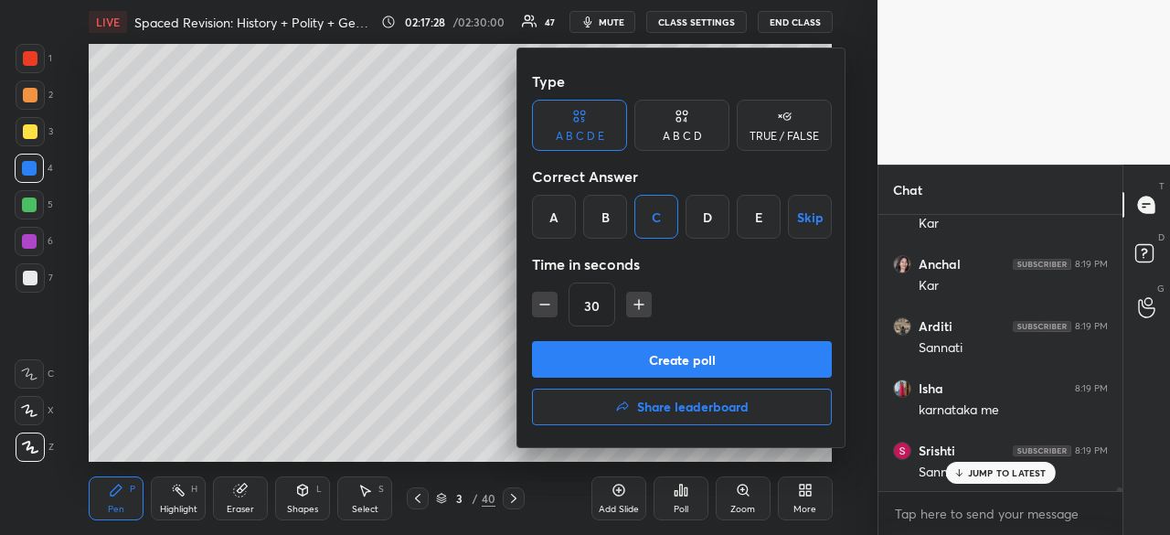
click at [685, 359] on button "Create poll" at bounding box center [682, 359] width 300 height 37
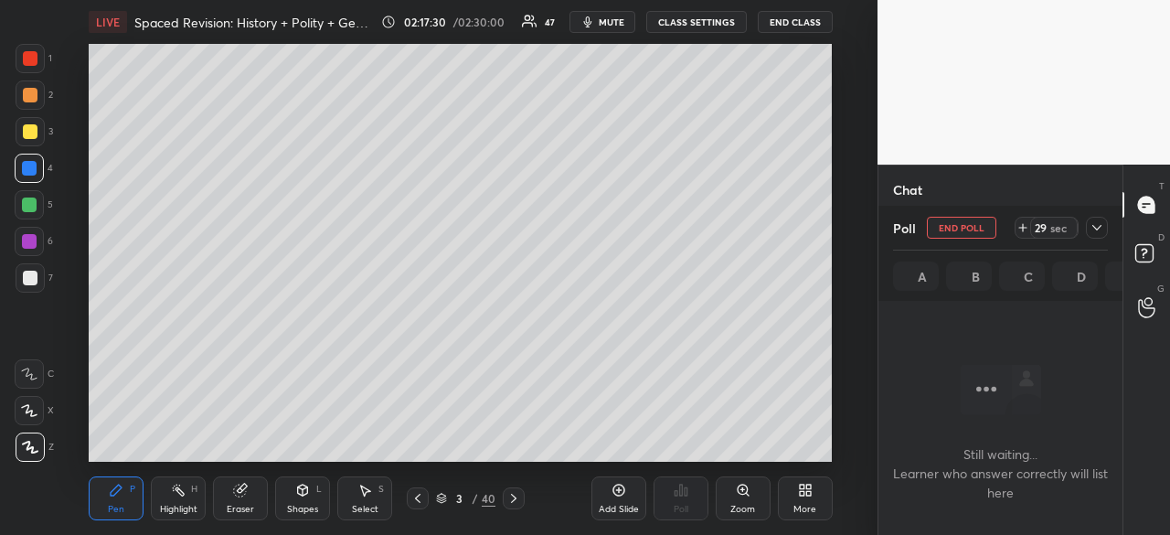
click at [1101, 229] on icon at bounding box center [1096, 227] width 15 height 15
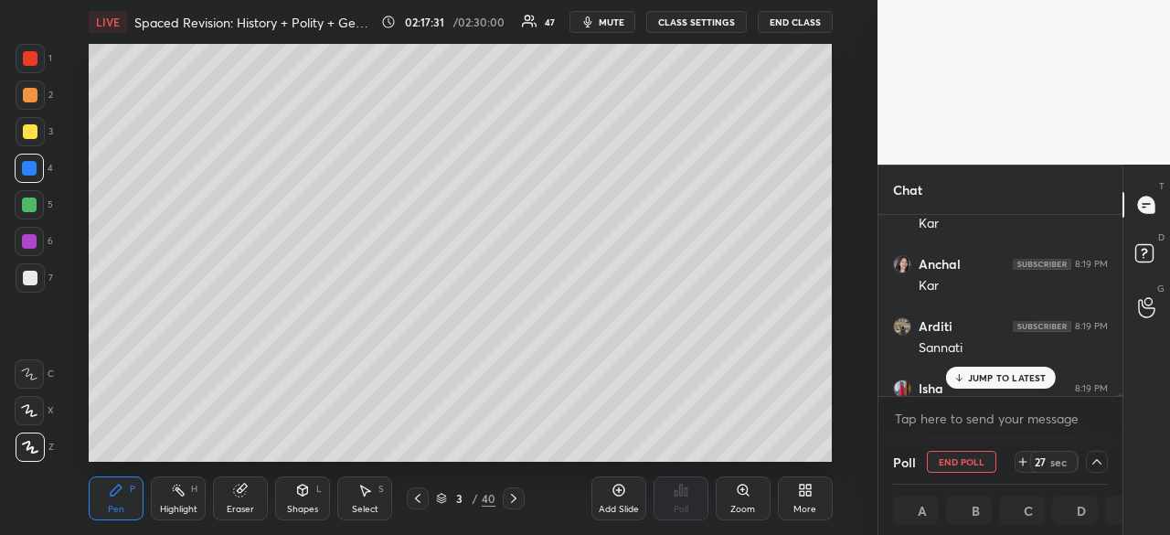
click at [1000, 379] on p "JUMP TO LATEST" at bounding box center [1007, 377] width 79 height 11
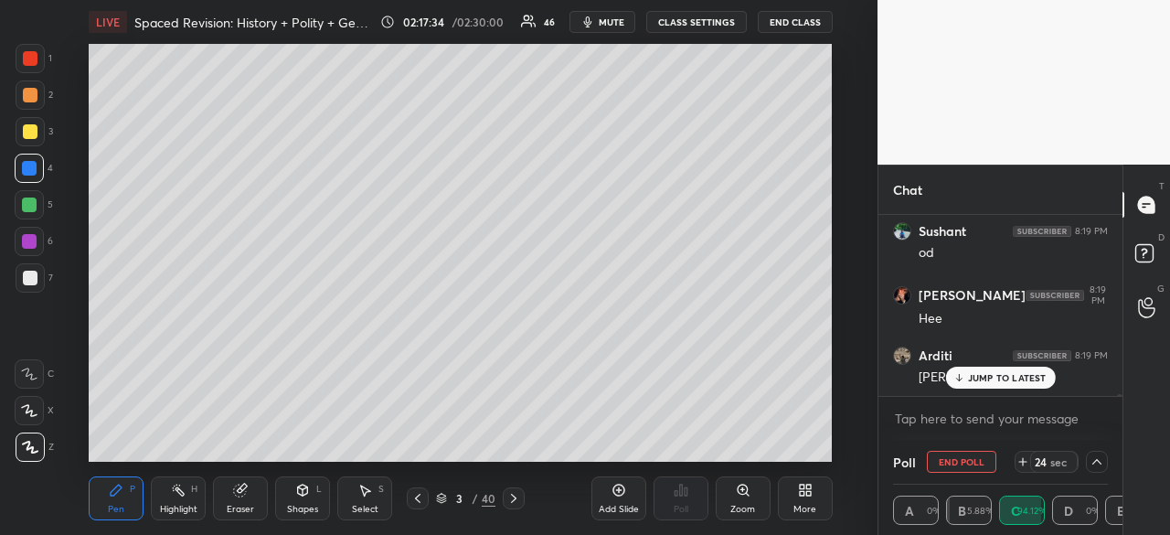
click at [1040, 377] on p "JUMP TO LATEST" at bounding box center [1007, 377] width 79 height 11
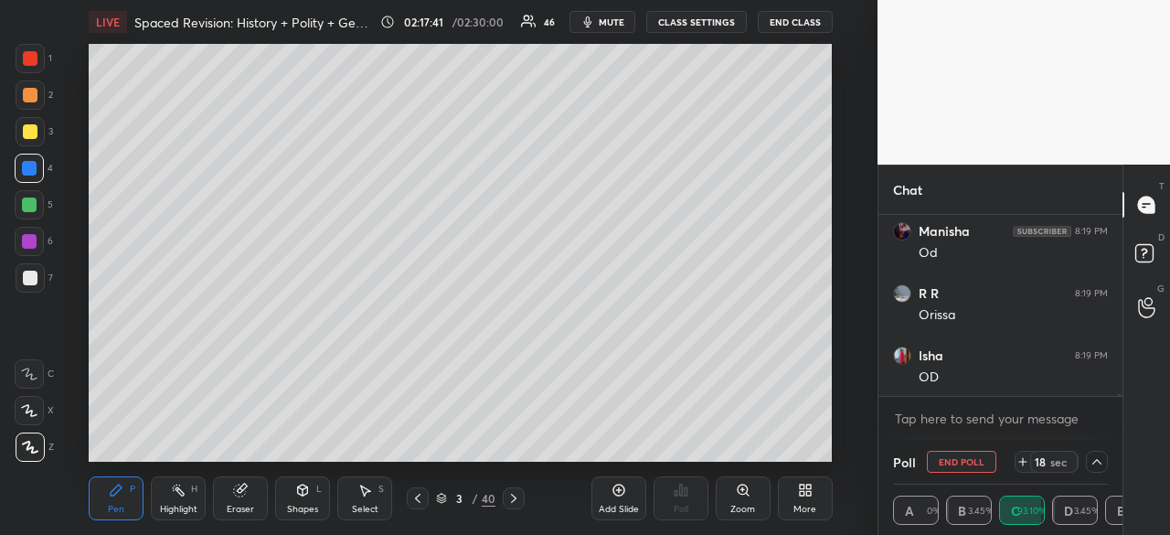
click at [947, 456] on button "End Poll" at bounding box center [961, 462] width 69 height 22
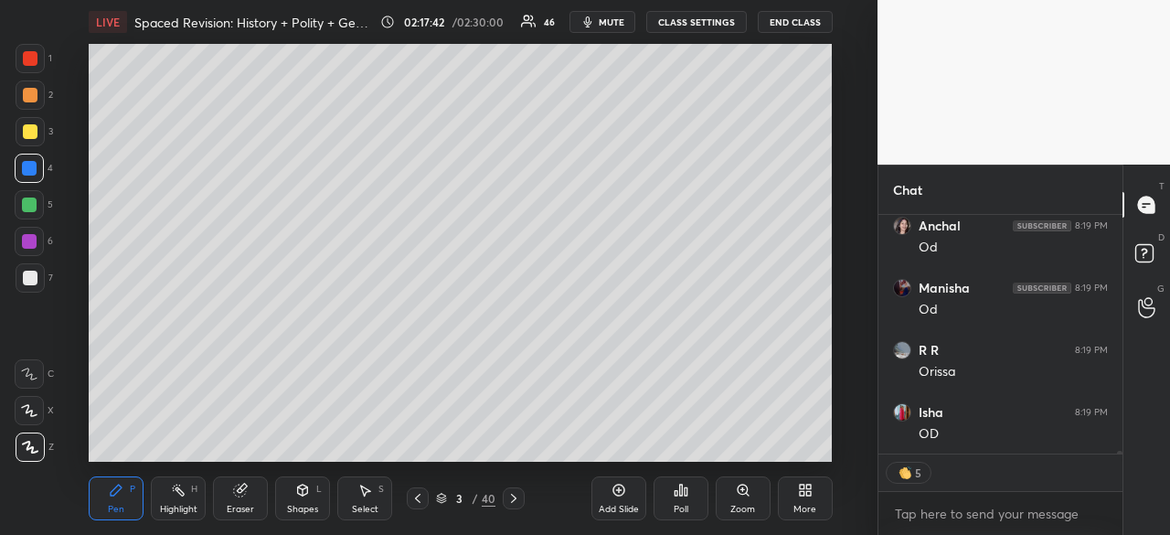
click at [679, 494] on icon at bounding box center [681, 490] width 15 height 15
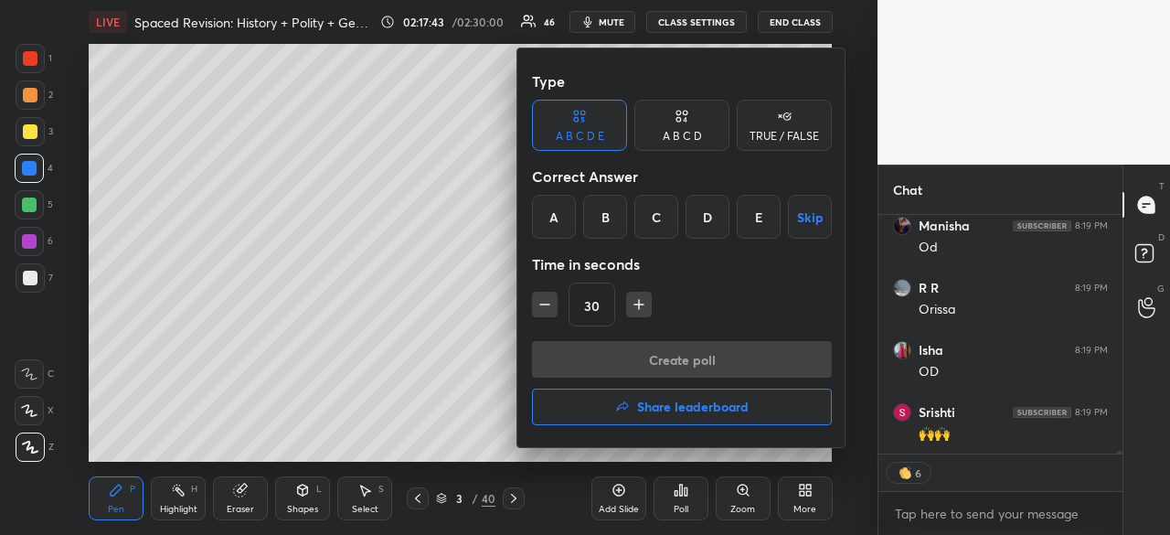
click at [712, 215] on div "D" at bounding box center [707, 217] width 44 height 44
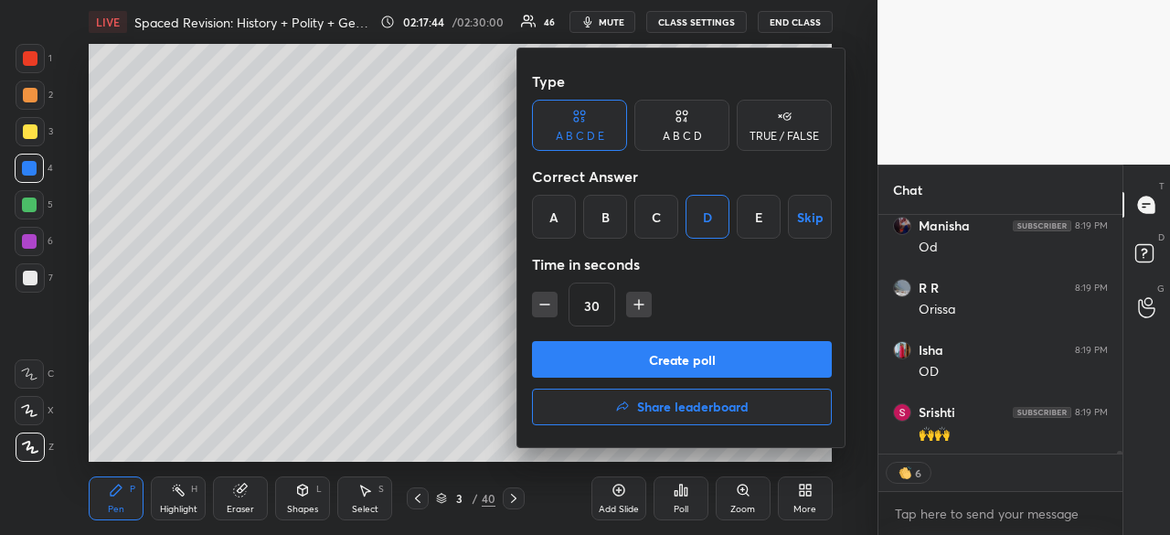
click at [677, 362] on button "Create poll" at bounding box center [682, 359] width 300 height 37
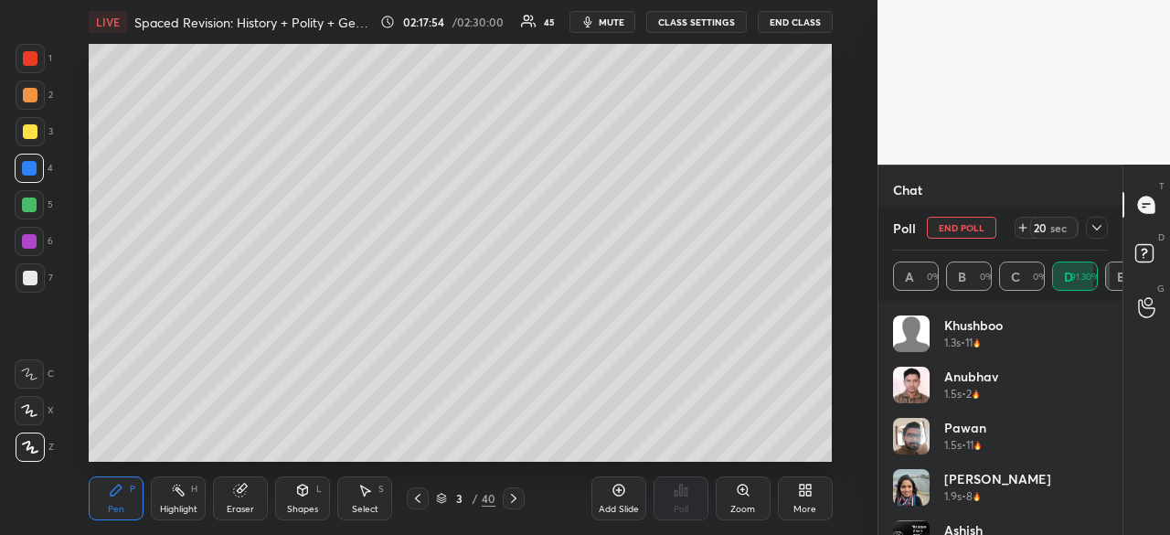
click at [1101, 228] on icon at bounding box center [1096, 227] width 15 height 15
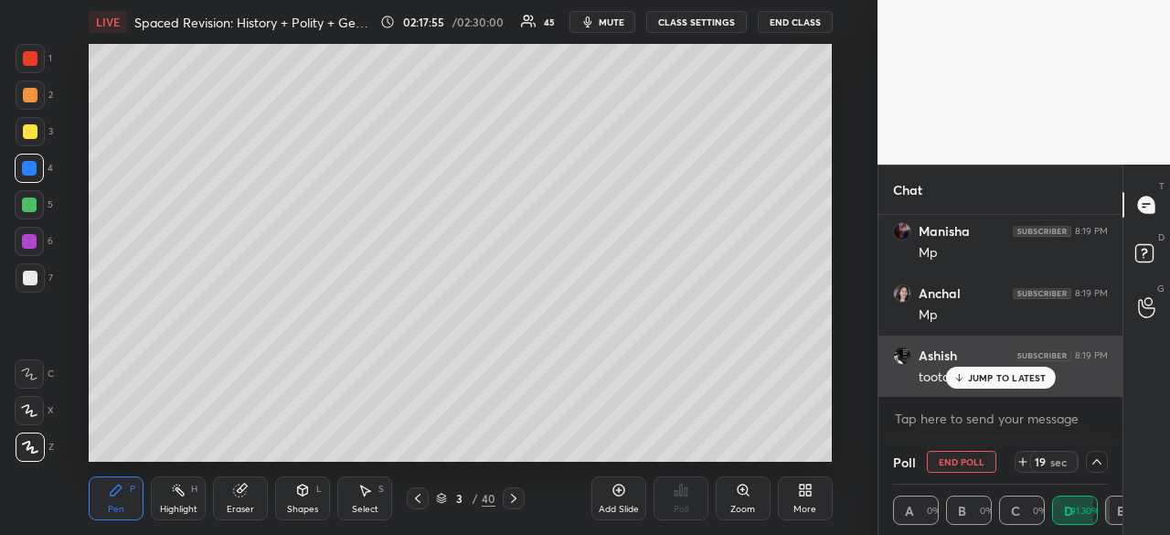
click at [1002, 380] on p "JUMP TO LATEST" at bounding box center [1007, 377] width 79 height 11
click at [994, 368] on div "JUMP TO LATEST" at bounding box center [1000, 377] width 110 height 22
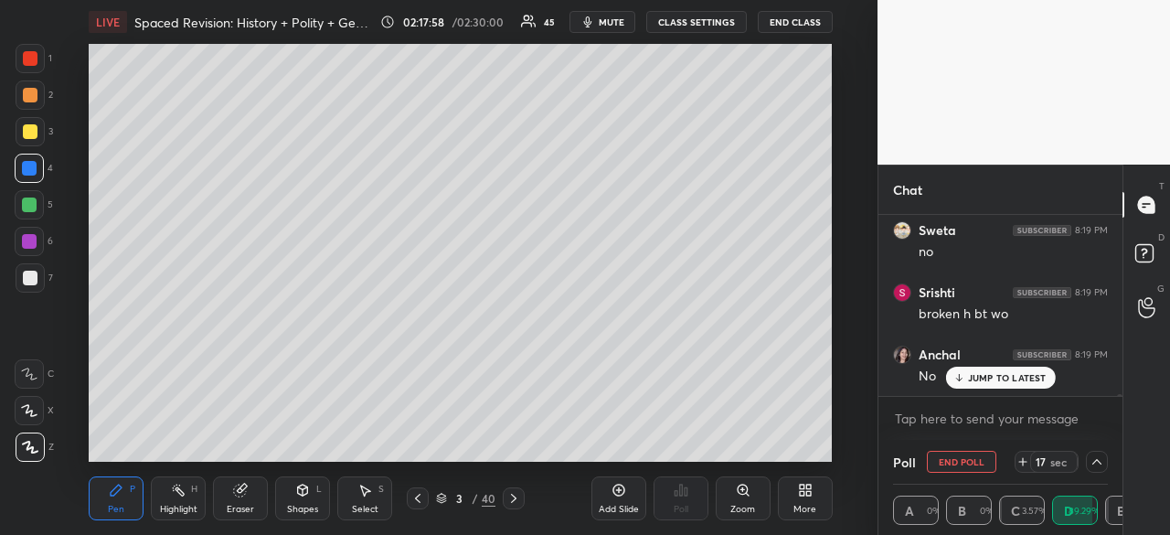
click at [994, 378] on p "JUMP TO LATEST" at bounding box center [1007, 377] width 79 height 11
click at [1010, 378] on p "JUMP TO LATEST" at bounding box center [1007, 377] width 79 height 11
click at [1006, 381] on p "JUMP TO LATEST" at bounding box center [1007, 377] width 79 height 11
click at [972, 462] on button "End Poll" at bounding box center [961, 462] width 69 height 22
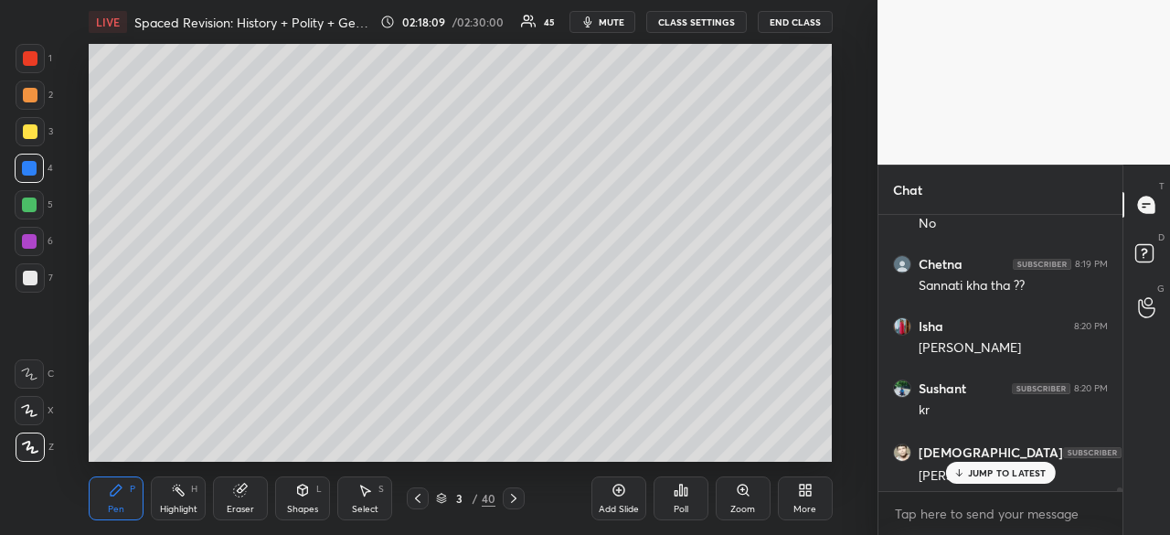
click at [677, 505] on div "Poll" at bounding box center [681, 508] width 15 height 9
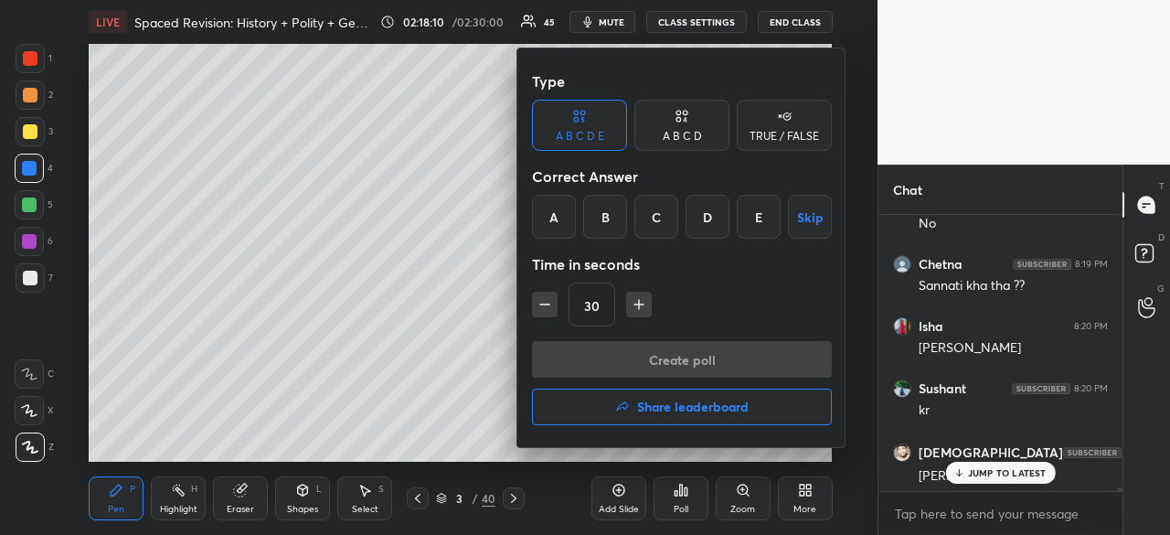
drag, startPoint x: 757, startPoint y: 214, endPoint x: 757, endPoint y: 224, distance: 10.1
click at [759, 214] on div "E" at bounding box center [759, 217] width 44 height 44
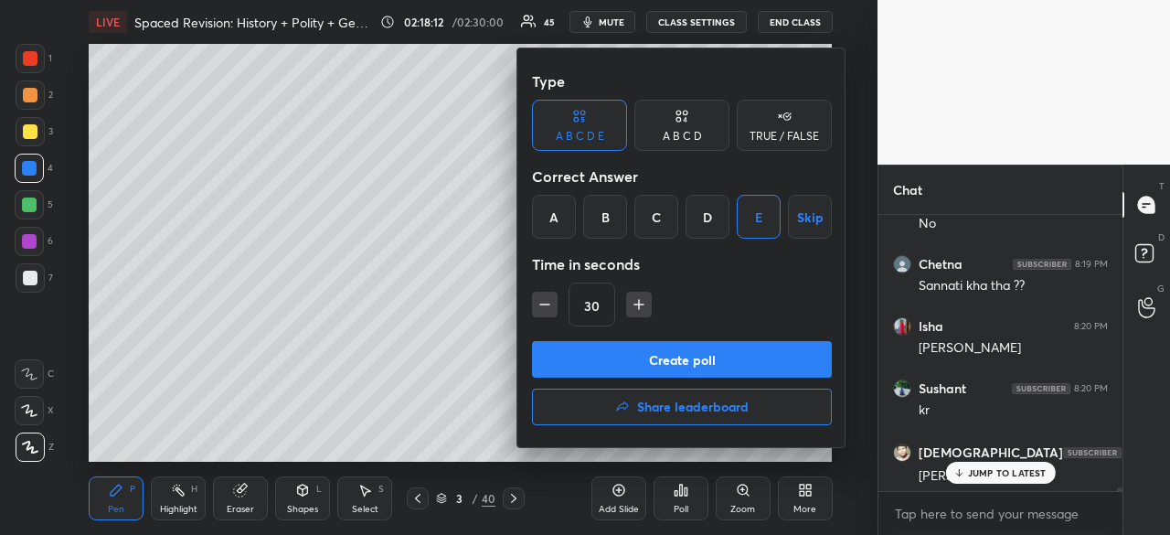
click at [707, 359] on button "Create poll" at bounding box center [682, 359] width 300 height 37
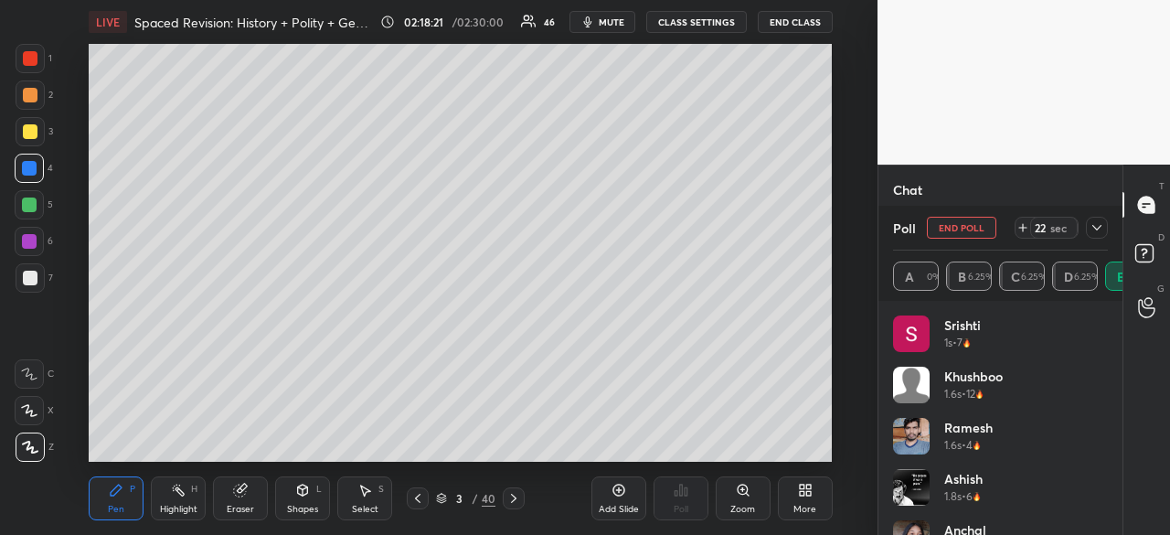
click at [961, 229] on button "End Poll" at bounding box center [961, 228] width 69 height 22
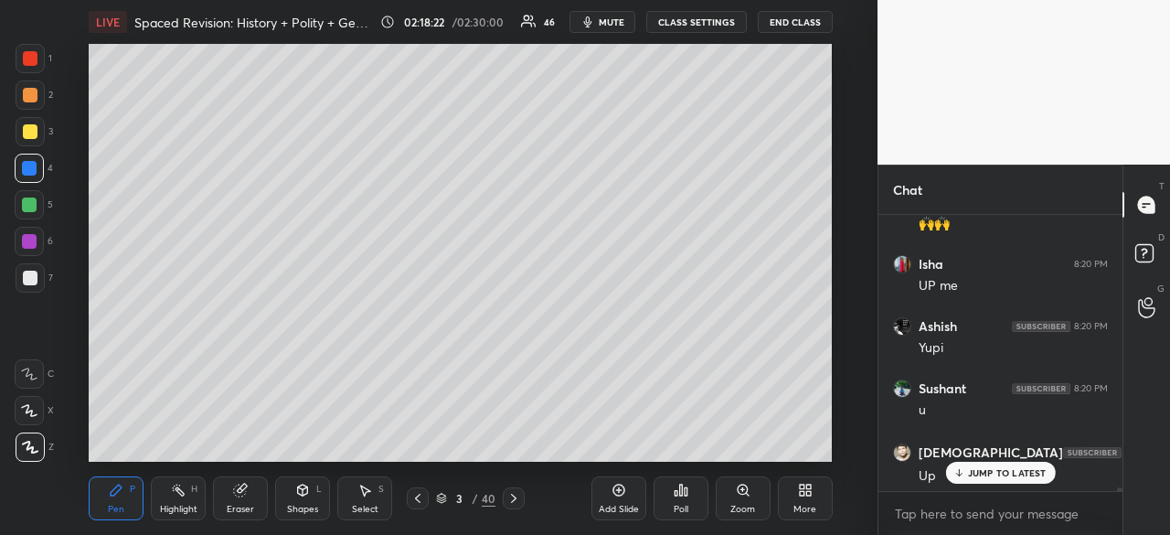
click at [686, 500] on div "Poll" at bounding box center [680, 498] width 55 height 44
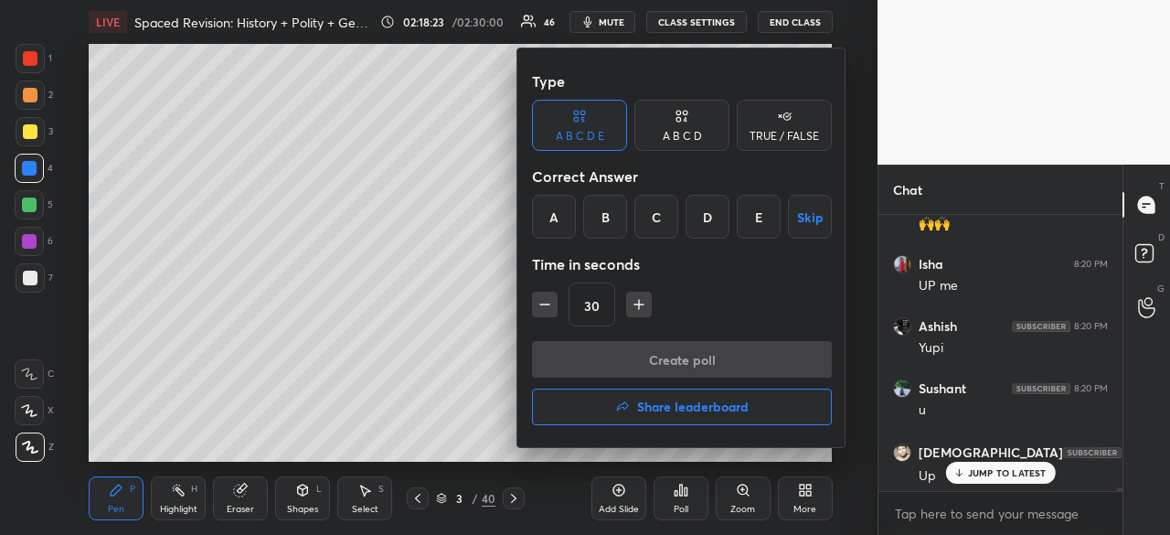
click at [715, 211] on div "D" at bounding box center [707, 217] width 44 height 44
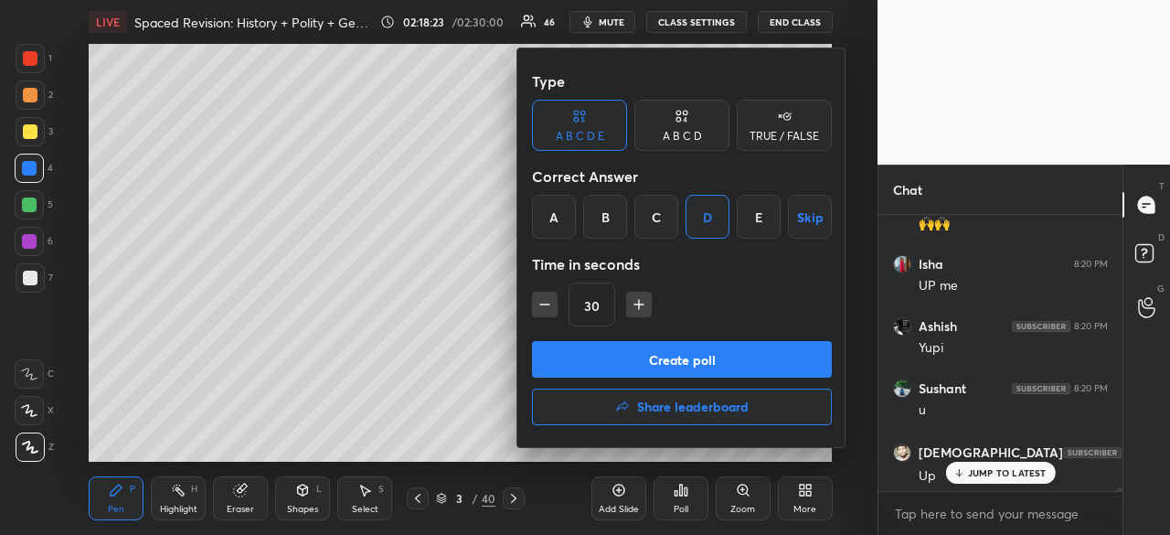
click at [689, 361] on button "Create poll" at bounding box center [682, 359] width 300 height 37
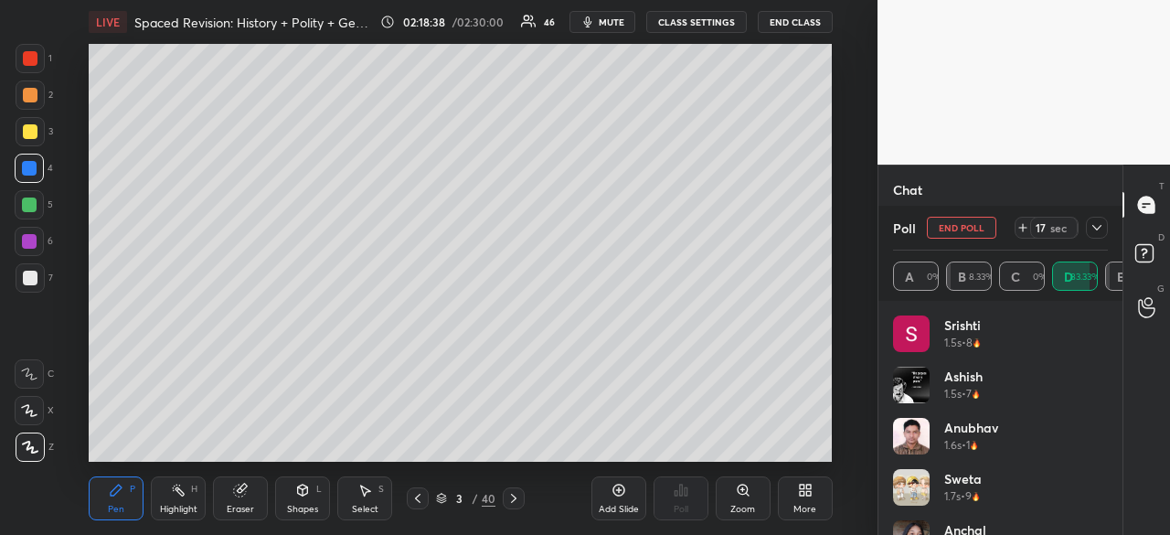
click at [1102, 226] on icon at bounding box center [1096, 227] width 15 height 15
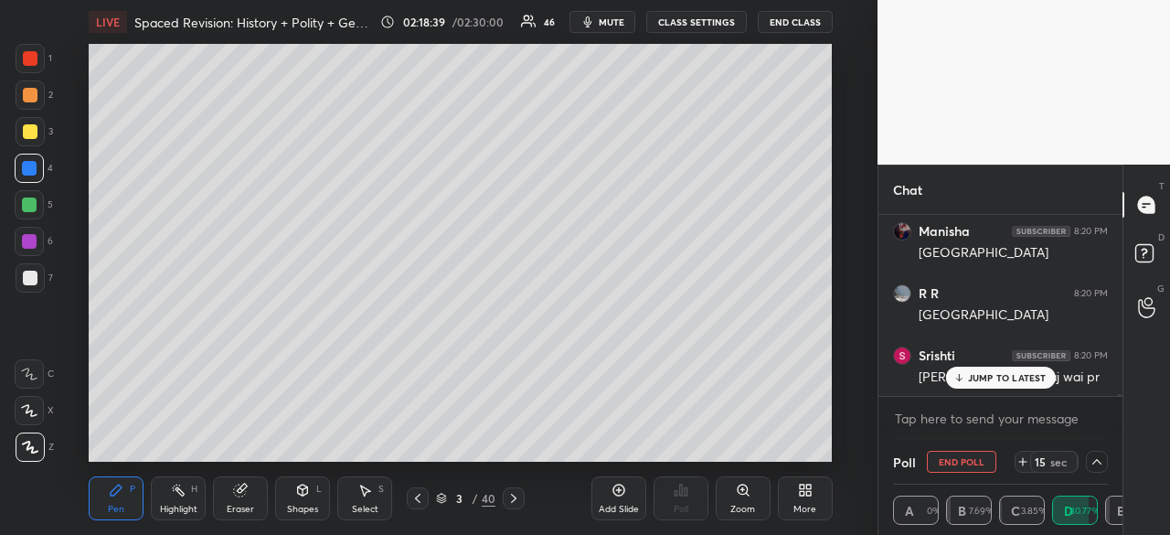
click at [988, 376] on p "JUMP TO LATEST" at bounding box center [1007, 377] width 79 height 11
click at [949, 461] on button "End Poll" at bounding box center [961, 462] width 69 height 22
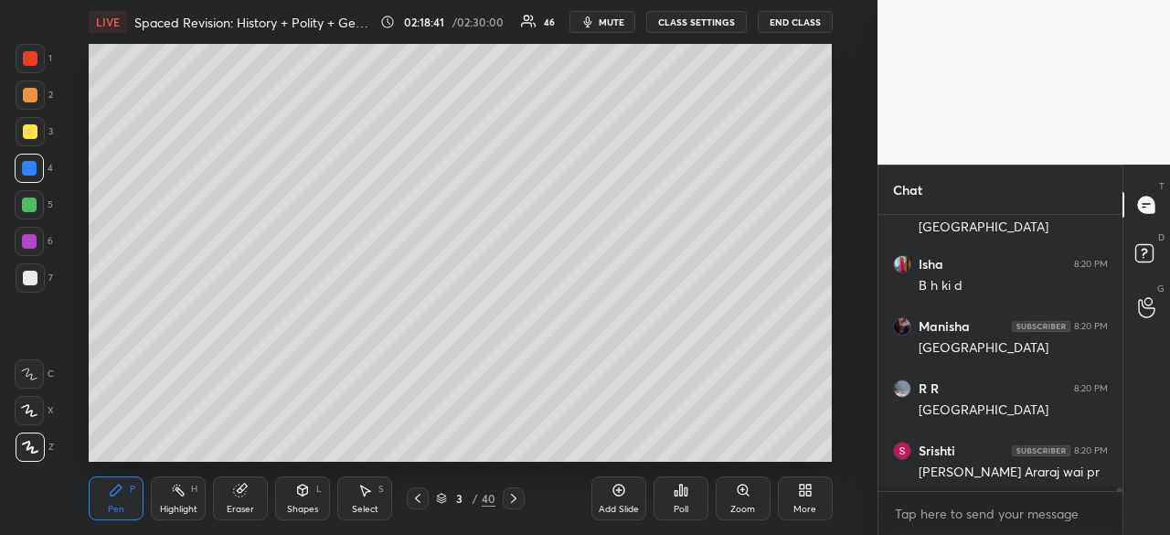
click at [679, 492] on icon at bounding box center [680, 489] width 3 height 11
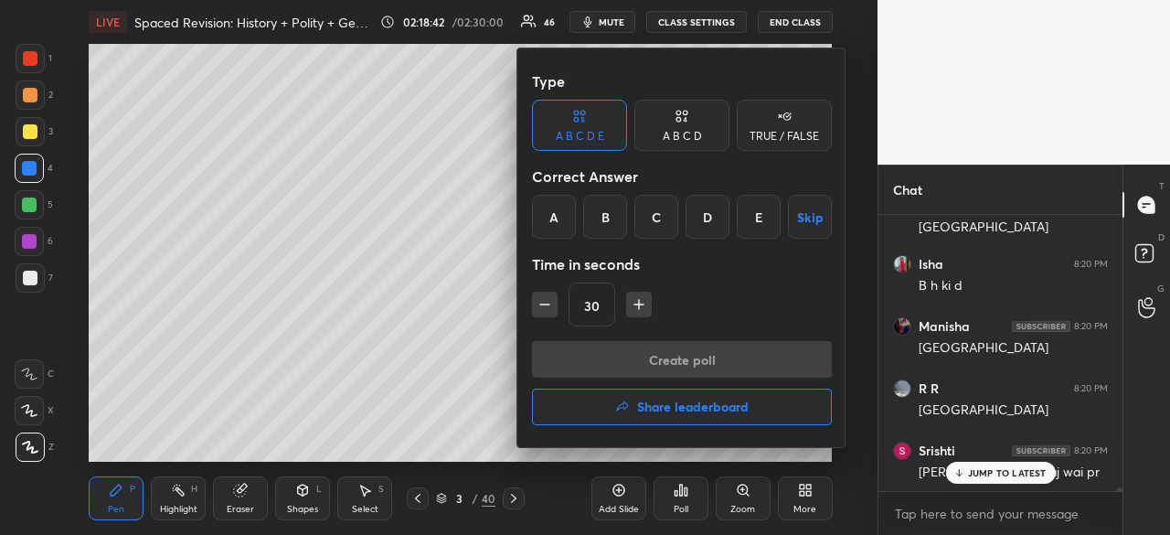
click at [706, 218] on div "D" at bounding box center [707, 217] width 44 height 44
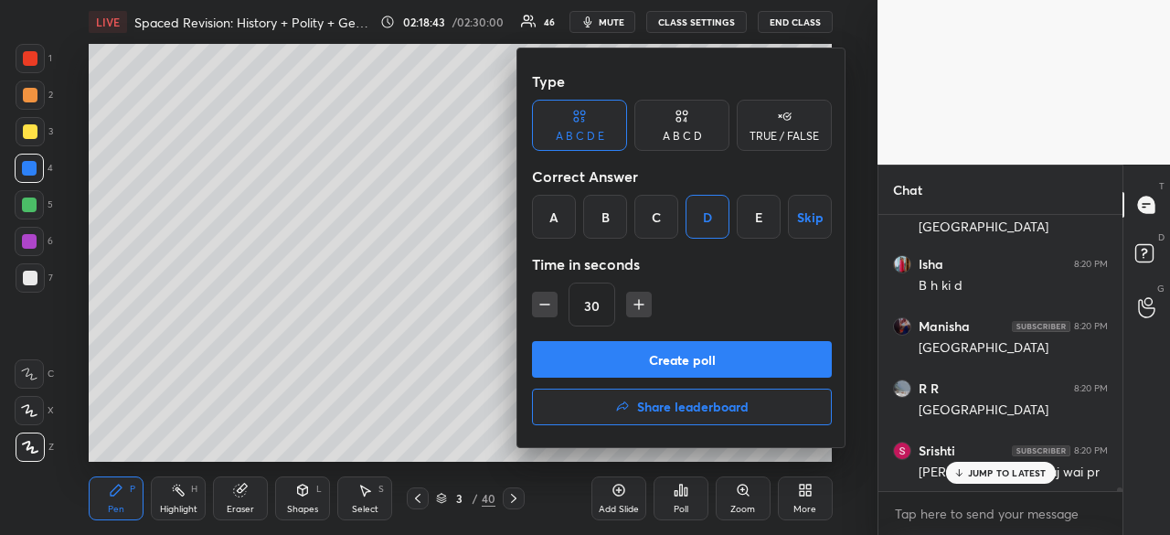
click at [676, 360] on button "Create poll" at bounding box center [682, 359] width 300 height 37
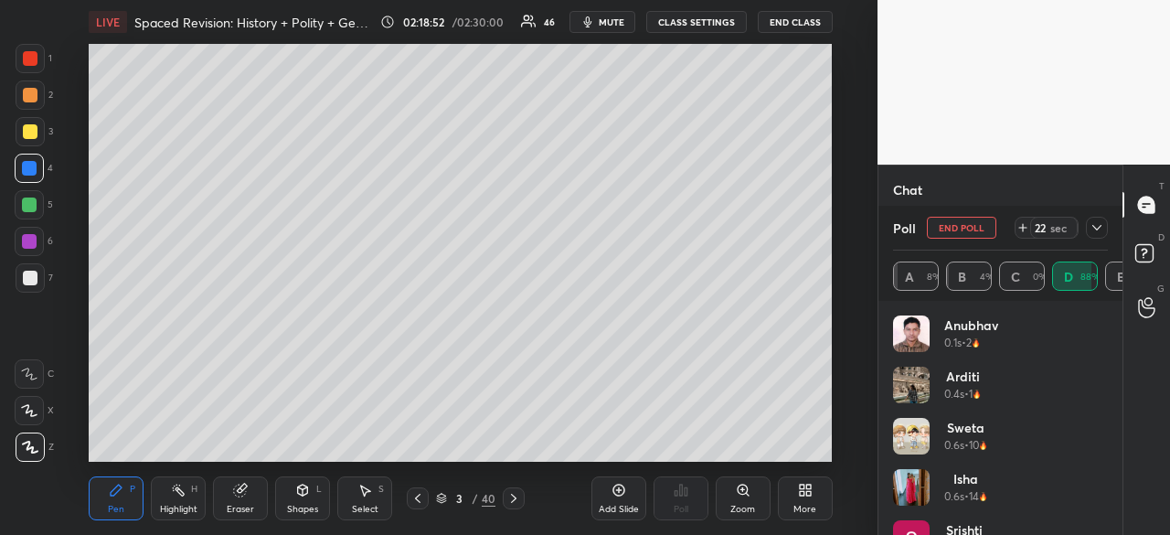
click at [1097, 222] on icon at bounding box center [1096, 227] width 15 height 15
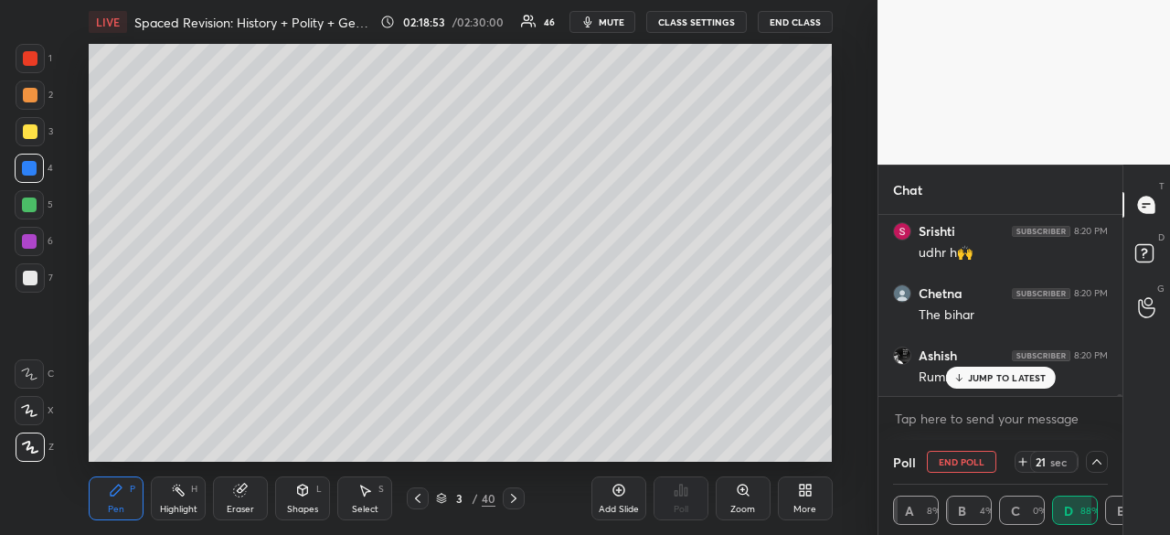
click at [988, 376] on p "JUMP TO LATEST" at bounding box center [1007, 377] width 79 height 11
click at [1006, 382] on p "JUMP TO LATEST" at bounding box center [1007, 377] width 79 height 11
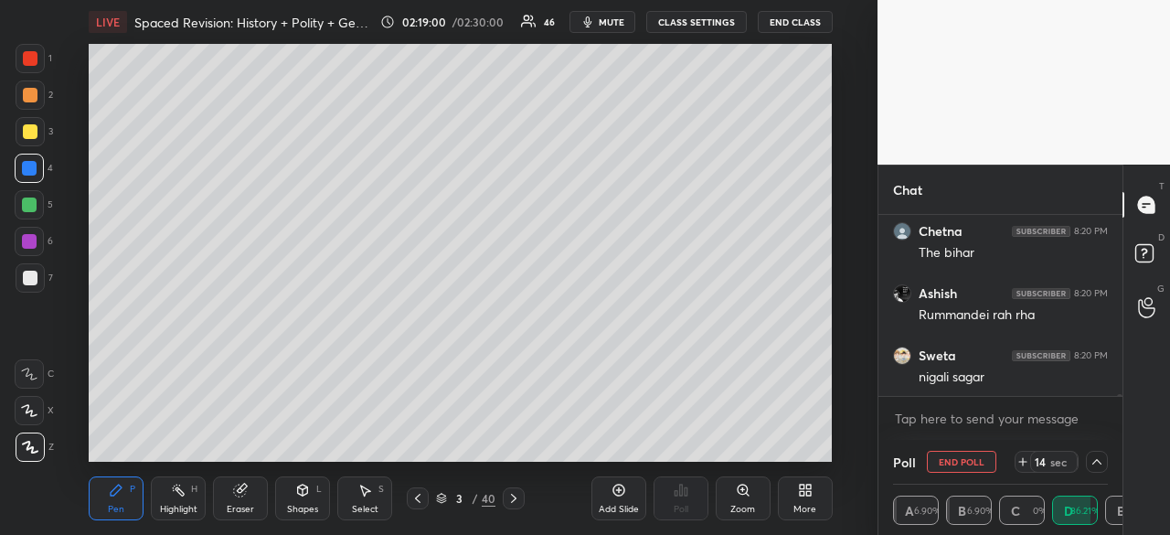
click at [951, 465] on button "End Poll" at bounding box center [961, 462] width 69 height 22
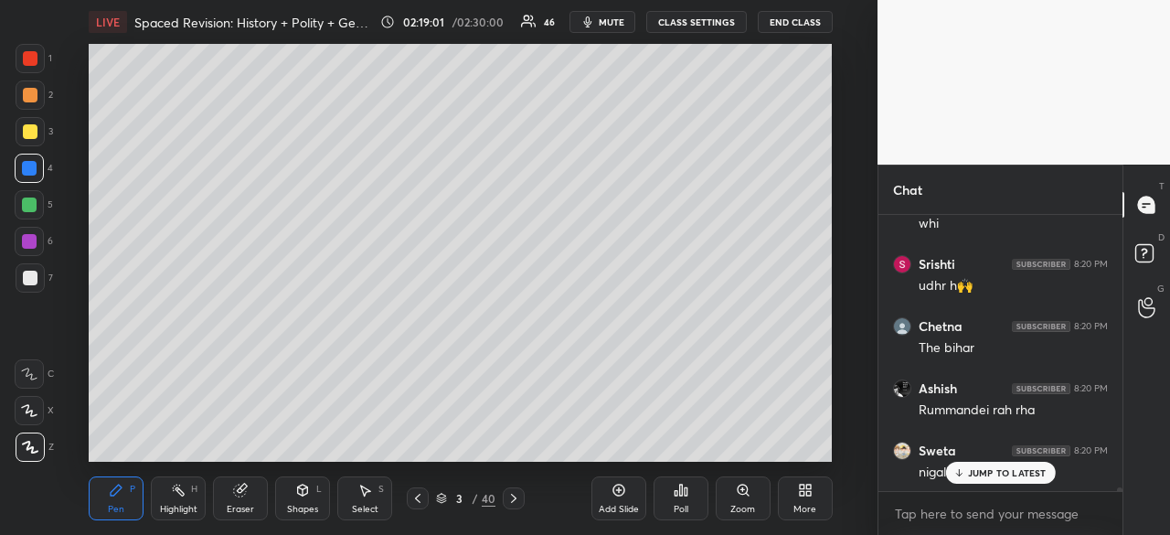
click at [682, 498] on div "Poll" at bounding box center [680, 498] width 55 height 44
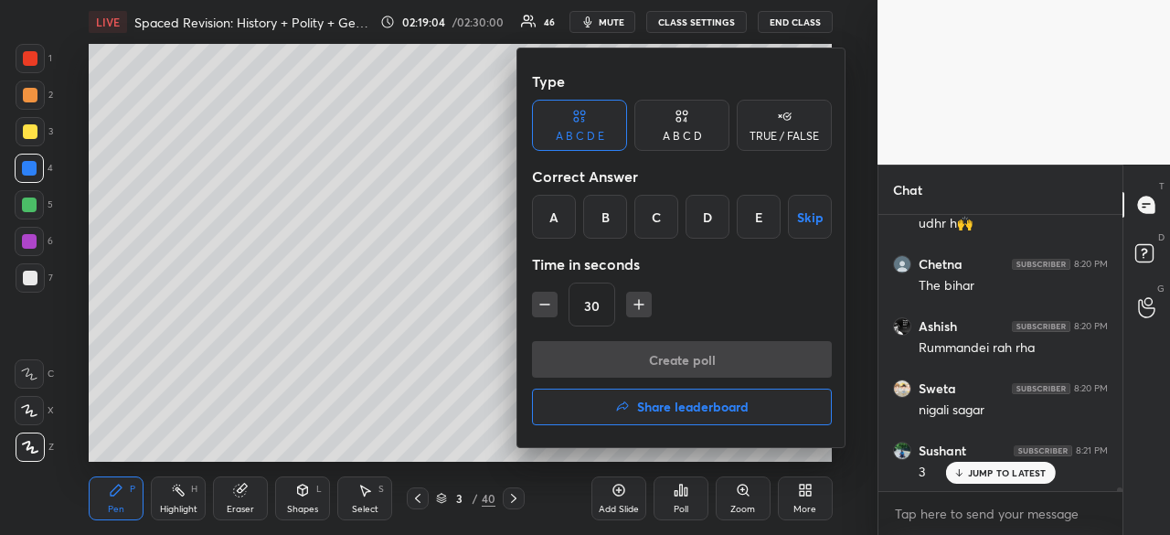
click at [764, 218] on div "E" at bounding box center [759, 217] width 44 height 44
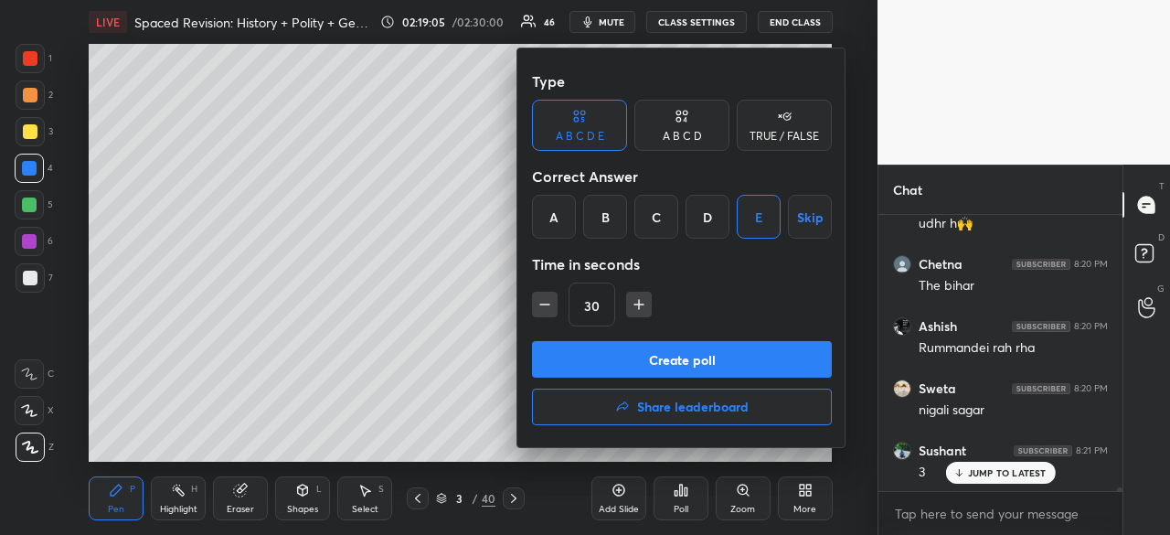
click at [693, 362] on button "Create poll" at bounding box center [682, 359] width 300 height 37
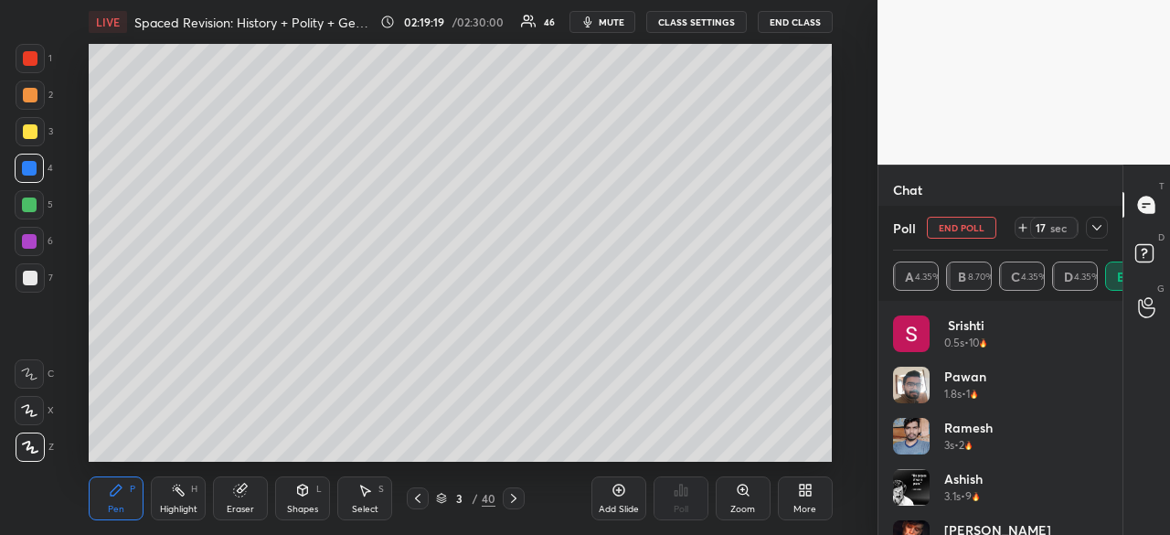
click at [1100, 220] on icon at bounding box center [1096, 227] width 15 height 15
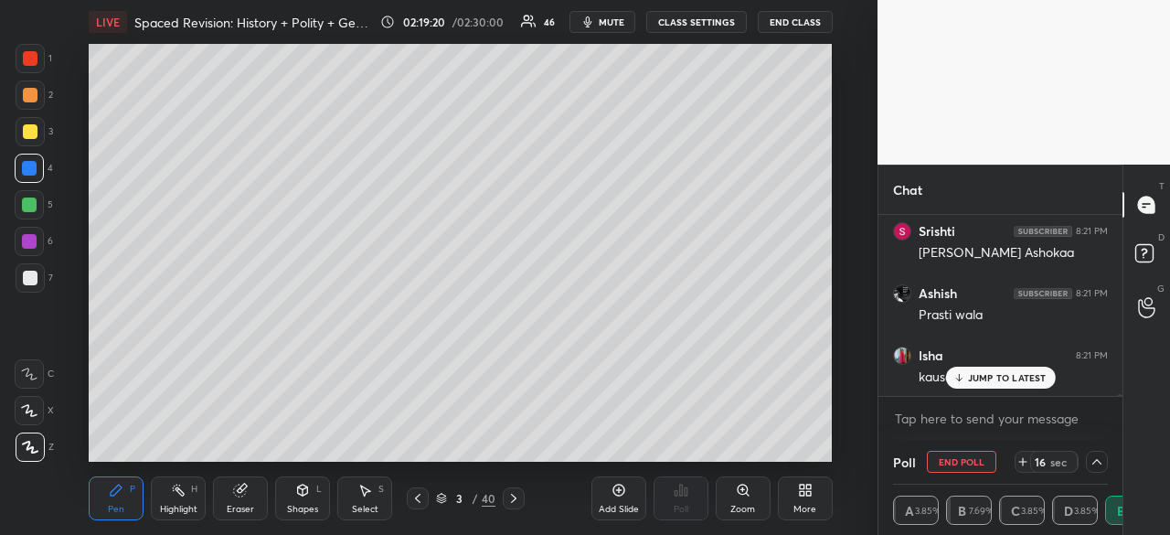
click at [1003, 379] on p "JUMP TO LATEST" at bounding box center [1007, 377] width 79 height 11
click at [1032, 377] on p "JUMP TO LATEST" at bounding box center [1007, 377] width 79 height 11
click at [985, 381] on p "JUMP TO LATEST" at bounding box center [1007, 377] width 79 height 11
click at [1005, 380] on p "JUMP TO LATEST" at bounding box center [1007, 377] width 79 height 11
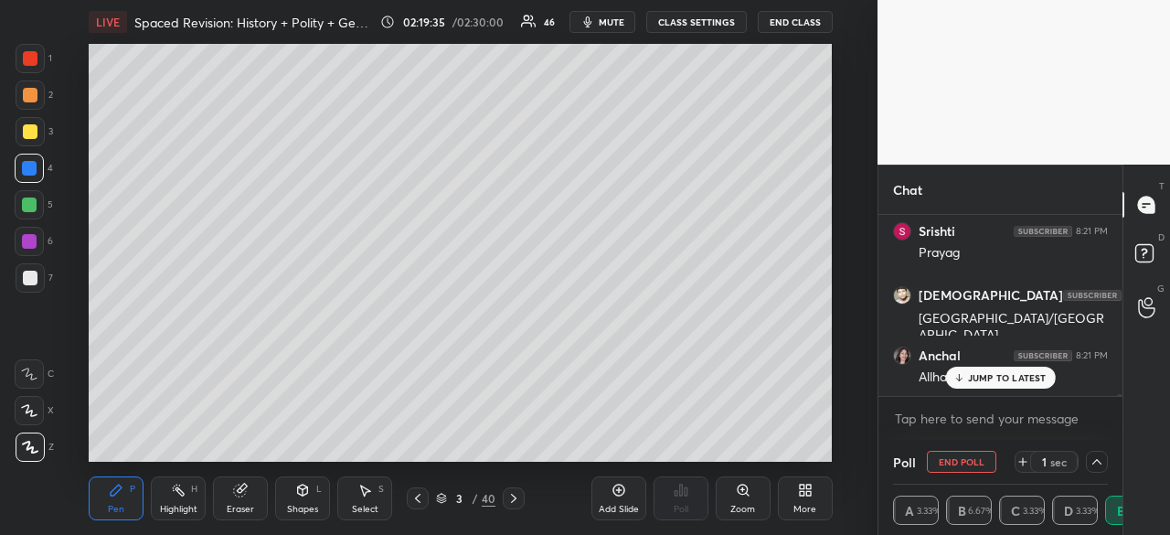
click at [1029, 376] on p "JUMP TO LATEST" at bounding box center [1007, 377] width 79 height 11
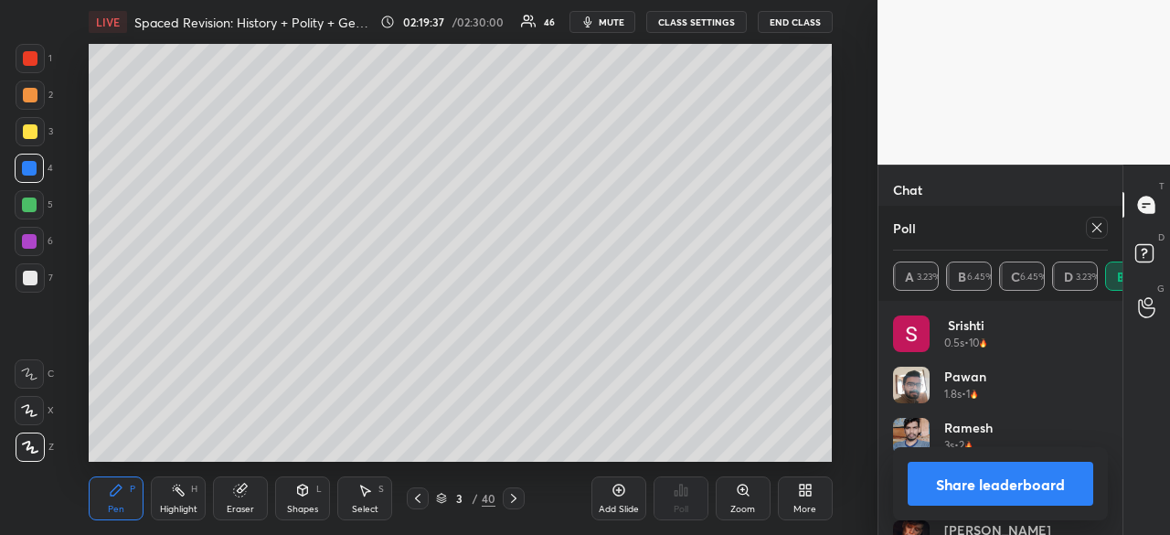
click at [1009, 481] on button "Share leaderboard" at bounding box center [1001, 484] width 186 height 44
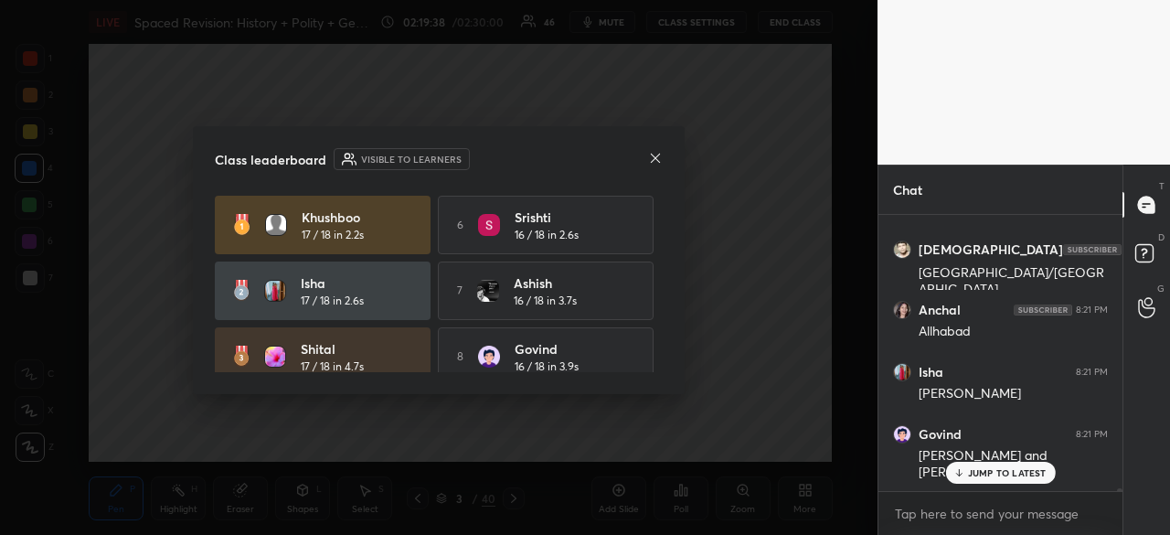
click at [658, 155] on icon at bounding box center [655, 158] width 15 height 15
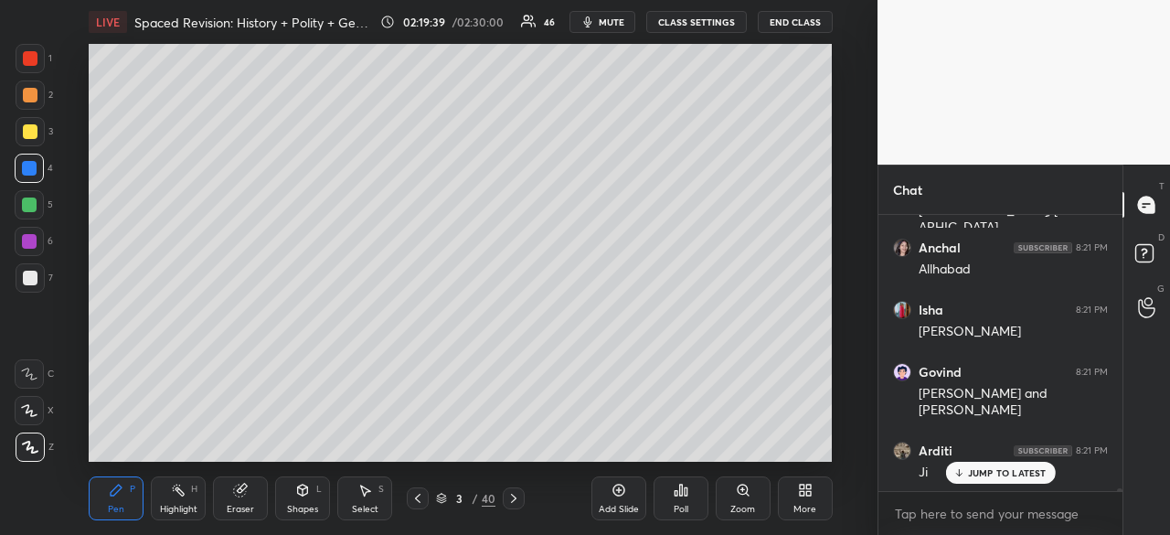
click at [685, 497] on div "Poll" at bounding box center [680, 498] width 55 height 44
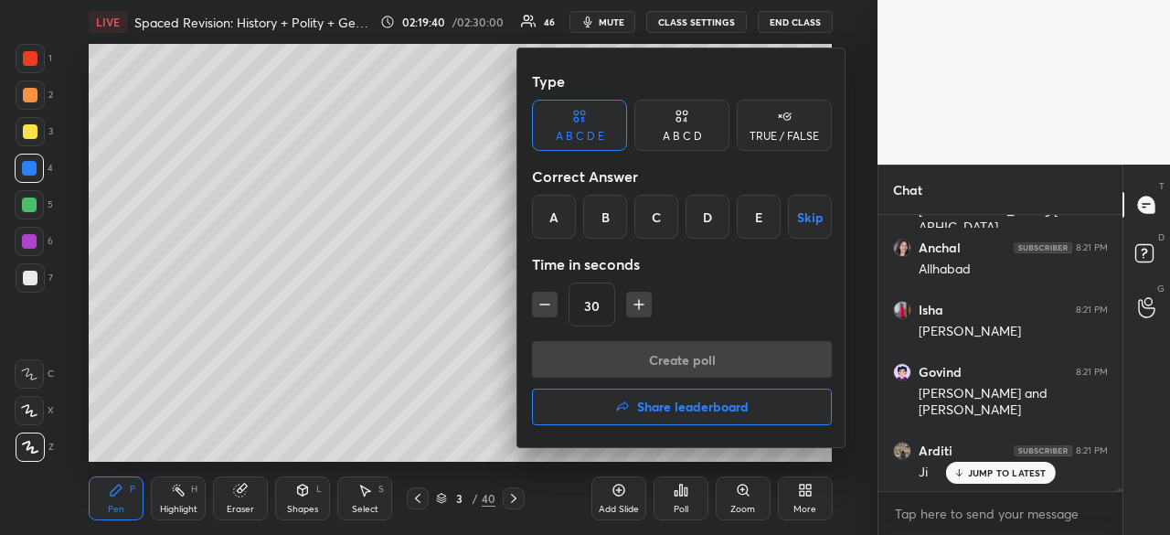
click at [552, 213] on div "A" at bounding box center [554, 217] width 44 height 44
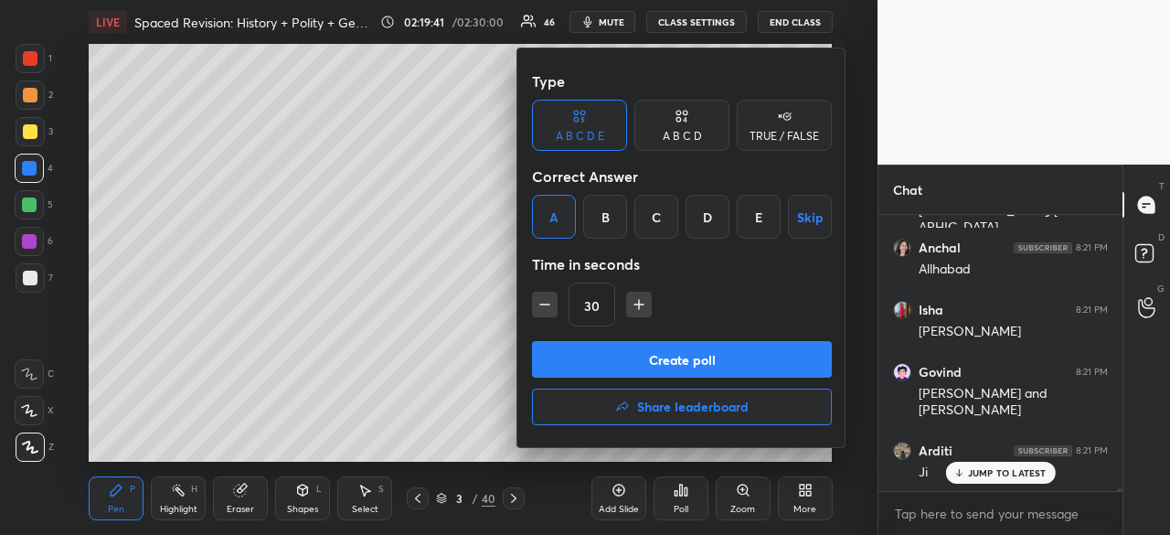
click at [656, 358] on button "Create poll" at bounding box center [682, 359] width 300 height 37
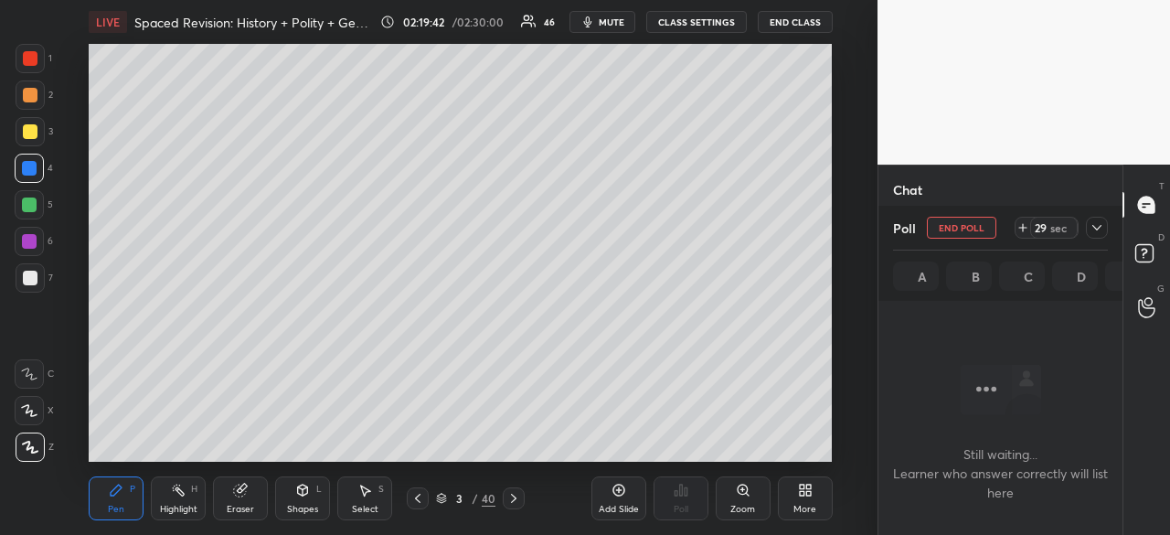
click at [1104, 228] on div at bounding box center [1097, 228] width 22 height 22
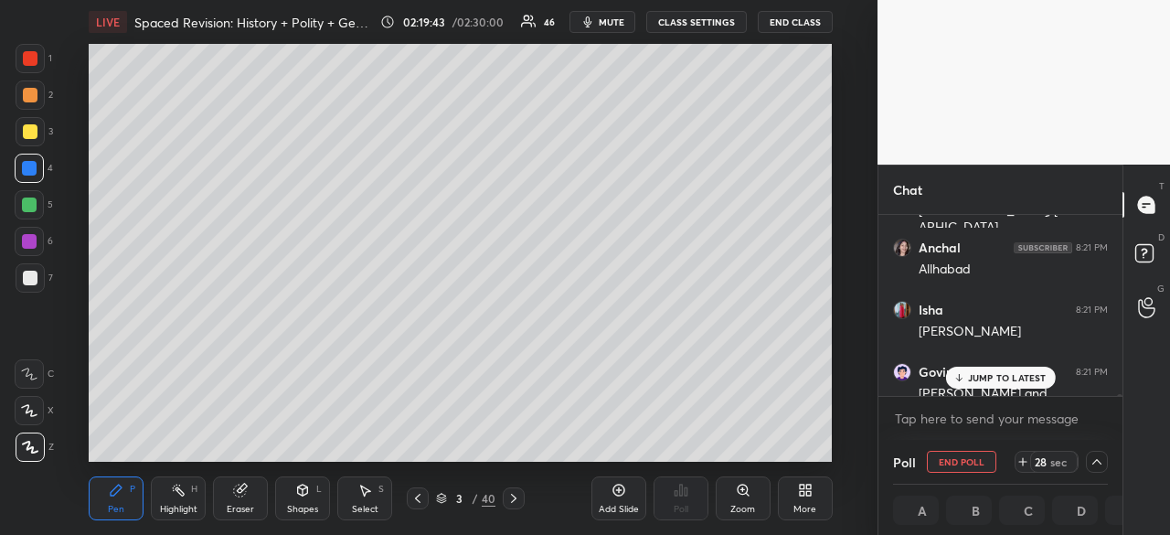
click at [1007, 377] on p "JUMP TO LATEST" at bounding box center [1007, 377] width 79 height 11
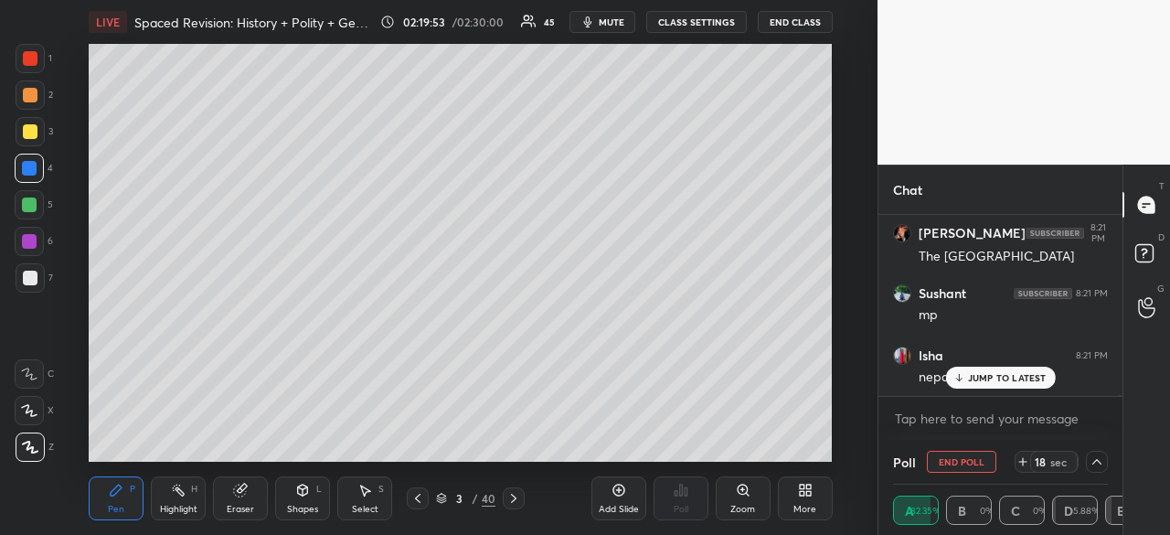
click at [1024, 375] on p "JUMP TO LATEST" at bounding box center [1007, 377] width 79 height 11
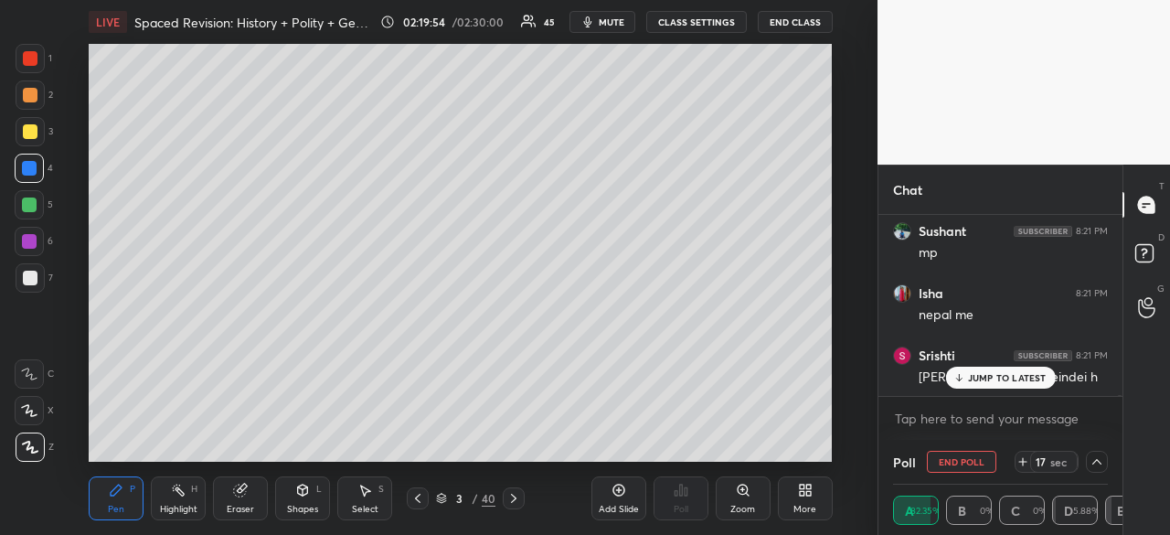
click at [969, 463] on button "End Poll" at bounding box center [961, 462] width 69 height 22
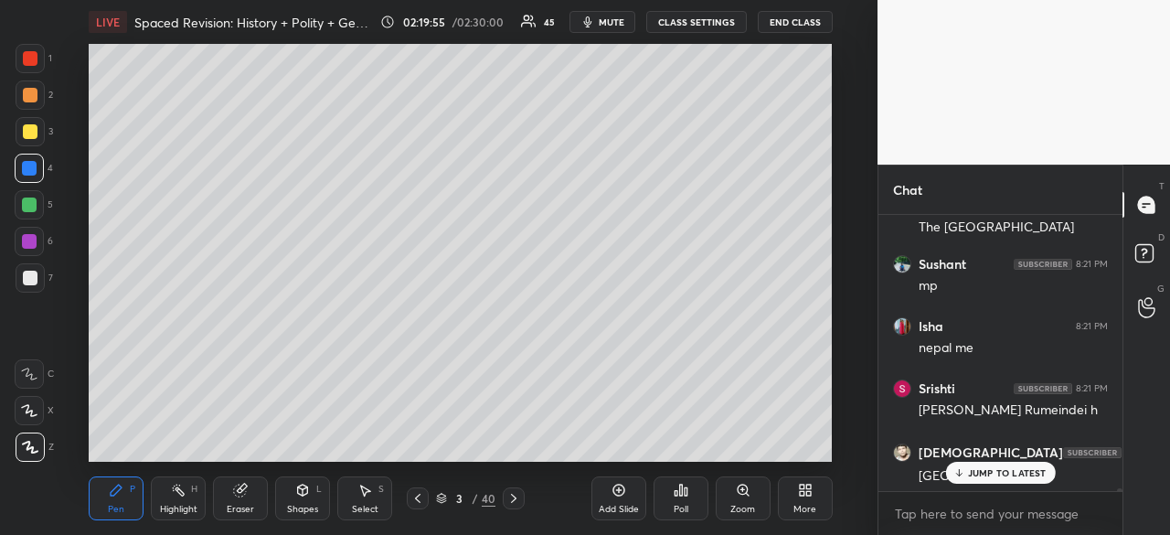
click at [669, 499] on div "Poll" at bounding box center [680, 498] width 55 height 44
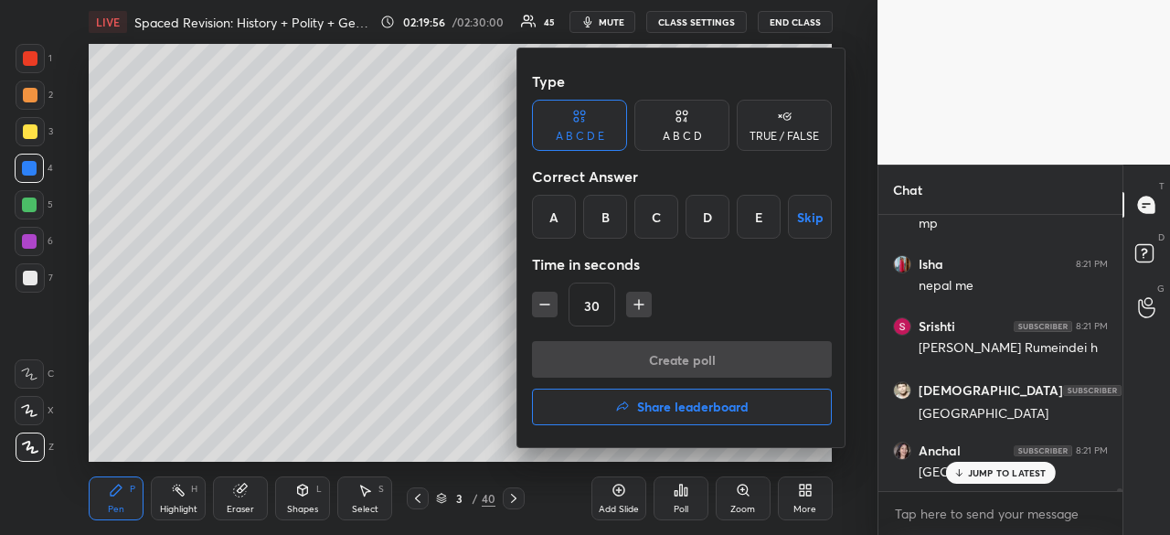
click at [557, 208] on div "A" at bounding box center [554, 217] width 44 height 44
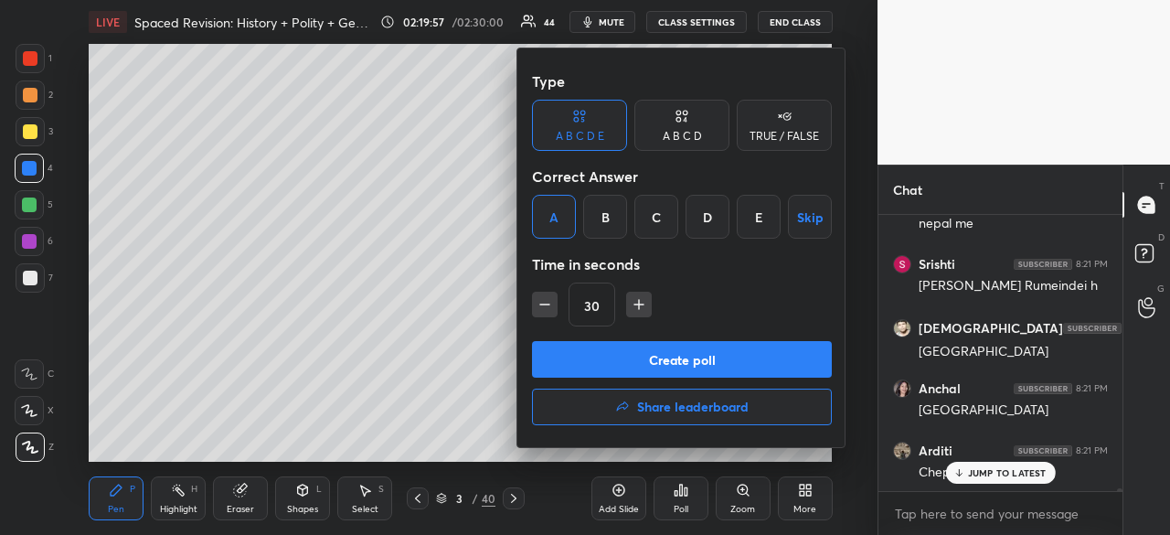
click at [667, 358] on button "Create poll" at bounding box center [682, 359] width 300 height 37
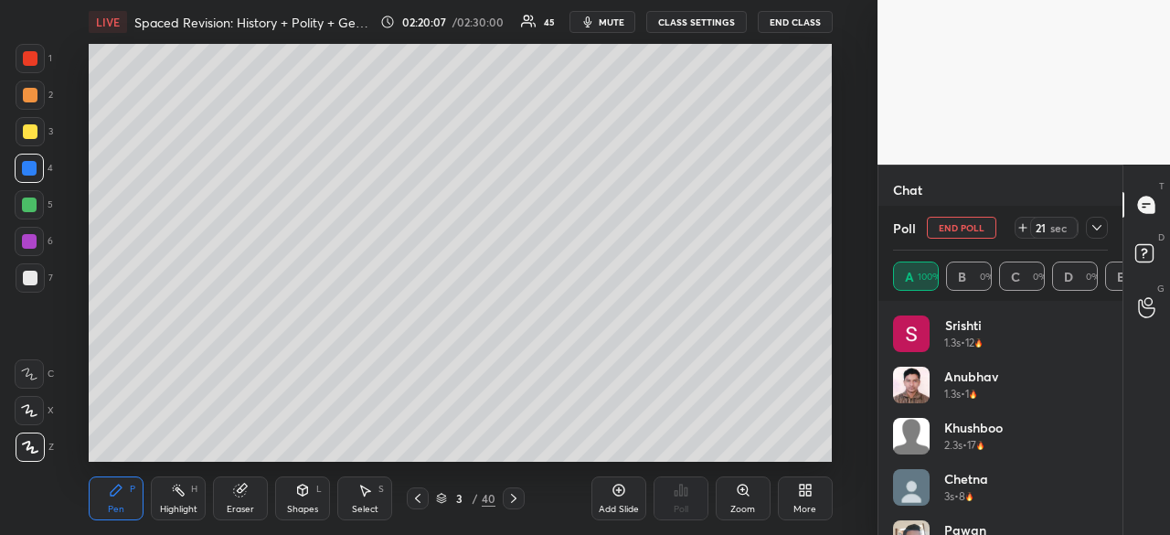
click at [970, 228] on button "End Poll" at bounding box center [961, 228] width 69 height 22
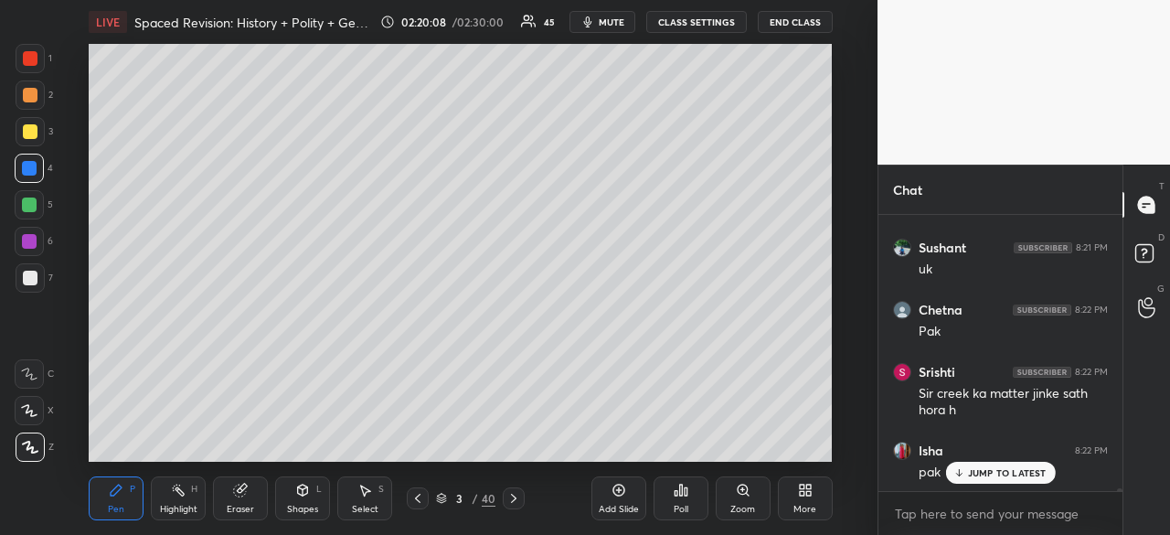
click at [685, 496] on icon at bounding box center [681, 490] width 15 height 15
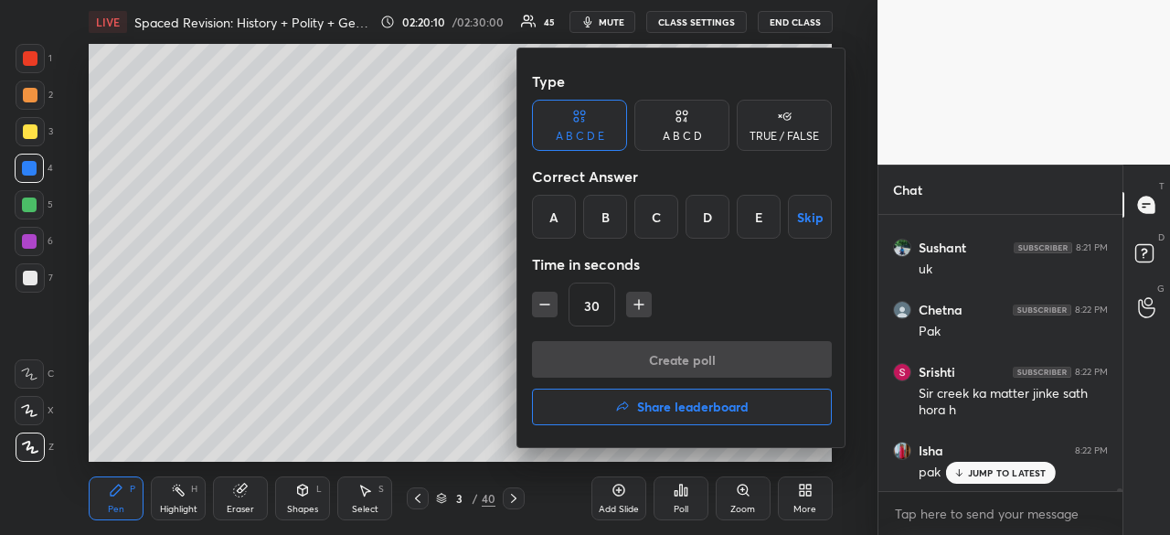
click at [709, 218] on div "D" at bounding box center [707, 217] width 44 height 44
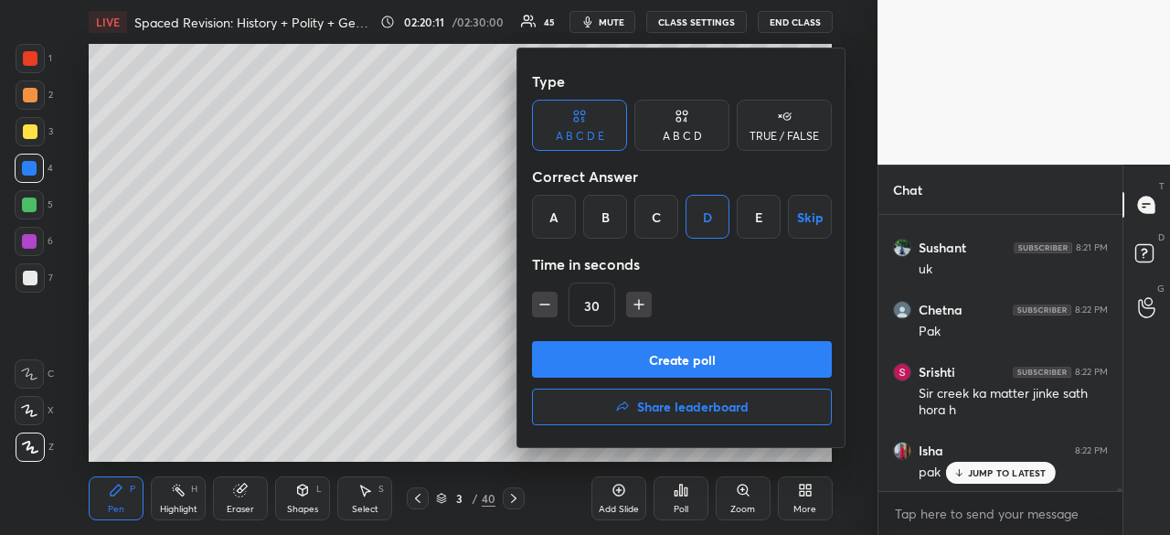
click at [706, 356] on button "Create poll" at bounding box center [682, 359] width 300 height 37
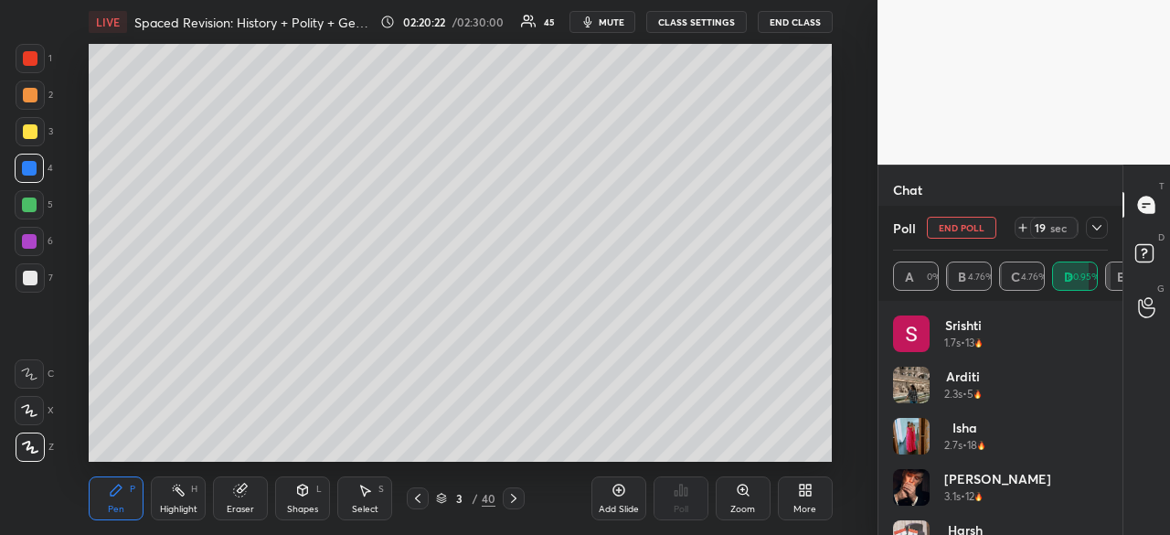
click at [954, 226] on button "End Poll" at bounding box center [961, 228] width 69 height 22
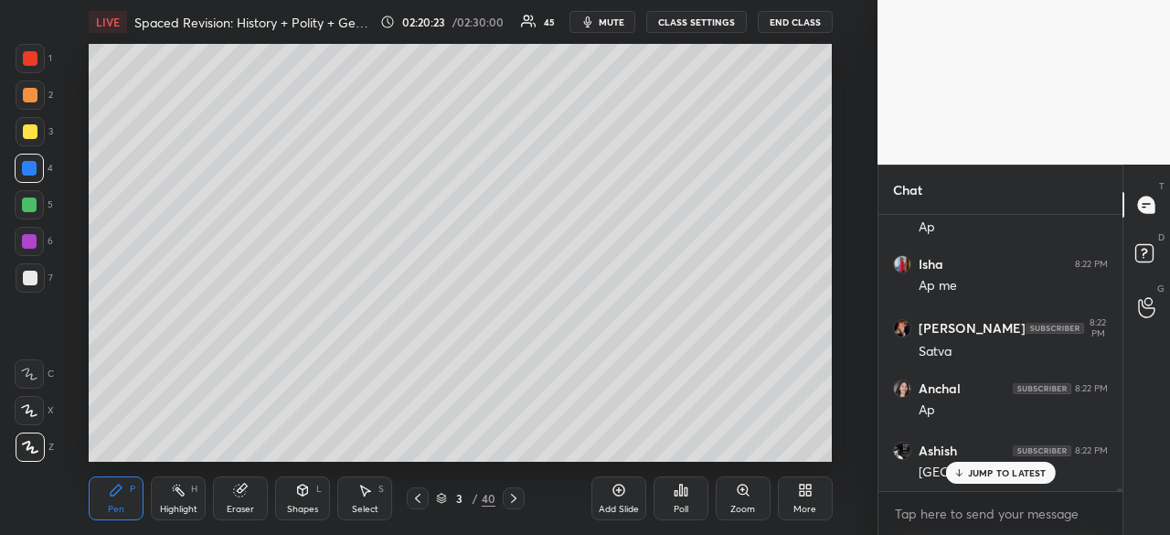
click at [685, 493] on icon at bounding box center [686, 491] width 3 height 8
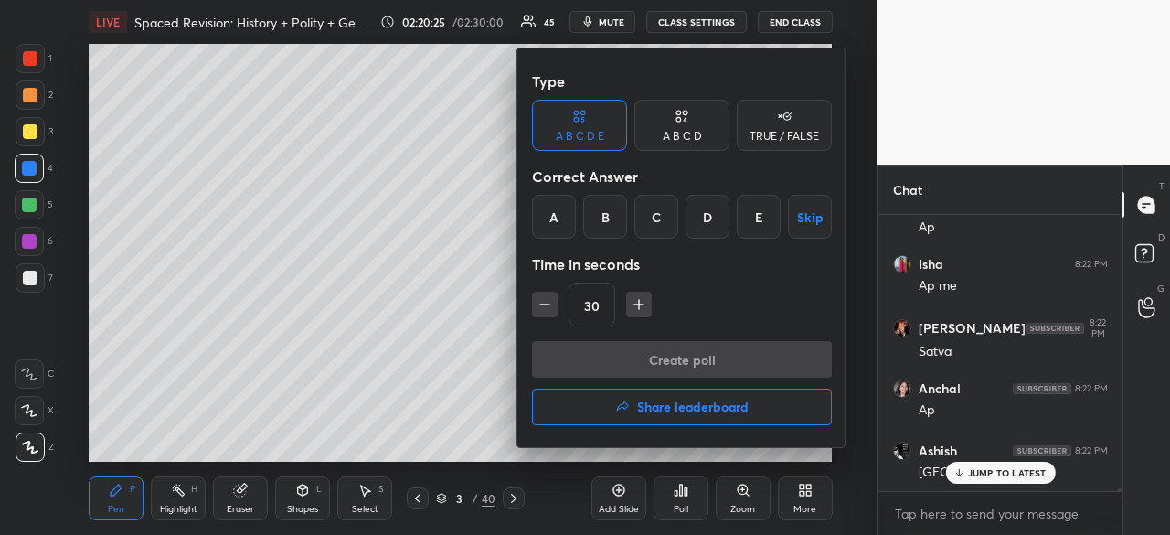
click at [214, 275] on div at bounding box center [585, 267] width 1170 height 535
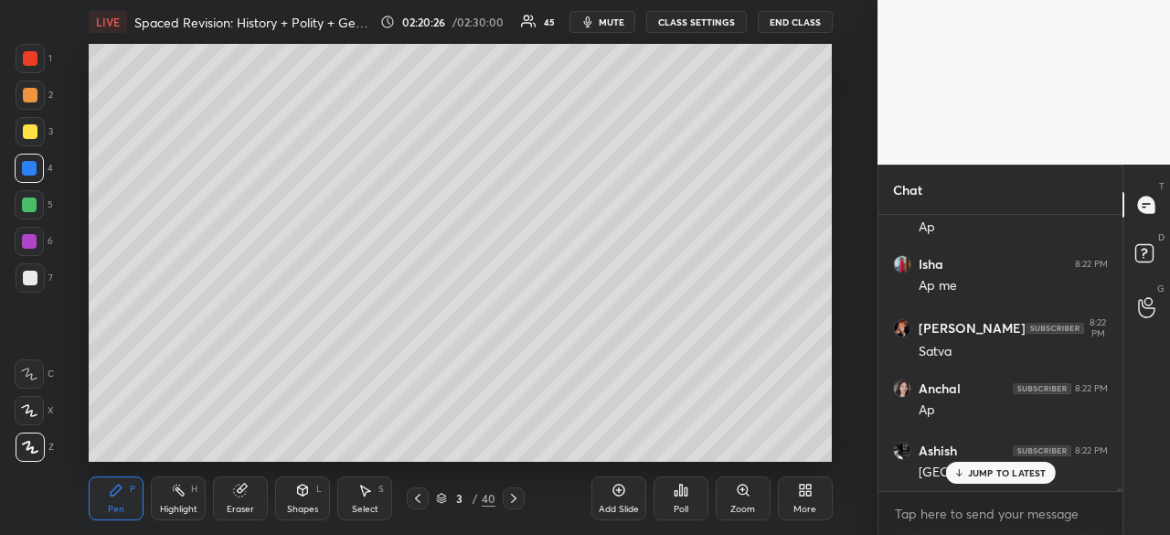
click at [684, 504] on div "Poll" at bounding box center [681, 508] width 15 height 9
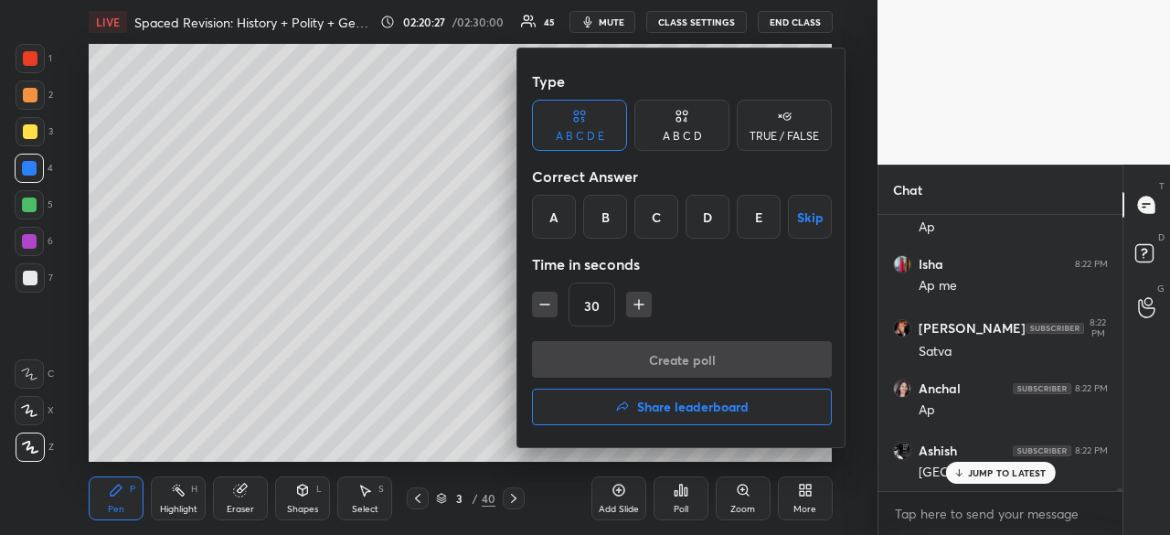
drag, startPoint x: 537, startPoint y: 211, endPoint x: 615, endPoint y: 282, distance: 105.4
click at [537, 213] on div "A" at bounding box center [554, 217] width 44 height 44
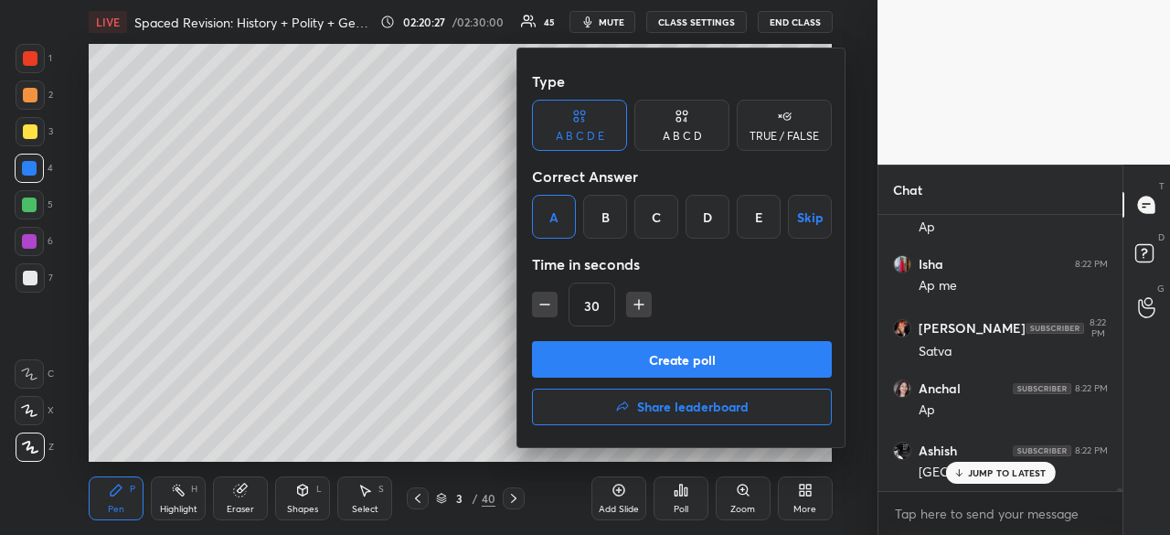
drag, startPoint x: 625, startPoint y: 352, endPoint x: 620, endPoint y: 340, distance: 13.1
click at [623, 352] on button "Create poll" at bounding box center [682, 359] width 300 height 37
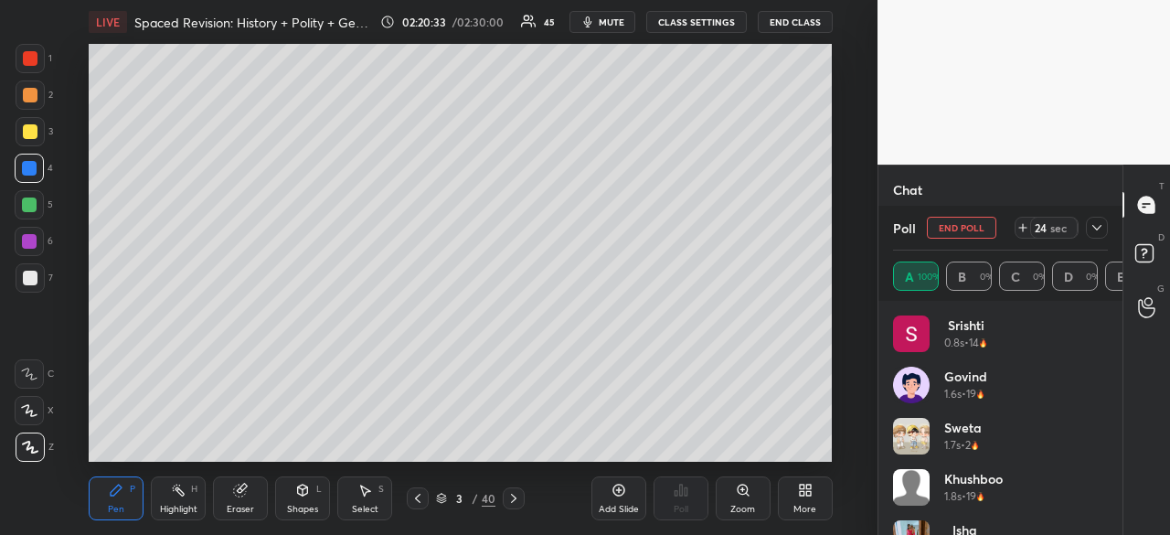
click at [1099, 230] on icon at bounding box center [1096, 227] width 15 height 15
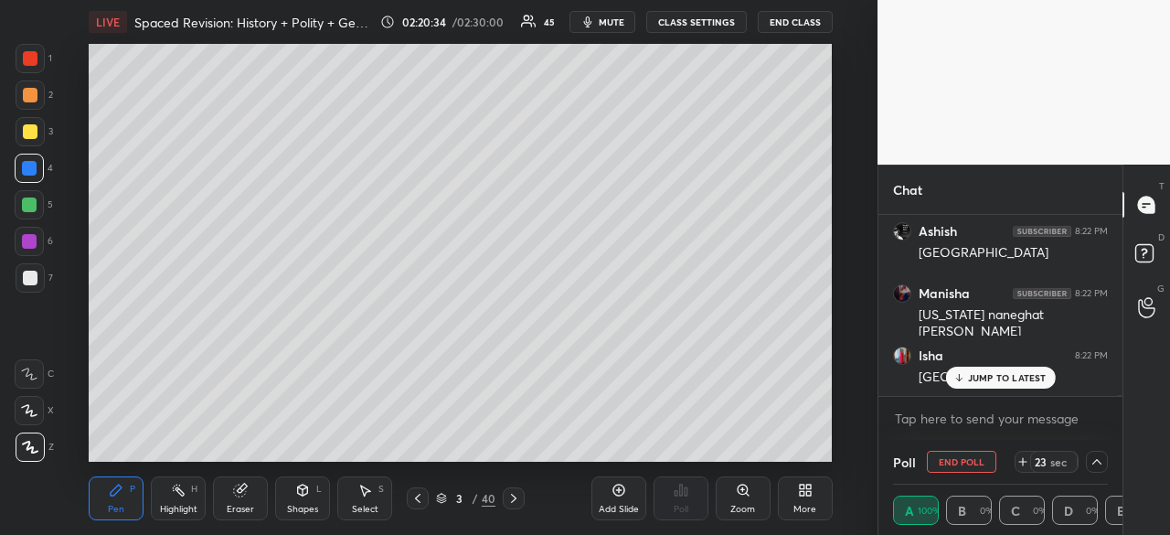
click at [1014, 387] on div "JUMP TO LATEST" at bounding box center [1000, 377] width 110 height 22
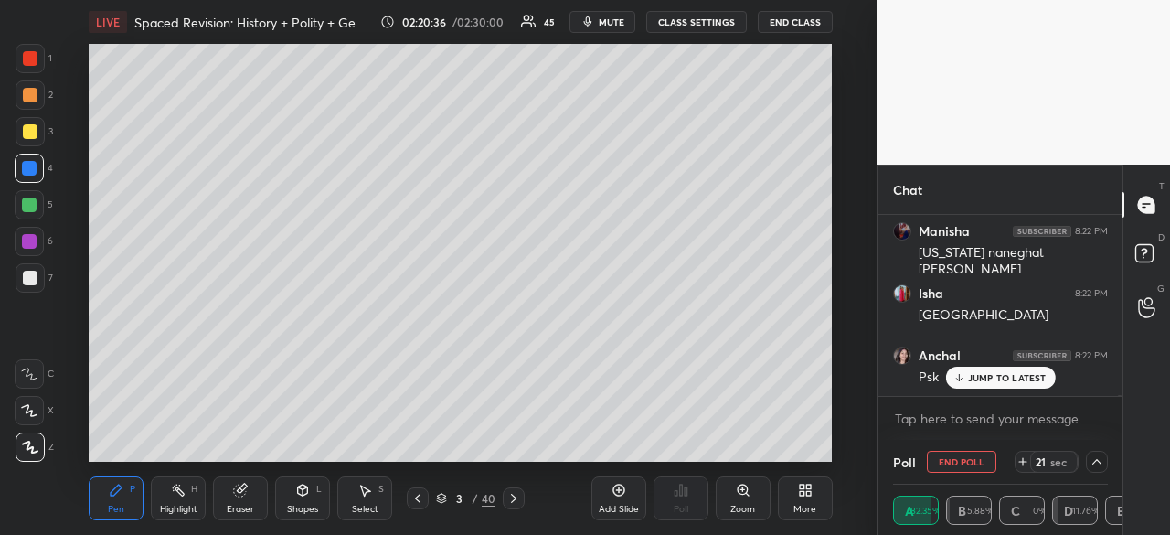
click at [29, 64] on div at bounding box center [30, 58] width 15 height 15
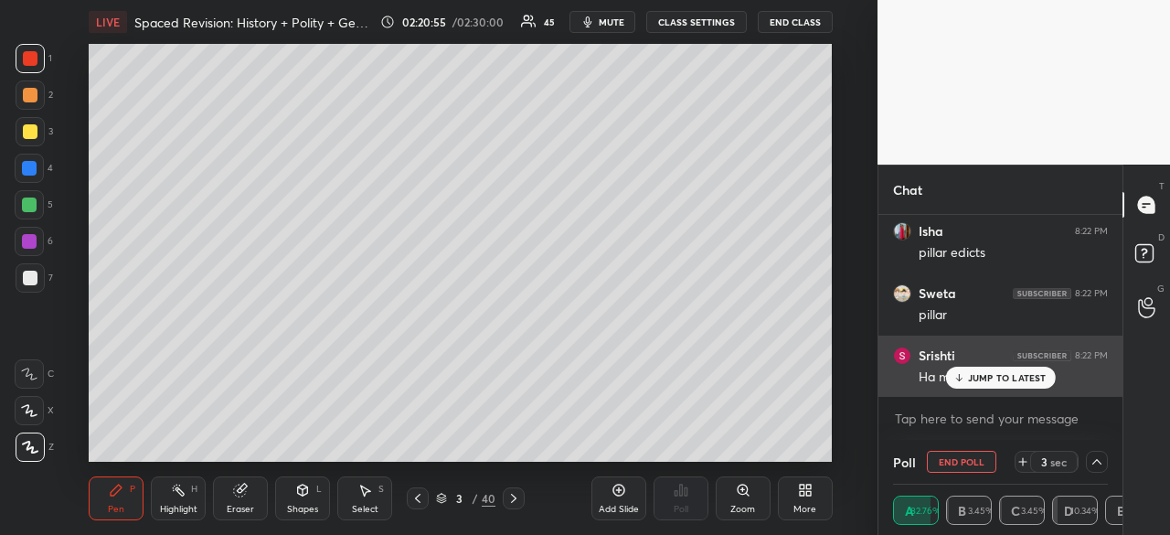
click at [1033, 374] on p "JUMP TO LATEST" at bounding box center [1007, 377] width 79 height 11
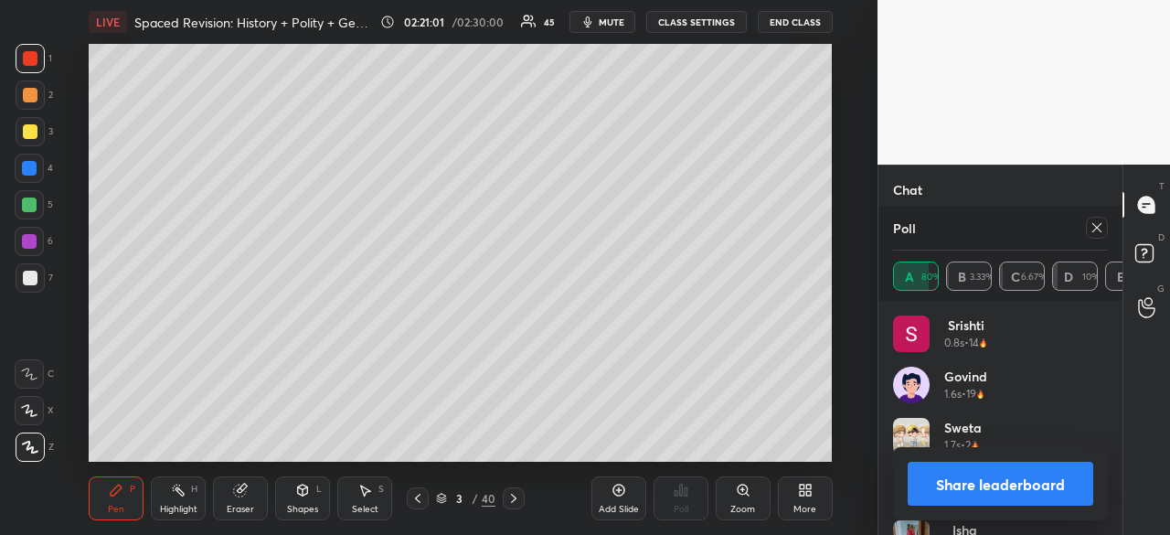
click at [1100, 233] on icon at bounding box center [1096, 227] width 15 height 15
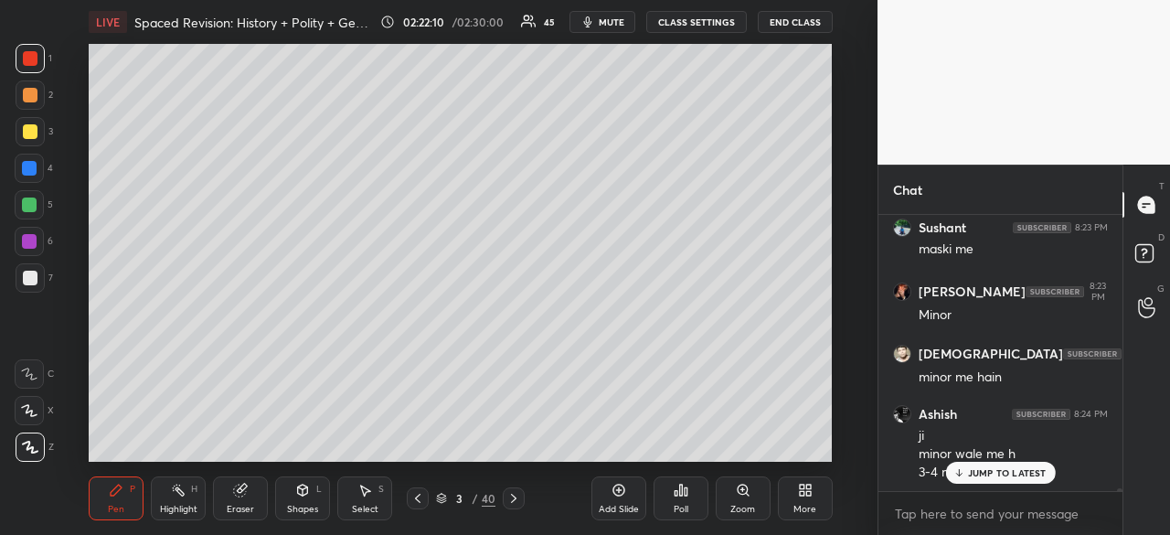
scroll to position [27440, 0]
click at [1000, 474] on p "JUMP TO LATEST" at bounding box center [1007, 472] width 79 height 11
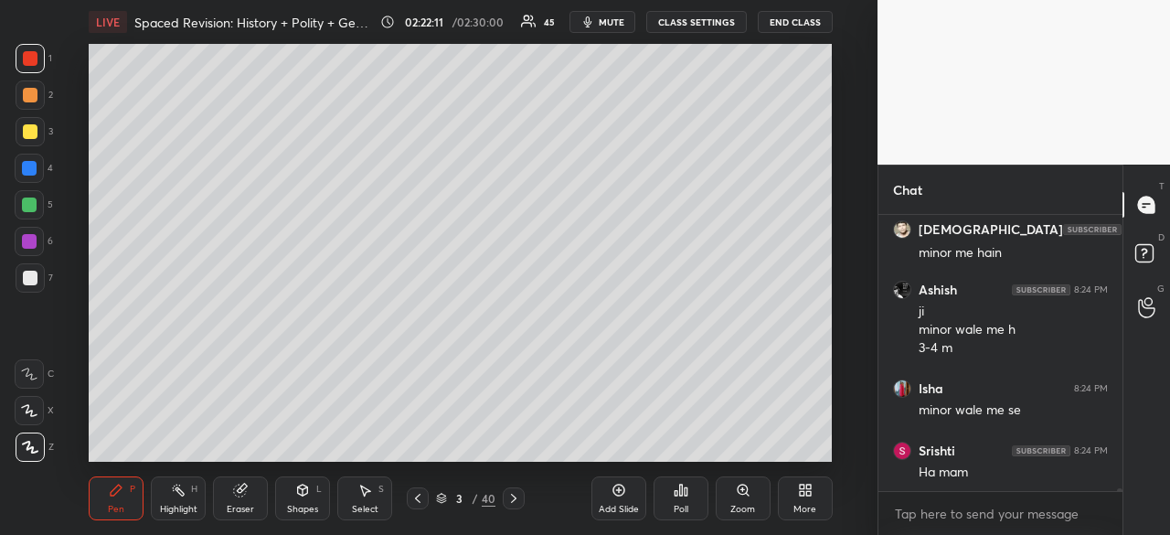
scroll to position [27565, 0]
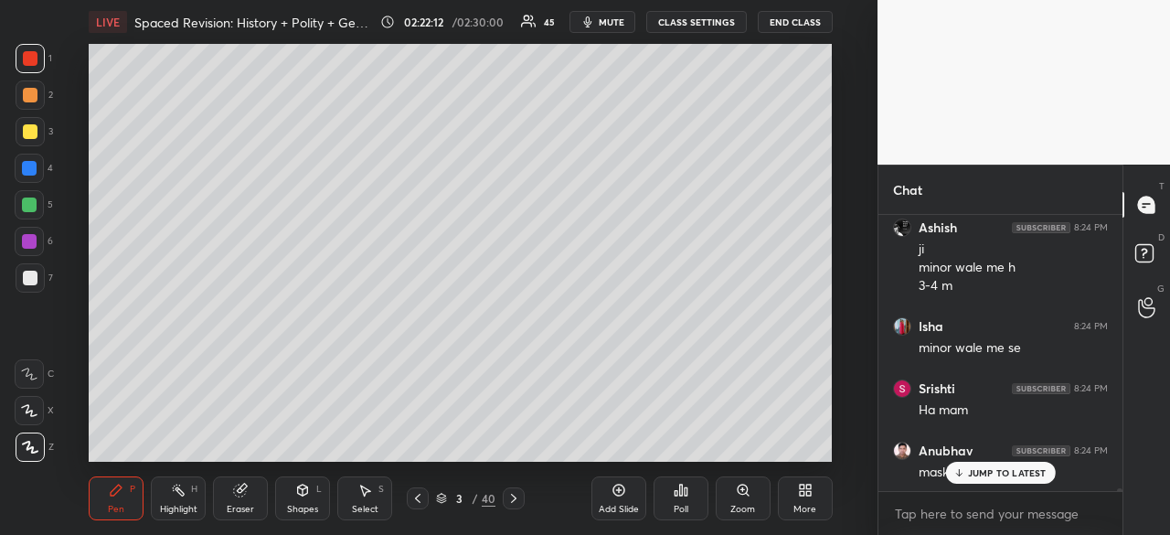
click at [29, 122] on div at bounding box center [30, 131] width 29 height 29
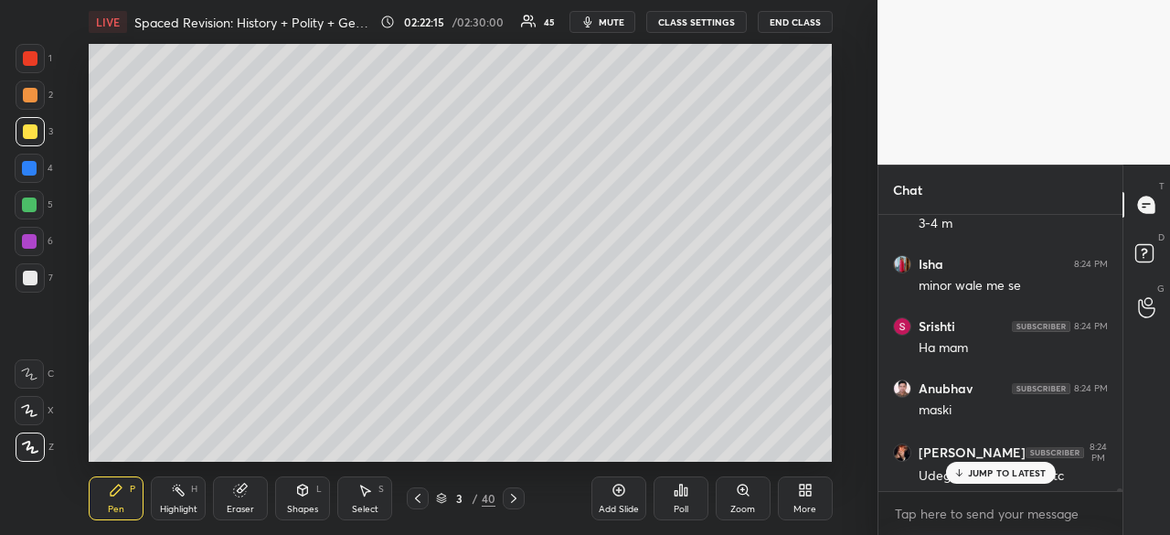
scroll to position [27689, 0]
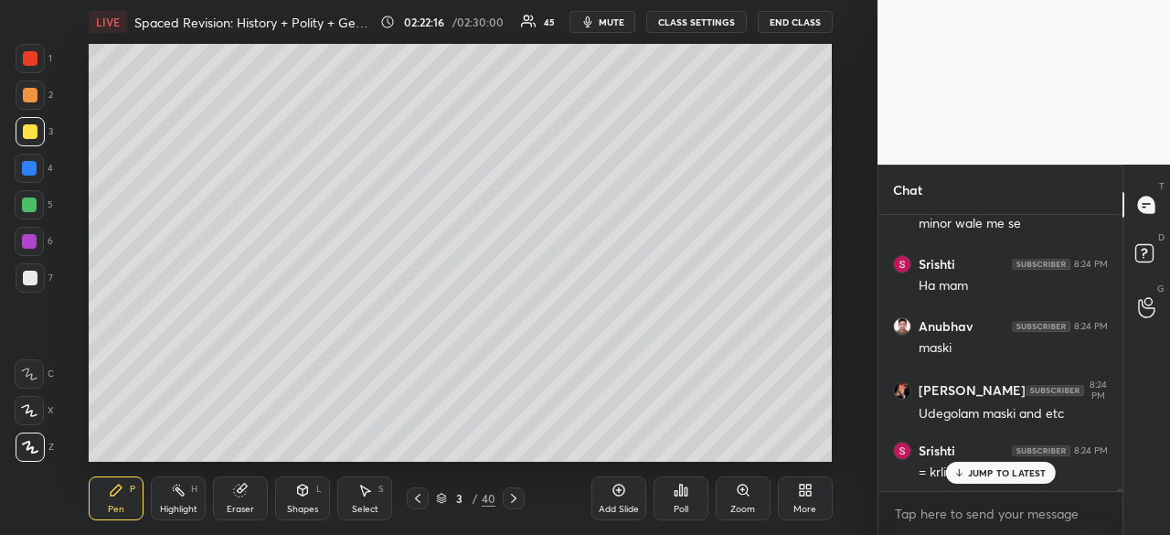
click at [26, 171] on div at bounding box center [29, 168] width 15 height 15
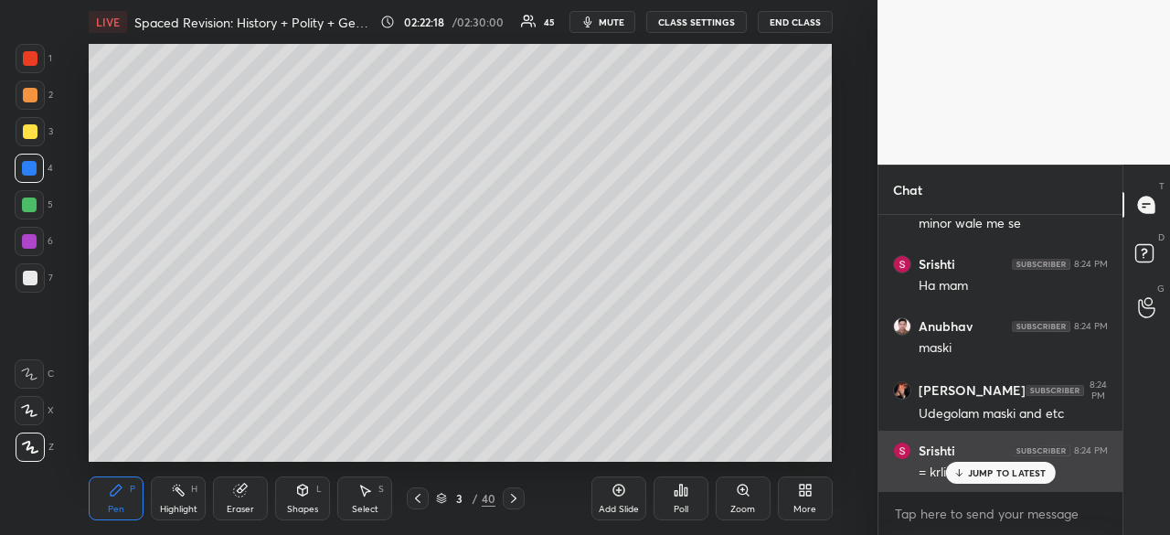
click at [983, 470] on p "JUMP TO LATEST" at bounding box center [1007, 472] width 79 height 11
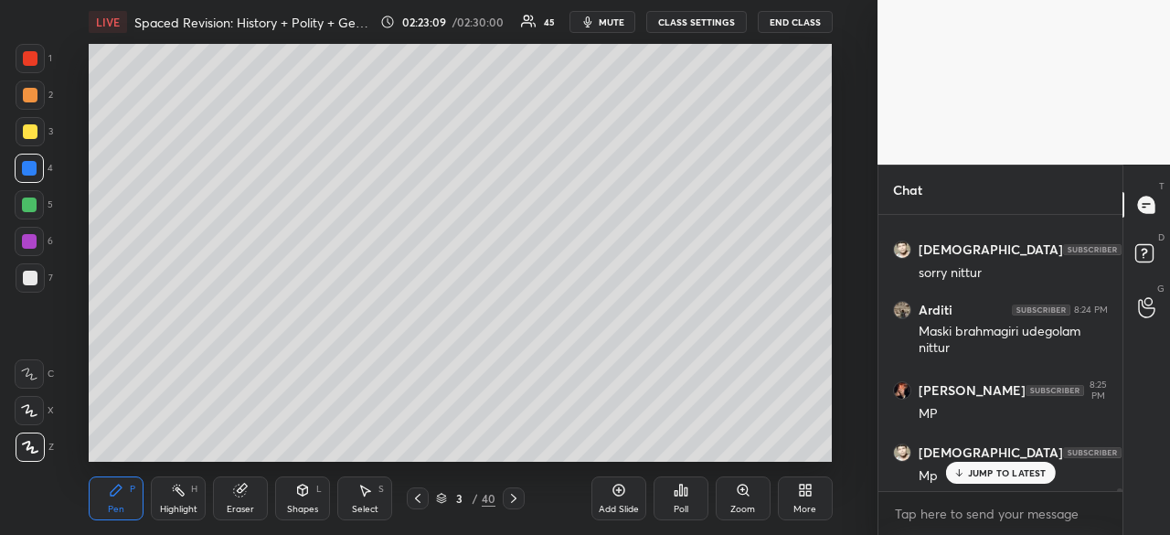
scroll to position [30043, 0]
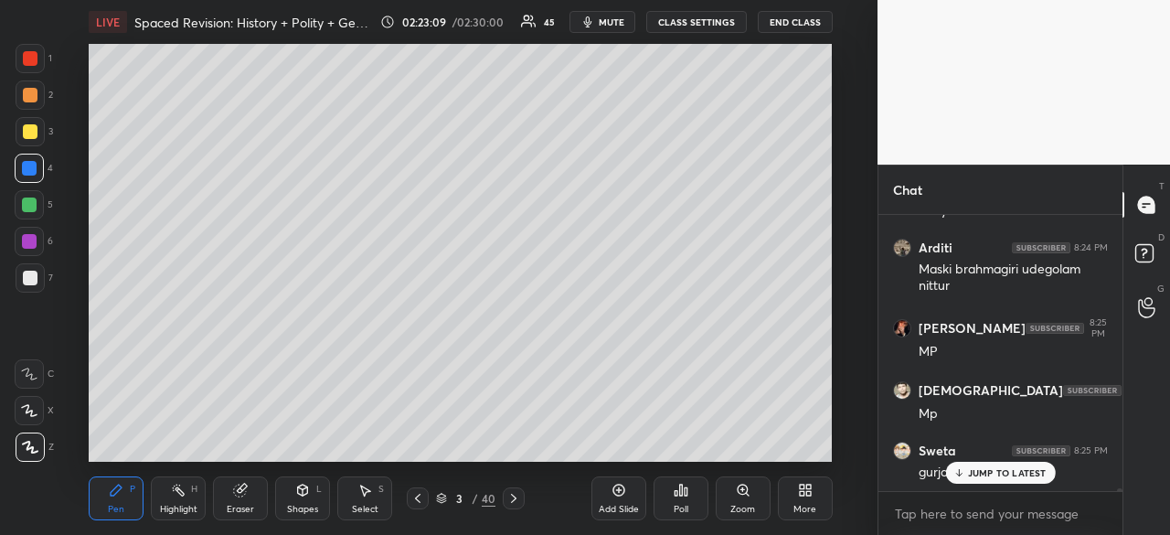
click at [1011, 471] on p "JUMP TO LATEST" at bounding box center [1007, 472] width 79 height 11
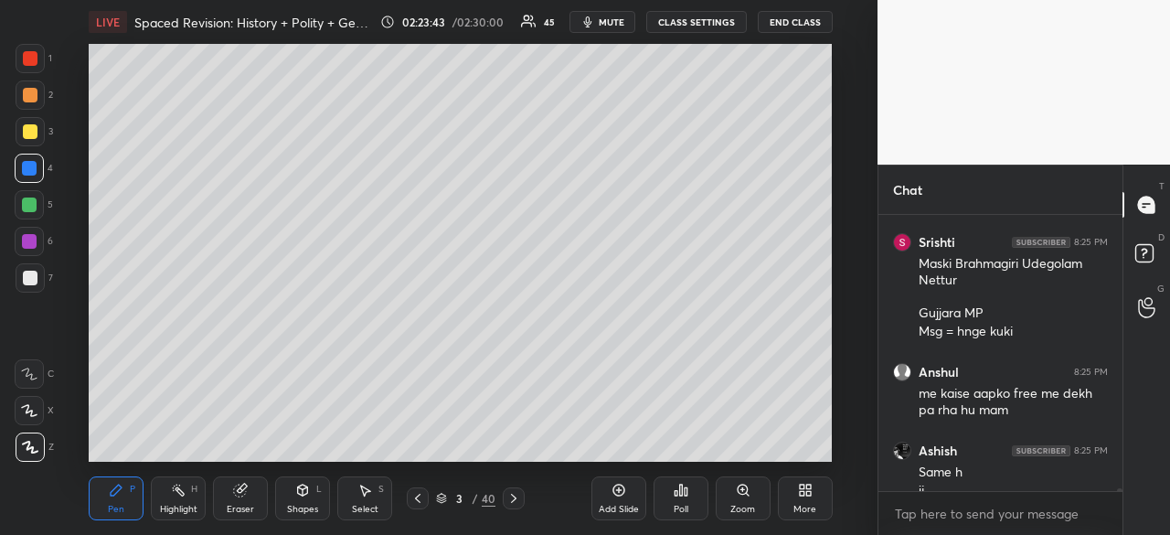
scroll to position [30597, 0]
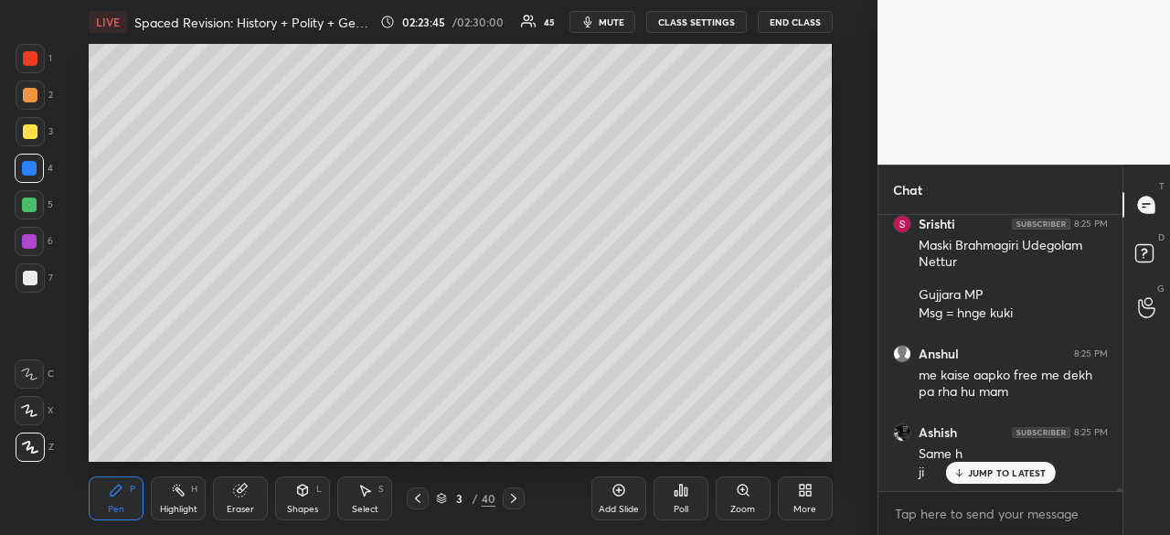
click at [27, 283] on div at bounding box center [30, 278] width 15 height 15
click at [31, 58] on div at bounding box center [30, 58] width 15 height 15
click at [618, 491] on icon at bounding box center [618, 490] width 15 height 15
click at [35, 271] on div at bounding box center [30, 278] width 15 height 15
click at [302, 492] on icon at bounding box center [303, 489] width 10 height 11
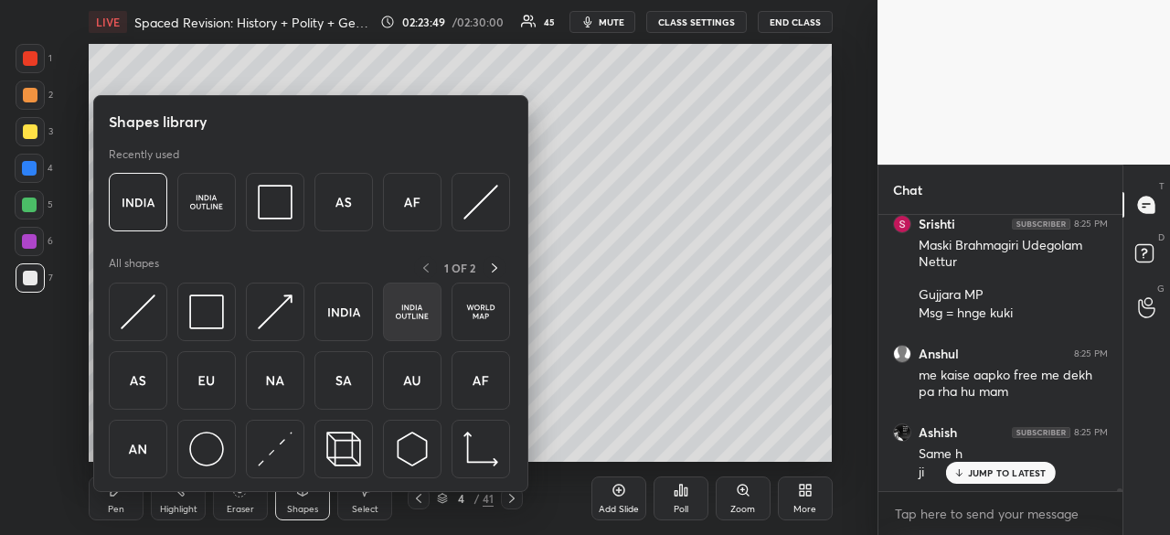
scroll to position [30659, 0]
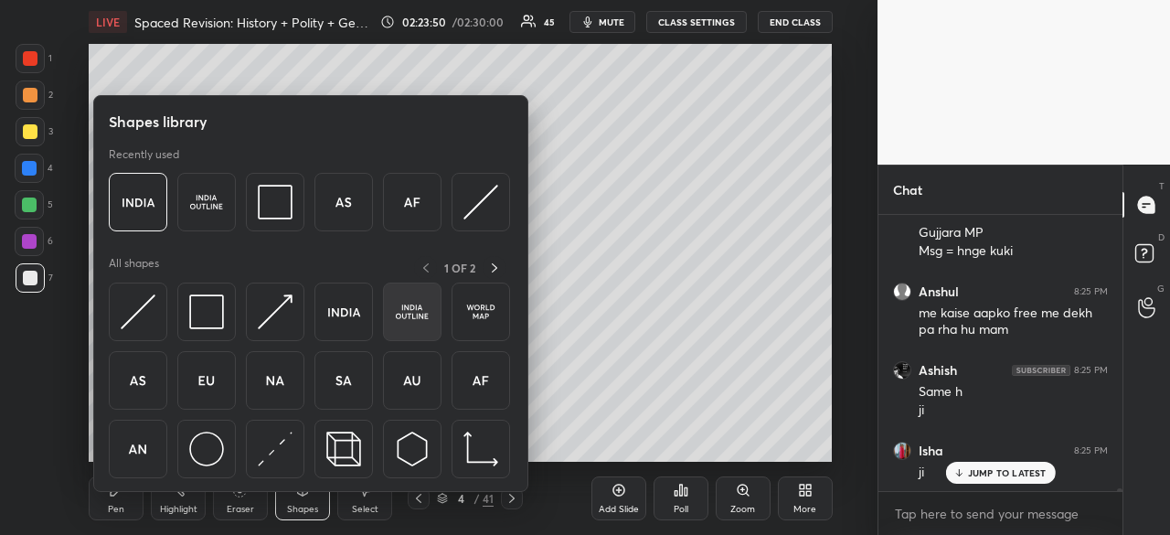
click at [406, 312] on img at bounding box center [412, 311] width 35 height 35
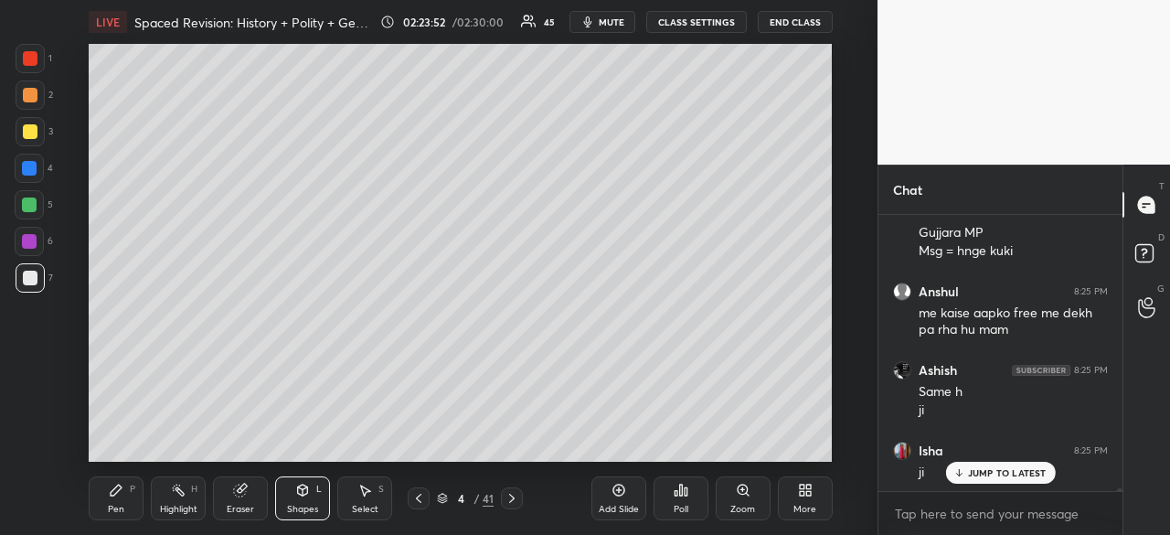
click at [302, 494] on icon at bounding box center [303, 489] width 10 height 11
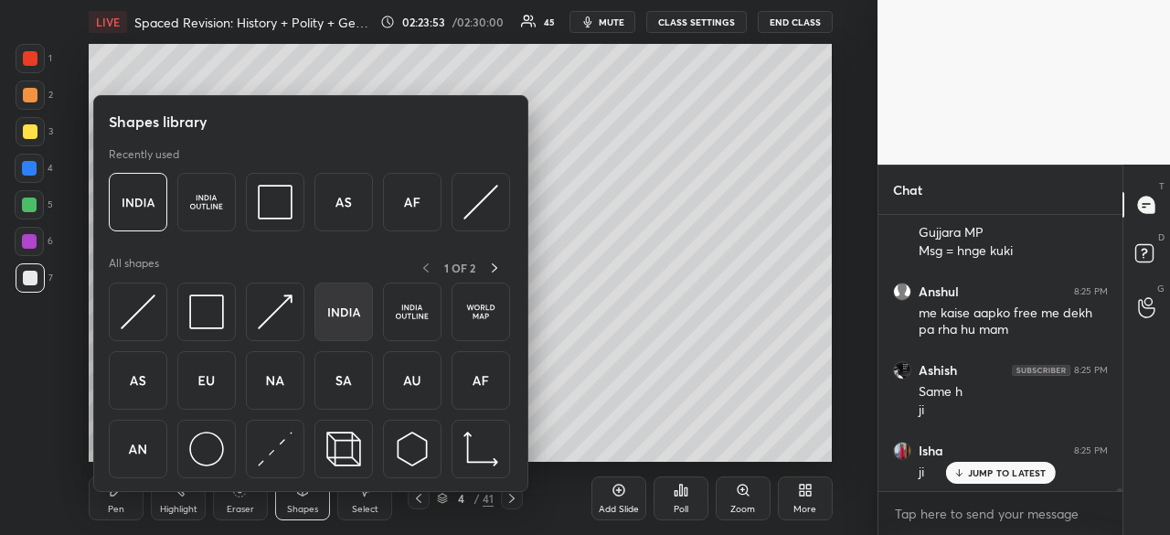
click at [341, 317] on img at bounding box center [343, 311] width 35 height 35
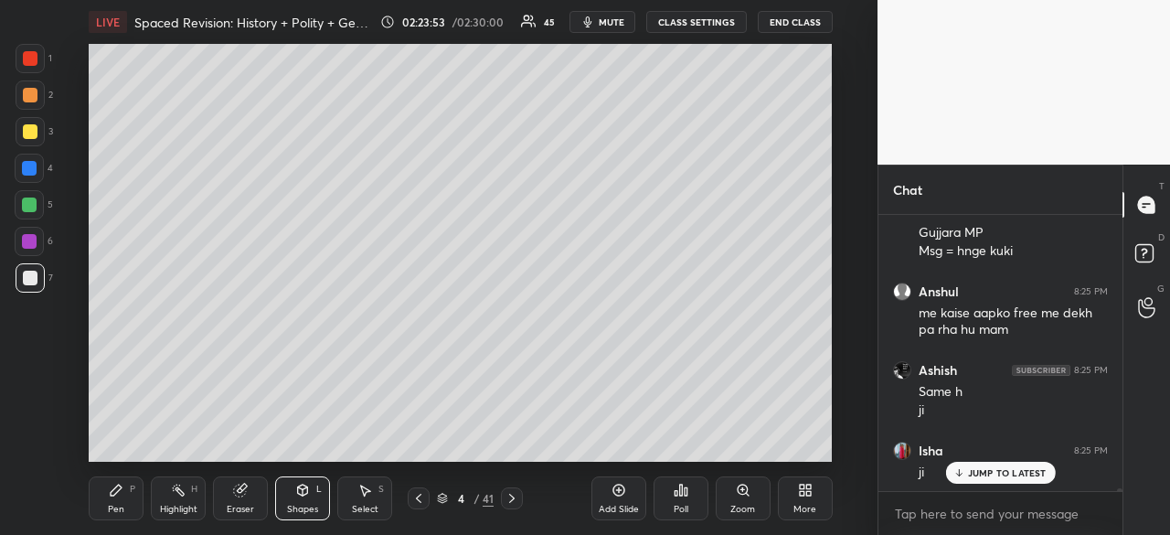
click at [29, 271] on div at bounding box center [30, 278] width 15 height 15
click at [24, 128] on div at bounding box center [30, 131] width 15 height 15
click at [125, 505] on div "Pen P" at bounding box center [116, 498] width 55 height 44
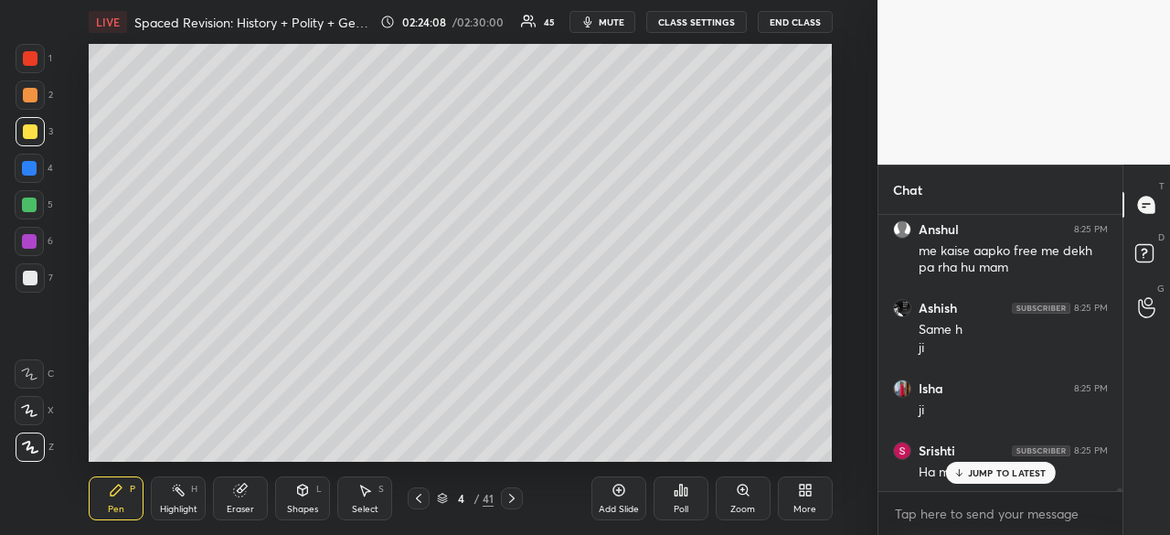
click at [27, 276] on div at bounding box center [30, 278] width 15 height 15
click at [23, 133] on div at bounding box center [30, 131] width 15 height 15
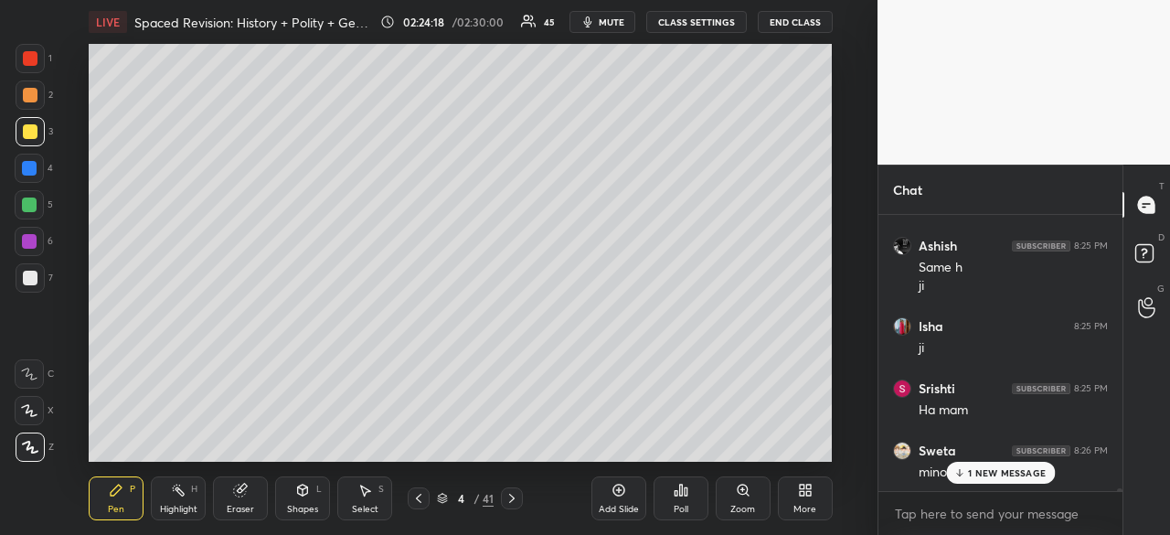
scroll to position [30846, 0]
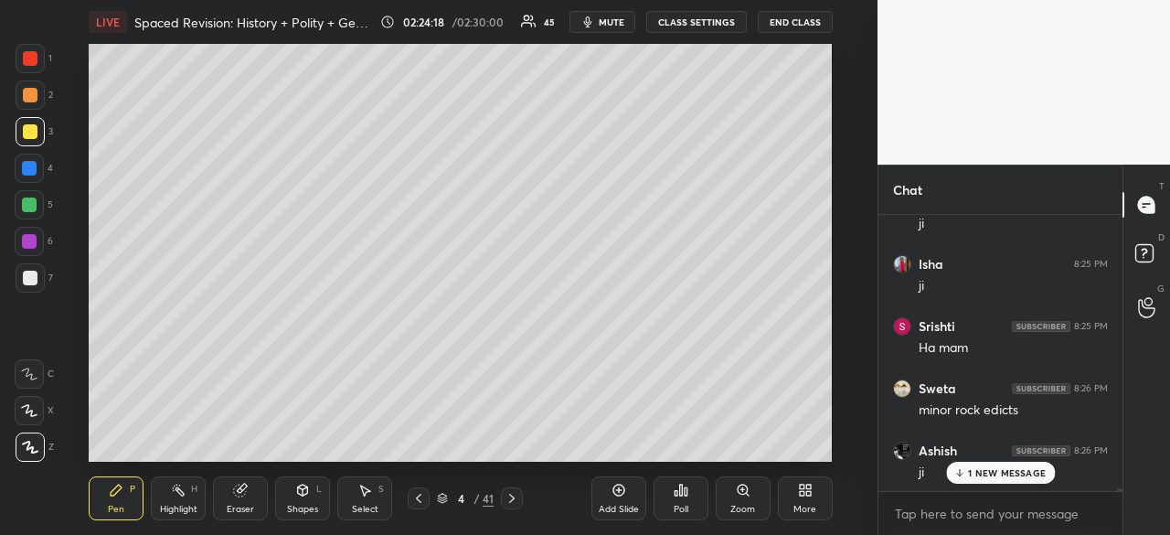
click at [985, 473] on p "1 NEW MESSAGE" at bounding box center [1007, 472] width 78 height 11
click at [417, 499] on icon at bounding box center [418, 498] width 5 height 9
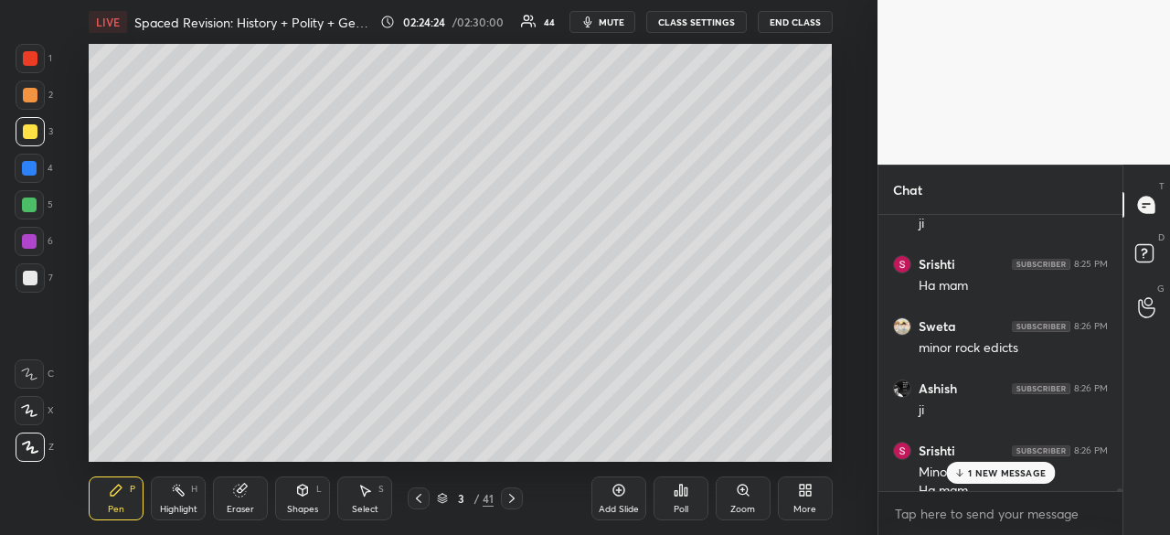
scroll to position [30926, 0]
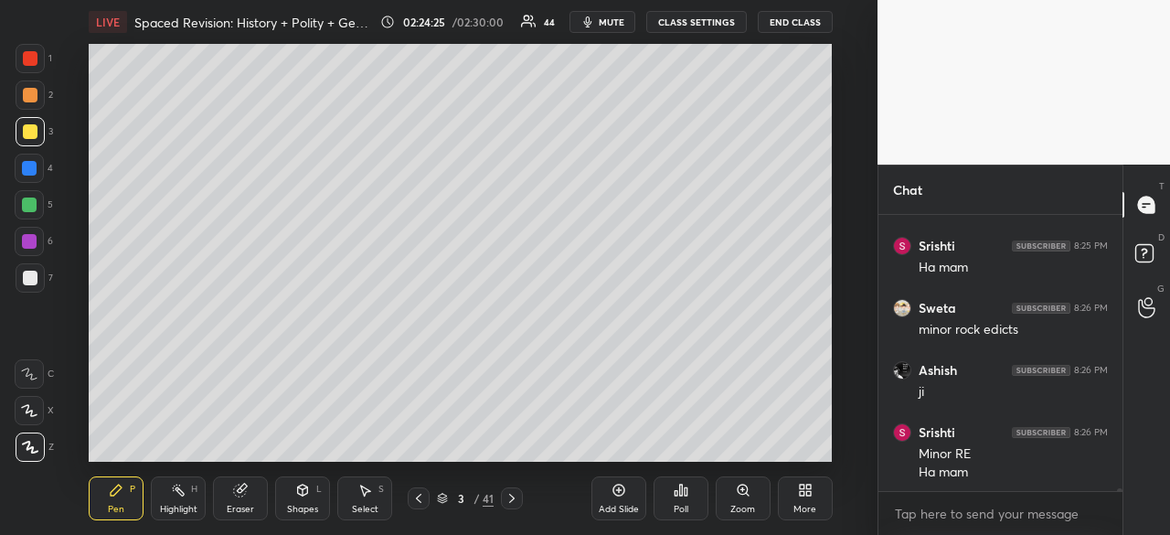
click at [515, 502] on icon at bounding box center [511, 498] width 15 height 15
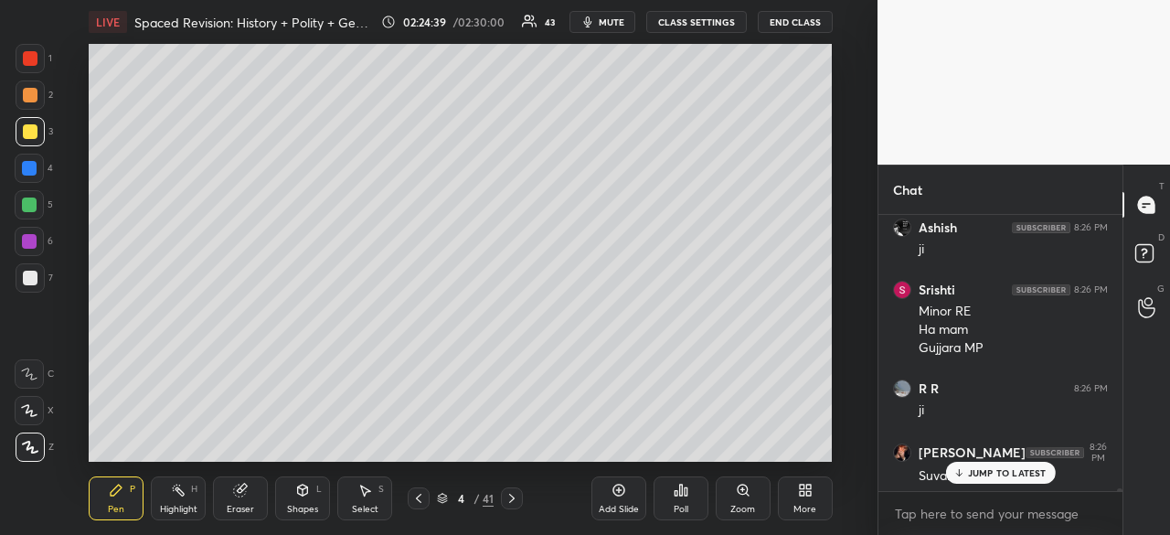
scroll to position [31164, 0]
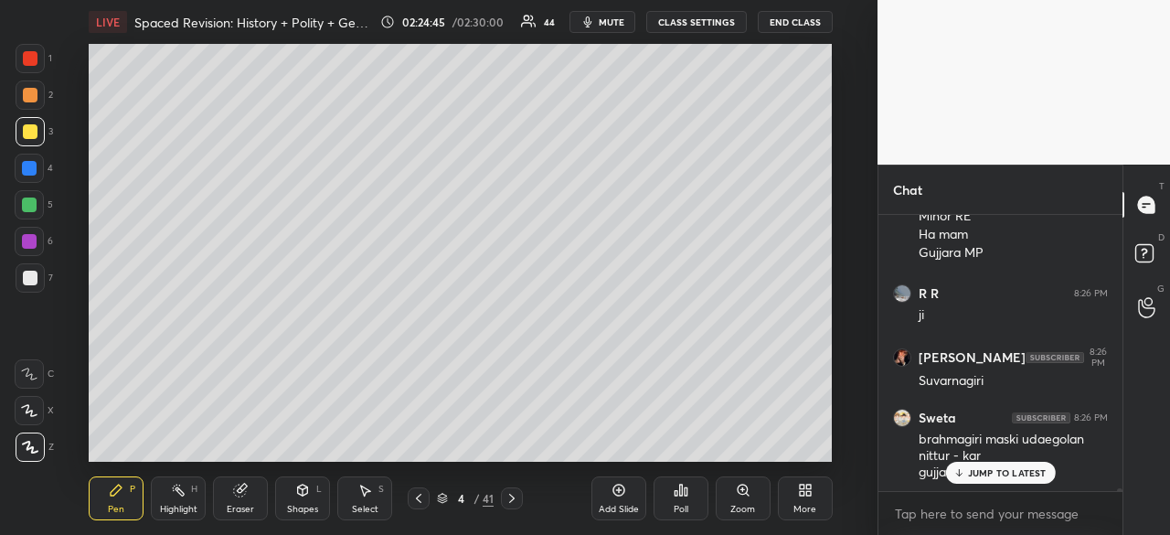
click at [1008, 469] on p "JUMP TO LATEST" at bounding box center [1007, 472] width 79 height 11
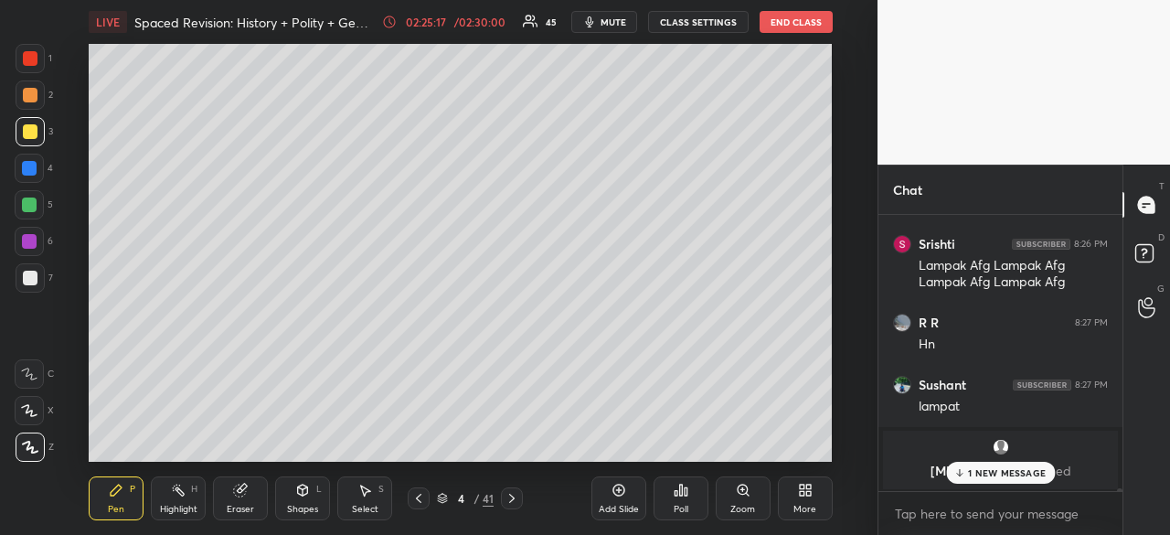
scroll to position [31573, 0]
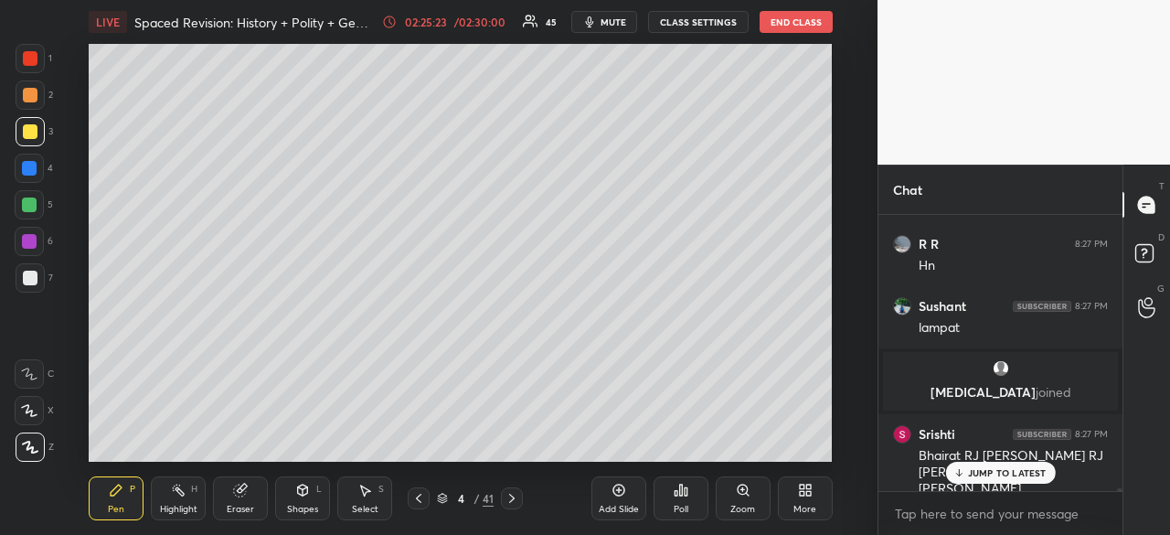
click at [1004, 472] on p "JUMP TO LATEST" at bounding box center [1007, 472] width 79 height 11
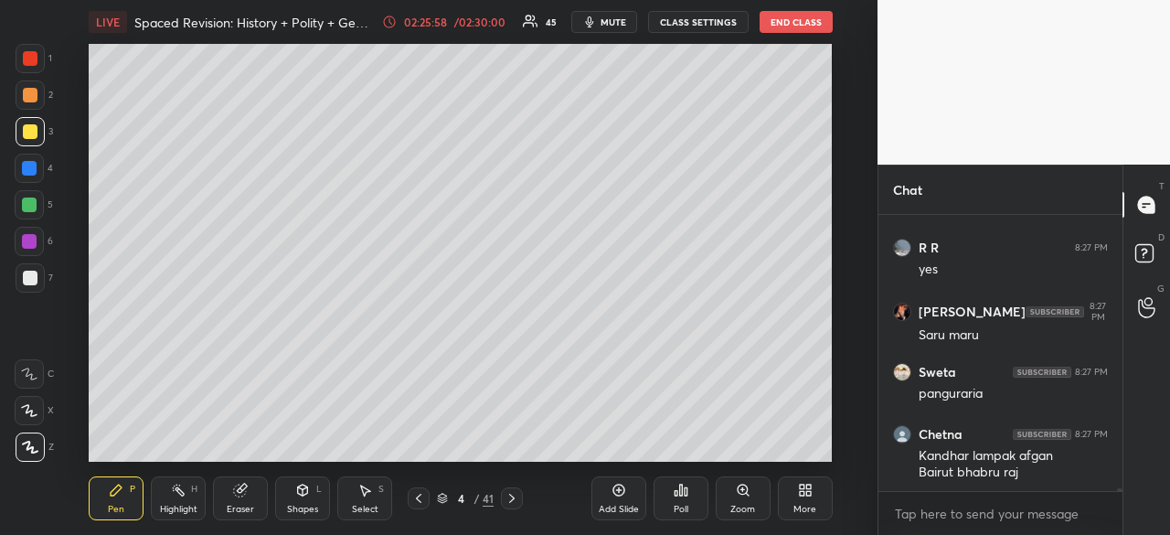
scroll to position [32025, 0]
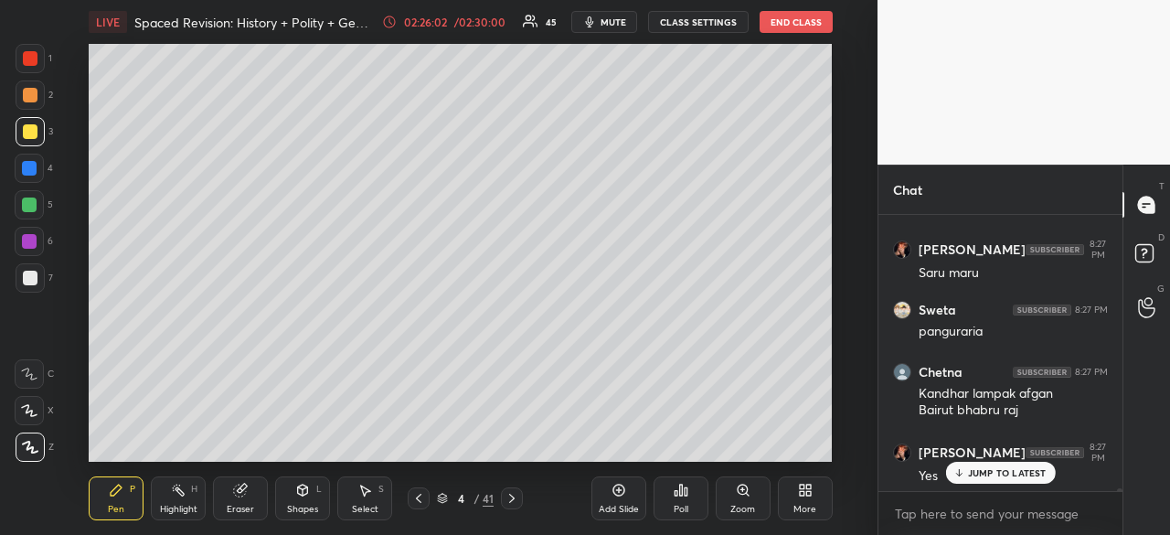
click at [31, 204] on div at bounding box center [29, 204] width 15 height 15
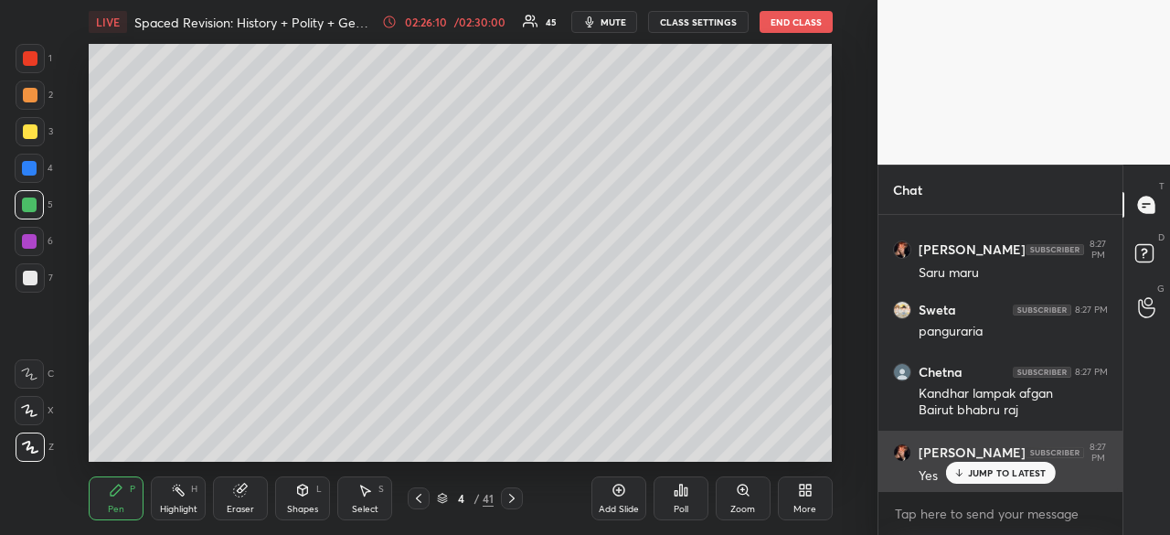
click at [1016, 472] on p "JUMP TO LATEST" at bounding box center [1007, 472] width 79 height 11
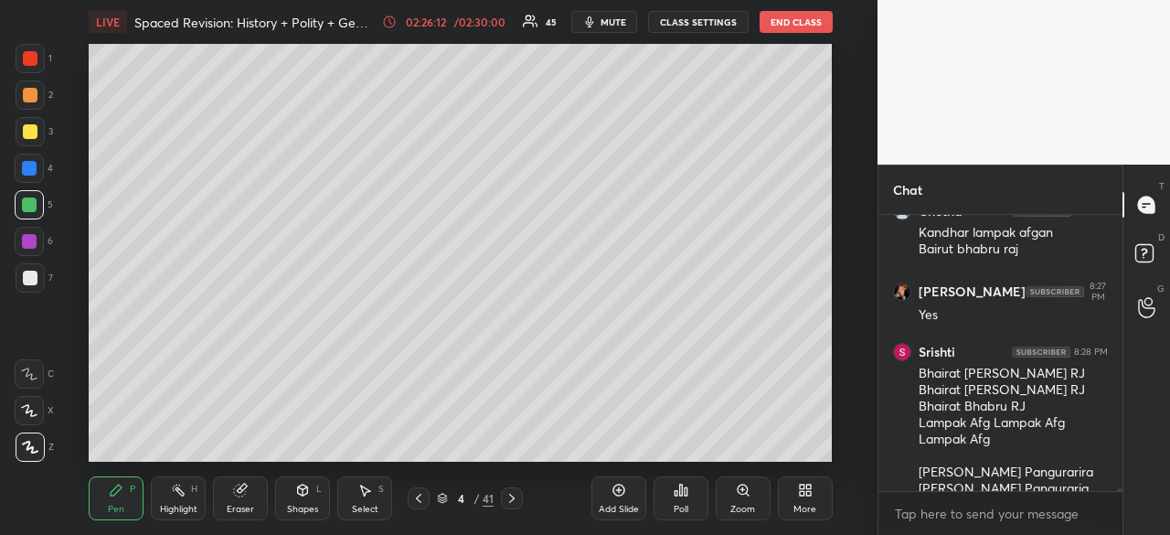
scroll to position [32248, 0]
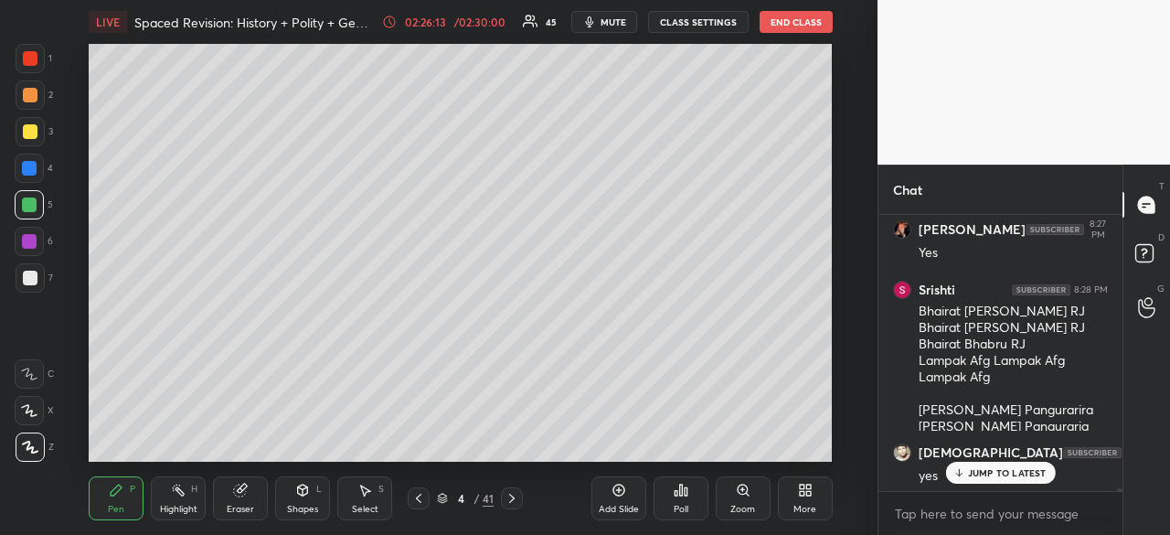
click at [1000, 471] on p "JUMP TO LATEST" at bounding box center [1007, 472] width 79 height 11
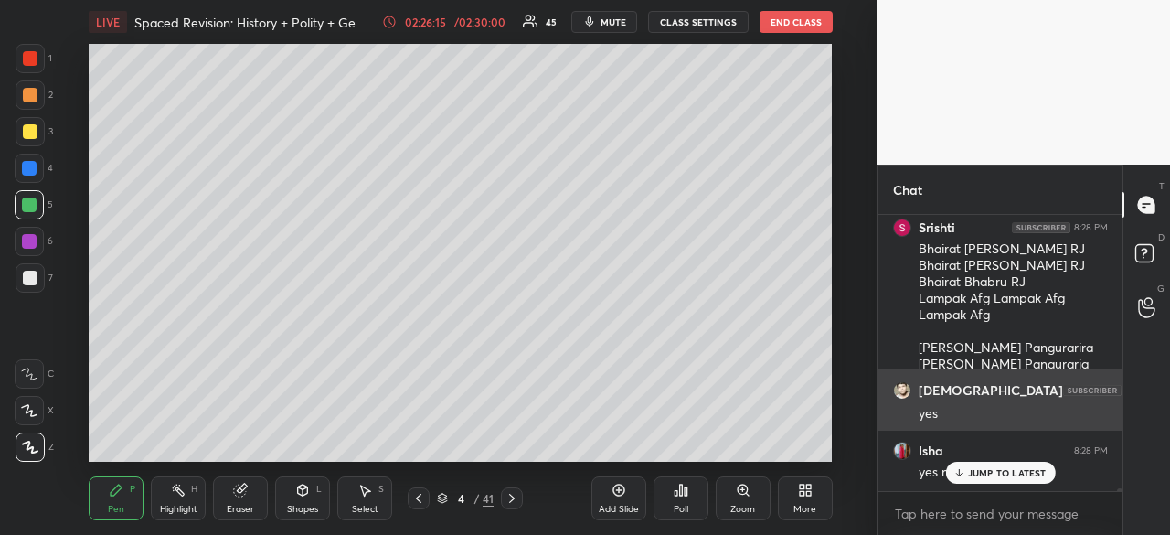
scroll to position [32372, 0]
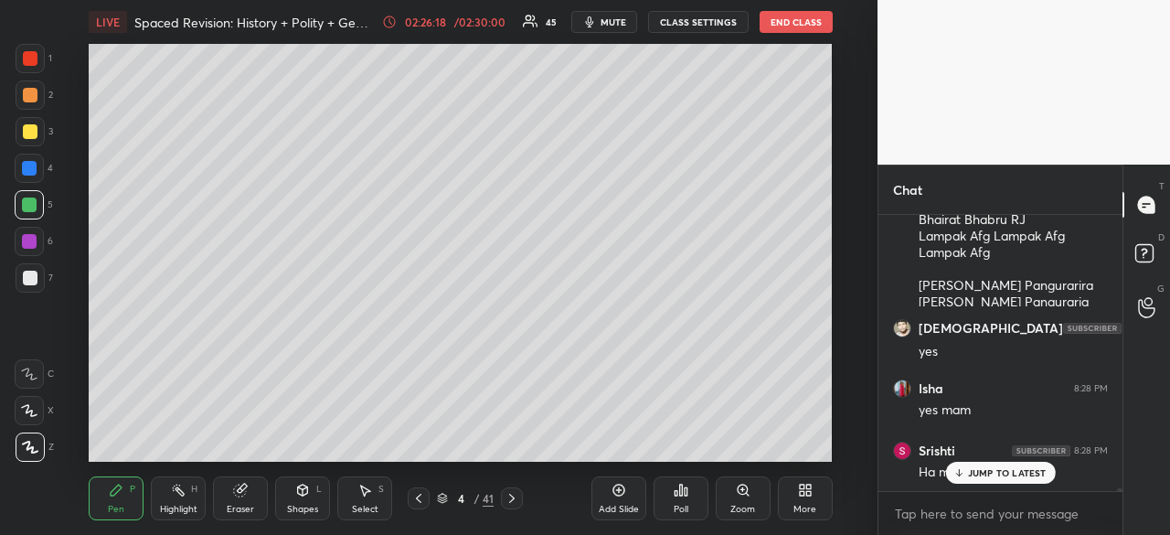
click at [1028, 473] on p "JUMP TO LATEST" at bounding box center [1007, 472] width 79 height 11
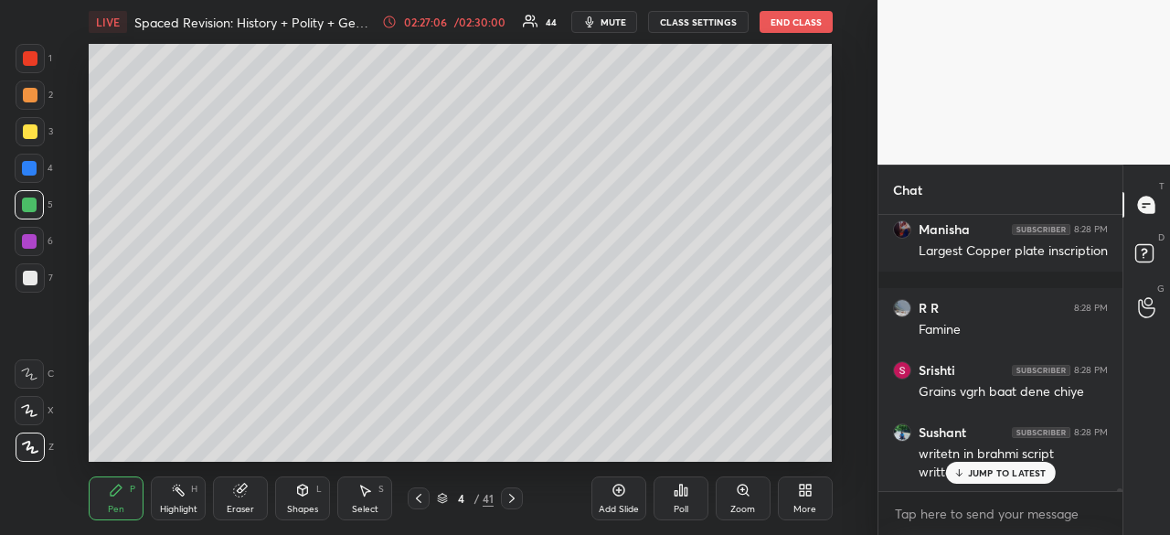
scroll to position [33109, 0]
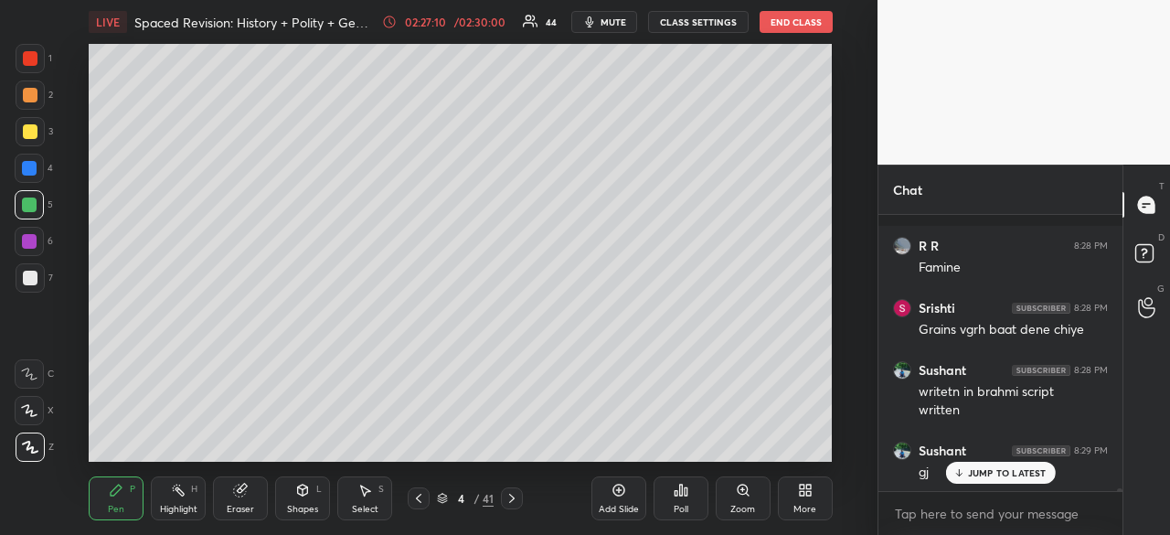
click at [33, 132] on div at bounding box center [30, 131] width 15 height 15
click at [31, 173] on div at bounding box center [29, 168] width 15 height 15
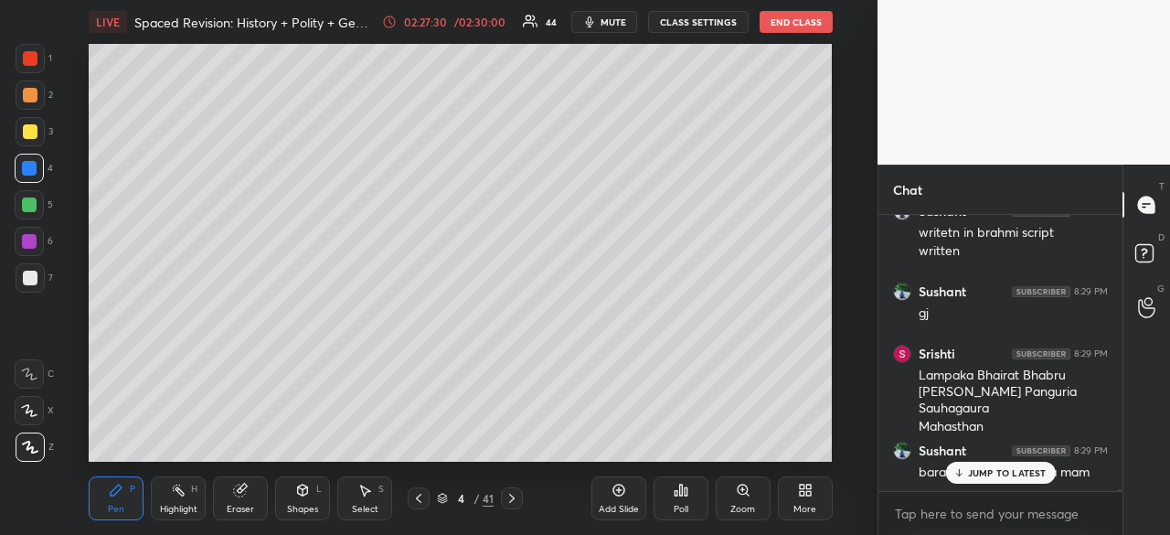
scroll to position [33462, 0]
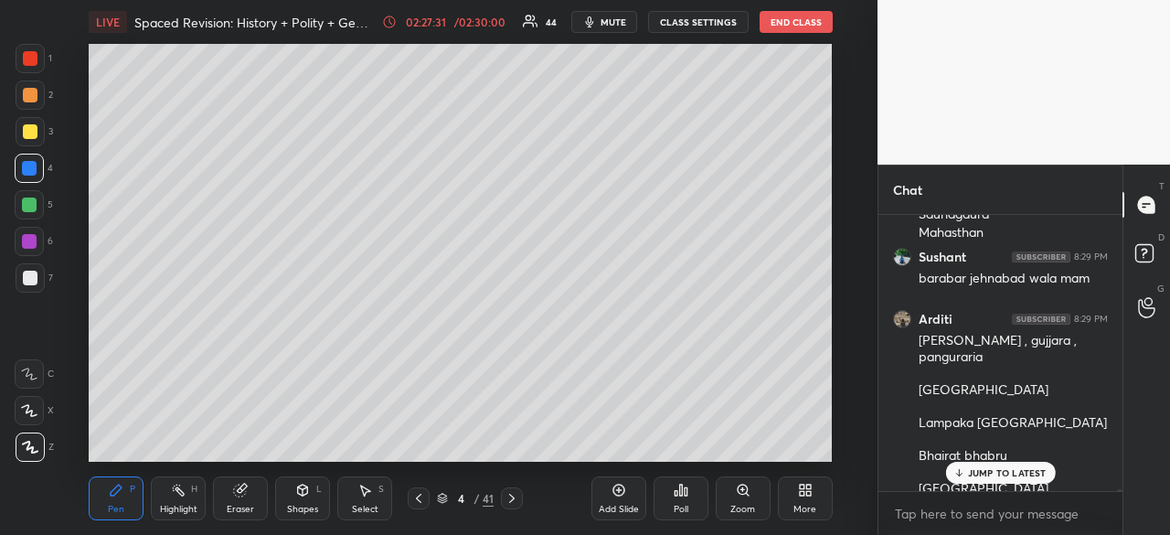
click at [25, 203] on div at bounding box center [29, 204] width 15 height 15
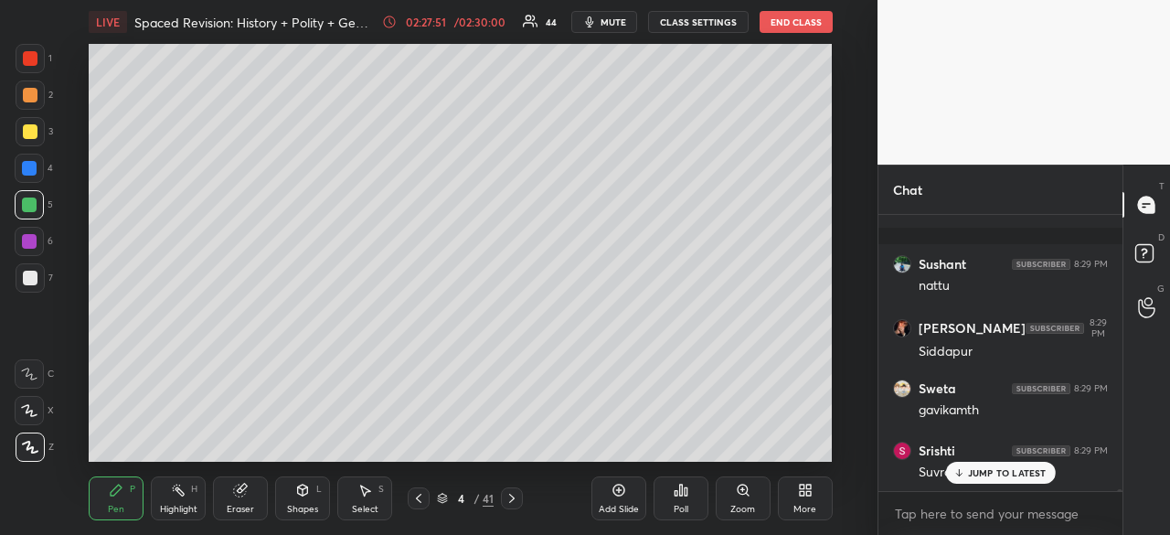
scroll to position [33913, 0]
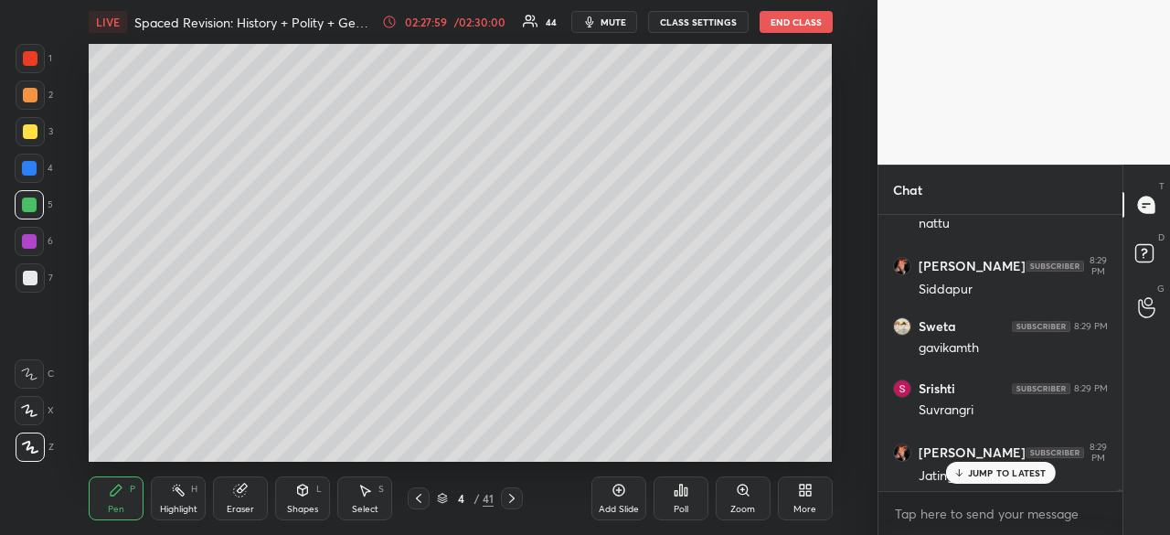
click at [25, 280] on div at bounding box center [30, 278] width 15 height 15
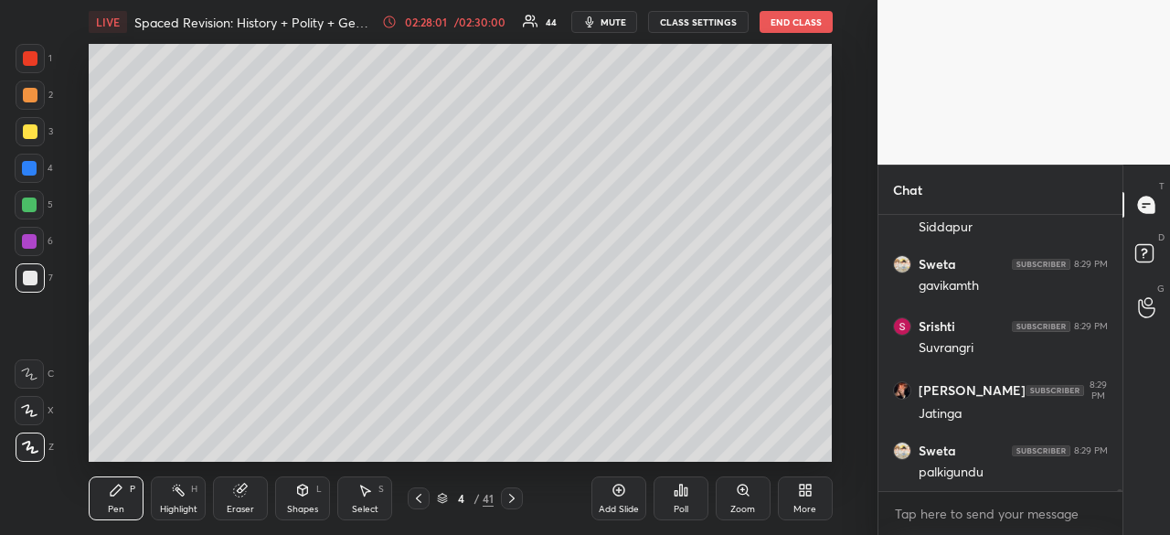
scroll to position [34037, 0]
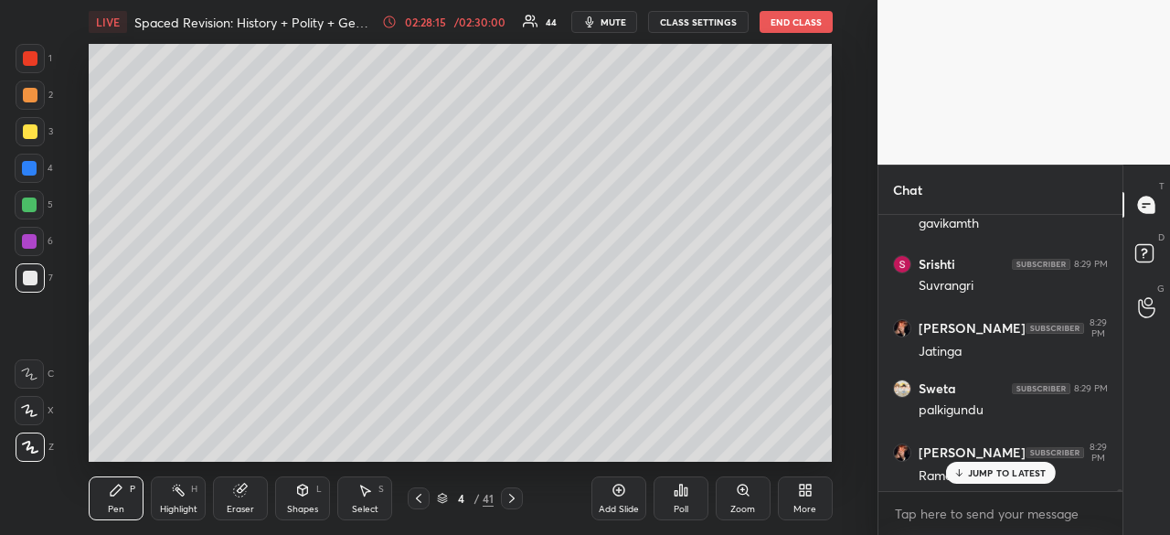
click at [980, 473] on p "JUMP TO LATEST" at bounding box center [1007, 472] width 79 height 11
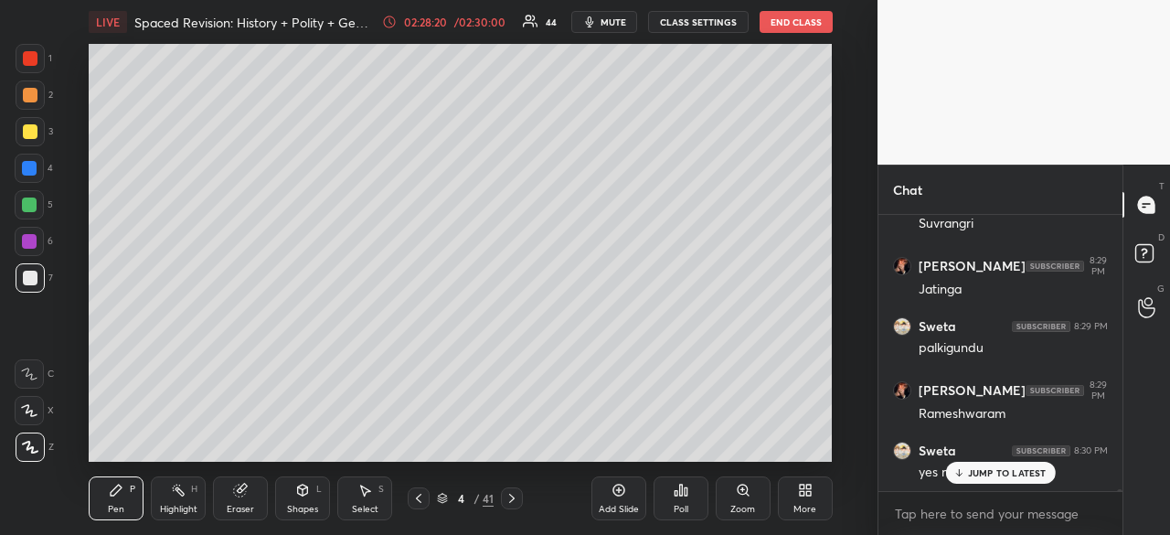
scroll to position [34118, 0]
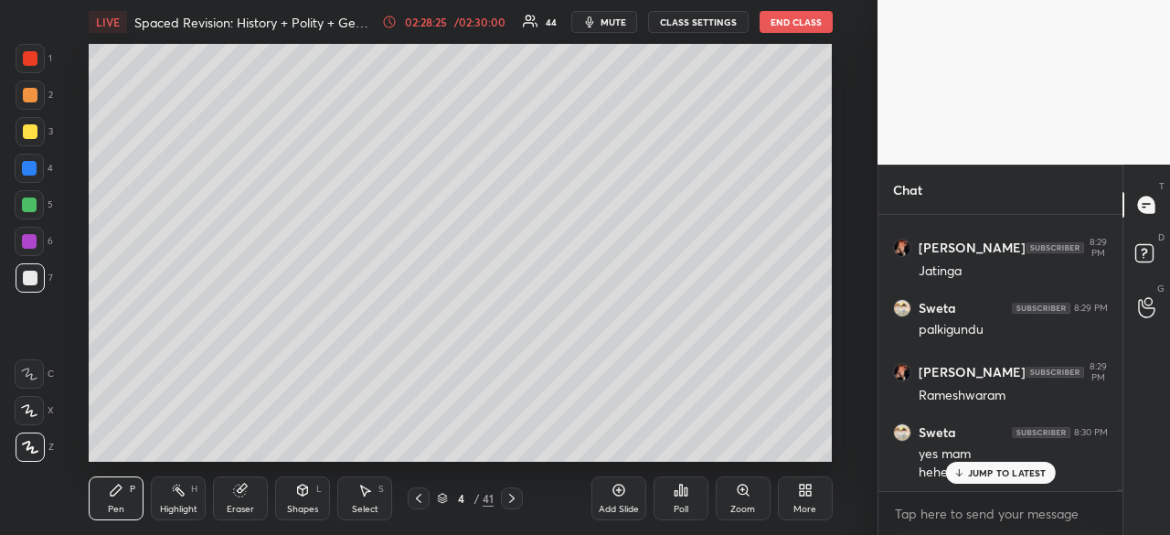
click at [28, 128] on div at bounding box center [30, 131] width 15 height 15
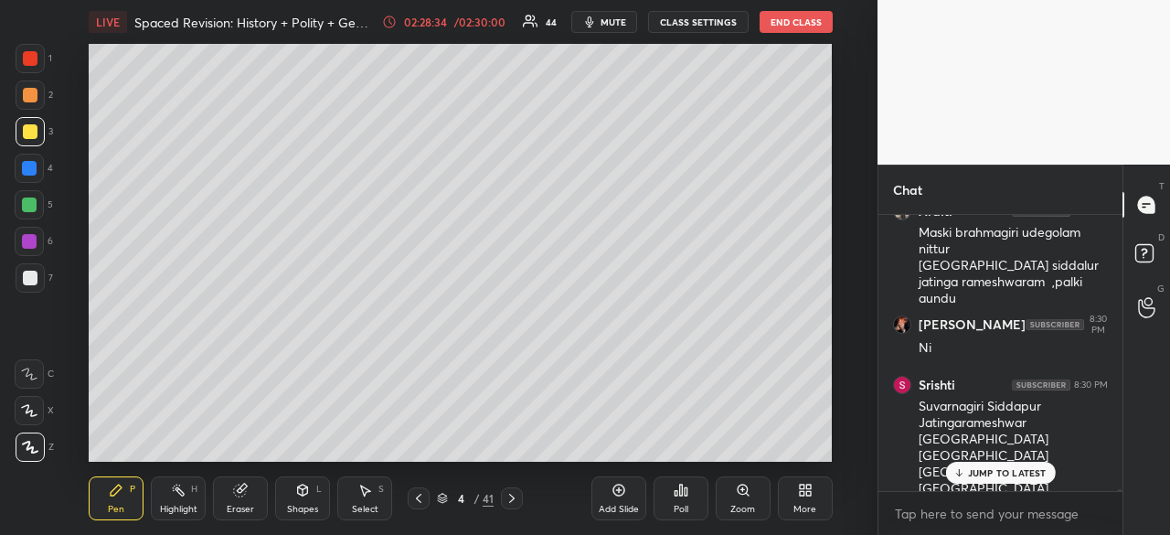
scroll to position [34560, 0]
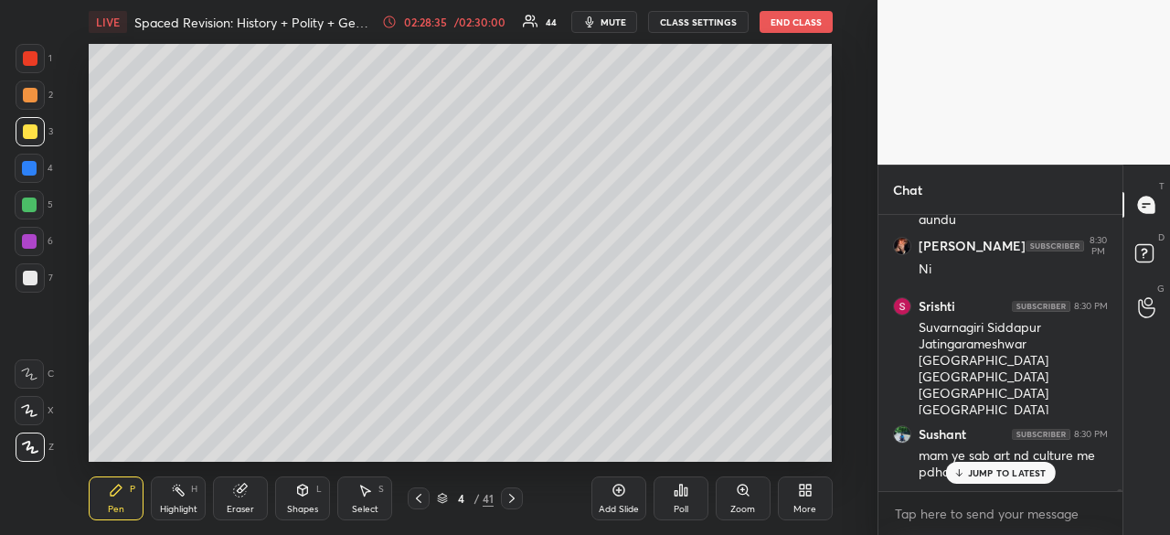
click at [991, 469] on p "JUMP TO LATEST" at bounding box center [1007, 472] width 79 height 11
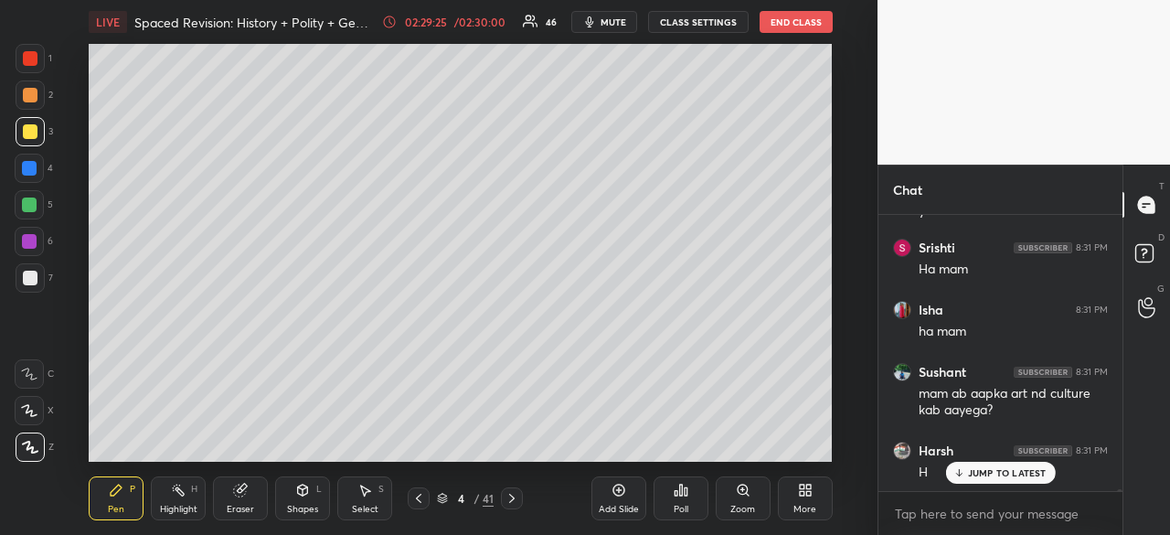
scroll to position [35922, 0]
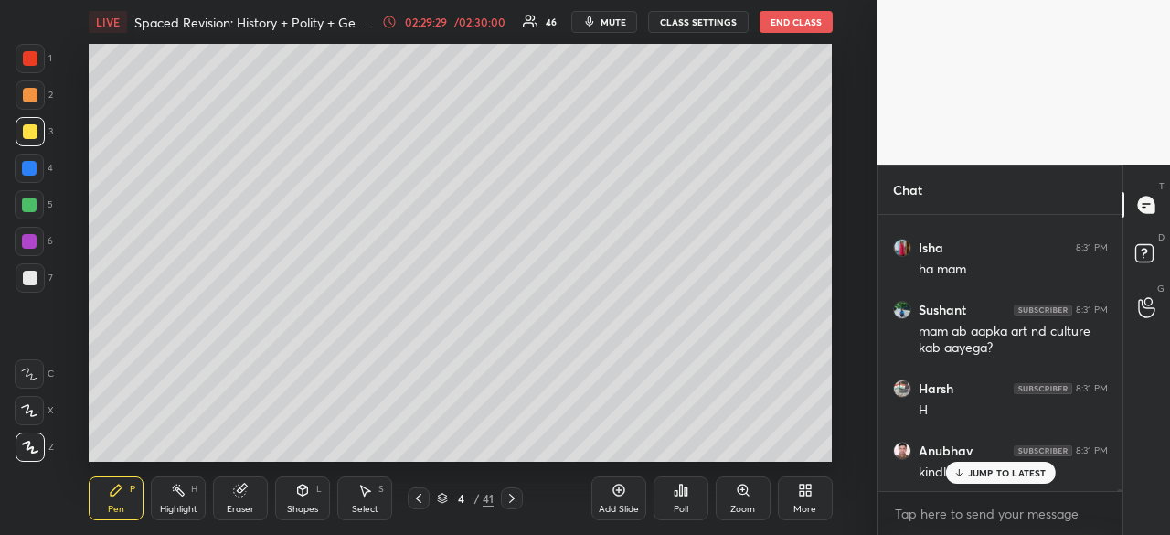
click at [982, 475] on p "JUMP TO LATEST" at bounding box center [1007, 472] width 79 height 11
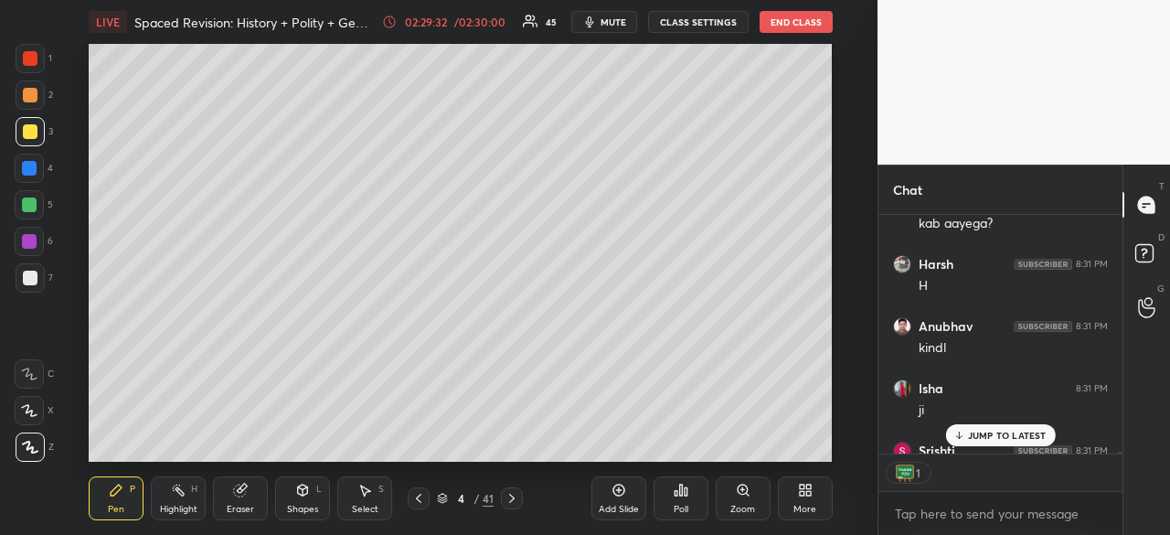
scroll to position [6, 5]
click at [445, 500] on icon at bounding box center [442, 498] width 11 height 11
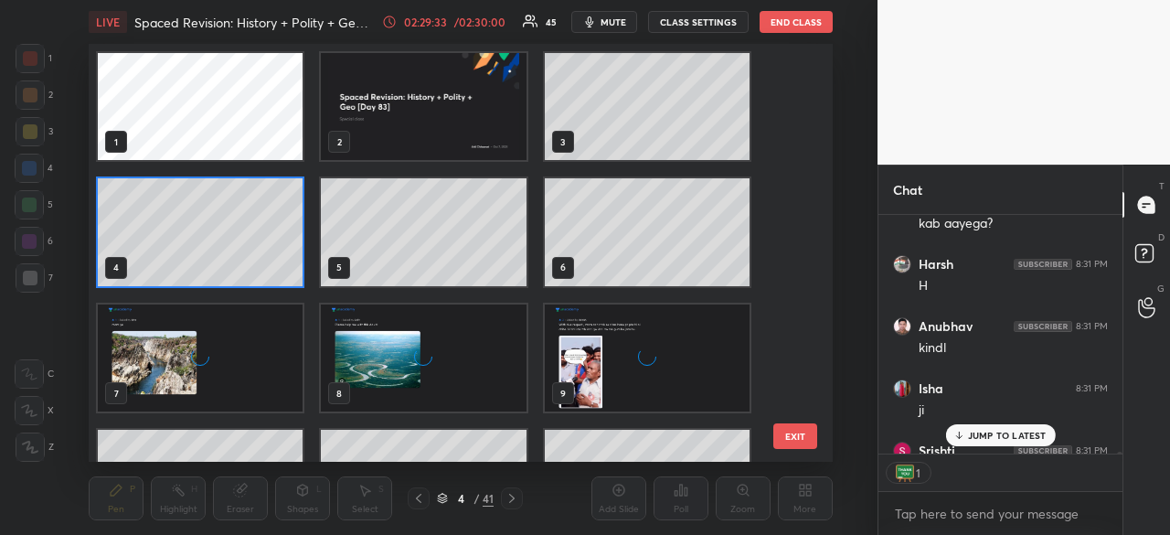
scroll to position [36147, 0]
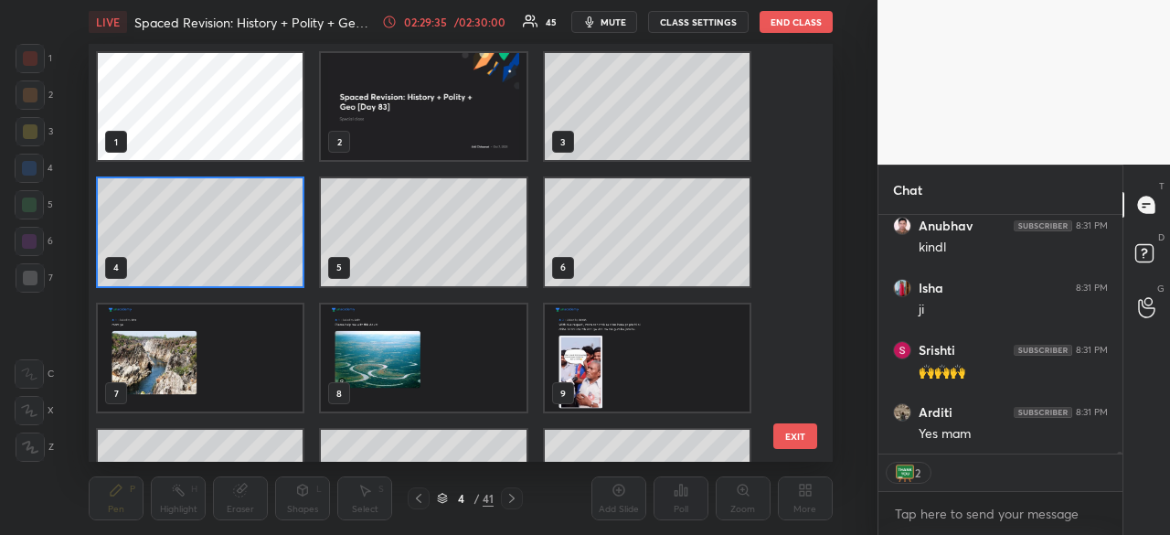
click at [473, 134] on img "grid" at bounding box center [424, 106] width 205 height 107
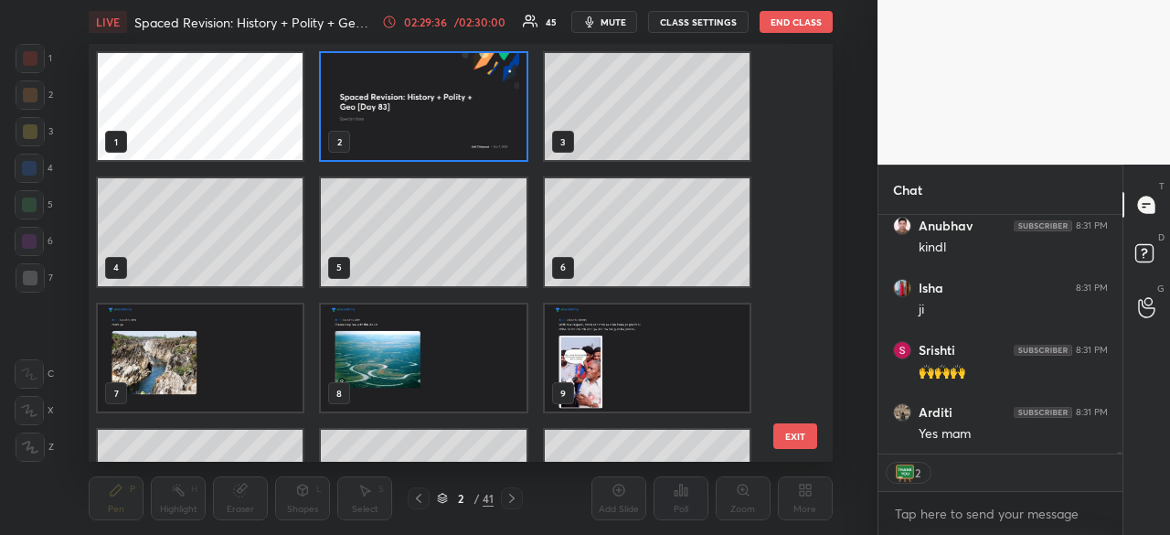
click at [444, 496] on icon at bounding box center [442, 498] width 11 height 11
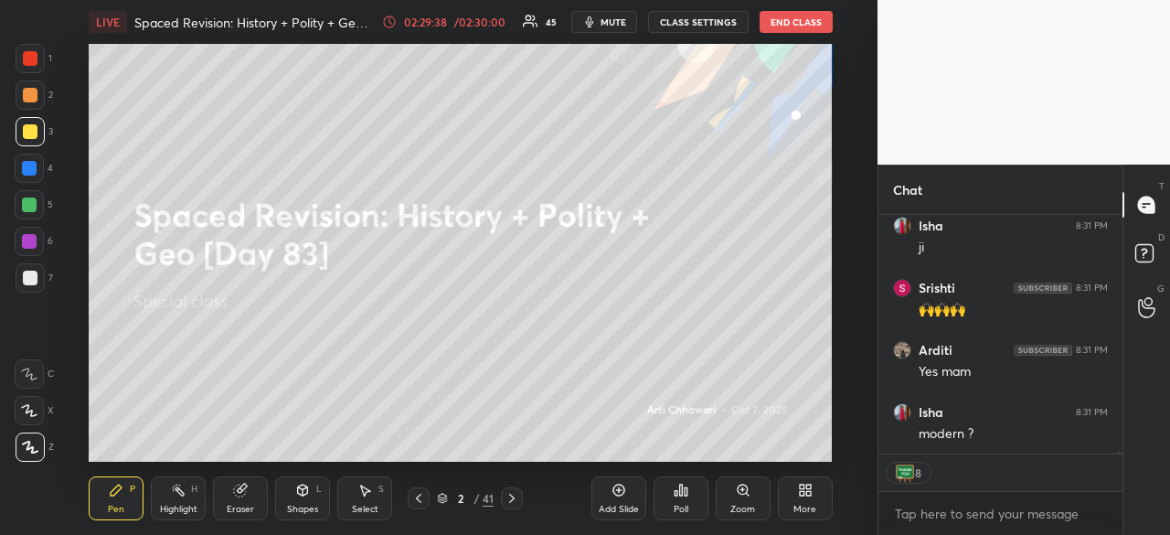
scroll to position [36287, 0]
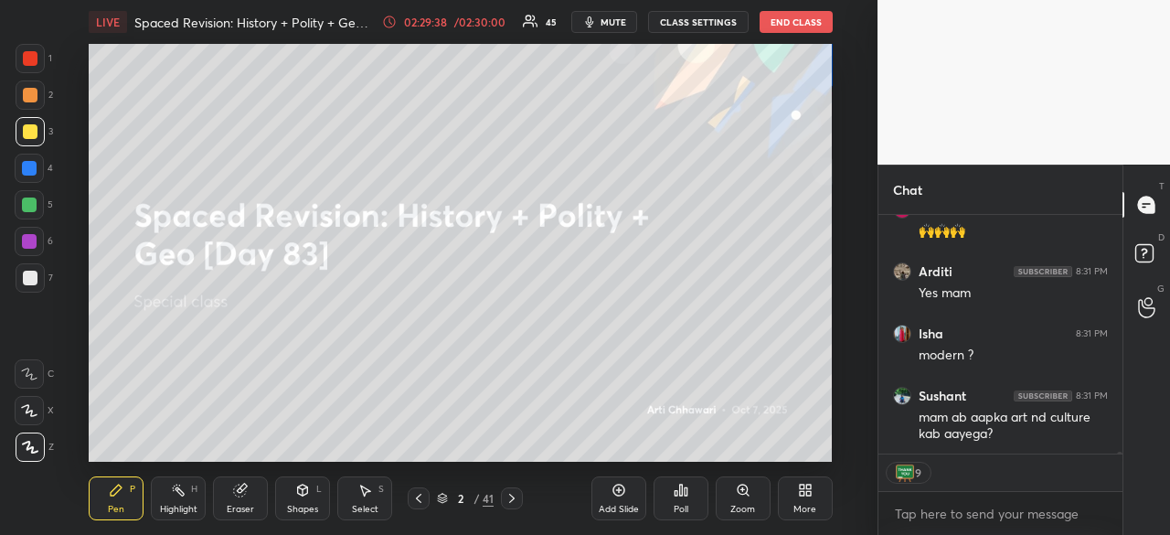
click at [621, 490] on icon at bounding box center [618, 490] width 15 height 15
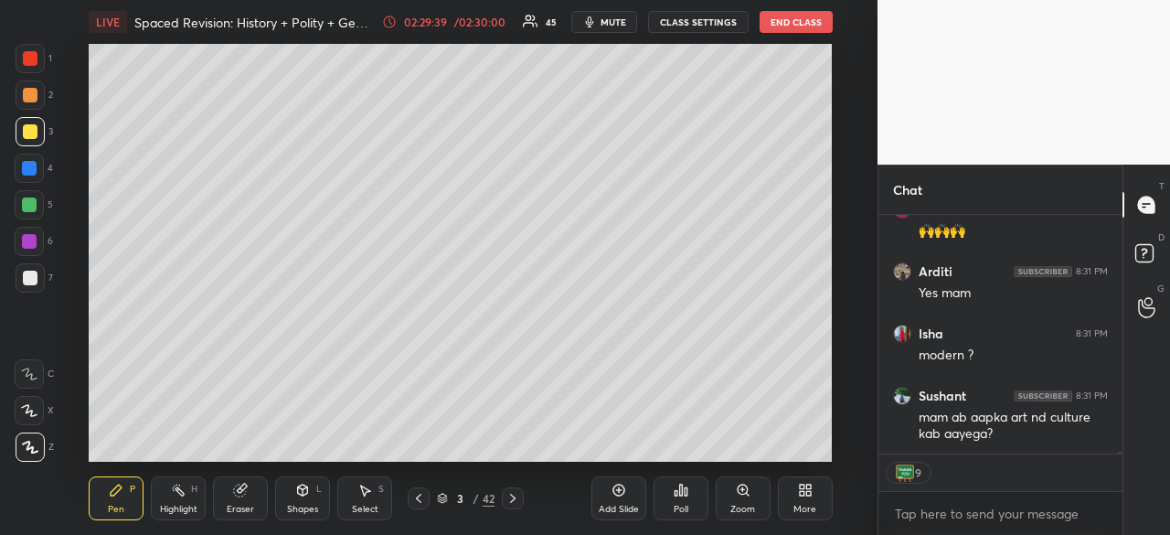
click at [35, 271] on div at bounding box center [30, 278] width 15 height 15
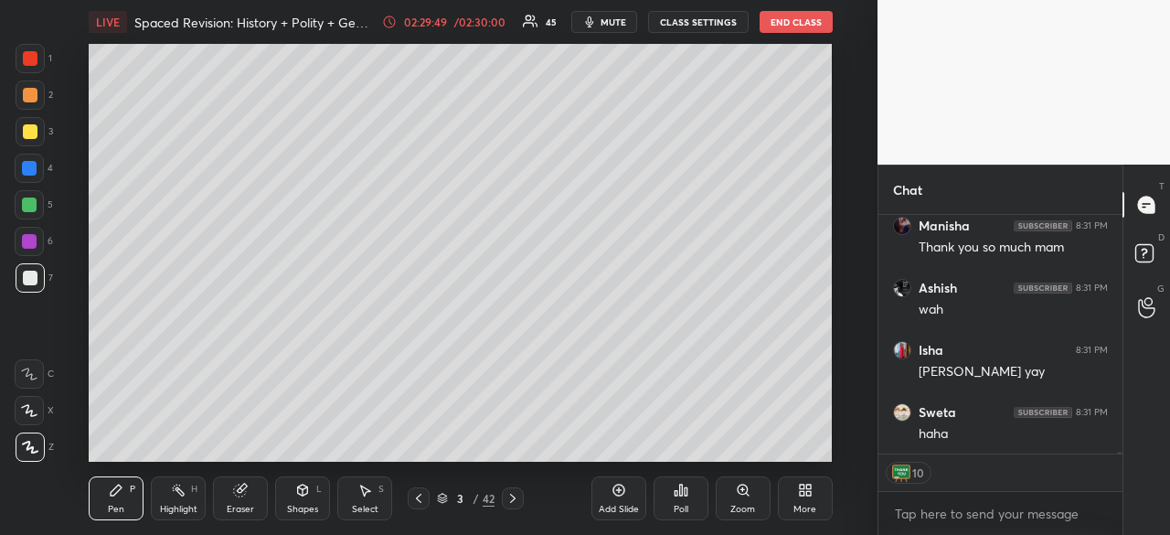
scroll to position [36818, 0]
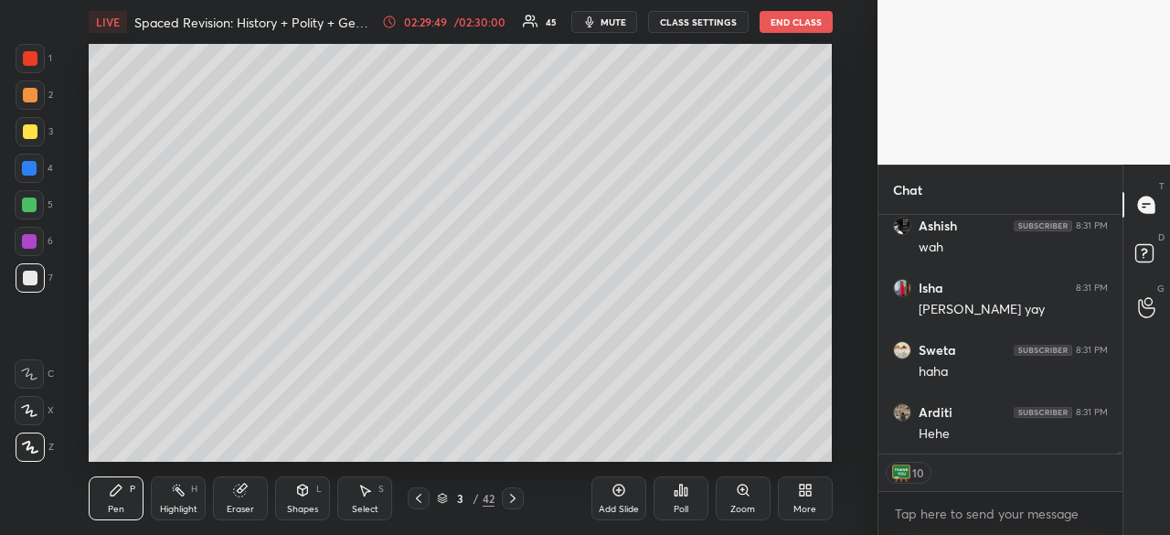
click at [415, 504] on icon at bounding box center [418, 498] width 15 height 15
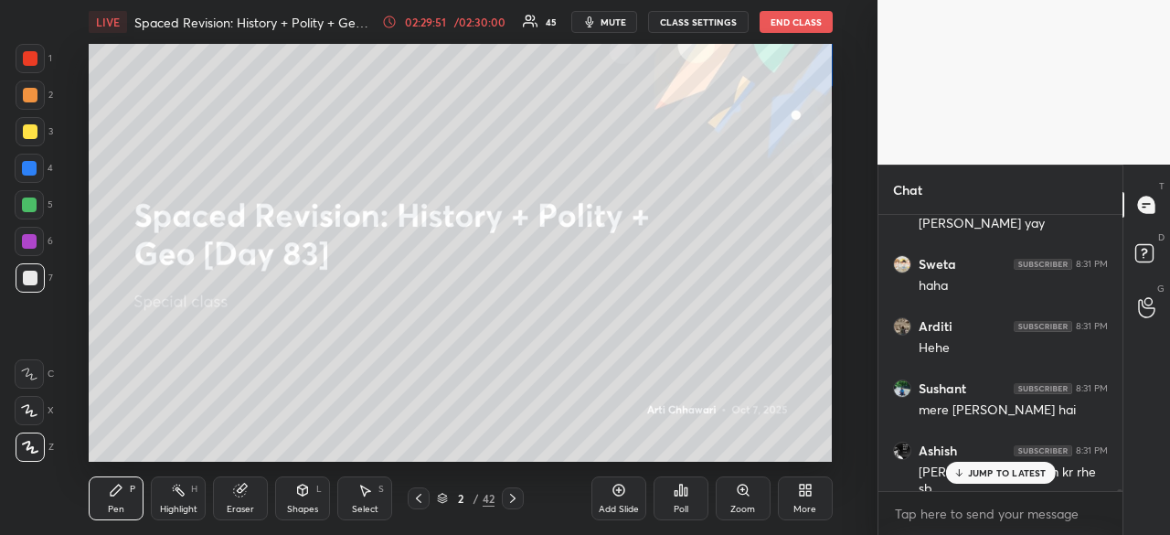
scroll to position [36966, 0]
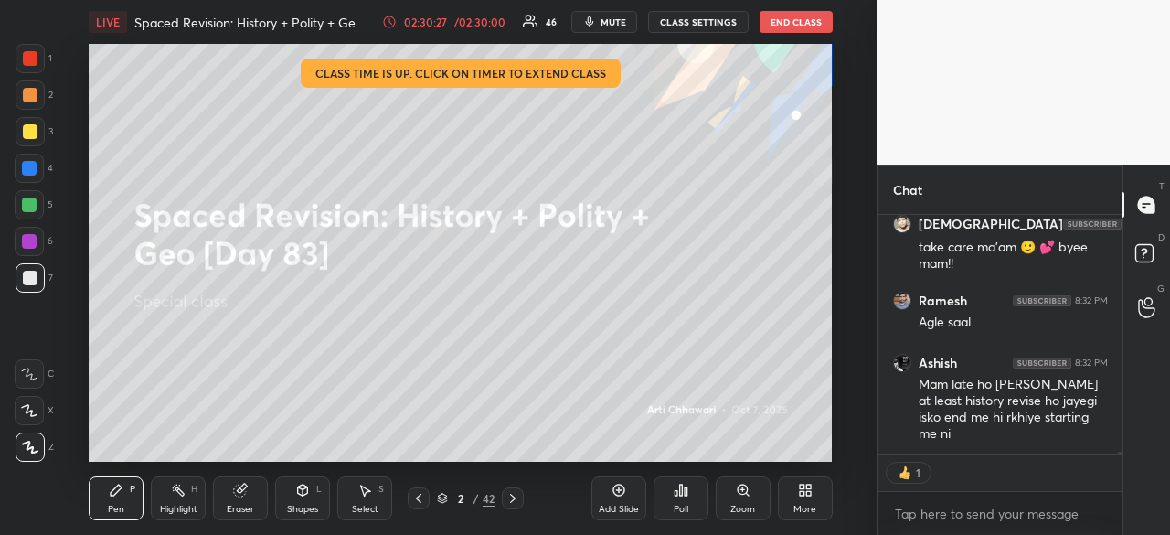
click at [30, 58] on div at bounding box center [30, 58] width 15 height 15
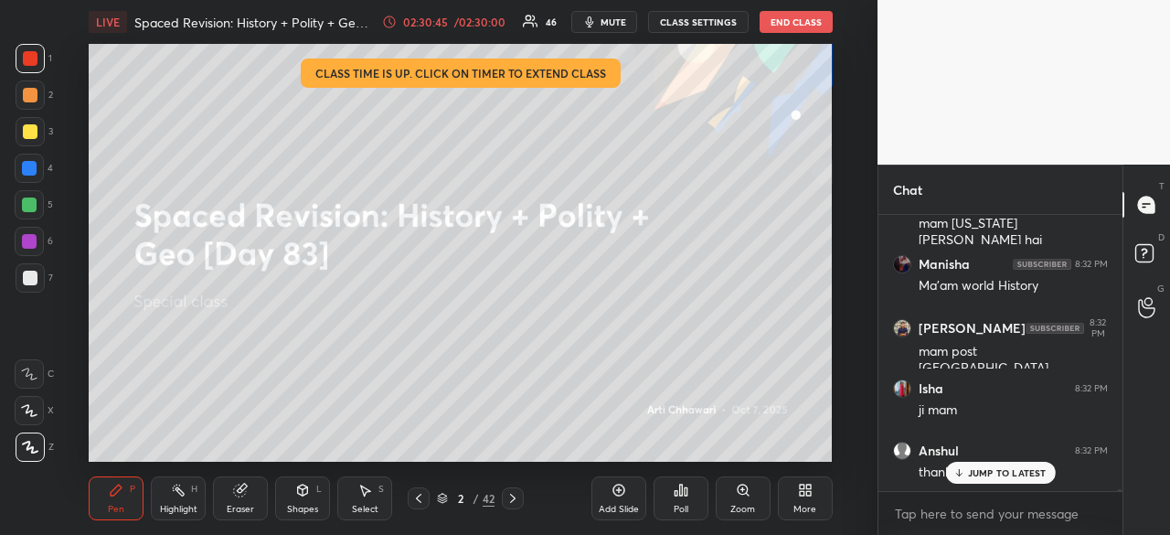
click at [1029, 472] on p "JUMP TO LATEST" at bounding box center [1007, 472] width 79 height 11
click at [26, 134] on div at bounding box center [30, 131] width 15 height 15
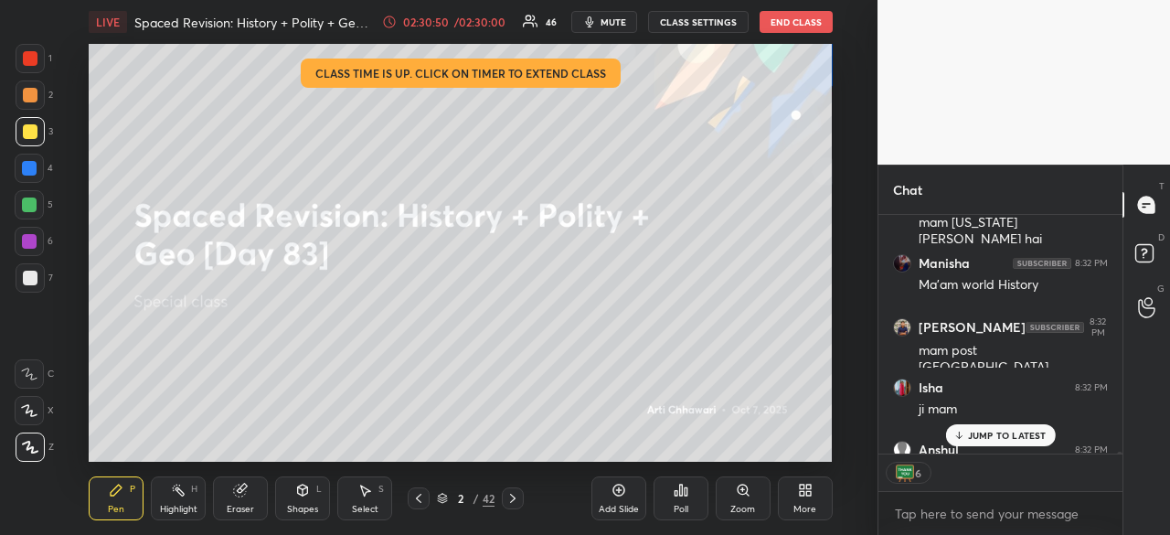
click at [983, 438] on p "JUMP TO LATEST" at bounding box center [1007, 435] width 79 height 11
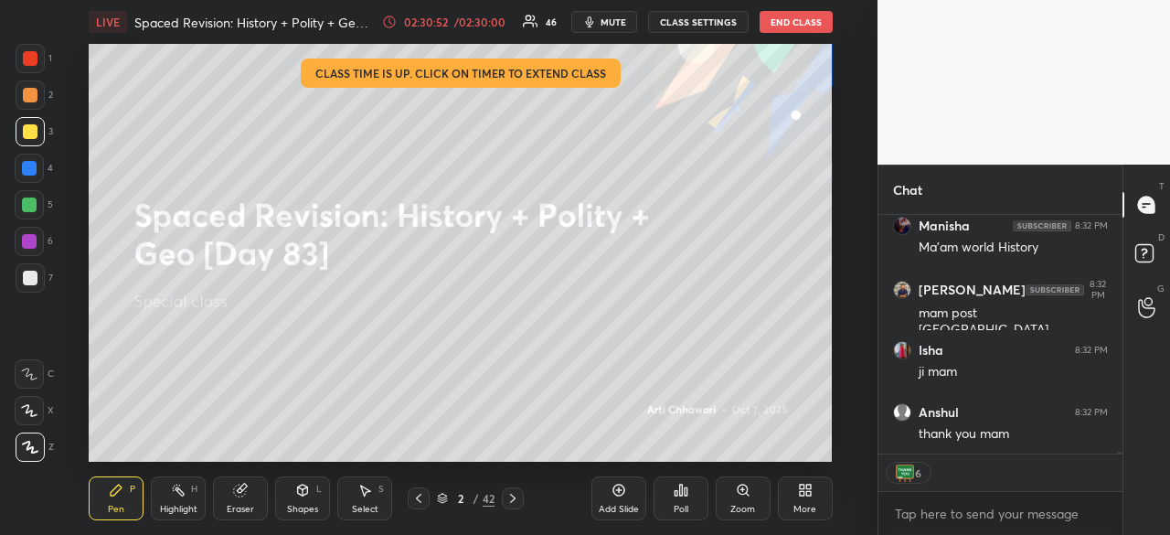
click at [783, 21] on button "End Class" at bounding box center [795, 22] width 73 height 22
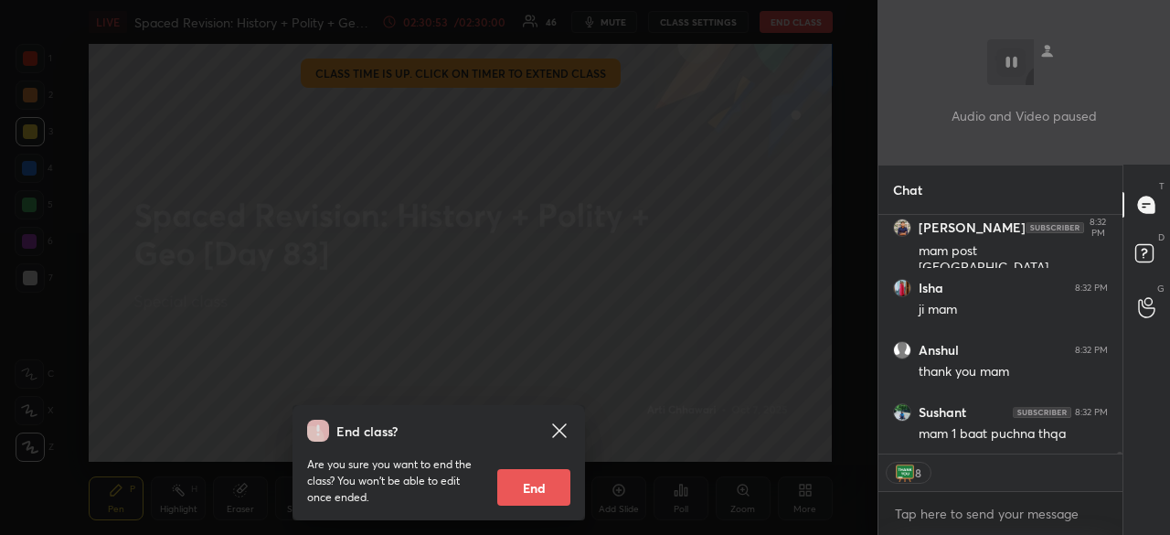
click at [533, 485] on button "End" at bounding box center [533, 487] width 73 height 37
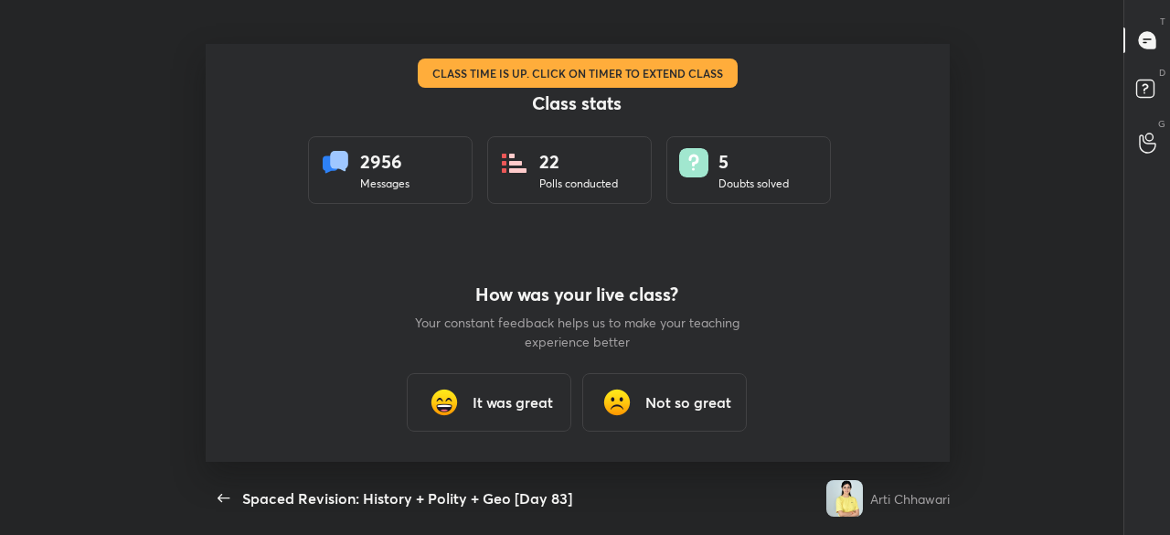
type textarea "x"
